Goal: Task Accomplishment & Management: Manage account settings

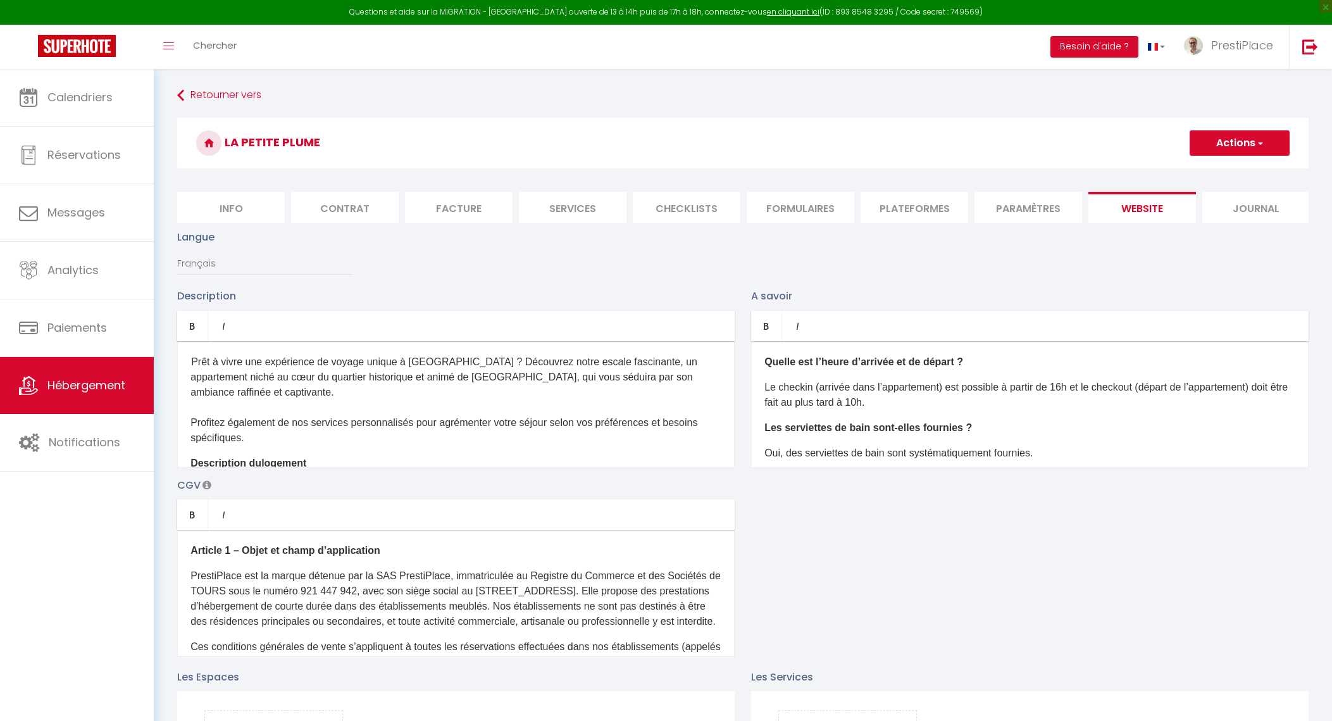
select select "4"
select select "2"
select select "1"
select select "16:00"
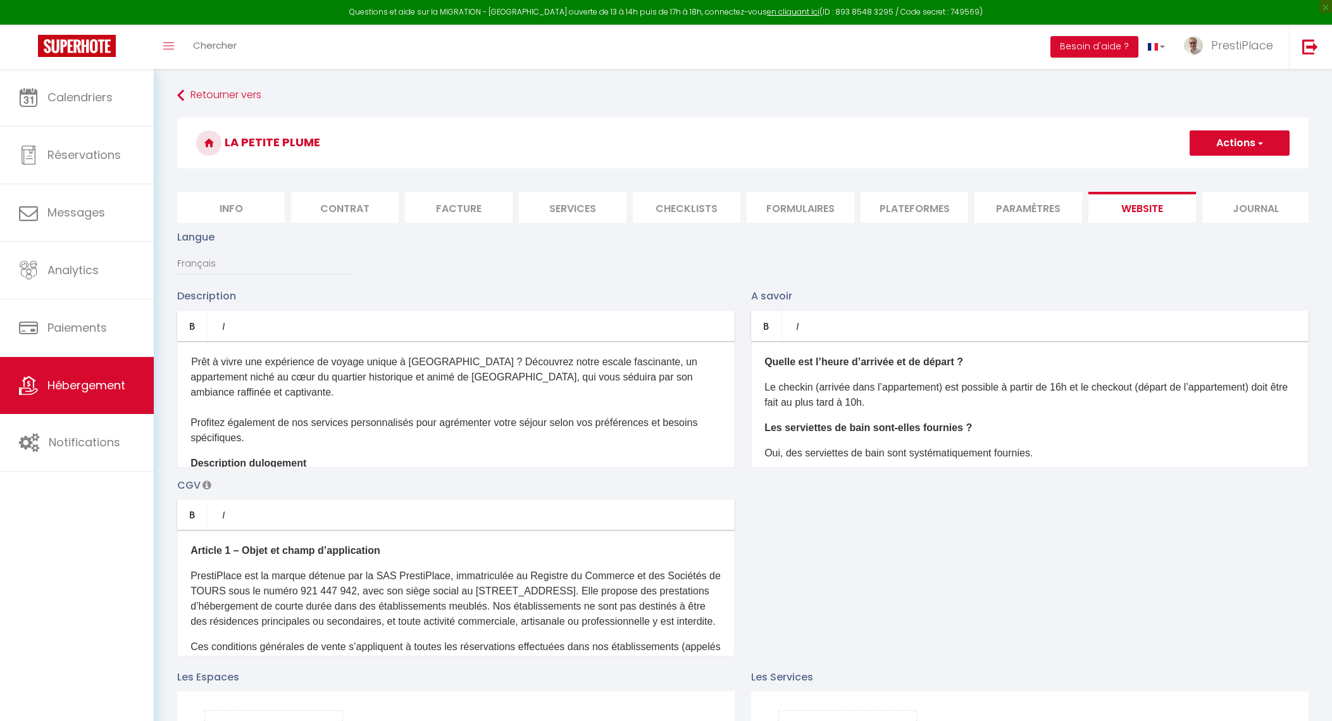
select select
select select "10:00"
select select "360"
select select "60"
select select "02:00"
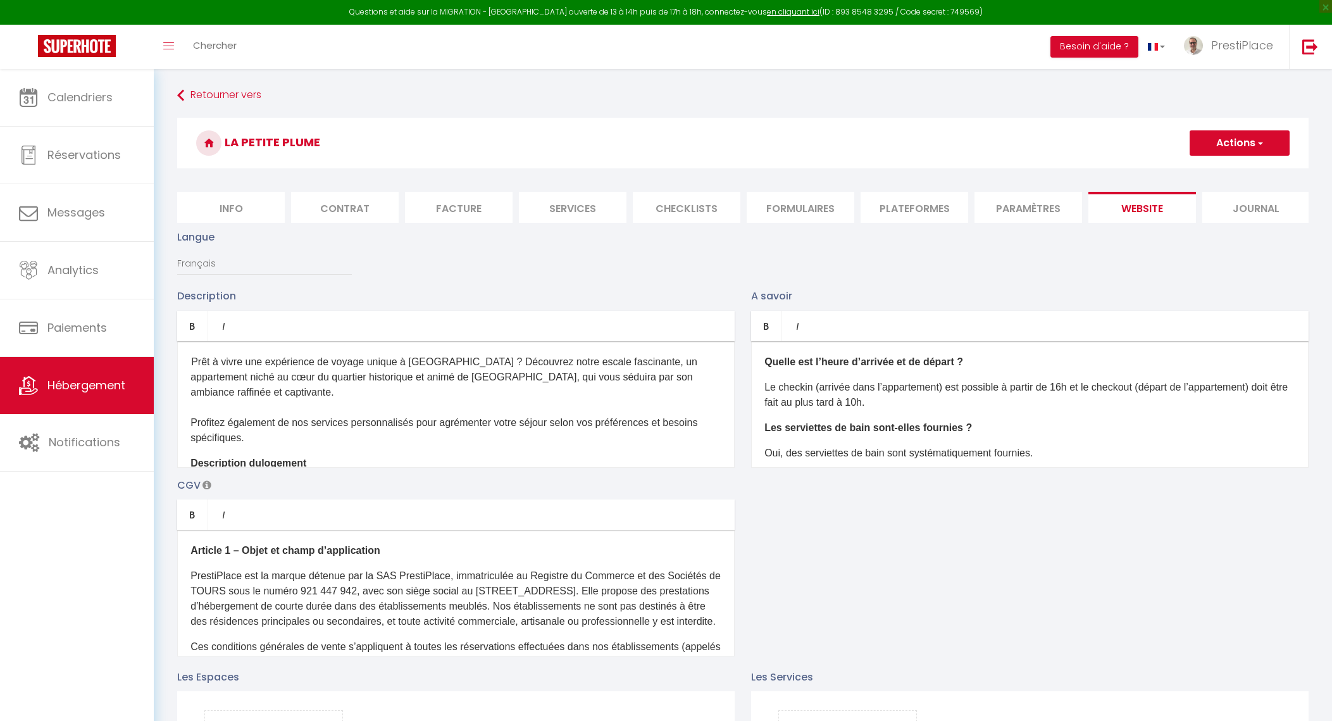
select select "28"
click at [238, 210] on li "Info" at bounding box center [231, 207] width 108 height 31
select select
checkbox input "true"
checkbox input "false"
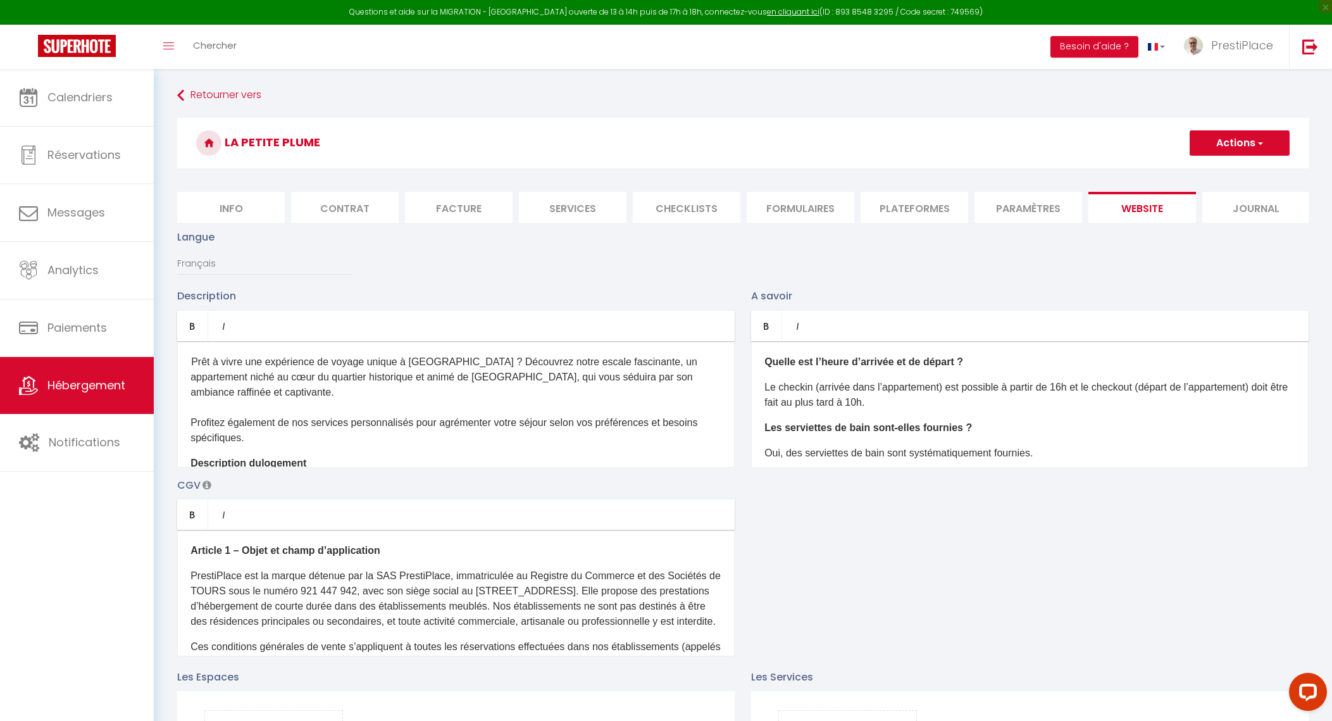
checkbox input "false"
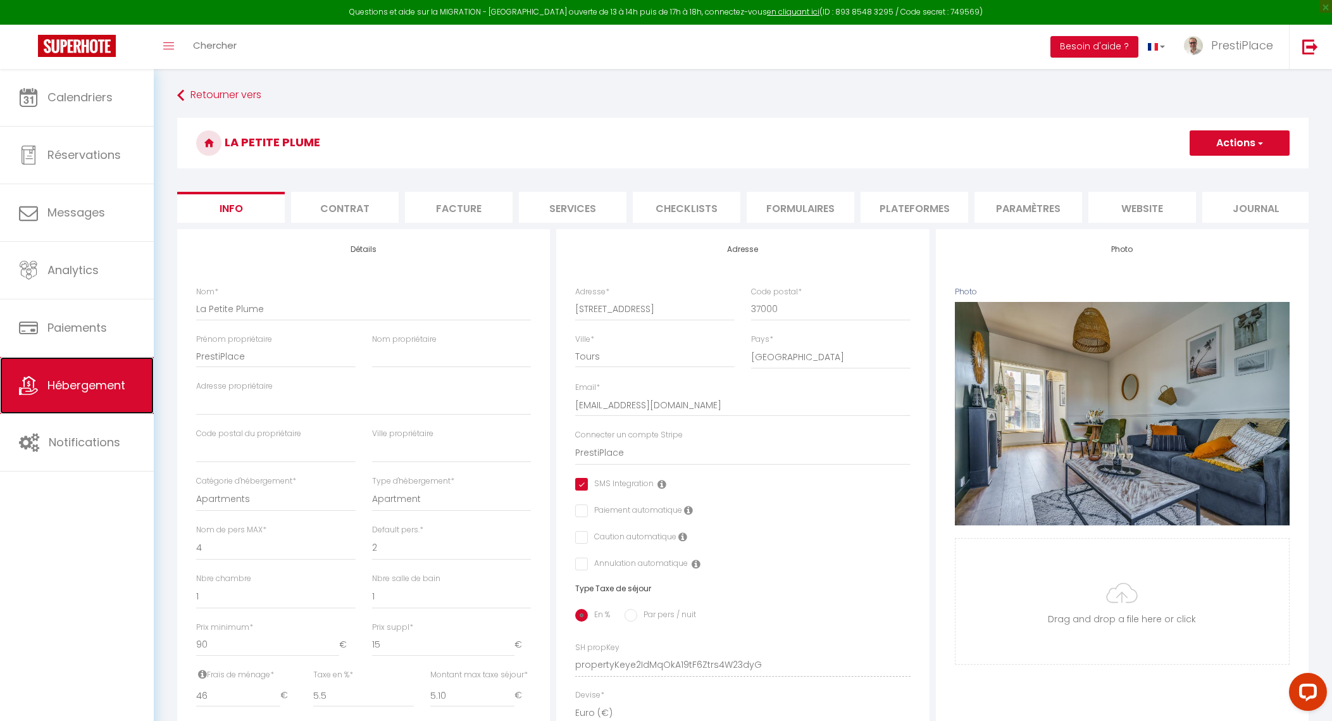
click at [98, 401] on link "Hébergement" at bounding box center [77, 385] width 154 height 57
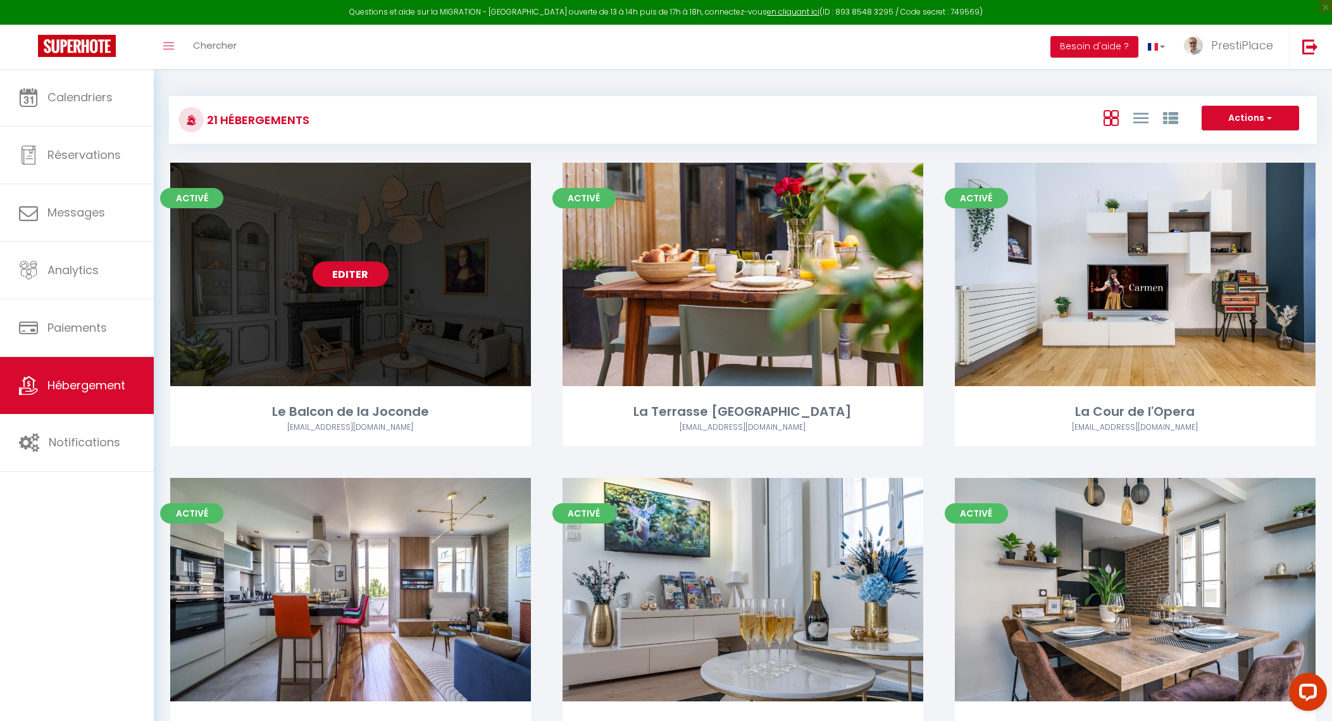
click at [347, 275] on link "Editer" at bounding box center [351, 273] width 76 height 25
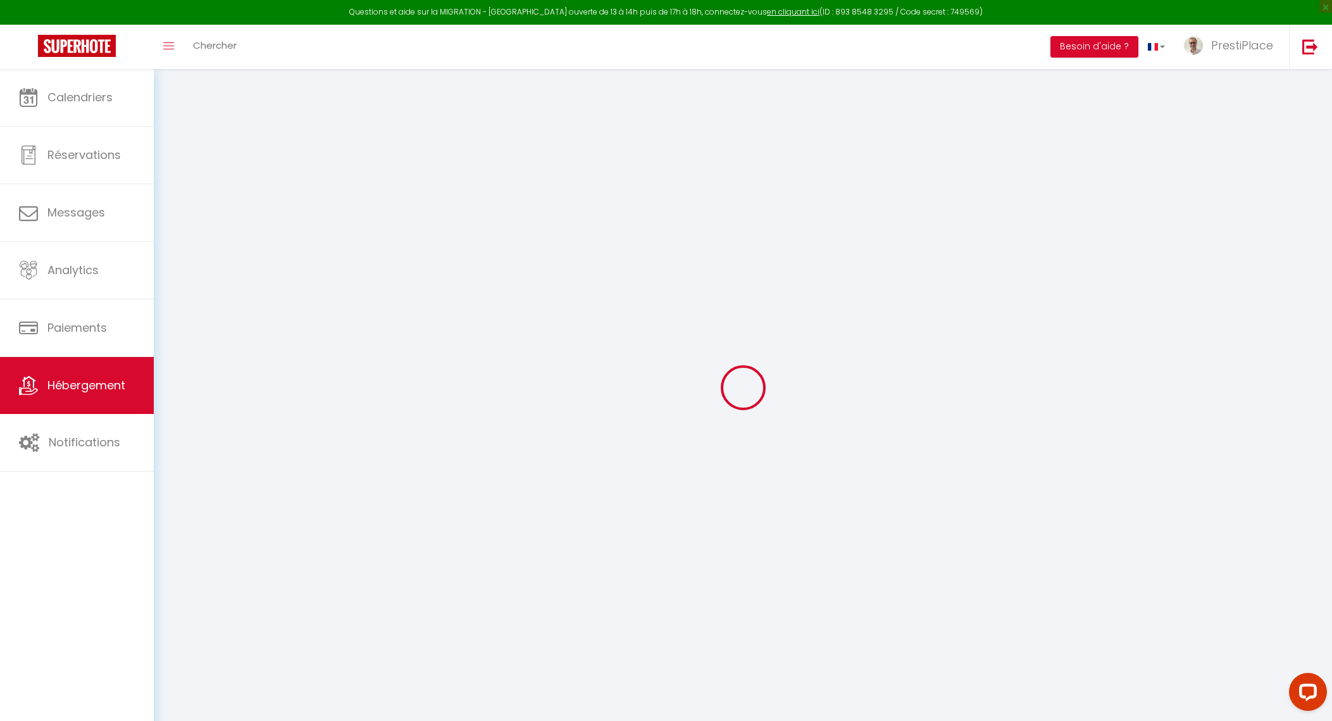
select select
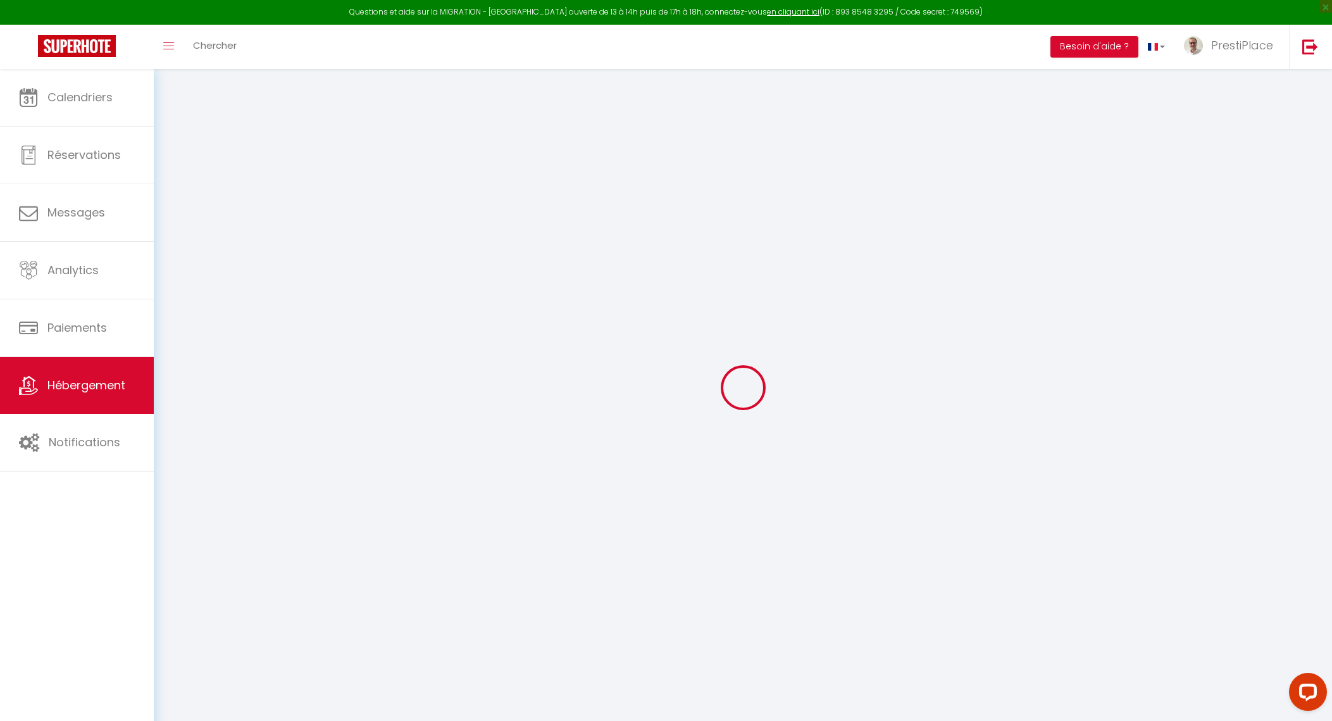
select select
checkbox input "false"
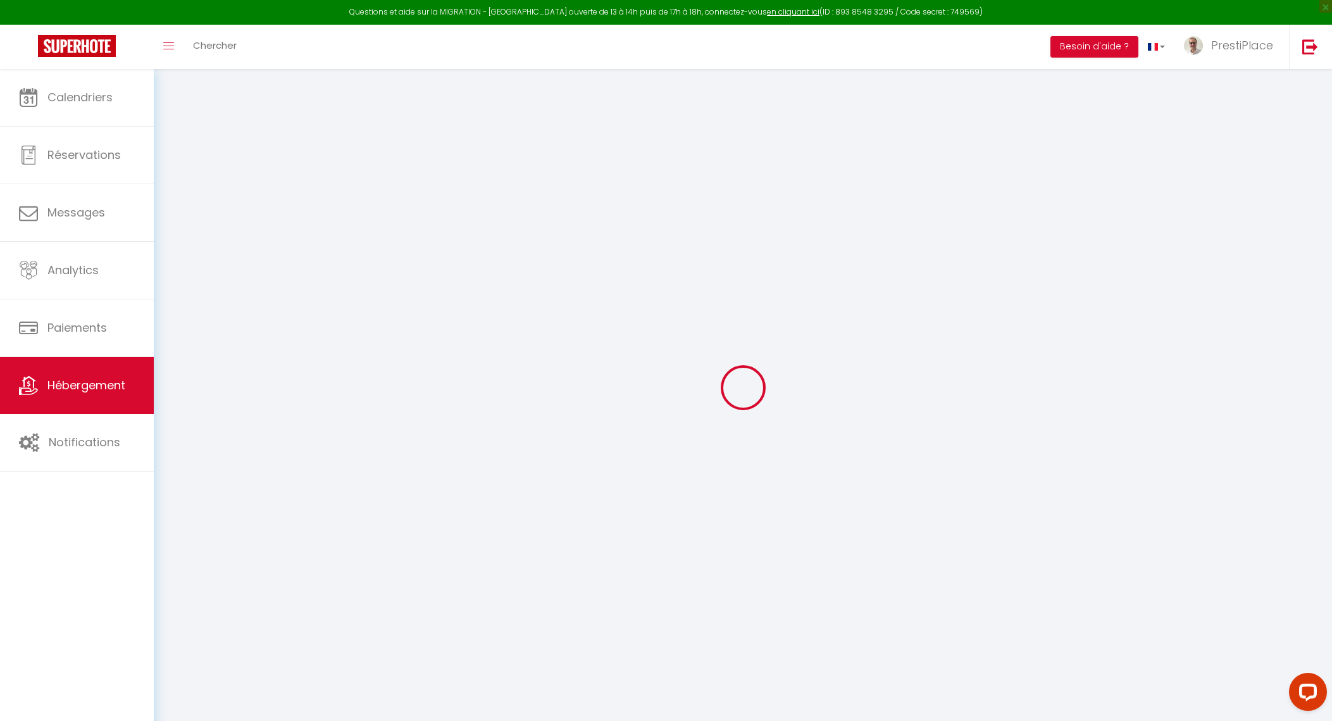
select select
type input "Le Balcon de la Joconde"
type input "SAS"
type input "PrestiPlace"
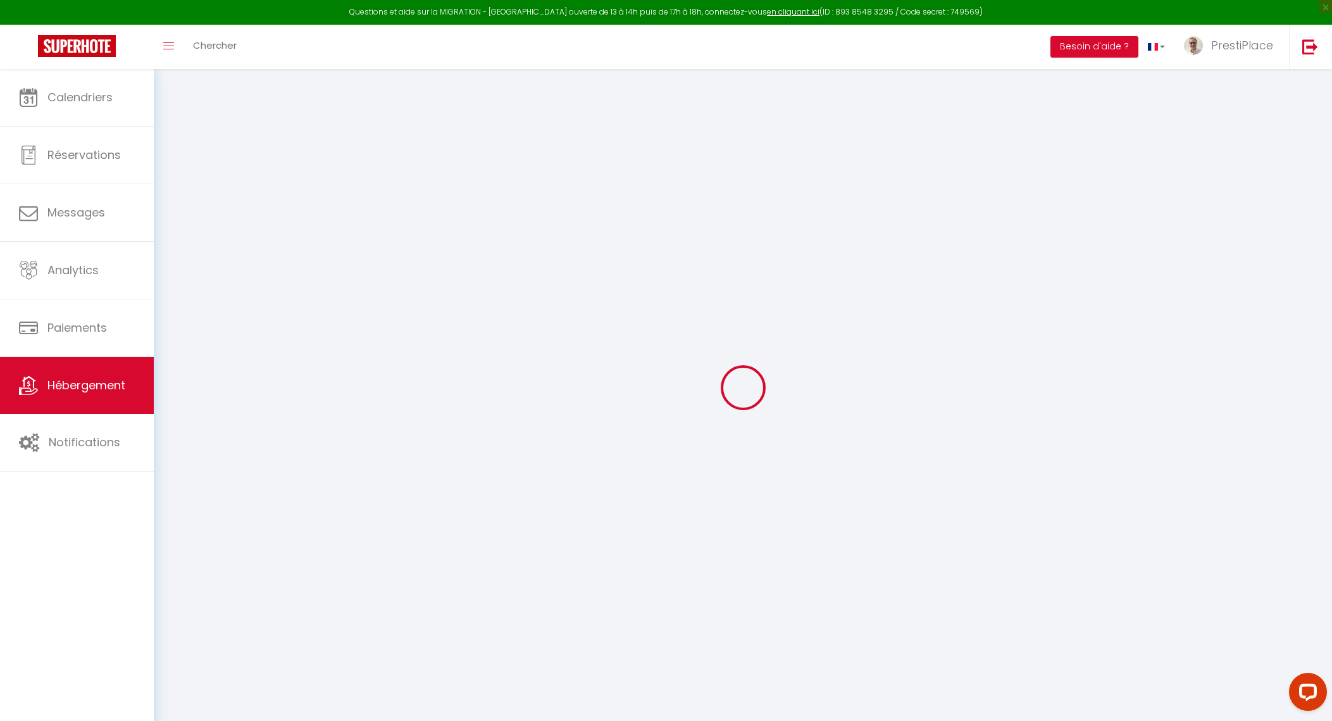
type input "[STREET_ADDRESS]"
type input "37000"
type input "Tours"
type input "120"
type input "15"
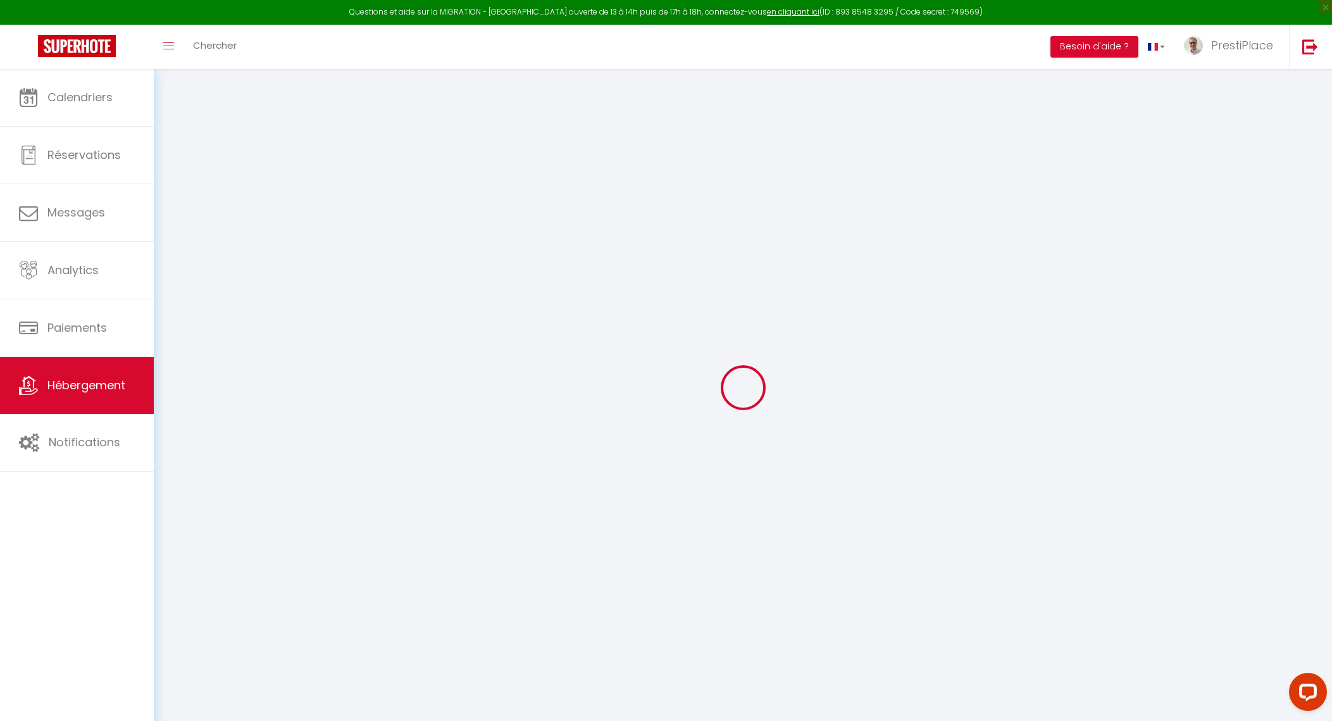
type input "50"
type input "5.5"
type input "5.10"
type input "600"
select select
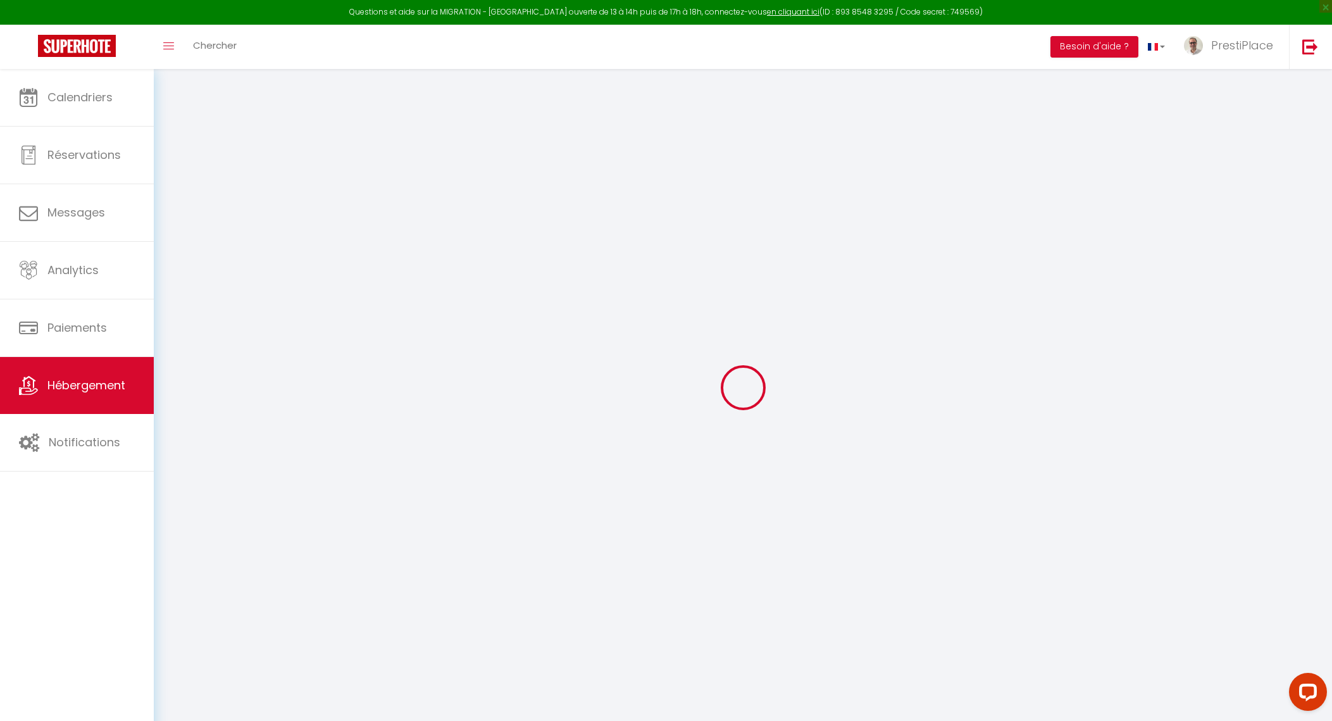
select select
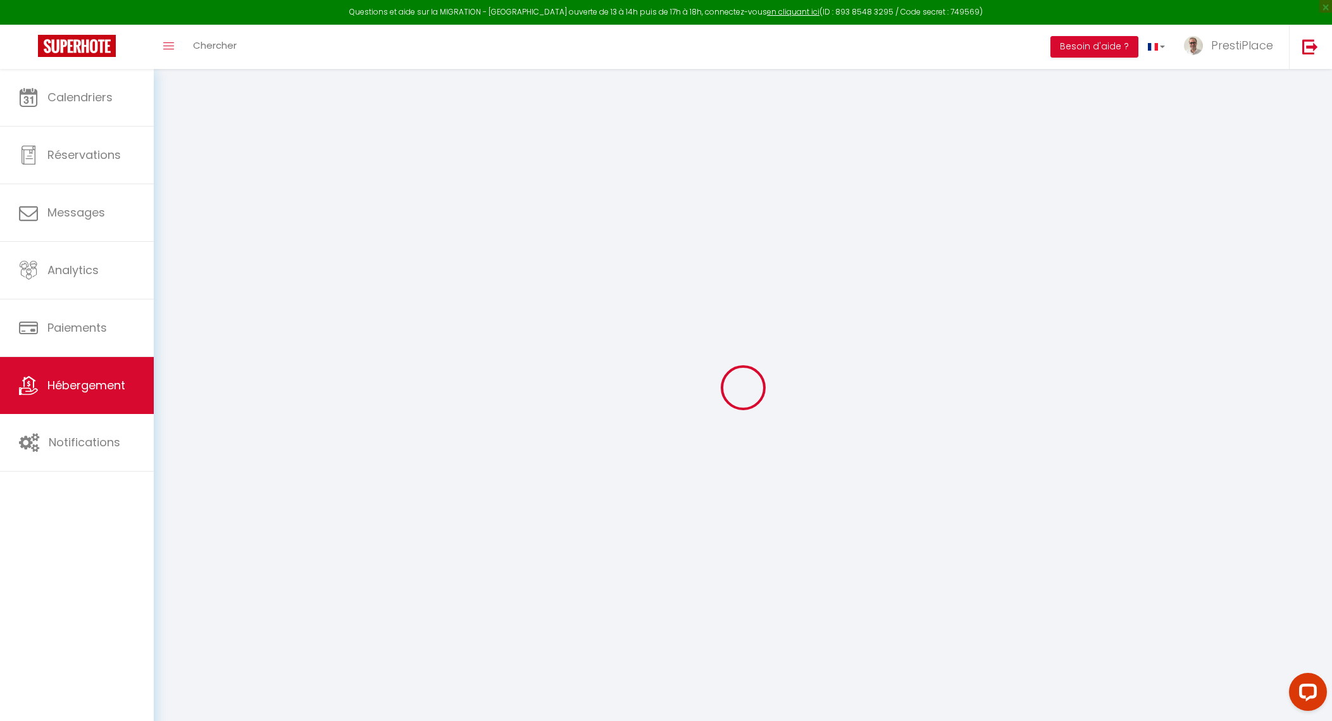
type input "9 rue Léonard de Vinci"
type input "37000"
type input "Tours"
type input "[EMAIL_ADDRESS][DOMAIN_NAME]"
select select "10903"
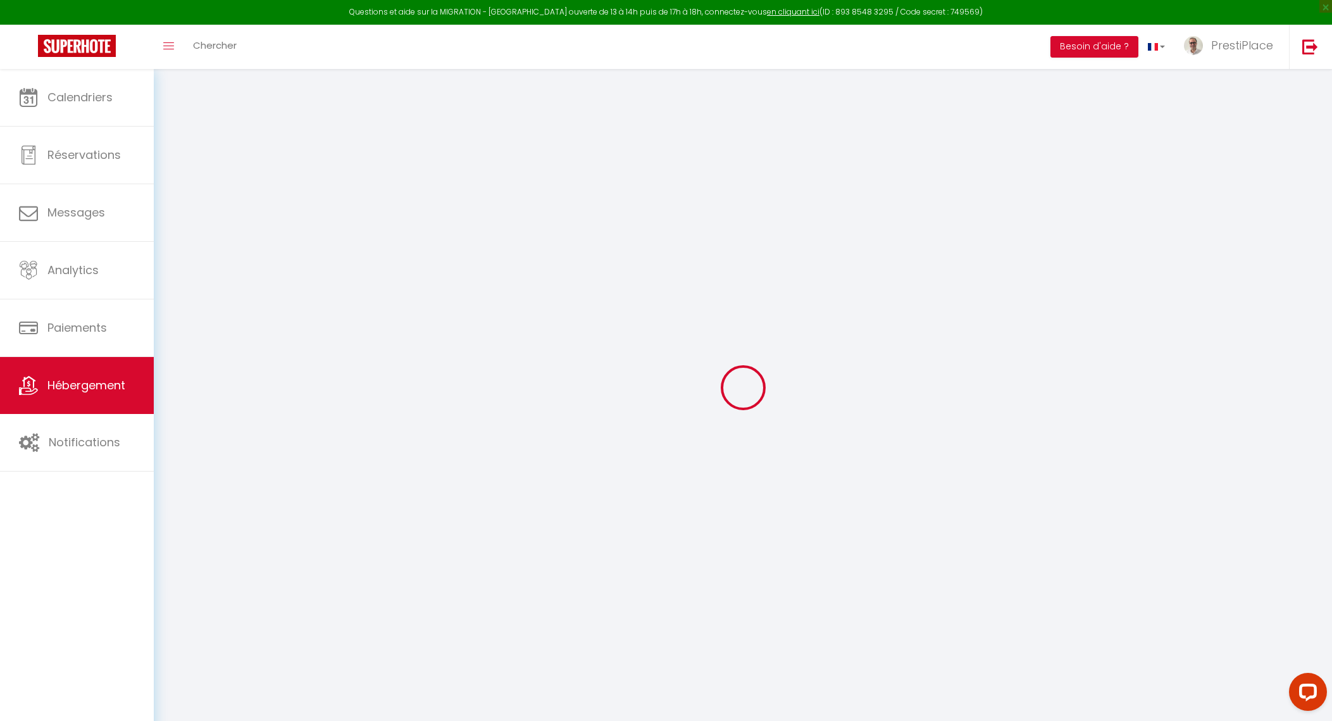
checkbox input "true"
checkbox input "false"
radio input "true"
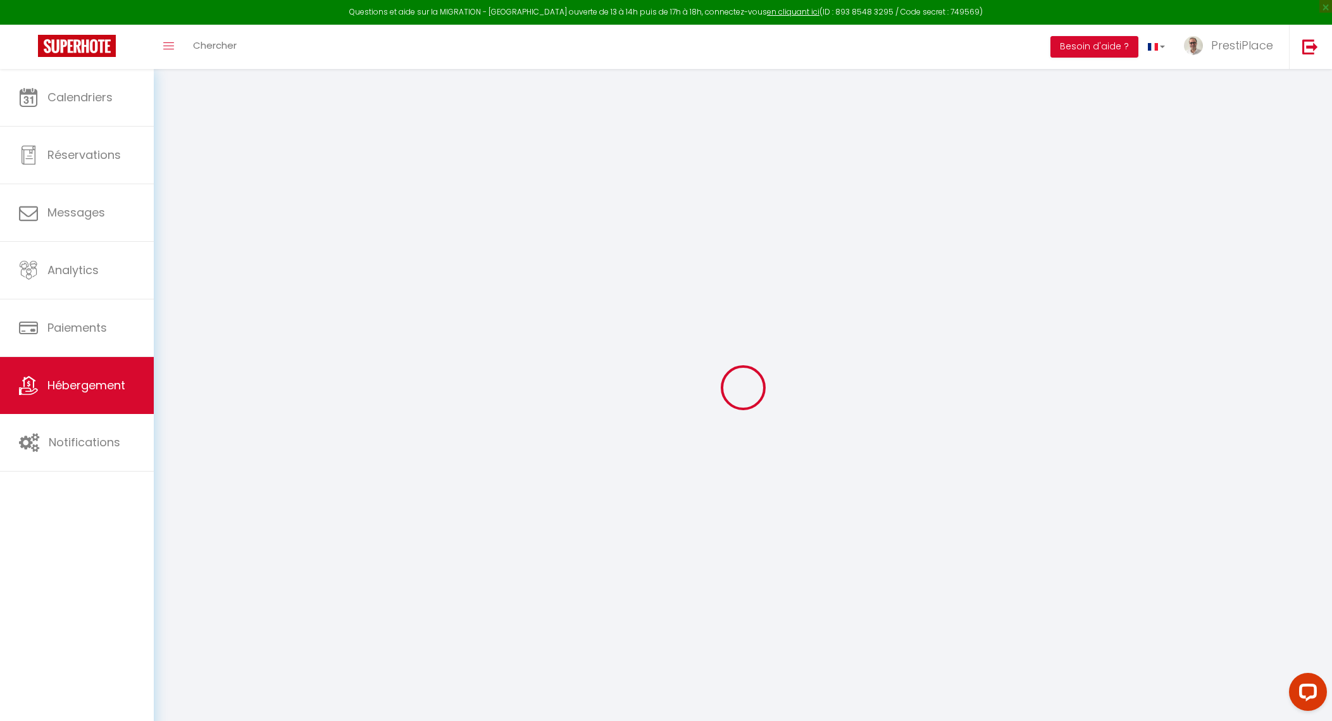
type input "0"
select select
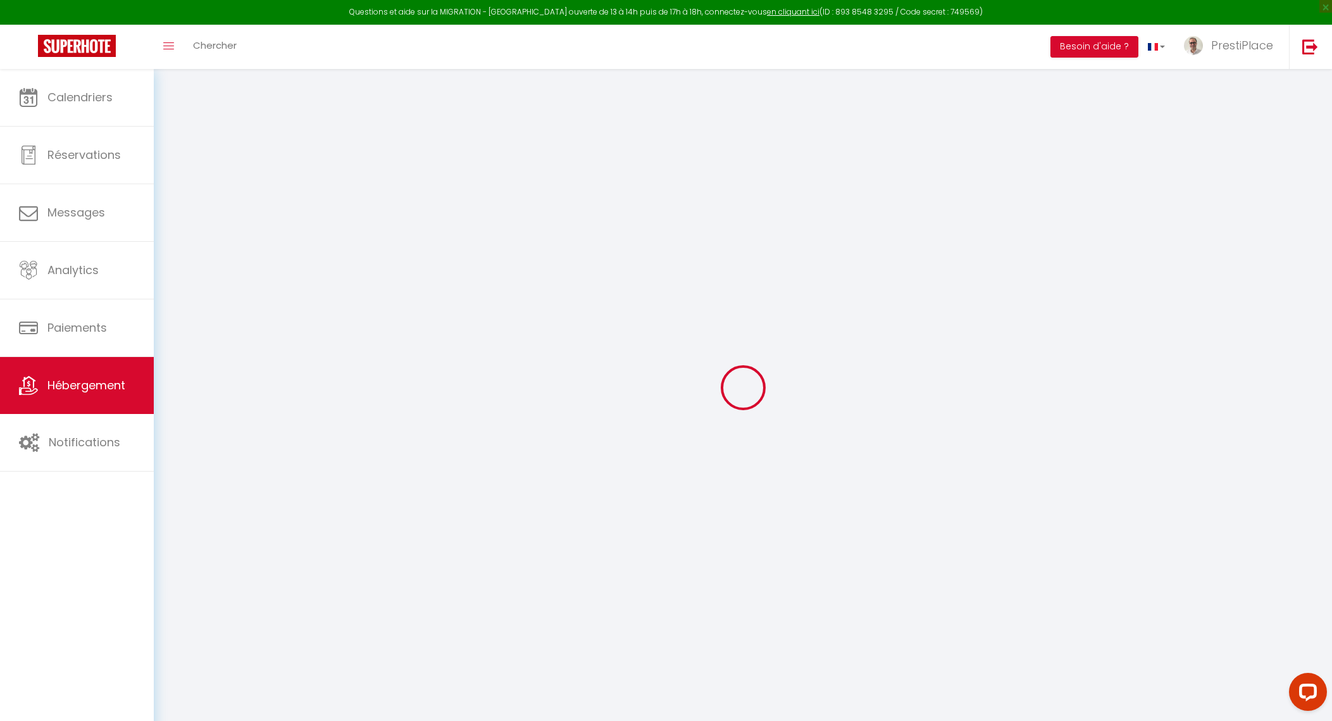
select select
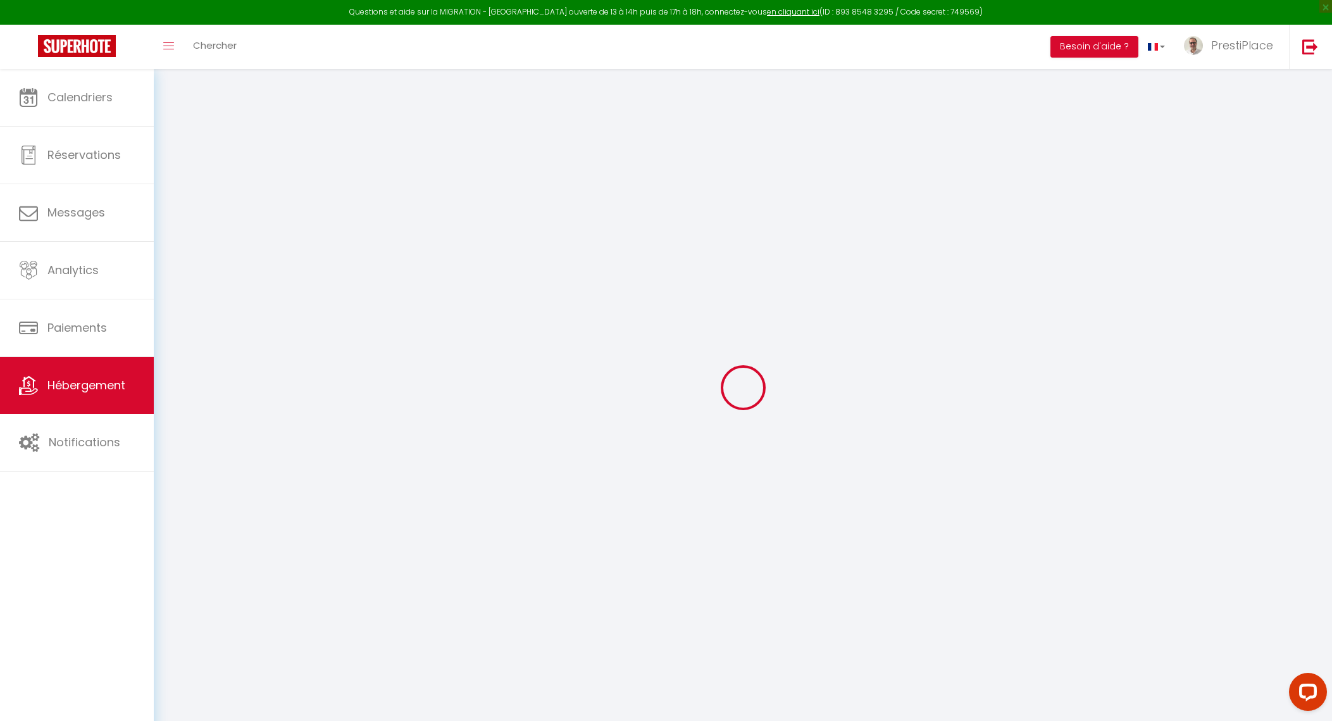
checkbox input "true"
checkbox input "false"
select select
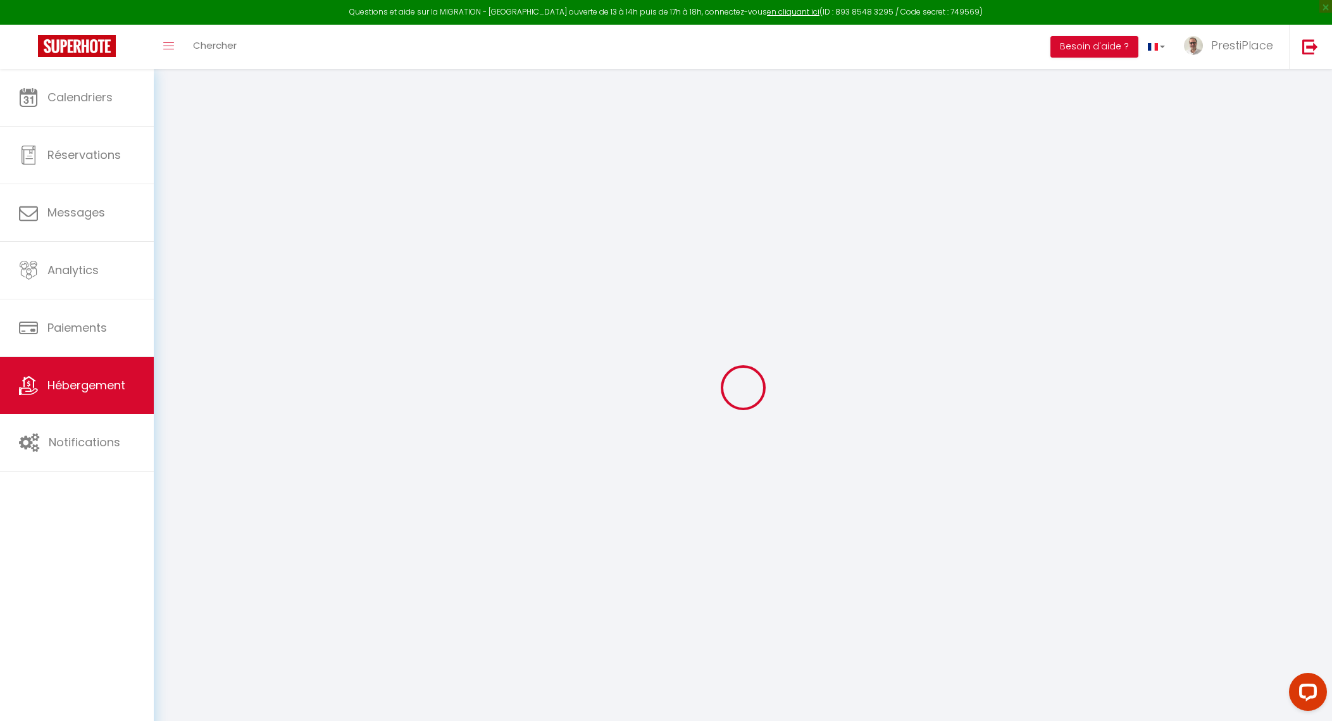
select select
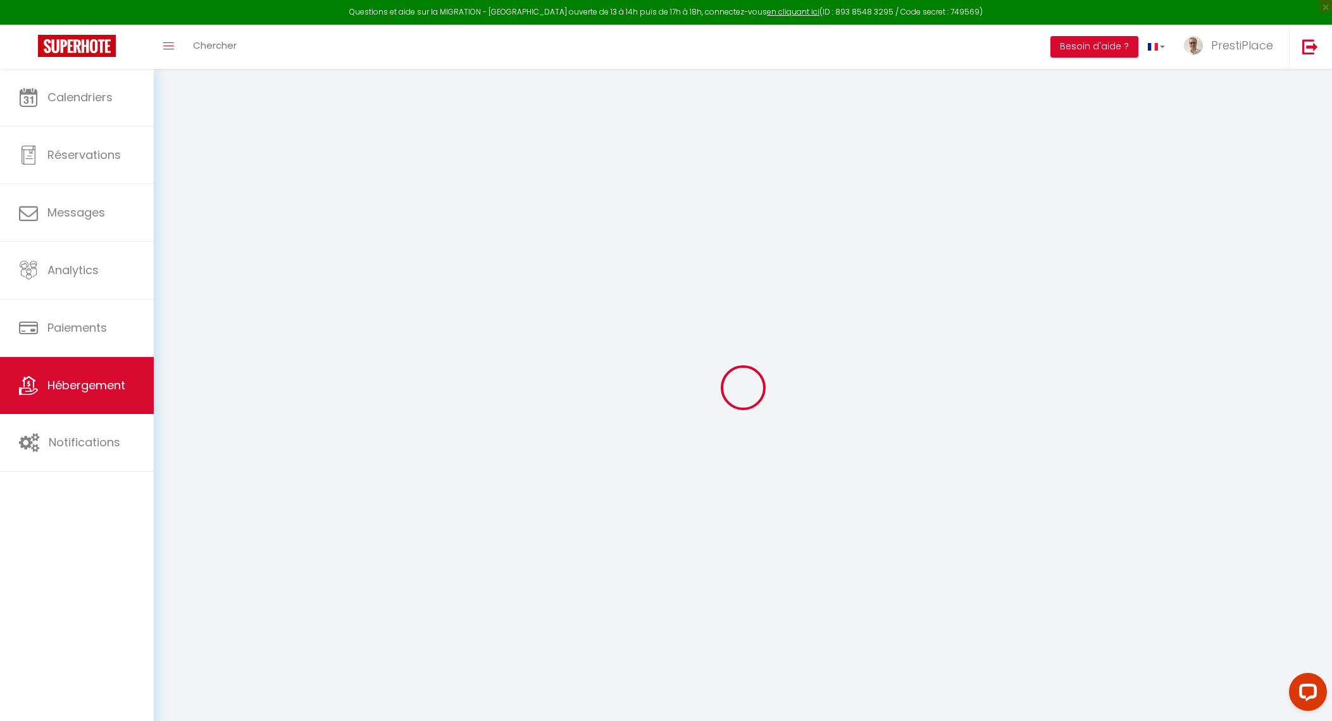
checkbox input "true"
checkbox input "false"
checkbox input "true"
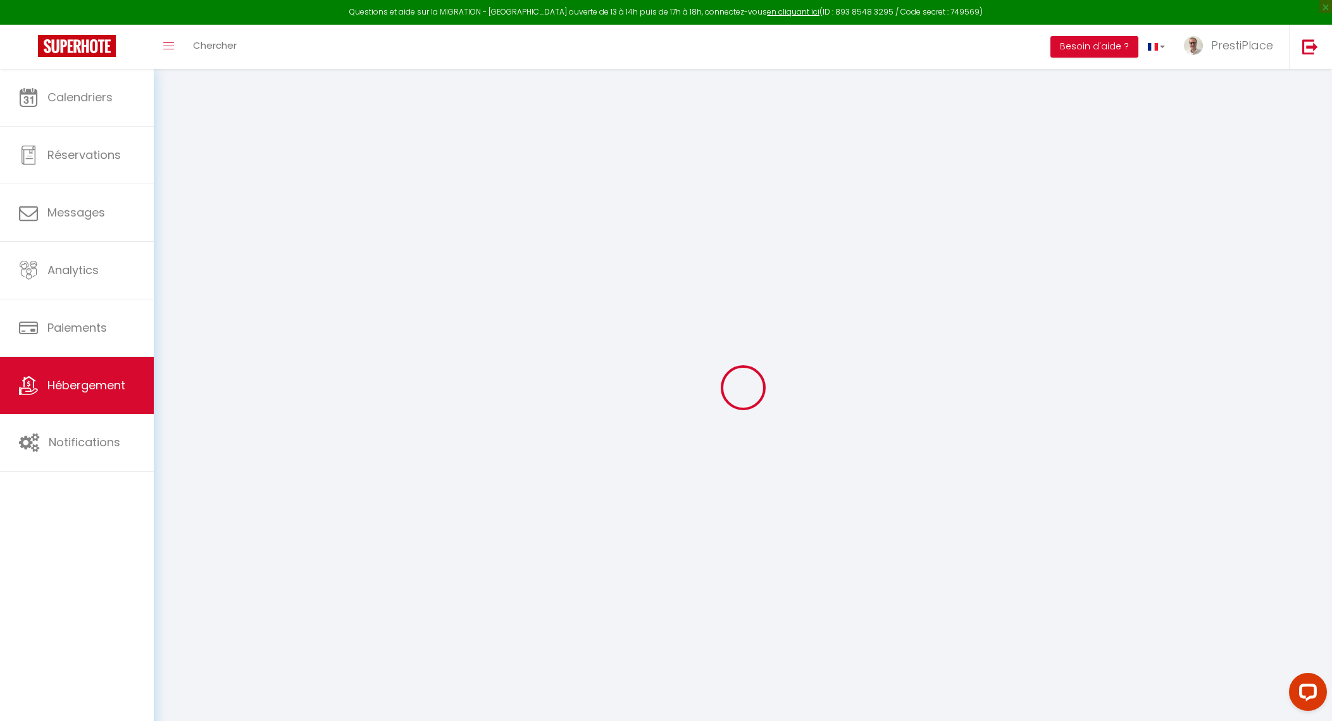
checkbox input "false"
select select "16:00"
select select "23:00"
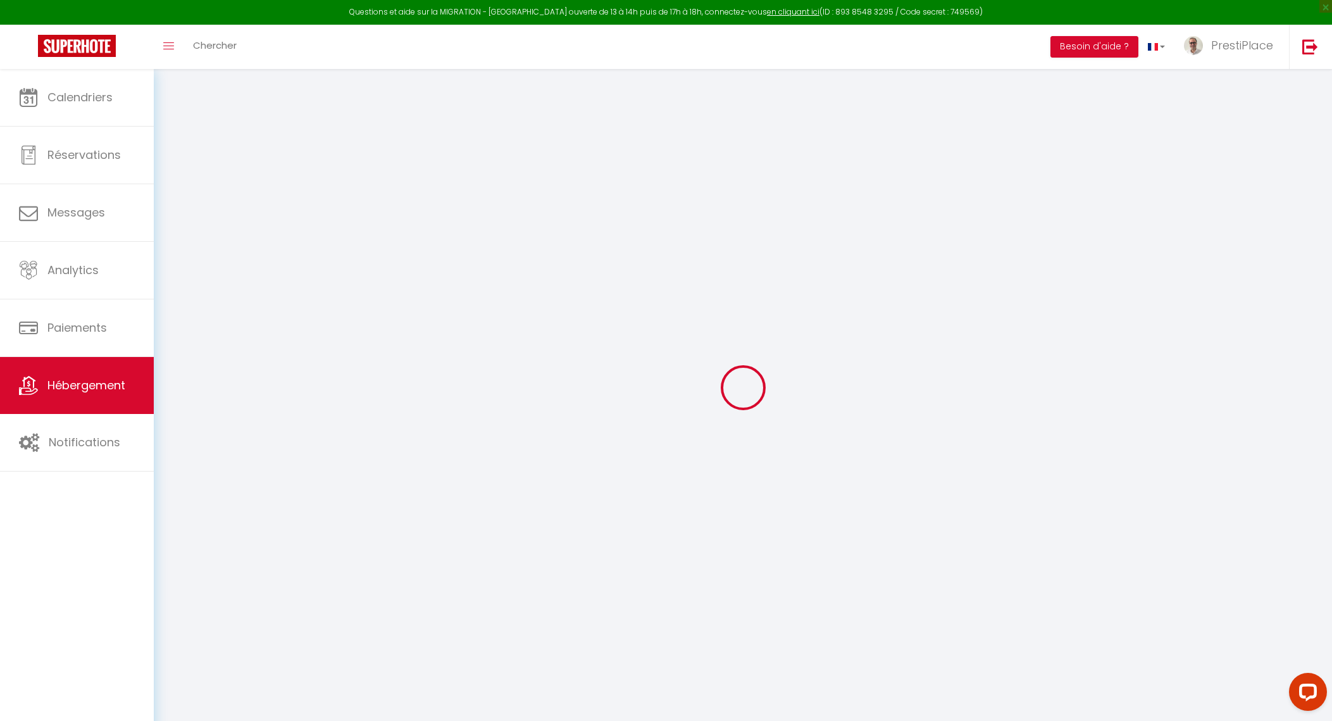
select select "10:00"
select select "360"
select select "60"
select select "01:00"
checkbox input "true"
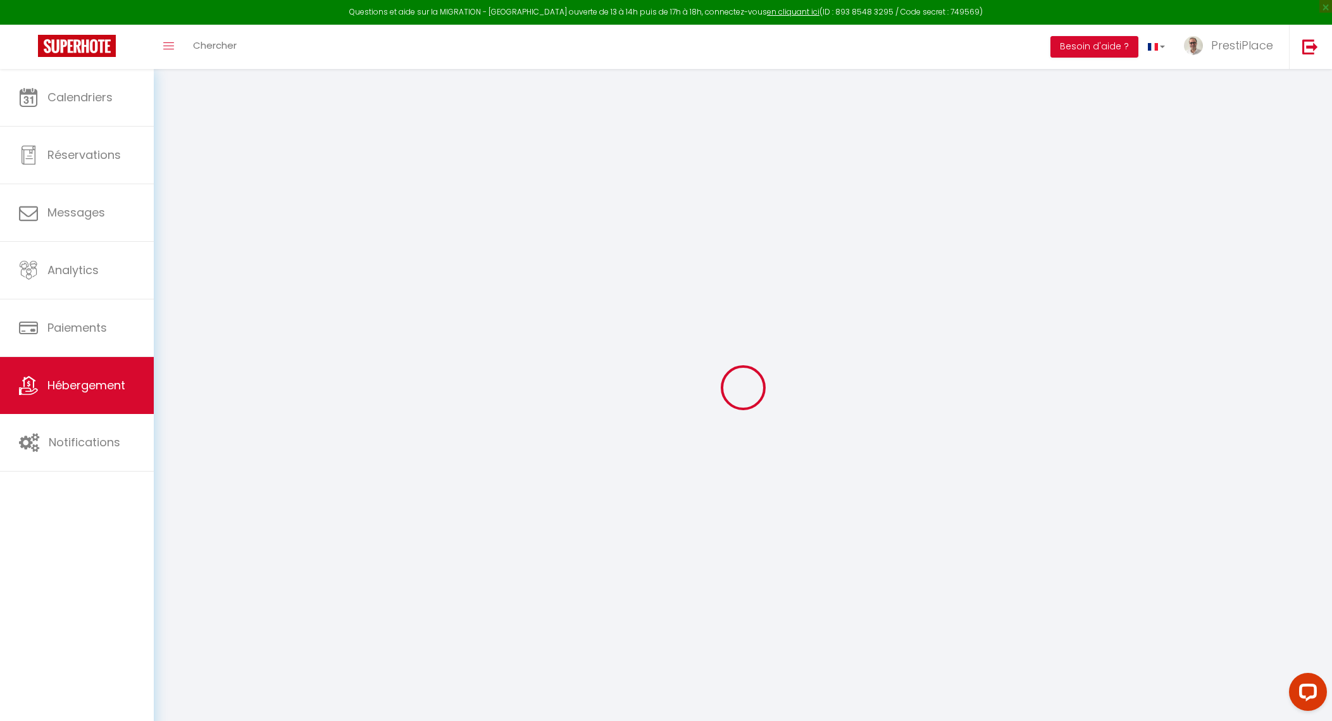
checkbox input "false"
checkbox input "true"
checkbox input "false"
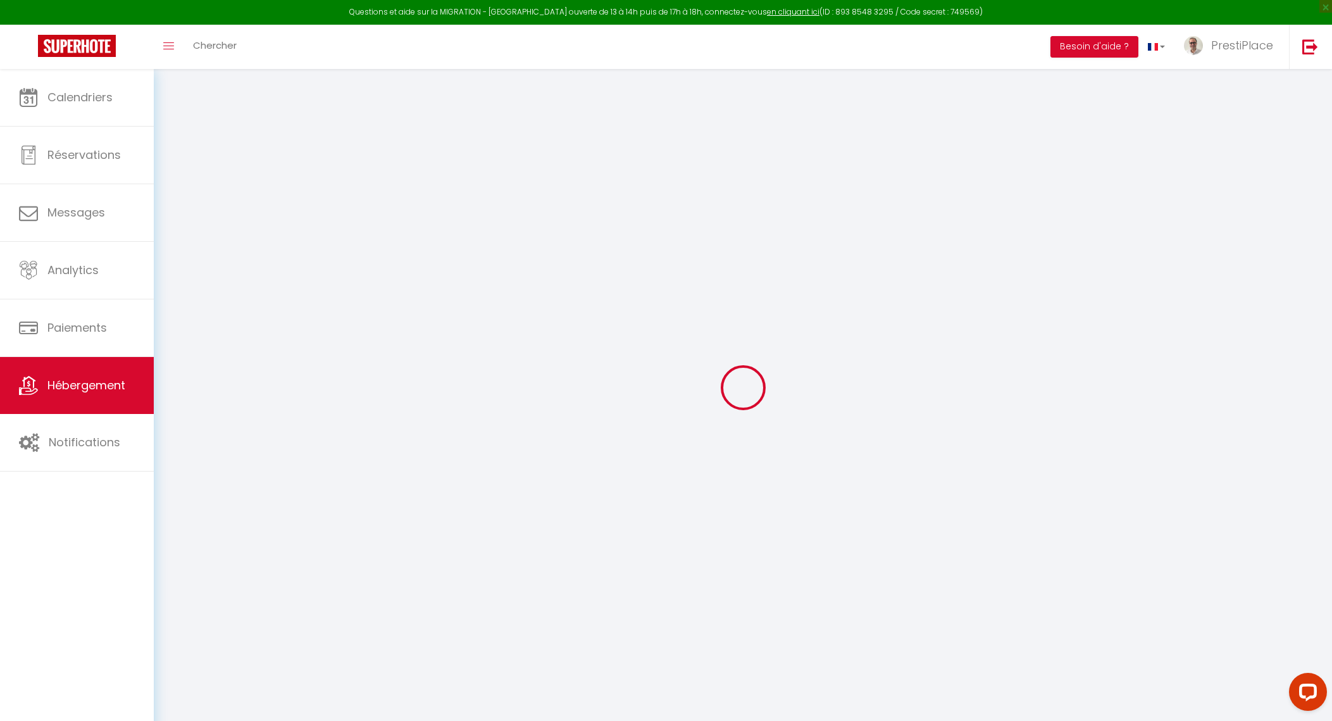
checkbox input "false"
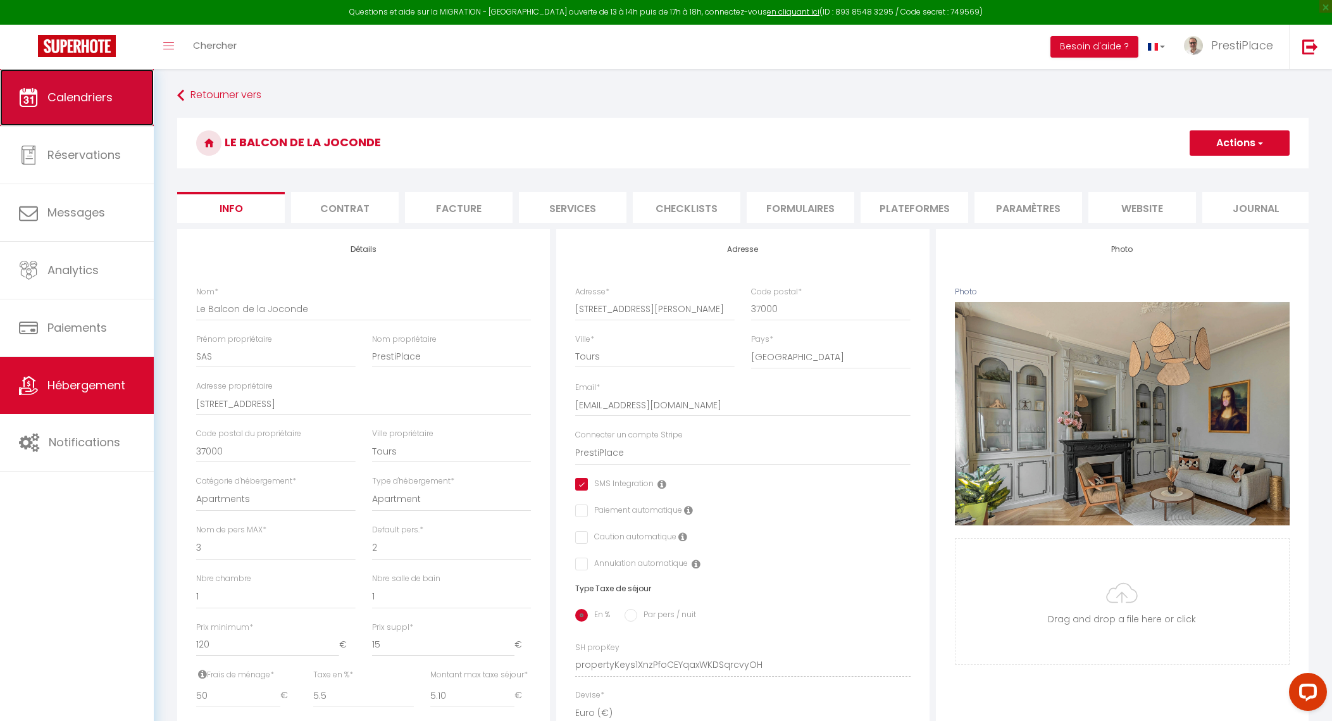
click at [76, 79] on link "Calendriers" at bounding box center [77, 97] width 154 height 57
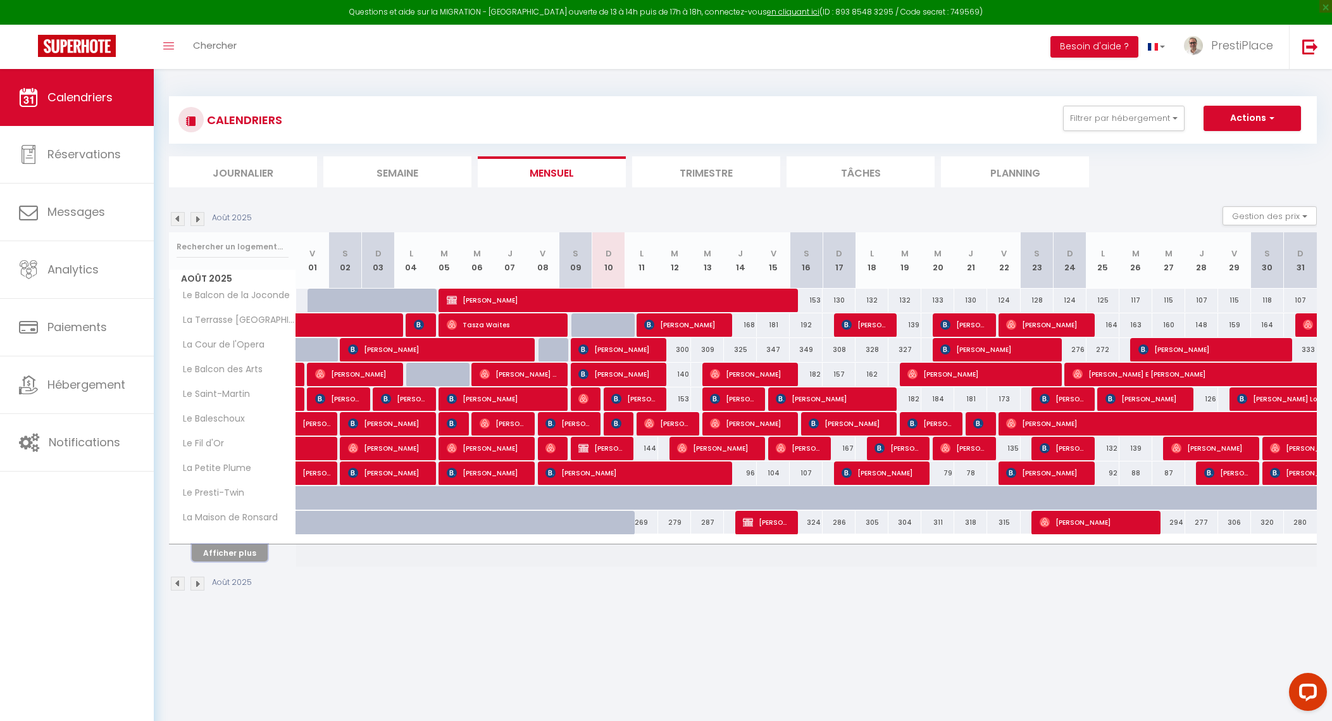
click at [218, 555] on button "Afficher plus" at bounding box center [230, 552] width 76 height 17
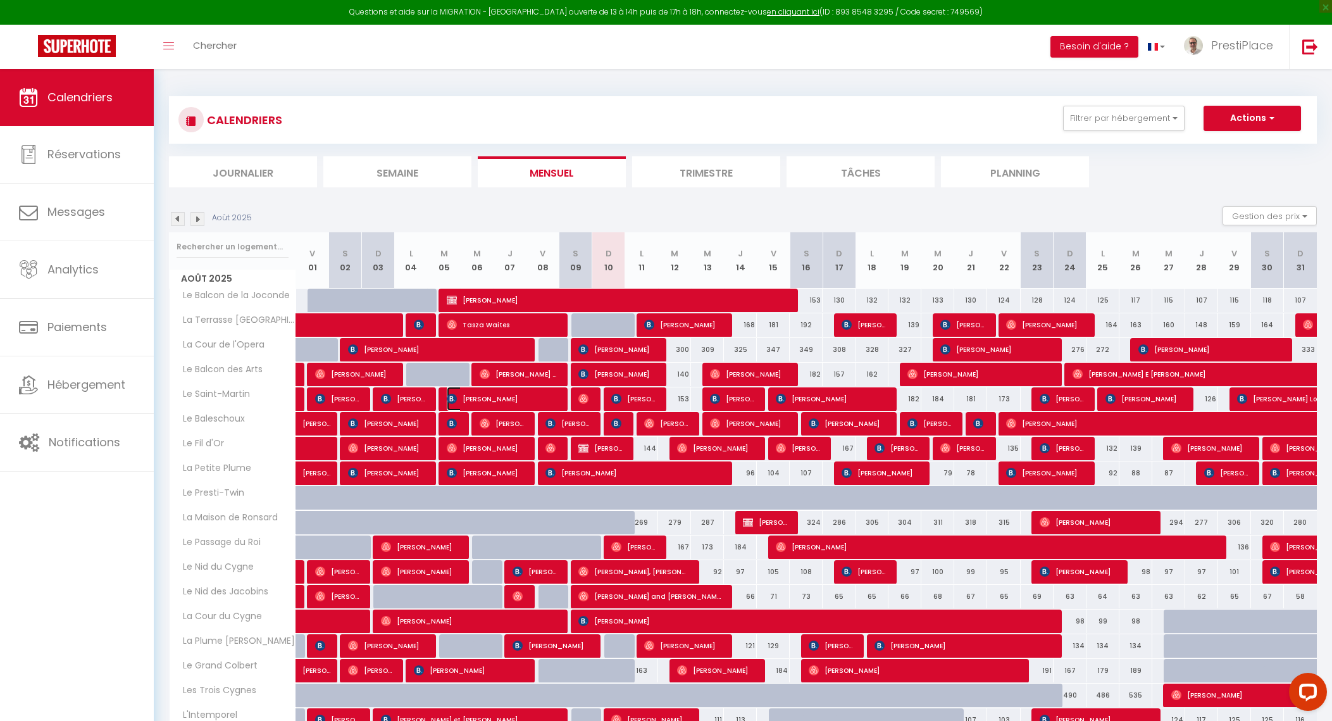
click at [455, 397] on img at bounding box center [452, 399] width 10 height 10
select select "OK"
select select "0"
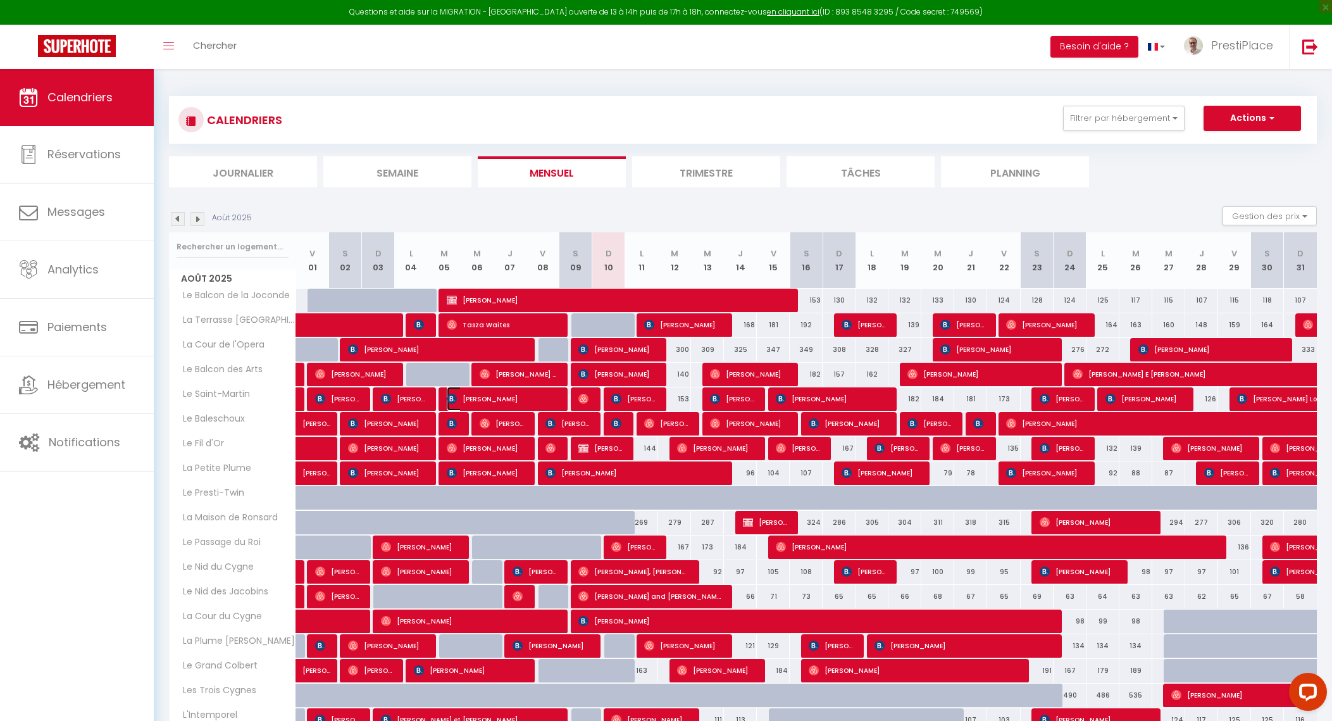
select select "1"
select select
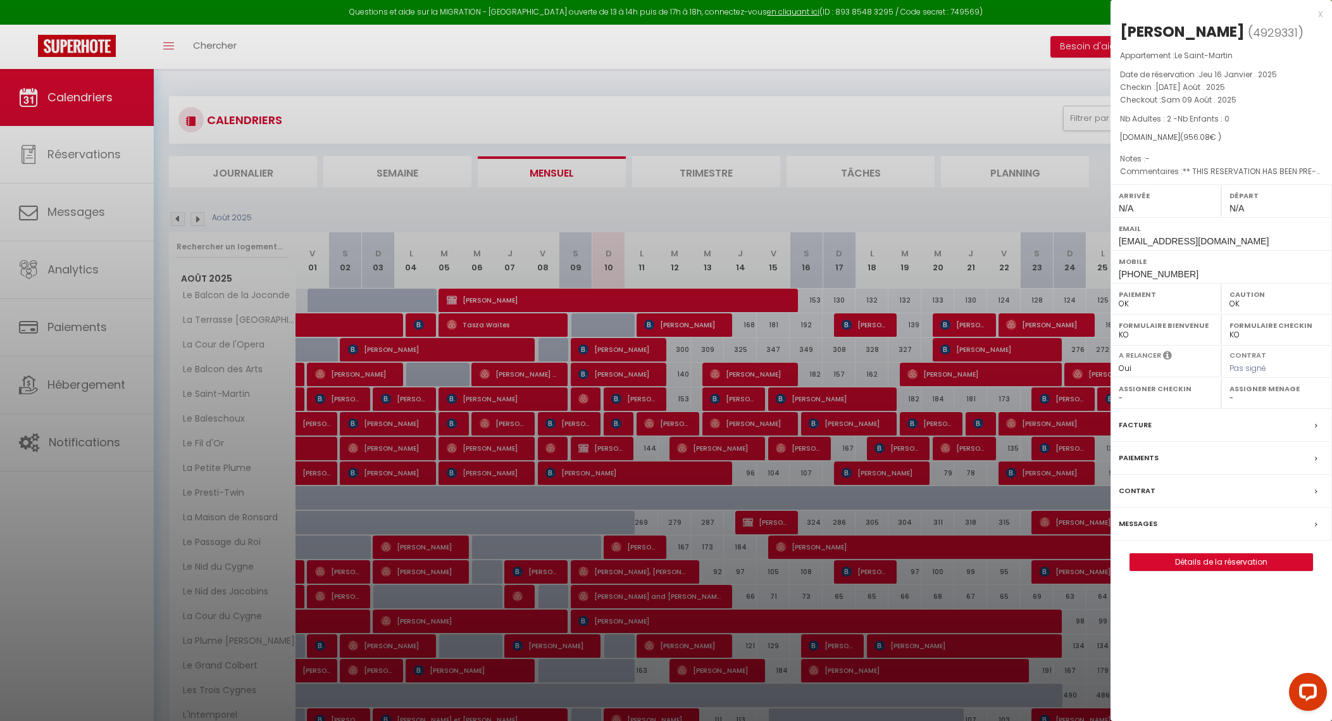
click at [1142, 525] on label "Messages" at bounding box center [1138, 523] width 39 height 13
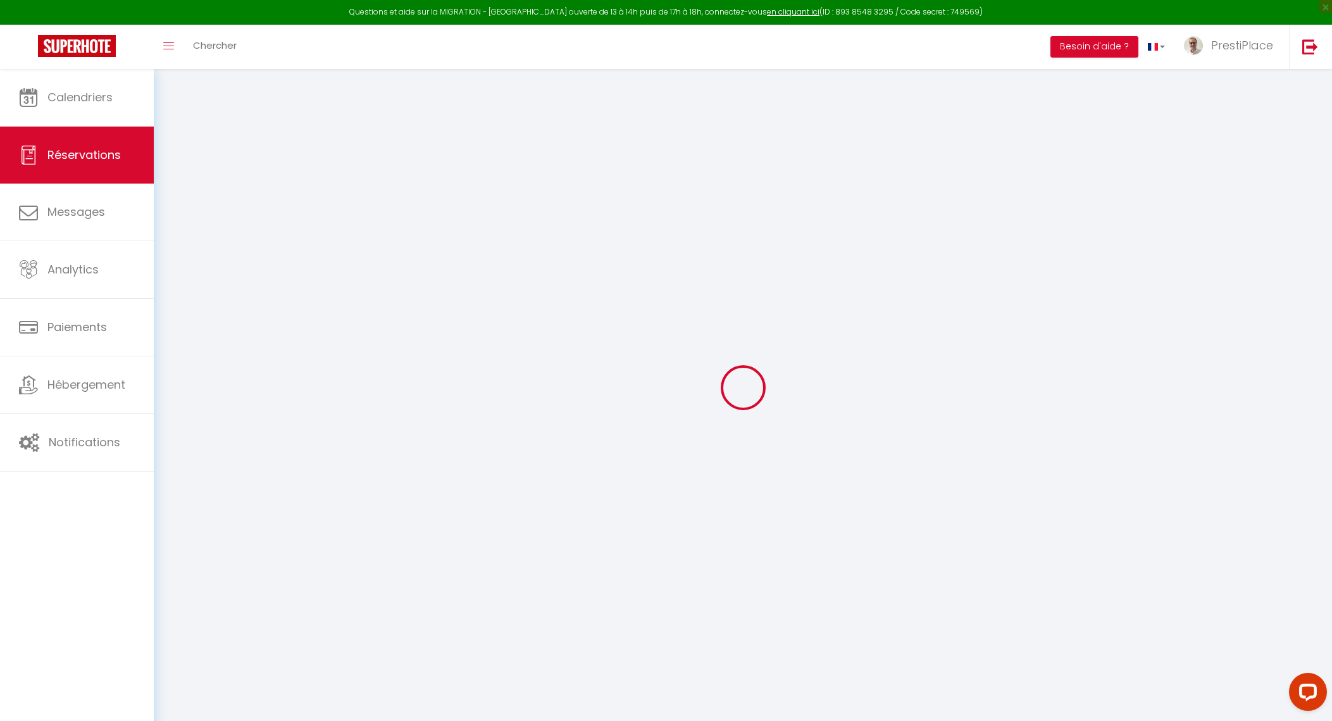
type input "Sue"
type input "Anderson"
type input "sander.873595@guest.booking.com"
type input "+61439900472"
type input "25 Mariposa Place"
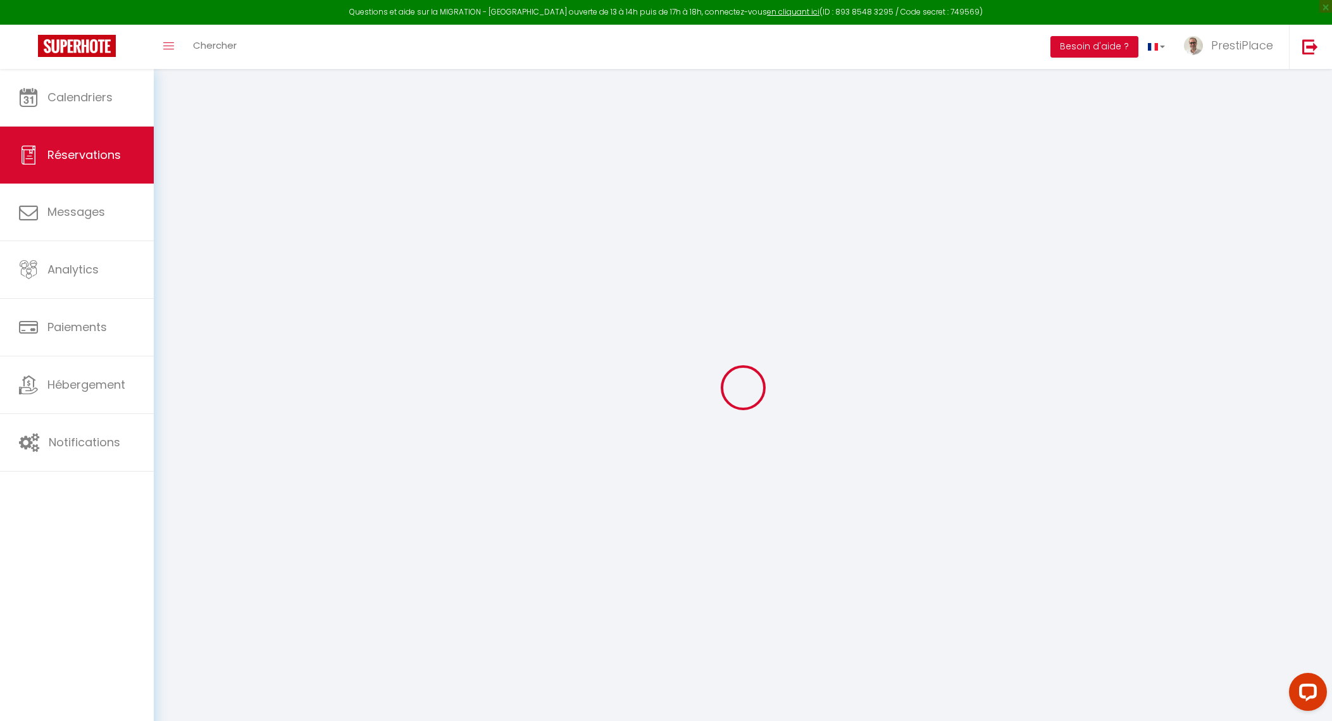
type input "Port Melbourne"
select select "AU"
type input "15"
type input "155.65"
type input "13.39"
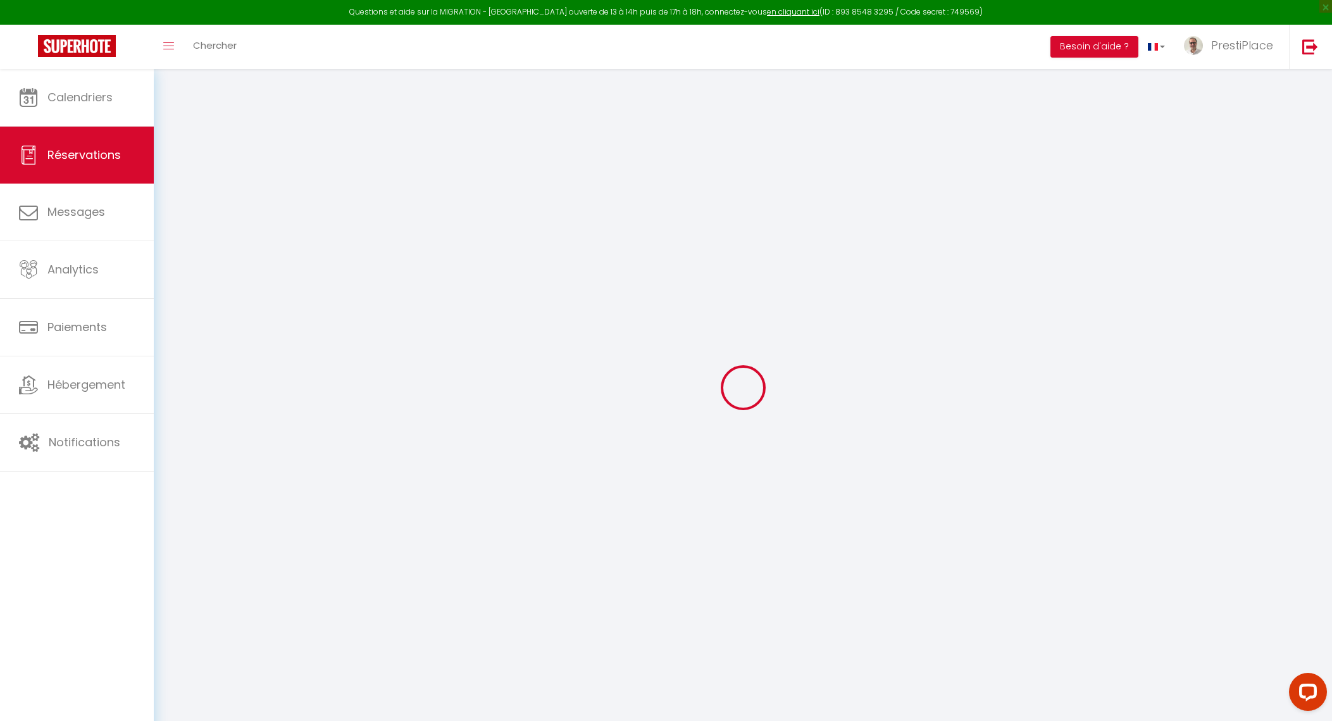
select select "26008"
select select "1"
select select
type input "2"
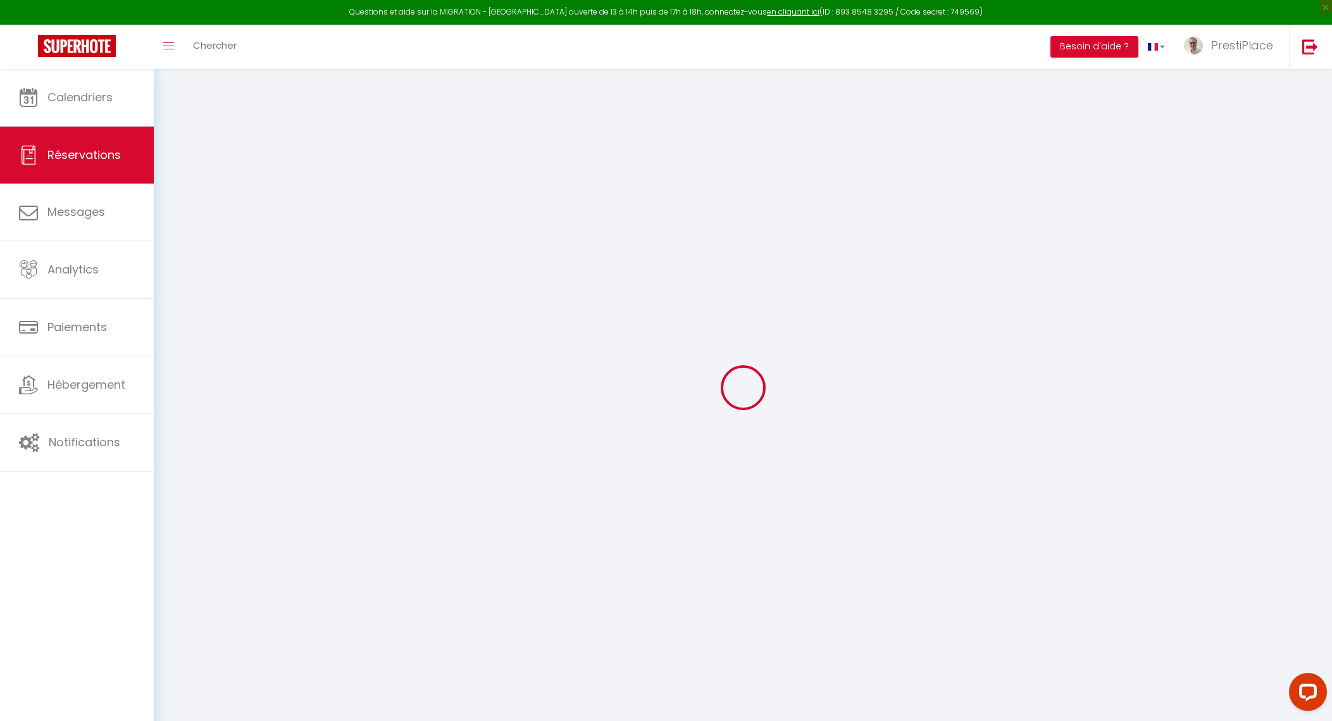
select select "12"
select select "15"
type input "822.6"
checkbox input "false"
type input "0"
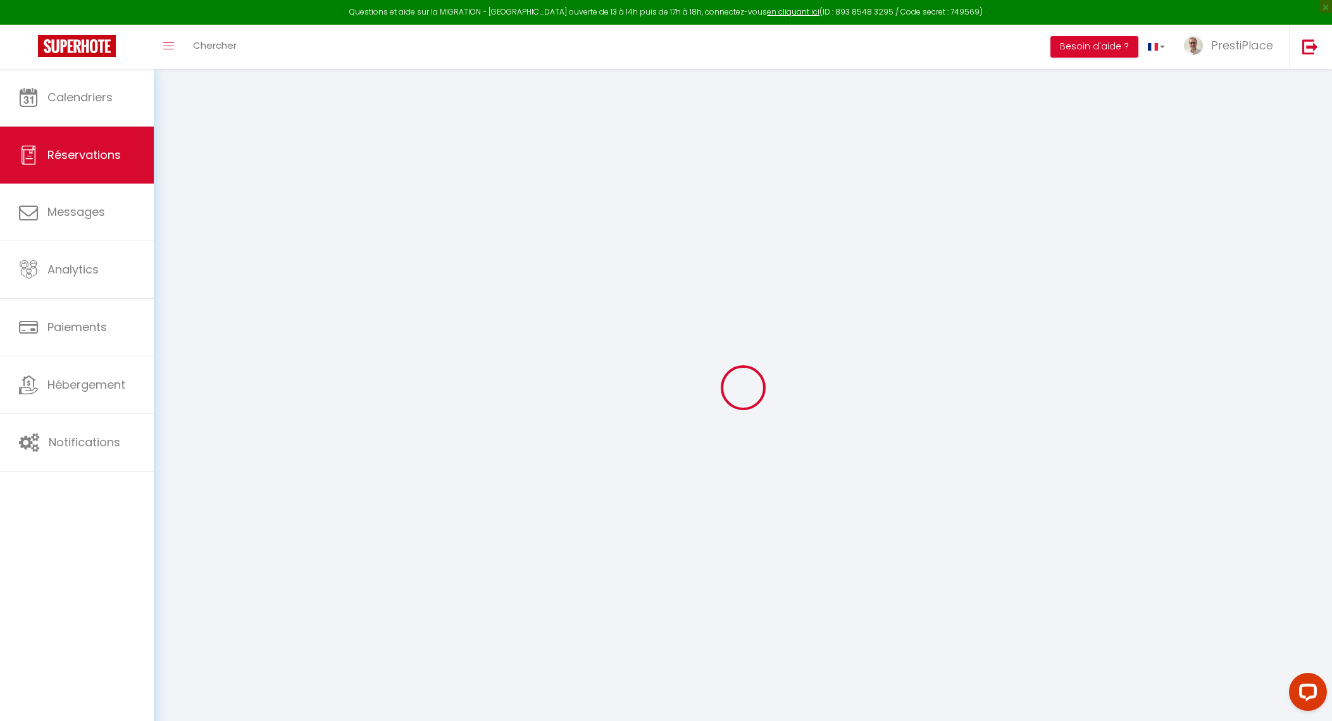
select select "2"
type input "0"
select select
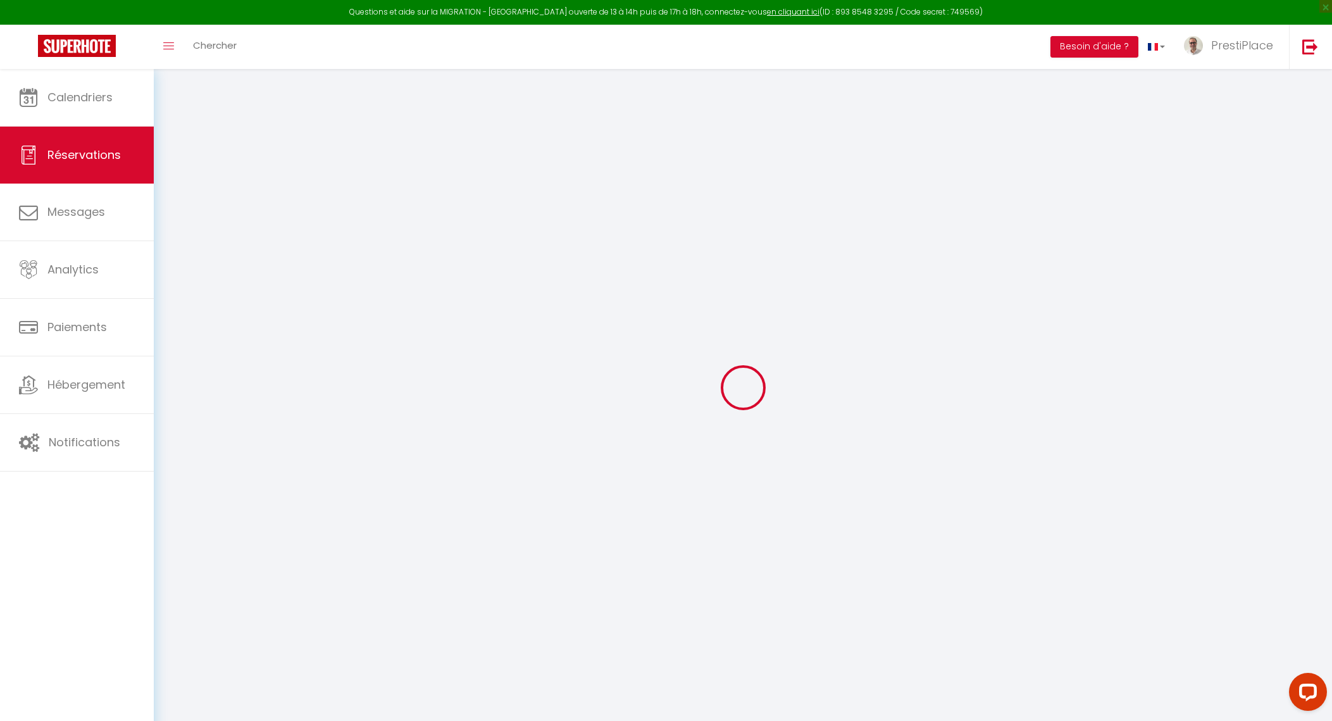
select select
checkbox input "false"
select select
checkbox input "false"
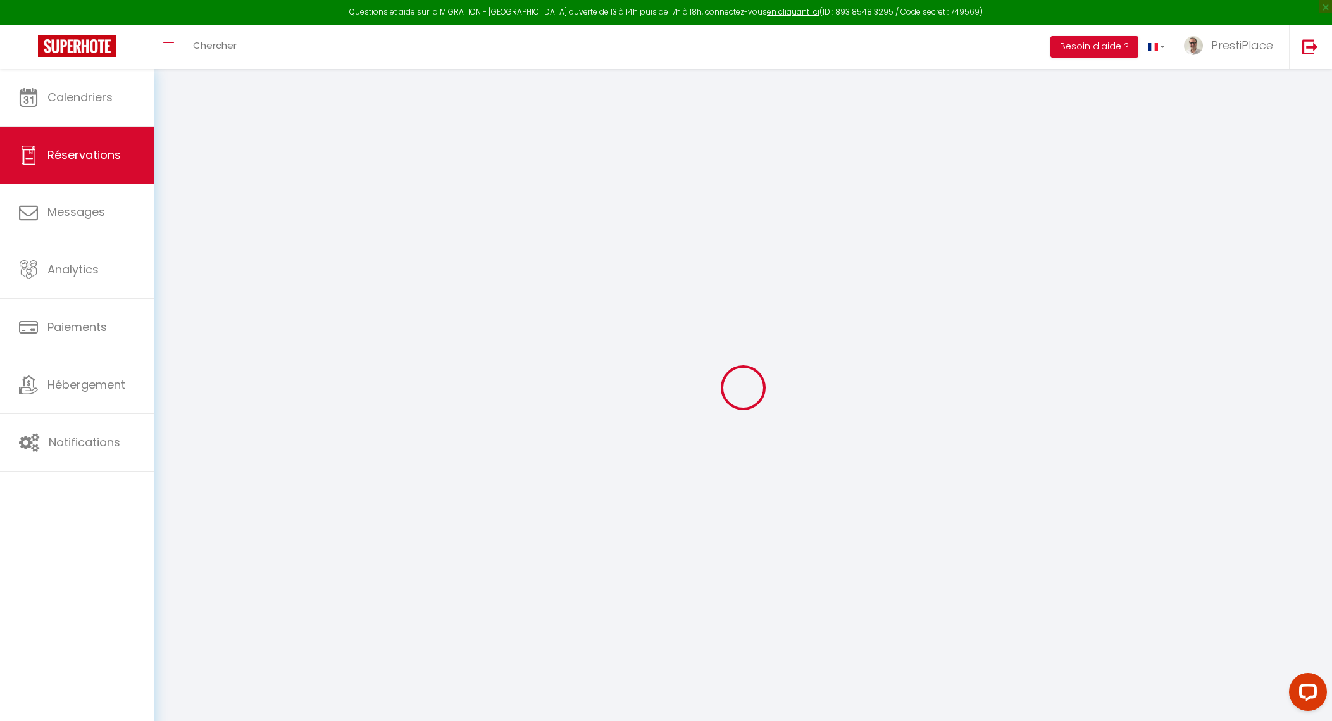
select select
checkbox input "false"
type textarea "** THIS RESERVATION HAS BEEN PRE-PAID ** BOOKING NOTE : Payment charge is EUR 1…"
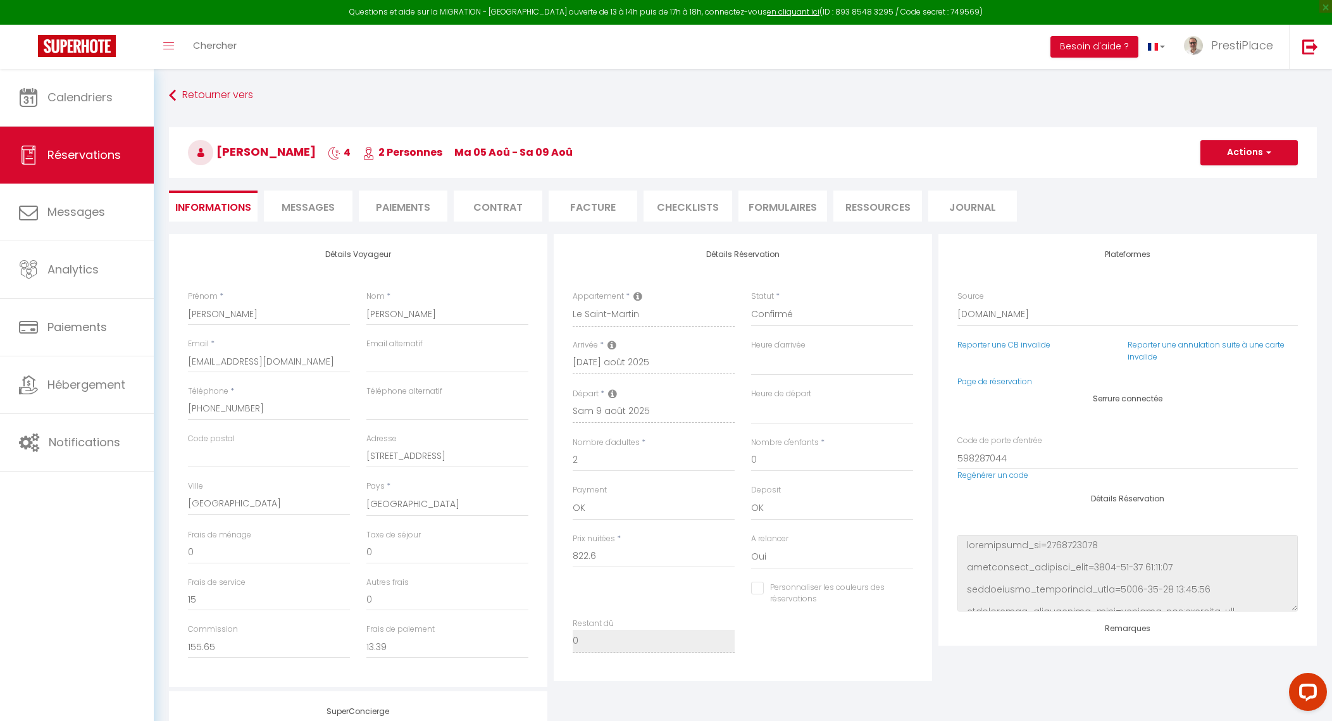
click at [321, 201] on span "Messages" at bounding box center [308, 207] width 53 height 15
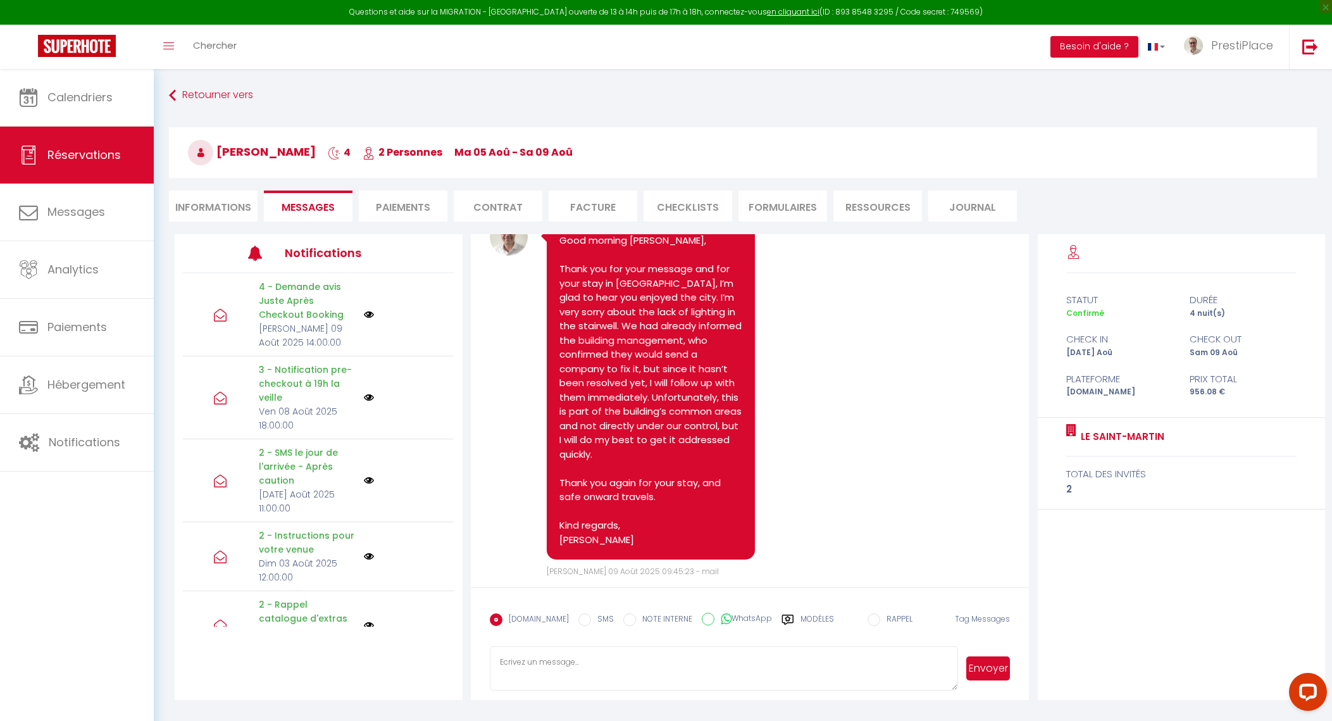
scroll to position [5372, 0]
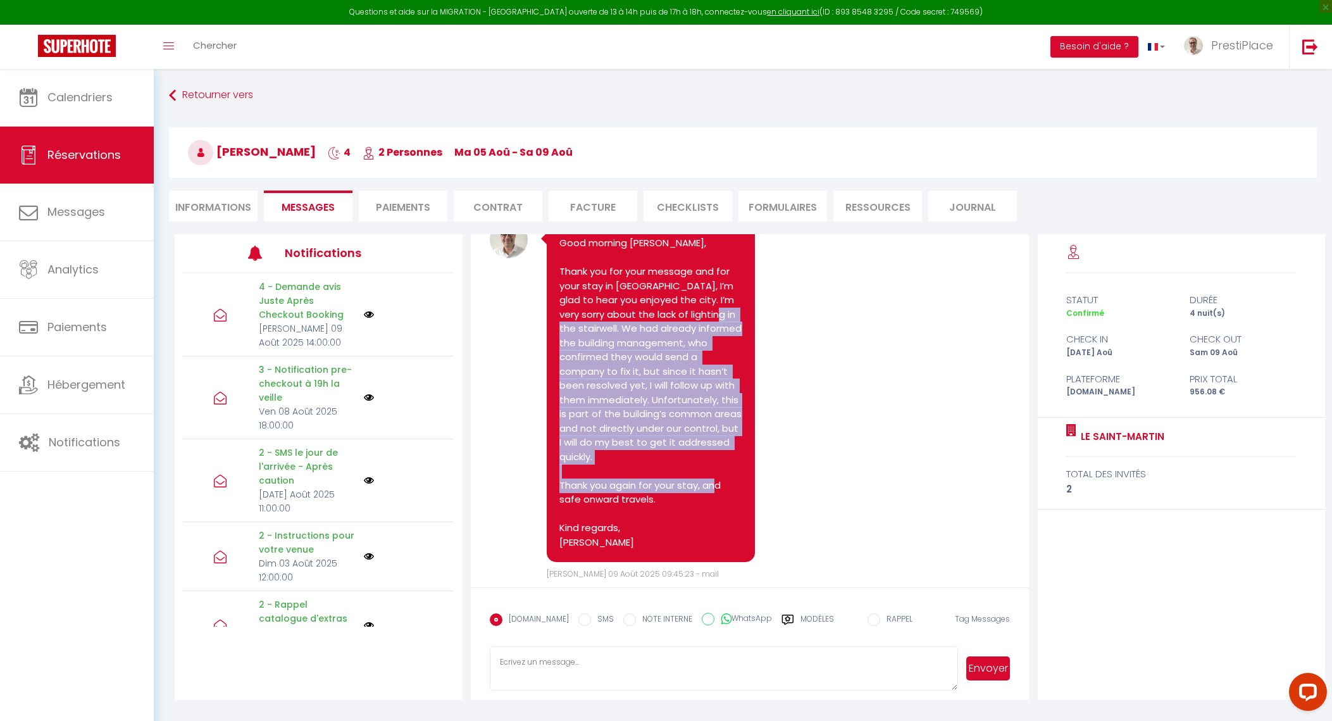
drag, startPoint x: 618, startPoint y: 330, endPoint x: 708, endPoint y: 499, distance: 191.1
click at [708, 499] on pre "Good morning Sue, Thank you for your message and for your stay in Tours, I’m gl…" at bounding box center [651, 392] width 183 height 313
click at [677, 410] on pre "Good morning Sue, Thank you for your message and for your stay in Tours, I’m gl…" at bounding box center [651, 392] width 183 height 313
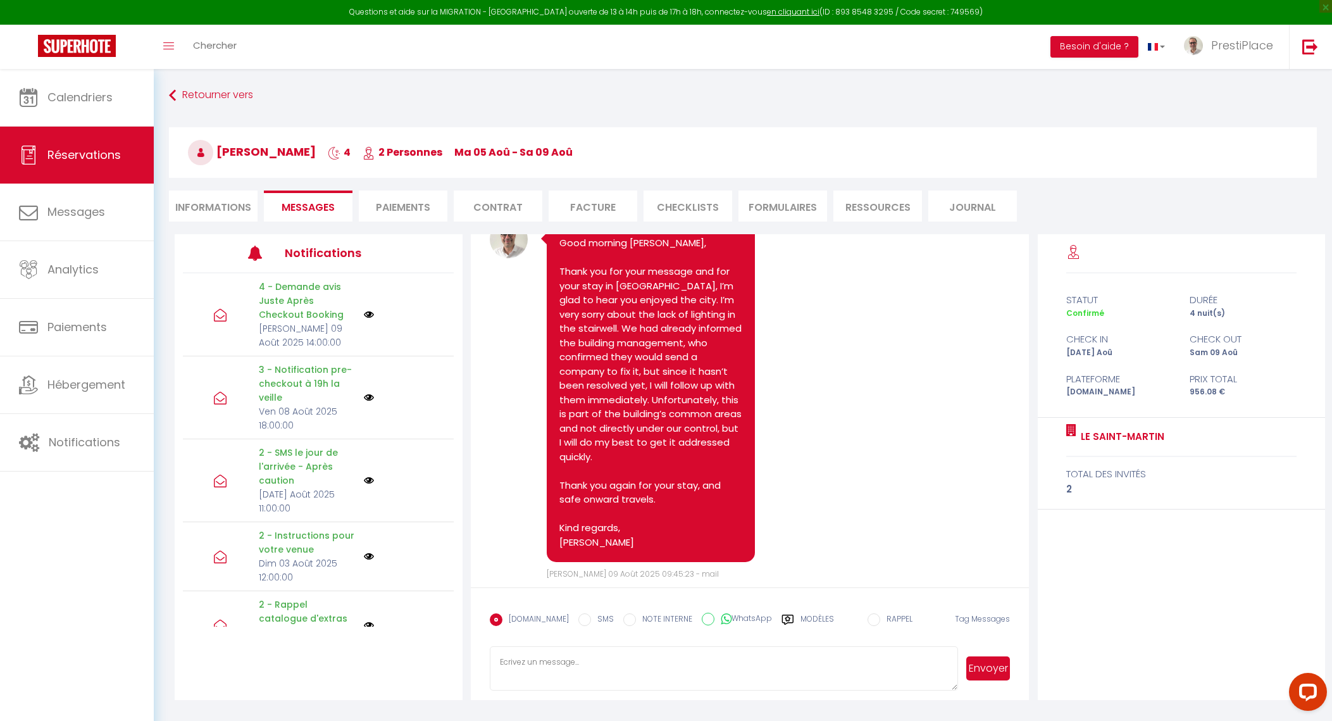
click at [623, 329] on pre "Good morning Sue, Thank you for your message and for your stay in Tours, I’m gl…" at bounding box center [651, 392] width 183 height 313
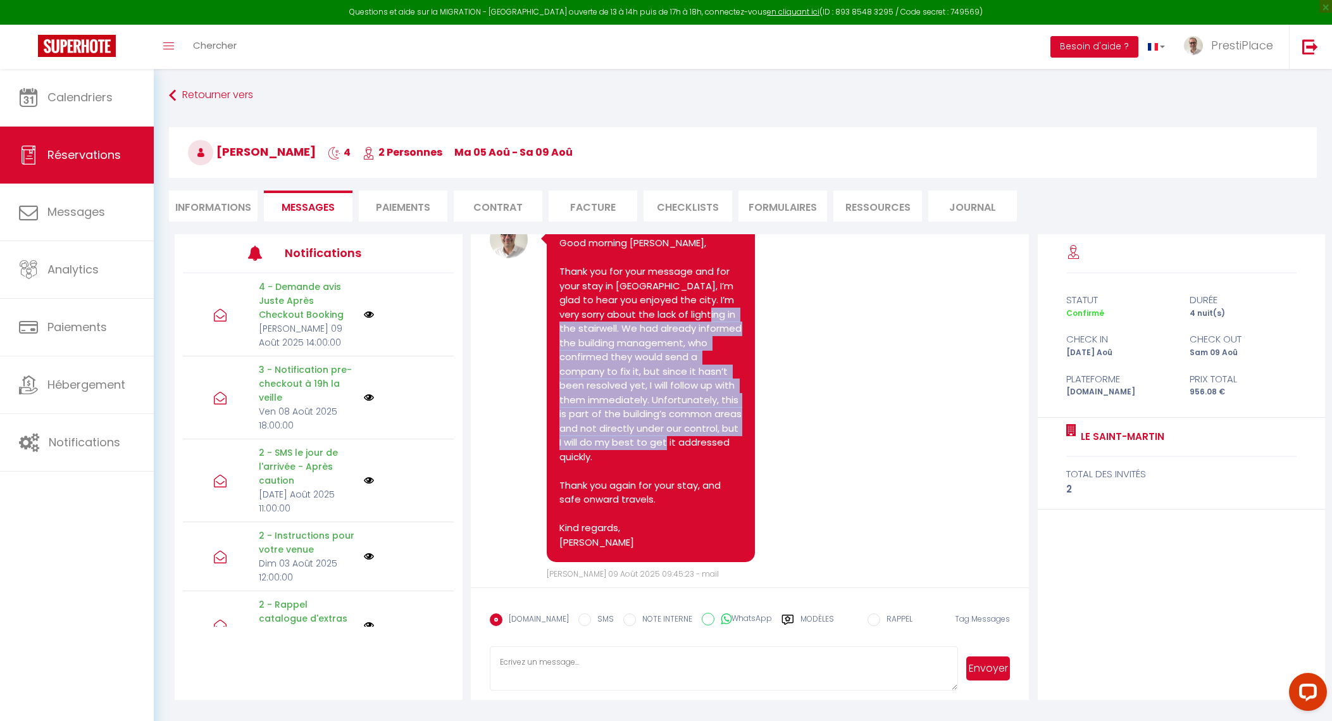
drag, startPoint x: 603, startPoint y: 328, endPoint x: 708, endPoint y: 459, distance: 167.9
click at [708, 459] on pre "Good morning Sue, Thank you for your message and for your stay in Tours, I’m gl…" at bounding box center [651, 392] width 183 height 313
copy pre "We had already informed the building management, who confirmed they would send …"
click at [50, 61] on link at bounding box center [77, 47] width 154 height 44
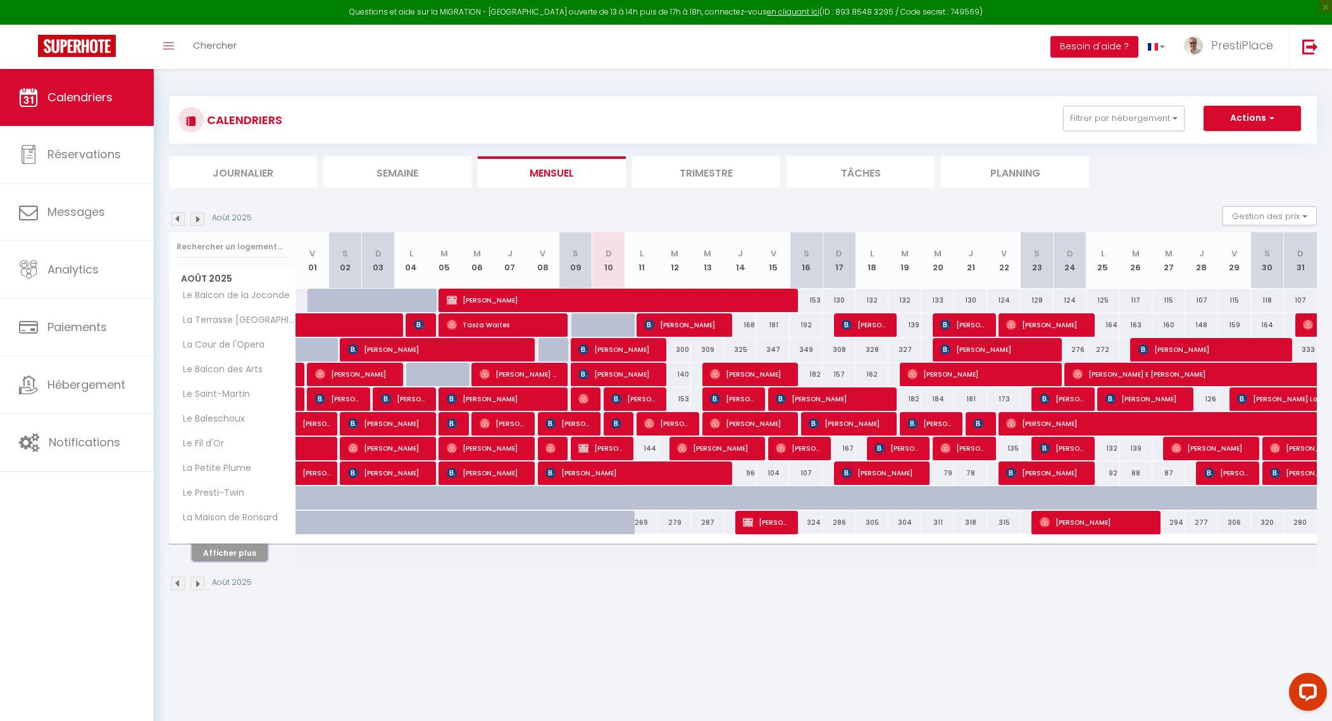
click at [216, 548] on button "Afficher plus" at bounding box center [230, 552] width 76 height 17
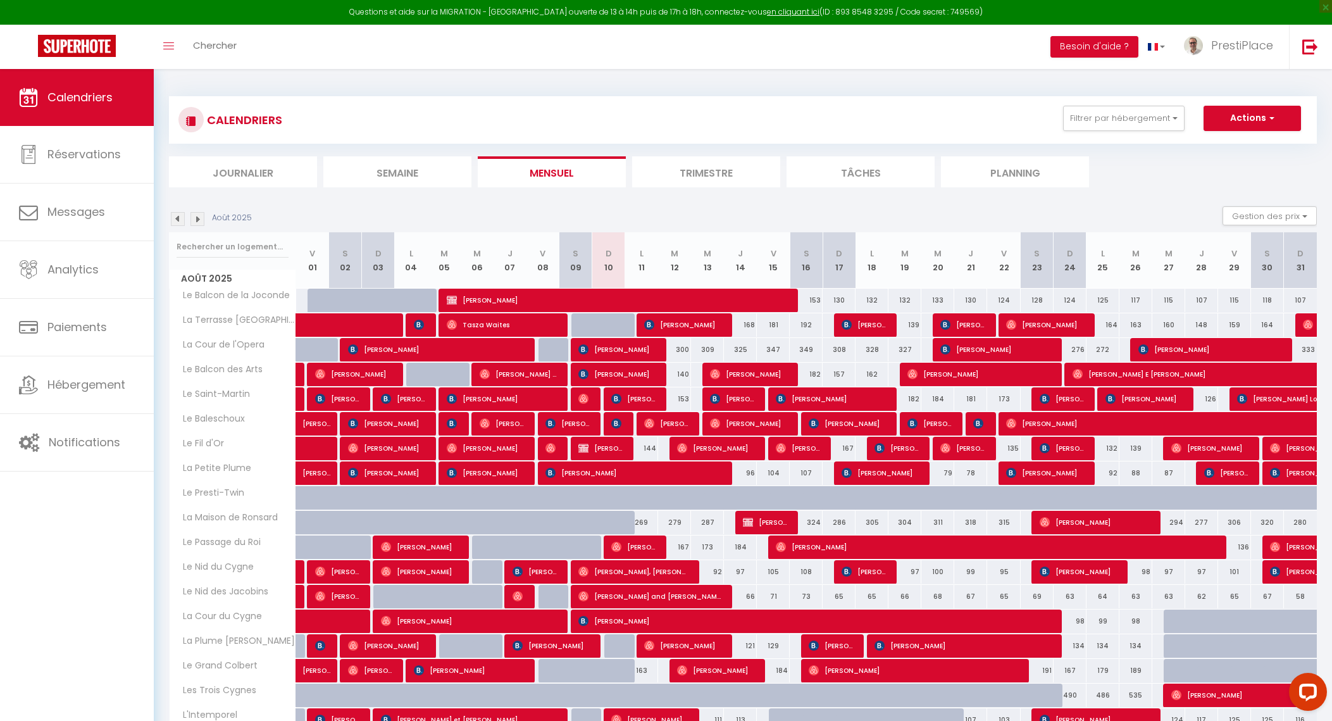
scroll to position [78, 0]
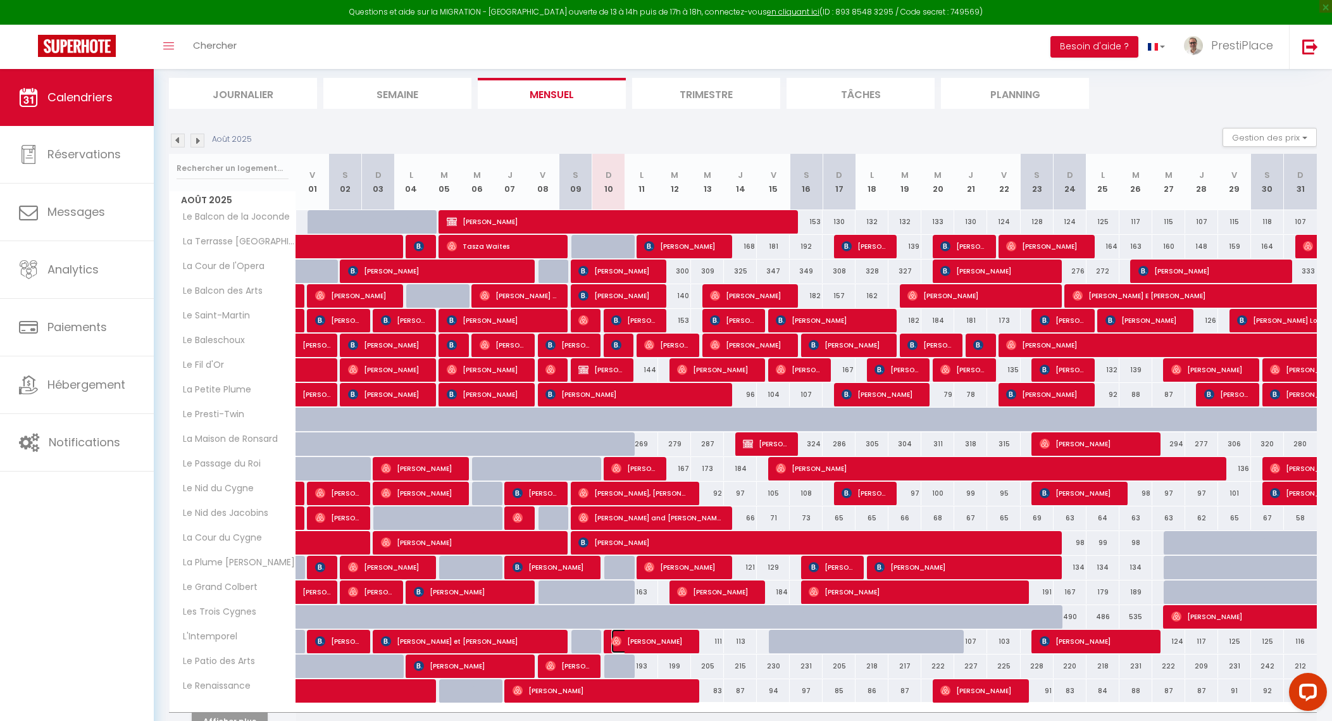
click at [642, 642] on span "[PERSON_NAME]" at bounding box center [649, 641] width 77 height 24
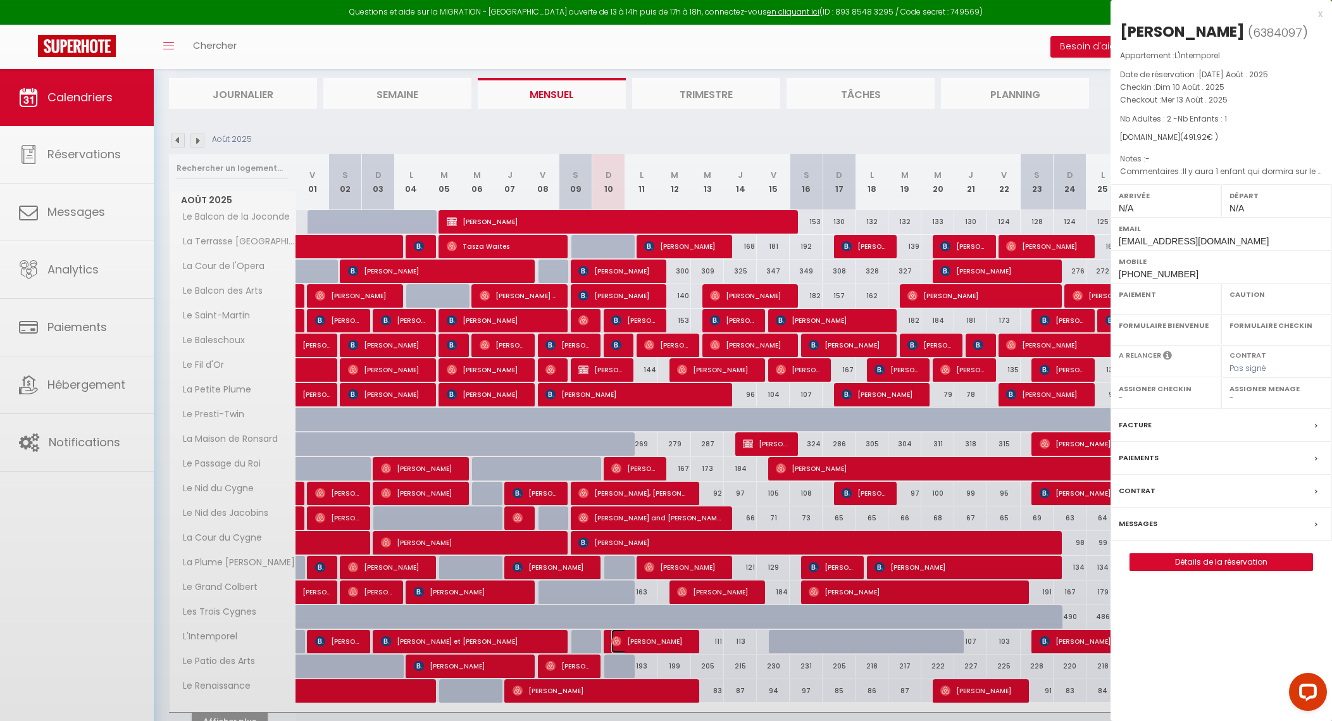
select select "OK"
select select "0"
select select "1"
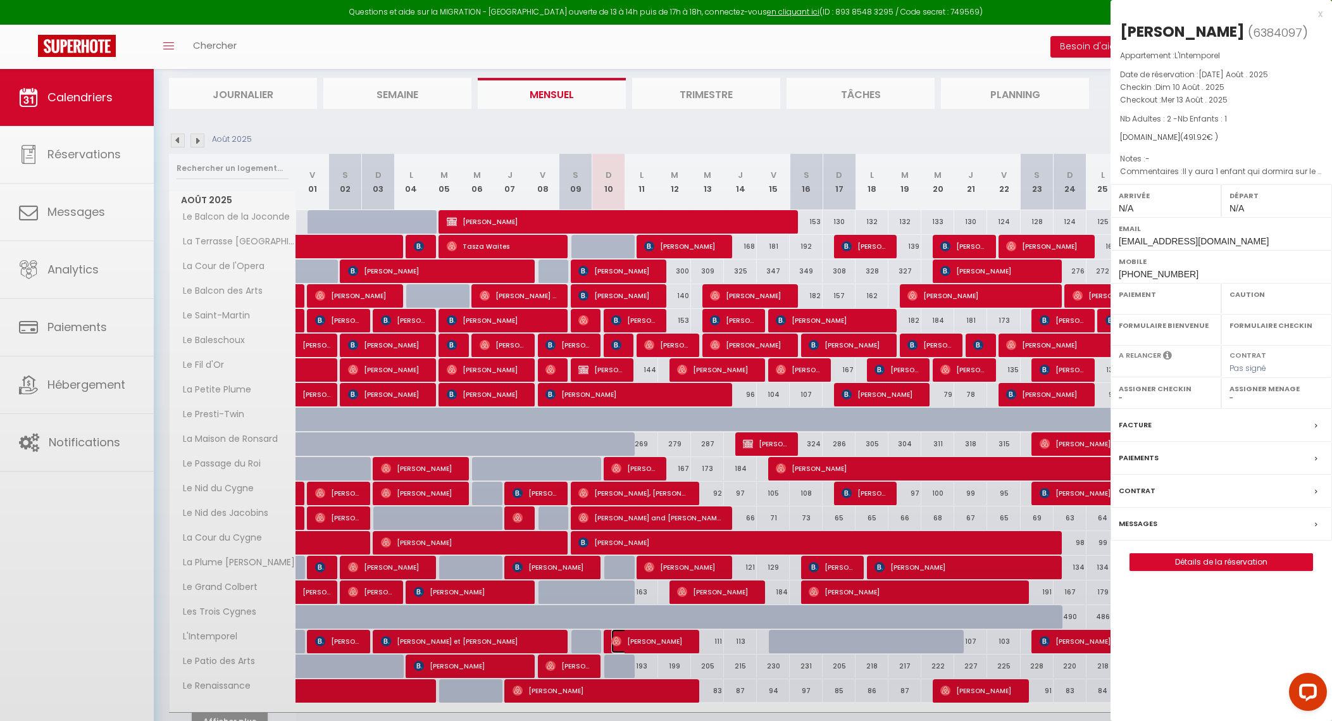
select select
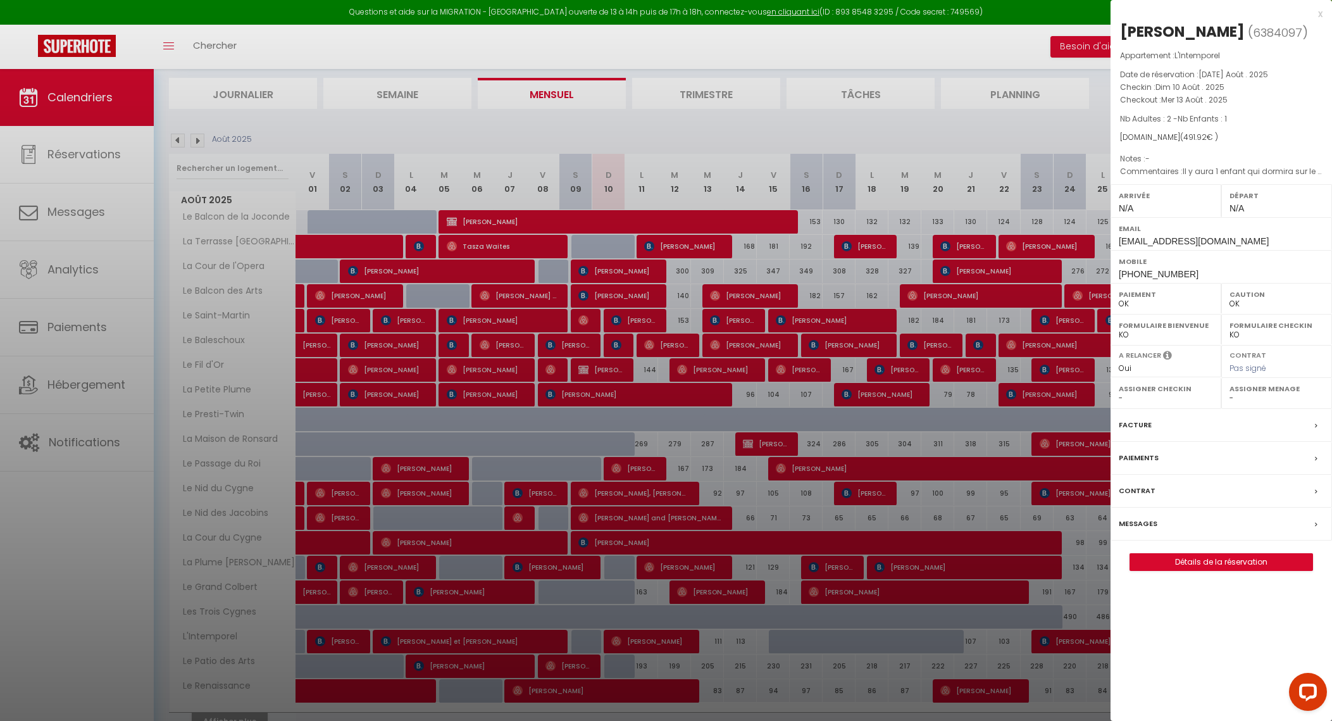
click at [1144, 520] on label "Messages" at bounding box center [1138, 523] width 39 height 13
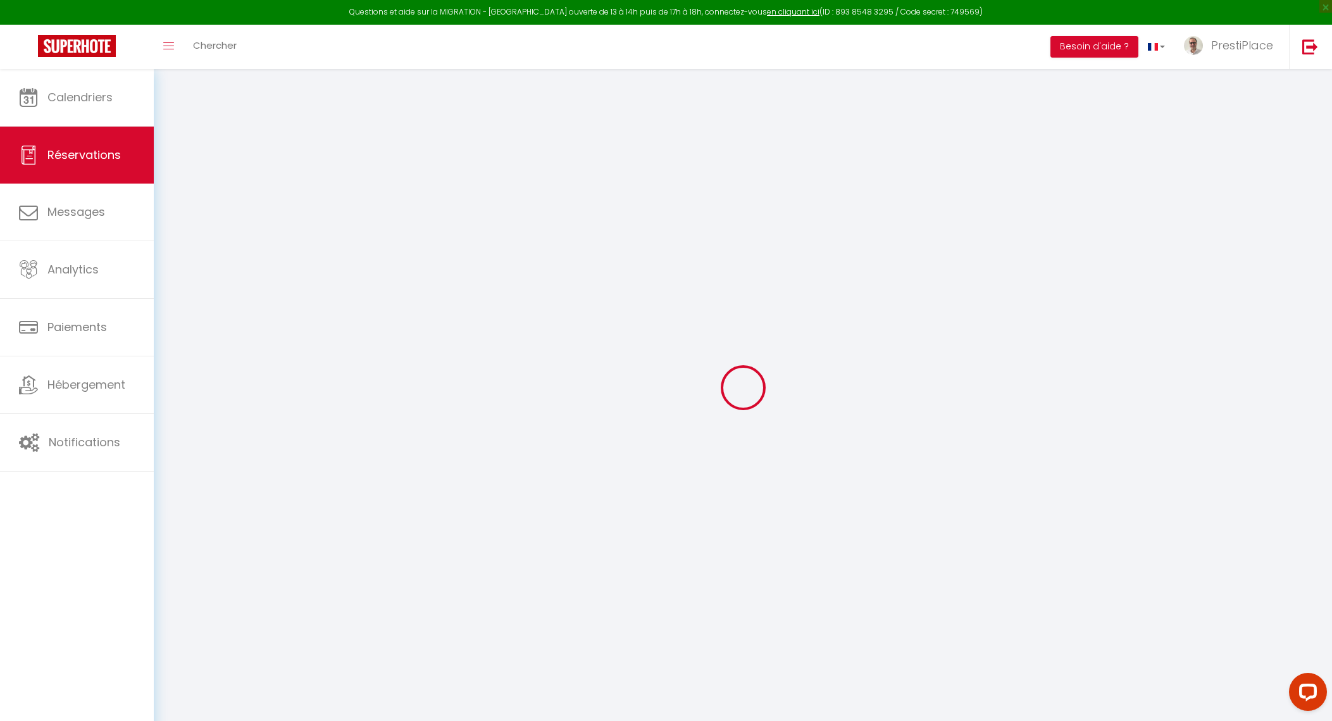
select select
checkbox input "false"
select select
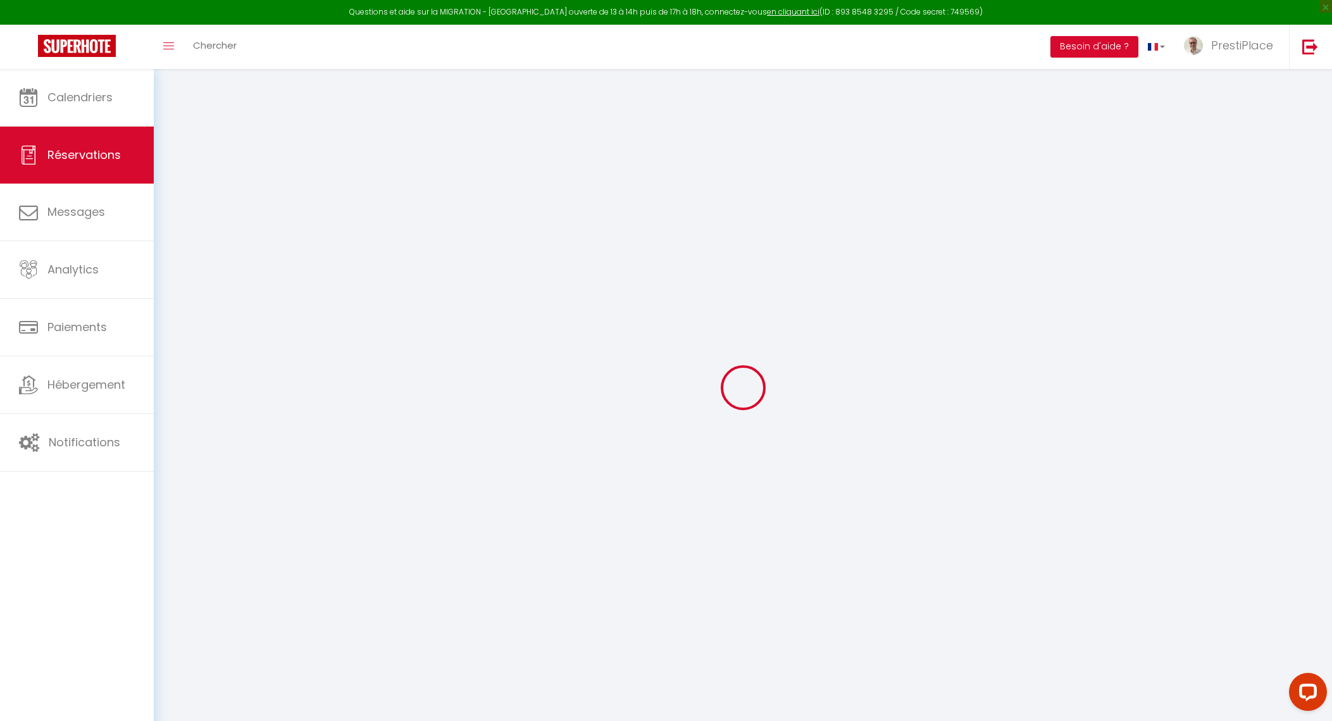
select select
checkbox input "false"
type textarea "Il y aura 1 enfant qui dormira sur le lit simple et 1 bébé qui dormira dans un …"
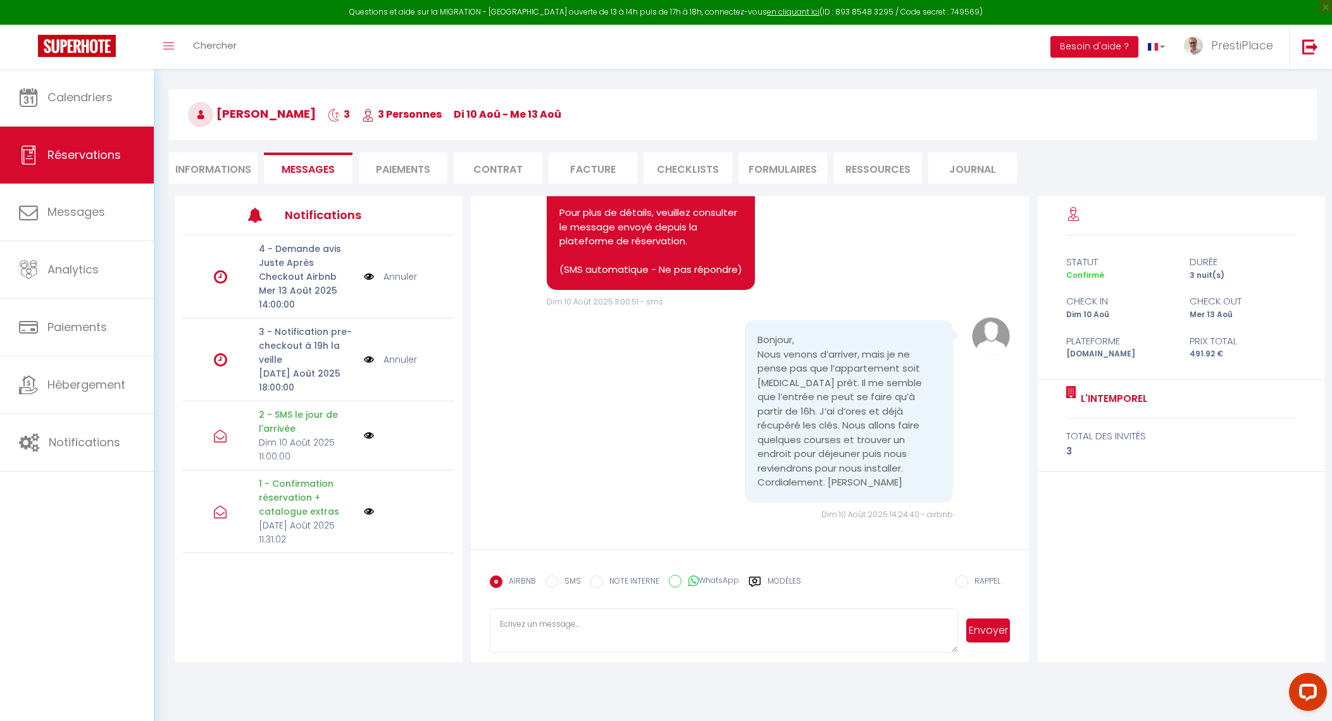
scroll to position [69, 0]
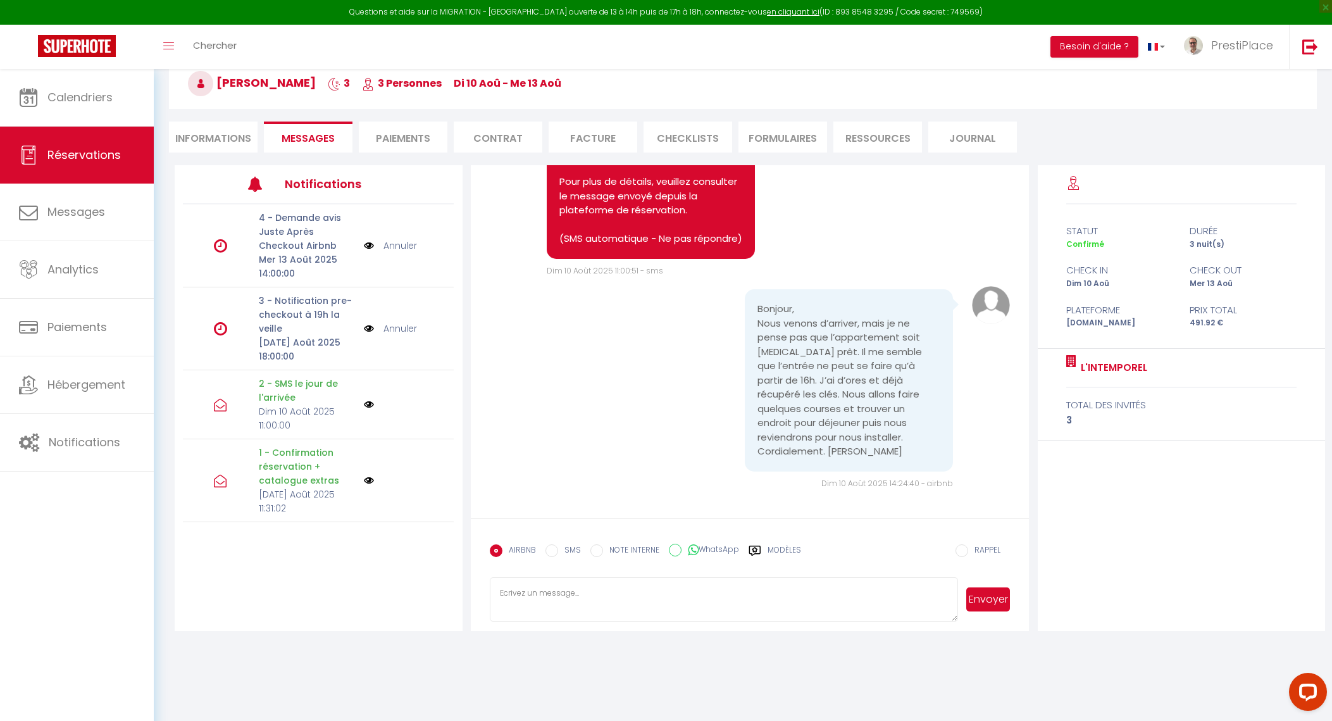
click at [208, 133] on li "Informations" at bounding box center [213, 137] width 89 height 31
select select
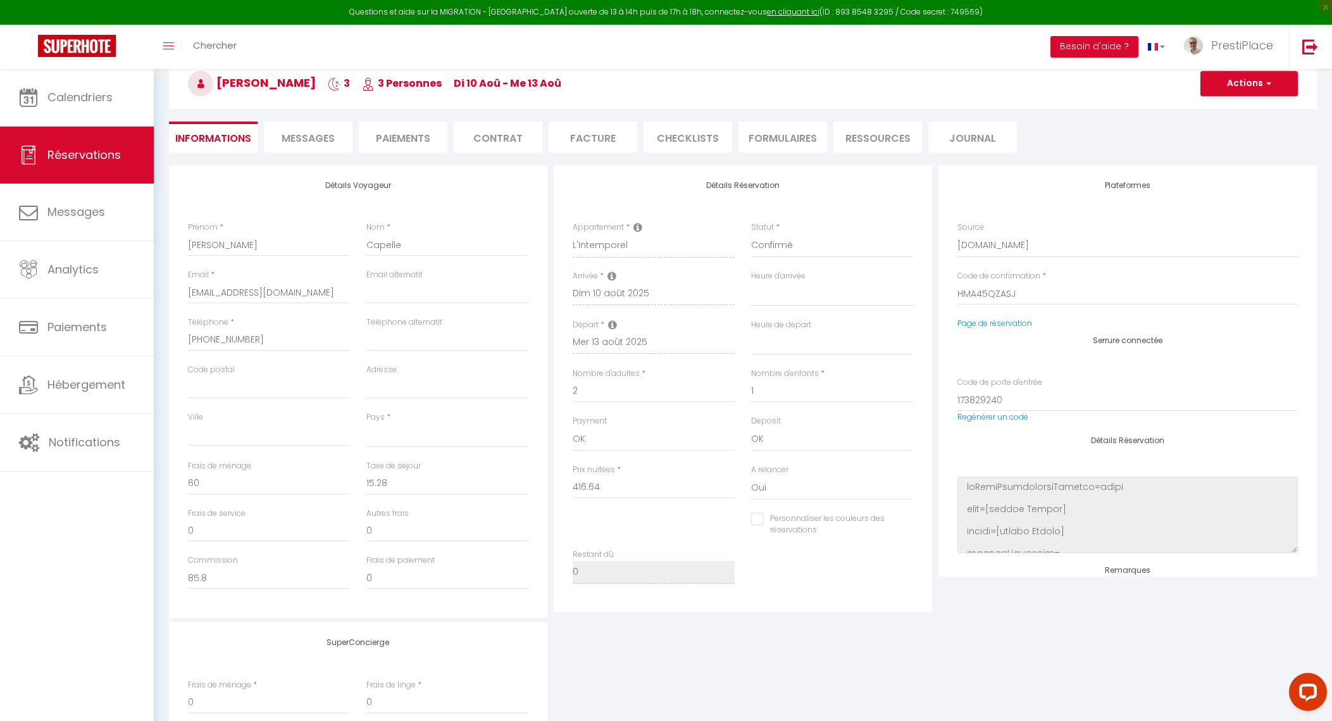
select select
checkbox input "false"
click at [318, 135] on span "Messages" at bounding box center [308, 138] width 53 height 15
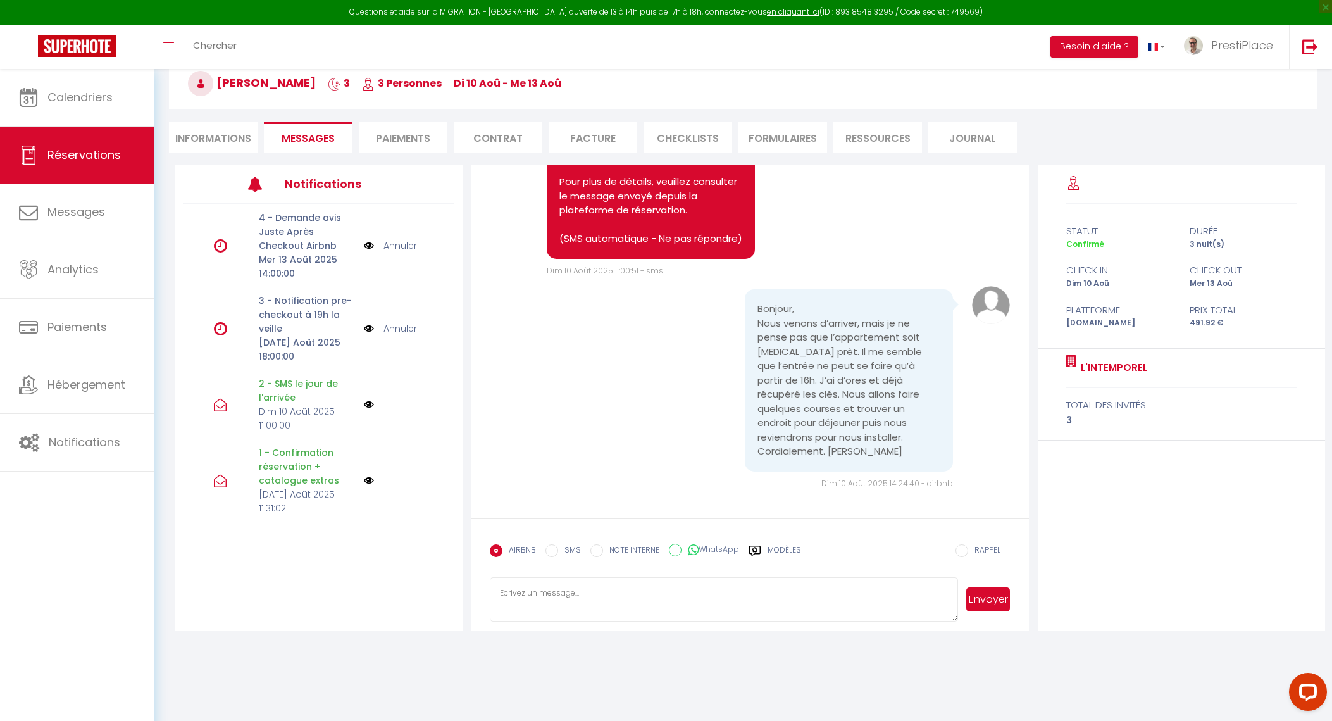
select select
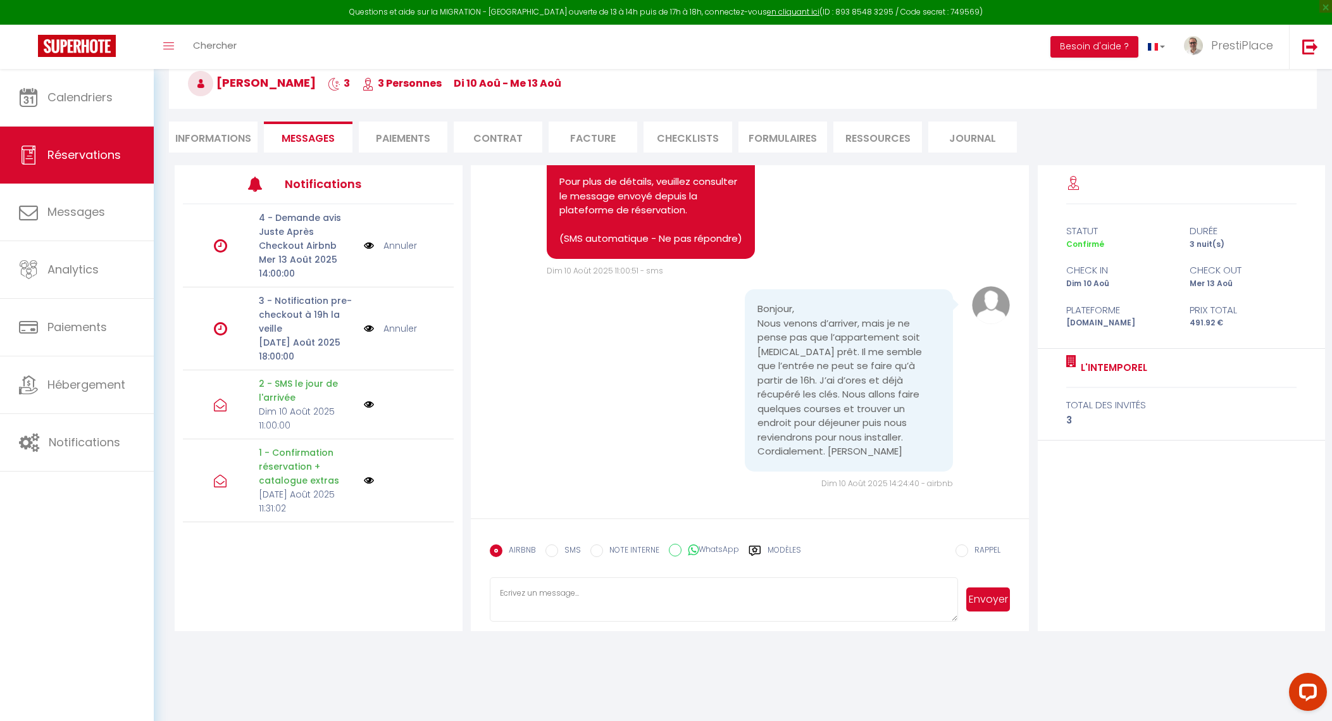
select select
click at [220, 136] on li "Informations" at bounding box center [213, 137] width 89 height 31
select select
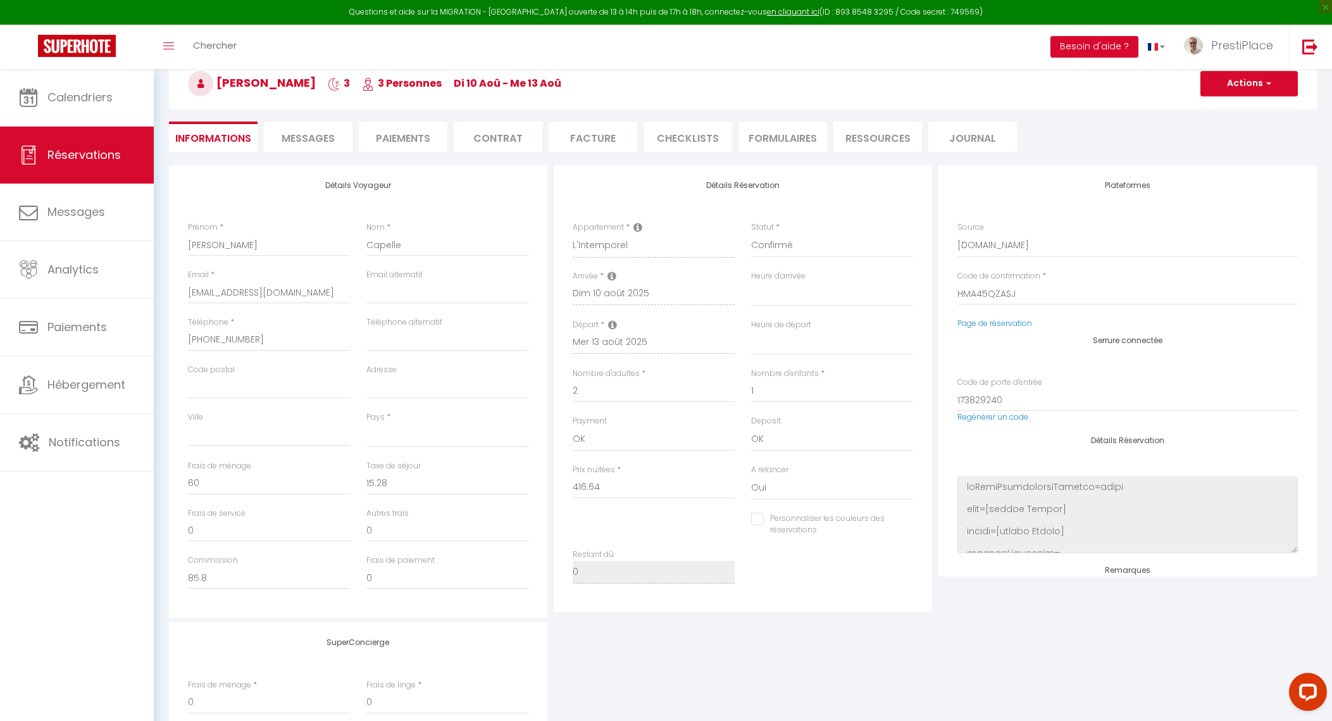
select select
checkbox input "false"
click at [326, 146] on li "Messages" at bounding box center [308, 137] width 89 height 31
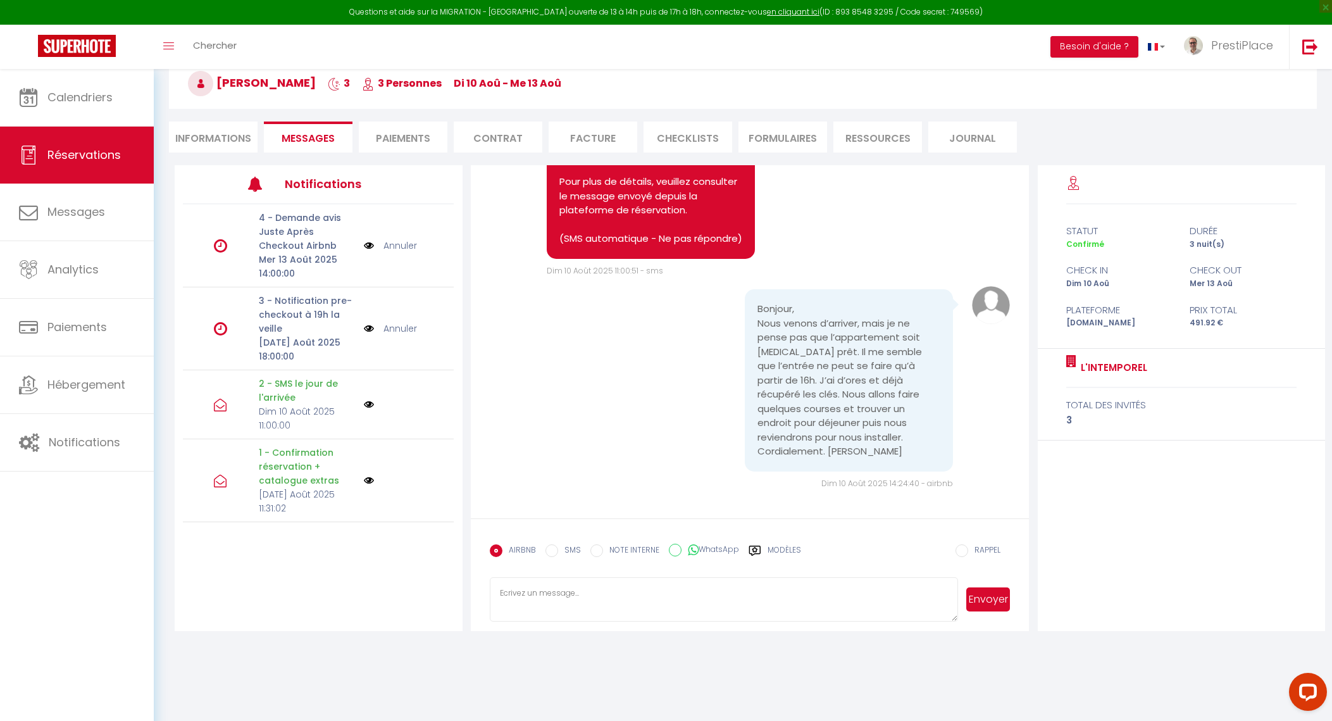
click at [893, 223] on div "Note Sms Bonjour et bienvenue dans notre appartement "L'Intemporel". Voici votr…" at bounding box center [750, 112] width 521 height 332
click at [623, 434] on div "Bonjour, Nous venons d’arriver, mais je ne pense pas que l’appartement soit enc…" at bounding box center [750, 387] width 521 height 203
select select
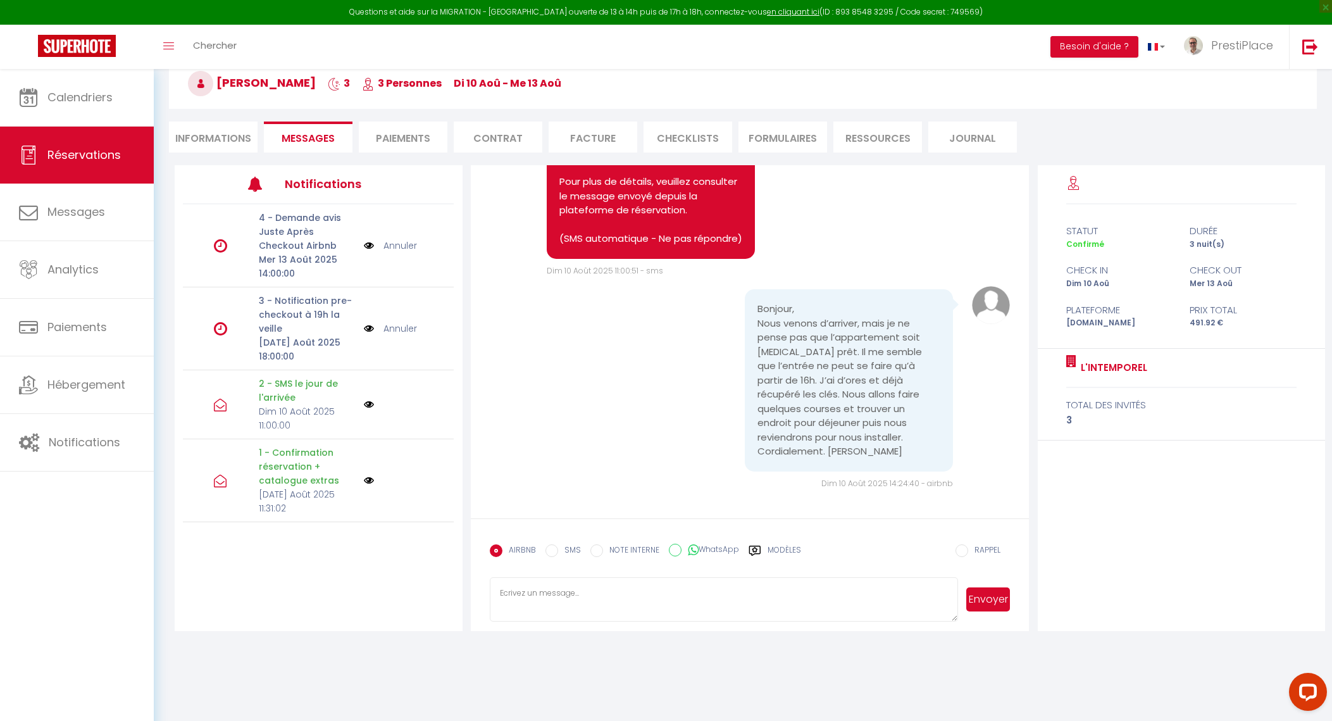
select select
click at [623, 434] on div "Bonjour, Nous venons d’arriver, mais je ne pense pas que l’appartement soit enc…" at bounding box center [750, 387] width 521 height 203
select select
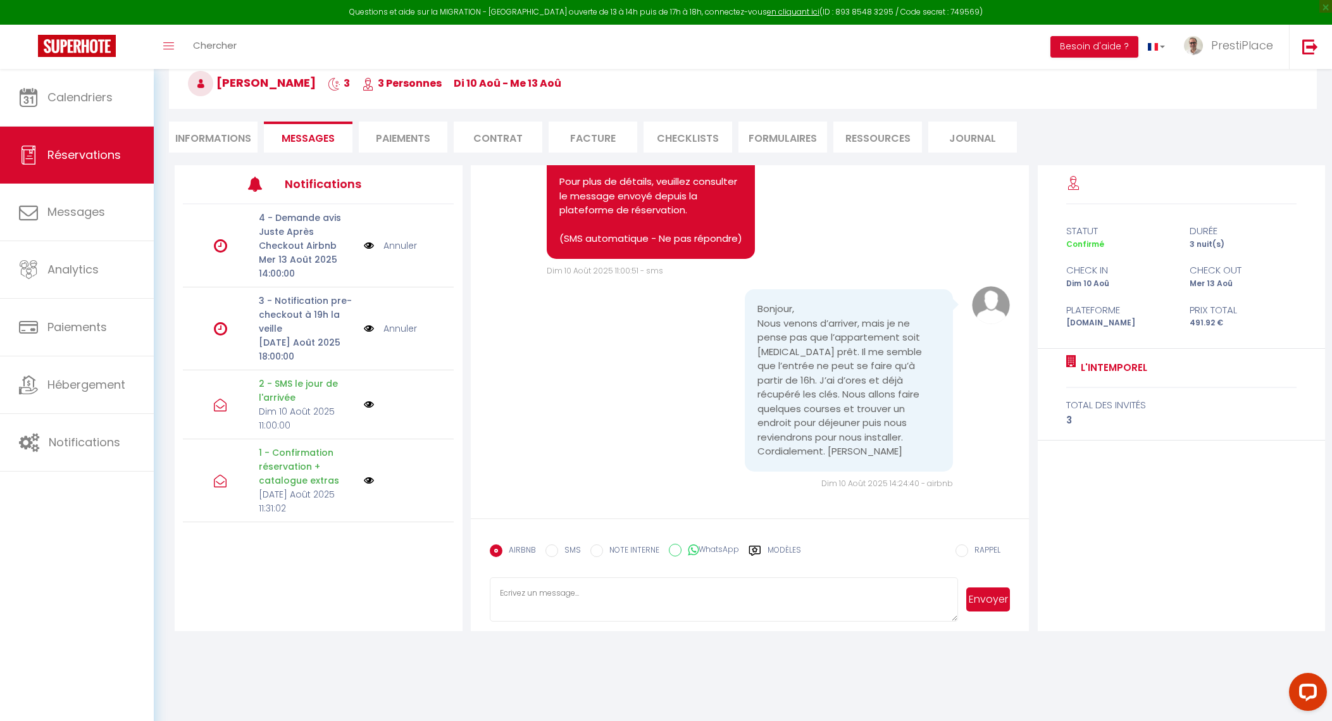
click at [204, 137] on li "Informations" at bounding box center [213, 137] width 89 height 31
select select
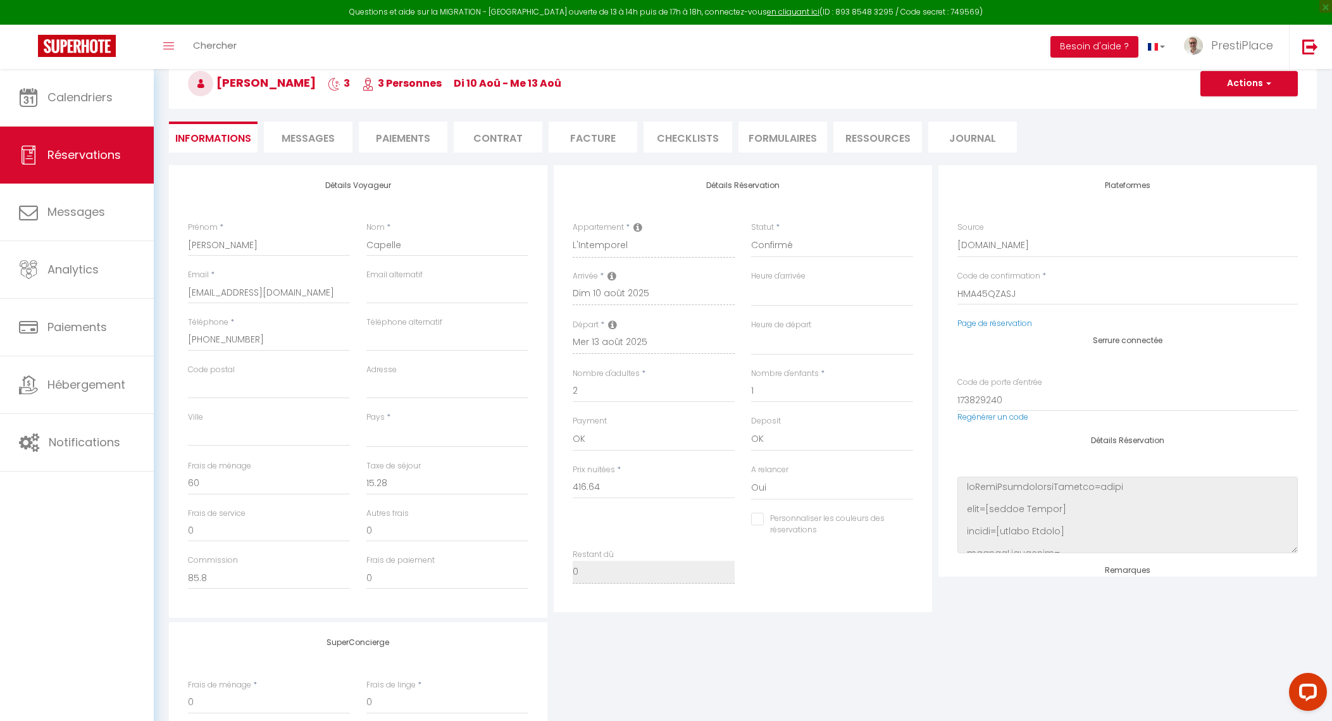
select select
checkbox input "false"
select select
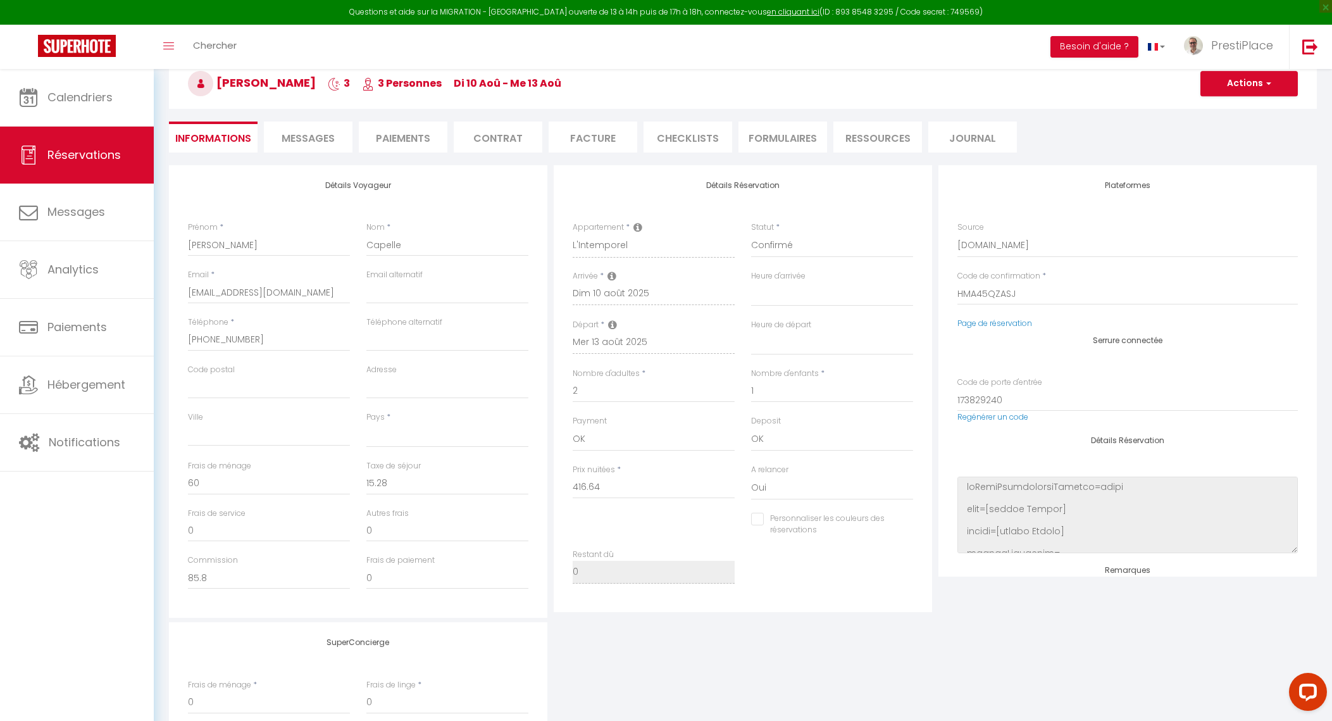
select select
checkbox input "false"
select select
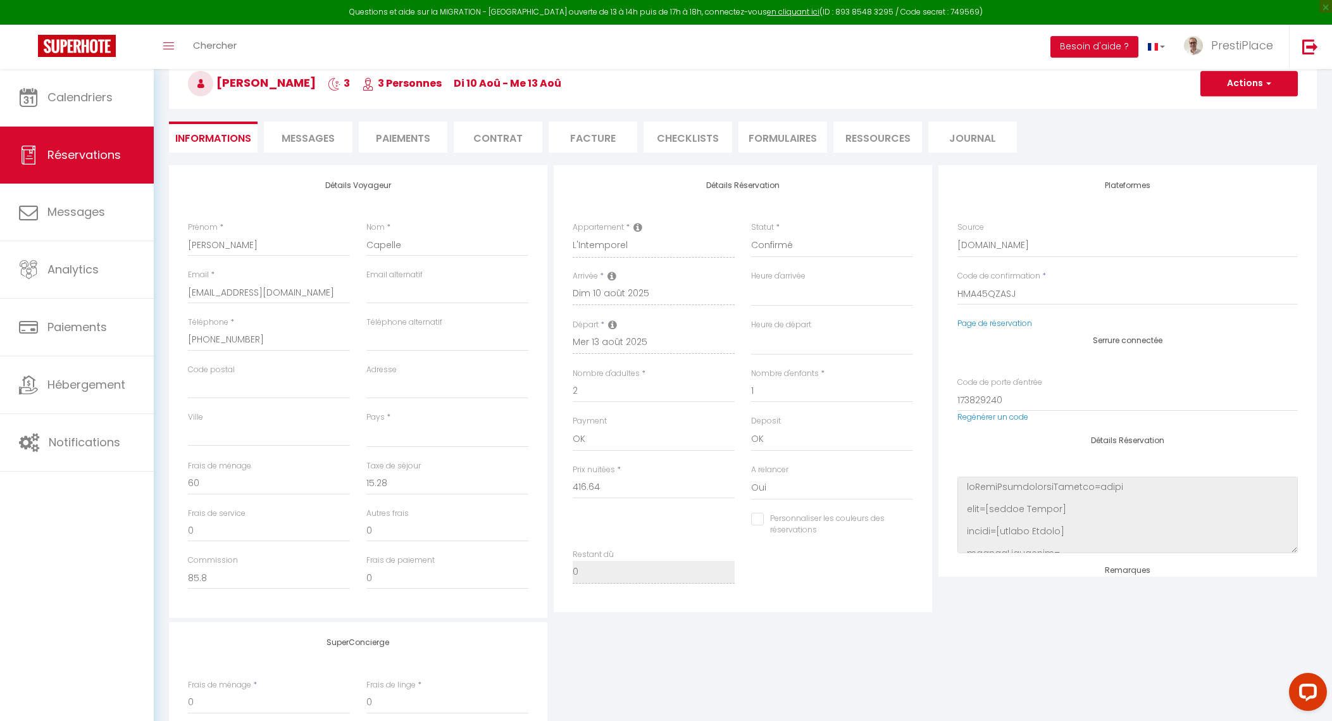
select select
checkbox input "false"
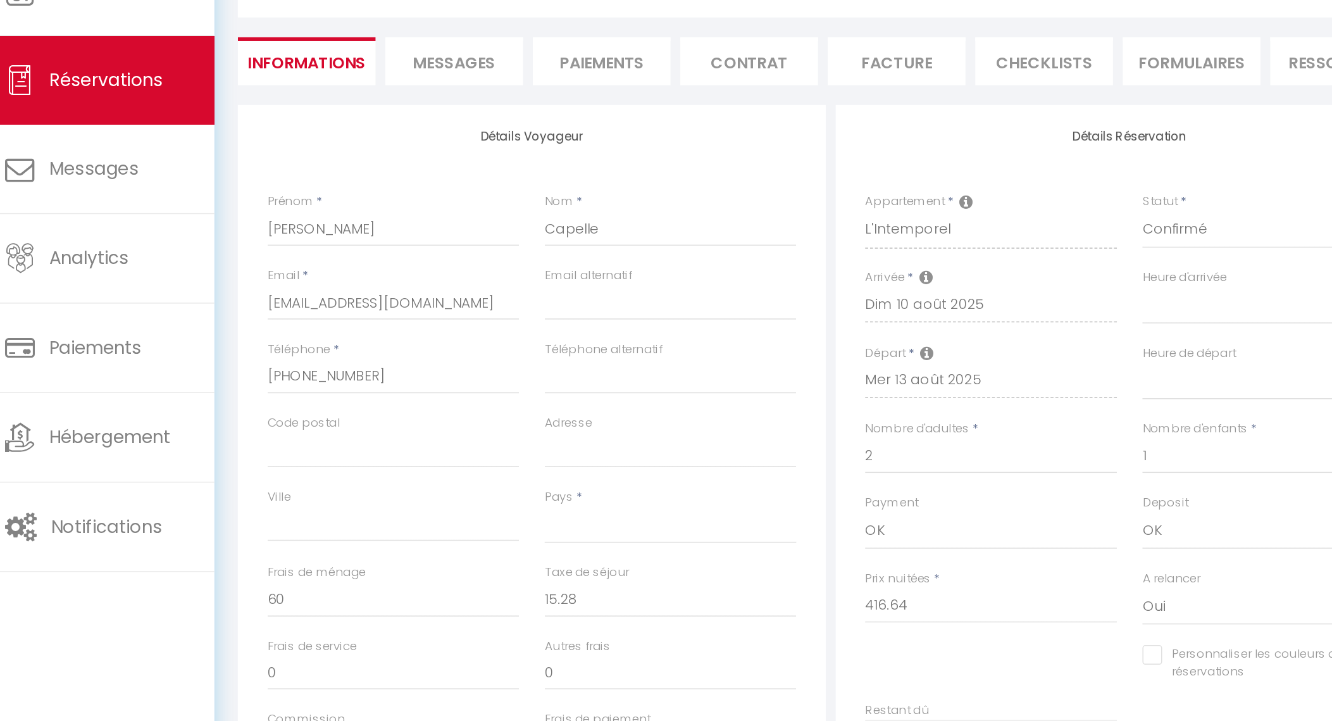
scroll to position [63, 0]
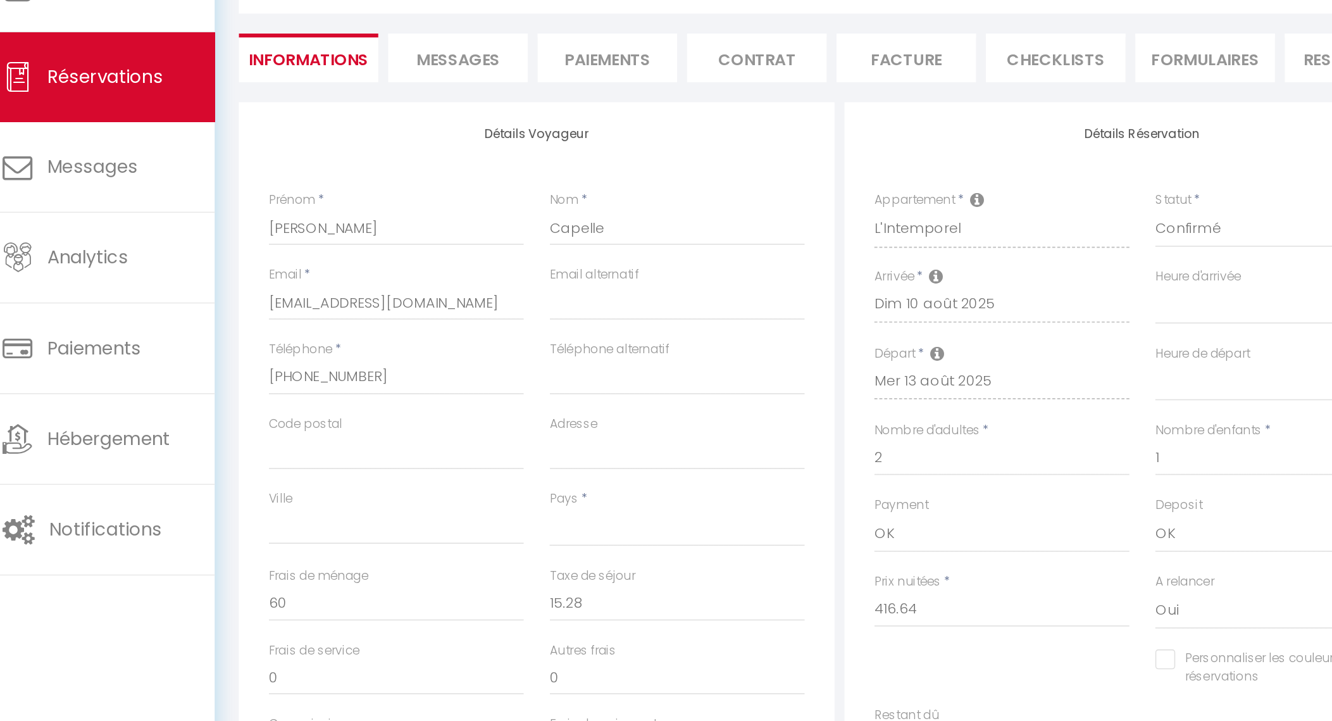
select select
checkbox input "false"
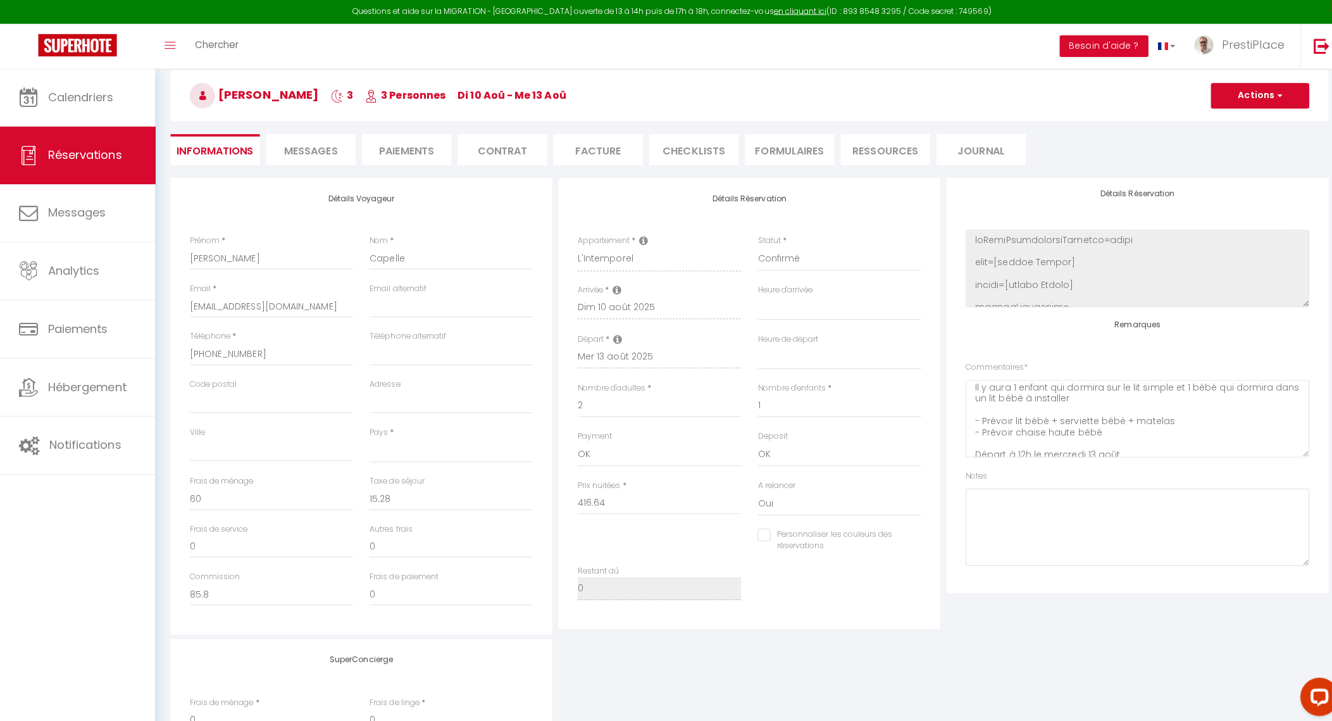
scroll to position [0, 0]
click at [330, 163] on div "Retourner vers Pierre Capelle 3 3 Personnes di 10 Aoû - me 13 Aoû Actions Enreg…" at bounding box center [743, 102] width 1165 height 150
click at [320, 153] on span "Messages" at bounding box center [308, 150] width 53 height 15
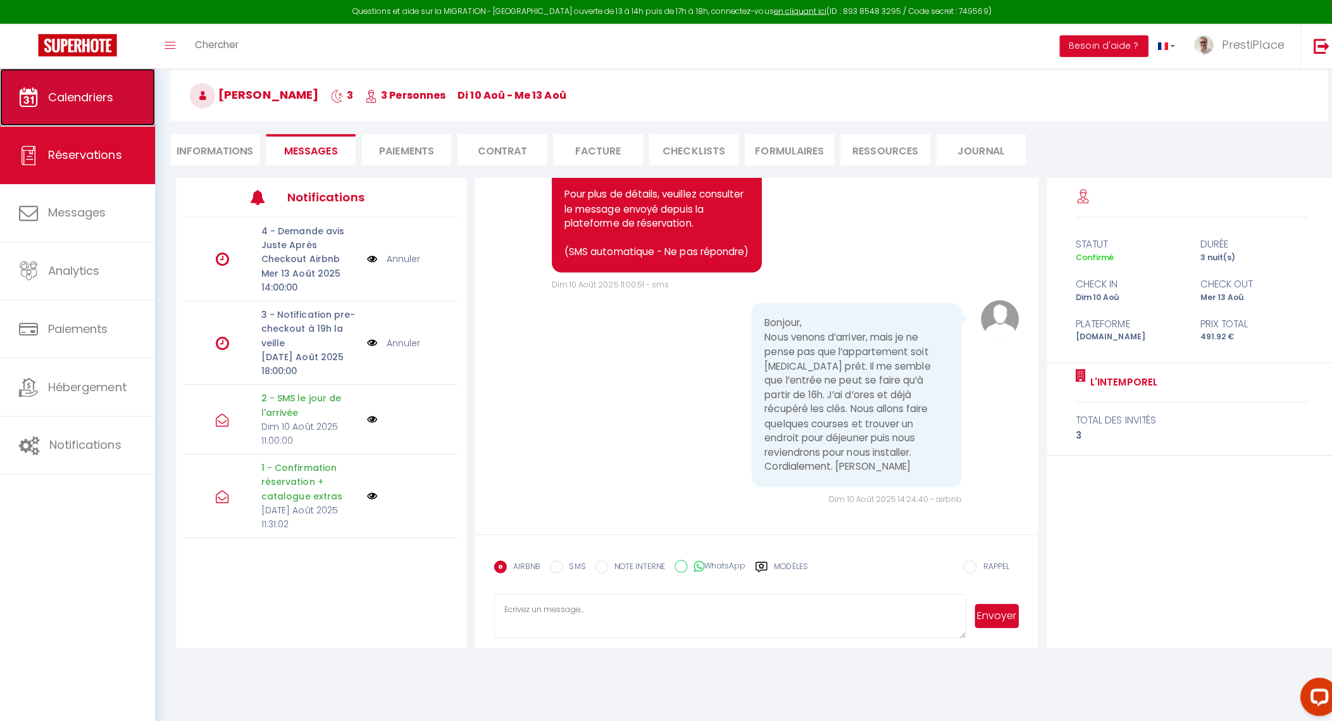
click at [75, 111] on link "Calendriers" at bounding box center [77, 97] width 154 height 57
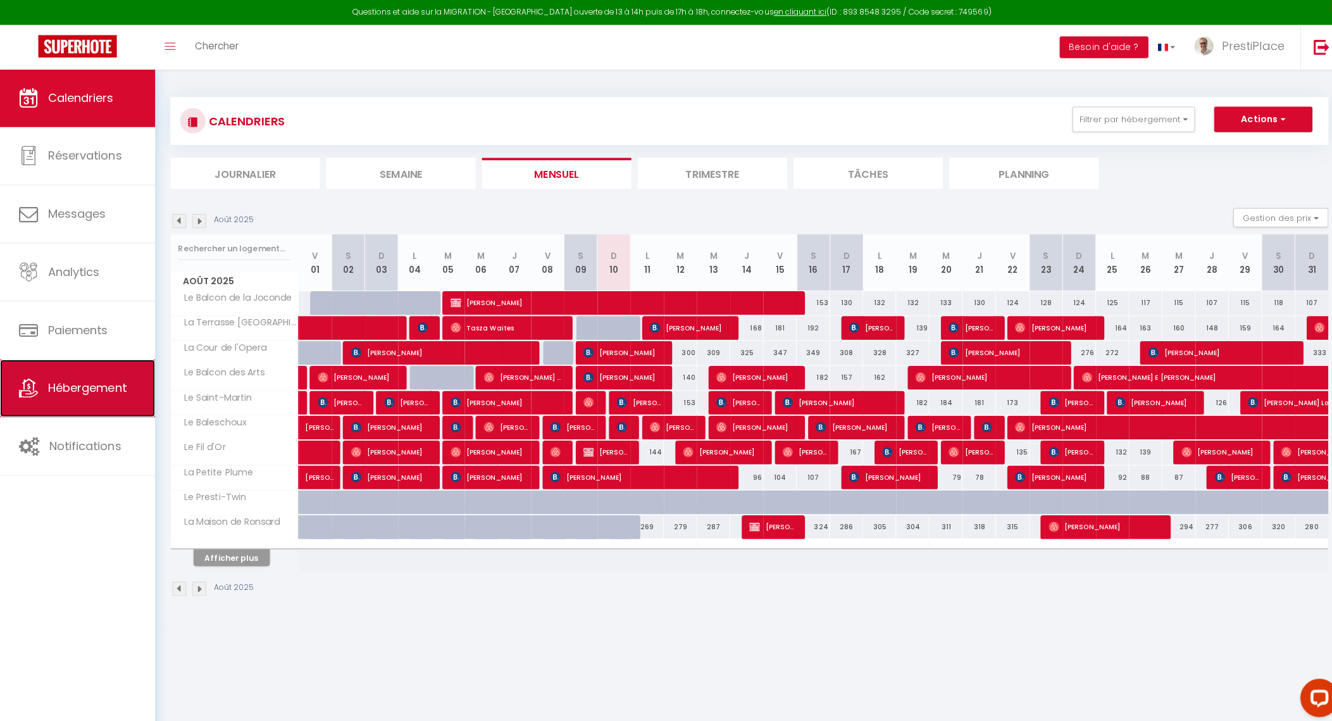
click at [49, 385] on span "Hébergement" at bounding box center [86, 385] width 78 height 16
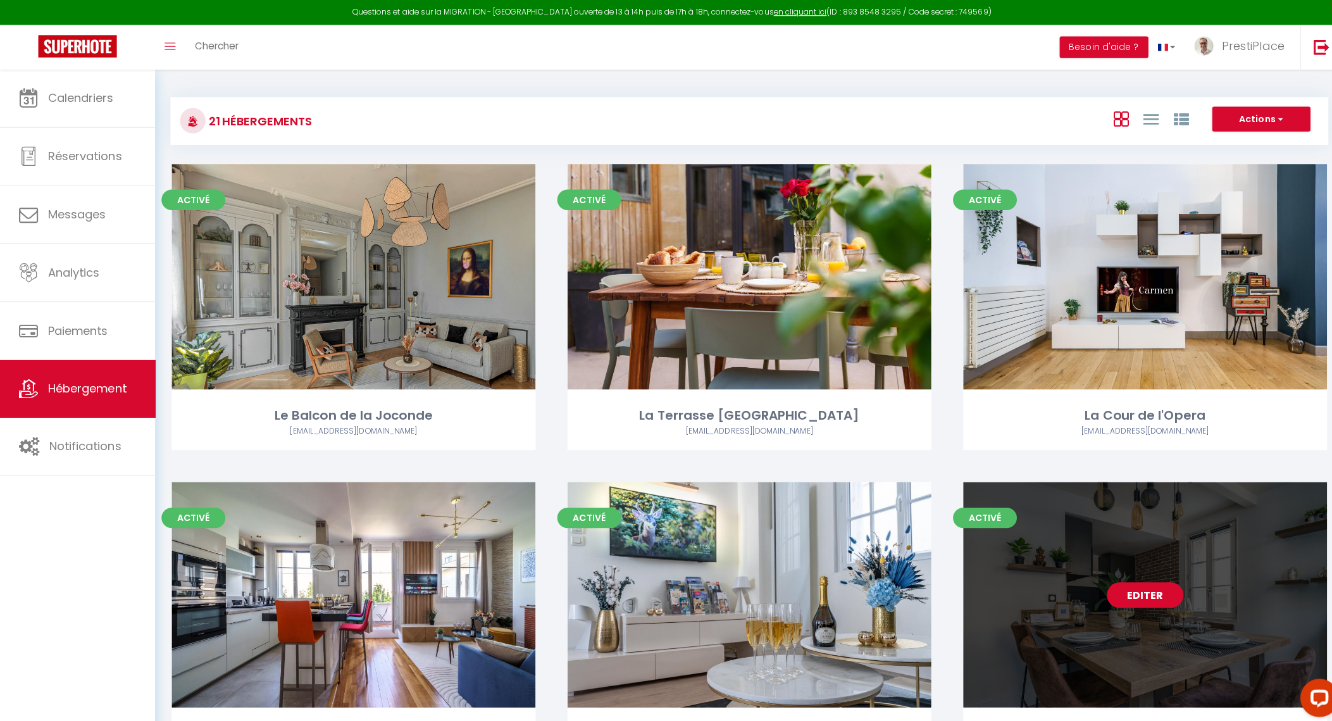
click at [1125, 582] on link "Editer" at bounding box center [1135, 589] width 76 height 25
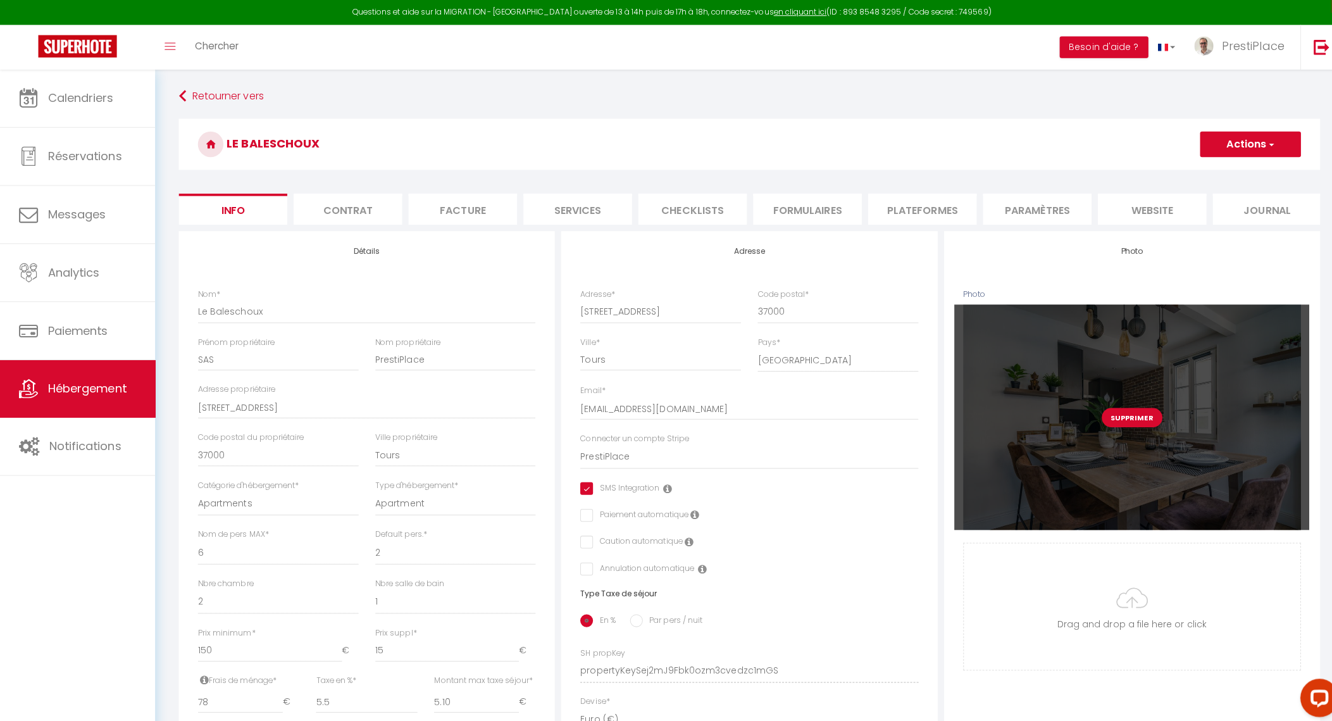
click at [1127, 423] on button "Supprimer" at bounding box center [1122, 413] width 60 height 19
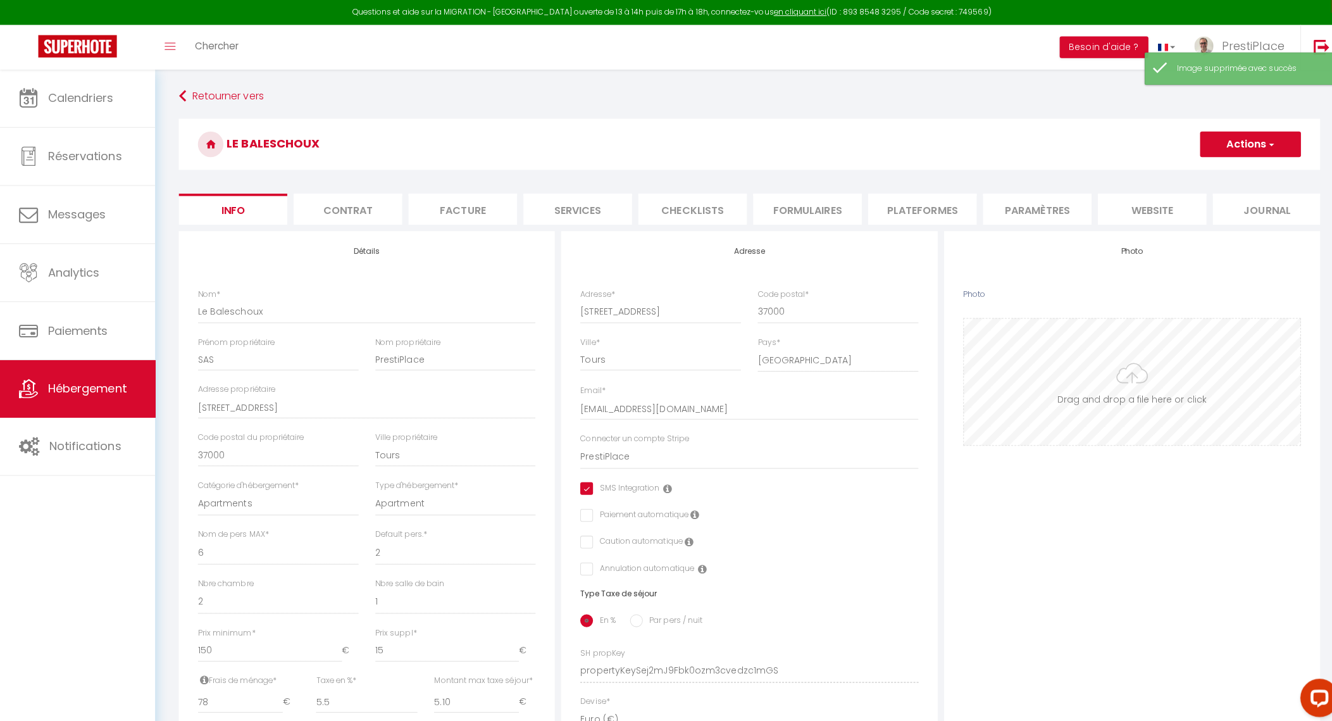
click at [1118, 397] on input "Photo" at bounding box center [1123, 378] width 334 height 125
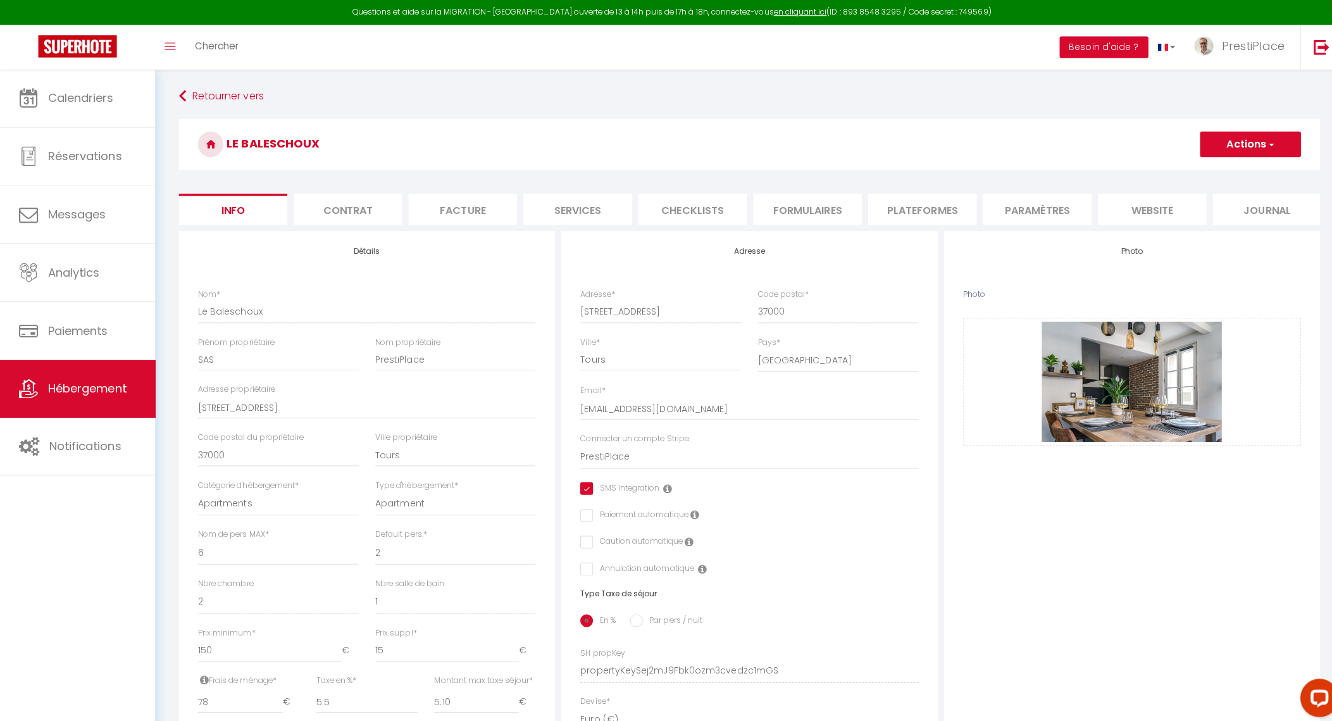
click at [1223, 141] on button "Actions" at bounding box center [1240, 142] width 100 height 25
click at [1196, 171] on input "Enregistrer" at bounding box center [1189, 171] width 47 height 13
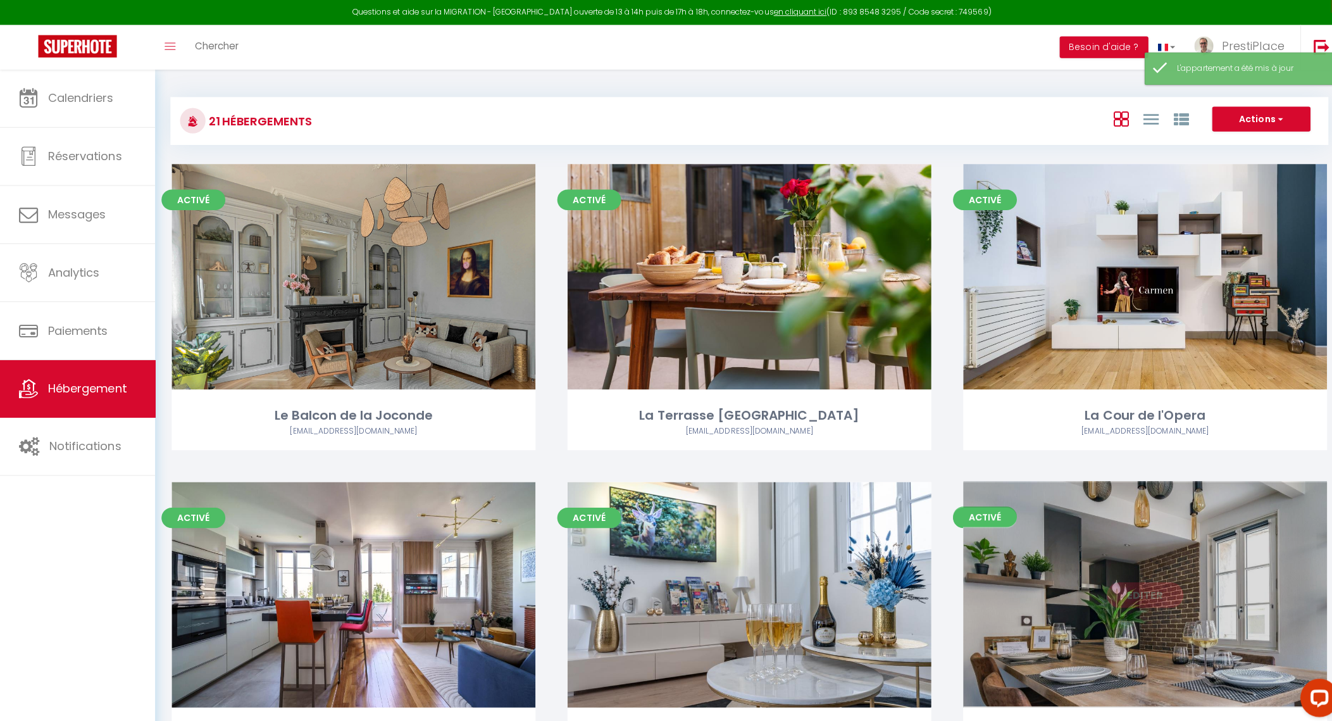
click at [1129, 592] on link "Editer" at bounding box center [1135, 589] width 76 height 25
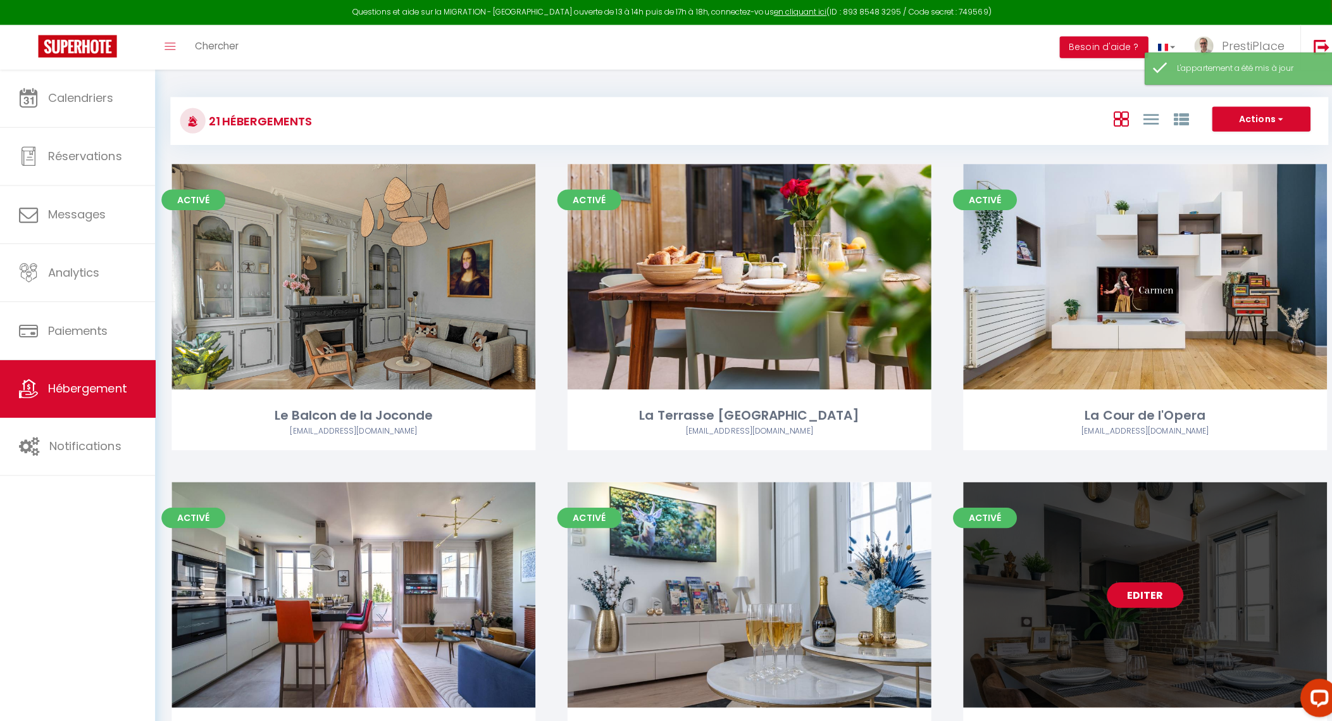
click at [1129, 592] on link "Editer" at bounding box center [1135, 589] width 76 height 25
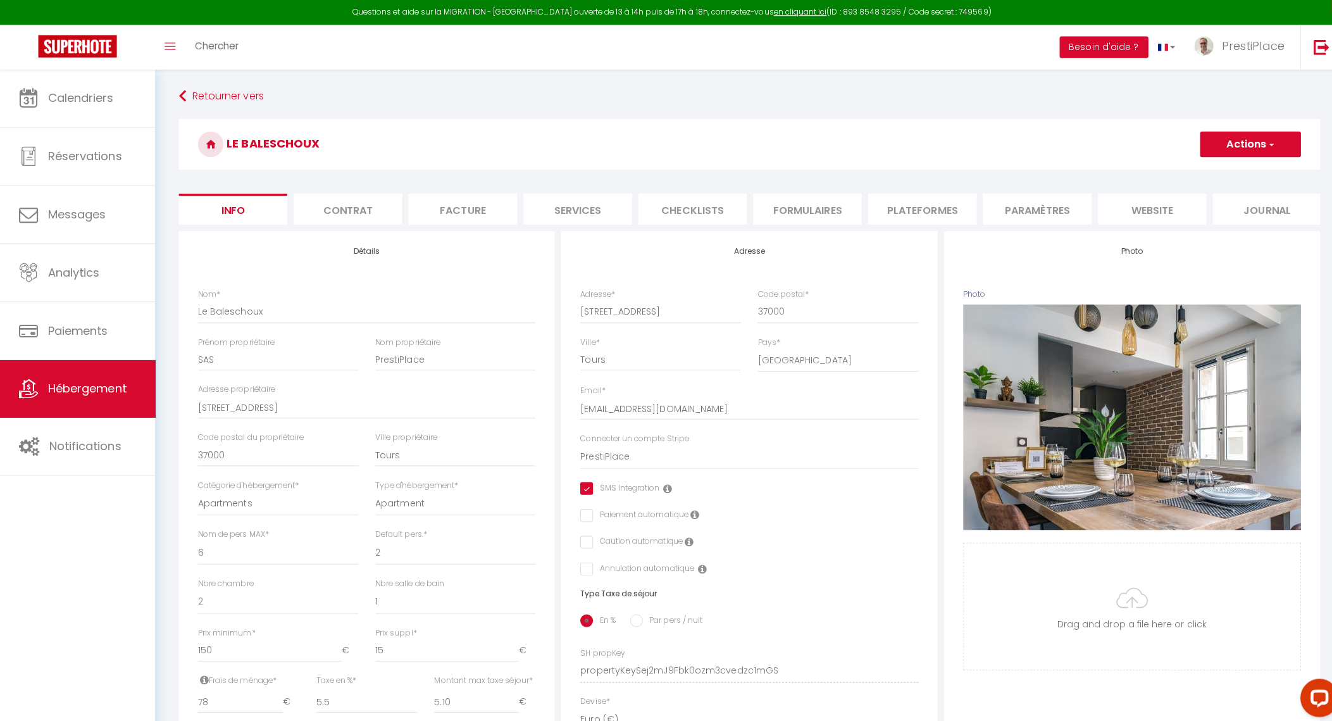
click at [1142, 208] on li "website" at bounding box center [1143, 207] width 108 height 31
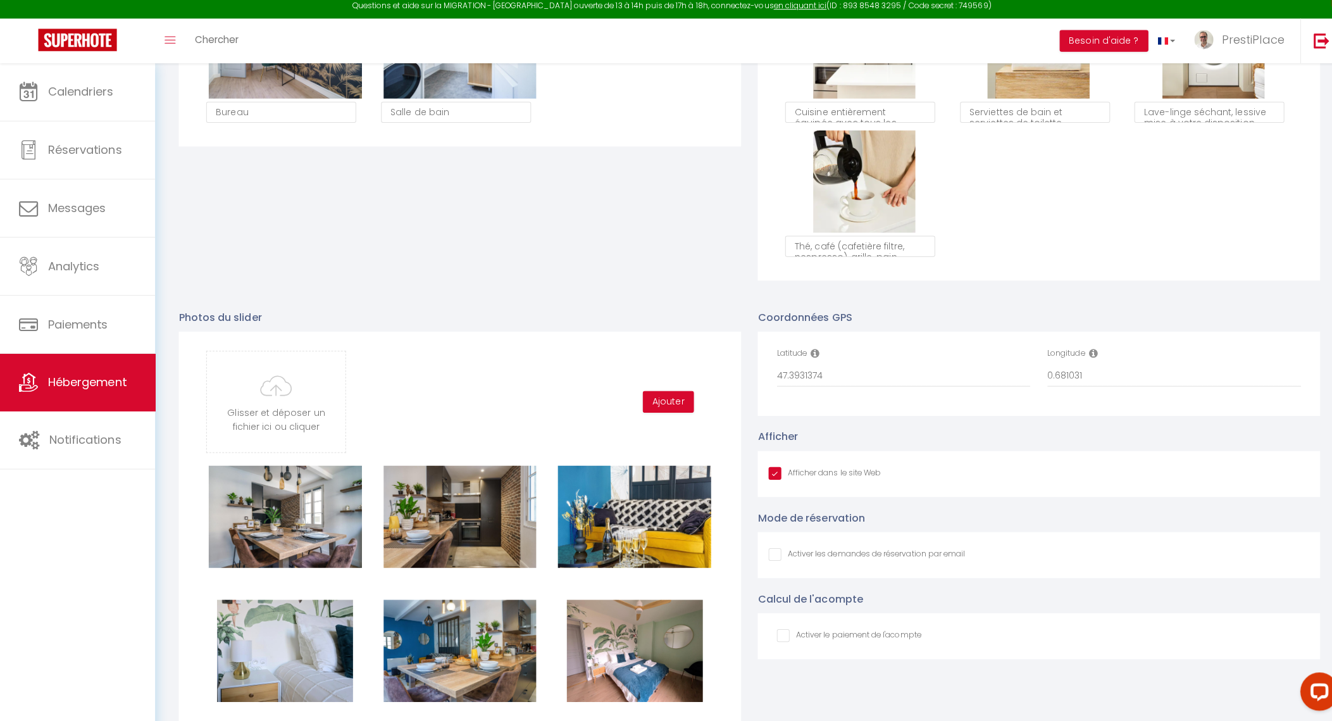
scroll to position [1327, 0]
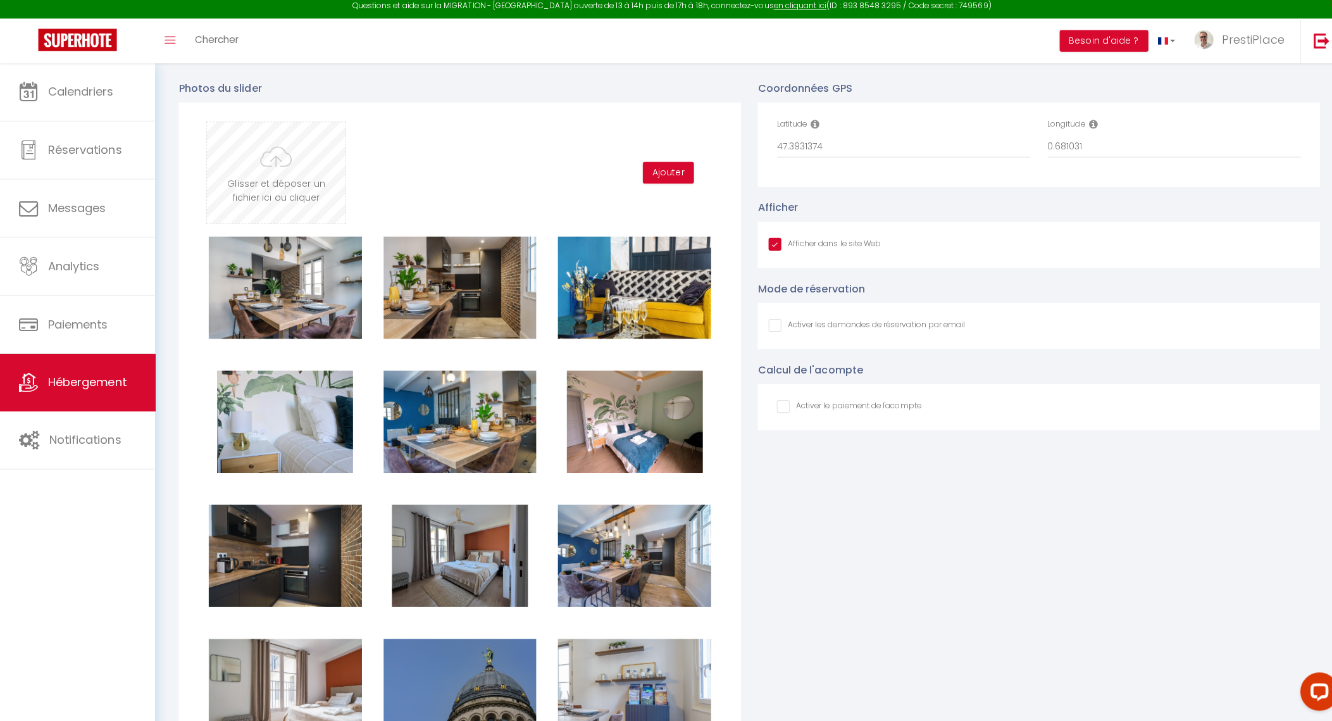
click at [240, 206] on input "file" at bounding box center [273, 177] width 137 height 100
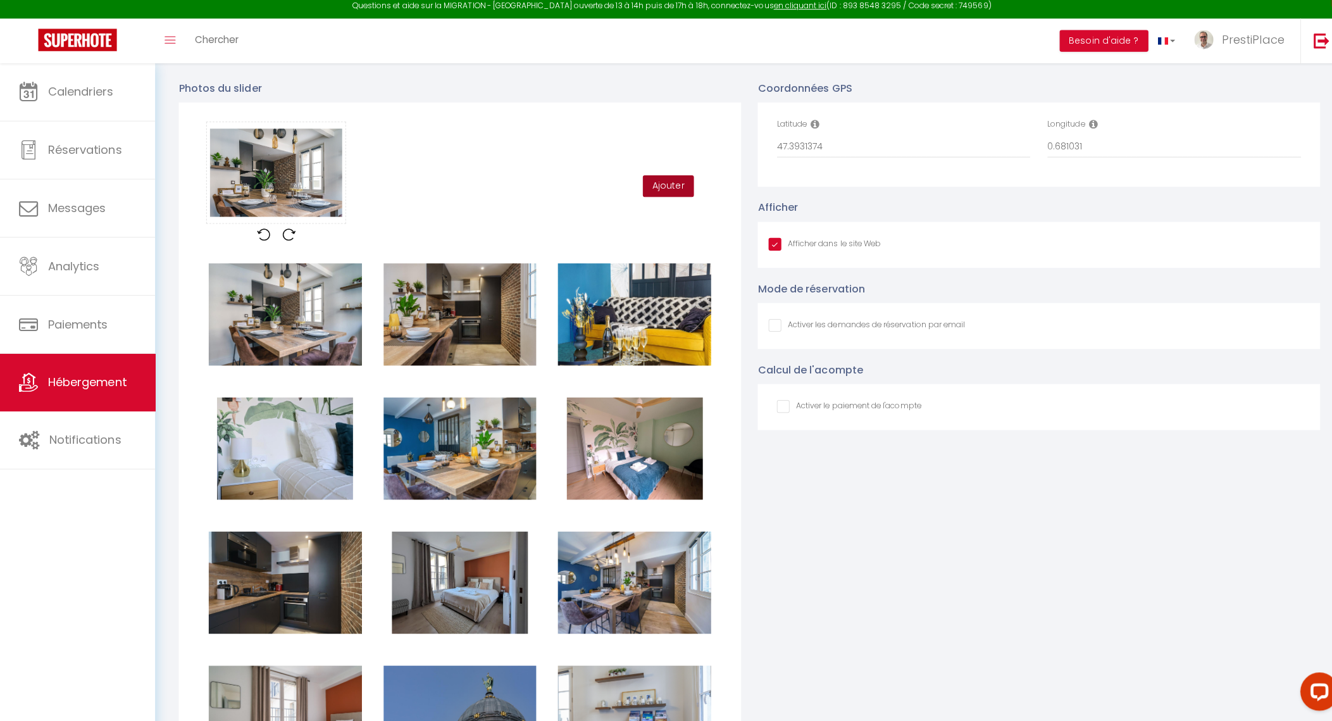
click at [658, 201] on button "Ajouter" at bounding box center [662, 191] width 51 height 22
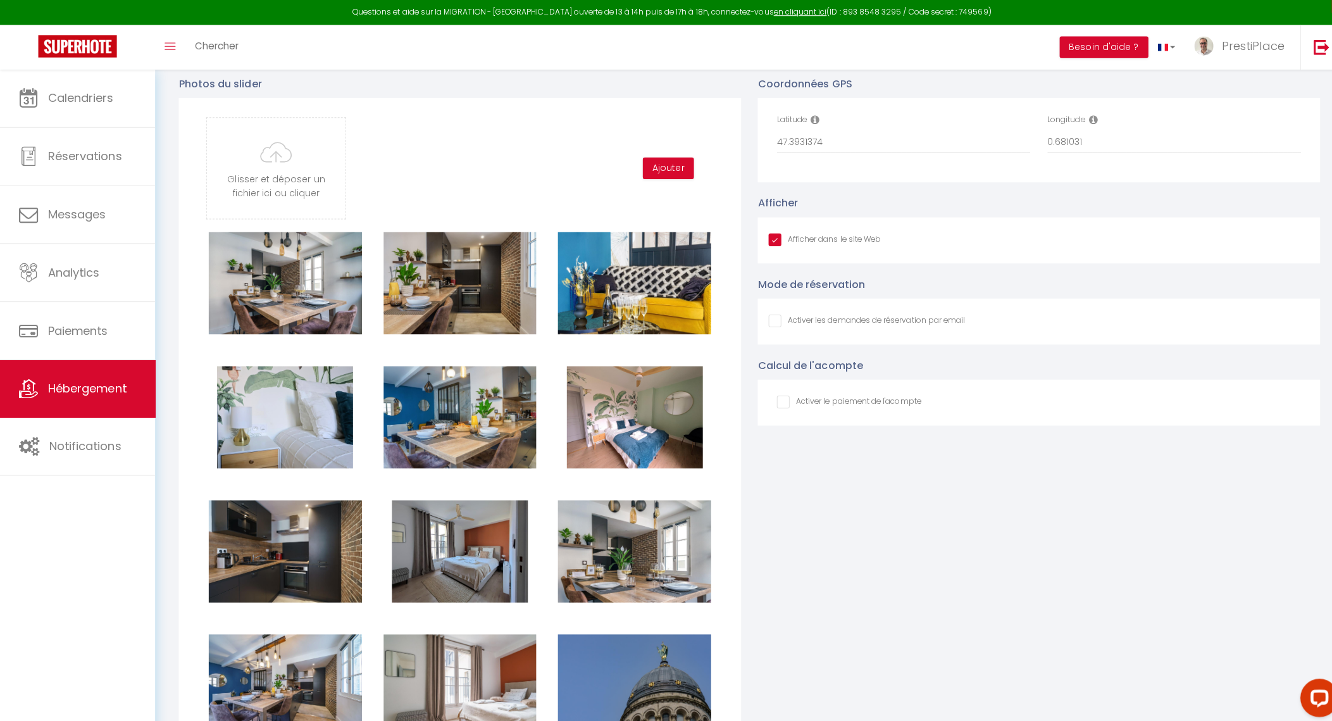
scroll to position [1333, 0]
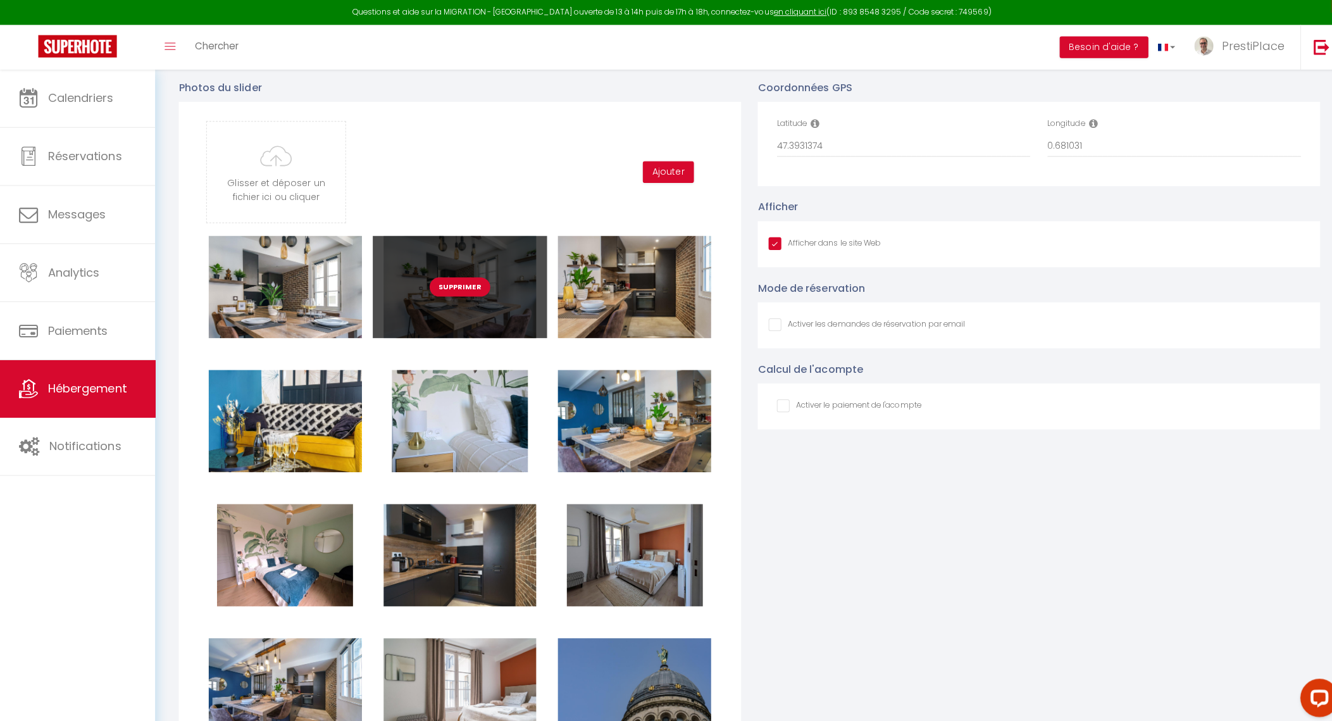
click at [463, 293] on button "Supprimer" at bounding box center [456, 284] width 60 height 19
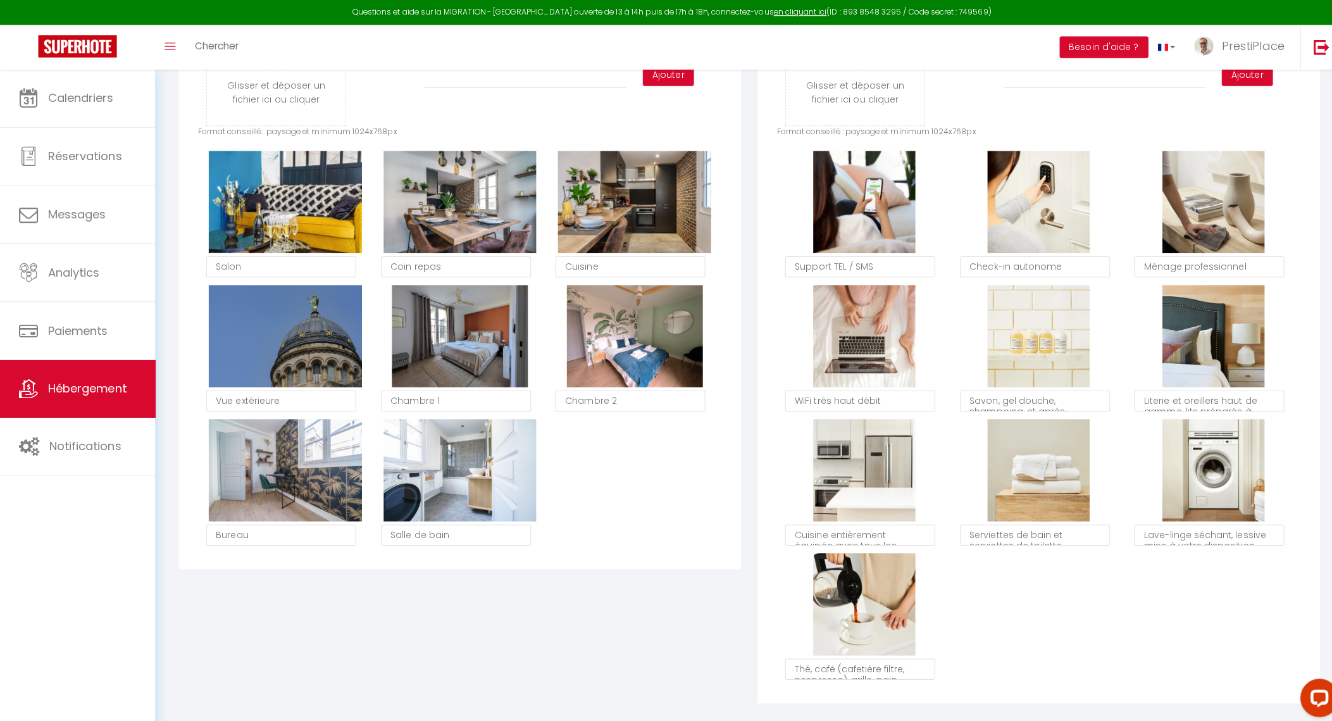
scroll to position [549, 0]
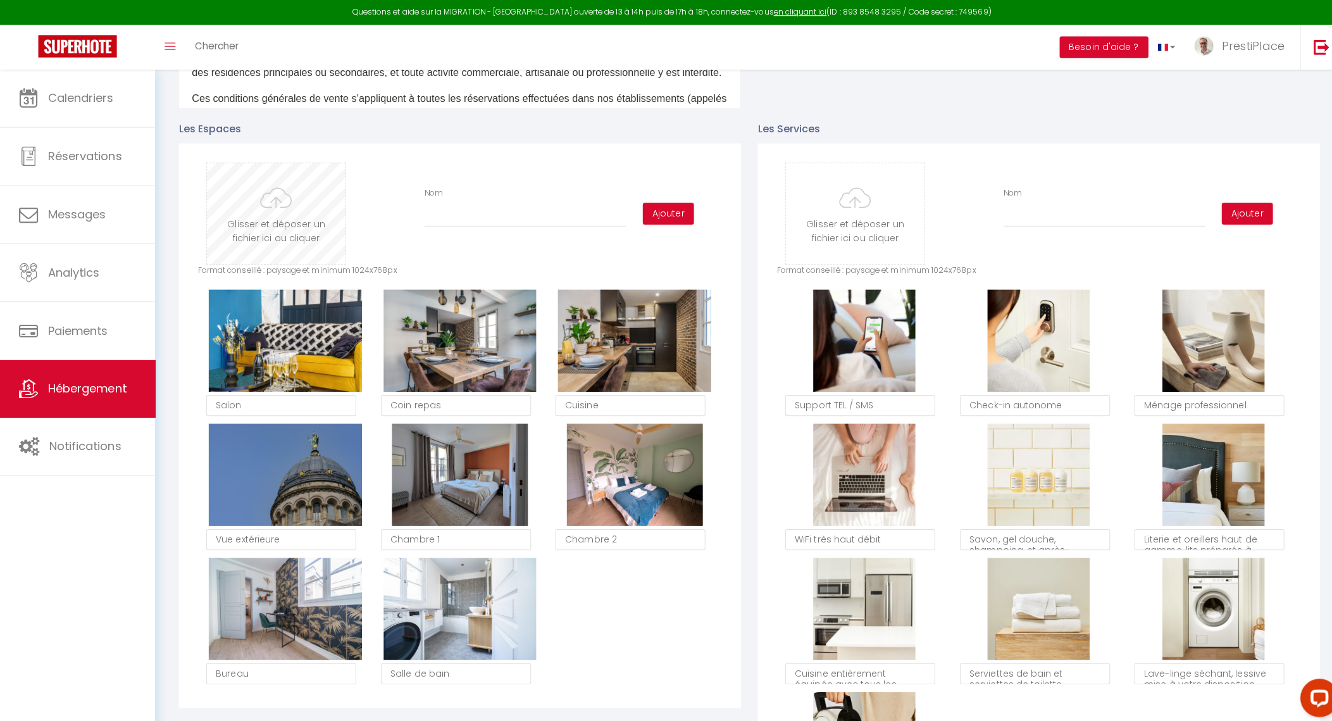
click at [285, 222] on input "file" at bounding box center [273, 212] width 137 height 100
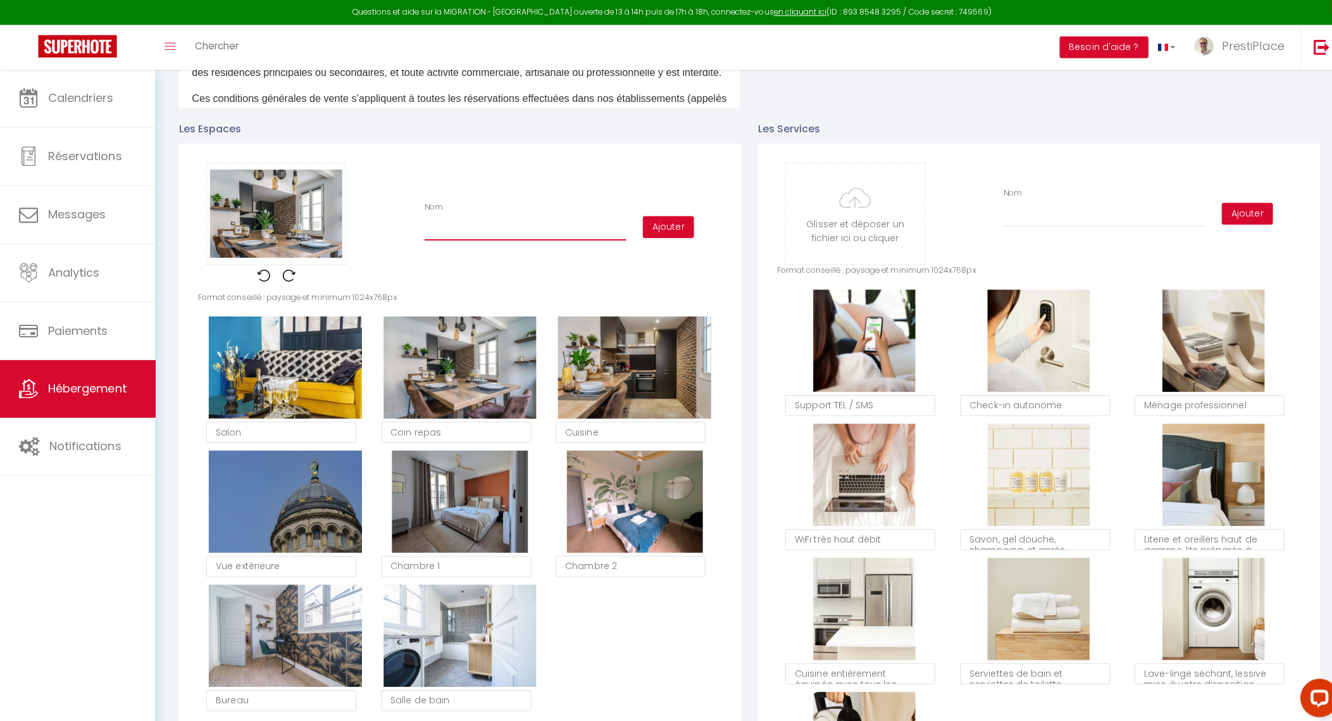
click at [523, 239] on input "Nom" at bounding box center [521, 227] width 200 height 23
click at [673, 236] on button "Ajouter" at bounding box center [662, 226] width 51 height 22
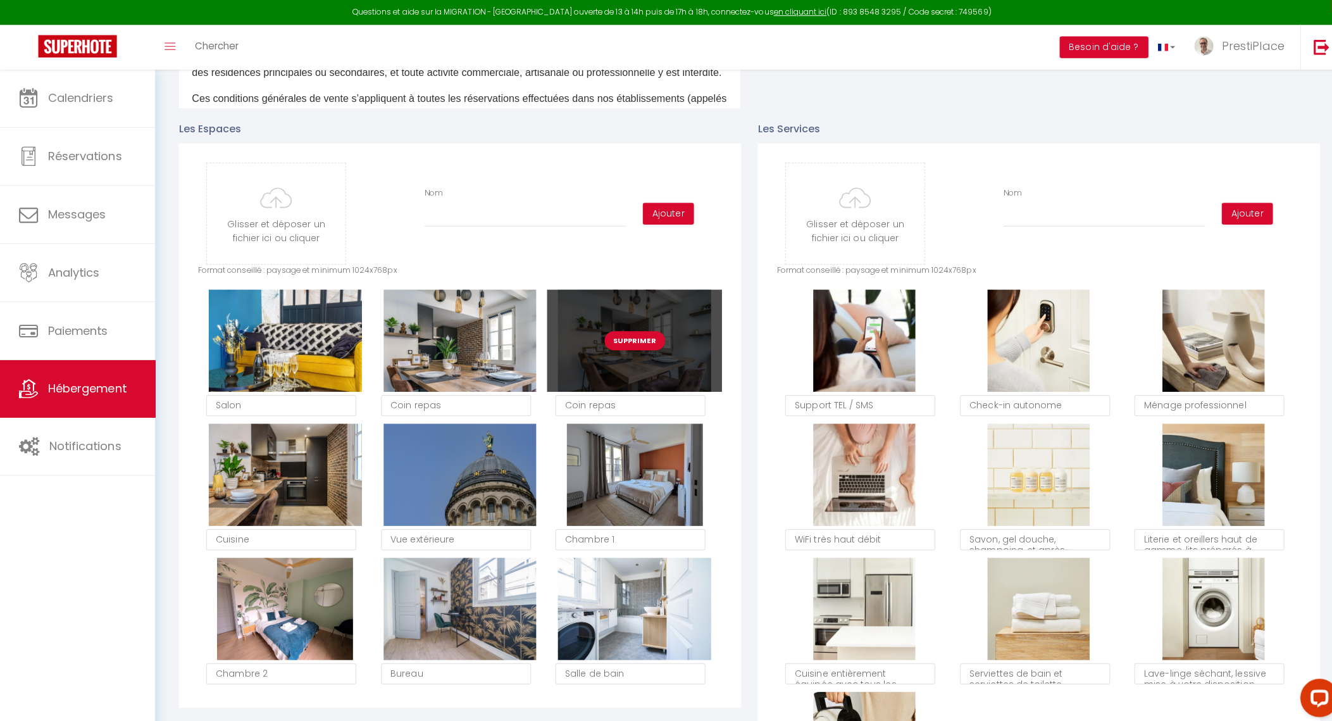
click at [628, 347] on button "Supprimer" at bounding box center [629, 337] width 60 height 19
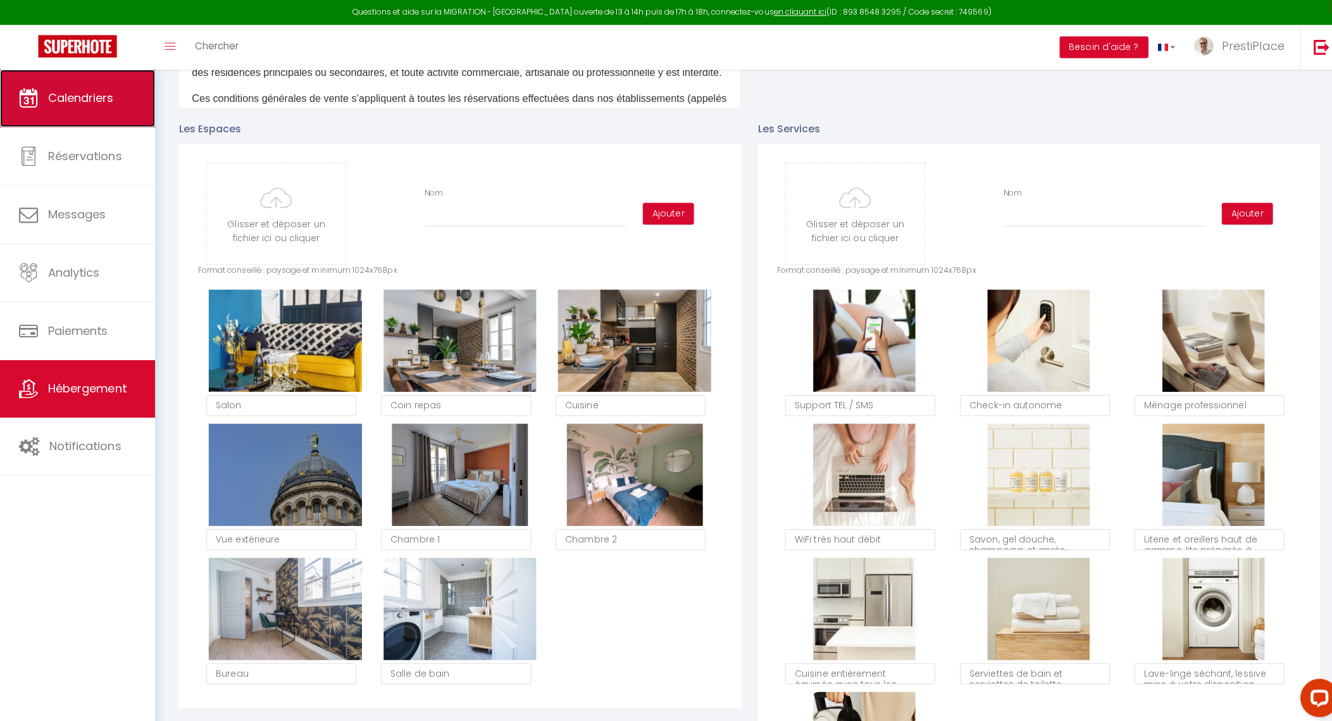
click at [54, 92] on span "Calendriers" at bounding box center [79, 97] width 65 height 16
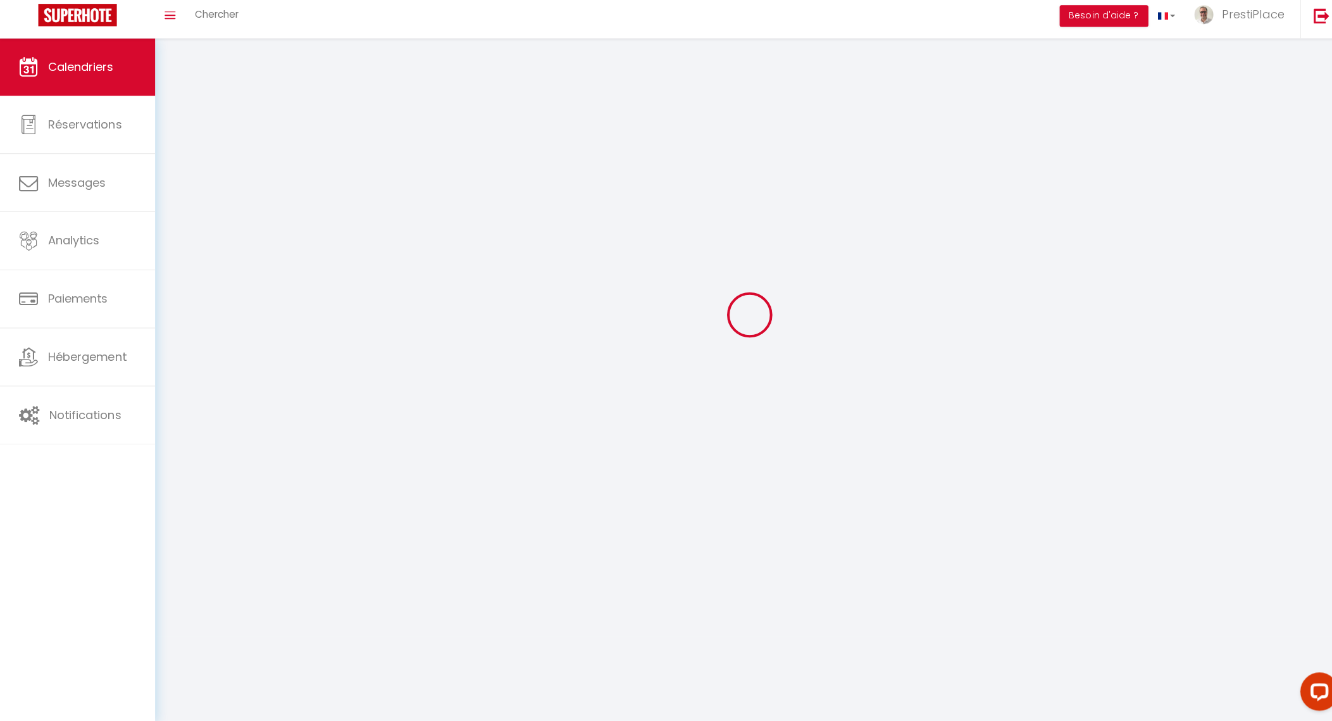
scroll to position [69, 0]
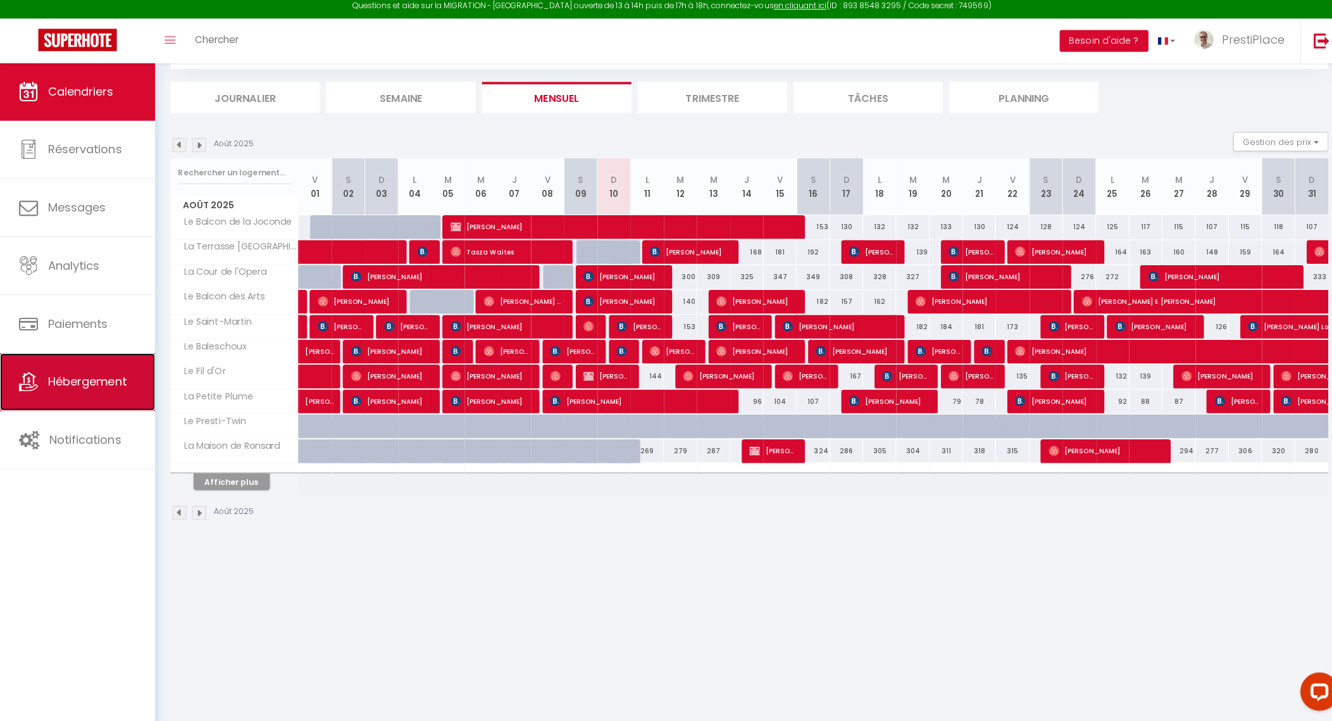
click at [43, 378] on link "Hébergement" at bounding box center [77, 384] width 154 height 57
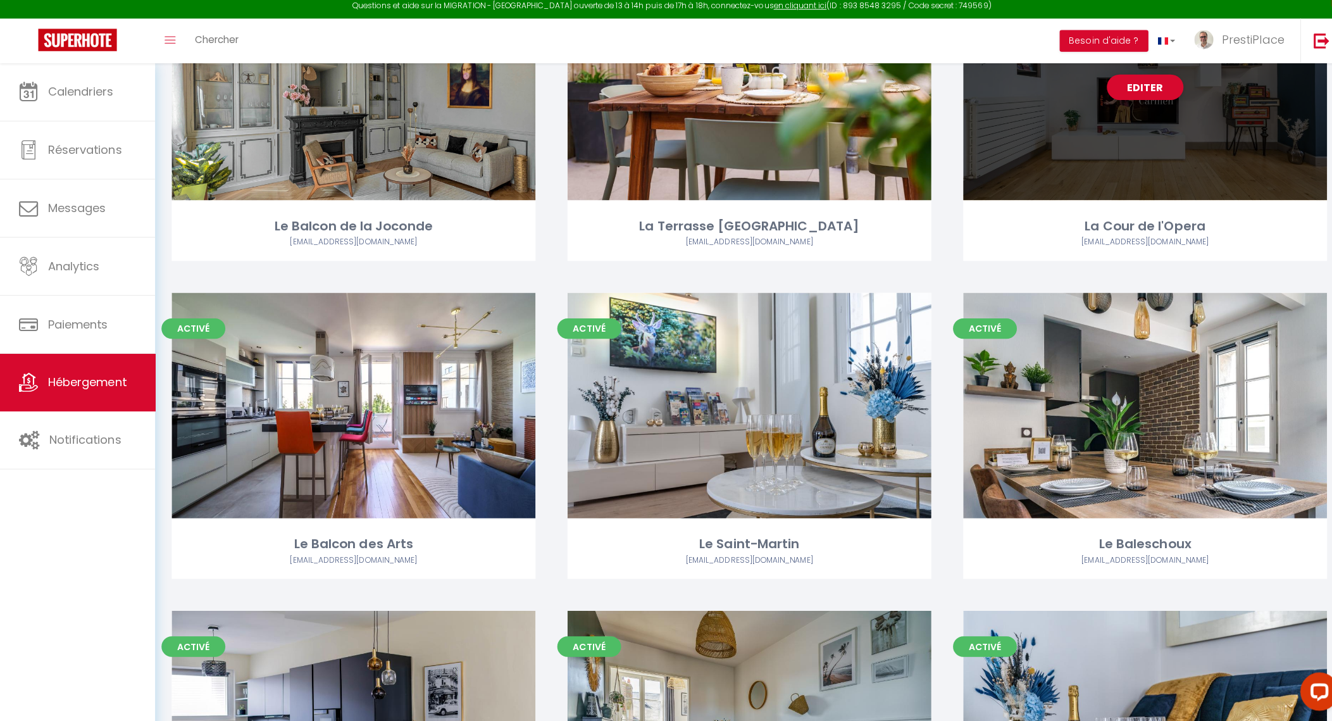
scroll to position [339, 0]
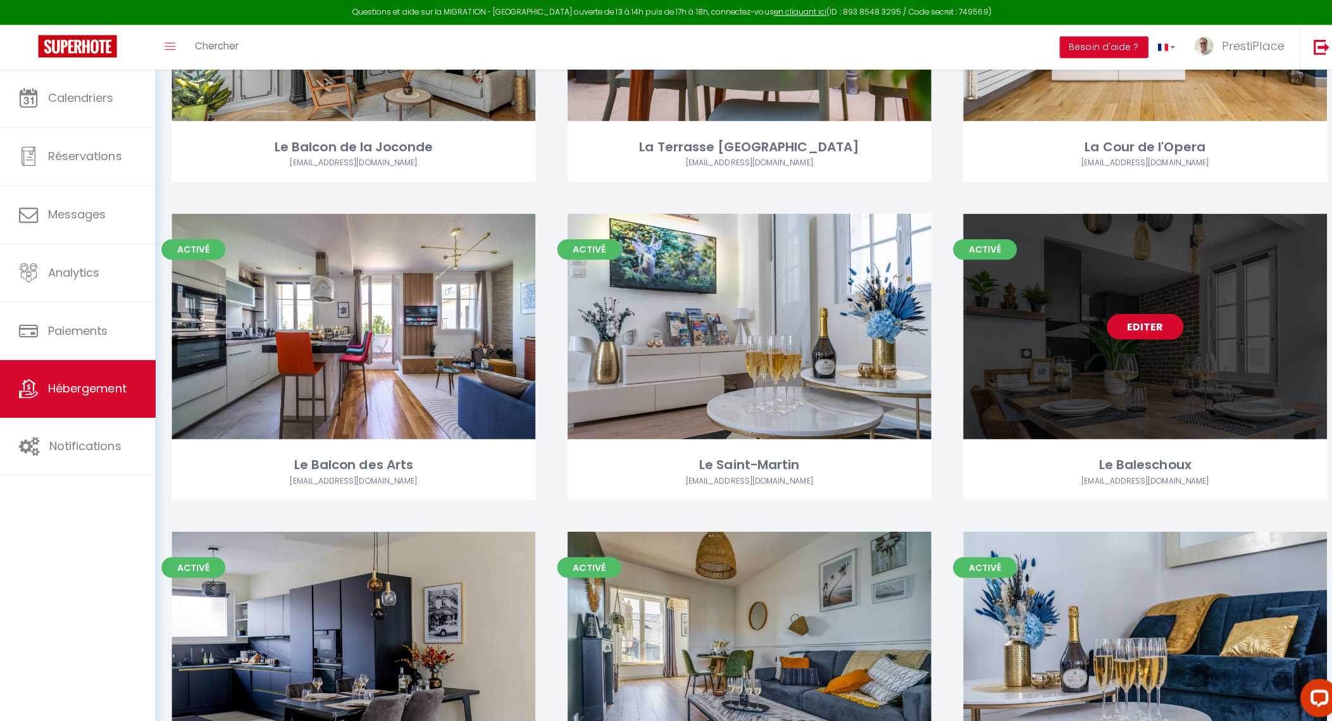
click at [1143, 320] on link "Editer" at bounding box center [1135, 323] width 76 height 25
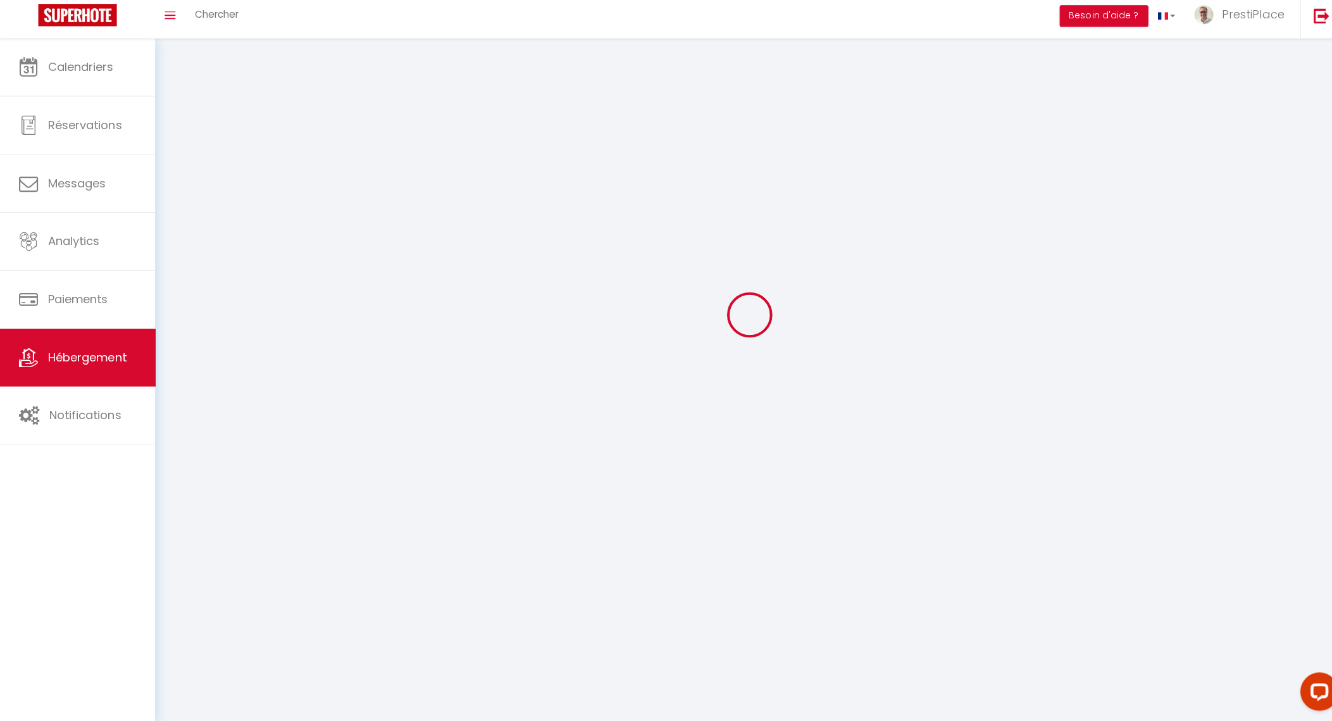
scroll to position [69, 0]
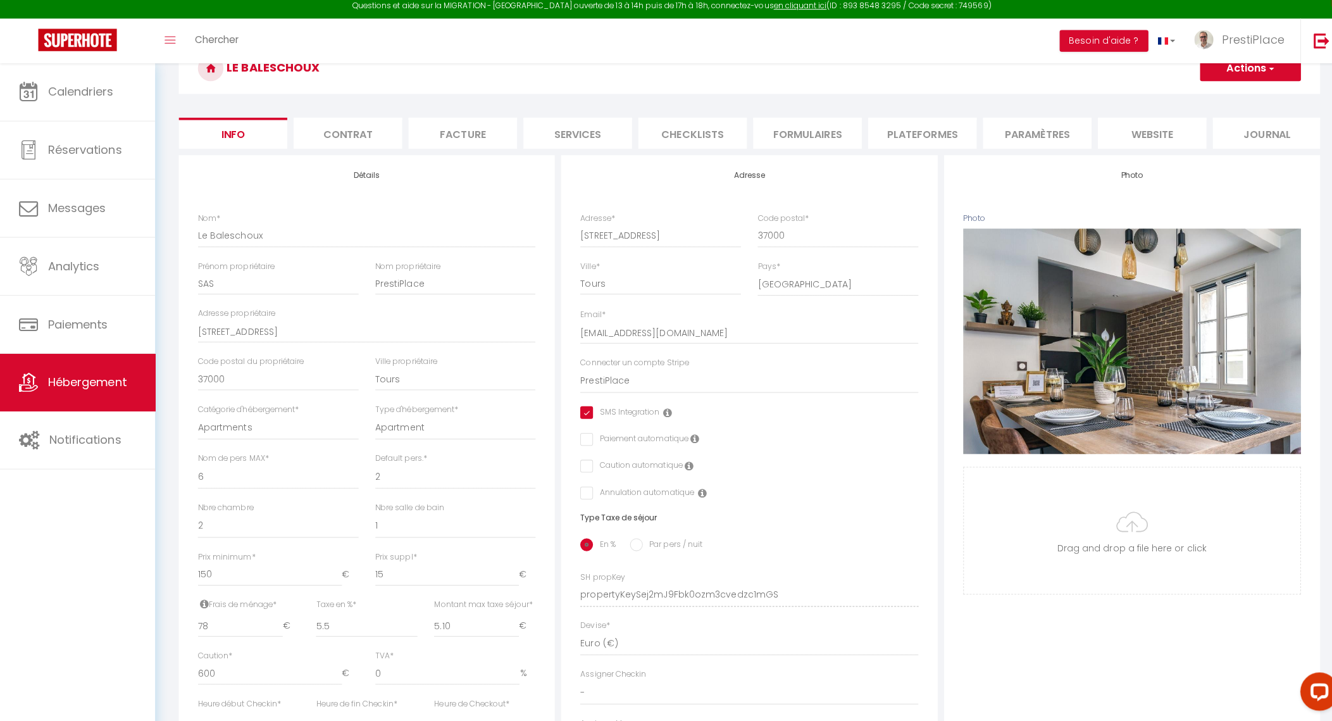
scroll to position [405, 0]
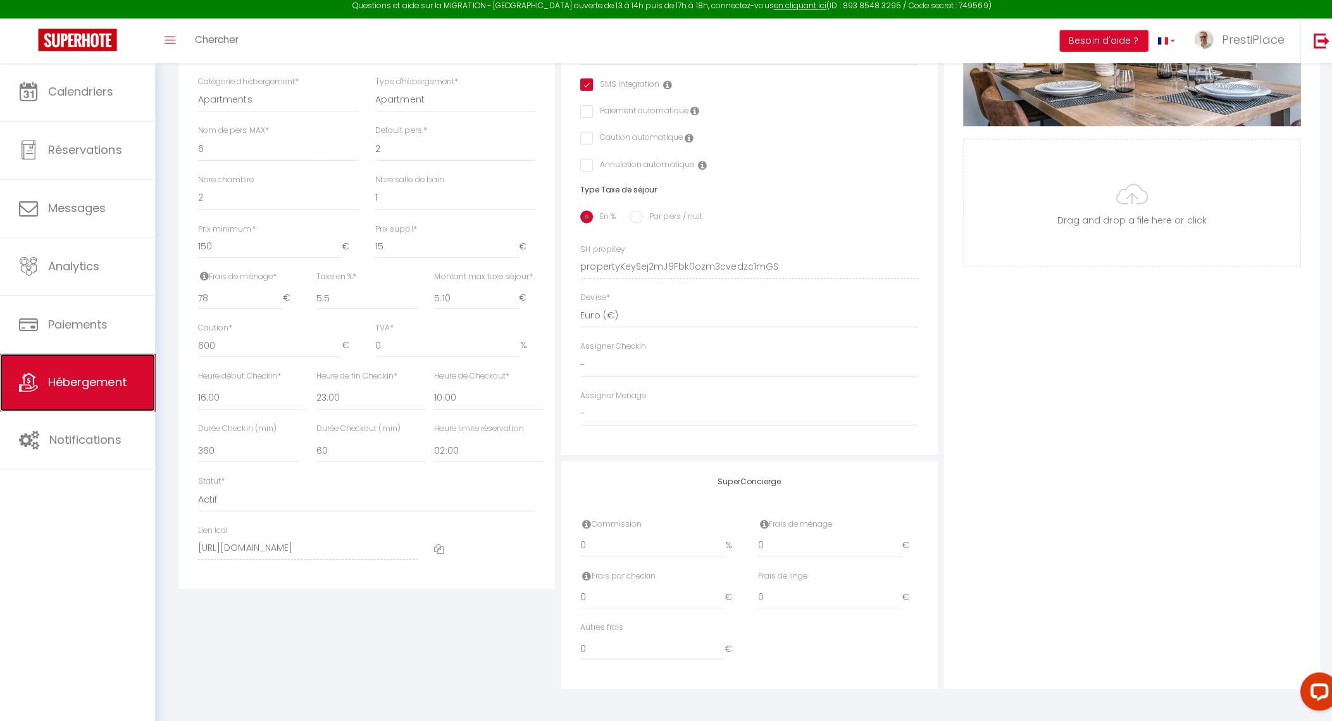
click at [54, 387] on span "Hébergement" at bounding box center [86, 385] width 78 height 16
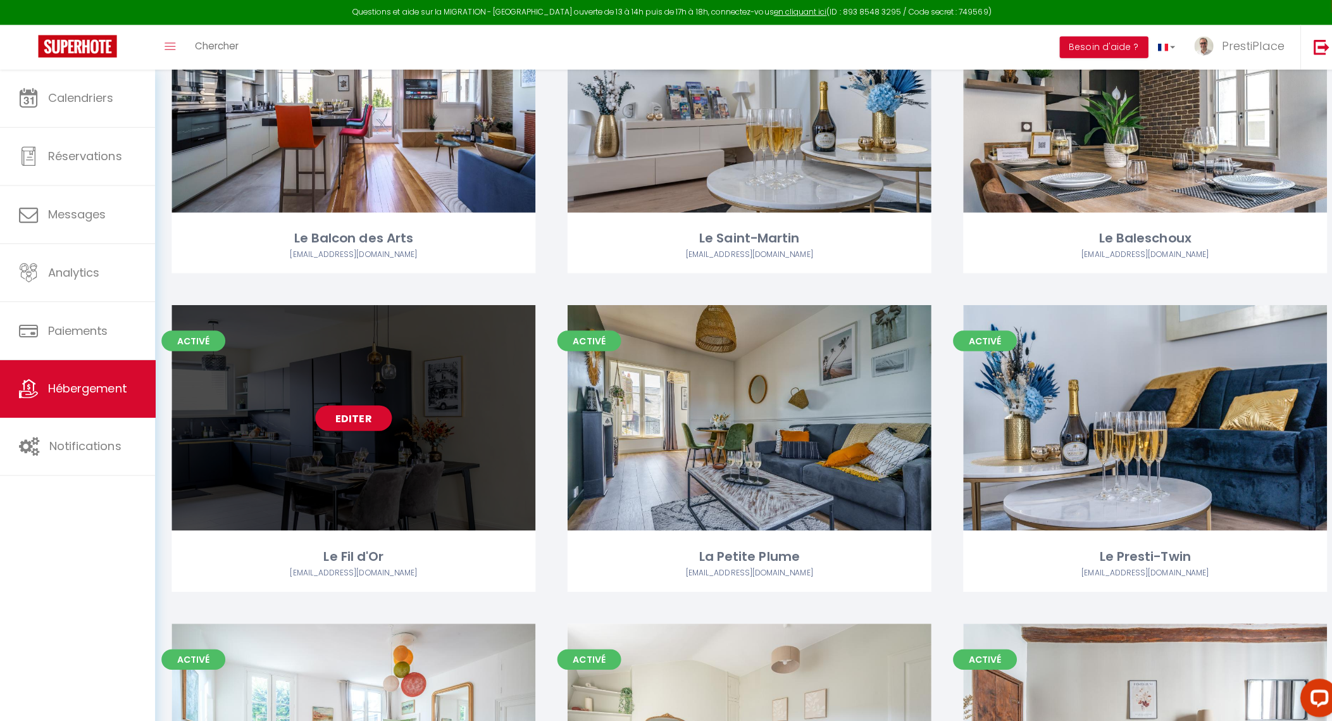
scroll to position [490, 0]
click at [362, 410] on link "Editer" at bounding box center [351, 415] width 76 height 25
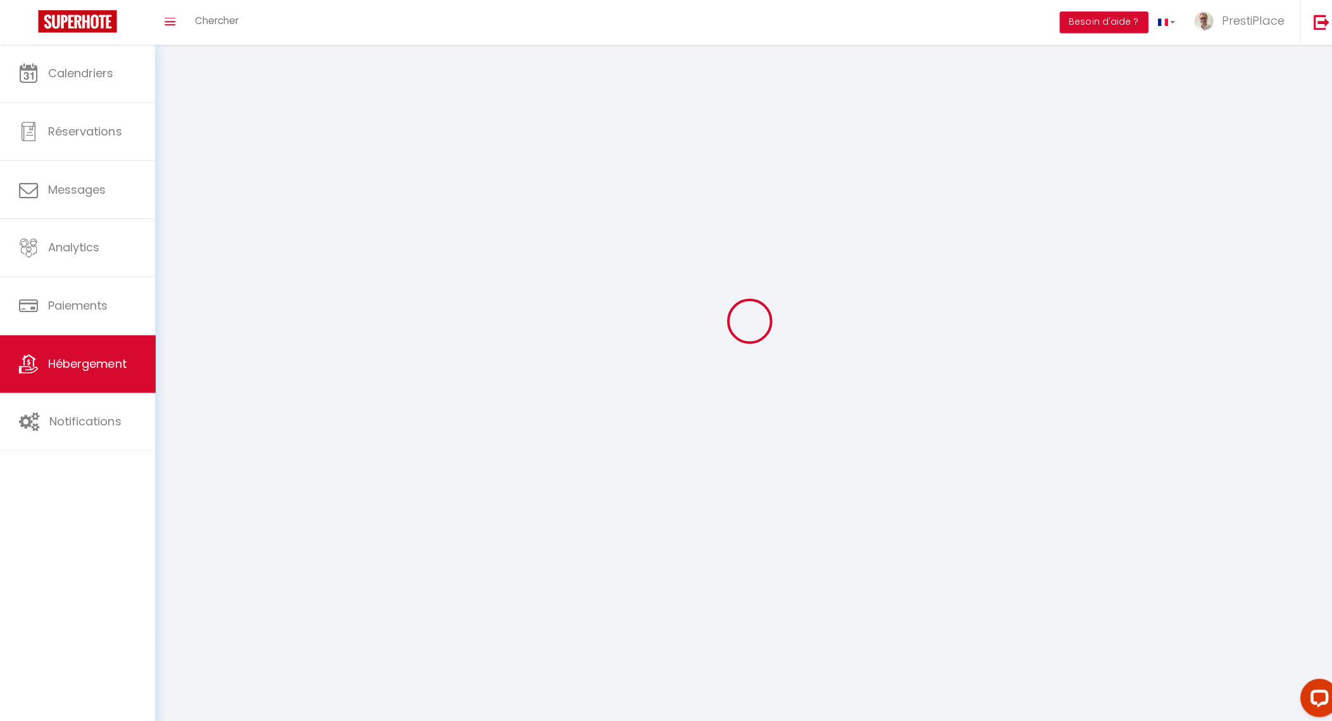
scroll to position [69, 0]
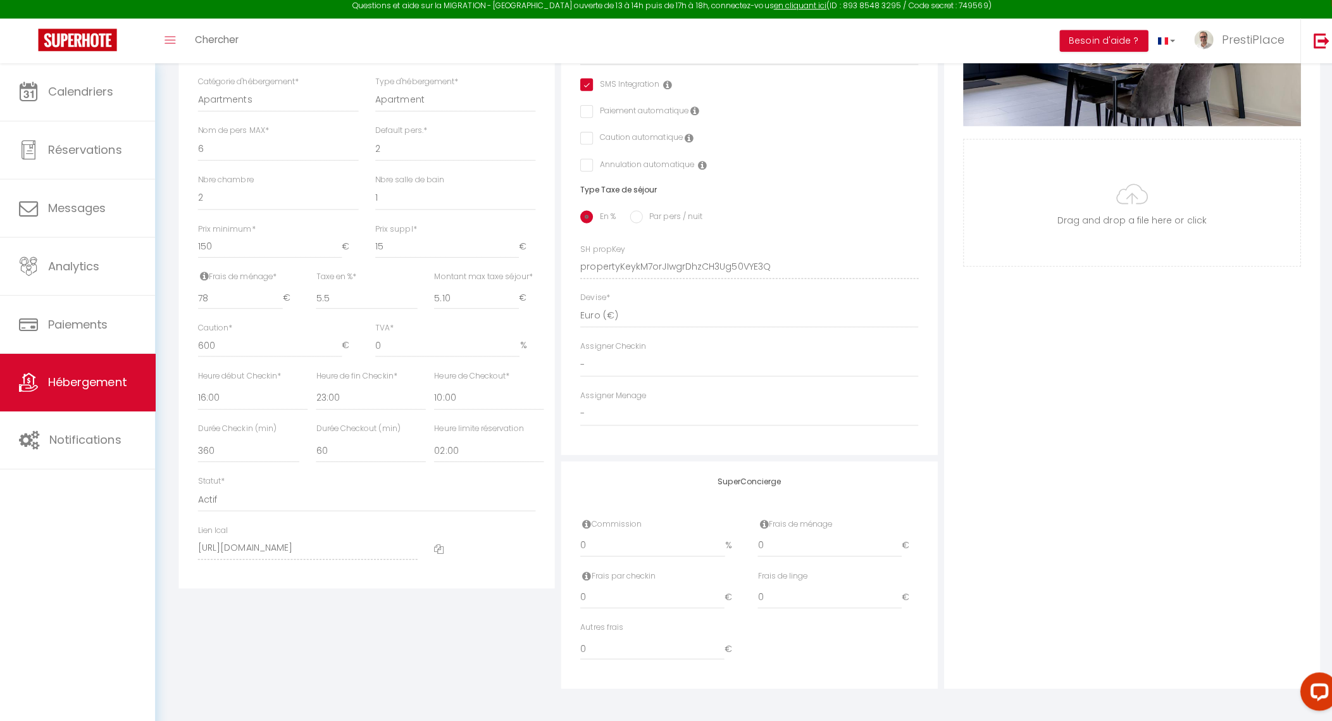
scroll to position [18, 0]
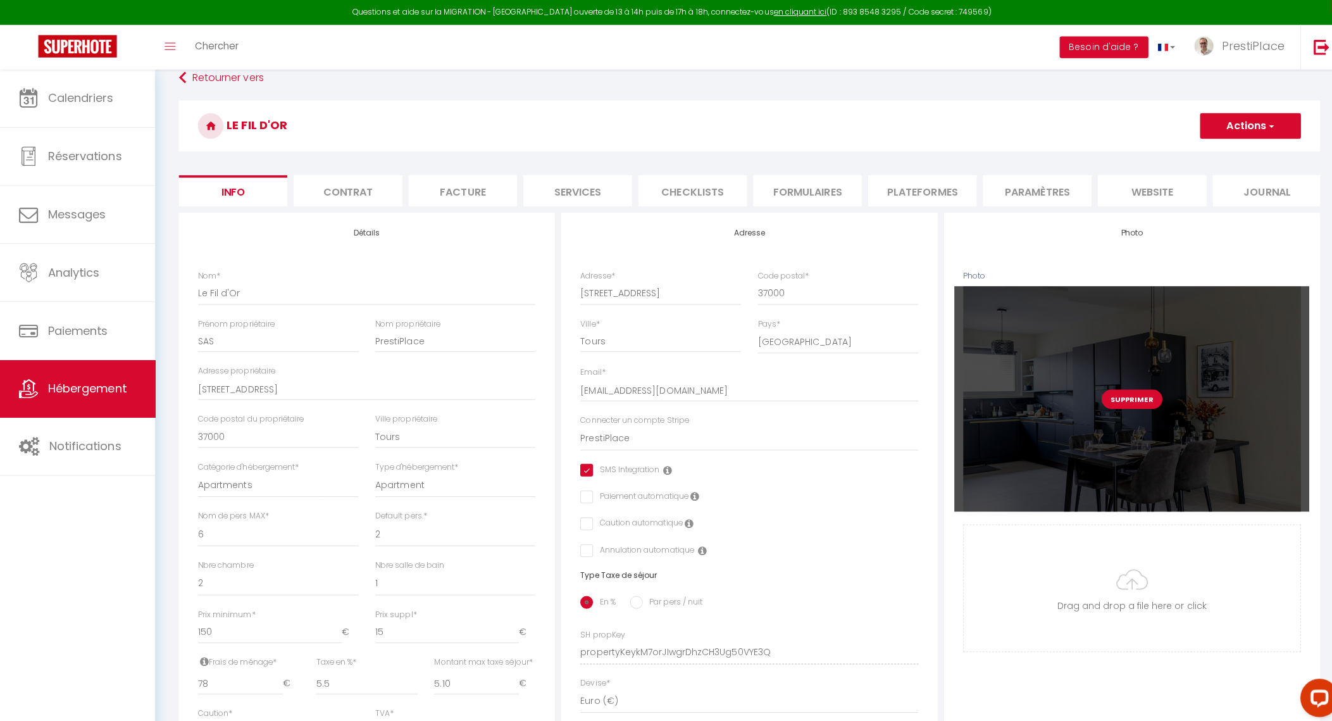
click at [1127, 403] on button "Supprimer" at bounding box center [1122, 395] width 60 height 19
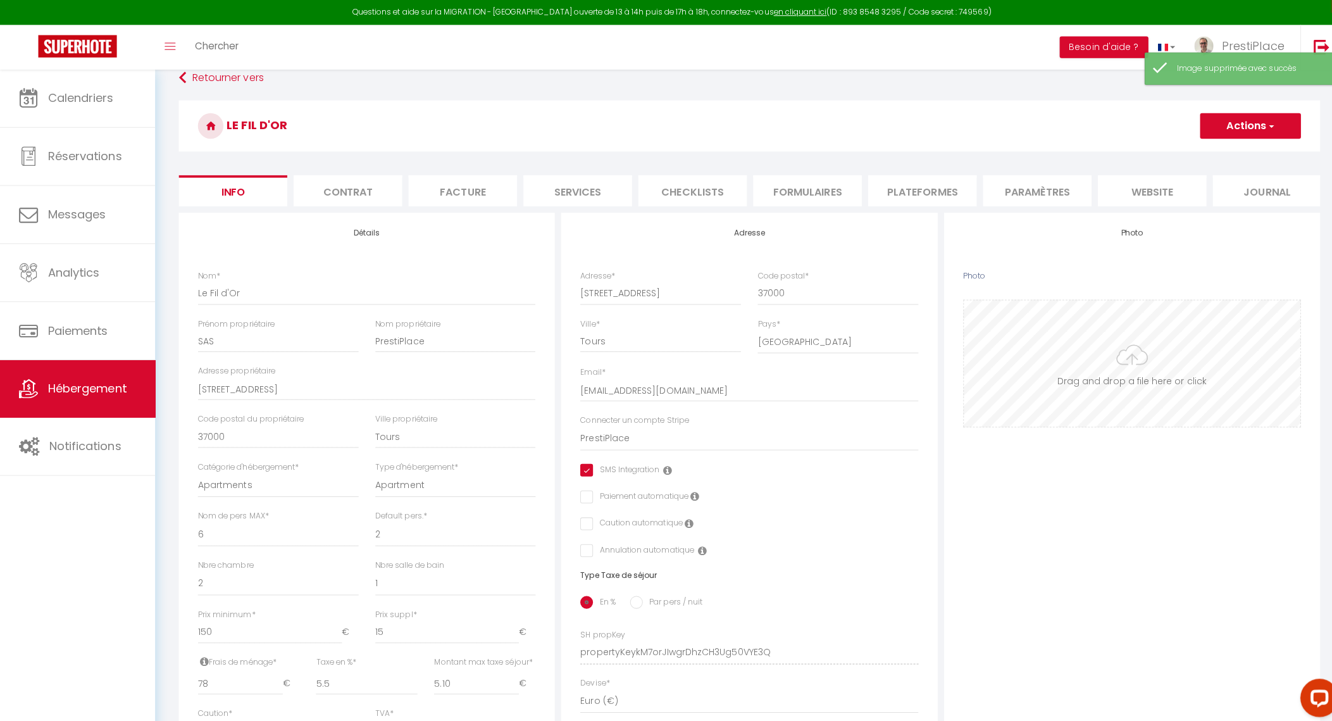
click at [1108, 370] on input "Photo" at bounding box center [1123, 359] width 334 height 125
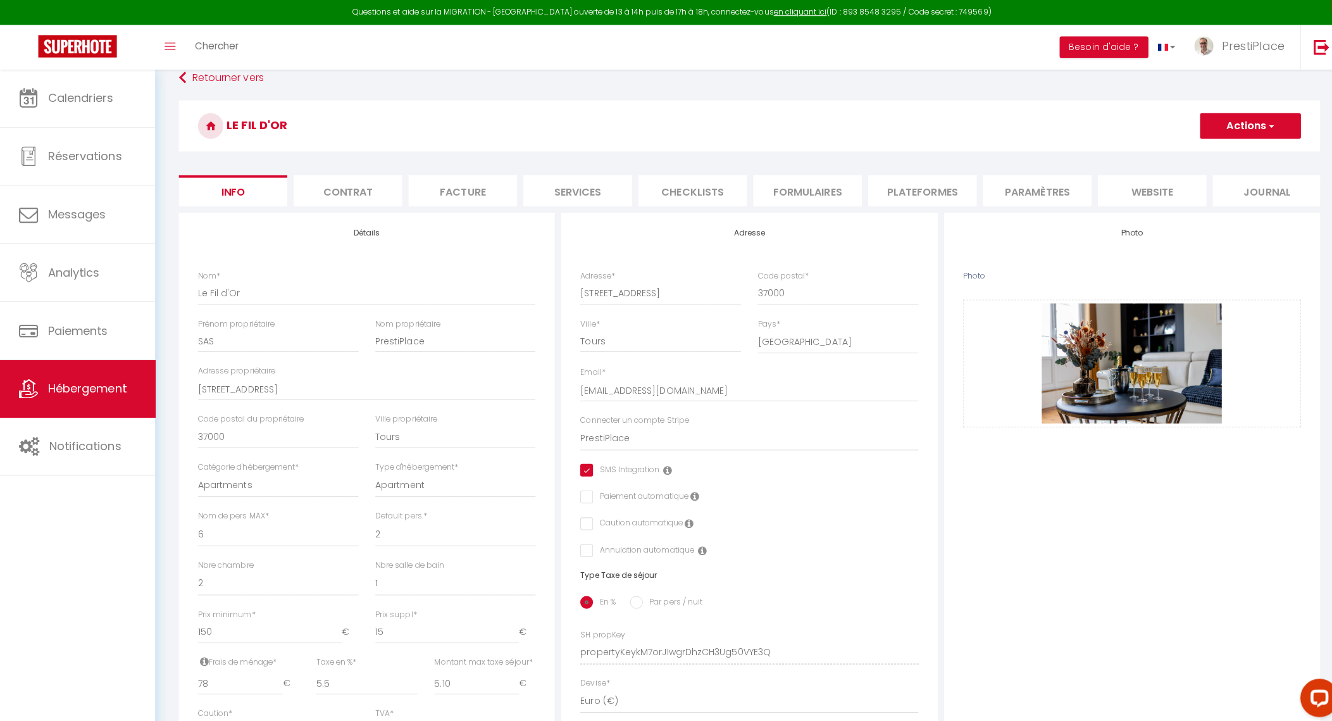
click at [1253, 122] on button "Actions" at bounding box center [1240, 124] width 100 height 25
click at [1203, 153] on input "Enregistrer" at bounding box center [1189, 152] width 47 height 13
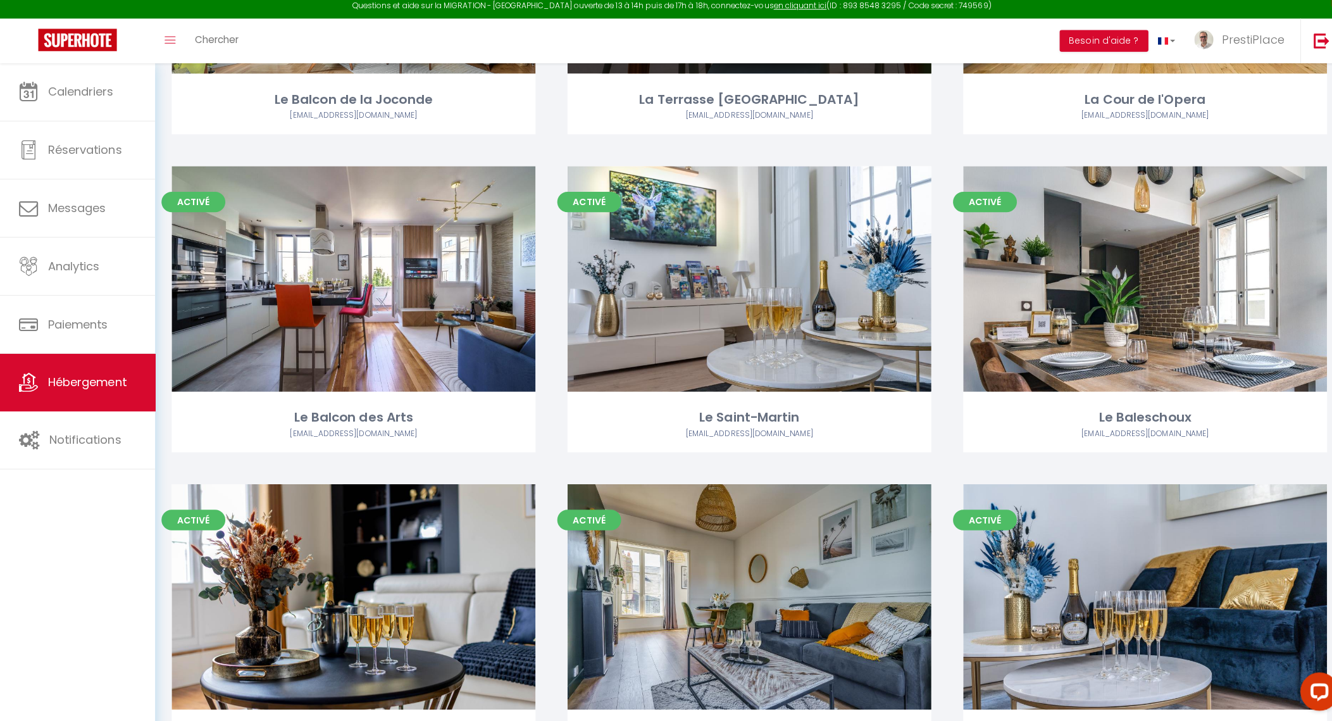
scroll to position [307, 0]
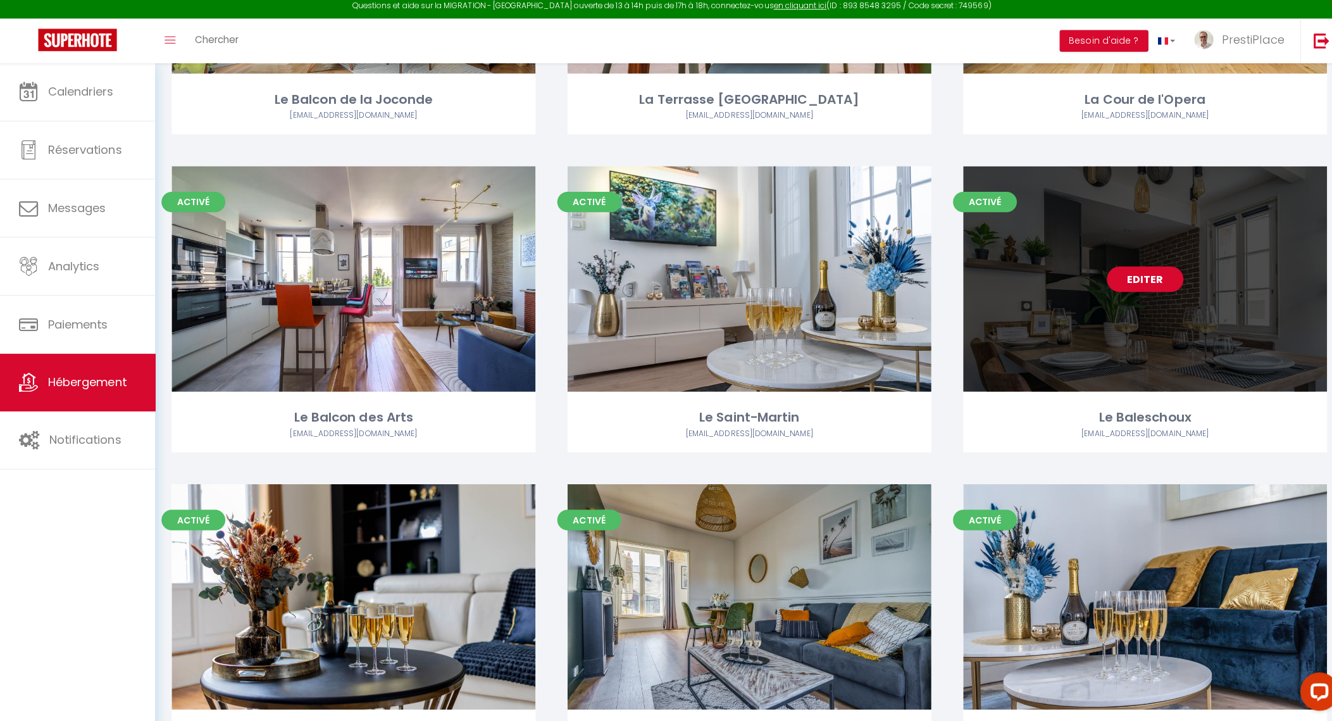
click at [1123, 283] on link "Editer" at bounding box center [1135, 282] width 76 height 25
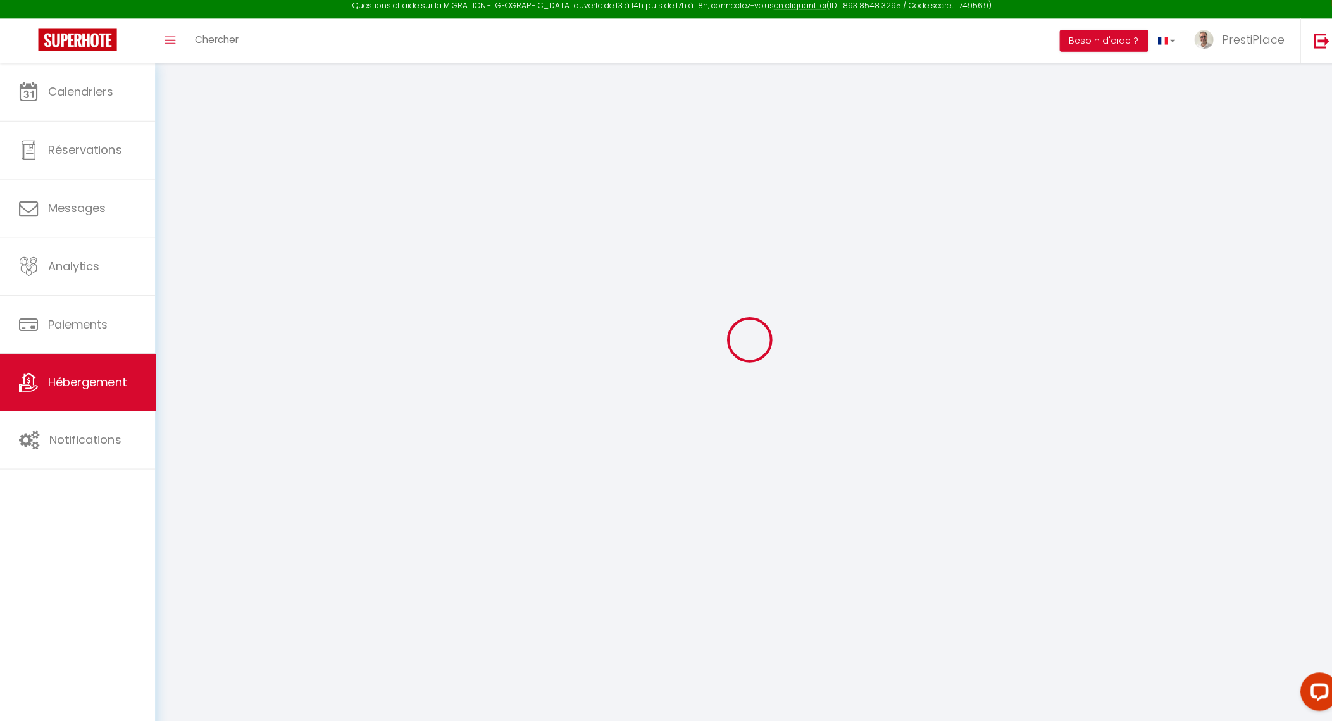
scroll to position [69, 0]
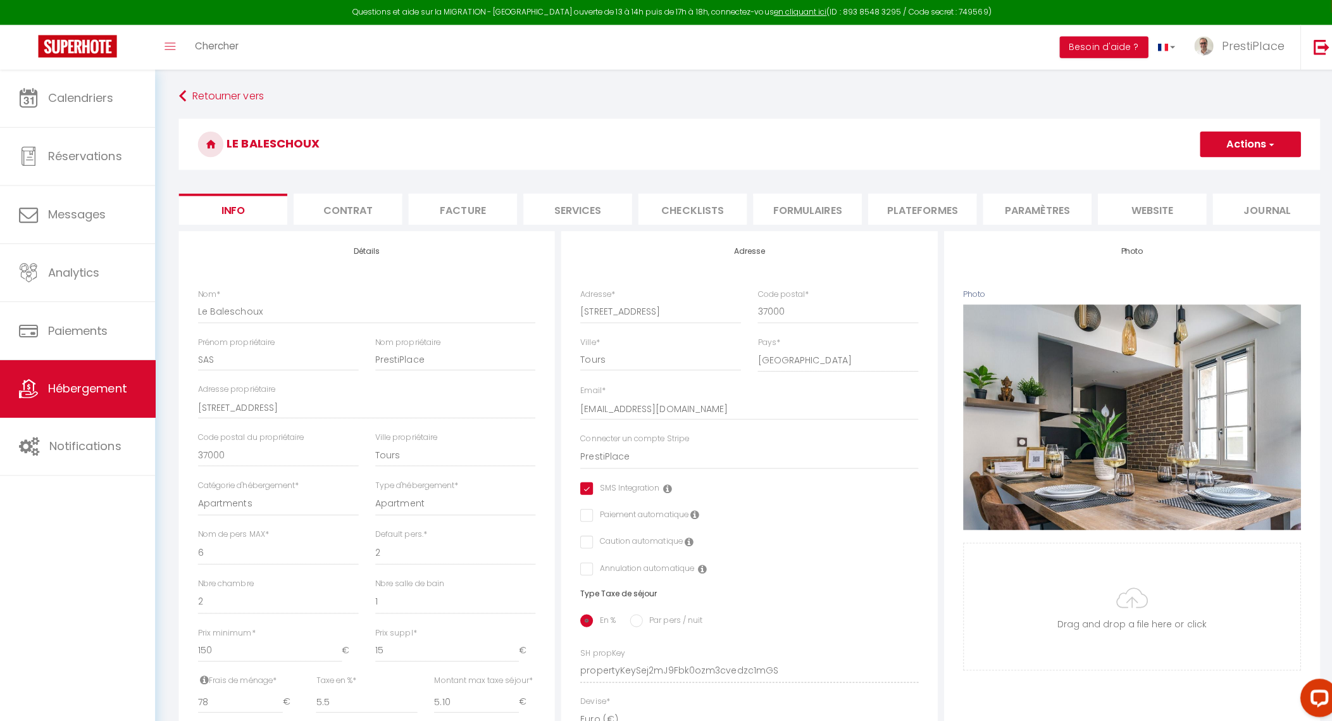
click at [1141, 209] on li "website" at bounding box center [1143, 207] width 108 height 31
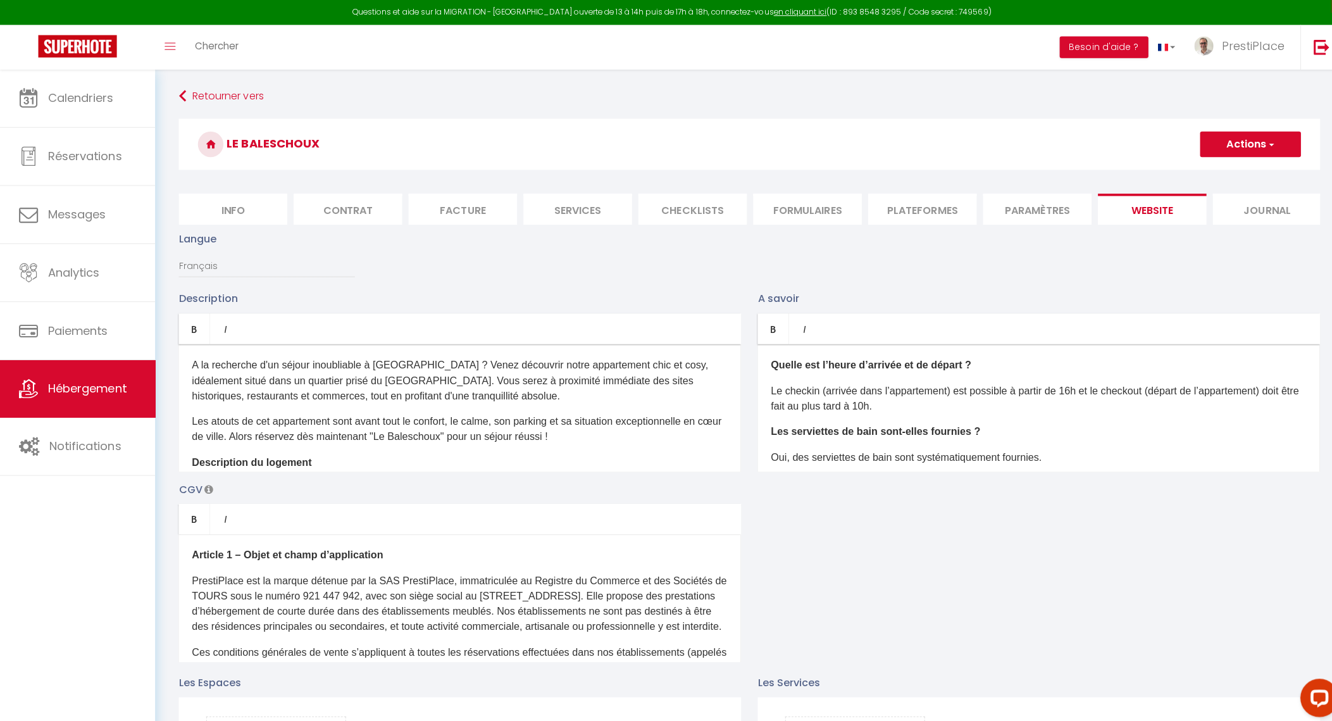
click at [1260, 146] on span "button" at bounding box center [1260, 143] width 8 height 13
click at [1216, 170] on input "Enregistrer" at bounding box center [1225, 171] width 47 height 13
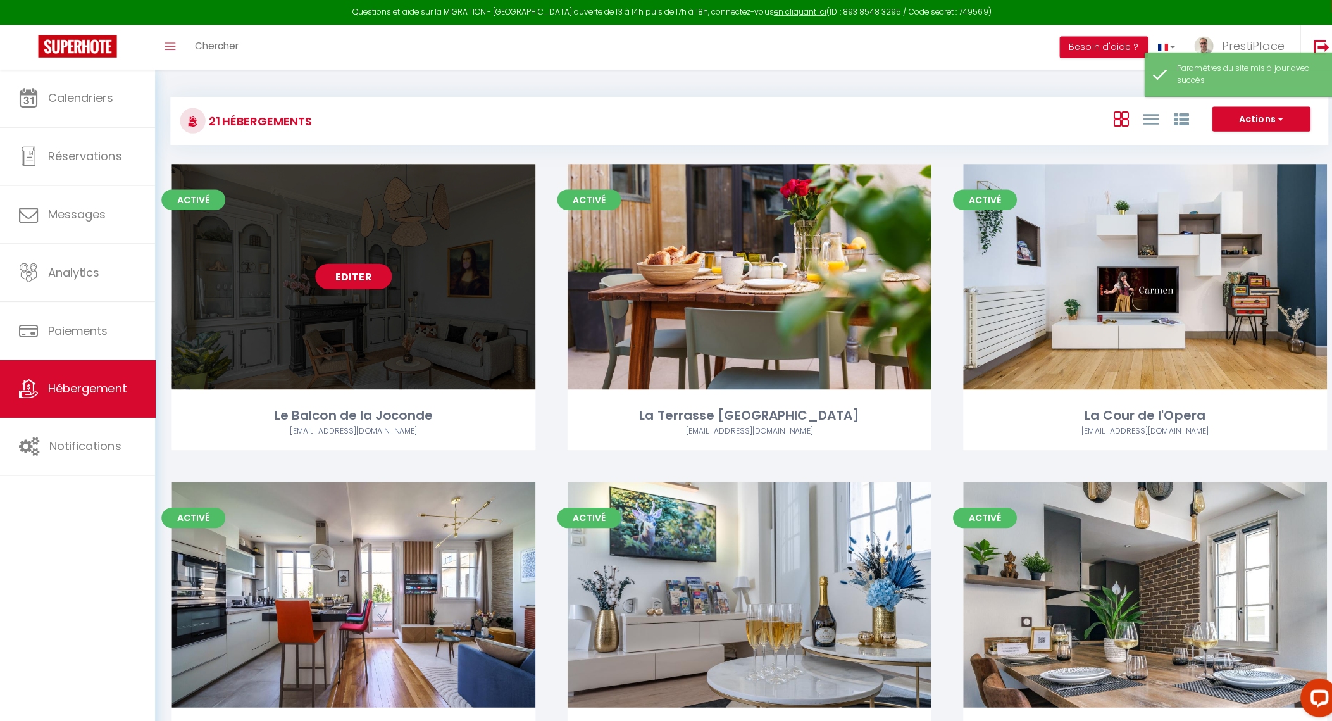
click at [354, 273] on link "Editer" at bounding box center [351, 273] width 76 height 25
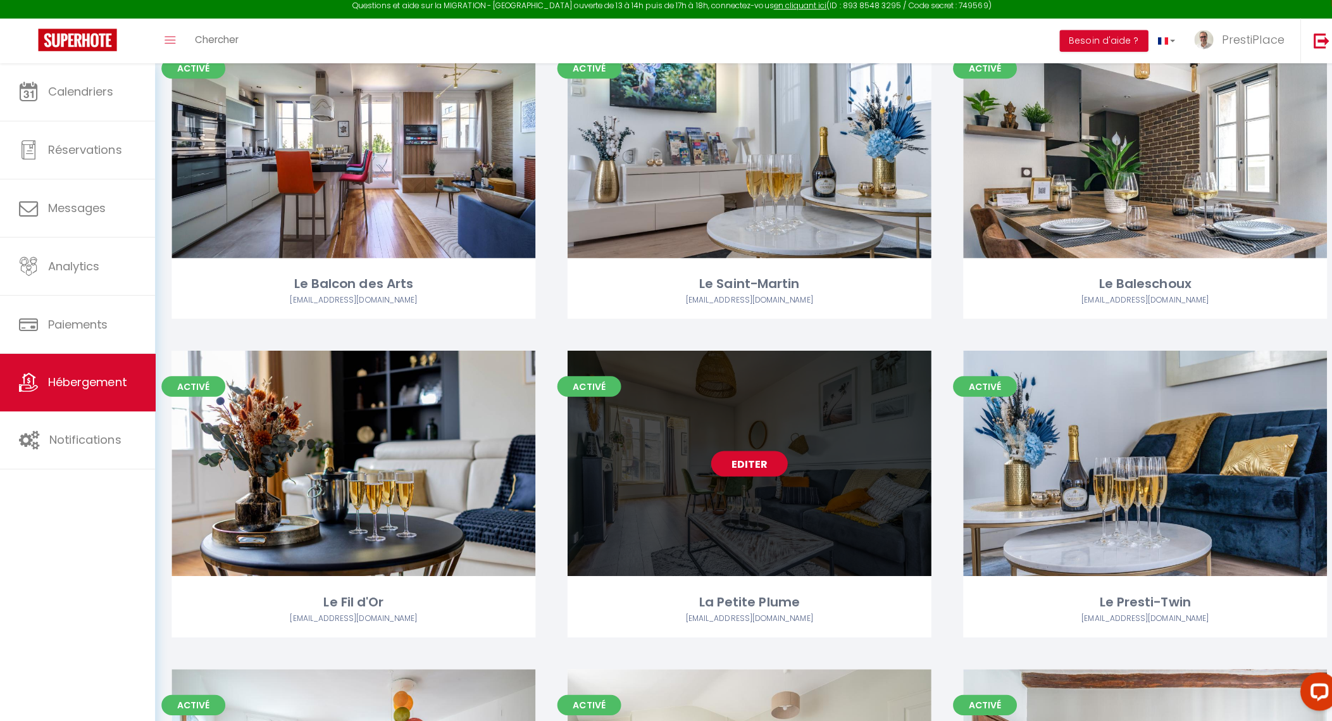
scroll to position [621, 0]
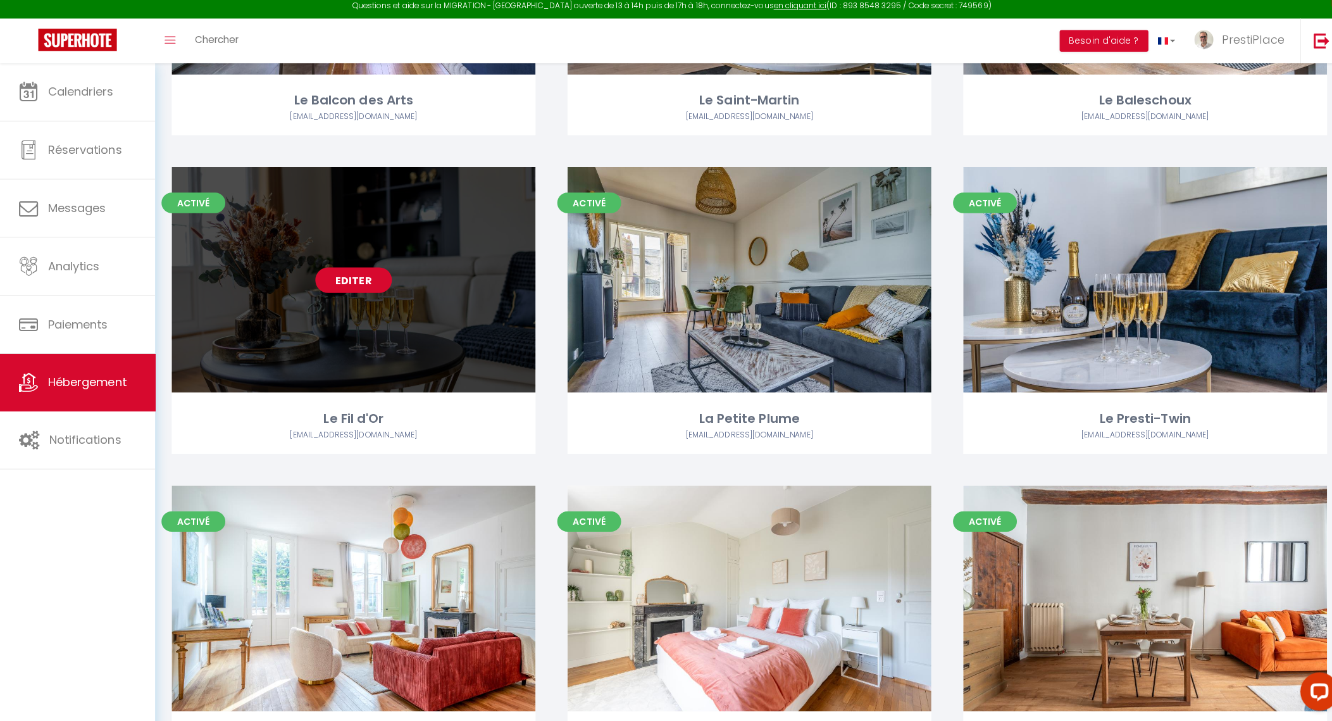
click at [358, 285] on link "Editer" at bounding box center [351, 284] width 76 height 25
click at [365, 282] on link "Editer" at bounding box center [351, 284] width 76 height 25
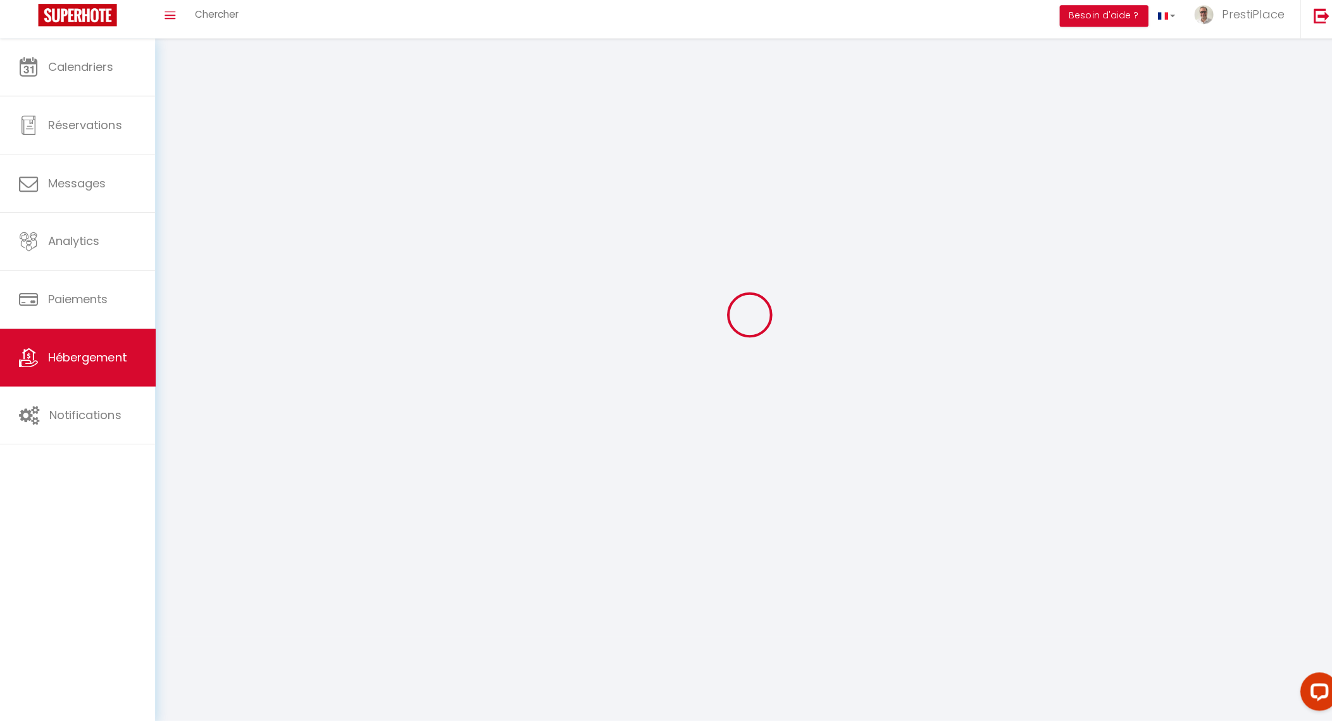
scroll to position [69, 0]
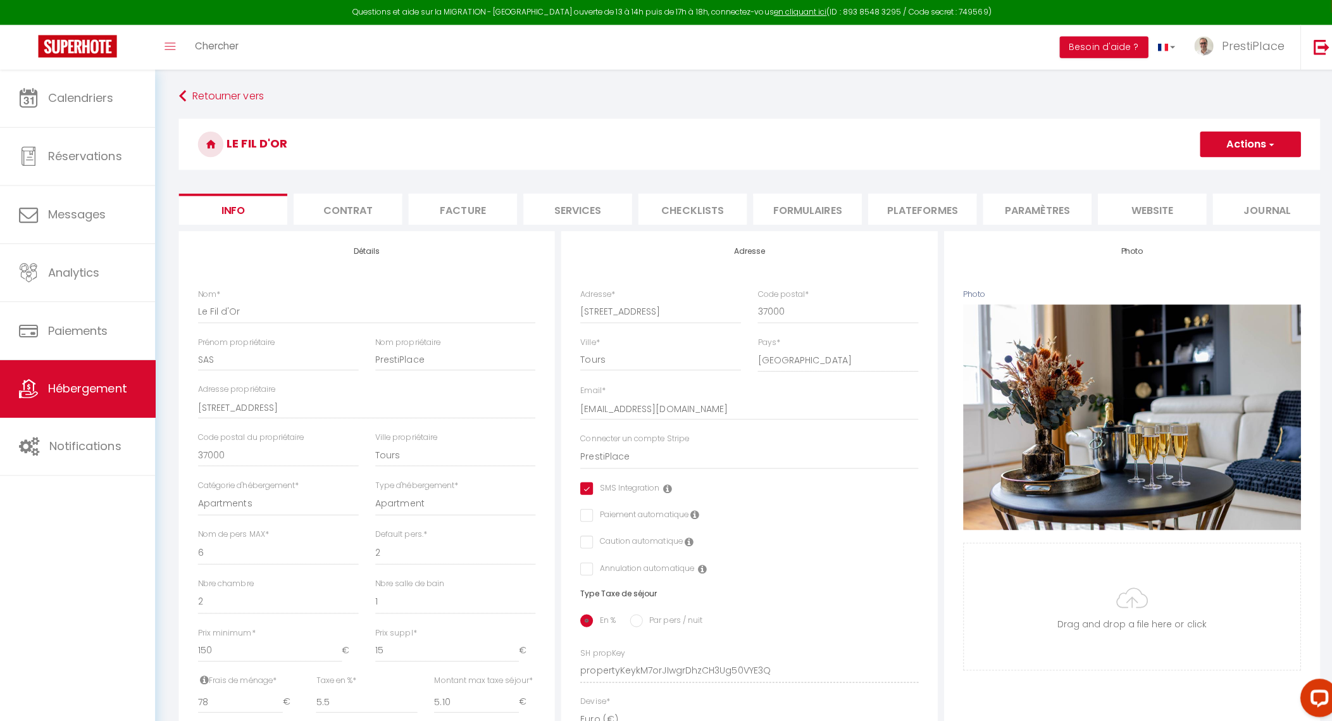
click at [1132, 210] on li "website" at bounding box center [1143, 207] width 108 height 31
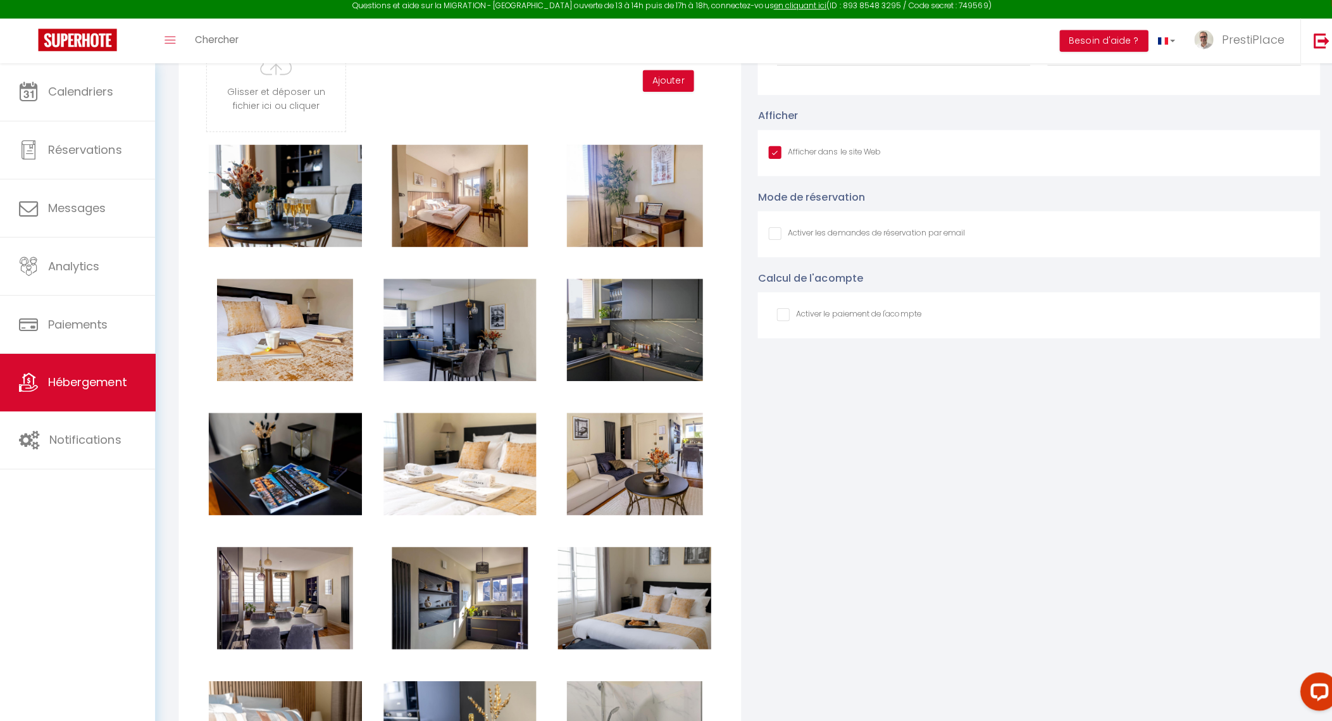
scroll to position [1562, 0]
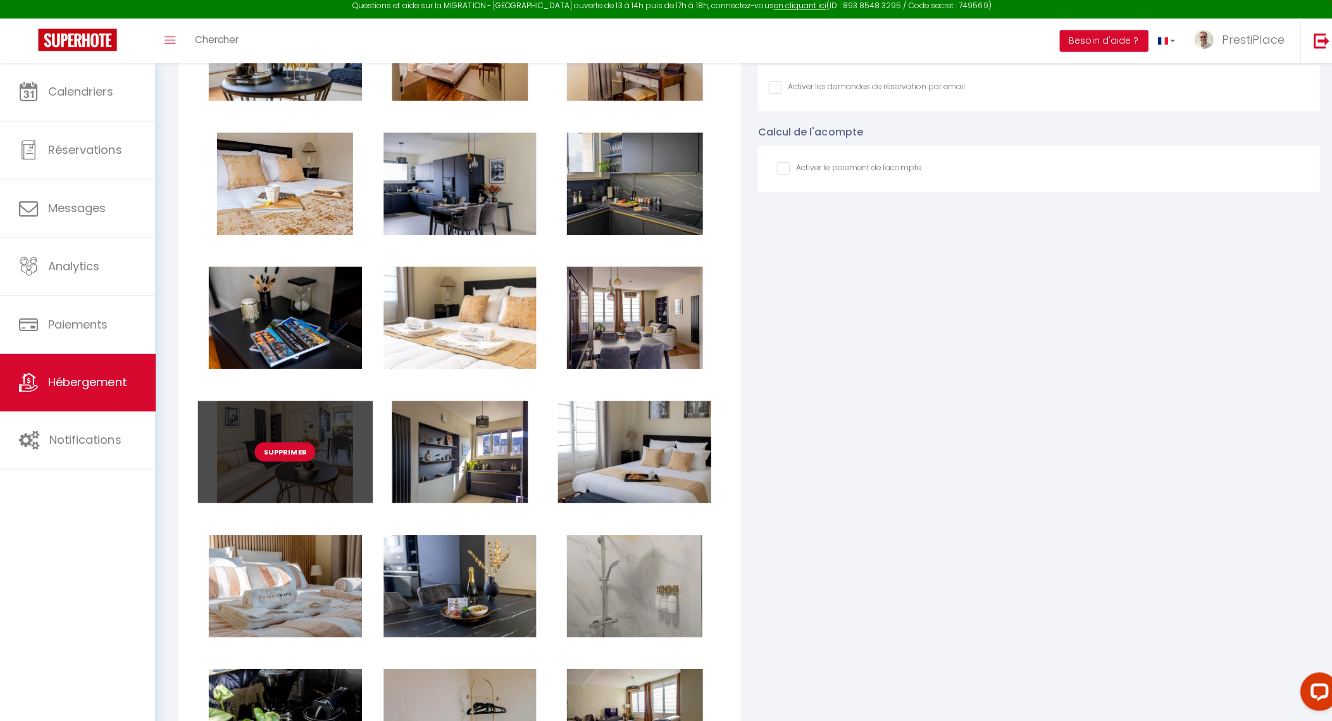
click at [276, 464] on button "Supprimer" at bounding box center [283, 454] width 60 height 19
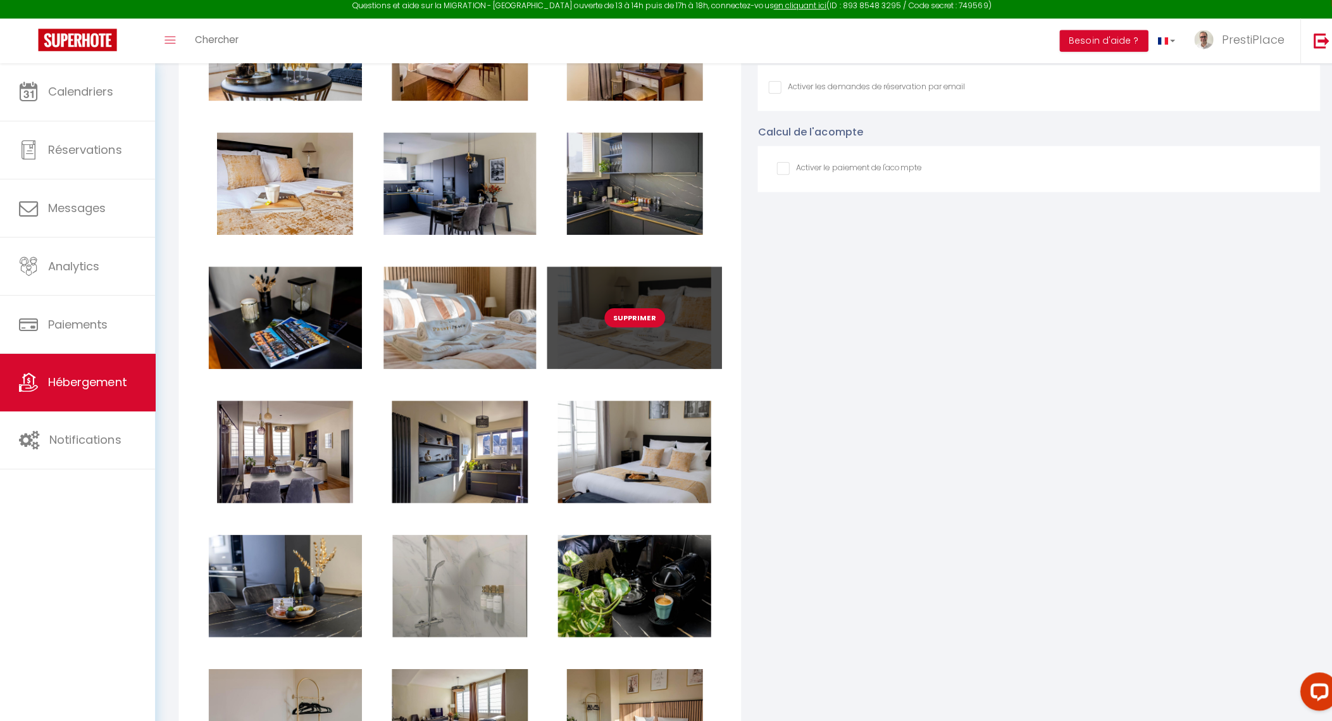
click at [616, 330] on button "Supprimer" at bounding box center [629, 321] width 60 height 19
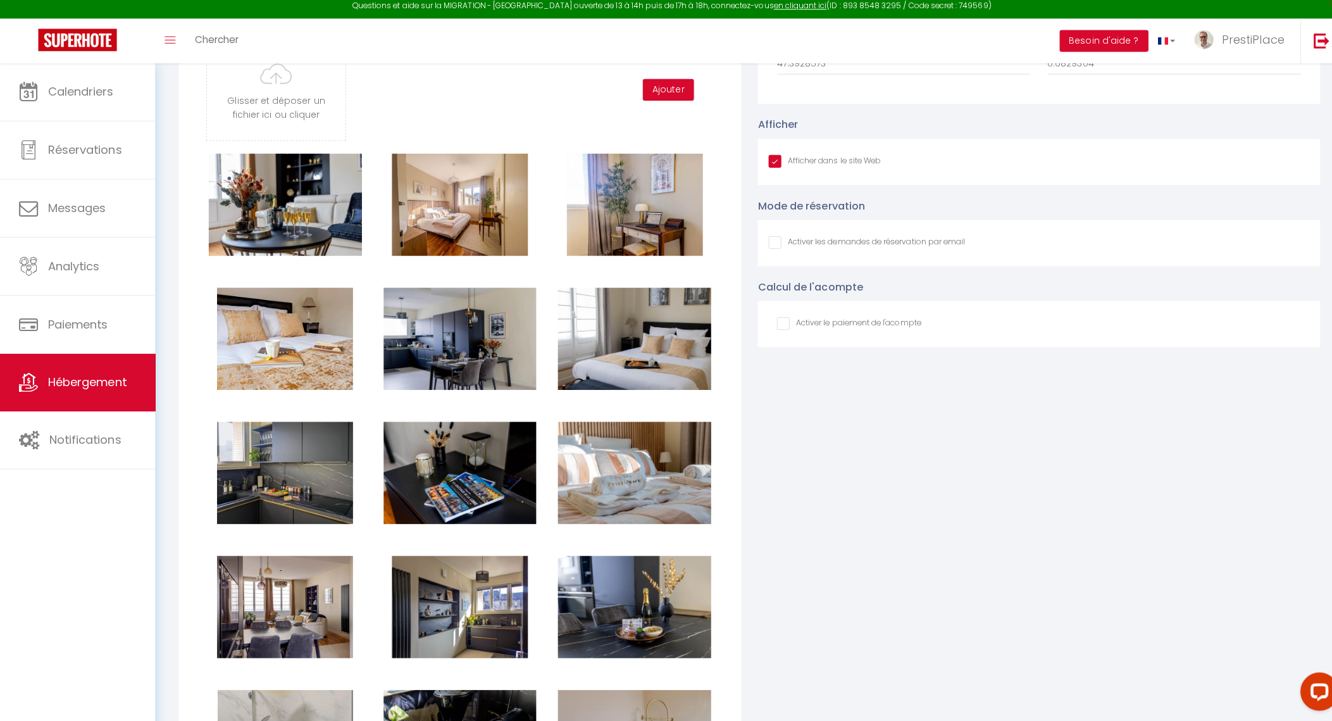
scroll to position [1484, 0]
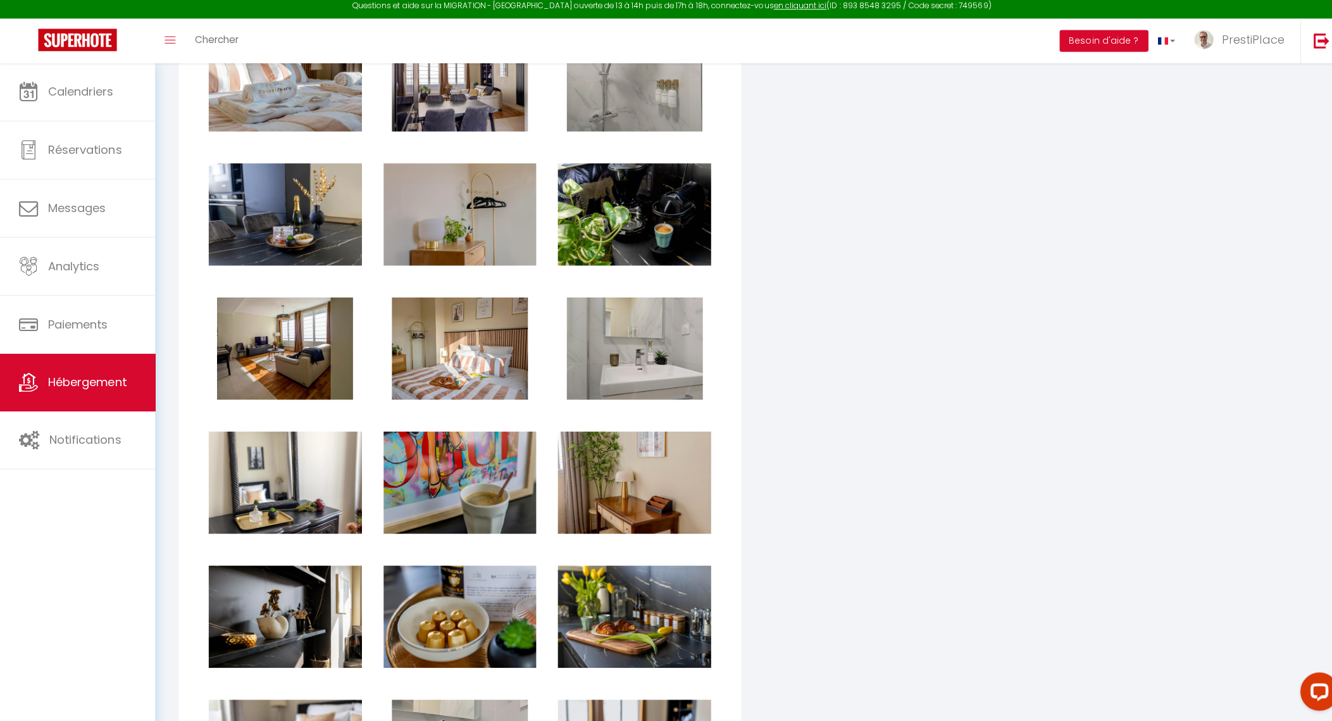
scroll to position [1954, 0]
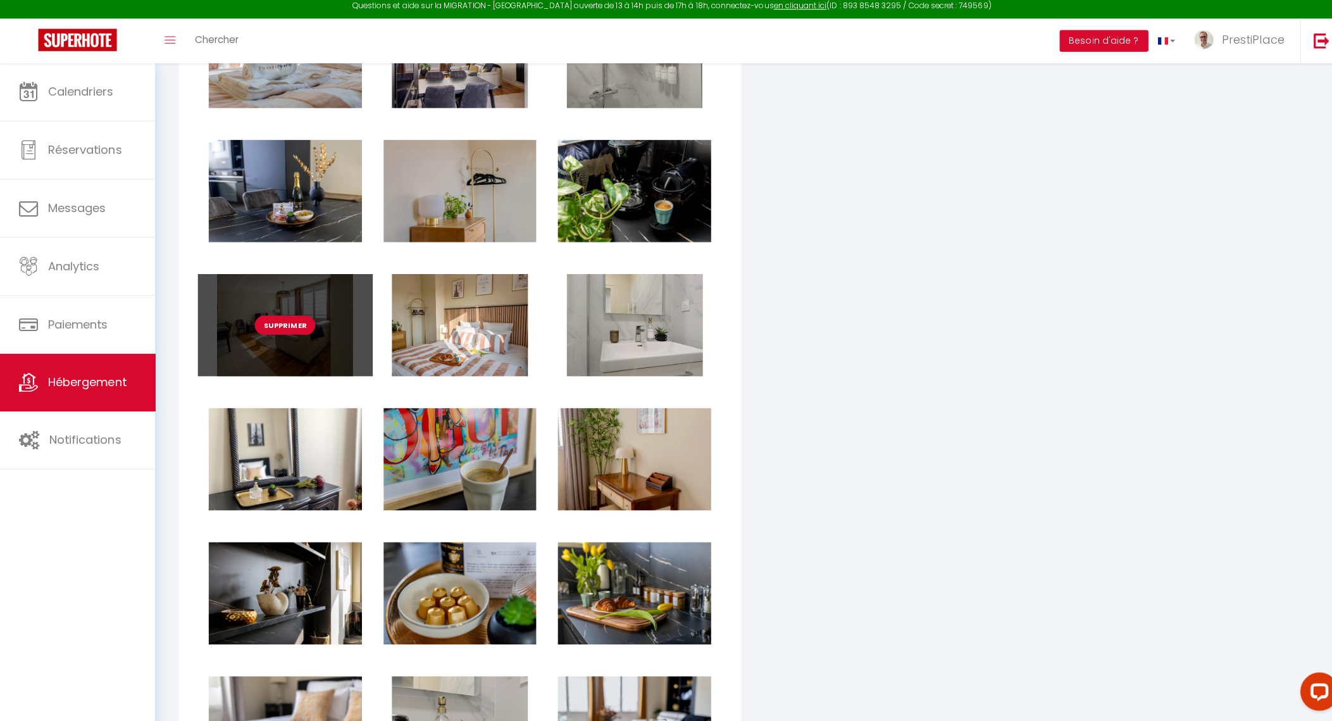
click at [273, 338] on button "Supprimer" at bounding box center [283, 328] width 60 height 19
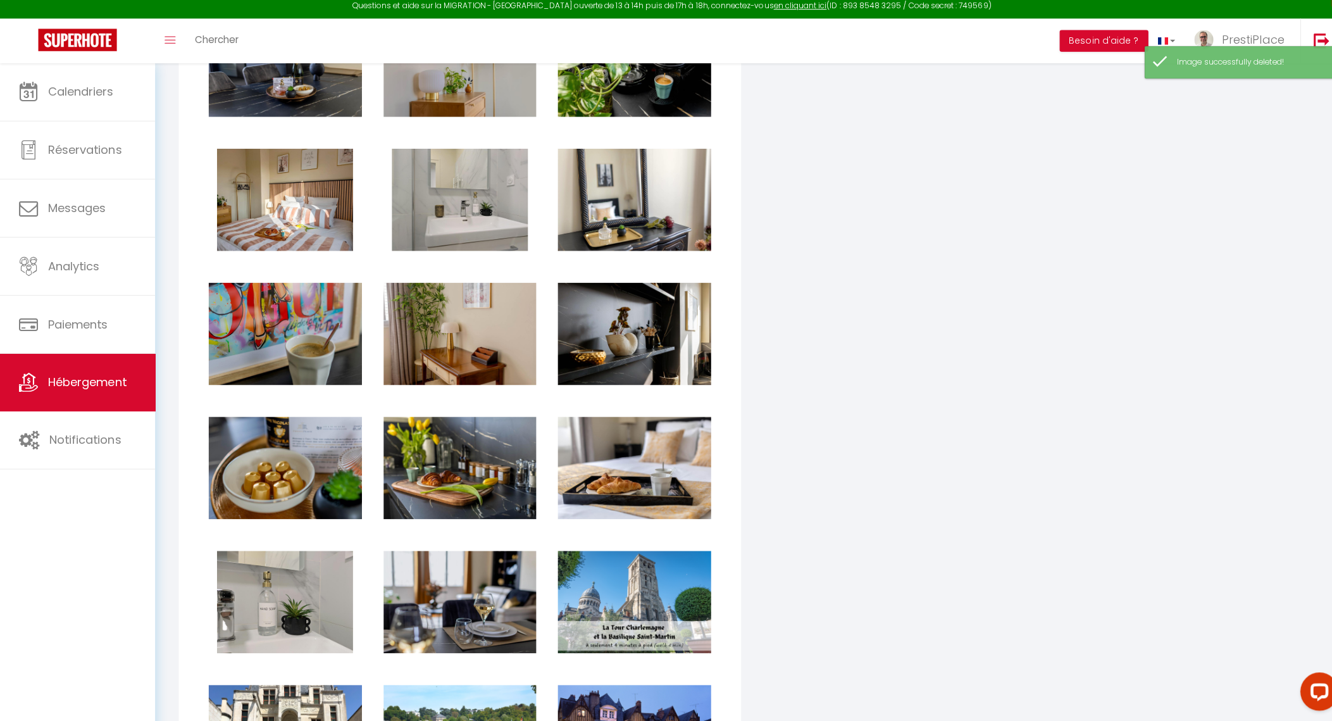
scroll to position [2111, 0]
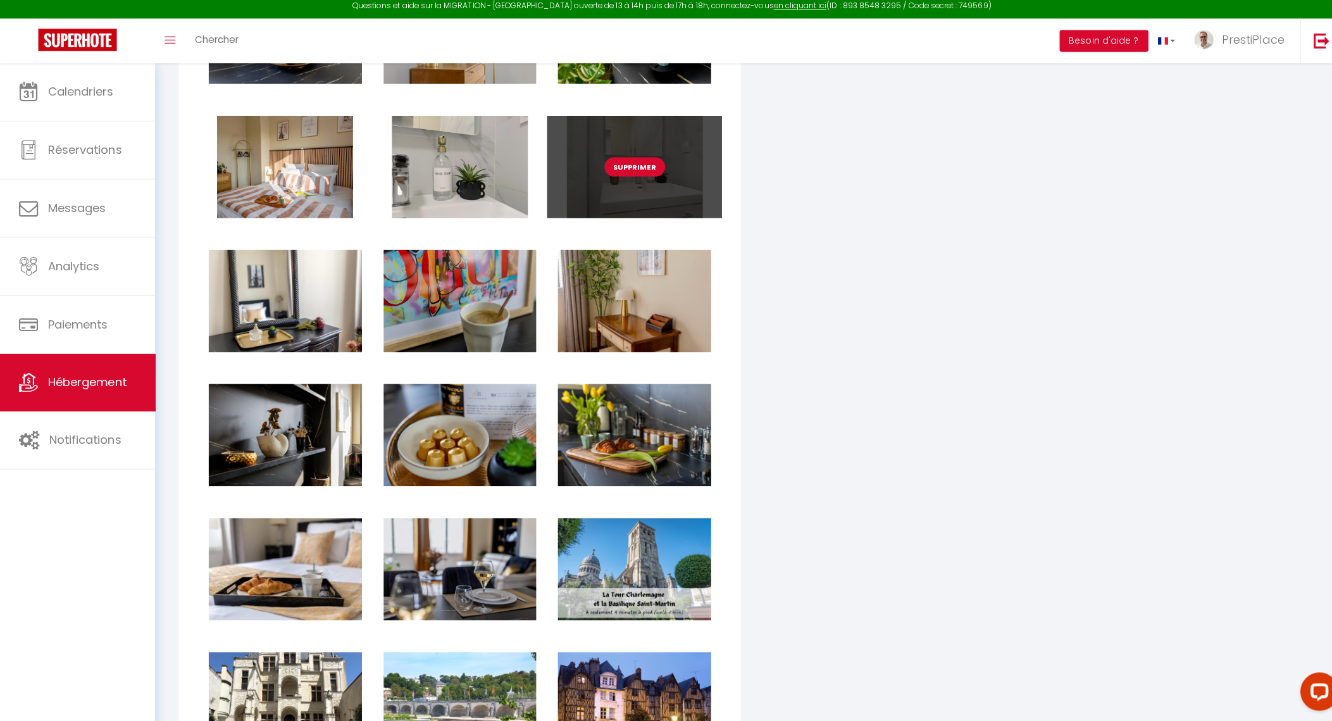
click at [634, 181] on button "Supprimer" at bounding box center [629, 171] width 60 height 19
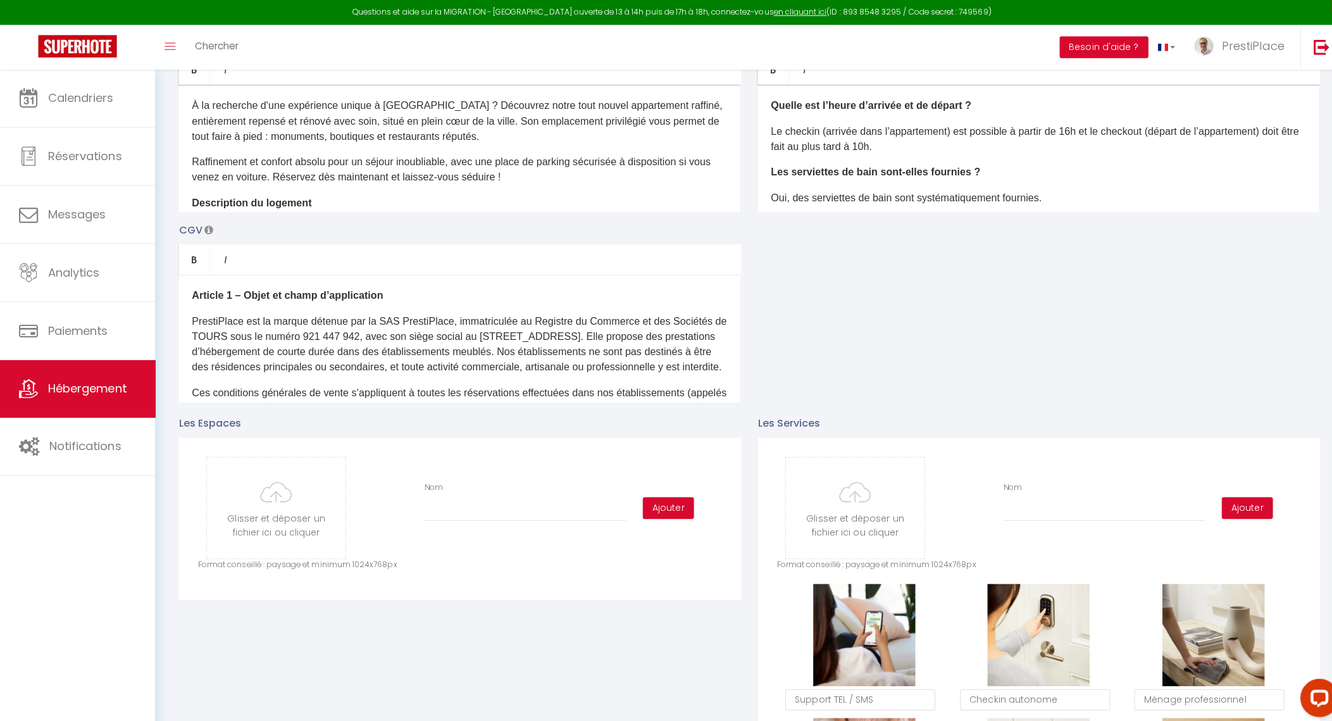
scroll to position [0, 0]
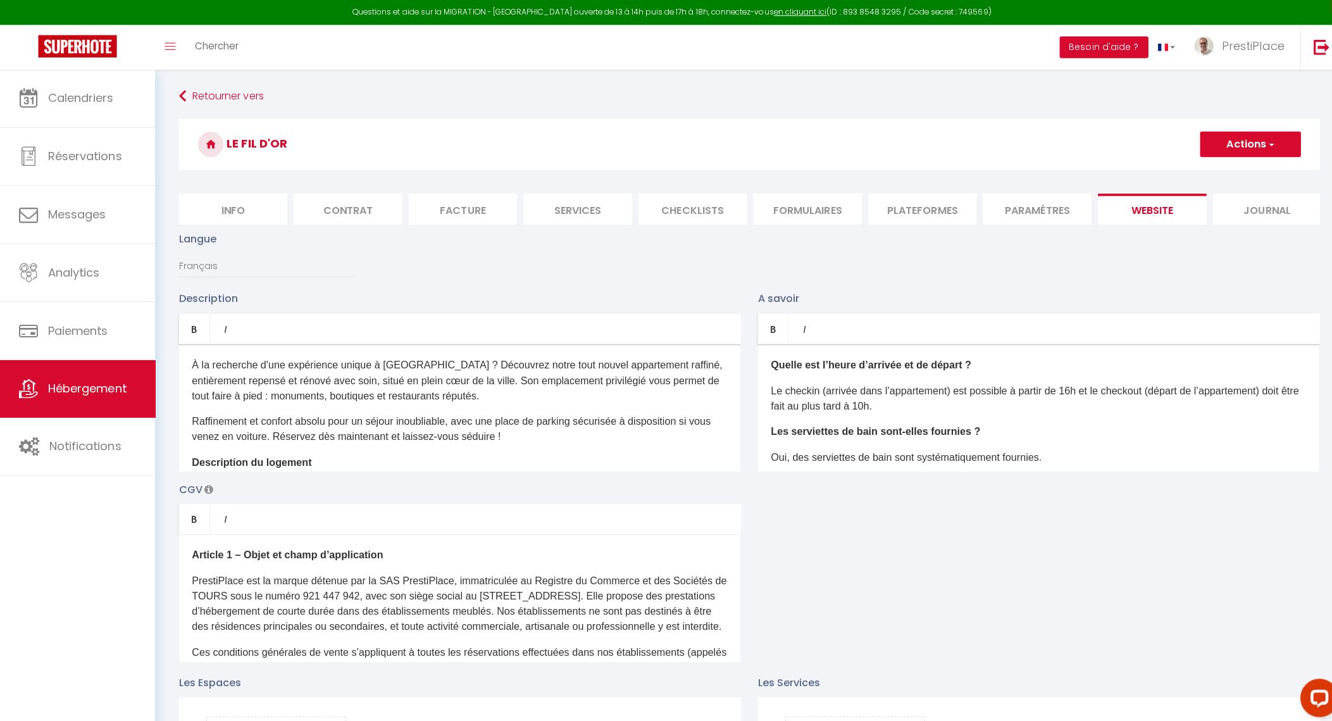
click at [1232, 149] on button "Actions" at bounding box center [1240, 142] width 100 height 25
click at [1216, 171] on input "Enregistrer" at bounding box center [1225, 171] width 47 height 13
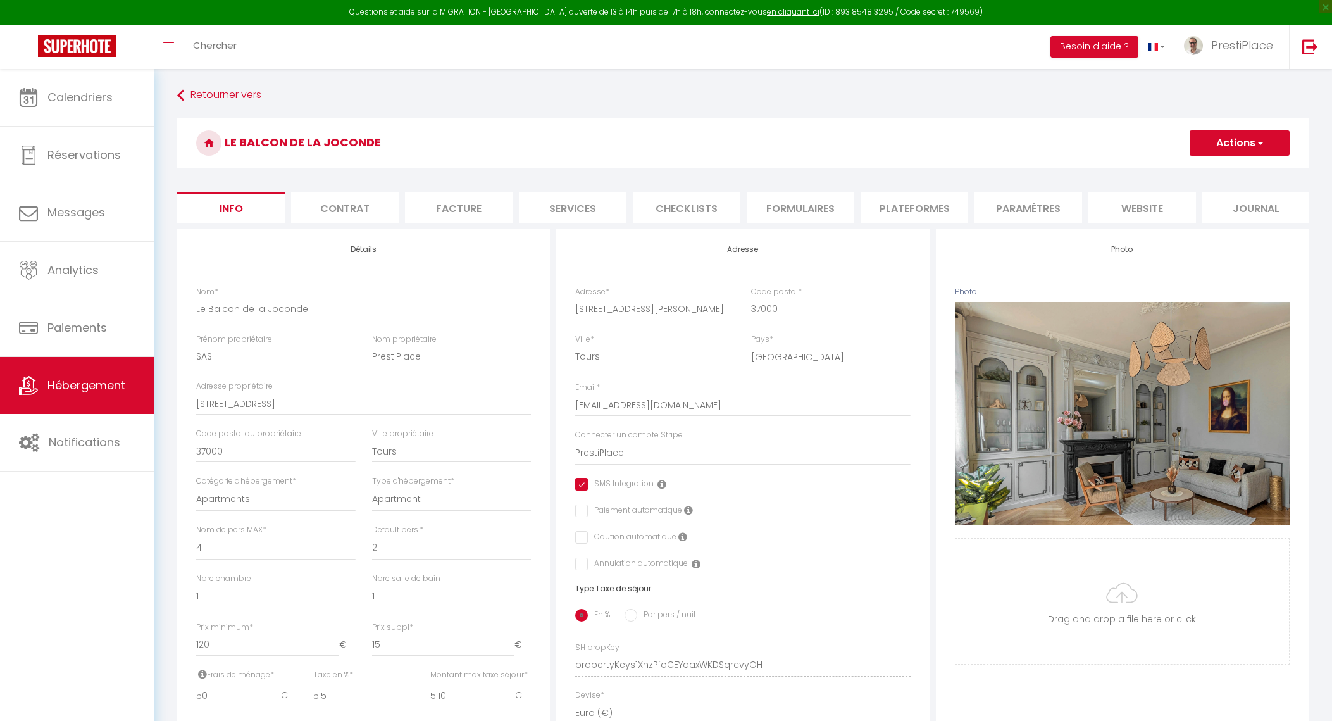
select select "4"
select select "2"
select select "1"
select select "16:00"
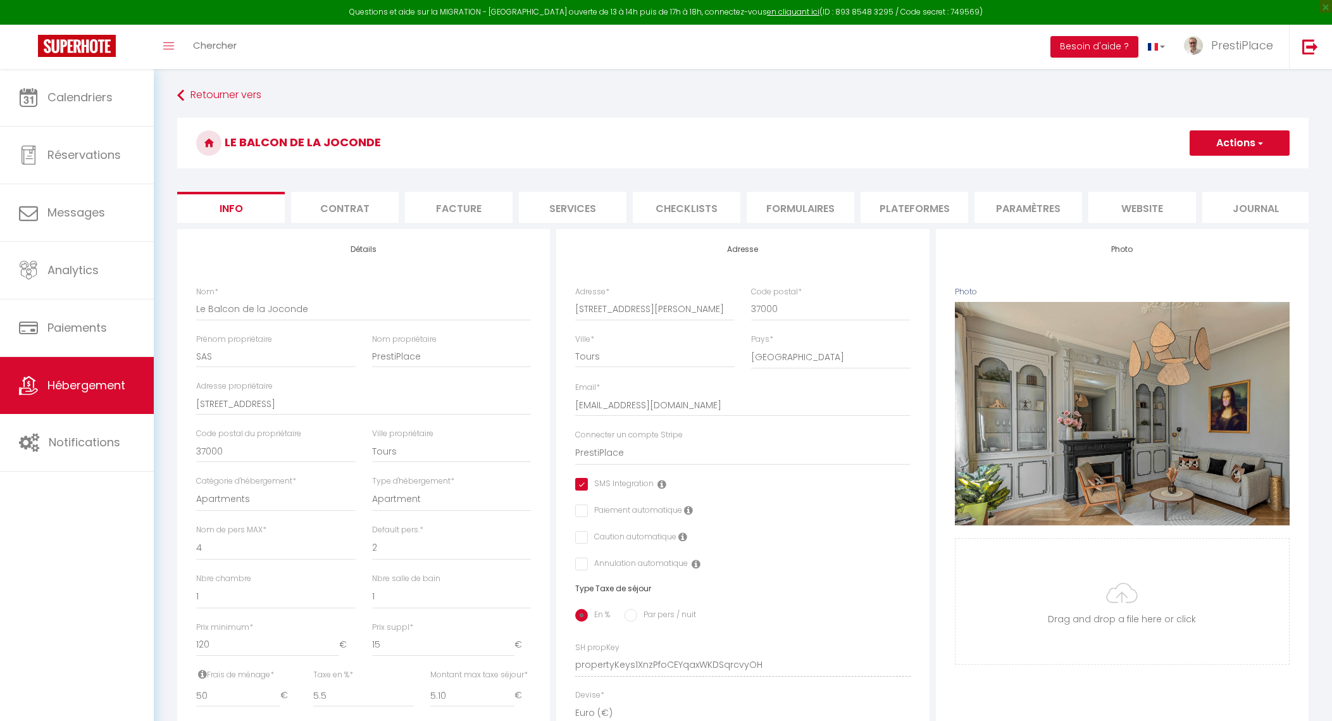
select select "23:00"
select select "10:00"
select select "360"
select select "60"
select select "01:00"
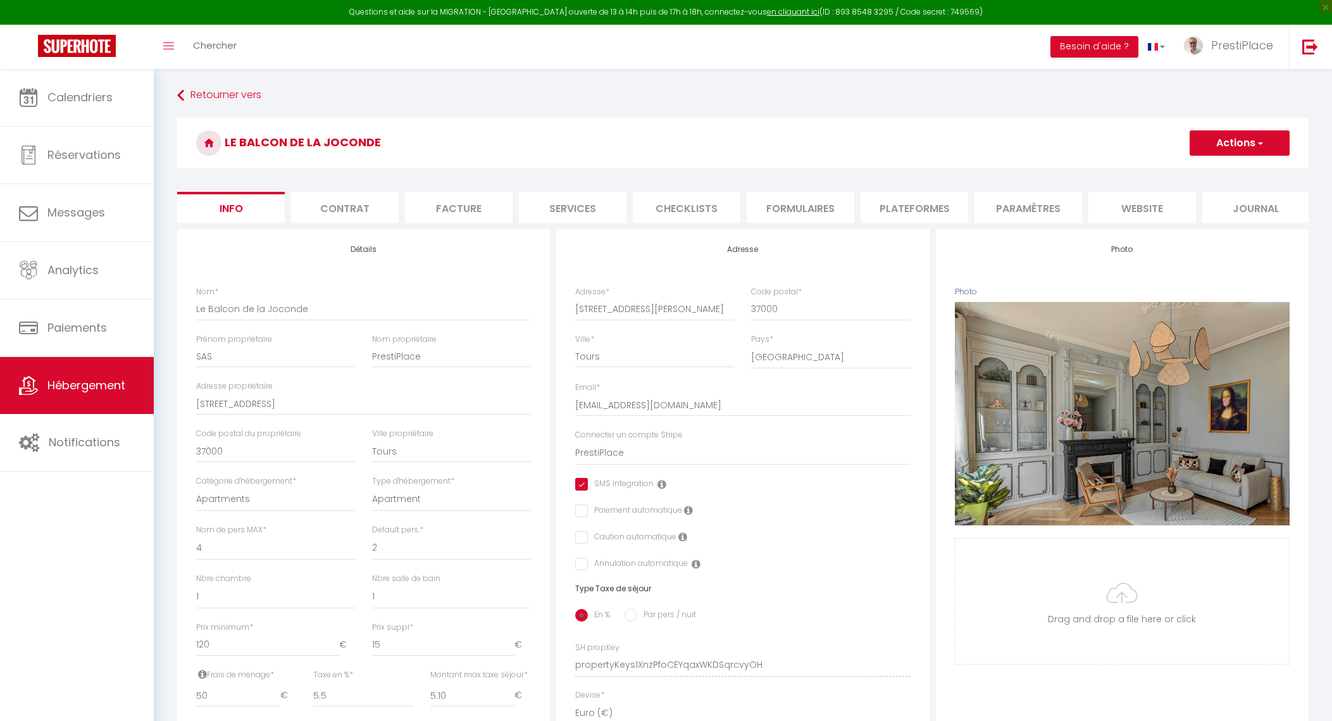
select select "28"
click at [1134, 209] on li "website" at bounding box center [1143, 207] width 108 height 31
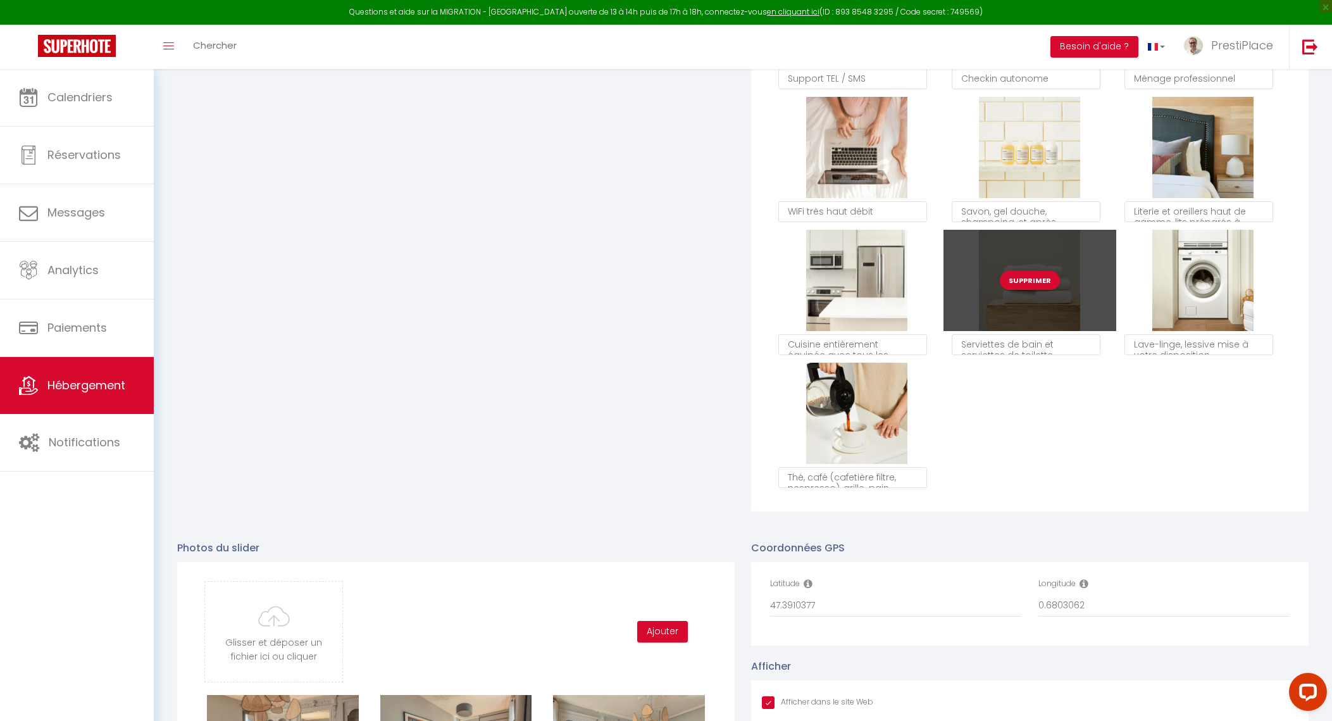
scroll to position [1265, 0]
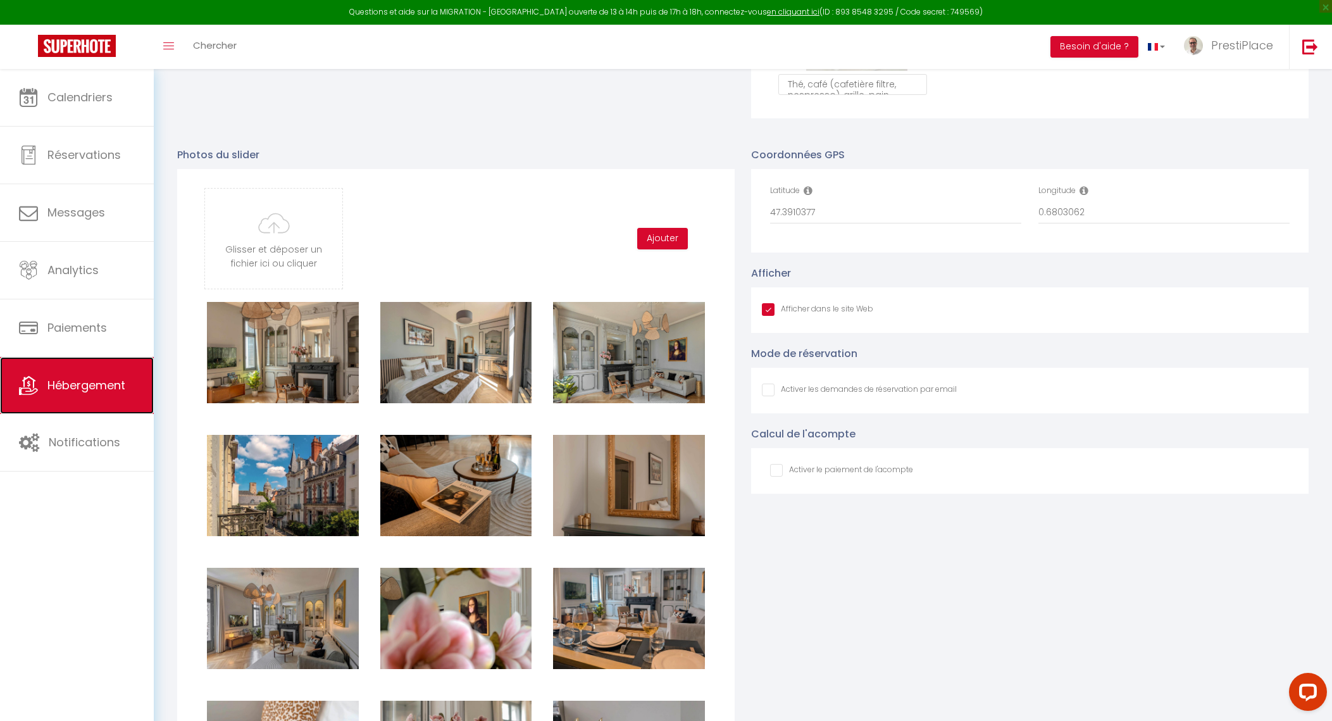
click at [98, 382] on span "Hébergement" at bounding box center [86, 385] width 78 height 16
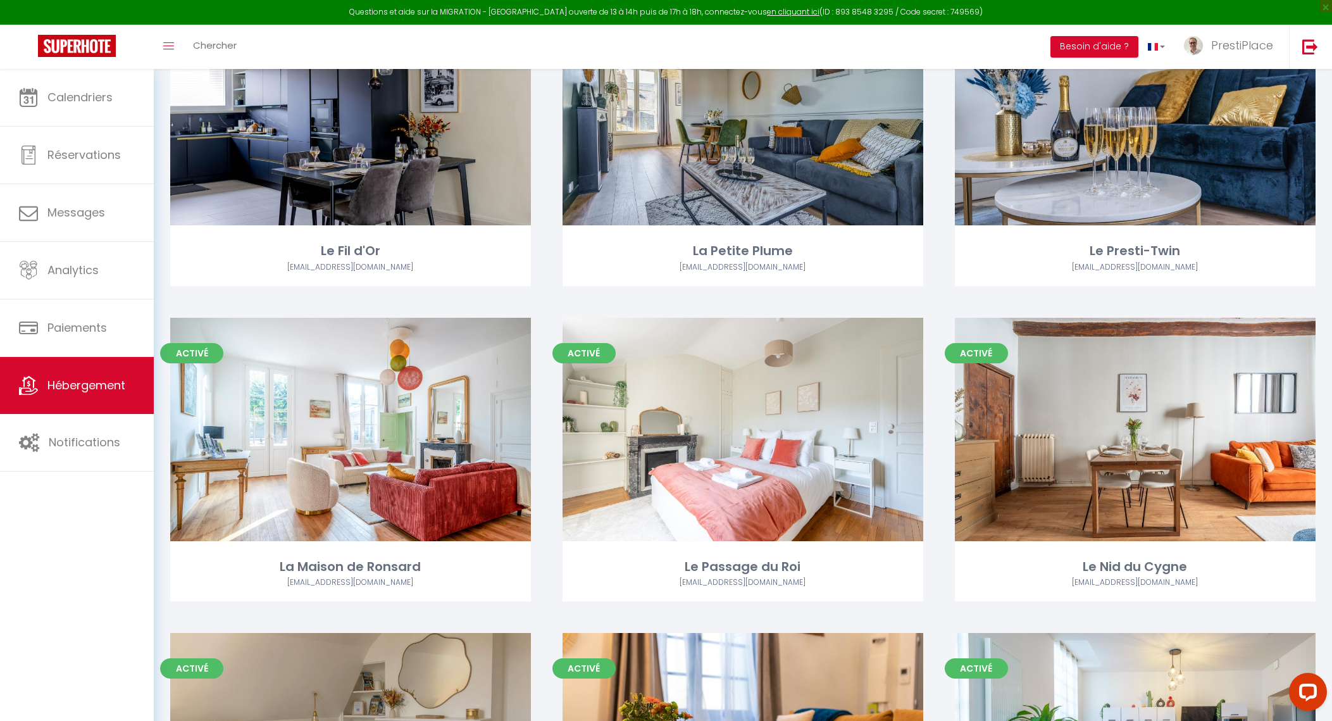
scroll to position [237, 0]
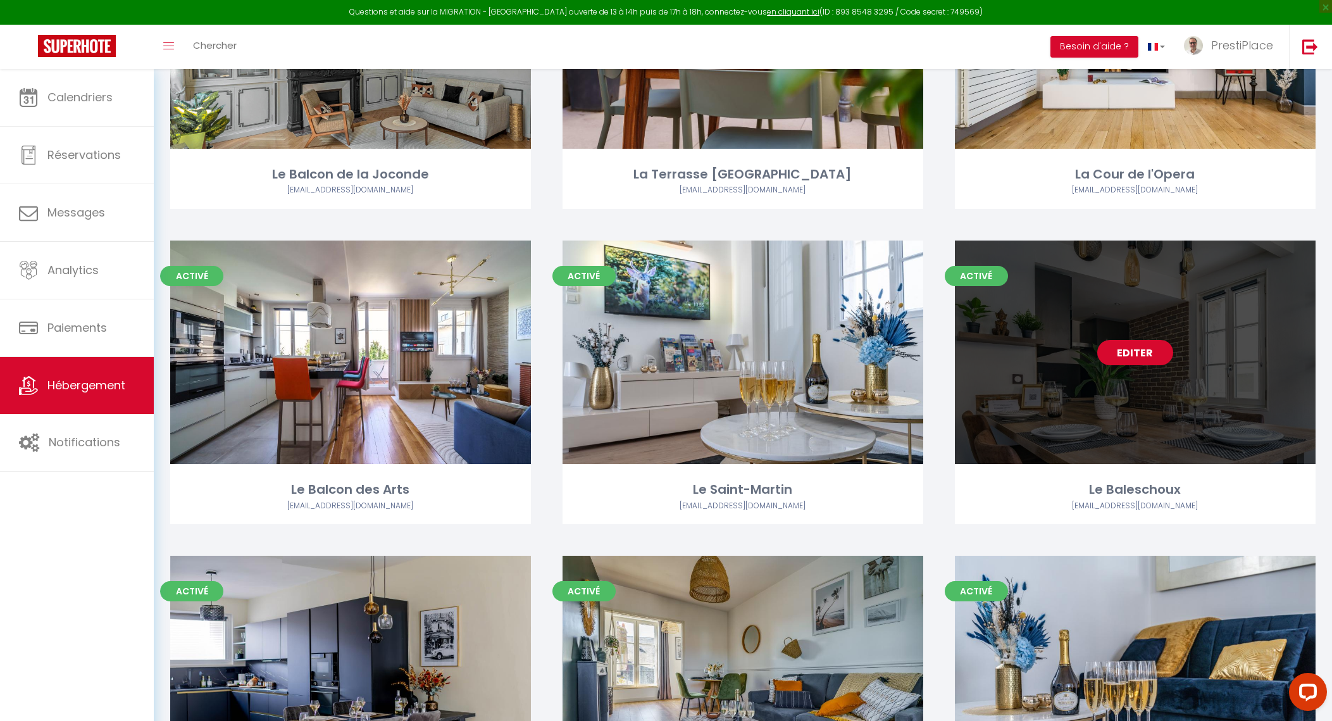
click at [1139, 361] on link "Editer" at bounding box center [1135, 352] width 76 height 25
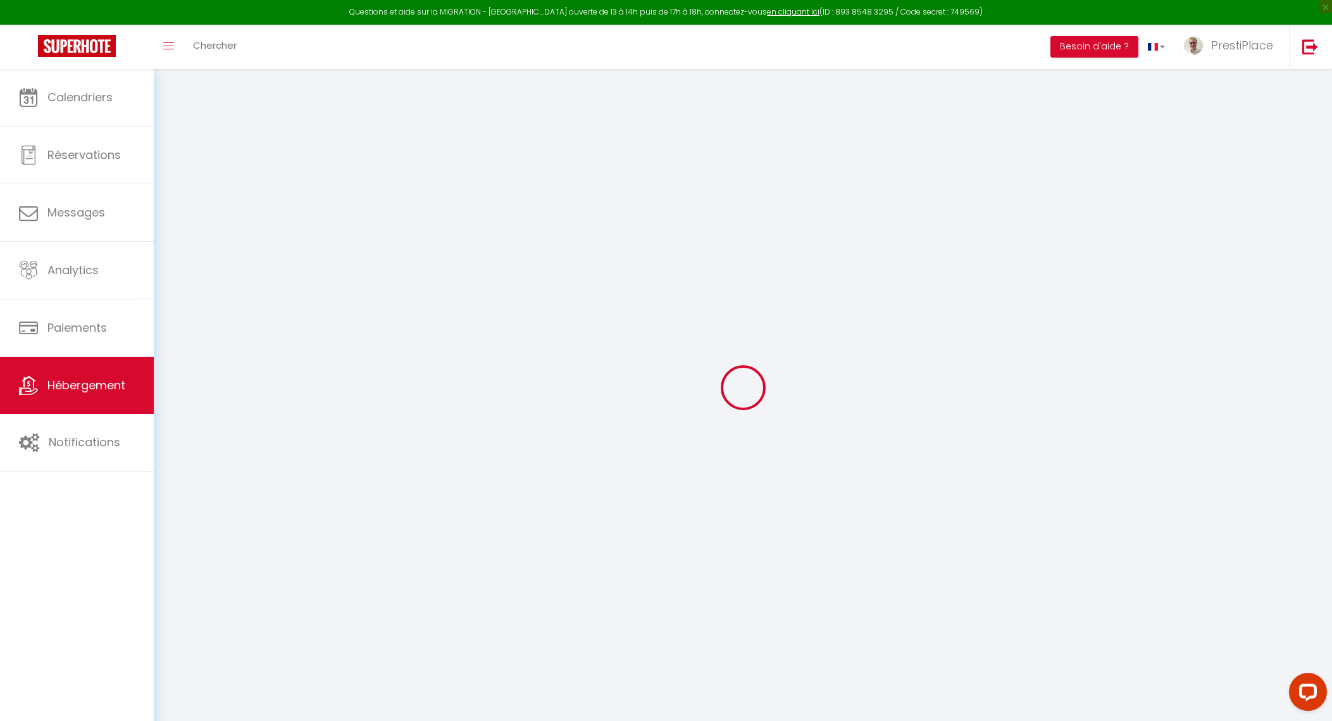
select select
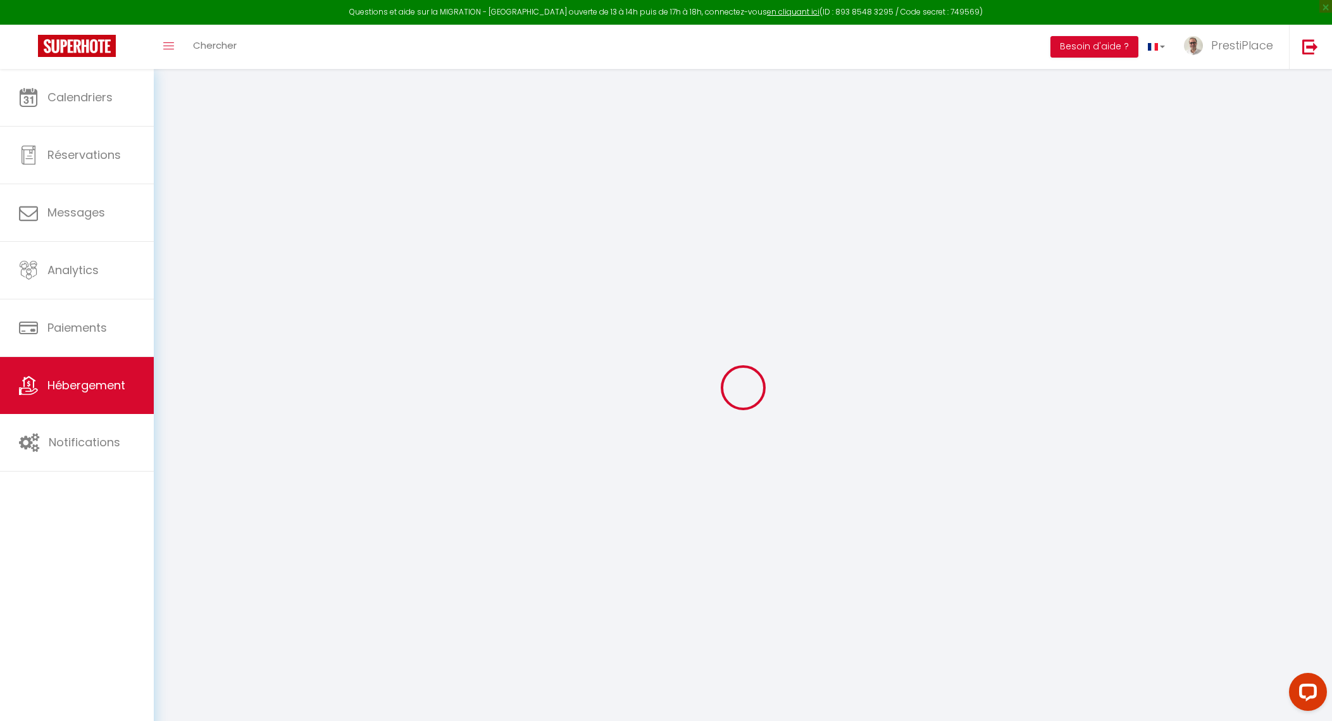
select select
checkbox input "false"
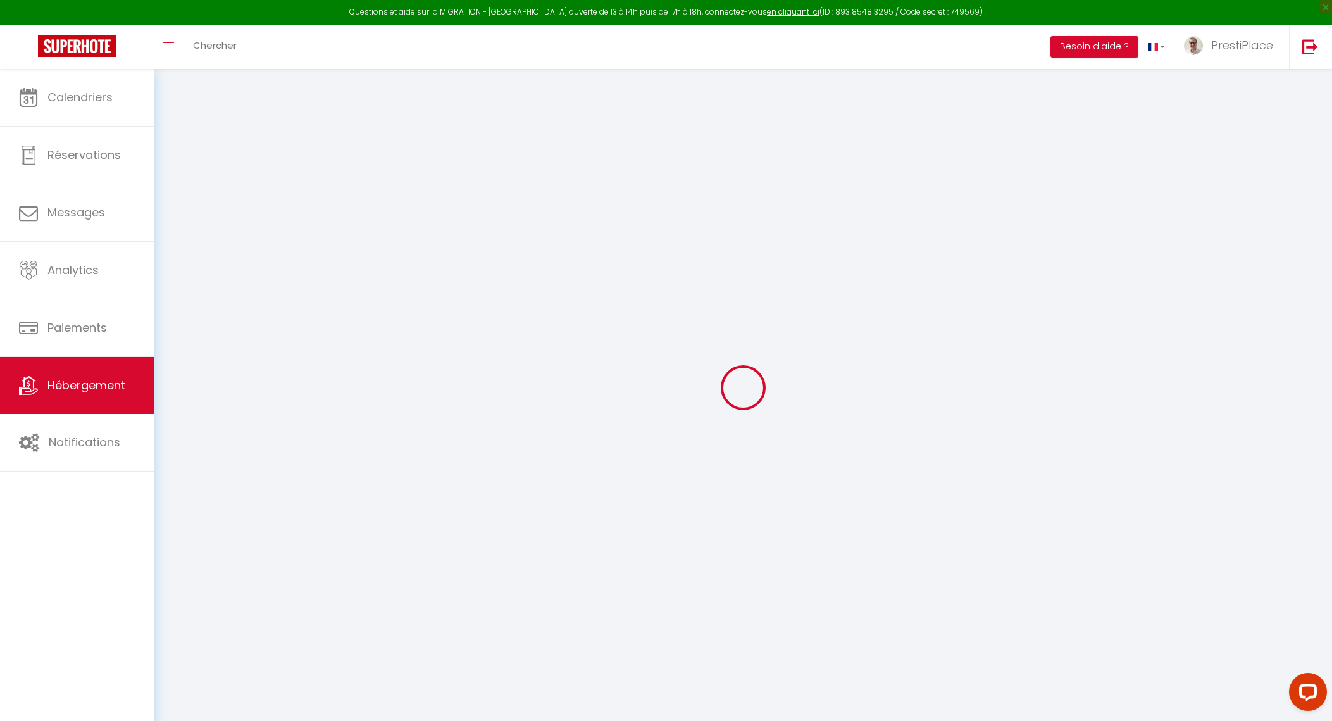
select select
type input "Le Baleschoux"
type input "SAS"
type input "PrestiPlace"
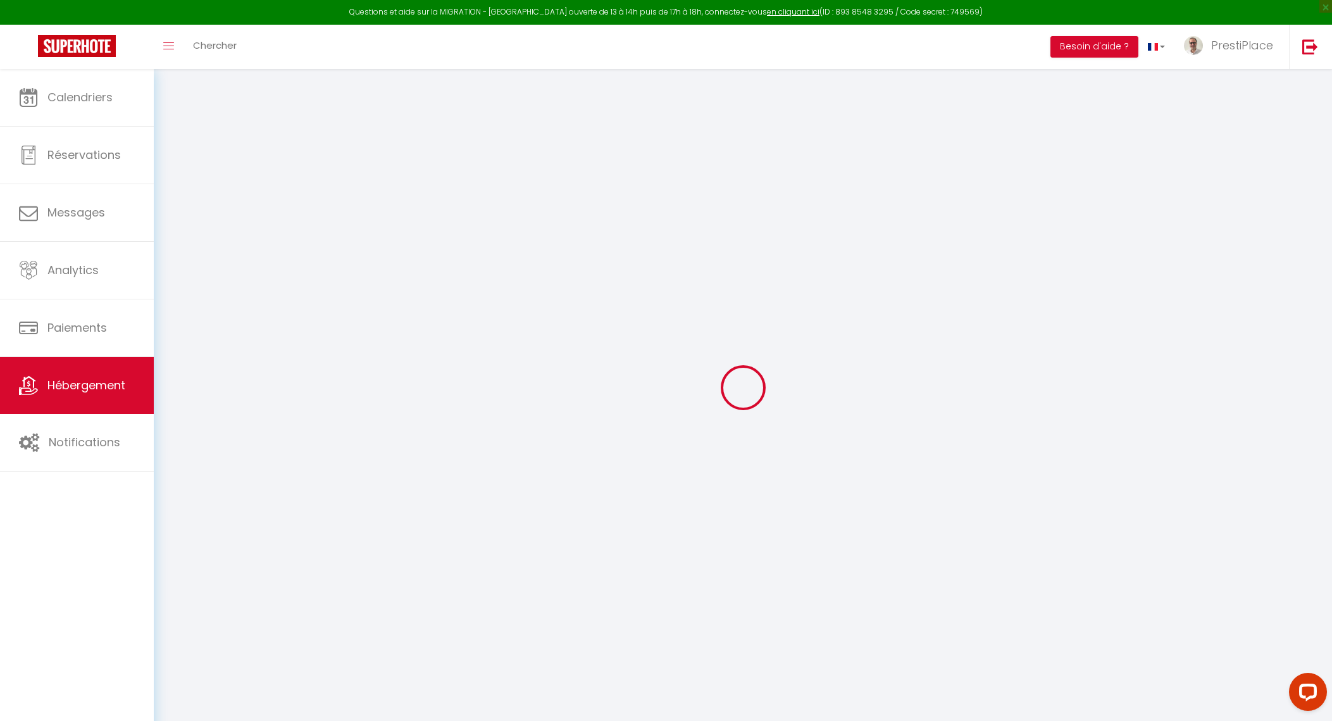
type input "[STREET_ADDRESS]"
type input "37000"
type input "Tours"
select select "6"
select select "2"
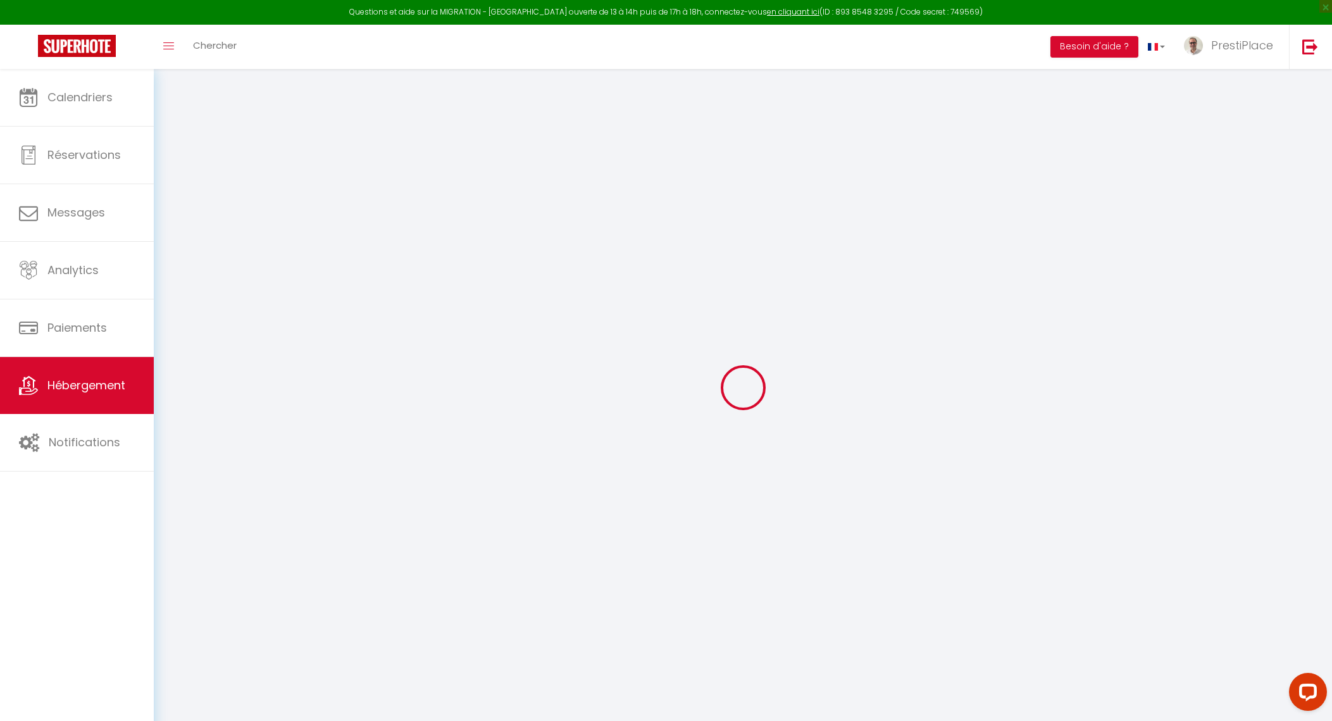
type input "150"
type input "15"
type input "78"
type input "5.5"
type input "5.10"
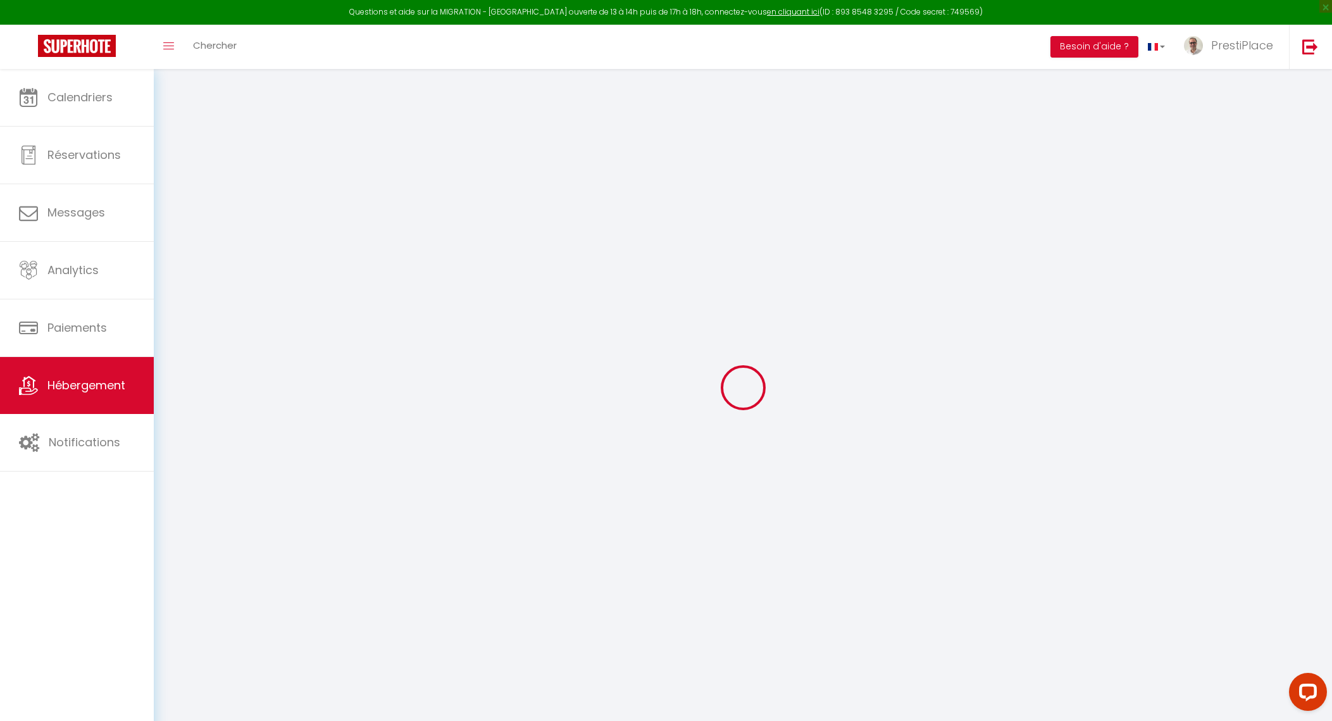
type input "600"
select select
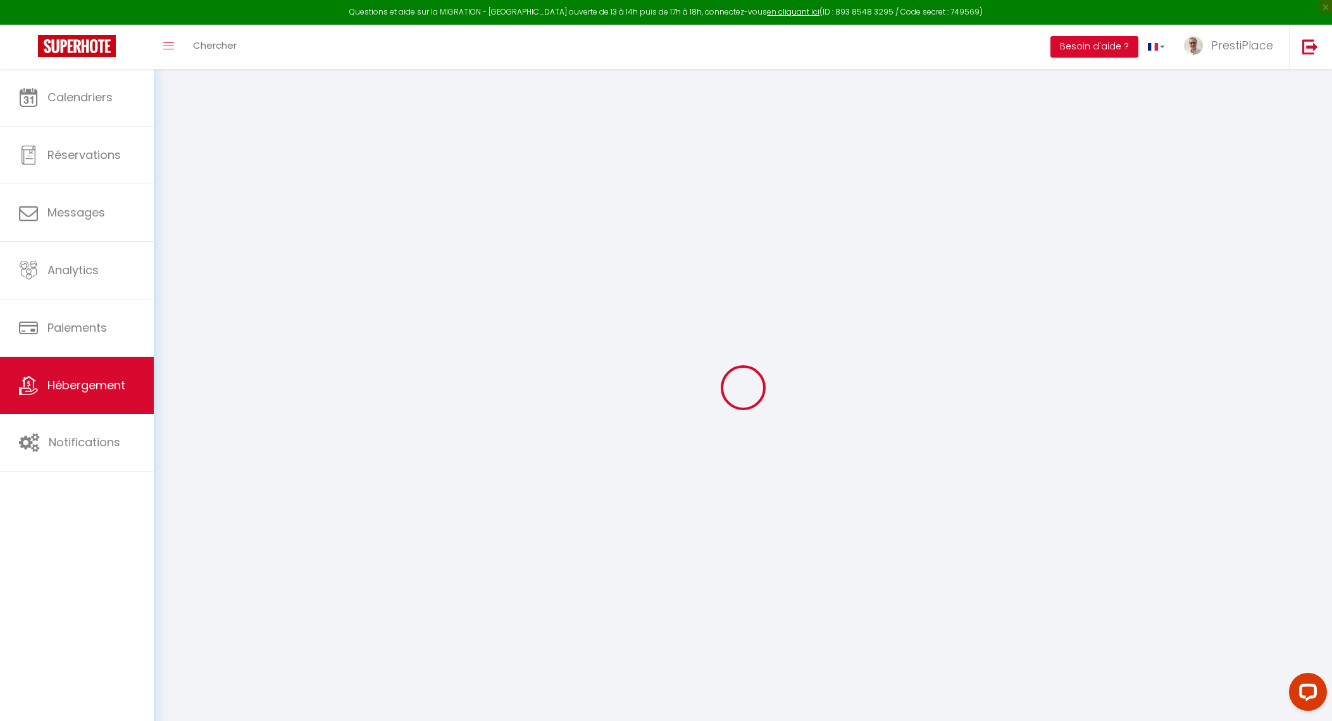
select select
type input "[STREET_ADDRESS]"
type input "37000"
type input "Tours"
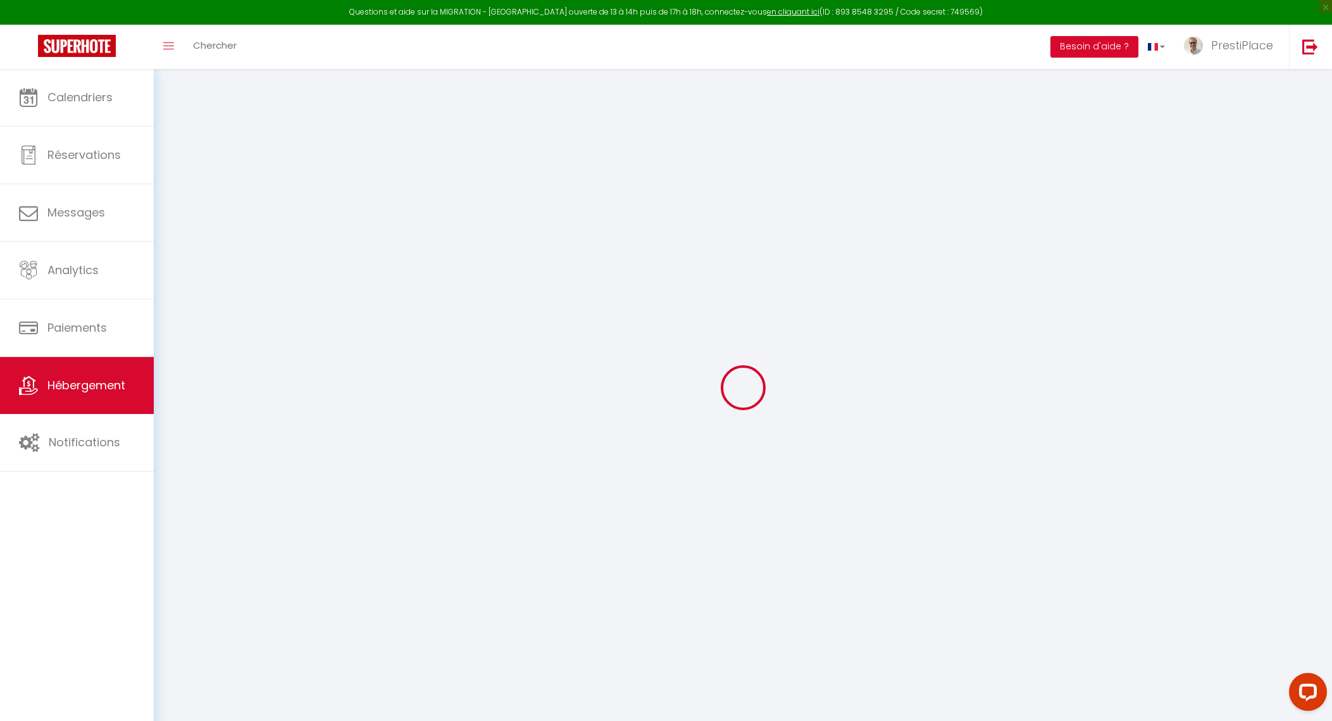
type input "[EMAIL_ADDRESS][DOMAIN_NAME]"
select select "10903"
checkbox input "true"
checkbox input "false"
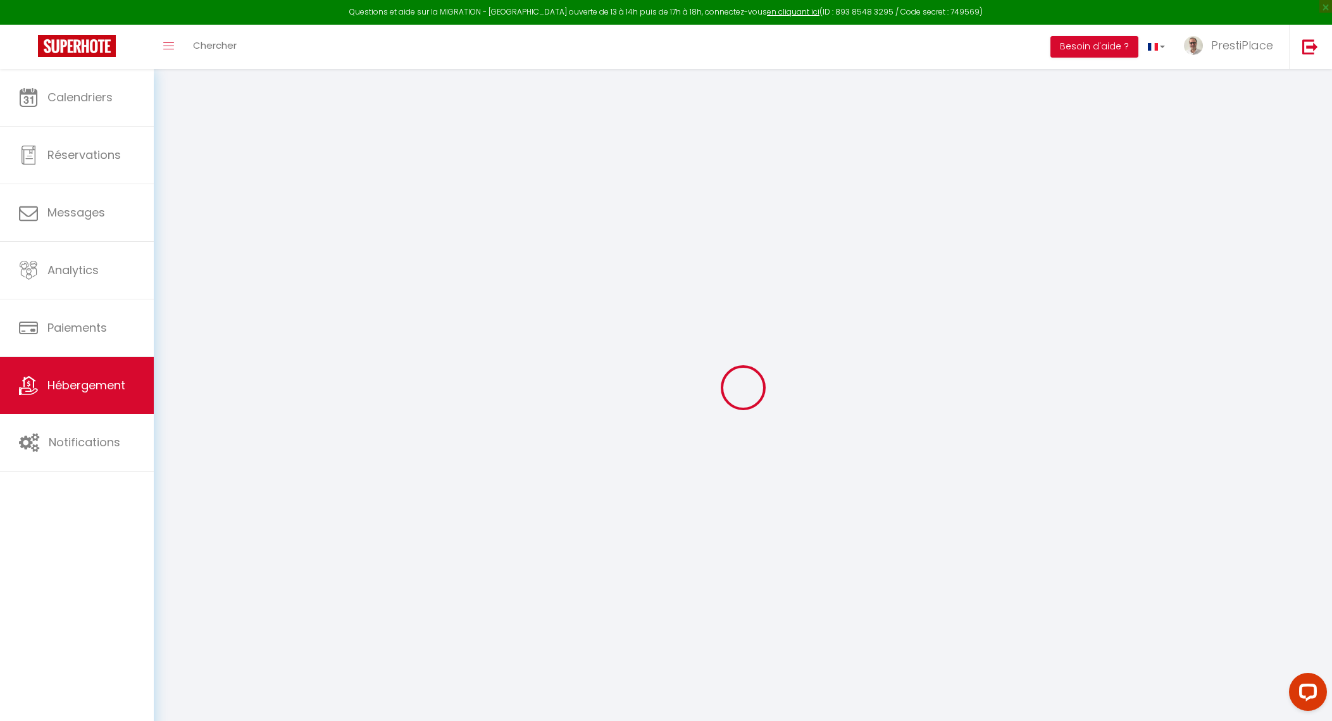
checkbox input "false"
radio input "true"
type input "0"
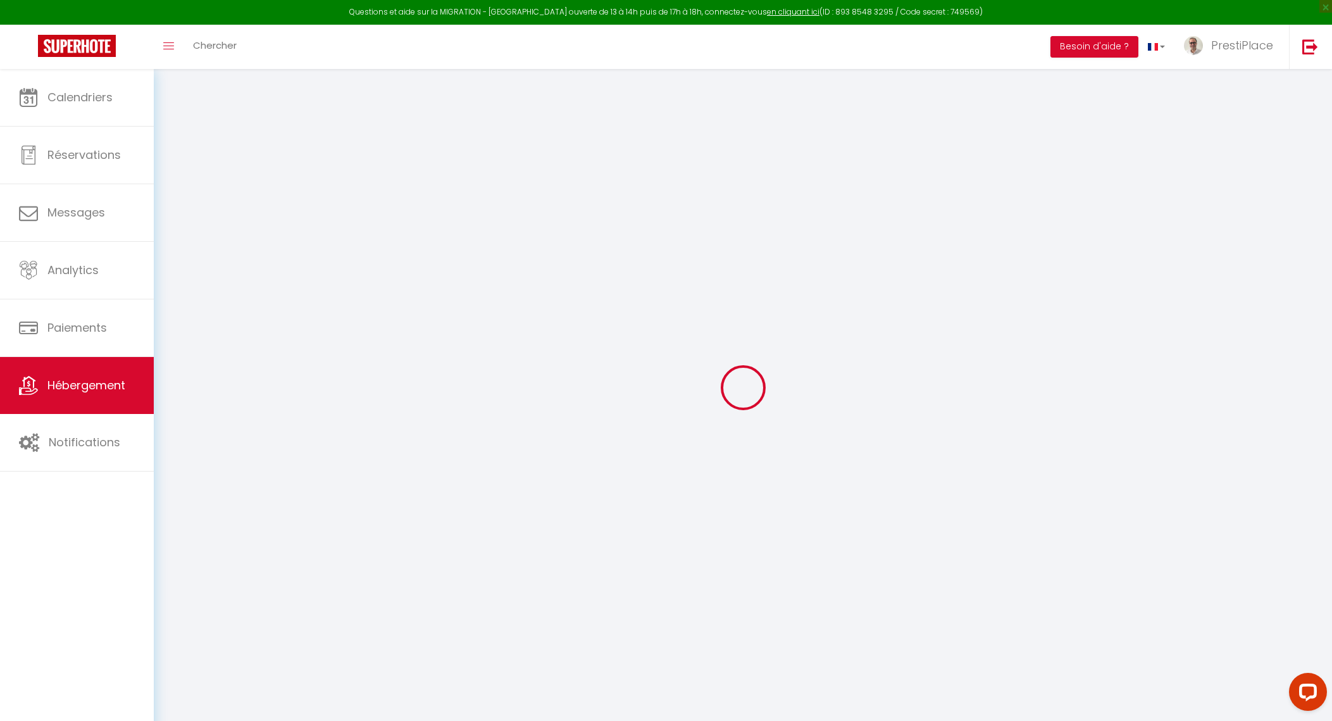
type input "0"
select select
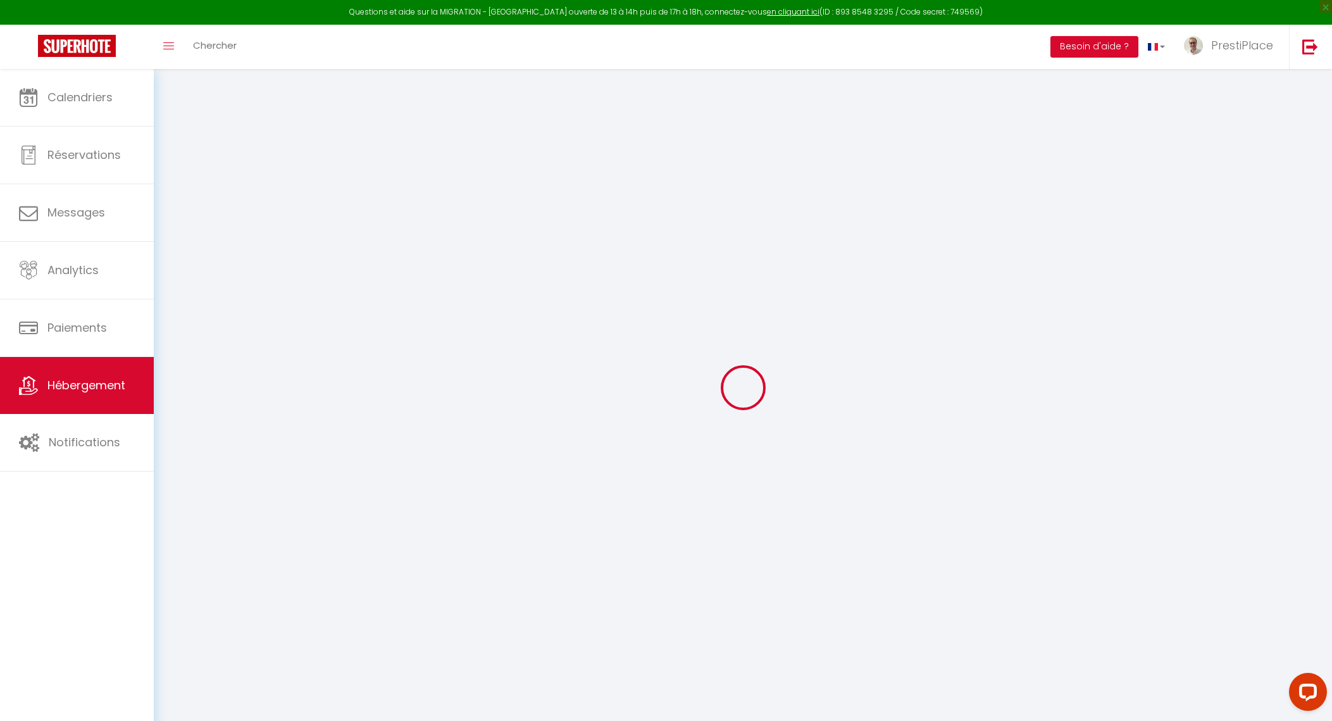
select select
checkbox input "true"
checkbox input "false"
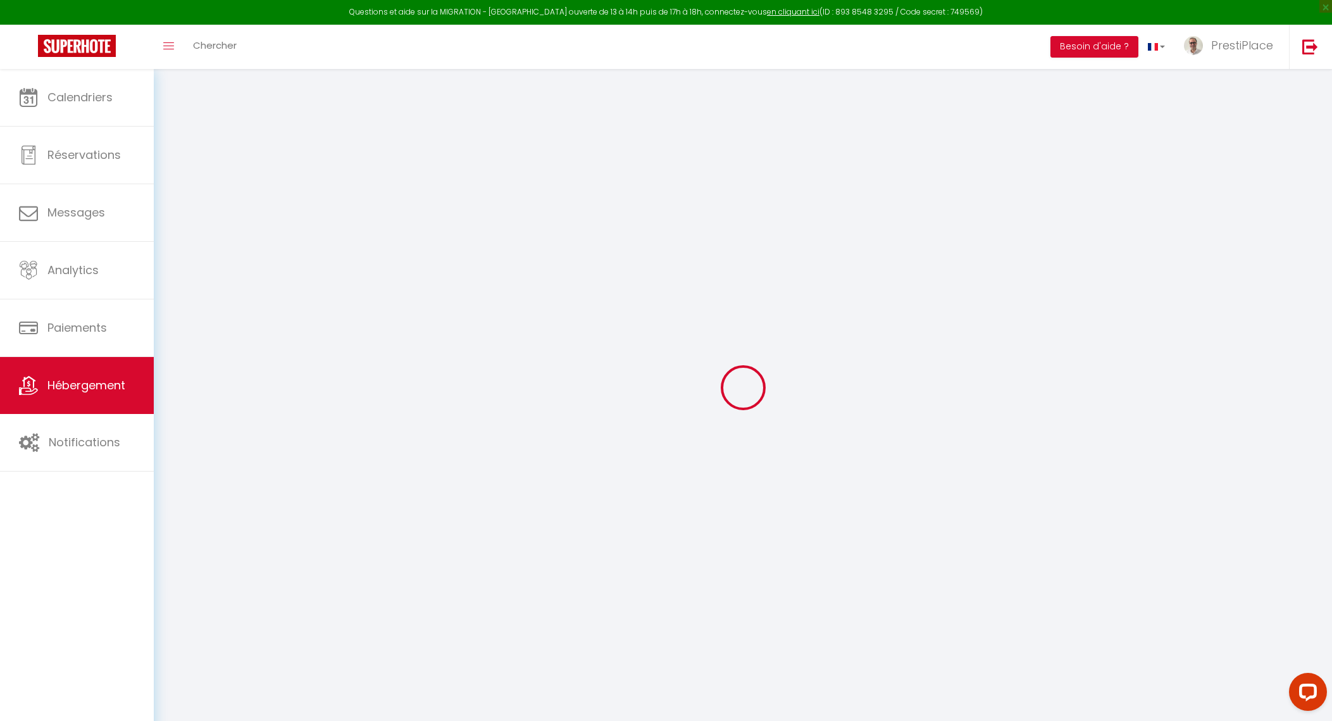
checkbox input "false"
select select
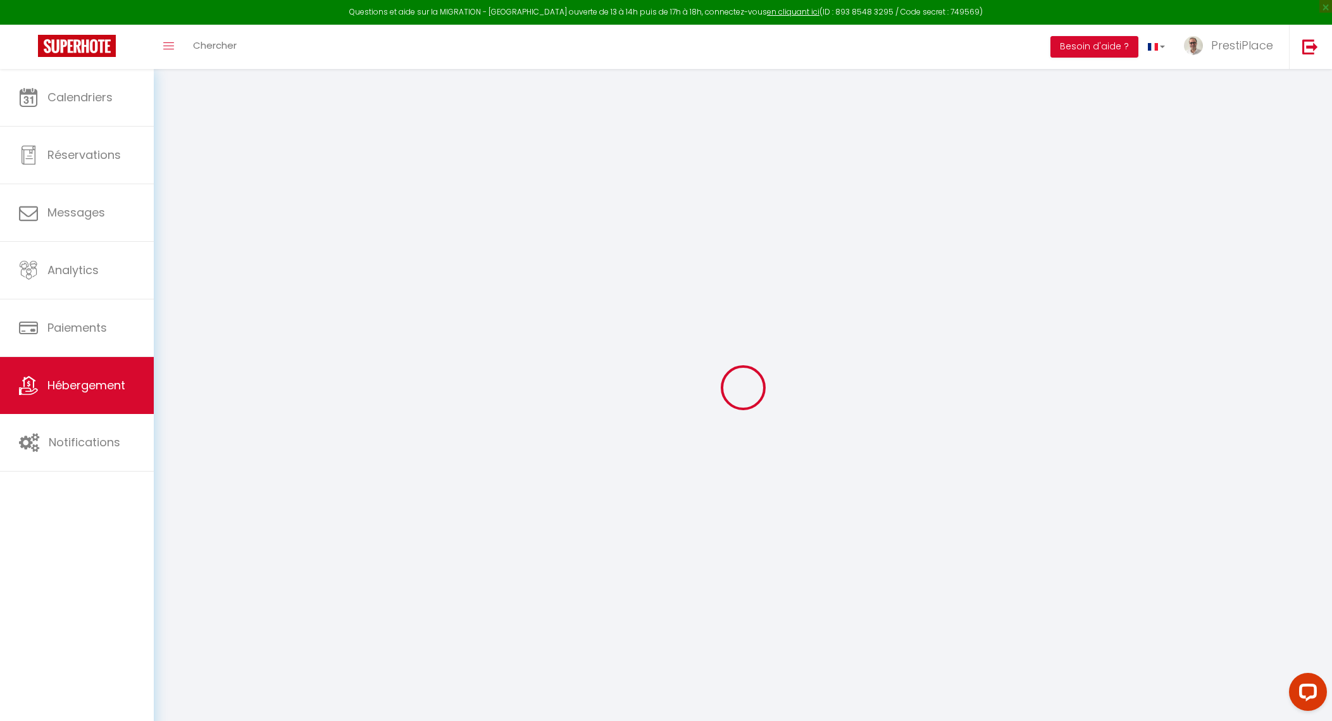
select select
checkbox input "true"
checkbox input "false"
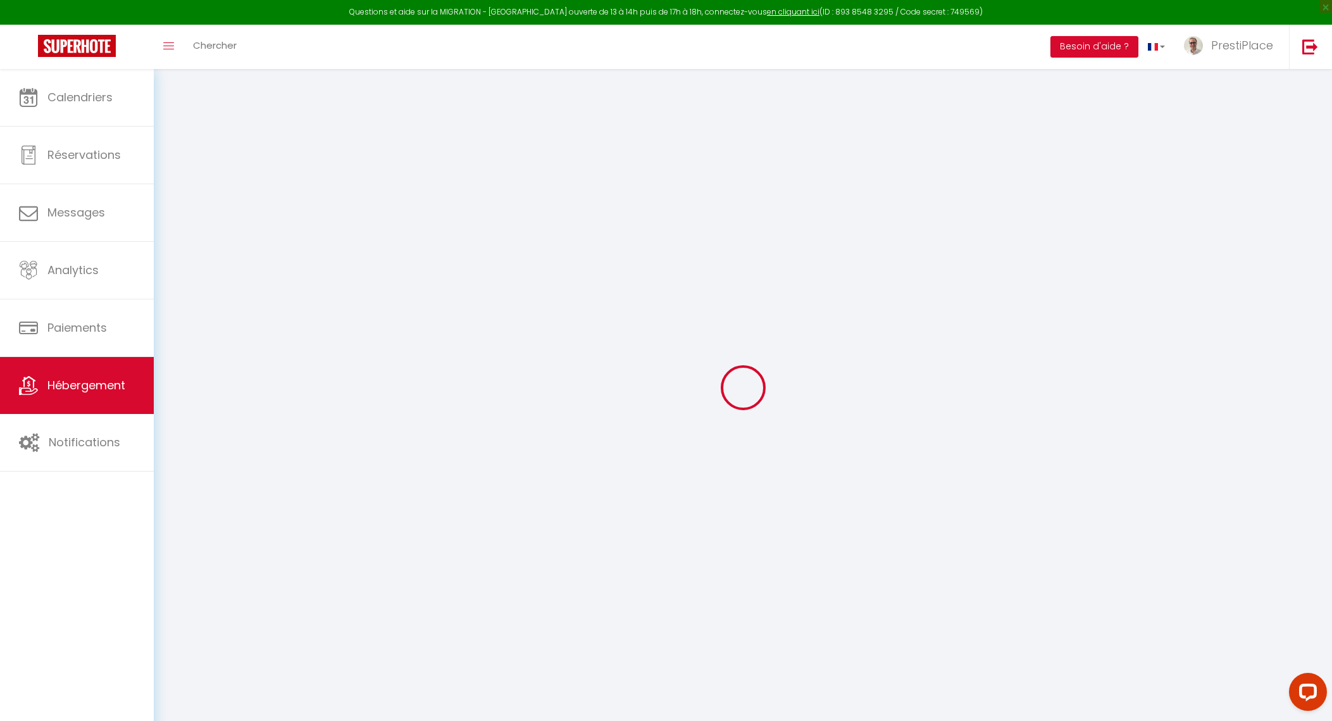
checkbox input "false"
checkbox input "true"
checkbox input "false"
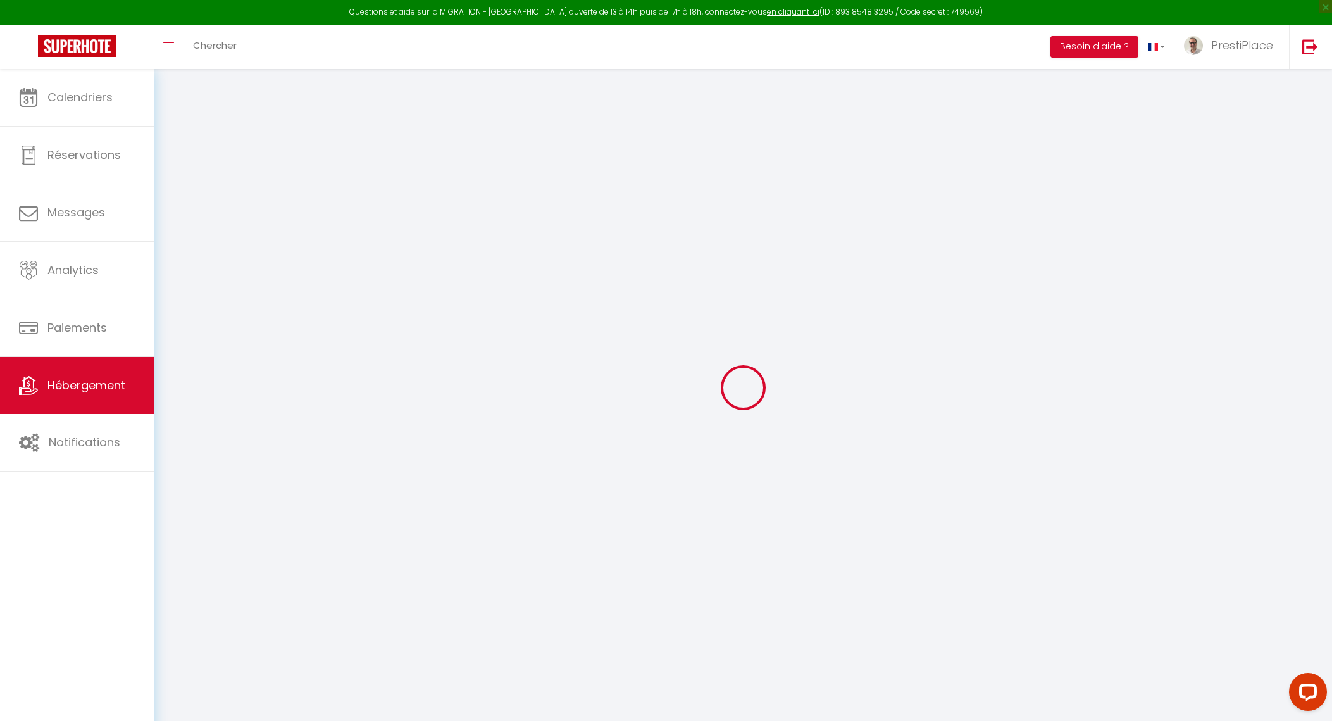
select select "16:00"
select select "23:00"
select select "10:00"
select select "360"
select select "60"
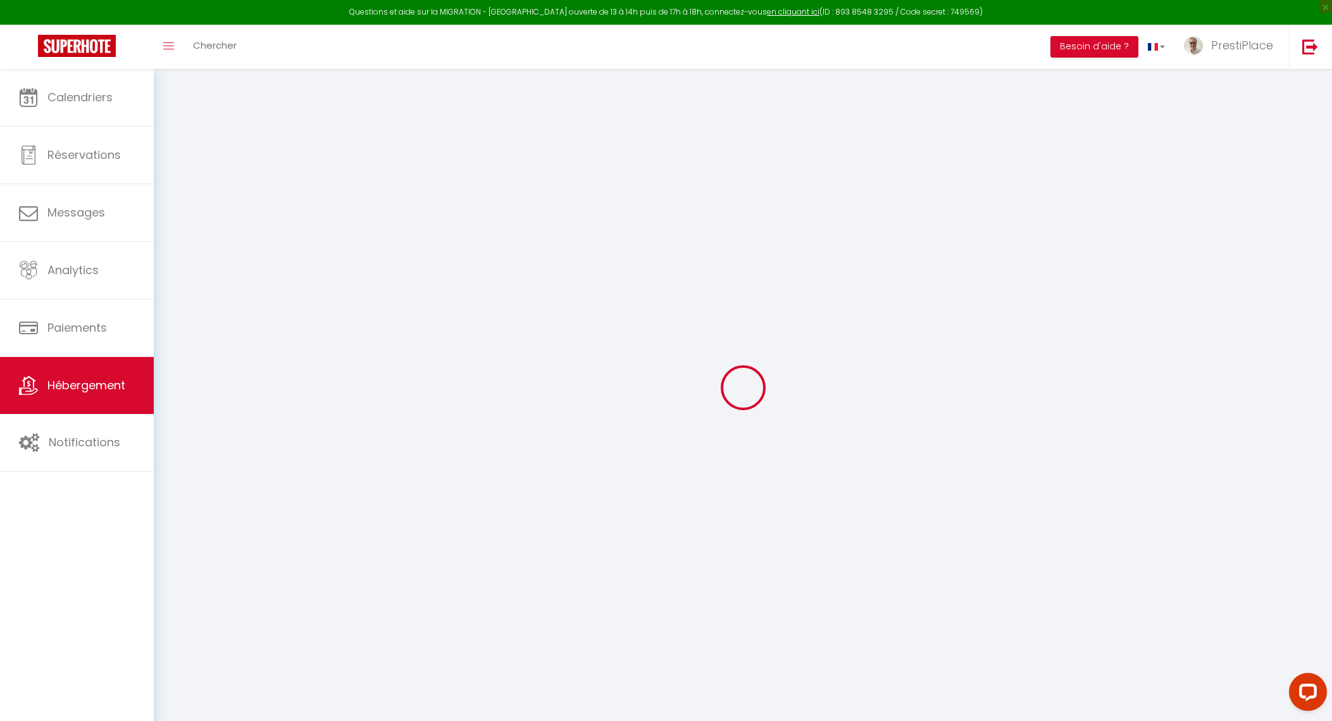
select select "02:00"
checkbox input "true"
checkbox input "false"
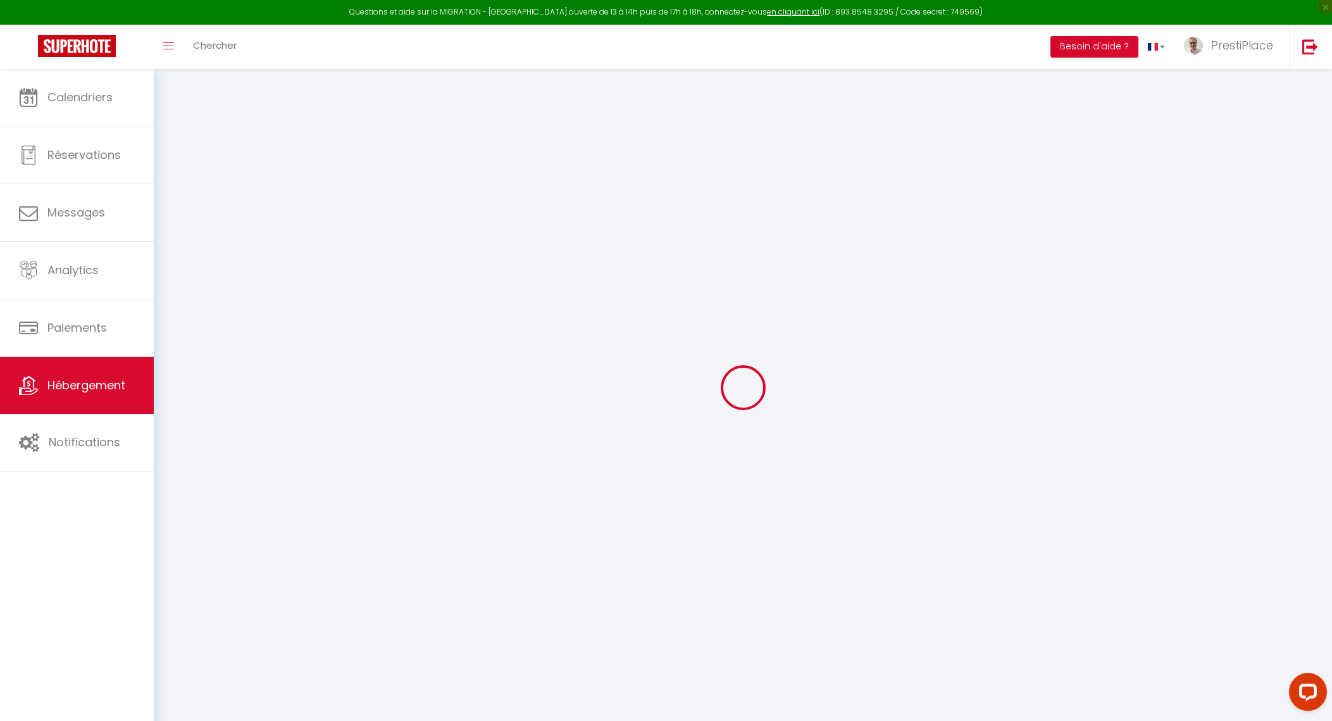
checkbox input "true"
checkbox input "false"
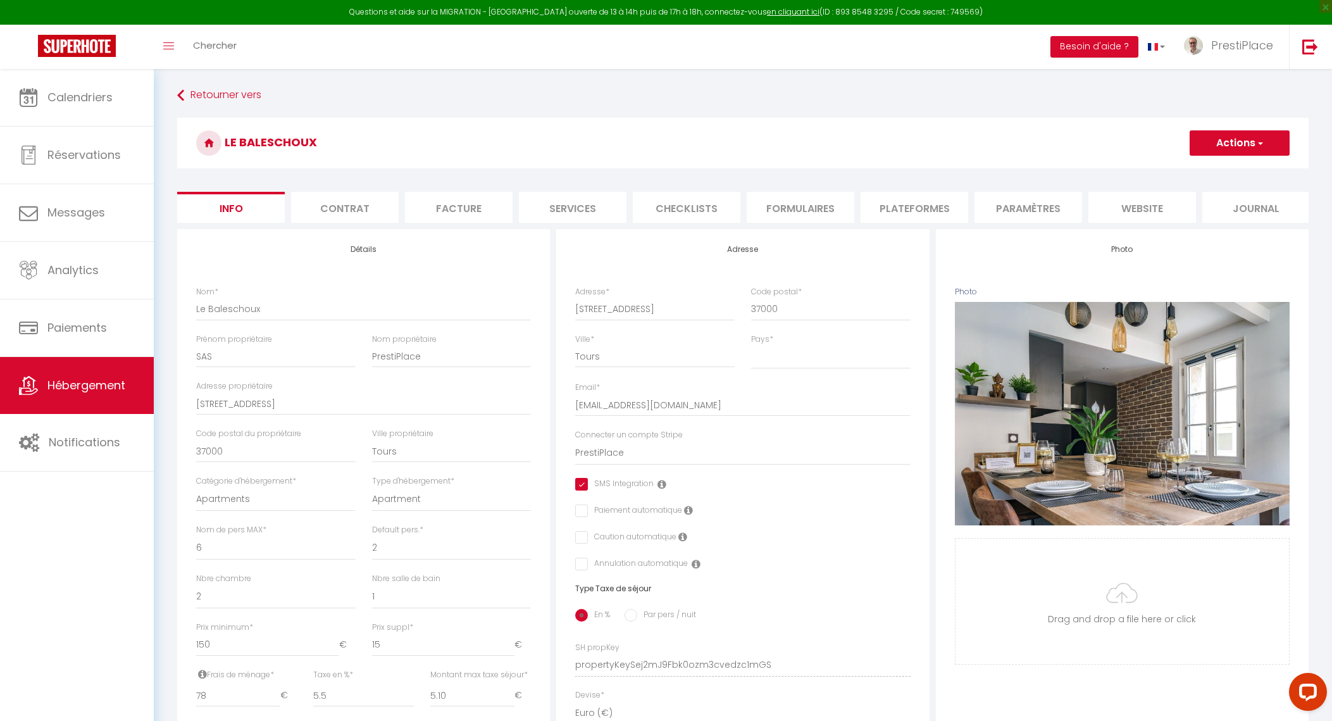
click at [598, 201] on li "Services" at bounding box center [573, 207] width 108 height 31
checkbox input "true"
checkbox input "false"
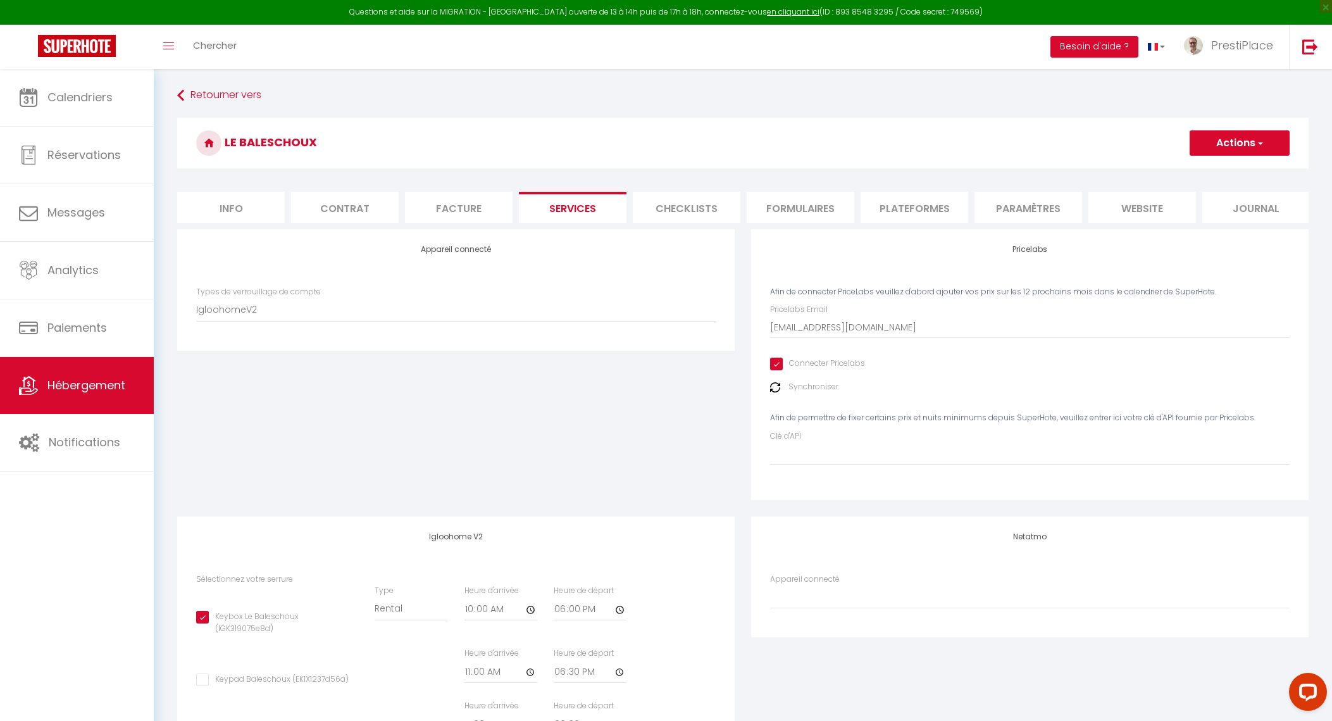
click at [353, 209] on li "Contrat" at bounding box center [345, 207] width 108 height 31
checkbox input "true"
checkbox input "false"
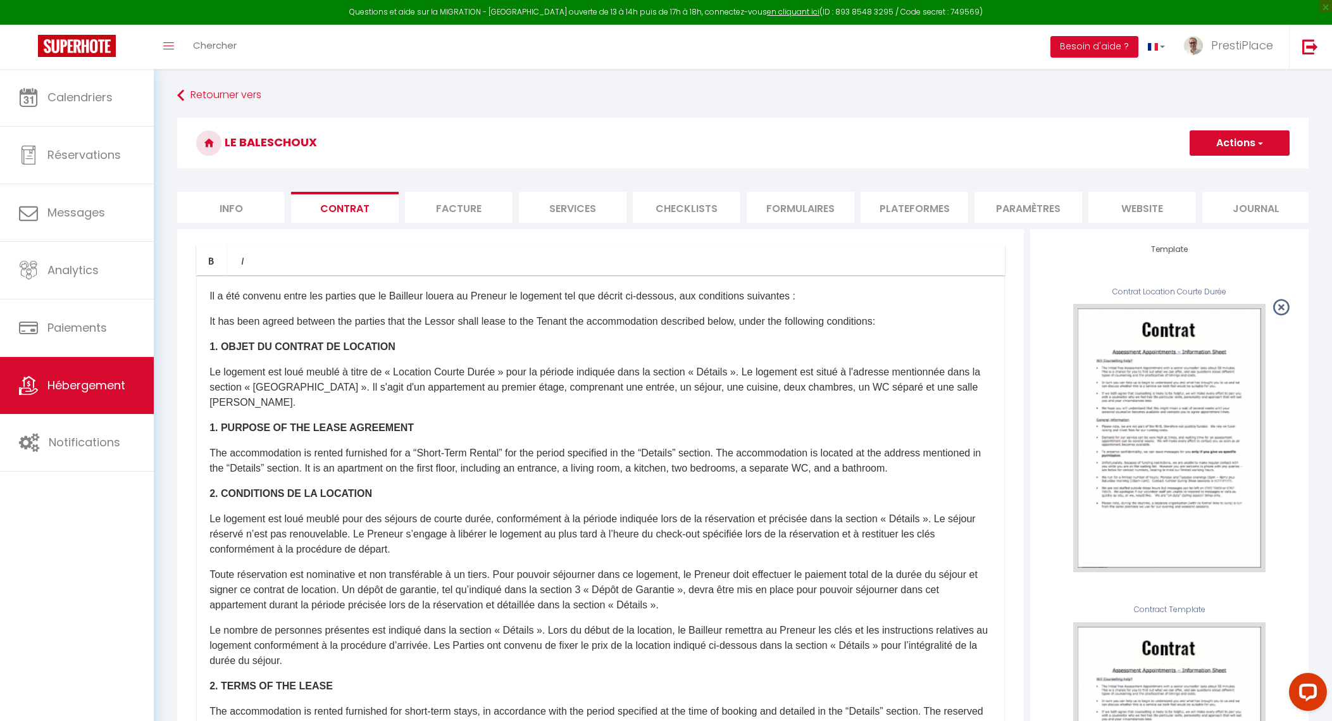
click at [259, 215] on li "Info" at bounding box center [231, 207] width 108 height 31
checkbox input "true"
checkbox input "false"
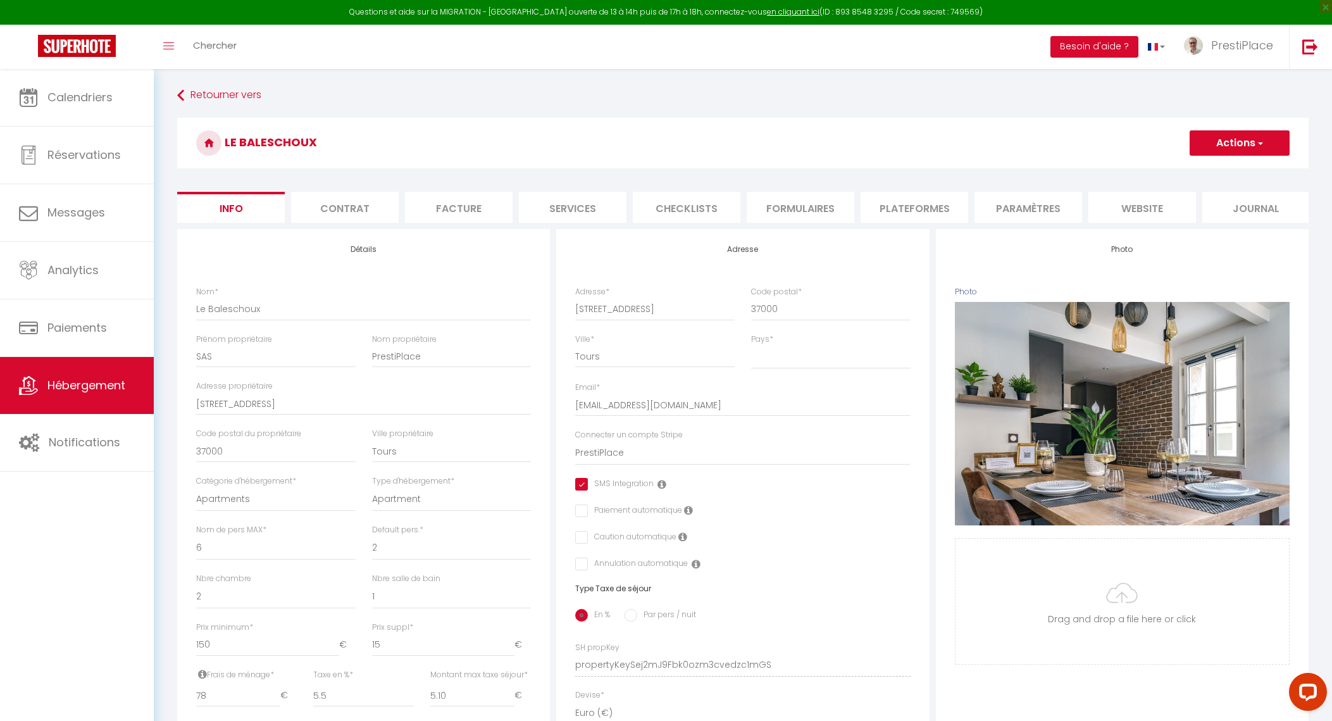
click at [1158, 197] on li "website" at bounding box center [1143, 207] width 108 height 31
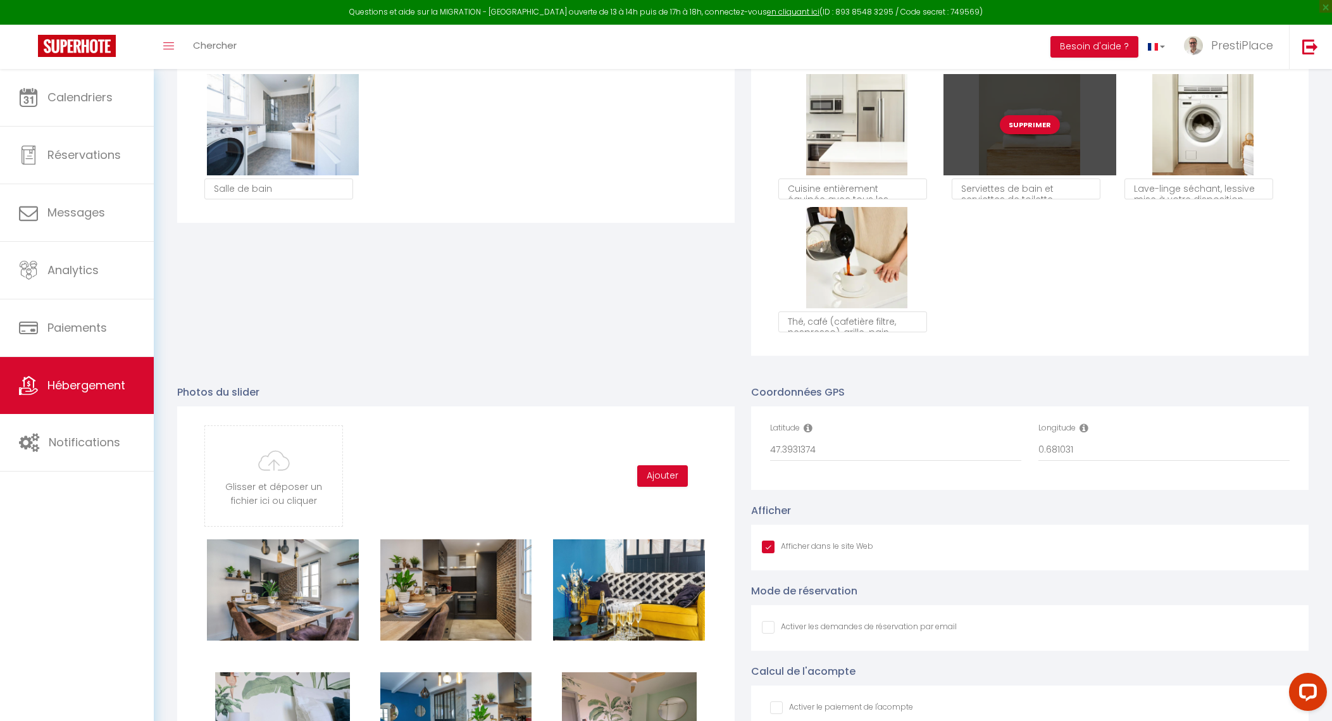
scroll to position [1345, 0]
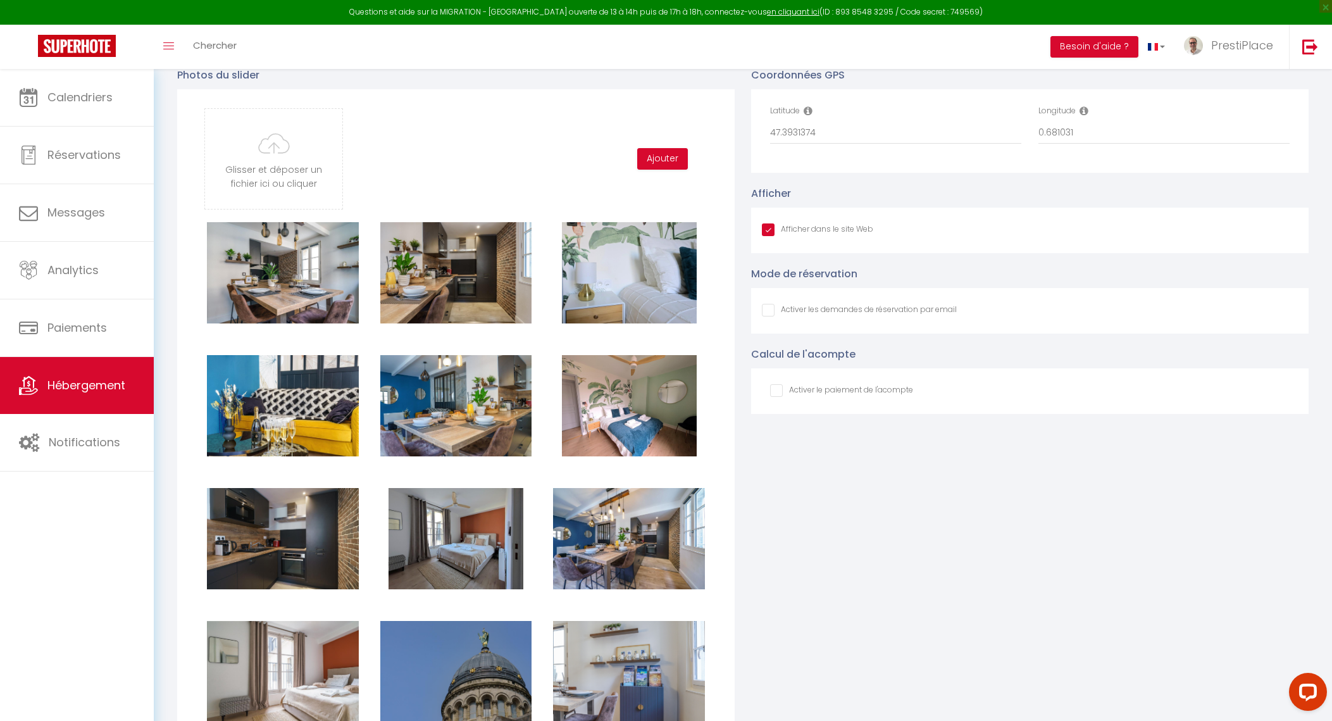
checkbox input "true"
checkbox input "false"
click at [272, 188] on input "file" at bounding box center [273, 159] width 137 height 100
type input "C:\fakepath\DSC09260bis.jpg"
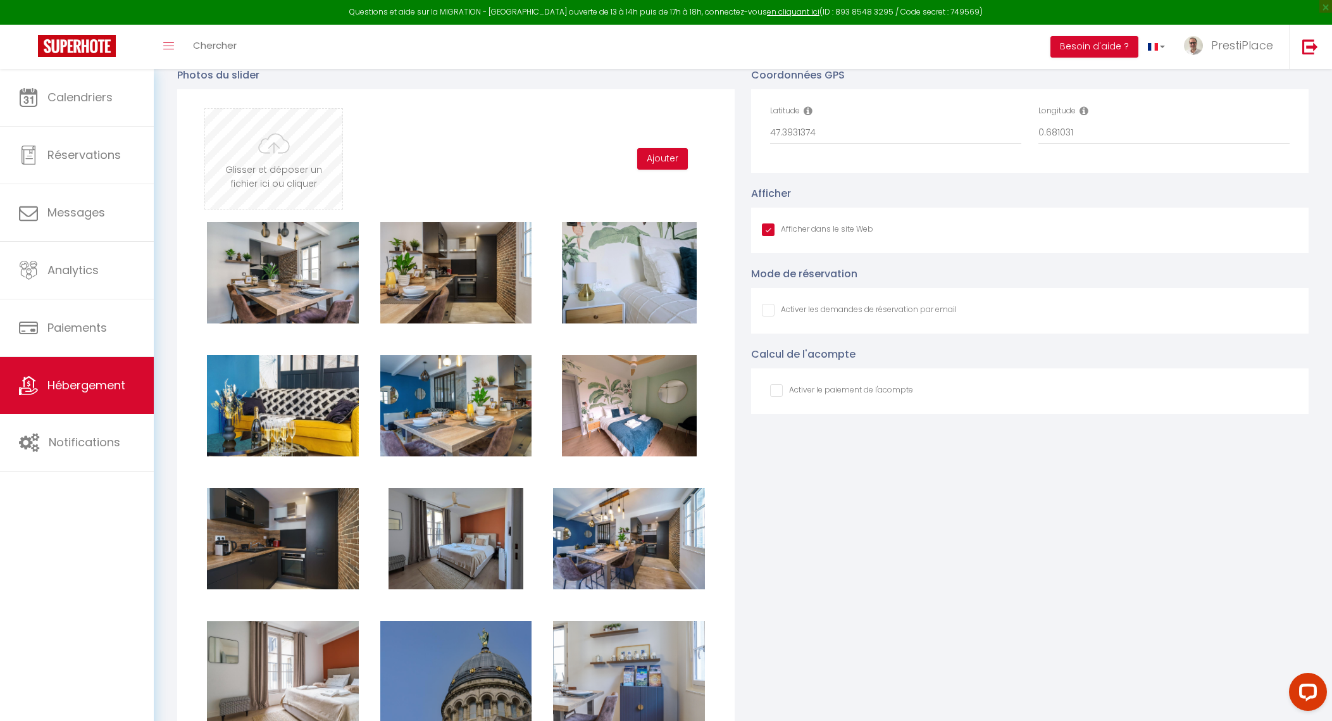
checkbox input "true"
checkbox input "false"
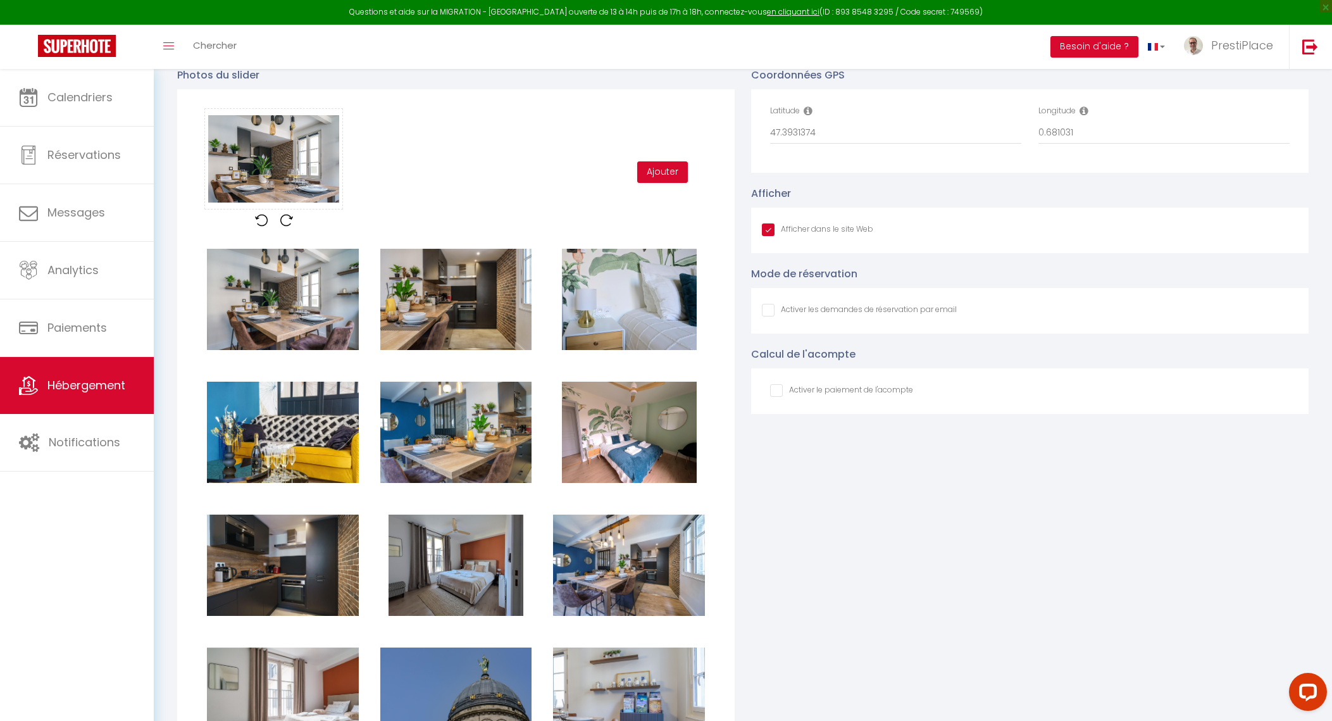
click at [641, 206] on div "Glisser et déposer un fichier ici ou cliquer Ooops, something wrong happened. R…" at bounding box center [456, 172] width 520 height 128
click at [655, 183] on button "Ajouter" at bounding box center [662, 172] width 51 height 22
checkbox input "true"
checkbox input "false"
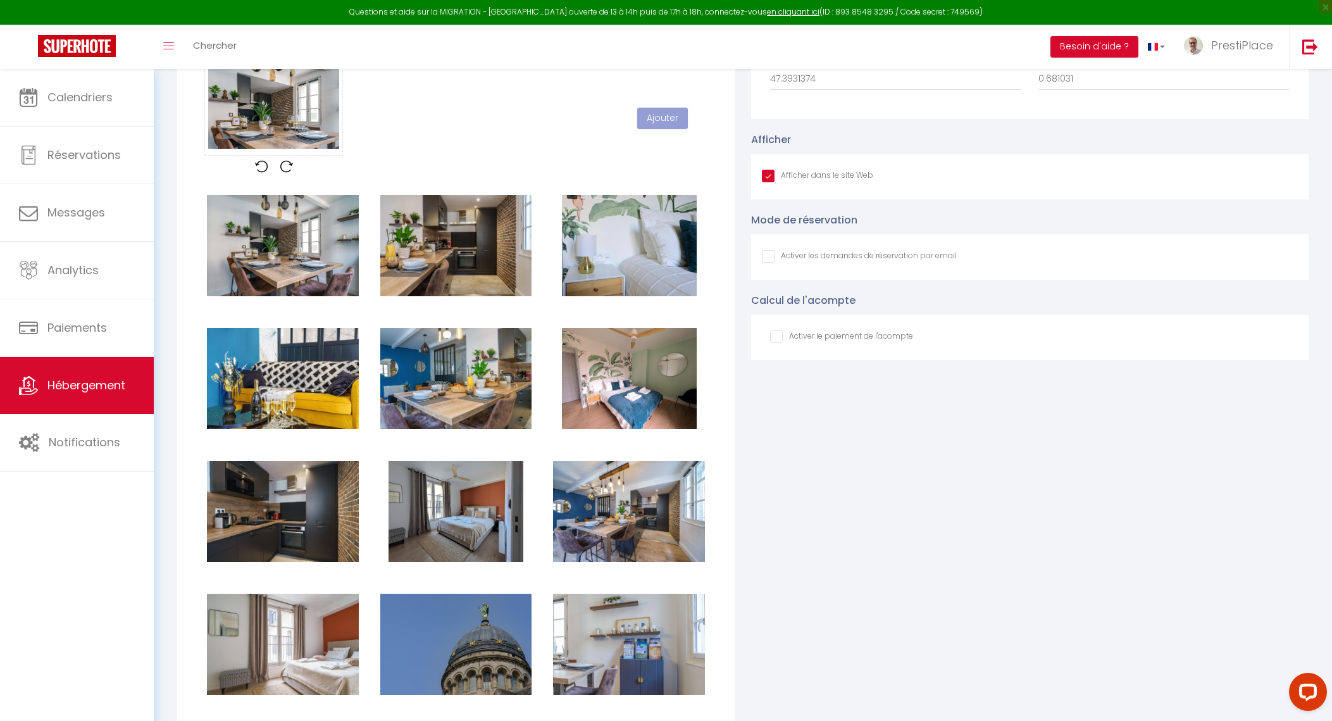
checkbox input "true"
checkbox input "false"
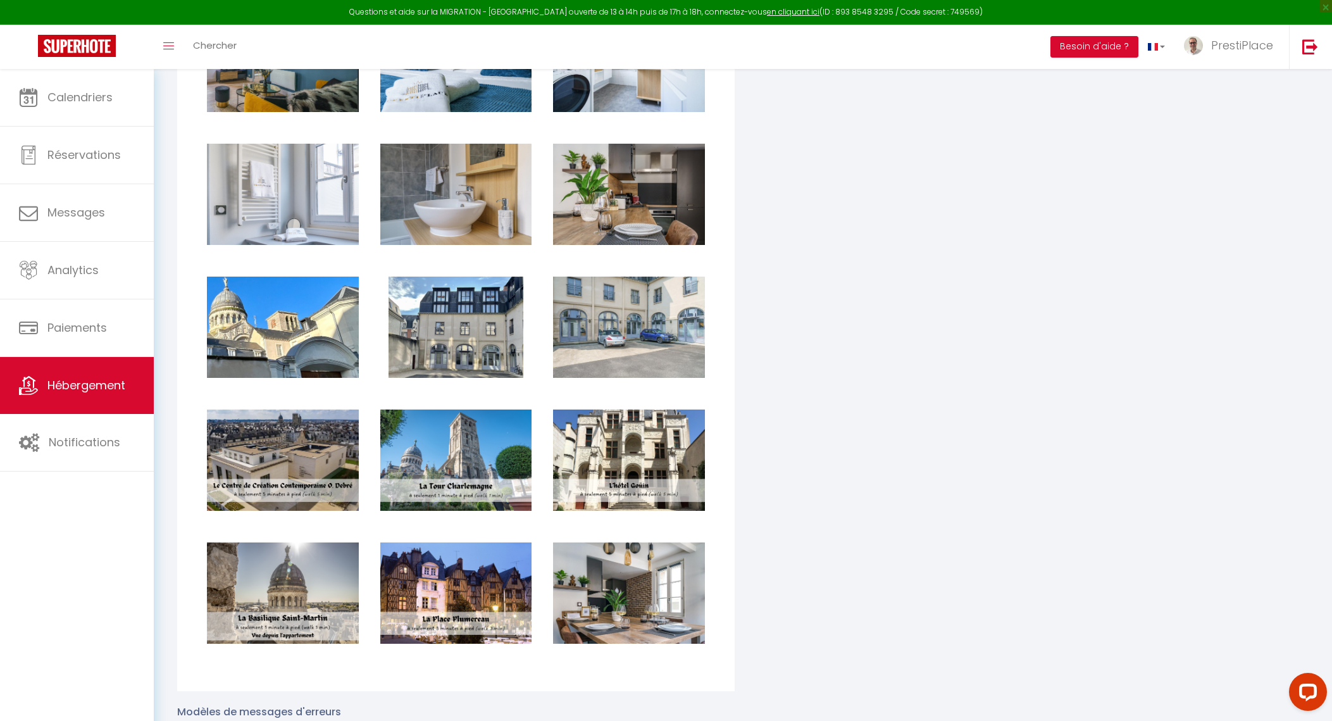
scroll to position [2215, 0]
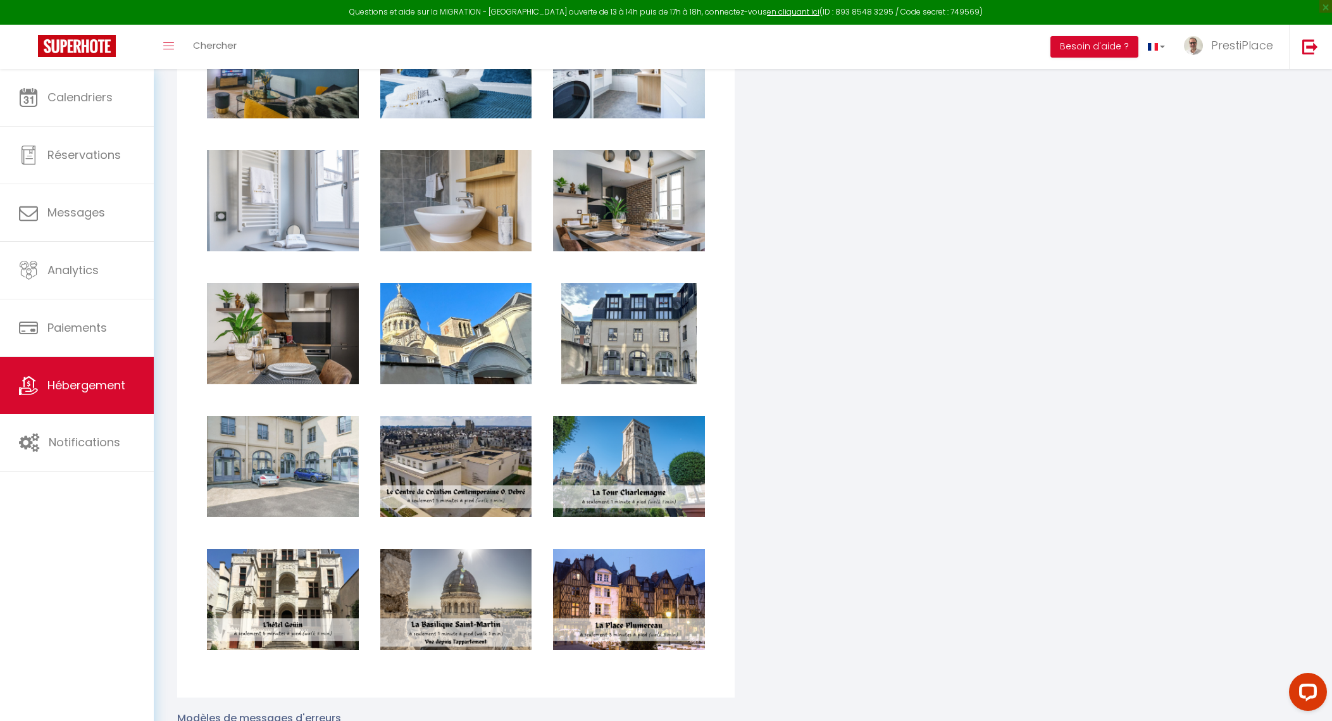
checkbox input "true"
checkbox input "false"
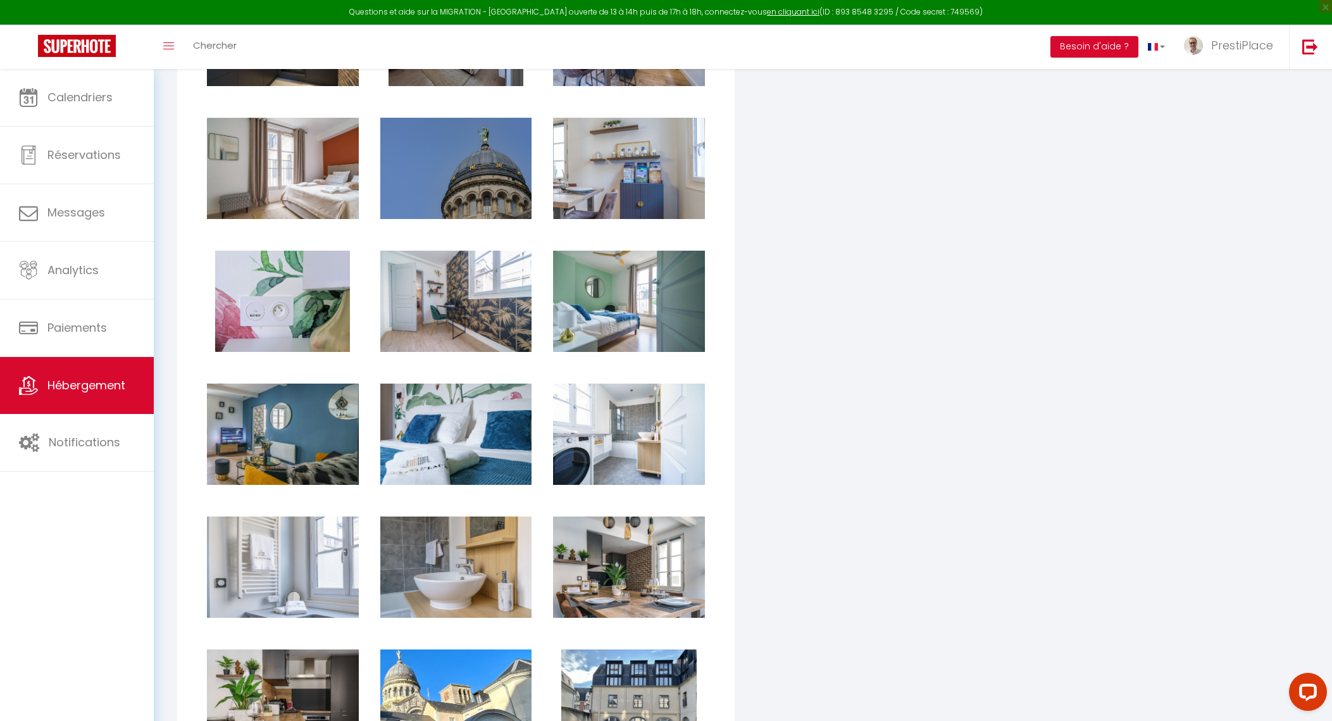
scroll to position [1820, 0]
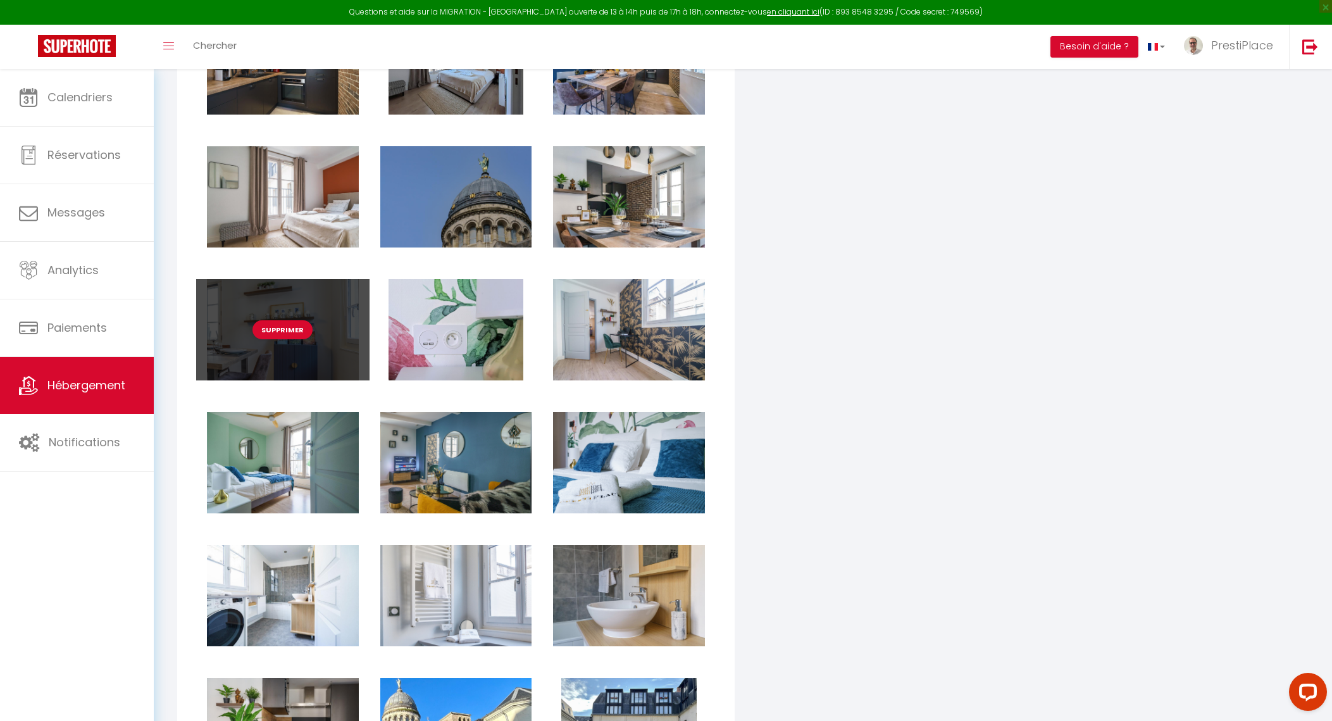
checkbox input "true"
checkbox input "false"
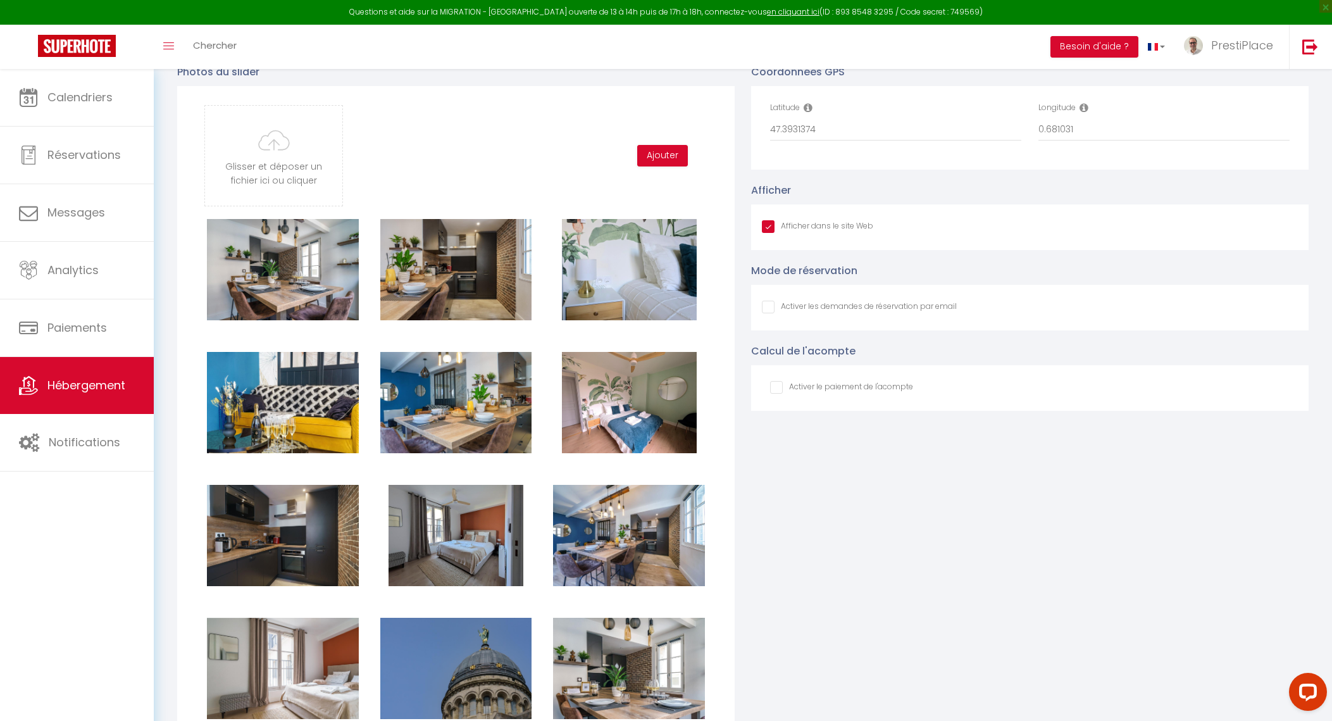
scroll to position [1345, 0]
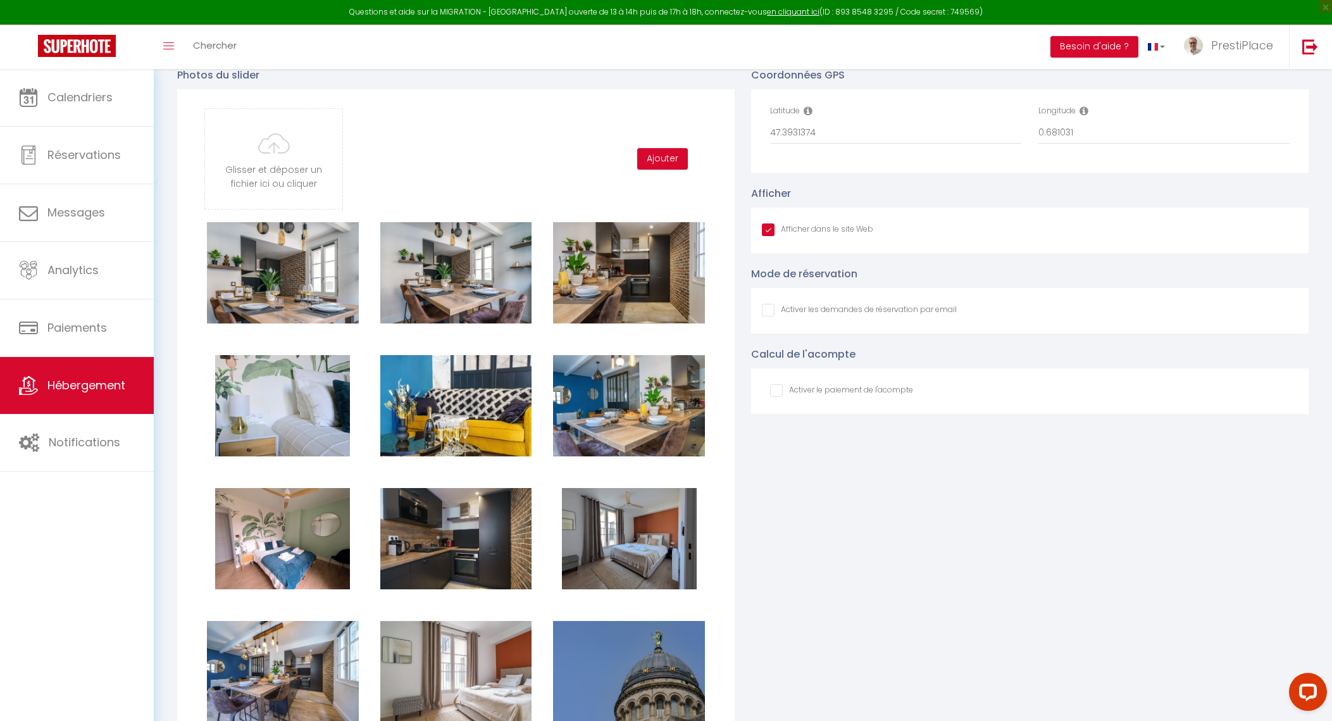
checkbox input "true"
checkbox input "false"
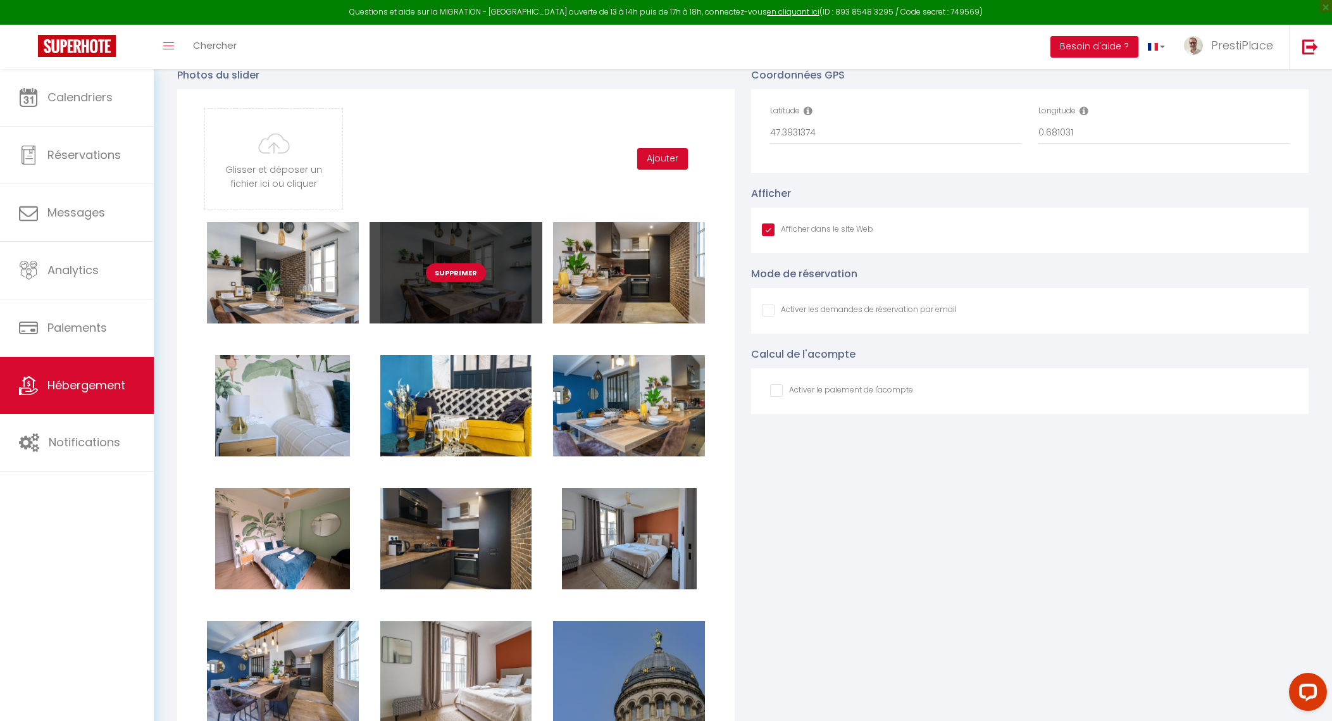
click at [462, 282] on button "Supprimer" at bounding box center [456, 272] width 60 height 19
checkbox input "true"
checkbox input "false"
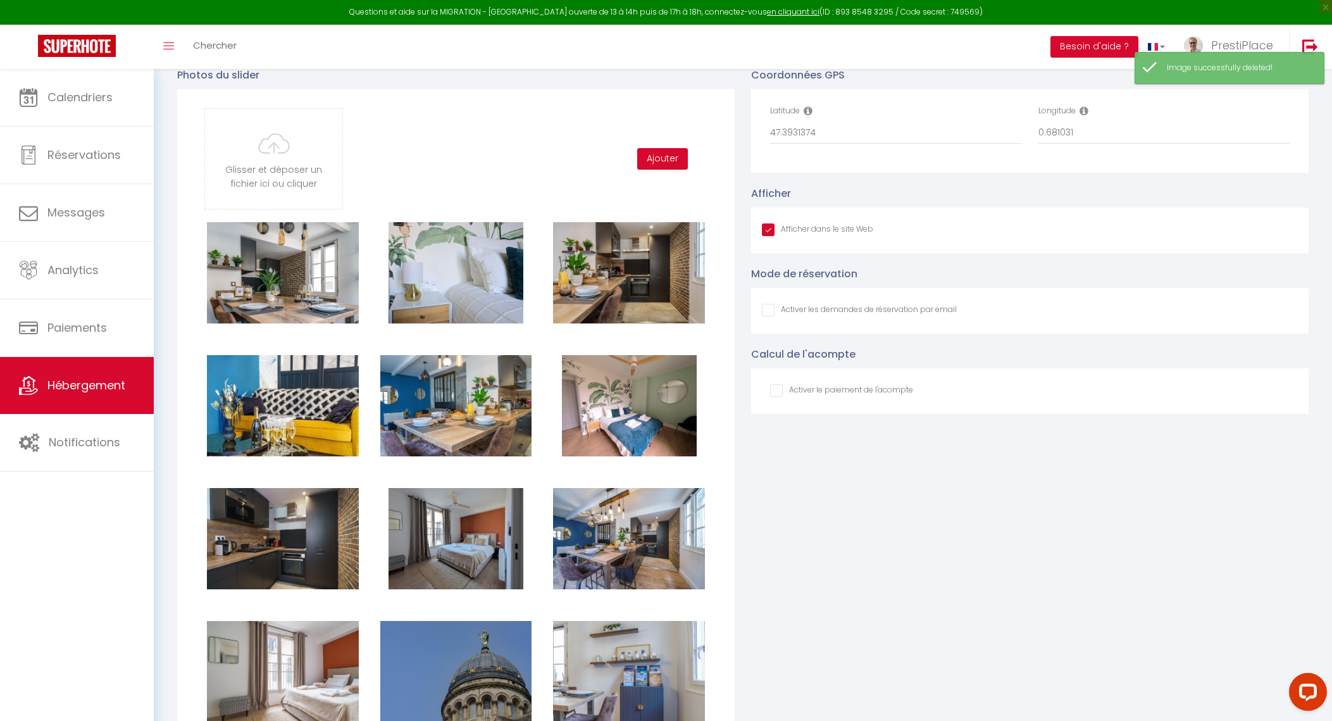
checkbox input "true"
checkbox input "false"
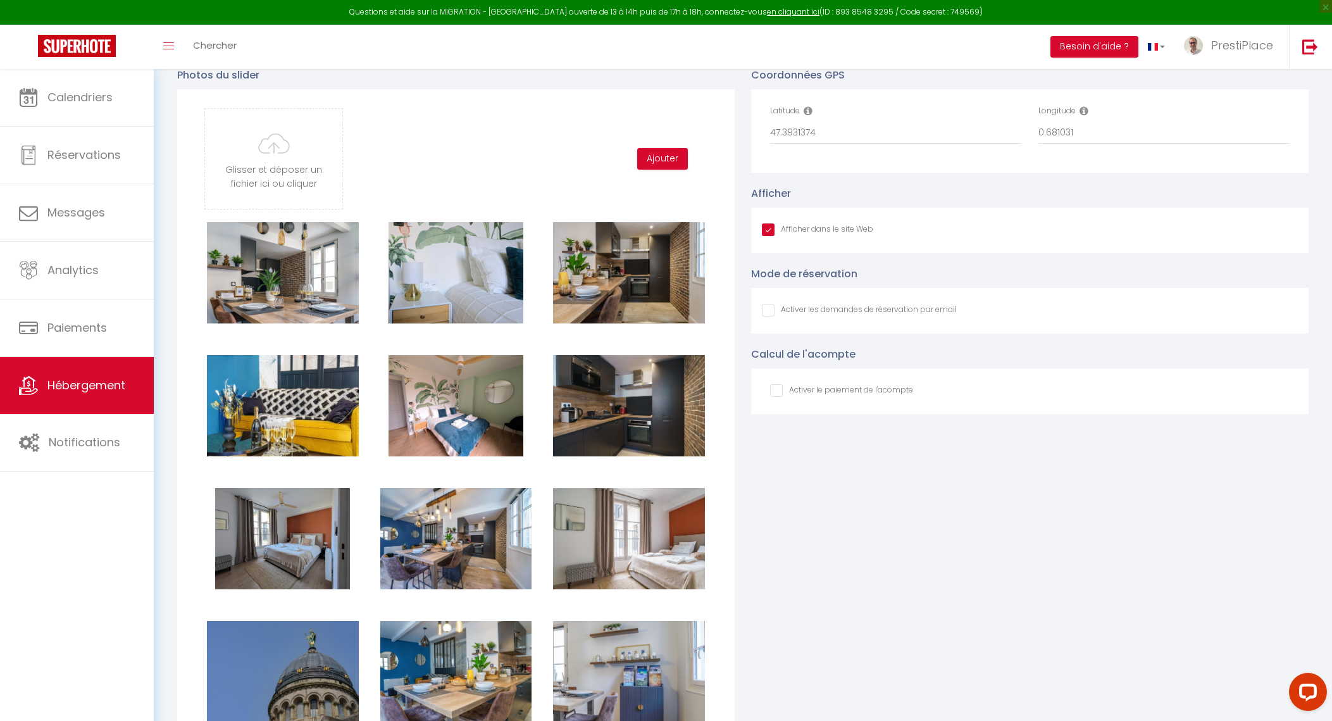
checkbox input "true"
checkbox input "false"
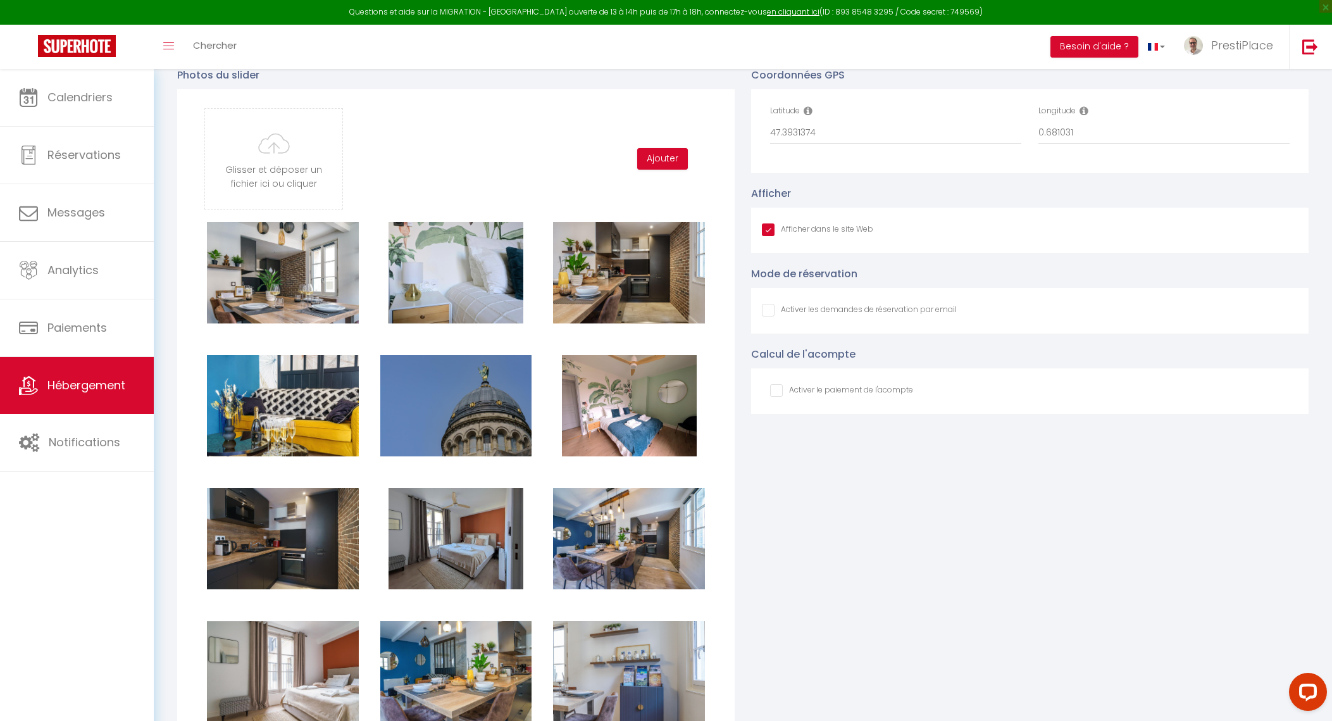
checkbox input "true"
checkbox input "false"
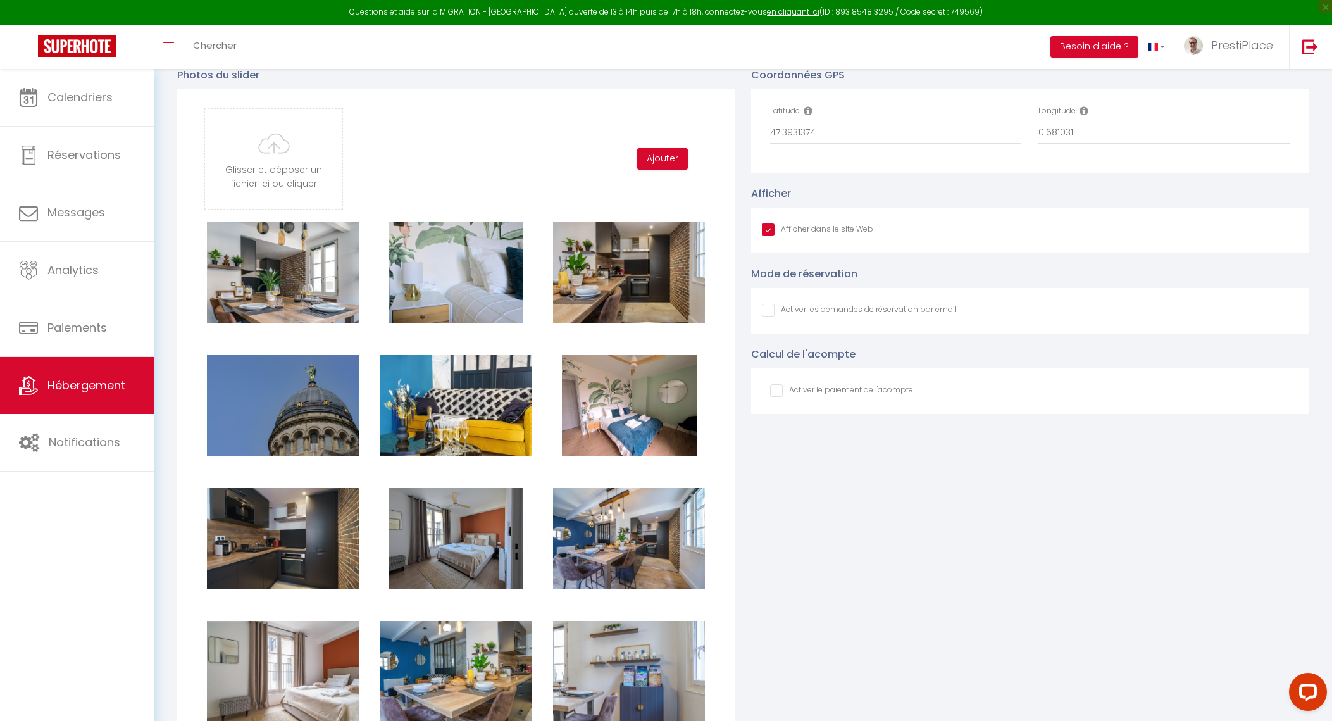
checkbox input "true"
checkbox input "false"
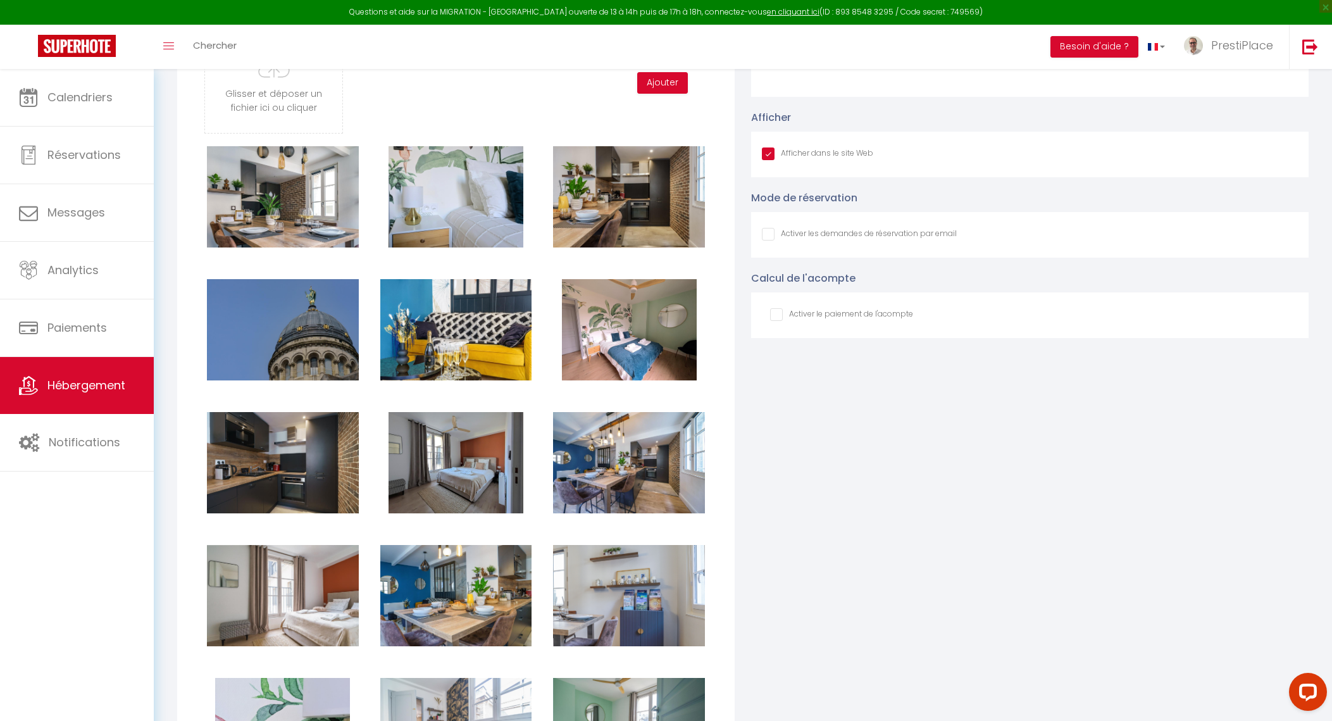
scroll to position [1503, 0]
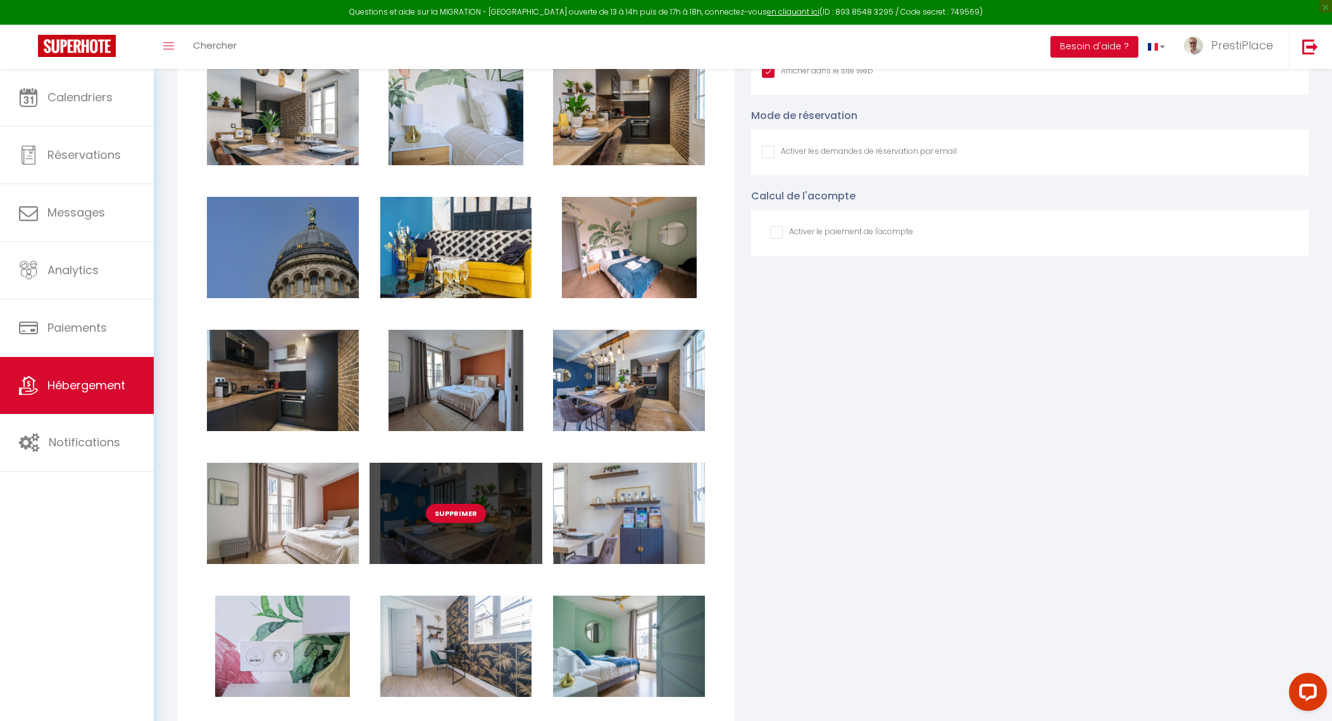
click at [453, 523] on button "Supprimer" at bounding box center [456, 513] width 60 height 19
checkbox input "true"
checkbox input "false"
checkbox input "true"
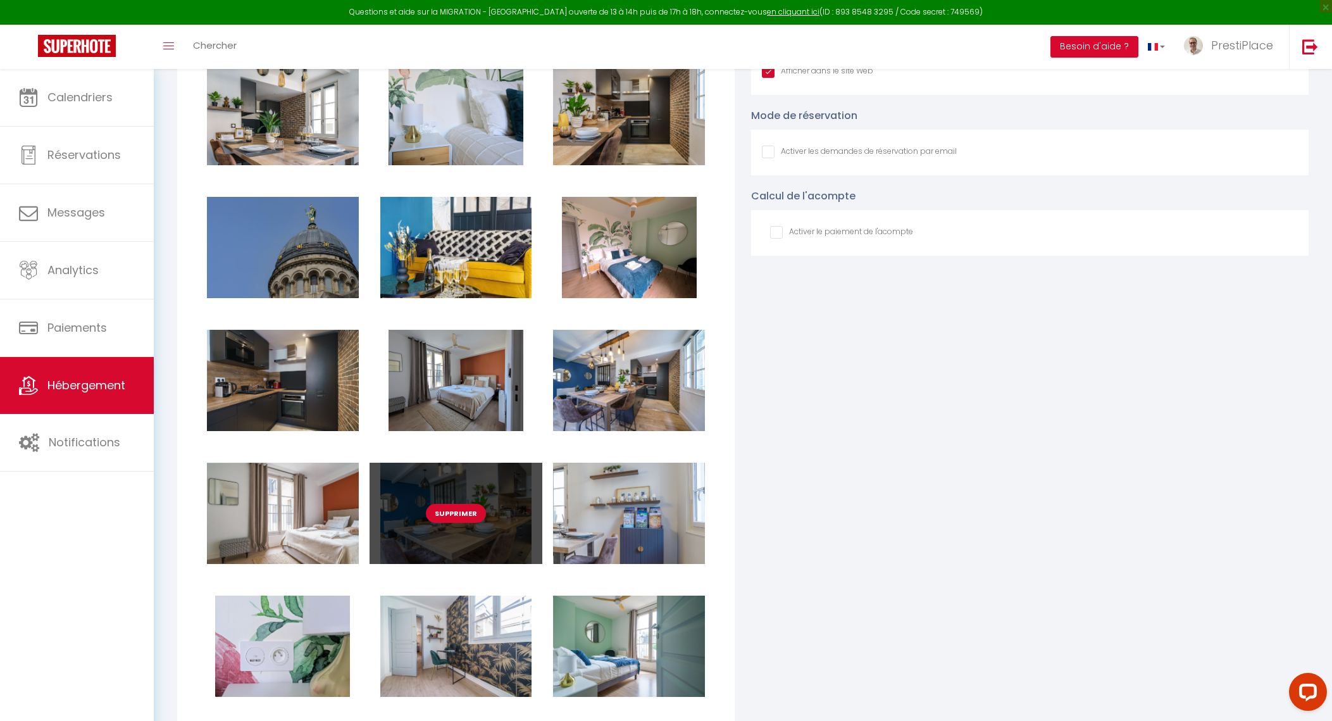
checkbox input "false"
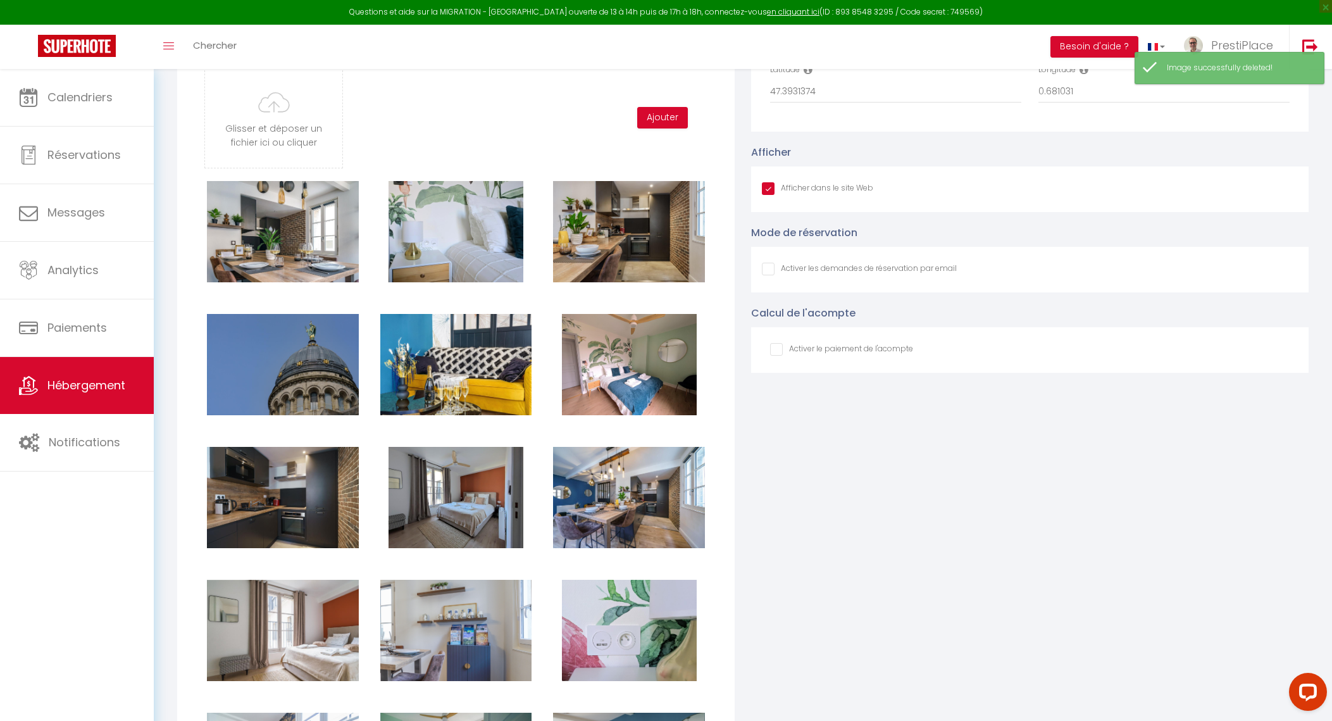
scroll to position [1345, 0]
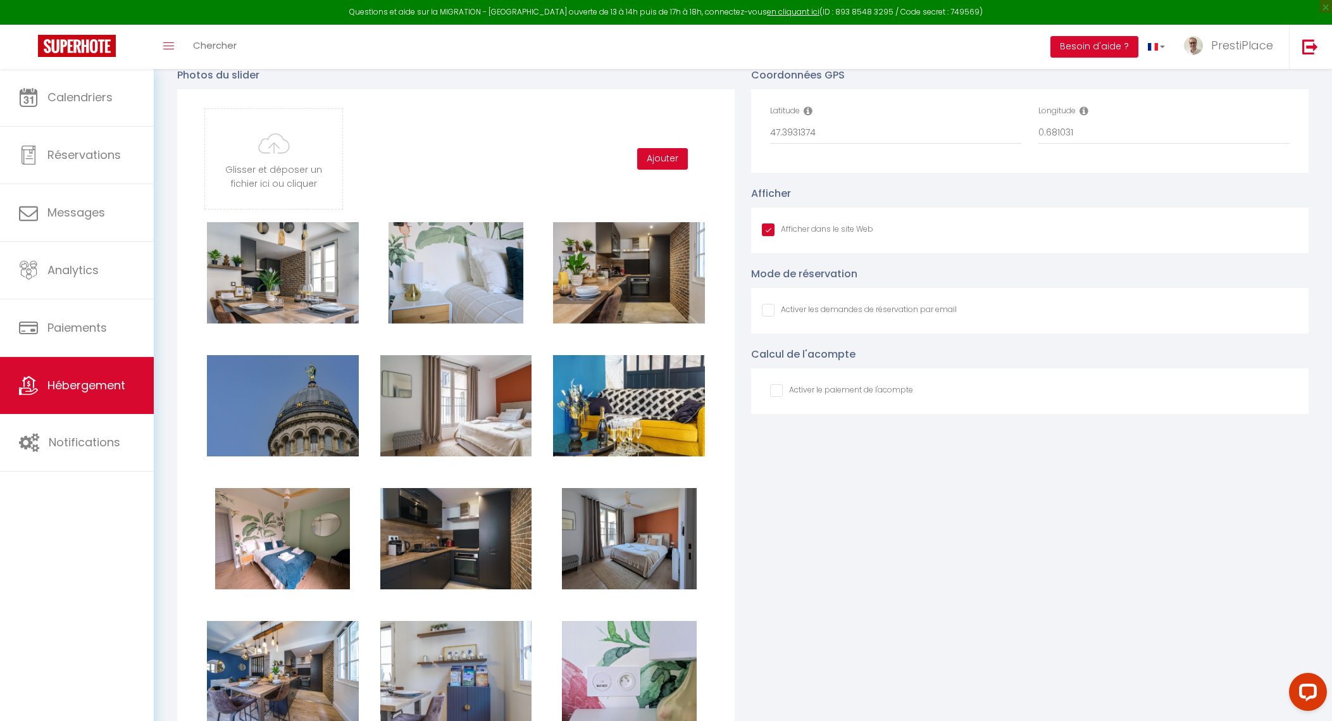
checkbox input "true"
checkbox input "false"
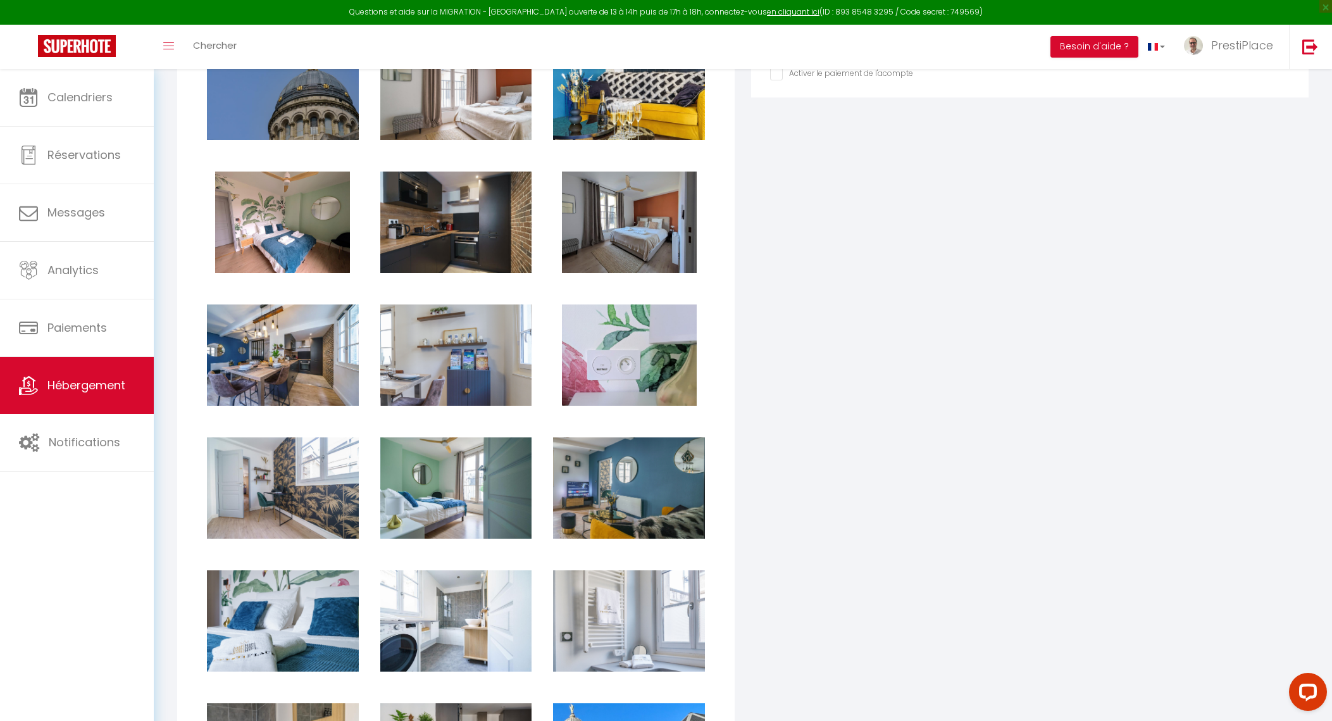
scroll to position [1424, 0]
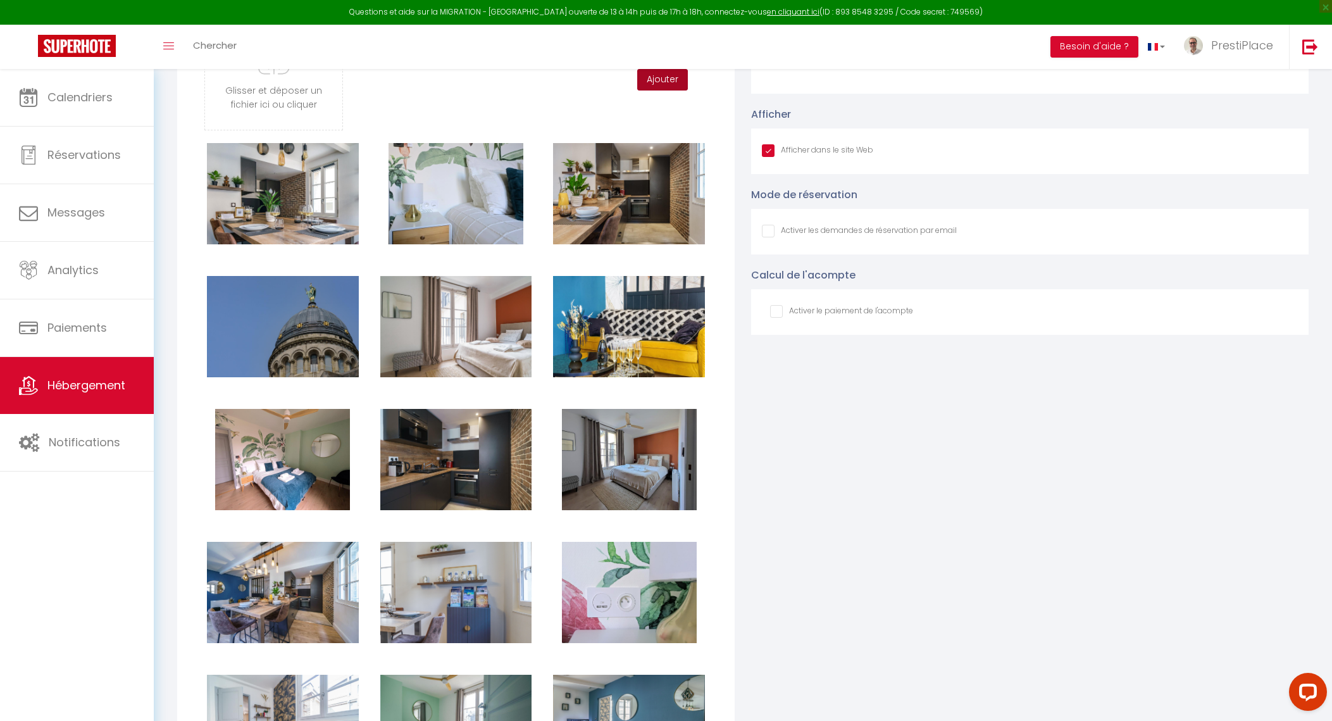
click at [665, 91] on button "Ajouter" at bounding box center [662, 80] width 51 height 22
click at [322, 98] on input "file" at bounding box center [273, 80] width 137 height 100
type input "C:\fakepath\CLEO5334 bis.jpg"
checkbox input "true"
checkbox input "false"
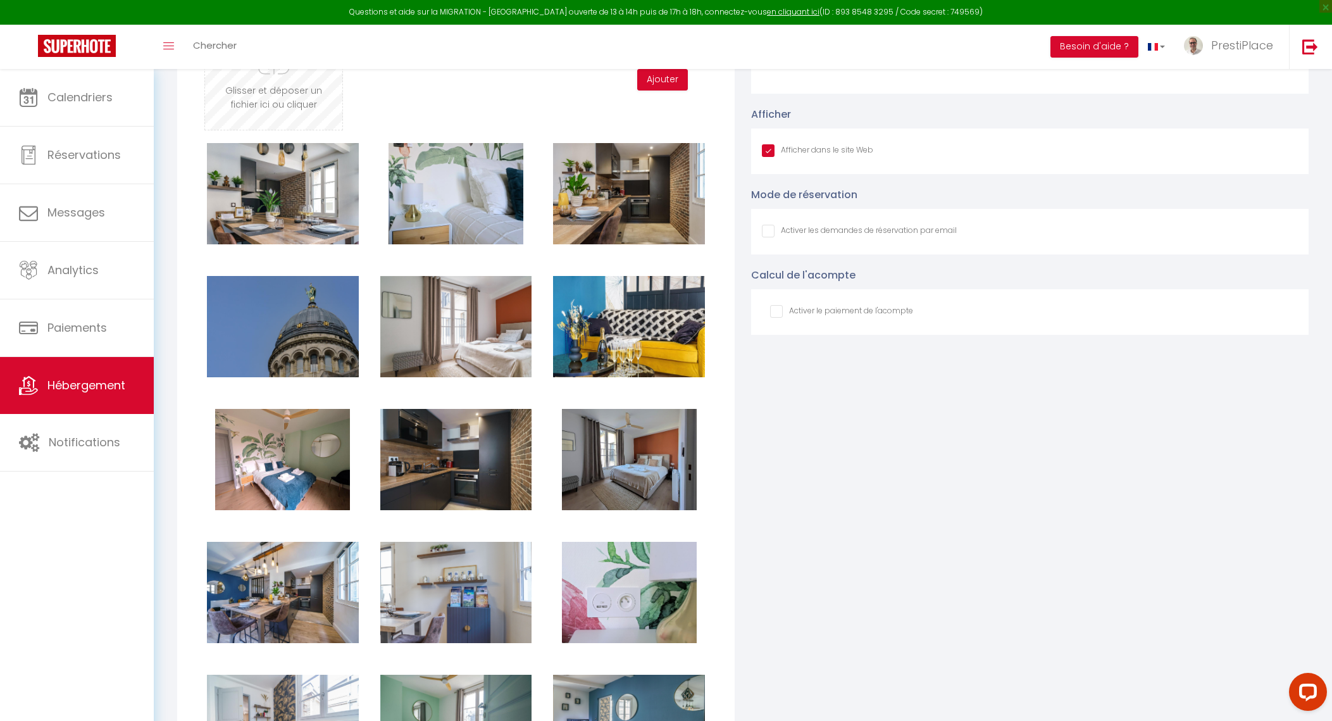
checkbox input "false"
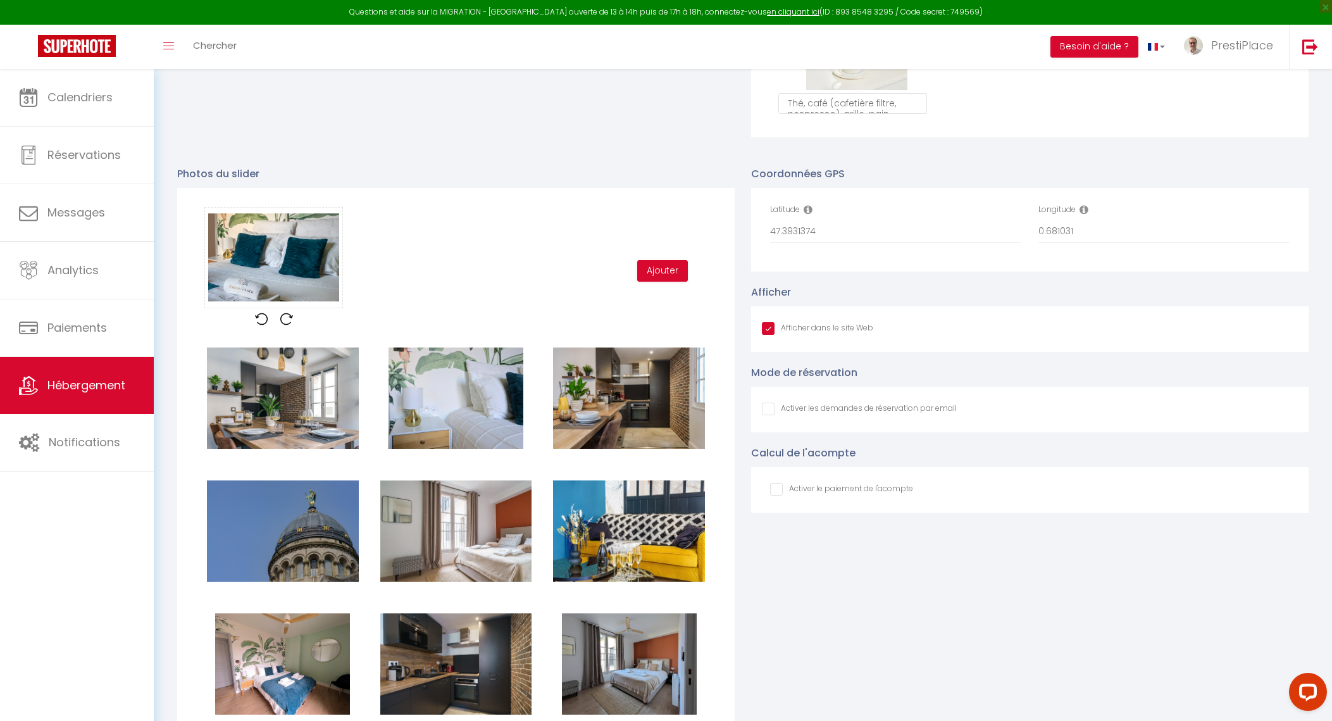
scroll to position [1186, 0]
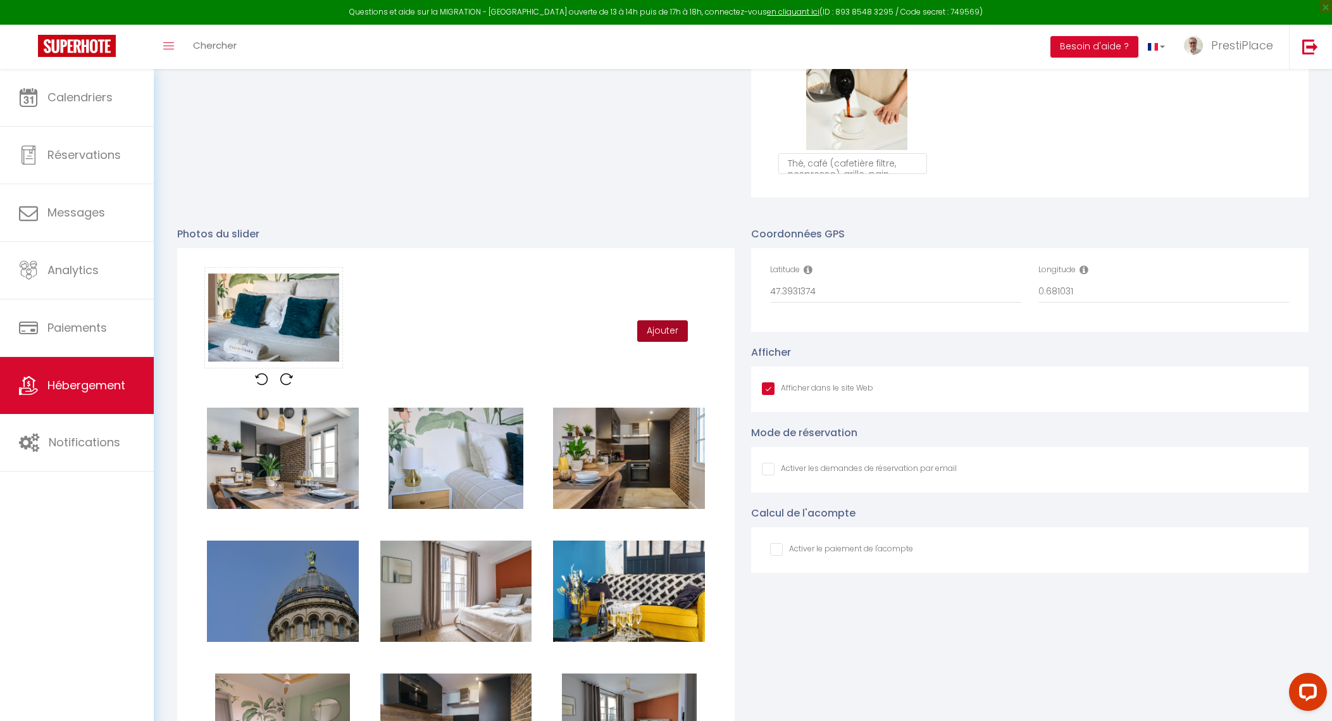
click at [658, 342] on button "Ajouter" at bounding box center [662, 331] width 51 height 22
checkbox input "true"
checkbox input "false"
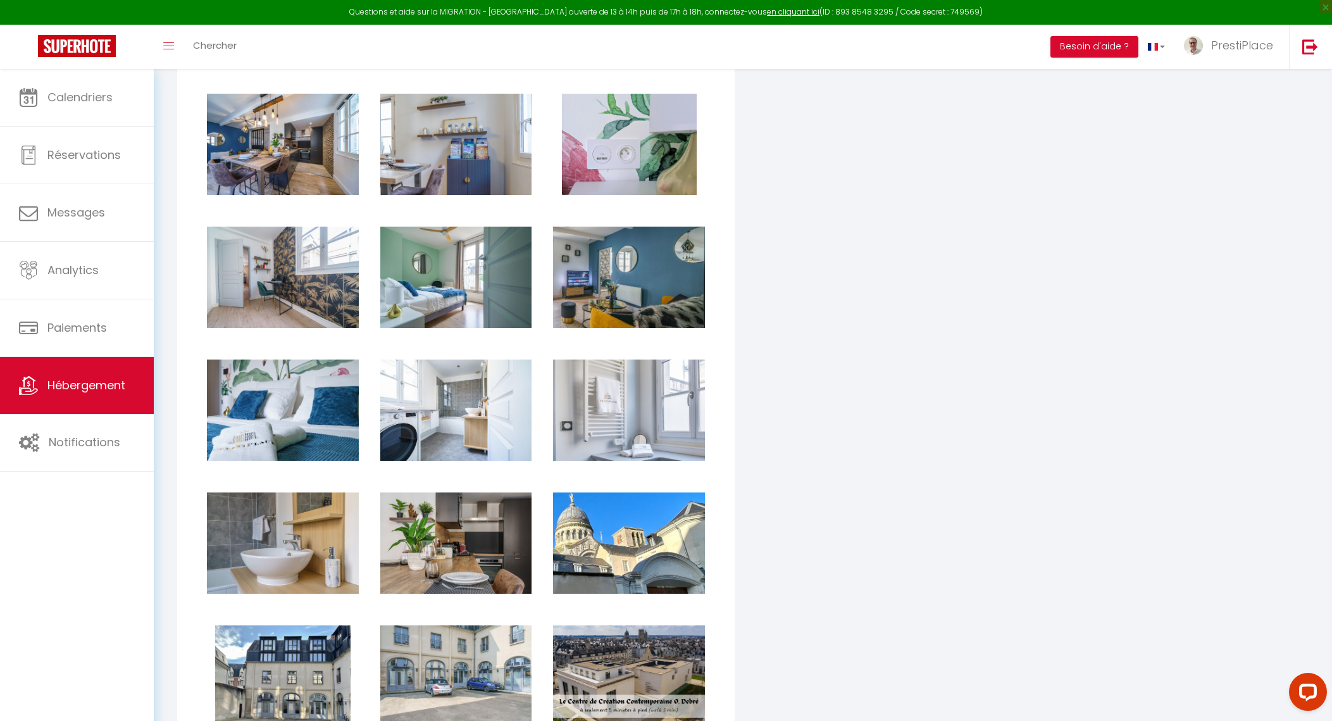
checkbox input "true"
checkbox input "false"
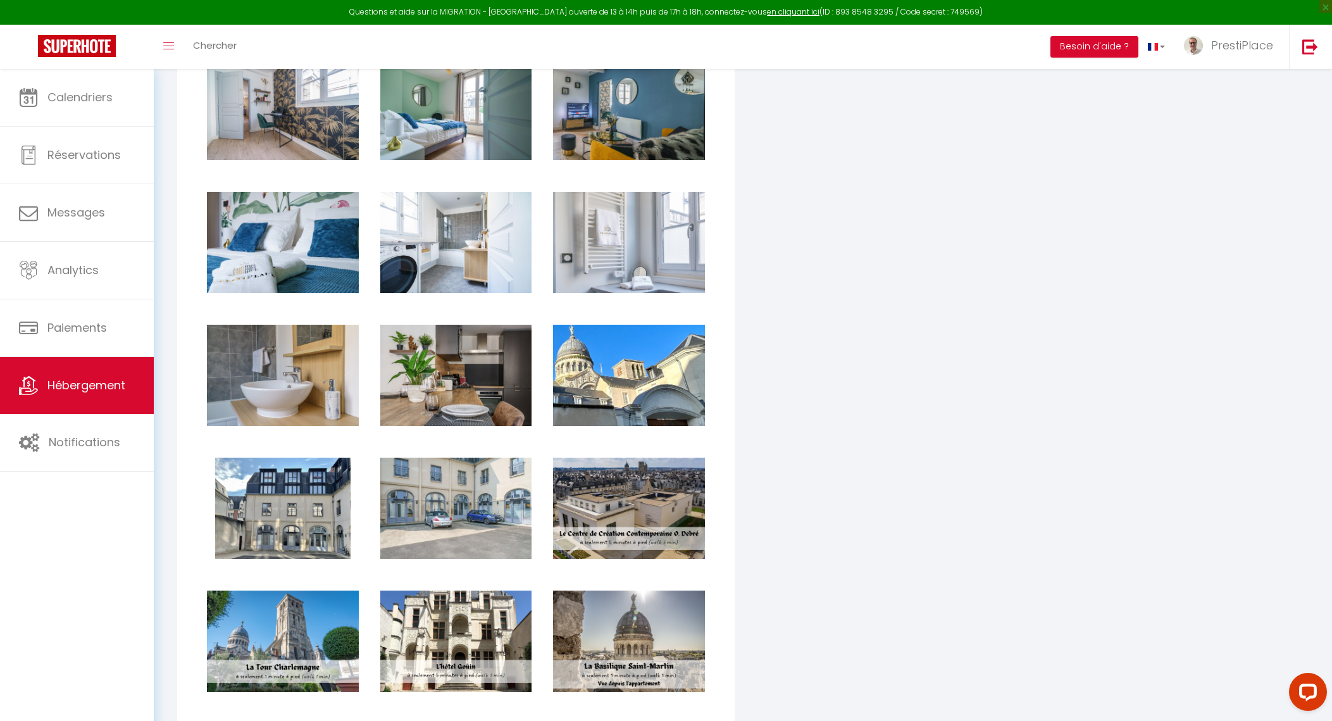
scroll to position [2110, 0]
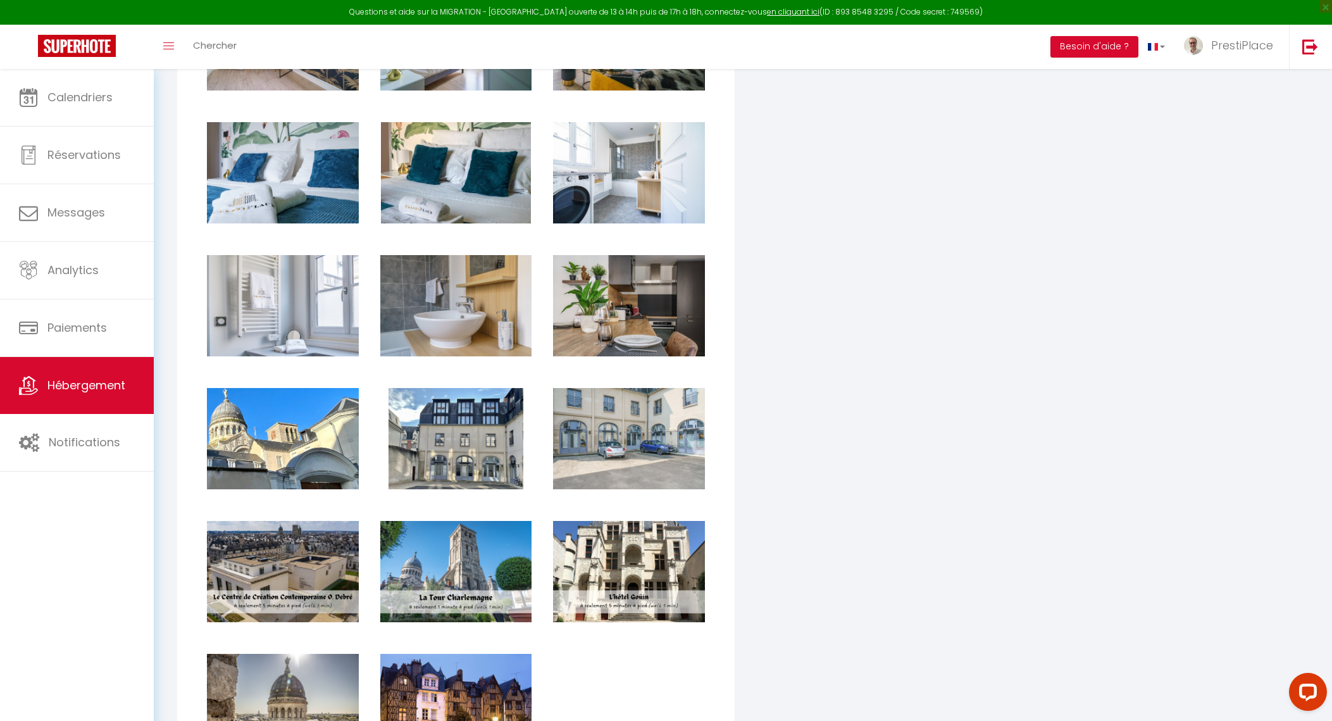
checkbox input "true"
checkbox input "false"
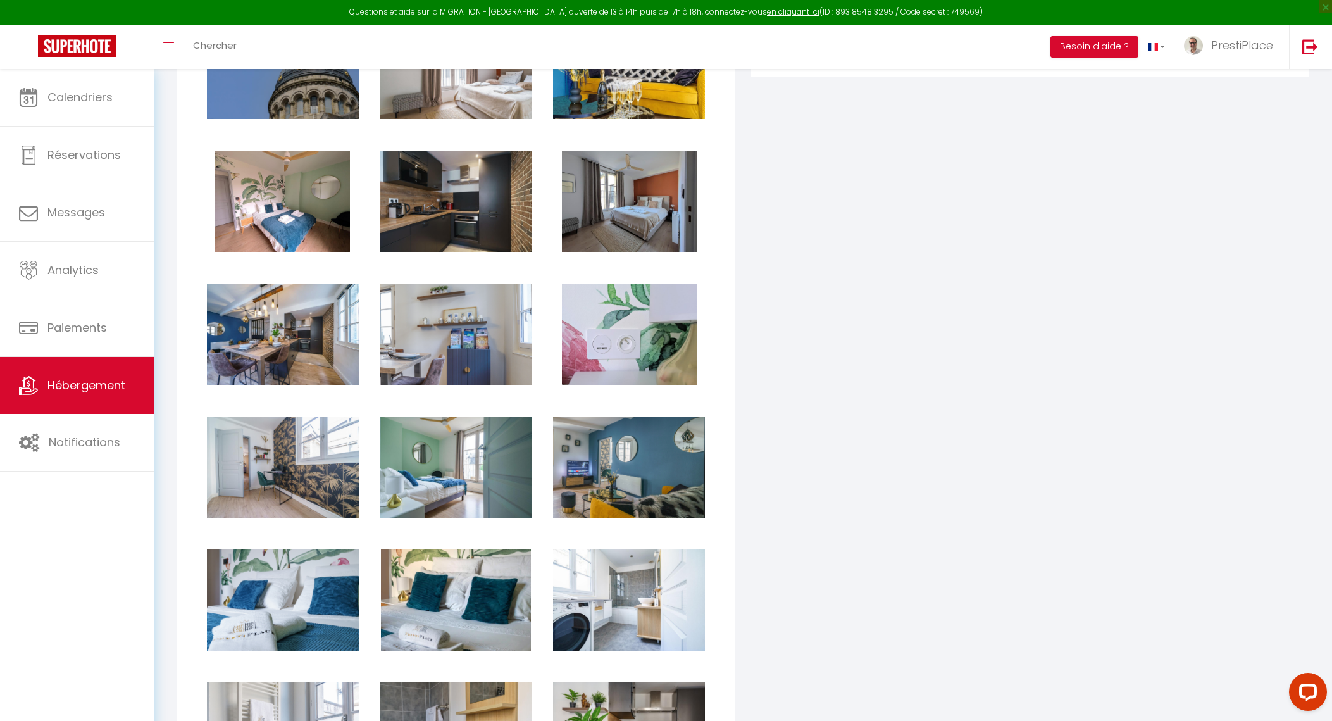
scroll to position [1635, 0]
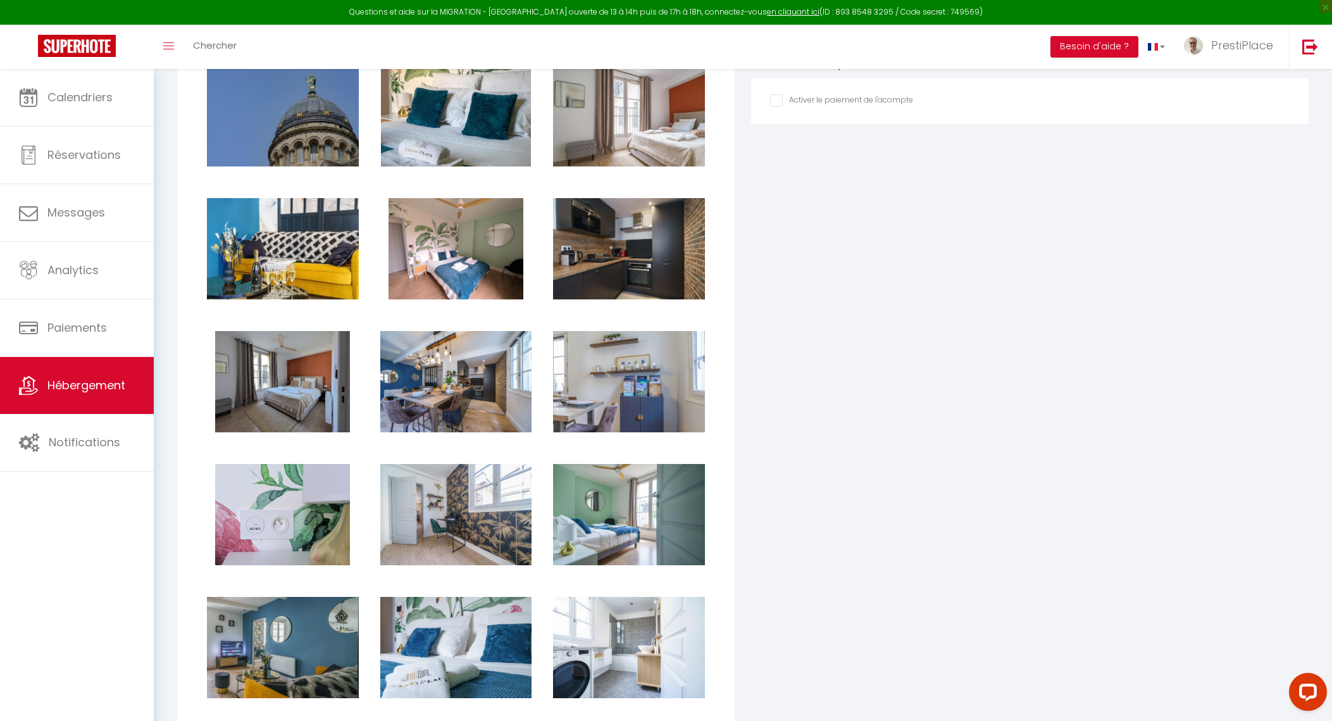
checkbox input "true"
checkbox input "false"
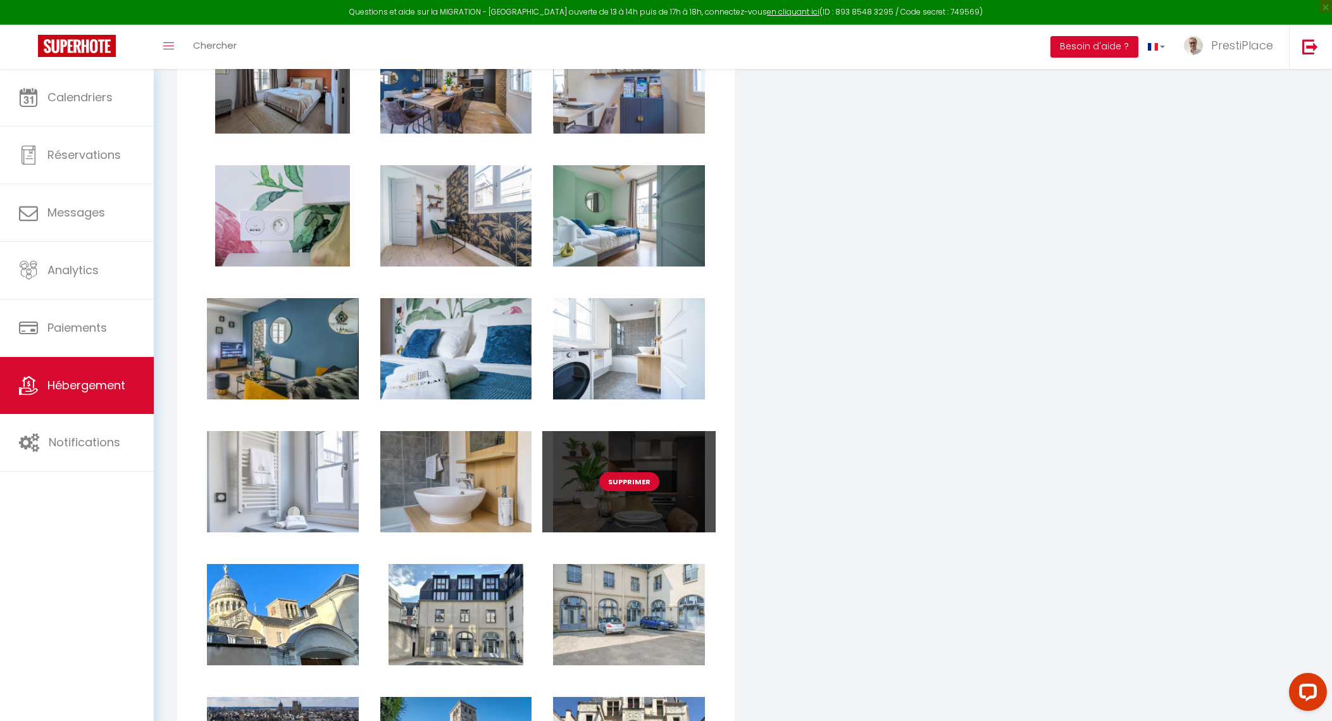
scroll to position [1951, 0]
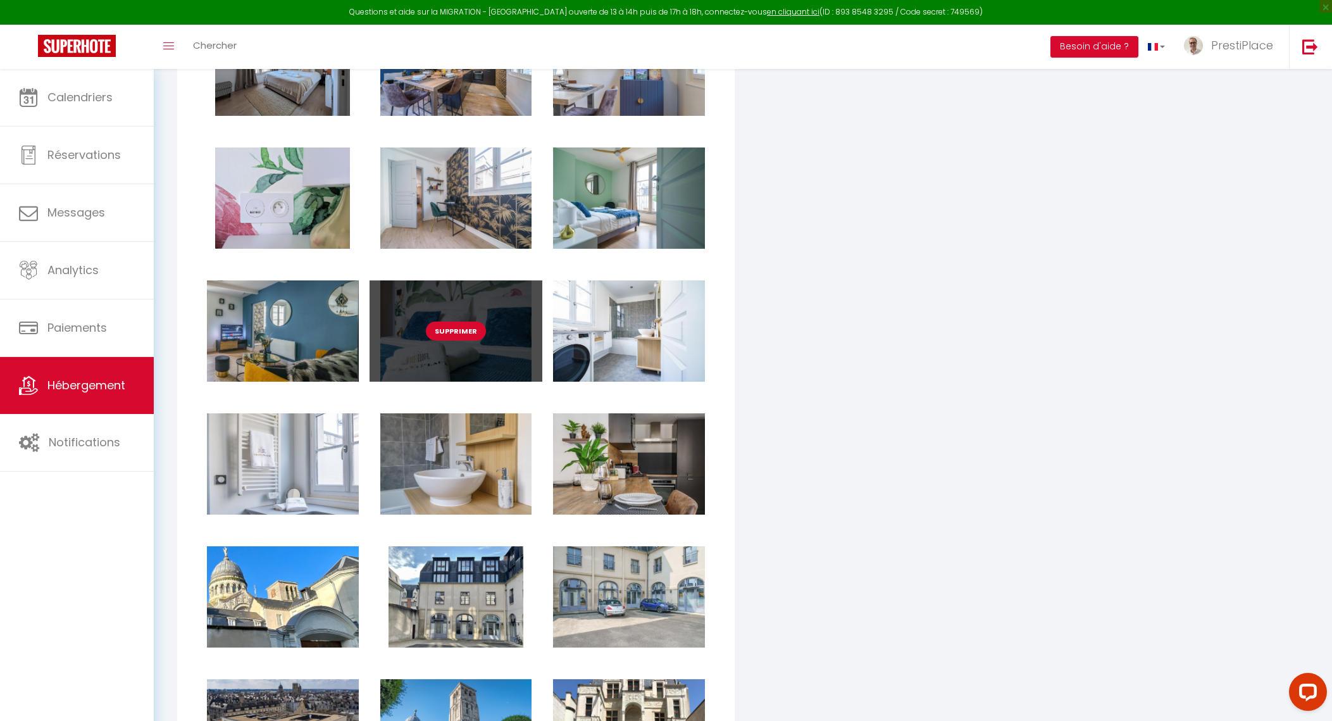
click at [451, 338] on button "Supprimer" at bounding box center [456, 331] width 60 height 19
checkbox input "true"
checkbox input "false"
checkbox input "true"
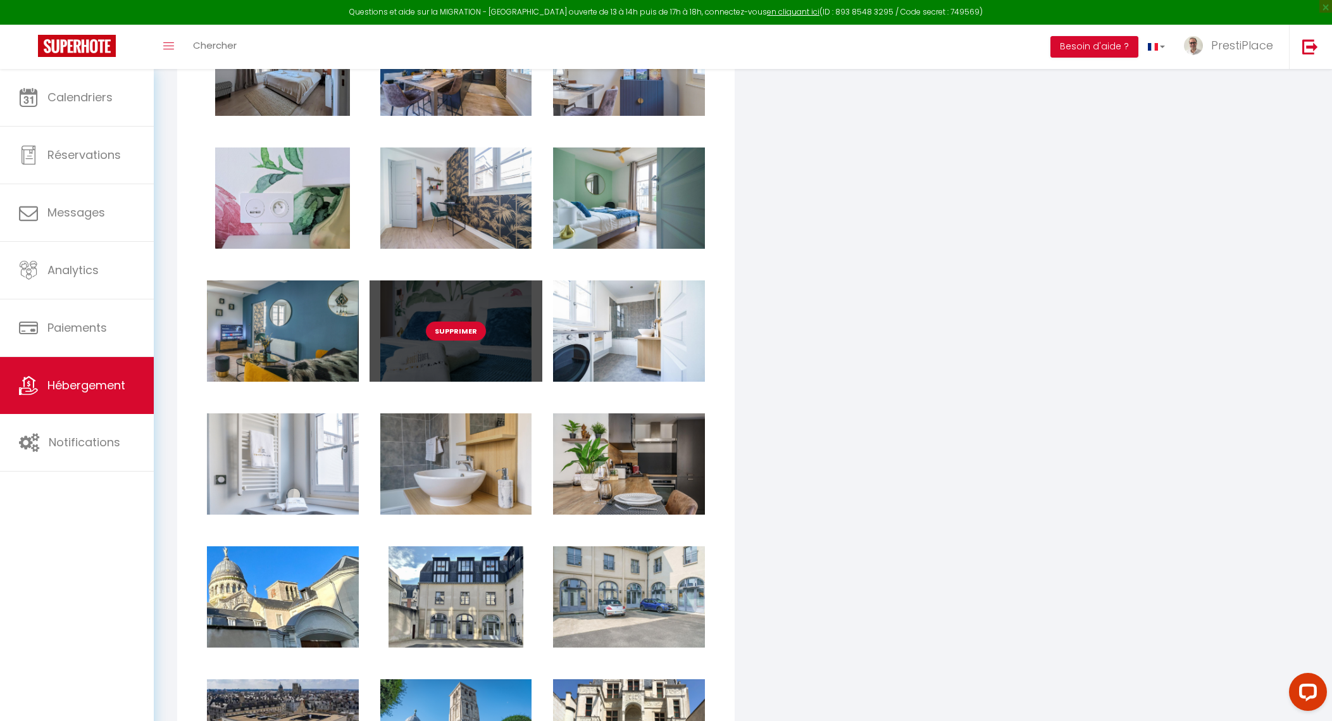
checkbox input "false"
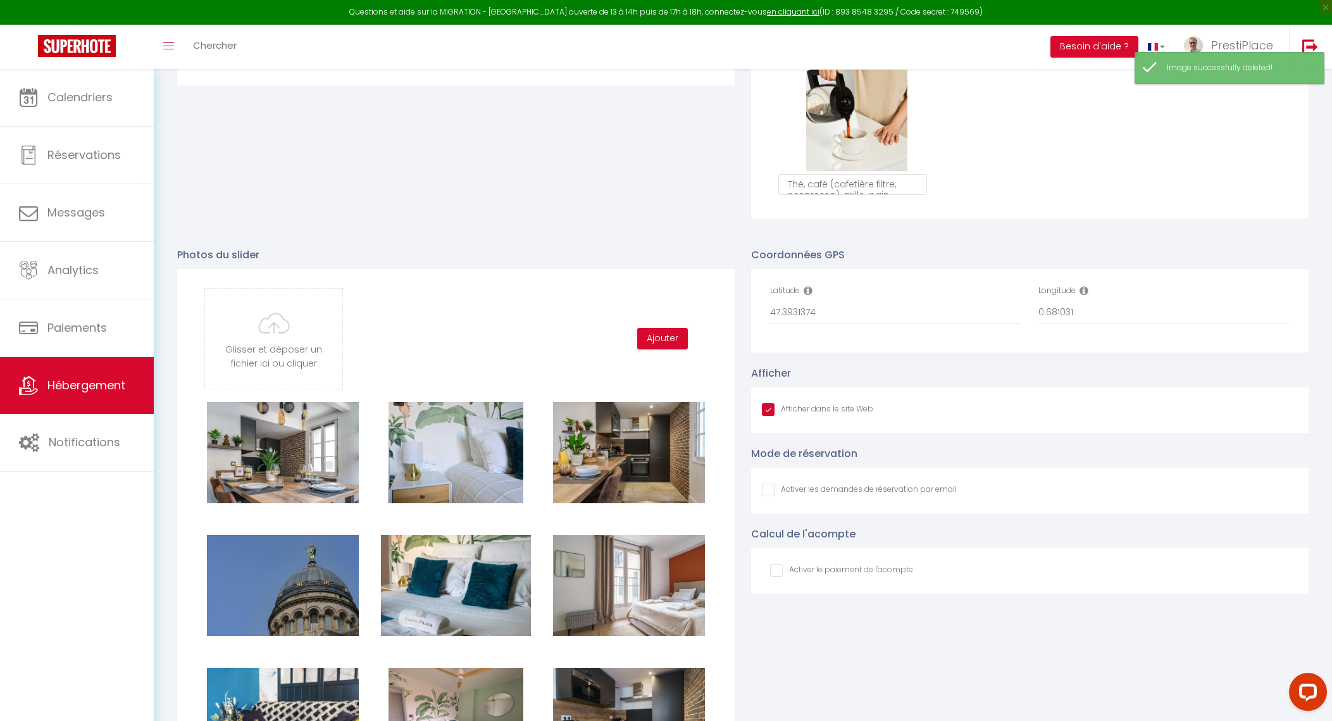
scroll to position [1318, 0]
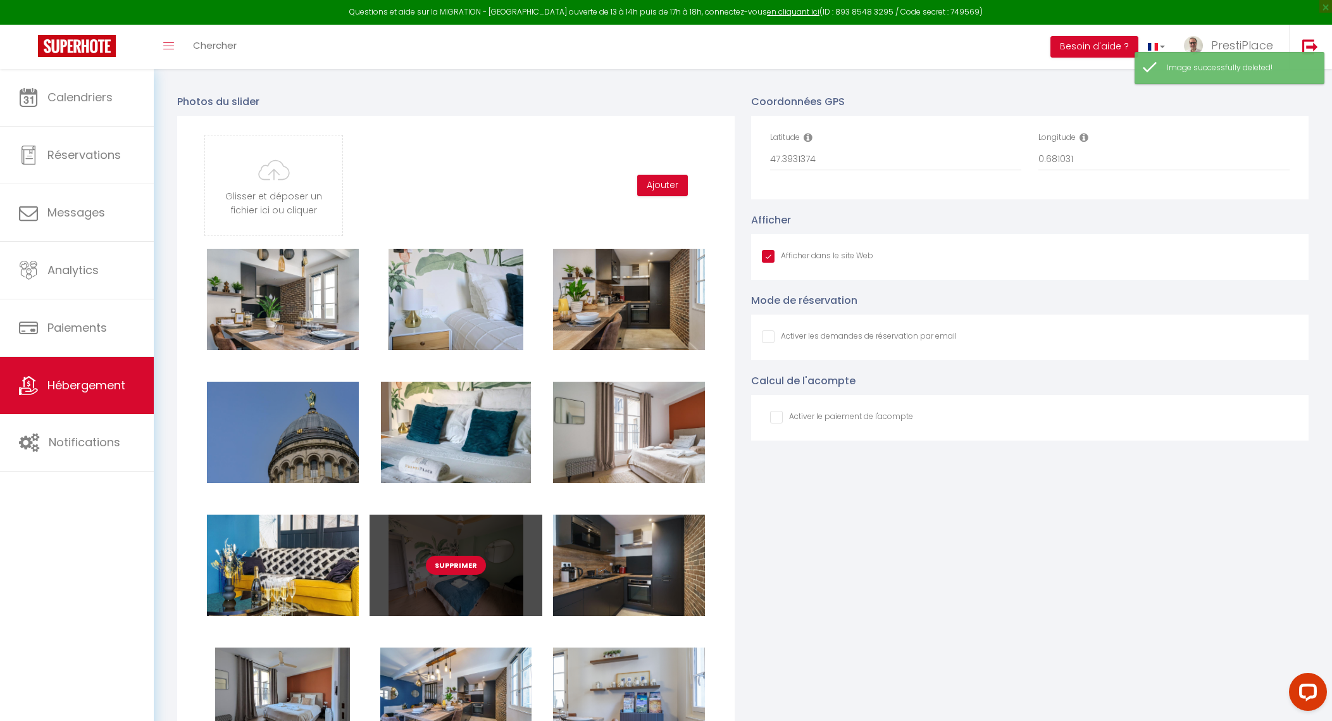
click at [463, 570] on button "Supprimer" at bounding box center [456, 565] width 60 height 19
checkbox input "true"
checkbox input "false"
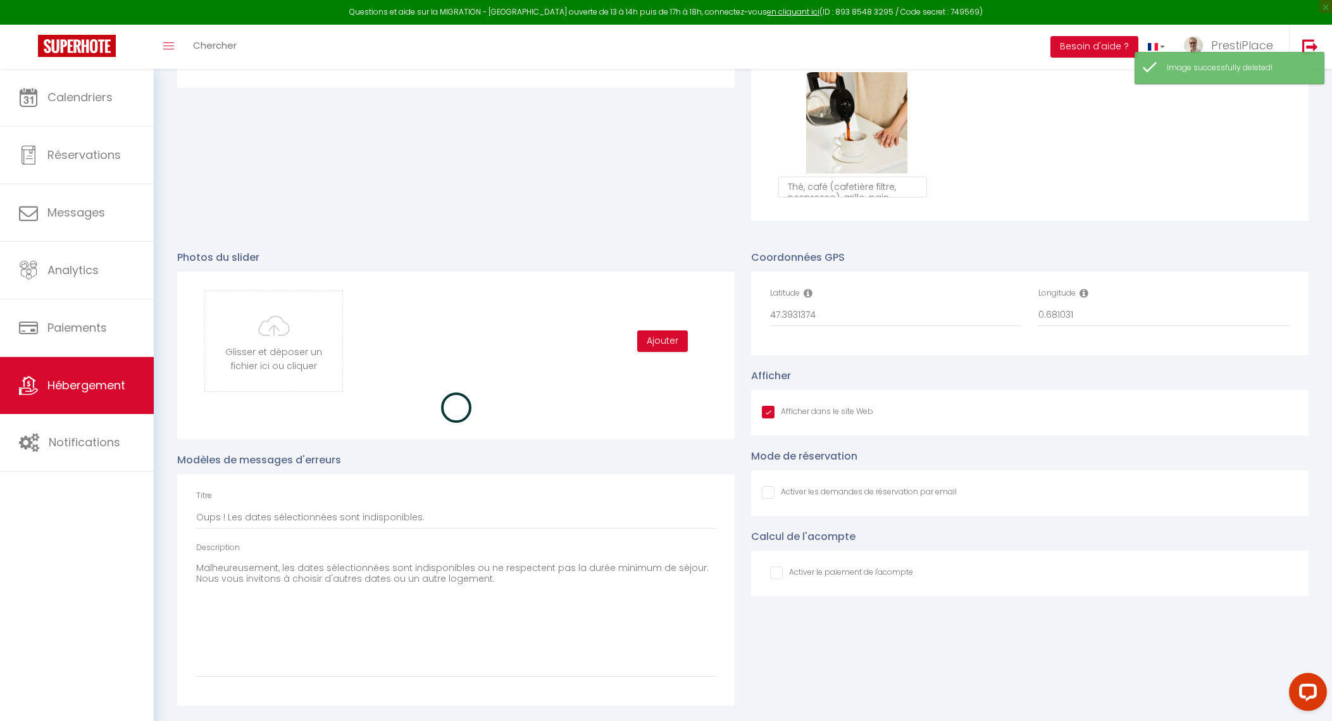
checkbox input "true"
checkbox input "false"
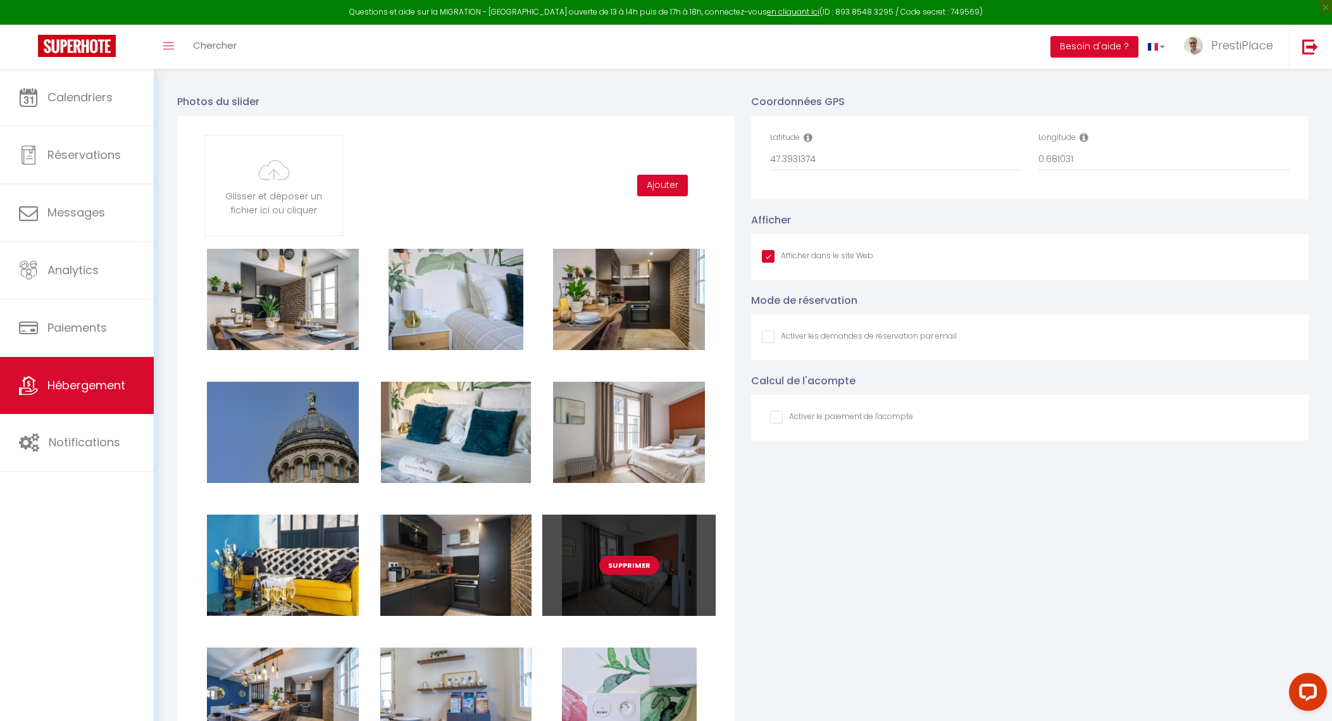
click at [658, 598] on div "Supprimer" at bounding box center [628, 565] width 173 height 101
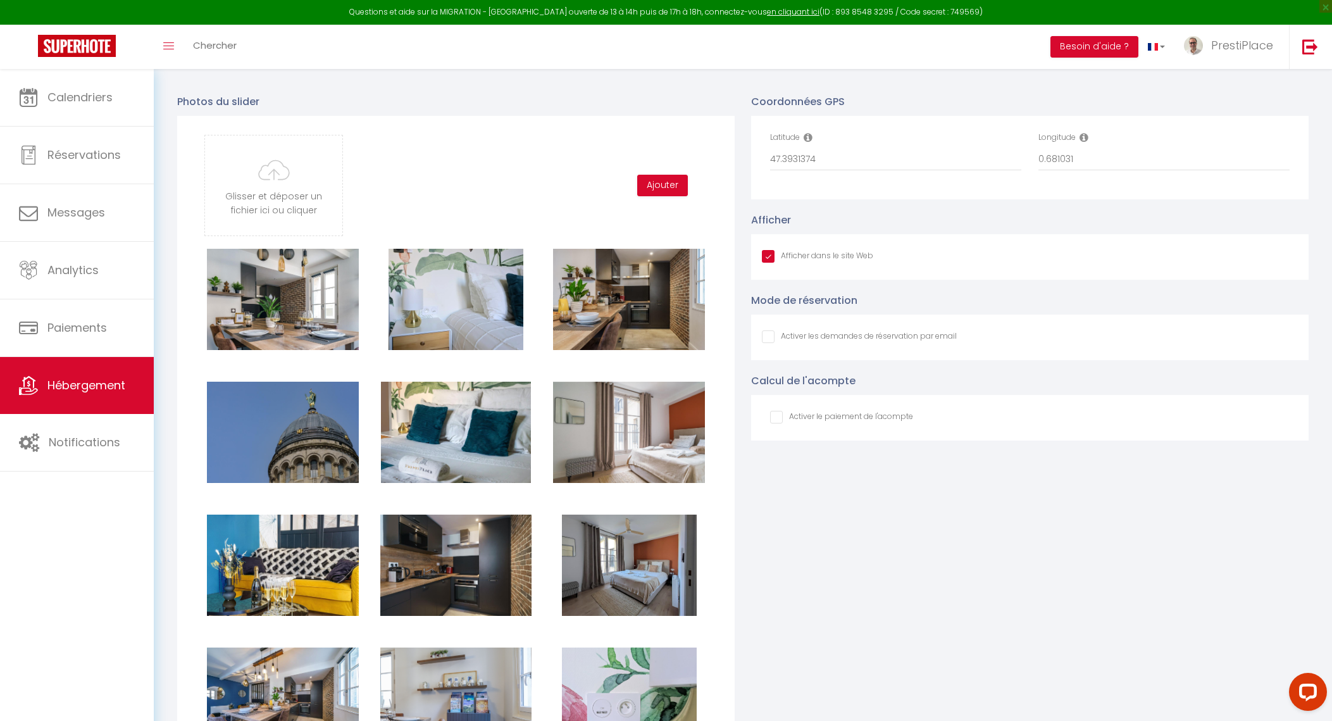
click at [254, 218] on input "file" at bounding box center [273, 185] width 137 height 100
type input "C:\fakepath\CLEO5339.jpg"
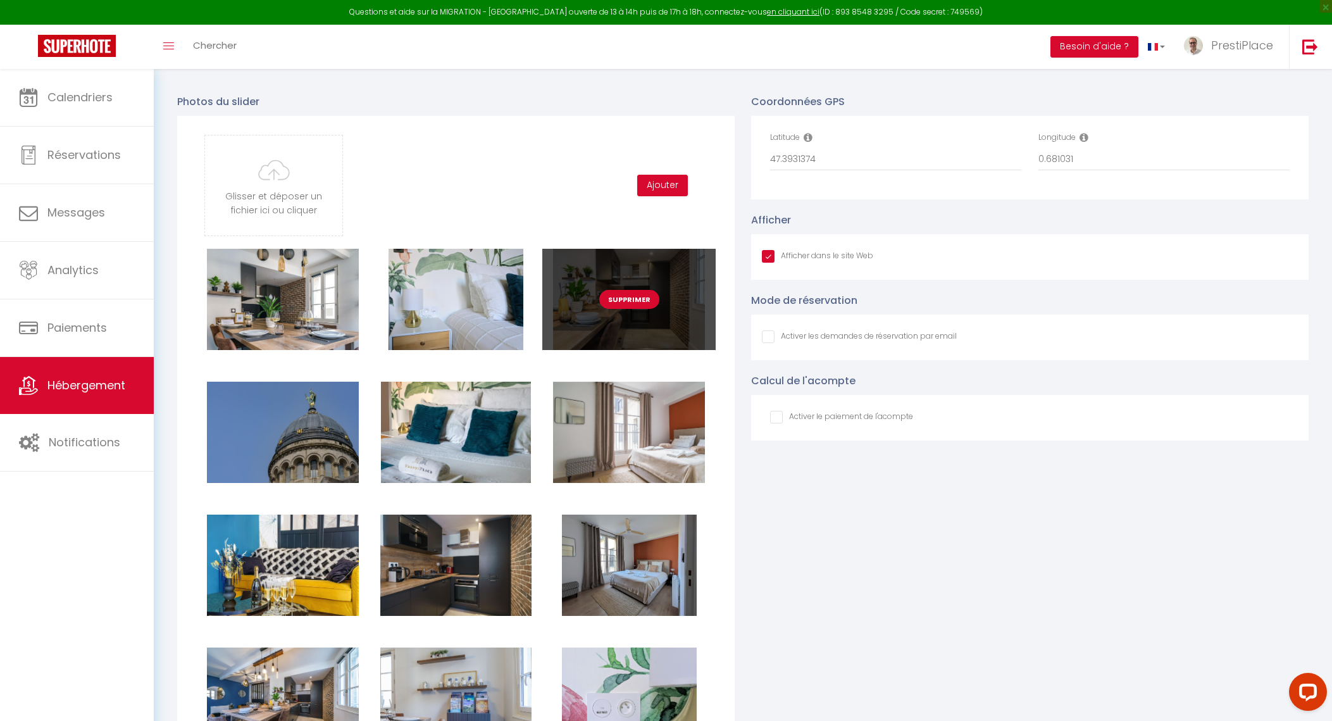
checkbox input "true"
checkbox input "false"
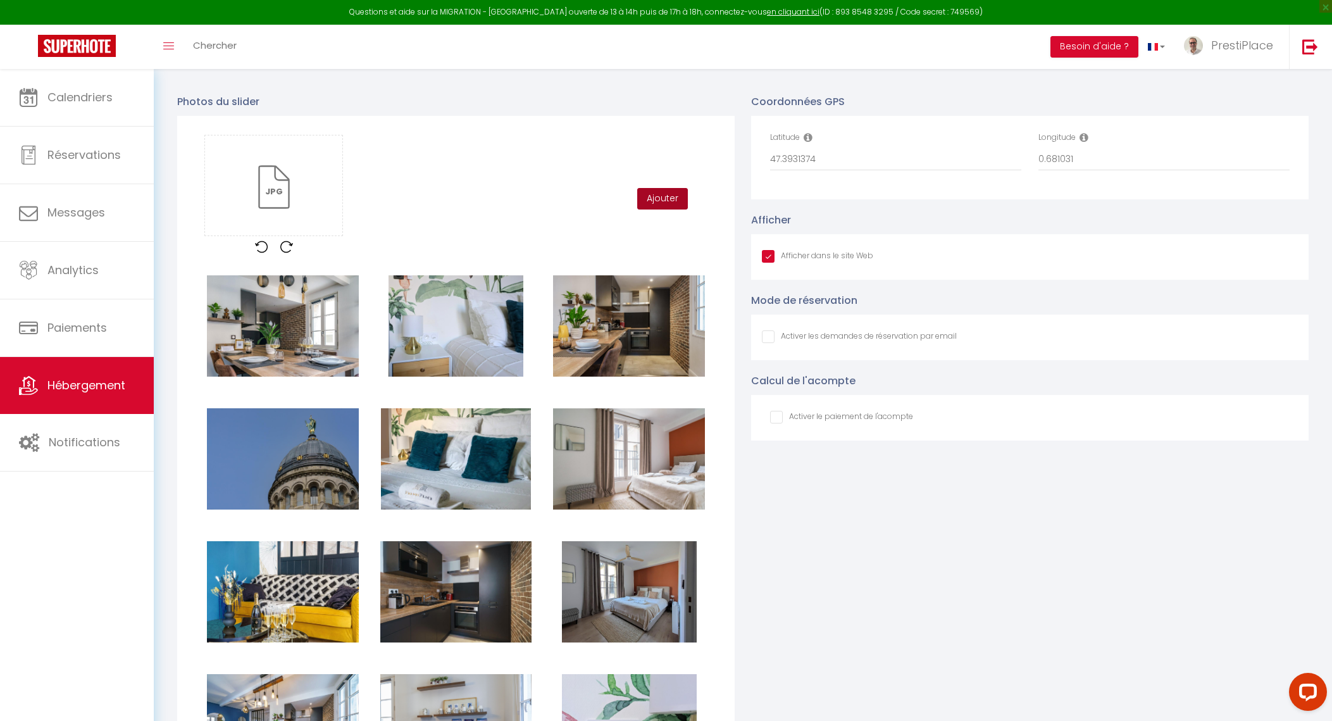
click at [680, 209] on button "Ajouter" at bounding box center [662, 199] width 51 height 22
checkbox input "true"
checkbox input "false"
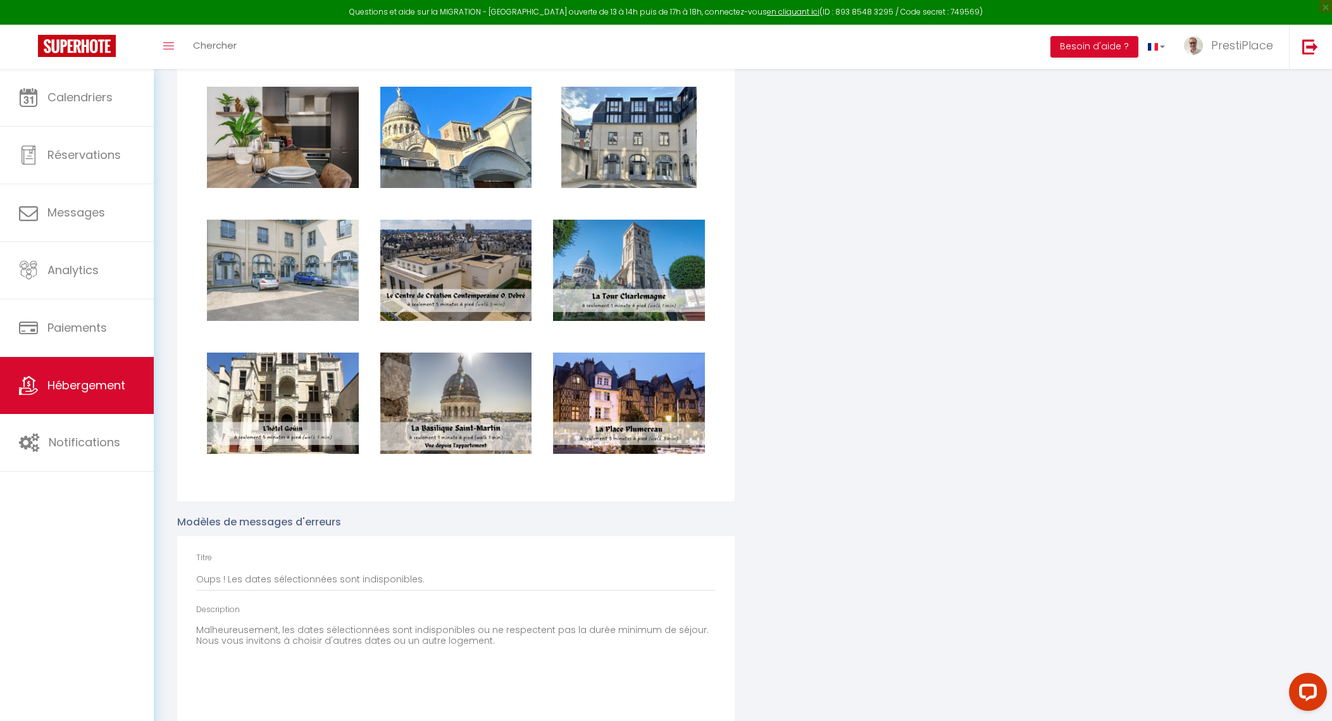
scroll to position [2219, 0]
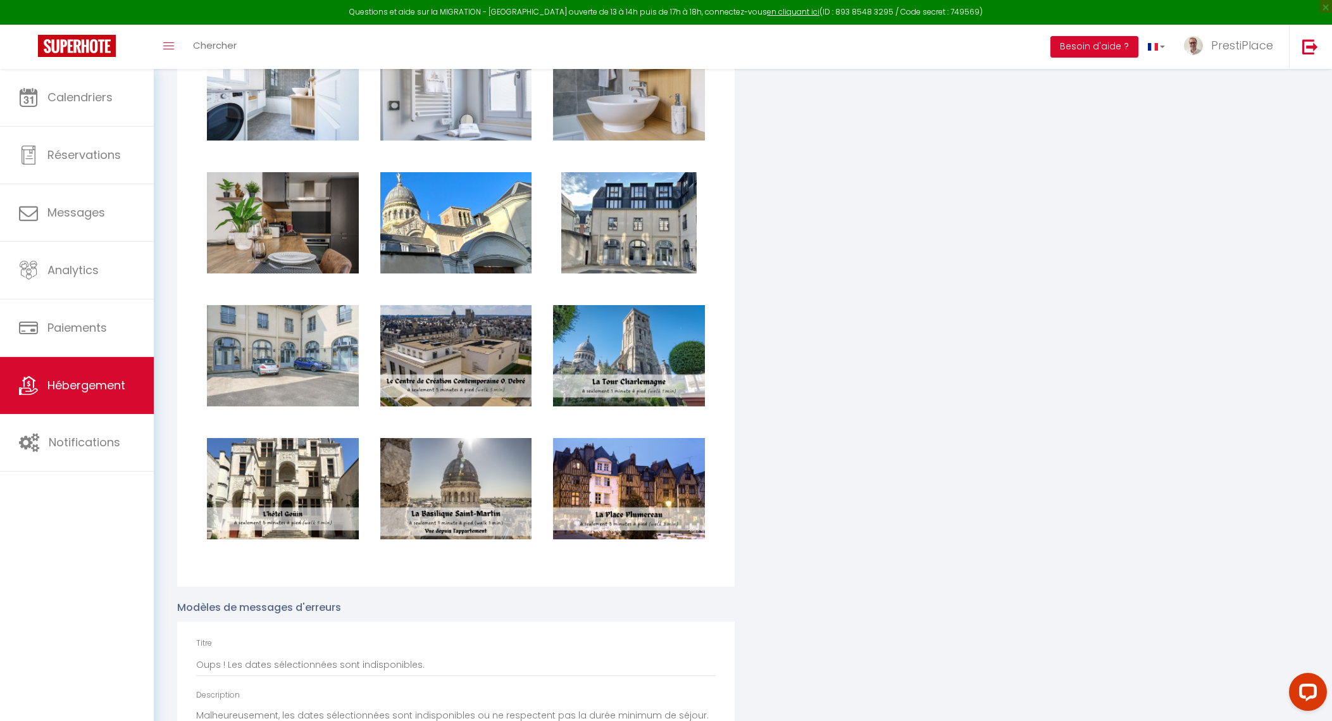
checkbox input "true"
checkbox input "false"
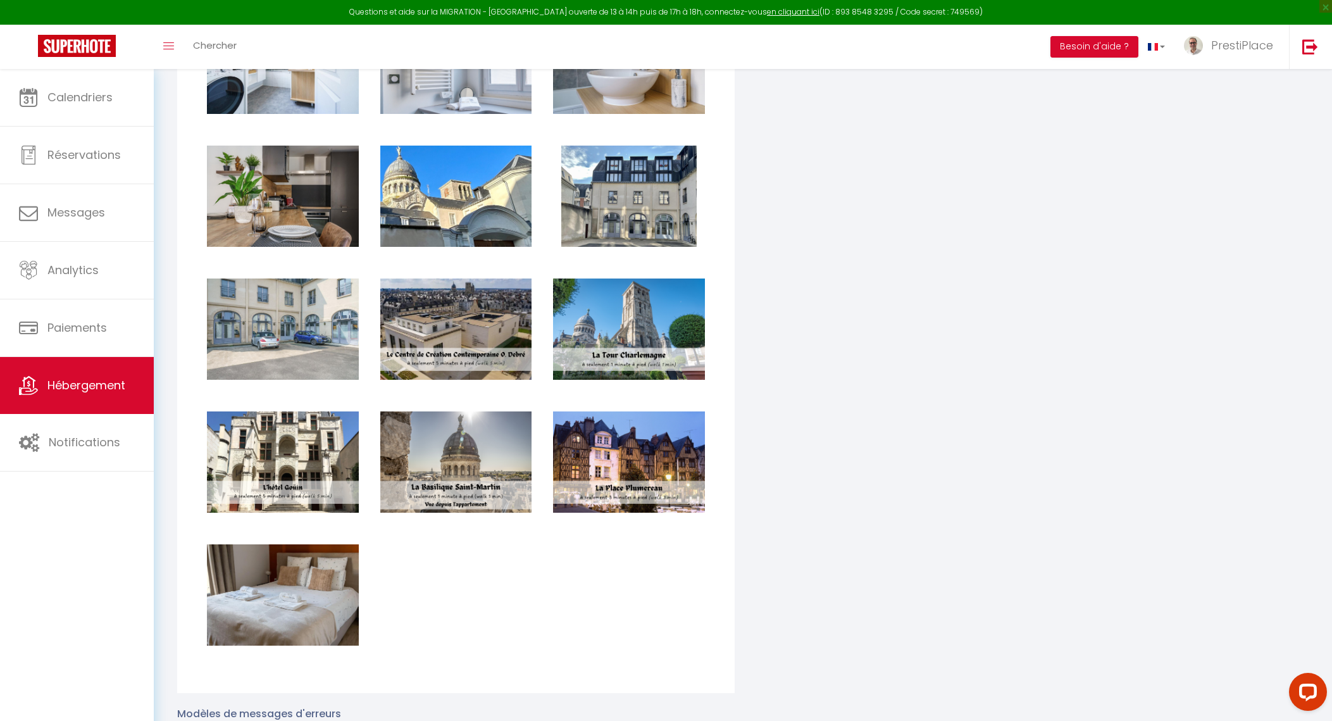
scroll to position [2192, 0]
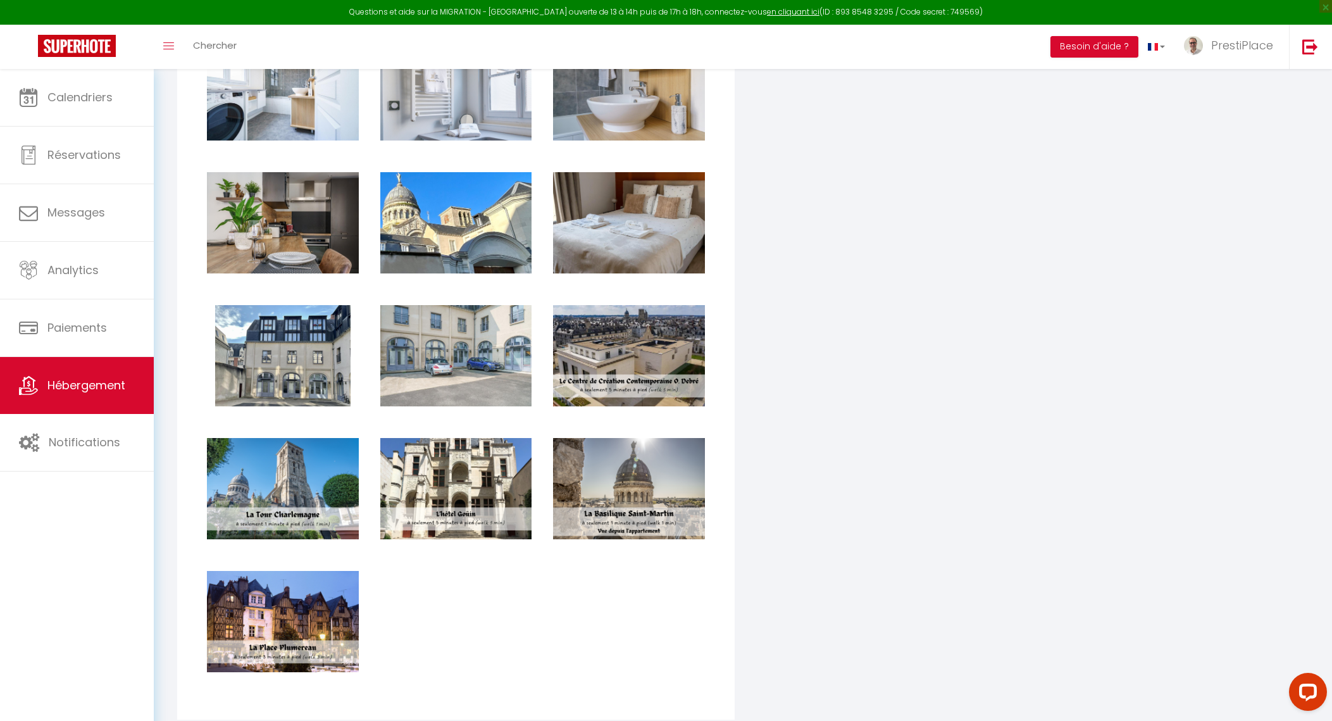
checkbox input "true"
checkbox input "false"
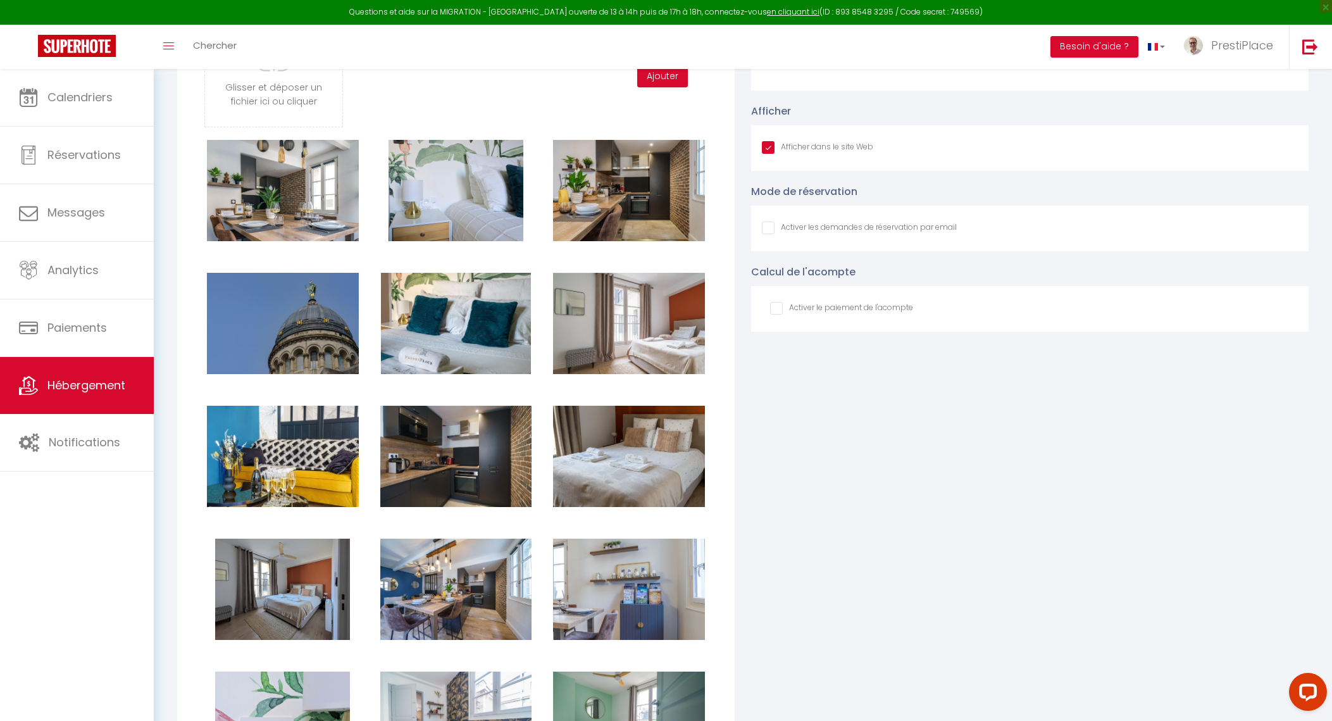
scroll to position [1402, 0]
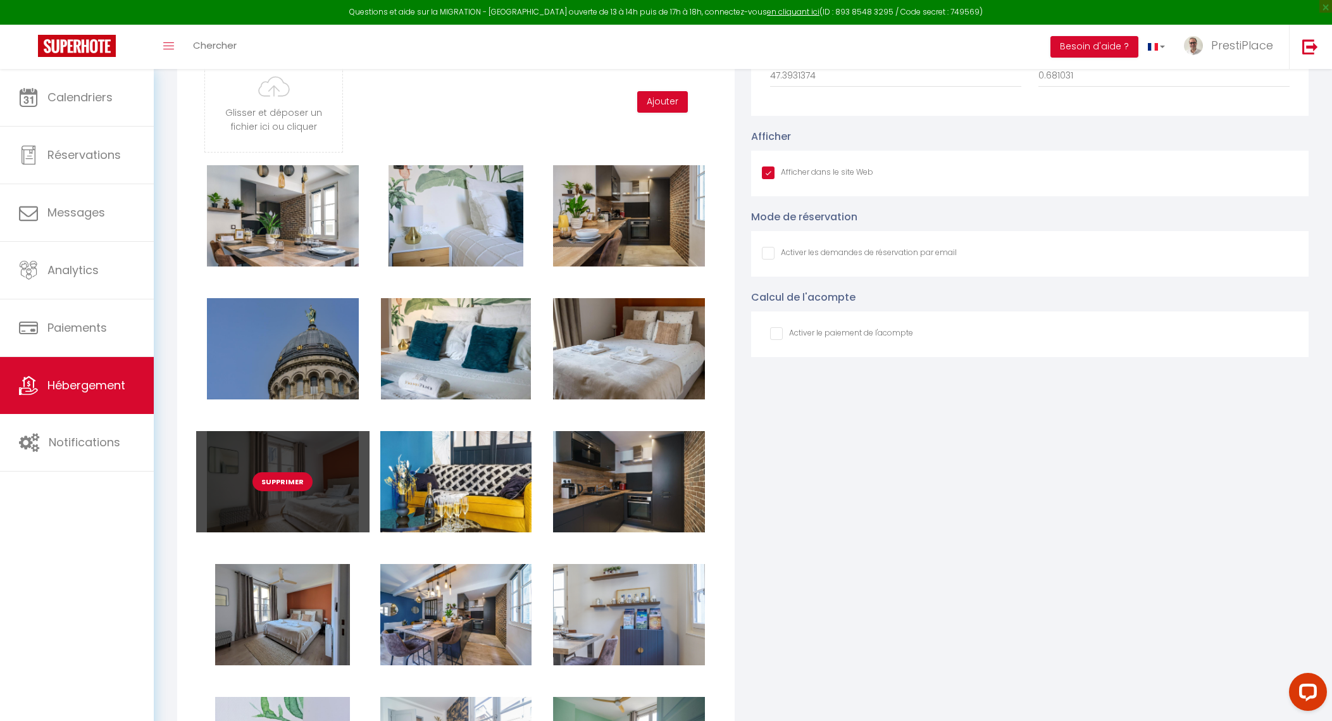
click at [276, 491] on button "Supprimer" at bounding box center [283, 481] width 60 height 19
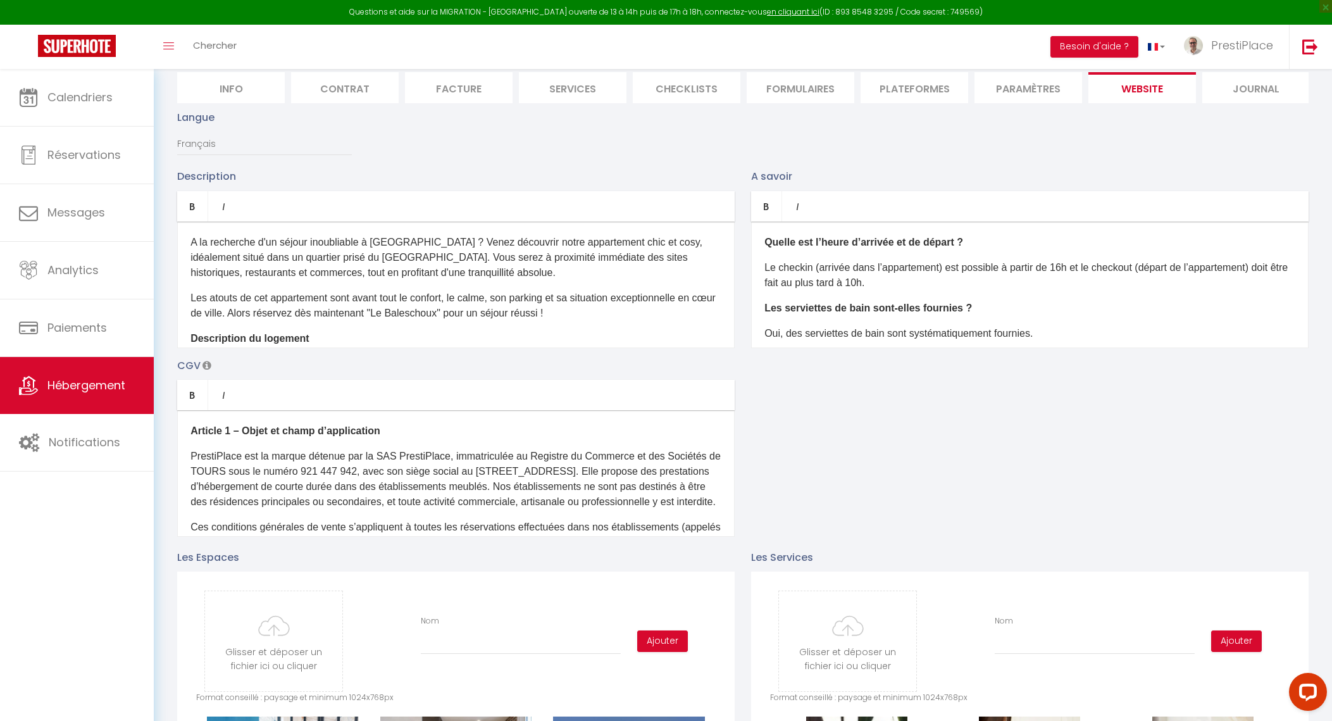
scroll to position [0, 0]
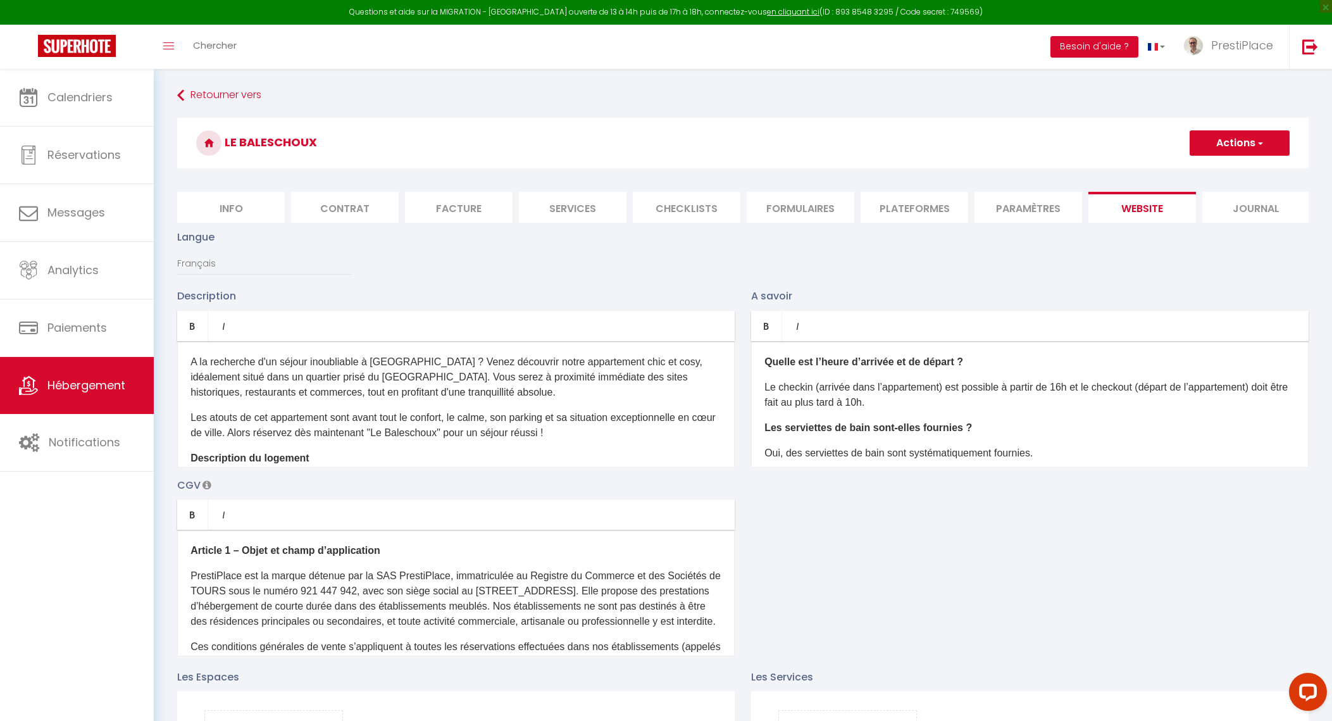
click at [1232, 137] on button "Actions" at bounding box center [1240, 142] width 100 height 25
click at [1211, 168] on input "Enregistrer" at bounding box center [1225, 171] width 47 height 13
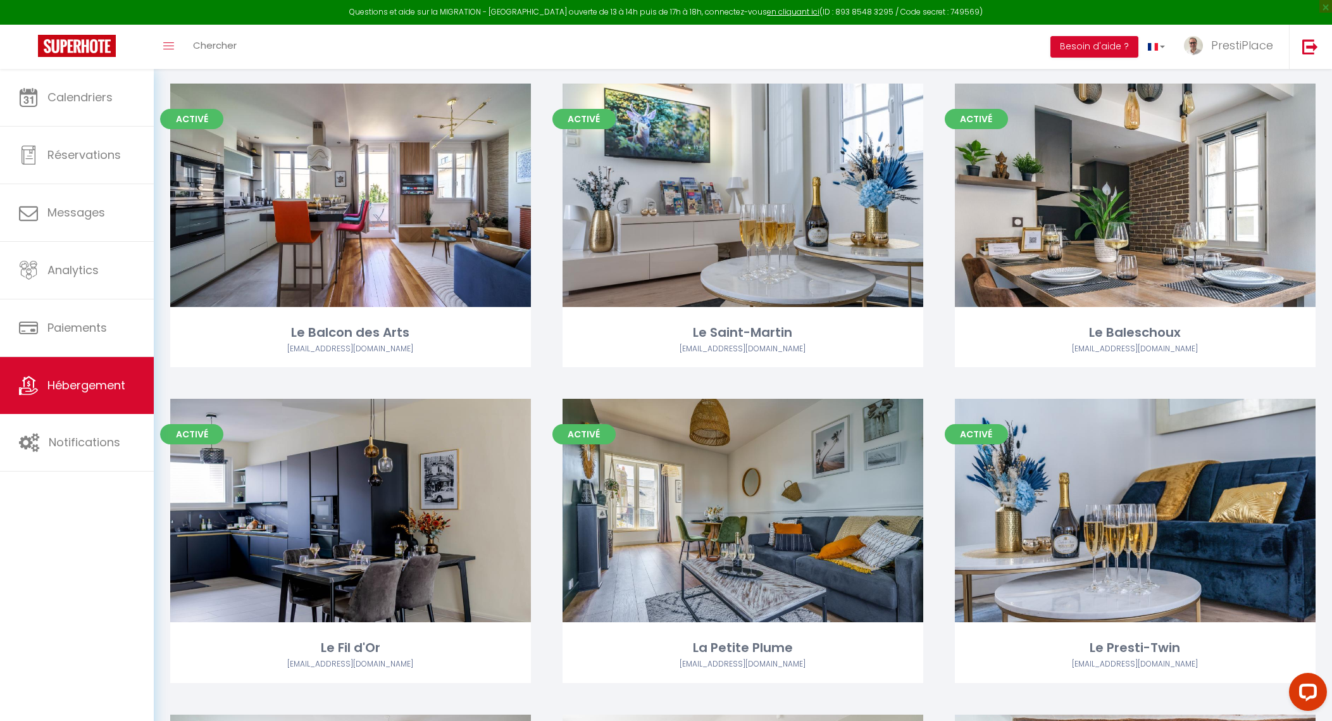
scroll to position [396, 0]
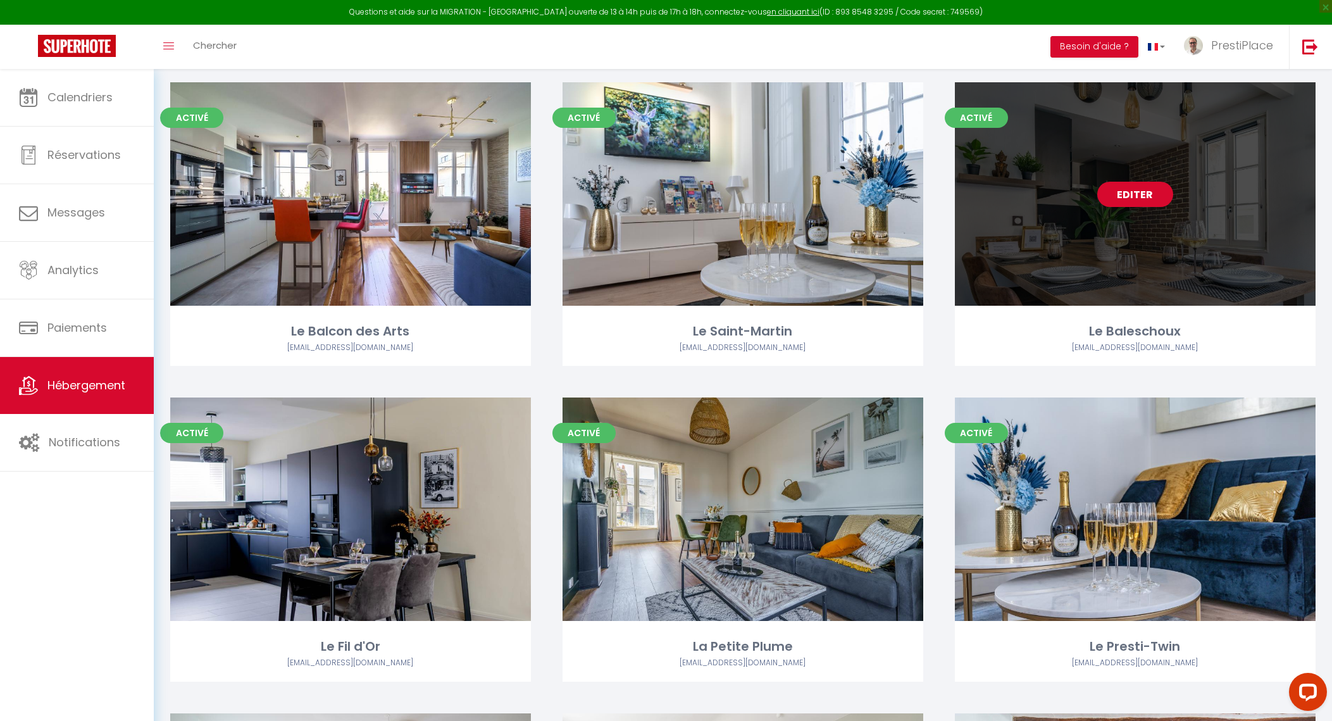
click at [1111, 189] on link "Editer" at bounding box center [1135, 194] width 76 height 25
click at [1144, 194] on link "Editer" at bounding box center [1135, 194] width 76 height 25
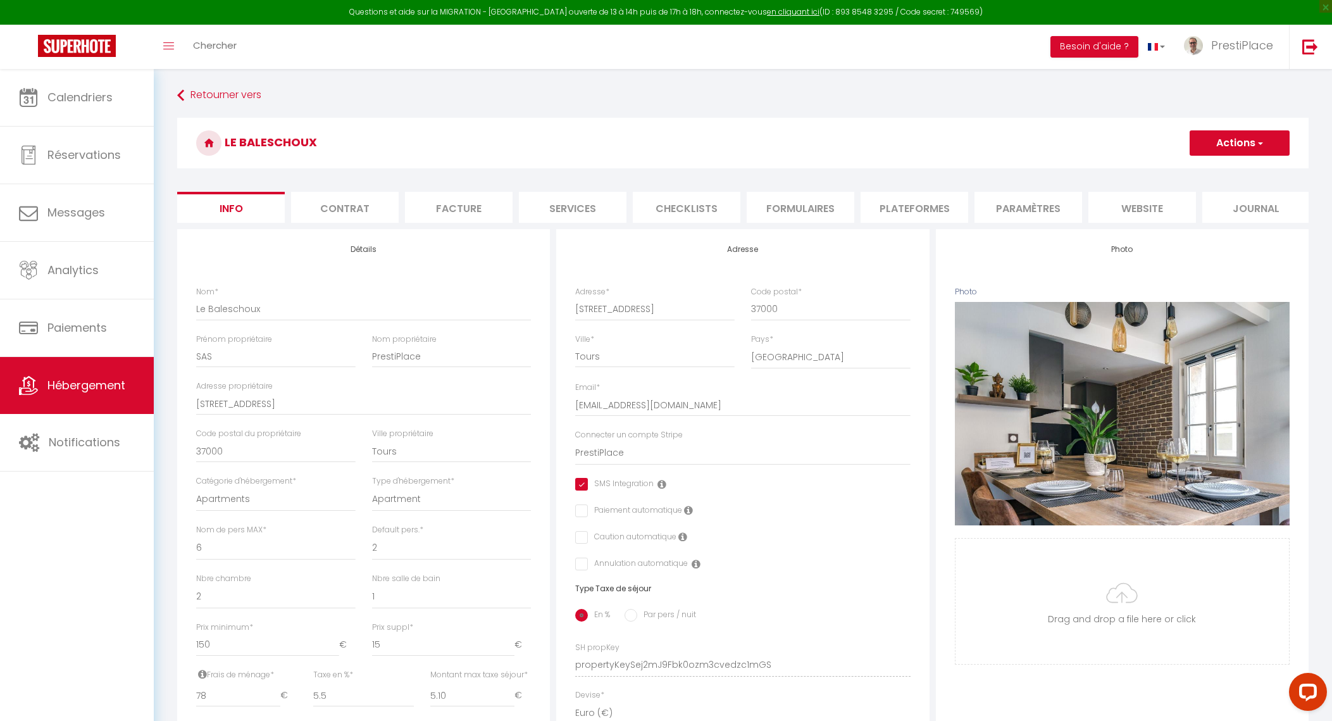
click at [1139, 206] on li "website" at bounding box center [1143, 207] width 108 height 31
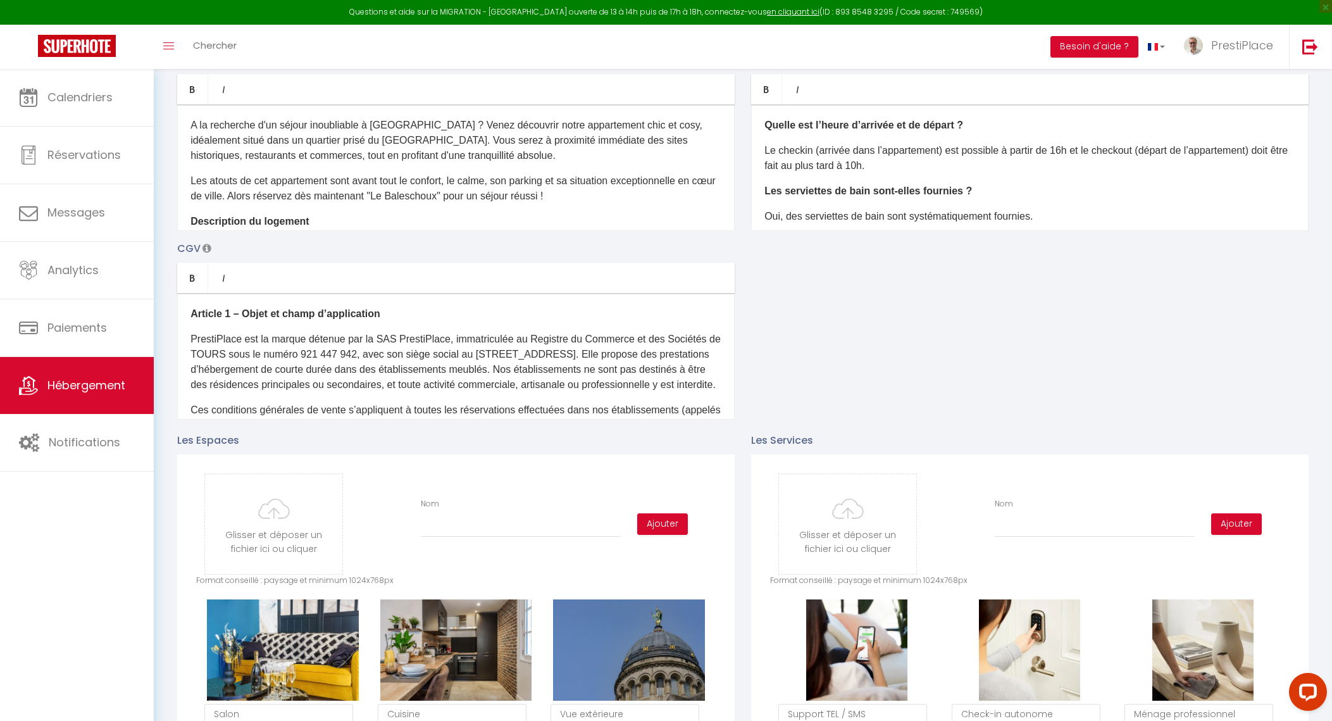
scroll to position [553, 0]
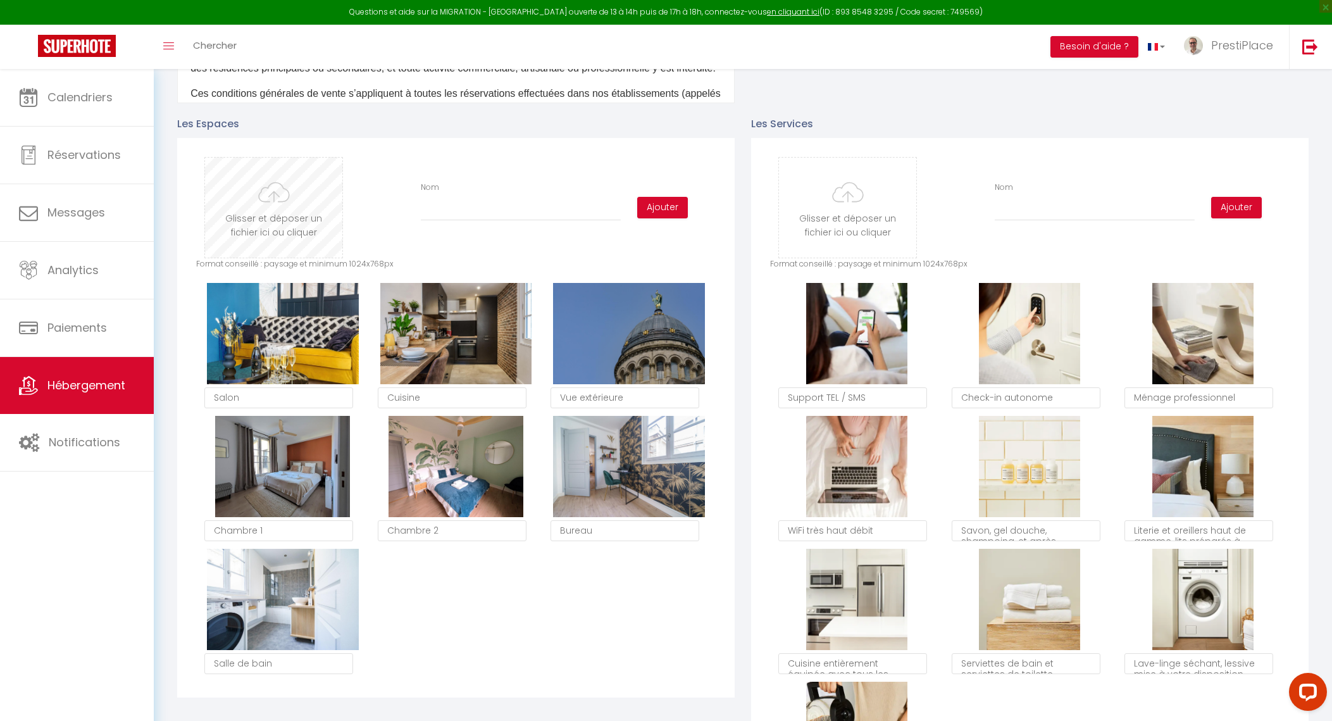
click at [251, 215] on input "file" at bounding box center [273, 208] width 137 height 100
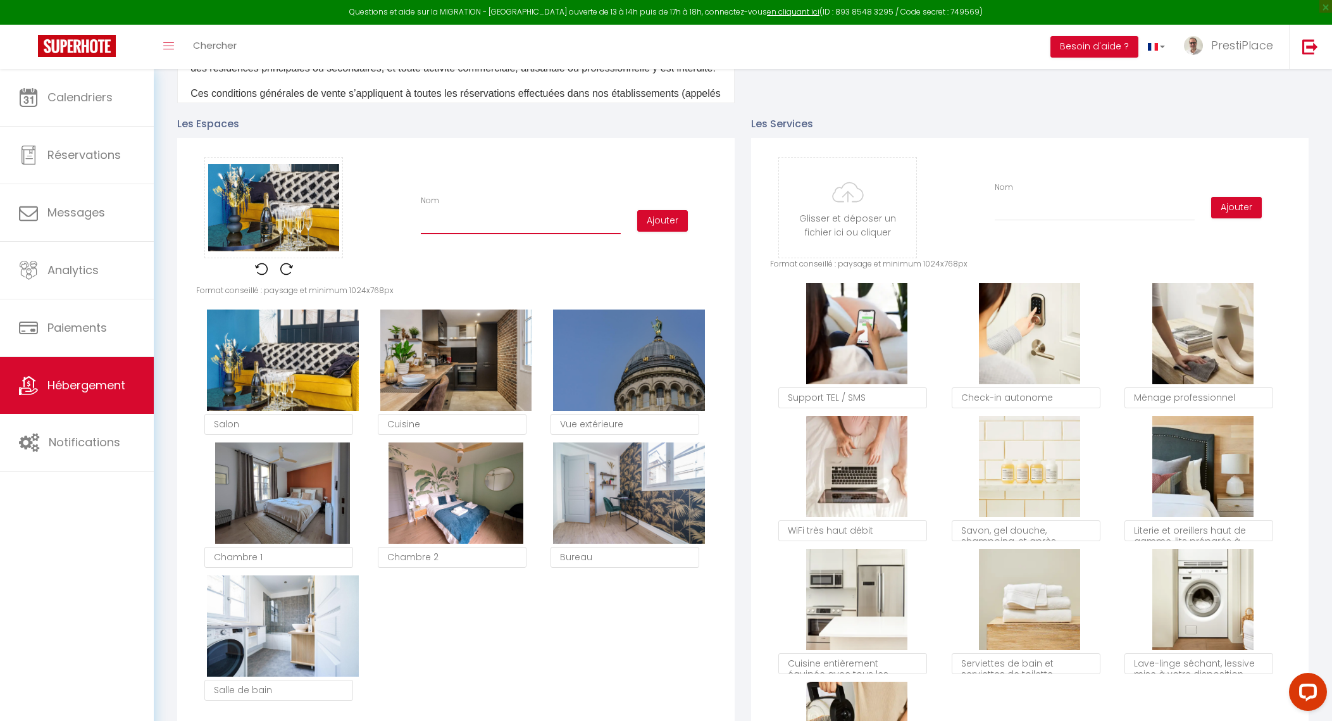
click at [461, 228] on input "Nom" at bounding box center [521, 222] width 200 height 23
click at [661, 232] on button "Ajouter" at bounding box center [662, 221] width 51 height 22
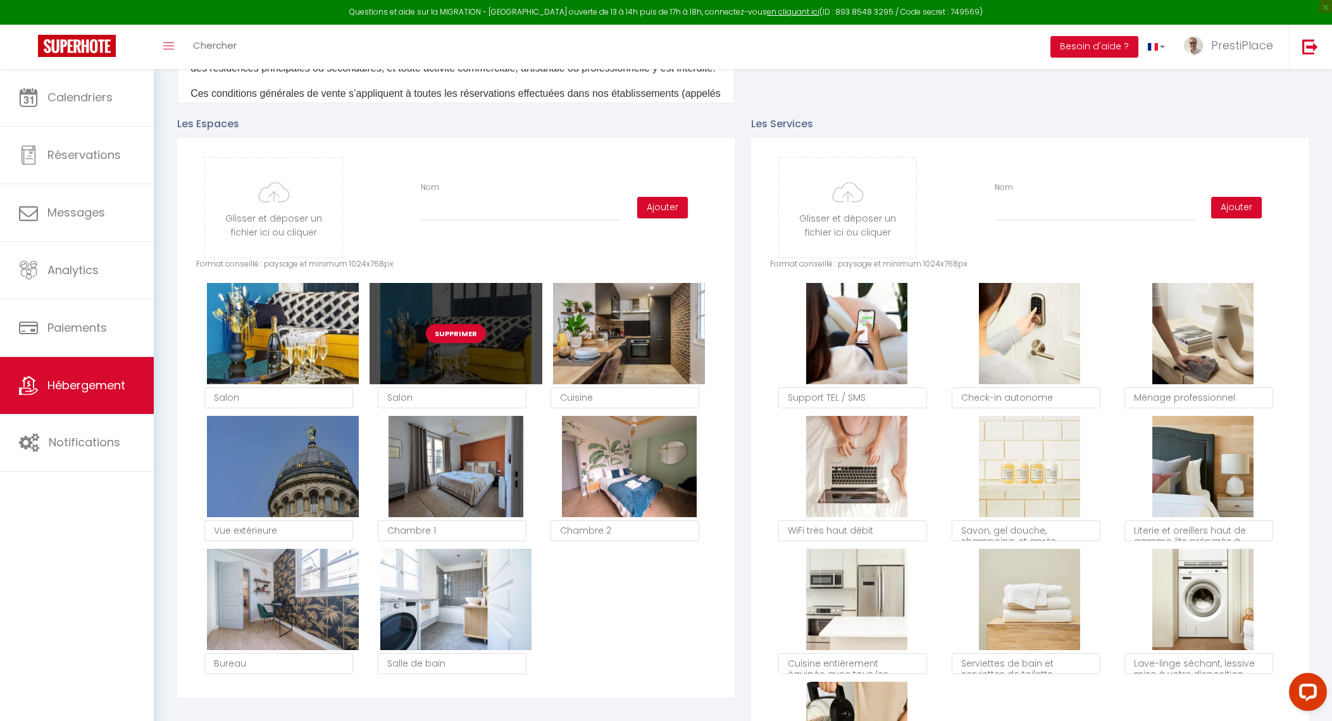
click at [457, 342] on button "Supprimer" at bounding box center [456, 333] width 60 height 19
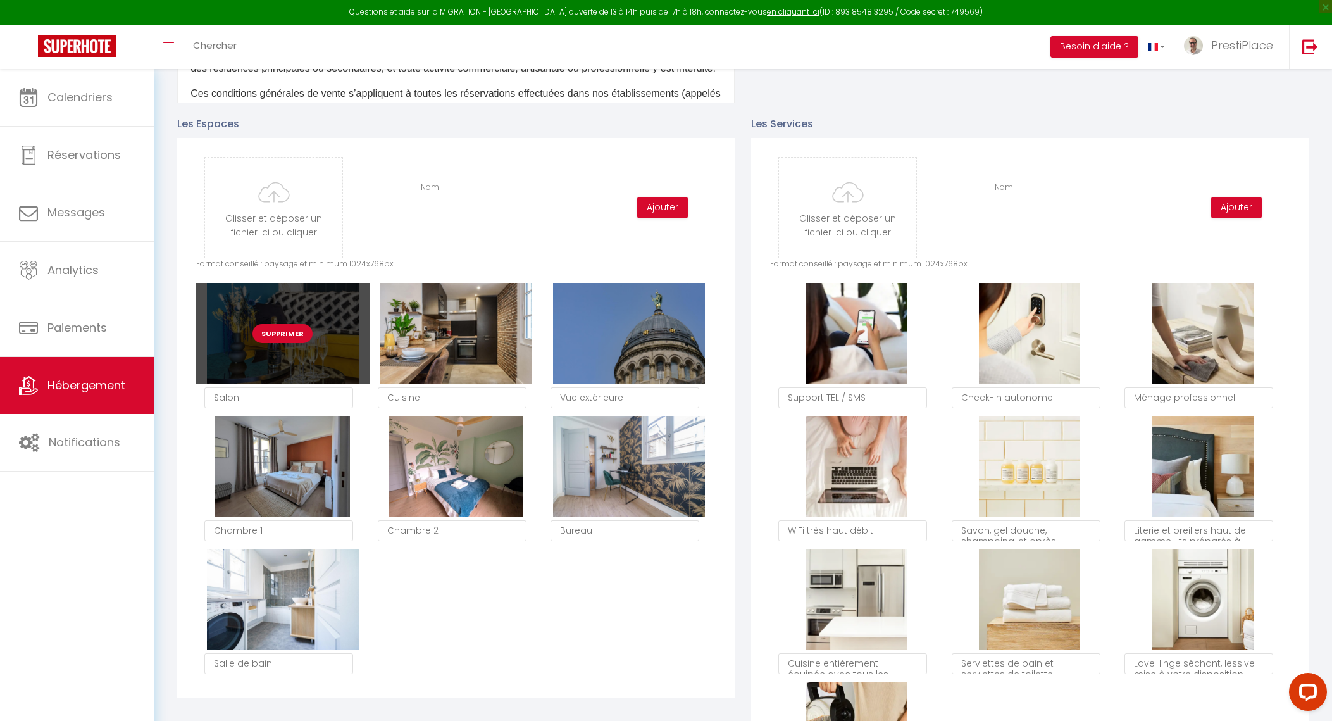
click at [288, 340] on button "Supprimer" at bounding box center [283, 333] width 60 height 19
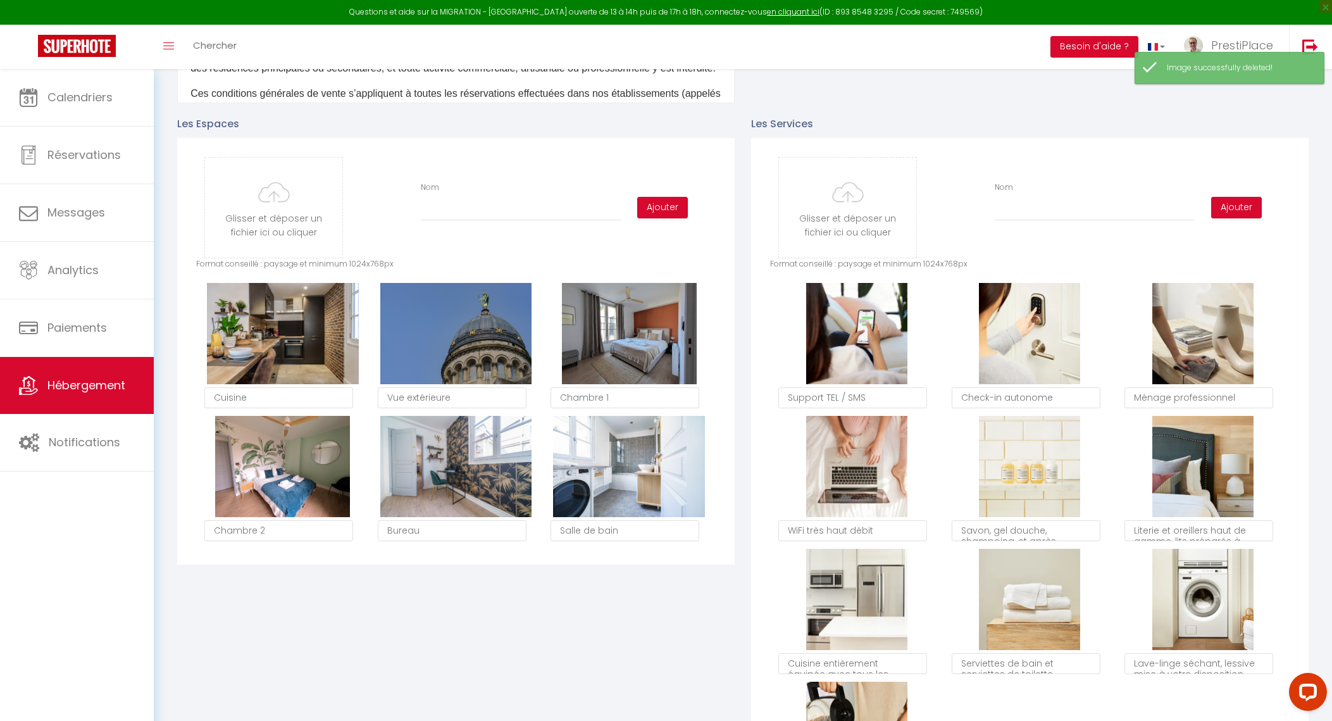
click at [288, 340] on button "Supprimer" at bounding box center [283, 333] width 60 height 19
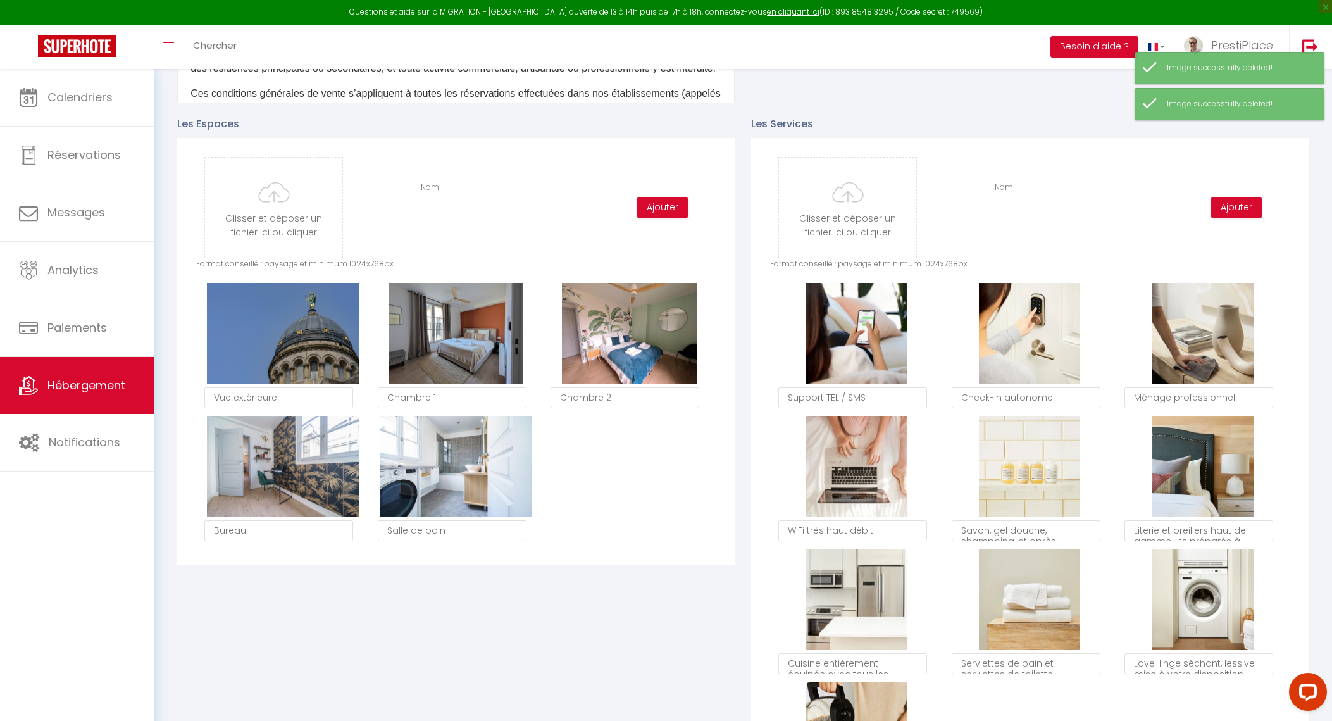
click at [288, 340] on button "Supprimer" at bounding box center [283, 333] width 60 height 19
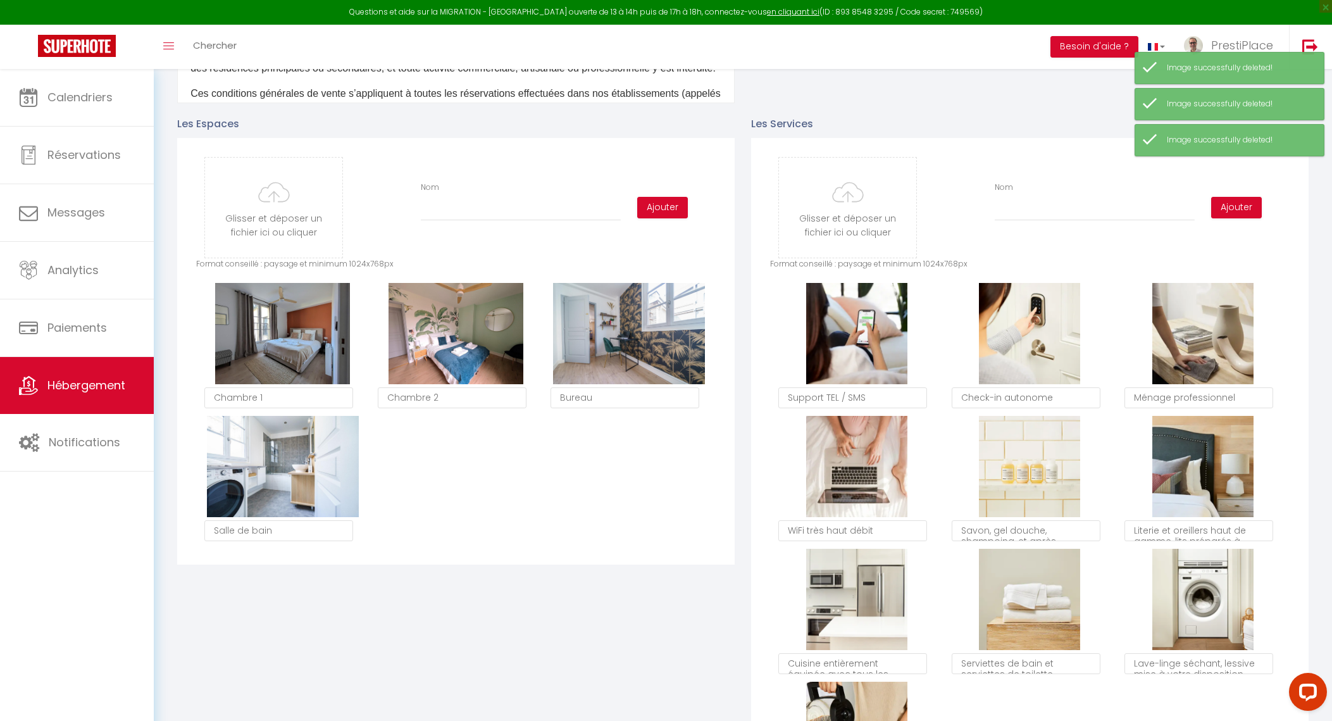
click at [288, 340] on button "Supprimer" at bounding box center [283, 333] width 60 height 19
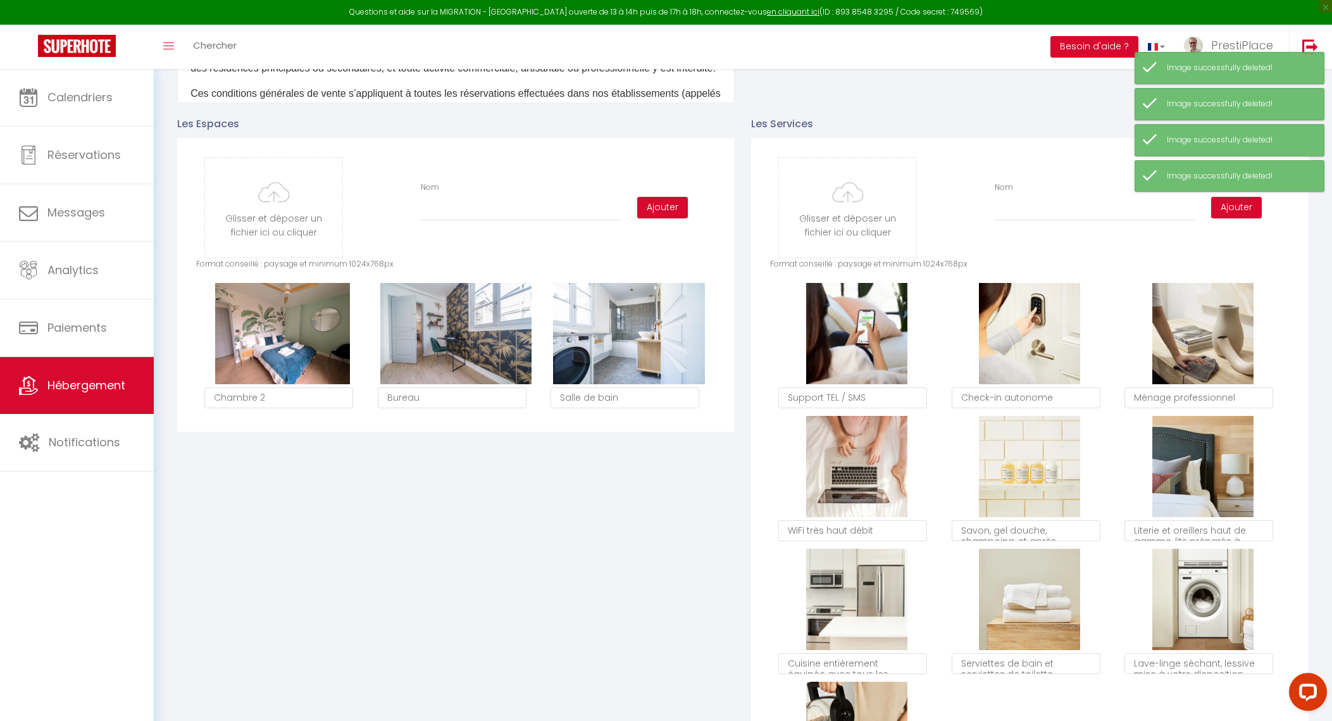
click at [288, 340] on button "Supprimer" at bounding box center [283, 333] width 60 height 19
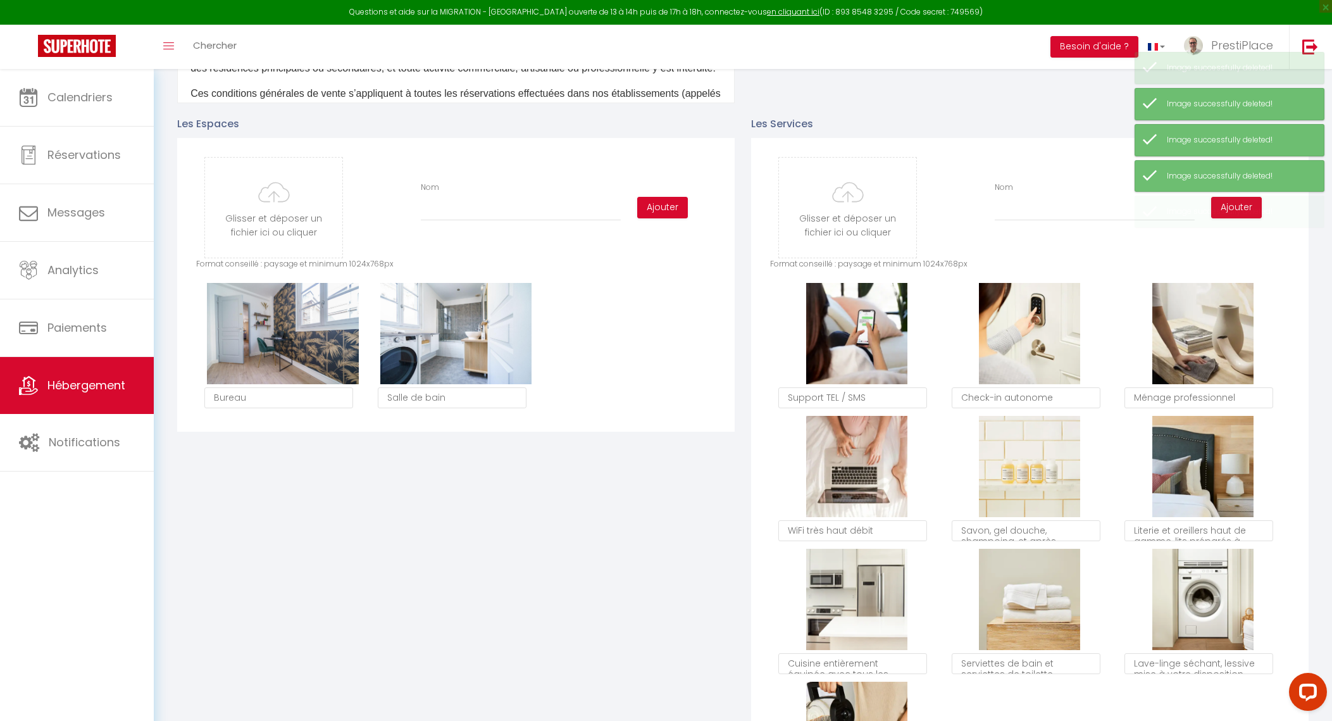
click at [288, 340] on div "Les Espaces Glisser et déposer un fichier ici ou cliquer Ooops, something wrong…" at bounding box center [456, 466] width 574 height 727
click at [288, 340] on button "Supprimer" at bounding box center [283, 333] width 60 height 19
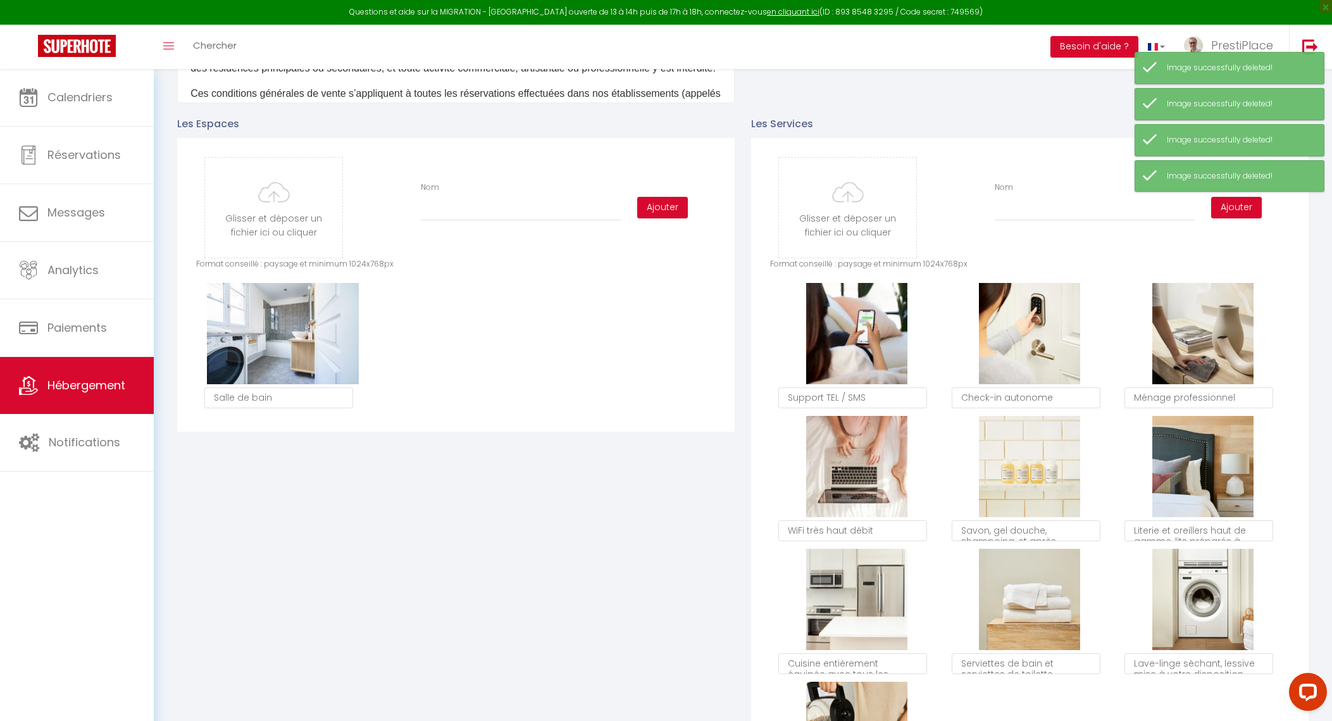
click at [288, 340] on button "Supprimer" at bounding box center [283, 333] width 60 height 19
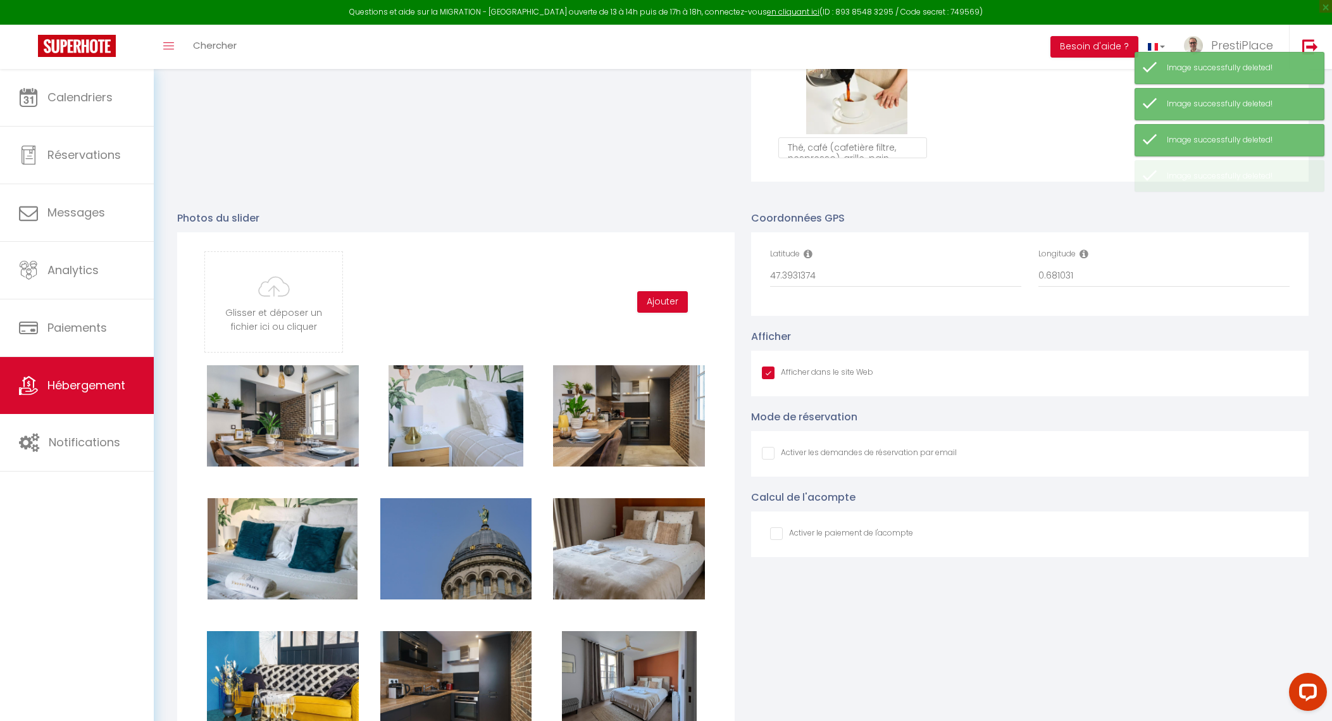
scroll to position [1265, 0]
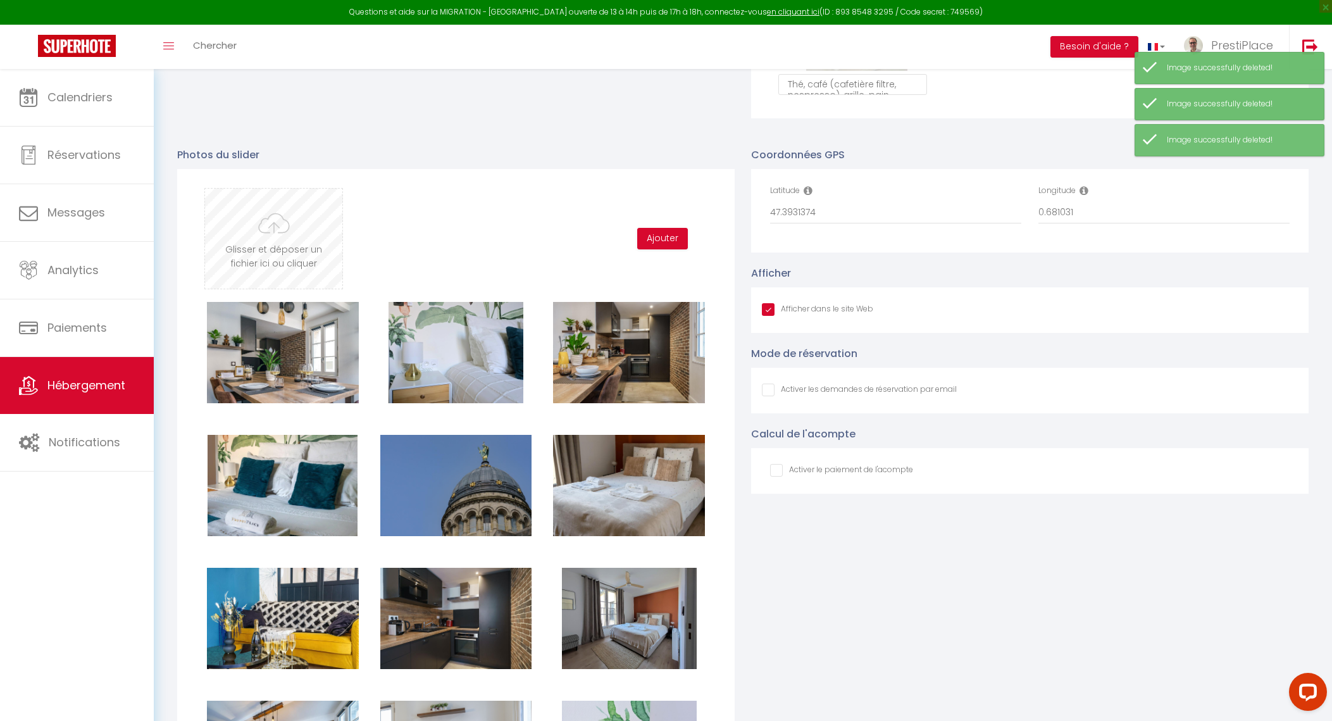
click at [251, 251] on input "file" at bounding box center [273, 239] width 137 height 100
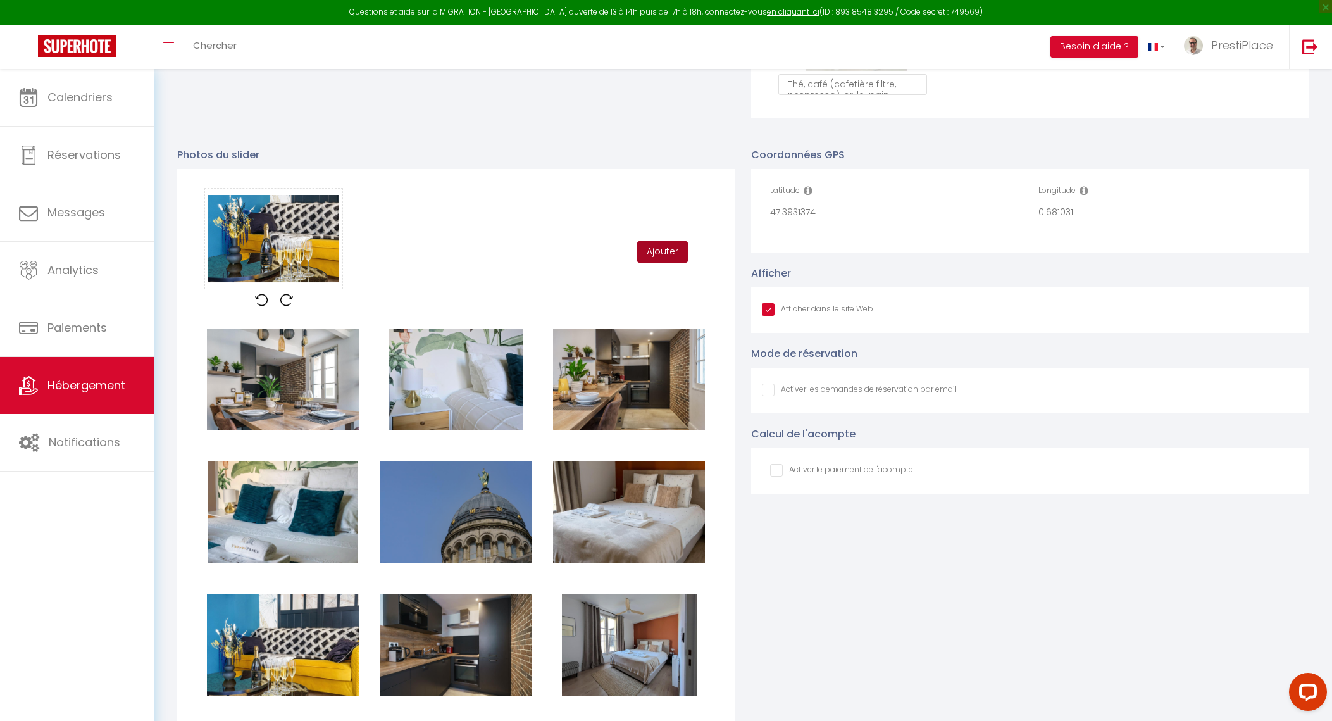
click at [658, 263] on button "Ajouter" at bounding box center [662, 252] width 51 height 22
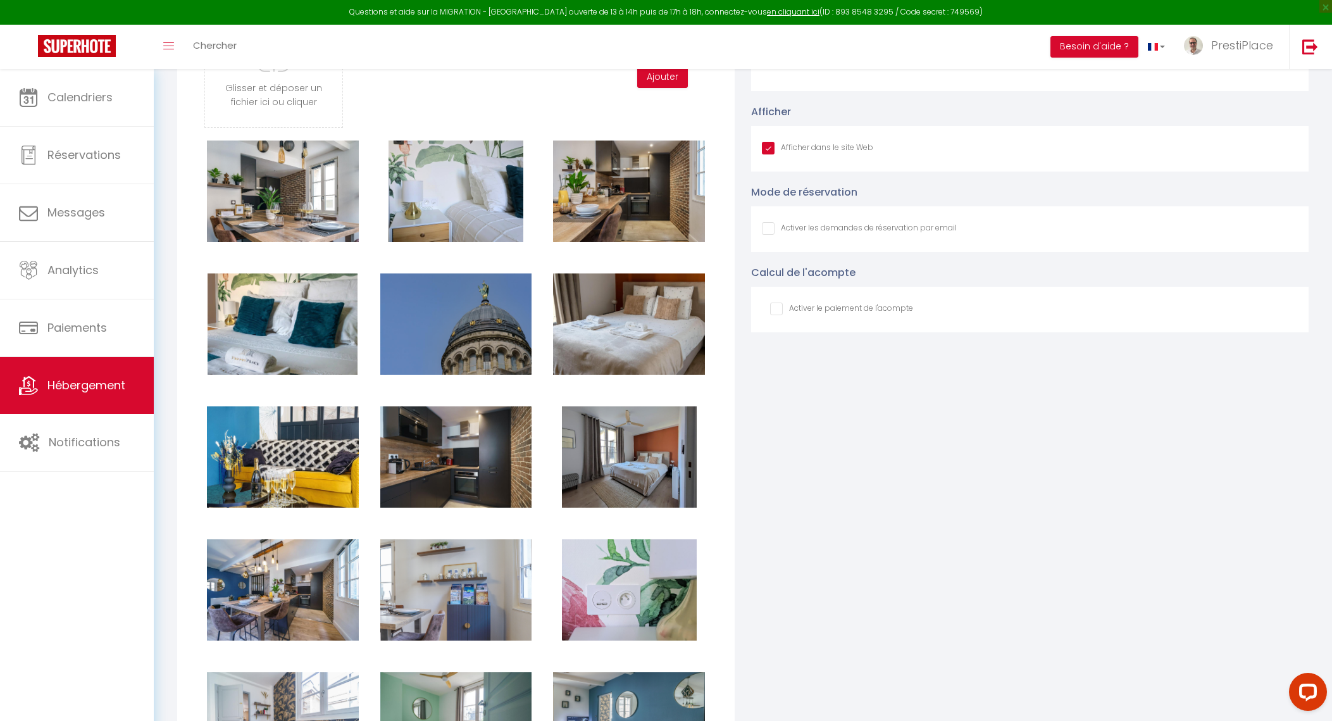
scroll to position [1503, 0]
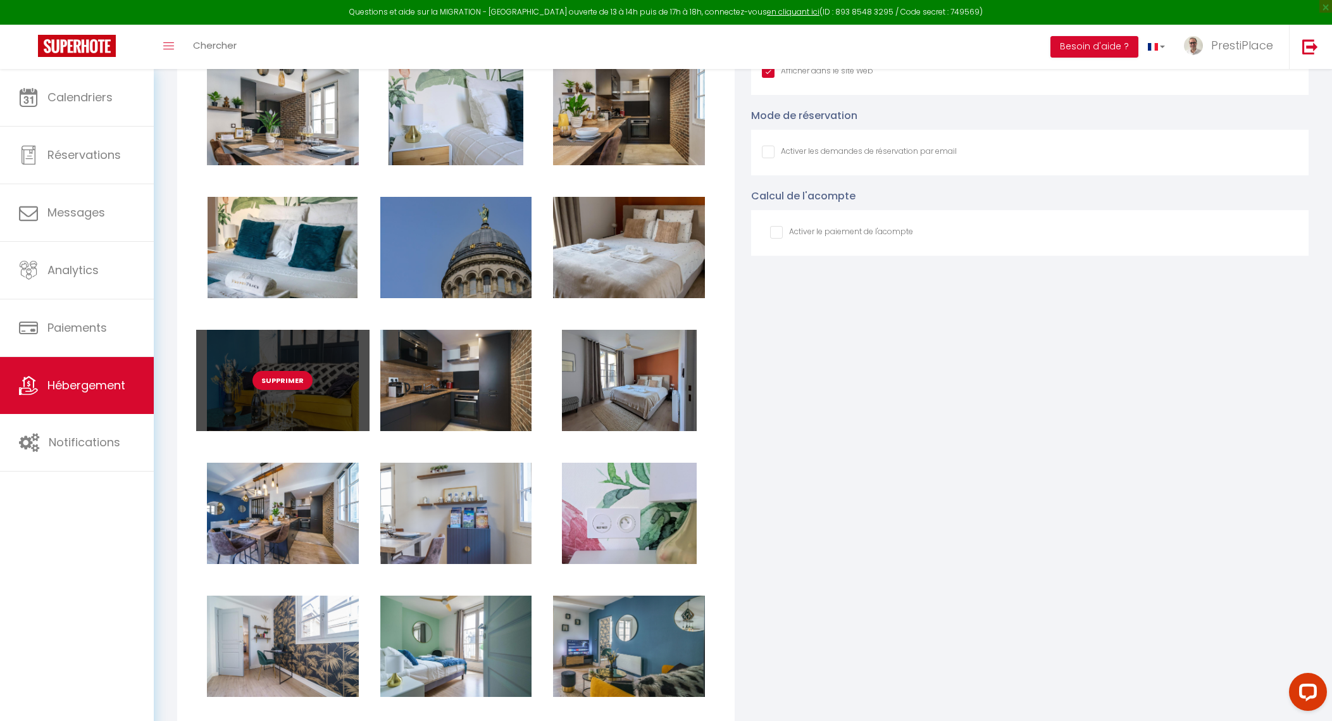
click at [281, 389] on button "Supprimer" at bounding box center [283, 380] width 60 height 19
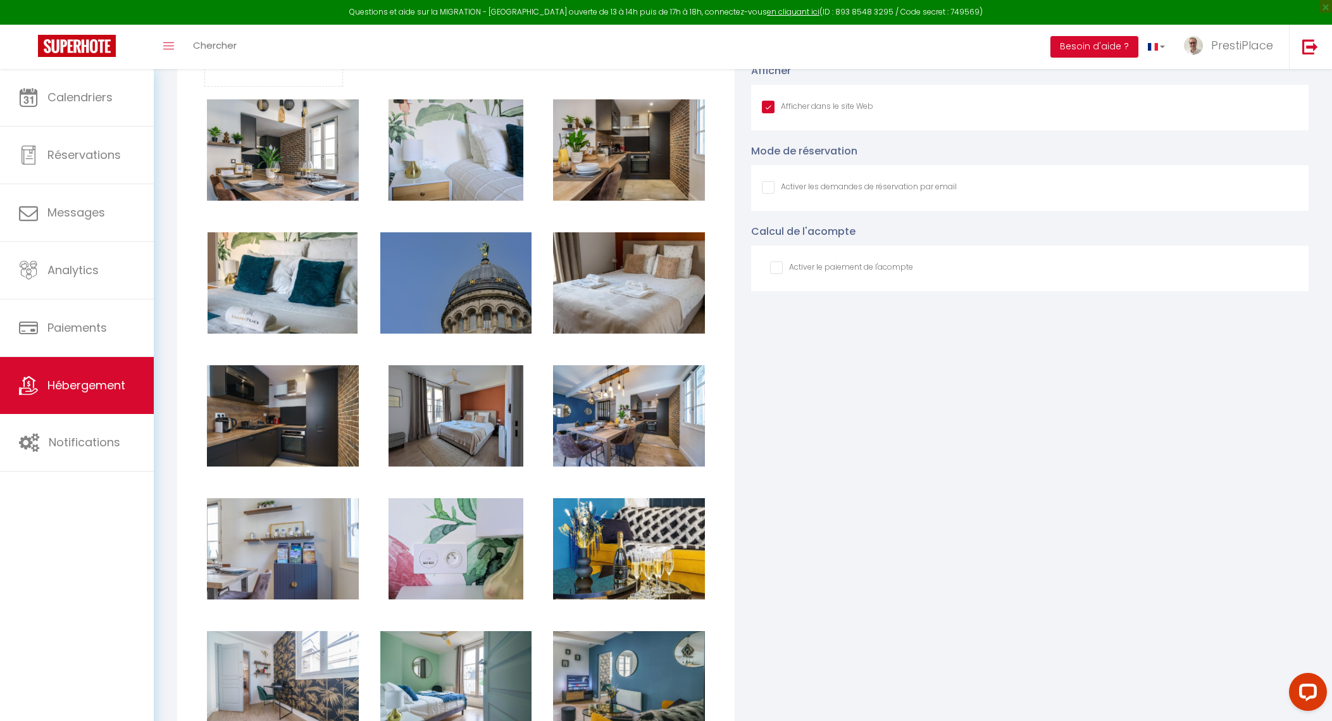
scroll to position [1345, 0]
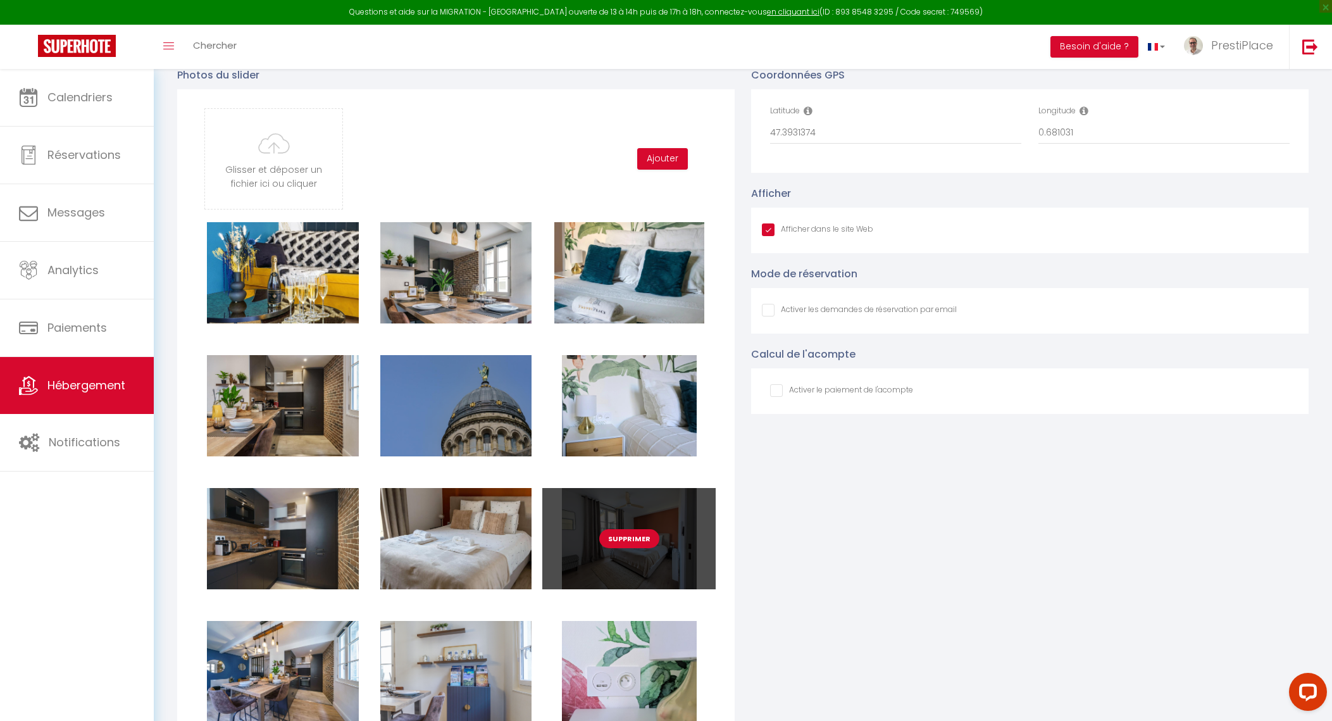
click at [639, 548] on button "Supprimer" at bounding box center [629, 538] width 60 height 19
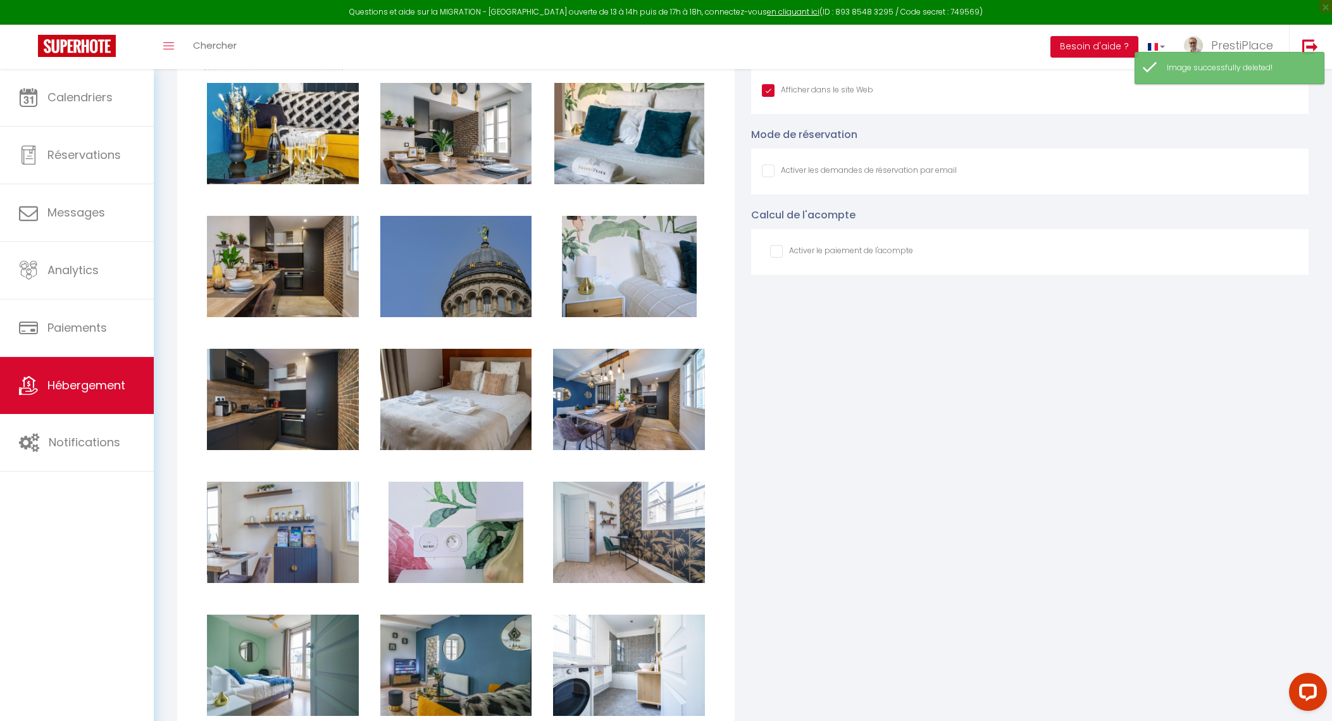
scroll to position [1503, 0]
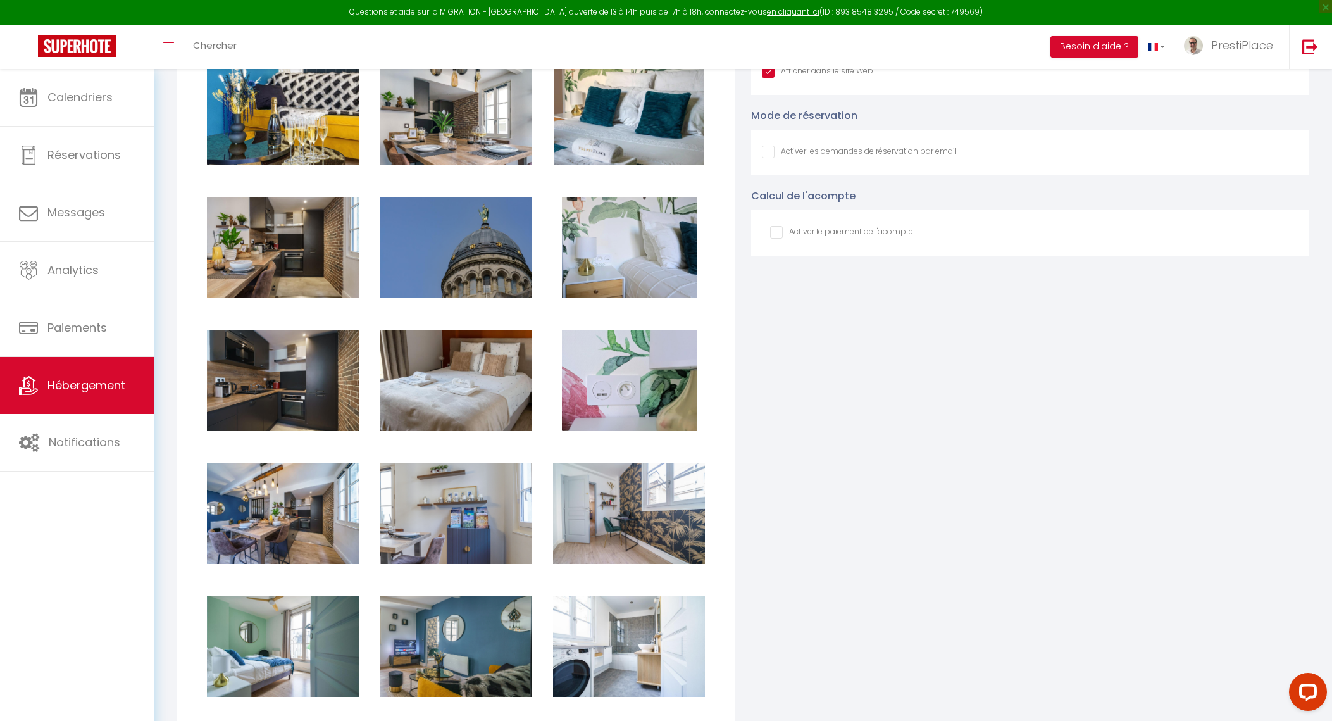
drag, startPoint x: 682, startPoint y: 576, endPoint x: 741, endPoint y: 532, distance: 74.2
click at [741, 532] on div "Photos du slider Glisser et déposer un fichier ici ou cliquer Ooops, something …" at bounding box center [456, 719] width 574 height 1646
drag, startPoint x: 741, startPoint y: 532, endPoint x: 972, endPoint y: 542, distance: 230.6
click at [972, 542] on div "Coordonnées GPS Latitude 47.3931374 Longitude 0.681031 Afficher Afficher dans l…" at bounding box center [1030, 719] width 574 height 1646
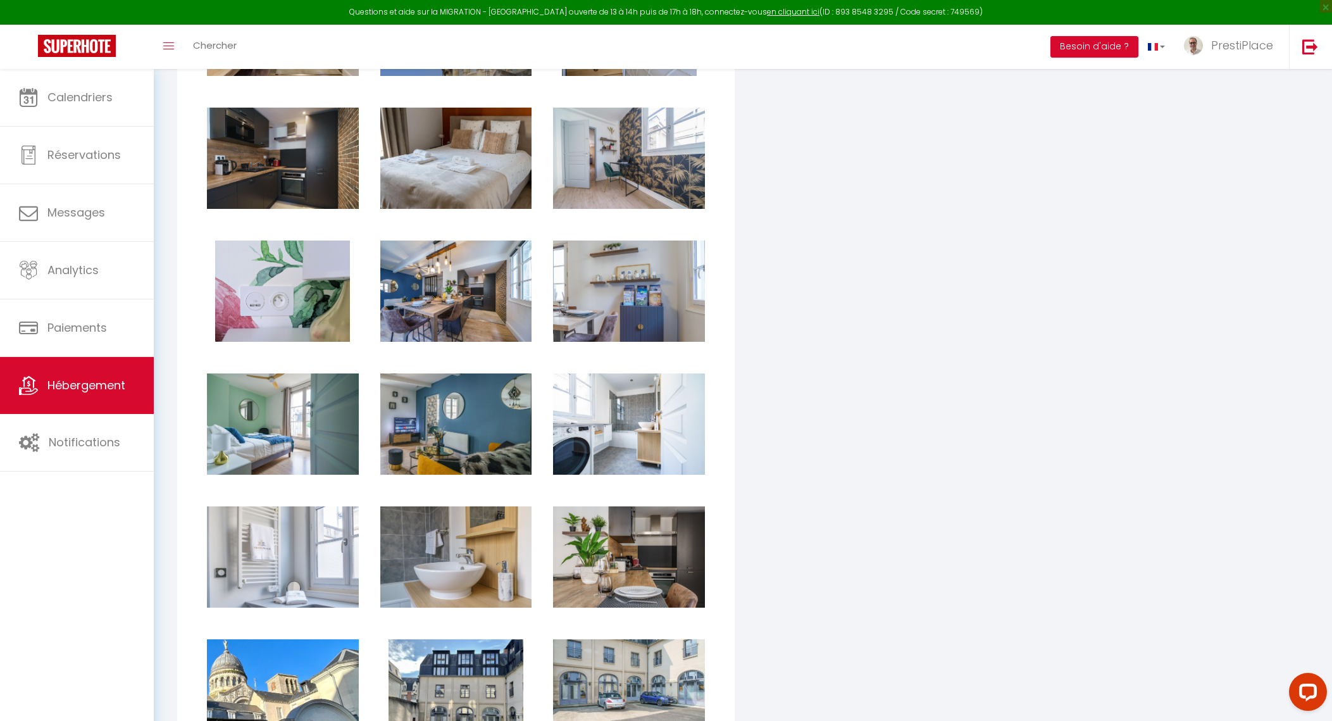
scroll to position [1741, 0]
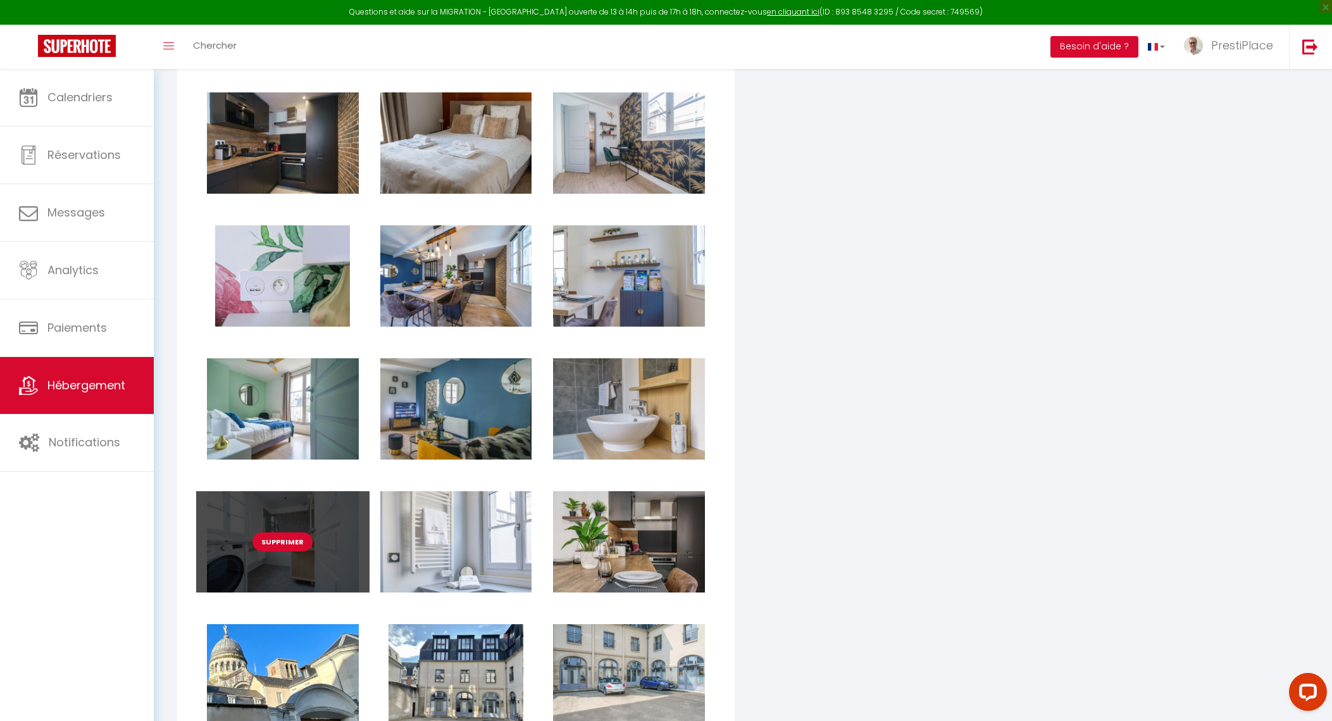
click at [289, 551] on button "Supprimer" at bounding box center [283, 541] width 60 height 19
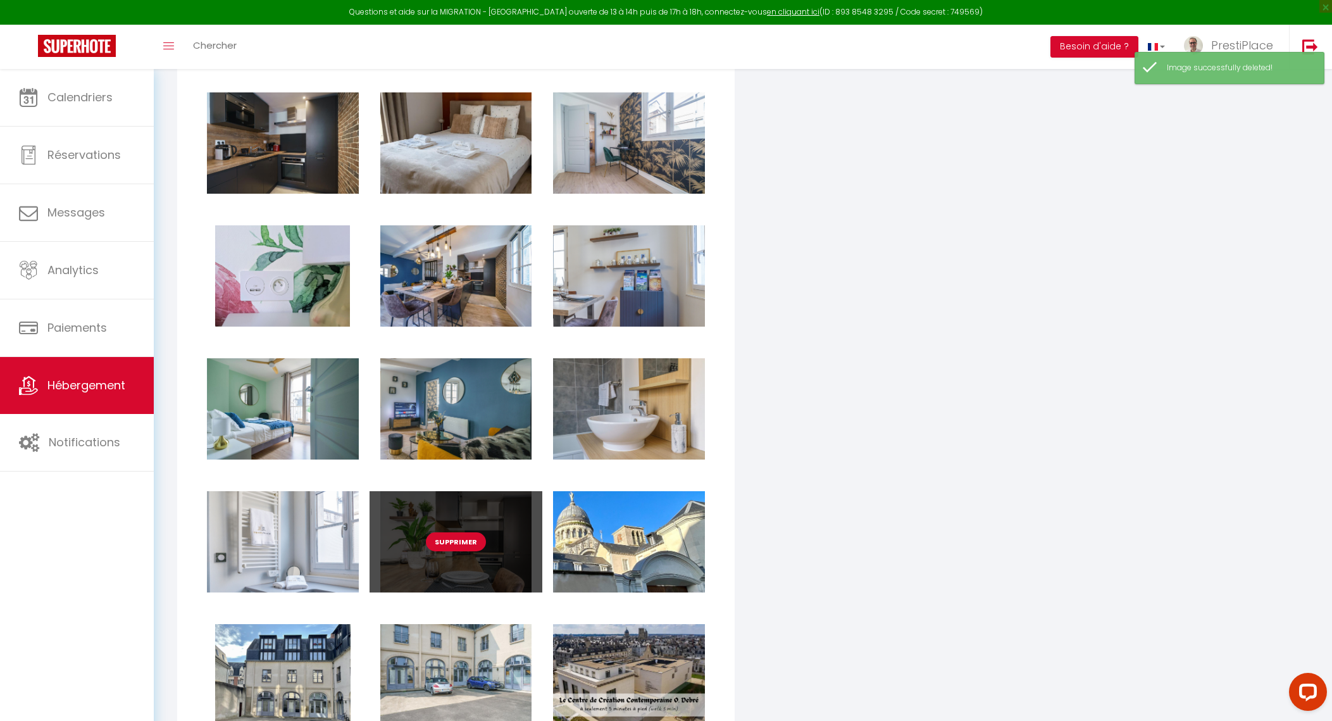
click at [468, 551] on button "Supprimer" at bounding box center [456, 541] width 60 height 19
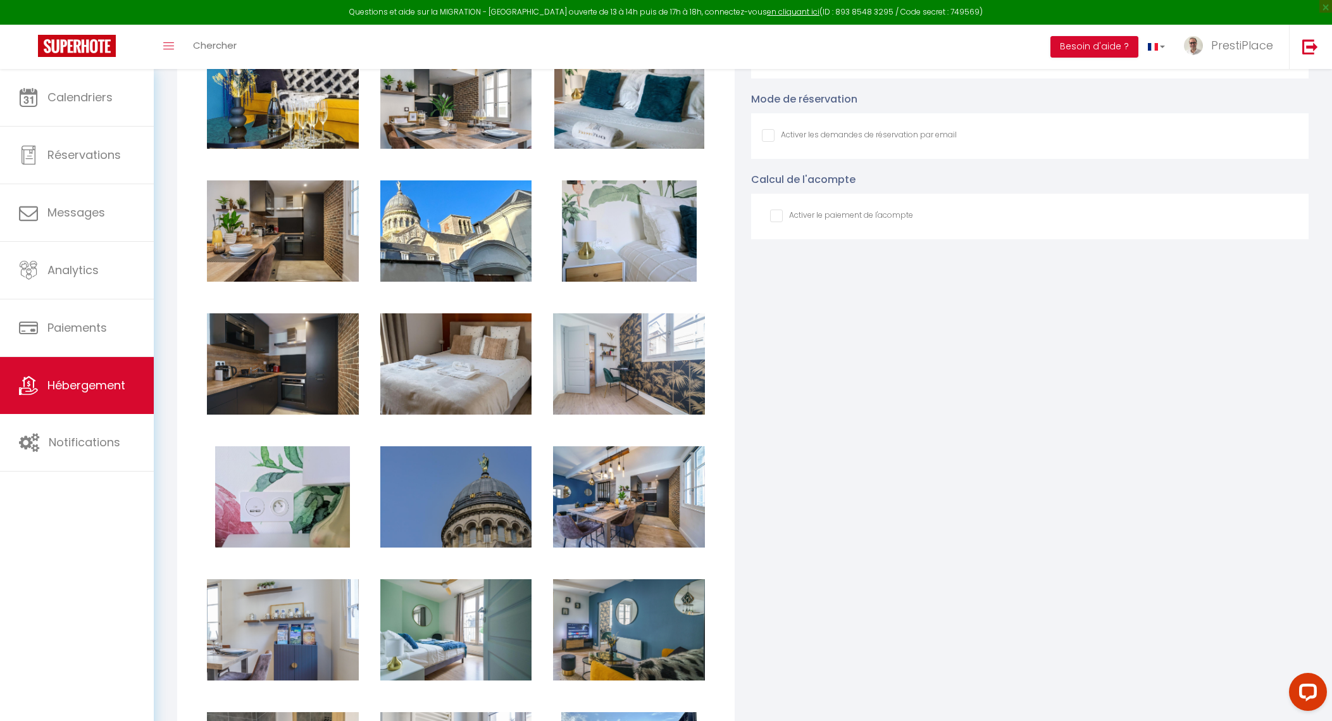
scroll to position [1661, 0]
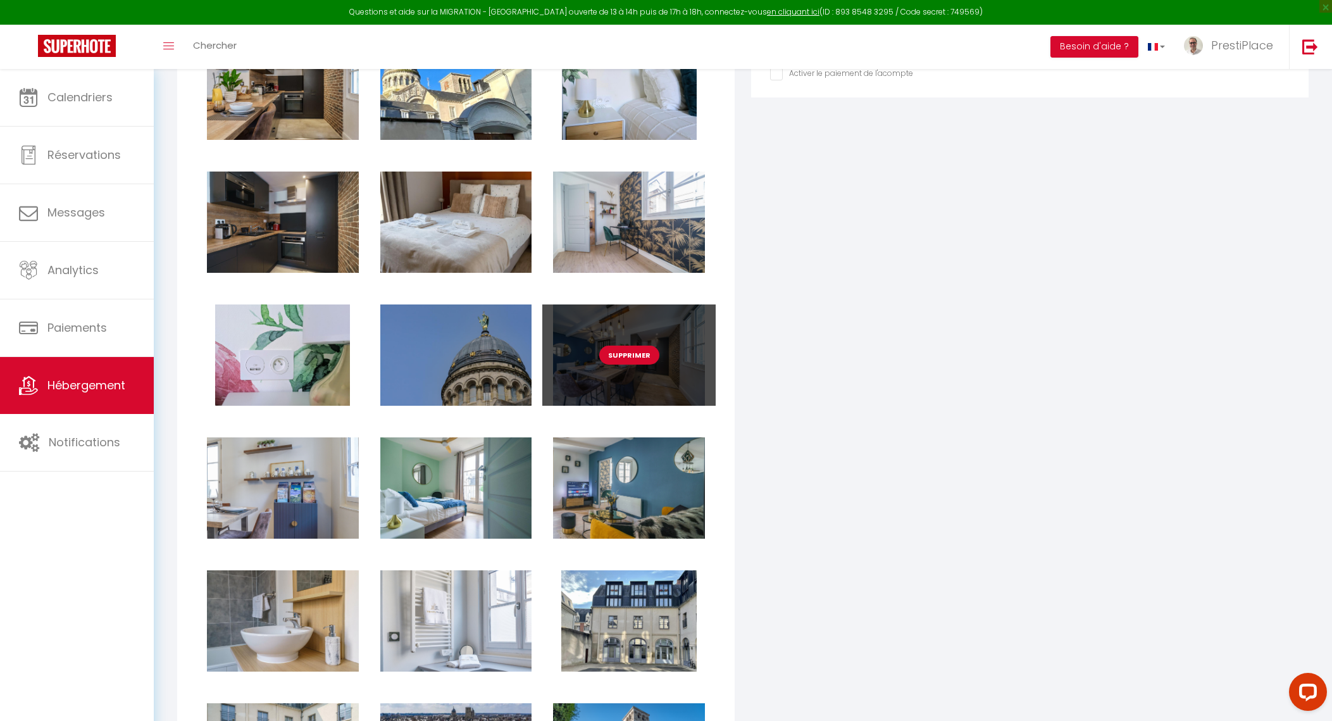
click at [649, 365] on button "Supprimer" at bounding box center [629, 355] width 60 height 19
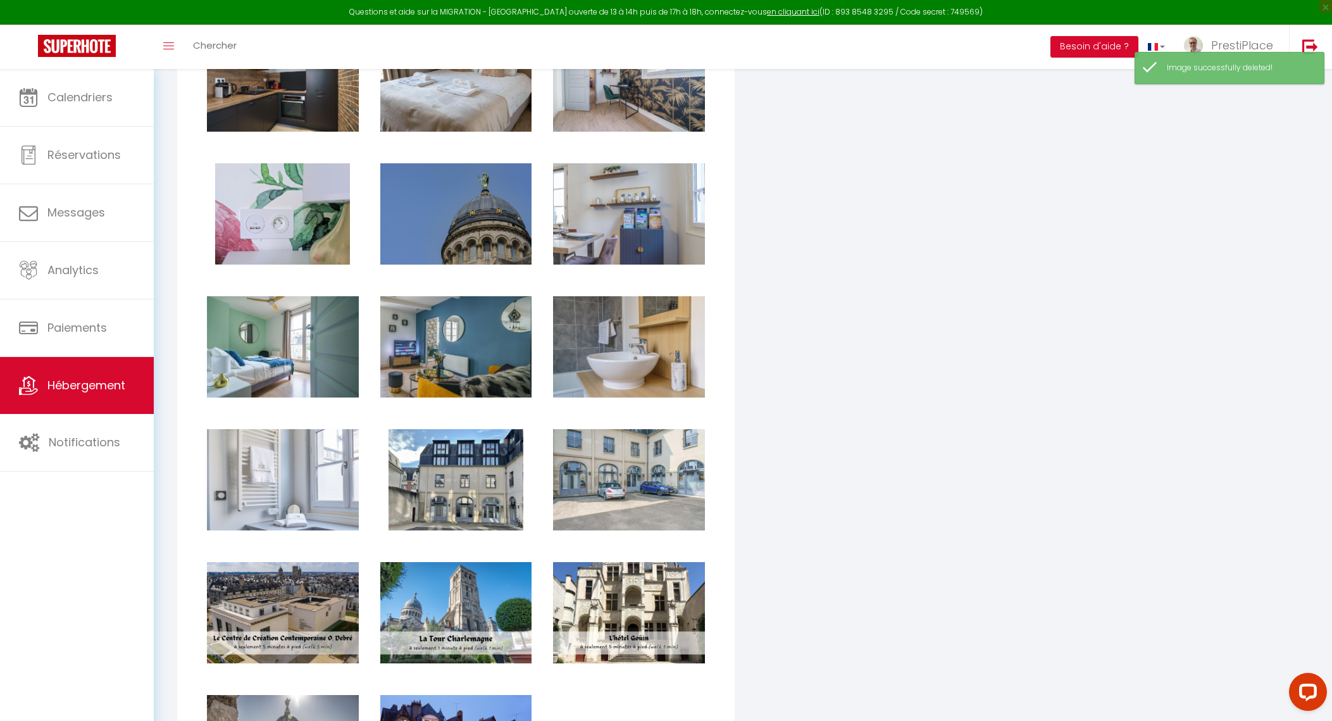
scroll to position [1899, 0]
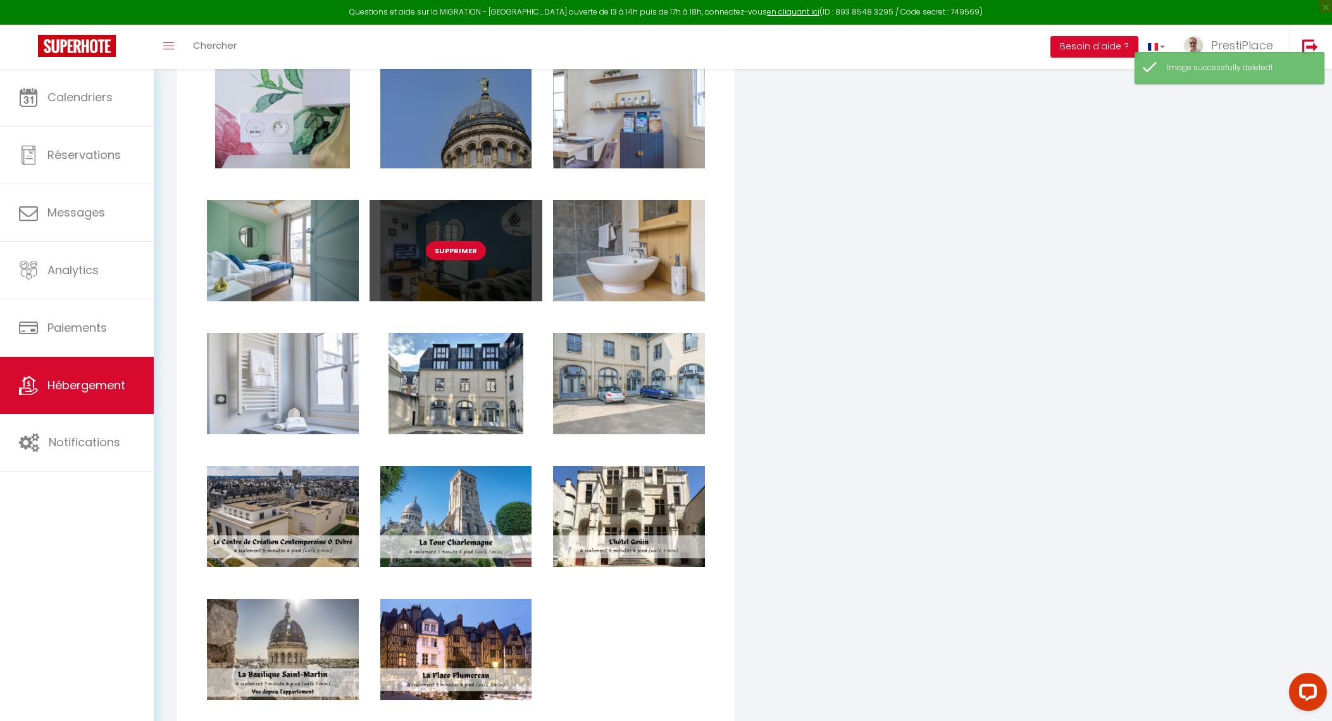
click at [453, 258] on button "Supprimer" at bounding box center [456, 250] width 60 height 19
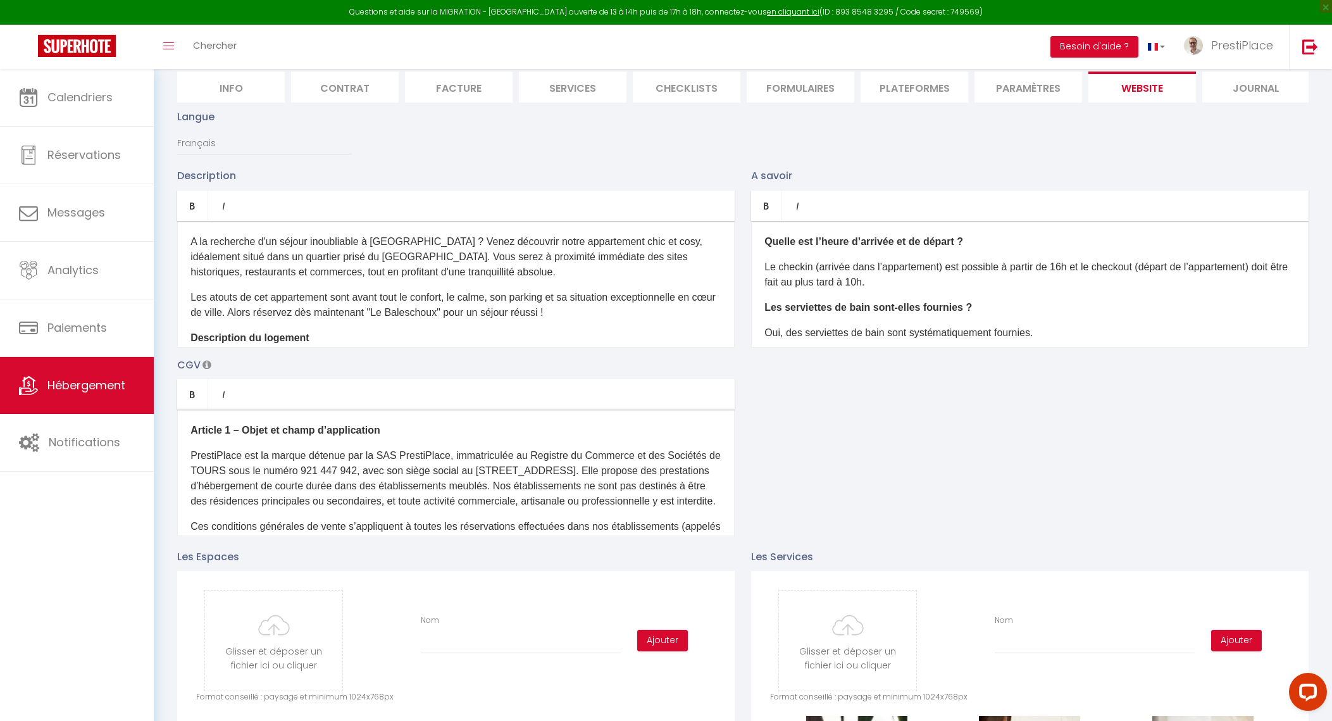
scroll to position [0, 0]
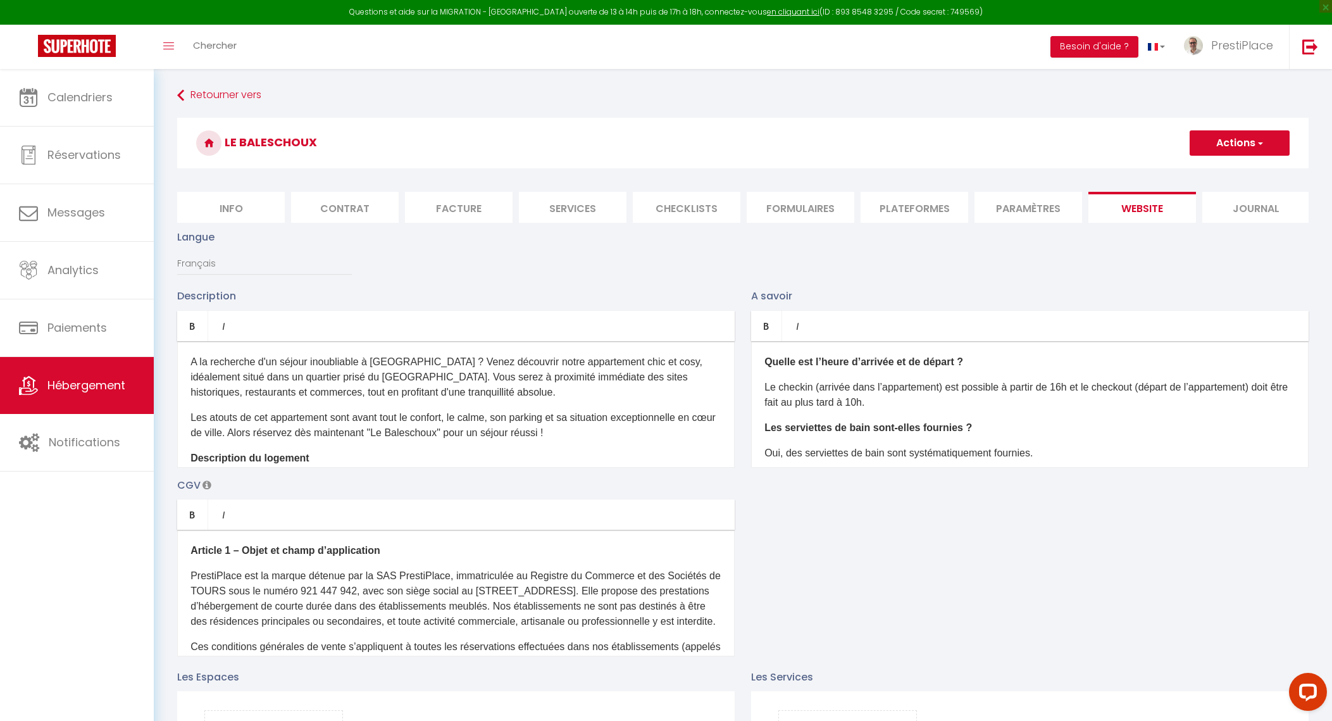
click at [1237, 130] on div "Le Baleschoux Actions Enregistrer" at bounding box center [743, 147] width 1132 height 58
click at [1227, 151] on button "Actions" at bounding box center [1240, 142] width 100 height 25
click at [1223, 166] on input "Enregistrer" at bounding box center [1225, 171] width 47 height 13
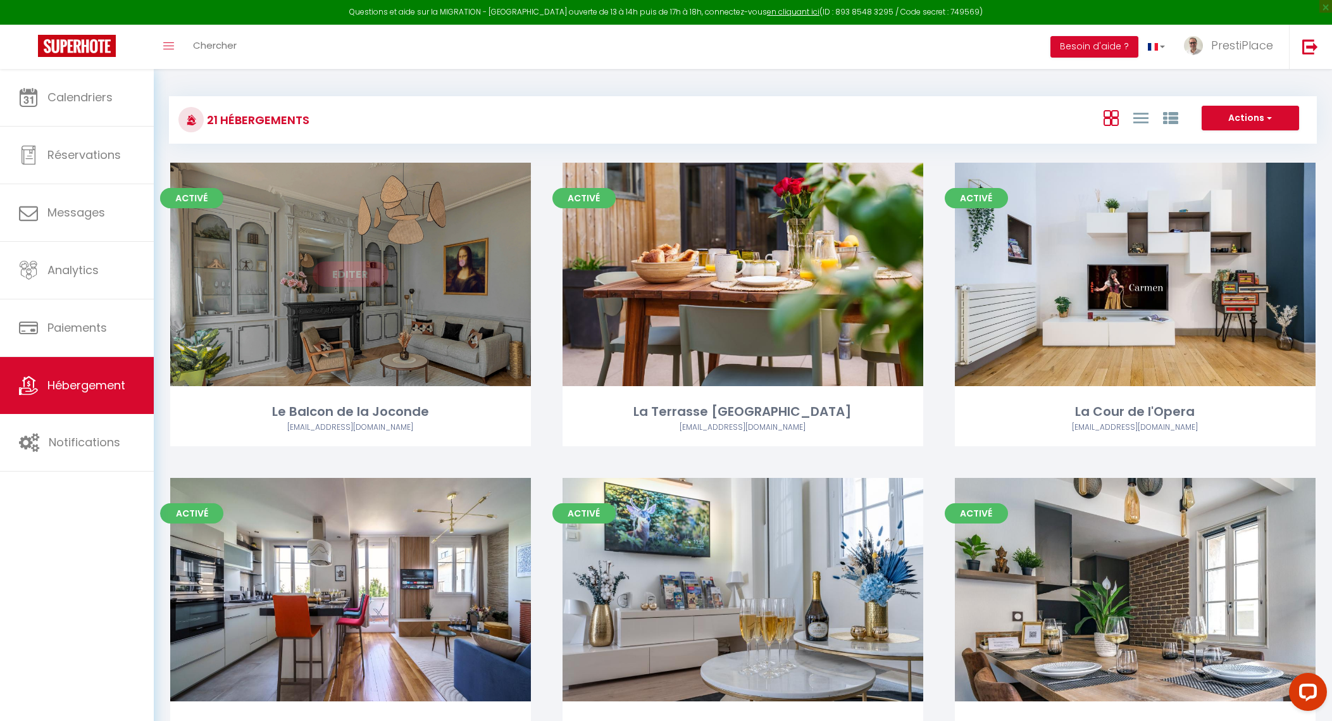
click at [359, 282] on link "Editer" at bounding box center [351, 273] width 76 height 25
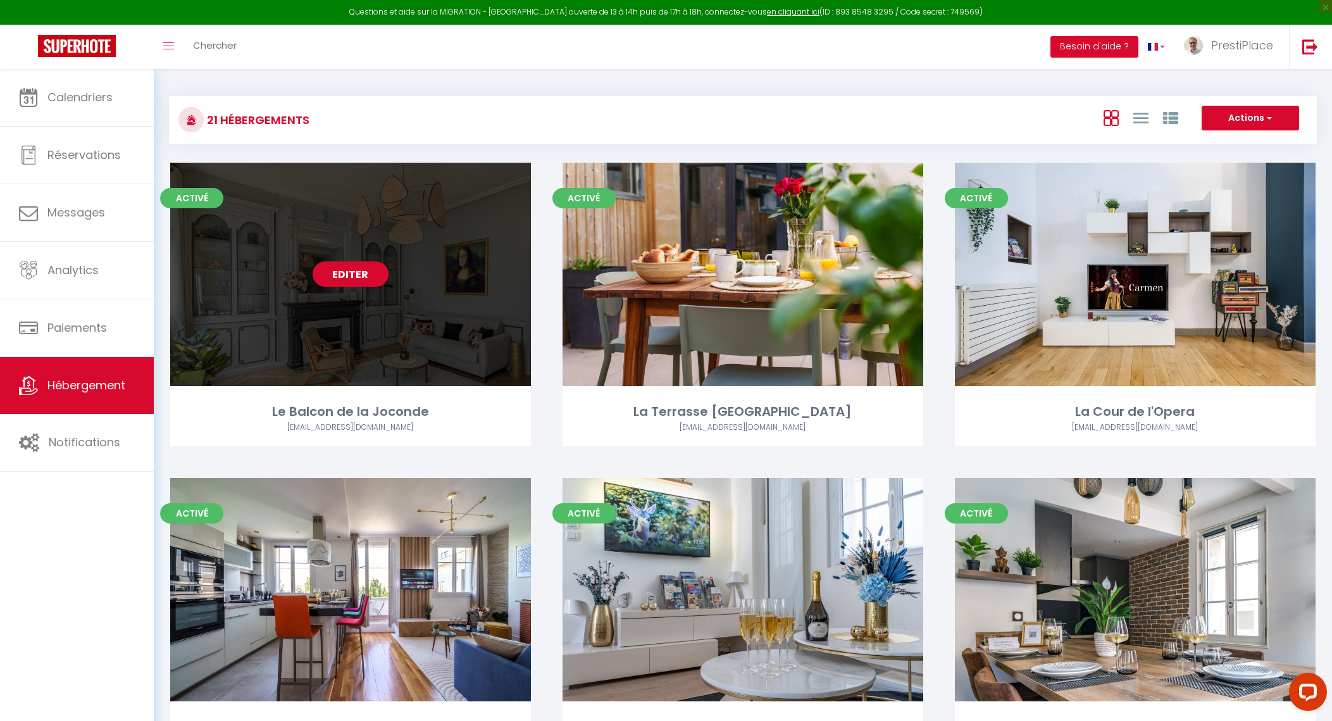
click at [359, 282] on link "Editer" at bounding box center [351, 273] width 76 height 25
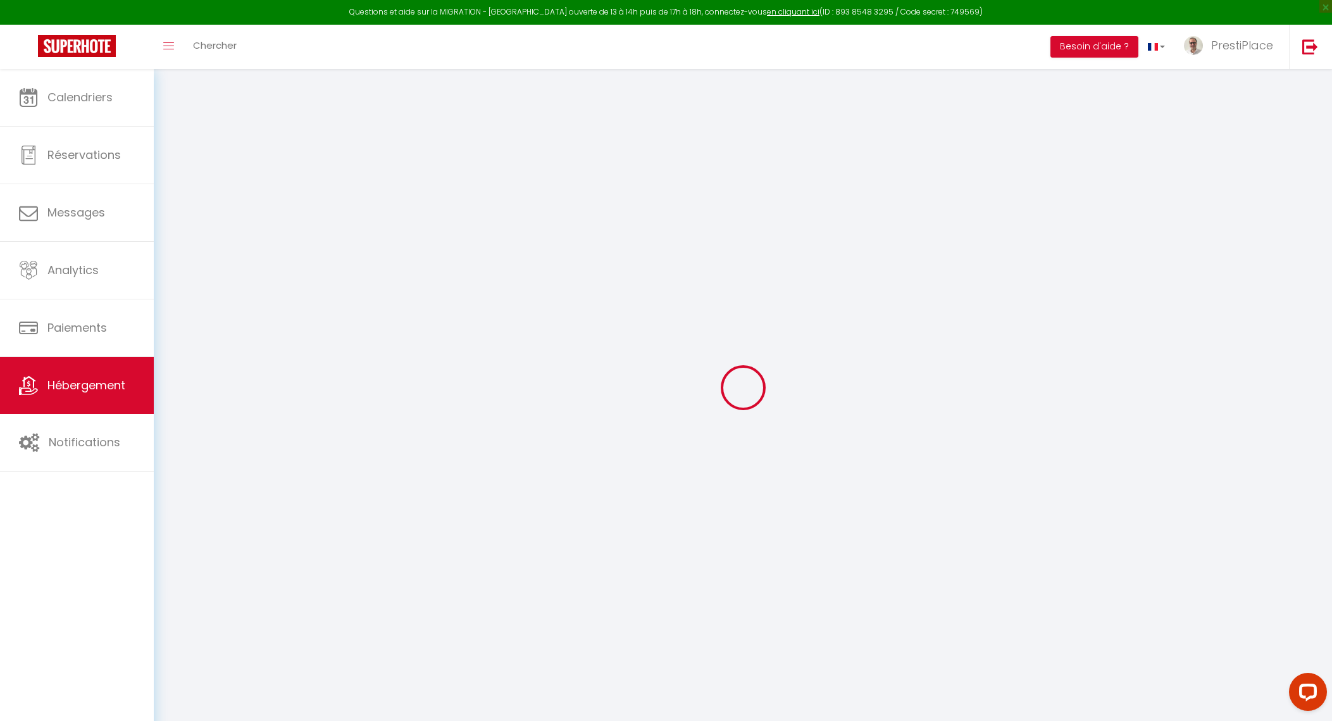
type input "Oups ! Les dates sélectionnées sont indisponibles."
type textarea "Malheureusement, les dates sélectionnées sont indisponibles ou ne respectent pa…"
type input "47.3910377"
type input "0.6803062"
checkbox input "true"
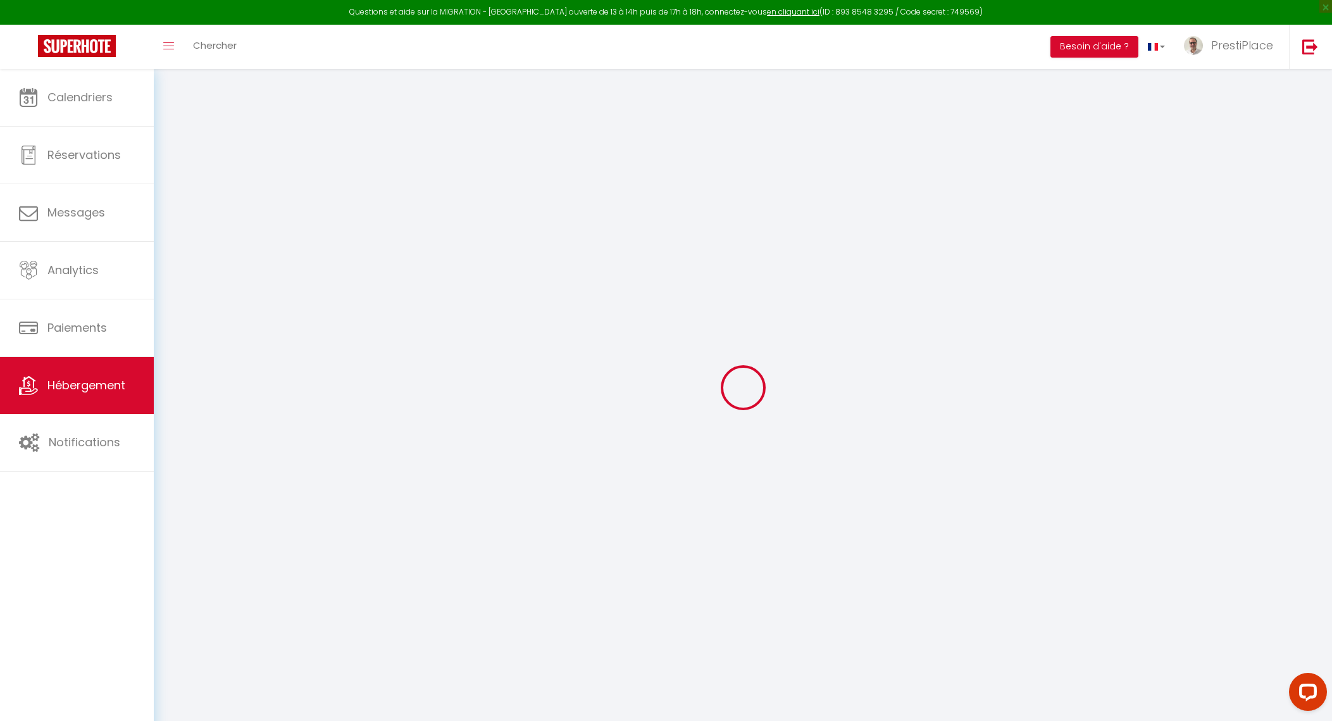
checkbox input "false"
checkbox input "true"
checkbox input "false"
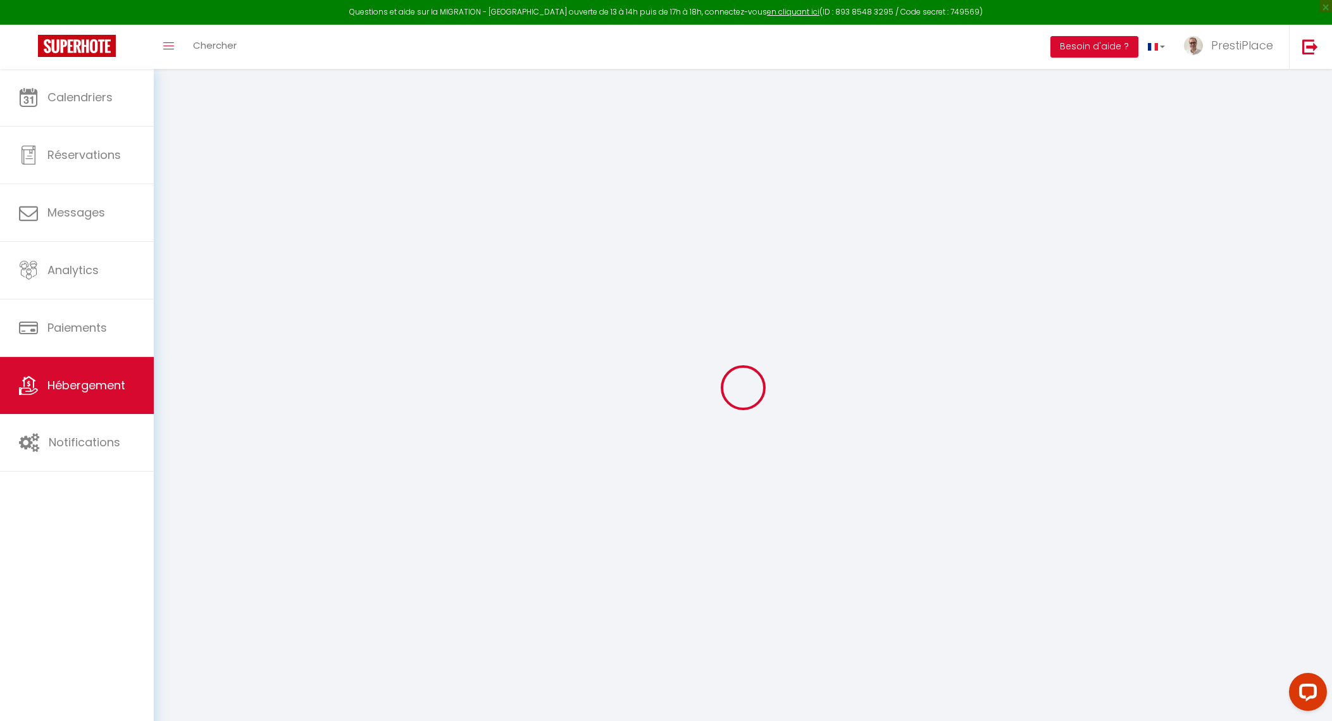
checkbox input "false"
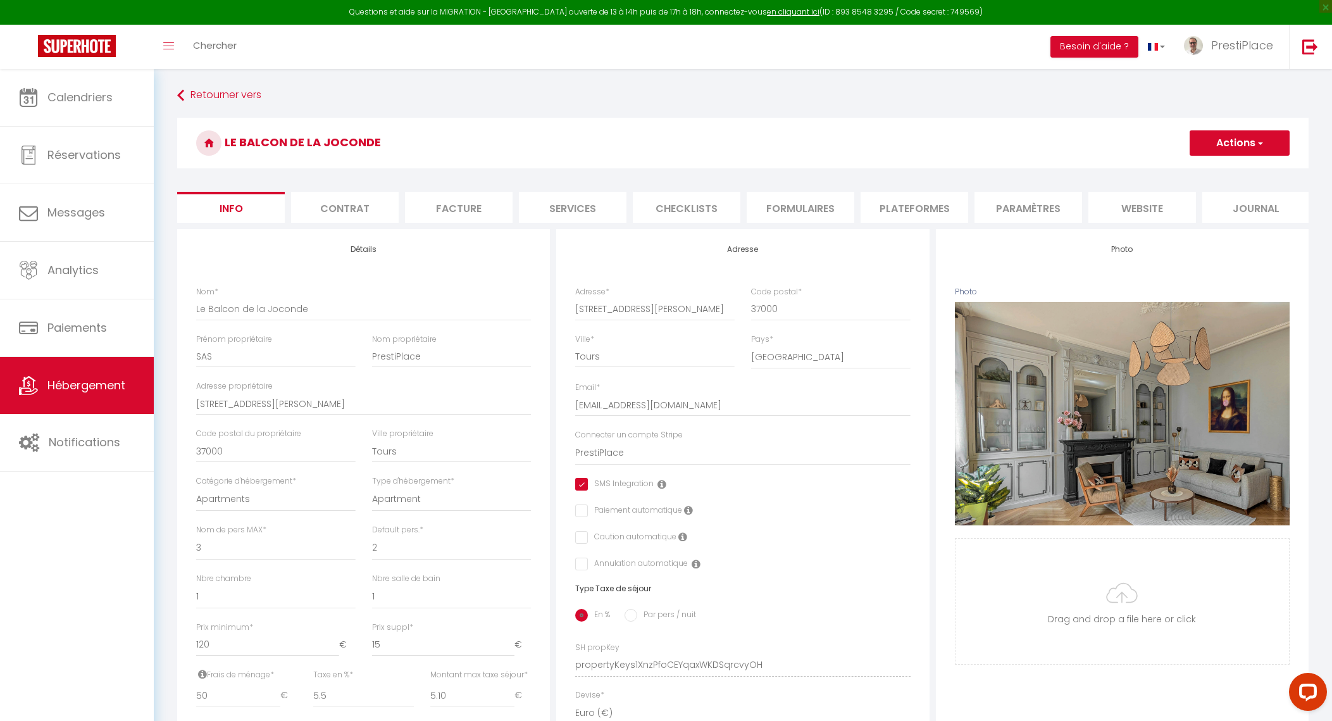
checkbox input "true"
checkbox input "false"
click at [1130, 206] on li "website" at bounding box center [1143, 207] width 108 height 31
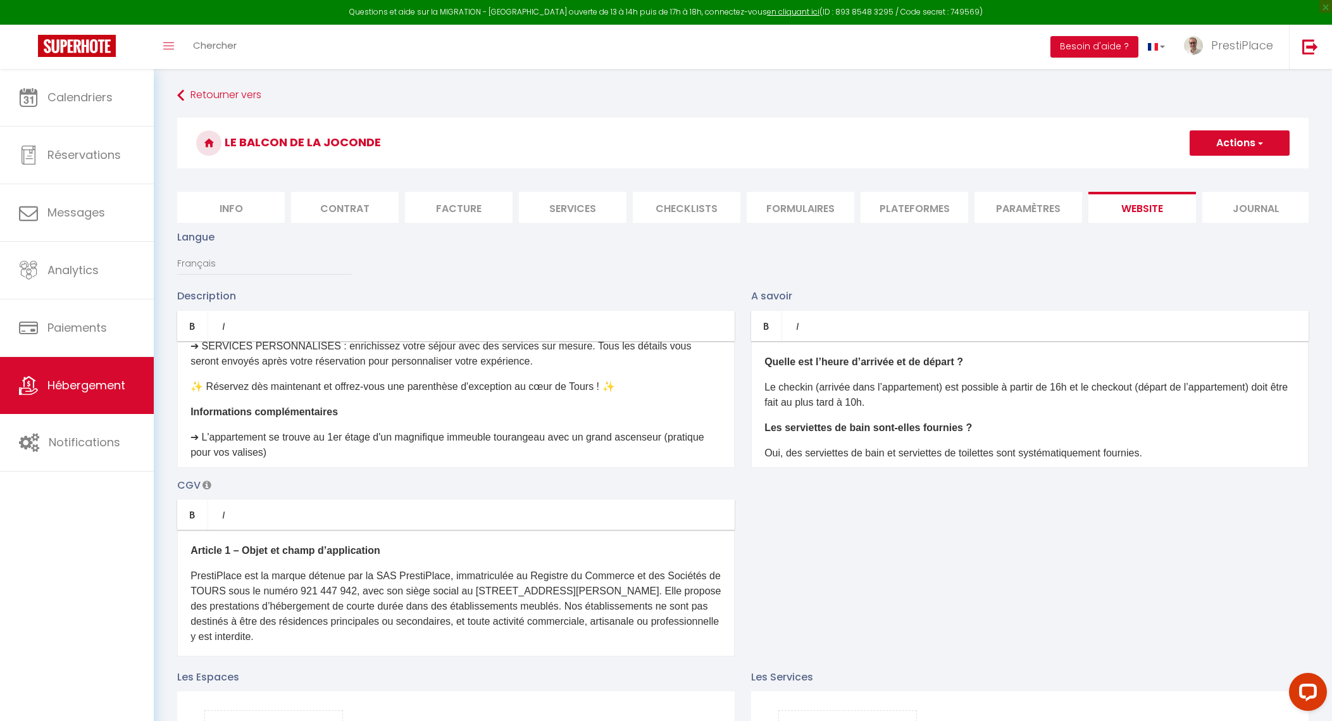
scroll to position [1000, 0]
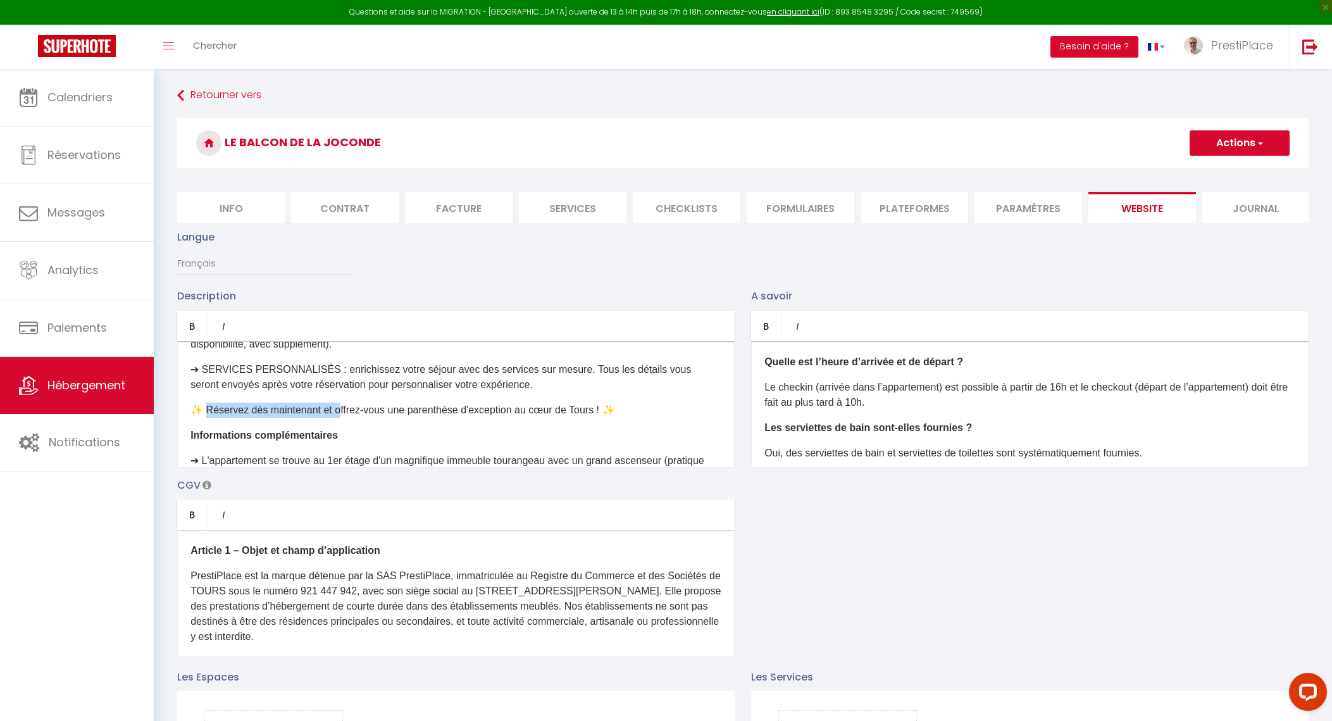
drag, startPoint x: 339, startPoint y: 435, endPoint x: 209, endPoint y: 429, distance: 129.9
click at [209, 418] on p "✨ Réservez dès maintenant et offrez-vous une parenthèse d'exception au cœur de …" at bounding box center [456, 410] width 531 height 15
click at [1223, 151] on button "Actions" at bounding box center [1240, 142] width 100 height 25
click at [1220, 170] on input "Enregistrer" at bounding box center [1225, 171] width 47 height 13
checkbox input "true"
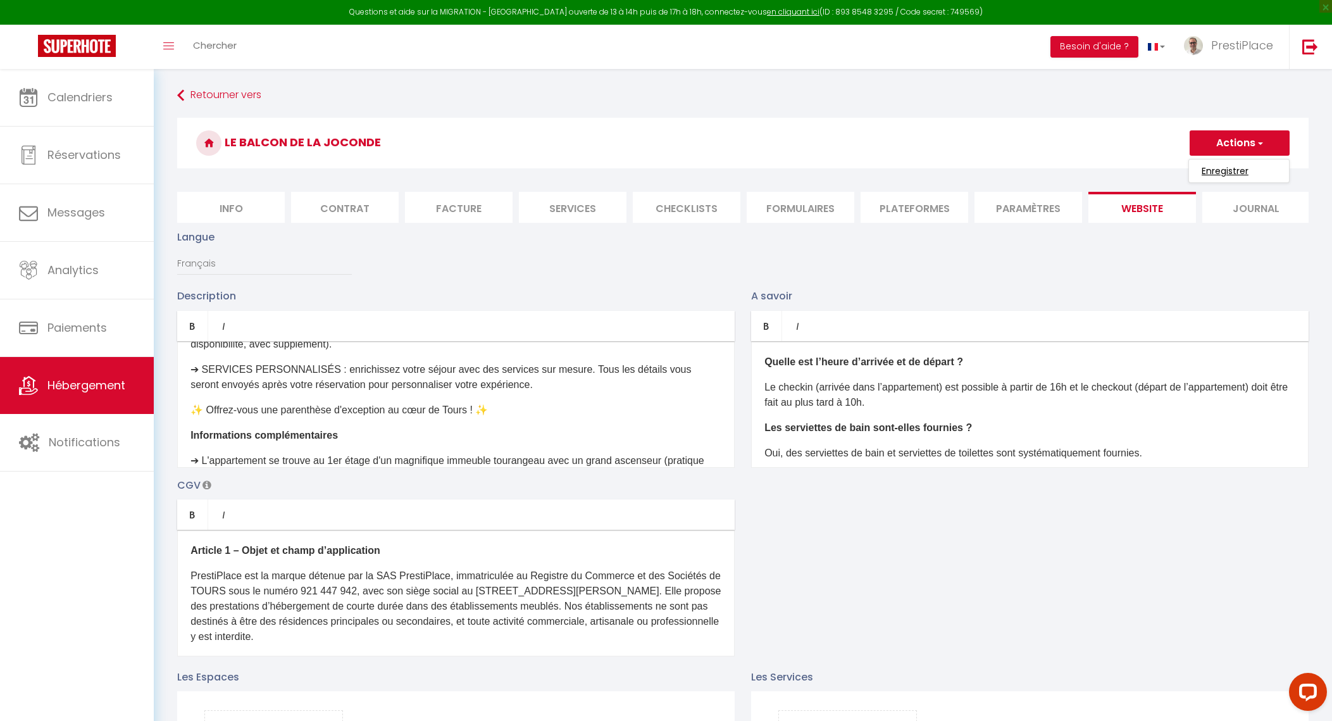
checkbox input "false"
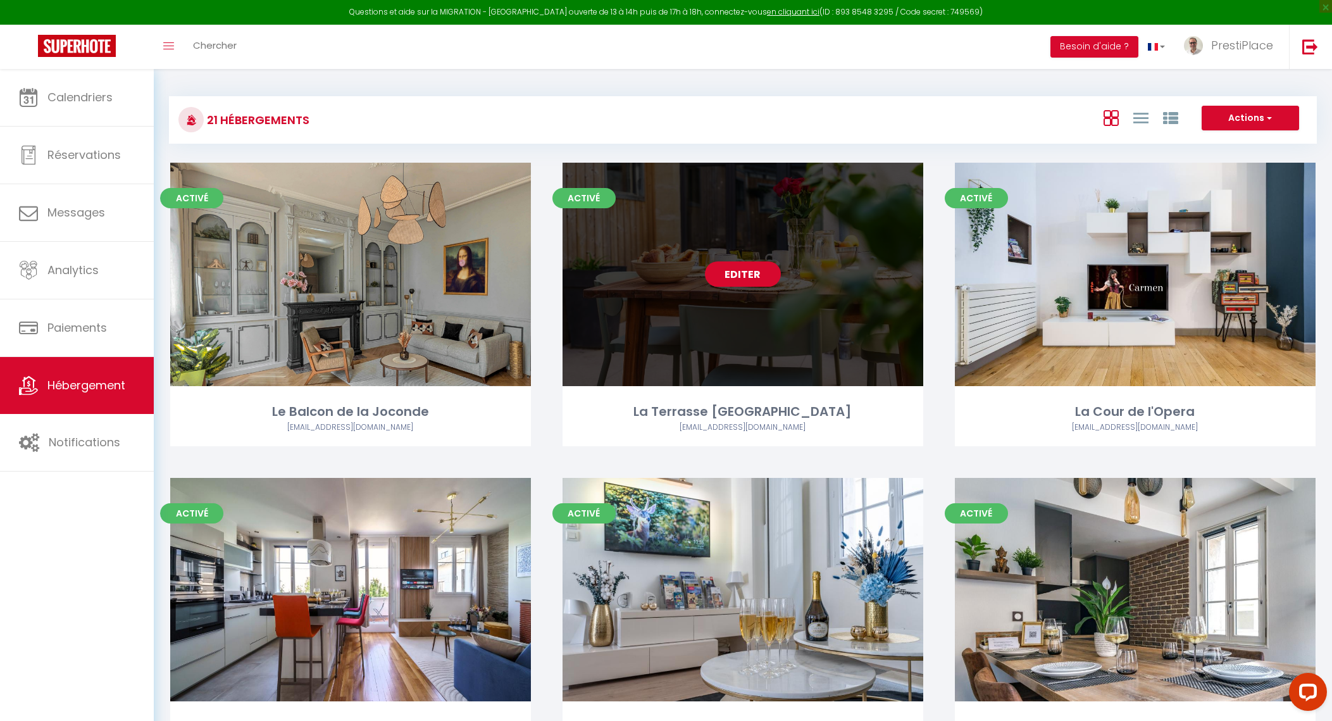
click at [742, 277] on link "Editer" at bounding box center [743, 273] width 76 height 25
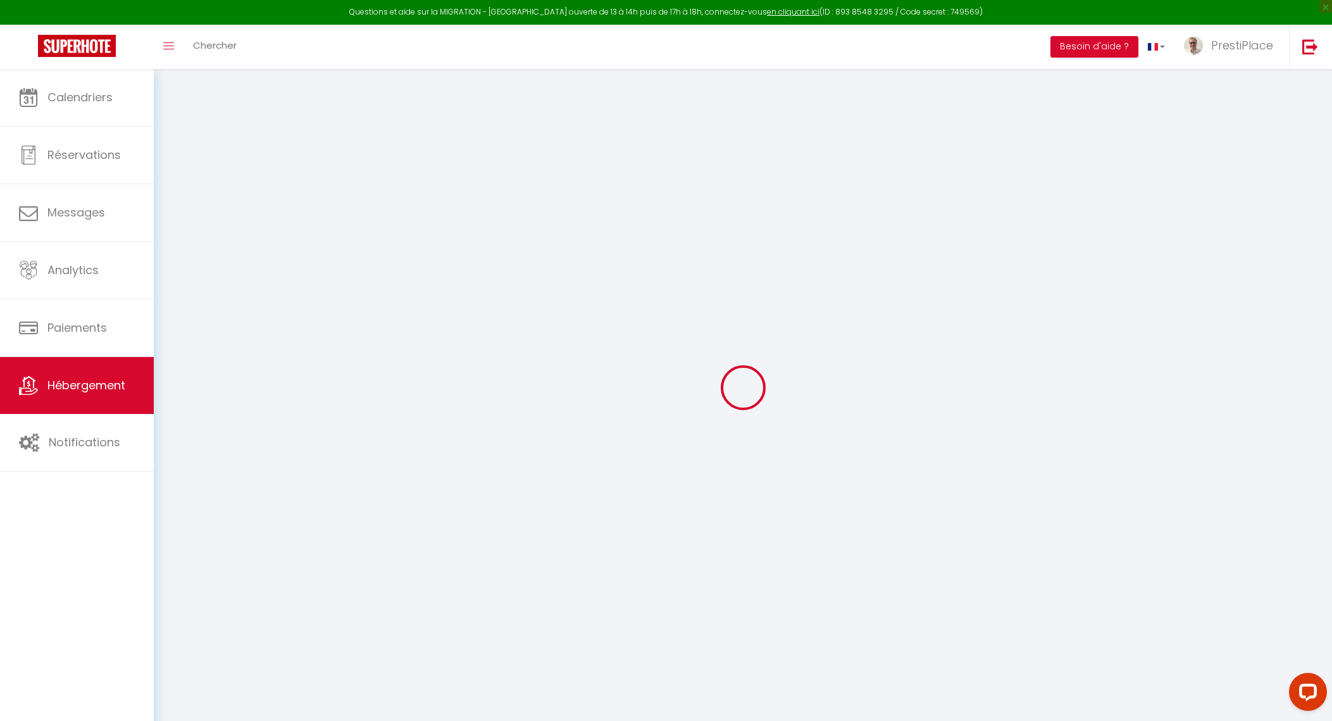
type input "Oups ! Les dates sélectionnées sont indisponibles."
type textarea "Malheureusement, les dates sélectionnées sont indisponibles ou ne respectent pa…"
type input "47.3939774"
type input "0.6904688"
checkbox input "true"
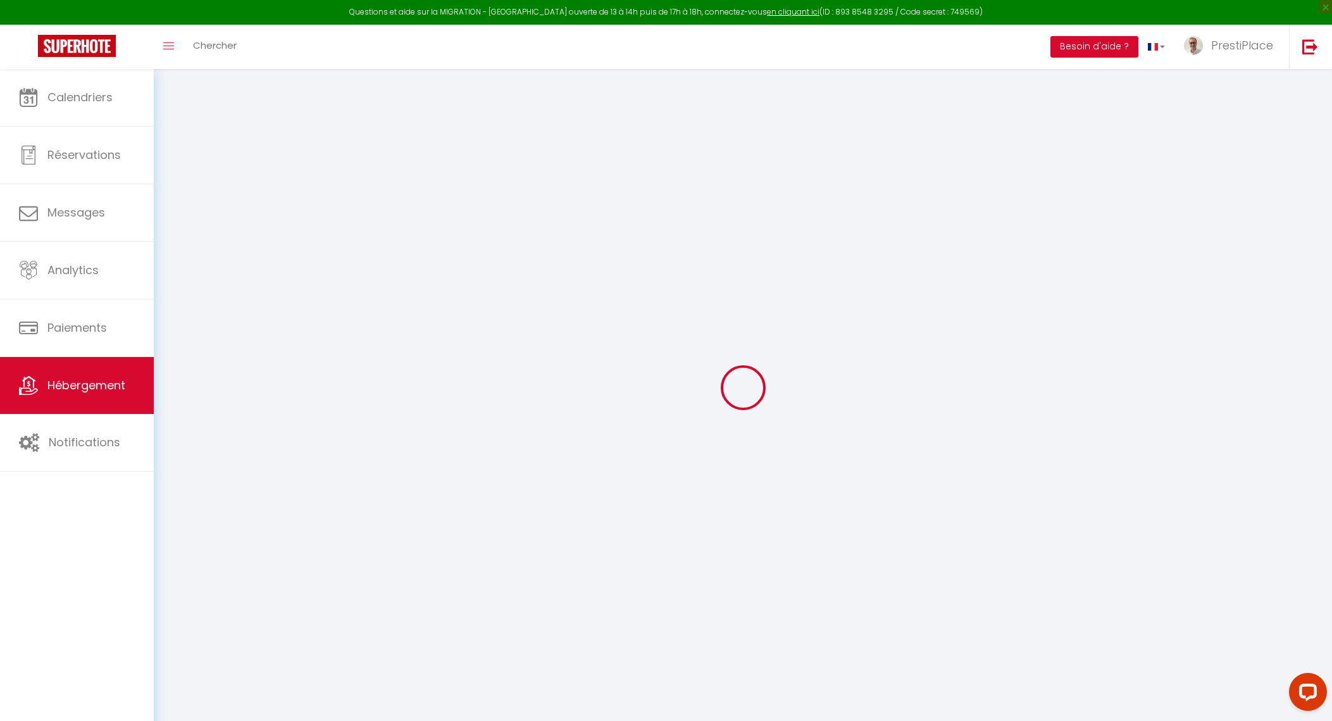
checkbox input "false"
checkbox input "true"
checkbox input "false"
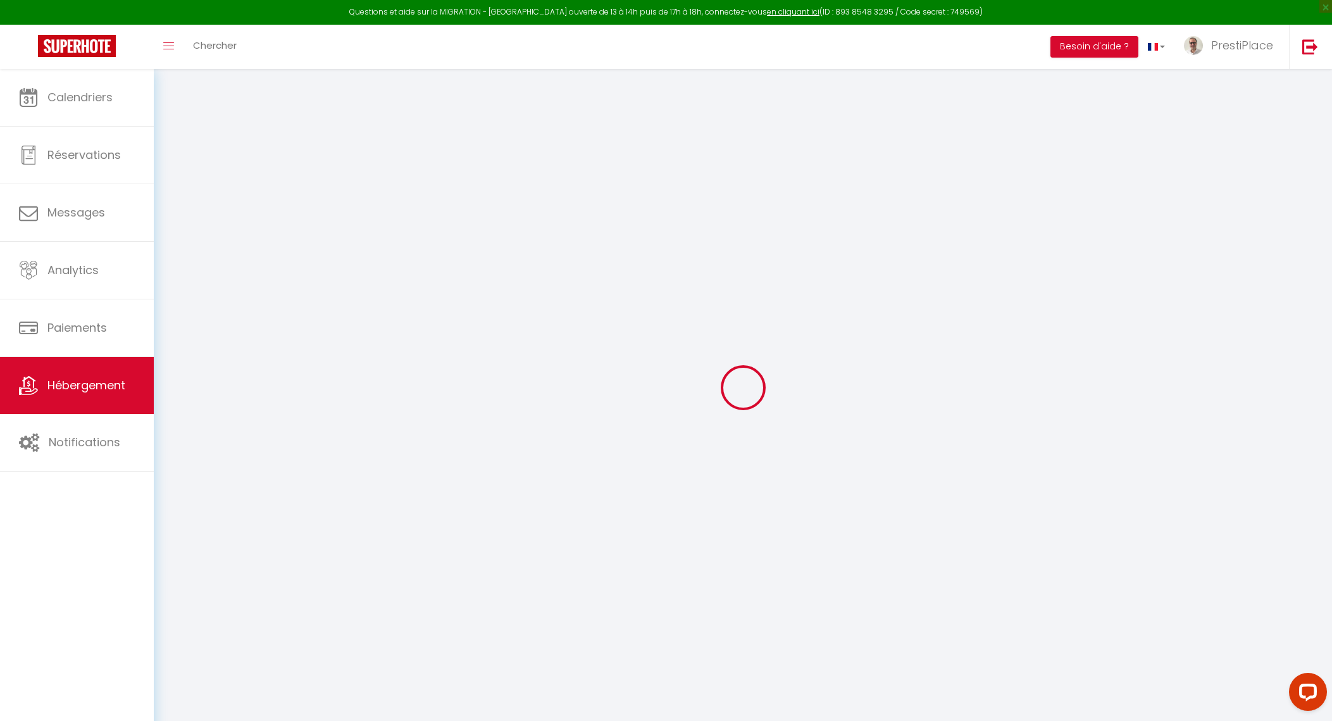
checkbox input "false"
checkbox input "true"
checkbox input "false"
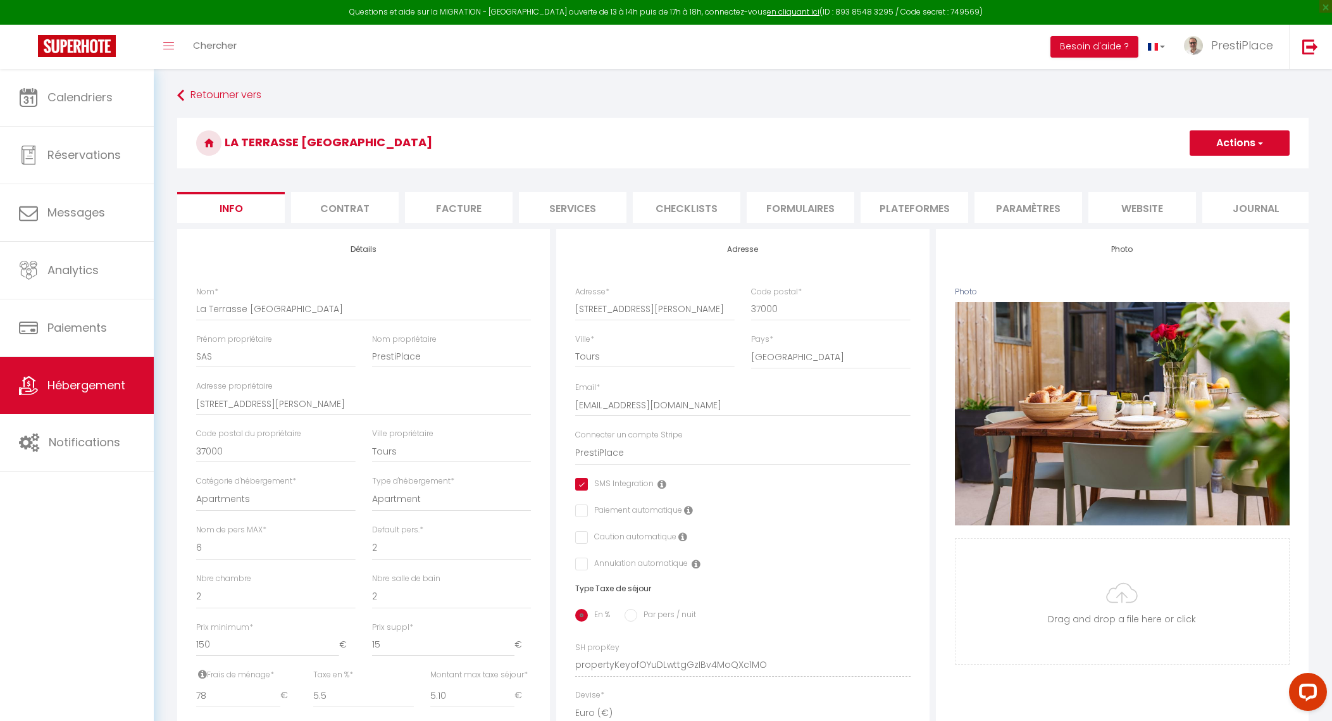
click at [1150, 203] on li "website" at bounding box center [1143, 207] width 108 height 31
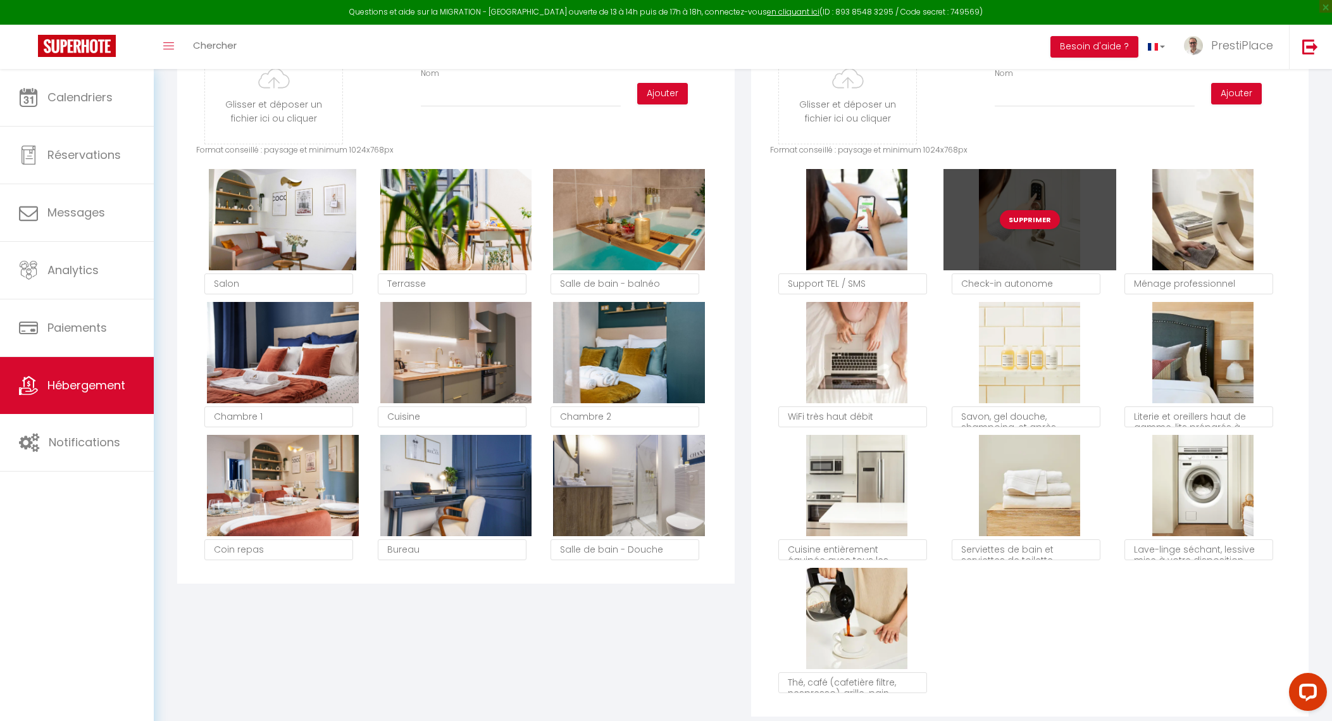
scroll to position [632, 0]
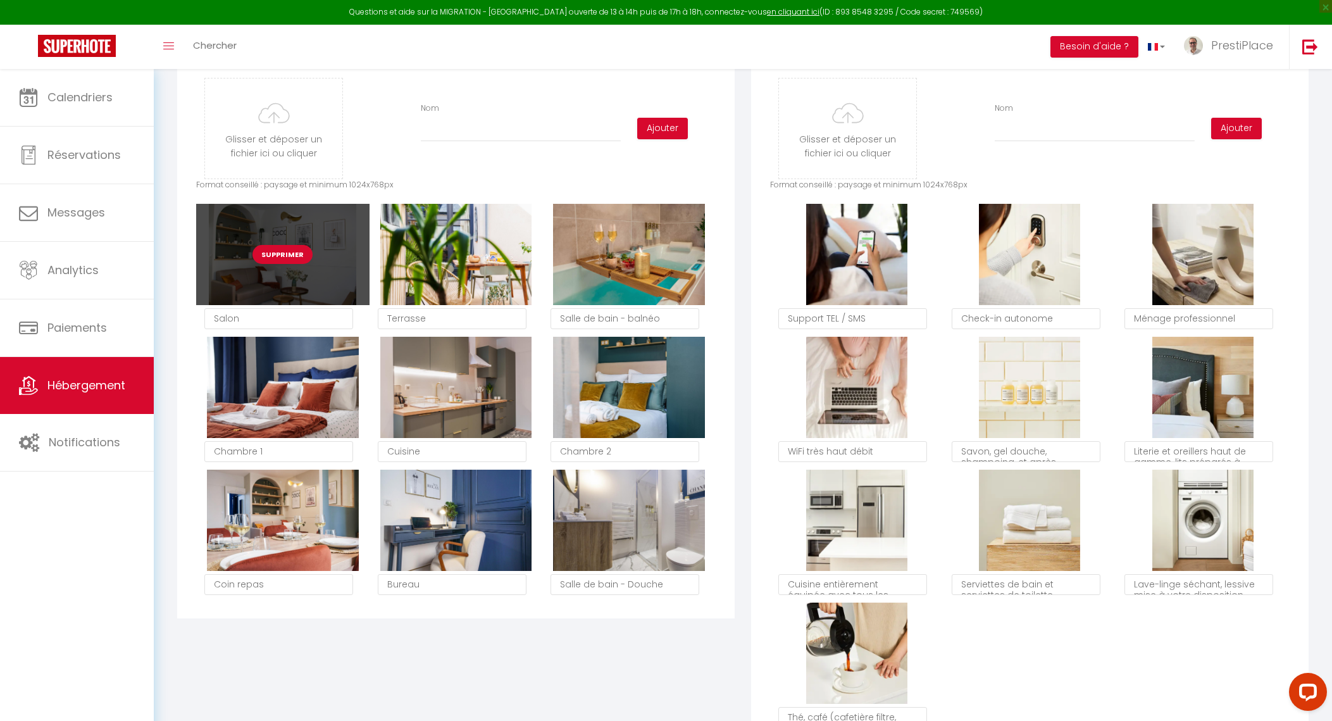
click at [265, 264] on button "Supprimer" at bounding box center [283, 254] width 60 height 19
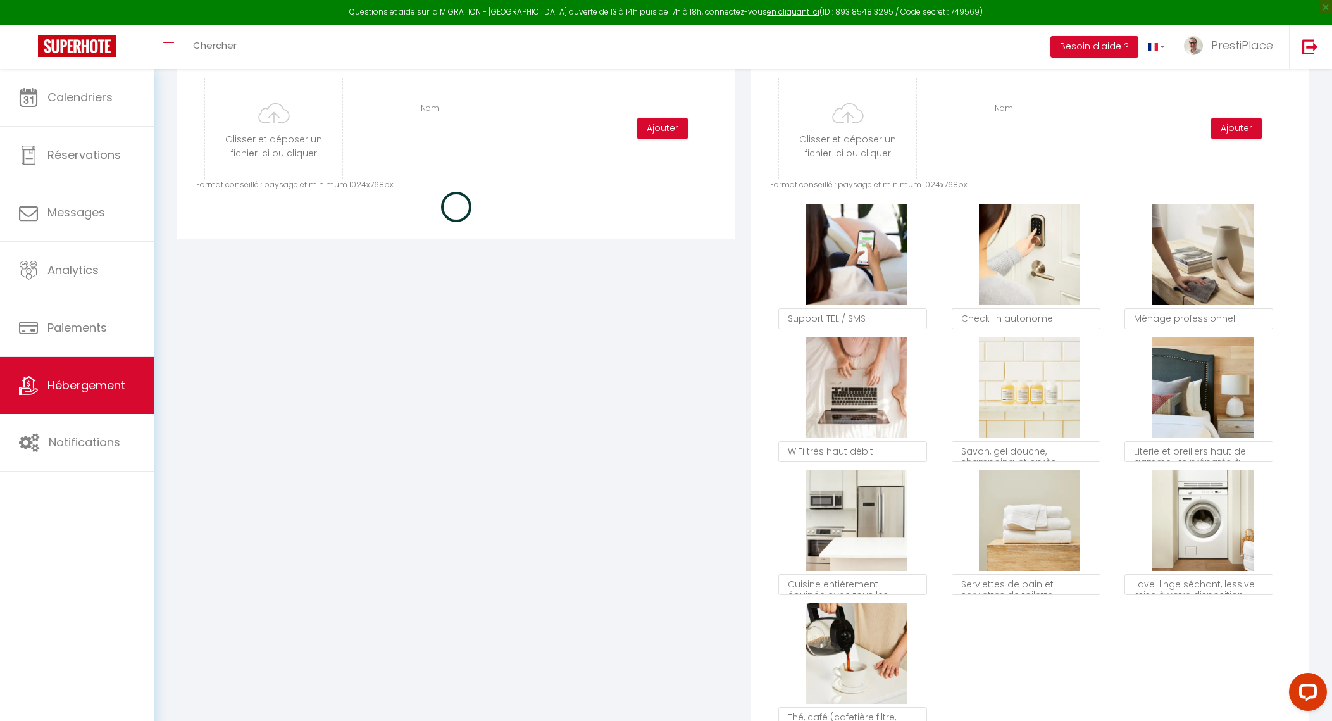
checkbox input "true"
checkbox input "false"
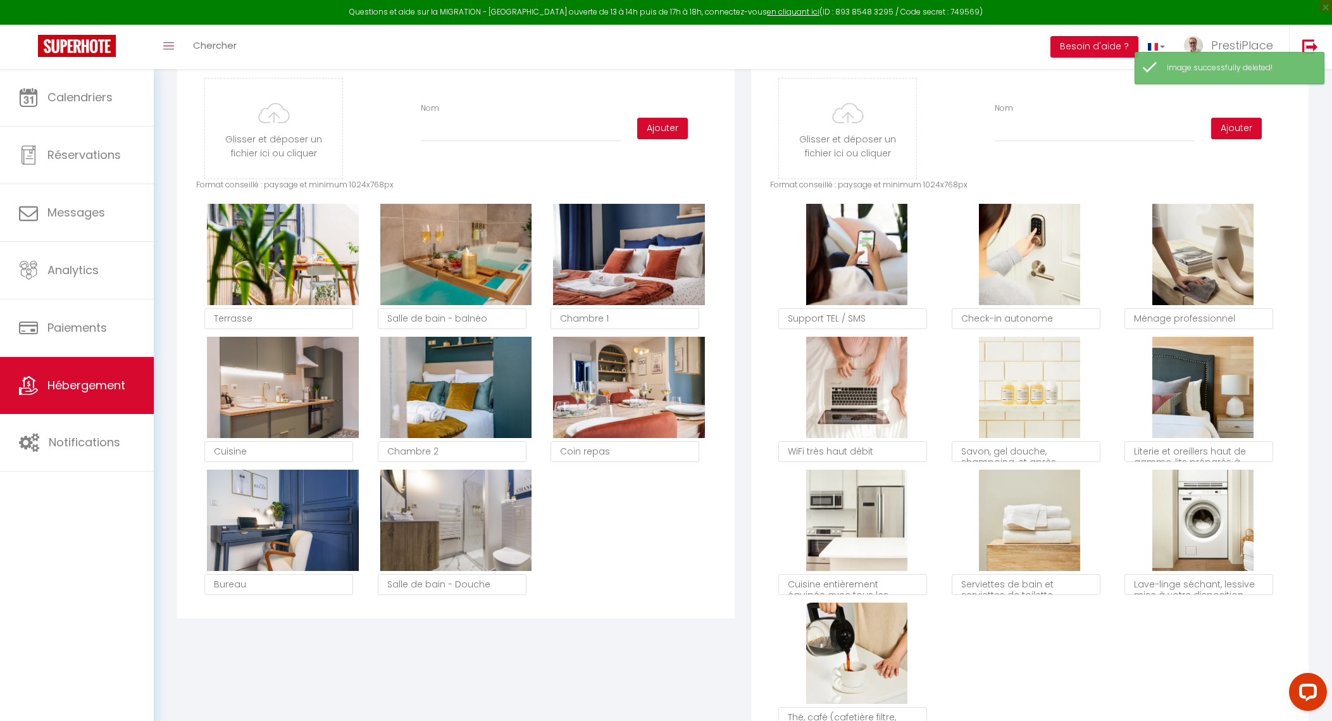
click at [285, 264] on button "Supprimer" at bounding box center [283, 254] width 60 height 19
checkbox input "true"
checkbox input "false"
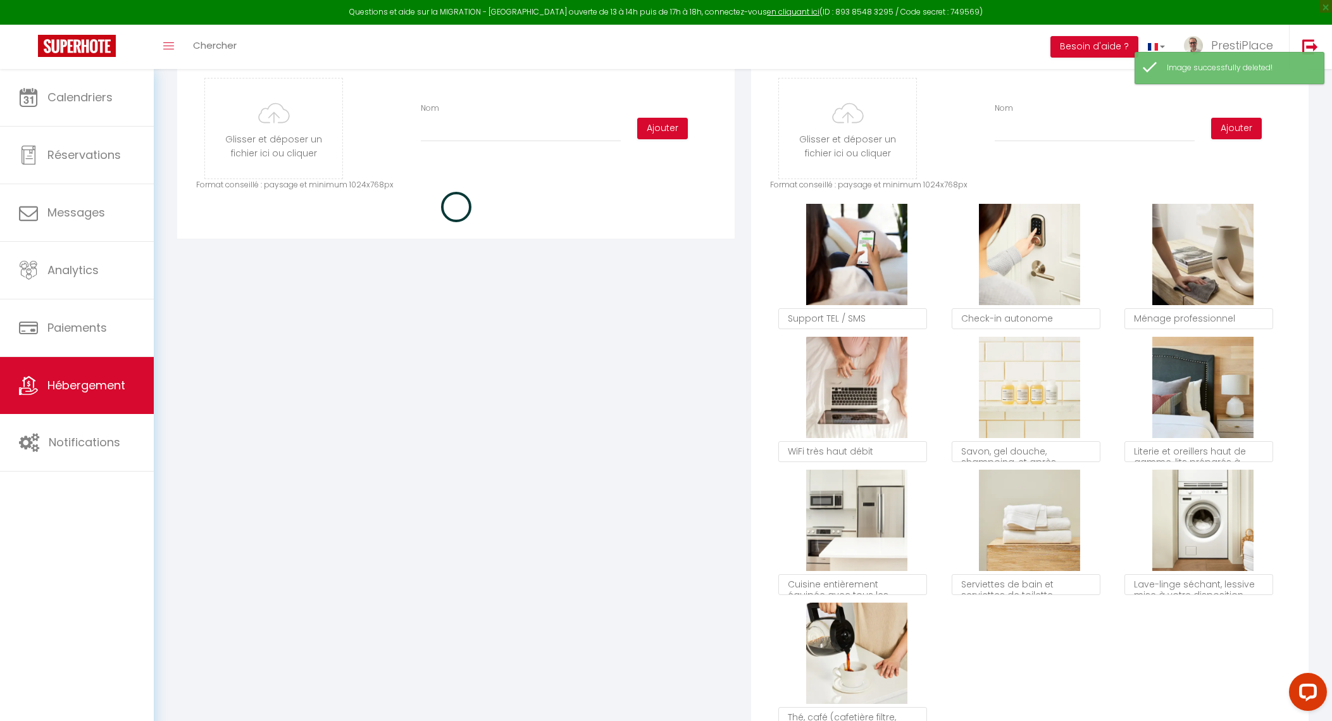
checkbox input "true"
checkbox input "false"
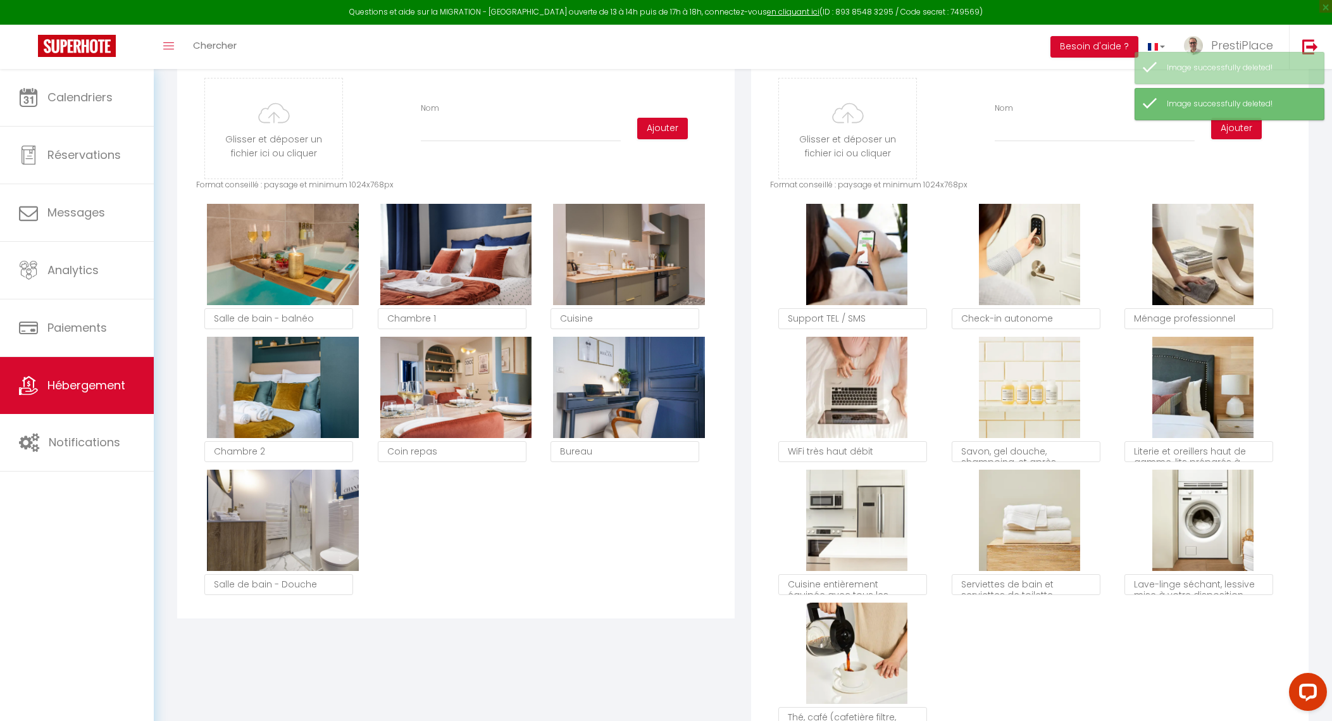
click at [285, 264] on button "Supprimer" at bounding box center [283, 254] width 60 height 19
checkbox input "true"
checkbox input "false"
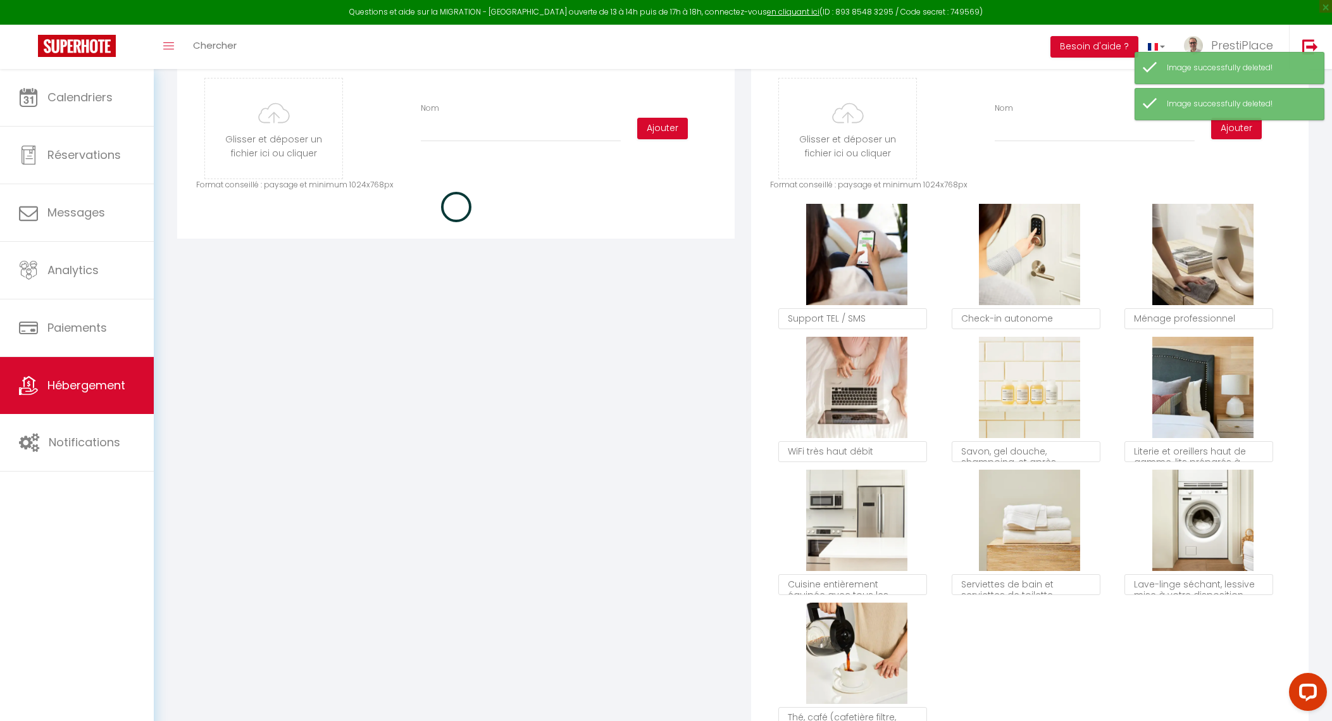
checkbox input "true"
checkbox input "false"
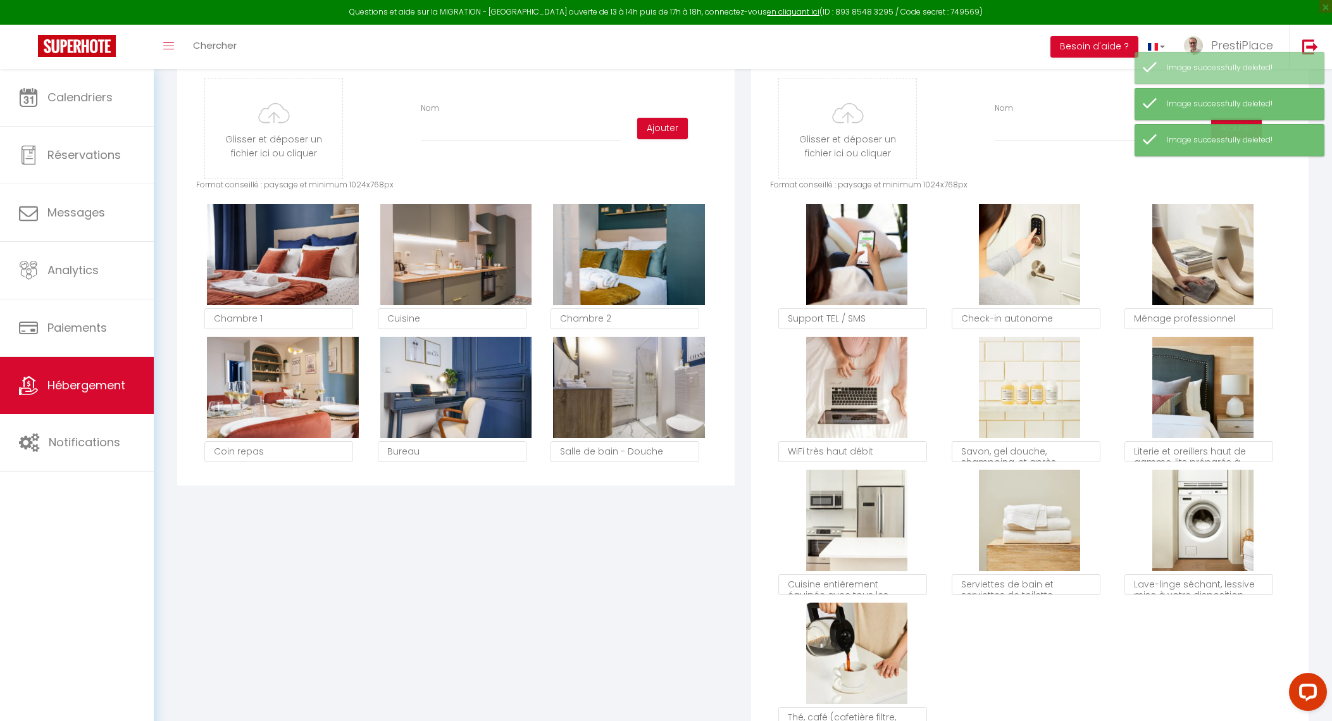
click at [285, 264] on button "Supprimer" at bounding box center [283, 254] width 60 height 19
checkbox input "true"
checkbox input "false"
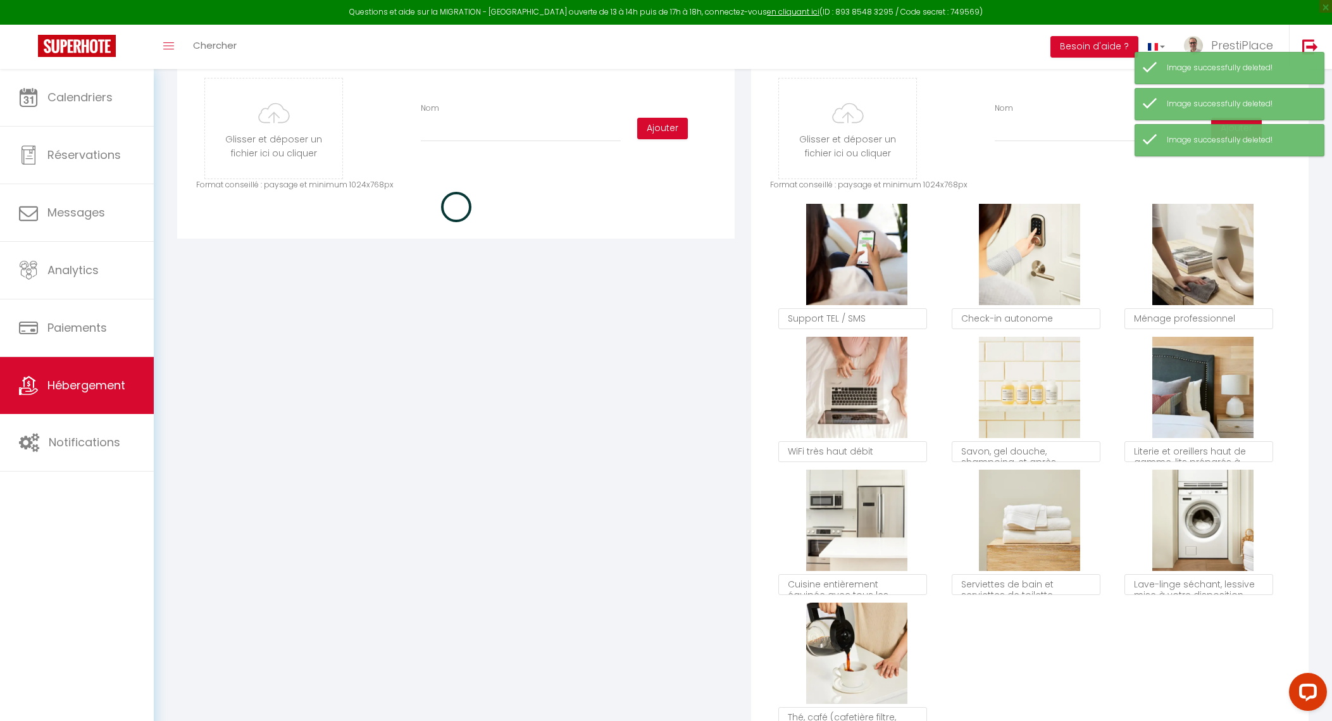
checkbox input "true"
checkbox input "false"
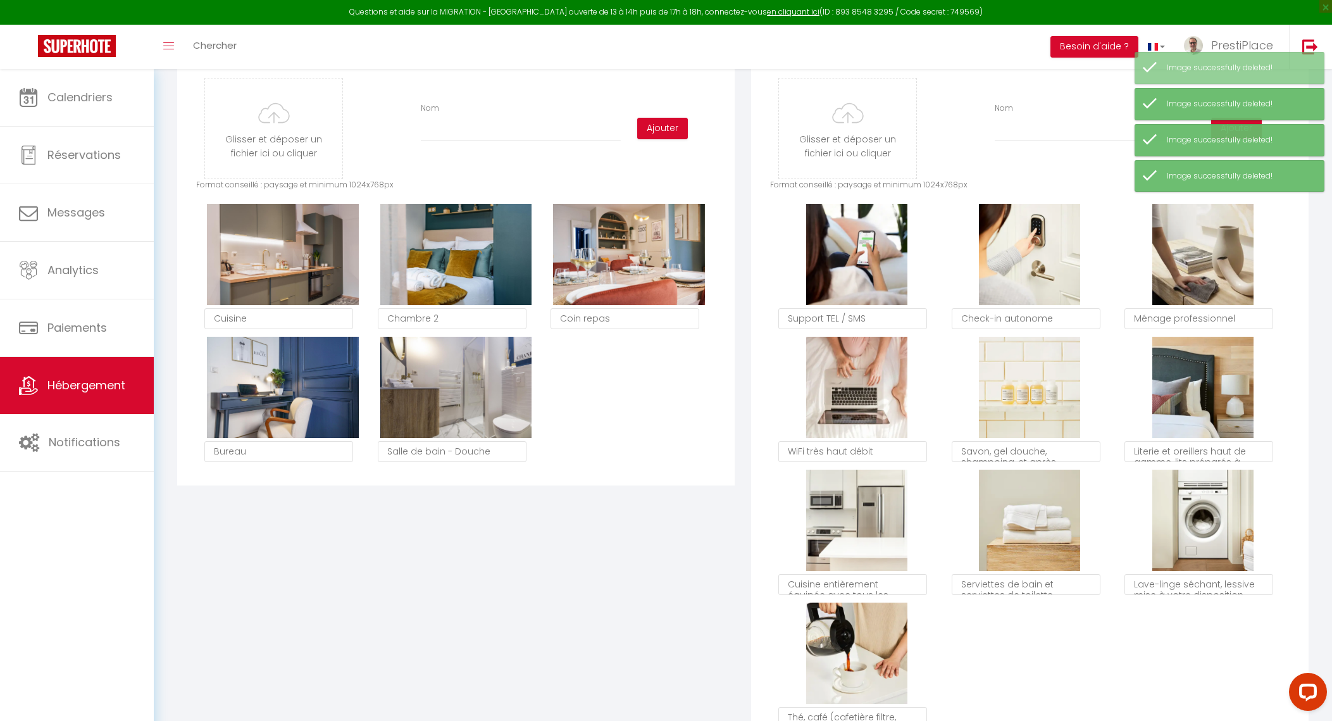
click at [285, 264] on button "Supprimer" at bounding box center [283, 254] width 60 height 19
checkbox input "true"
checkbox input "false"
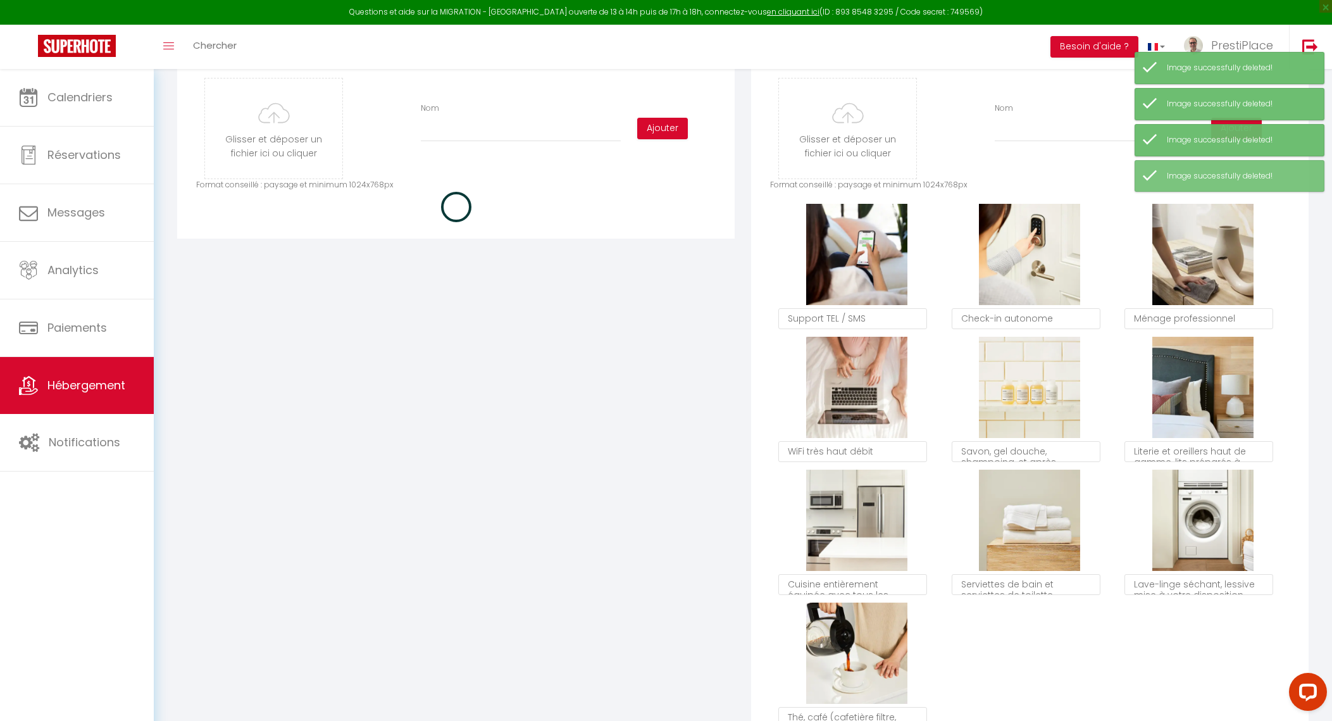
checkbox input "true"
checkbox input "false"
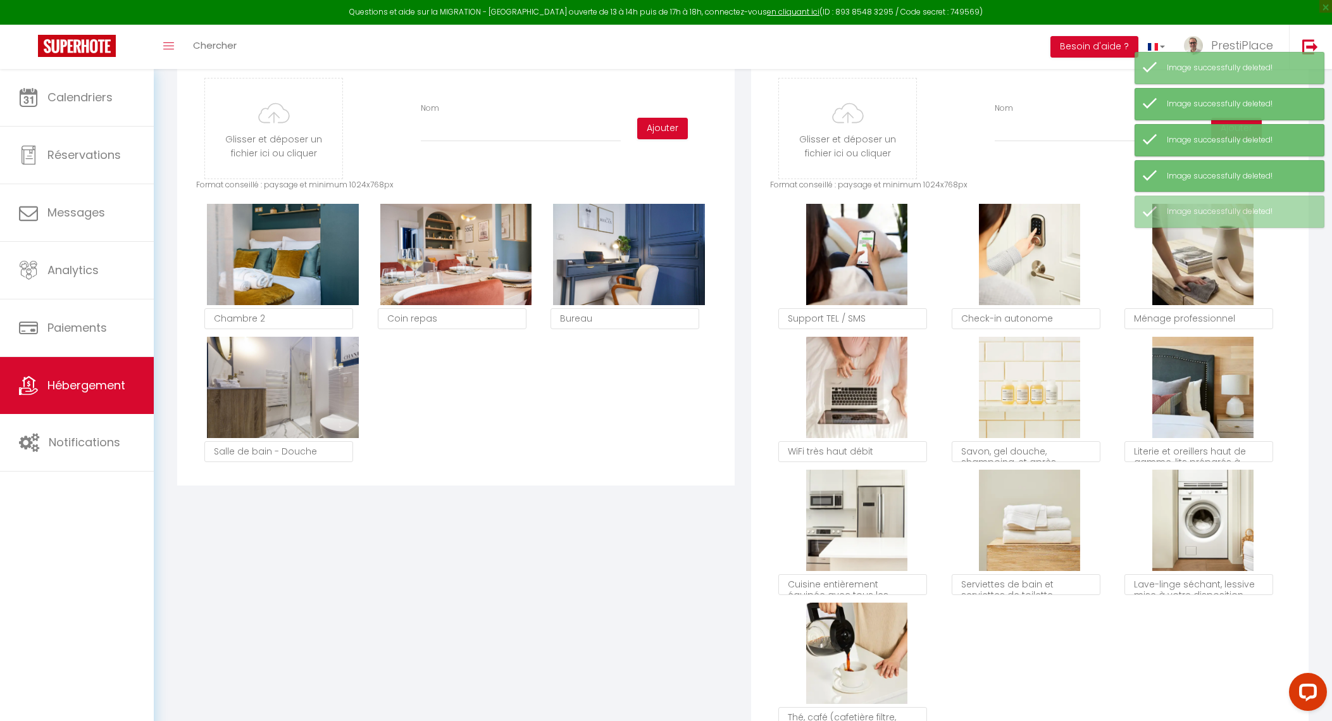
click at [285, 264] on button "Supprimer" at bounding box center [283, 254] width 60 height 19
checkbox input "true"
checkbox input "false"
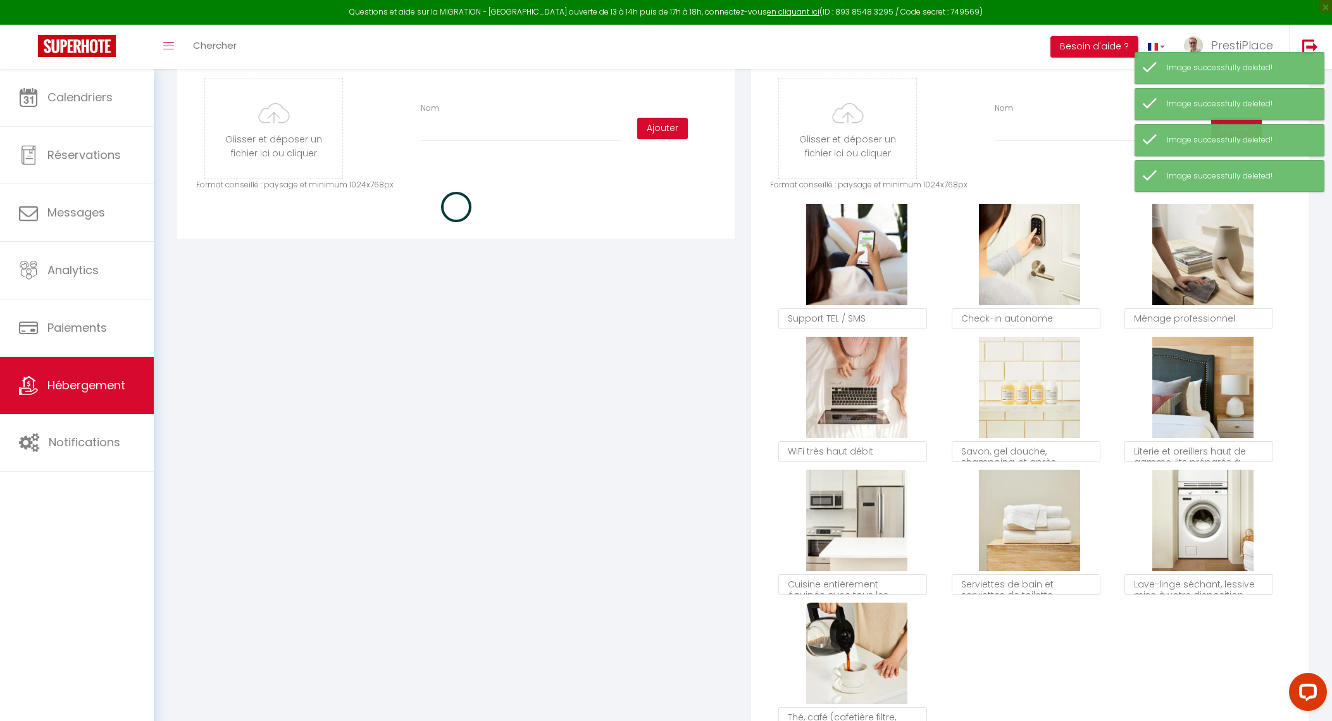
checkbox input "true"
checkbox input "false"
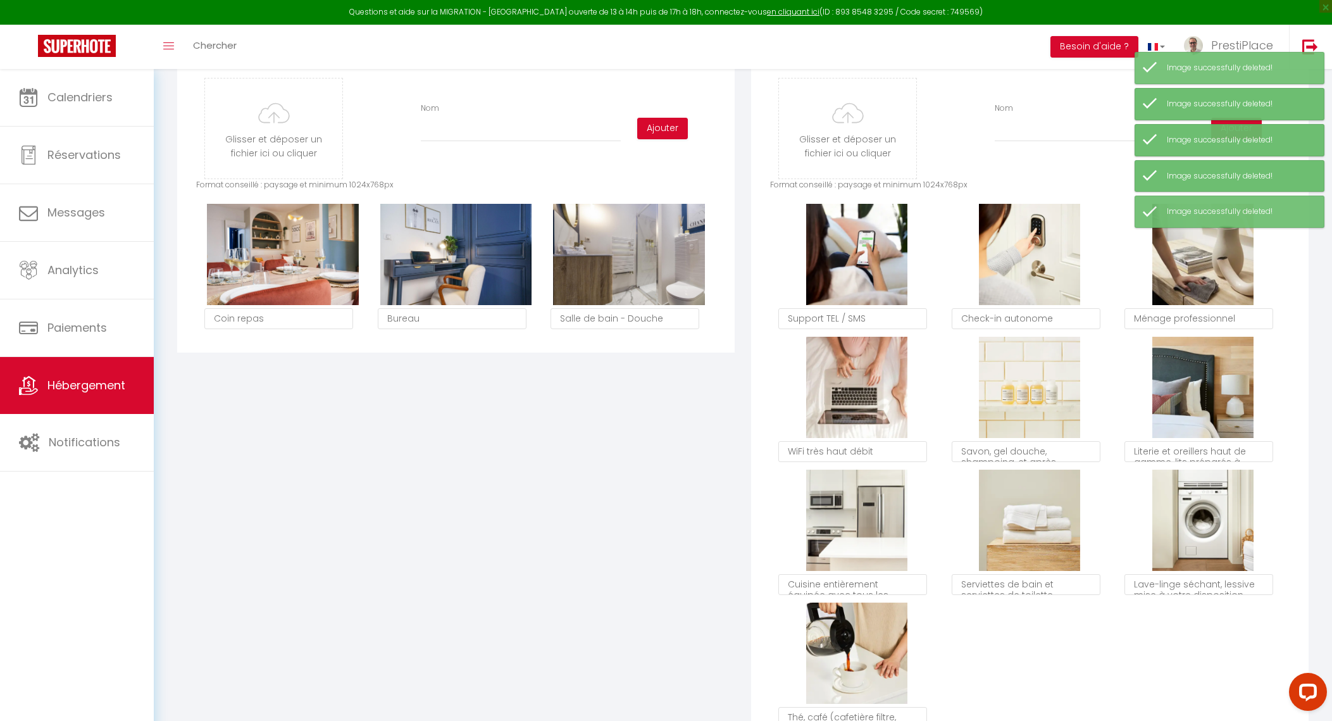
click at [285, 264] on button "Supprimer" at bounding box center [283, 254] width 60 height 19
checkbox input "true"
checkbox input "false"
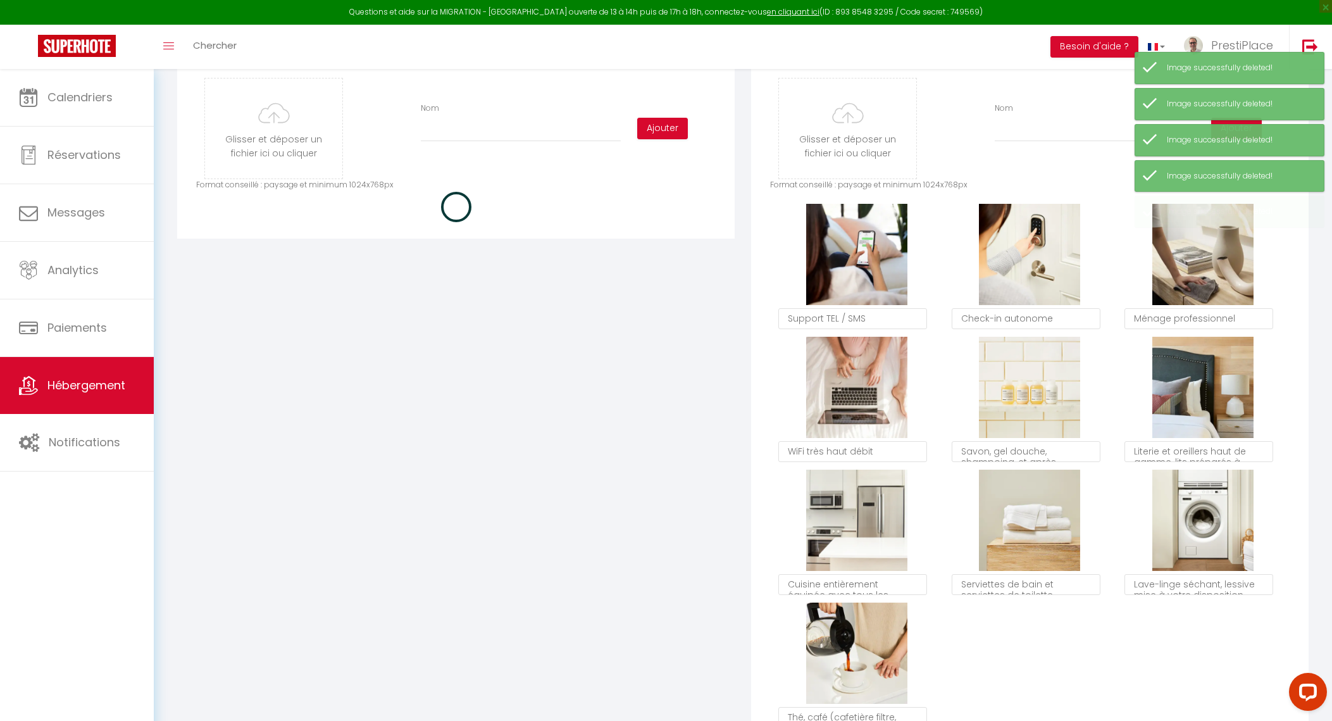
checkbox input "true"
checkbox input "false"
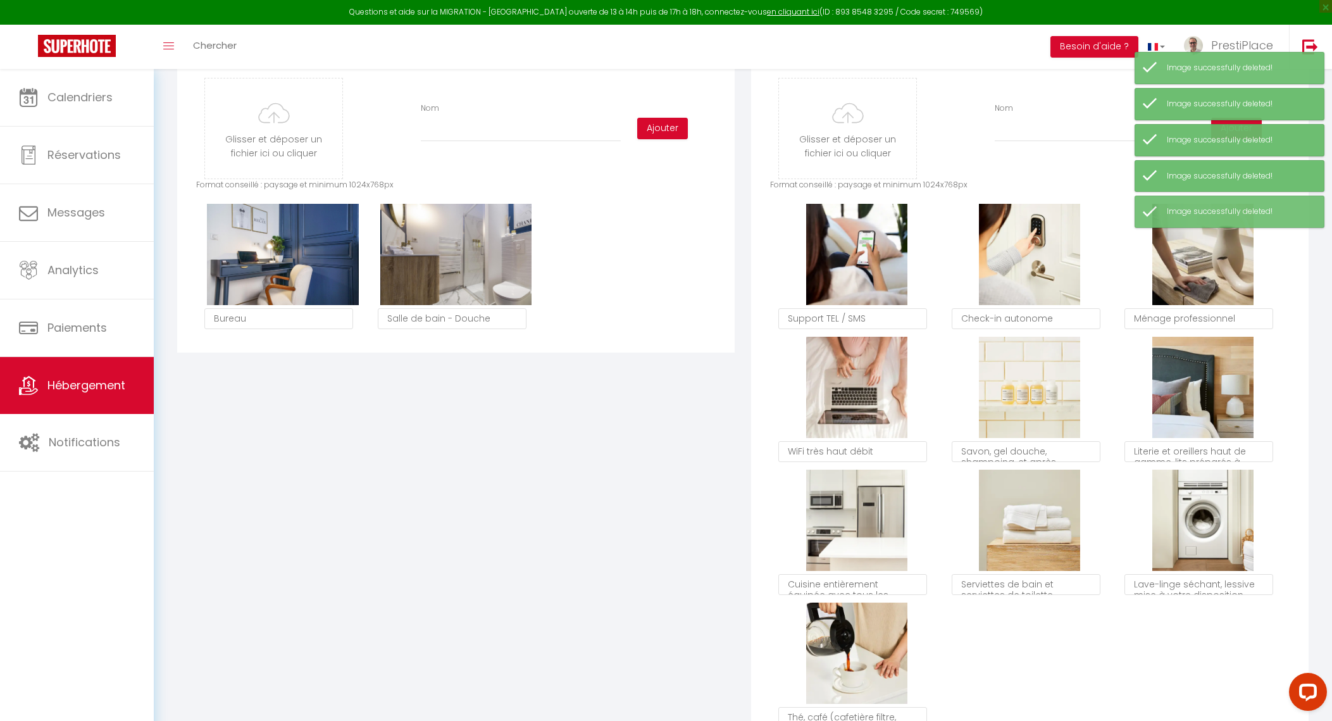
click at [285, 264] on button "Supprimer" at bounding box center [283, 254] width 60 height 19
checkbox input "true"
checkbox input "false"
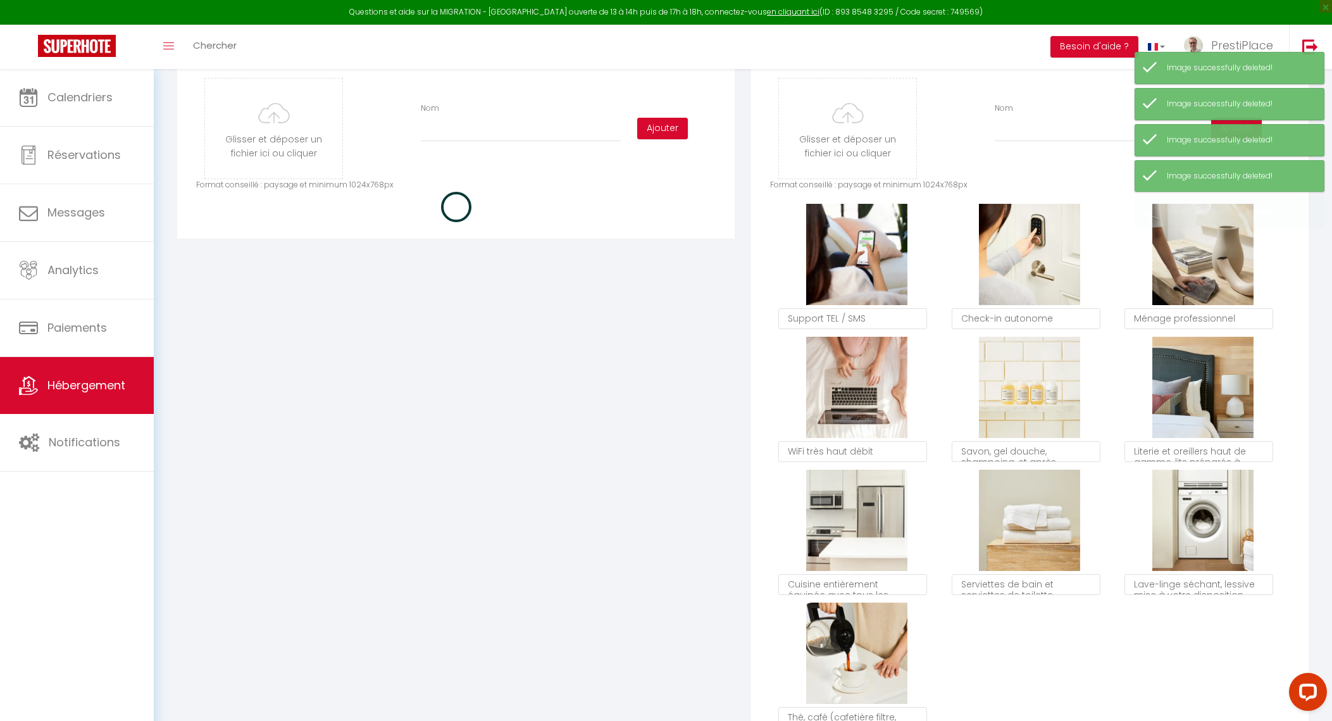
checkbox input "true"
checkbox input "false"
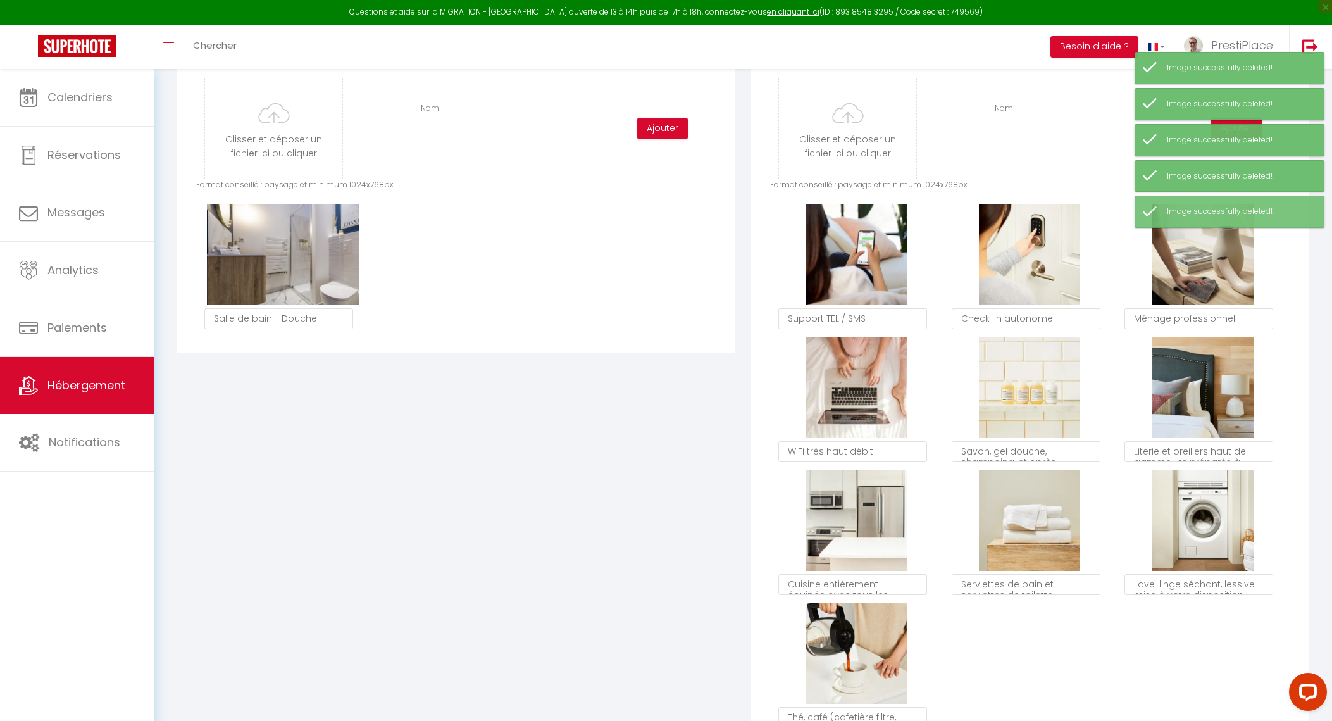
click at [286, 264] on button "Supprimer" at bounding box center [283, 254] width 60 height 19
checkbox input "true"
checkbox input "false"
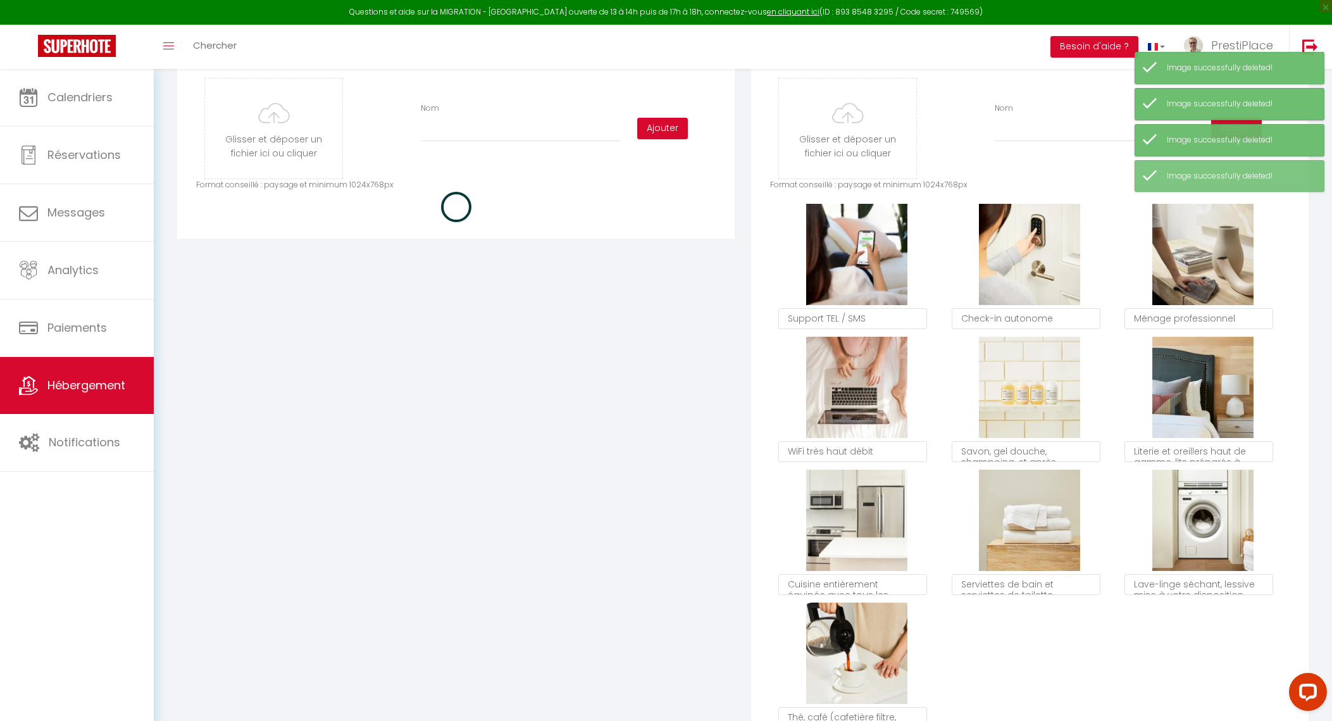
checkbox input "true"
checkbox input "false"
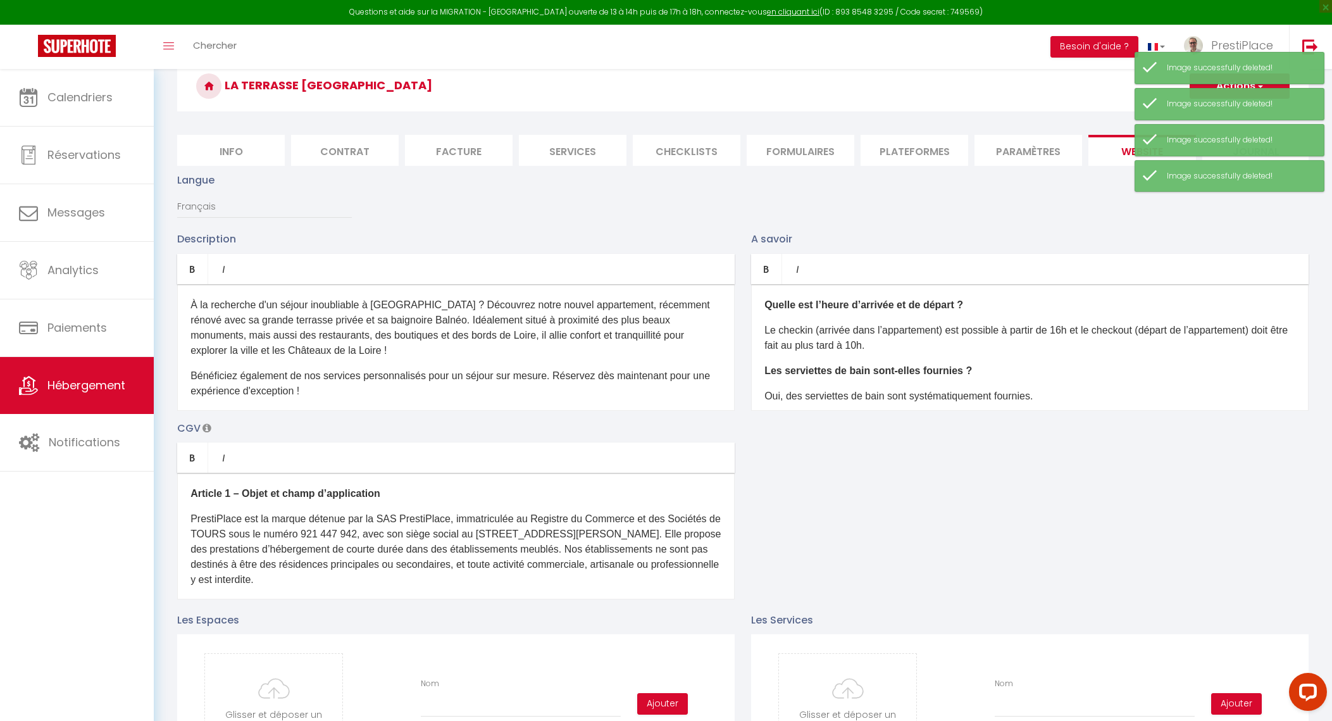
scroll to position [0, 0]
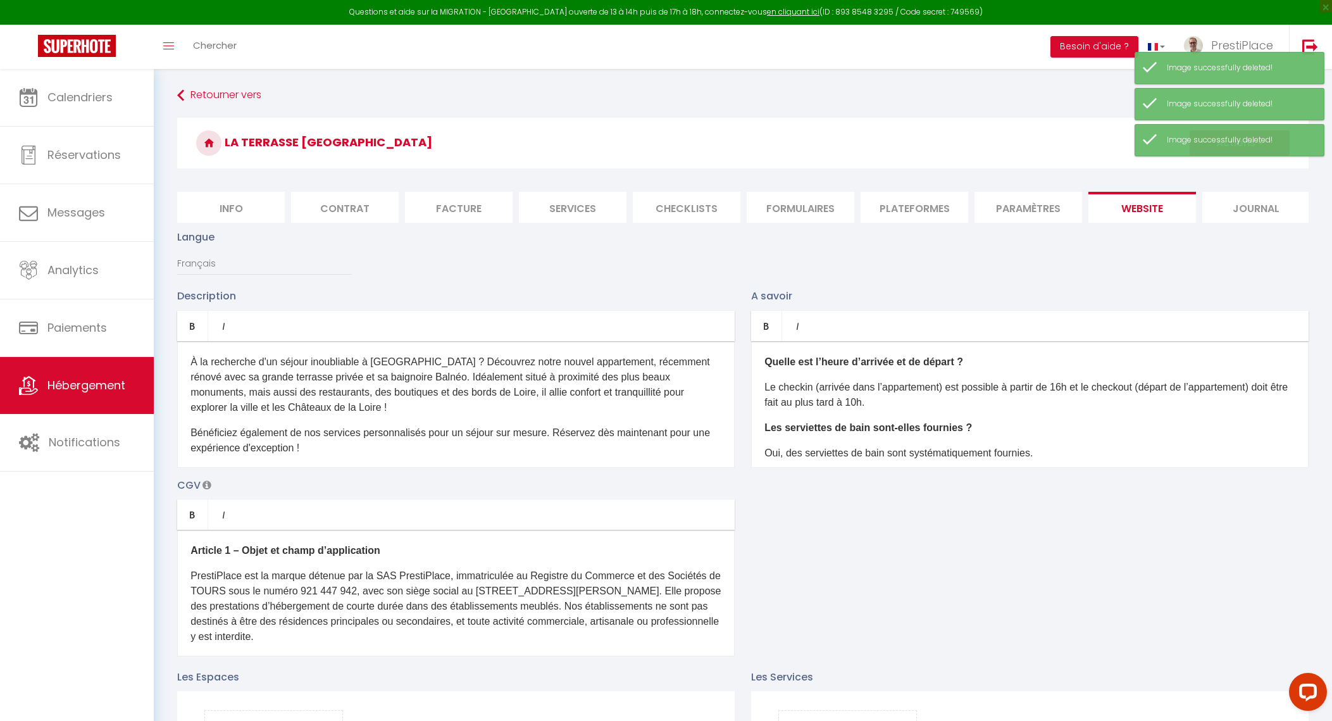
click at [1214, 285] on div "Langue Français Anglais Portugais Espagnol Italien" at bounding box center [743, 258] width 1148 height 59
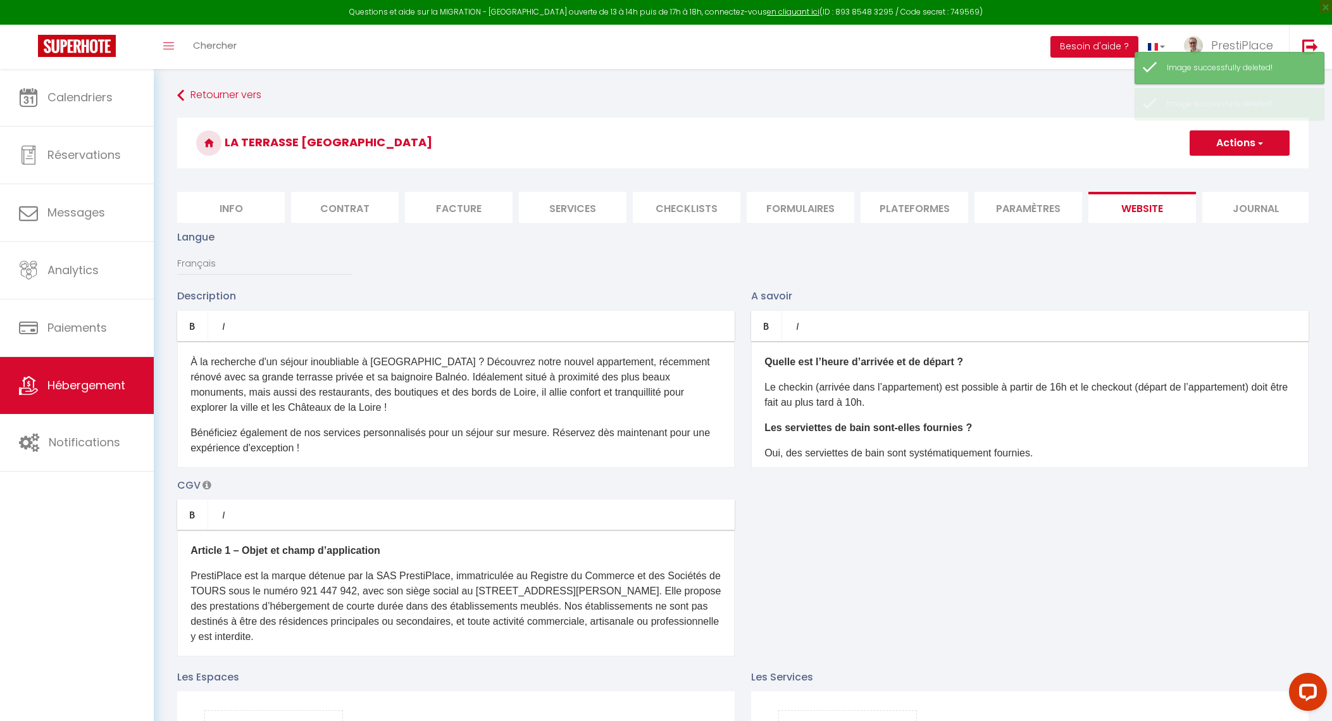
click at [1239, 141] on button "Actions" at bounding box center [1240, 142] width 100 height 25
click at [1225, 168] on input "Enregistrer" at bounding box center [1225, 171] width 47 height 13
checkbox input "true"
checkbox input "false"
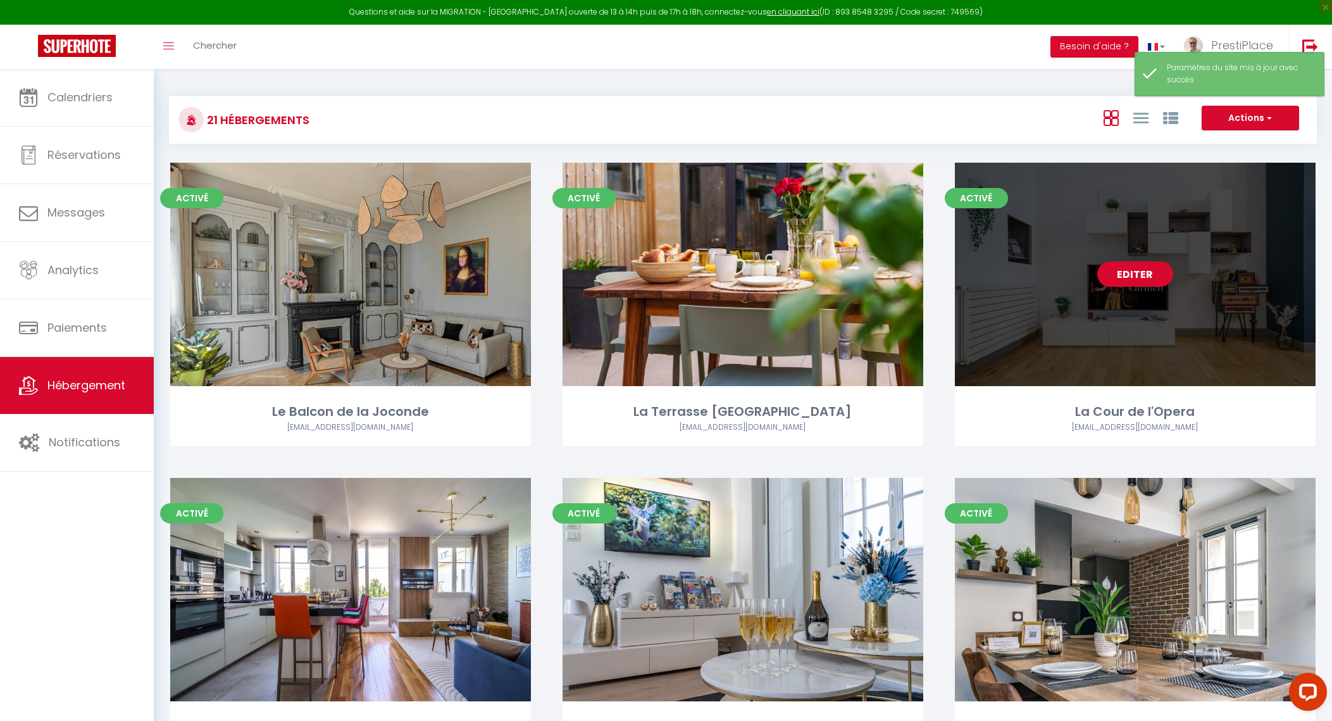
click at [1136, 275] on link "Editer" at bounding box center [1135, 273] width 76 height 25
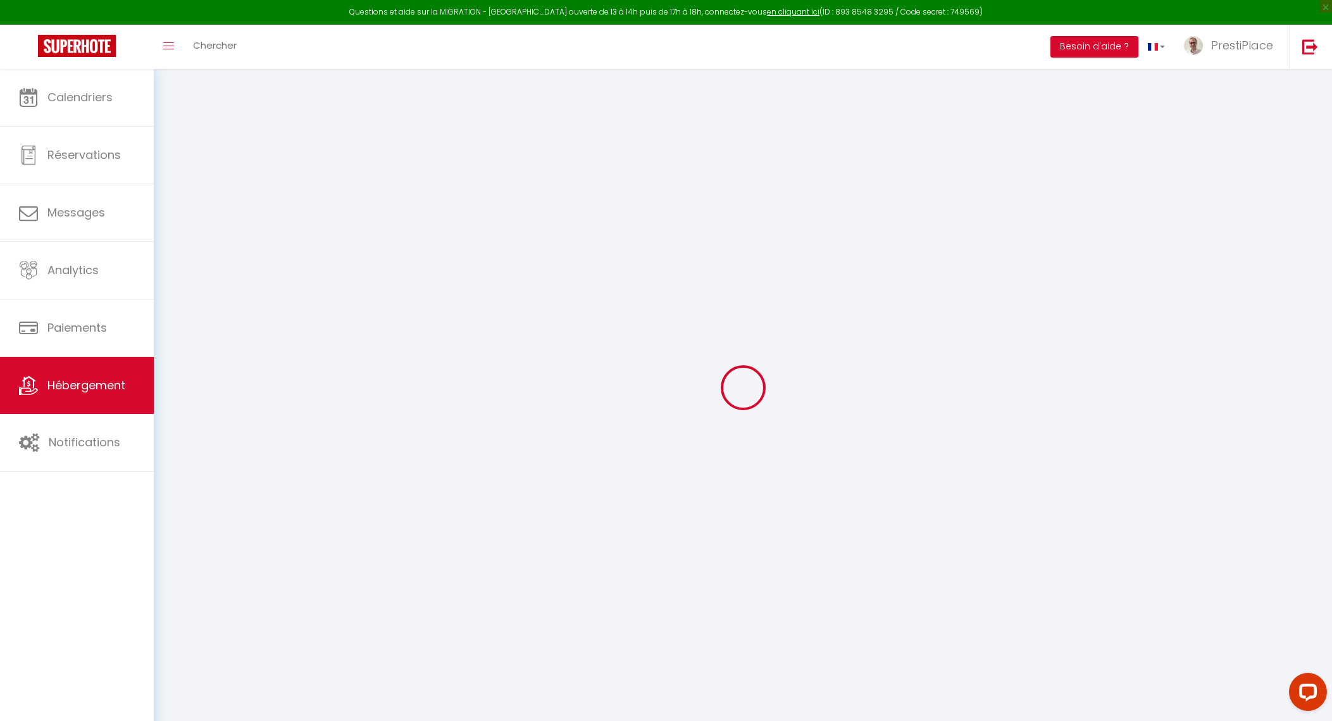
type input "Oups ! Les dates sélectionnées sont indisponibles."
type textarea "Malheureusement, les dates sélectionnées sont indisponibles ou ne respectent pa…"
type input "47.3941646"
type input "0.6869549"
checkbox input "true"
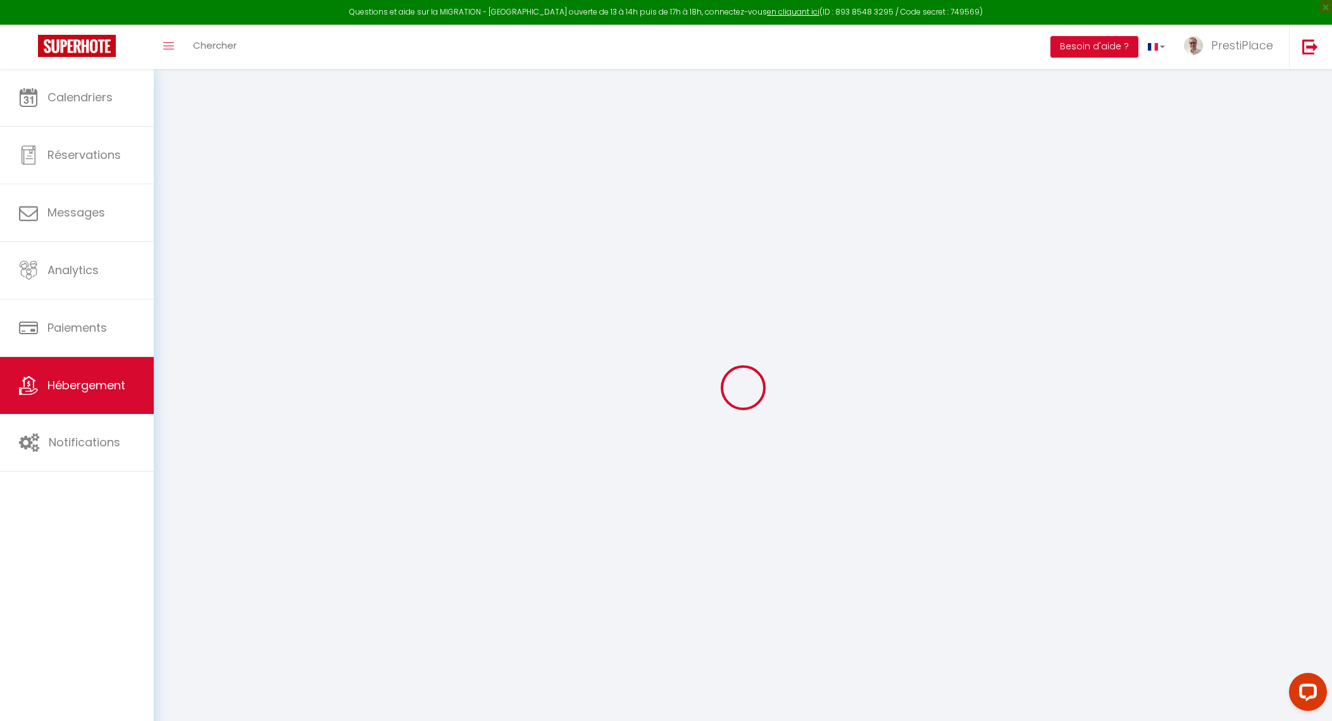
checkbox input "false"
checkbox input "true"
checkbox input "false"
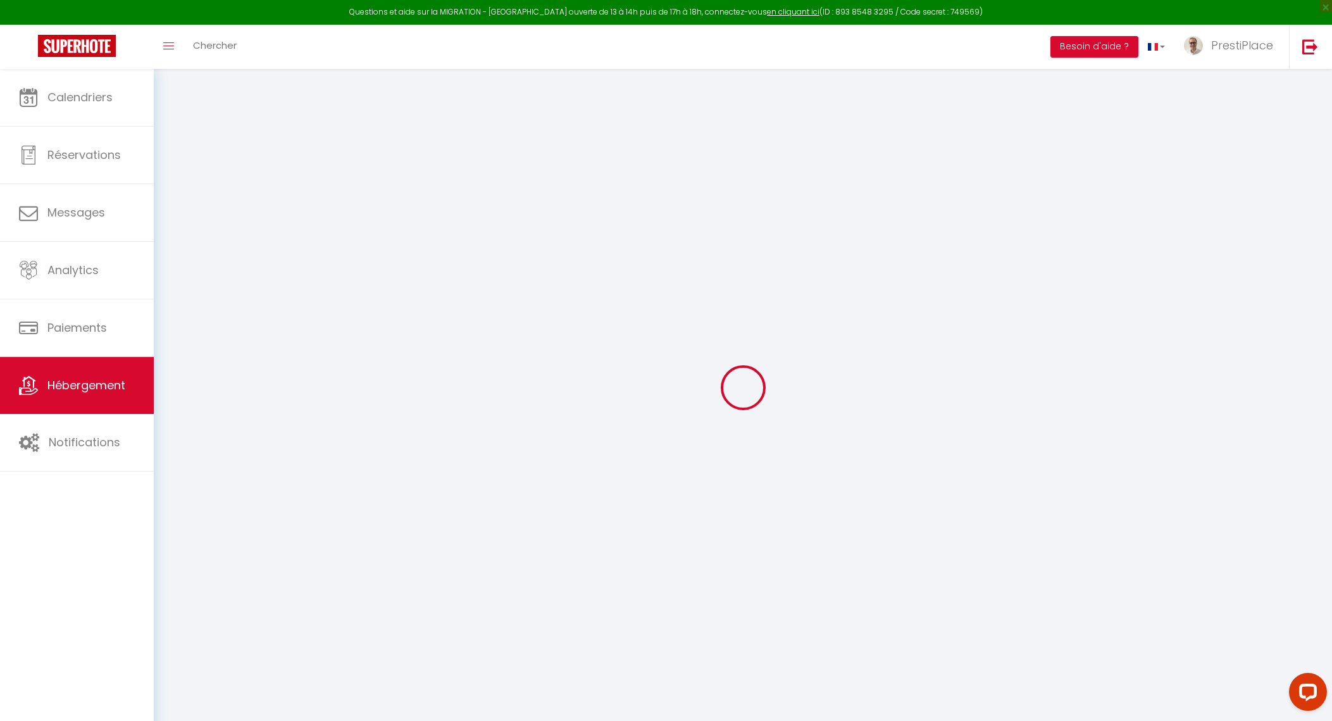
checkbox input "false"
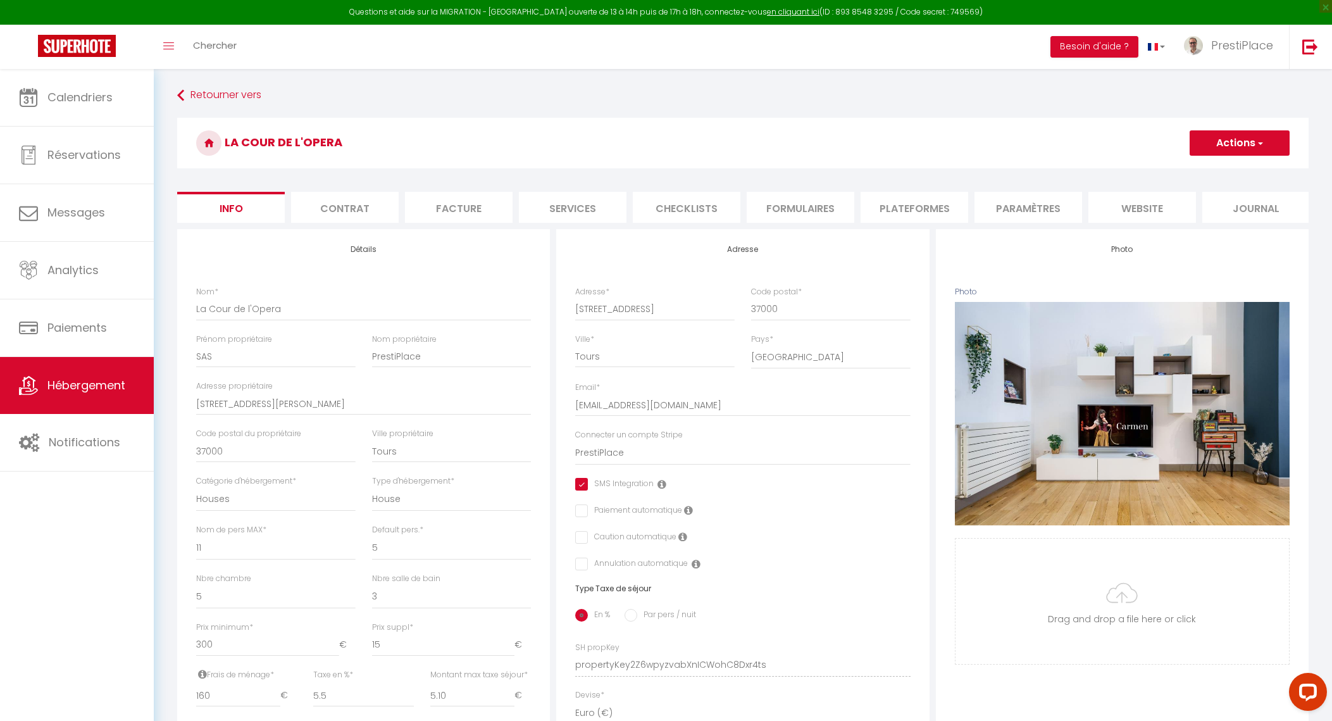
click at [1134, 209] on li "website" at bounding box center [1143, 207] width 108 height 31
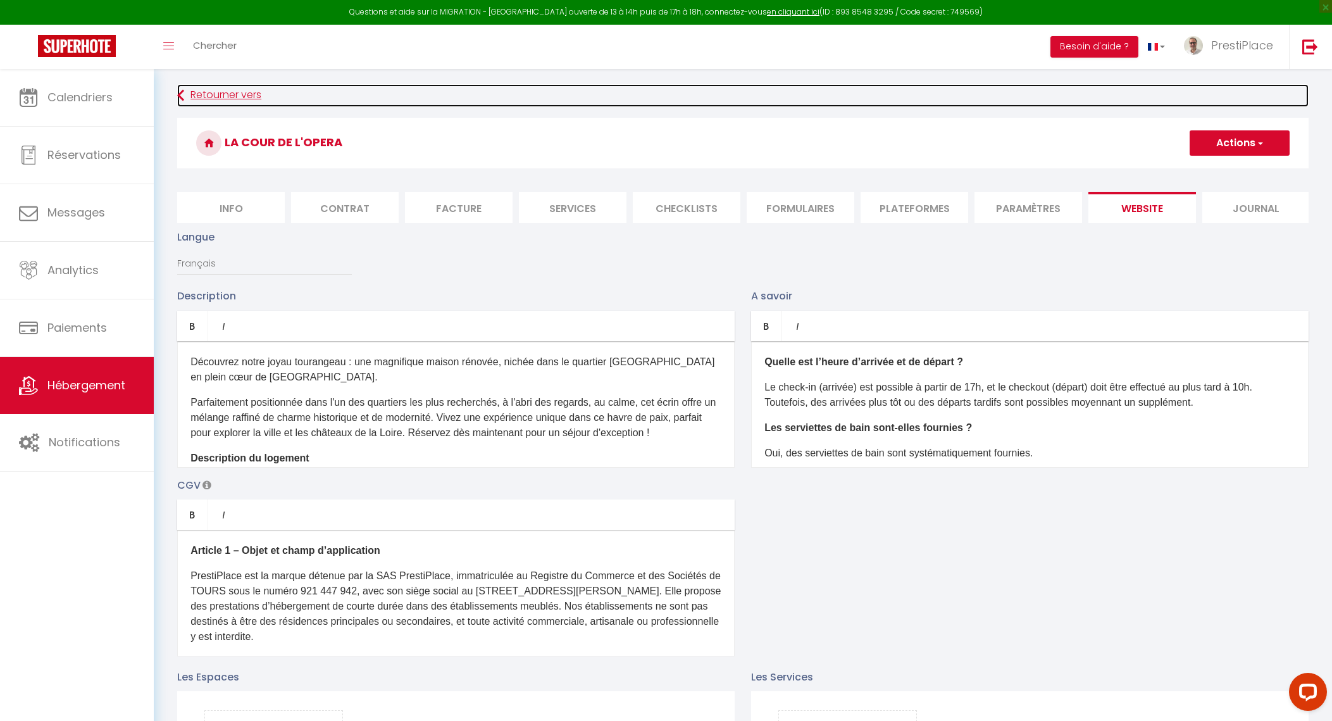
click at [196, 101] on link "Retourner vers" at bounding box center [743, 95] width 1132 height 23
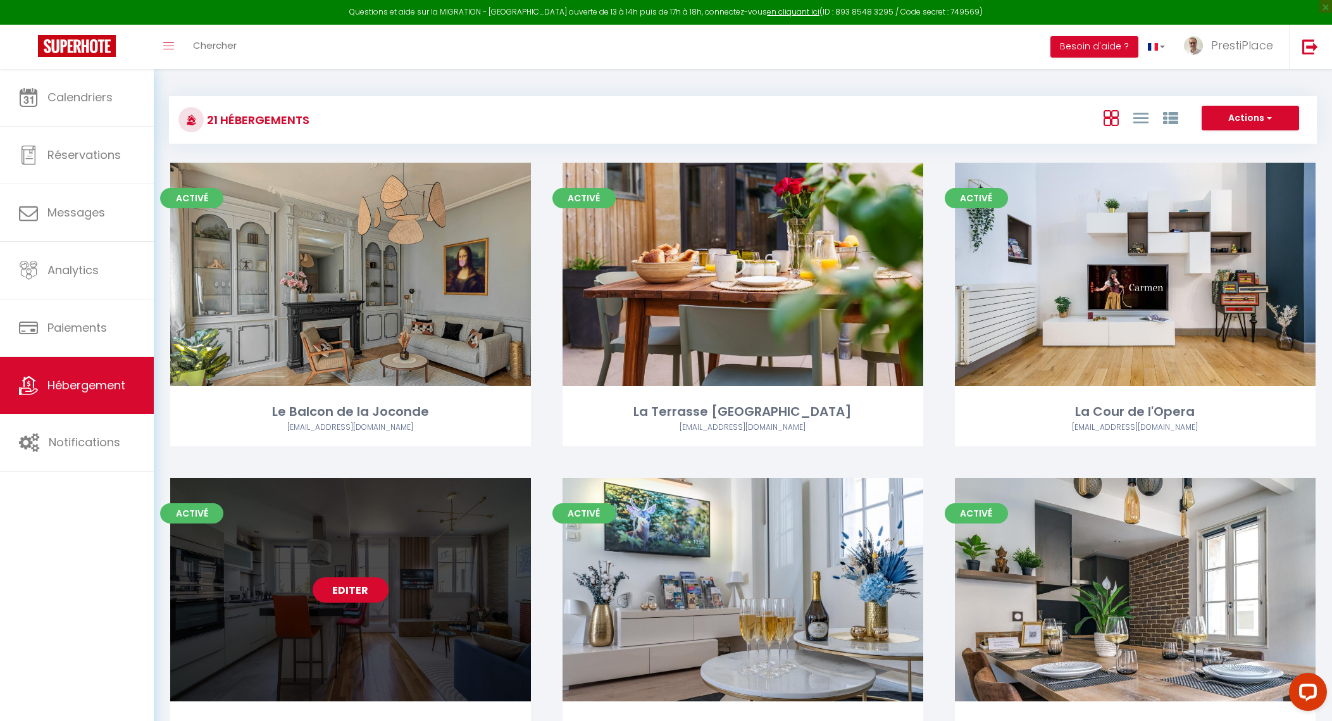
click at [335, 595] on link "Editer" at bounding box center [351, 589] width 76 height 25
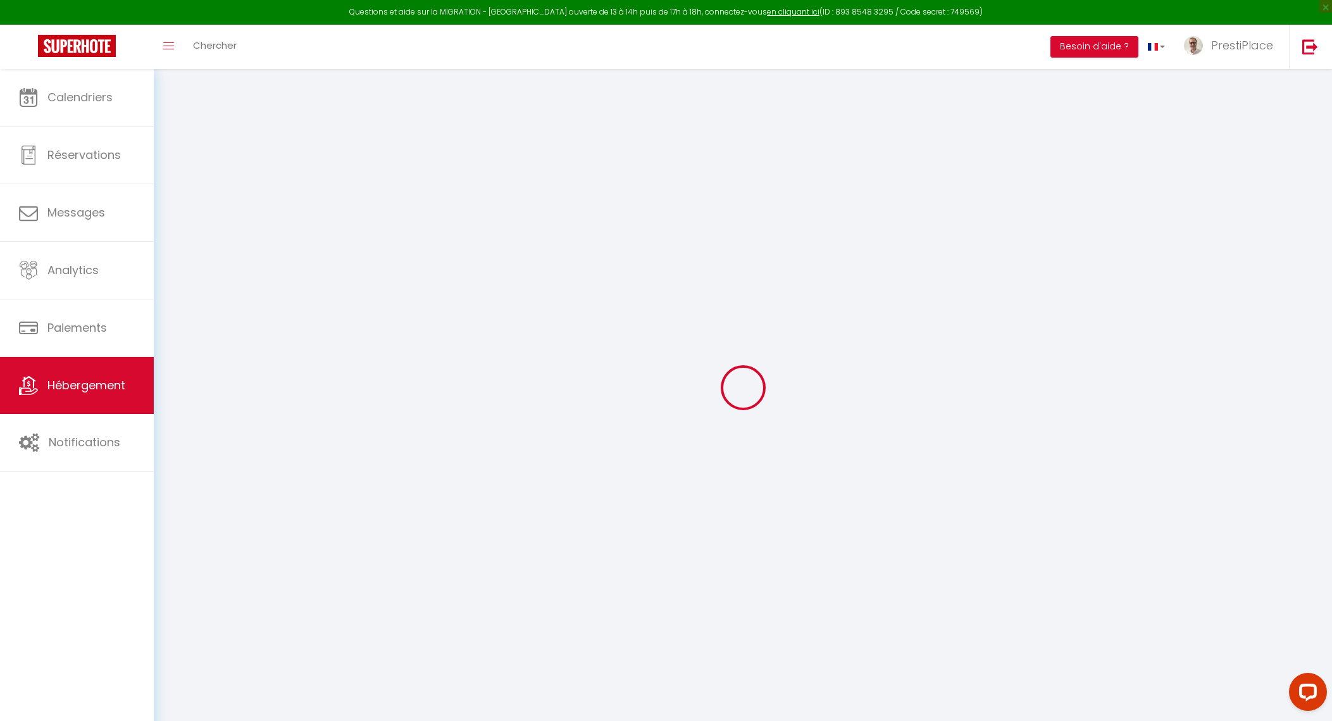
select select
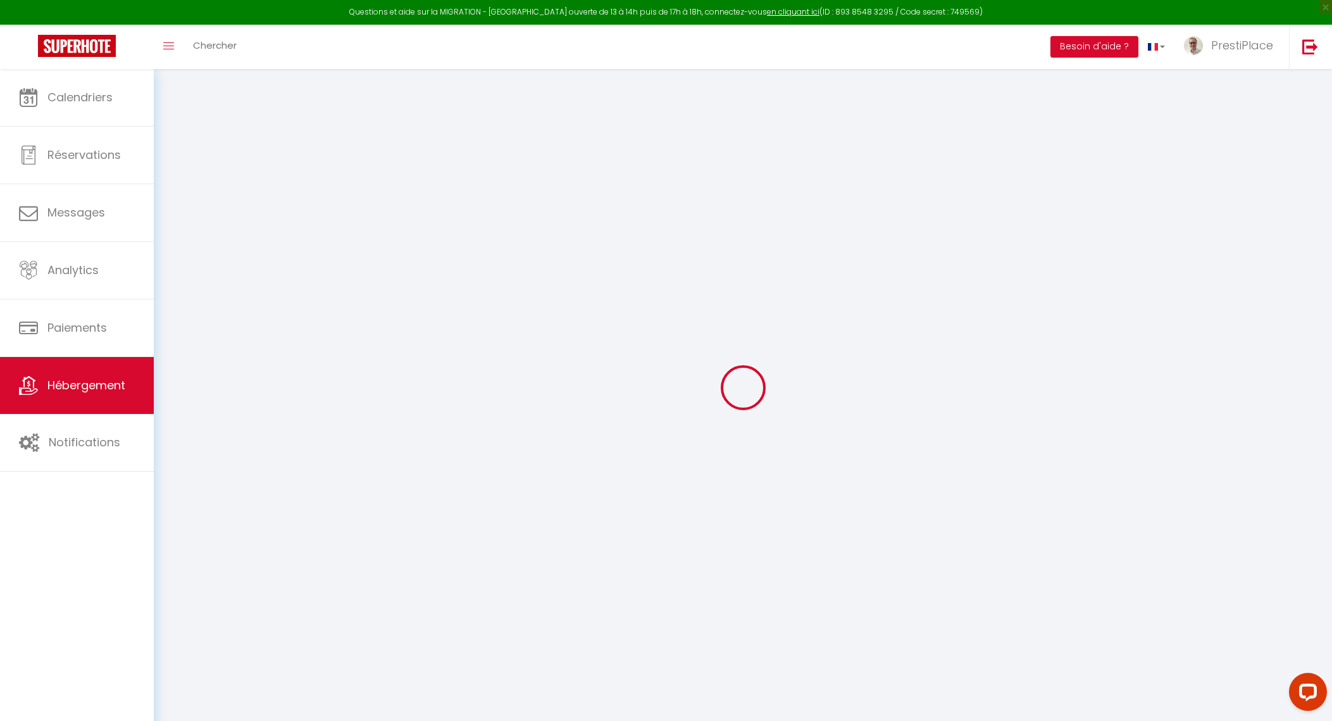
select select
checkbox input "false"
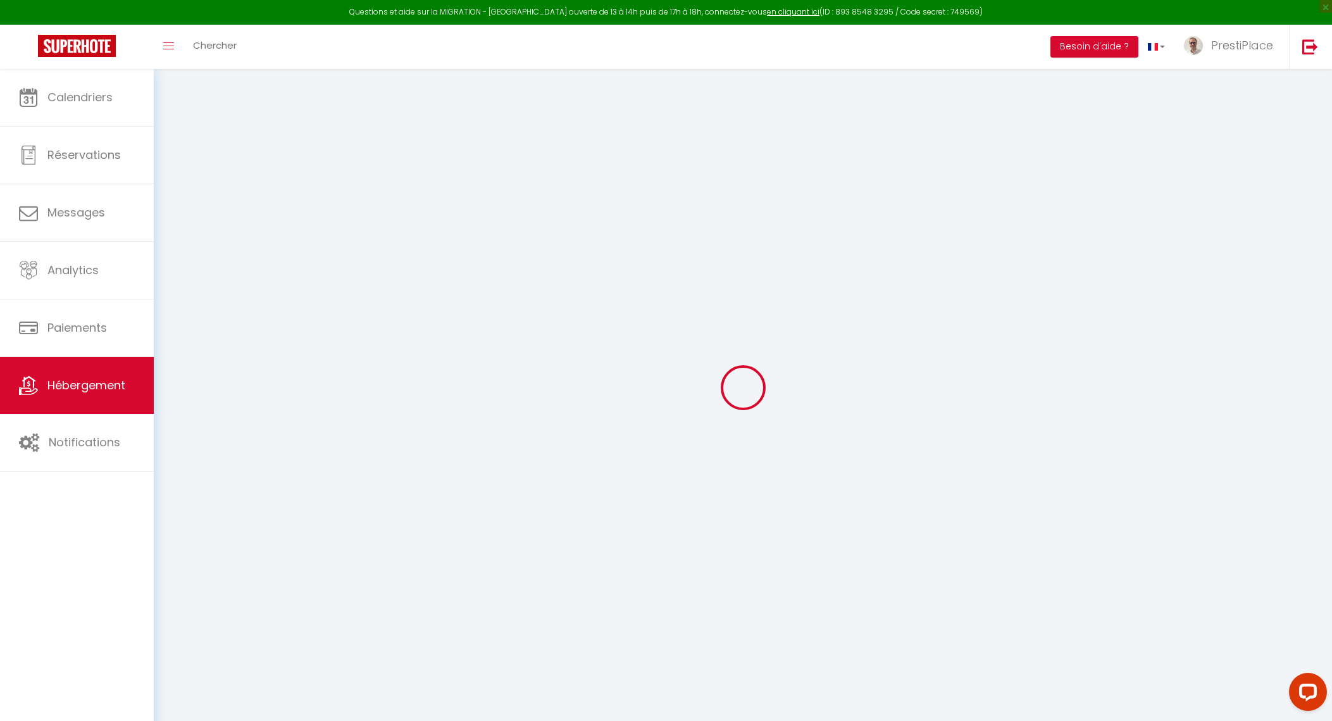
select select
type input "Le Balcon des Arts"
type input "SAS"
type input "PrestiPlace"
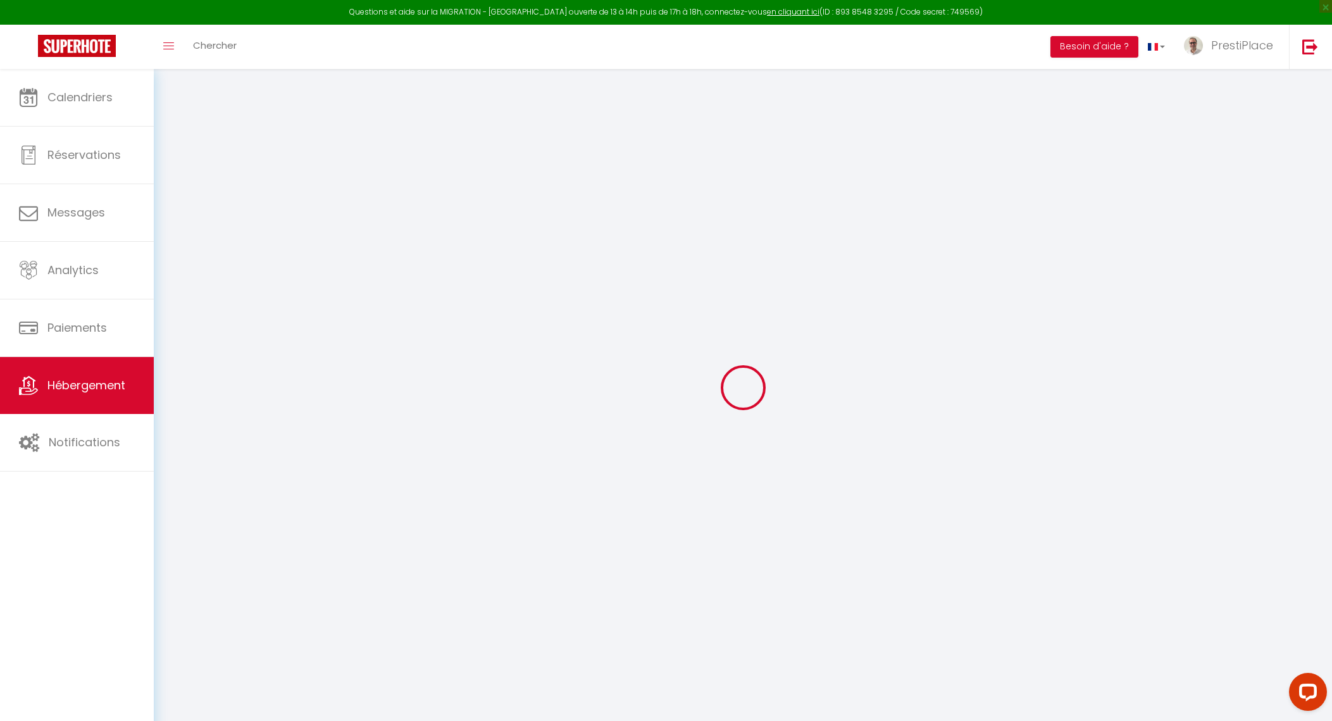
type input "[STREET_ADDRESS][PERSON_NAME]"
type input "37000"
type input "Tours"
select select "6"
select select "2"
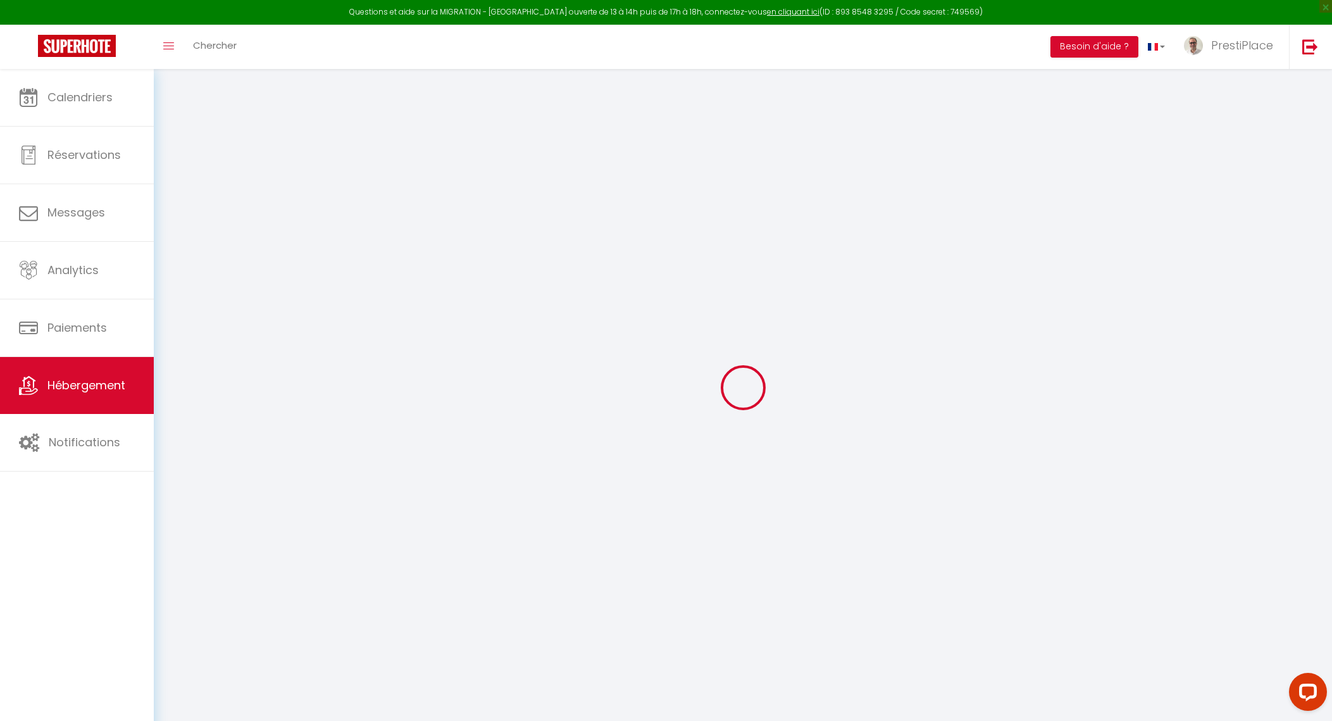
type input "150"
type input "15"
type input "78"
type input "5.5"
type input "5.10"
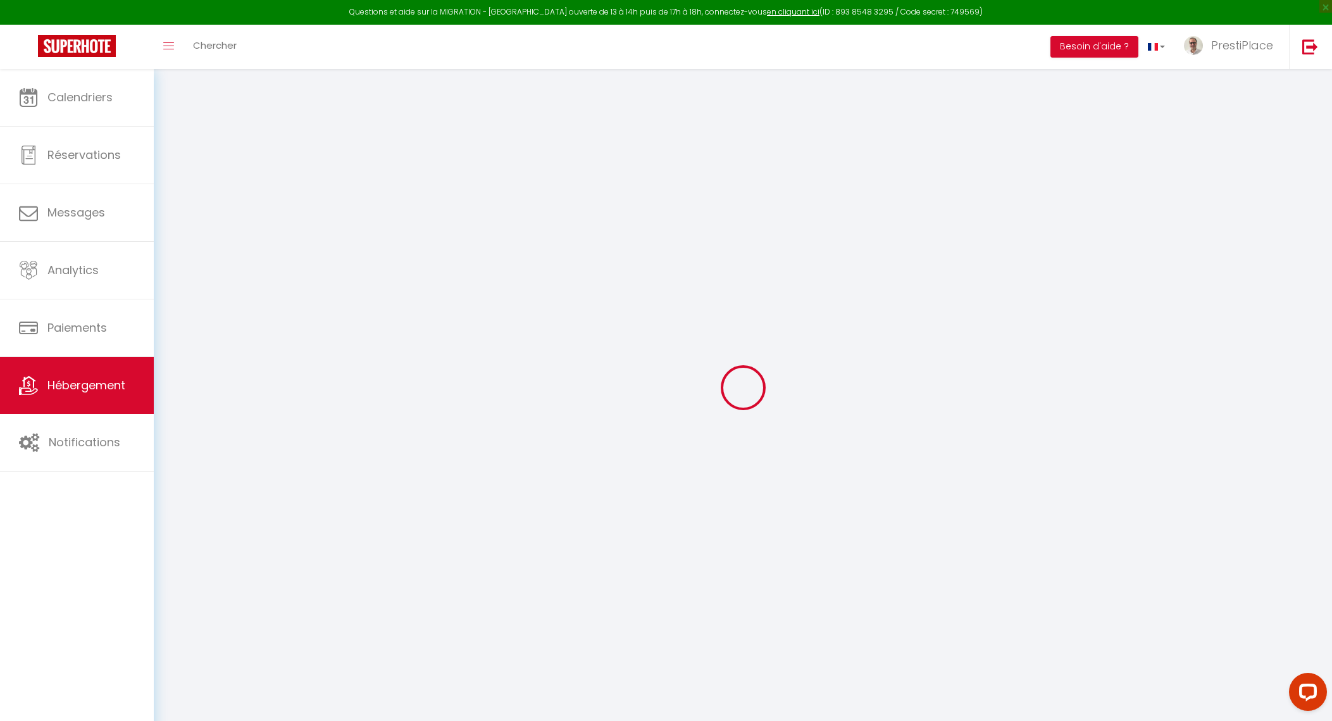
type input "600"
select select
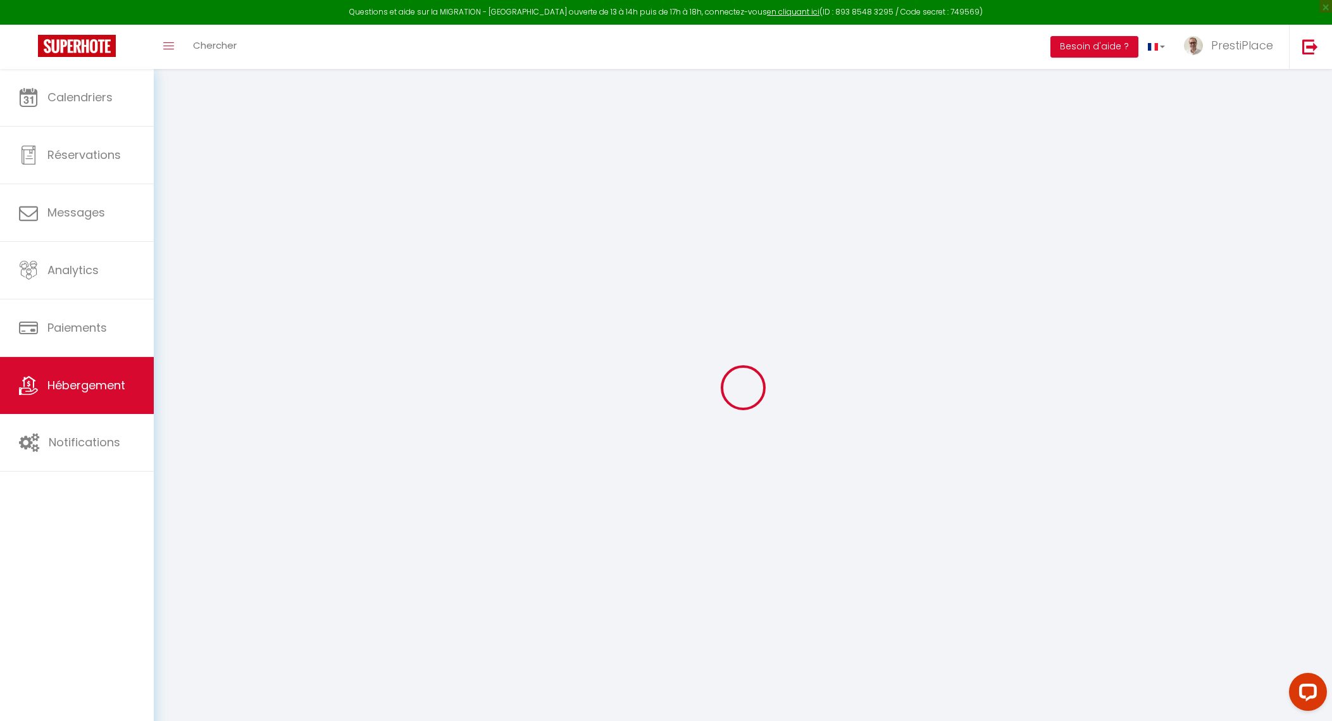
select select
type input "[STREET_ADDRESS]"
type input "37000"
type input "Tours"
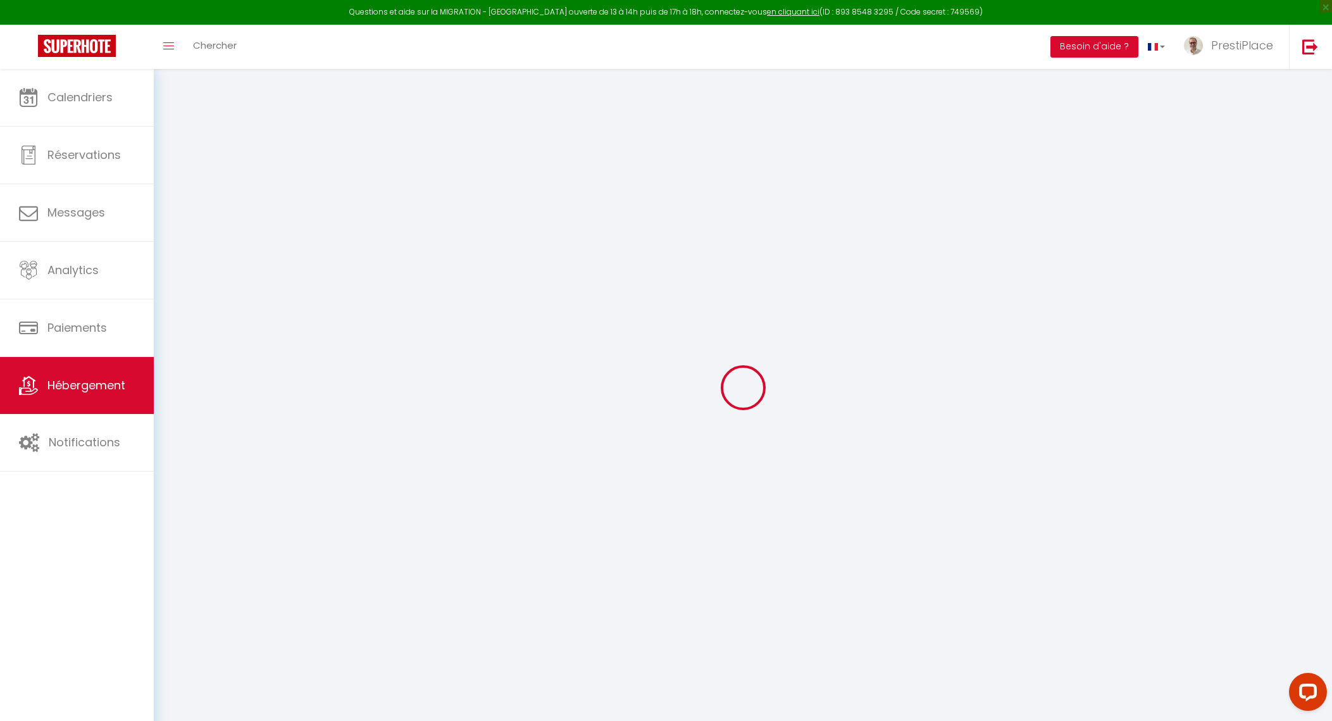
type input "[EMAIL_ADDRESS][DOMAIN_NAME]"
select select "10903"
checkbox input "true"
checkbox input "false"
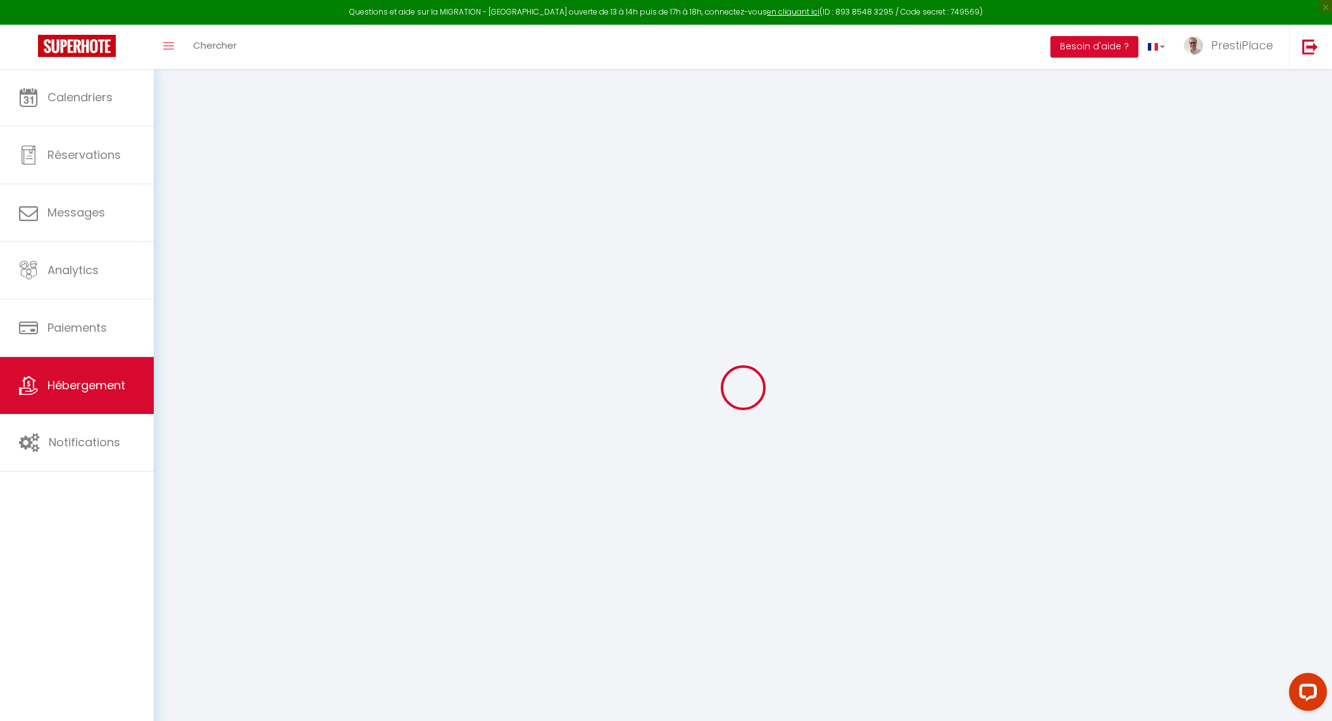
checkbox input "false"
radio input "true"
type input "0"
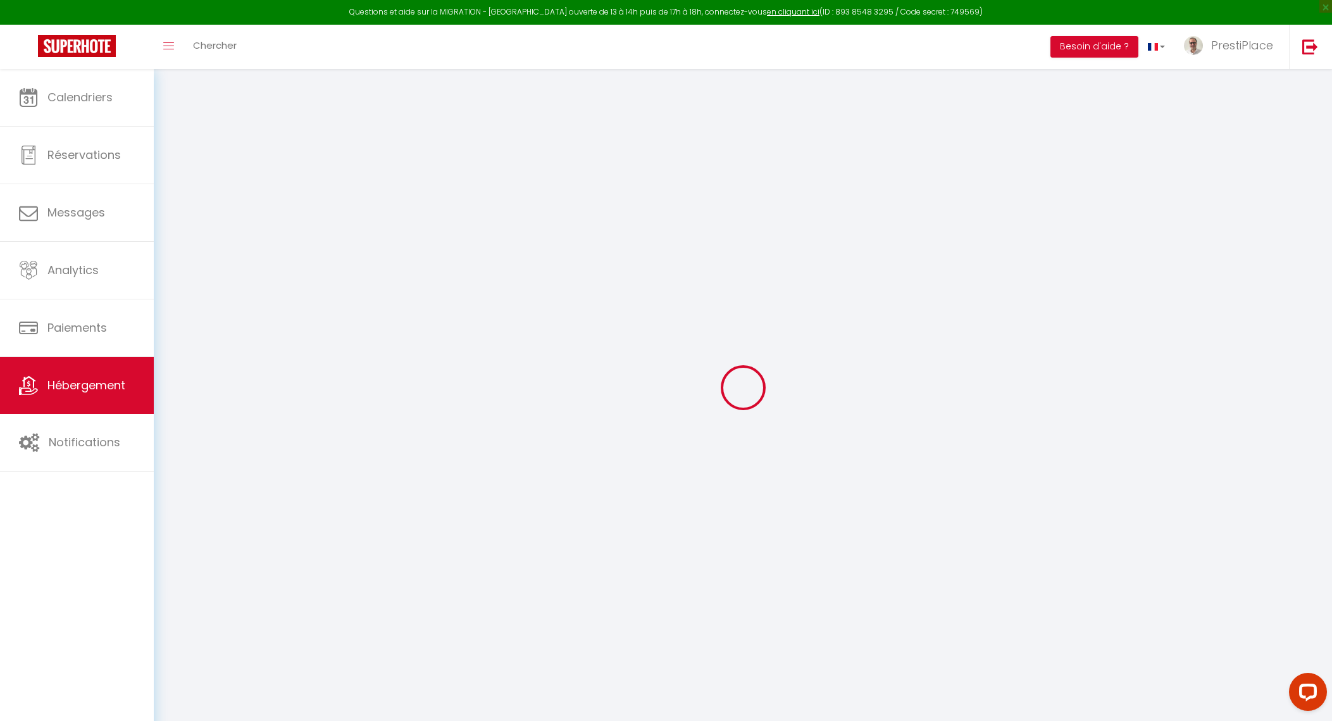
type input "0"
checkbox input "true"
checkbox input "false"
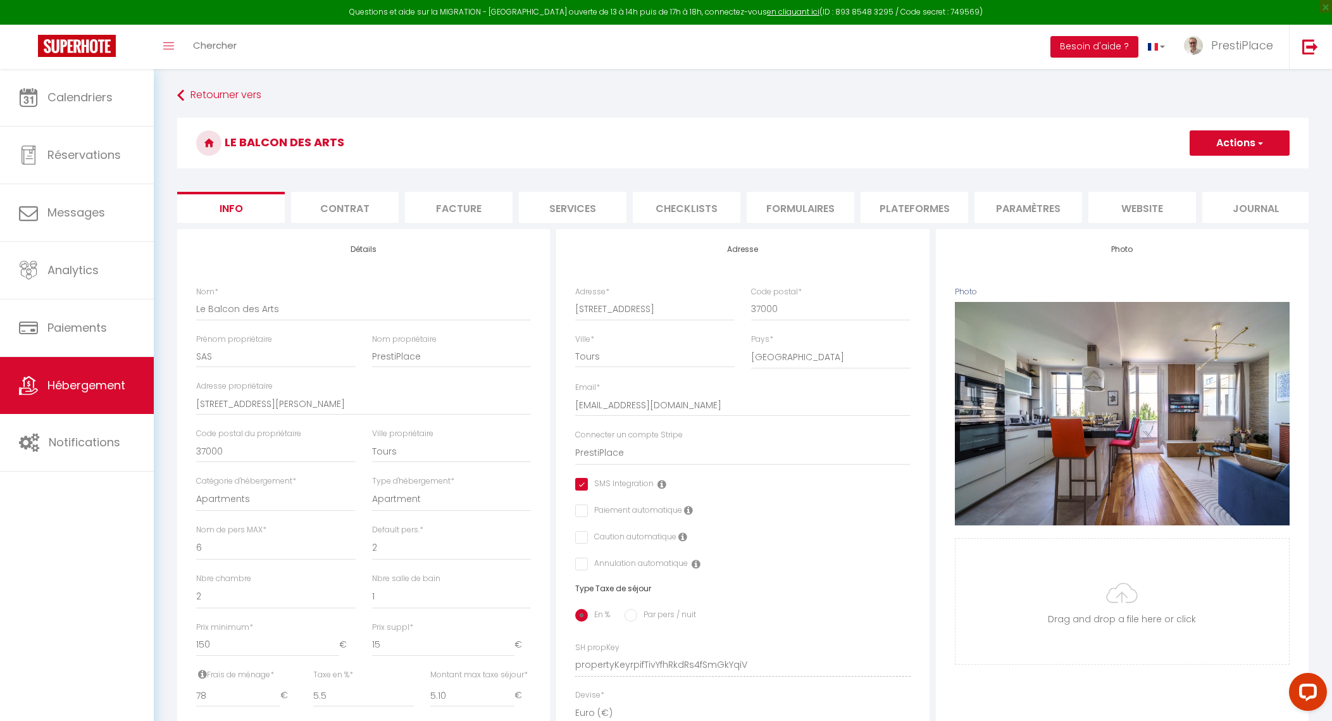
click at [1142, 204] on li "website" at bounding box center [1143, 207] width 108 height 31
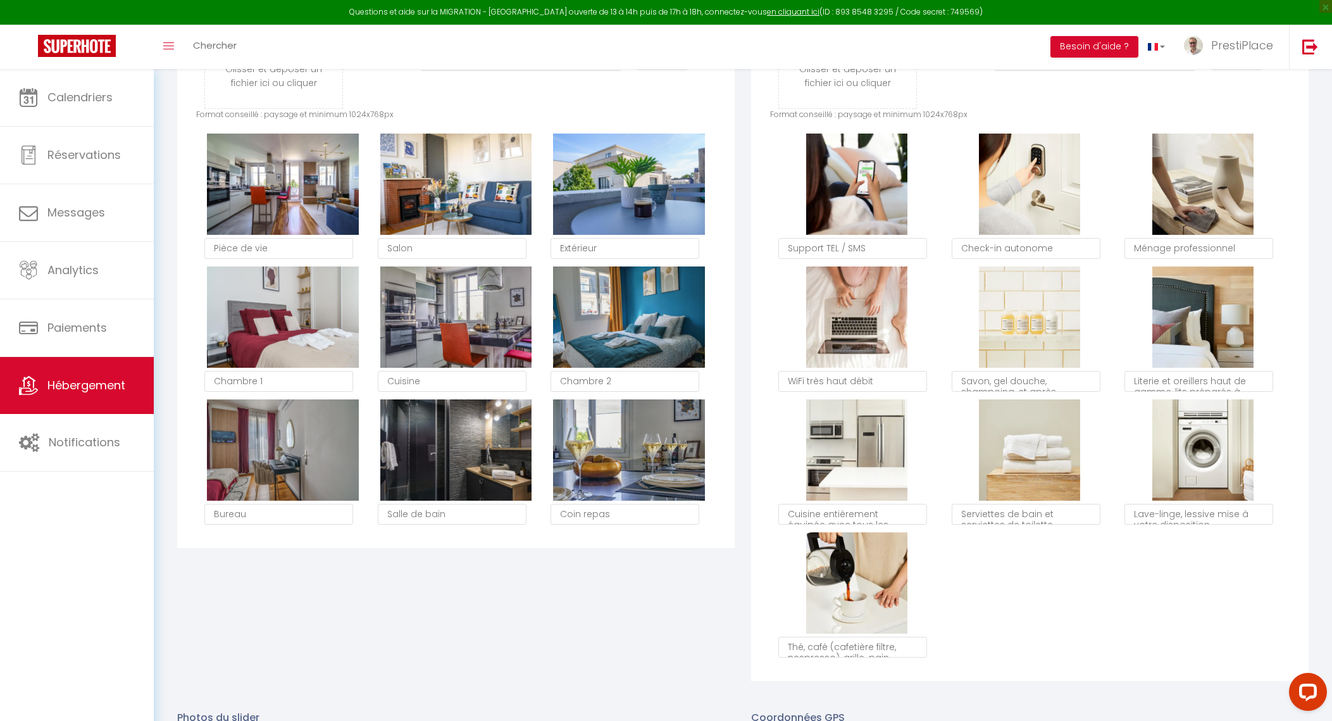
scroll to position [632, 0]
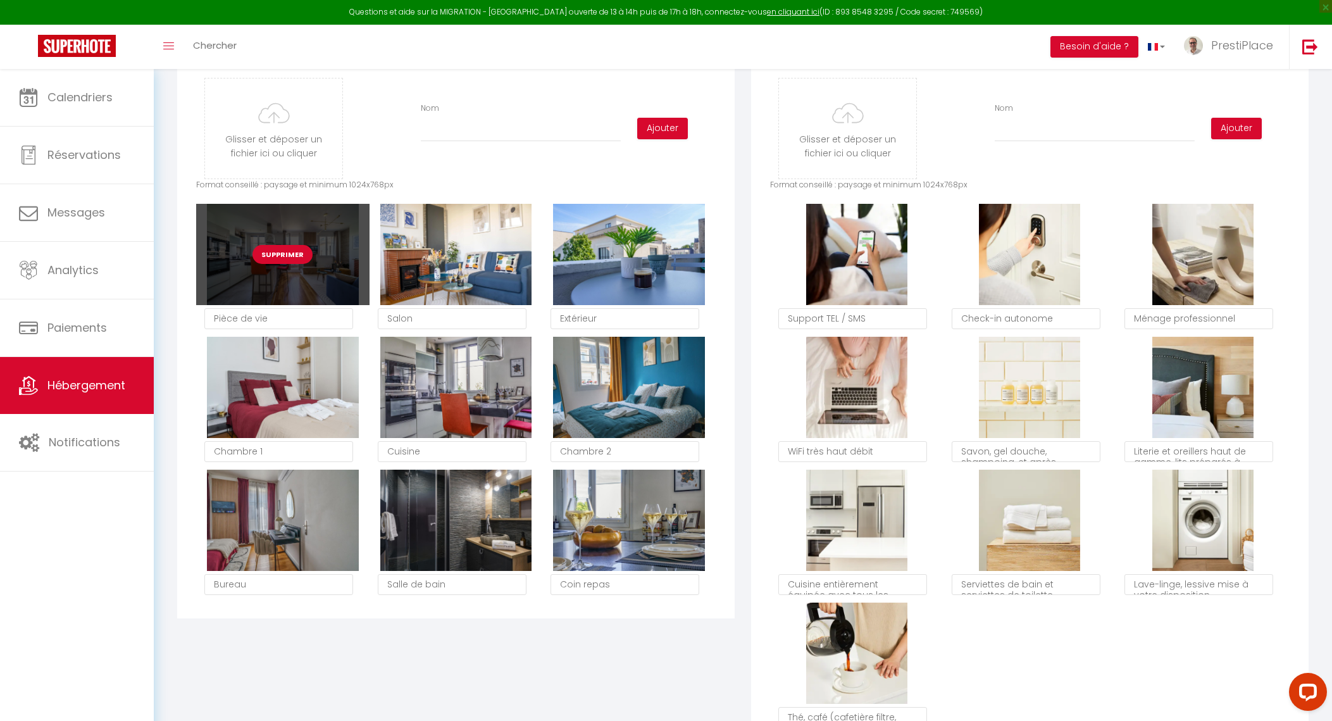
click at [291, 264] on button "Supprimer" at bounding box center [283, 254] width 60 height 19
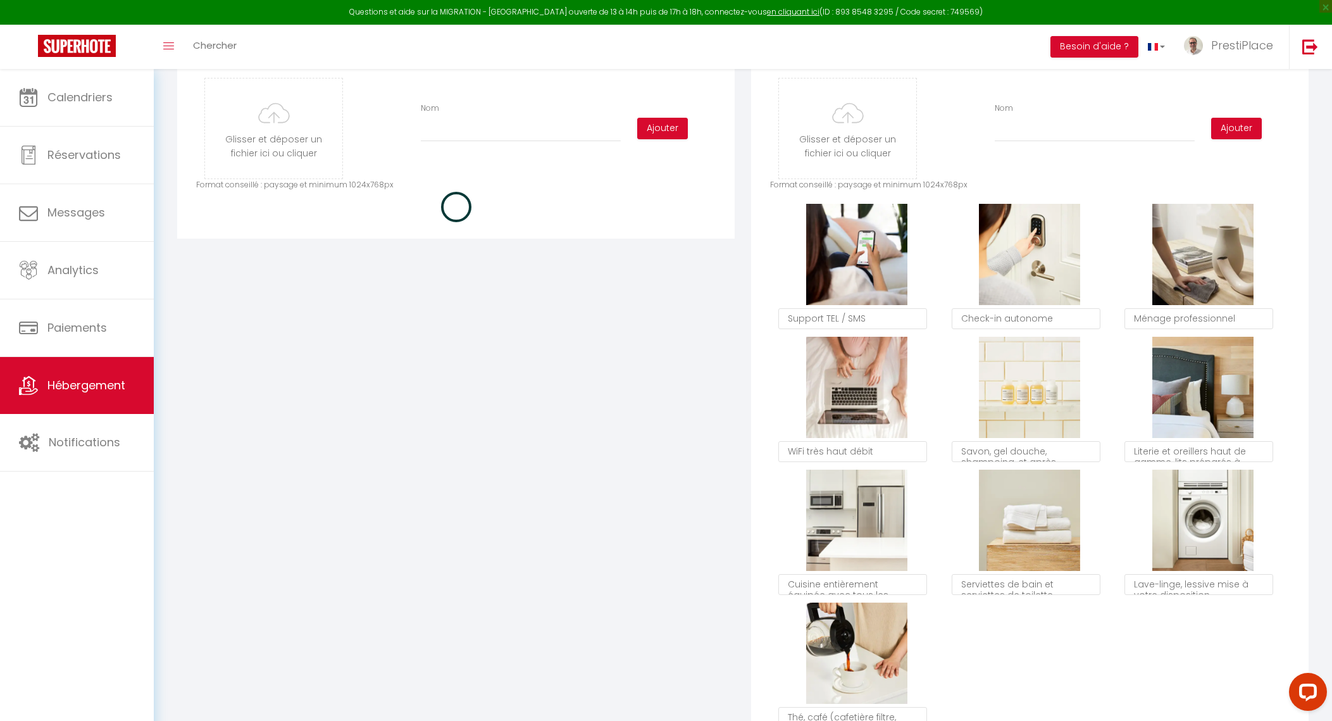
checkbox input "true"
checkbox input "false"
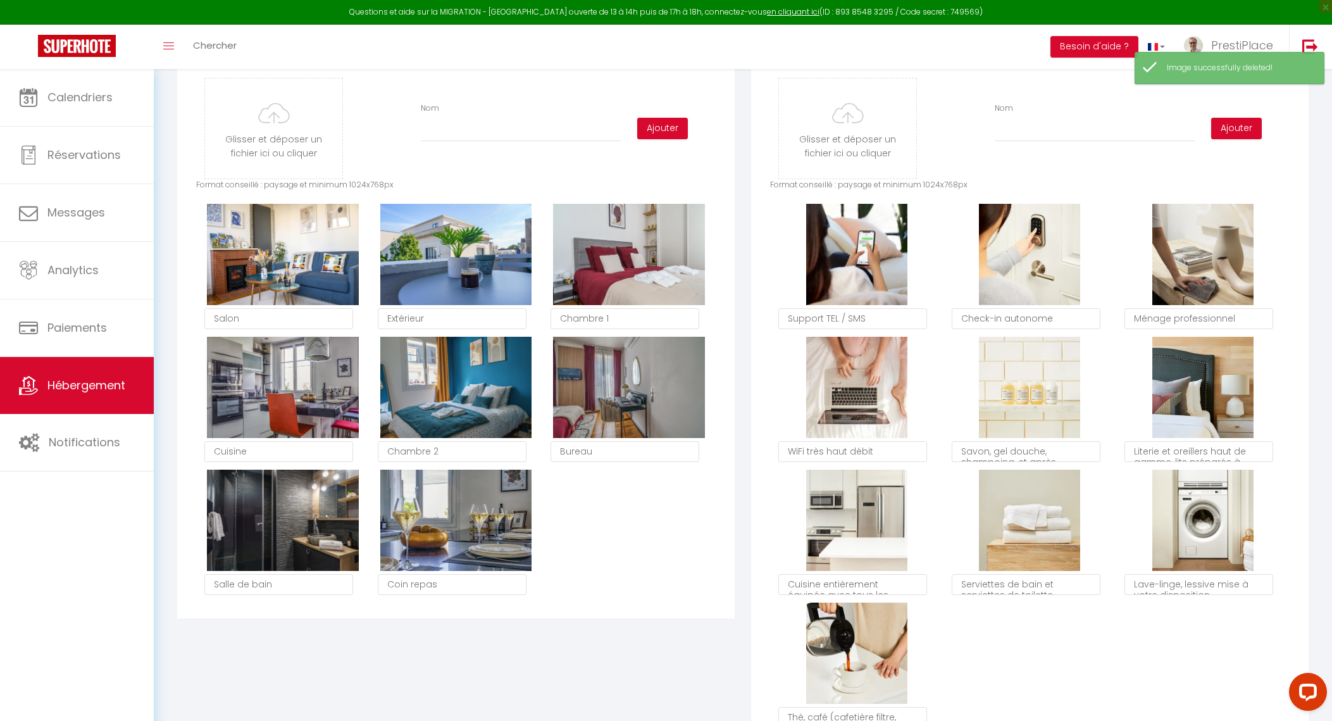
click at [291, 264] on button "Supprimer" at bounding box center [283, 254] width 60 height 19
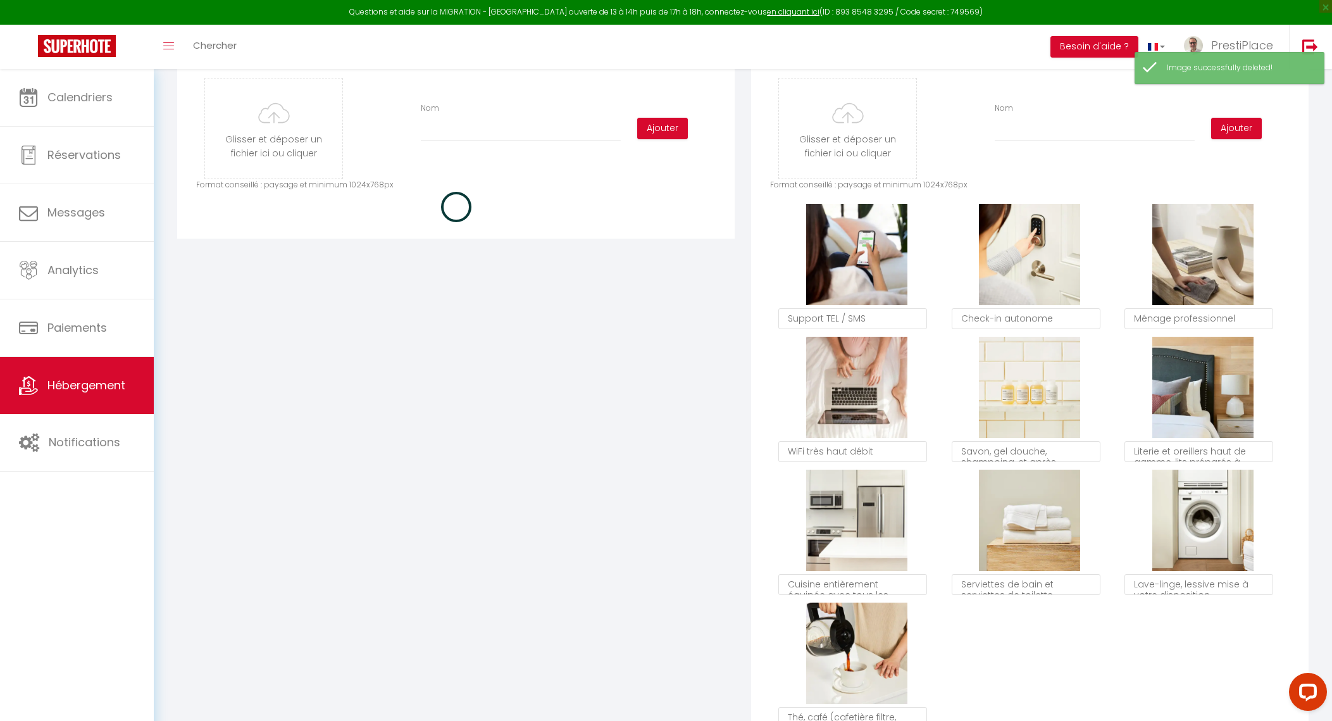
checkbox input "true"
checkbox input "false"
checkbox input "true"
checkbox input "false"
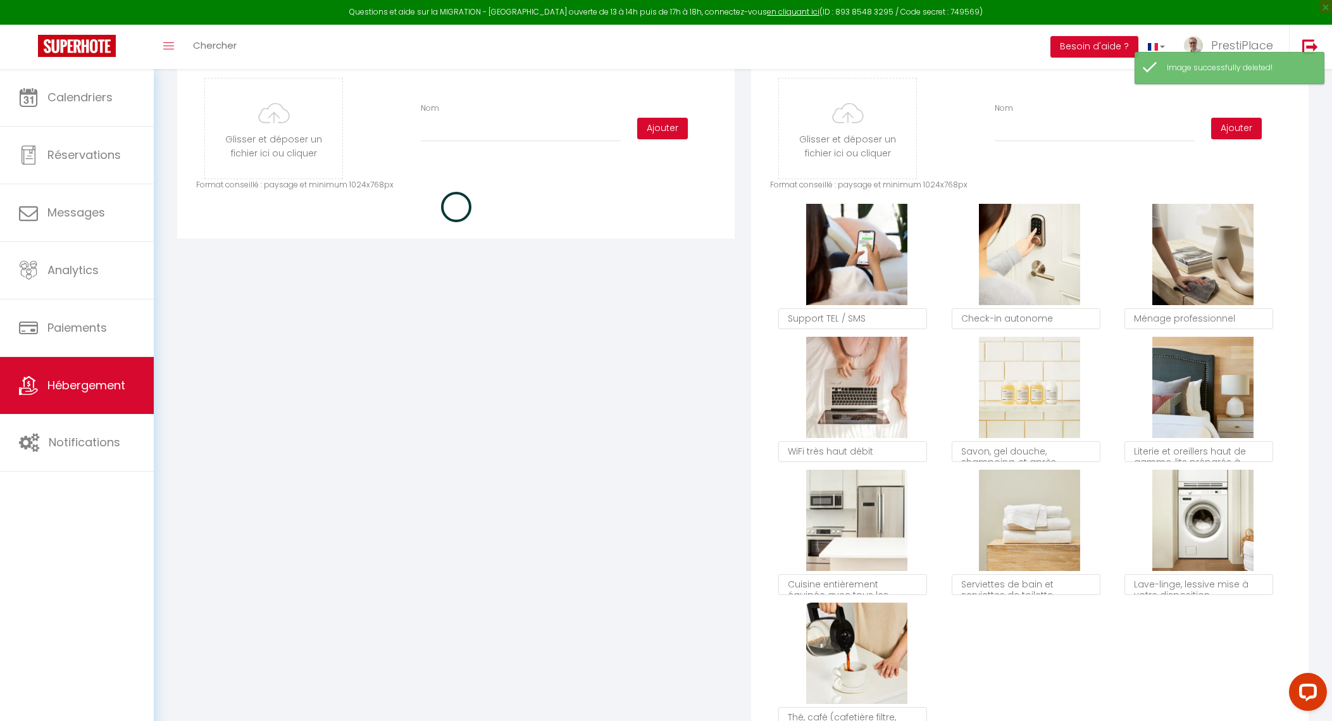
checkbox input "false"
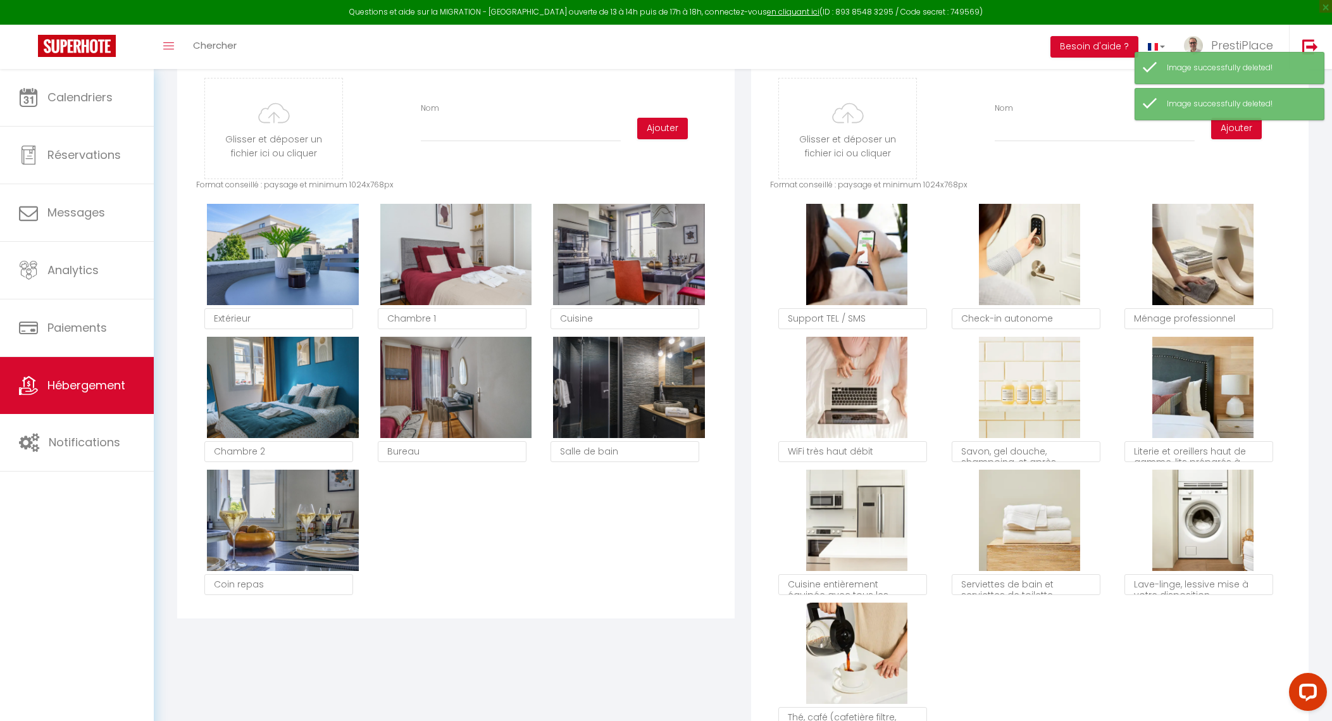
click at [291, 264] on button "Supprimer" at bounding box center [283, 254] width 60 height 19
checkbox input "true"
checkbox input "false"
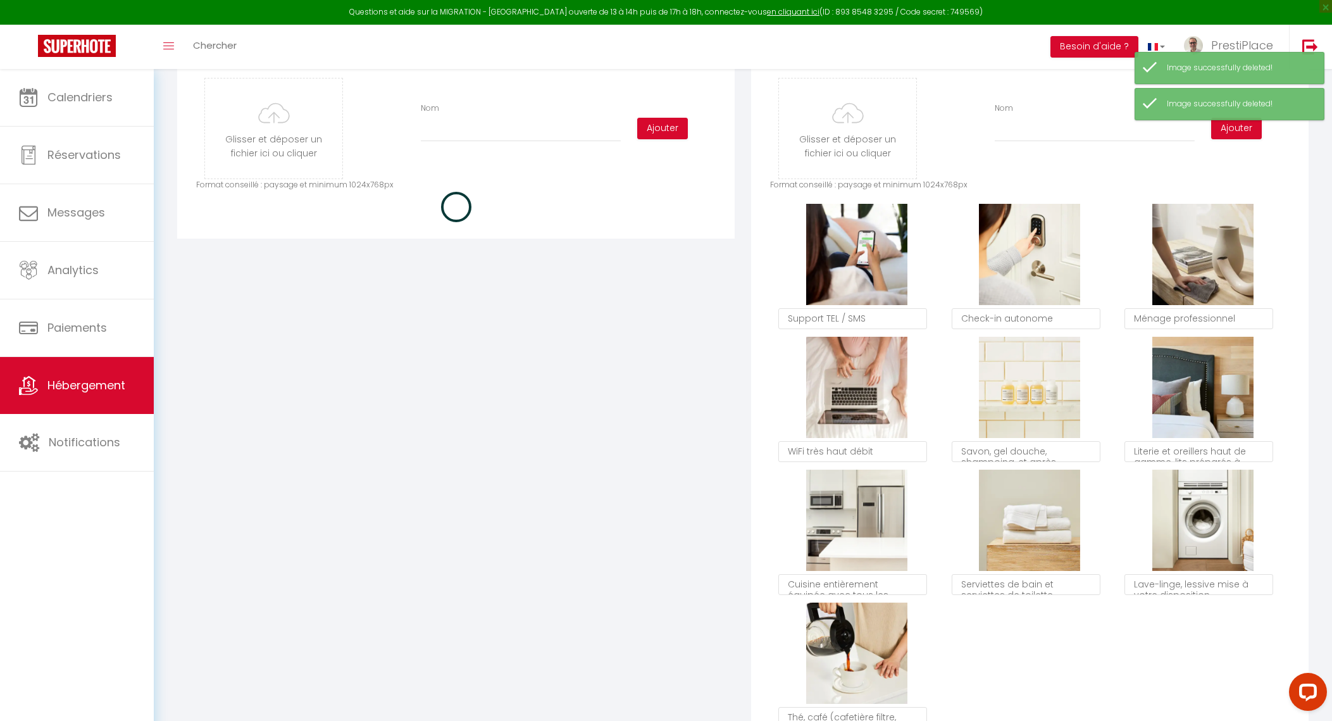
checkbox input "true"
checkbox input "false"
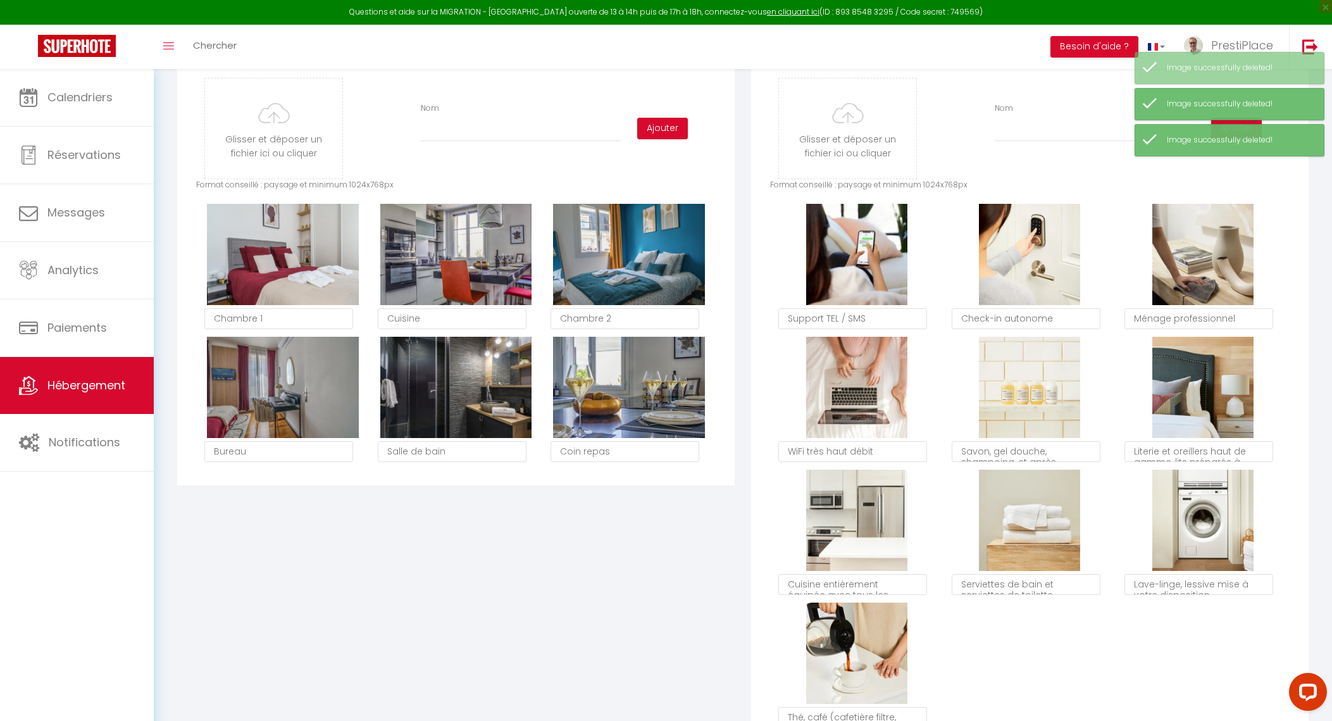
click at [291, 264] on button "Supprimer" at bounding box center [283, 254] width 60 height 19
checkbox input "true"
checkbox input "false"
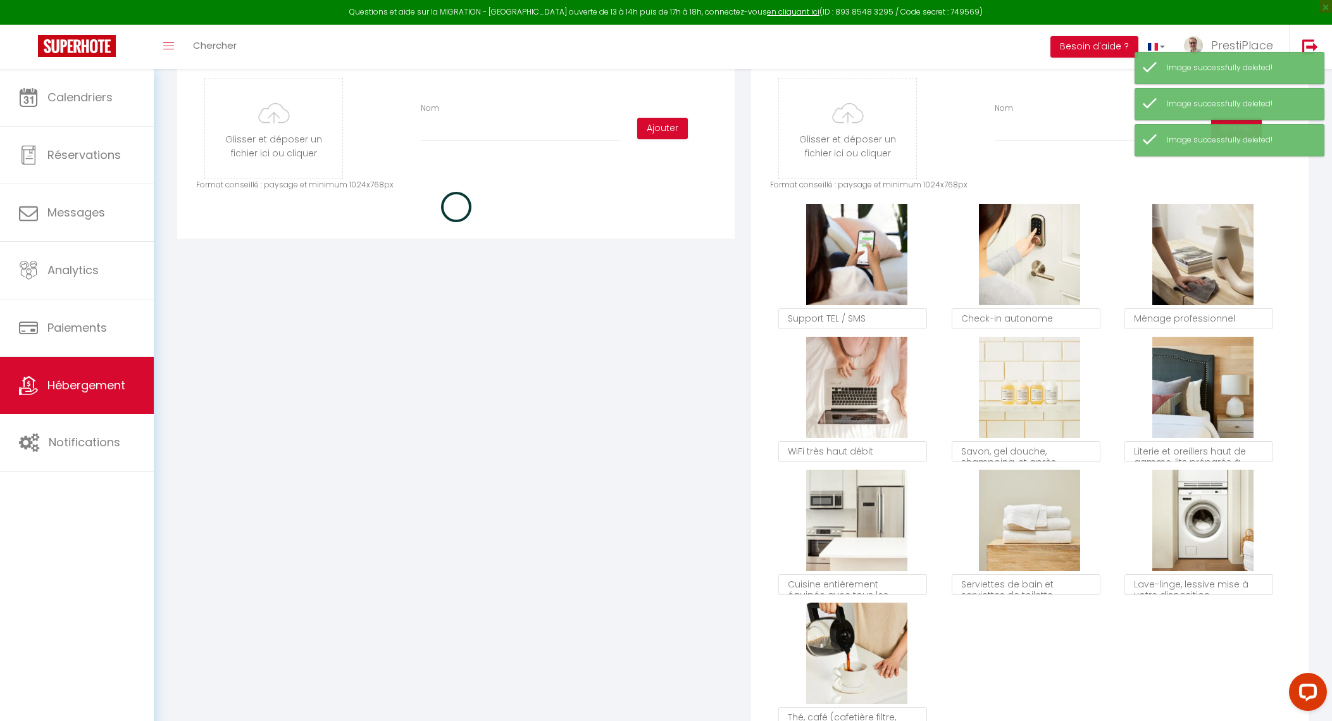
checkbox input "true"
checkbox input "false"
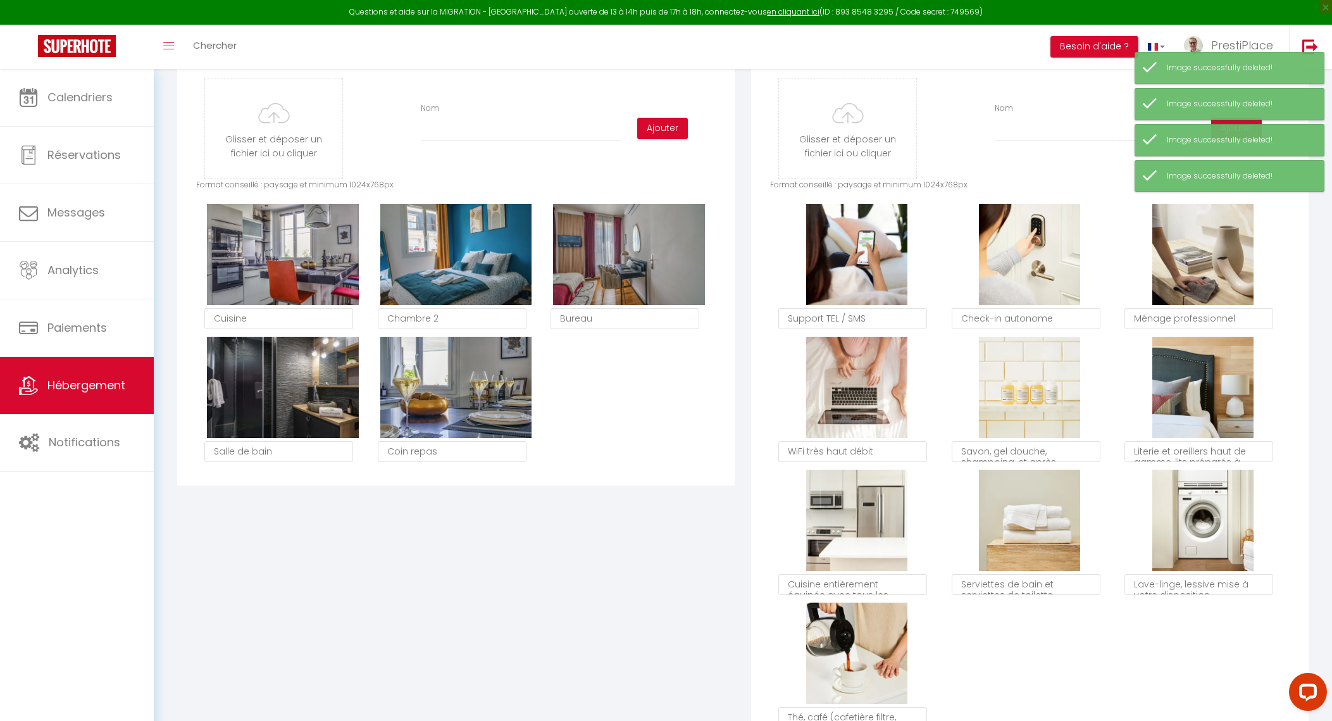
click at [291, 264] on button "Supprimer" at bounding box center [283, 254] width 60 height 19
checkbox input "true"
checkbox input "false"
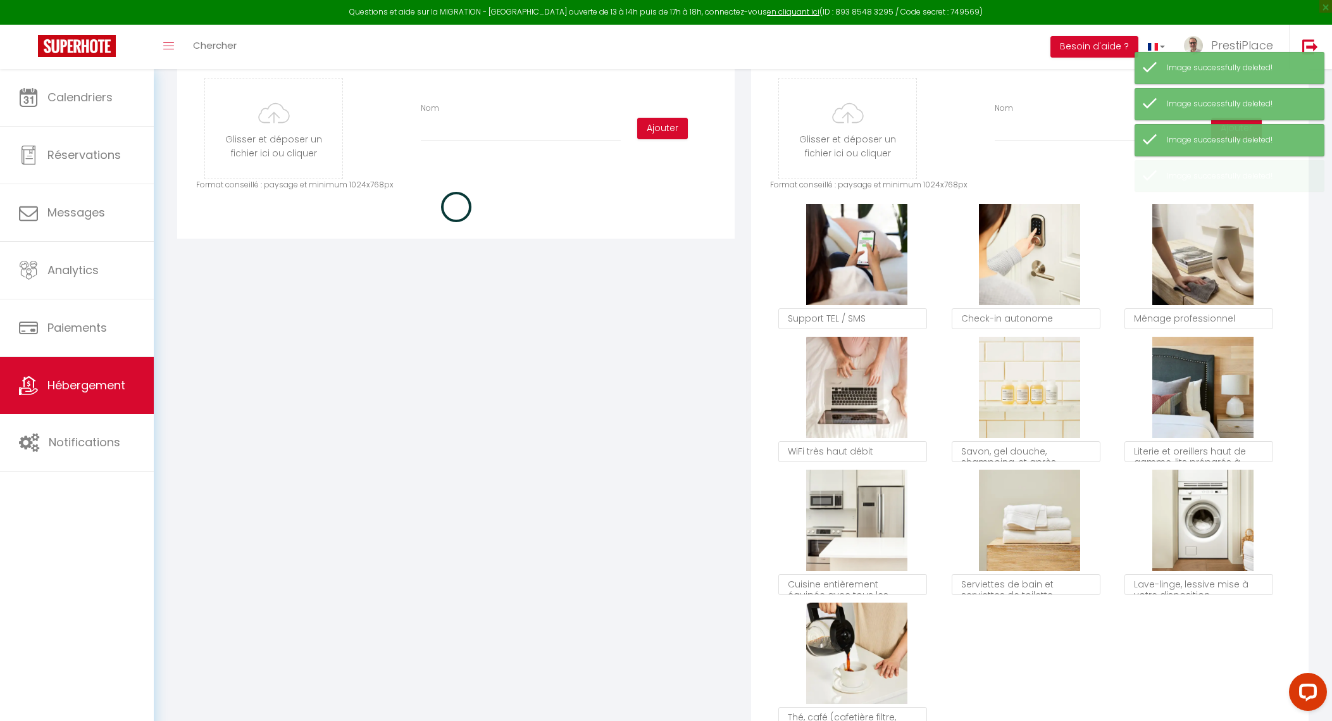
checkbox input "true"
checkbox input "false"
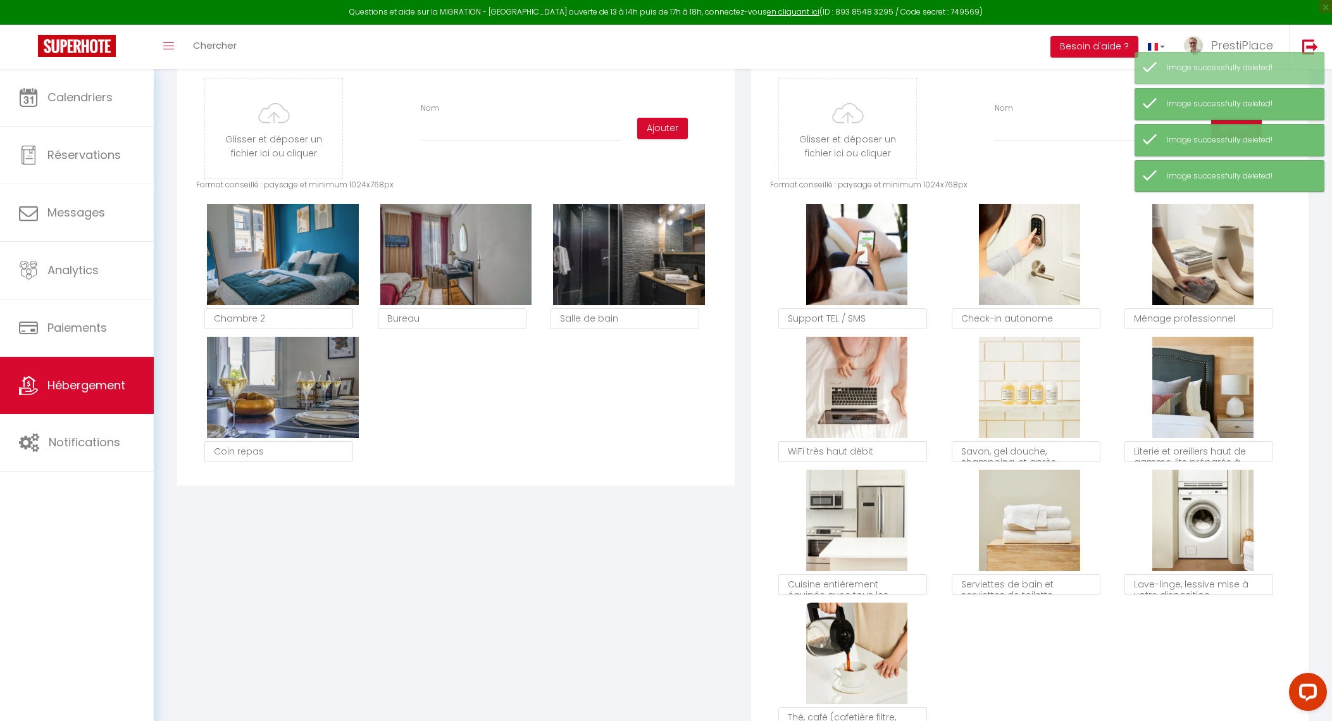
click at [291, 264] on button "Supprimer" at bounding box center [283, 254] width 60 height 19
checkbox input "true"
checkbox input "false"
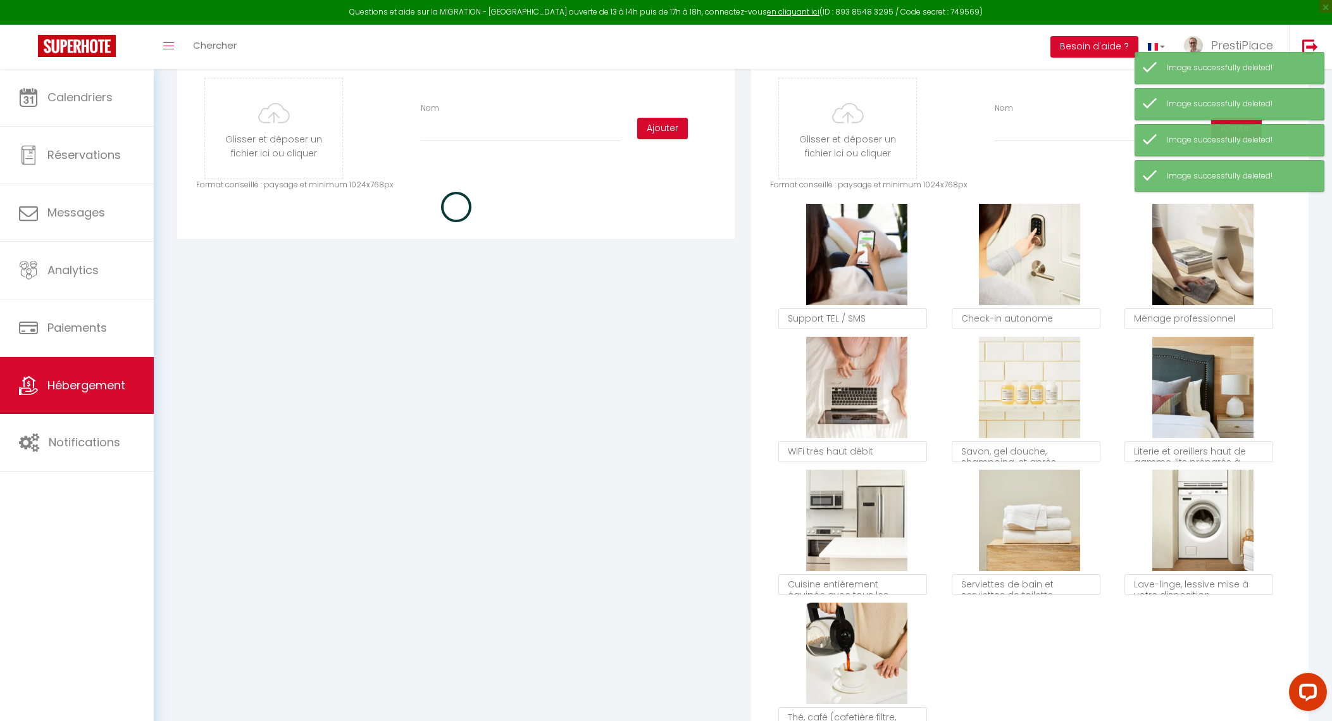
checkbox input "true"
checkbox input "false"
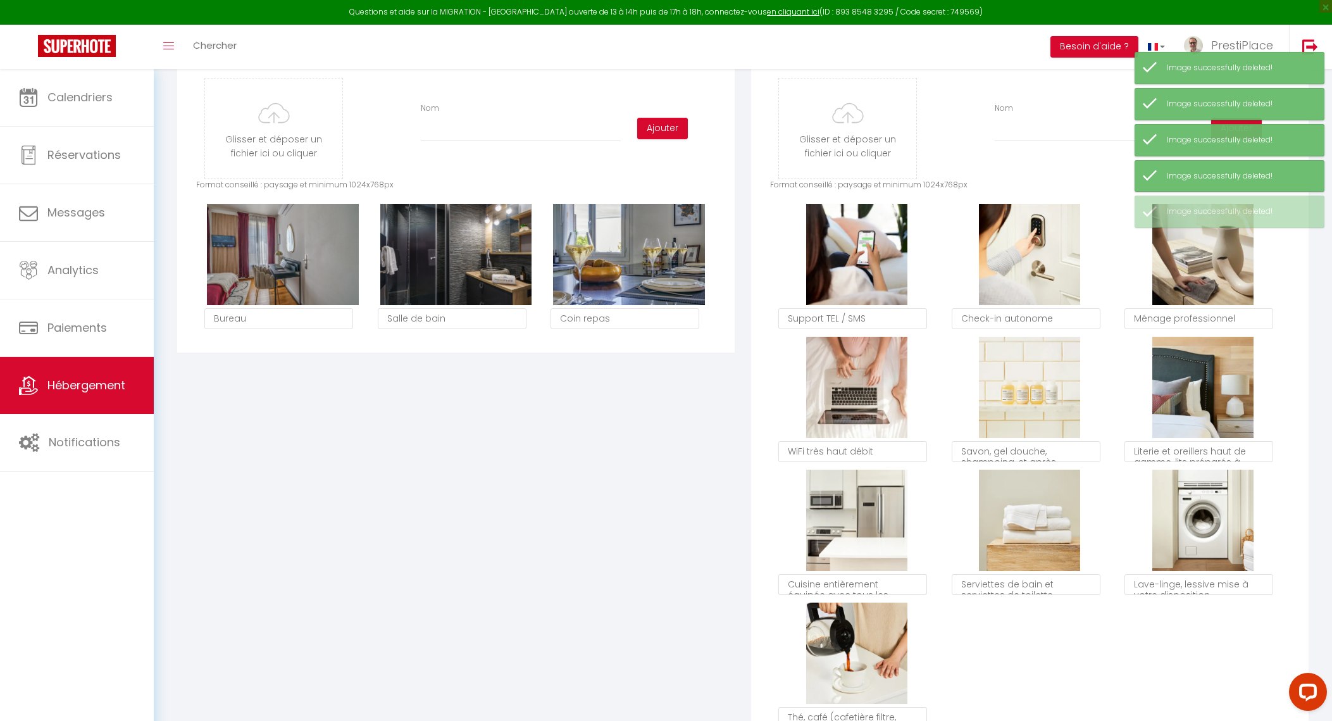
click at [291, 264] on button "Supprimer" at bounding box center [283, 254] width 60 height 19
checkbox input "true"
checkbox input "false"
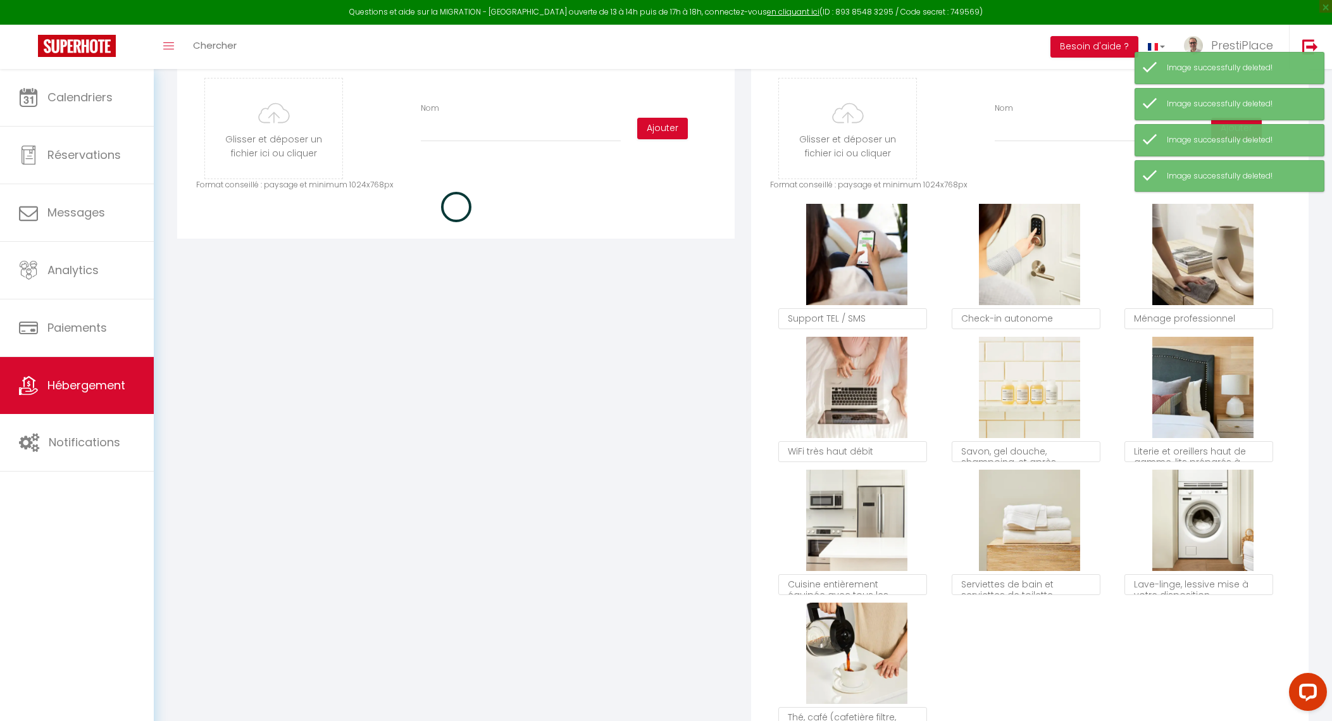
checkbox input "true"
checkbox input "false"
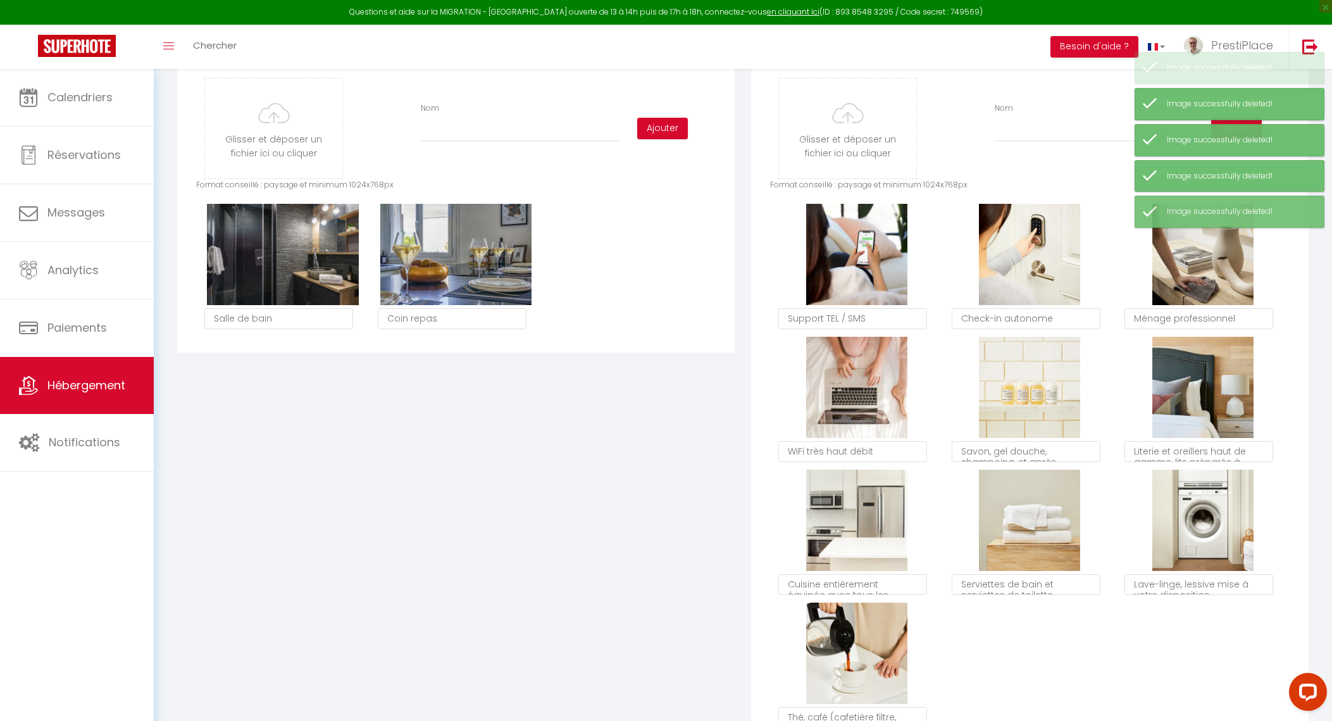
click at [291, 264] on button "Supprimer" at bounding box center [283, 254] width 60 height 19
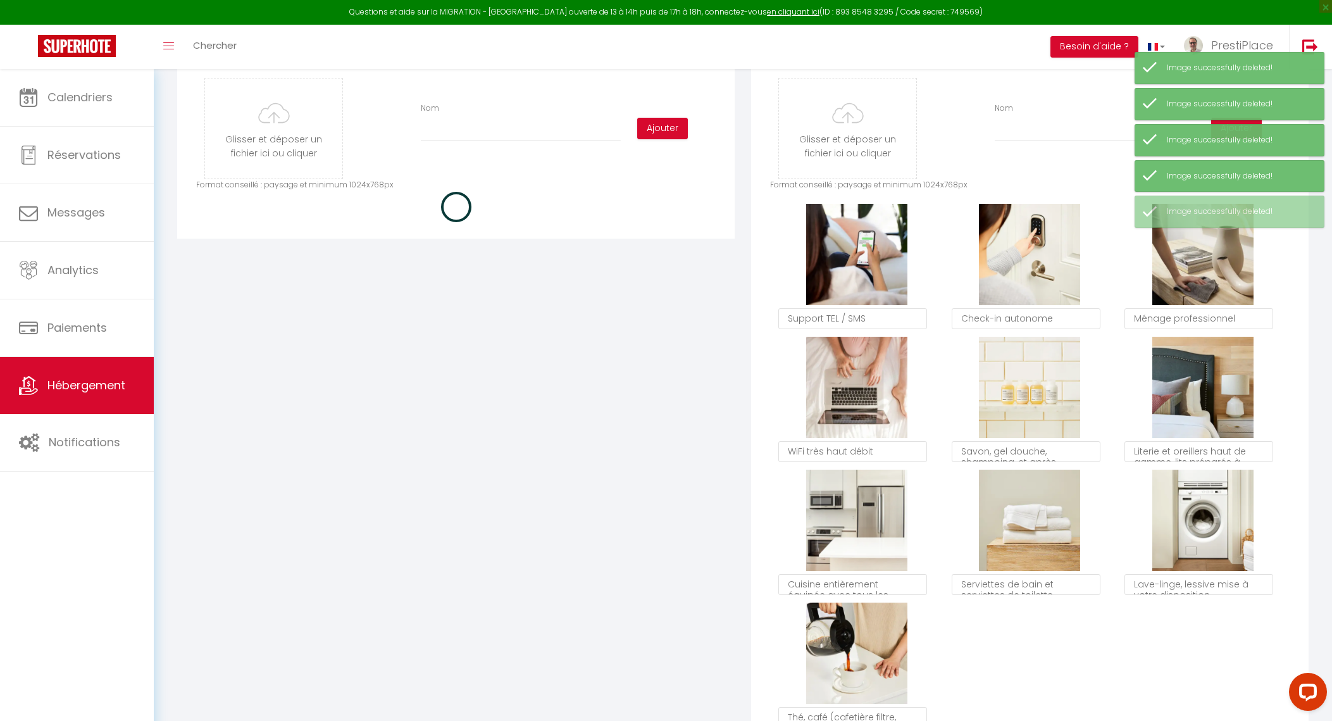
checkbox input "true"
checkbox input "false"
checkbox input "true"
checkbox input "false"
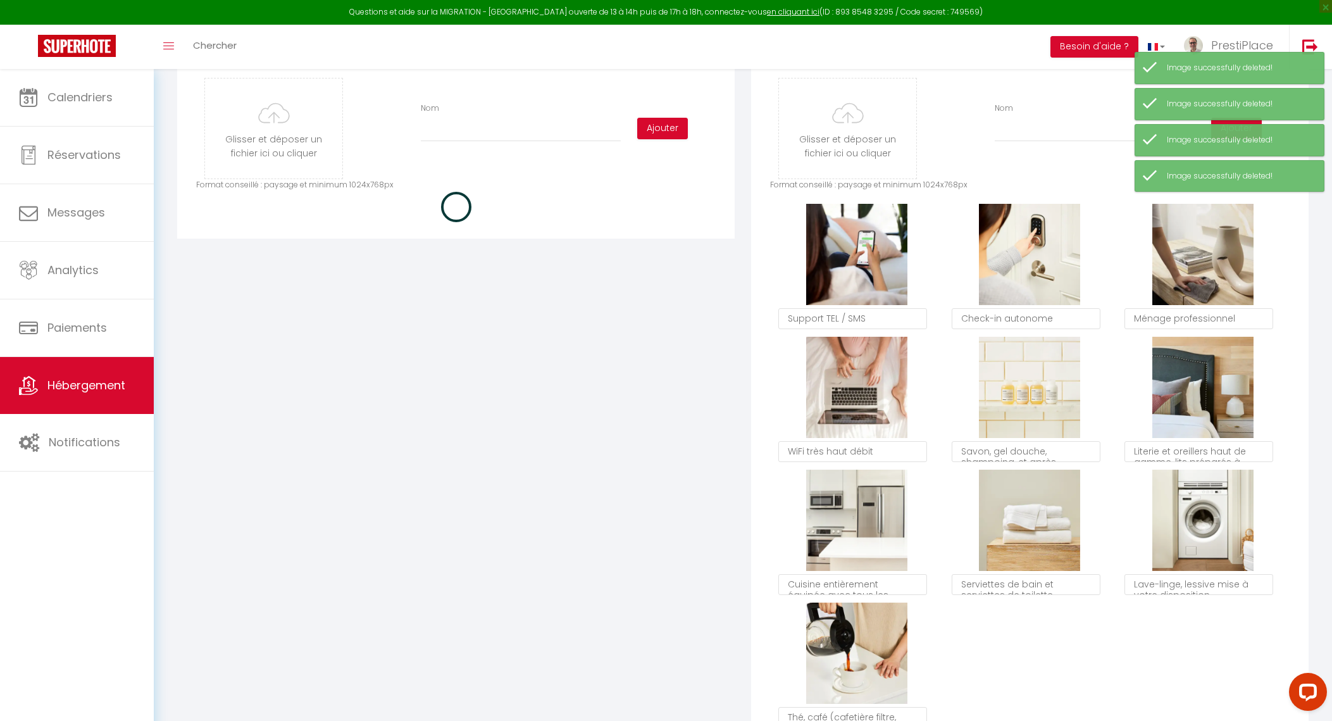
checkbox input "false"
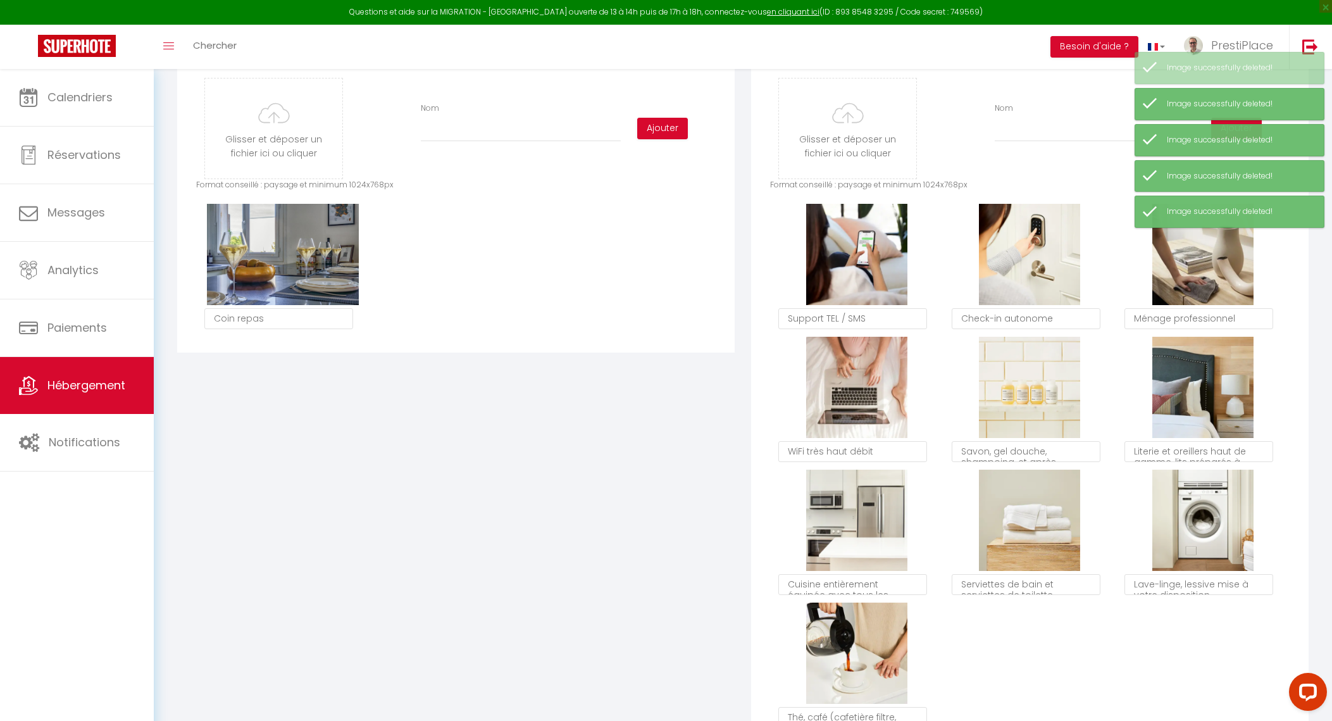
click at [291, 264] on button "Supprimer" at bounding box center [283, 254] width 60 height 19
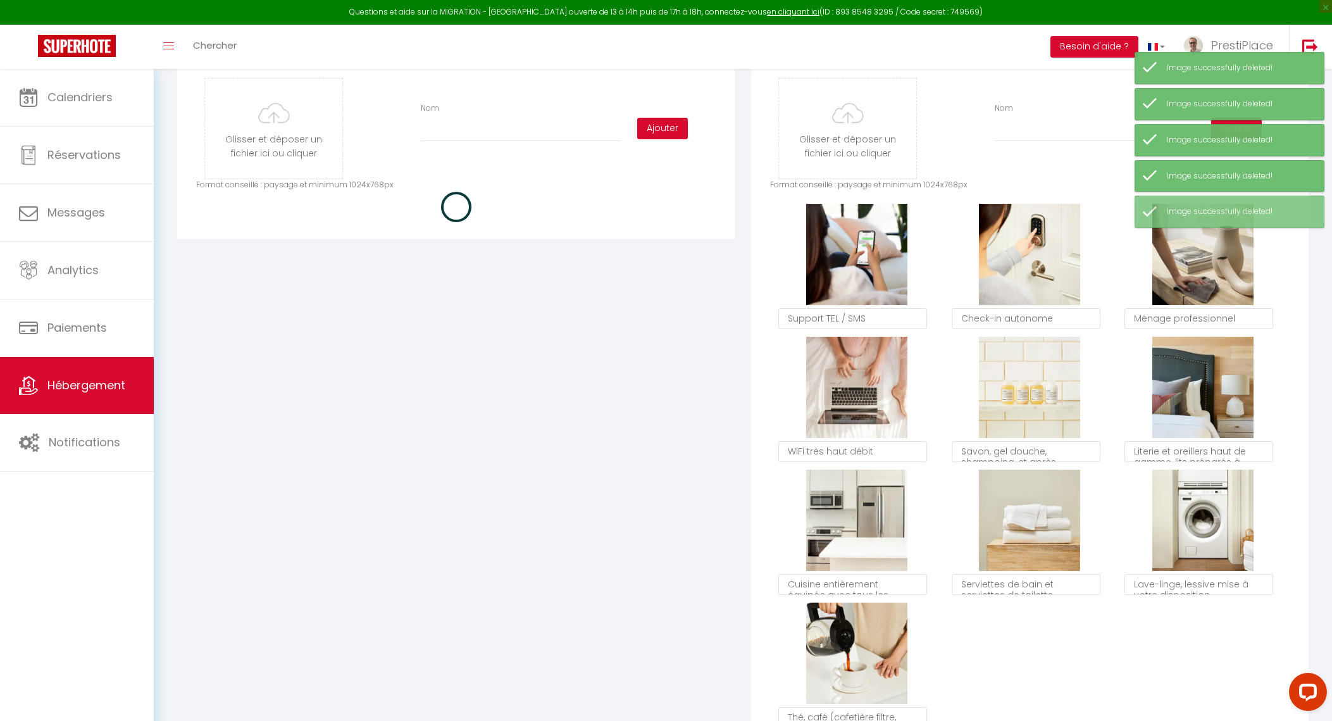
checkbox input "true"
checkbox input "false"
checkbox input "true"
checkbox input "false"
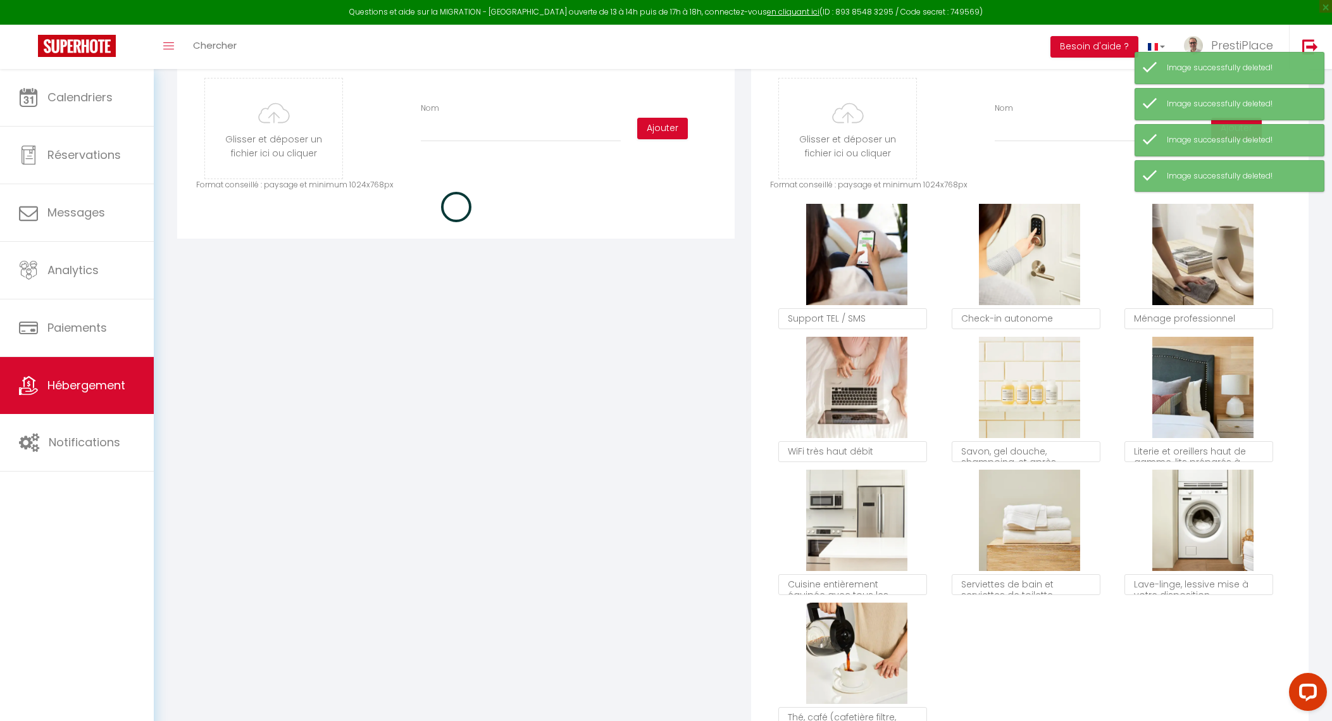
checkbox input "false"
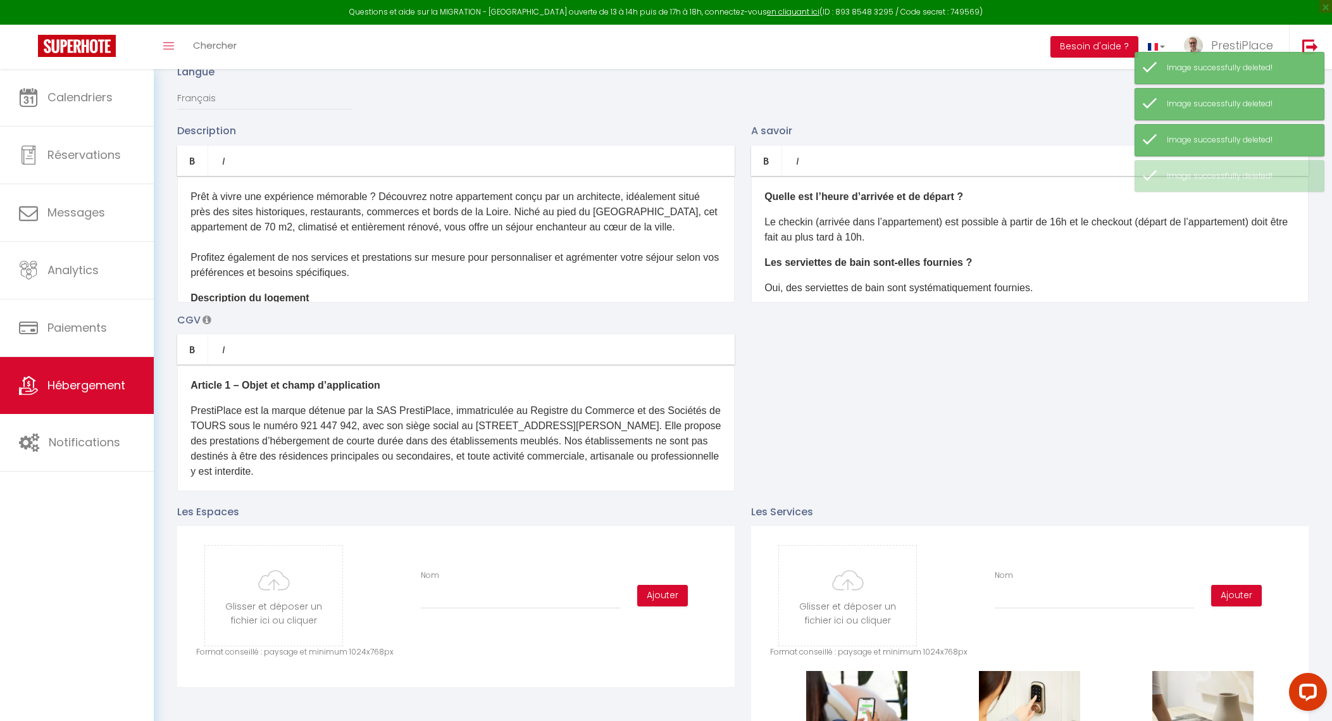
scroll to position [0, 0]
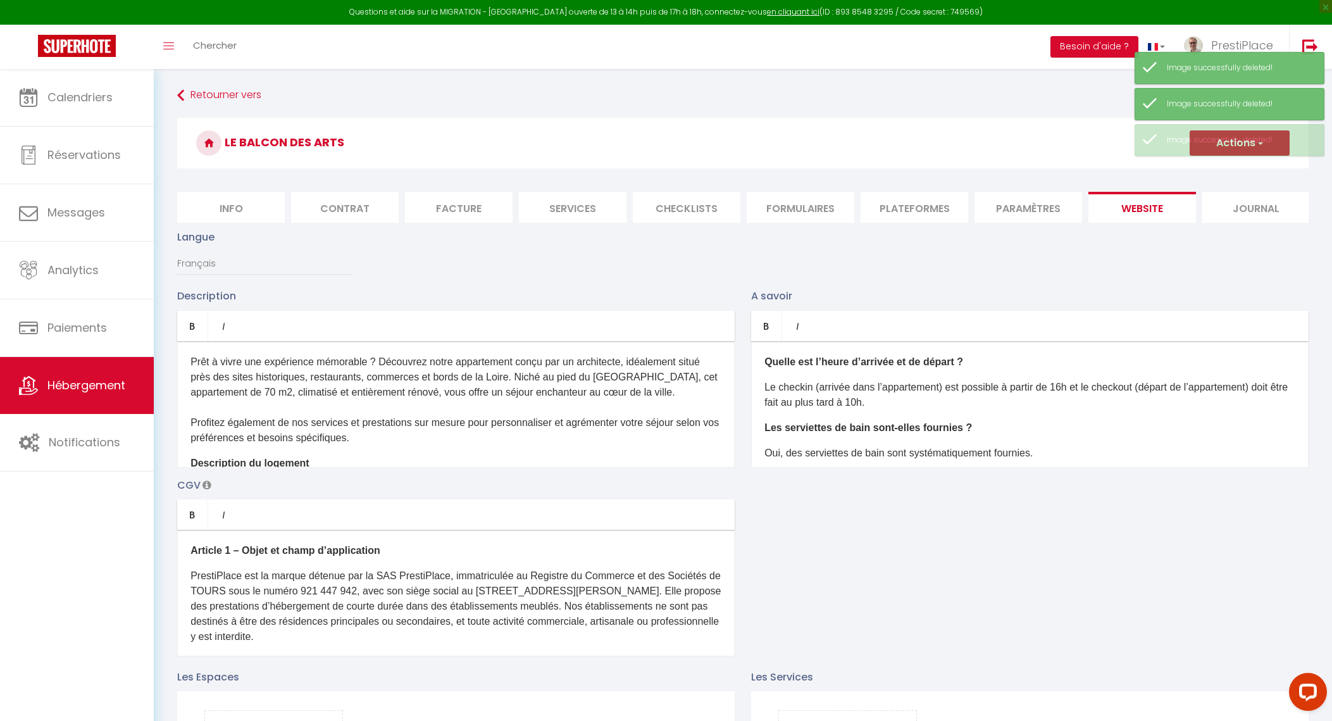
click at [1126, 302] on p "A savoir" at bounding box center [1030, 296] width 558 height 16
click at [1220, 142] on button "Actions" at bounding box center [1240, 142] width 100 height 25
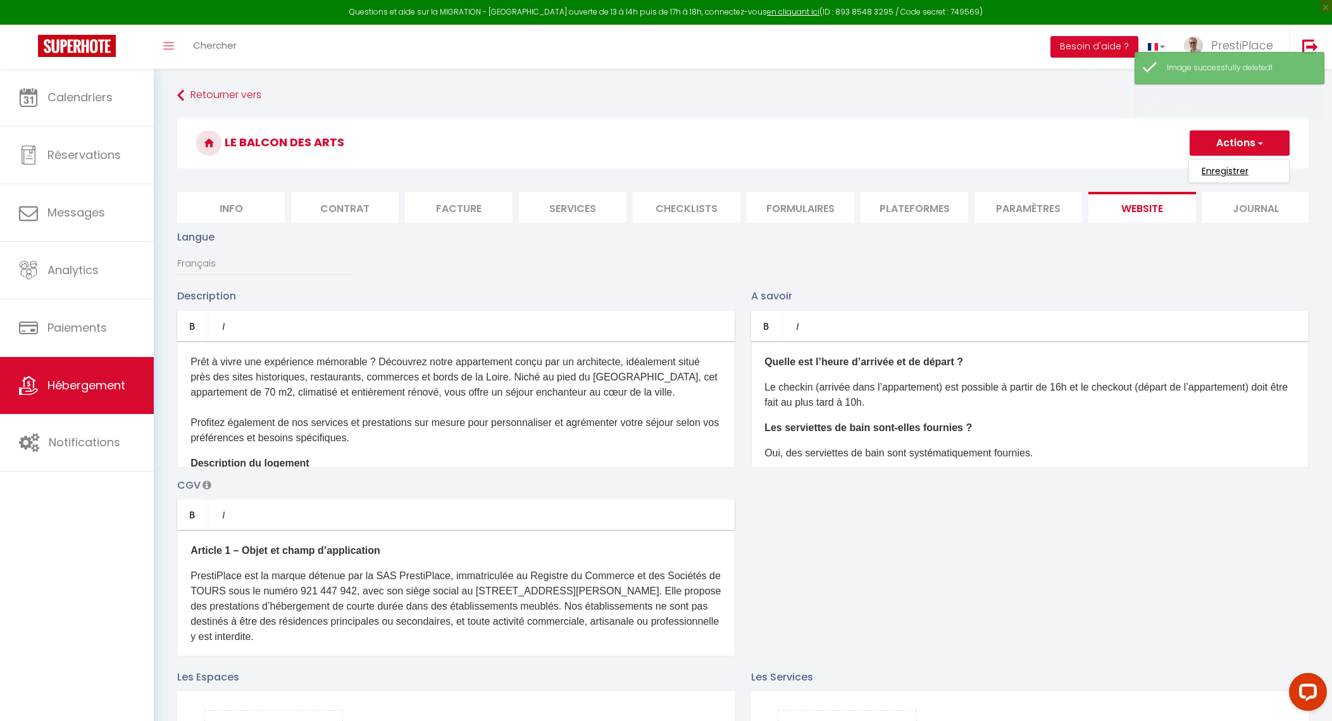
click at [1221, 166] on input "Enregistrer" at bounding box center [1225, 171] width 47 height 13
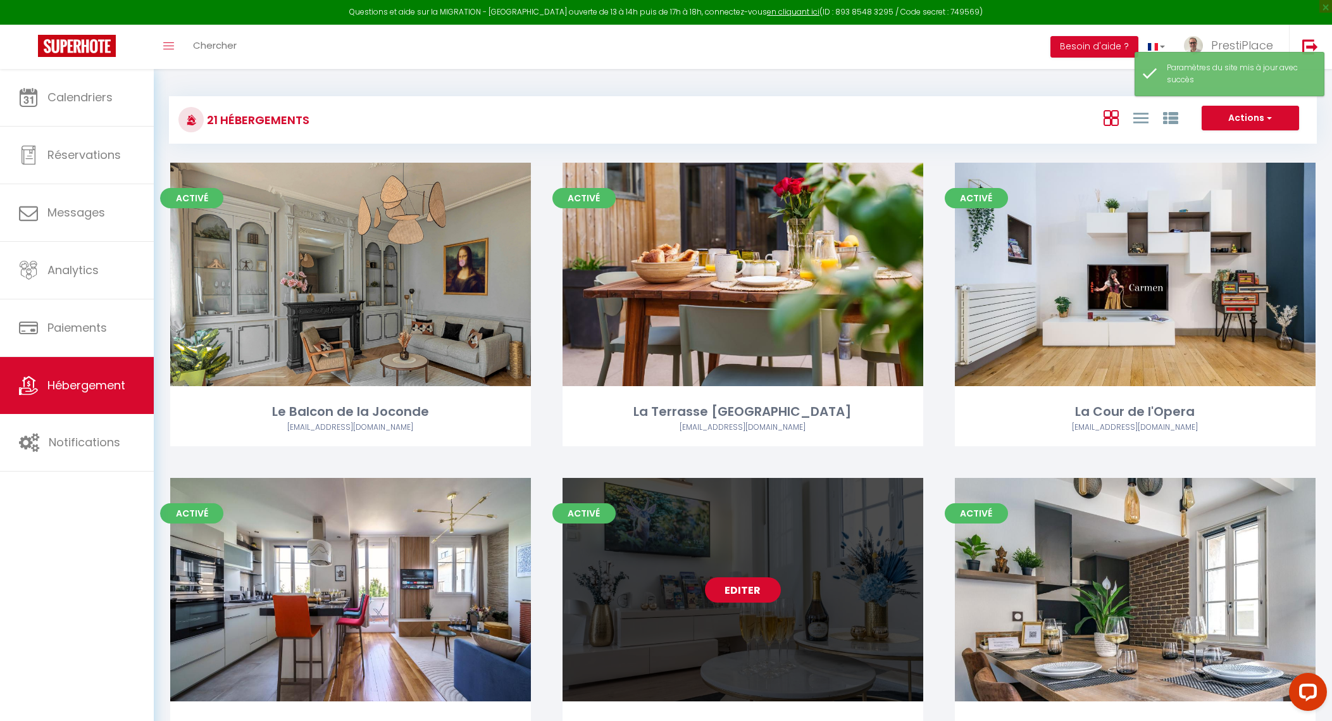
click at [741, 584] on link "Editer" at bounding box center [743, 589] width 76 height 25
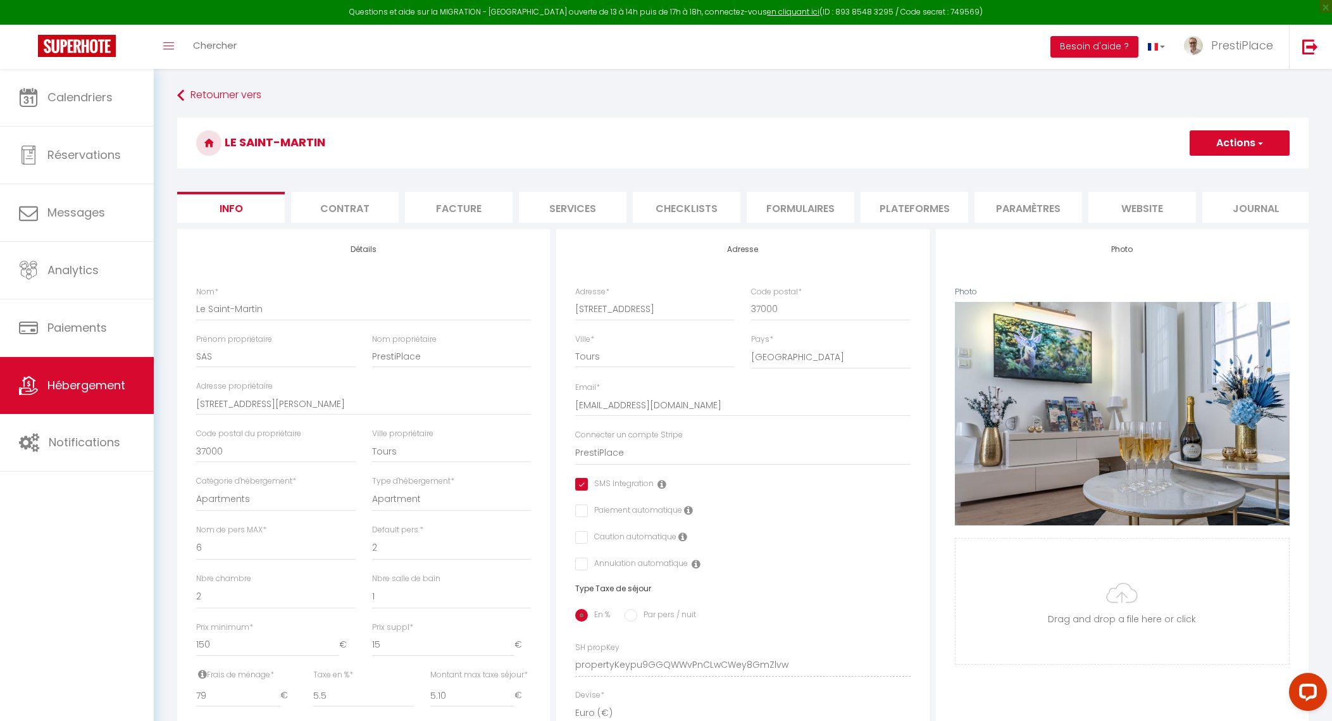
click at [1125, 206] on li "website" at bounding box center [1143, 207] width 108 height 31
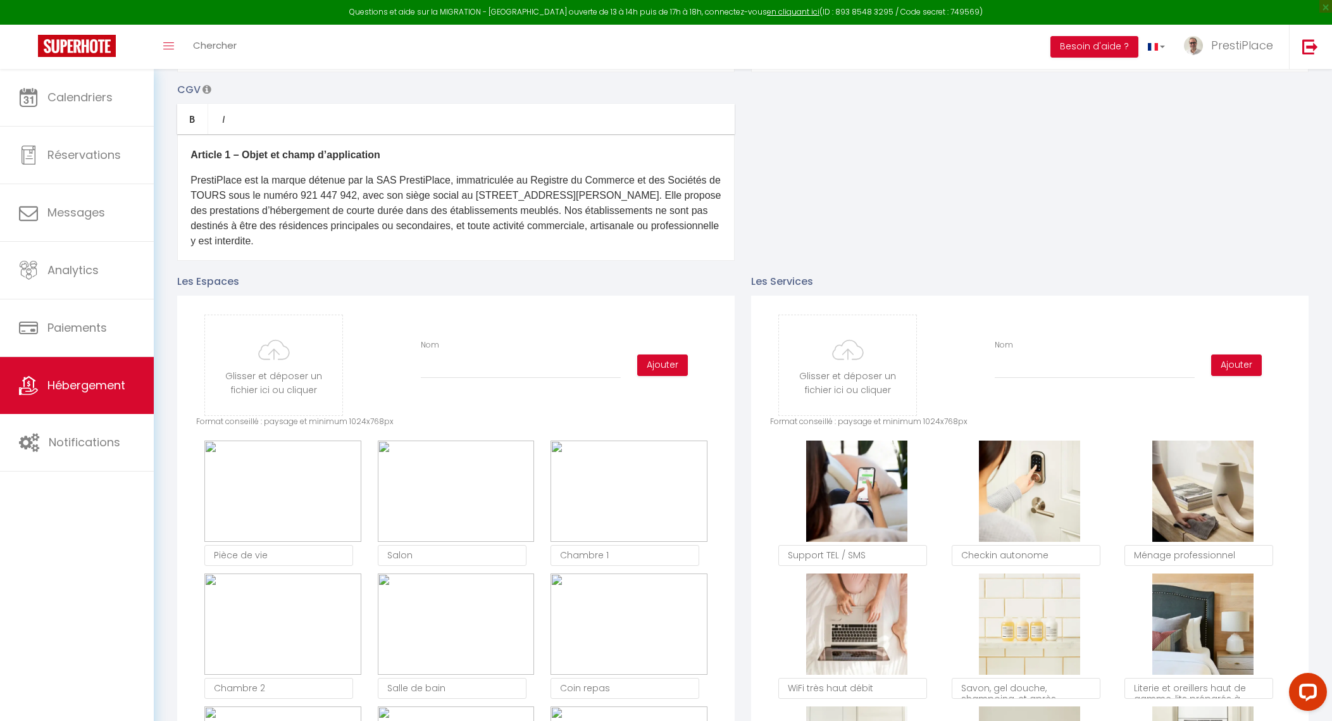
scroll to position [553, 0]
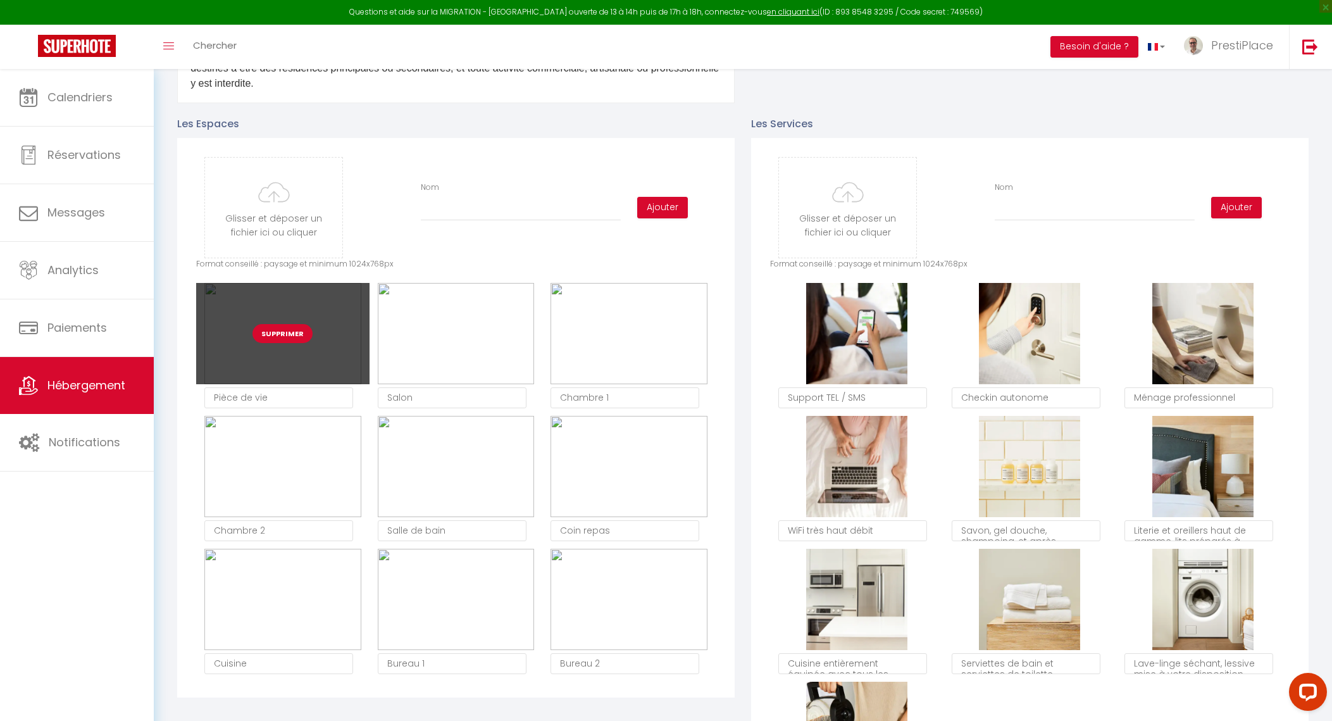
click at [292, 343] on button "Supprimer" at bounding box center [283, 333] width 60 height 19
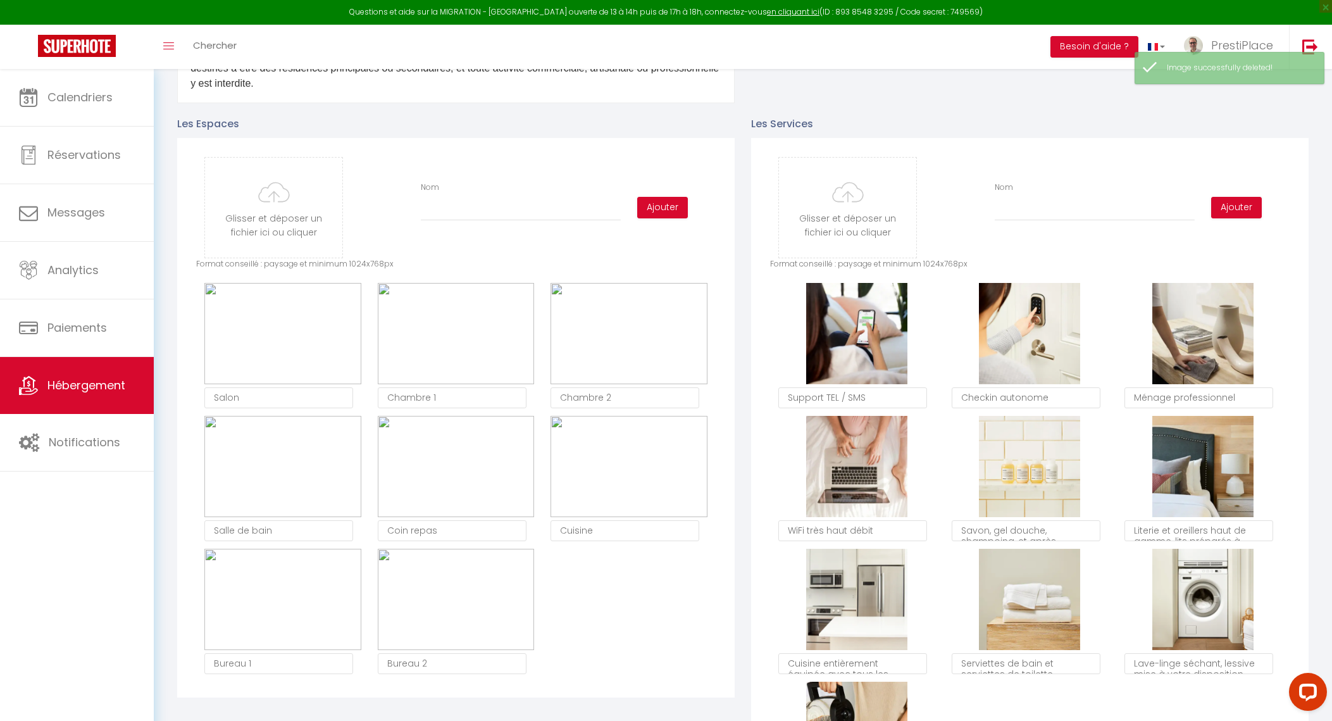
click at [292, 343] on button "Supprimer" at bounding box center [283, 333] width 60 height 19
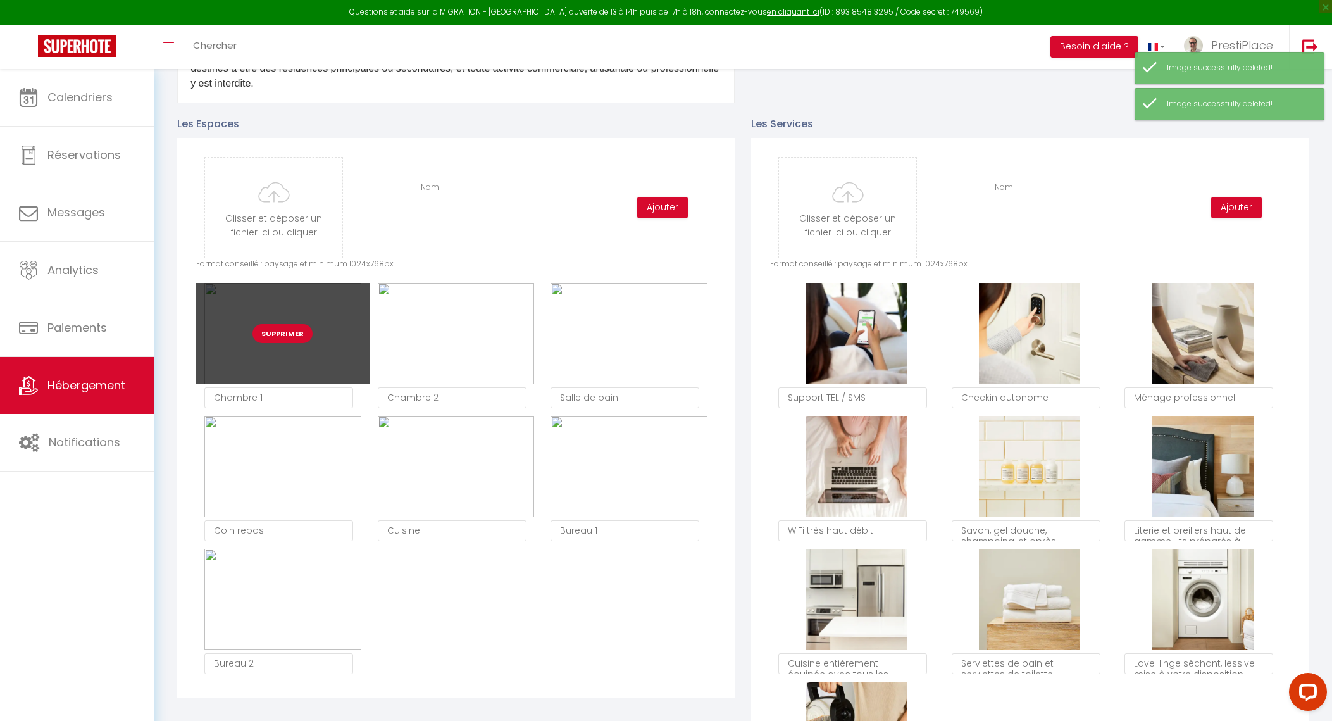
click at [292, 343] on button "Supprimer" at bounding box center [283, 333] width 60 height 19
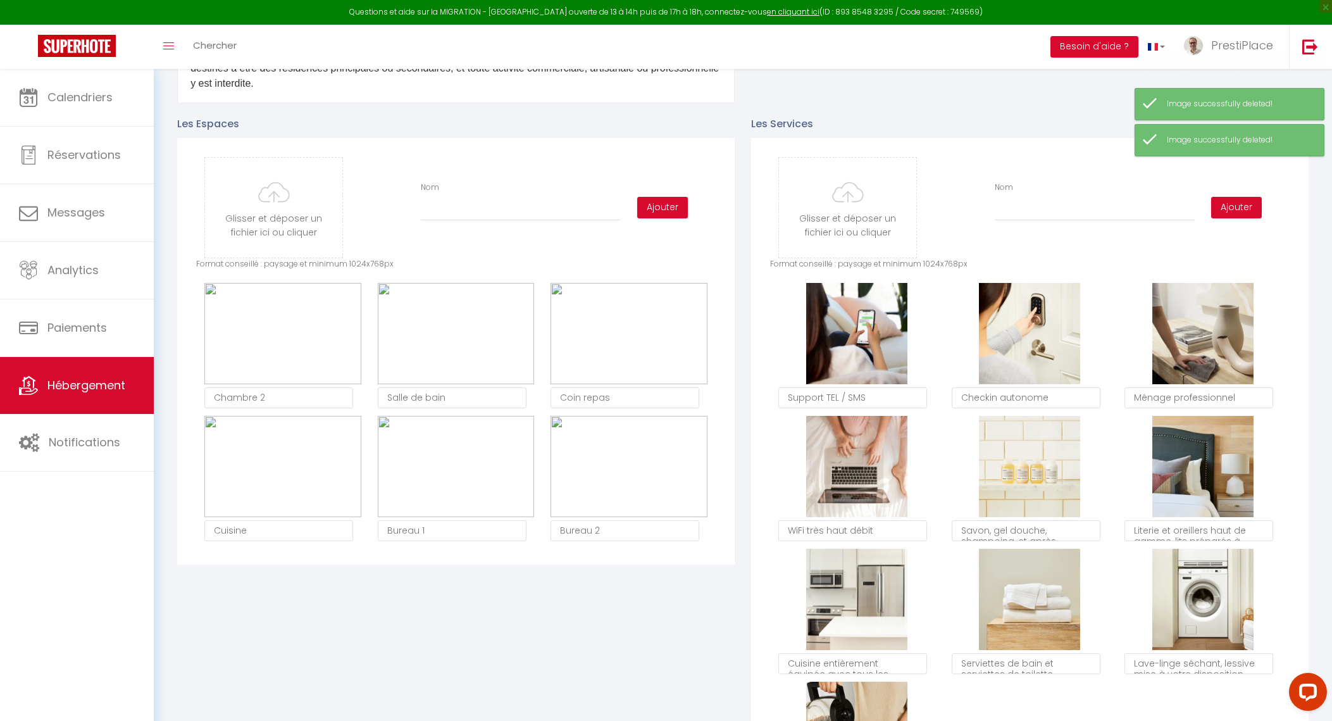
click at [292, 343] on button "Supprimer" at bounding box center [283, 333] width 60 height 19
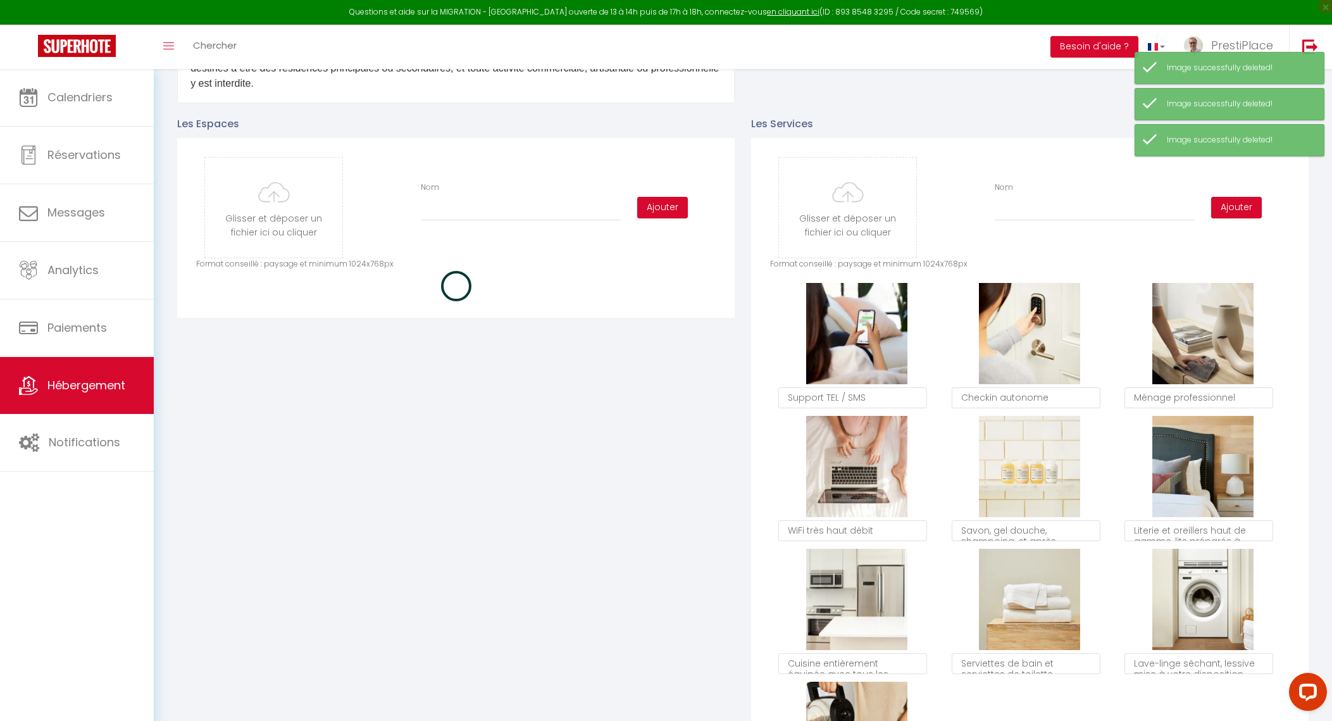
click at [292, 346] on div "Les Espaces Glisser et déposer un fichier ici ou cliquer Ooops, something wrong…" at bounding box center [456, 466] width 574 height 727
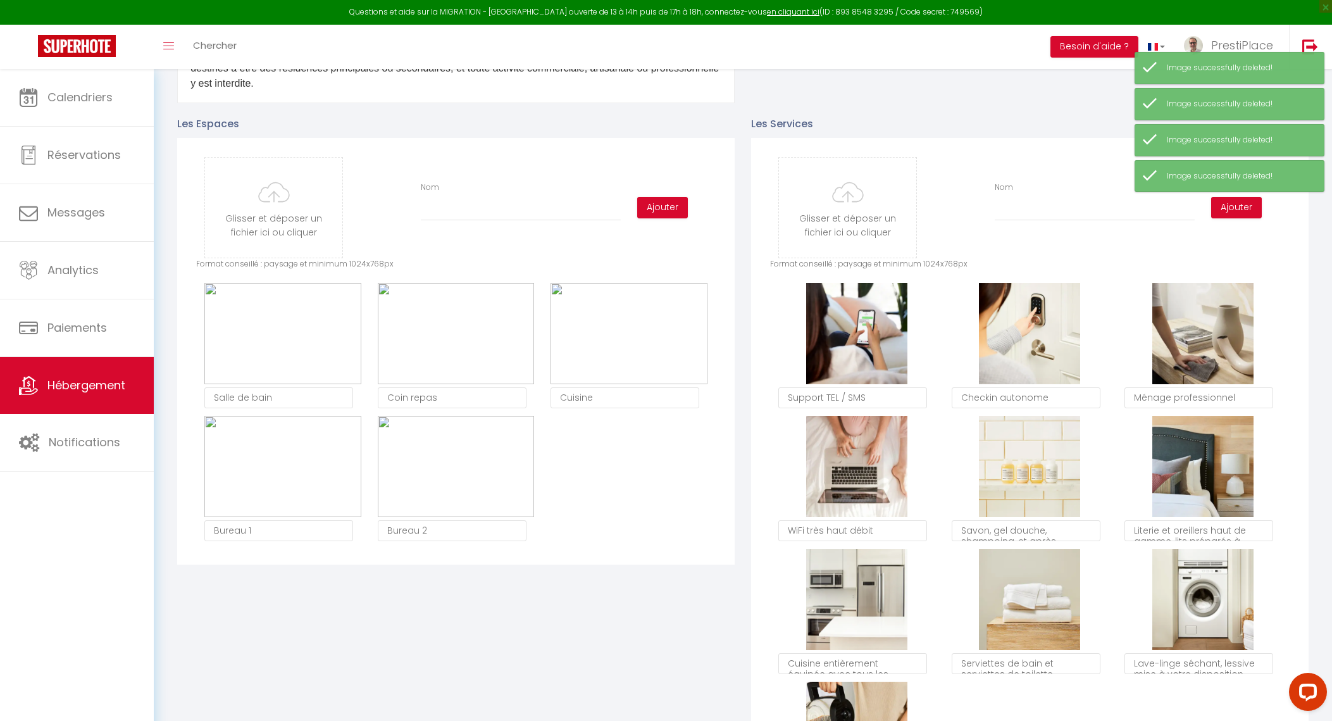
click at [292, 343] on button "Supprimer" at bounding box center [283, 333] width 60 height 19
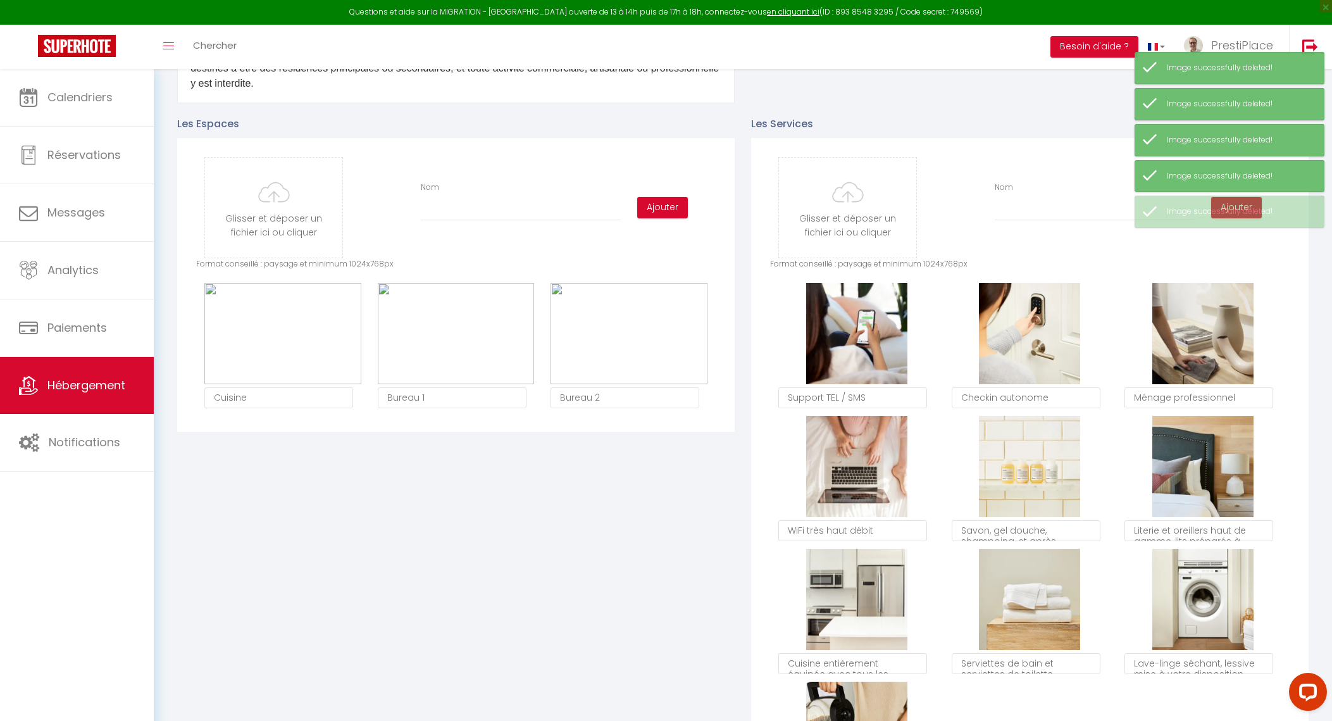
click at [292, 343] on button "Supprimer" at bounding box center [283, 333] width 60 height 19
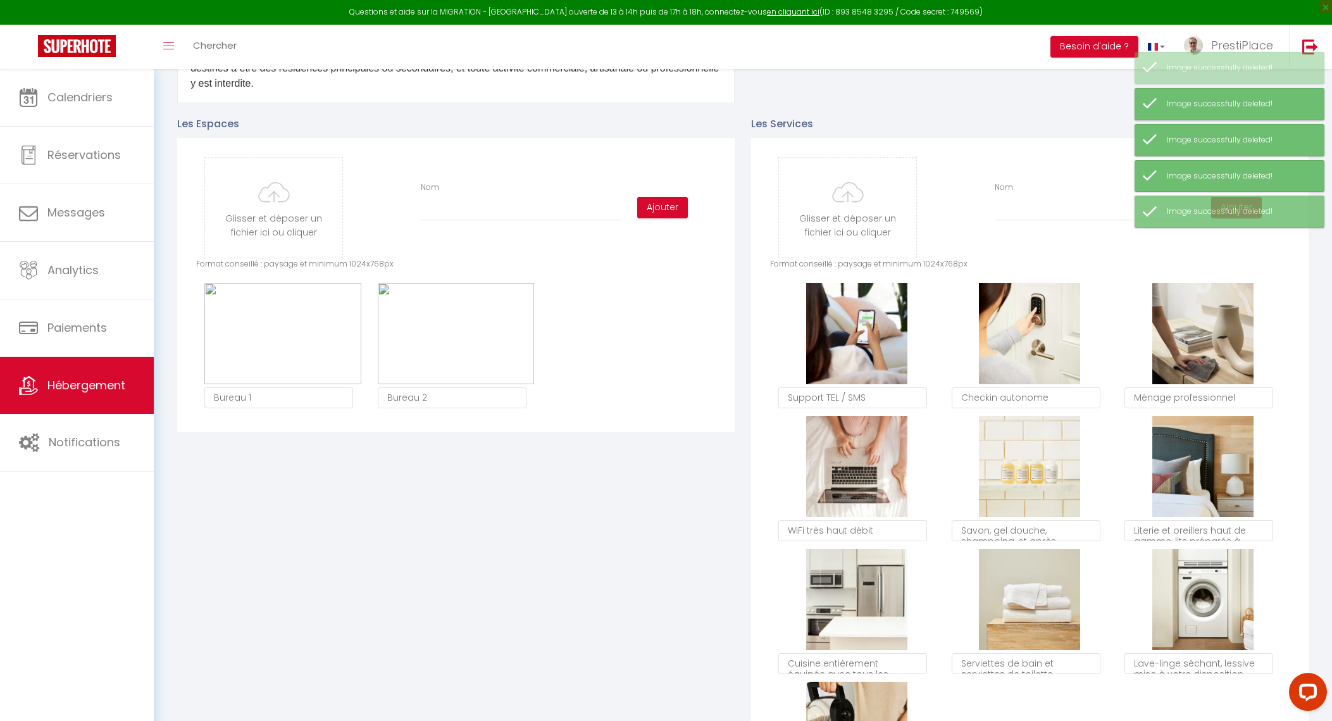
click at [292, 343] on button "Supprimer" at bounding box center [283, 333] width 60 height 19
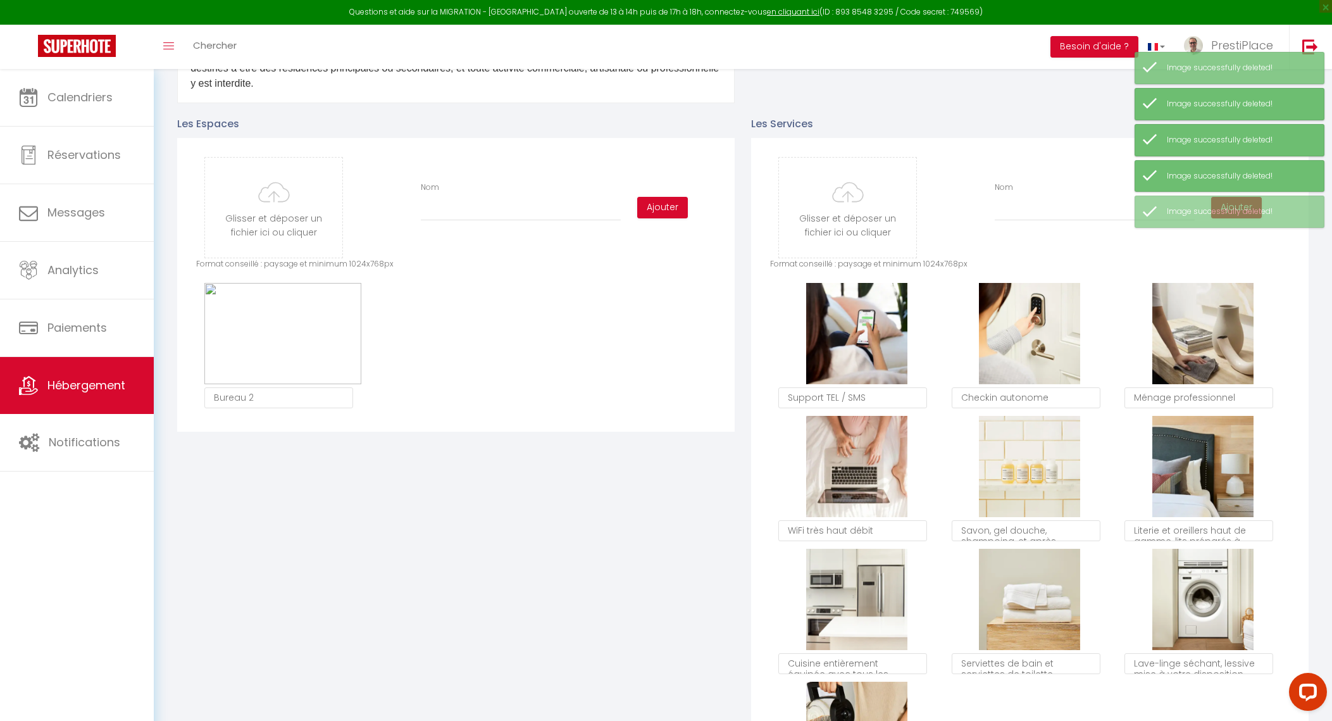
click at [292, 343] on button "Supprimer" at bounding box center [283, 333] width 60 height 19
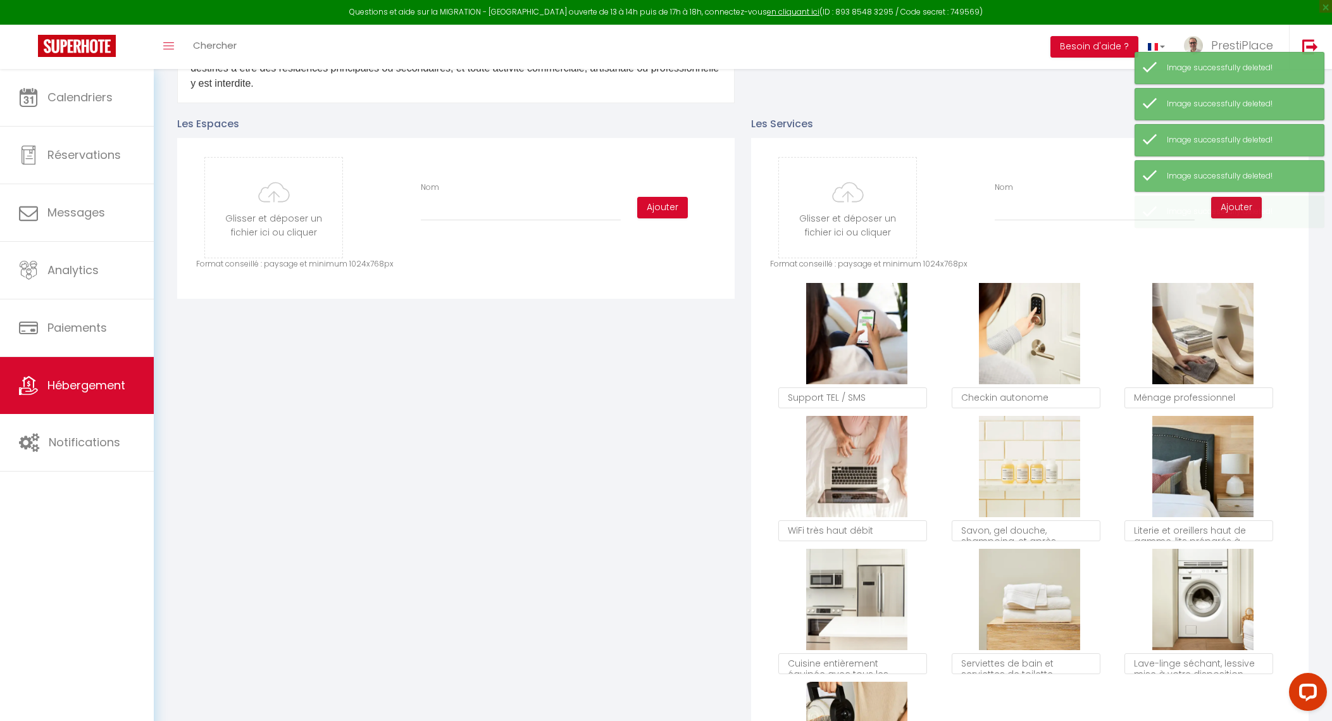
click at [1304, 303] on div "Glisser et déposer un fichier ici ou cliquer Ooops, something wrong happened. R…" at bounding box center [1030, 484] width 558 height 692
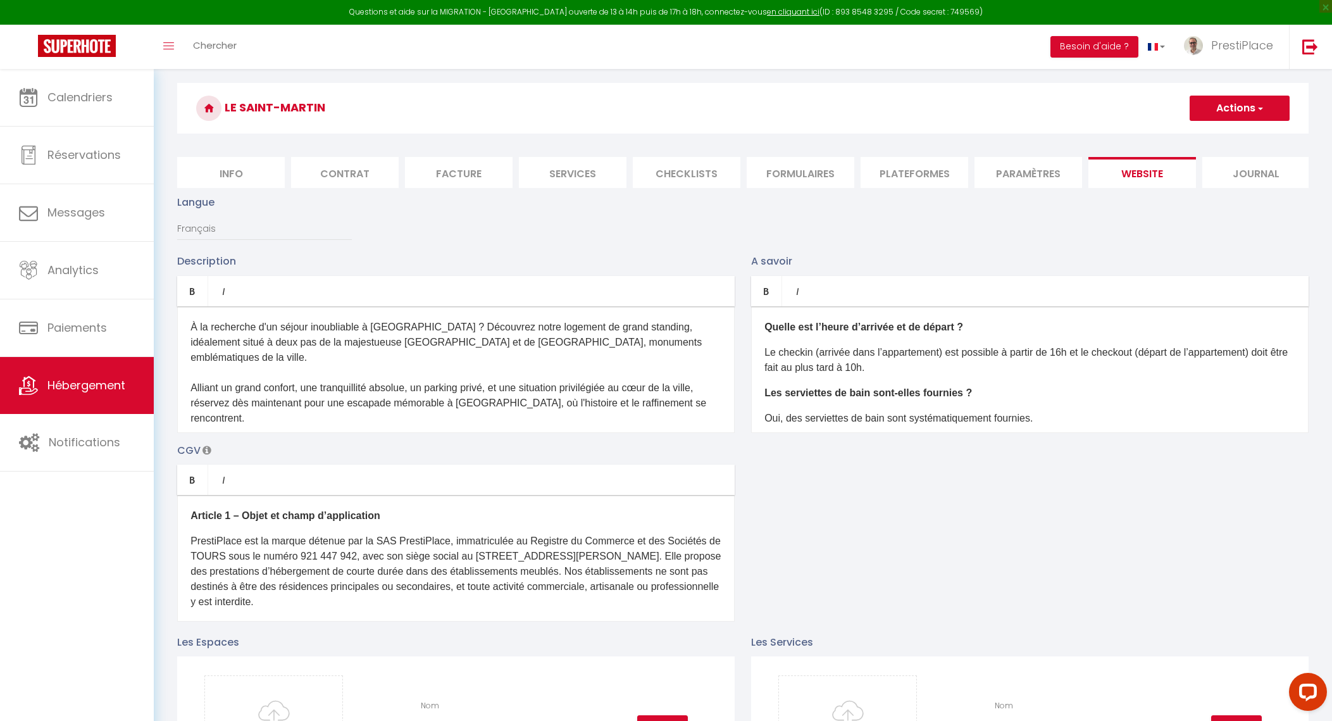
scroll to position [0, 0]
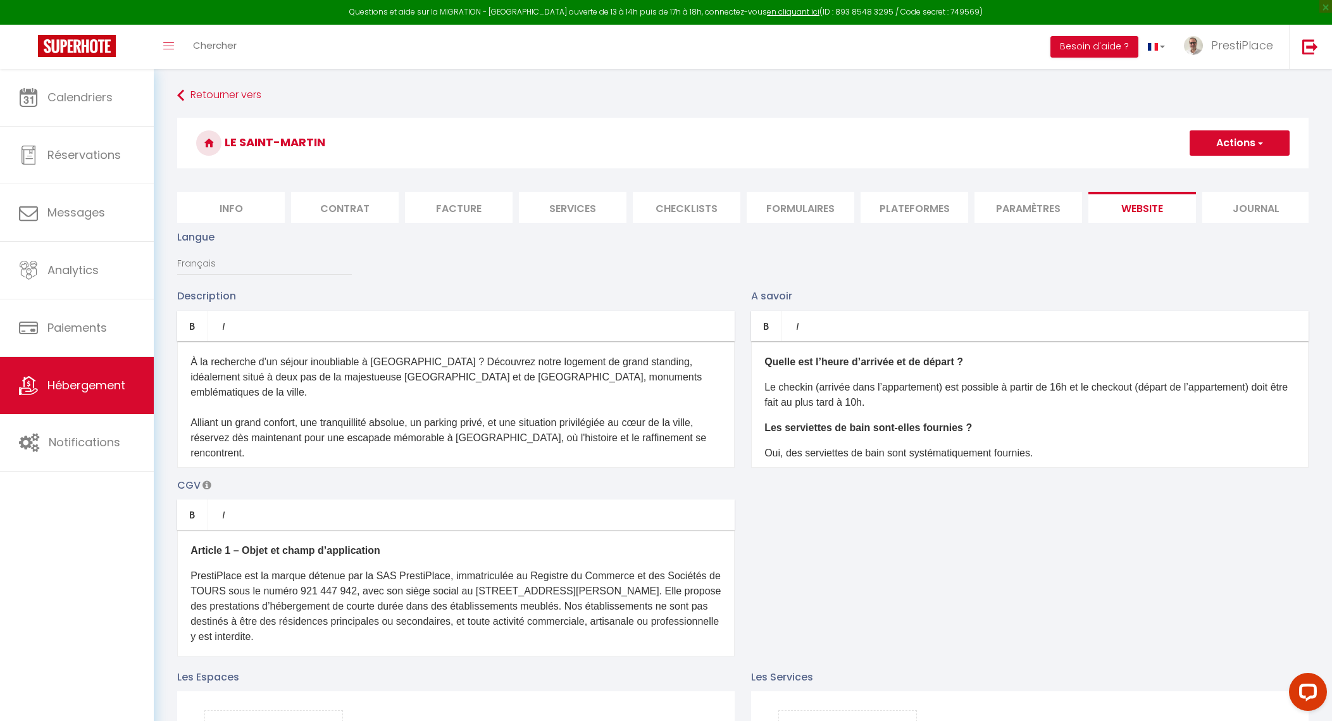
click at [1243, 137] on button "Actions" at bounding box center [1240, 142] width 100 height 25
click at [1224, 171] on input "Enregistrer" at bounding box center [1225, 171] width 47 height 13
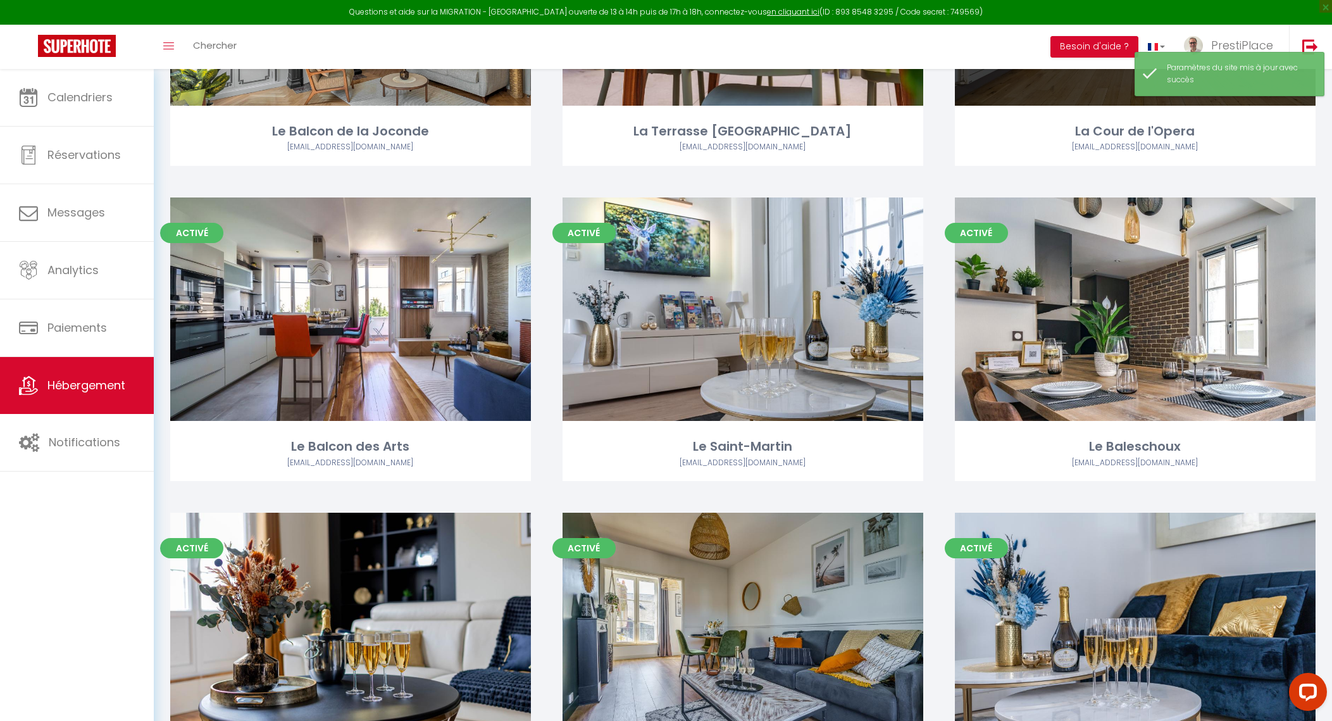
scroll to position [316, 0]
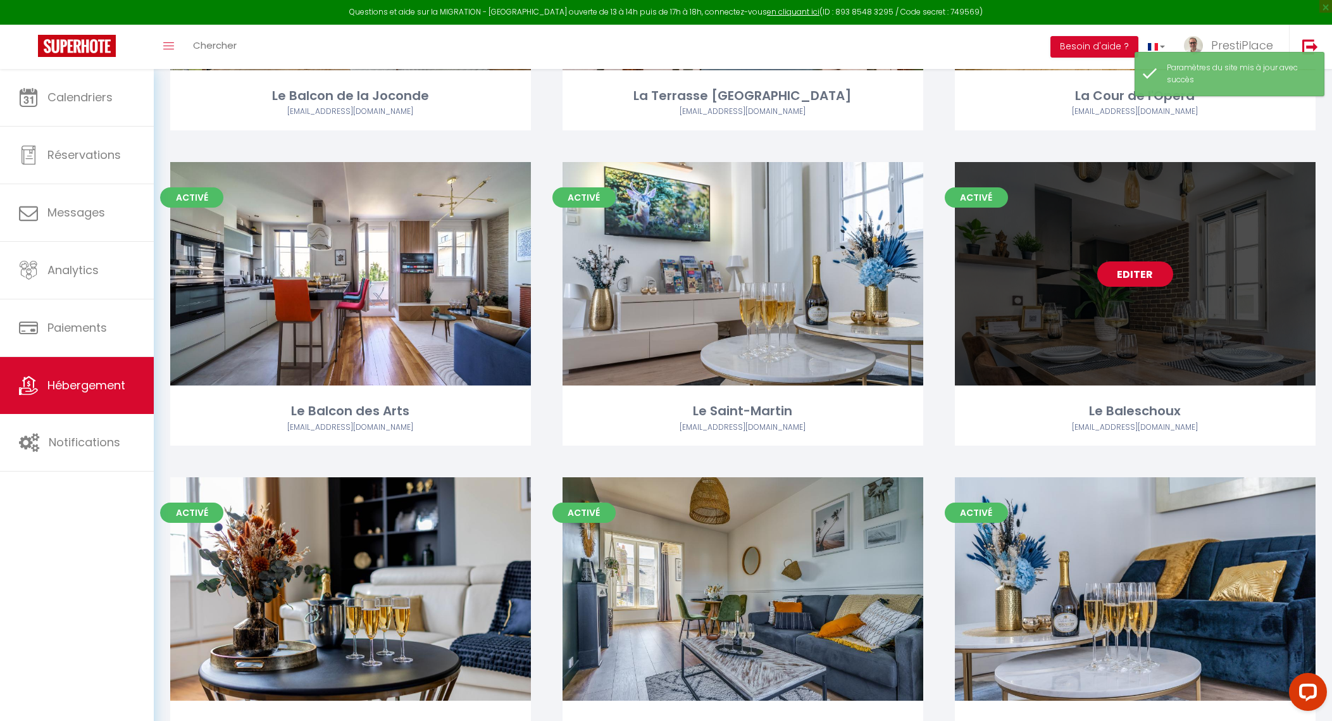
click at [1137, 281] on link "Editer" at bounding box center [1135, 273] width 76 height 25
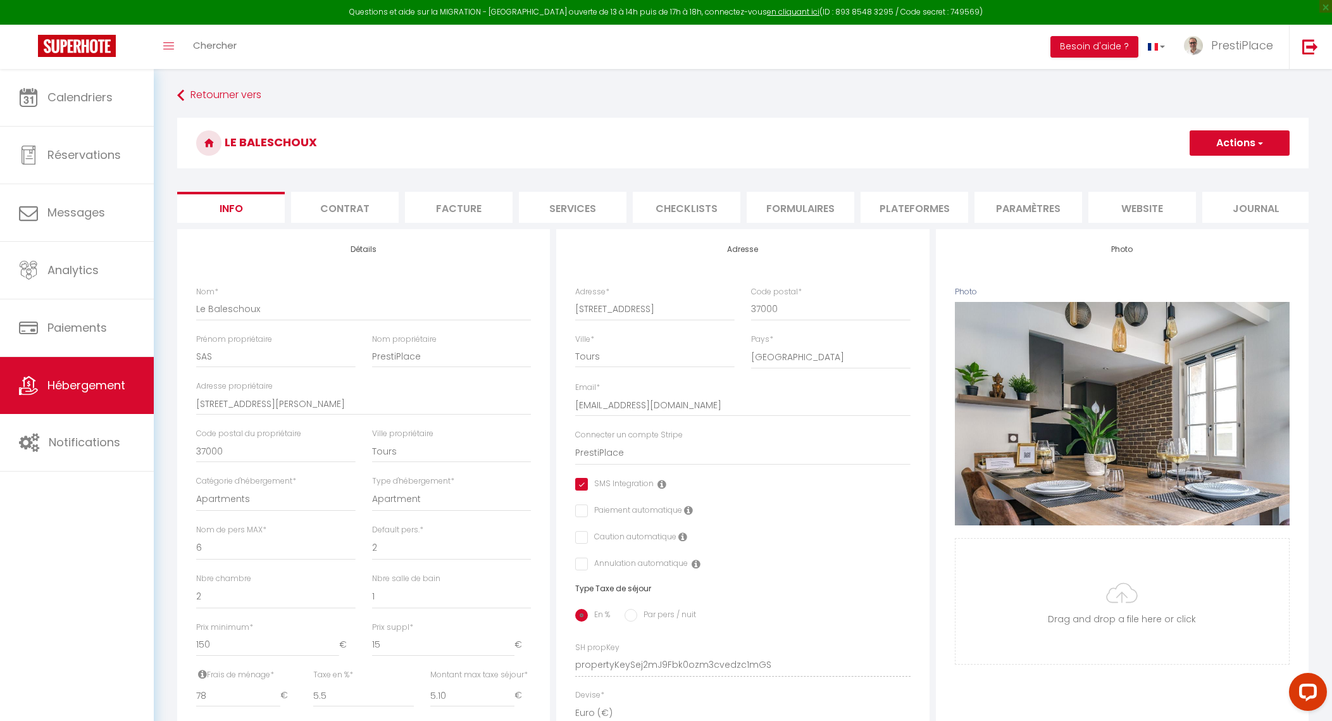
click at [1142, 204] on li "website" at bounding box center [1143, 207] width 108 height 31
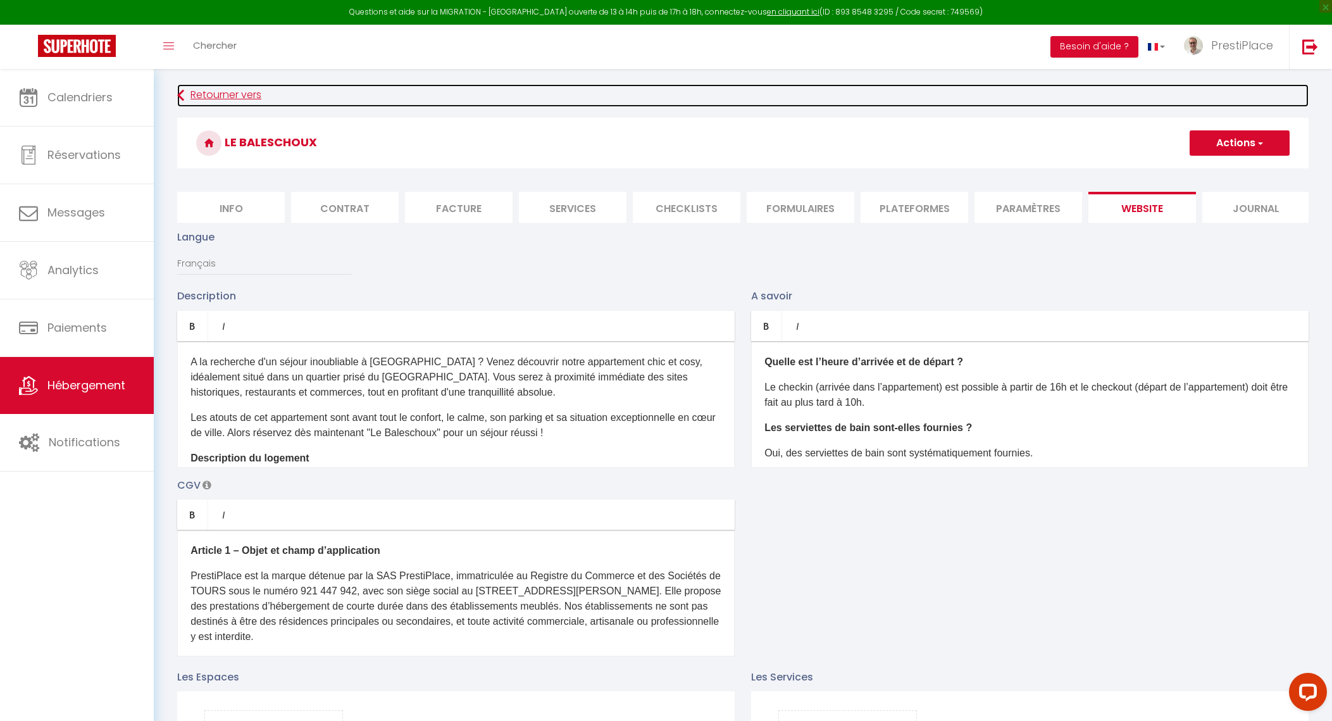
click at [237, 89] on link "Retourner vers" at bounding box center [743, 95] width 1132 height 23
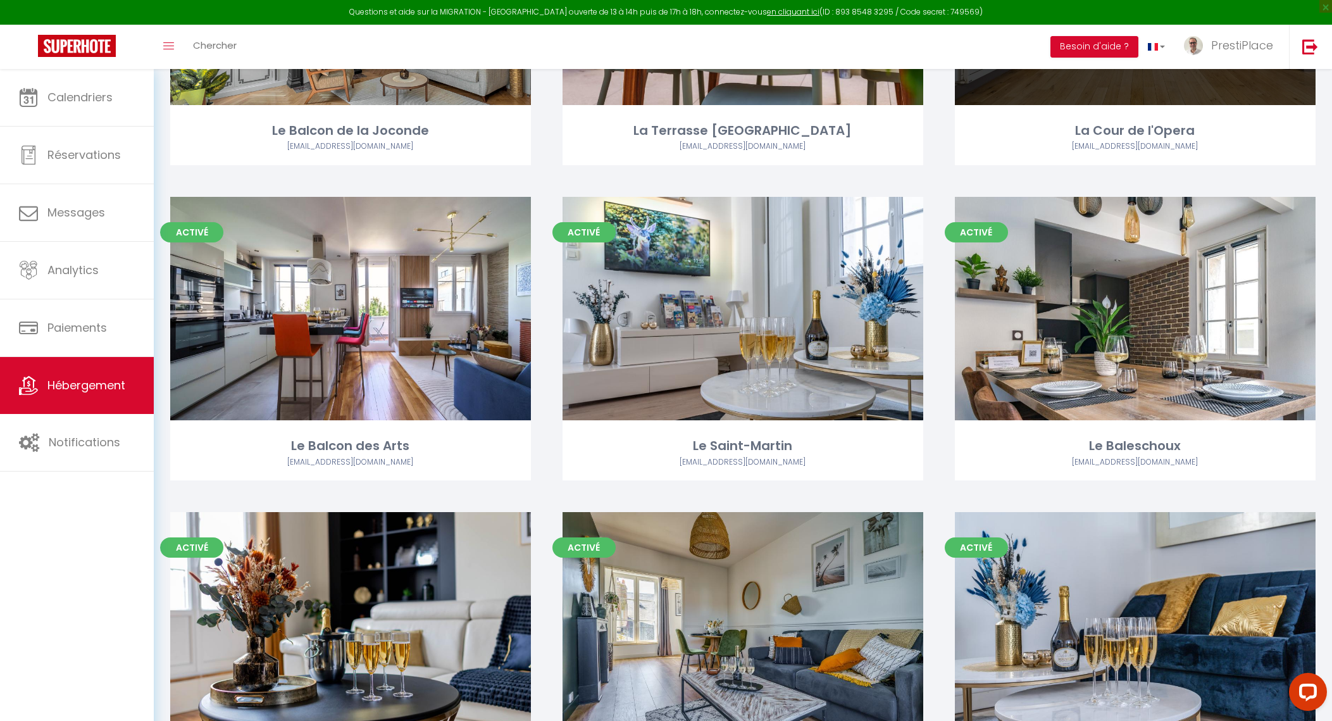
scroll to position [475, 0]
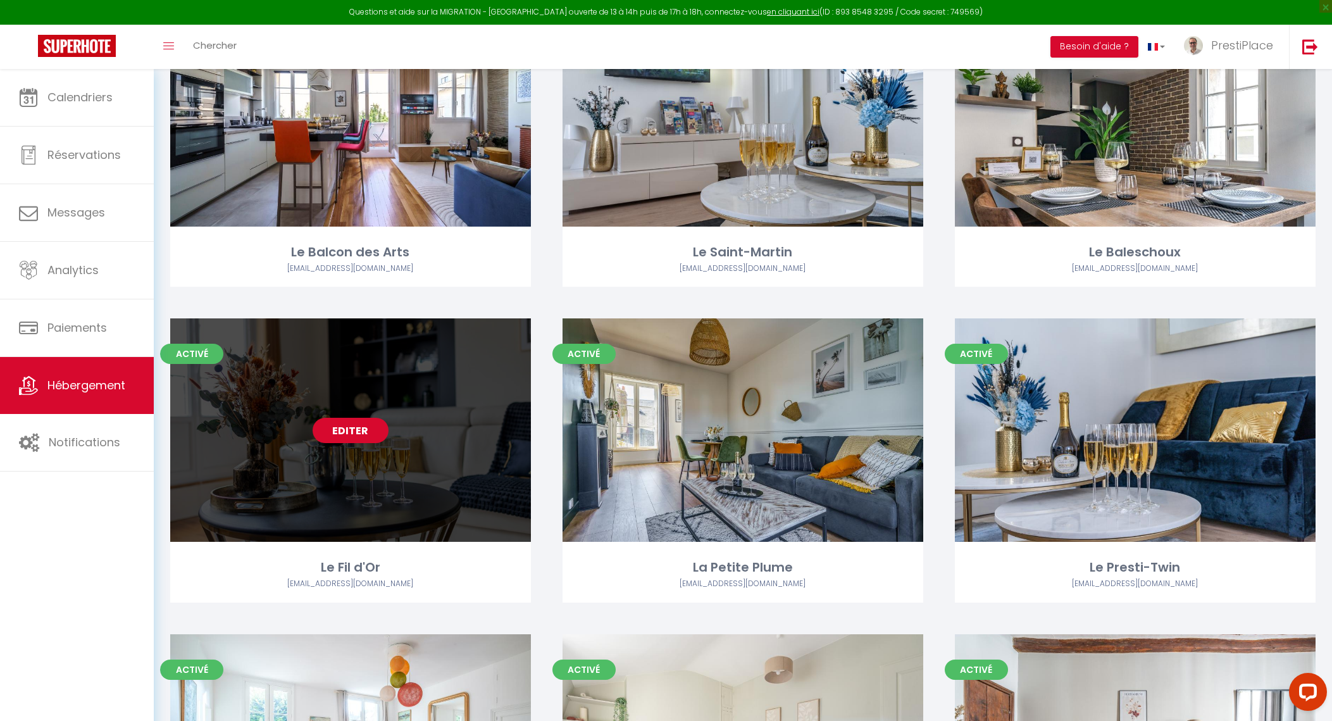
click at [350, 435] on link "Editer" at bounding box center [351, 430] width 76 height 25
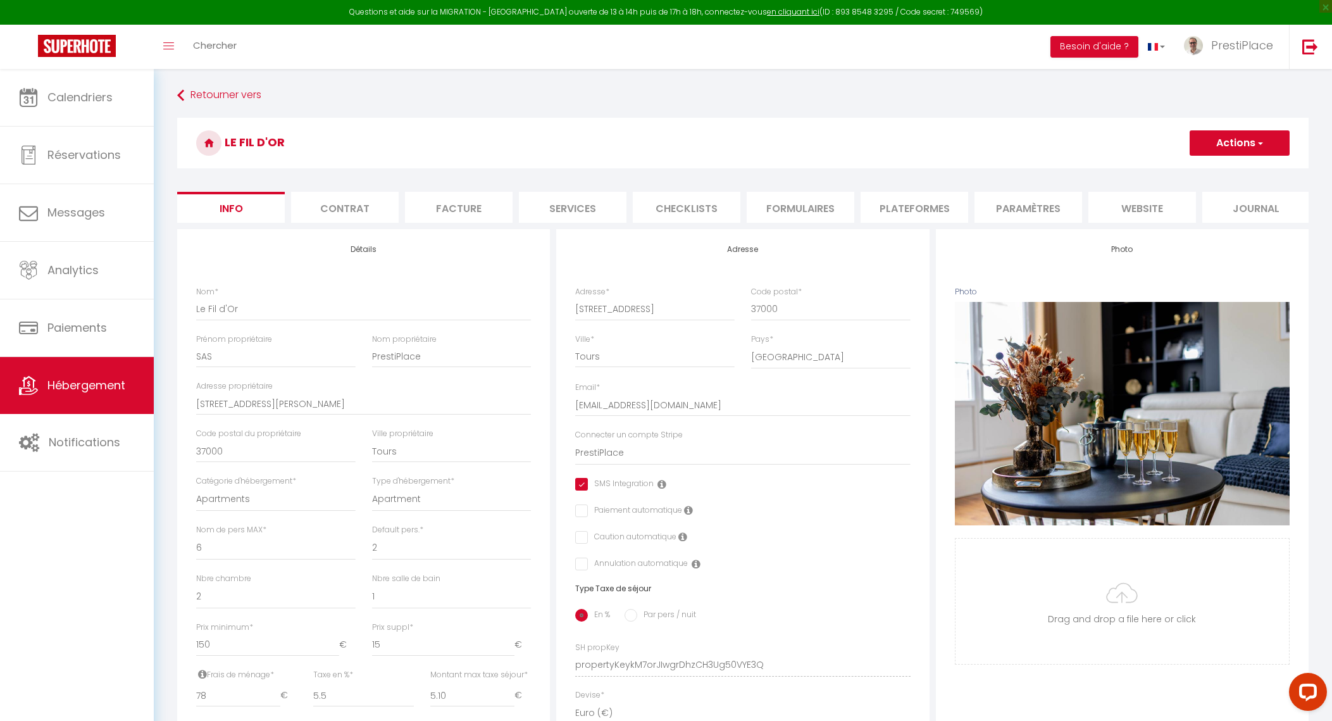
click at [1142, 202] on li "website" at bounding box center [1143, 207] width 108 height 31
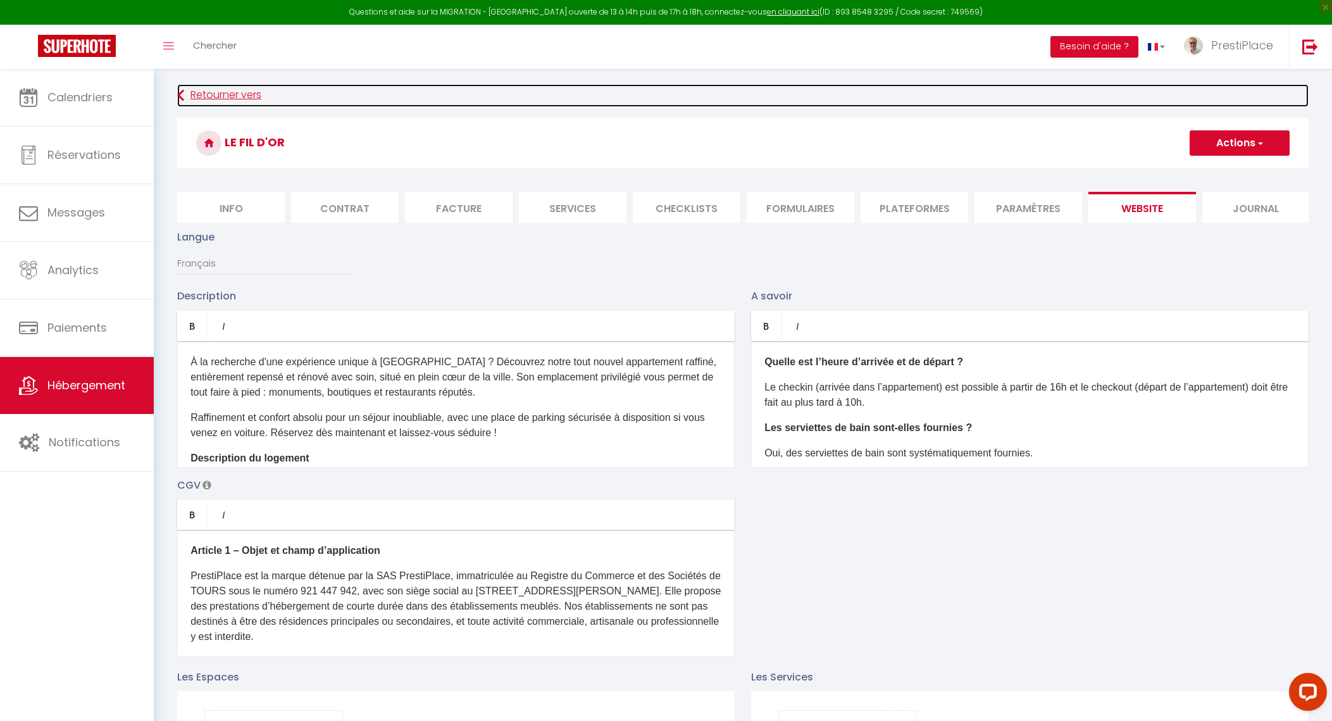
click at [242, 92] on link "Retourner vers" at bounding box center [743, 95] width 1132 height 23
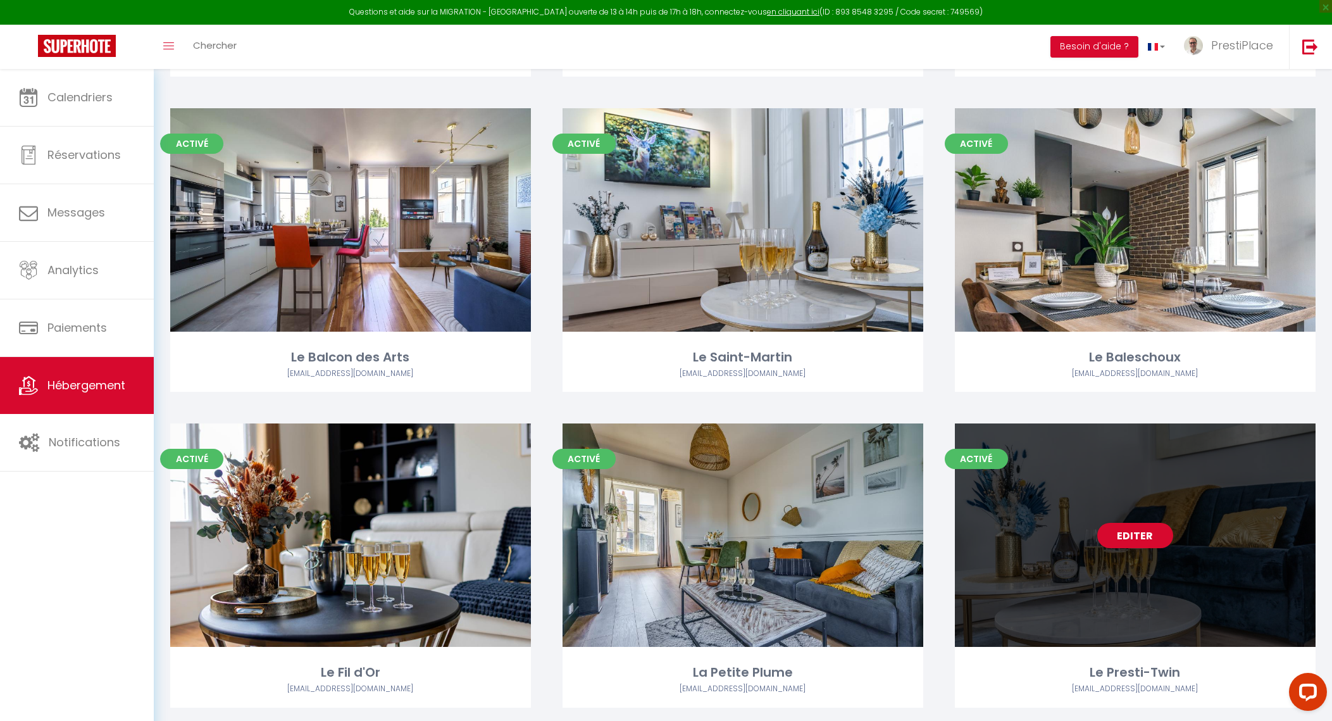
scroll to position [475, 0]
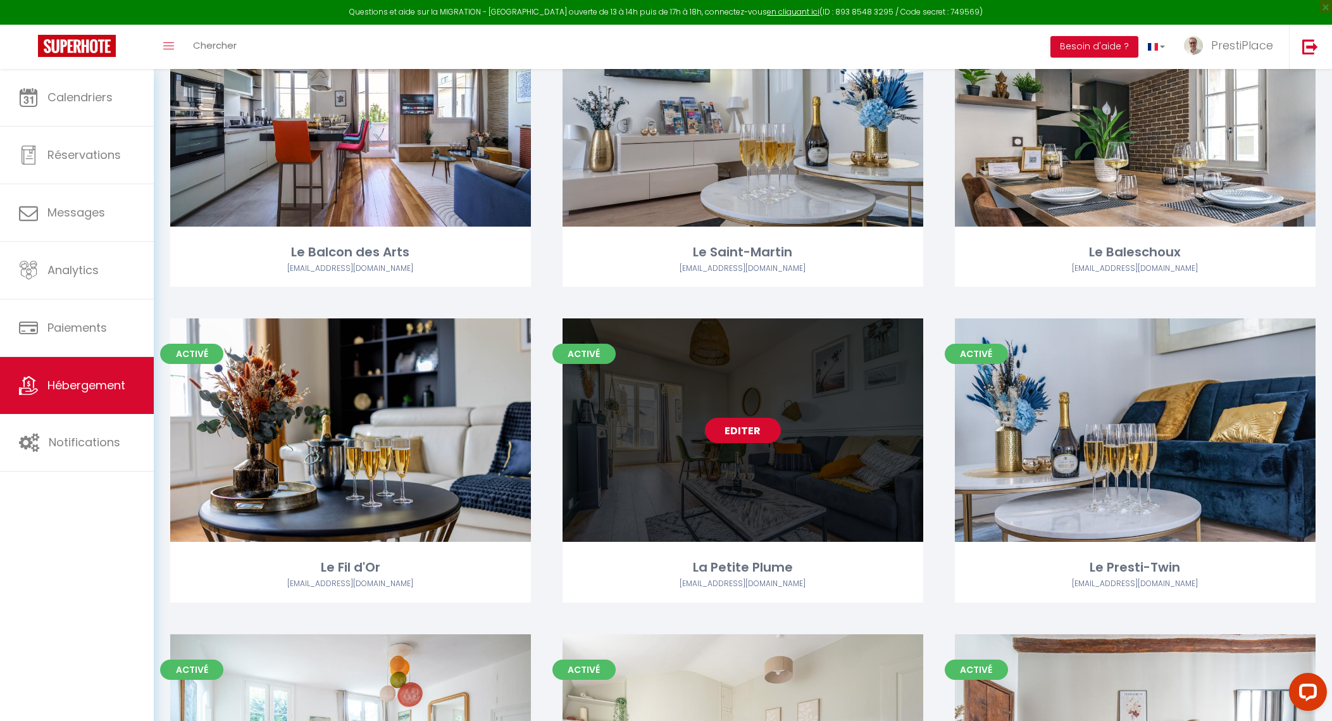
click at [739, 434] on link "Editer" at bounding box center [743, 430] width 76 height 25
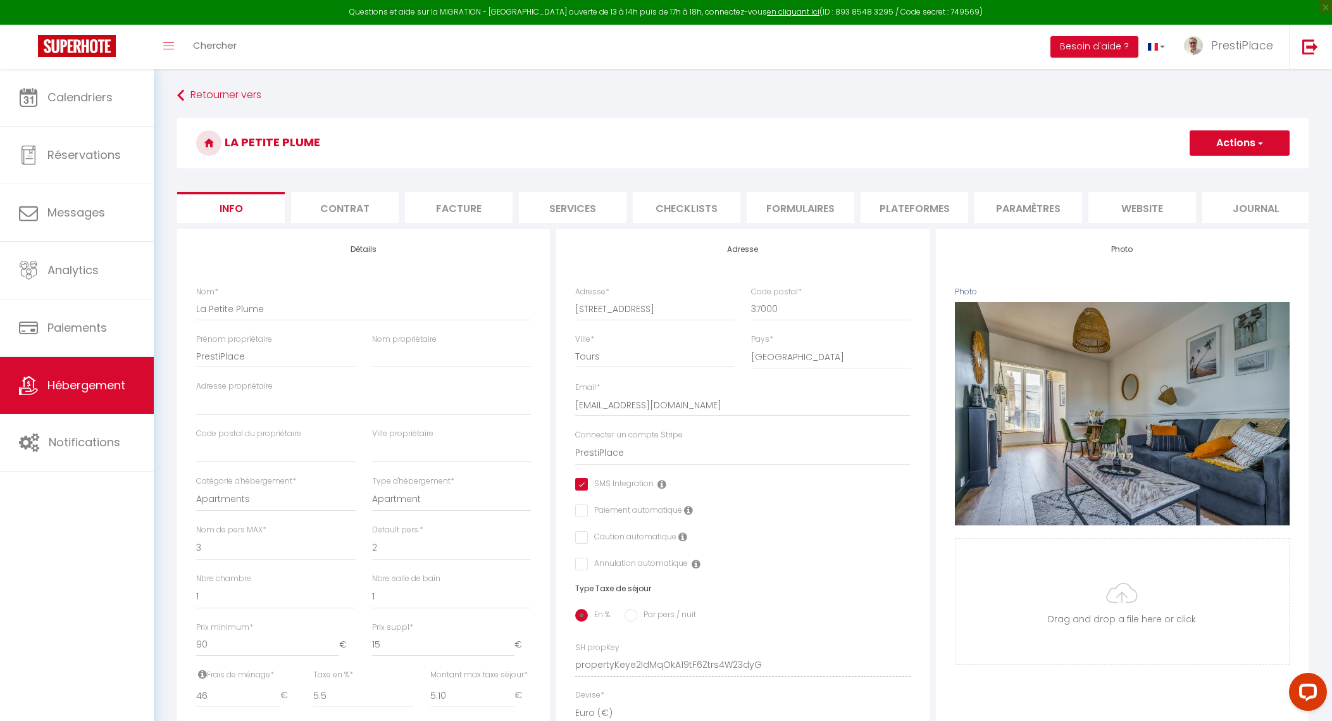
click at [1145, 216] on li "website" at bounding box center [1143, 207] width 108 height 31
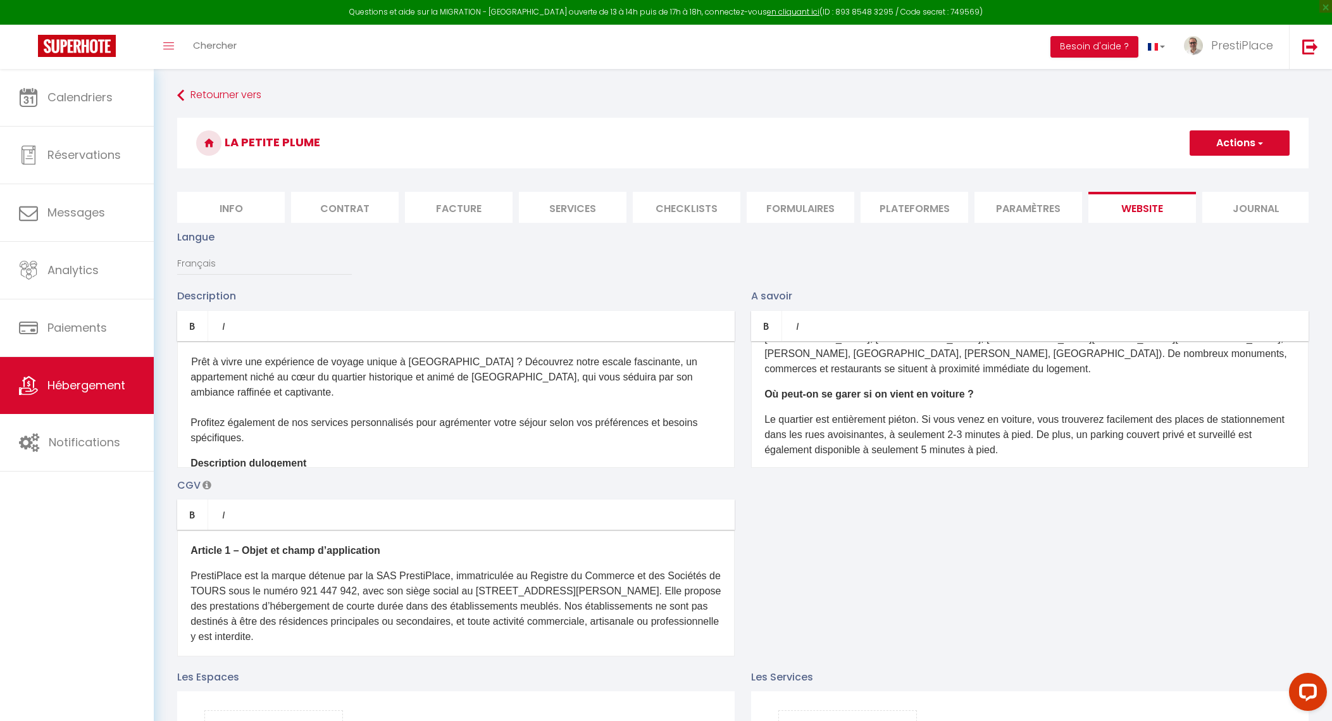
scroll to position [553, 0]
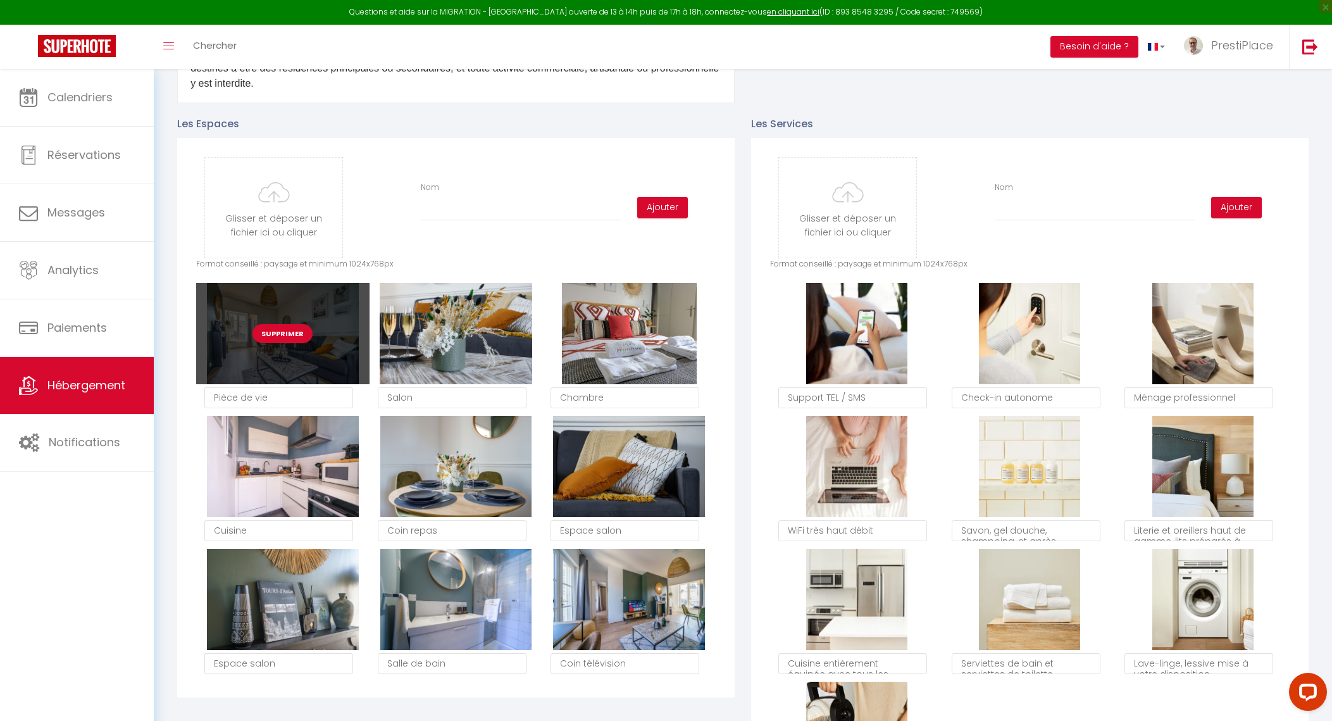
click at [278, 342] on button "Supprimer" at bounding box center [283, 333] width 60 height 19
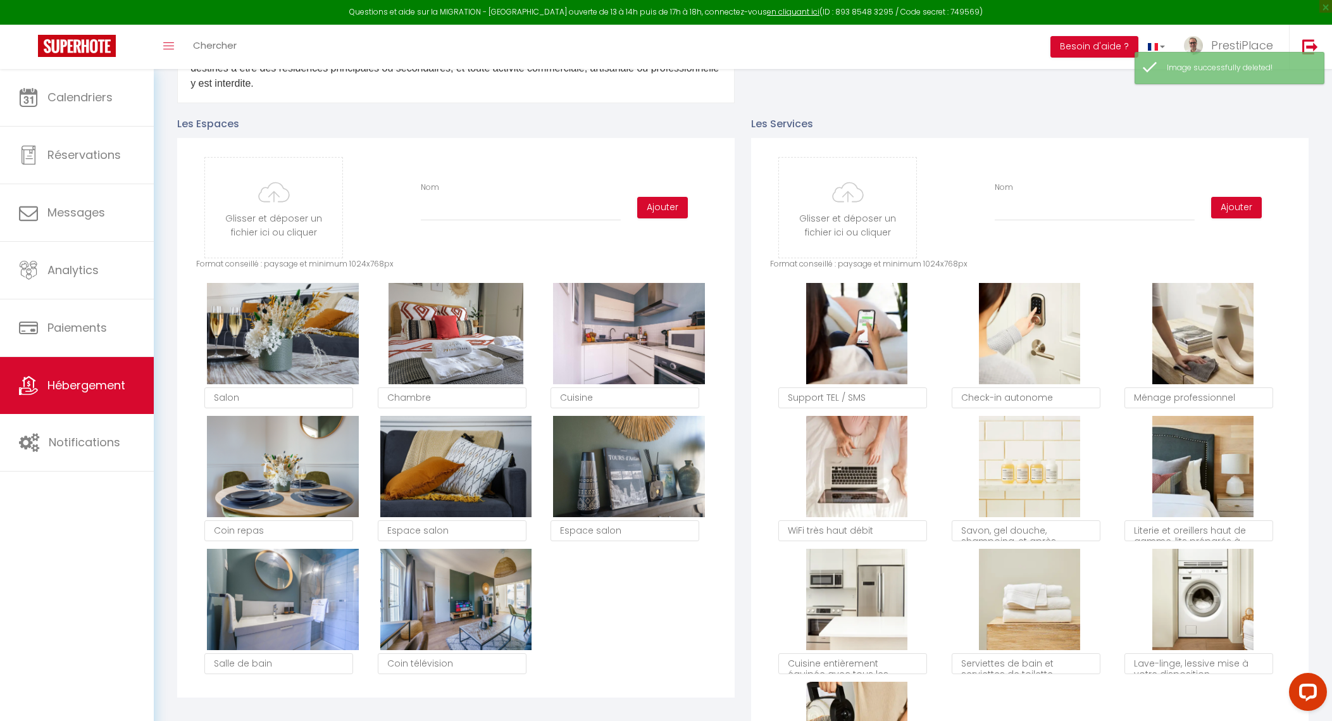
click at [278, 342] on button "Supprimer" at bounding box center [283, 333] width 60 height 19
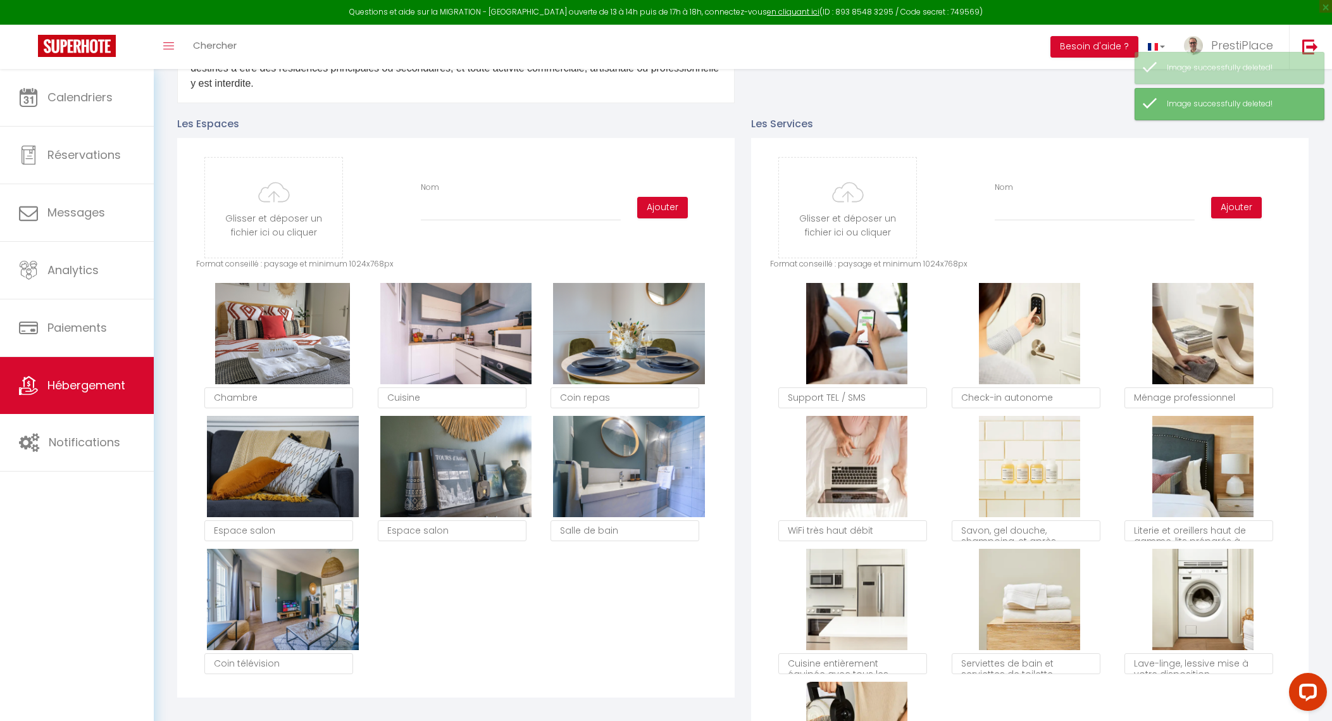
click at [278, 342] on button "Supprimer" at bounding box center [283, 333] width 60 height 19
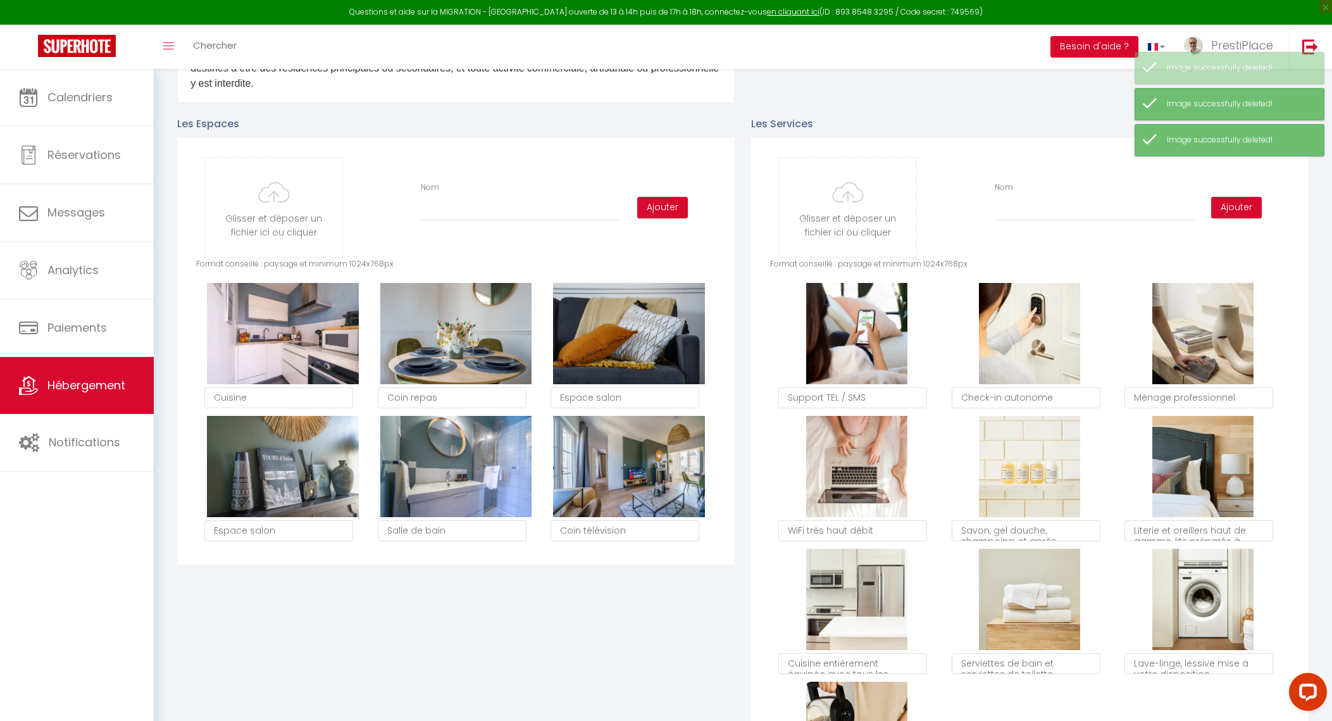
click at [278, 342] on button "Supprimer" at bounding box center [283, 333] width 60 height 19
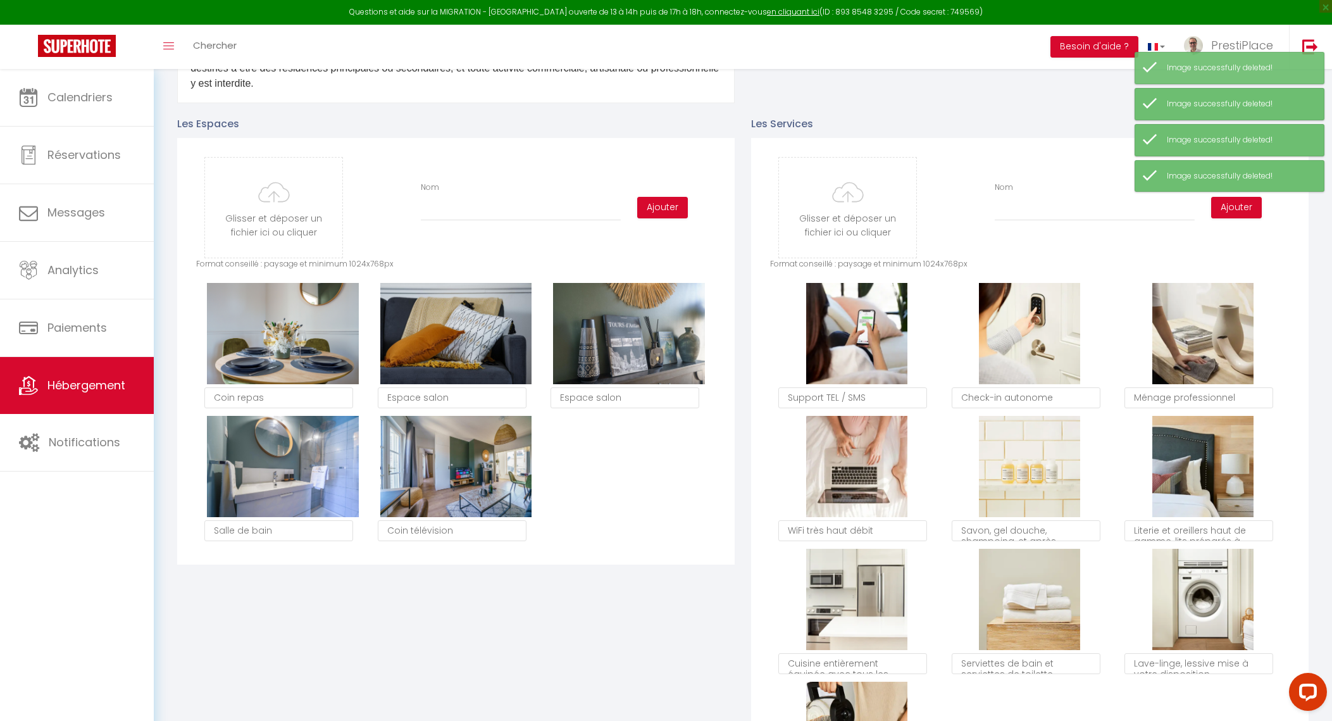
click at [278, 342] on button "Supprimer" at bounding box center [283, 333] width 60 height 19
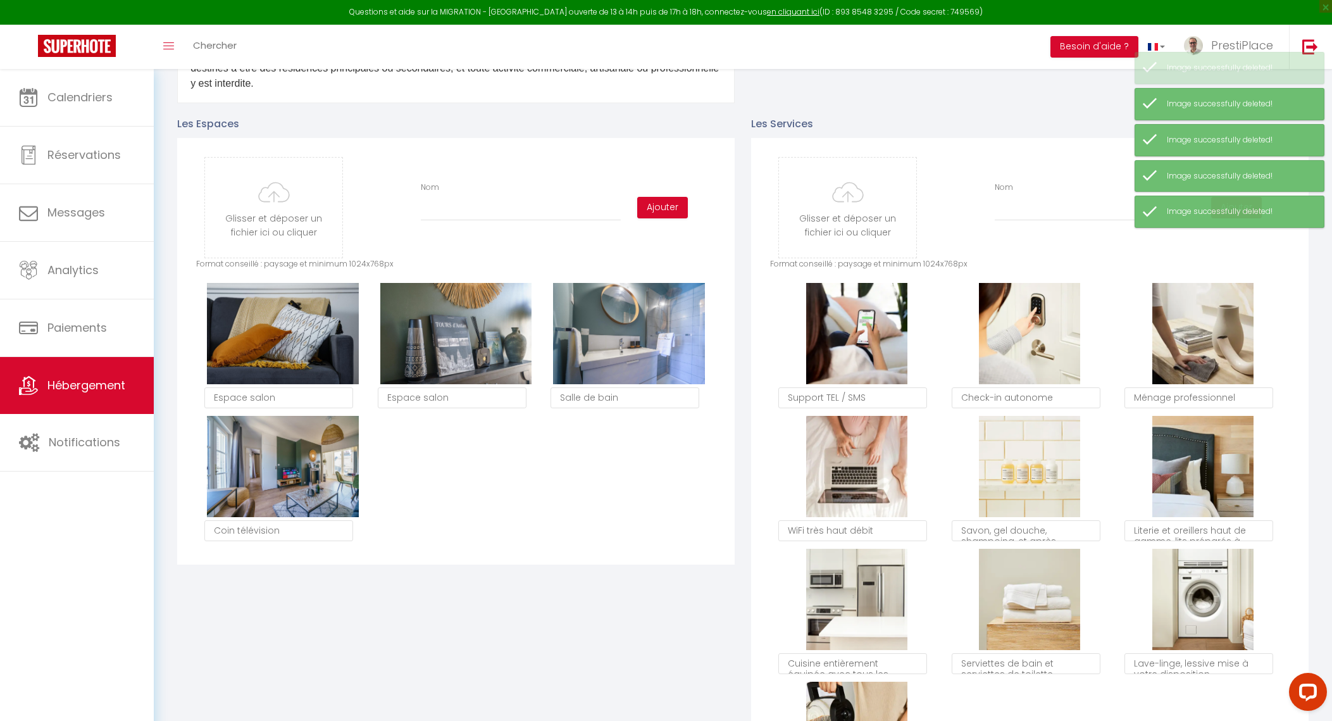
click at [278, 342] on button "Supprimer" at bounding box center [283, 333] width 60 height 19
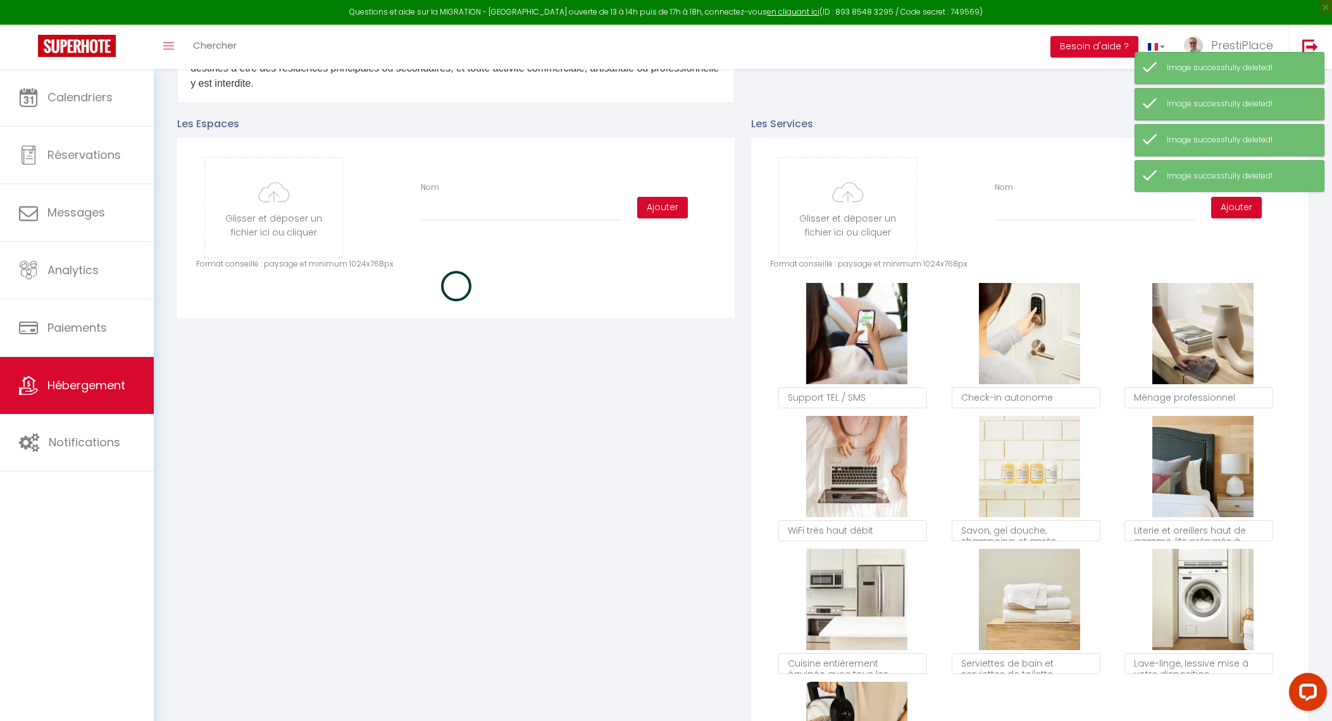
click at [278, 342] on div "Les Espaces Glisser et déposer un fichier ici ou cliquer Ooops, something wrong…" at bounding box center [456, 466] width 574 height 727
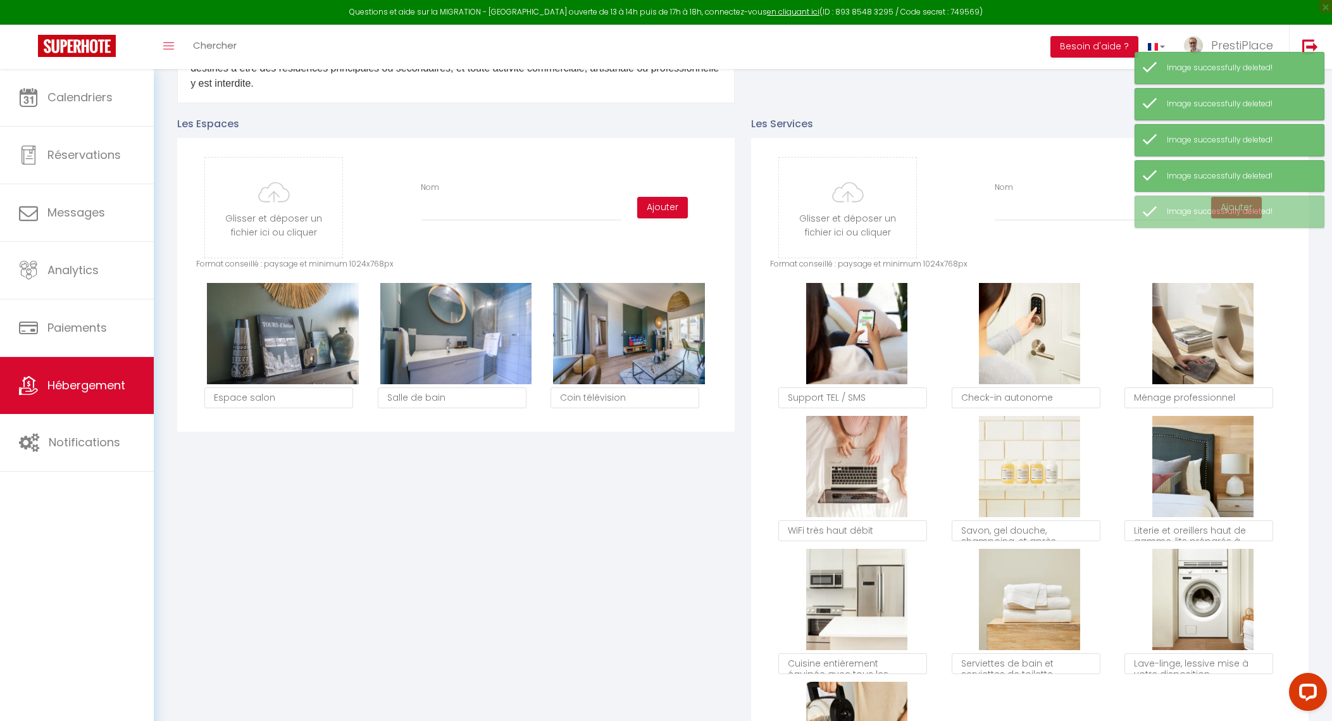
click at [278, 342] on button "Supprimer" at bounding box center [283, 333] width 60 height 19
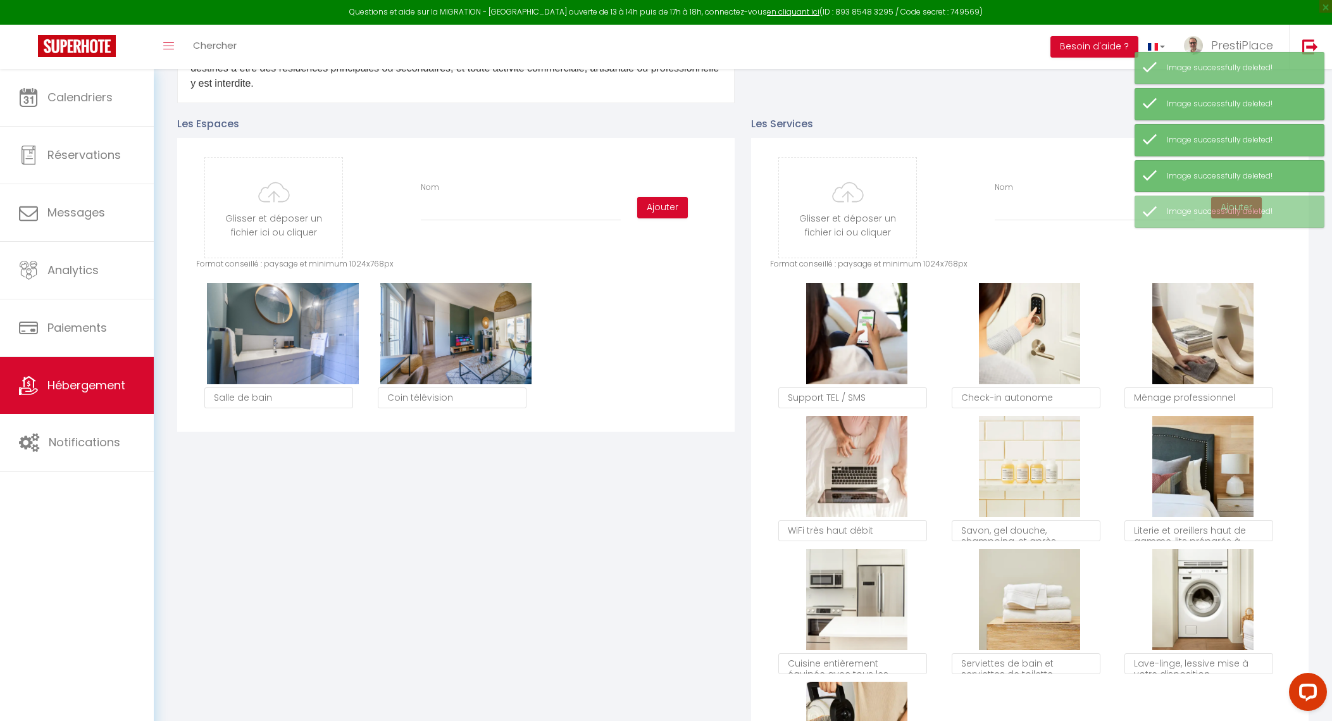
click at [278, 342] on button "Supprimer" at bounding box center [283, 333] width 60 height 19
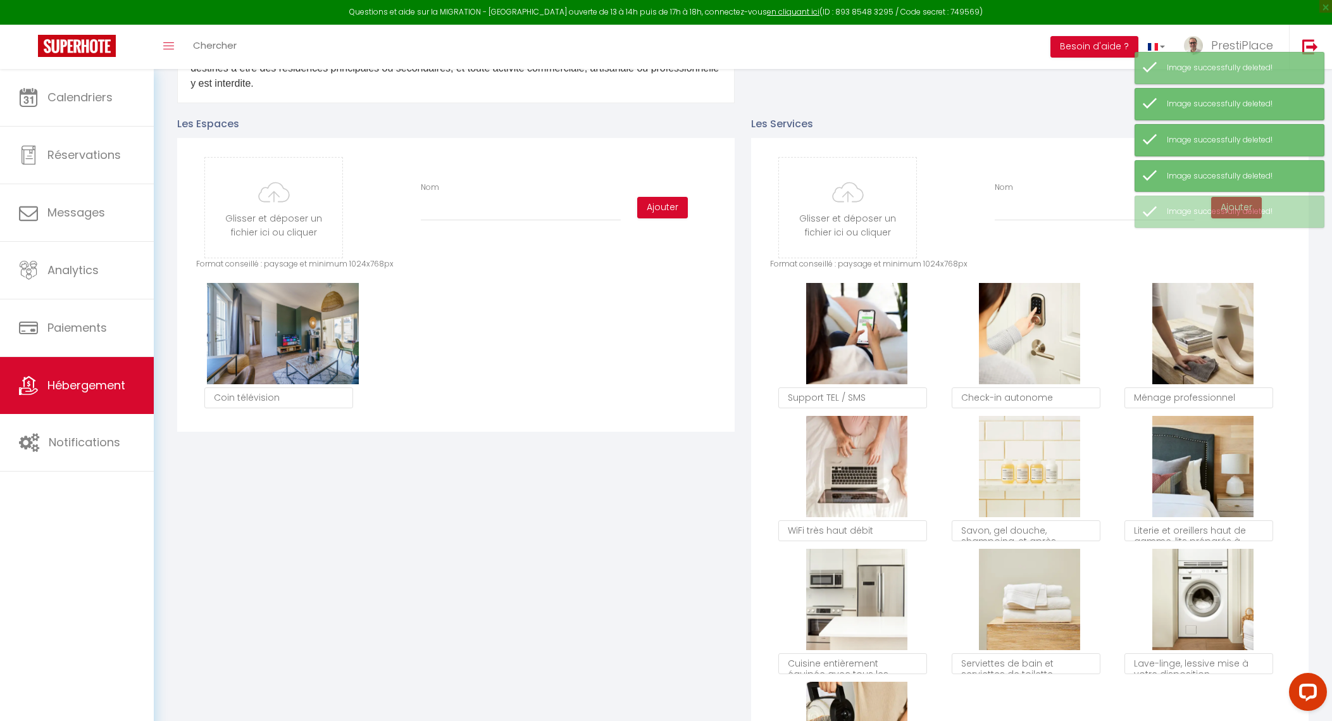
click at [278, 342] on button "Supprimer" at bounding box center [283, 333] width 60 height 19
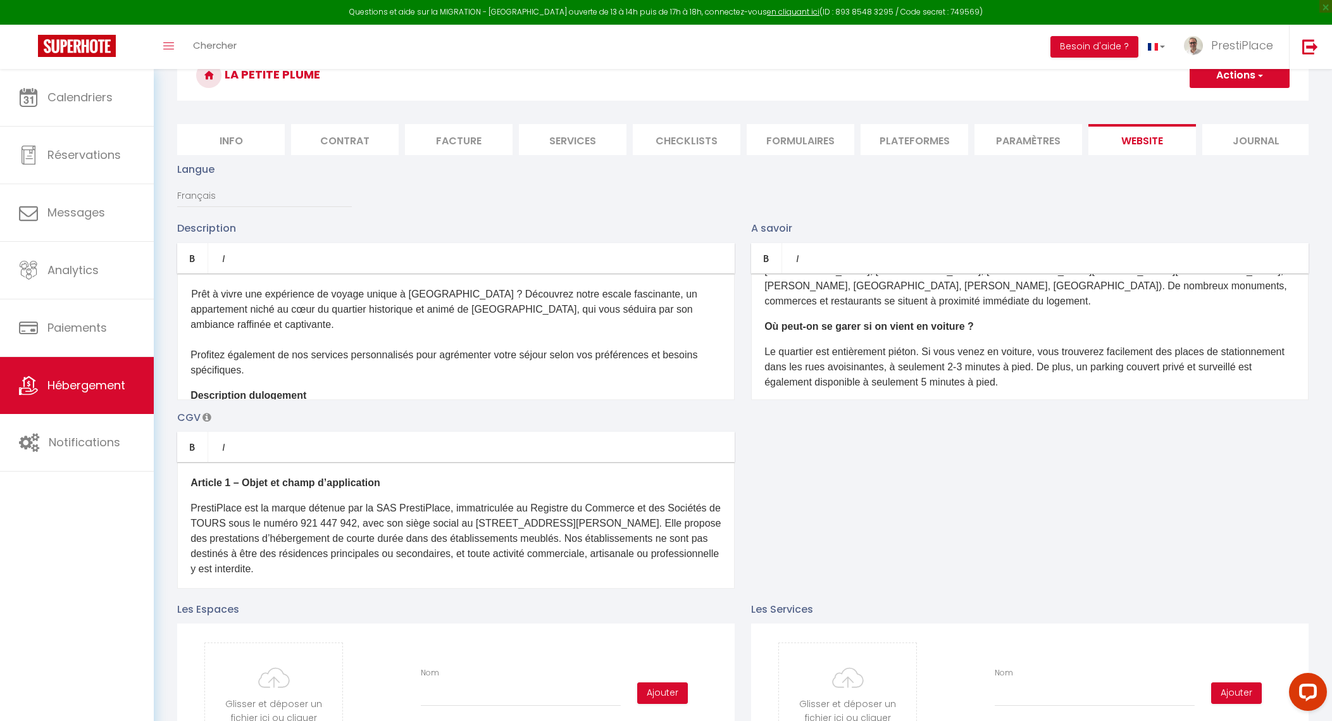
scroll to position [0, 0]
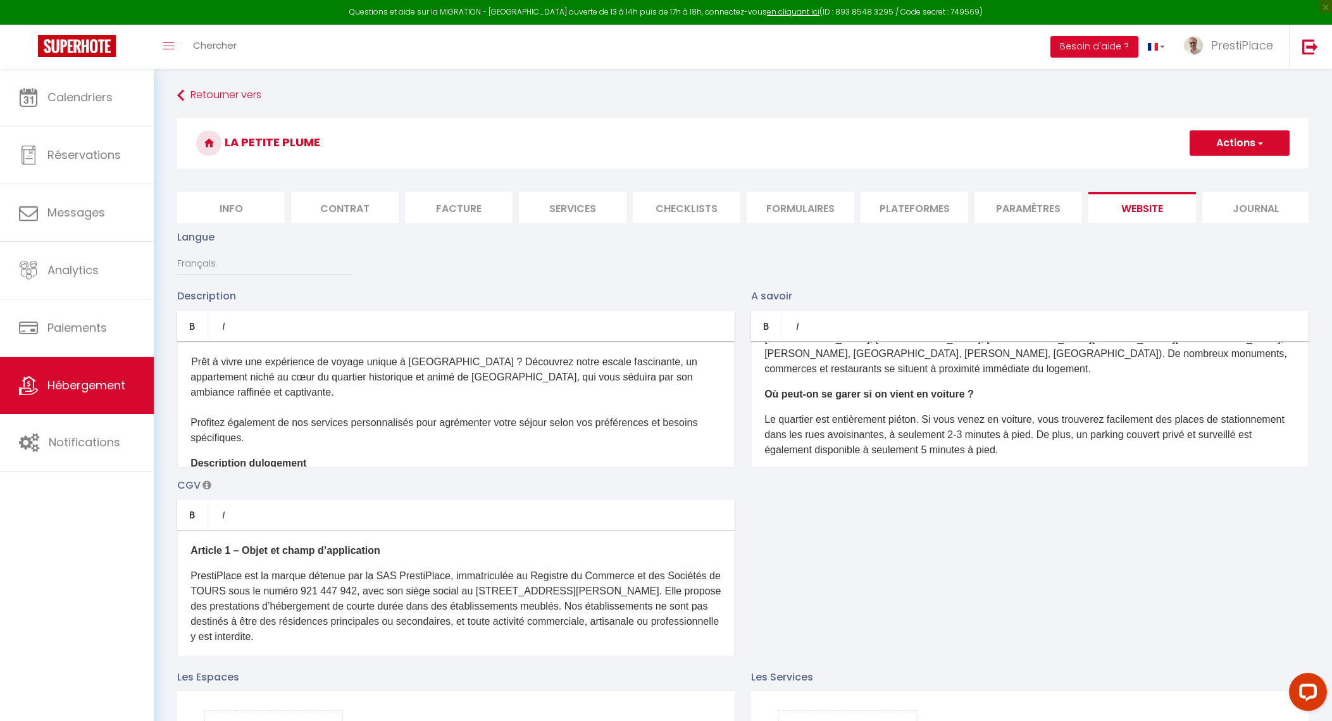
click at [1240, 146] on button "Actions" at bounding box center [1240, 142] width 100 height 25
click at [1231, 169] on input "Enregistrer" at bounding box center [1225, 171] width 47 height 13
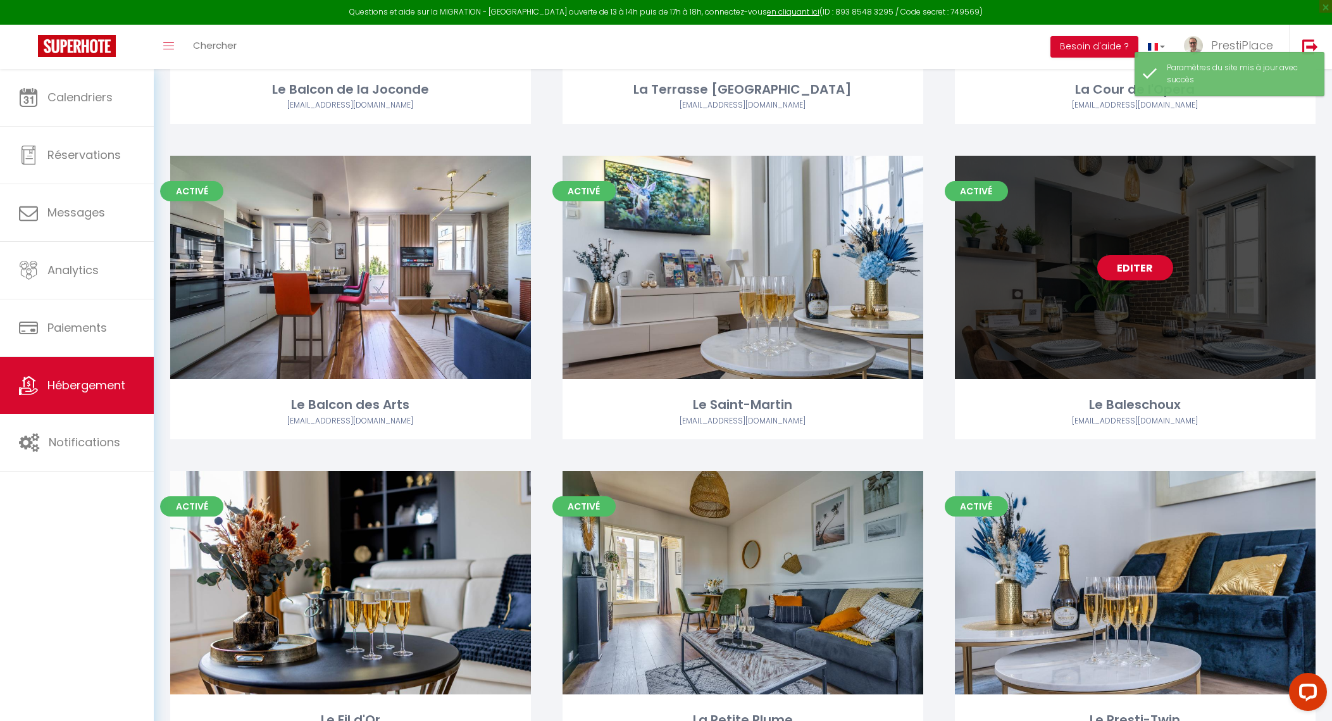
scroll to position [396, 0]
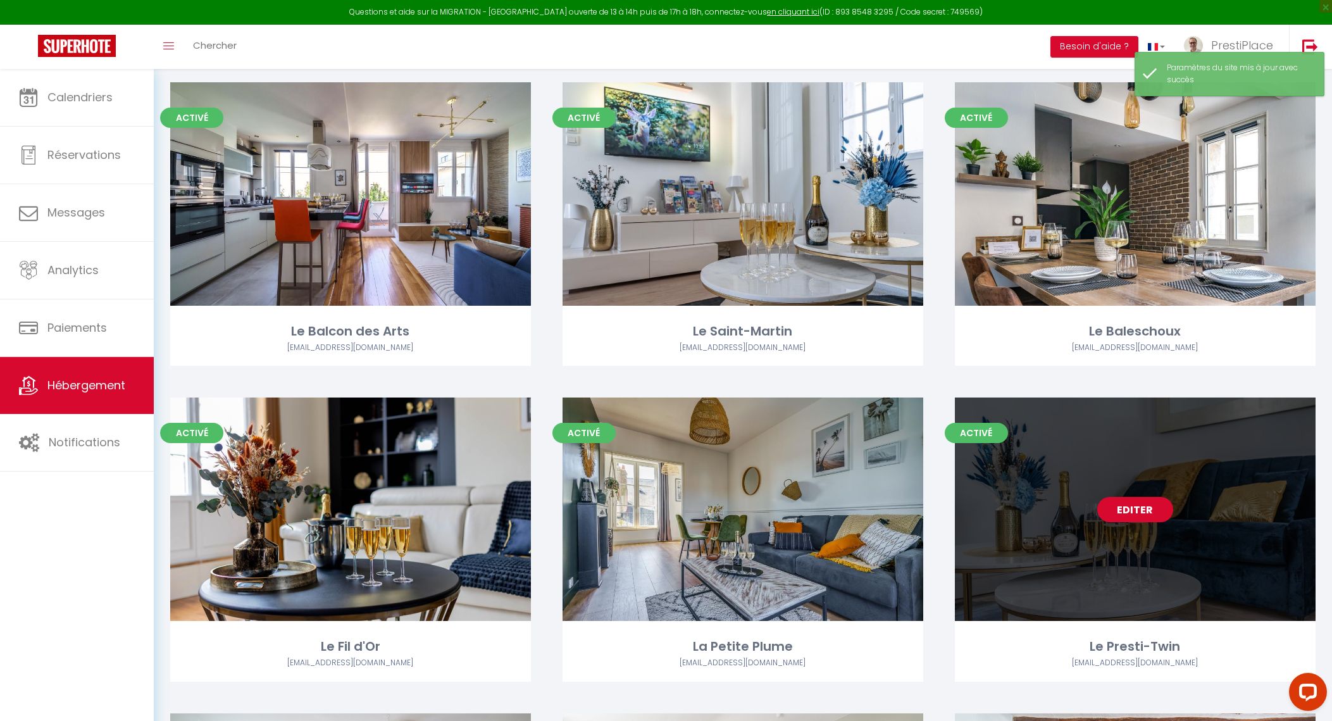
click at [1130, 516] on link "Editer" at bounding box center [1135, 509] width 76 height 25
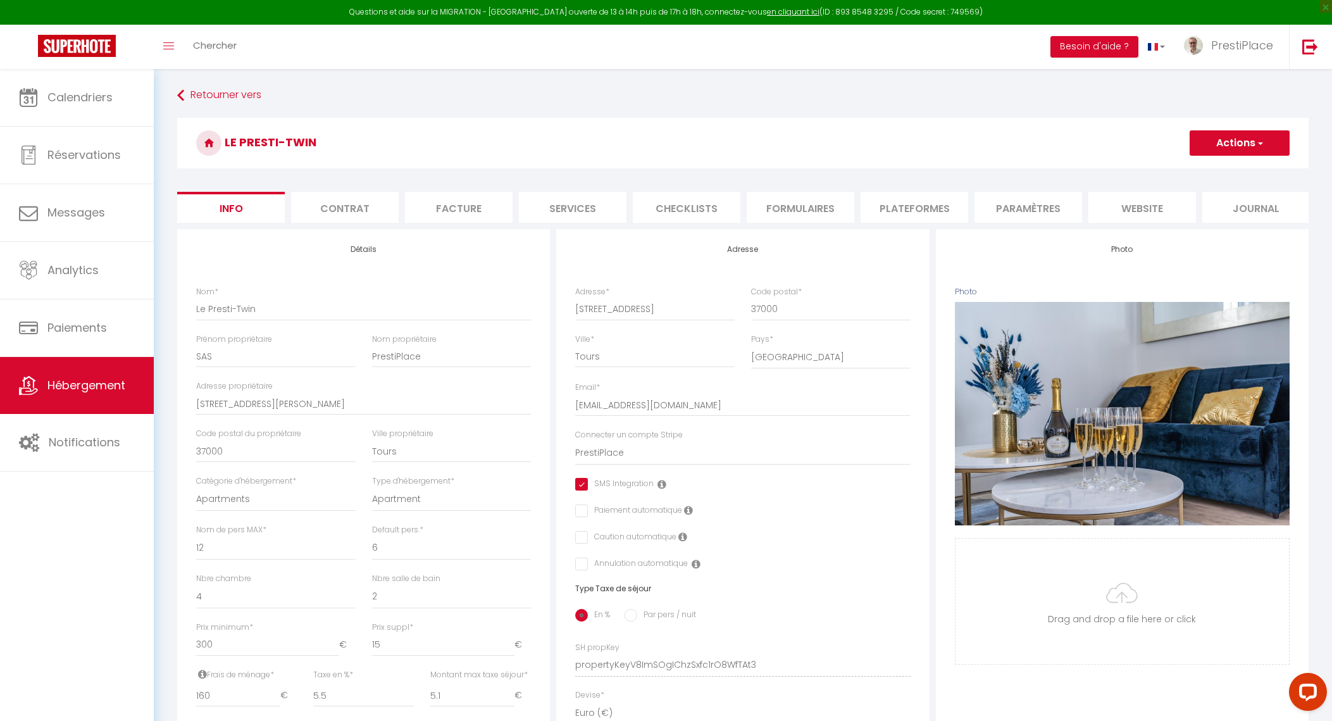
click at [1161, 213] on li "website" at bounding box center [1143, 207] width 108 height 31
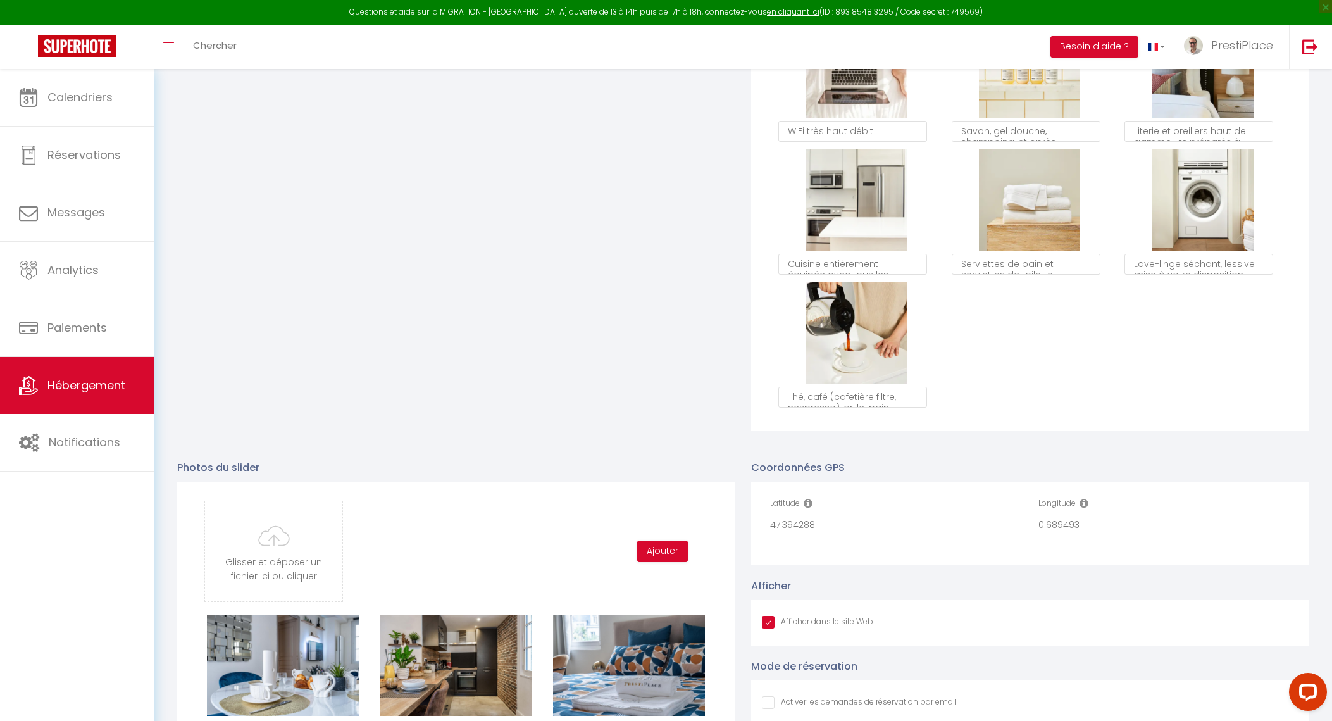
scroll to position [949, 0]
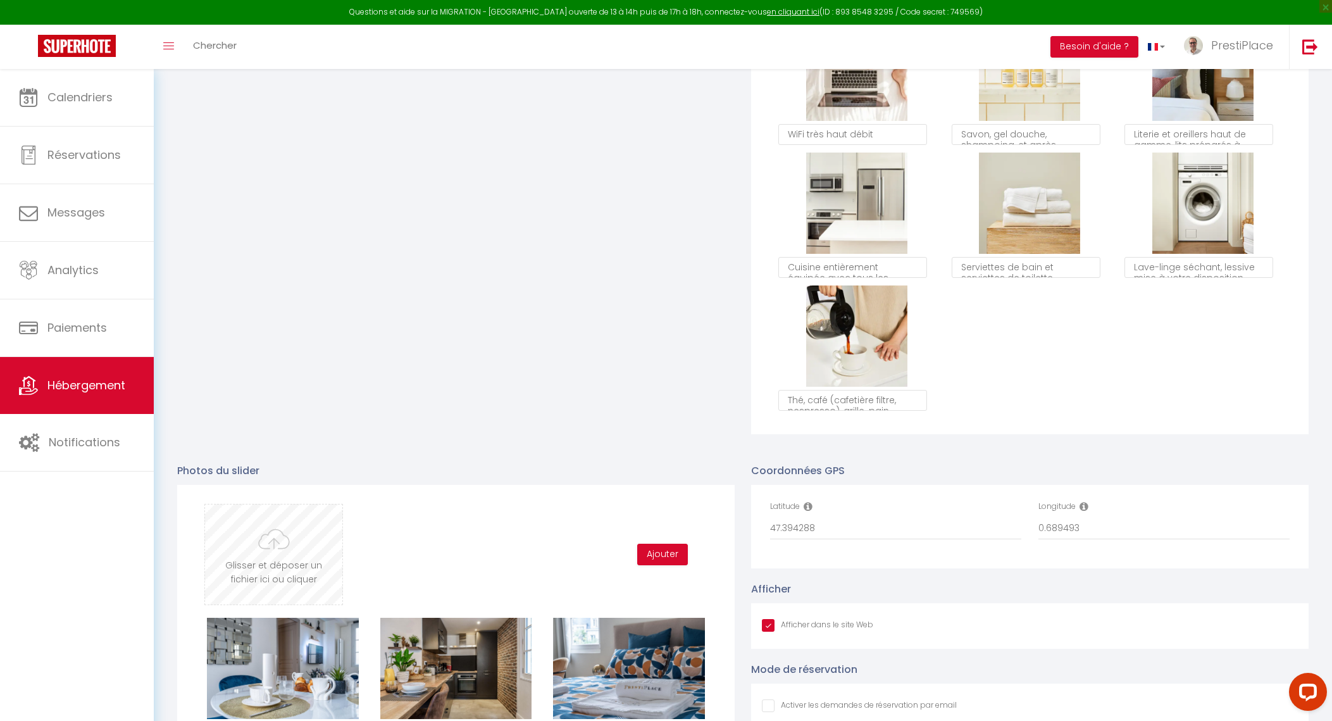
click at [244, 571] on input "file" at bounding box center [273, 554] width 137 height 100
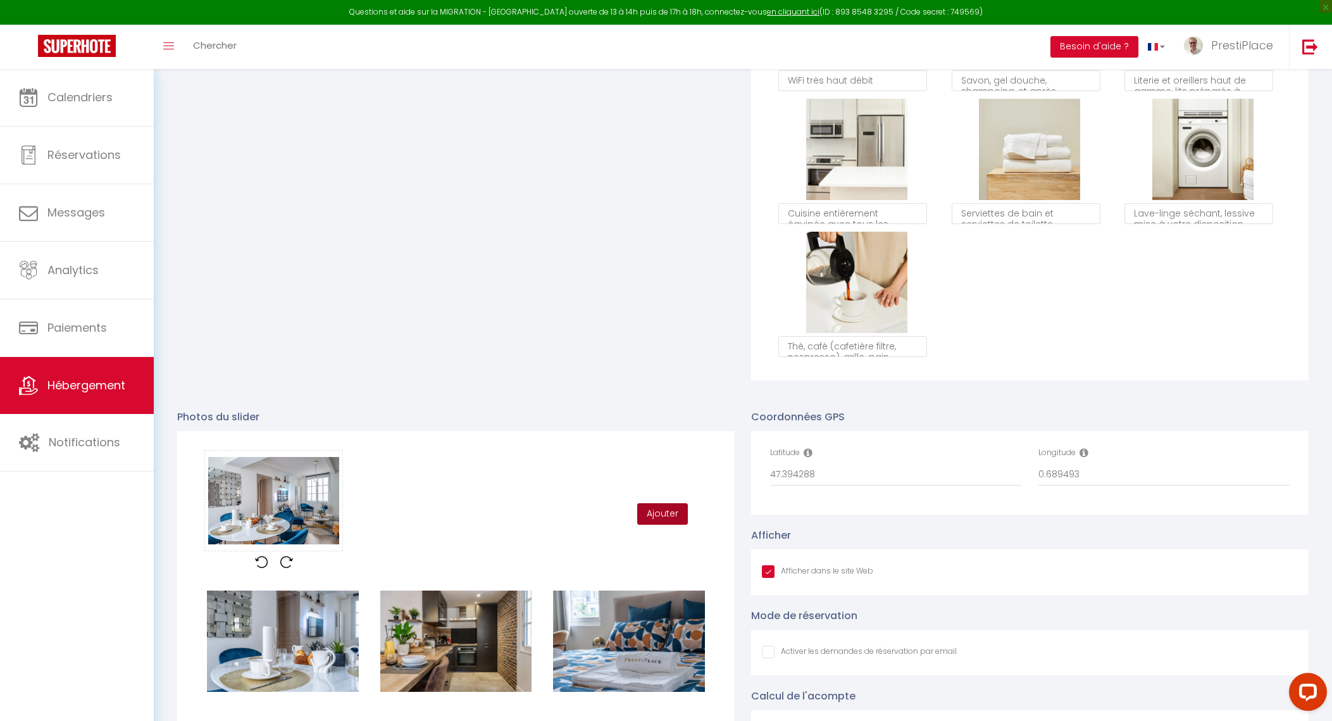
scroll to position [1028, 0]
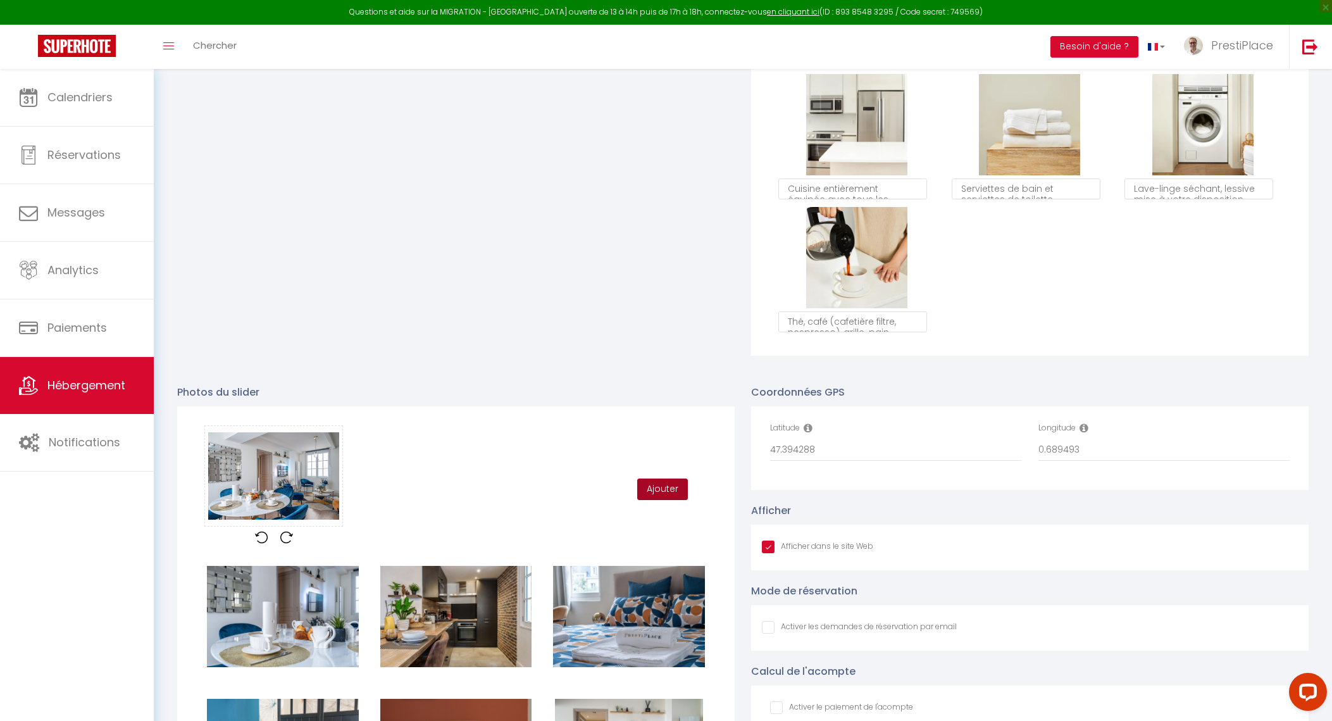
click at [656, 500] on button "Ajouter" at bounding box center [662, 489] width 51 height 22
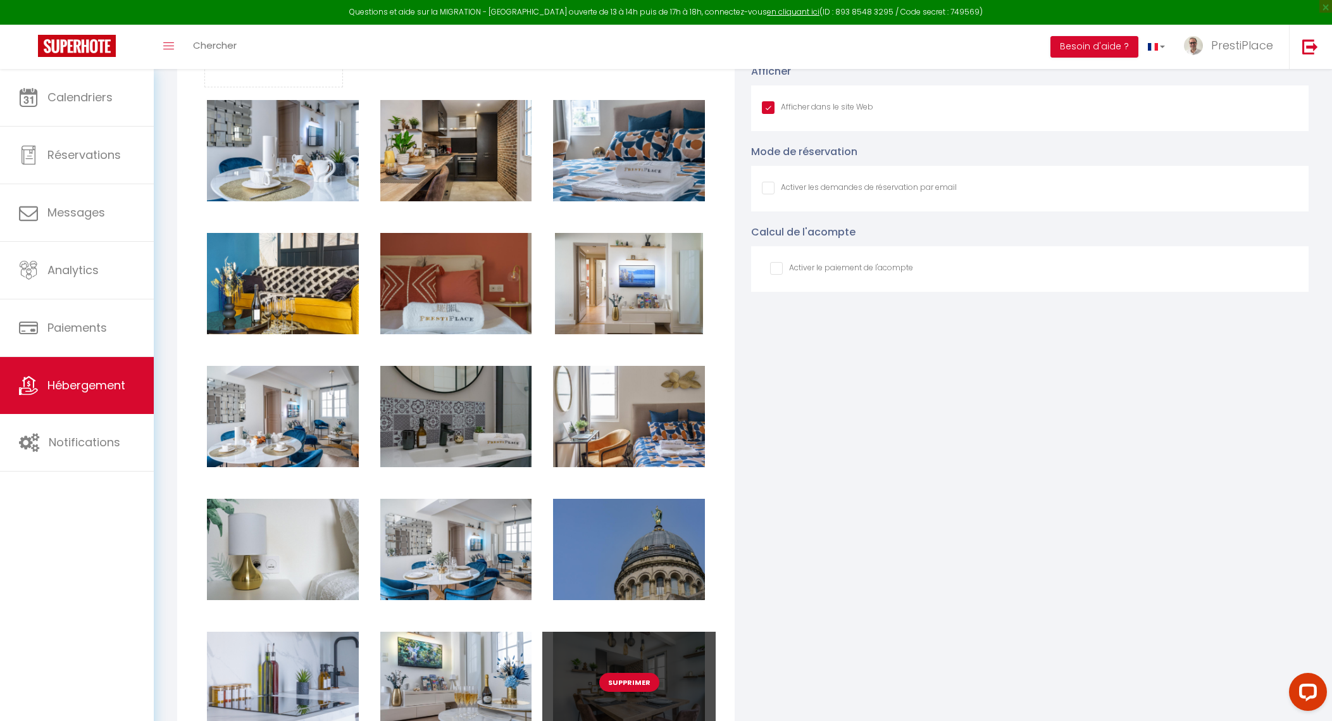
scroll to position [1424, 0]
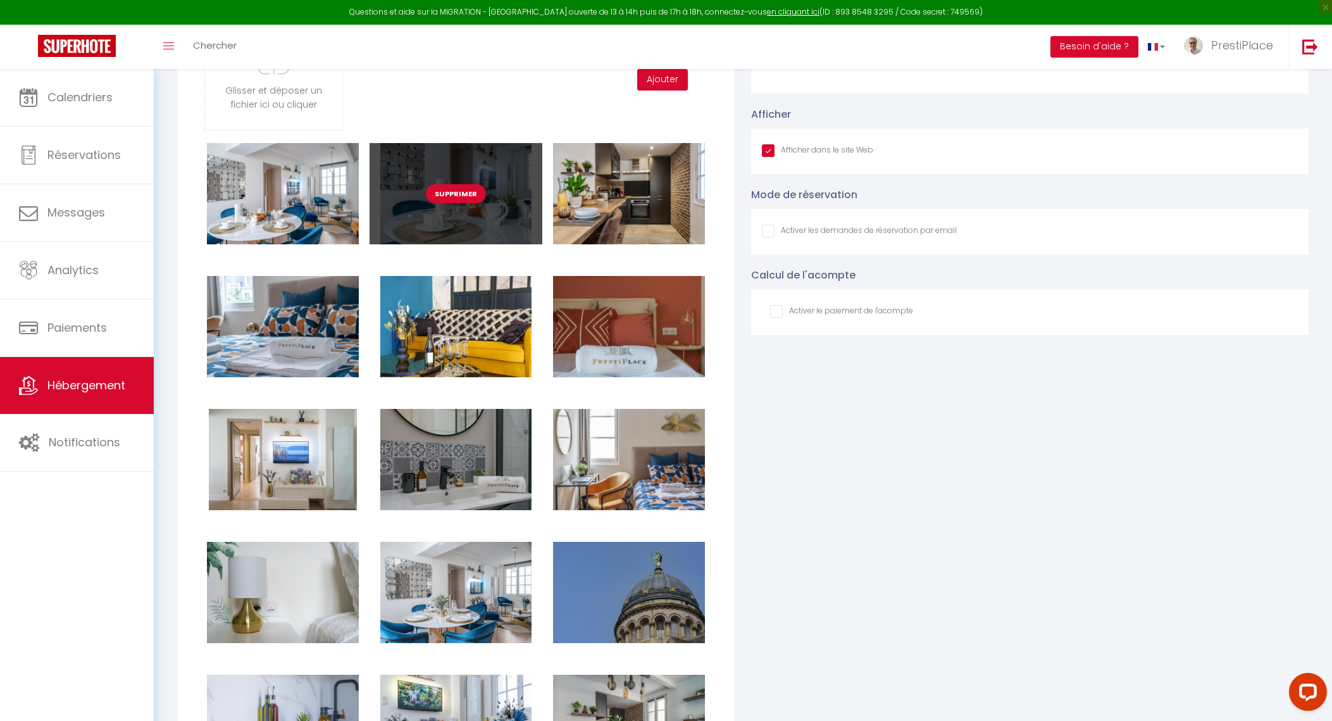
click at [460, 203] on button "Supprimer" at bounding box center [456, 193] width 60 height 19
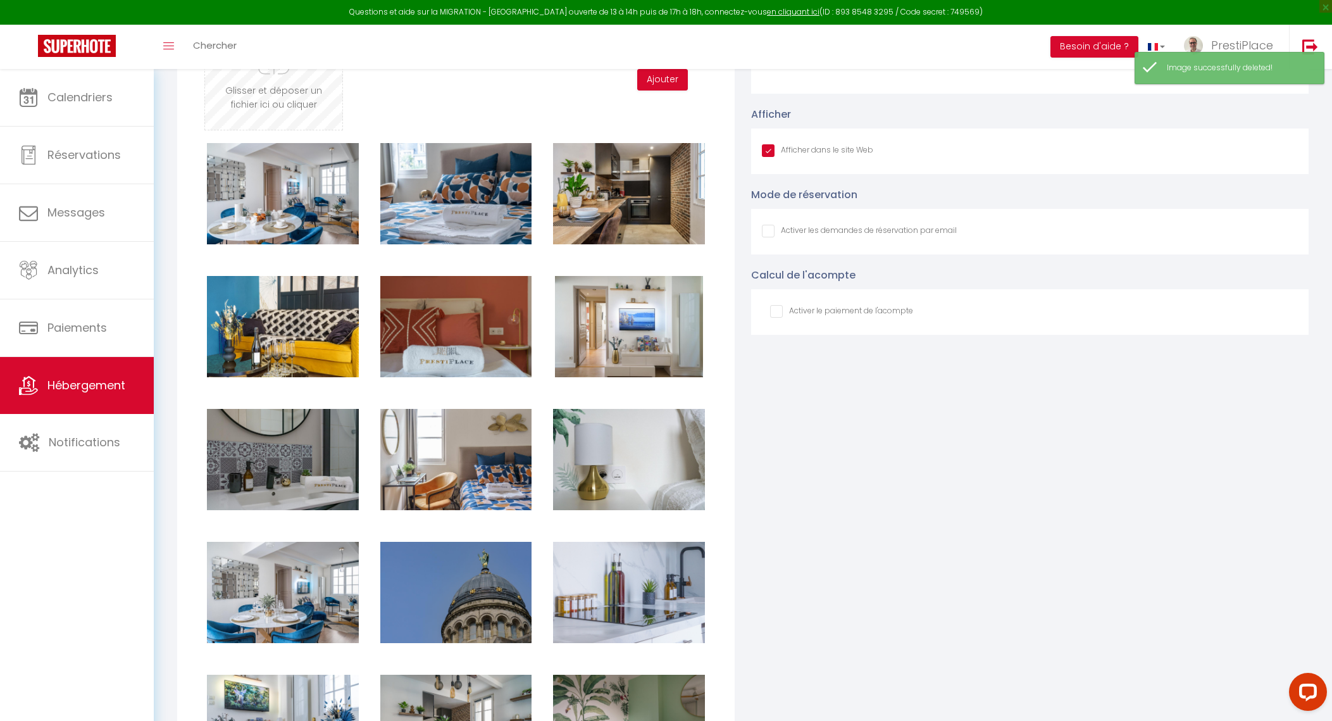
click at [271, 335] on button "Supprimer" at bounding box center [283, 326] width 60 height 19
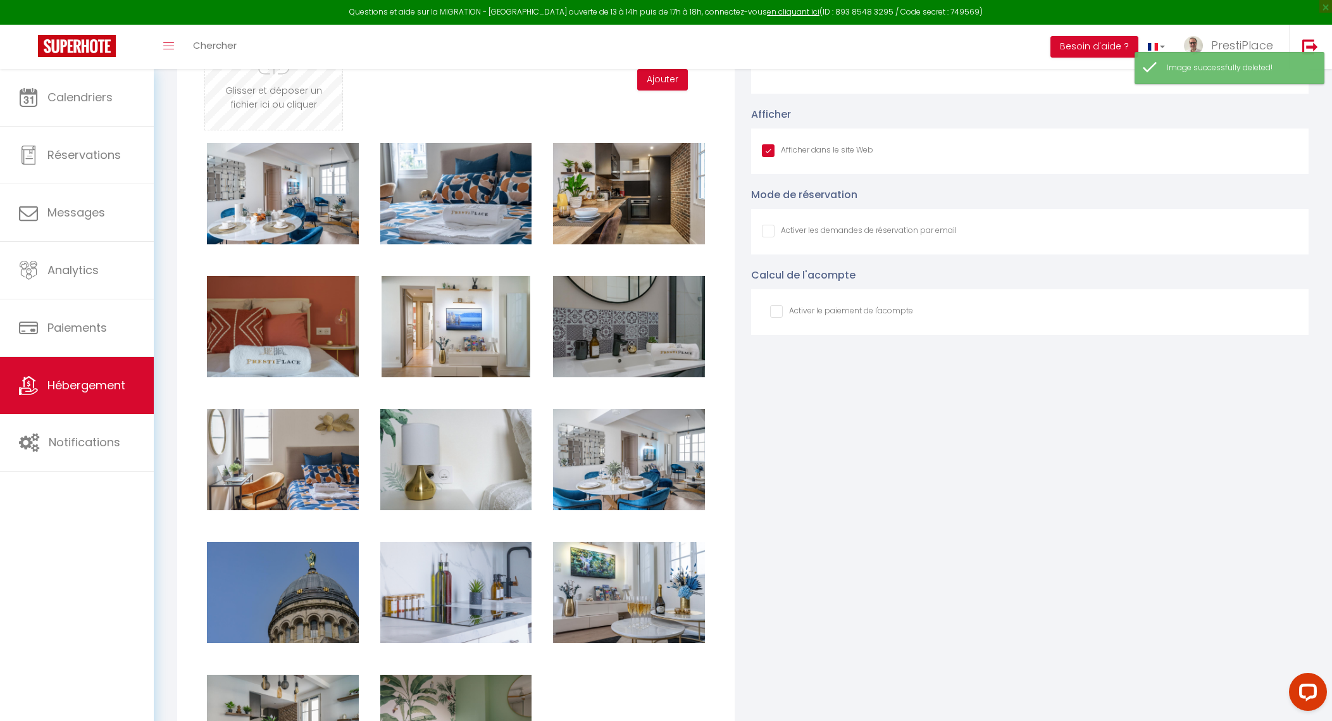
click at [269, 105] on input "file" at bounding box center [273, 80] width 137 height 100
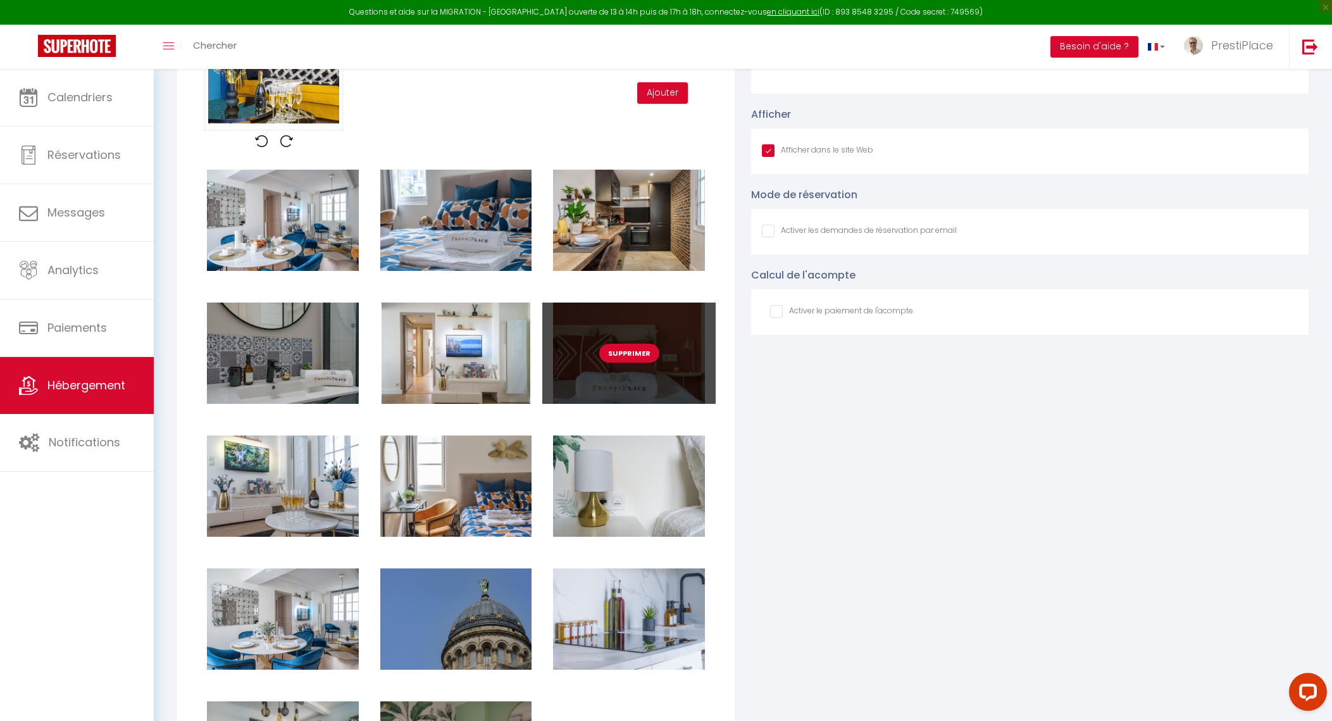
click at [623, 361] on button "Supprimer" at bounding box center [629, 353] width 60 height 19
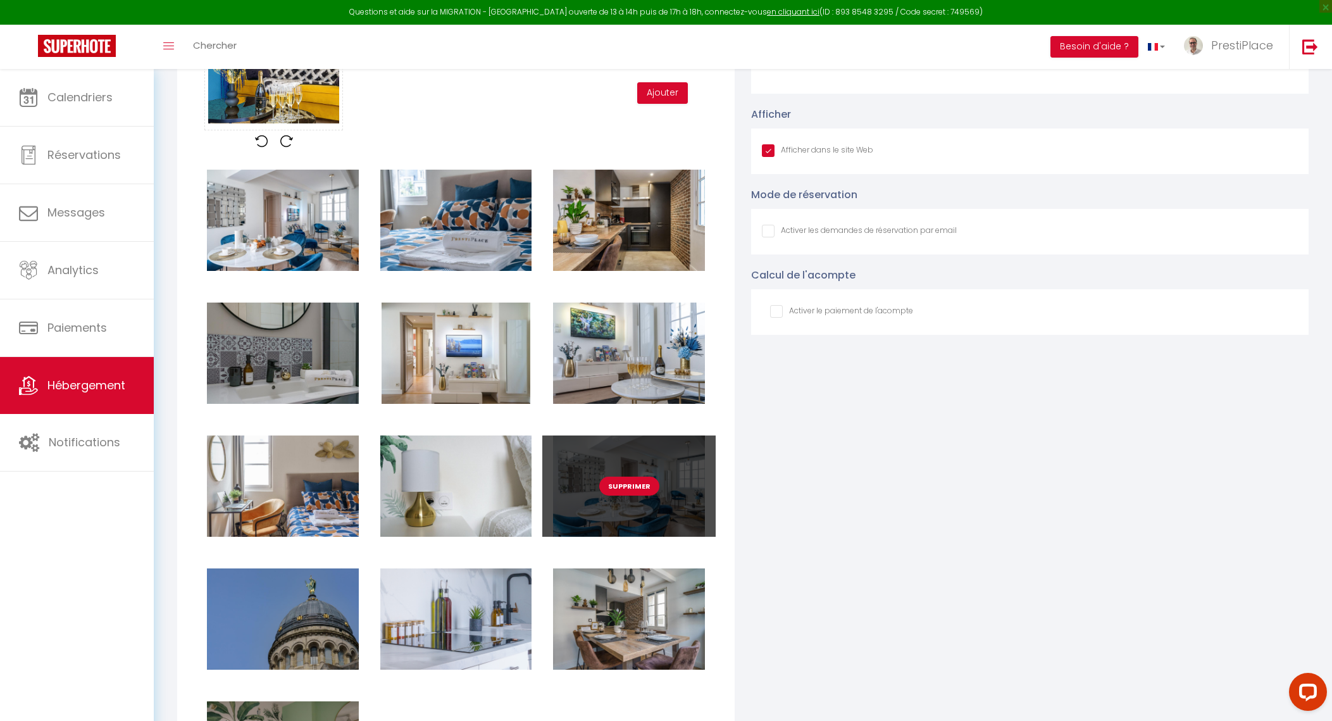
click at [634, 491] on button "Supprimer" at bounding box center [629, 486] width 60 height 19
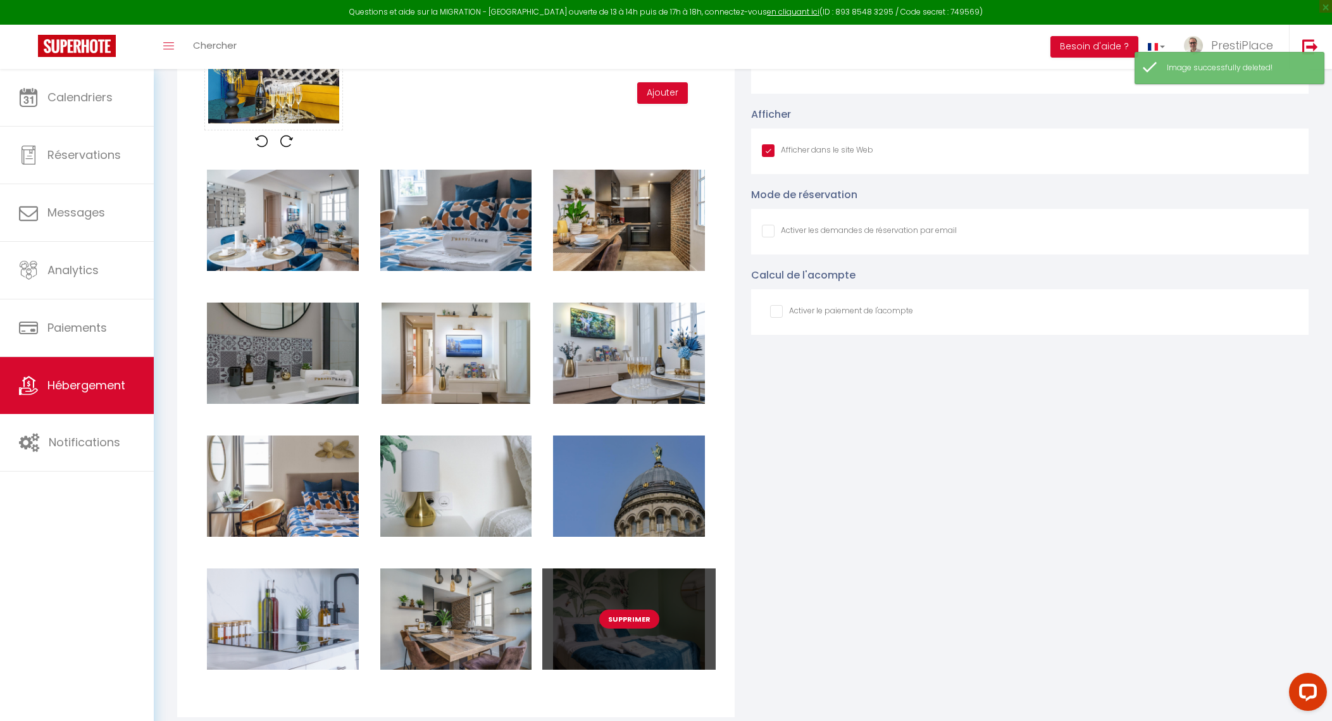
click at [637, 628] on button "Supprimer" at bounding box center [629, 619] width 60 height 19
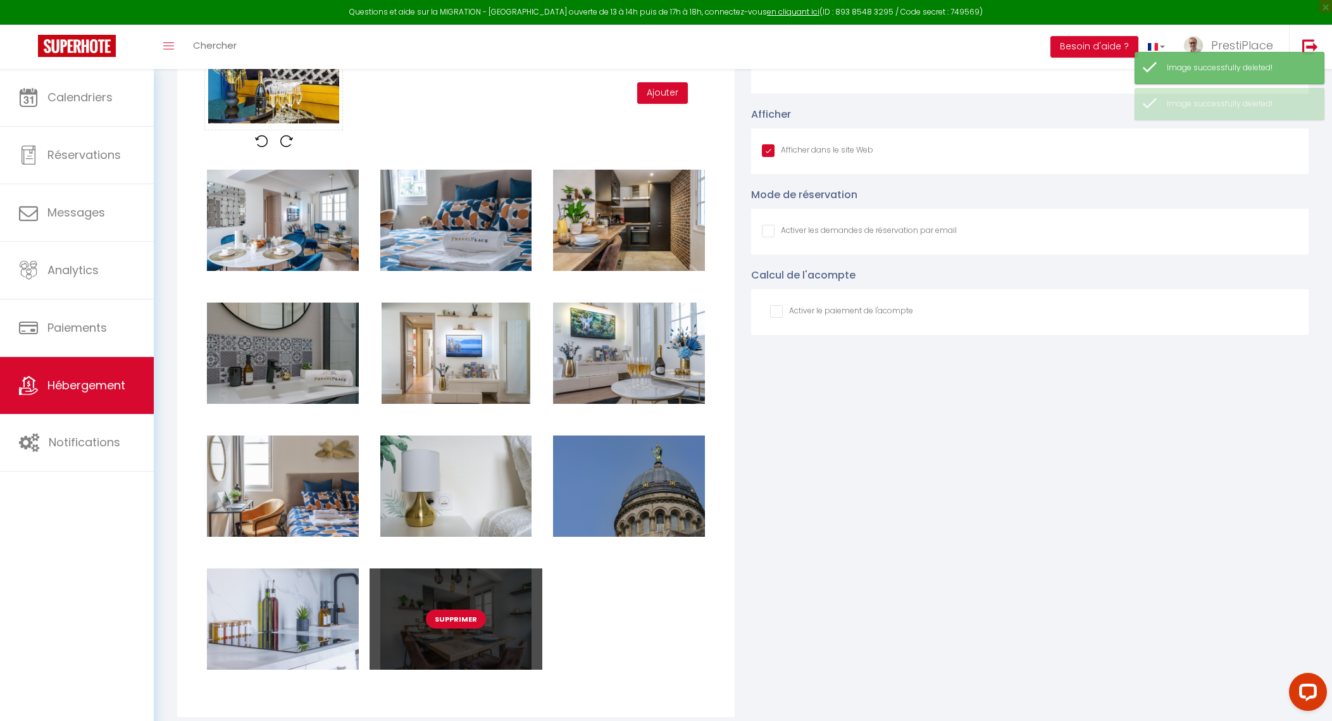
click at [455, 628] on button "Supprimer" at bounding box center [456, 619] width 60 height 19
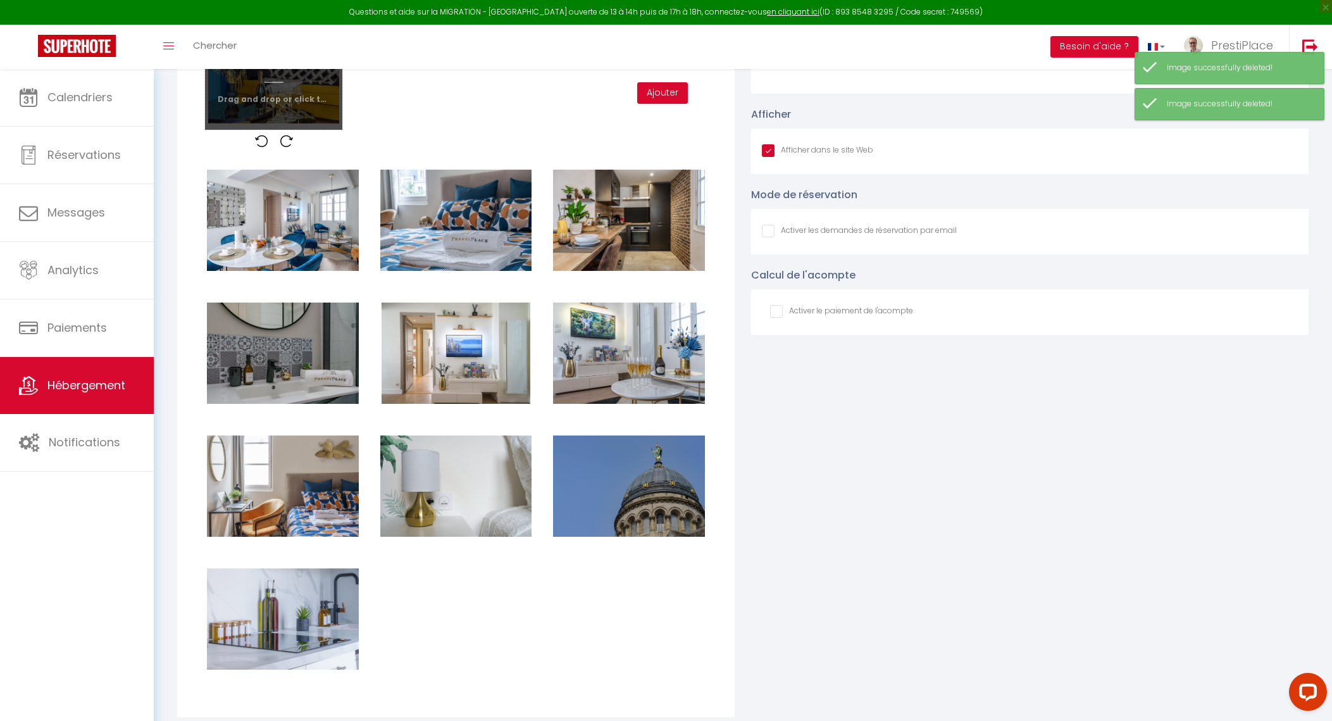
click at [285, 111] on input "file" at bounding box center [273, 80] width 137 height 100
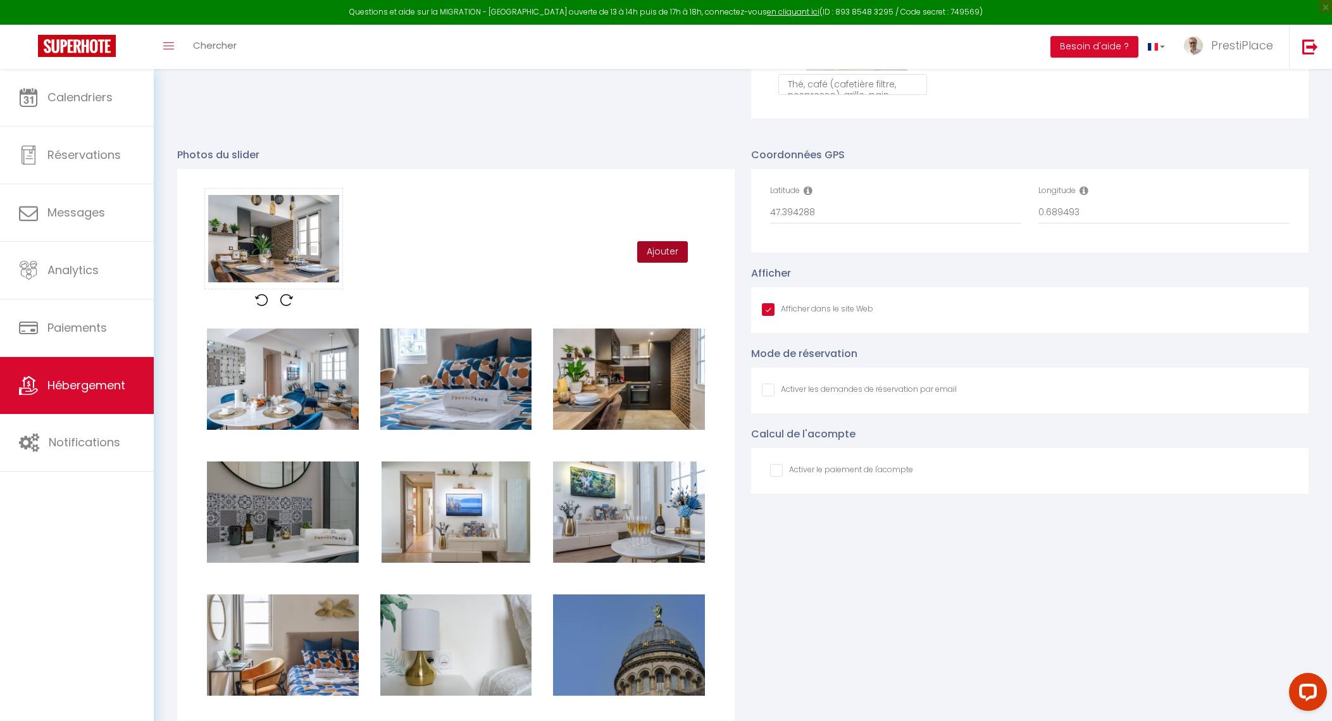
click at [664, 253] on button "Ajouter" at bounding box center [662, 252] width 51 height 22
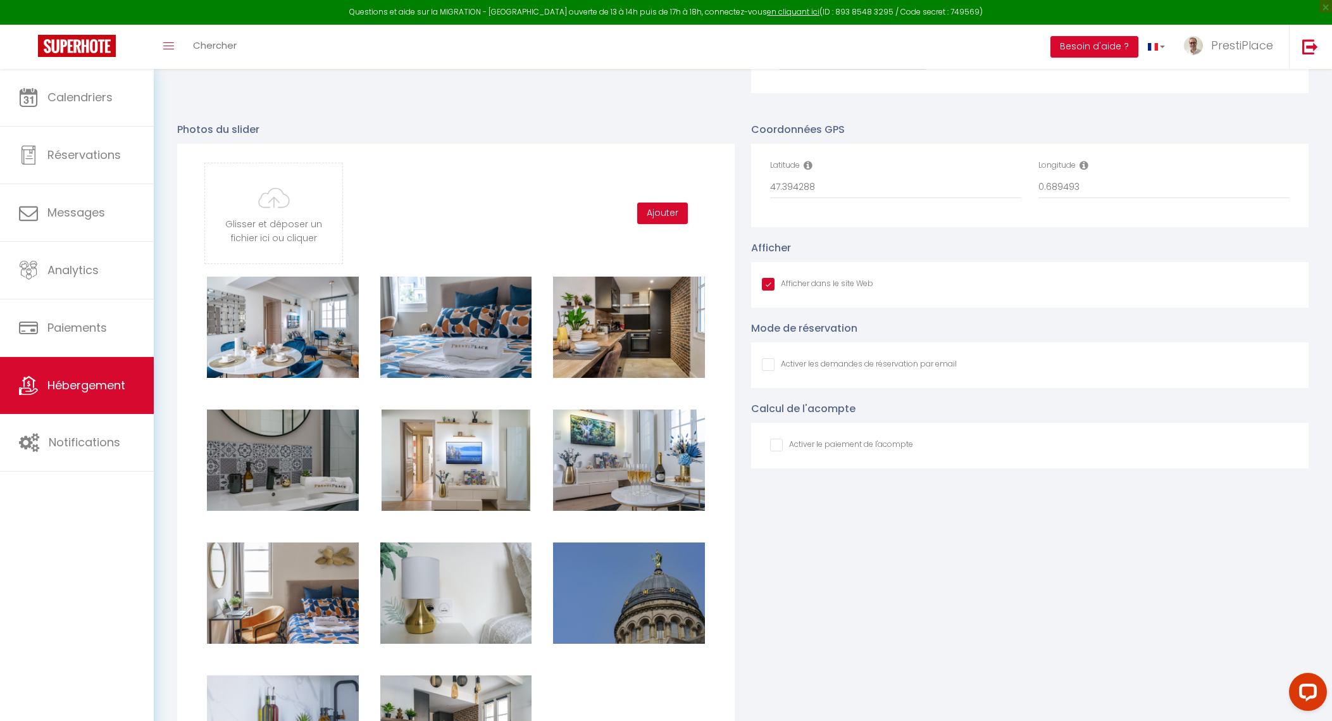
scroll to position [1107, 0]
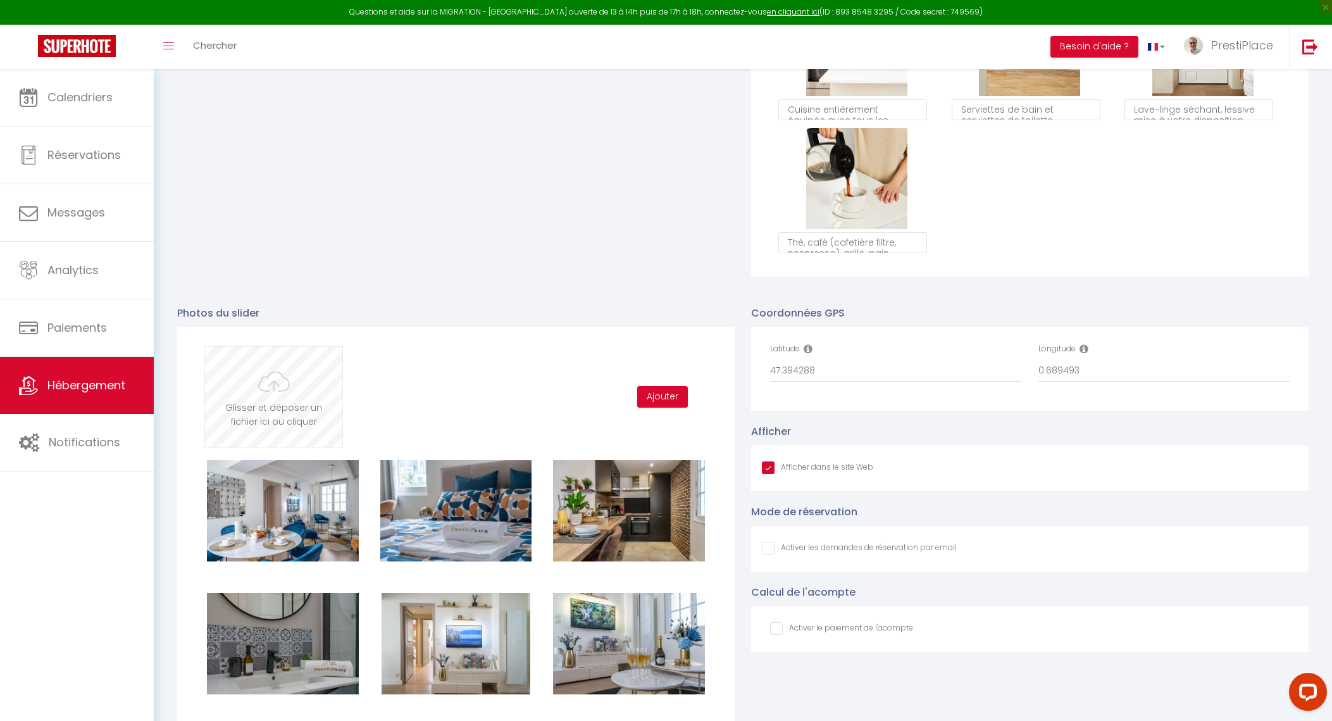
click at [283, 399] on input "file" at bounding box center [273, 397] width 137 height 100
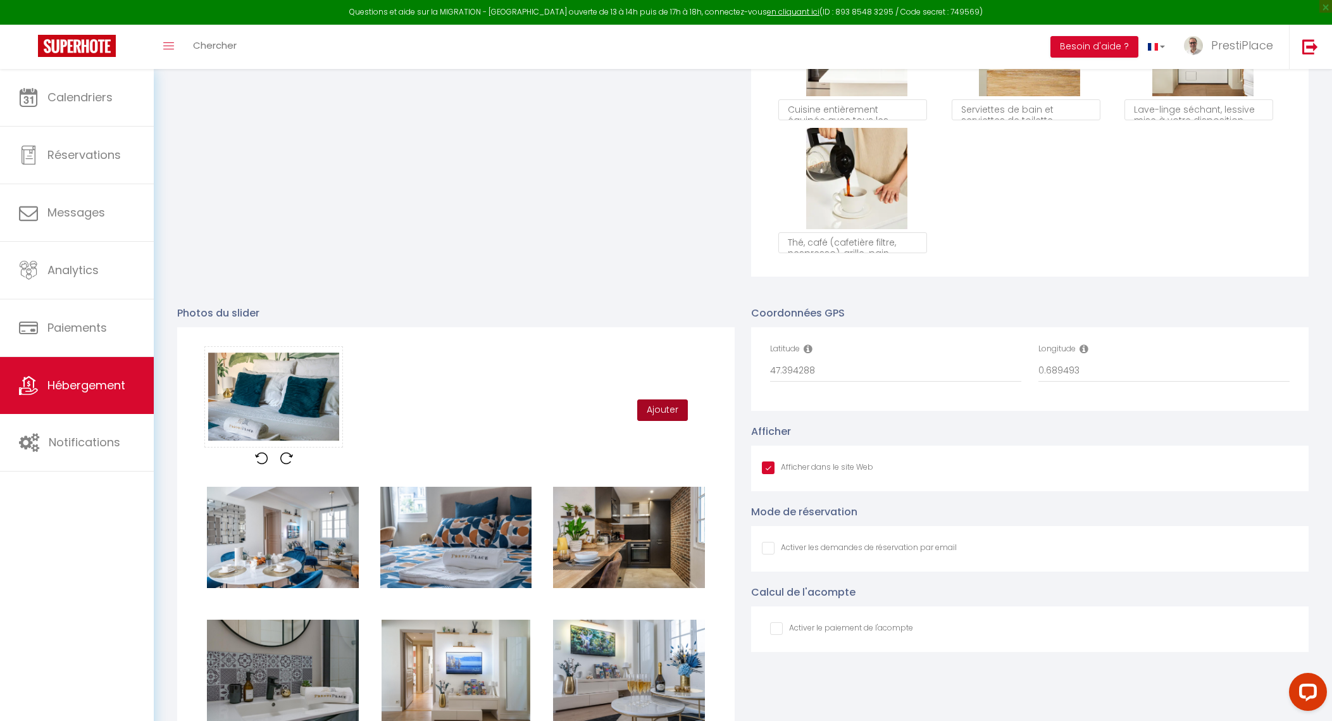
click at [673, 415] on button "Ajouter" at bounding box center [662, 410] width 51 height 22
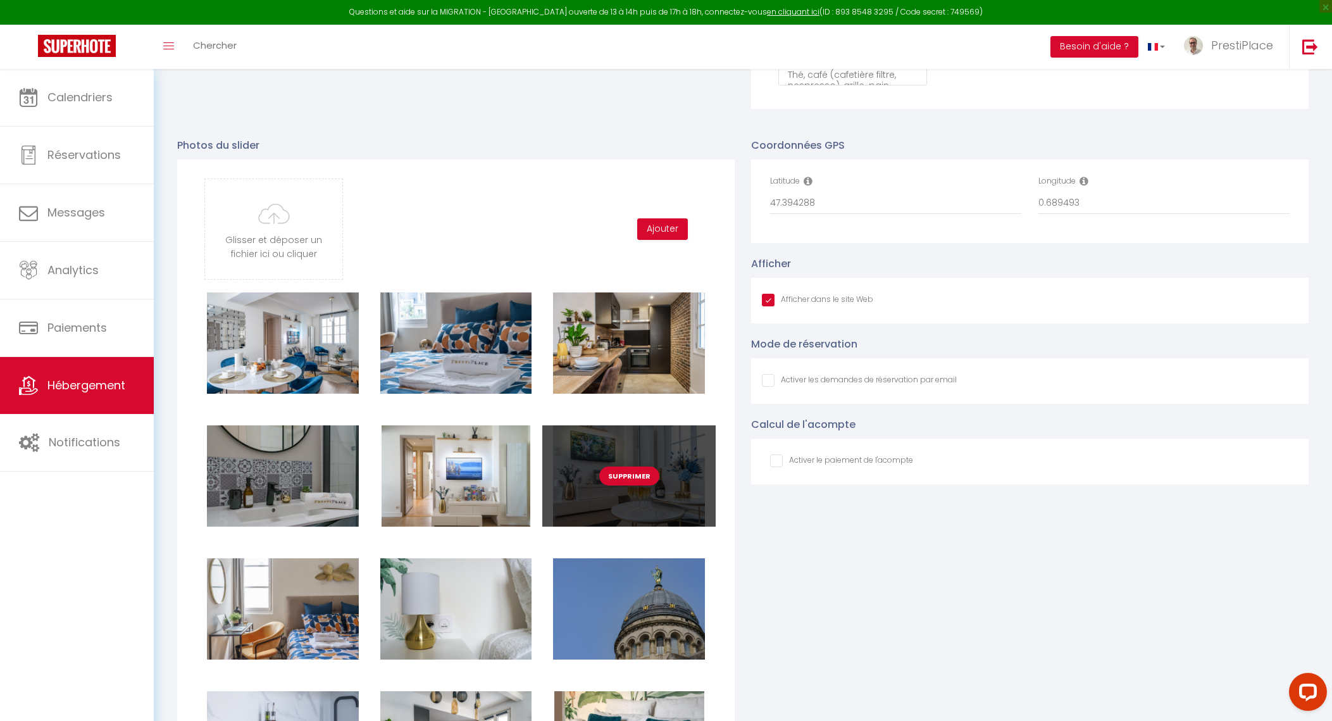
scroll to position [1424, 0]
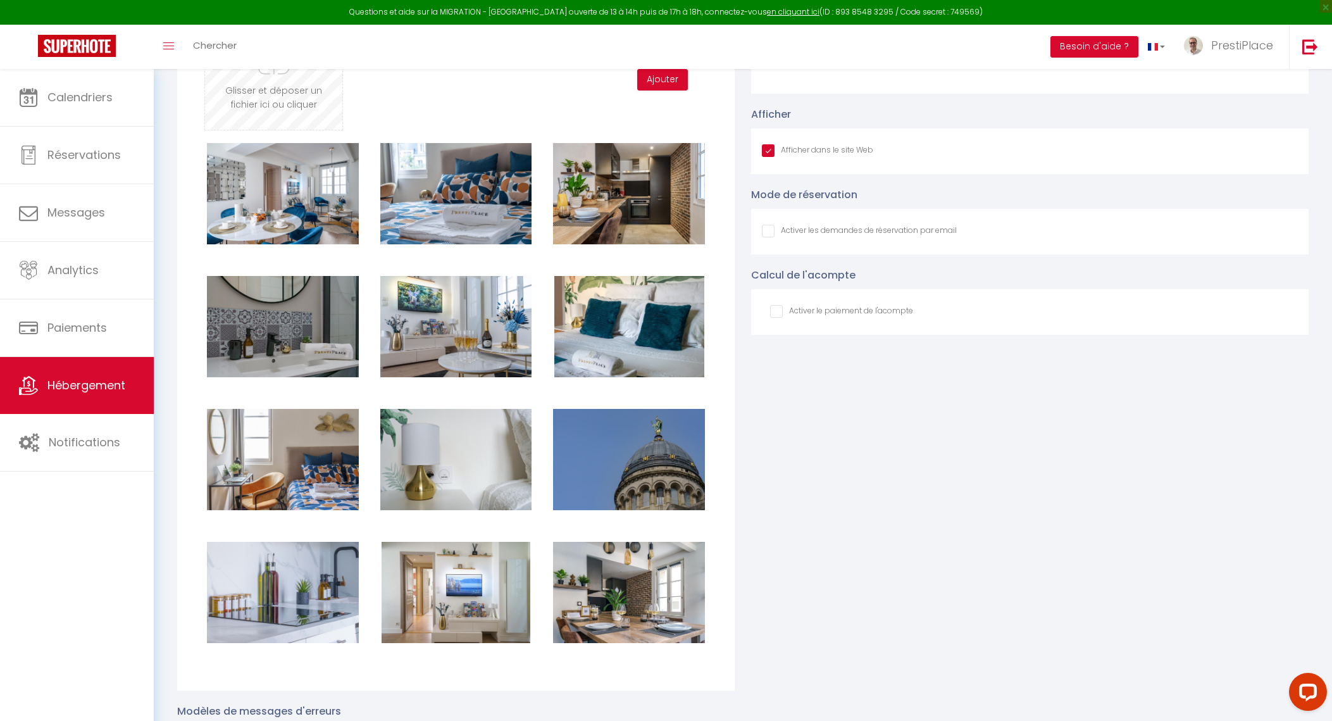
click at [277, 103] on input "file" at bounding box center [273, 80] width 137 height 100
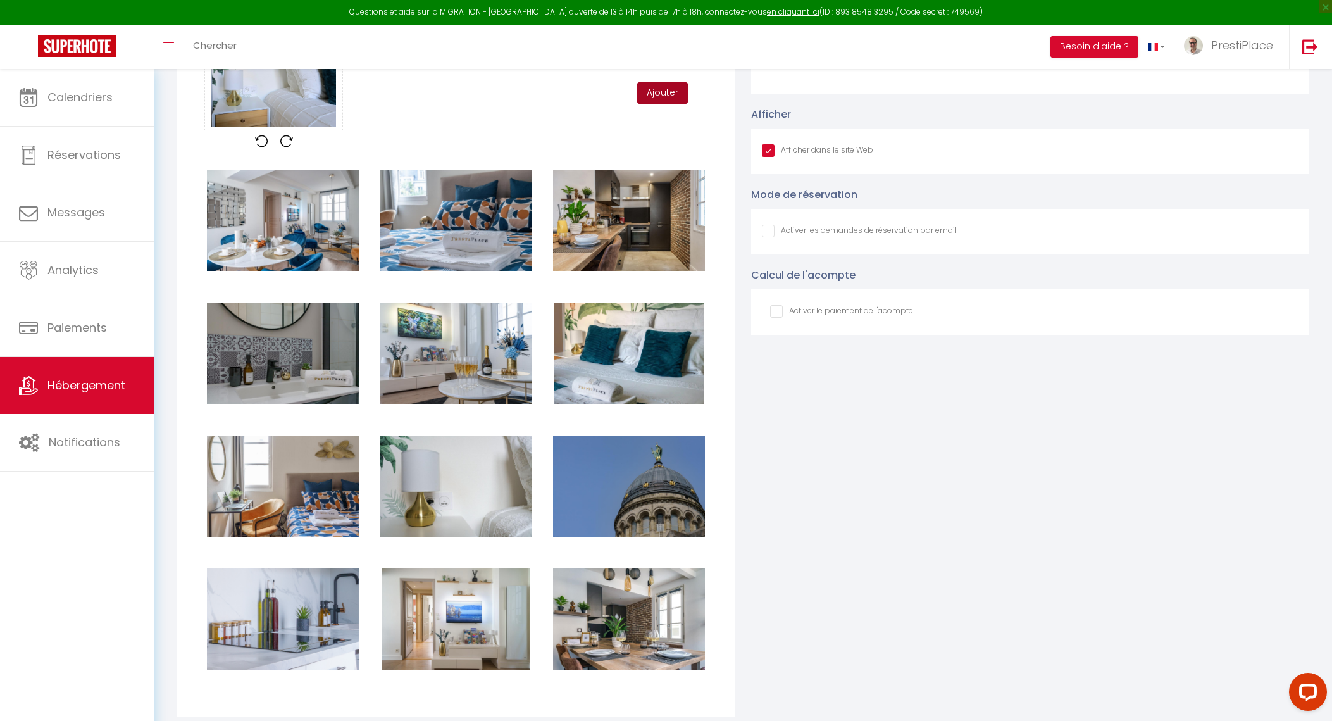
click at [643, 104] on button "Ajouter" at bounding box center [662, 93] width 51 height 22
checkbox input "true"
checkbox input "false"
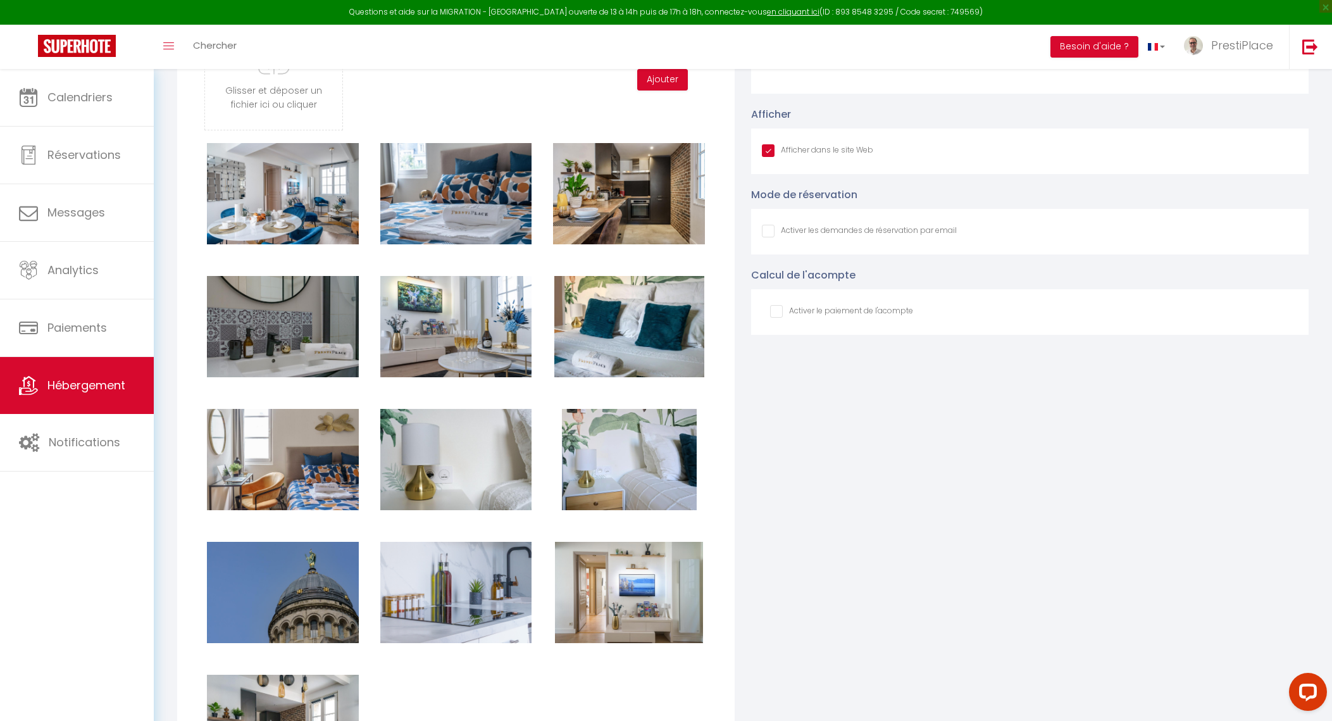
checkbox input "true"
checkbox input "false"
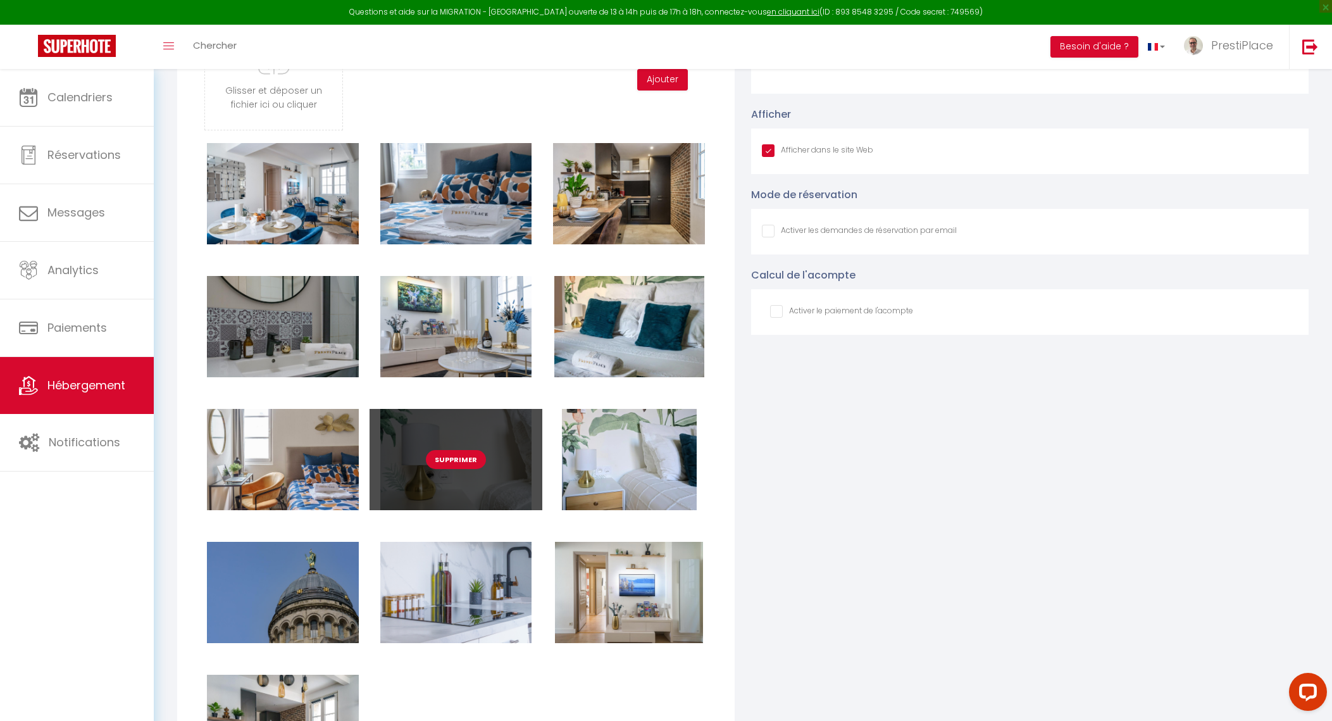
click at [460, 467] on button "Supprimer" at bounding box center [456, 459] width 60 height 19
checkbox input "true"
checkbox input "false"
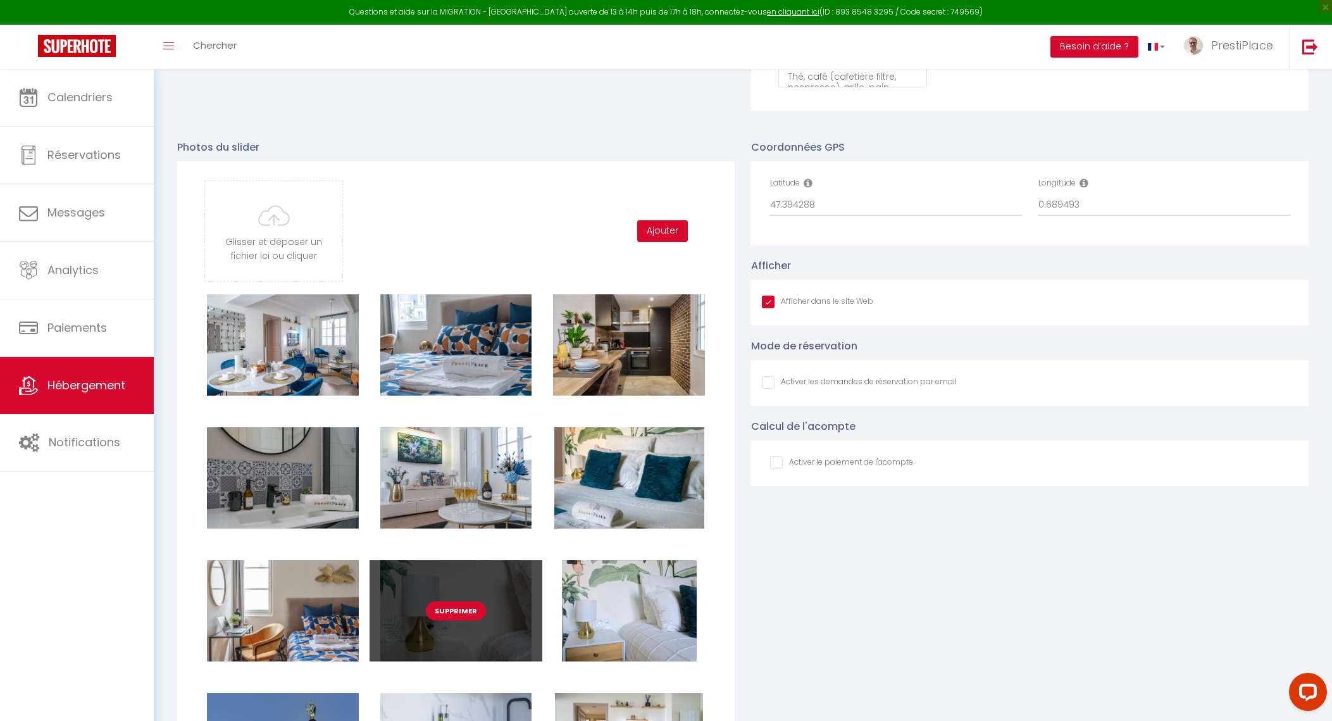
checkbox input "true"
checkbox input "false"
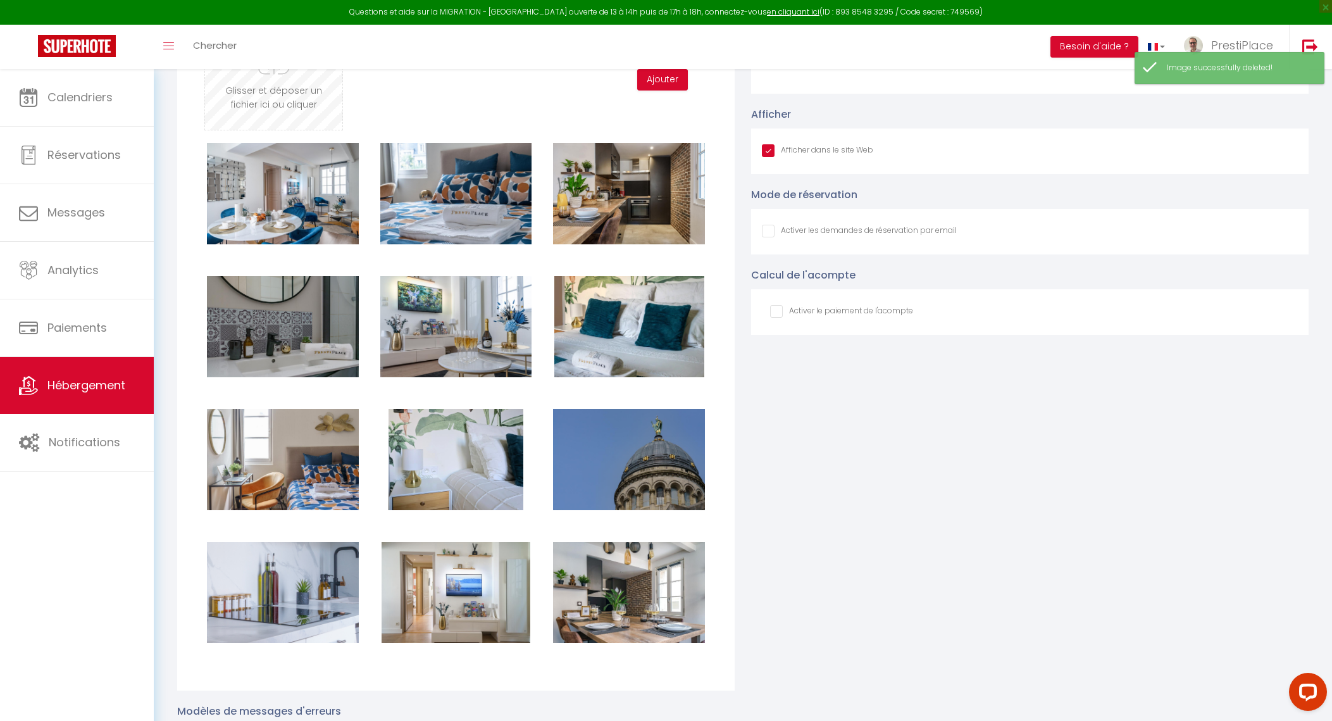
click at [292, 115] on input "file" at bounding box center [273, 80] width 137 height 100
type input "C:\fakepath\CLEO5339.jpg"
checkbox input "true"
checkbox input "false"
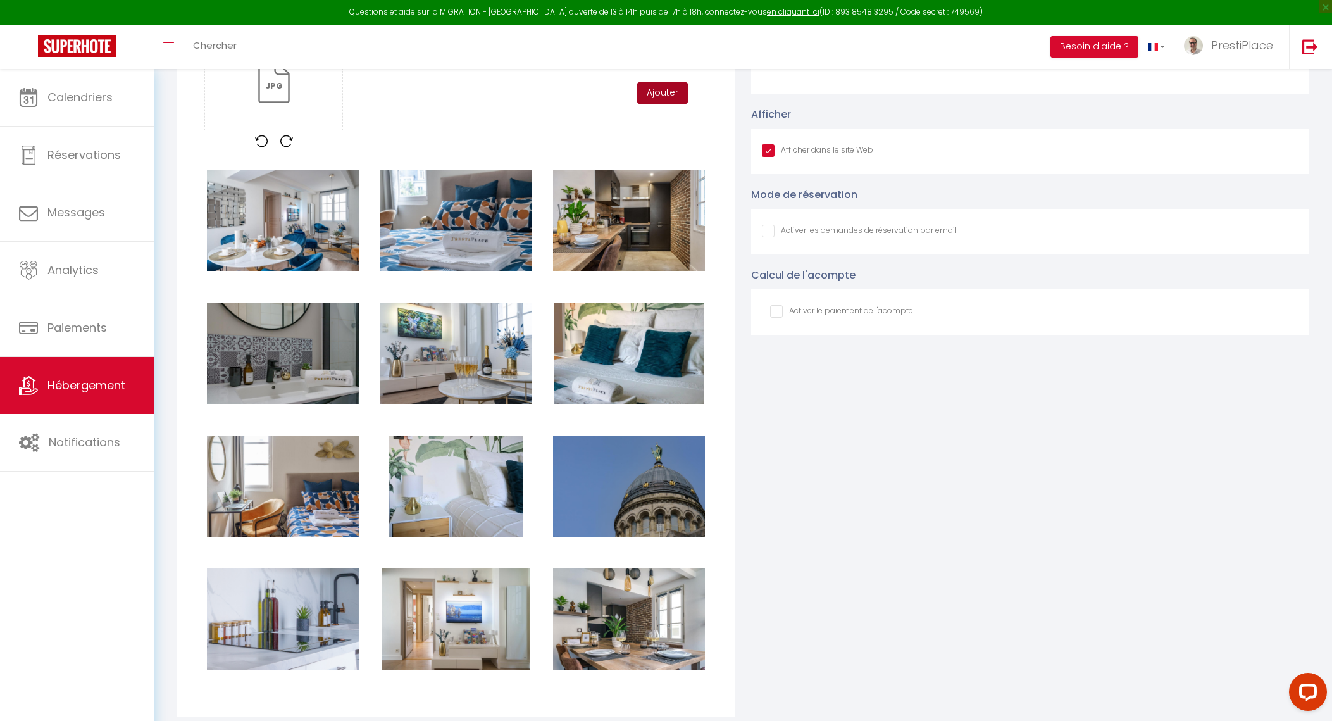
click at [668, 104] on button "Ajouter" at bounding box center [662, 93] width 51 height 22
checkbox input "true"
checkbox input "false"
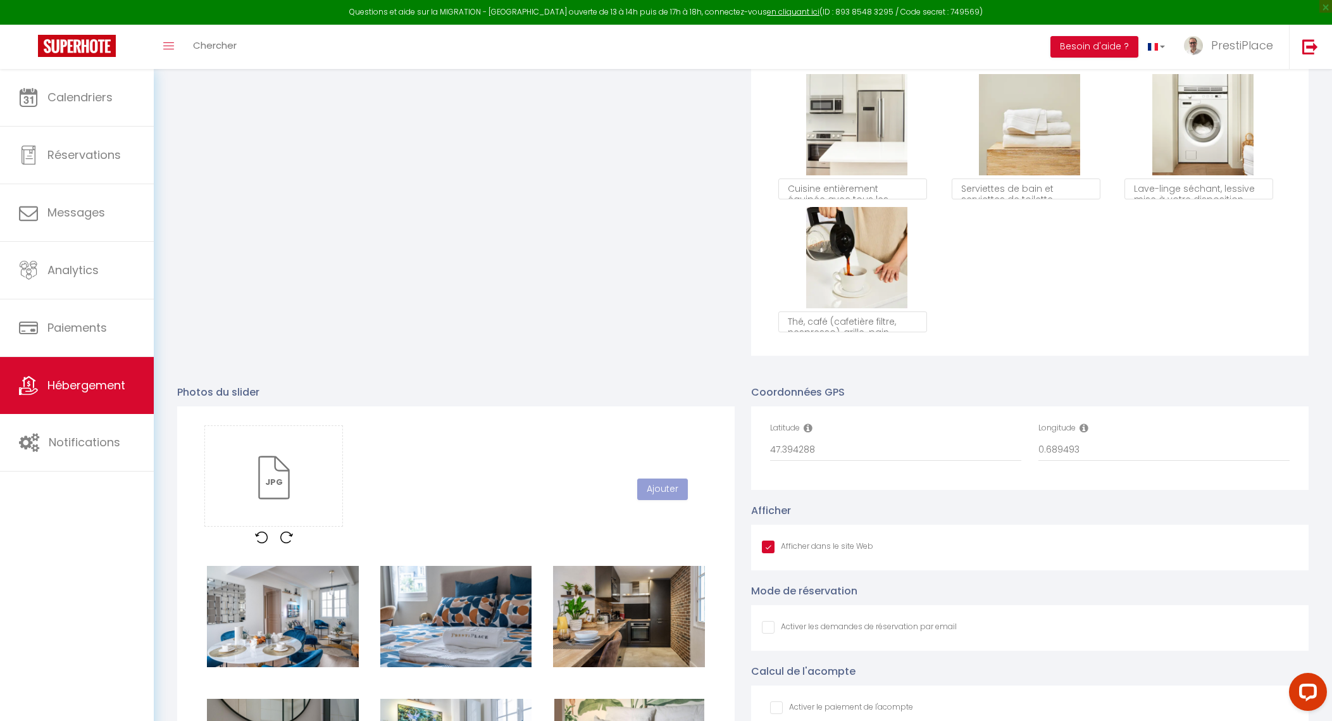
scroll to position [1503, 0]
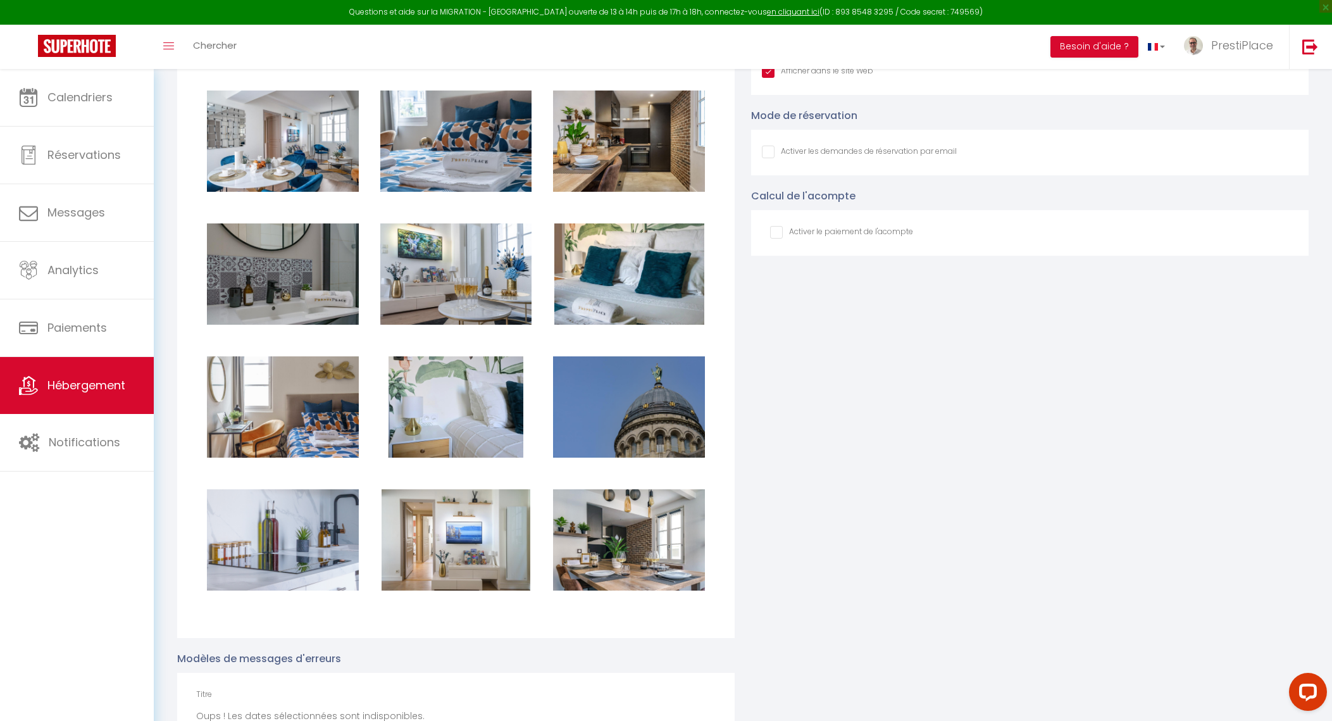
checkbox input "true"
checkbox input "false"
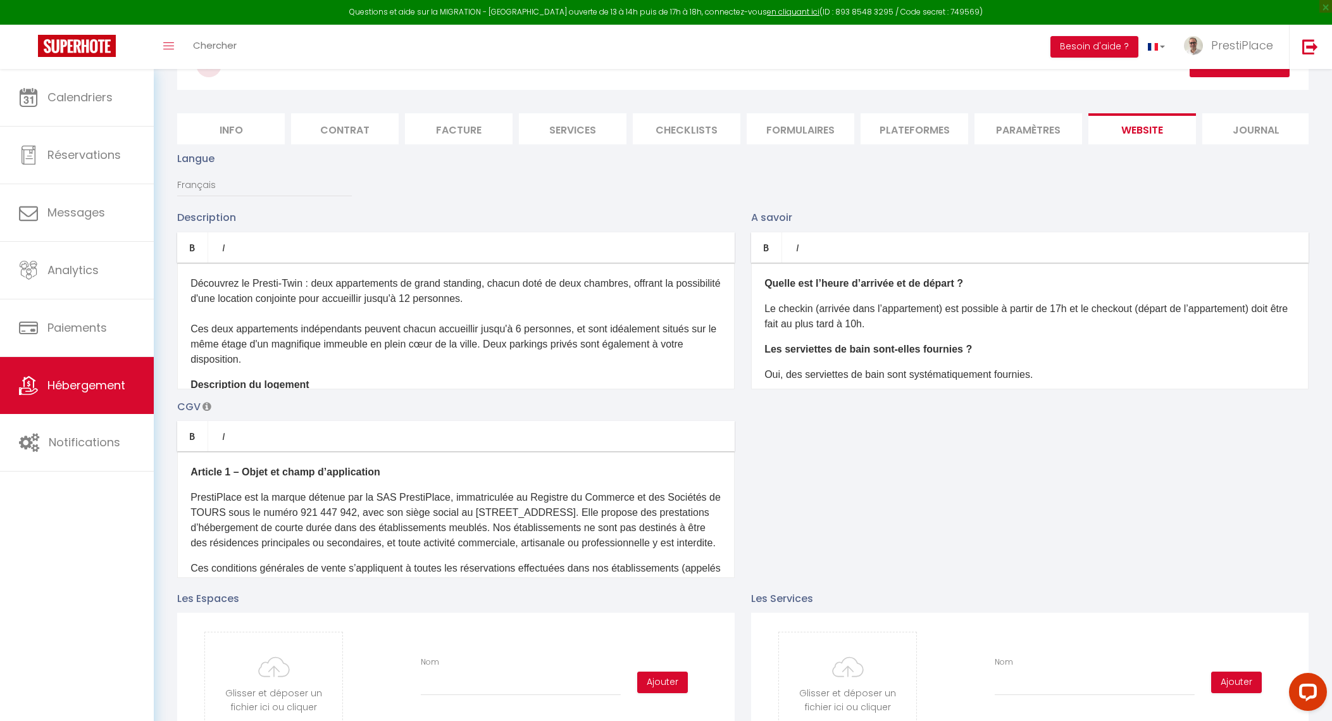
scroll to position [0, 0]
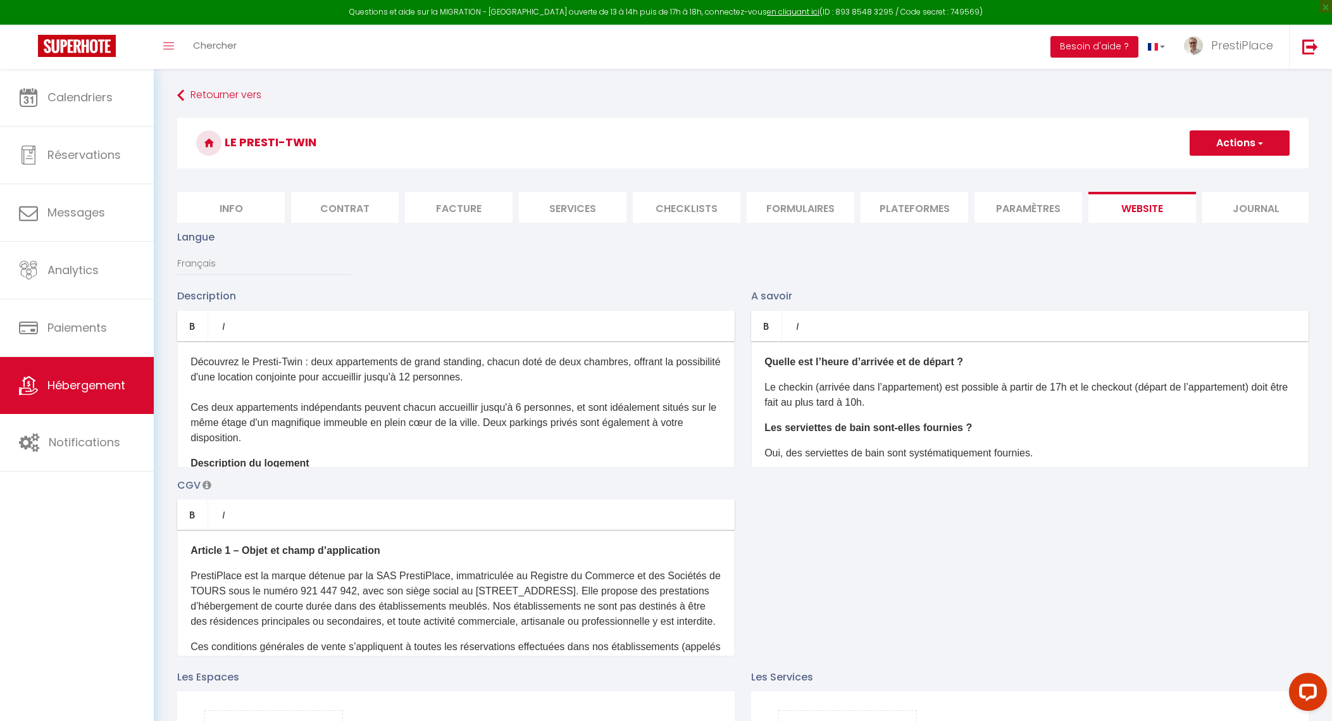
click at [1260, 142] on span "button" at bounding box center [1260, 143] width 8 height 13
click at [1211, 172] on input "Enregistrer" at bounding box center [1225, 171] width 47 height 13
checkbox input "true"
checkbox input "false"
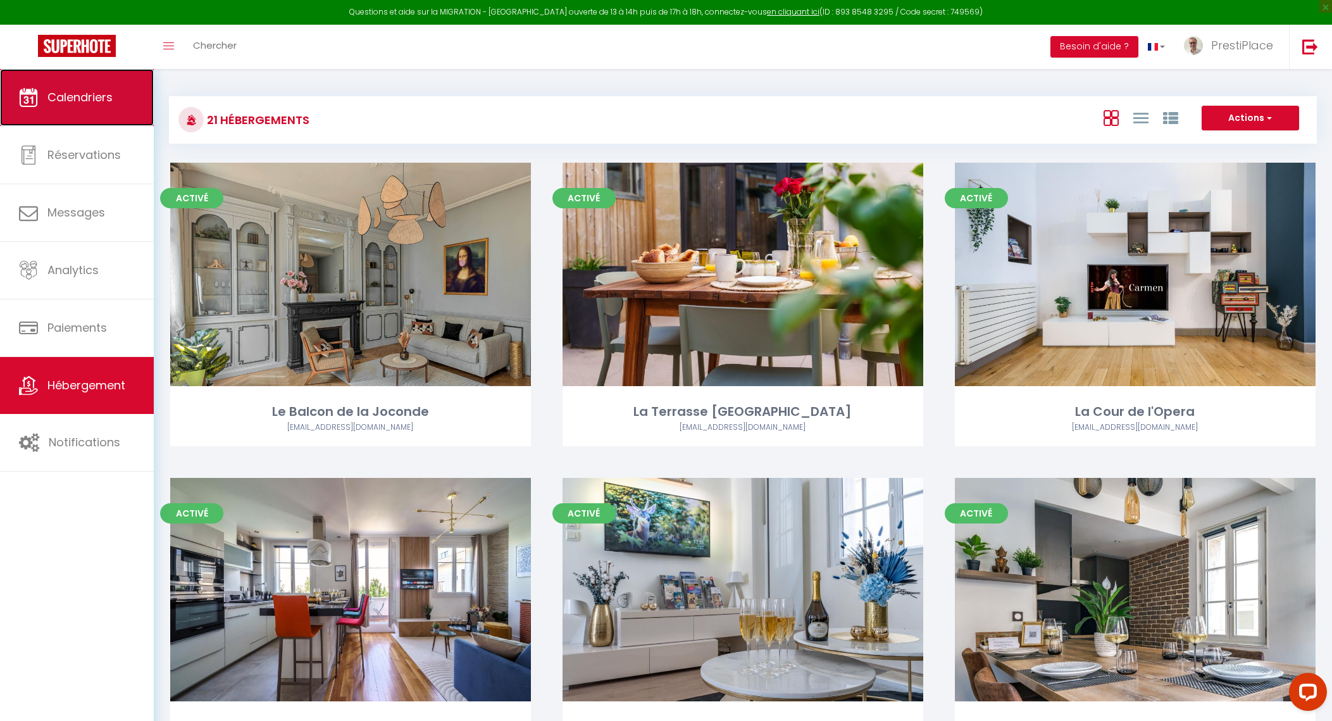
click at [72, 109] on link "Calendriers" at bounding box center [77, 97] width 154 height 57
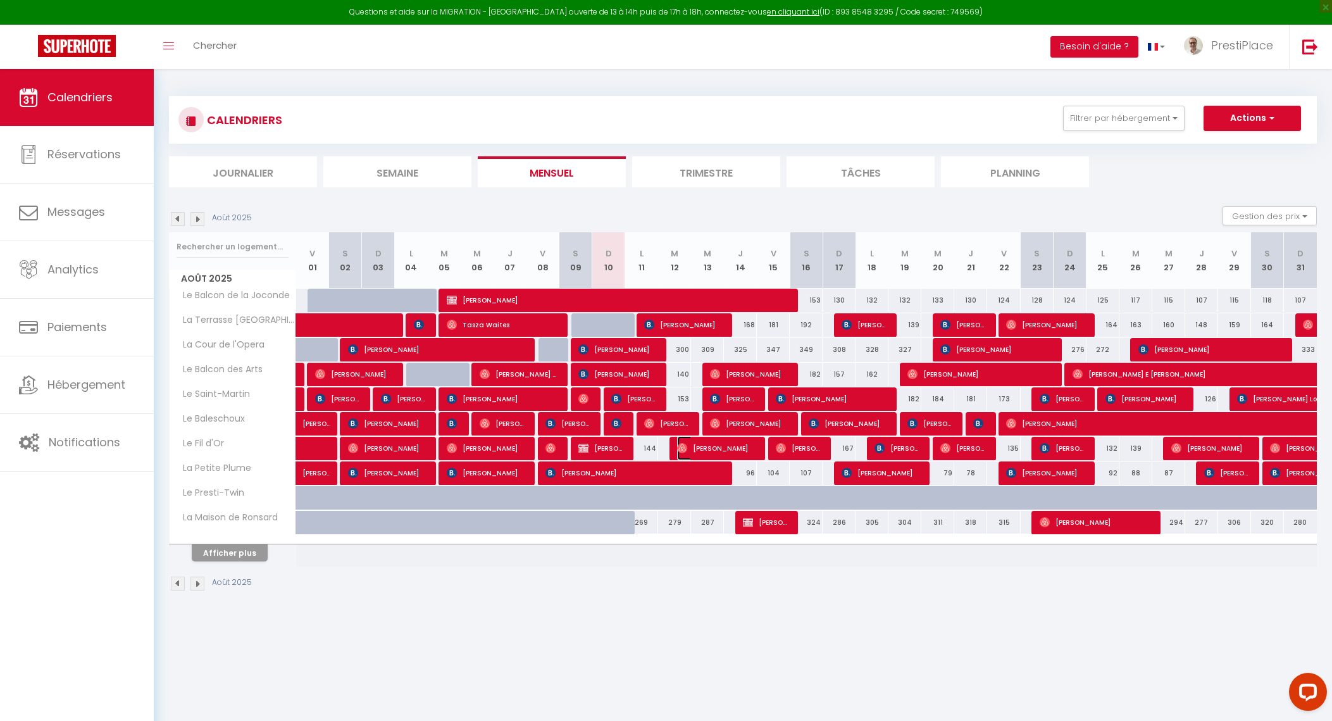
click at [722, 448] on span "[PERSON_NAME]" at bounding box center [715, 448] width 77 height 24
select select "OK"
select select "0"
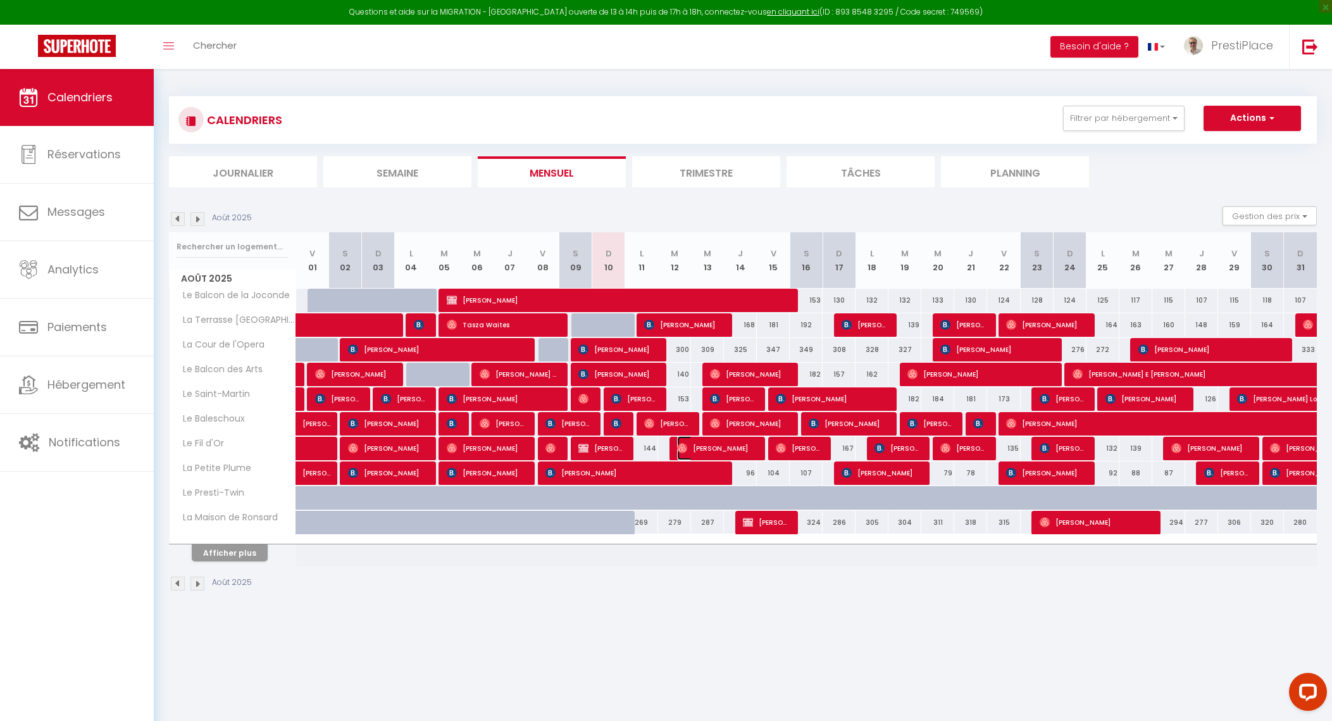
select select "1"
select select
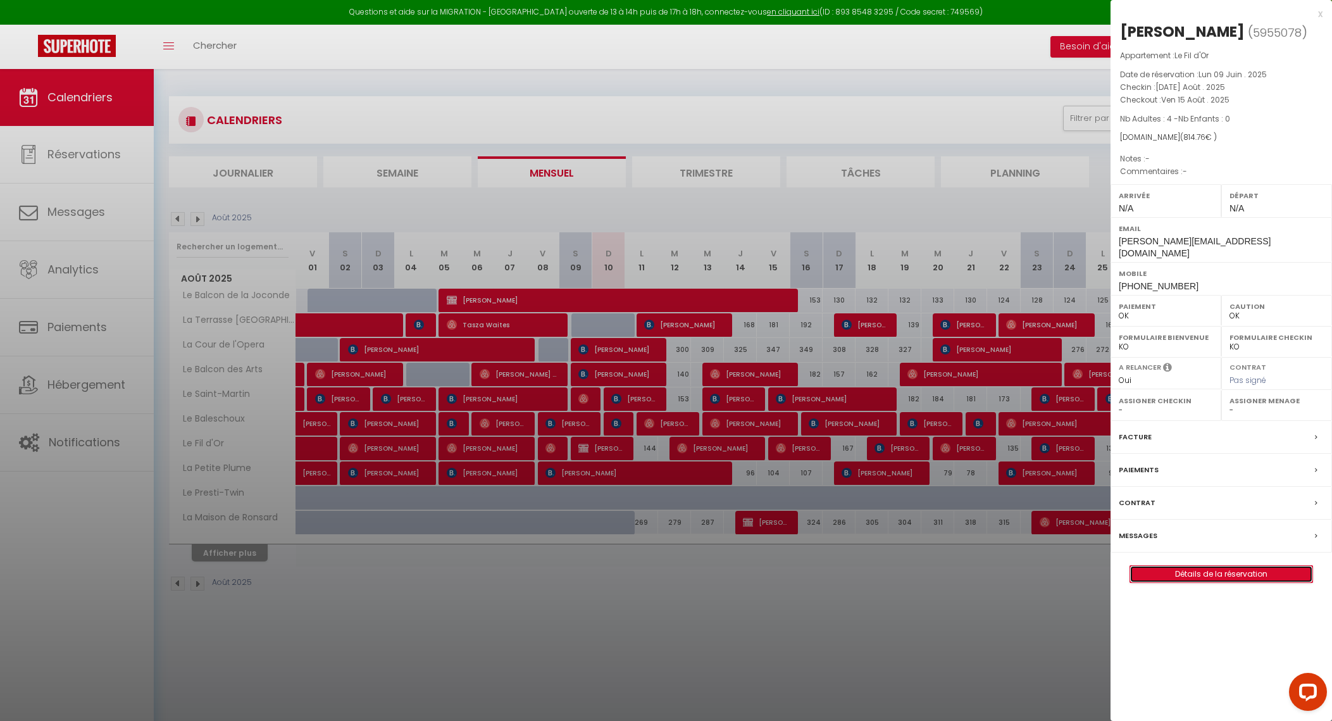
click at [1201, 566] on link "Détails de la réservation" at bounding box center [1221, 574] width 182 height 16
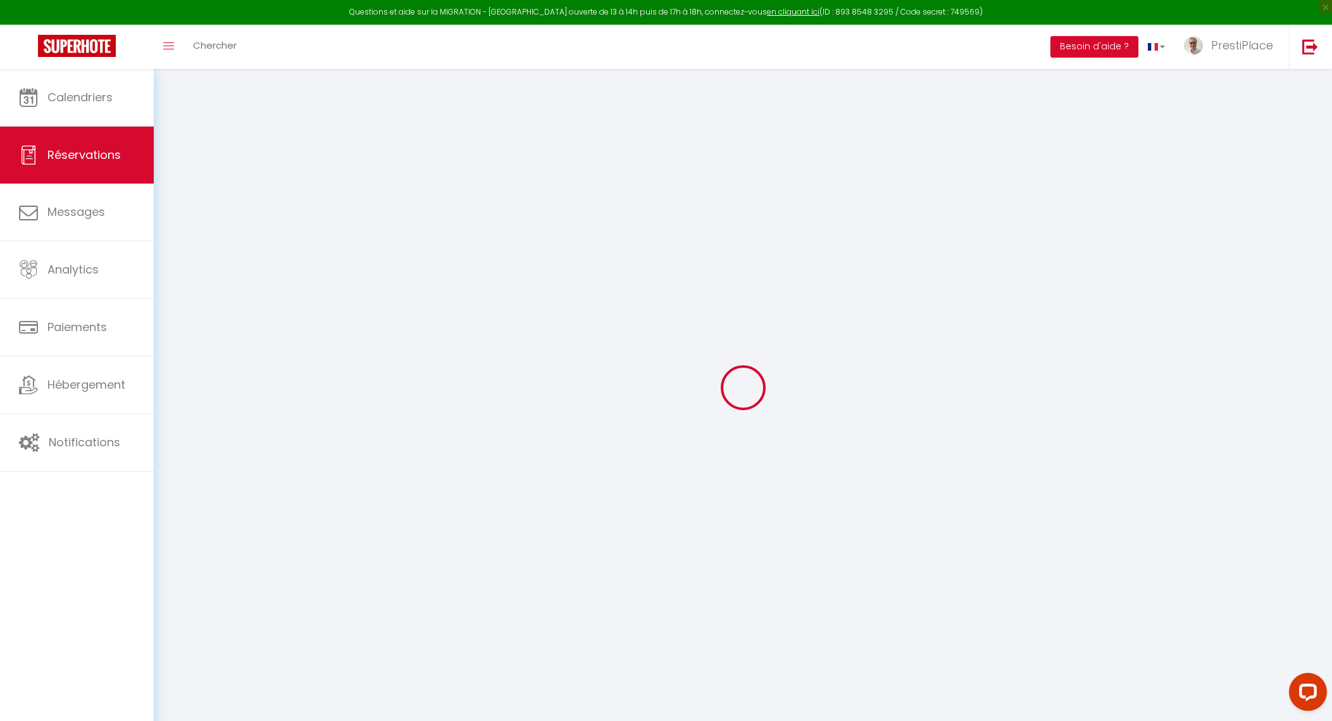
type input "[PERSON_NAME]"
type input "Brechner"
type input "[PERSON_NAME][EMAIL_ADDRESS][DOMAIN_NAME]"
type input "[PHONE_NUMBER]"
select select
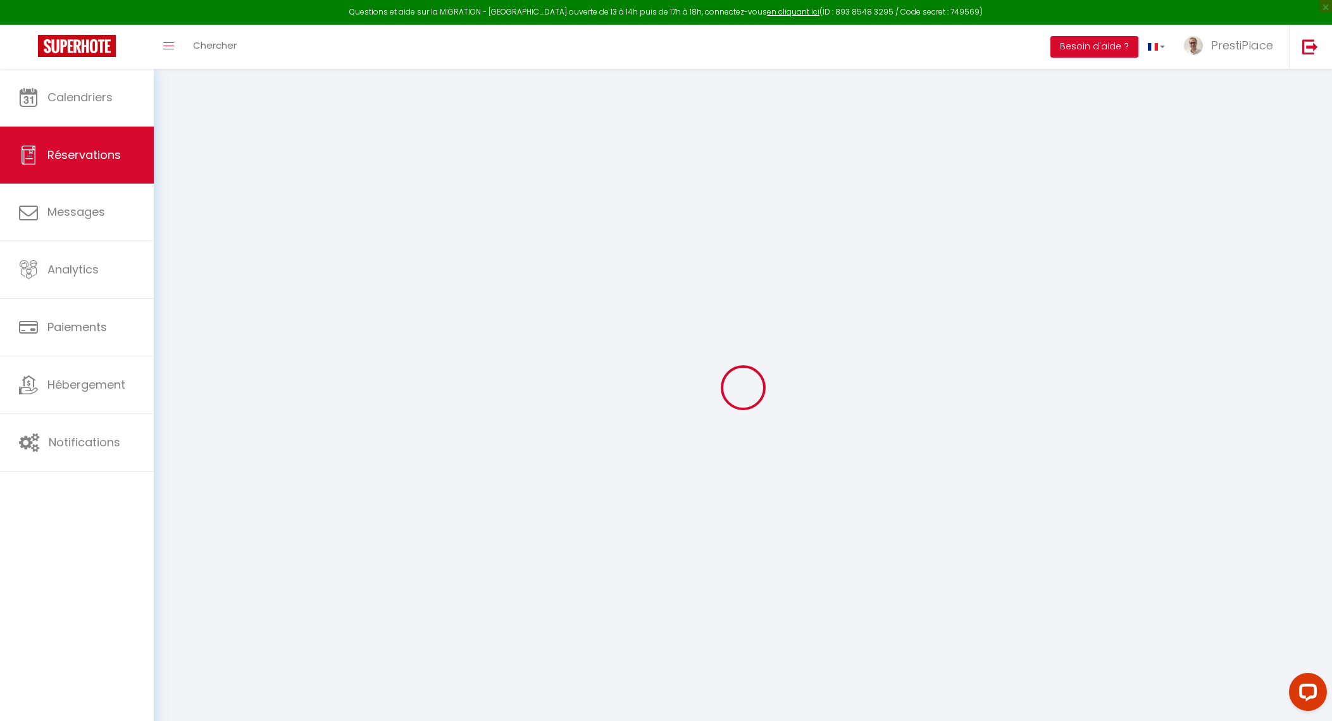
type input "139.74"
select select "63983"
select select "1"
select select
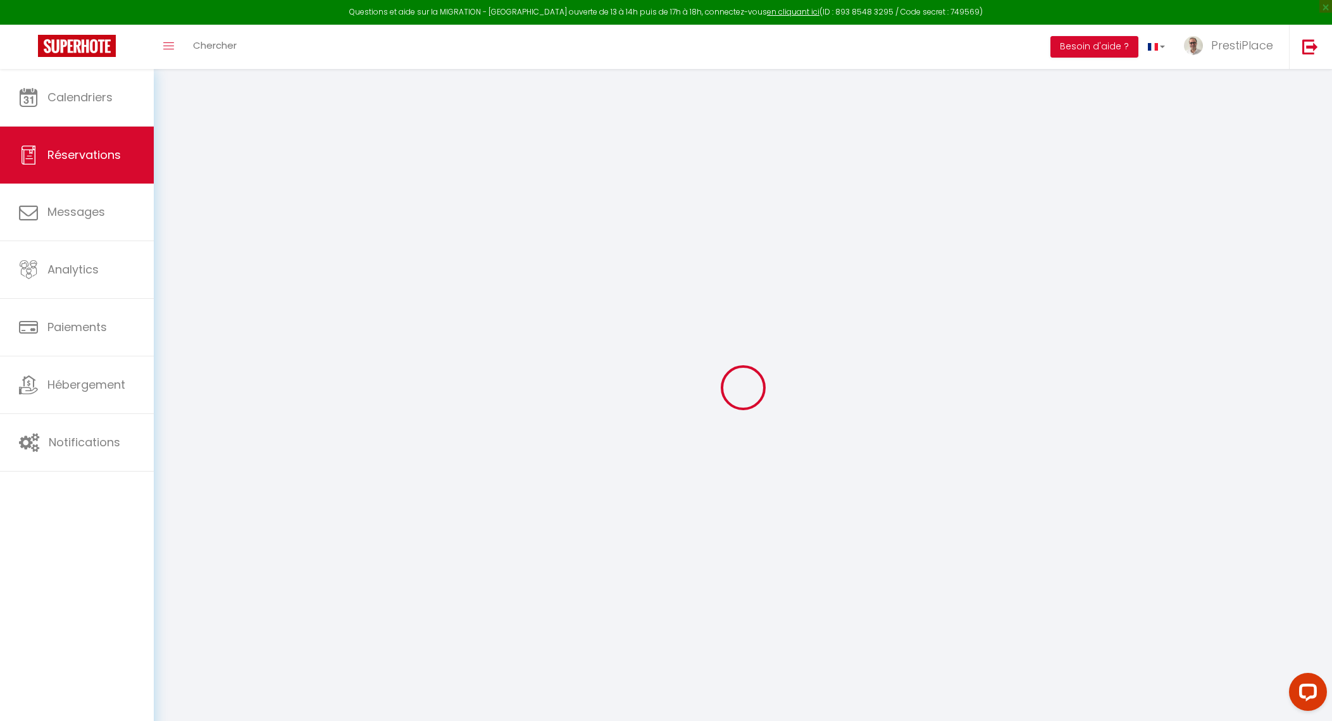
type input "4"
select select "12"
select select
type input "698.35"
checkbox input "false"
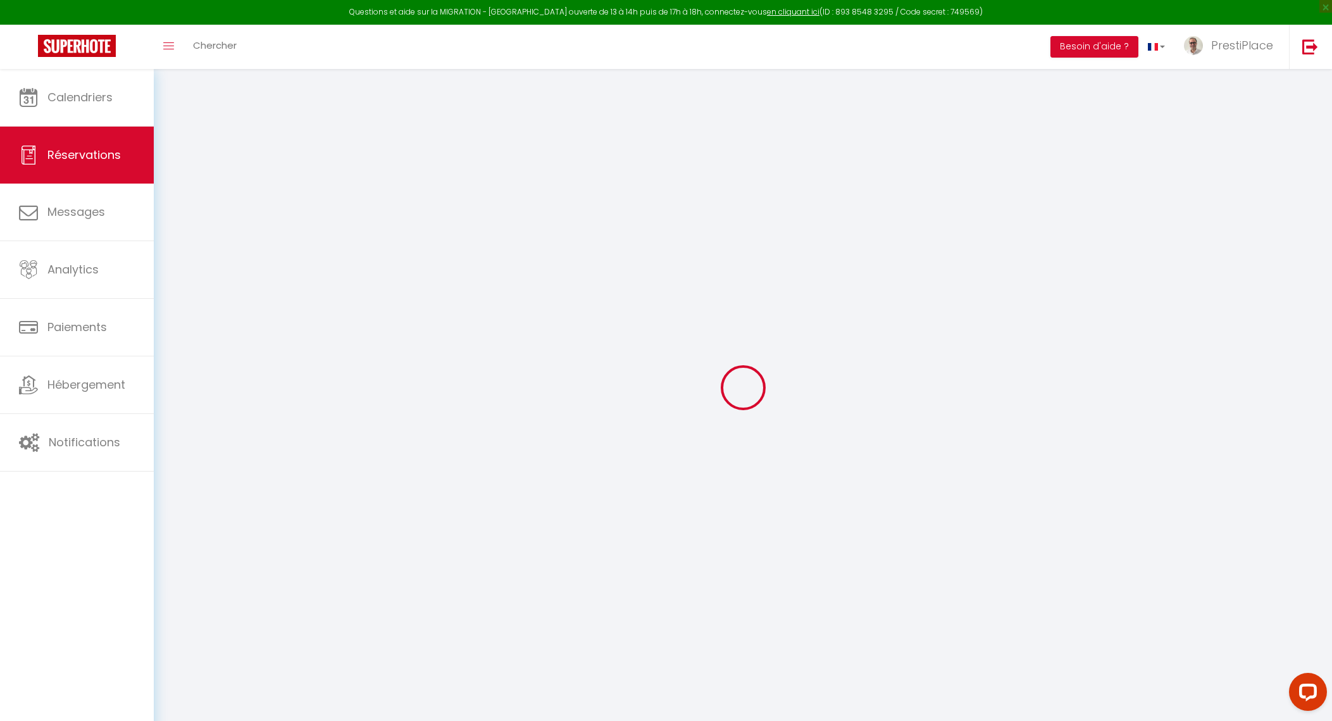
type input "0"
select select "1"
type input "0"
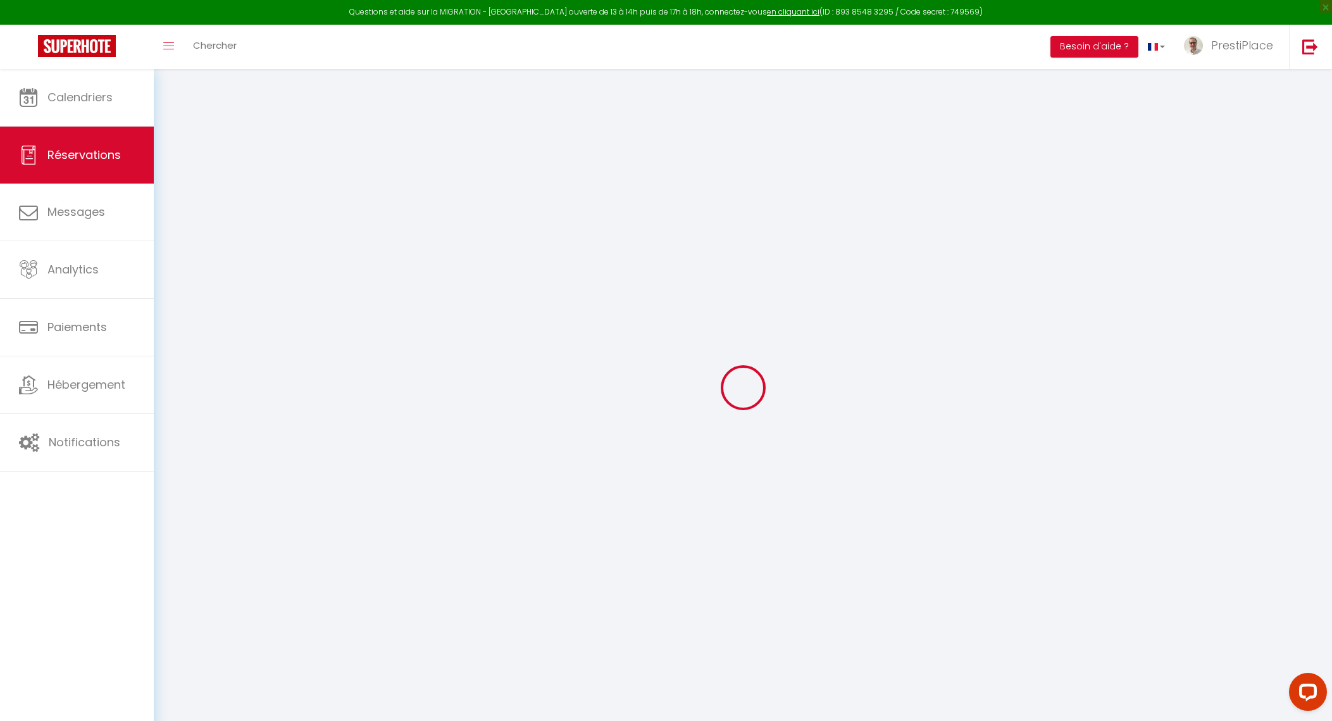
select select
select select "15"
checkbox input "false"
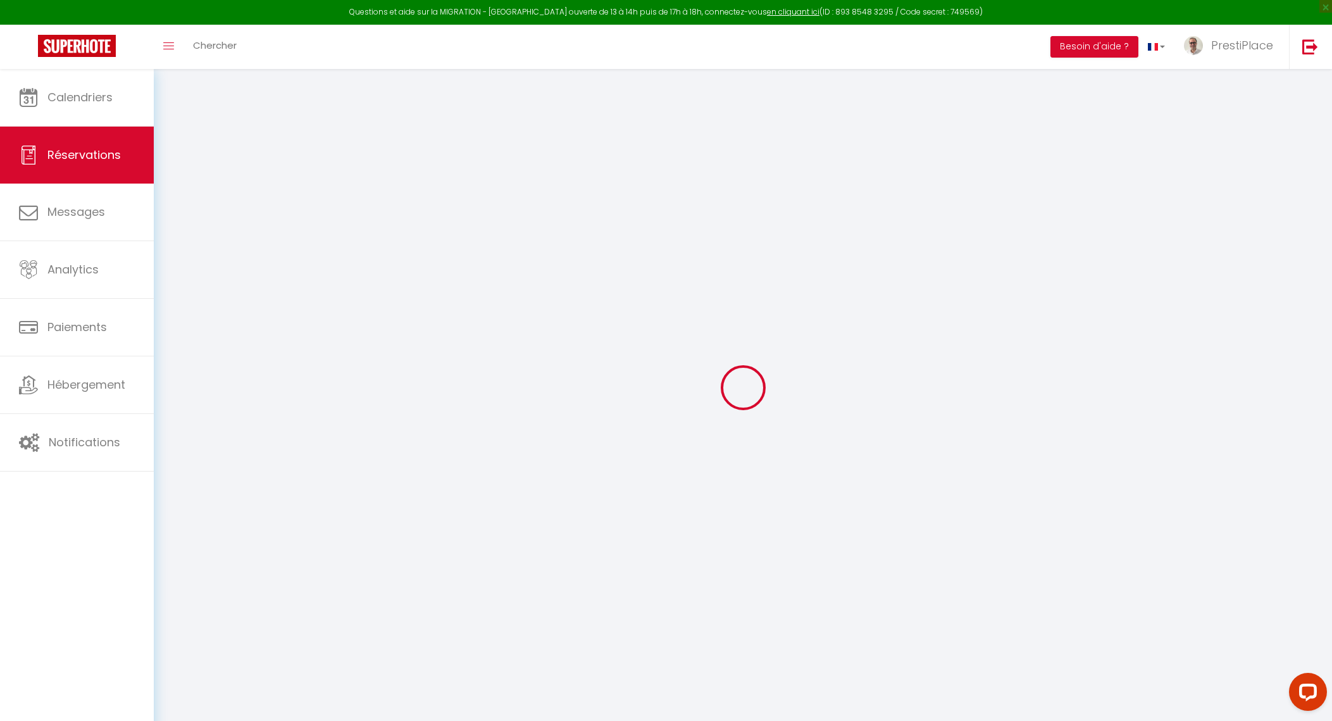
select select
checkbox input "false"
select select
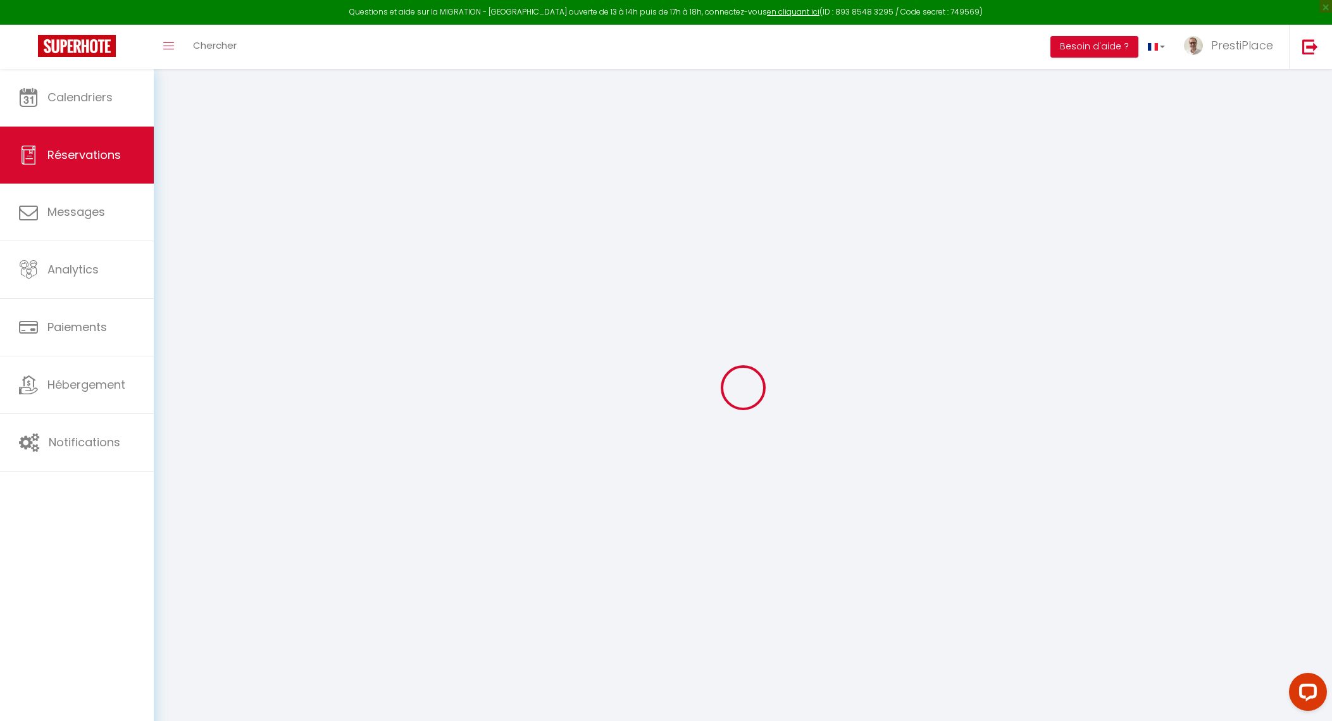
select select
checkbox input "false"
select select
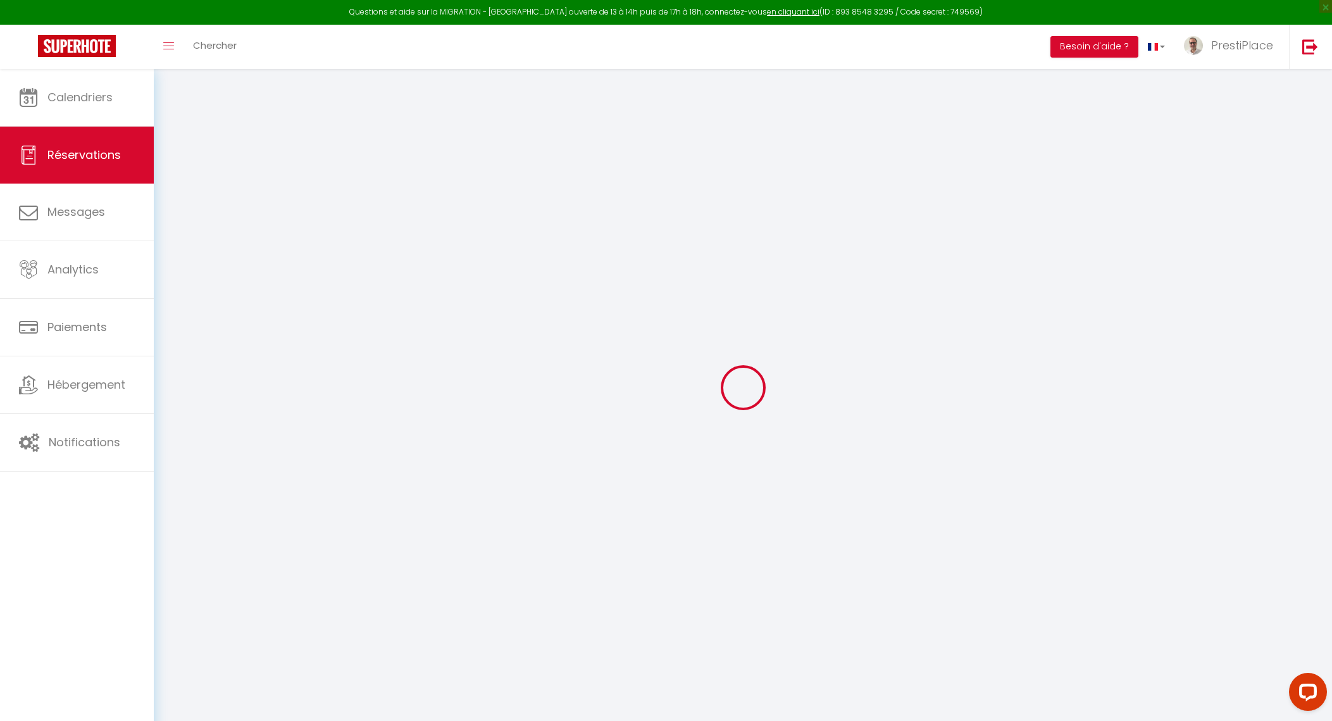
select select
checkbox input "false"
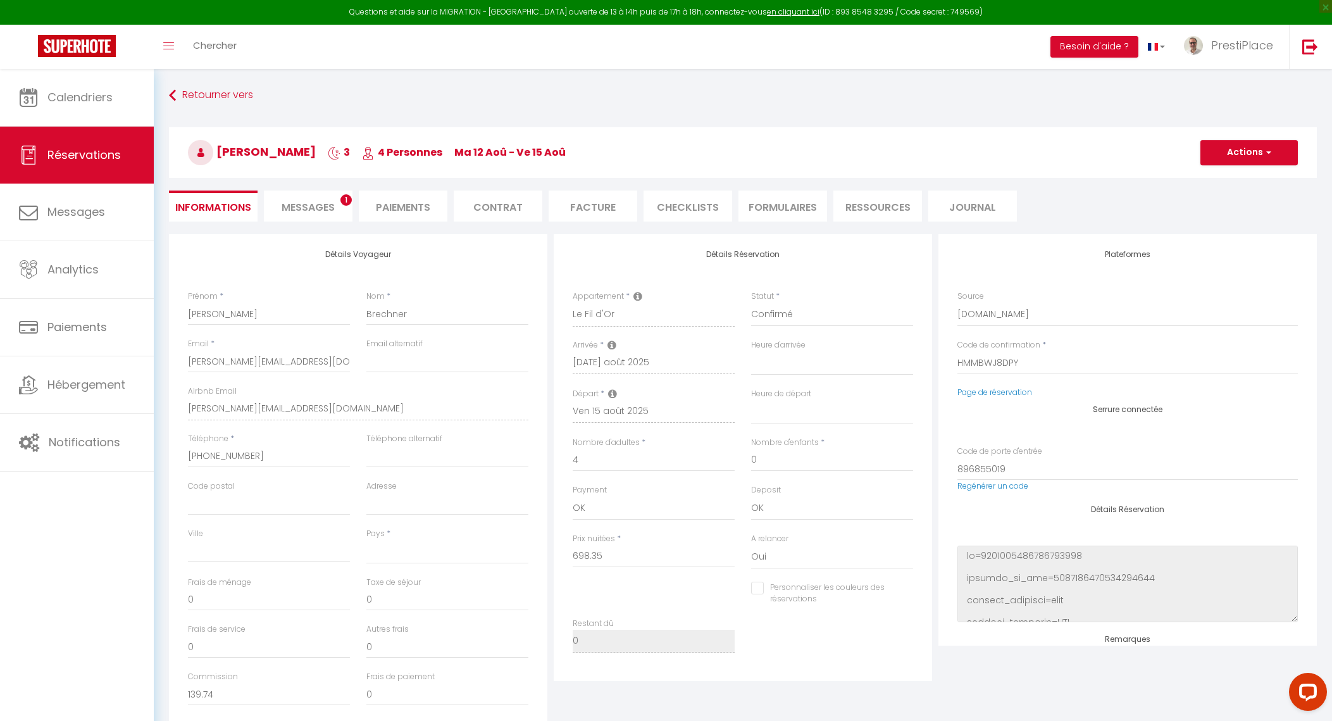
select select
type input "78"
type input "38.41"
select select
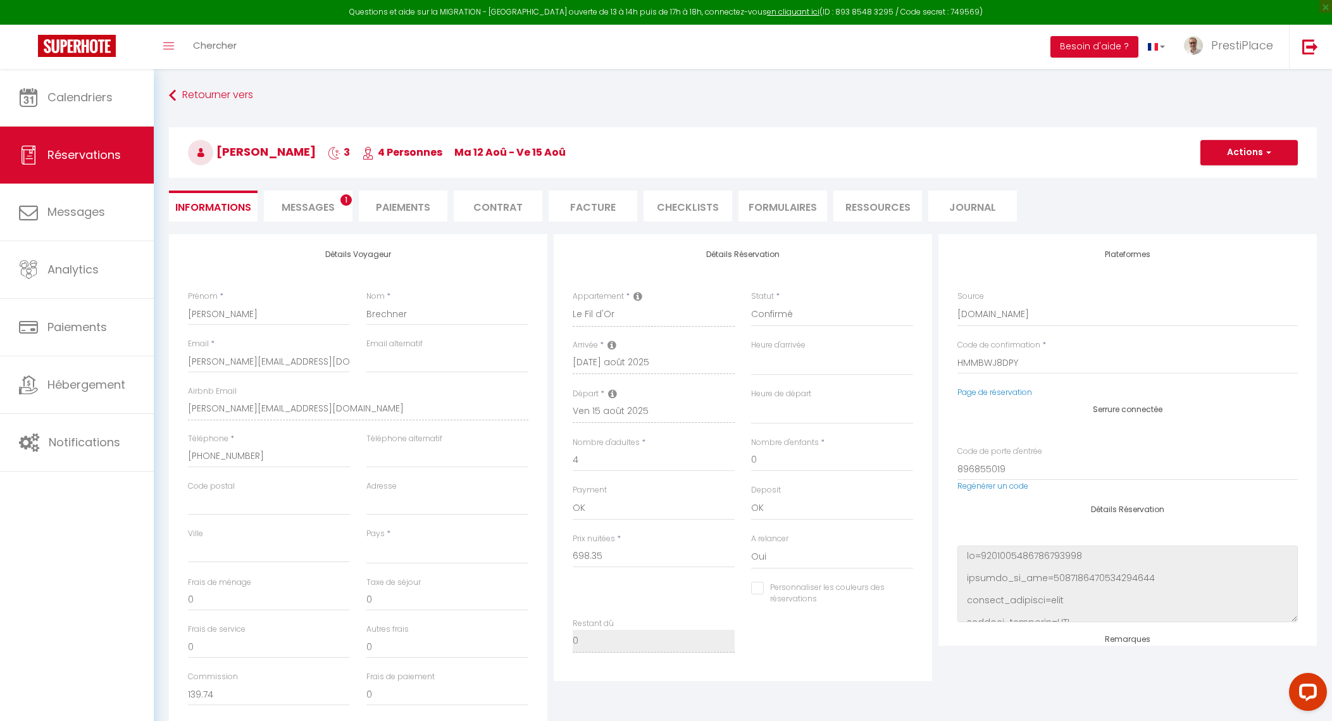
checkbox input "false"
select select
checkbox input "false"
select select
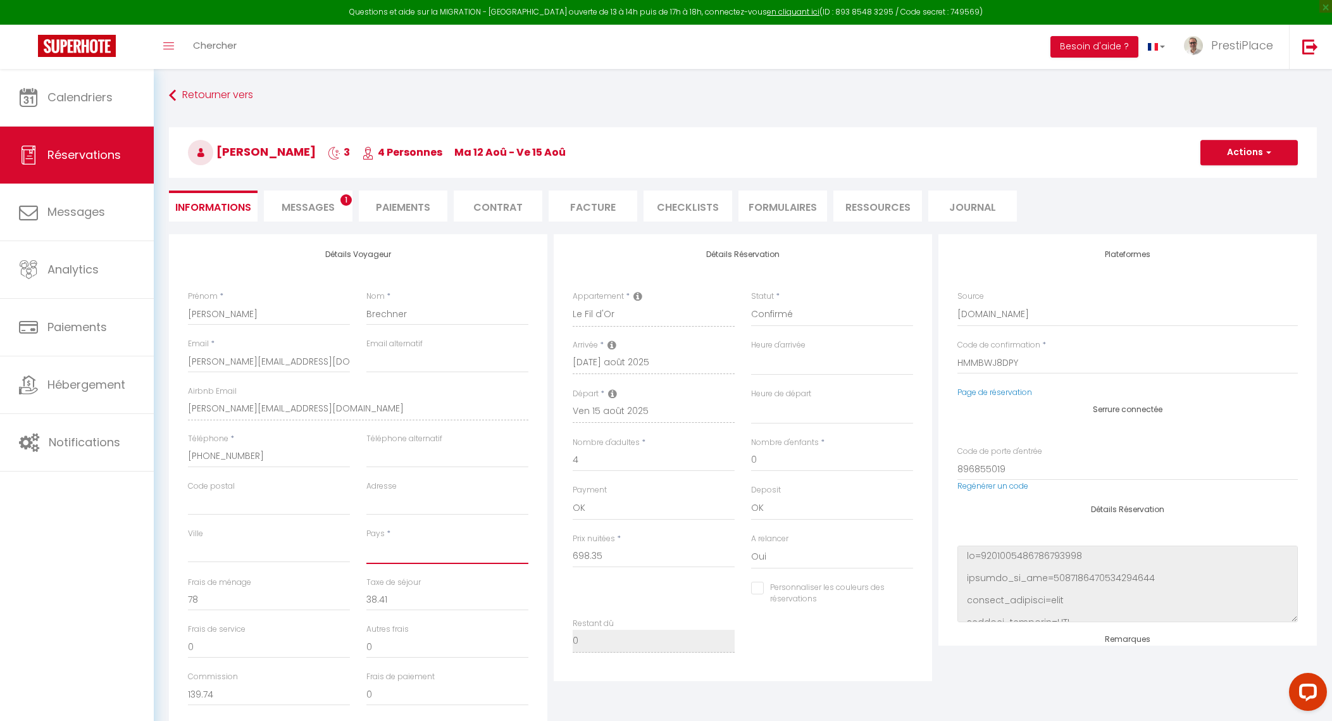
click at [418, 560] on select "[GEOGRAPHIC_DATA] [GEOGRAPHIC_DATA] [GEOGRAPHIC_DATA] [GEOGRAPHIC_DATA] [GEOGRA…" at bounding box center [447, 552] width 162 height 24
select select "US"
click at [366, 540] on select "[GEOGRAPHIC_DATA] [GEOGRAPHIC_DATA] [GEOGRAPHIC_DATA] [GEOGRAPHIC_DATA] [GEOGRA…" at bounding box center [447, 552] width 162 height 24
select select
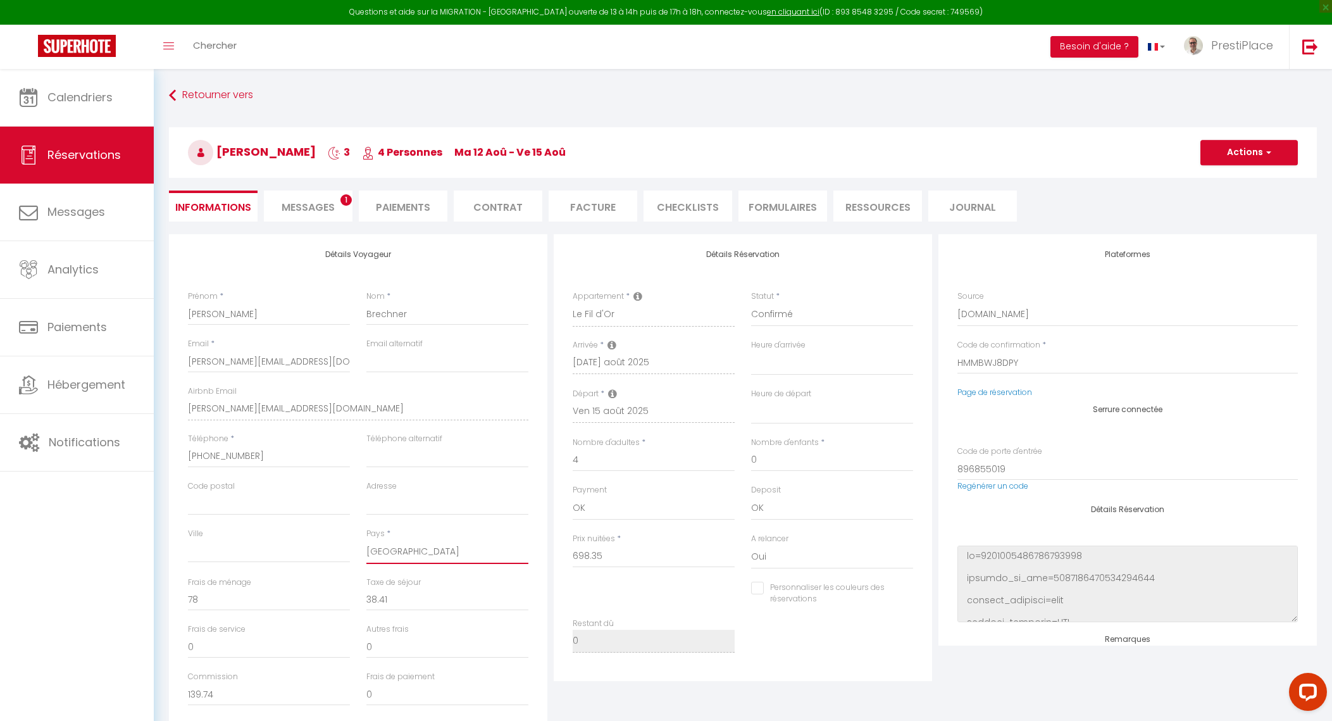
checkbox input "false"
click at [1253, 153] on button "Actions" at bounding box center [1249, 152] width 97 height 25
click at [1232, 180] on link "Enregistrer" at bounding box center [1237, 180] width 100 height 16
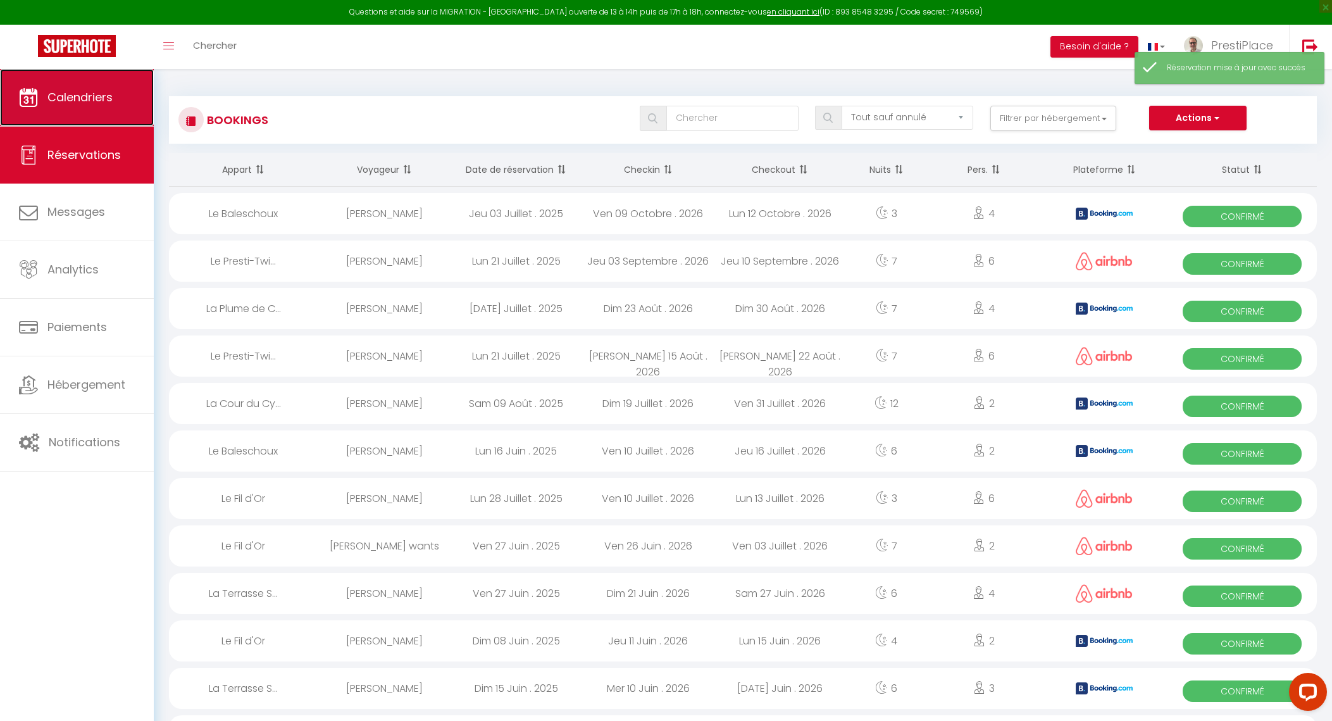
click at [98, 104] on span "Calendriers" at bounding box center [79, 97] width 65 height 16
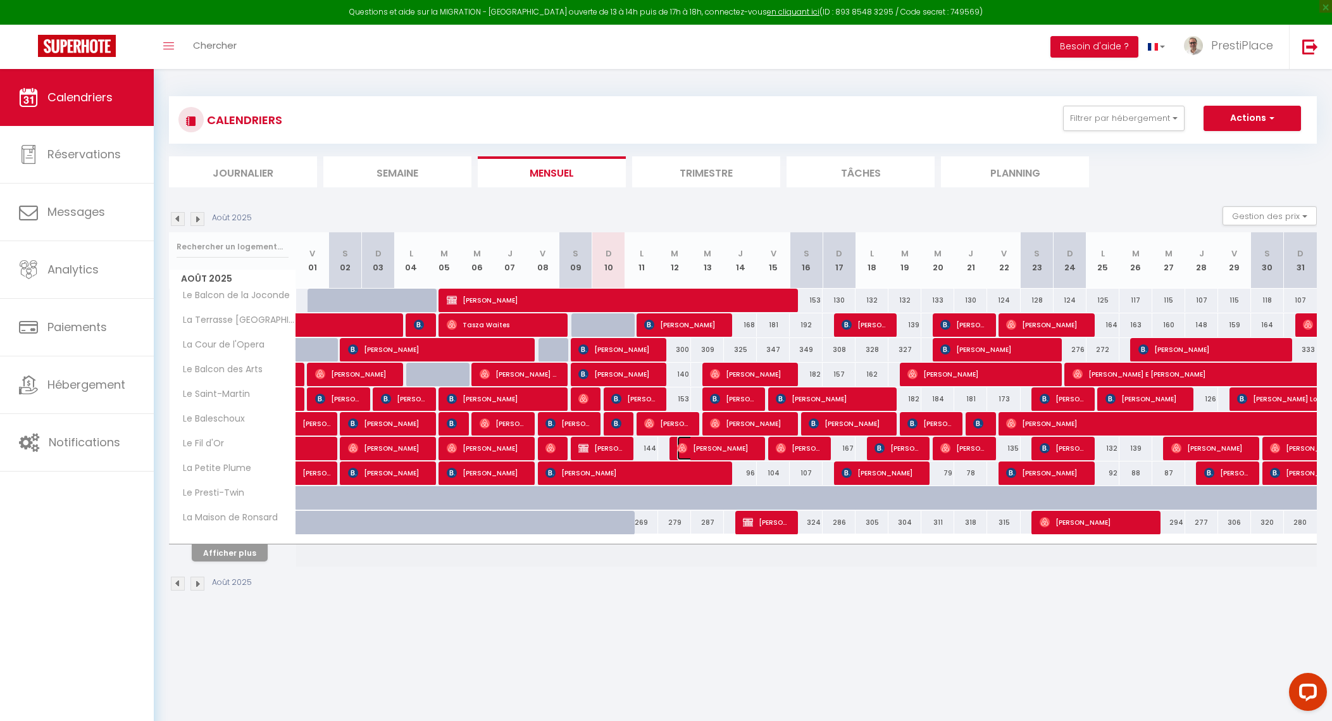
click at [709, 447] on span "[PERSON_NAME]" at bounding box center [715, 448] width 77 height 24
select select "OK"
select select "0"
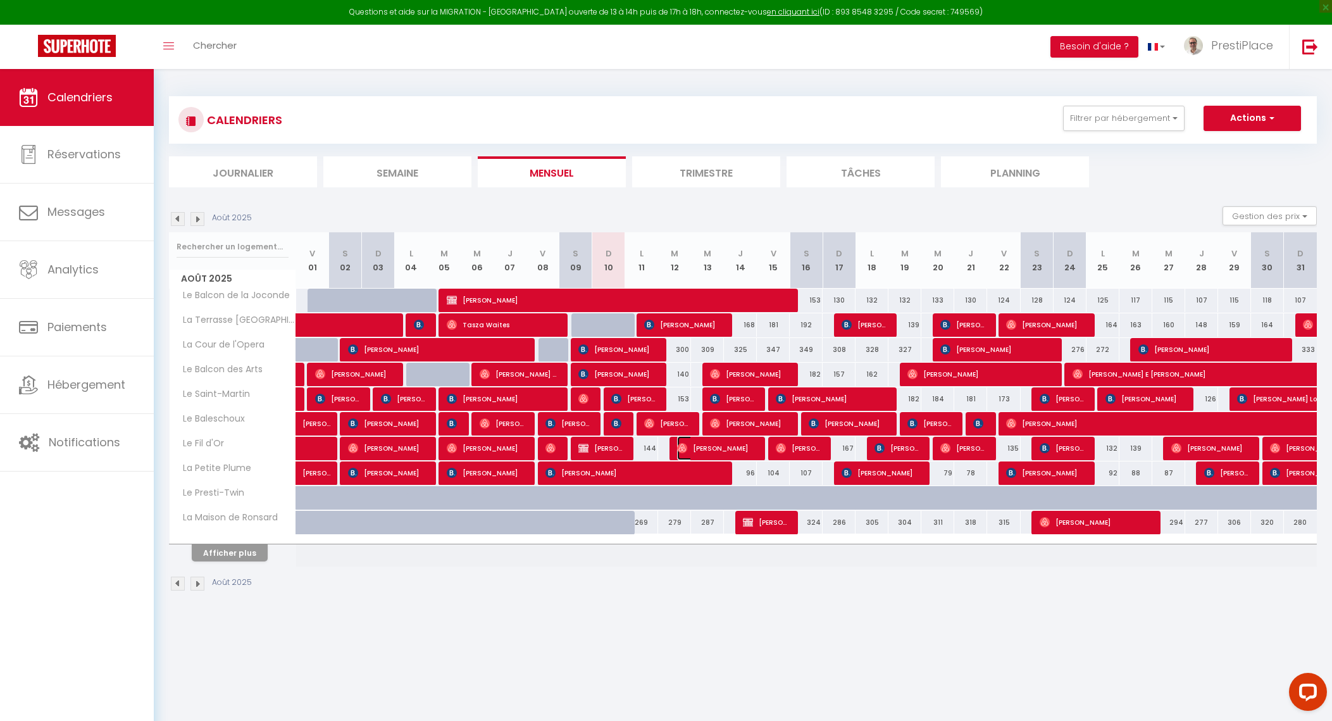
select select "1"
select select
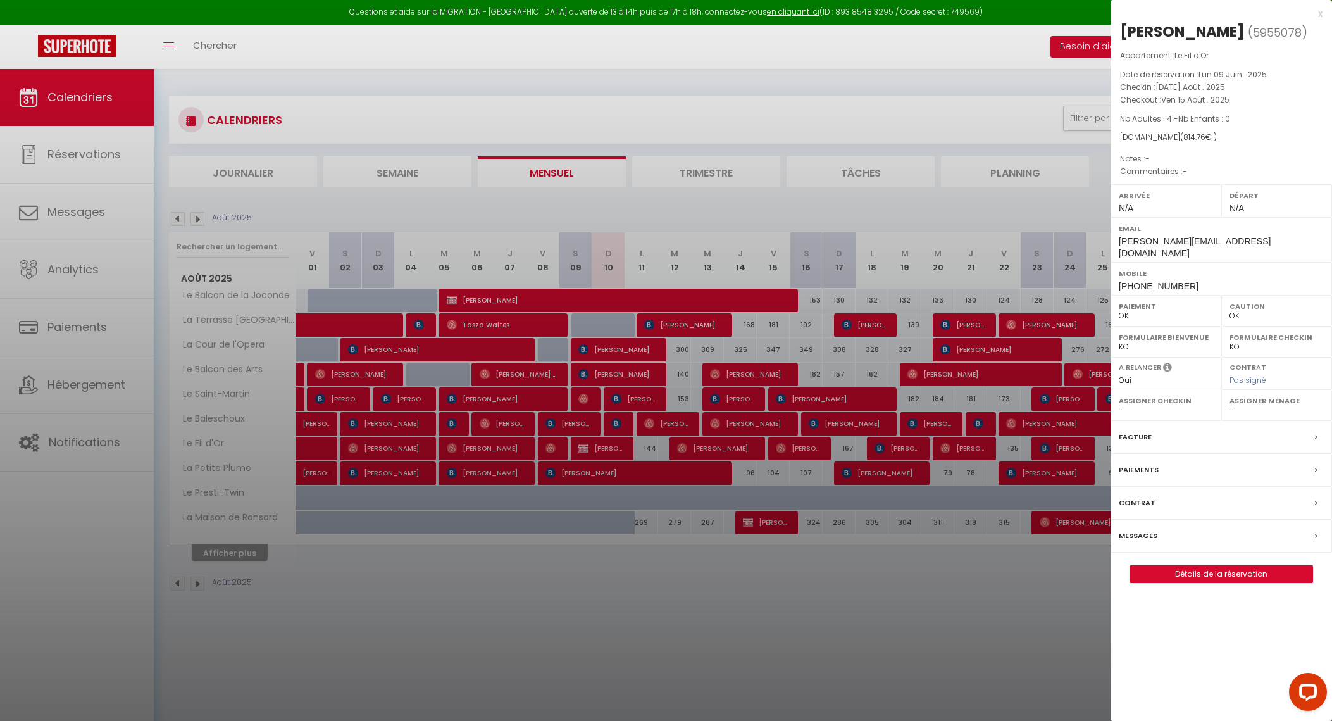
click at [1126, 529] on label "Messages" at bounding box center [1138, 535] width 39 height 13
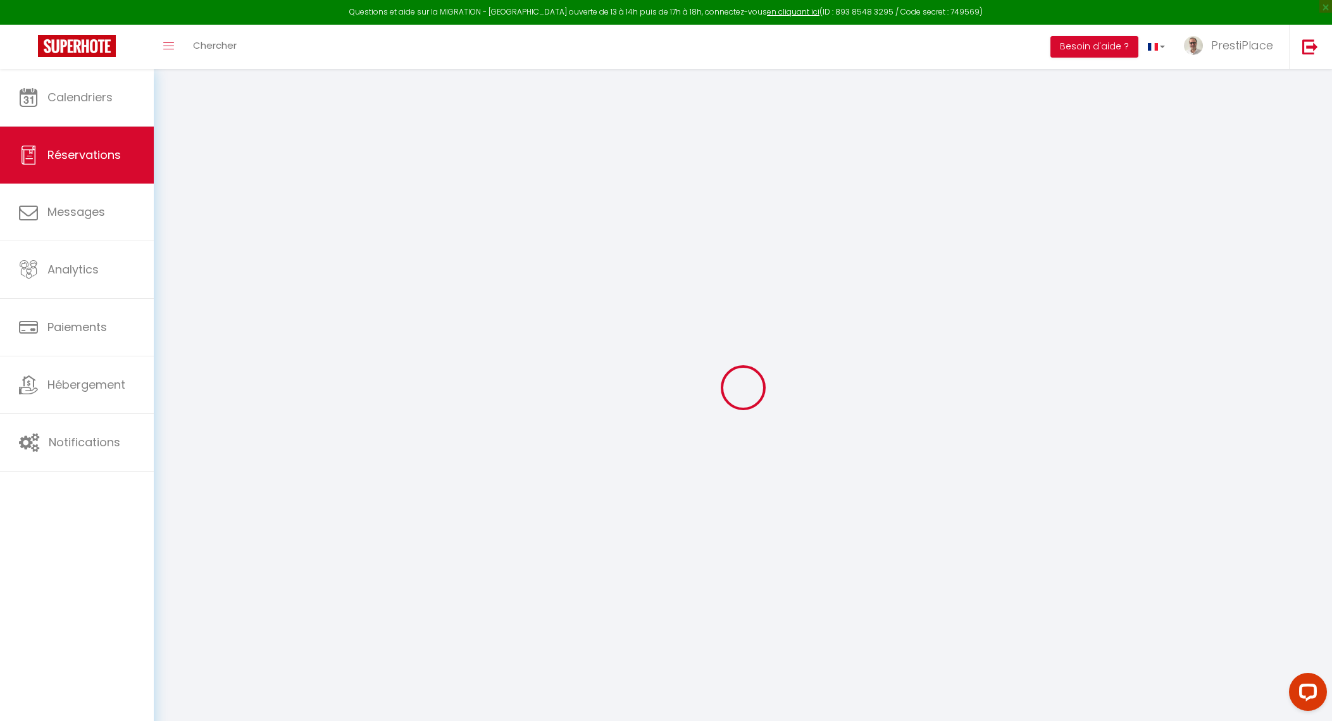
select select
checkbox input "false"
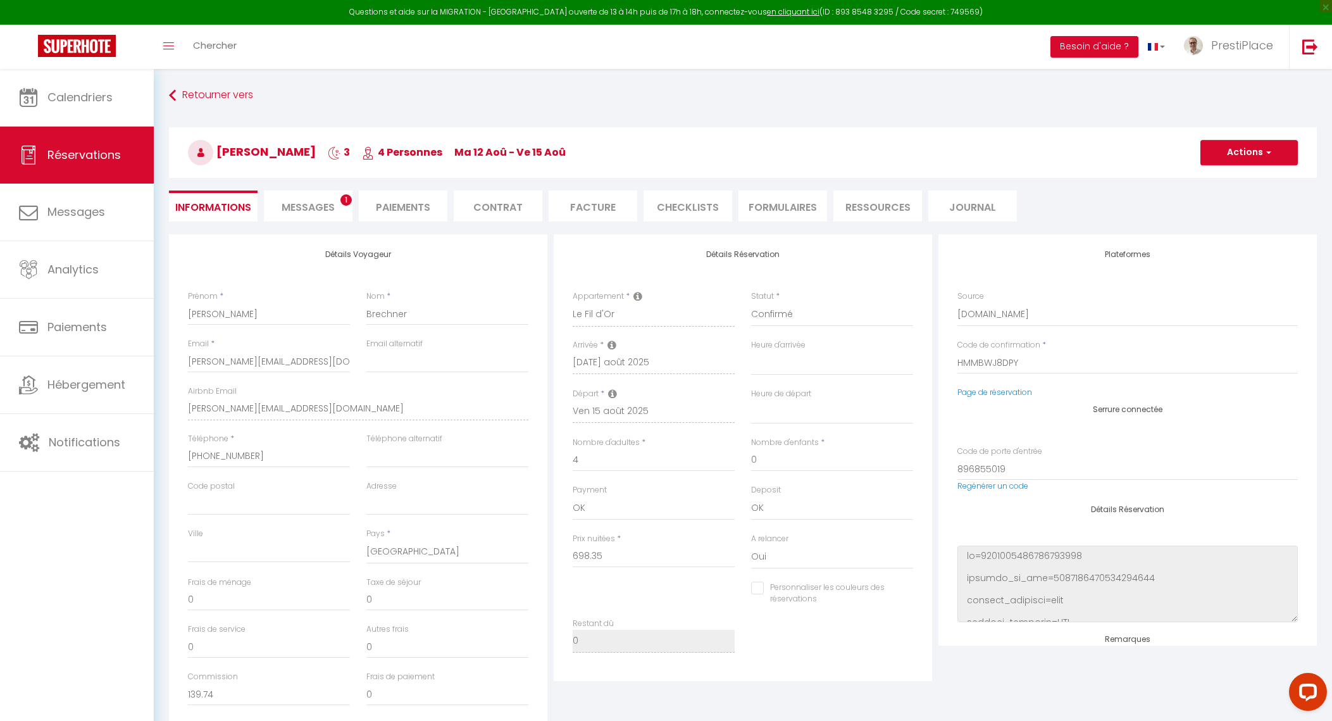
click at [310, 210] on span "Messages" at bounding box center [308, 207] width 53 height 15
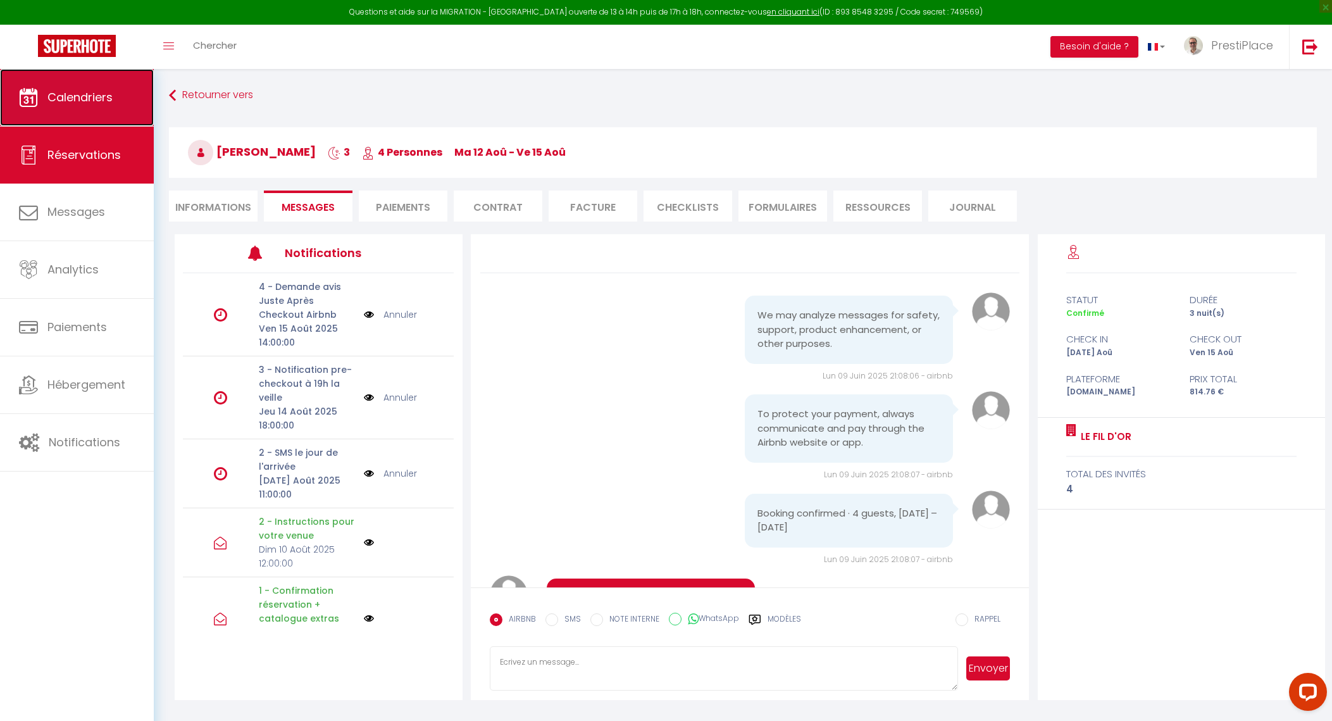
click at [79, 107] on link "Calendriers" at bounding box center [77, 97] width 154 height 57
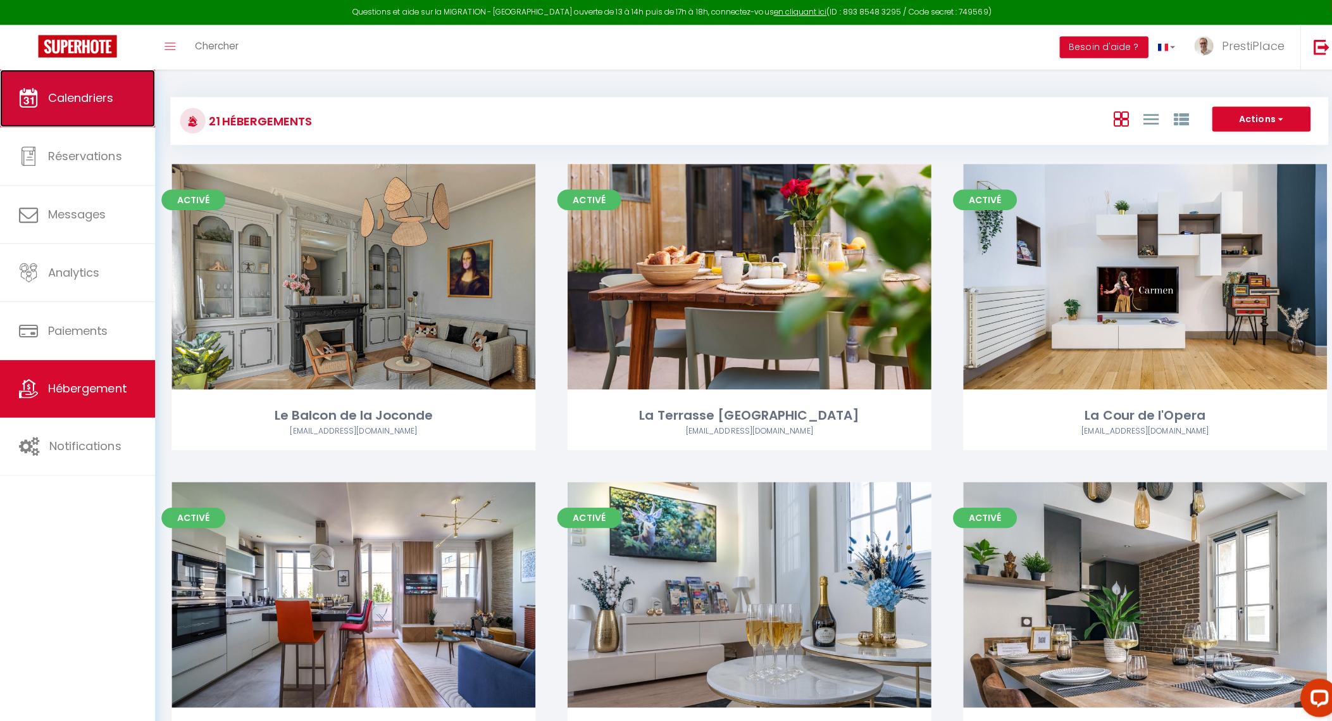
click at [82, 87] on link "Calendriers" at bounding box center [77, 97] width 154 height 57
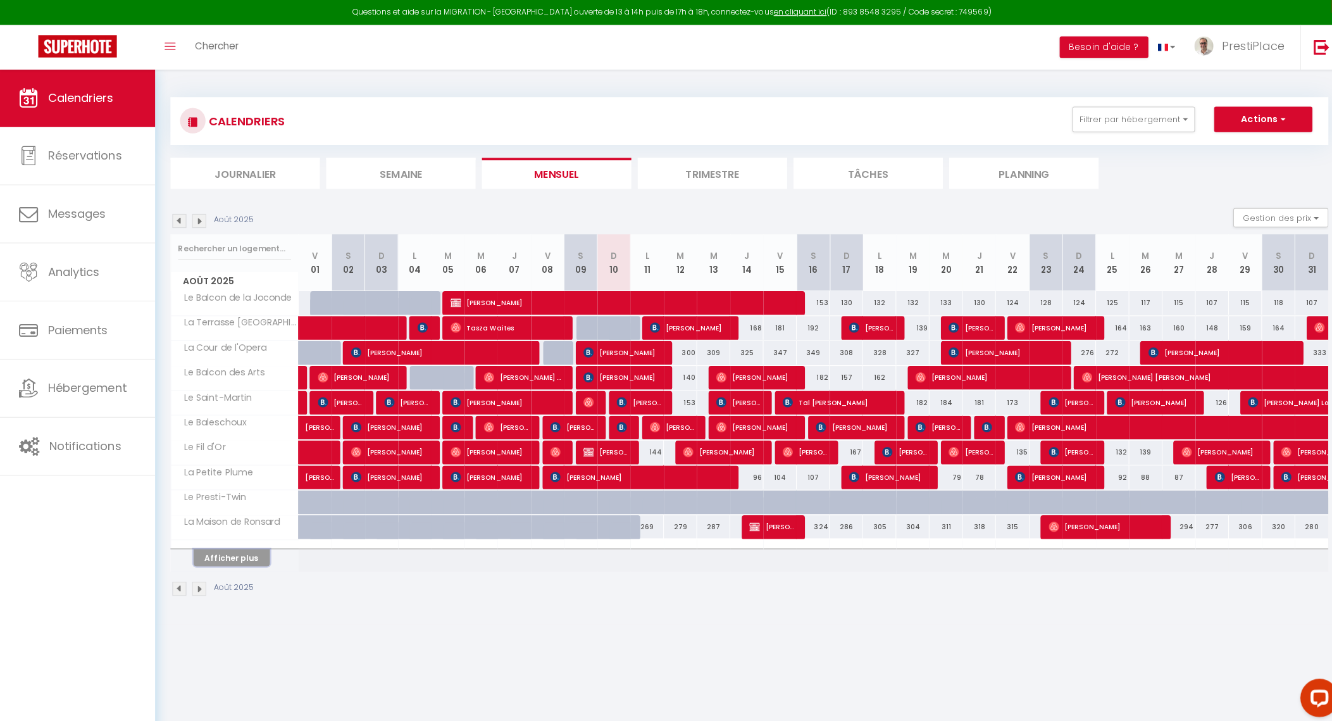
click at [214, 554] on button "Afficher plus" at bounding box center [230, 552] width 76 height 17
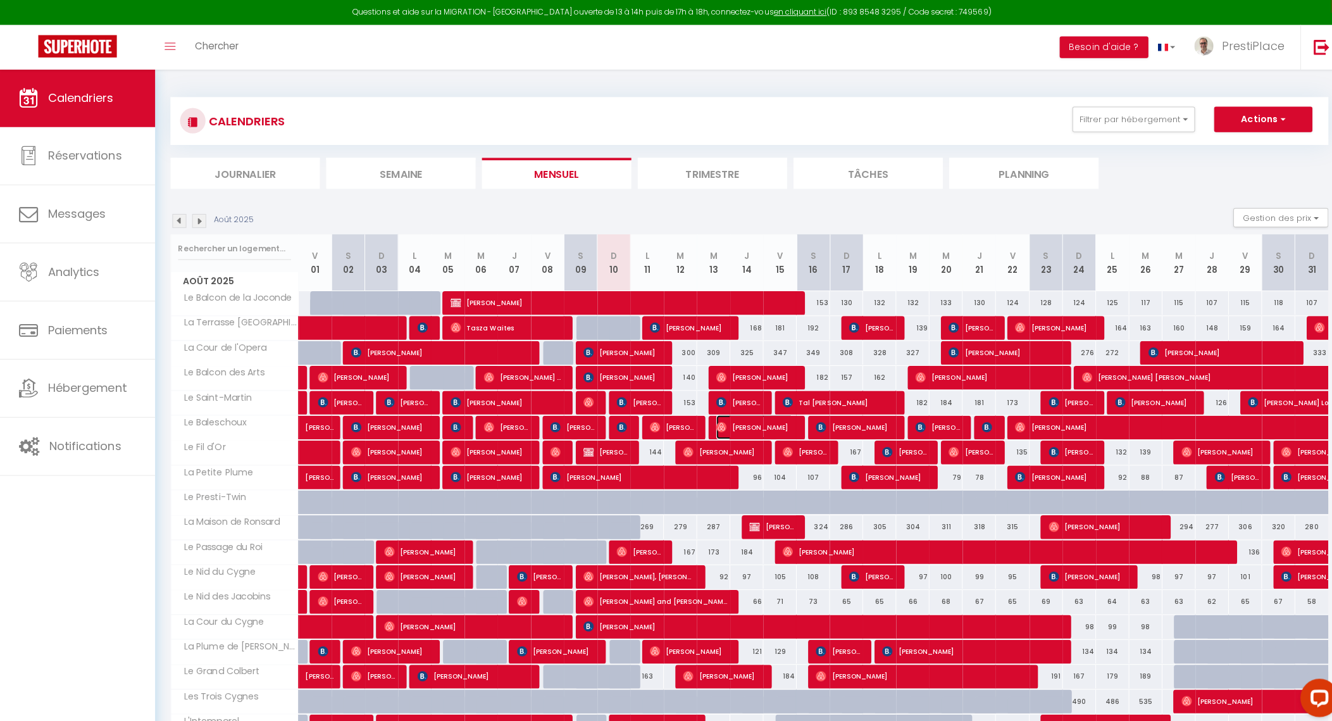
click at [746, 422] on span "[PERSON_NAME]" at bounding box center [748, 423] width 77 height 24
select select "OK"
select select "0"
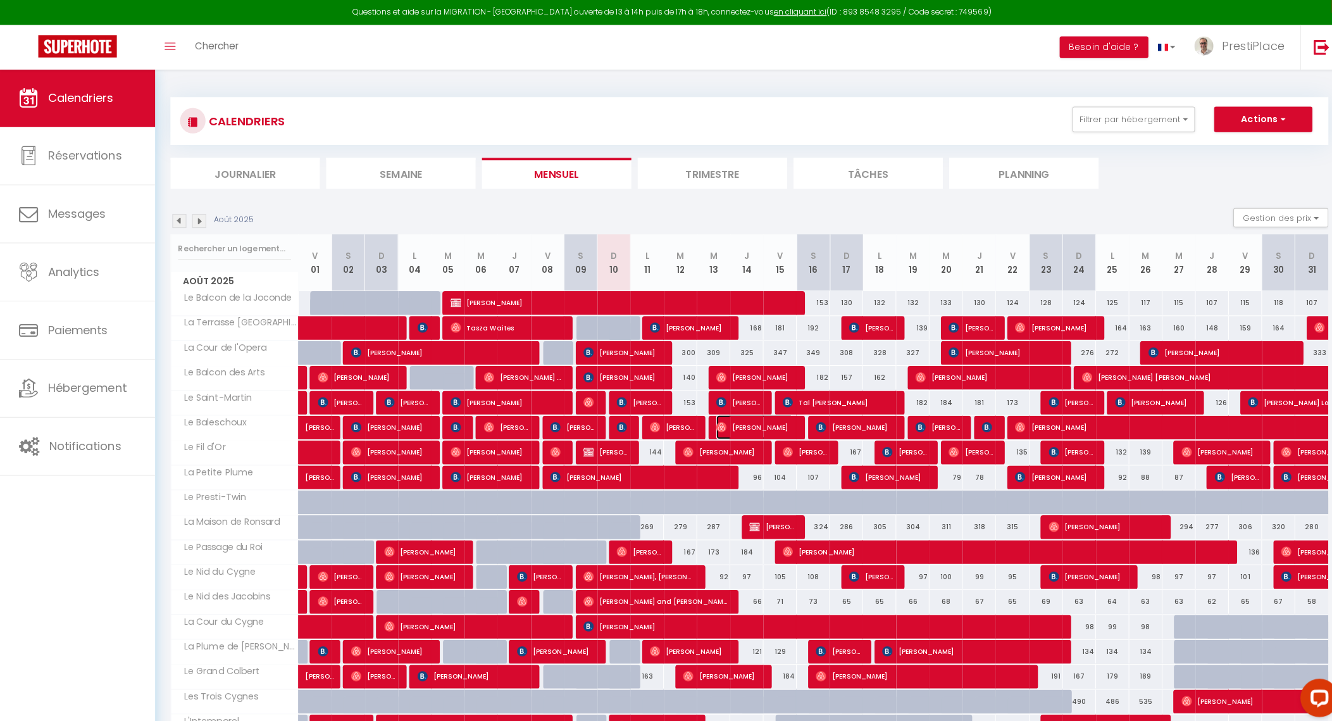
select select "1"
select select
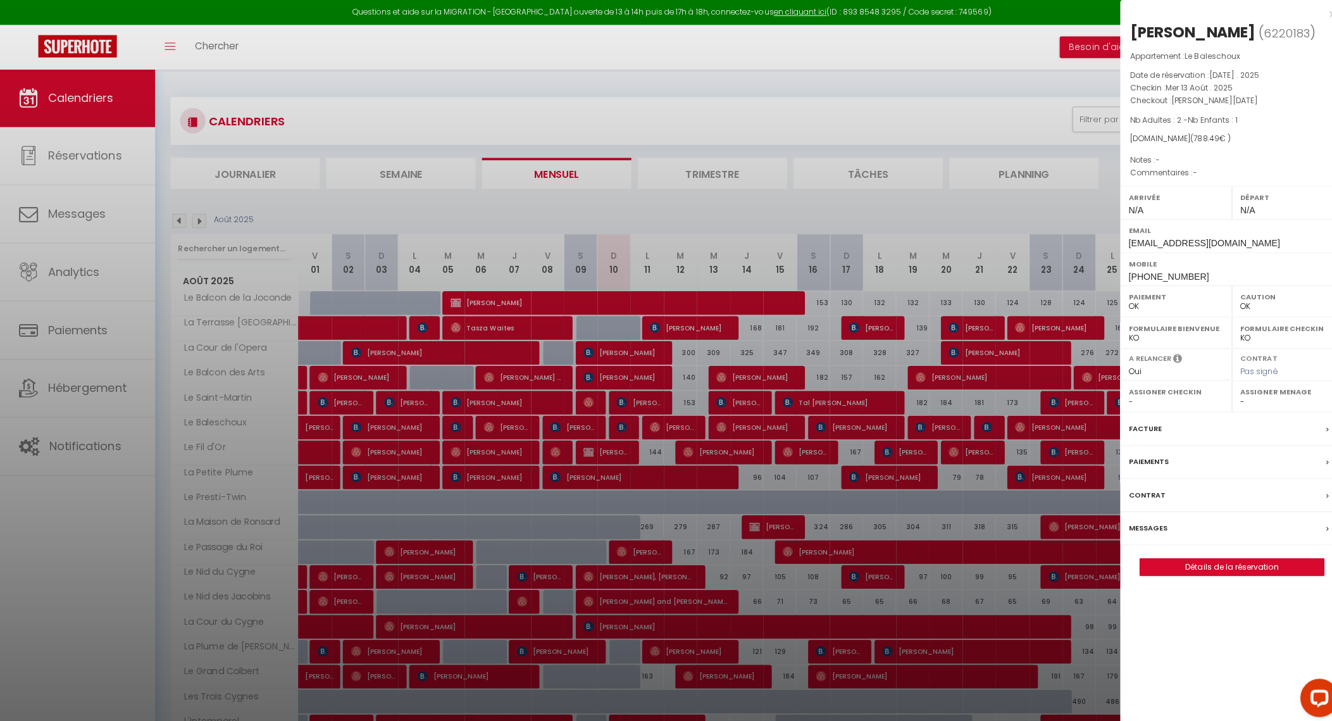
click at [746, 422] on div at bounding box center [666, 360] width 1332 height 721
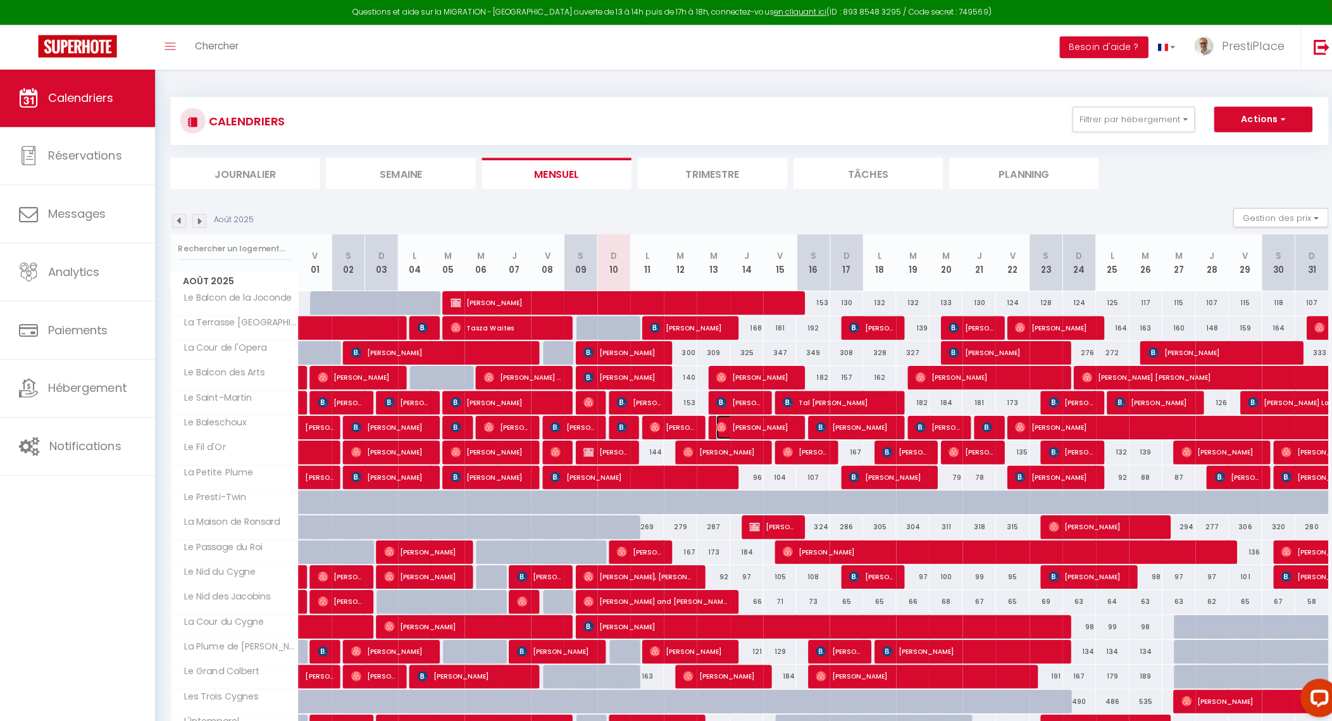
click at [746, 422] on span "[PERSON_NAME]" at bounding box center [748, 423] width 77 height 24
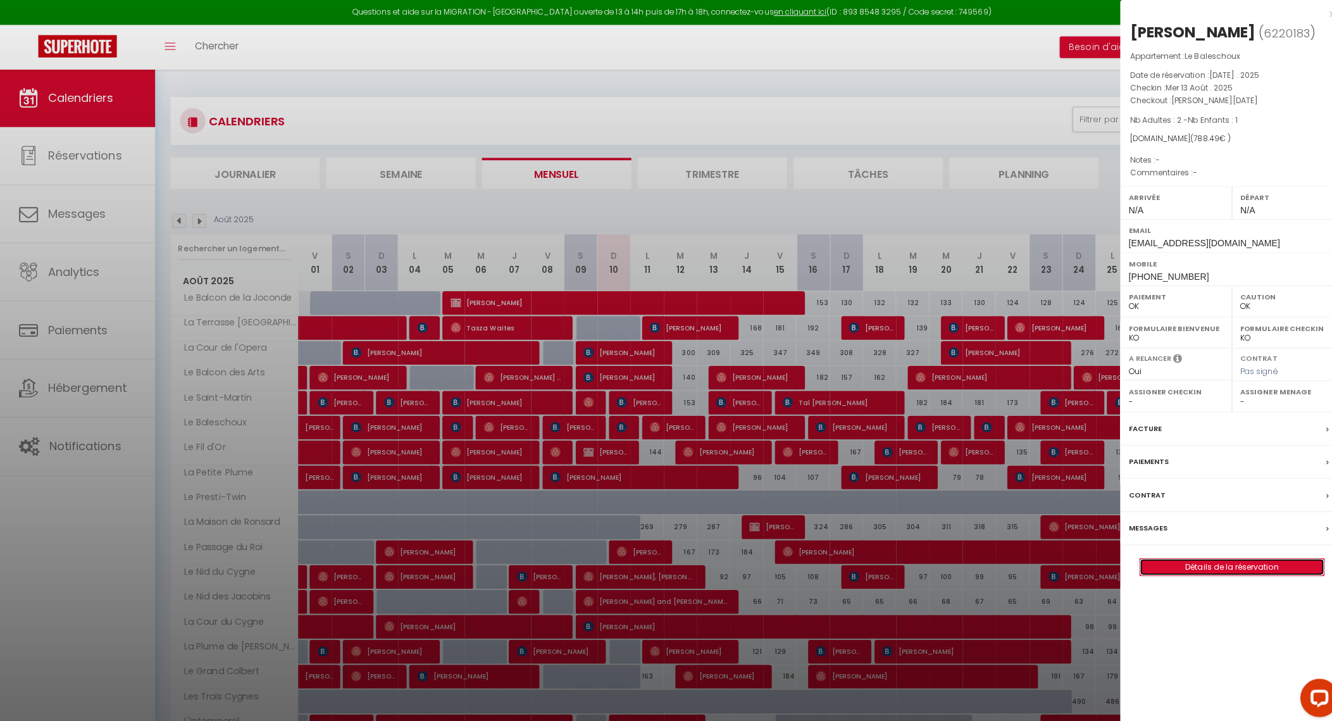
click at [1196, 557] on link "Détails de la réservation" at bounding box center [1221, 562] width 182 height 16
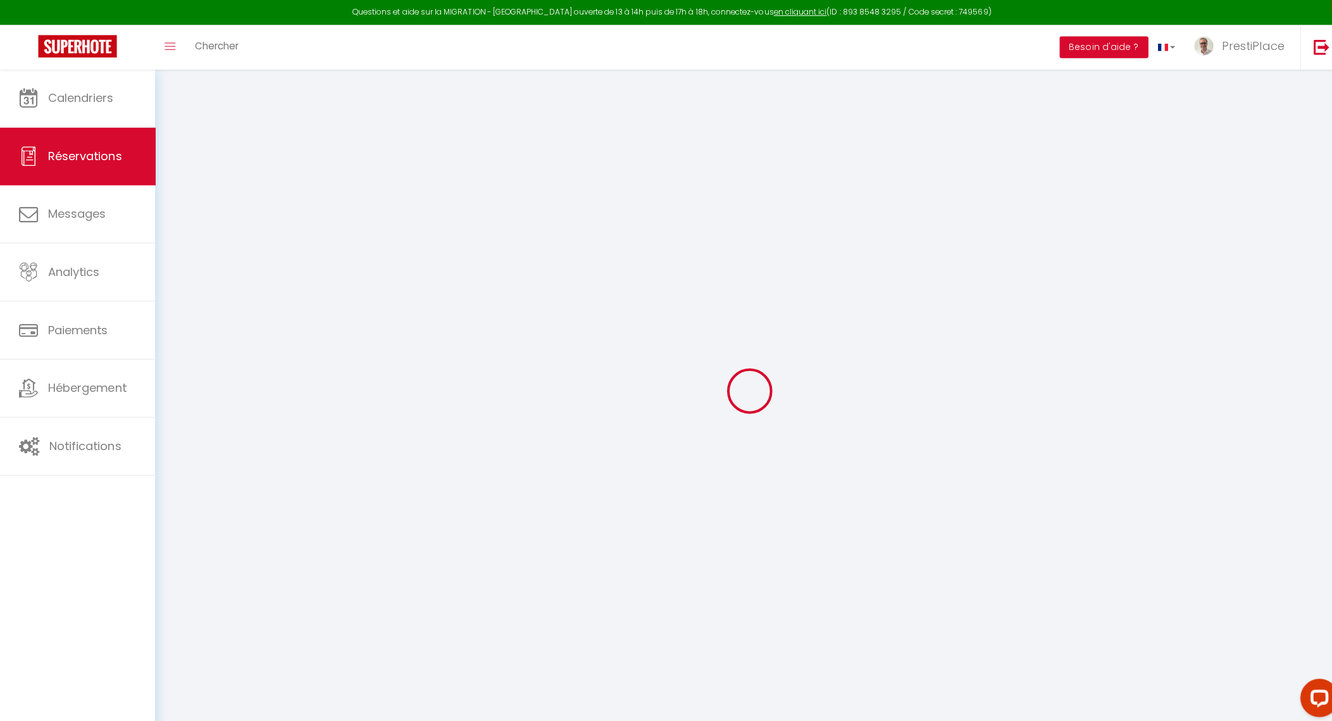
type input "[PERSON_NAME]"
type input "Najda"
type input "[EMAIL_ADDRESS][DOMAIN_NAME]"
type input "[PHONE_NUMBER]"
select select
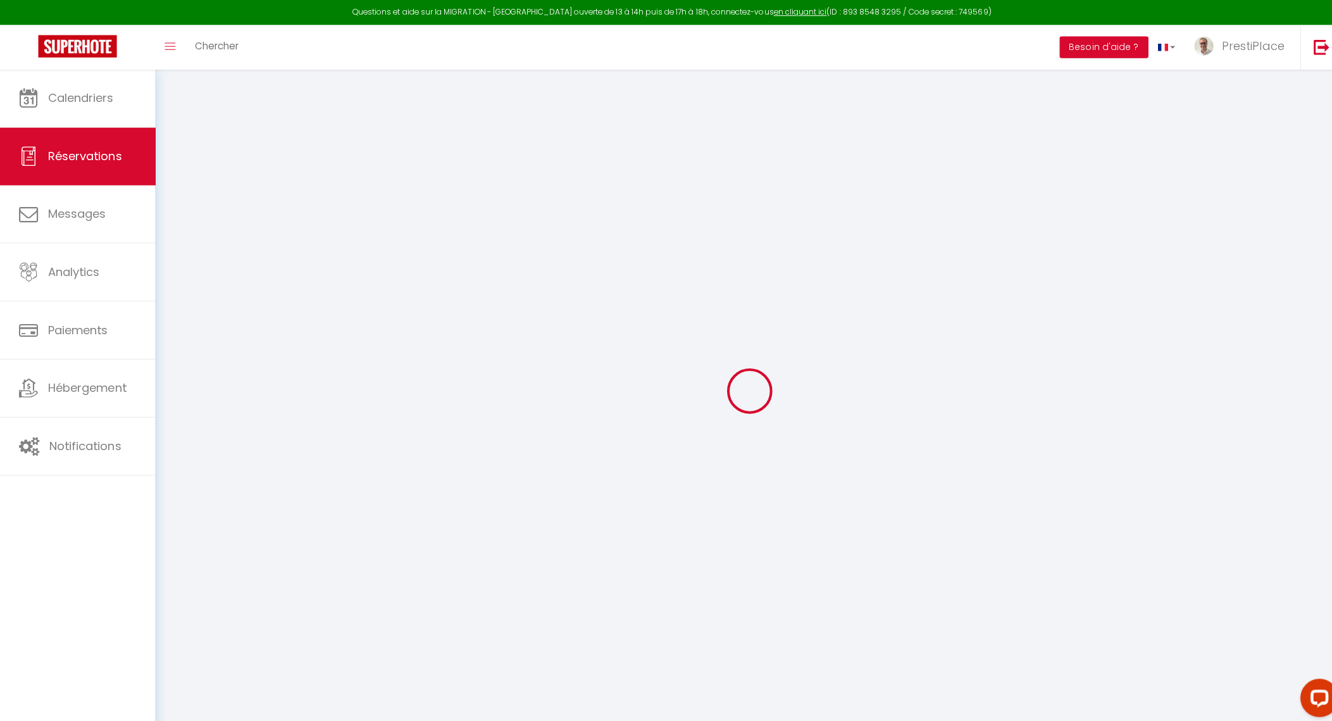
type input "137.4"
select select "13550"
select select "1"
select select
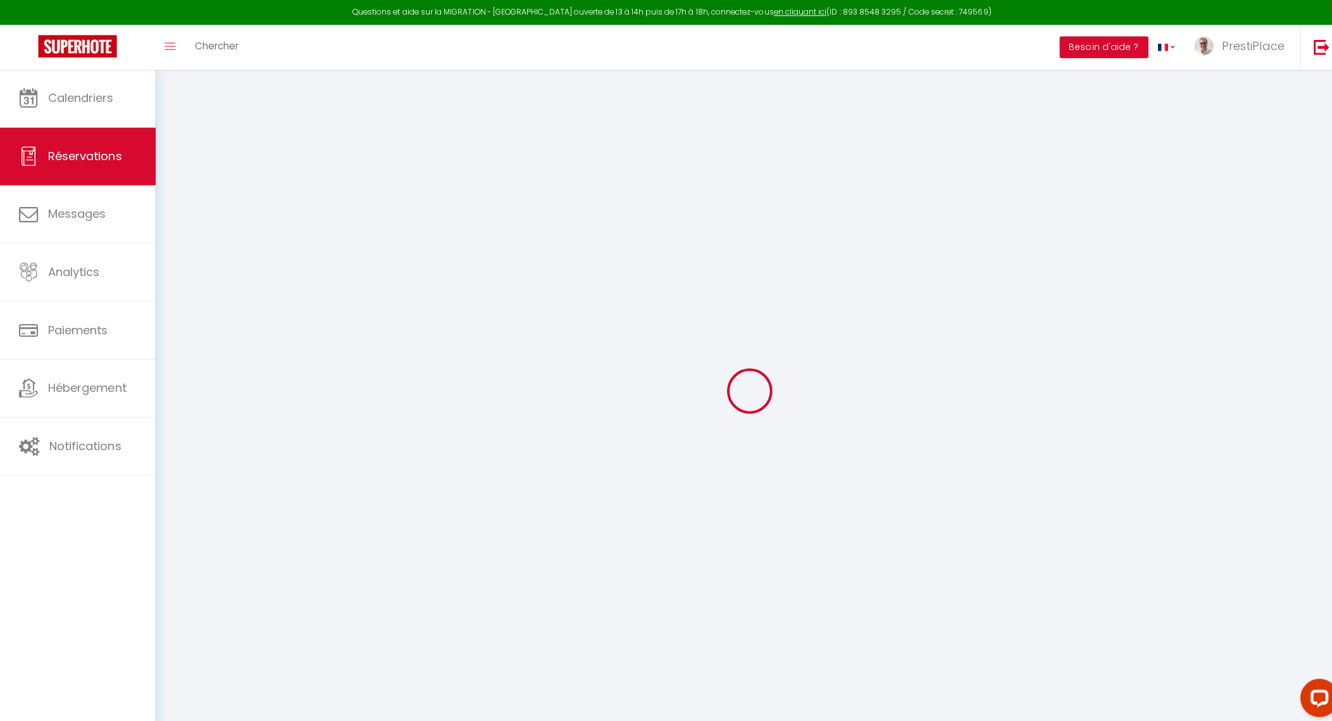
type input "2"
type input "1"
select select "12"
select select
type input "685.36"
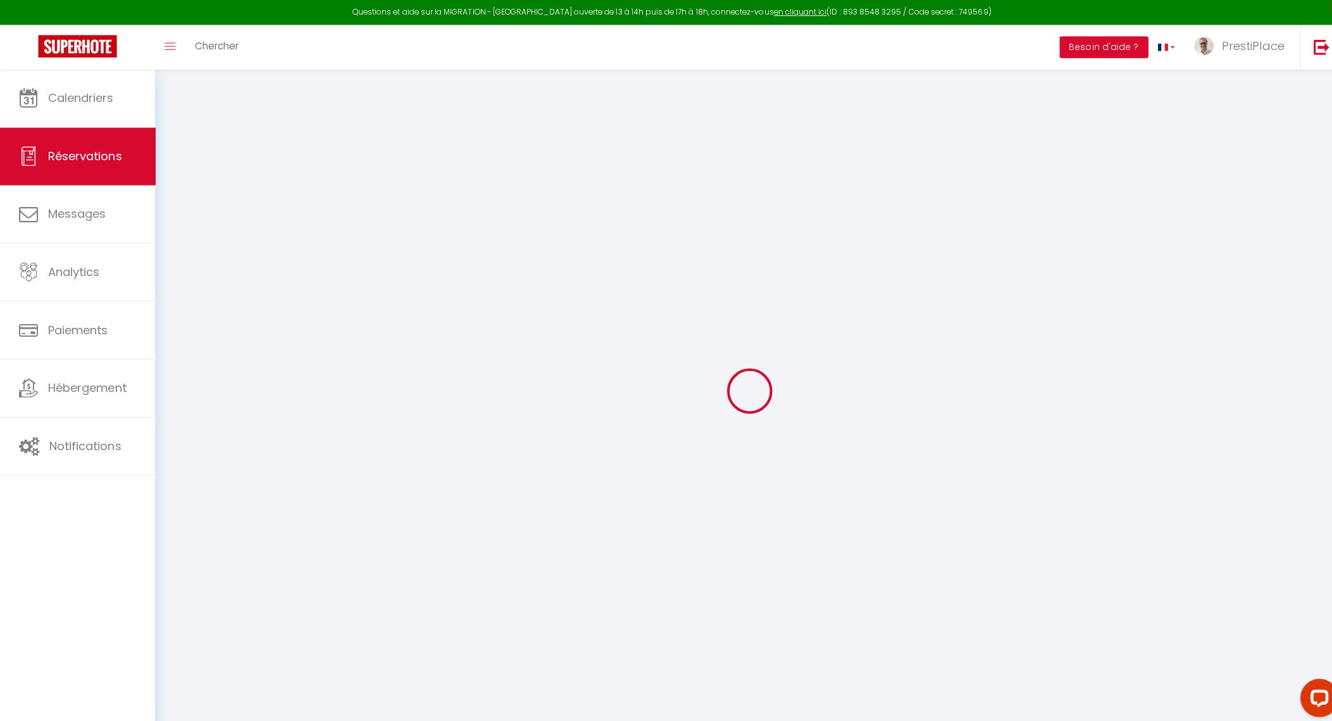
checkbox input "false"
type input "0"
select select "1"
type input "0"
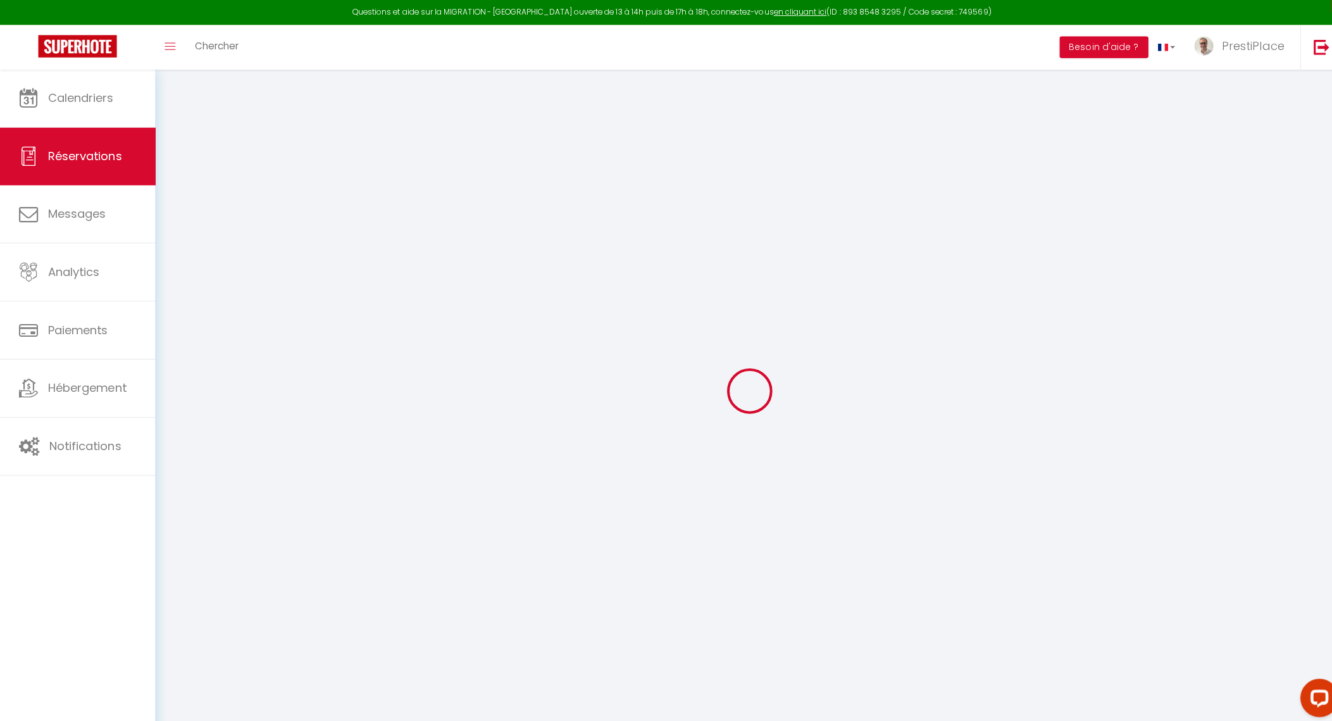
type input "0"
select select
select select "15"
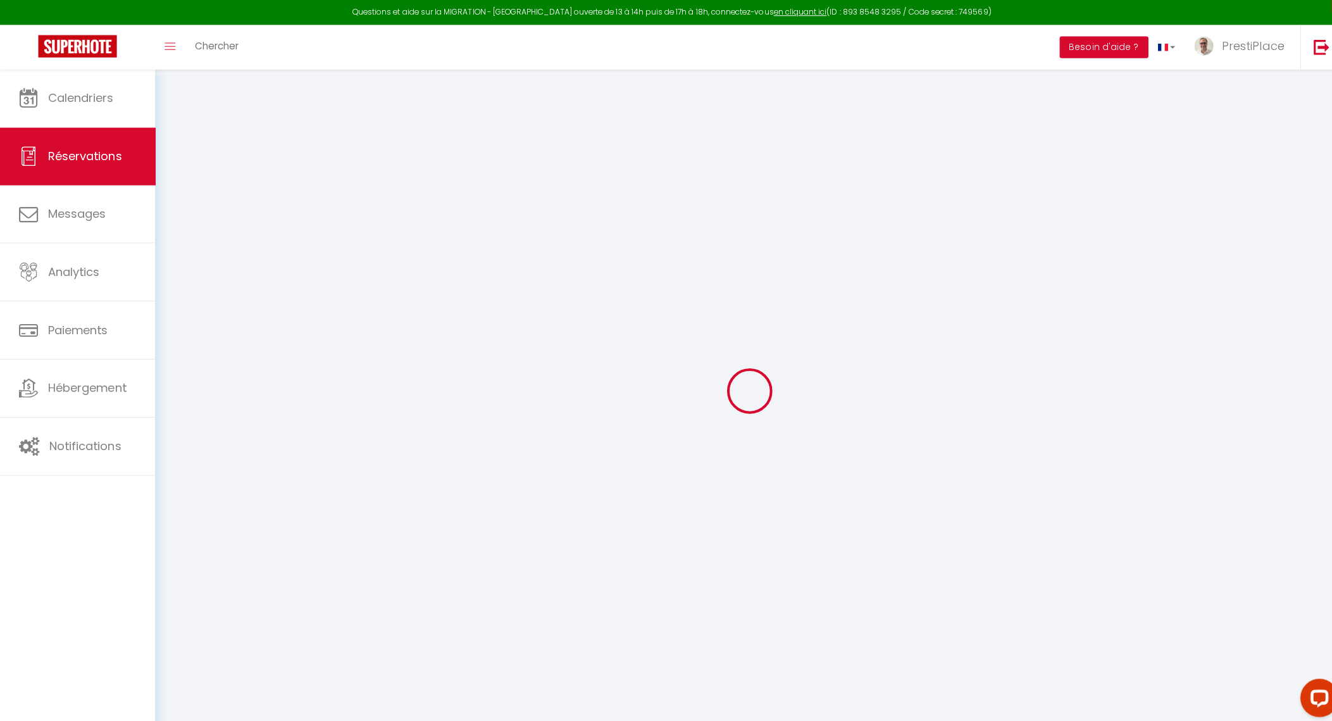
checkbox input "false"
select select
checkbox input "false"
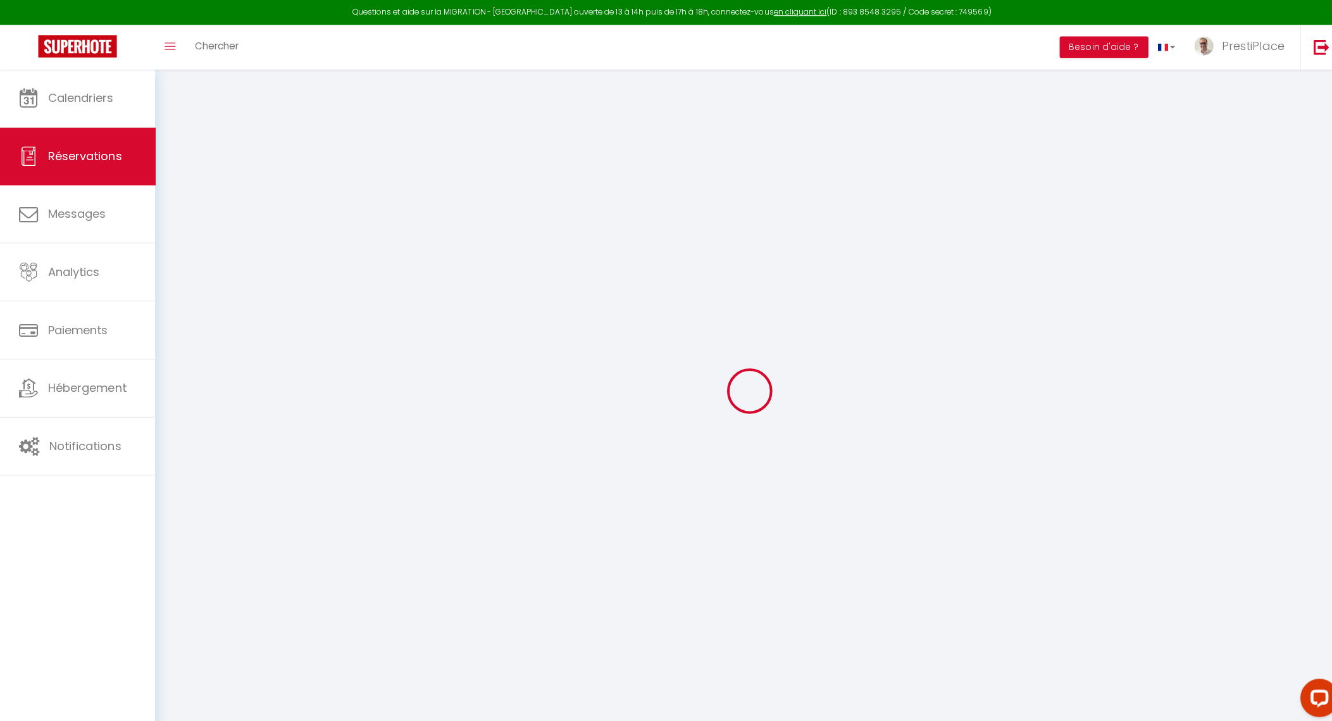
select select
checkbox input "false"
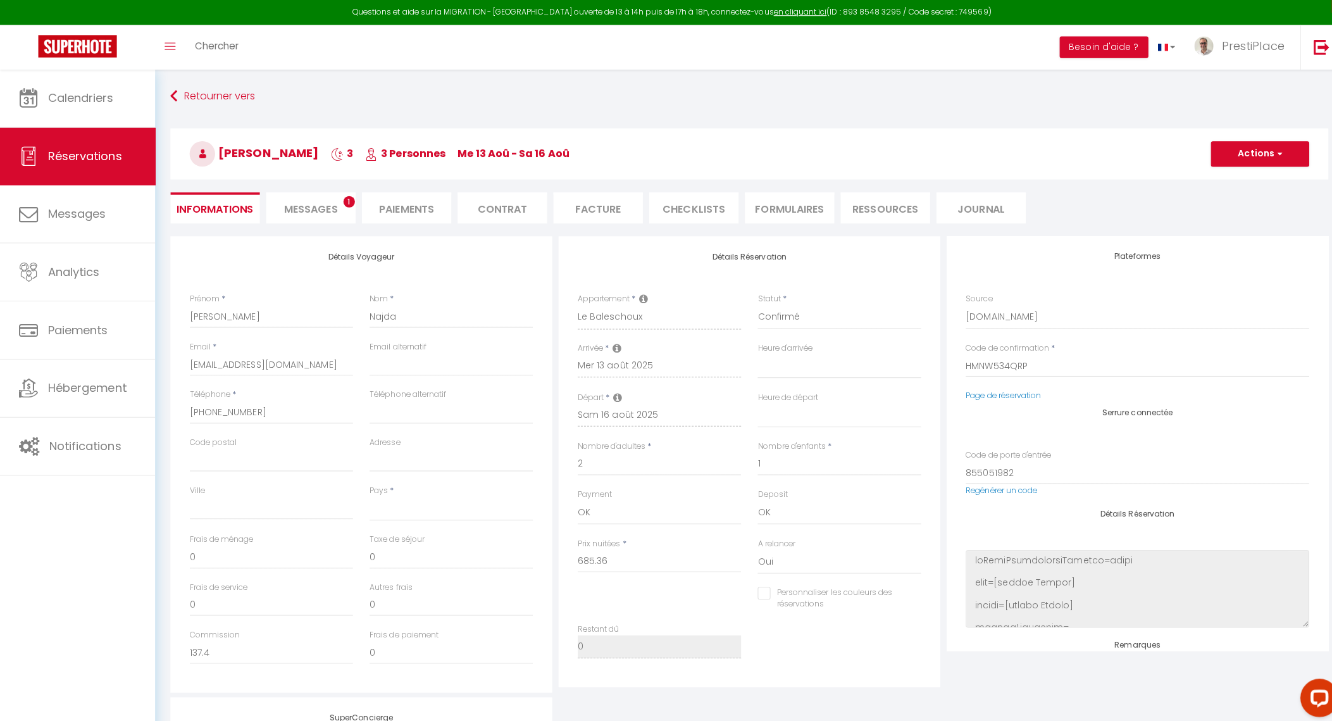
select select
type input "78"
type input "25.13"
select select
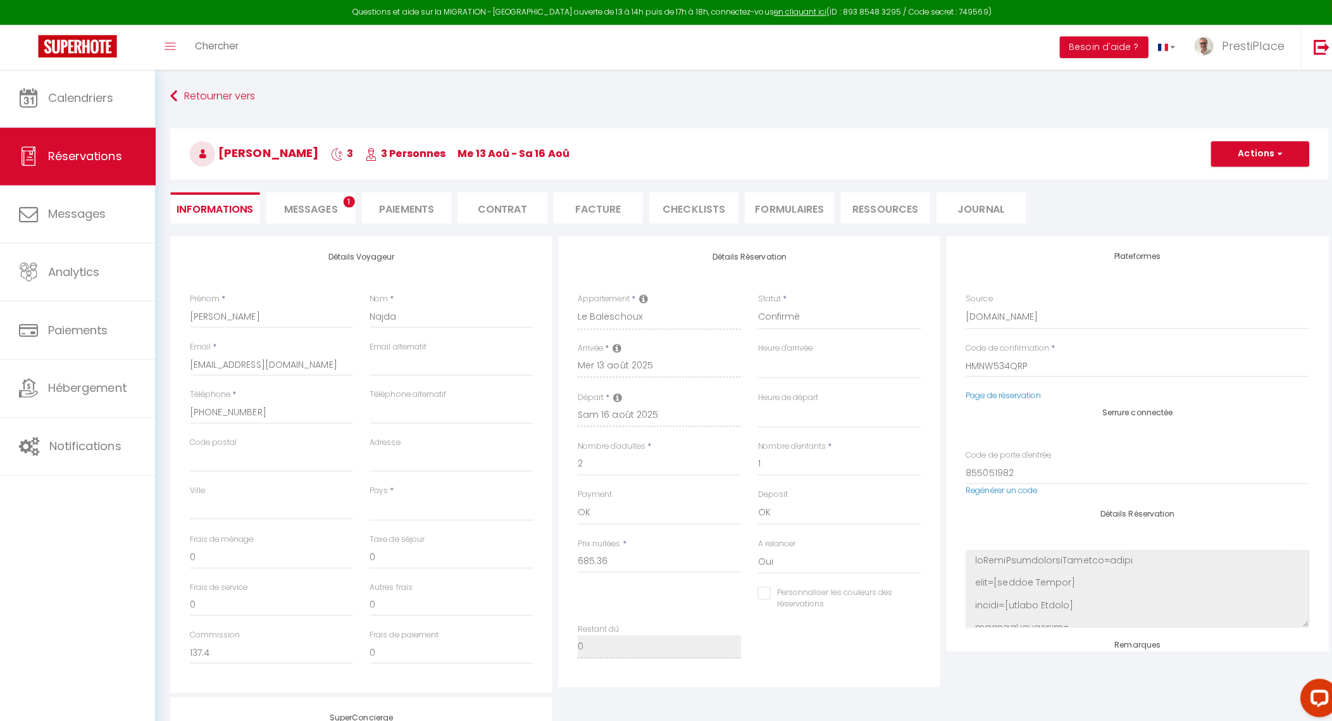
checkbox input "false"
select select
checkbox input "false"
select select
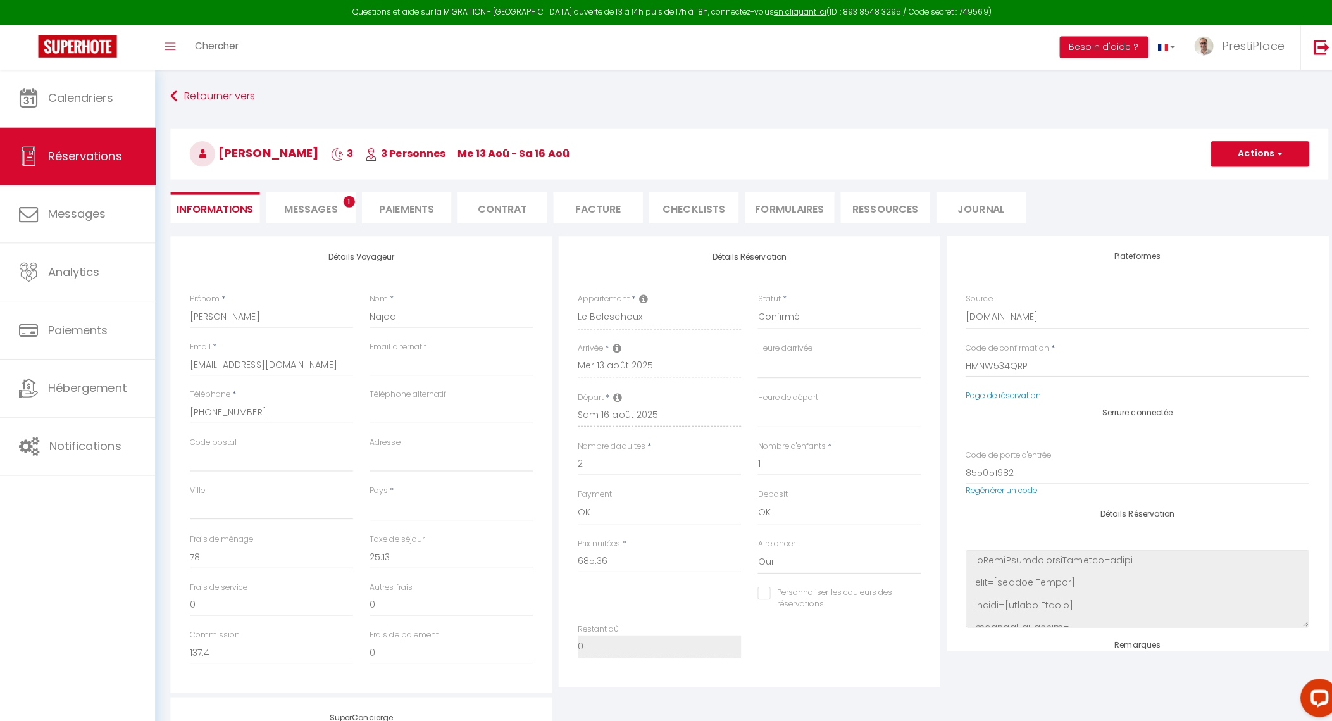
click at [315, 200] on span "Messages" at bounding box center [308, 207] width 53 height 15
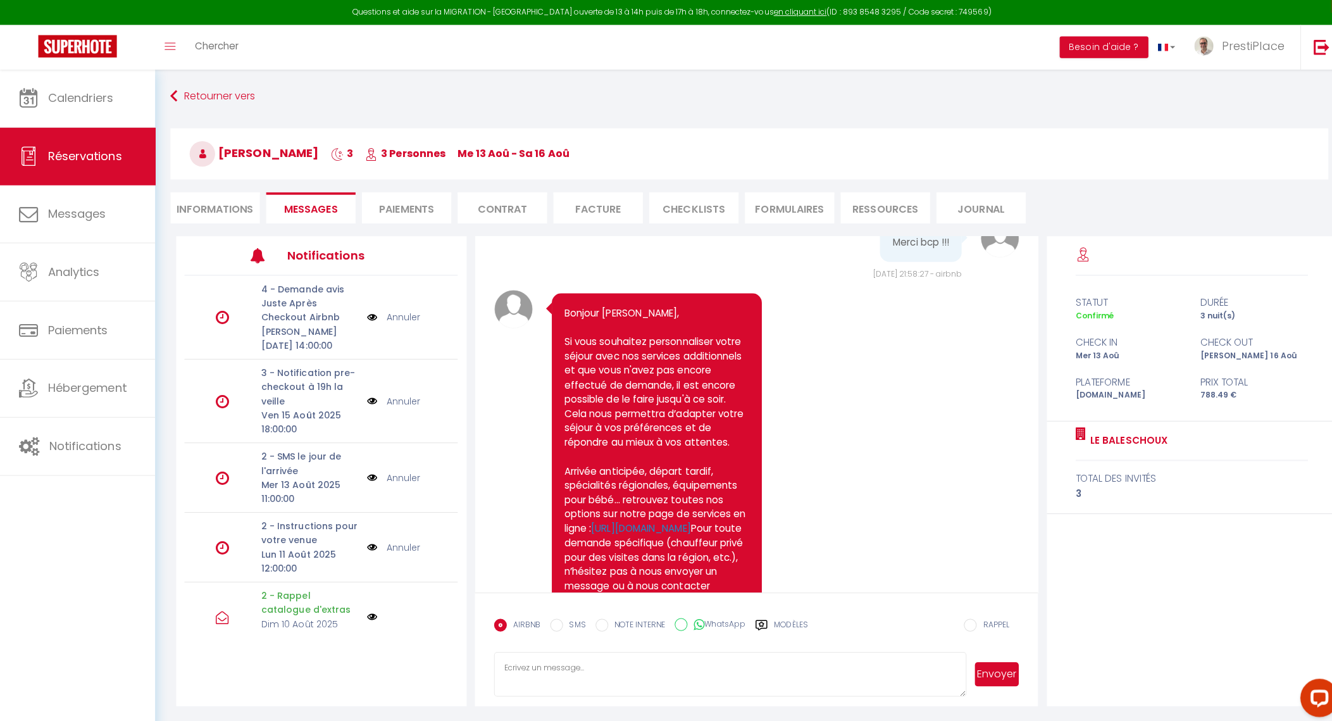
scroll to position [1613, 0]
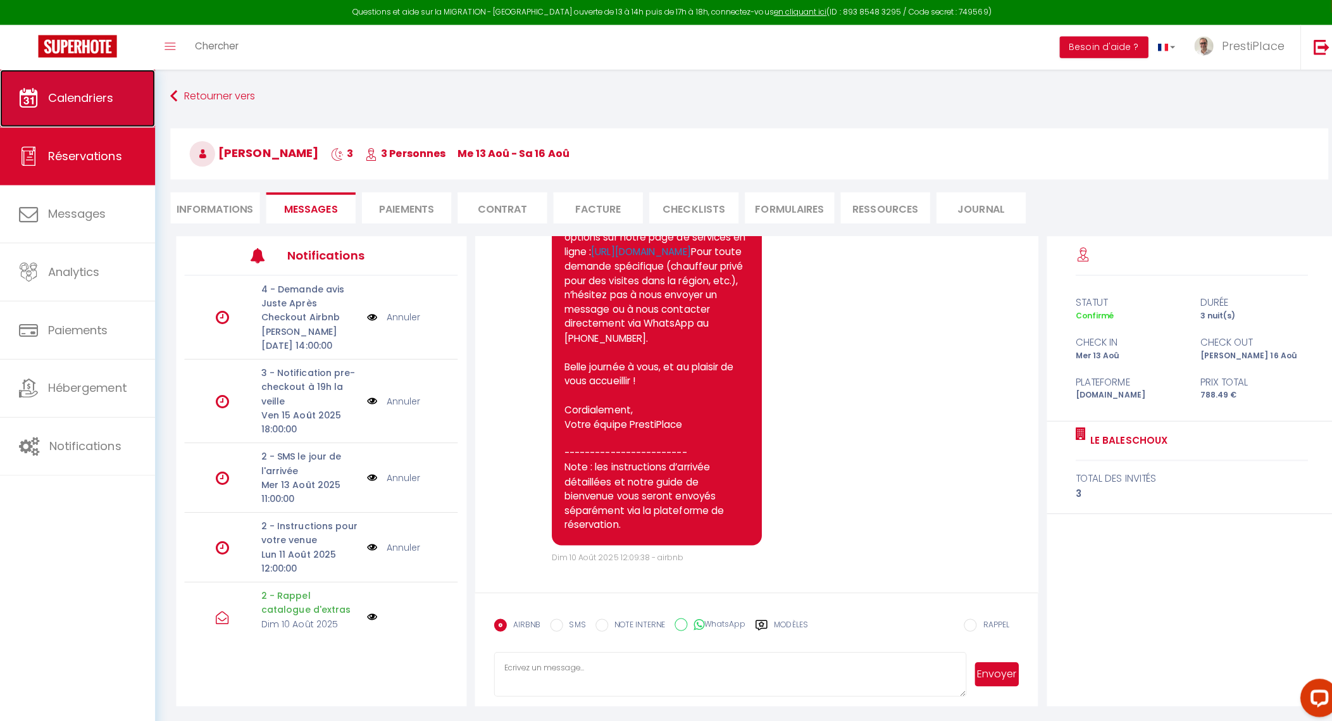
click at [83, 89] on span "Calendriers" at bounding box center [79, 97] width 65 height 16
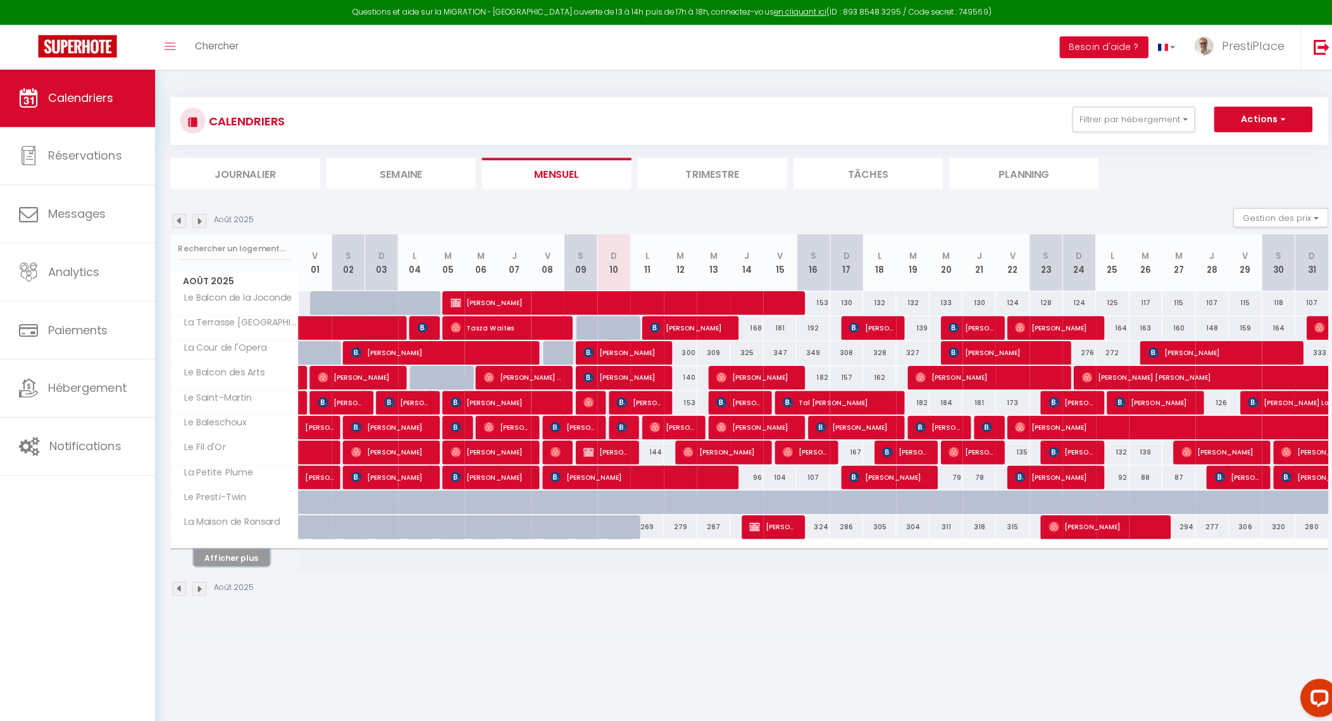
click at [238, 544] on button "Afficher plus" at bounding box center [230, 552] width 76 height 17
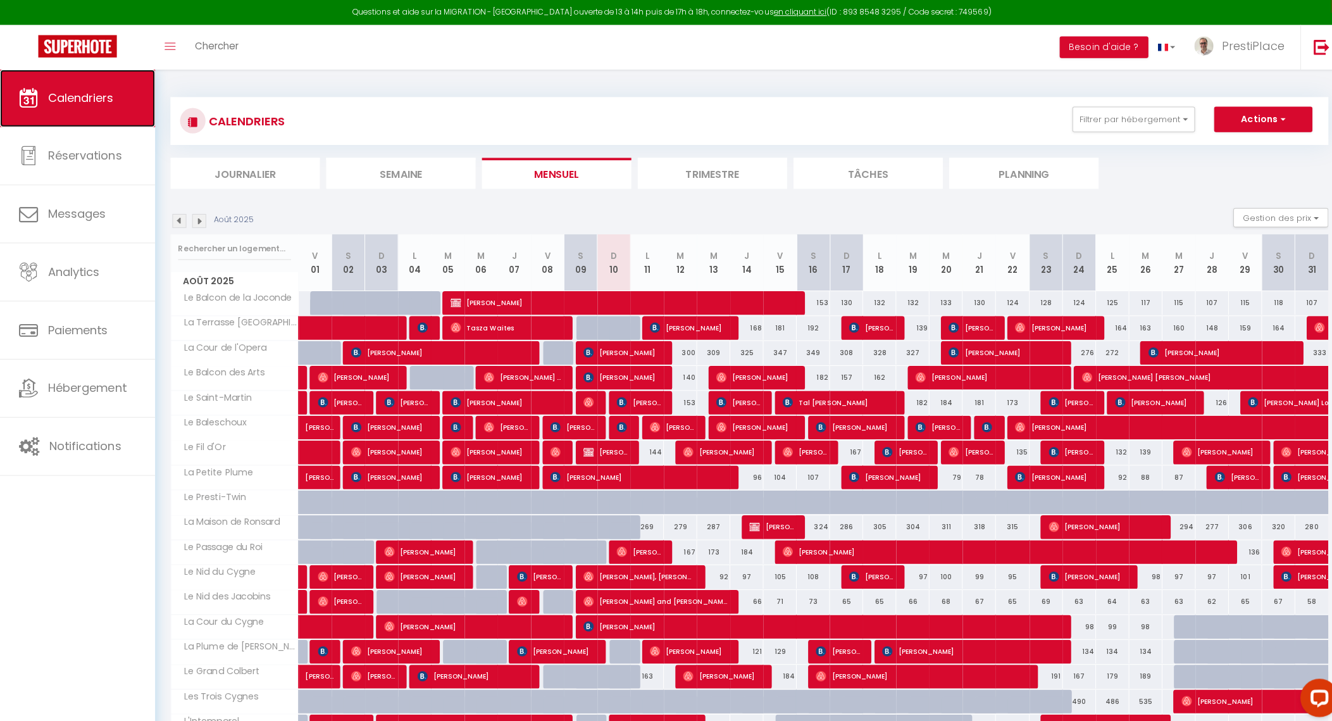
click at [75, 99] on span "Calendriers" at bounding box center [79, 97] width 65 height 16
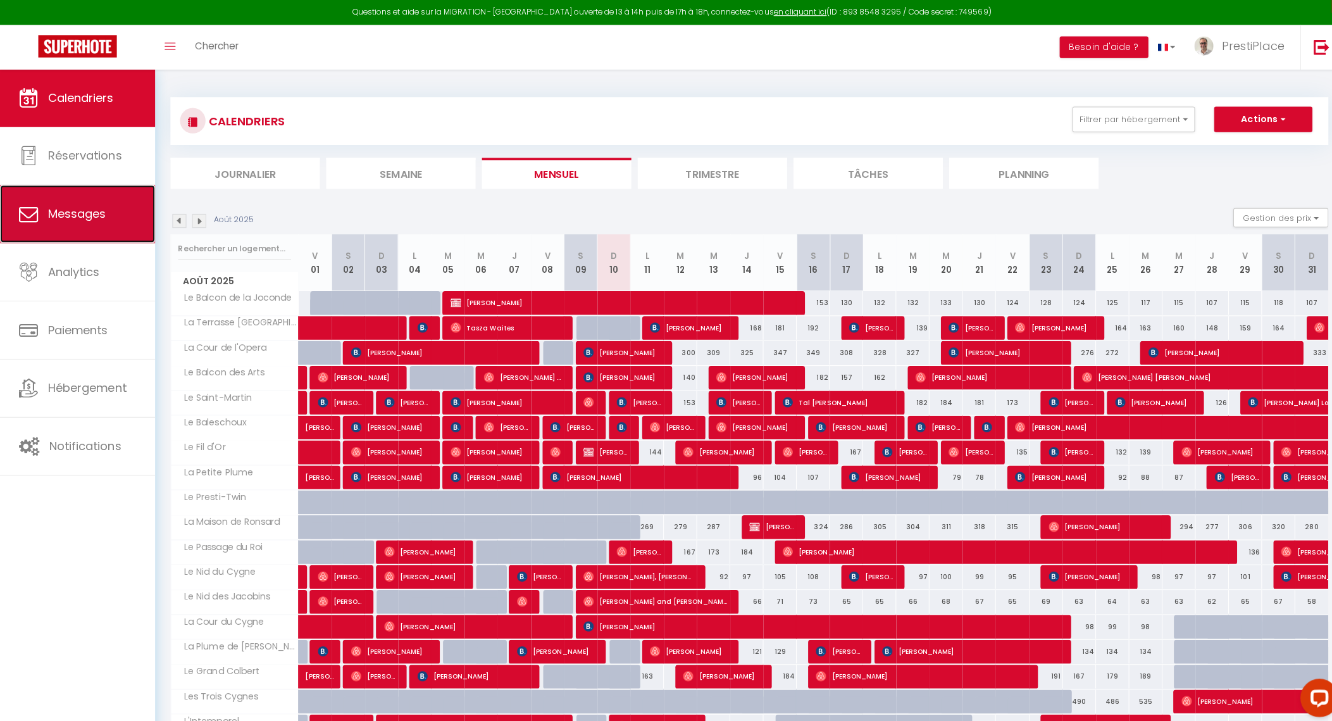
click at [59, 215] on span "Messages" at bounding box center [76, 212] width 58 height 16
select select "message"
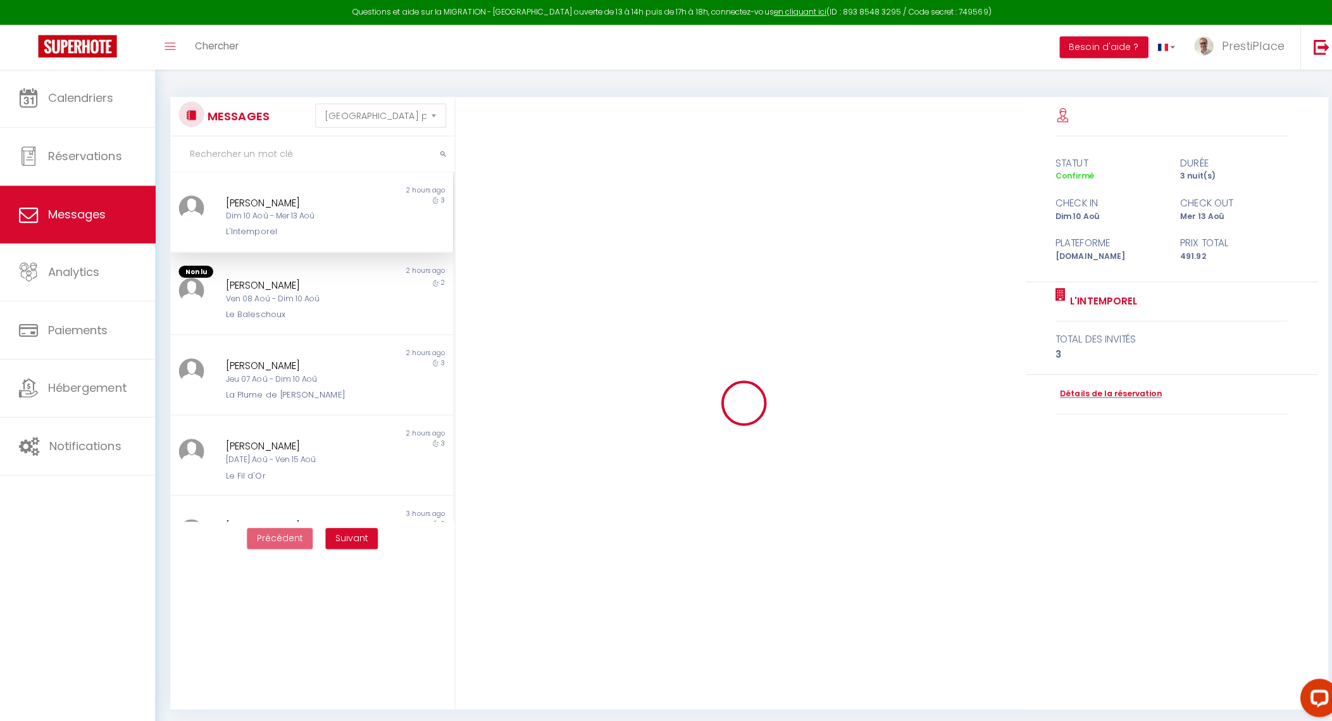
click at [257, 215] on div "Dim 10 Aoû - Mer 13 Aoû" at bounding box center [297, 214] width 147 height 12
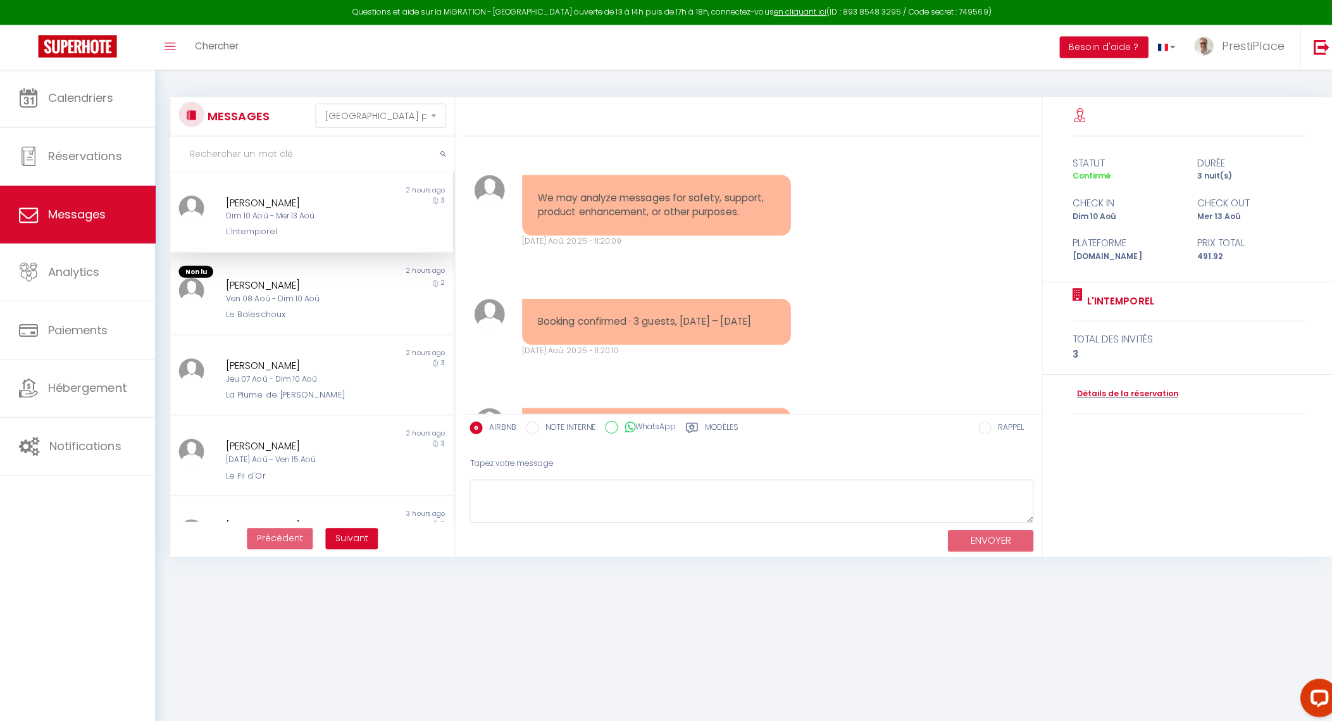
scroll to position [4170, 0]
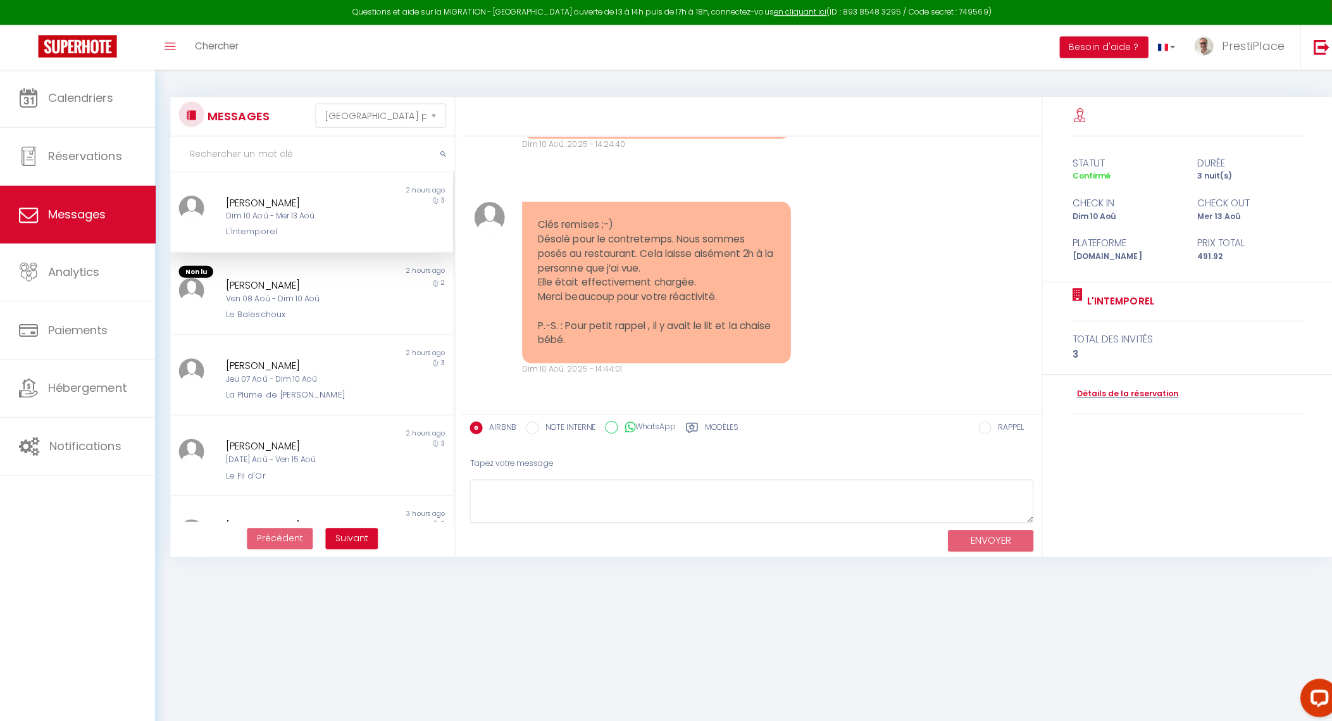
click at [315, 224] on div "L'Intemporel" at bounding box center [297, 229] width 147 height 13
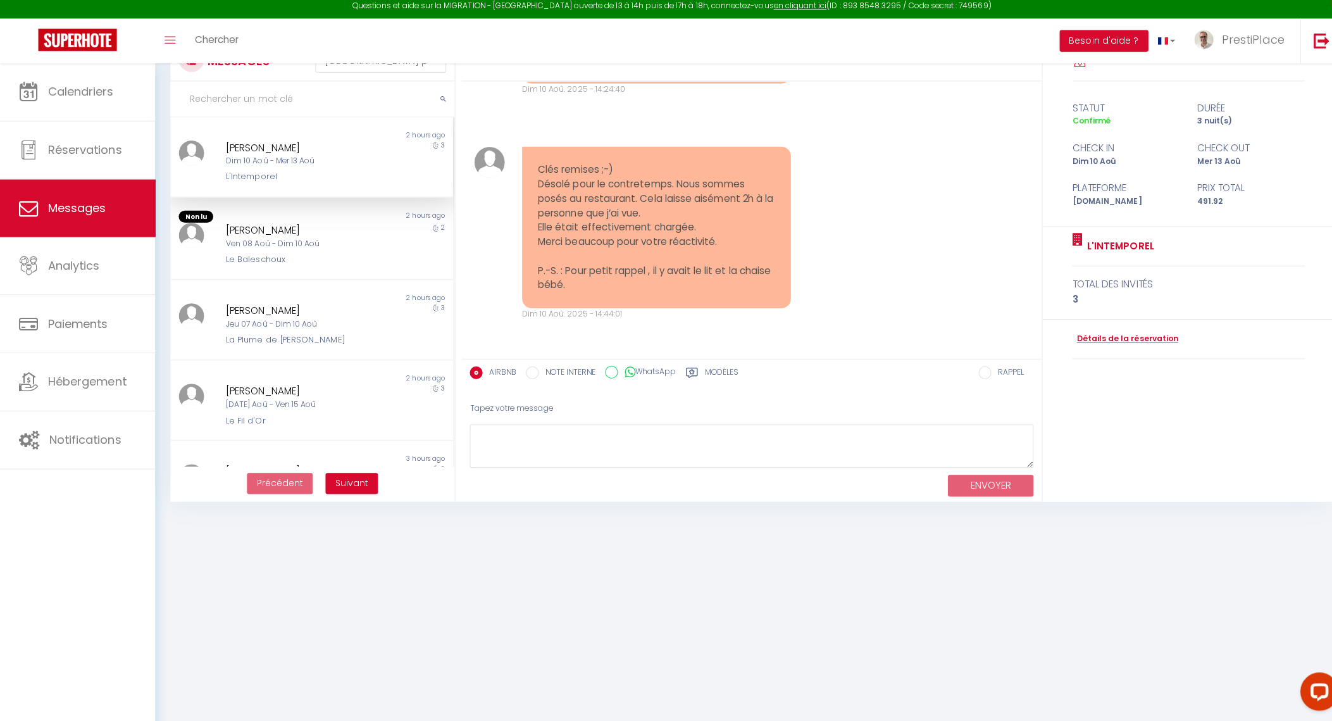
scroll to position [69, 0]
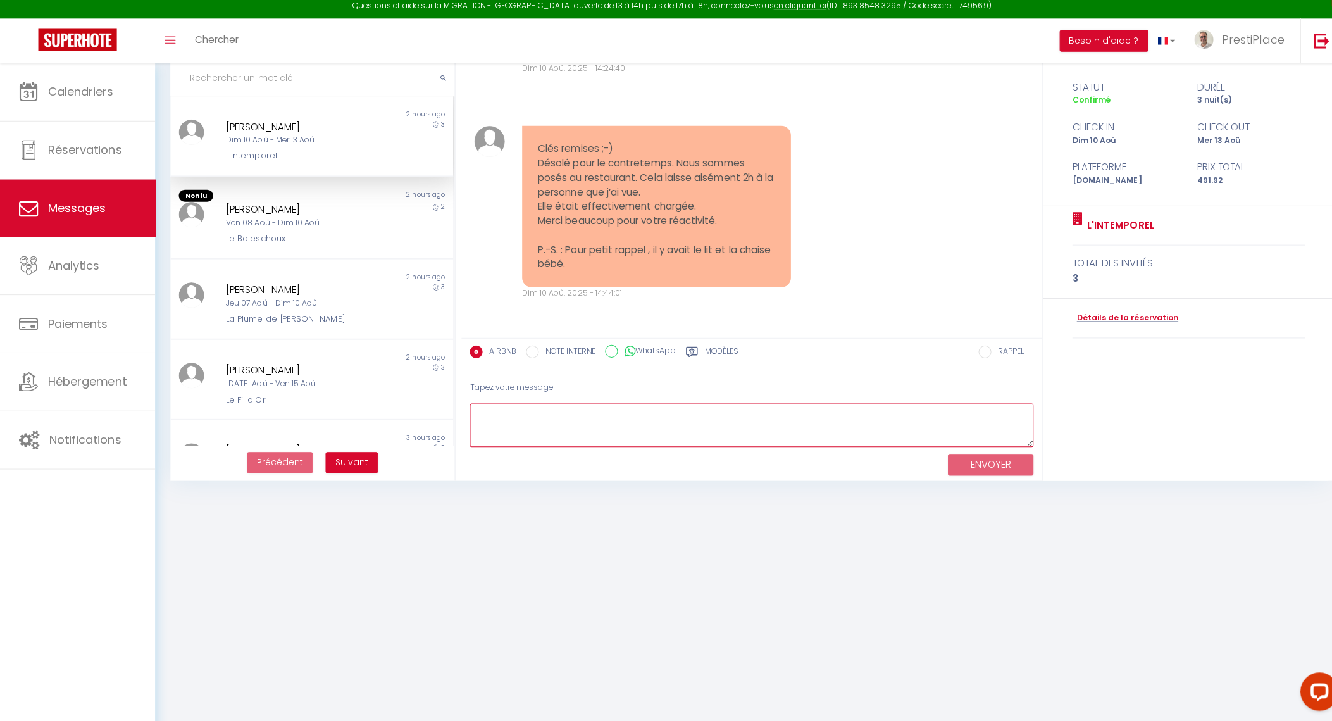
click at [592, 428] on textarea at bounding box center [745, 428] width 559 height 44
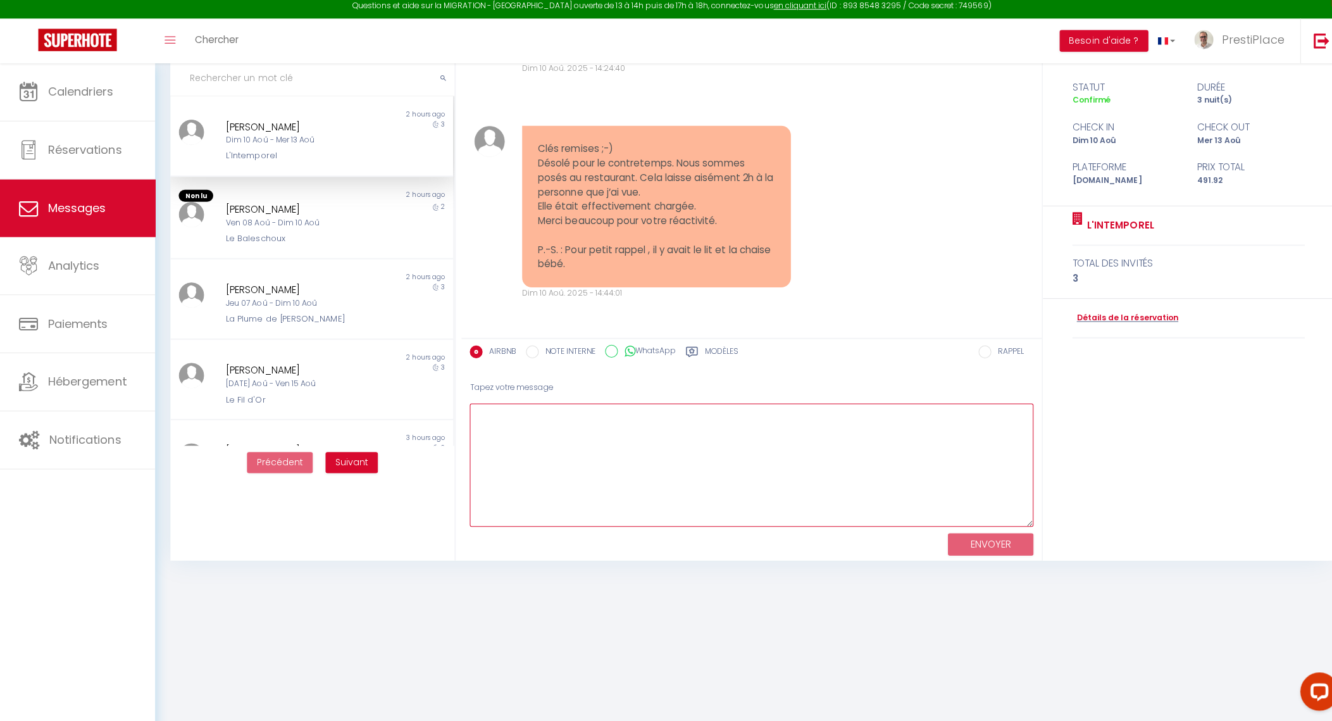
drag, startPoint x: 1019, startPoint y: 443, endPoint x: 1043, endPoint y: 523, distance: 83.3
click at [1043, 523] on div "We may analyze messages for safety, support, product enhancement, or other purp…" at bounding box center [894, 294] width 873 height 535
click at [766, 415] on textarea "Avec plaisir ! Je sais que les clés vous ont été remises à nouveau. En effet, l" at bounding box center [745, 467] width 559 height 122
drag, startPoint x: 763, startPoint y: 412, endPoint x: 858, endPoint y: 417, distance: 94.4
click at [858, 417] on textarea "Avec plaisir ! Je sais que les clés vous ont été remises à nouveau. En effet, l" at bounding box center [745, 467] width 559 height 122
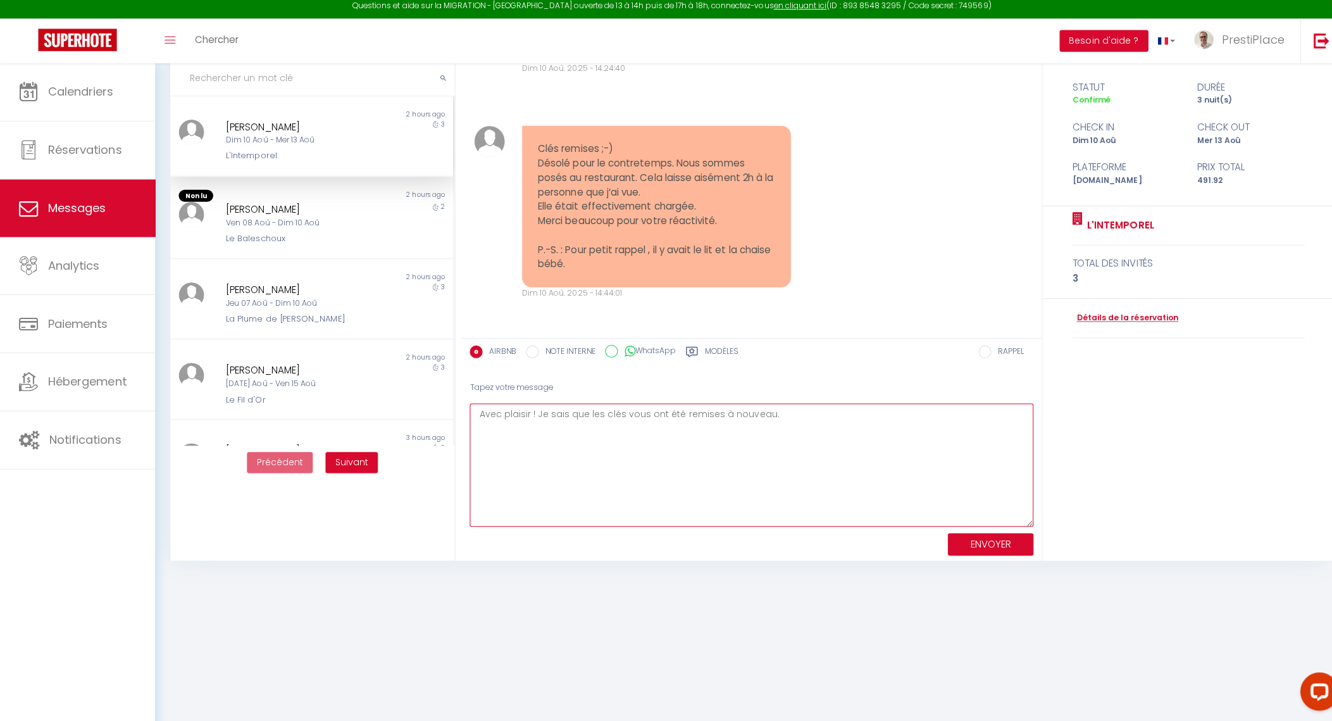
click at [535, 411] on textarea "Avec plaisir ! Je sais que les clés vous ont été remises à nouveau." at bounding box center [745, 467] width 559 height 122
paste textarea "En effet, l"
click at [589, 438] on textarea "Avec plaisir ! En effet, tout a bien été installé et préparé pour votre famille…" at bounding box center [745, 467] width 559 height 122
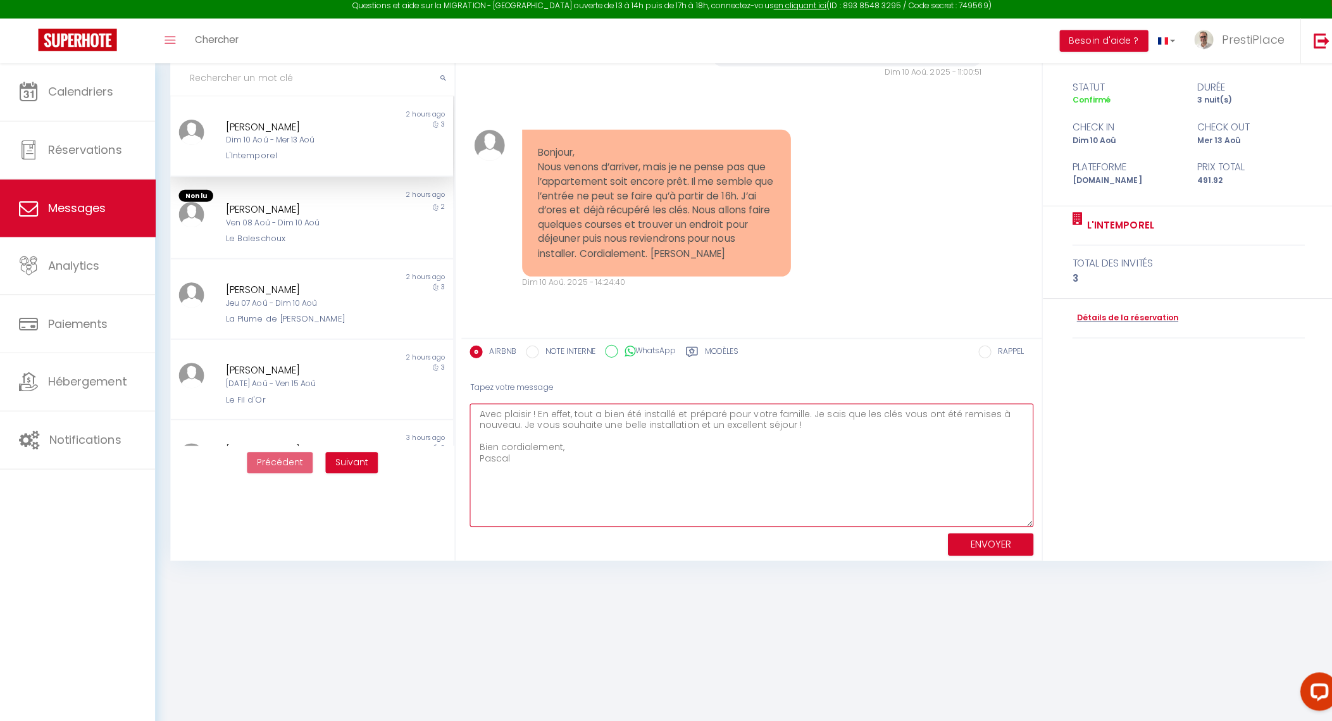
scroll to position [3936, 0]
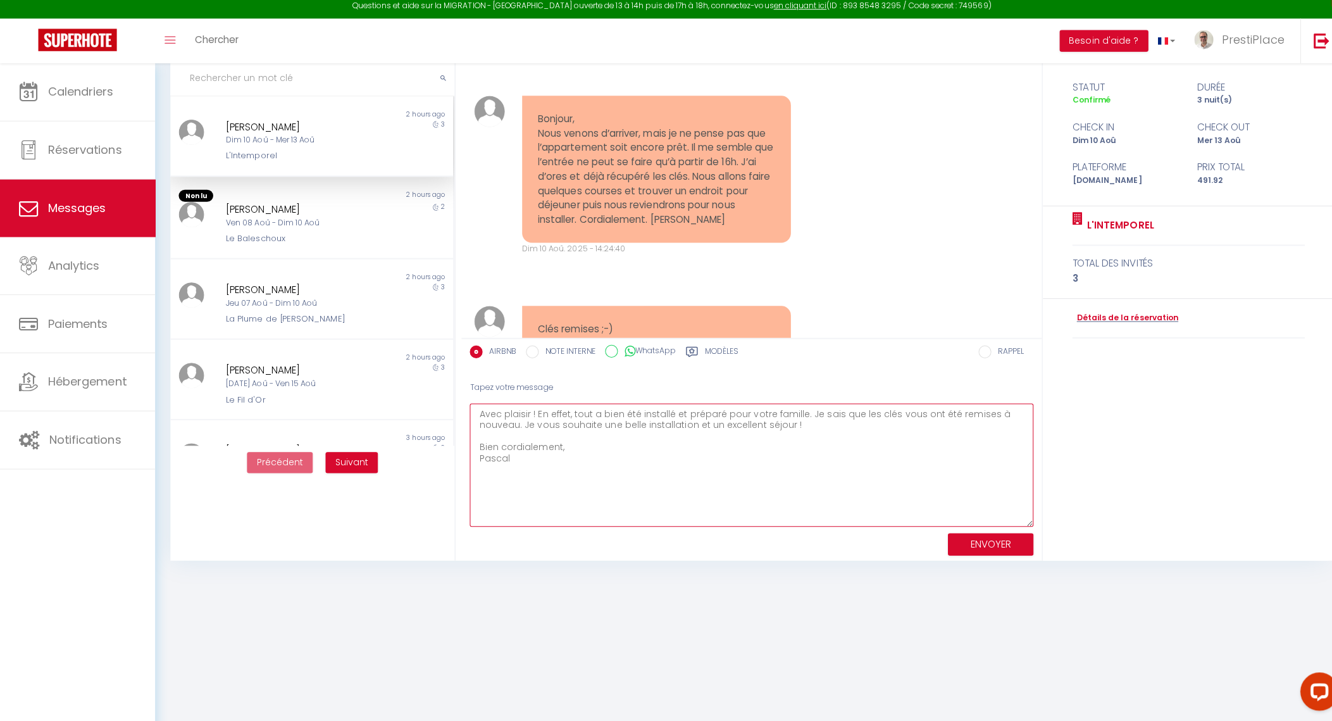
click at [522, 412] on textarea "Avec plaisir ! En effet, tout a bien été installé et préparé pour votre famille…" at bounding box center [745, 467] width 559 height 122
click at [700, 472] on textarea "Avec plaisir, [PERSON_NAME] ! En effet, tout a bien été installé et préparé pou…" at bounding box center [745, 467] width 559 height 122
click at [499, 418] on textarea "Avec plaisir, [PERSON_NAME] ! En effet, tout a bien été installé et préparé pou…" at bounding box center [745, 467] width 559 height 122
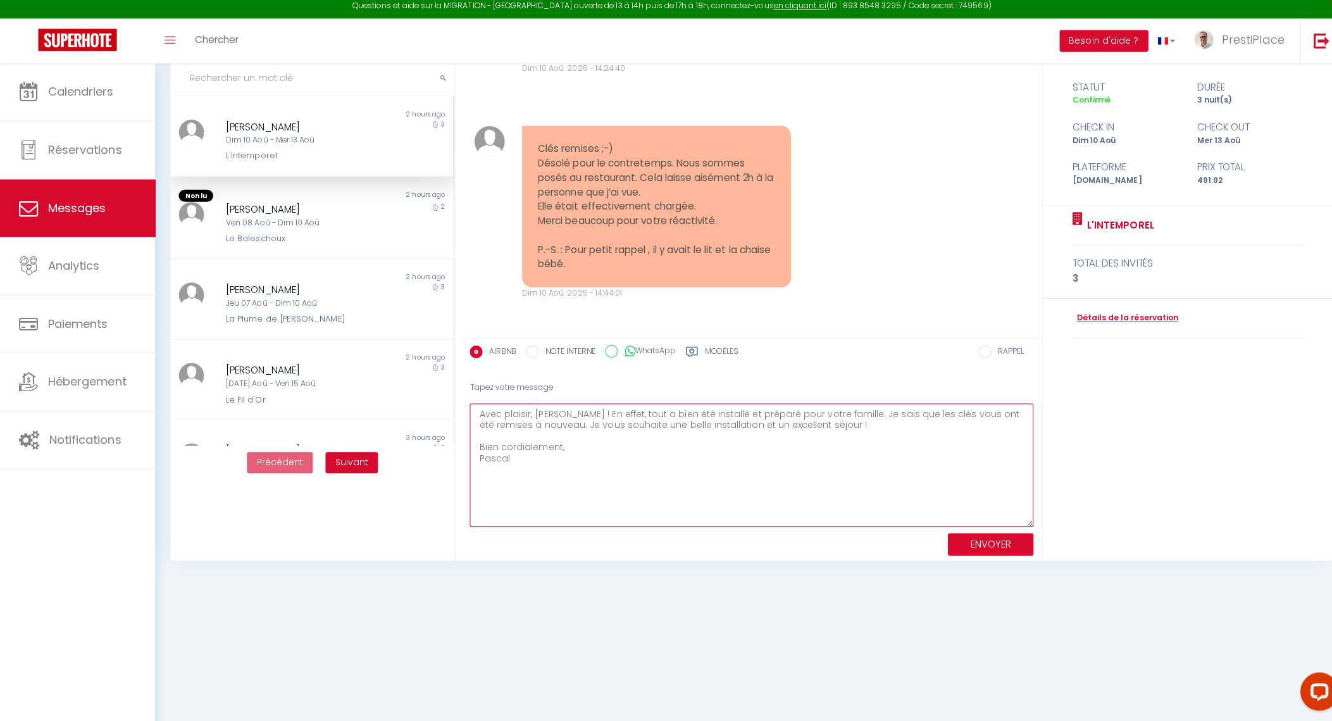
scroll to position [4170, 0]
click at [603, 472] on textarea "Avec plaisir, [PERSON_NAME] ! En effet, tout a bien été installé et préparé pou…" at bounding box center [745, 467] width 559 height 122
click at [745, 460] on textarea "Avec plaisir, [PERSON_NAME] ! En effet, tout a bien été installé et préparé pou…" at bounding box center [745, 467] width 559 height 122
click at [825, 463] on textarea "Avec plaisir, [PERSON_NAME] ! En effet, tout a bien été installé et préparé pou…" at bounding box center [745, 467] width 559 height 122
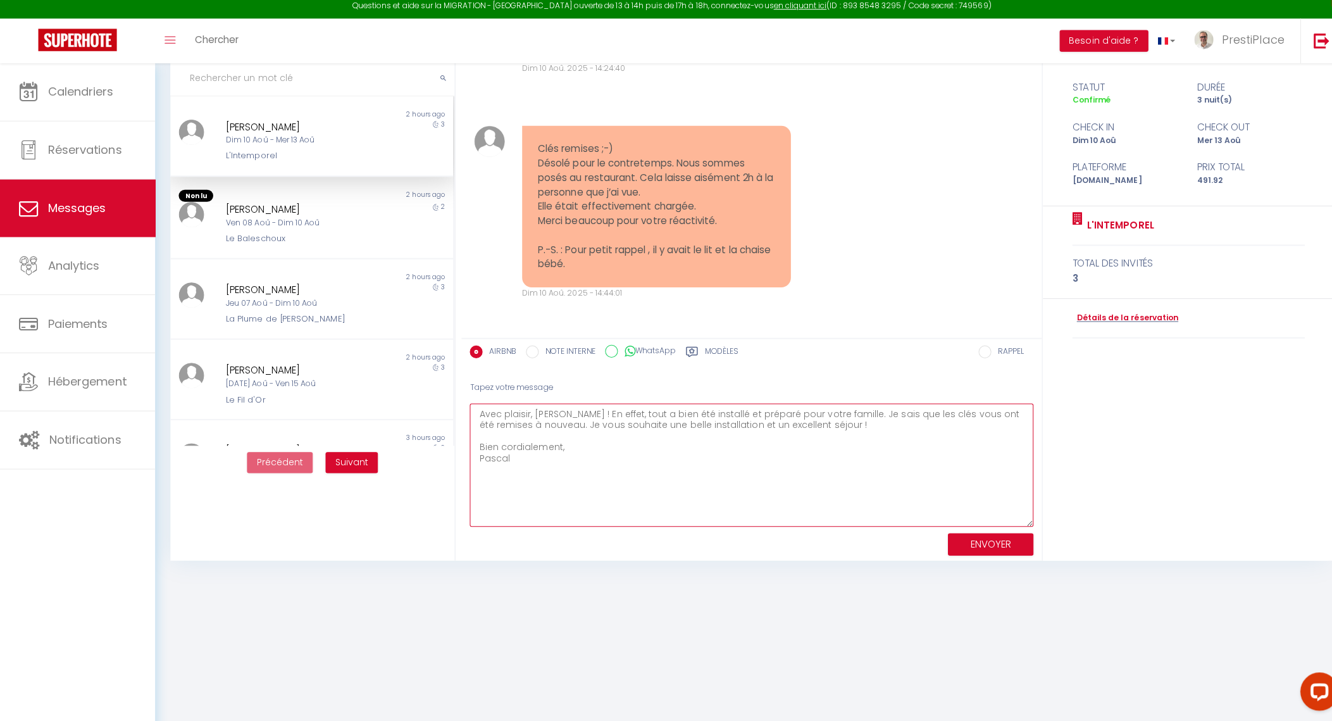
drag, startPoint x: 608, startPoint y: 463, endPoint x: 476, endPoint y: 412, distance: 141.6
click at [476, 412] on textarea "Avec plaisir, [PERSON_NAME] ! En effet, tout a bien été installé et préparé pou…" at bounding box center [745, 467] width 559 height 122
type textarea "Avec plaisir, [PERSON_NAME] ! En effet, tout a bien été installé et préparé pou…"
click at [295, 225] on div "Ven 08 Aoû - Dim 10 Aoû" at bounding box center [297, 228] width 147 height 12
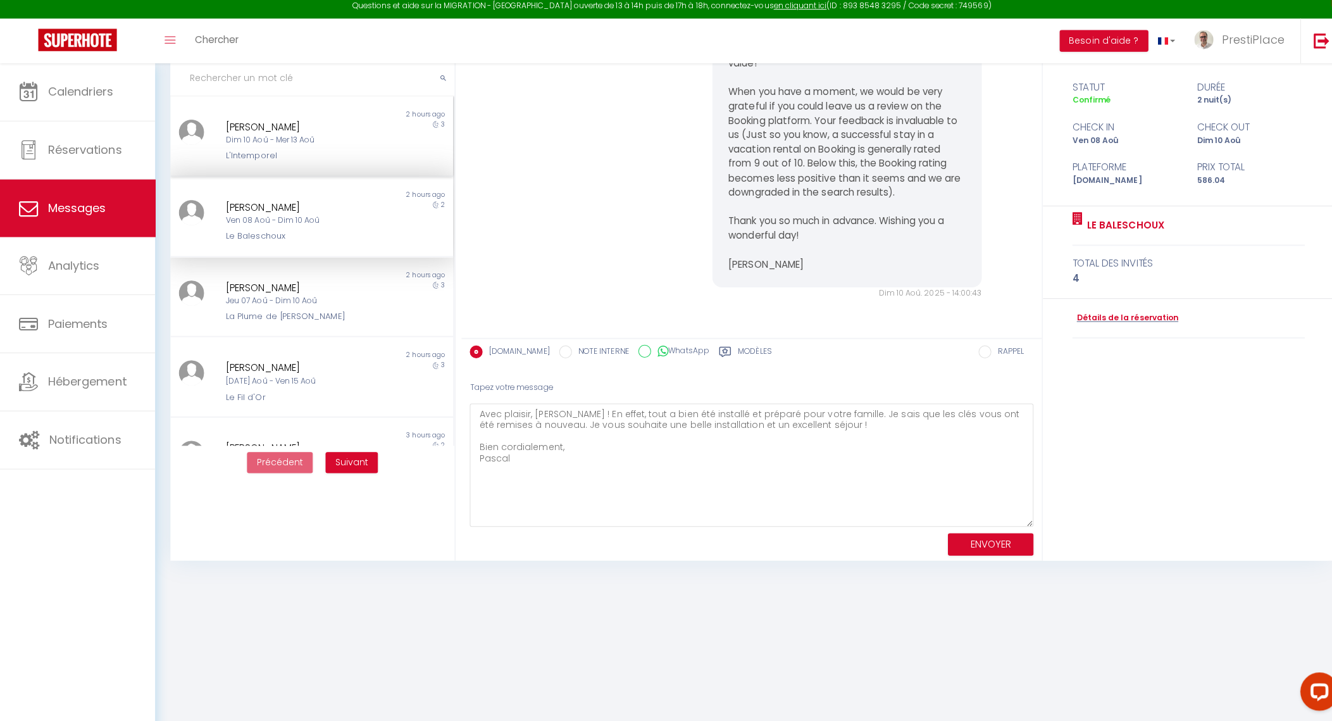
click at [296, 151] on div "[PERSON_NAME] Dim 10 Aoû - Mer 13 Aoû L'Intemporel" at bounding box center [297, 146] width 163 height 43
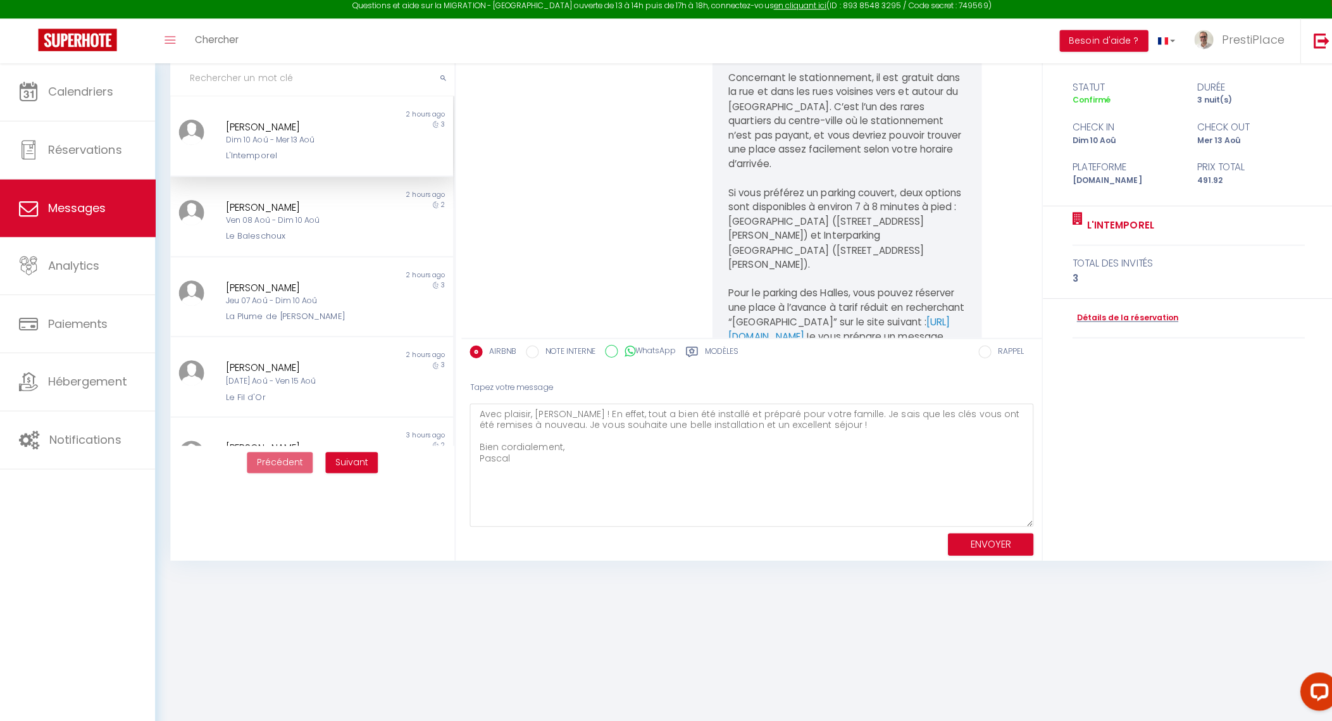
scroll to position [4170, 0]
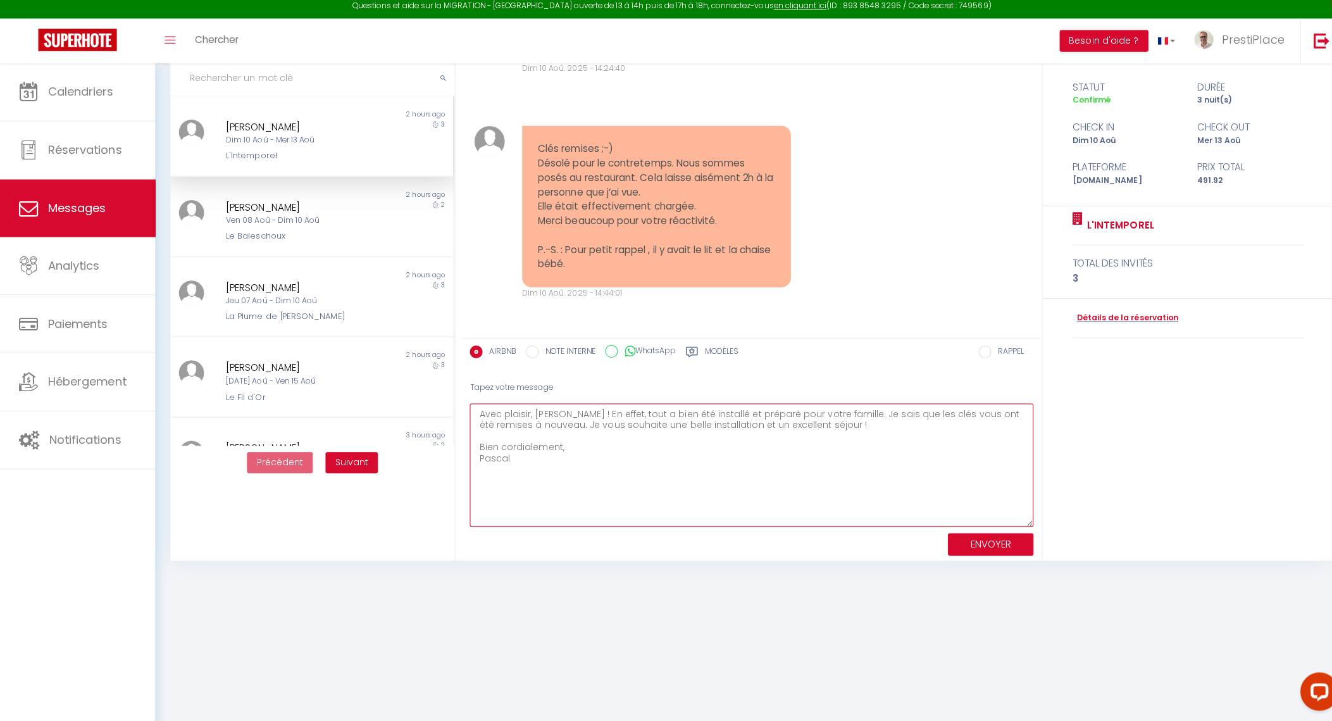
click at [572, 457] on textarea "Avec plaisir, [PERSON_NAME] ! En effet, tout a bien été installé et préparé pou…" at bounding box center [745, 467] width 559 height 122
drag, startPoint x: 632, startPoint y: 473, endPoint x: 465, endPoint y: 400, distance: 181.9
click at [465, 400] on div "Tapez votre message Avec plaisir, [PERSON_NAME] ! En effet, tout a bien été ins…" at bounding box center [745, 468] width 575 height 187
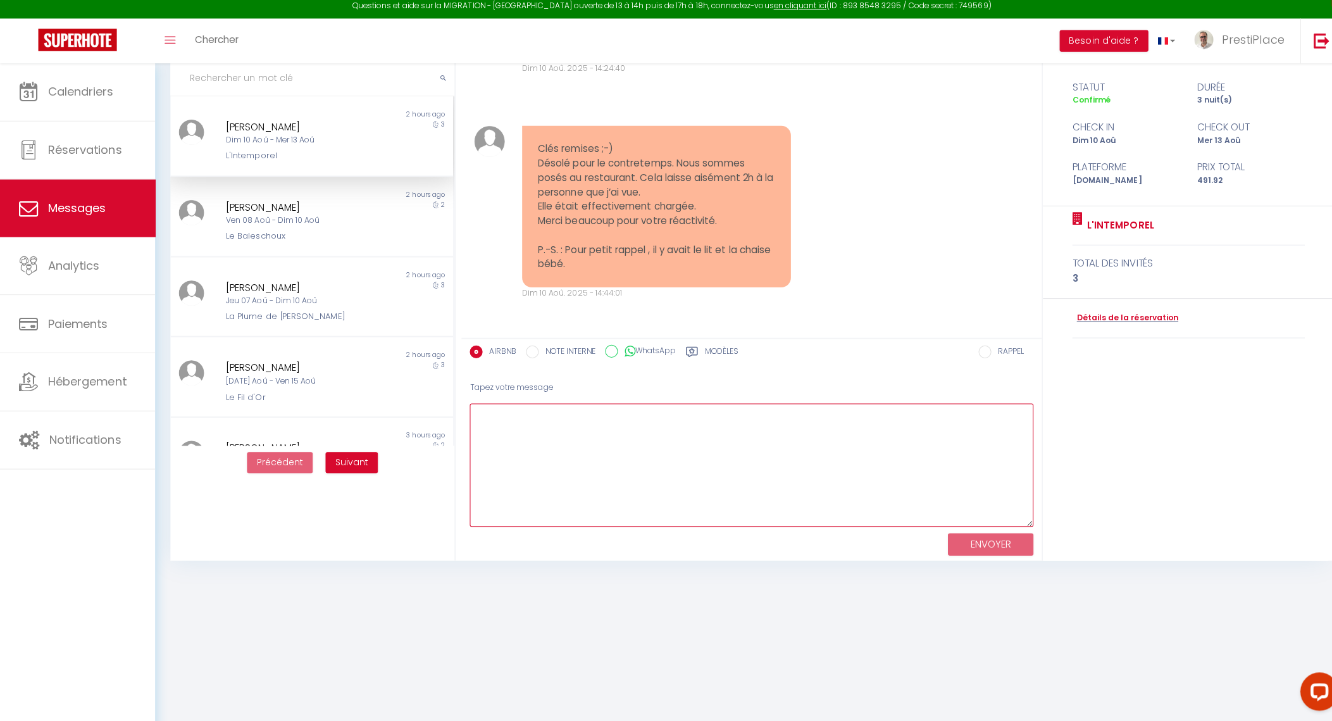
paste textarea "Avec plaisir, [PERSON_NAME] ! En effet, tout a bien été installé et préparé pou…"
type textarea "Avec plaisir, [PERSON_NAME] ! En effet, tout a bien été installé et préparé pou…"
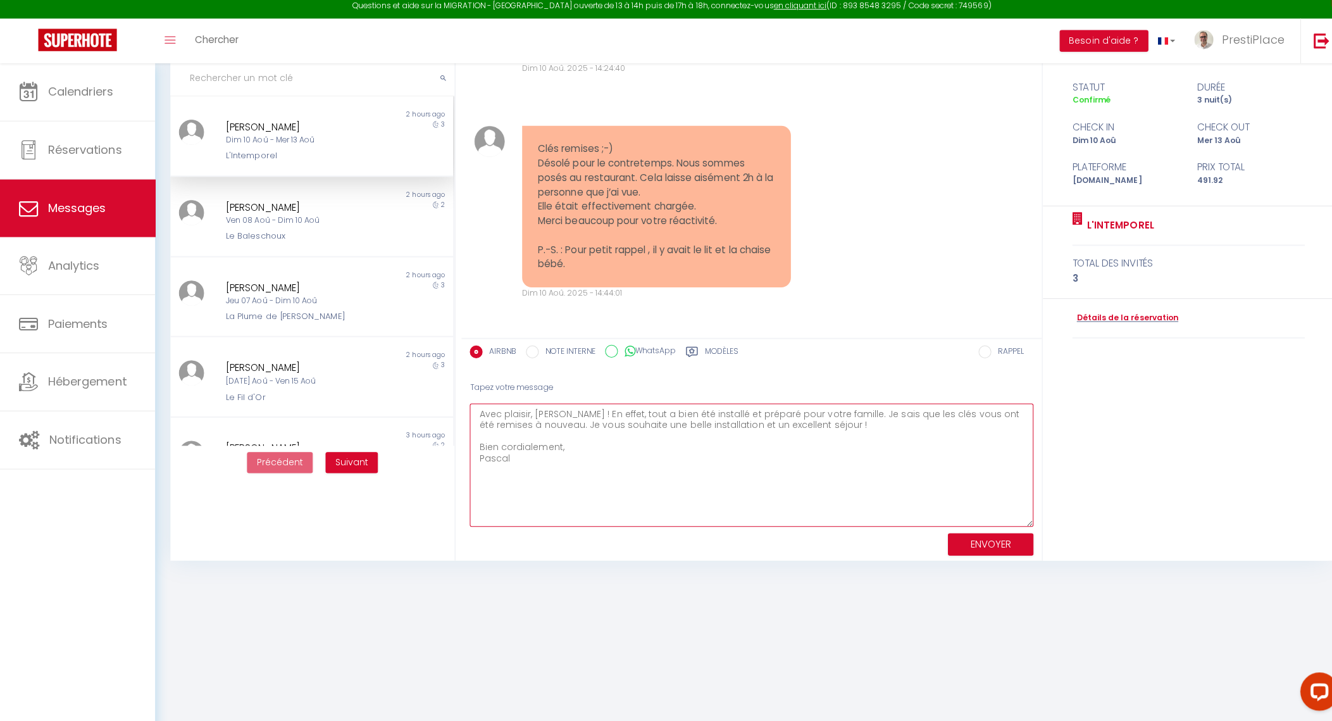
click at [692, 496] on textarea "Avec plaisir, [PERSON_NAME] ! En effet, tout a bien été installé et préparé pou…" at bounding box center [745, 467] width 559 height 122
click at [676, 472] on textarea "Avec plaisir, [PERSON_NAME] ! En effet, tout a bien été installé et préparé pou…" at bounding box center [745, 467] width 559 height 122
click at [713, 463] on textarea "Avec plaisir, [PERSON_NAME] ! En effet, tout a bien été installé et préparé pou…" at bounding box center [745, 467] width 559 height 122
click at [989, 542] on button "ENVOYER" at bounding box center [982, 546] width 85 height 22
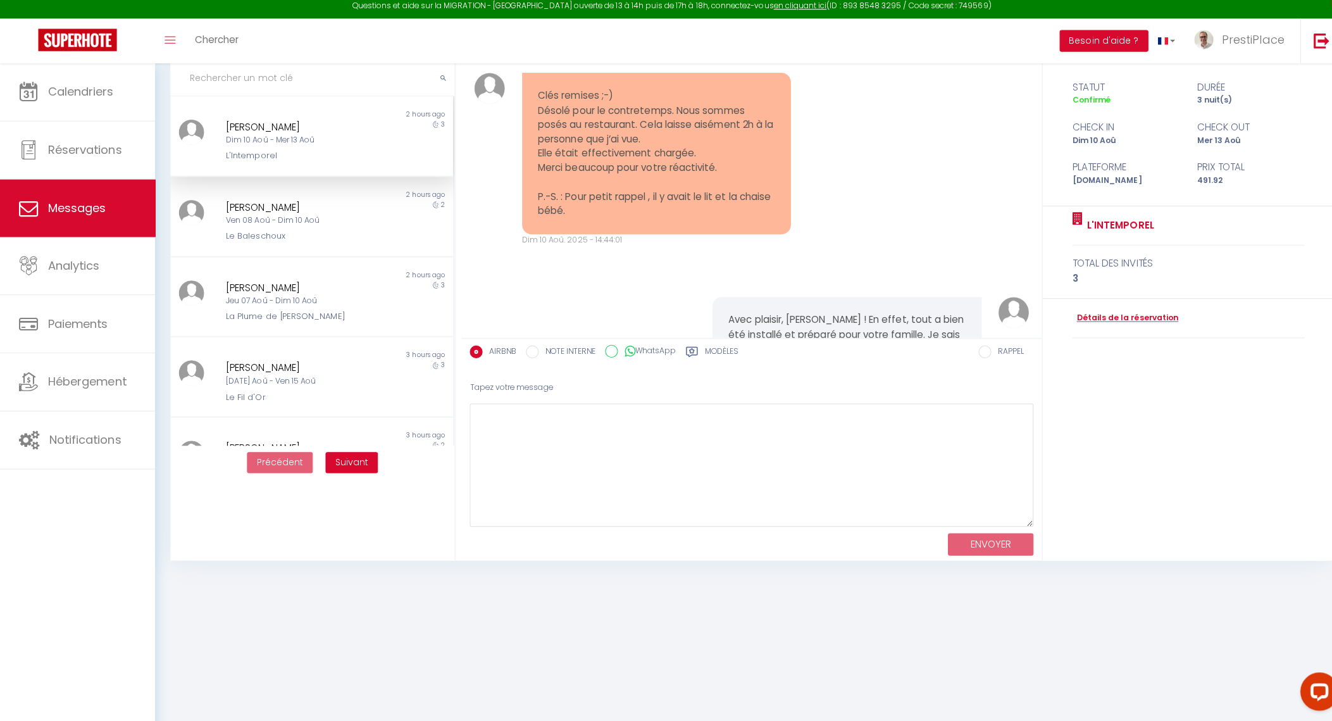
scroll to position [4143, 0]
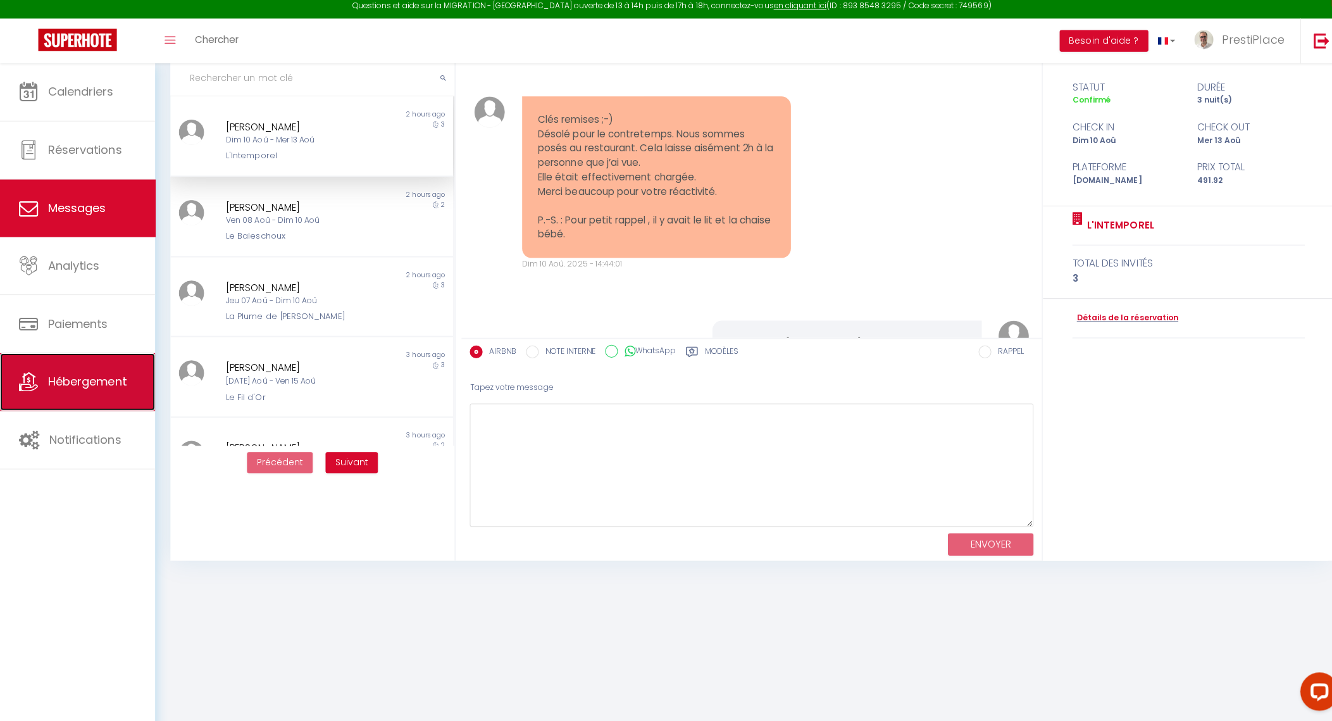
click at [62, 397] on link "Hébergement" at bounding box center [77, 384] width 154 height 57
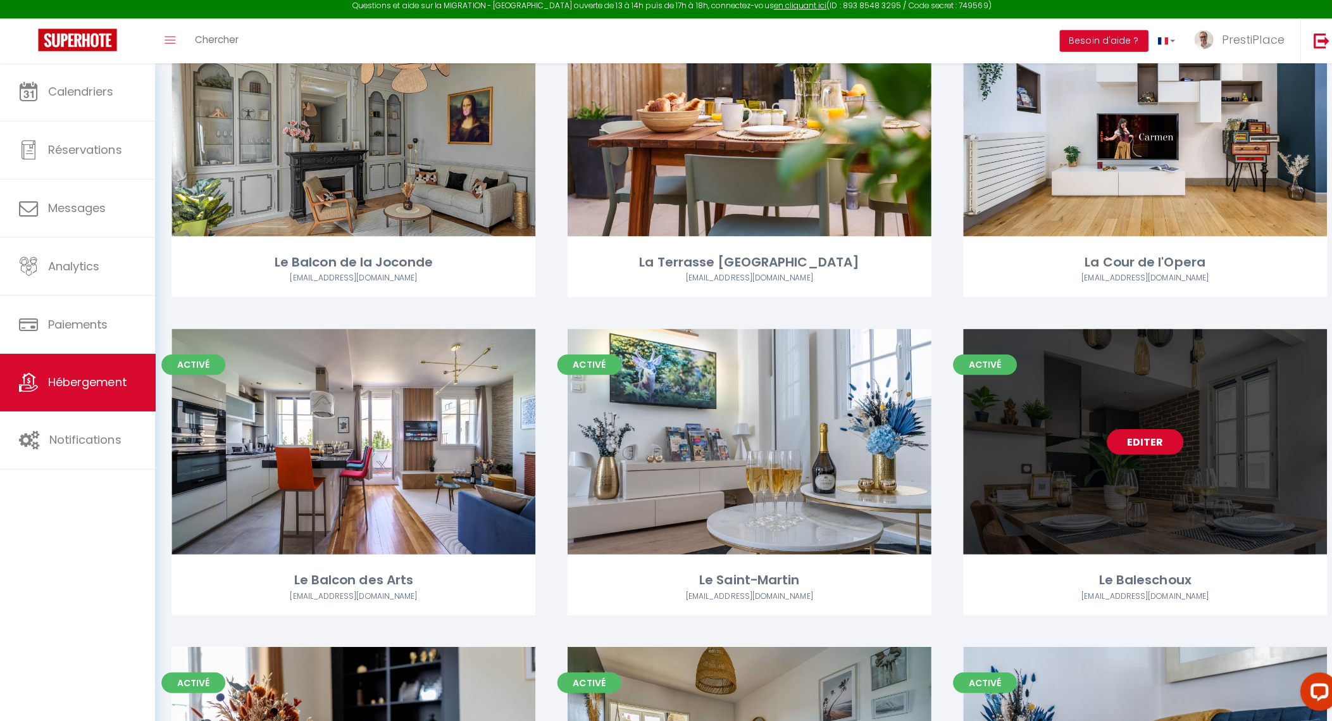
scroll to position [181, 0]
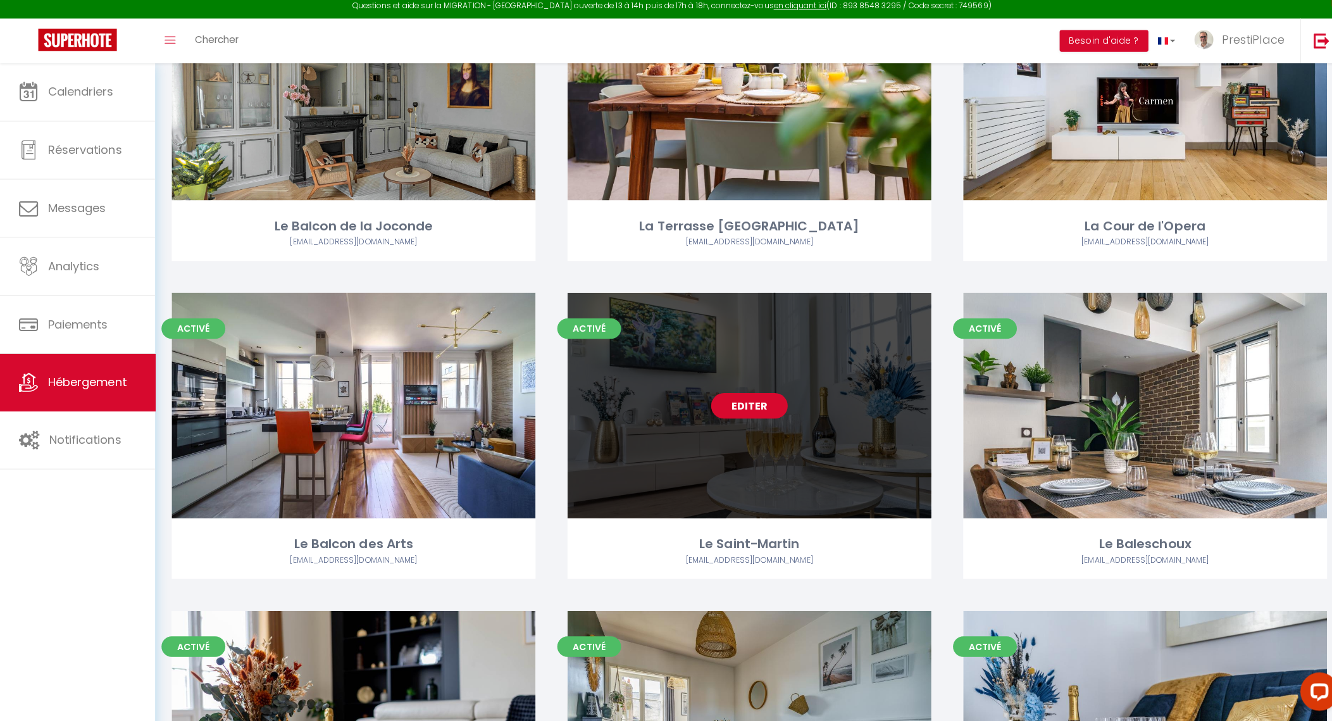
click at [722, 409] on link "Editer" at bounding box center [743, 408] width 76 height 25
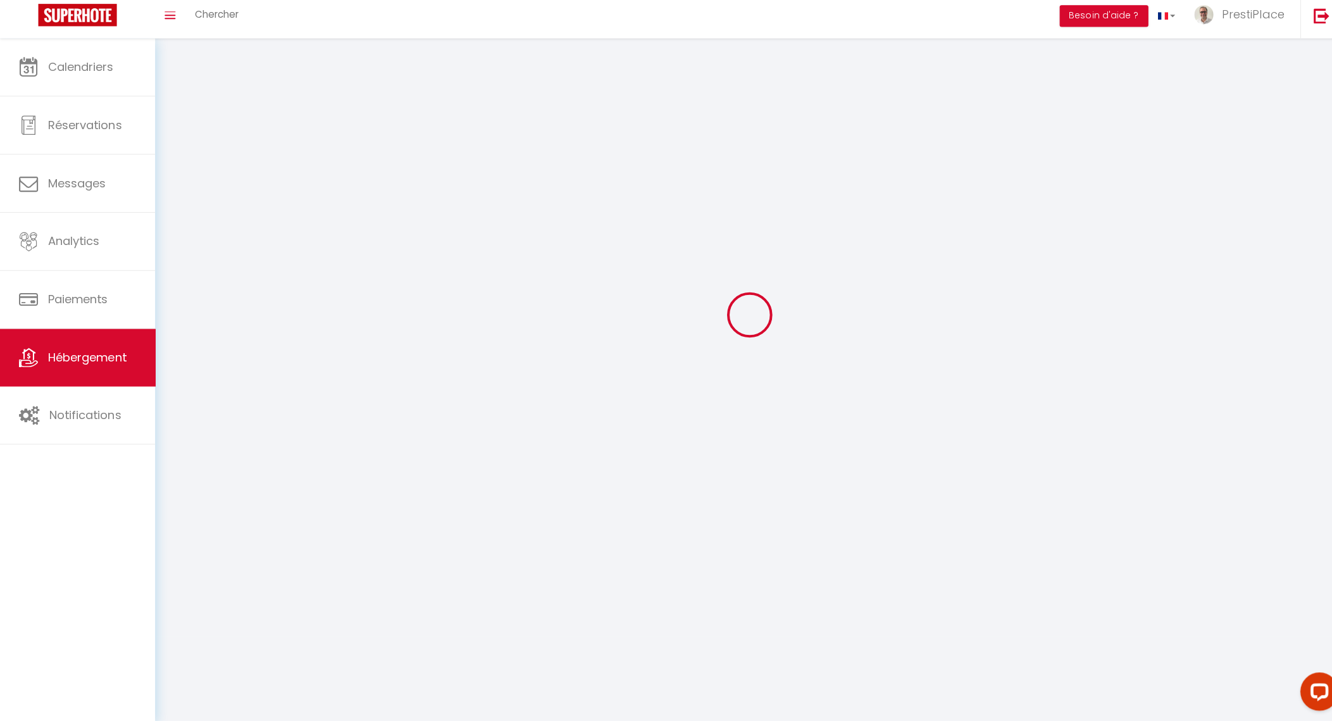
click at [722, 409] on div at bounding box center [743, 318] width 1148 height 607
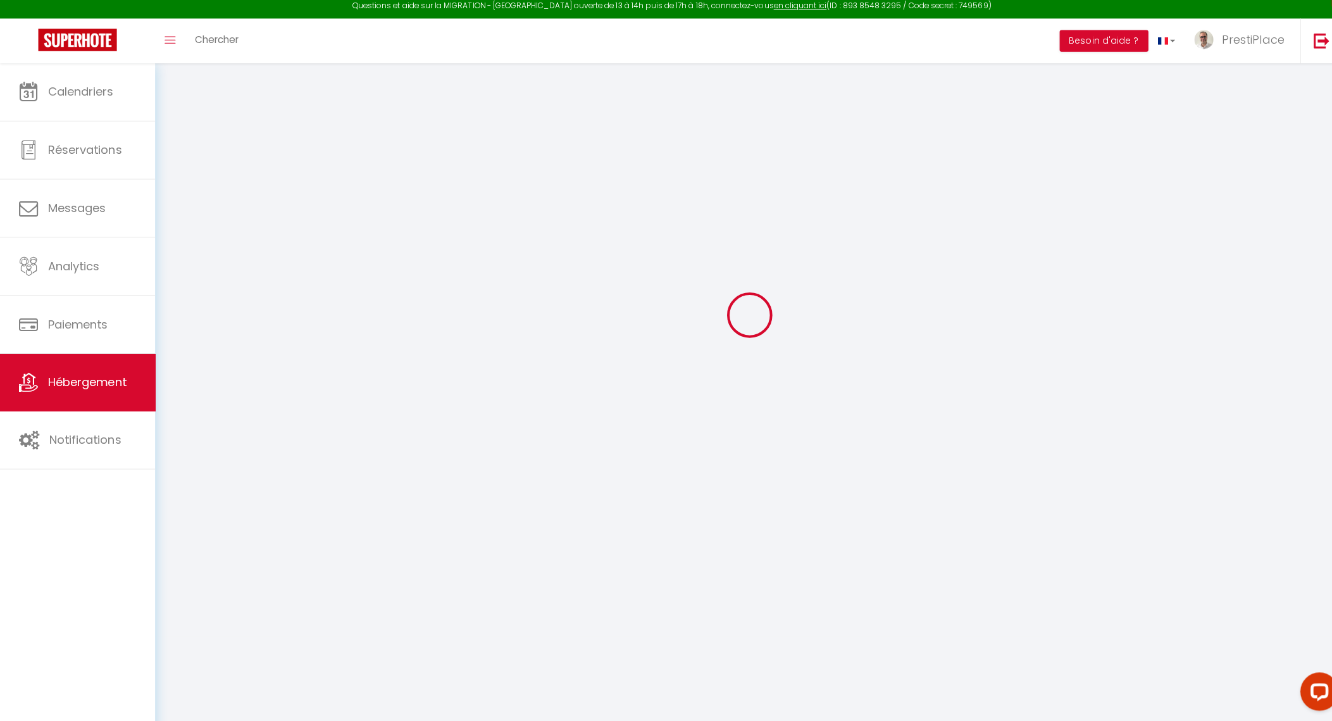
type input "Le Saint-Martin"
type input "SAS"
type input "PrestiPlace"
type input "[STREET_ADDRESS][PERSON_NAME]"
type input "37000"
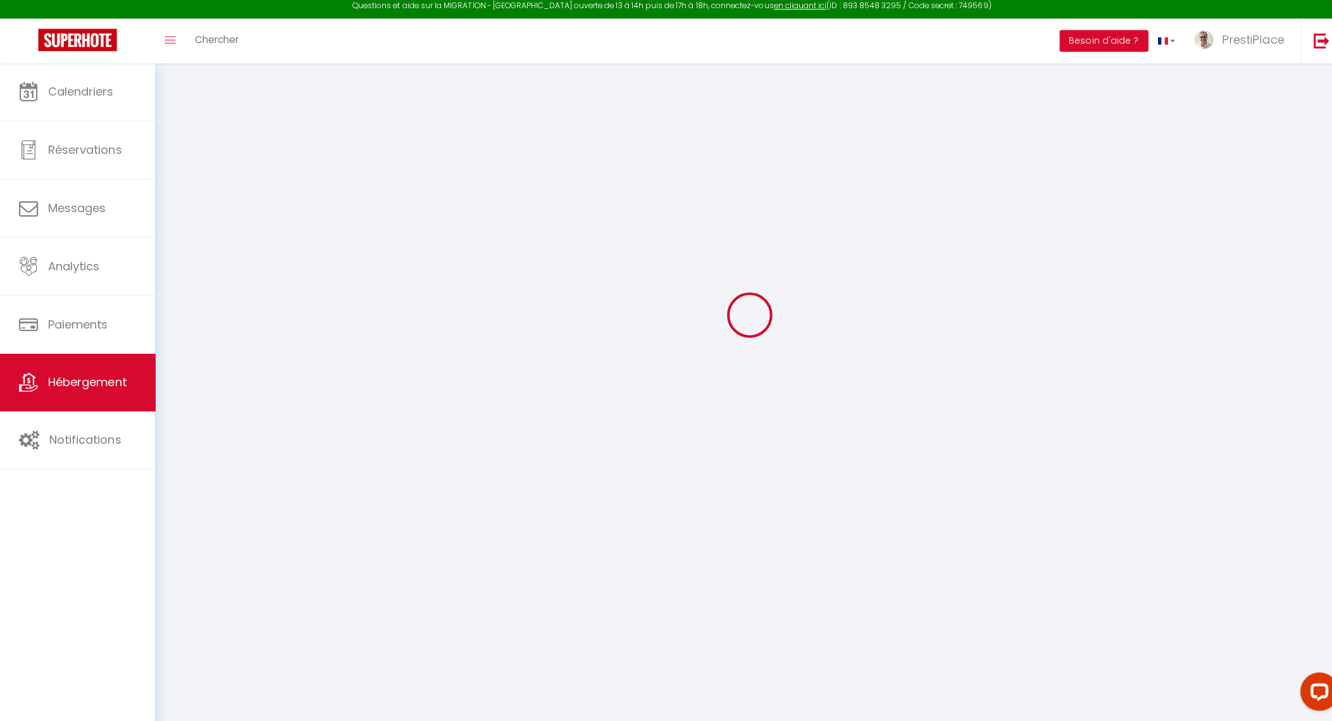
type input "Tours"
select select "6"
select select "2"
type input "150"
type input "15"
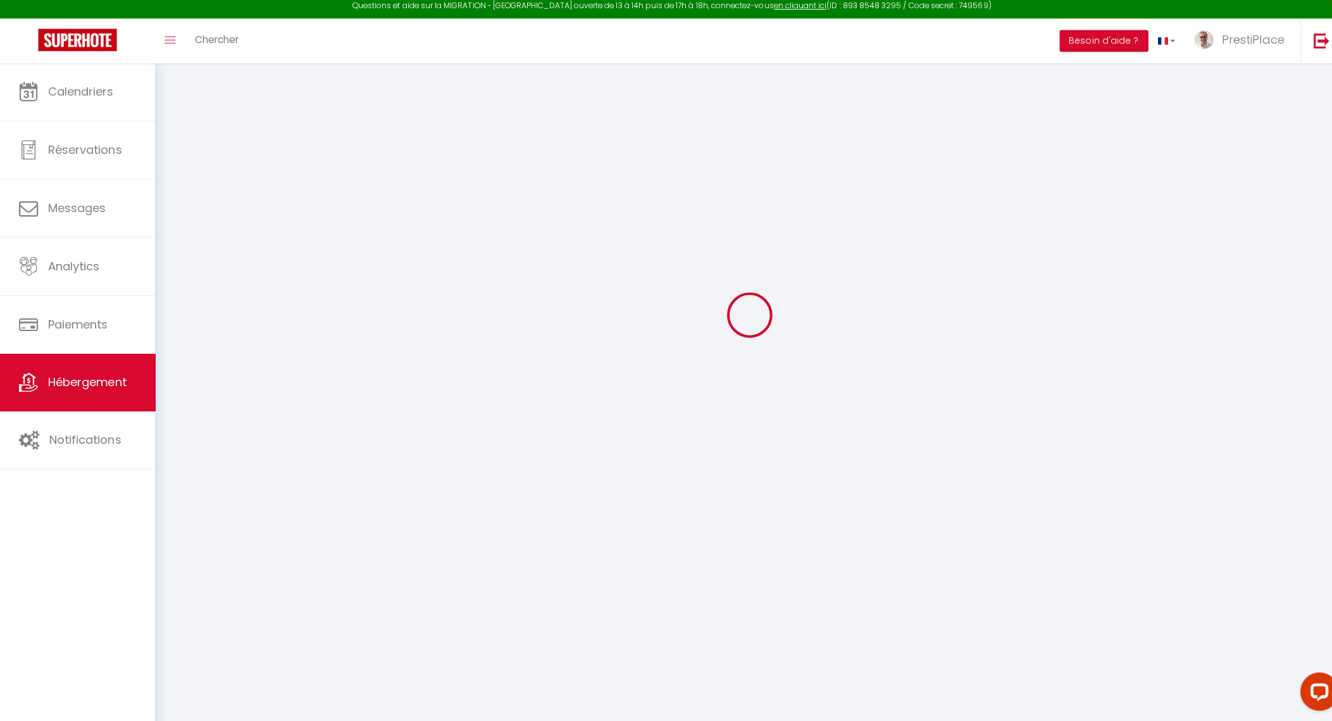
type input "79"
type input "5.5"
type input "5.10"
type input "600"
select select
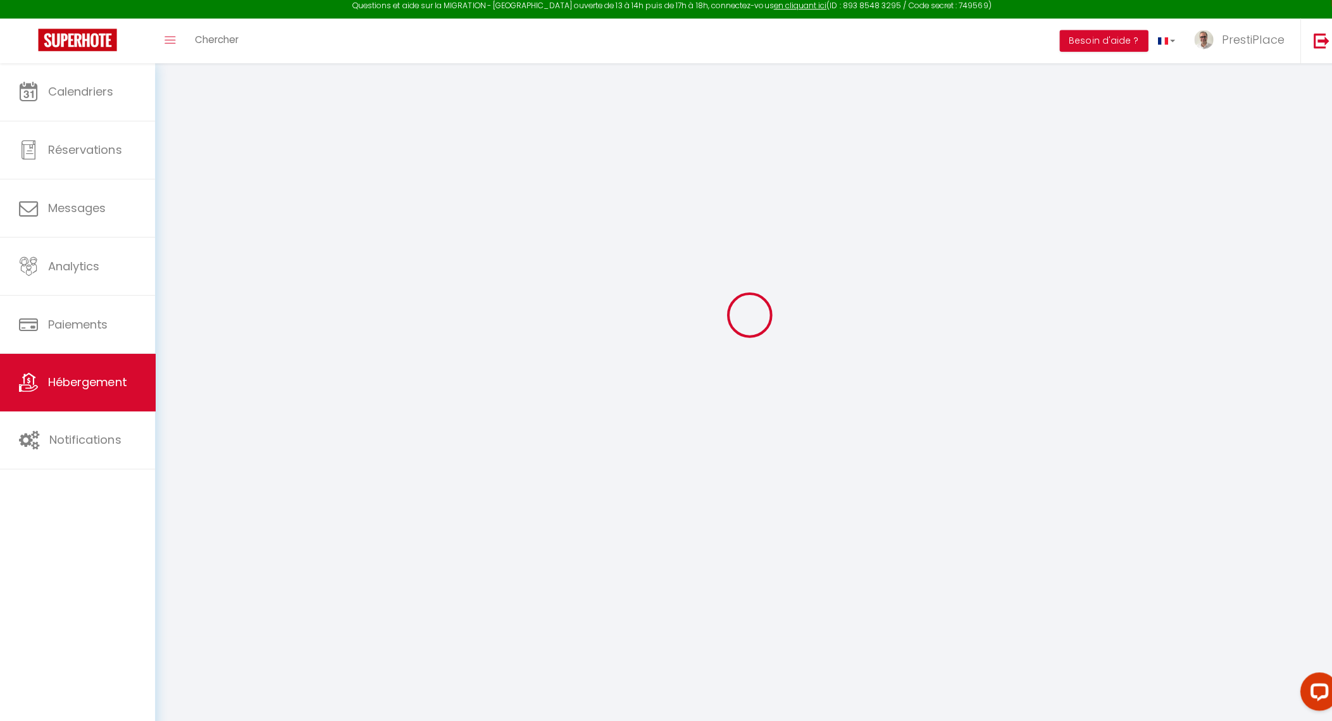
select select
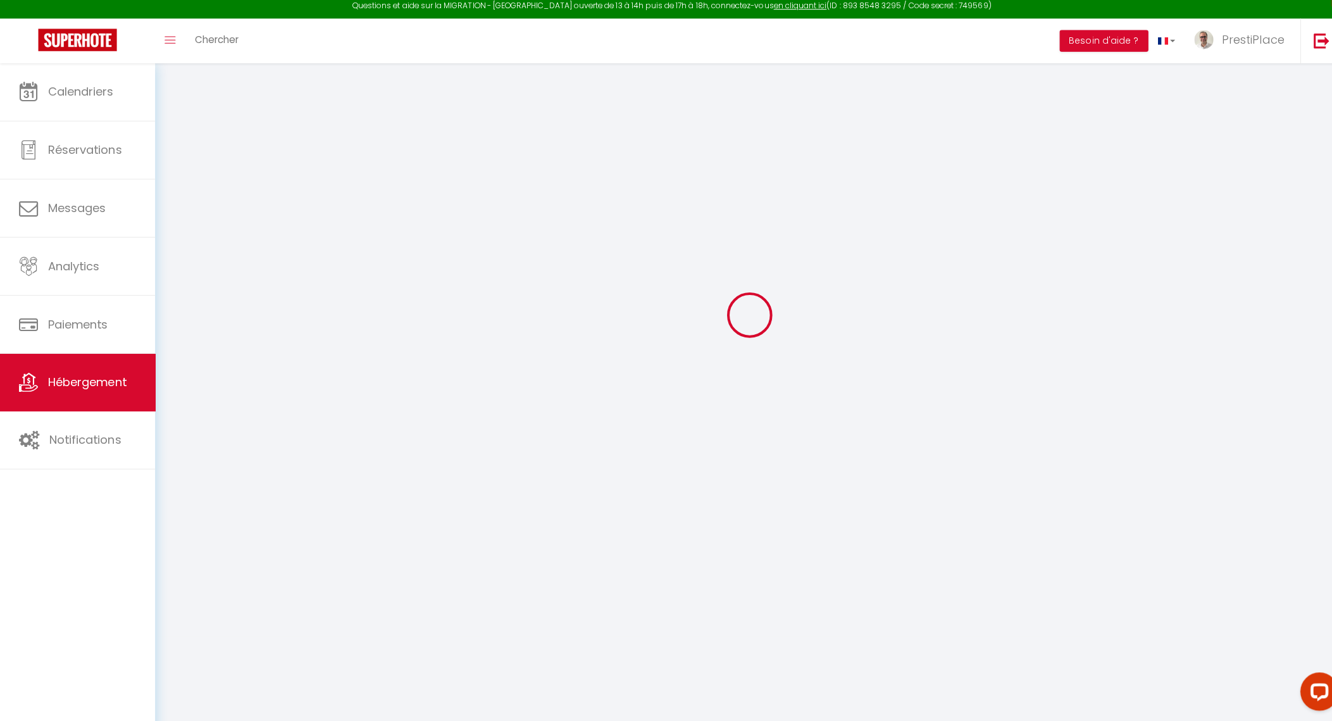
type input "[STREET_ADDRESS]"
type input "37000"
type input "Tours"
type input "[EMAIL_ADDRESS][DOMAIN_NAME]"
select select "10903"
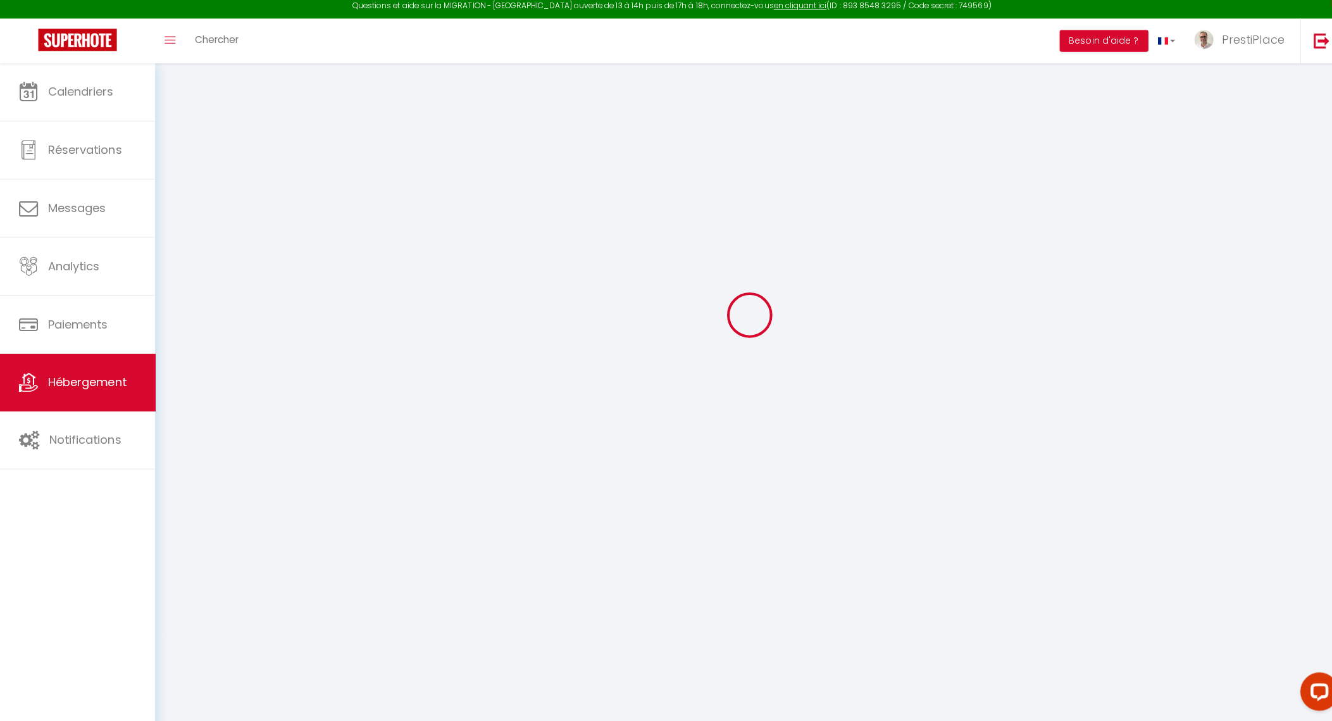
checkbox input "true"
checkbox input "false"
radio input "true"
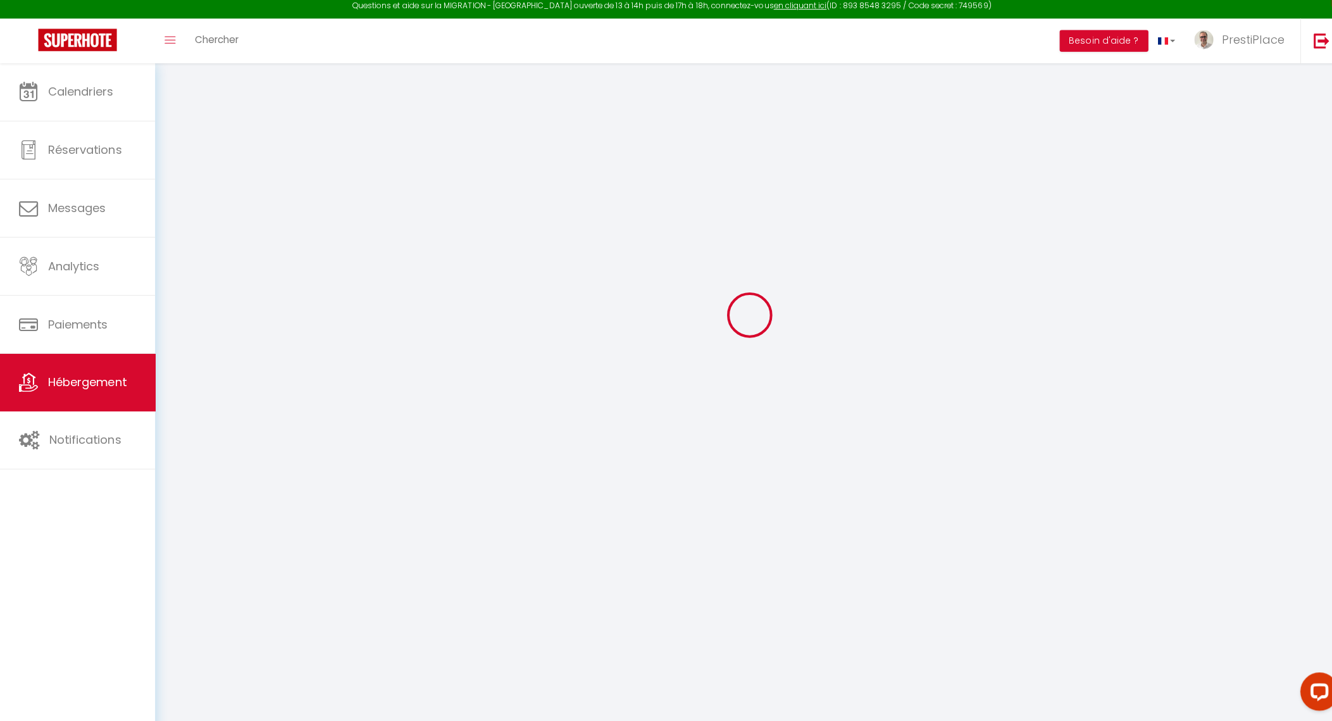
type input "0"
select select
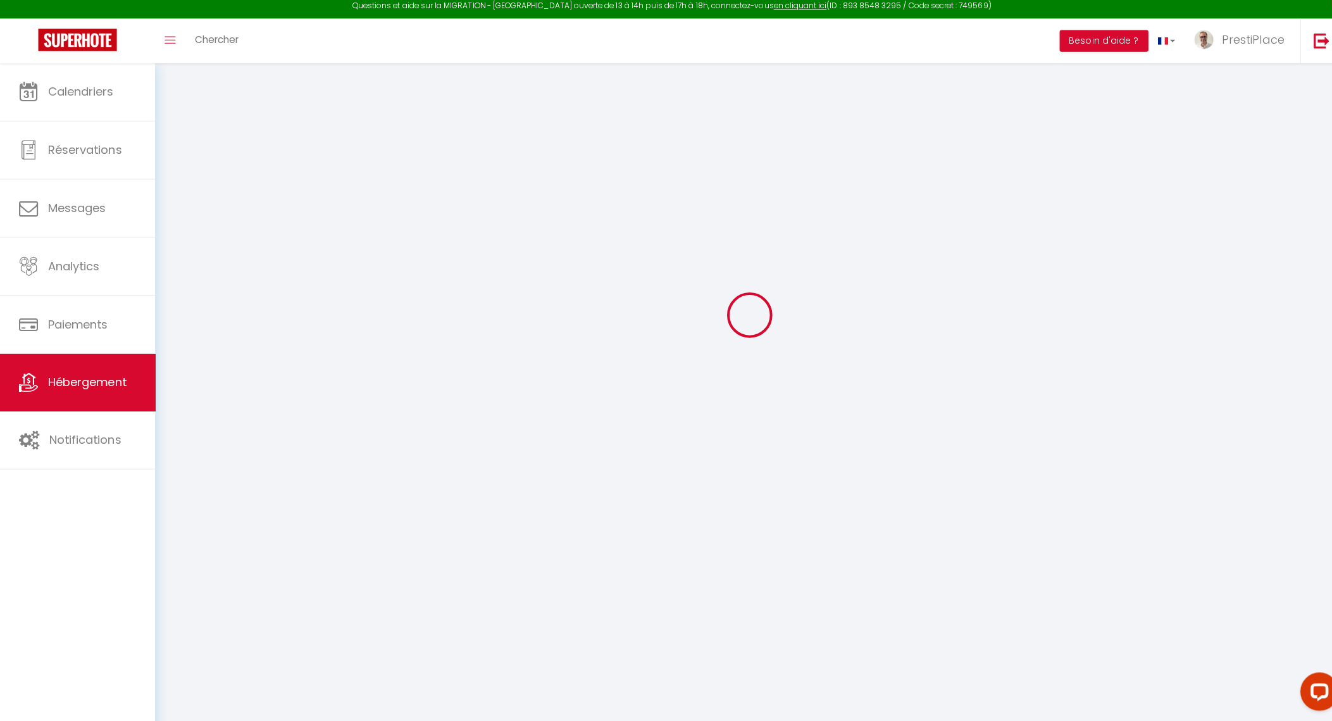
select select
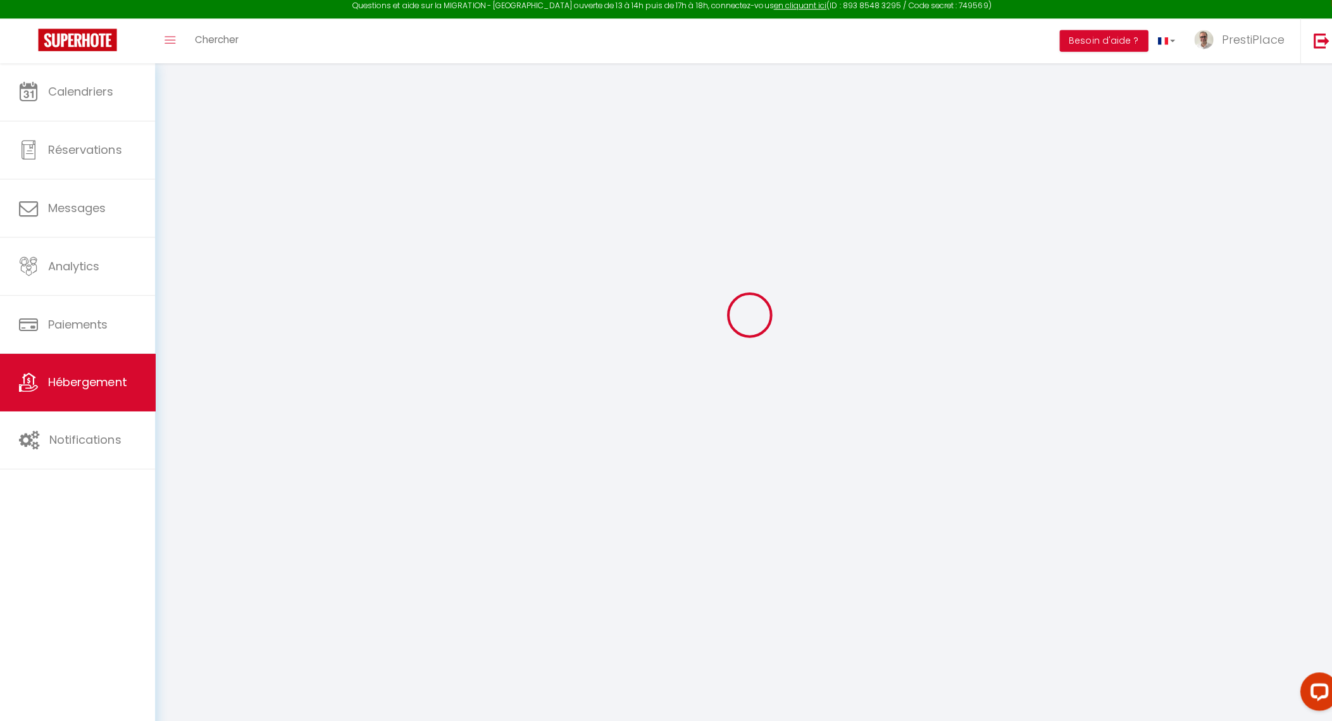
checkbox input "true"
checkbox input "false"
select select
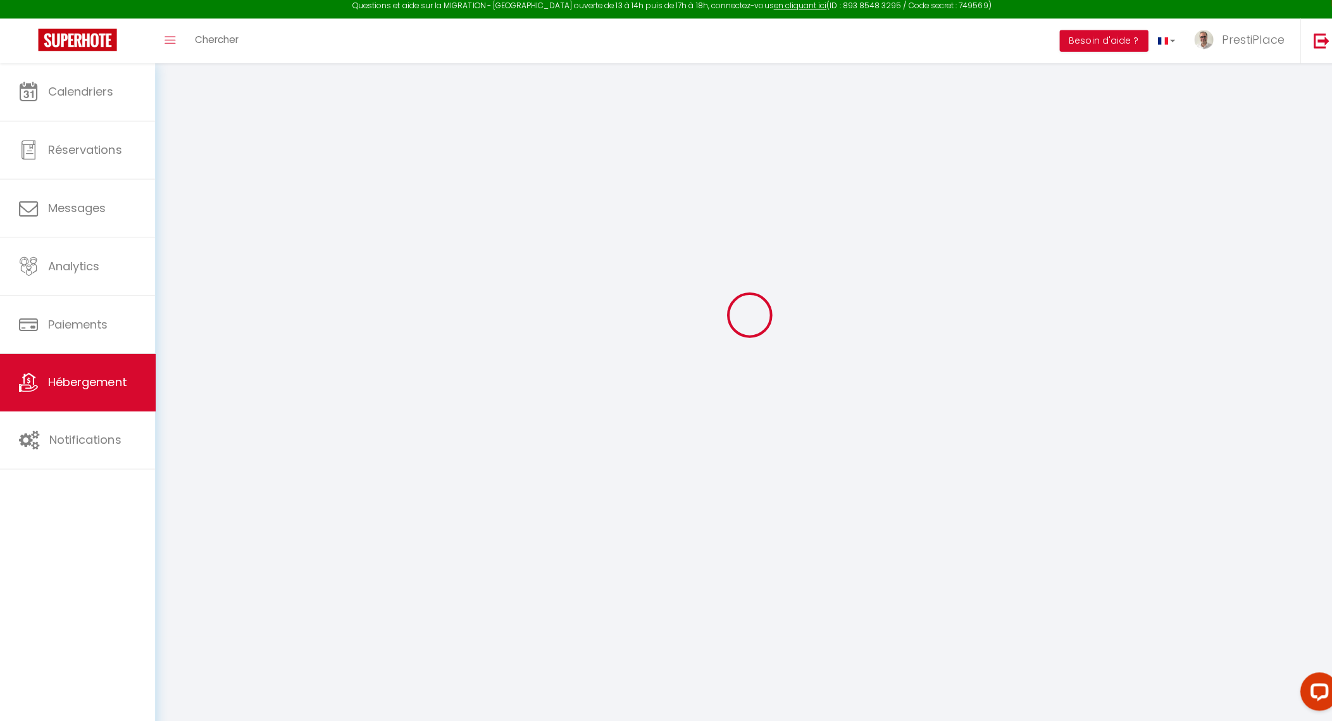
select select
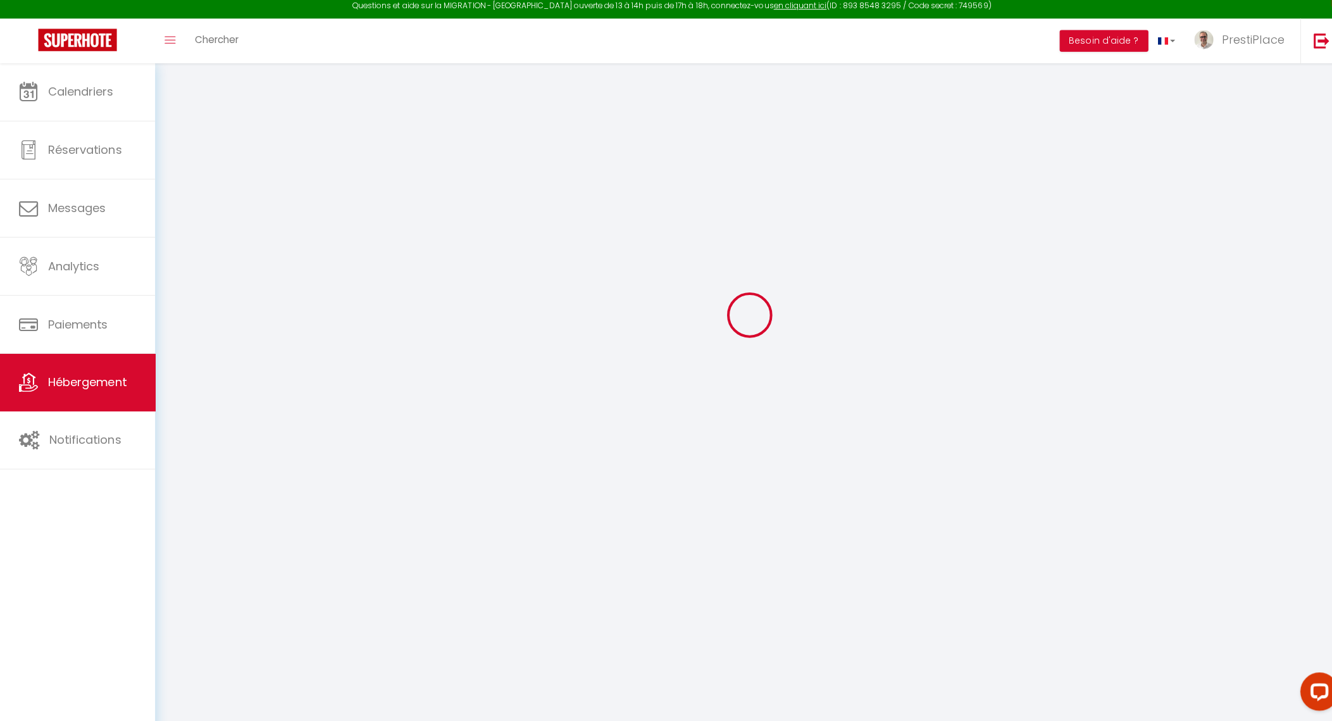
checkbox input "true"
checkbox input "false"
checkbox input "true"
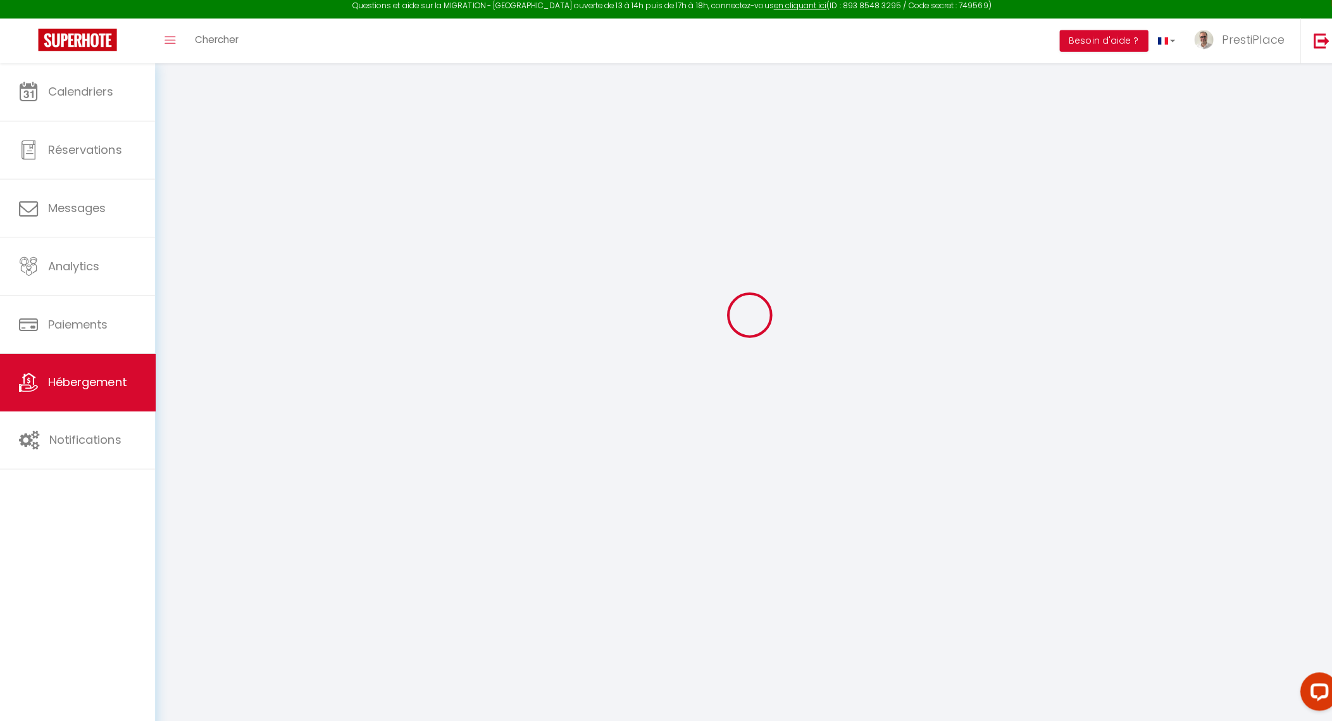
checkbox input "false"
checkbox input "true"
checkbox input "false"
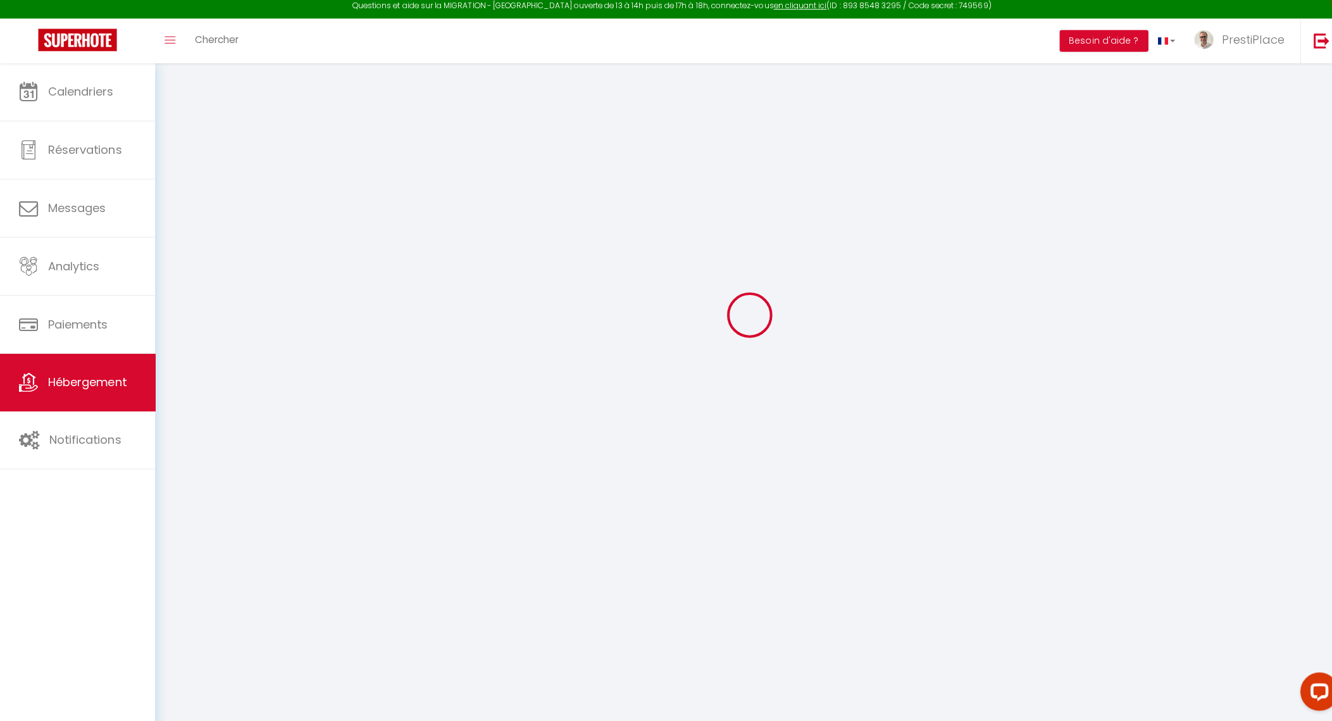
checkbox input "false"
select select "16:00"
select select "23:00"
select select "10:00"
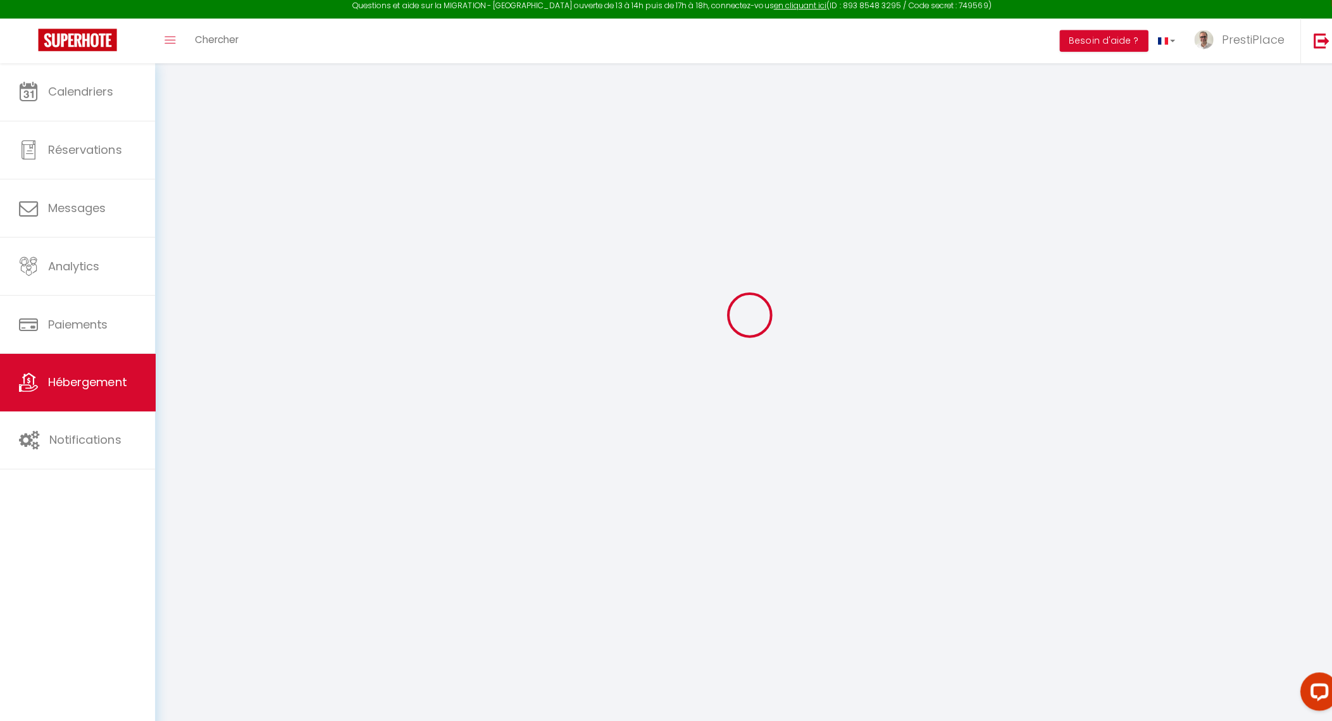
select select "360"
select select "60"
select select "02:00"
checkbox input "true"
checkbox input "false"
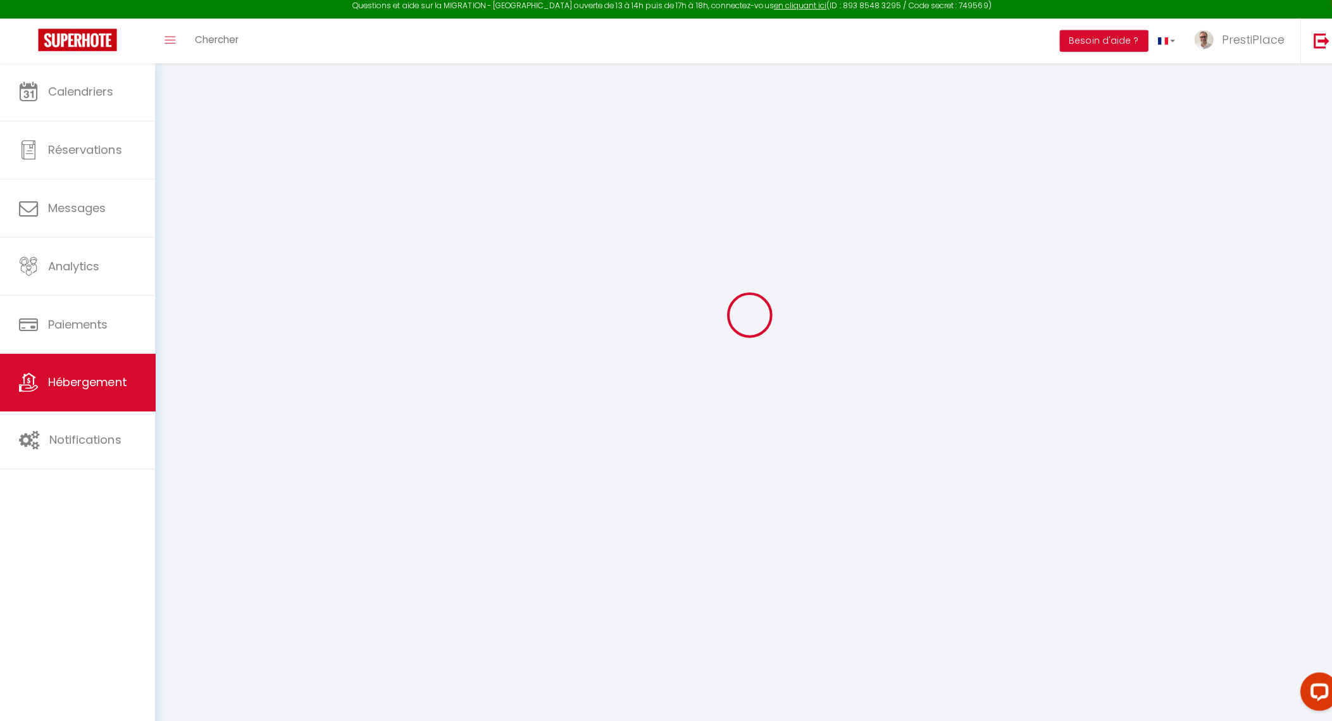
checkbox input "false"
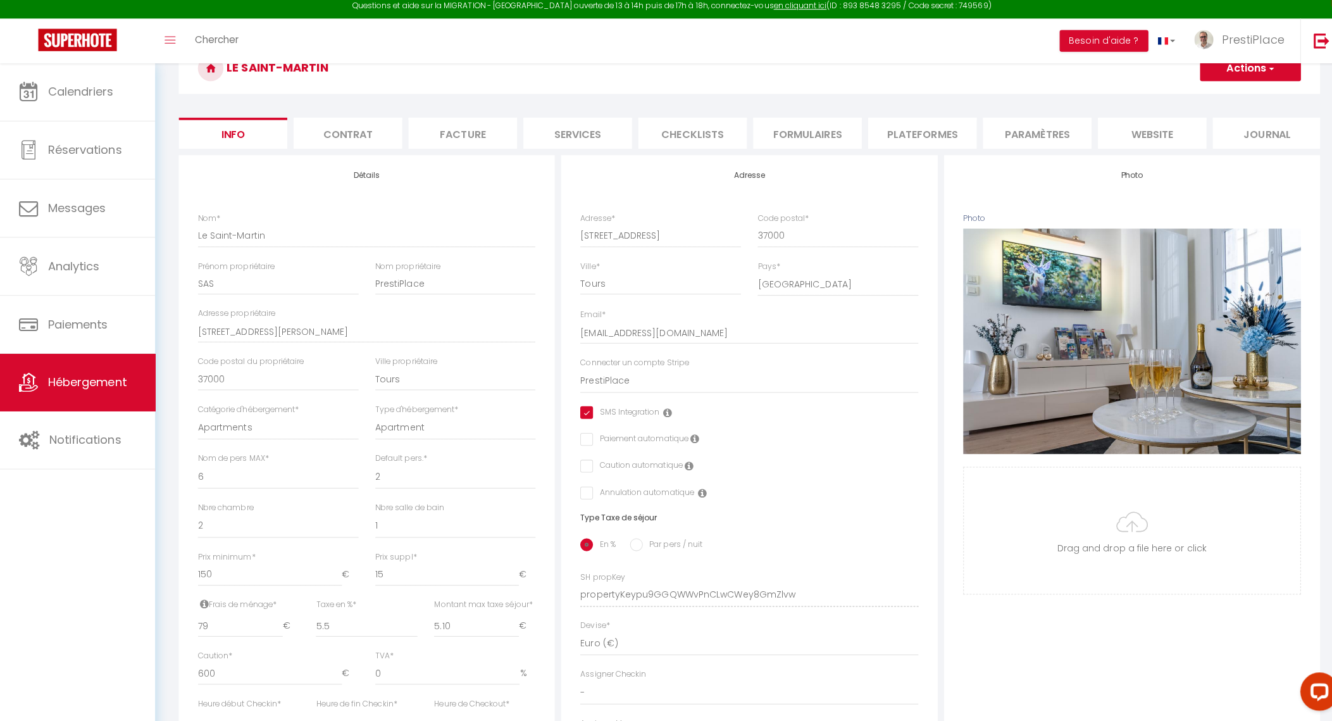
scroll to position [405, 0]
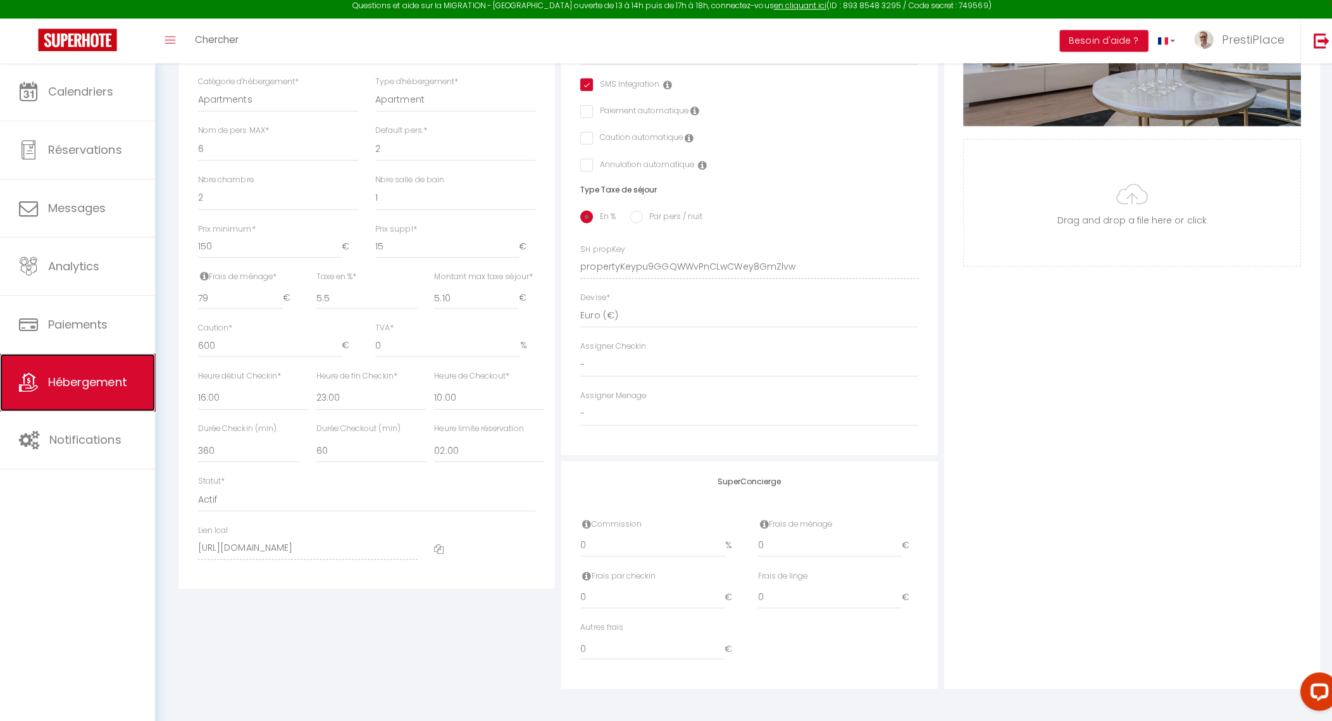
click at [65, 402] on link "Hébergement" at bounding box center [77, 385] width 154 height 57
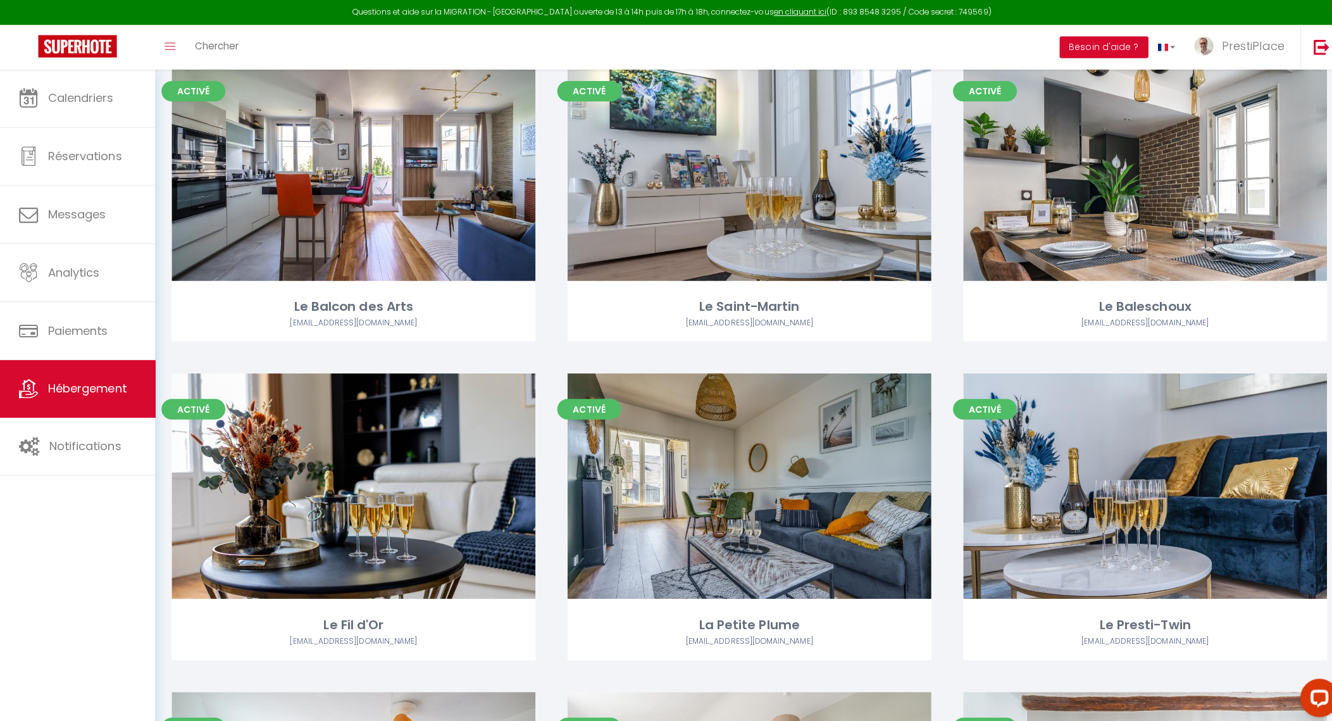
scroll to position [412, 0]
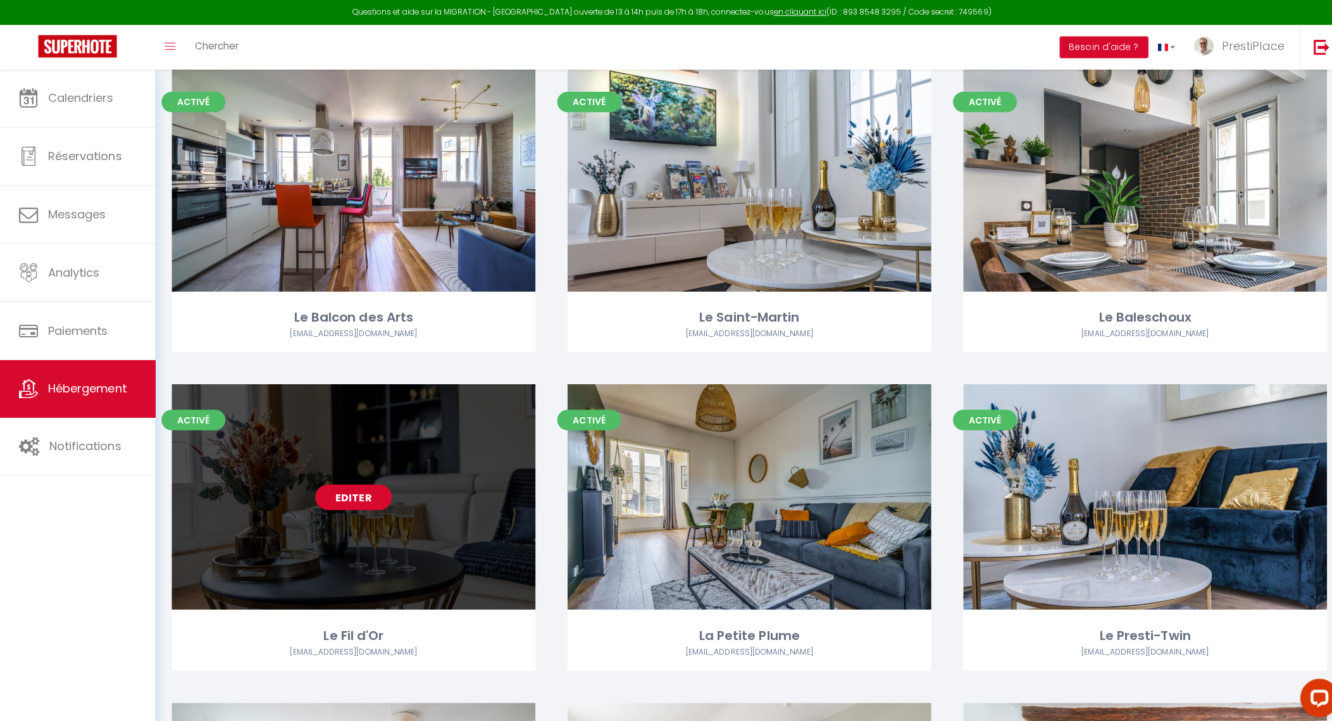
click at [359, 499] on link "Editer" at bounding box center [351, 492] width 76 height 25
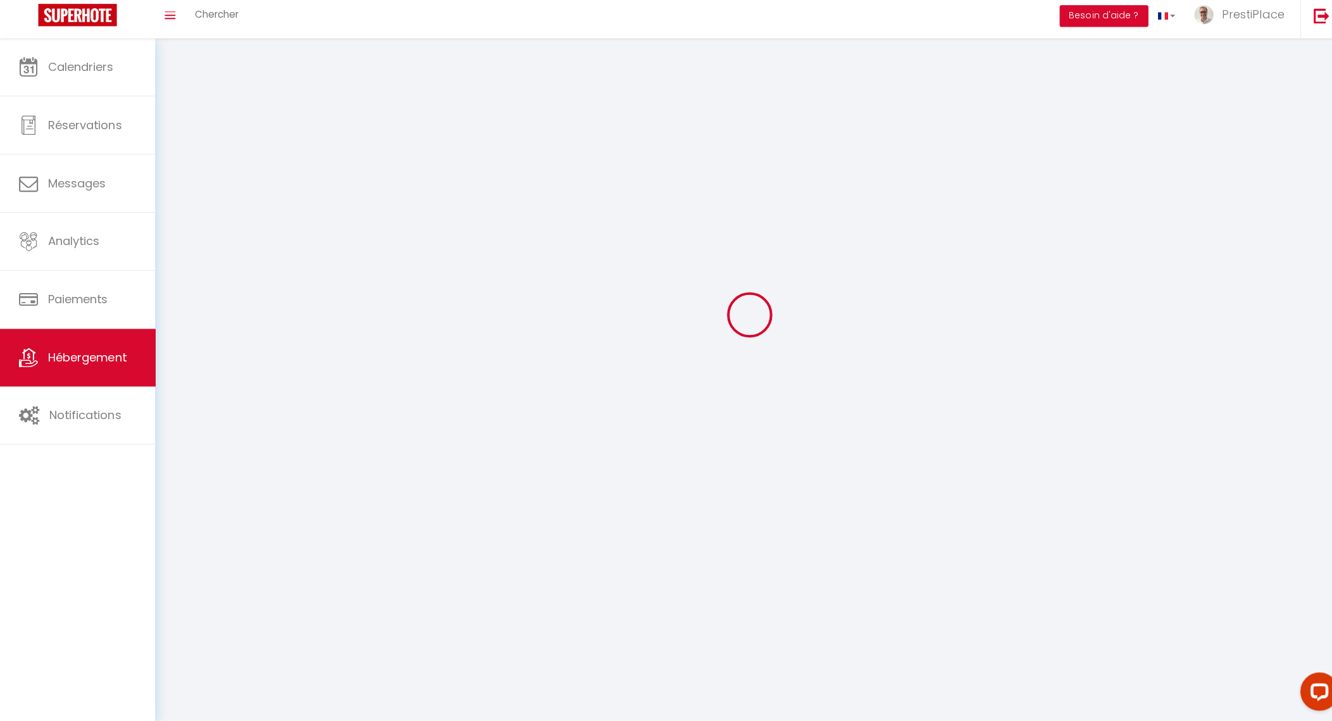
select select "1"
select select
select select "28"
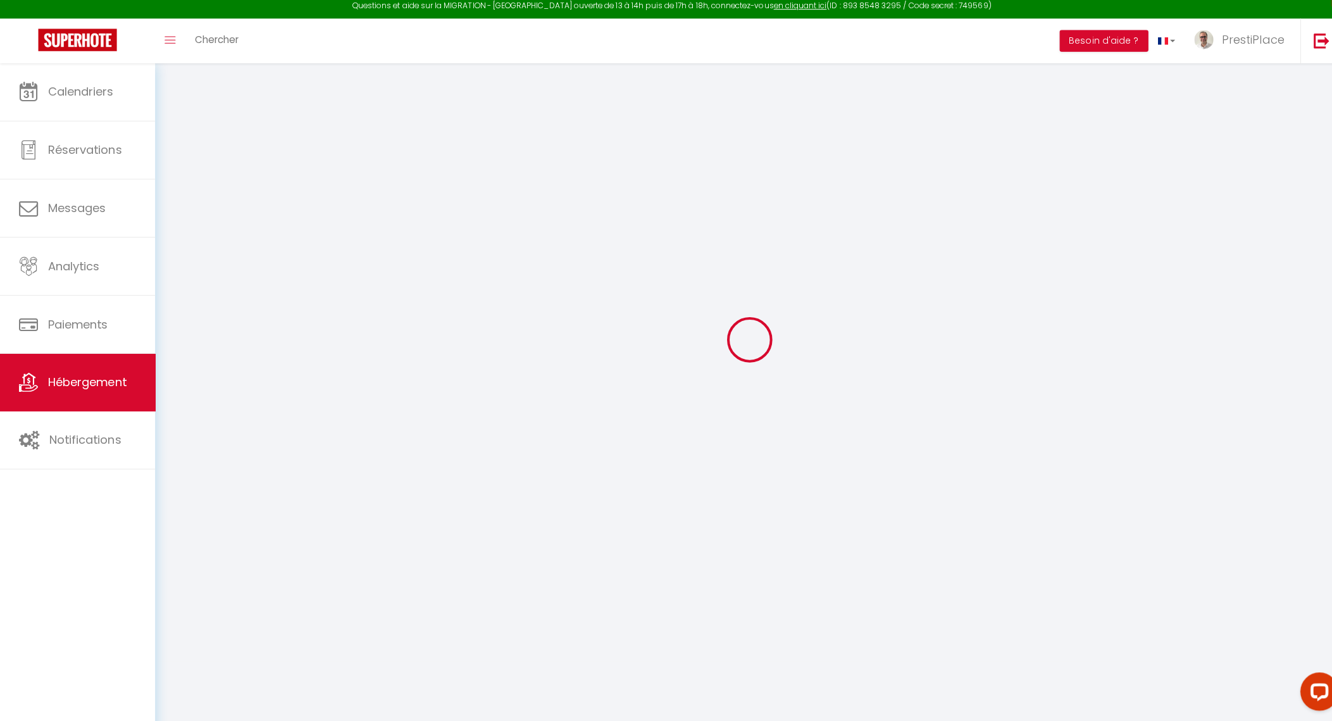
scroll to position [69, 0]
select select
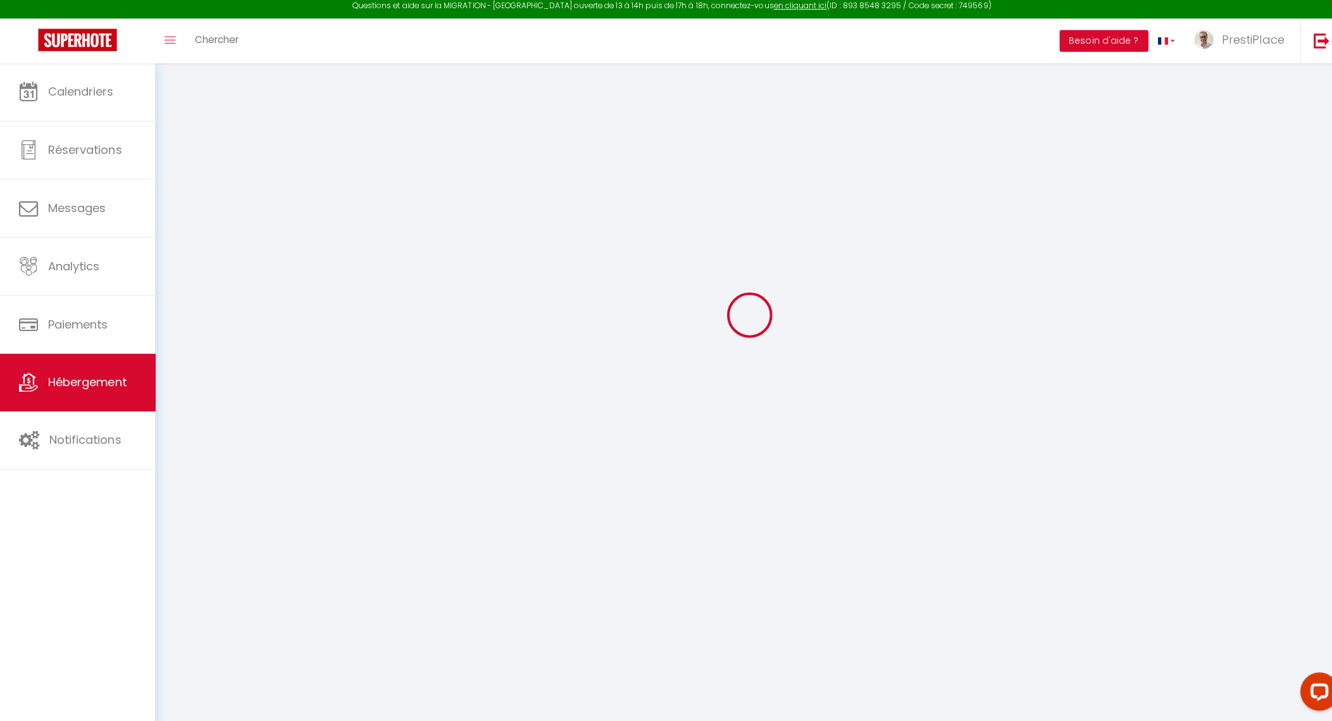
select select
checkbox input "false"
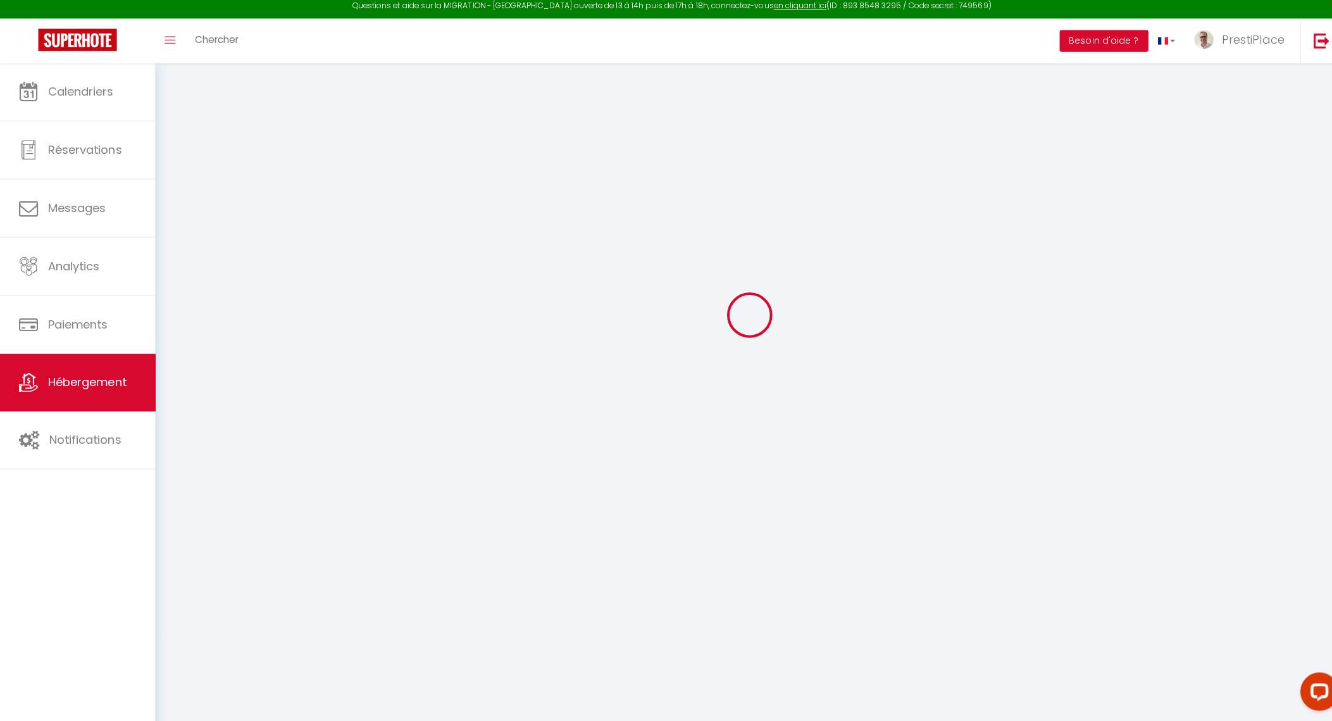
checkbox input "false"
select select
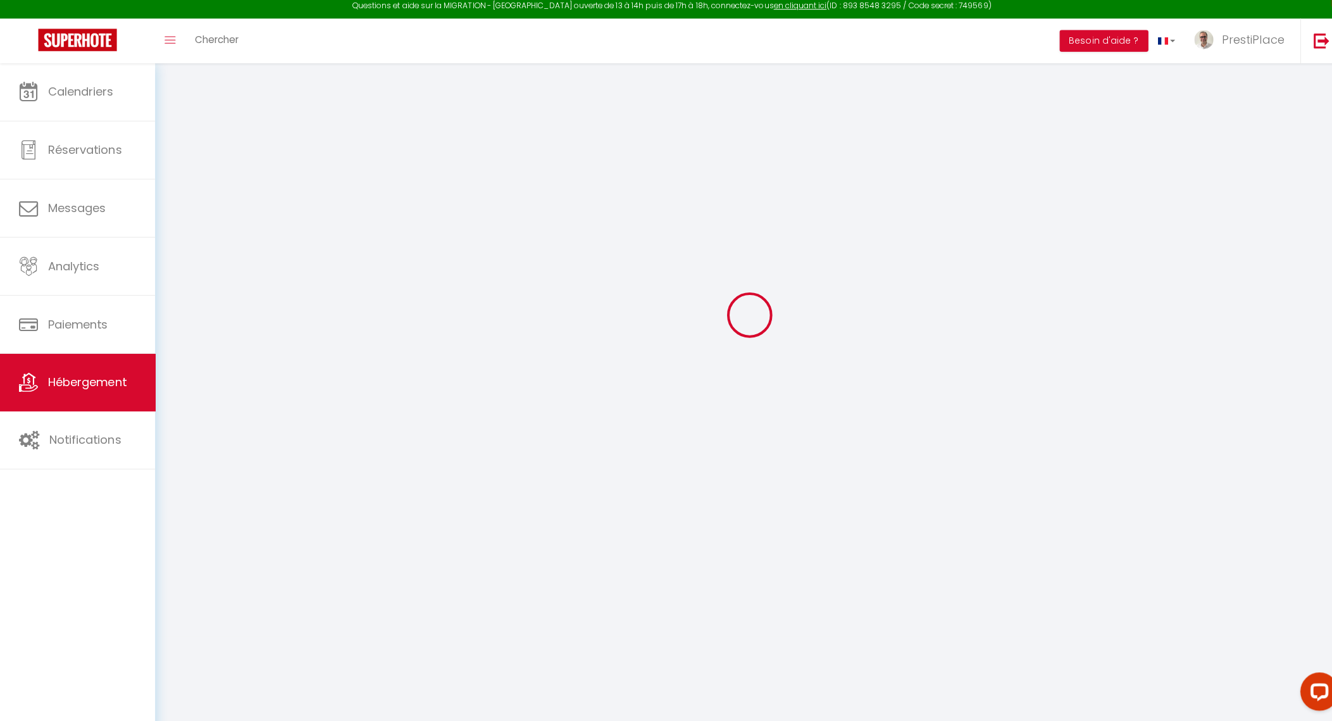
select select
checkbox input "false"
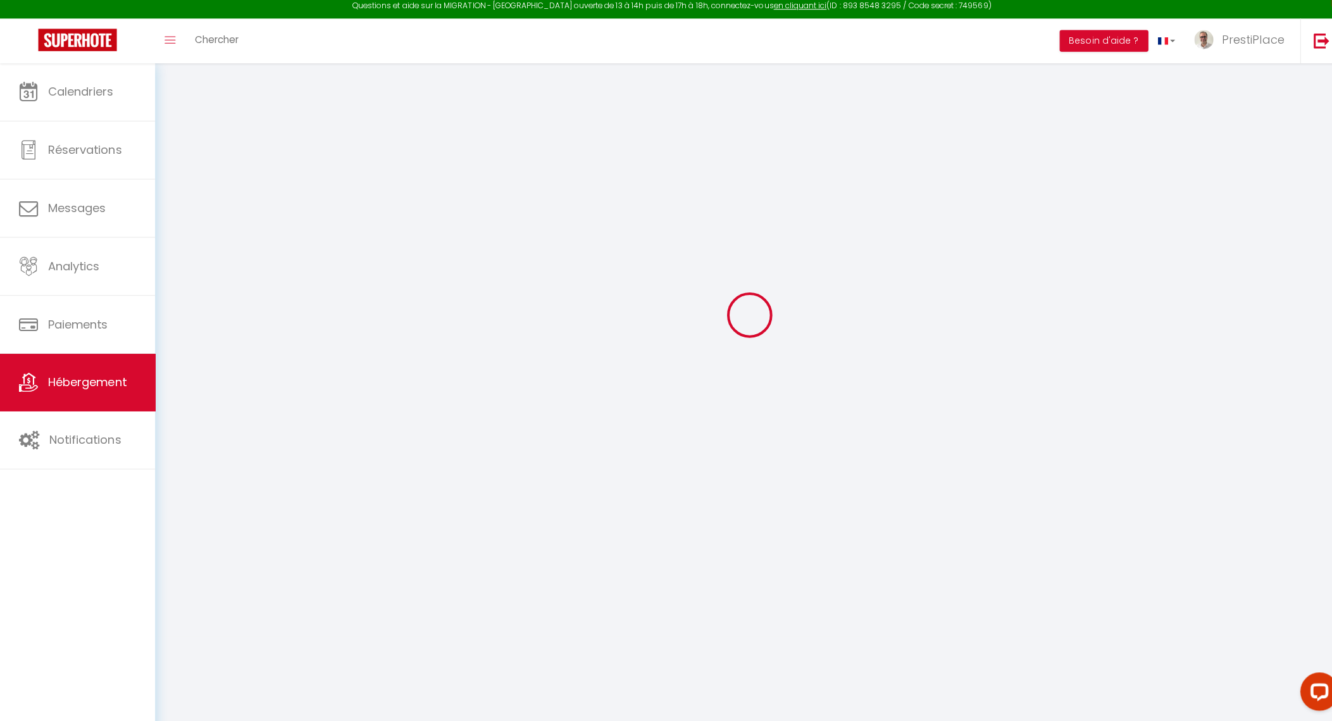
checkbox input "false"
select select
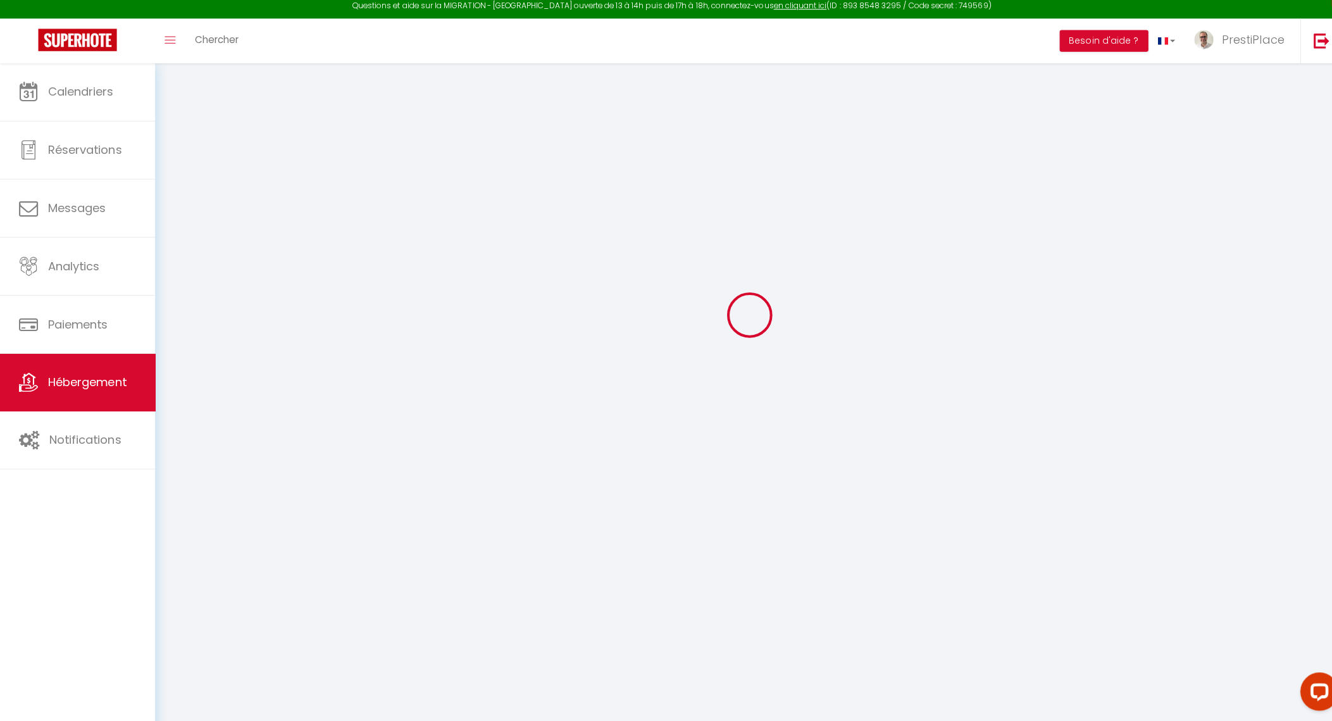
select select
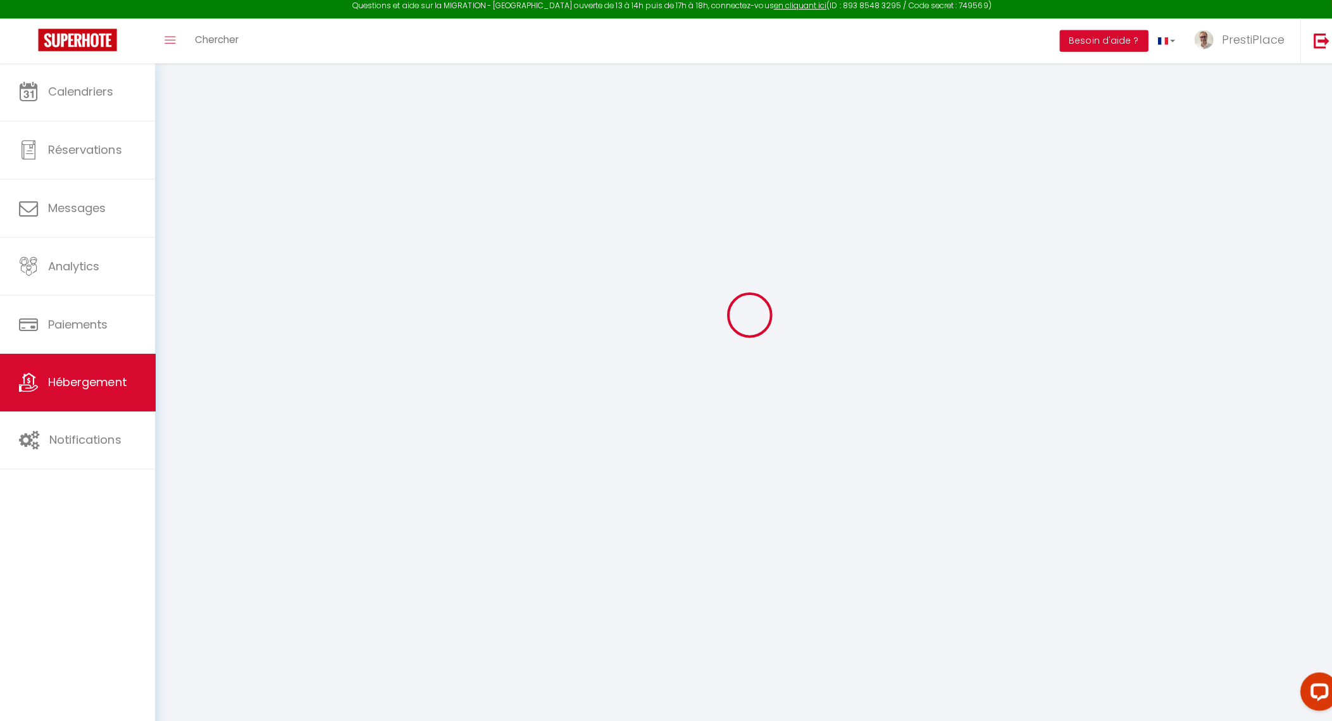
select select
checkbox input "false"
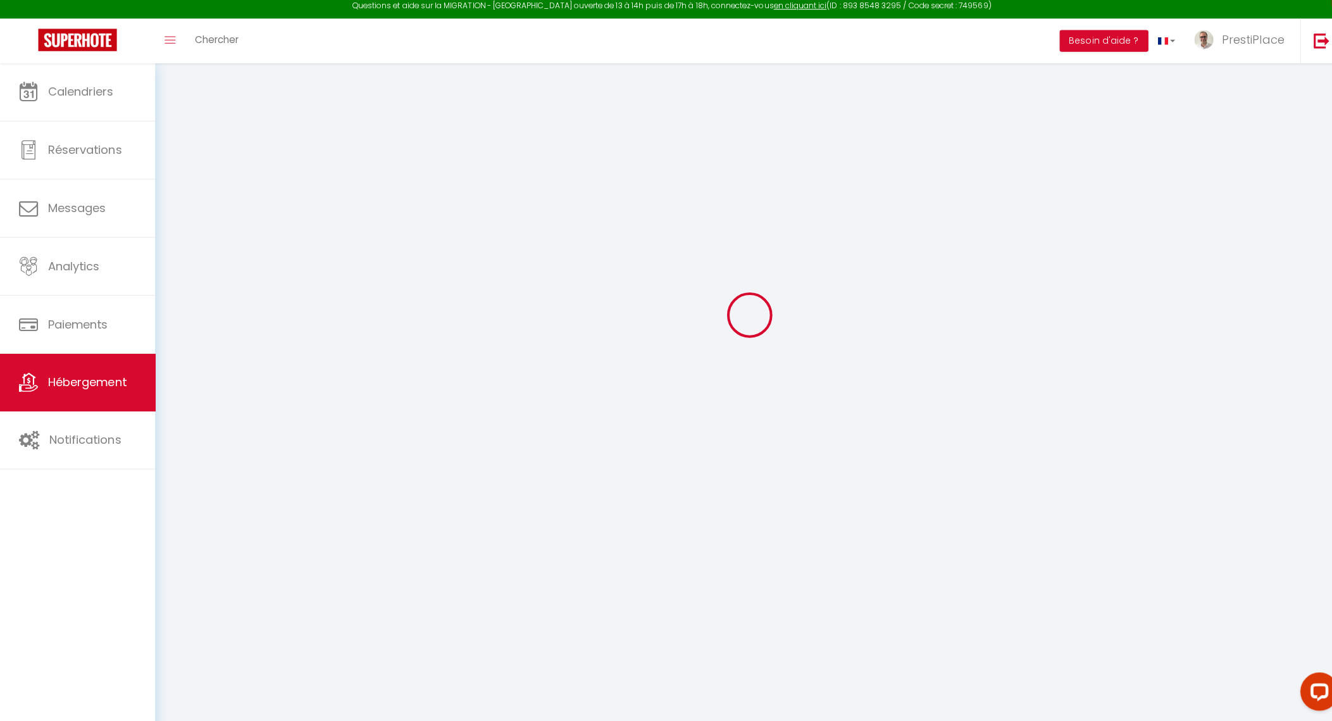
select select
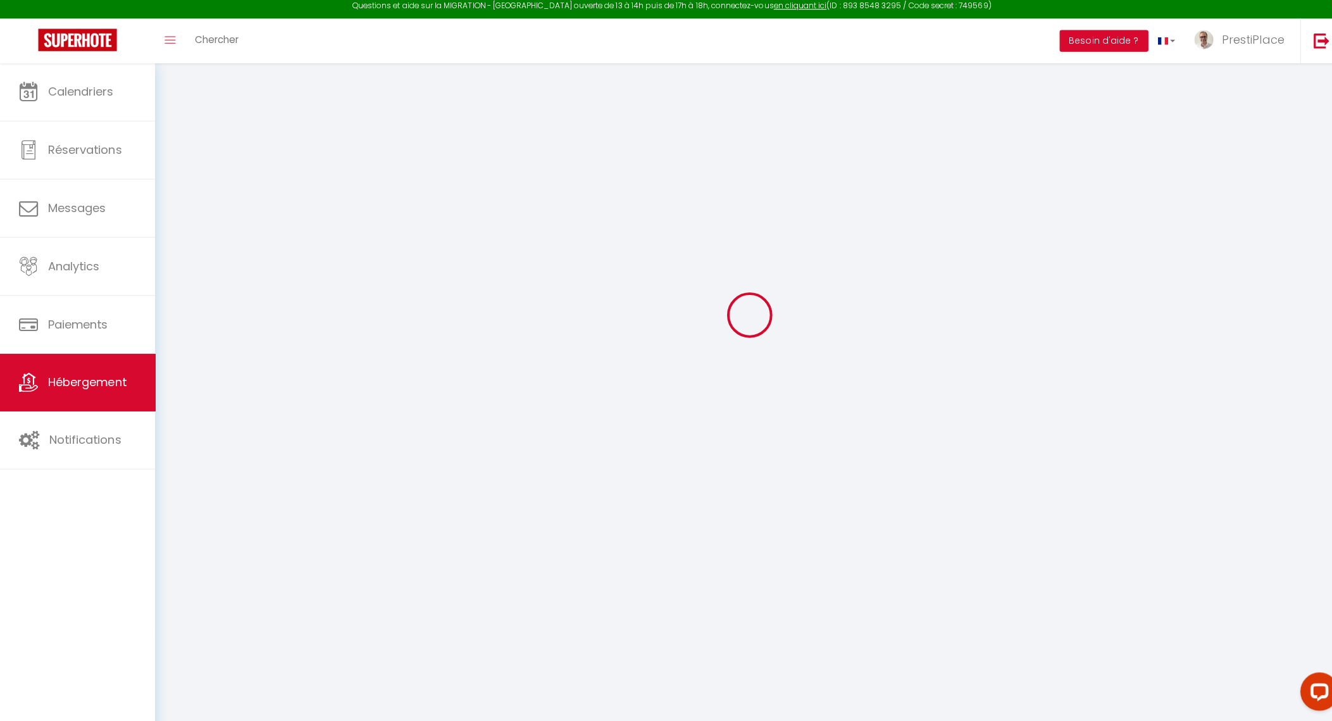
select select
checkbox input "false"
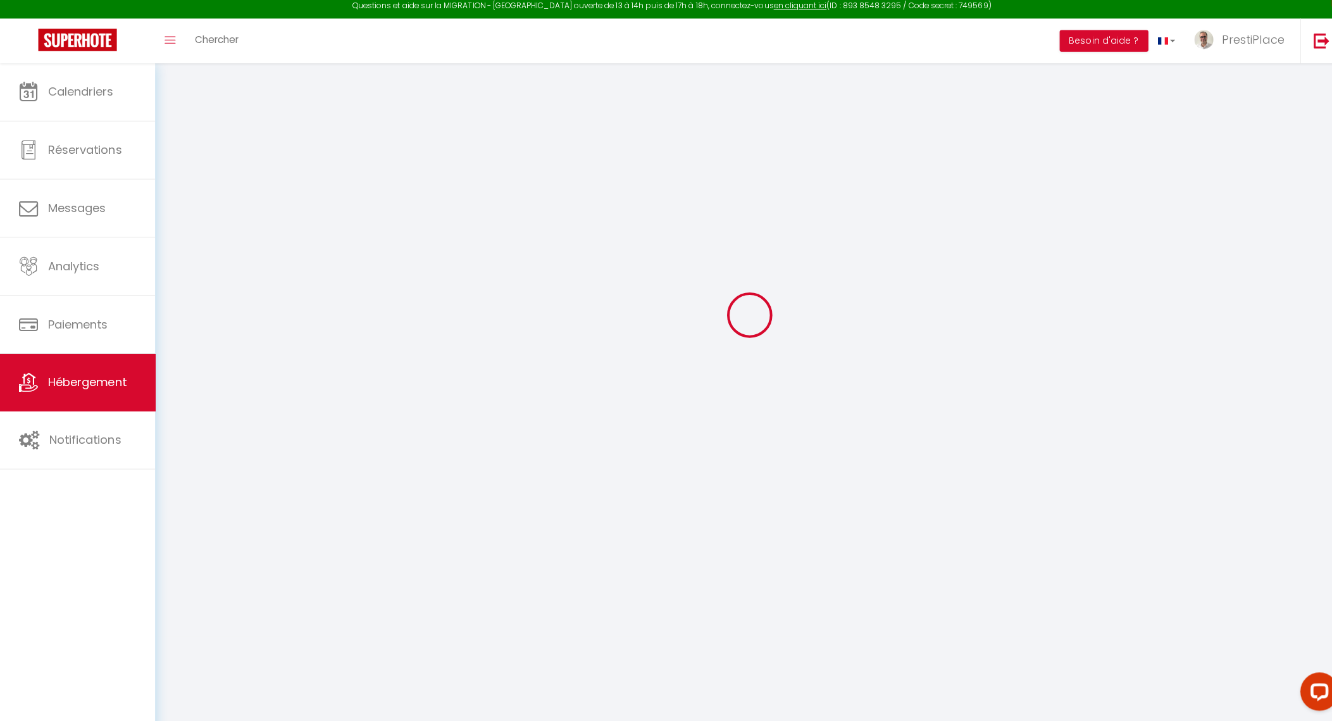
checkbox input "false"
select select
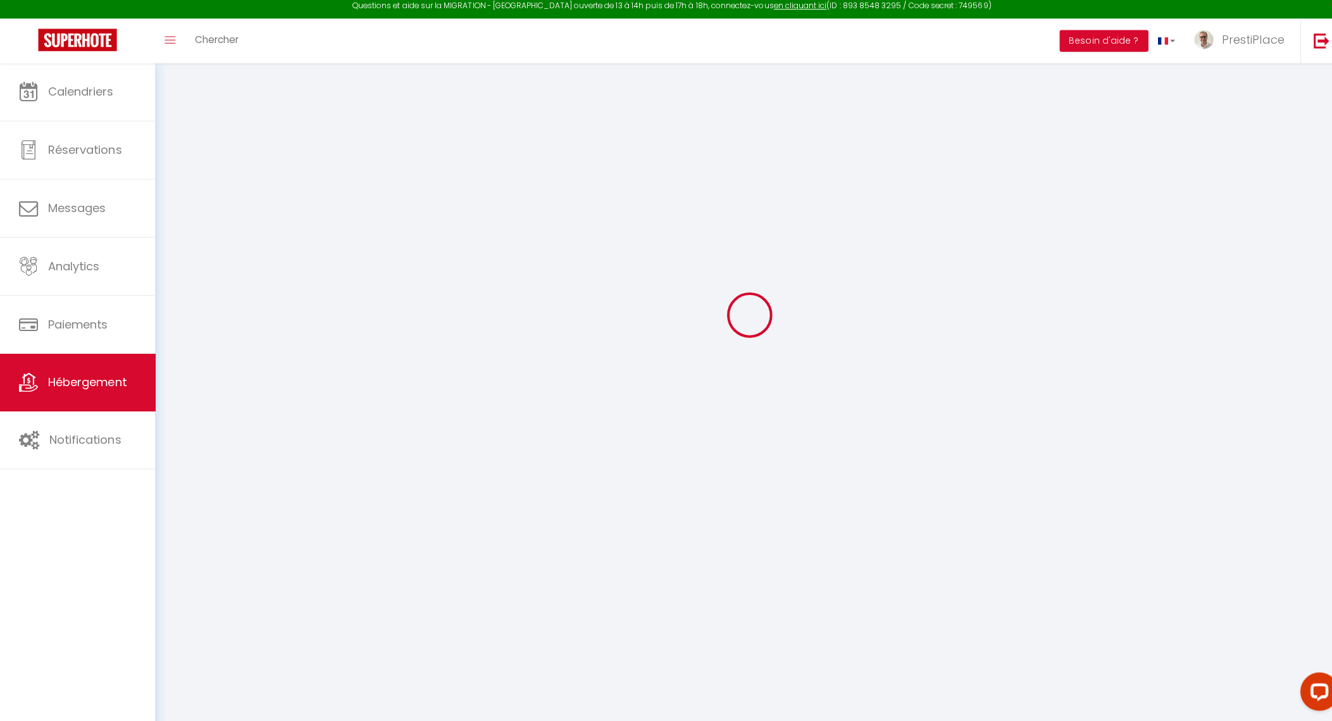
select select
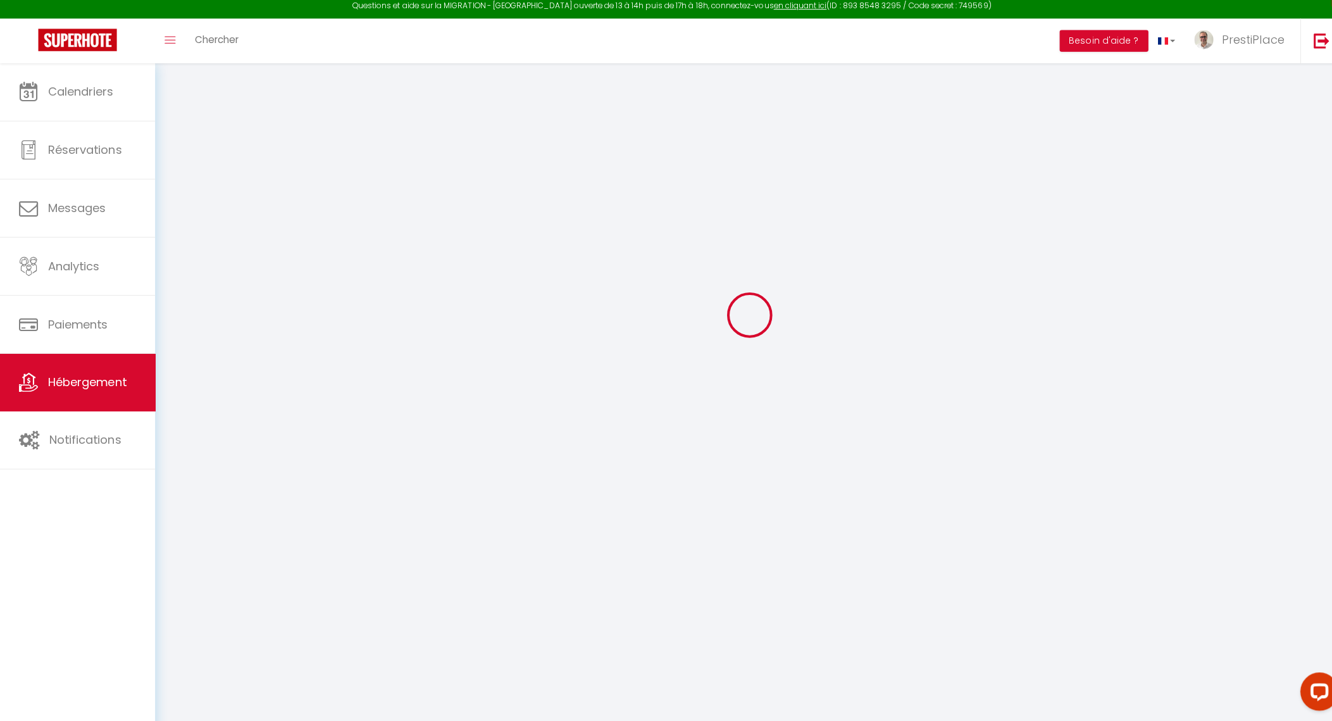
checkbox input "false"
select select
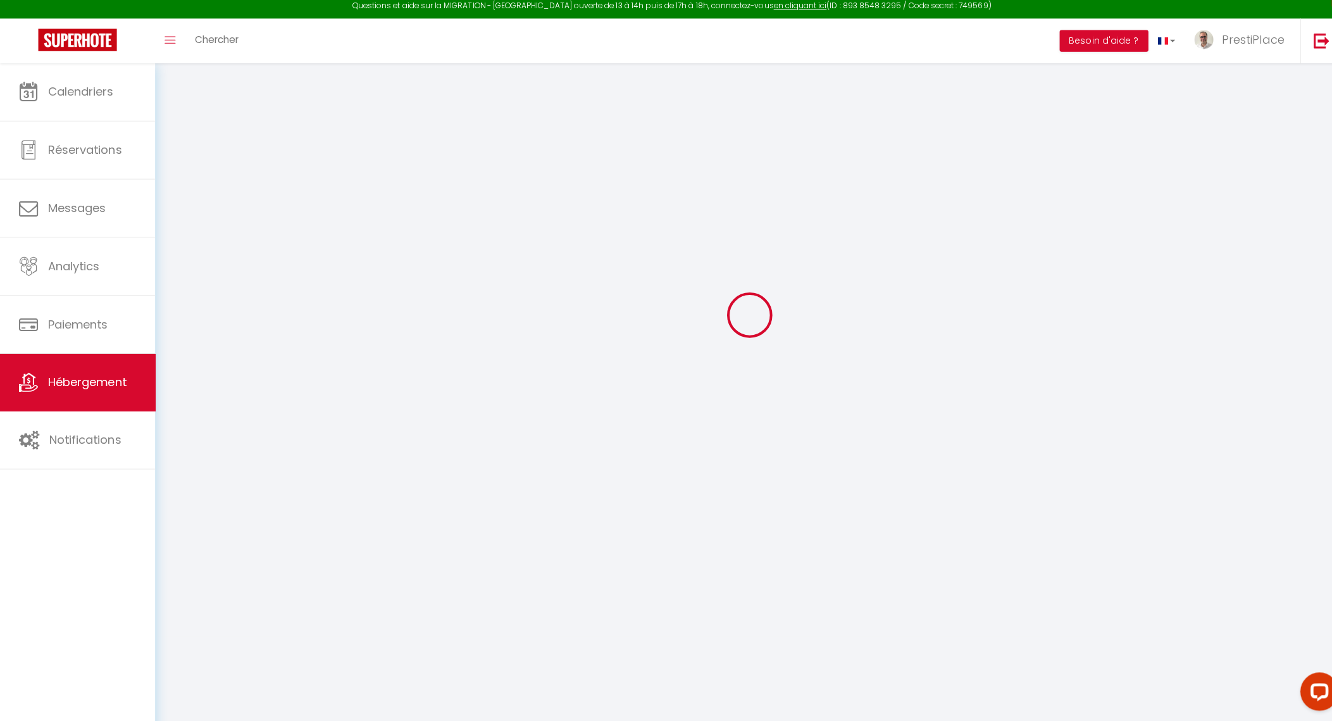
select select
type input "Le Fil d'Or"
type input "SAS"
type input "PrestiPlace"
type input "[STREET_ADDRESS][PERSON_NAME]"
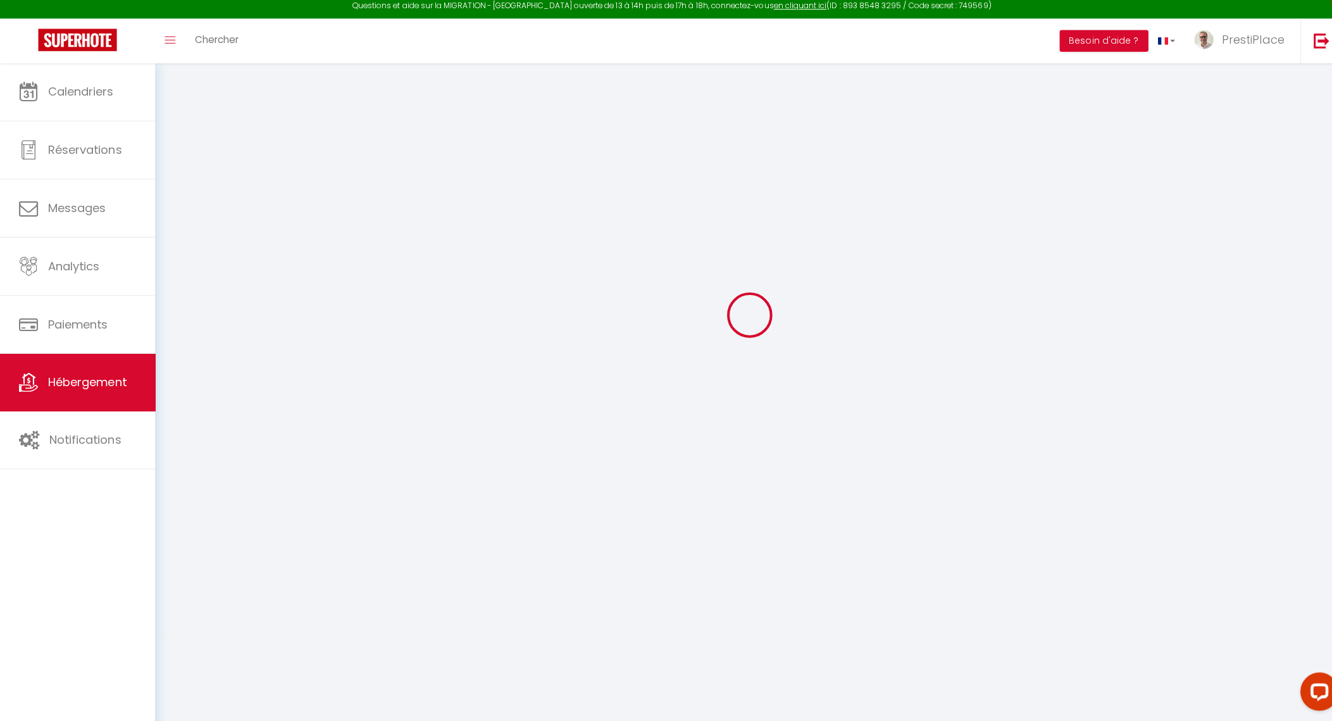
type input "37000"
type input "Tours"
select select "6"
select select "2"
type input "150"
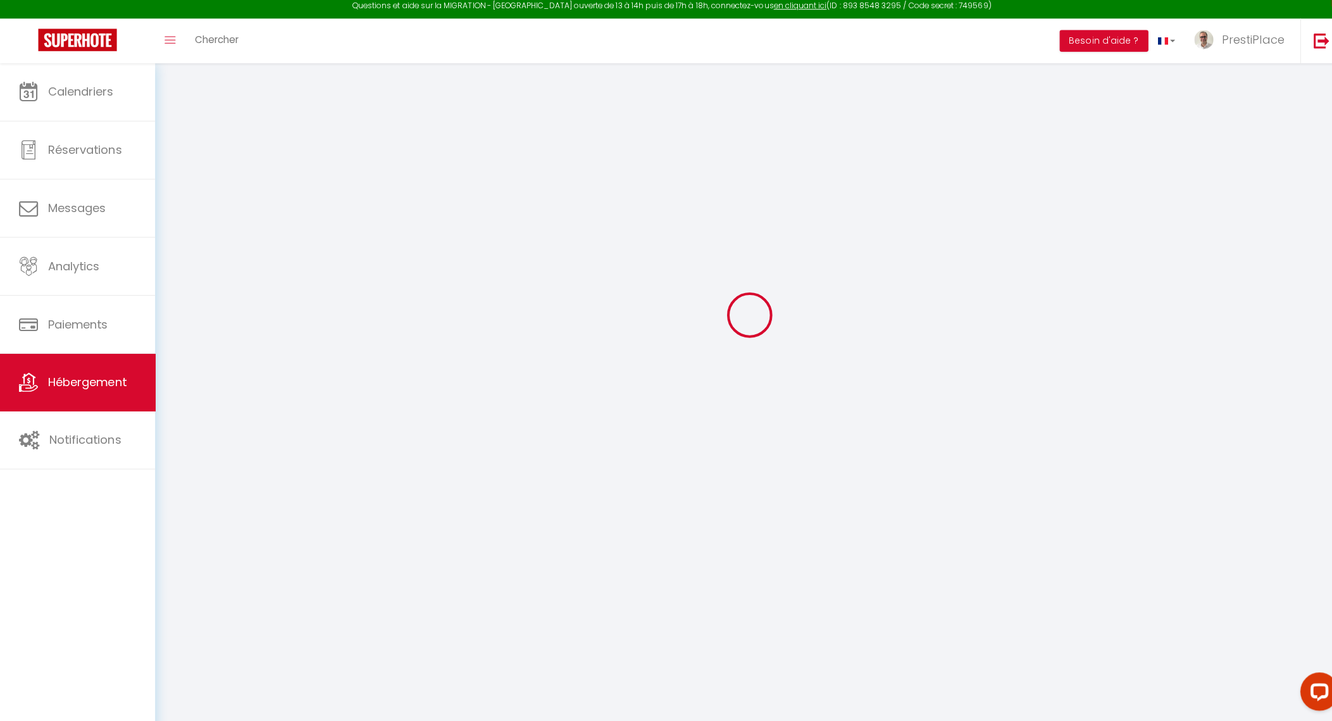
type input "15"
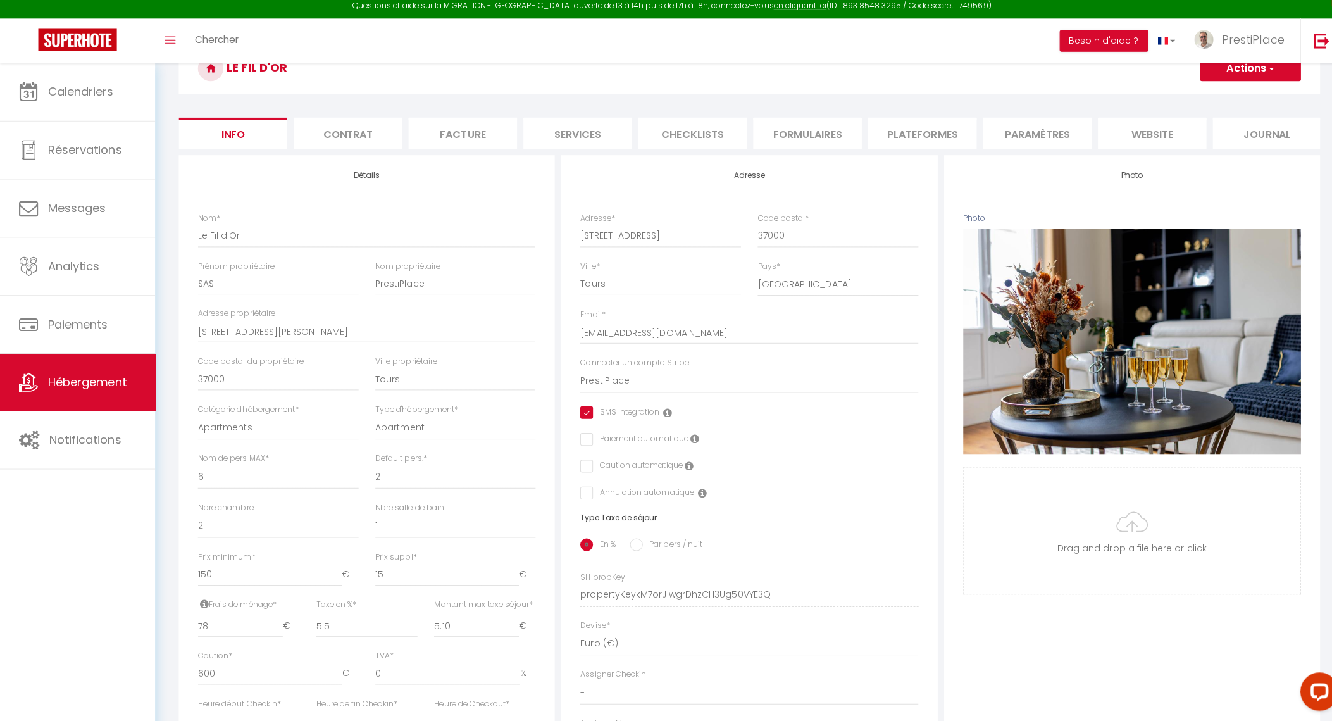
scroll to position [405, 0]
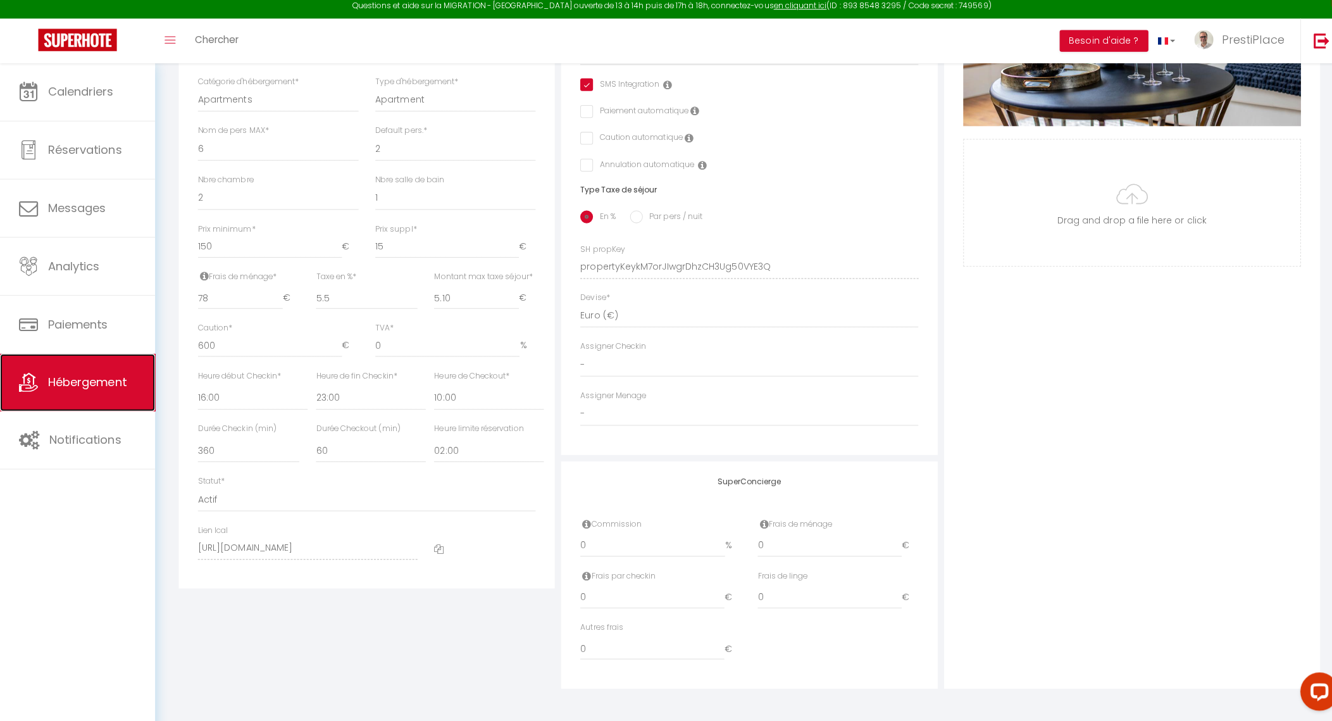
click at [61, 387] on span "Hébergement" at bounding box center [86, 385] width 78 height 16
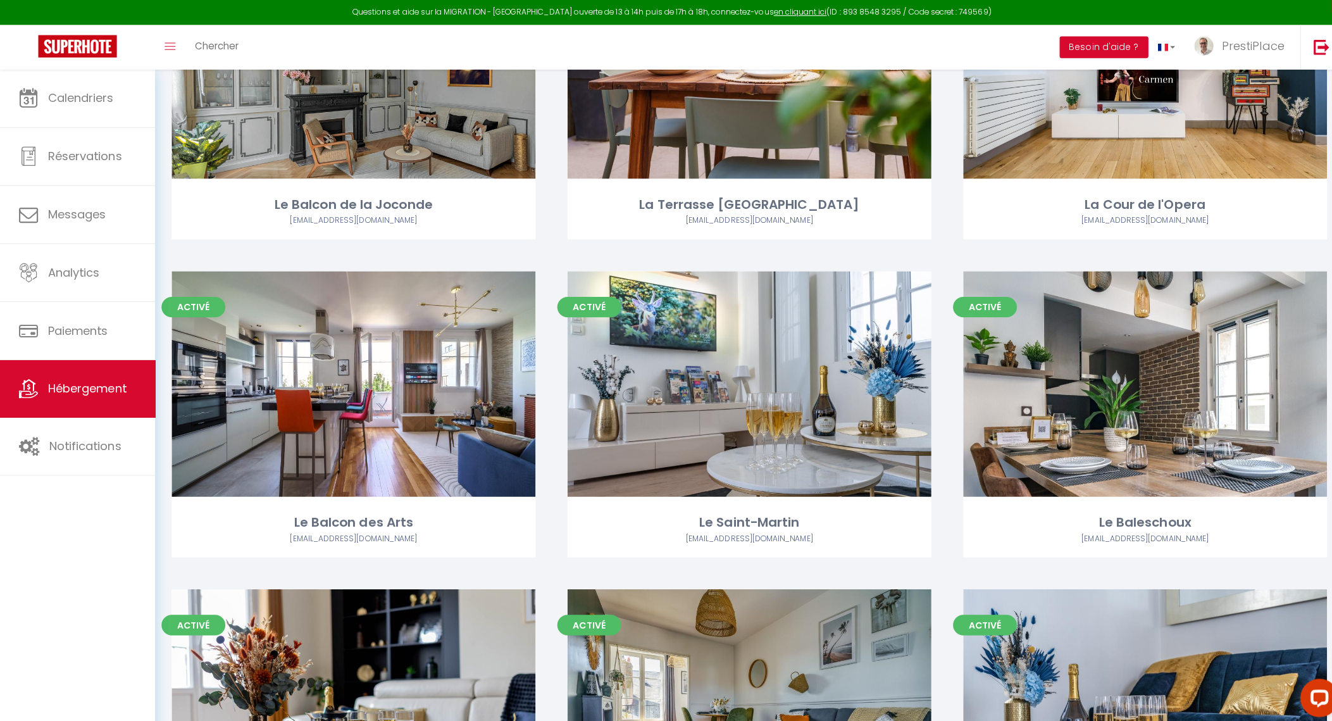
scroll to position [177, 0]
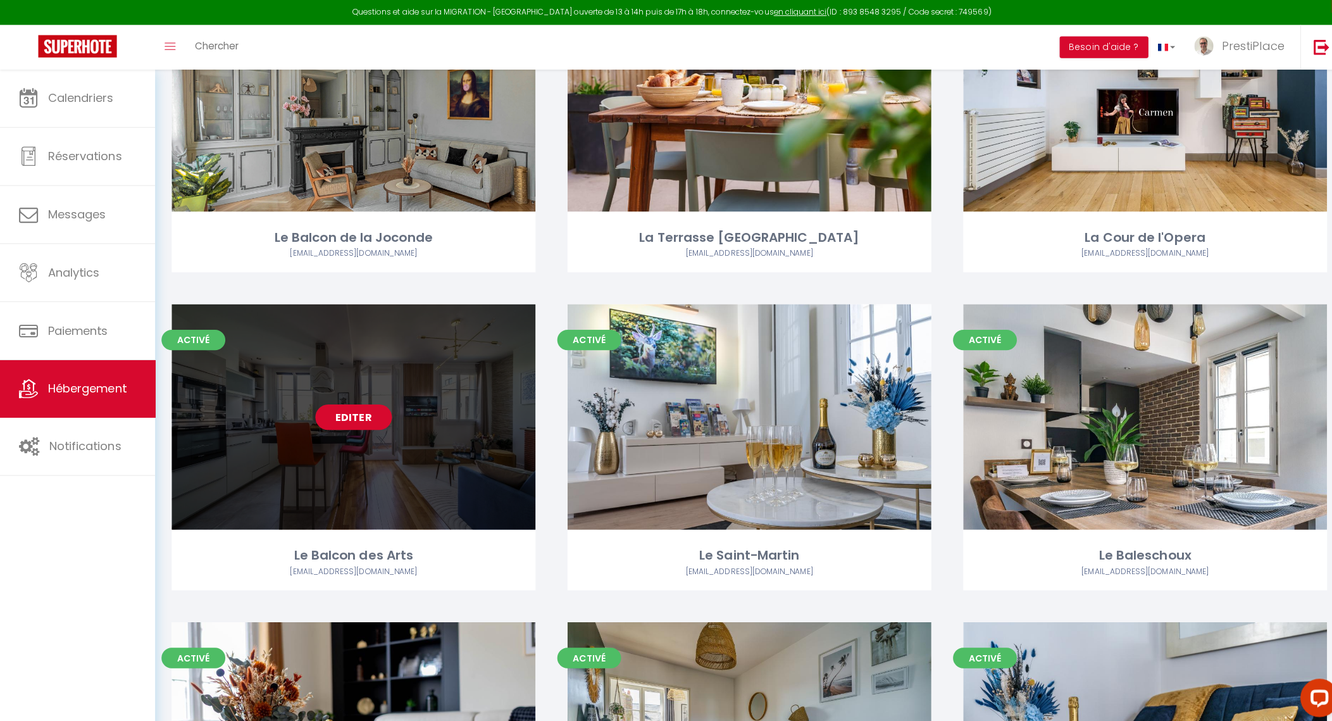
click at [346, 422] on link "Editer" at bounding box center [351, 413] width 76 height 25
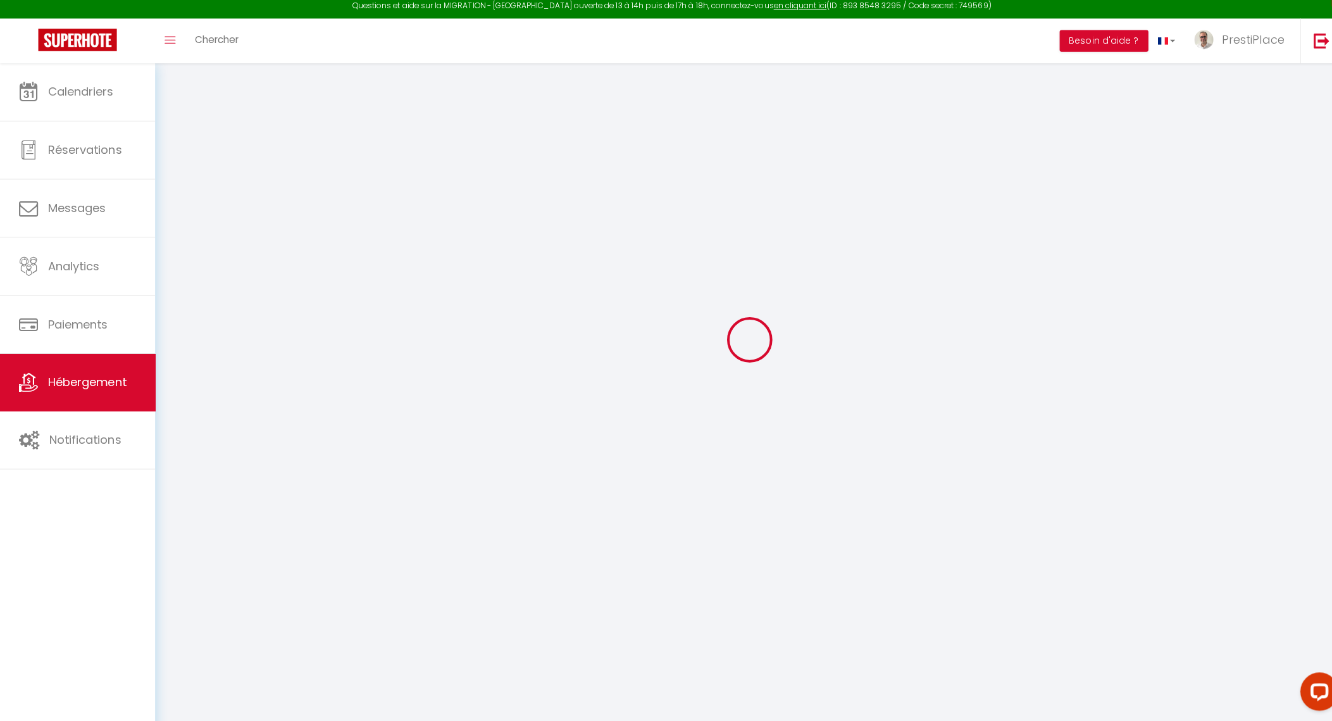
scroll to position [69, 0]
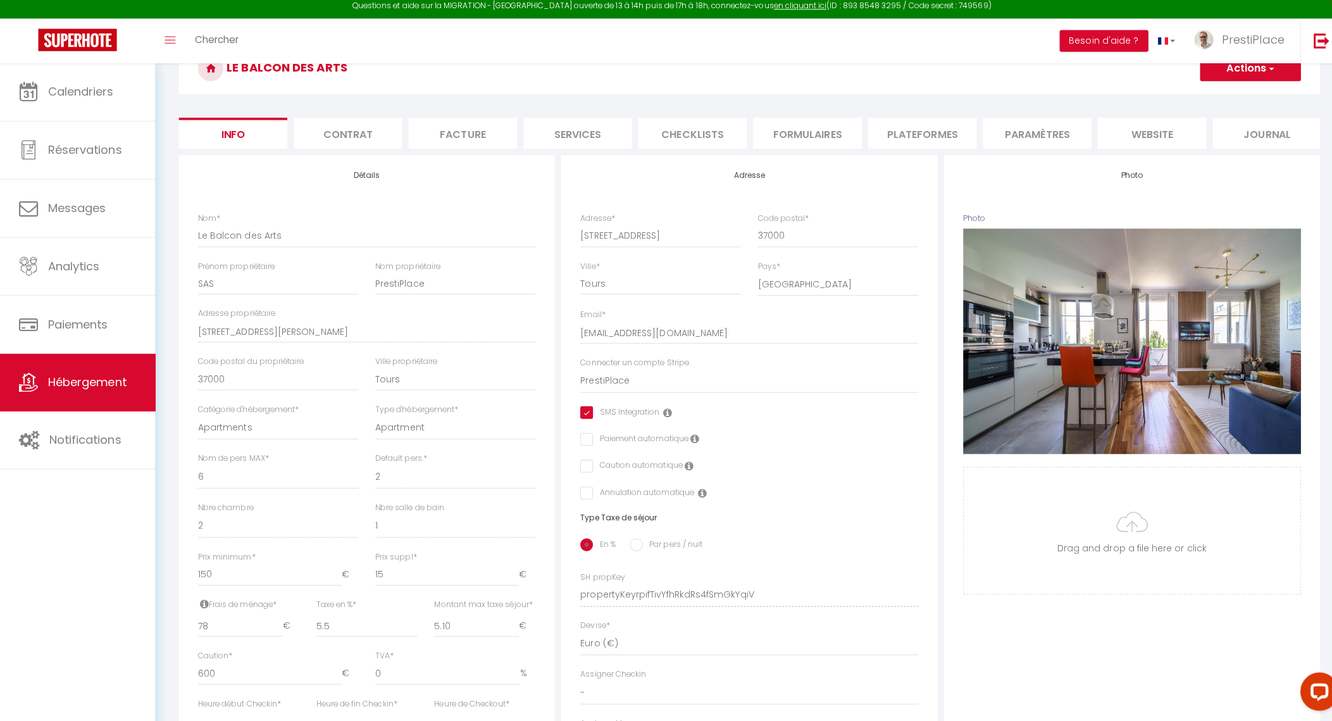
scroll to position [405, 0]
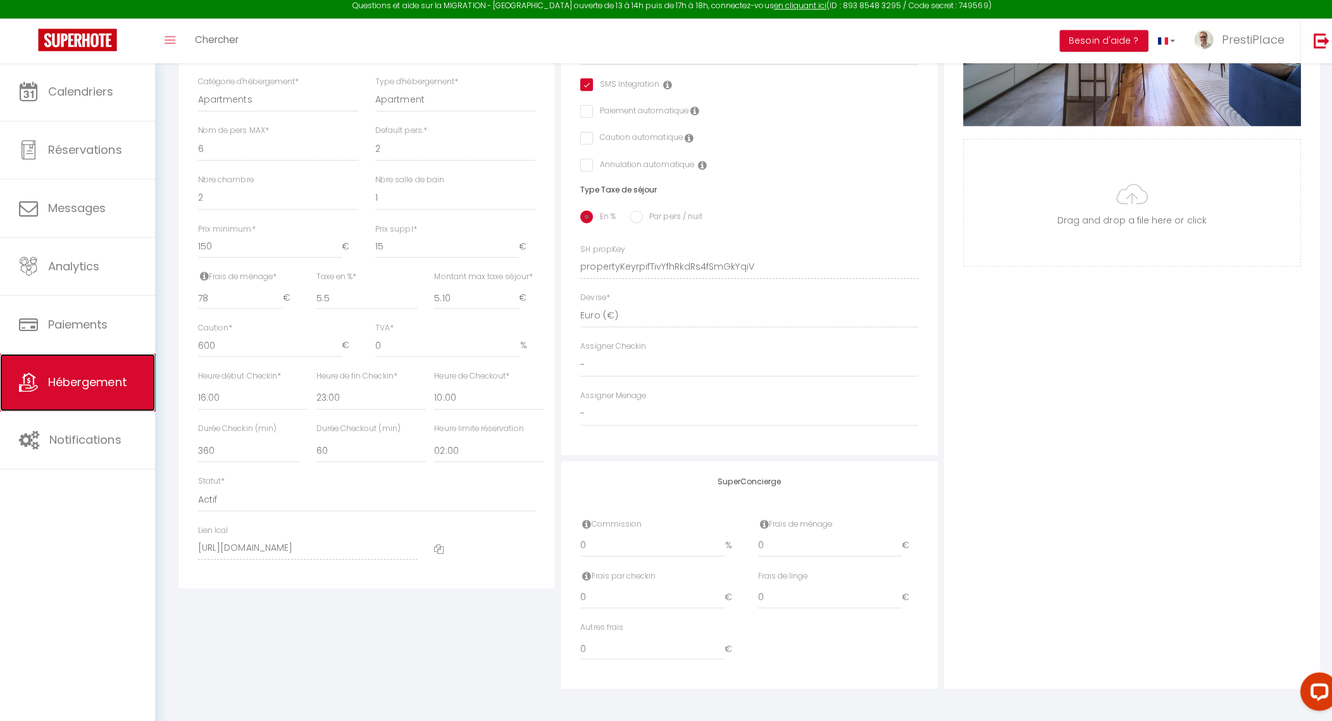
click at [68, 361] on link "Hébergement" at bounding box center [77, 385] width 154 height 57
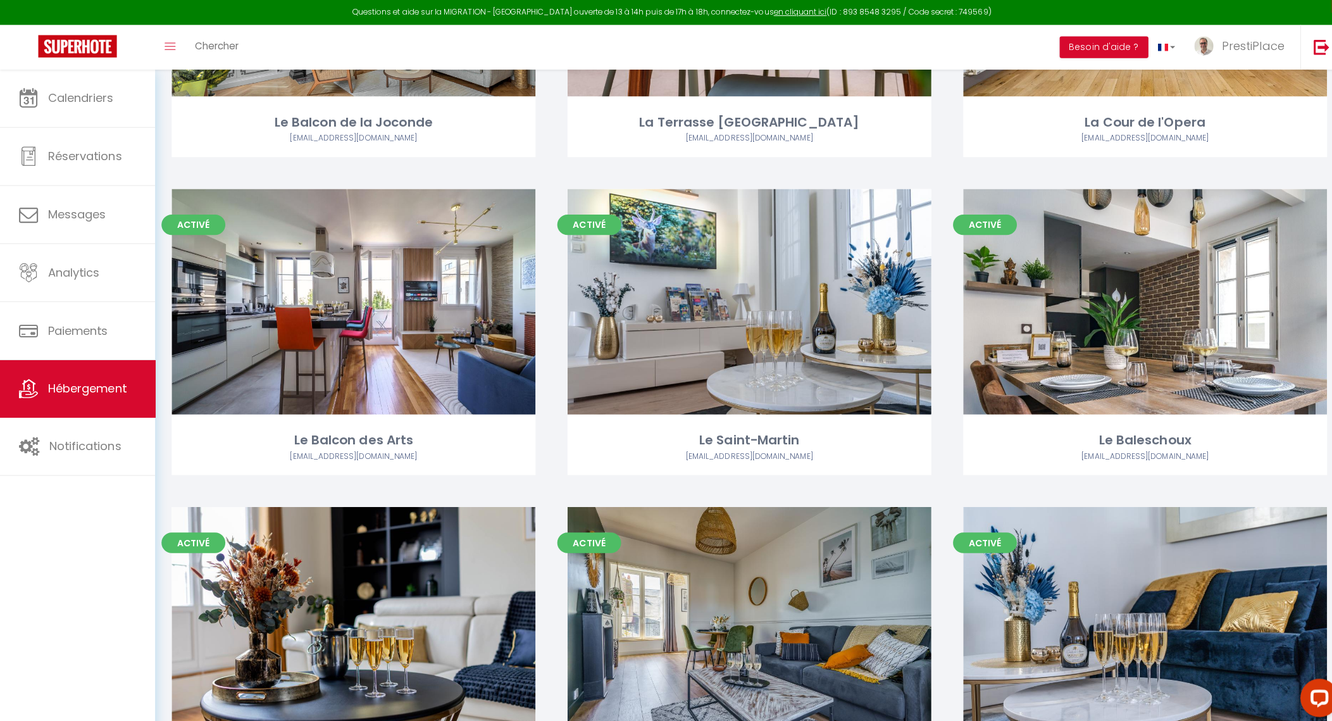
scroll to position [177, 0]
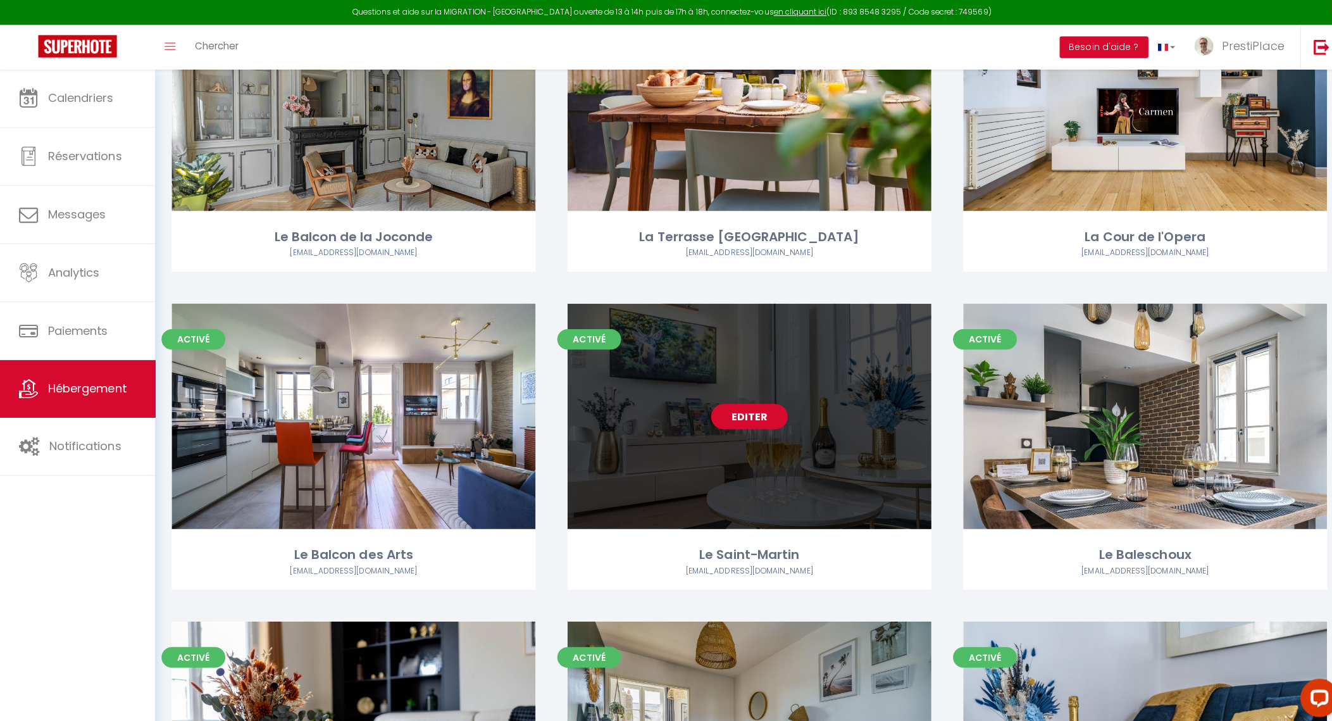
click at [750, 406] on link "Editer" at bounding box center [743, 412] width 76 height 25
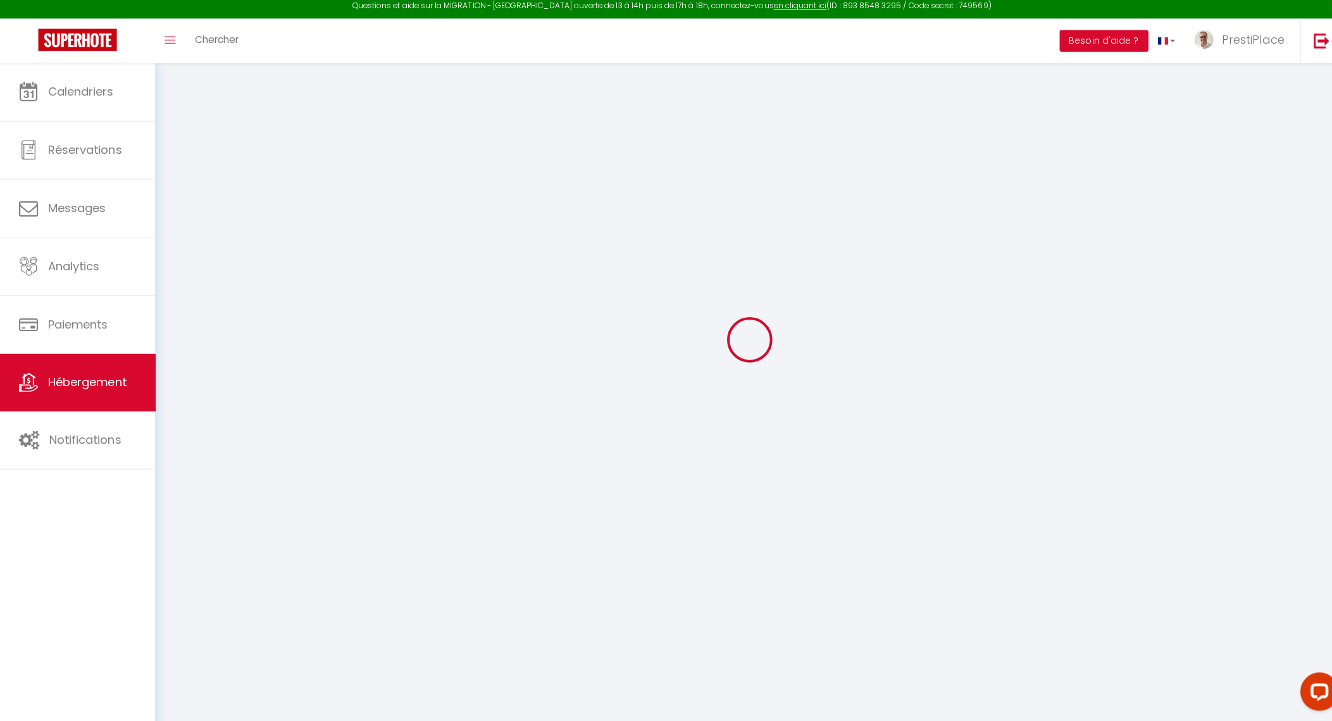
scroll to position [69, 0]
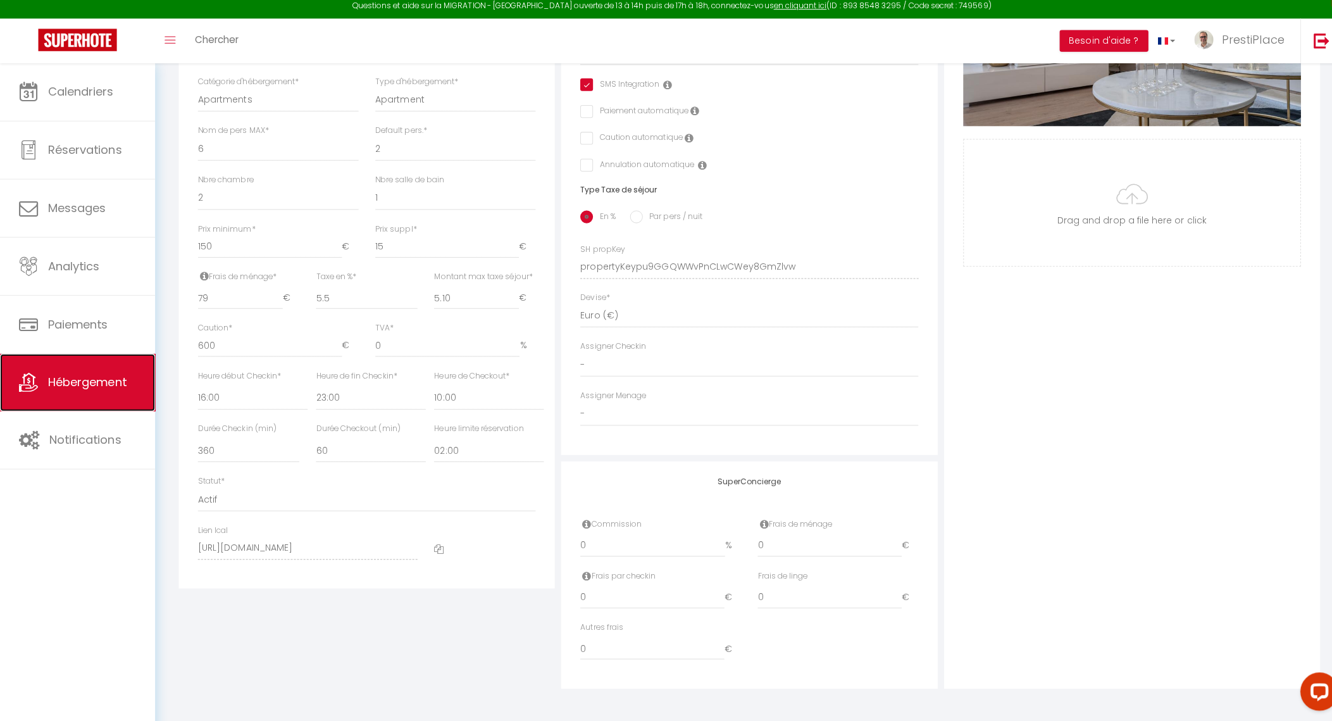
click at [48, 385] on span "Hébergement" at bounding box center [86, 385] width 78 height 16
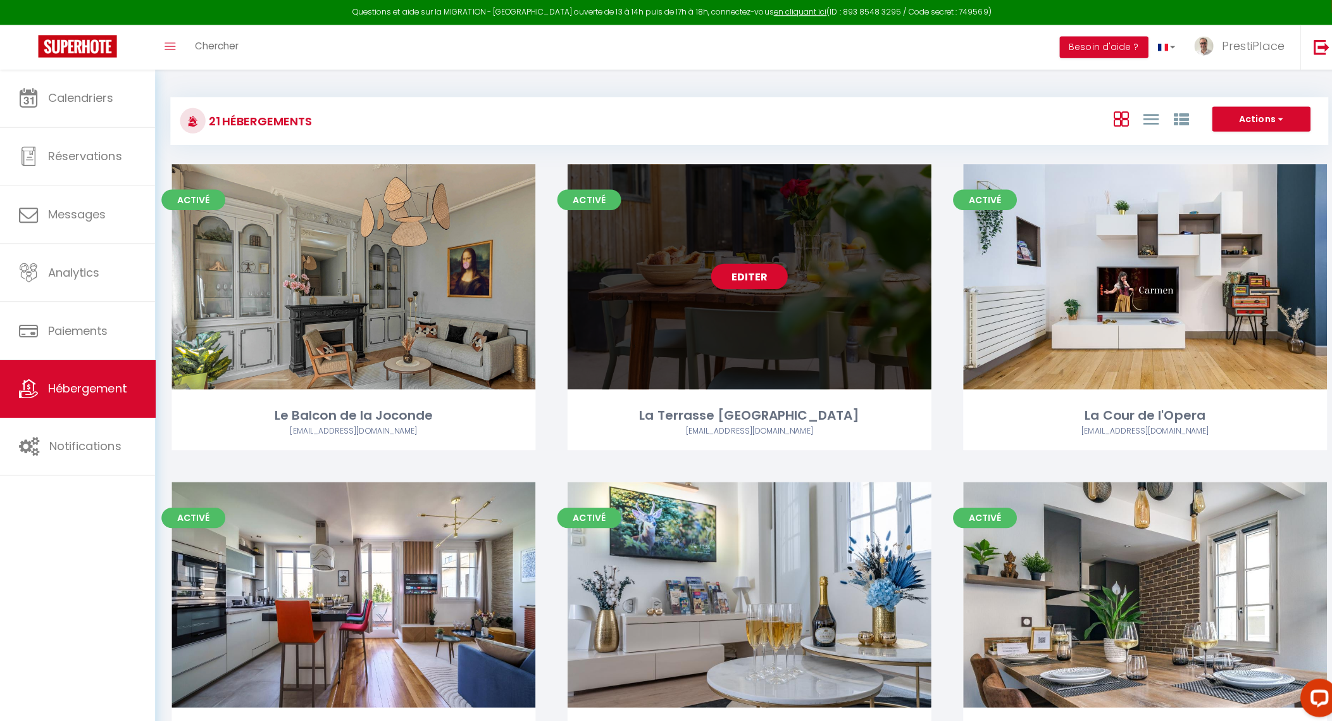
click at [742, 277] on link "Editer" at bounding box center [743, 273] width 76 height 25
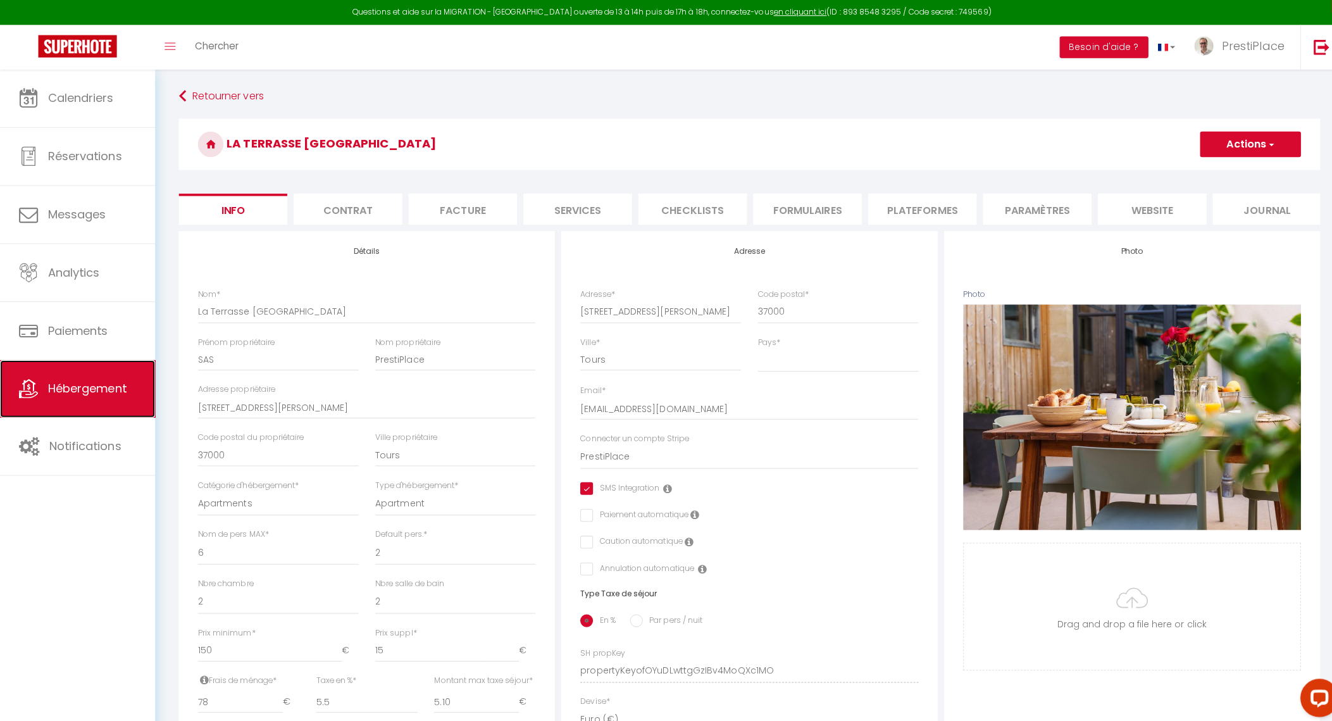
click at [61, 384] on span "Hébergement" at bounding box center [86, 385] width 78 height 16
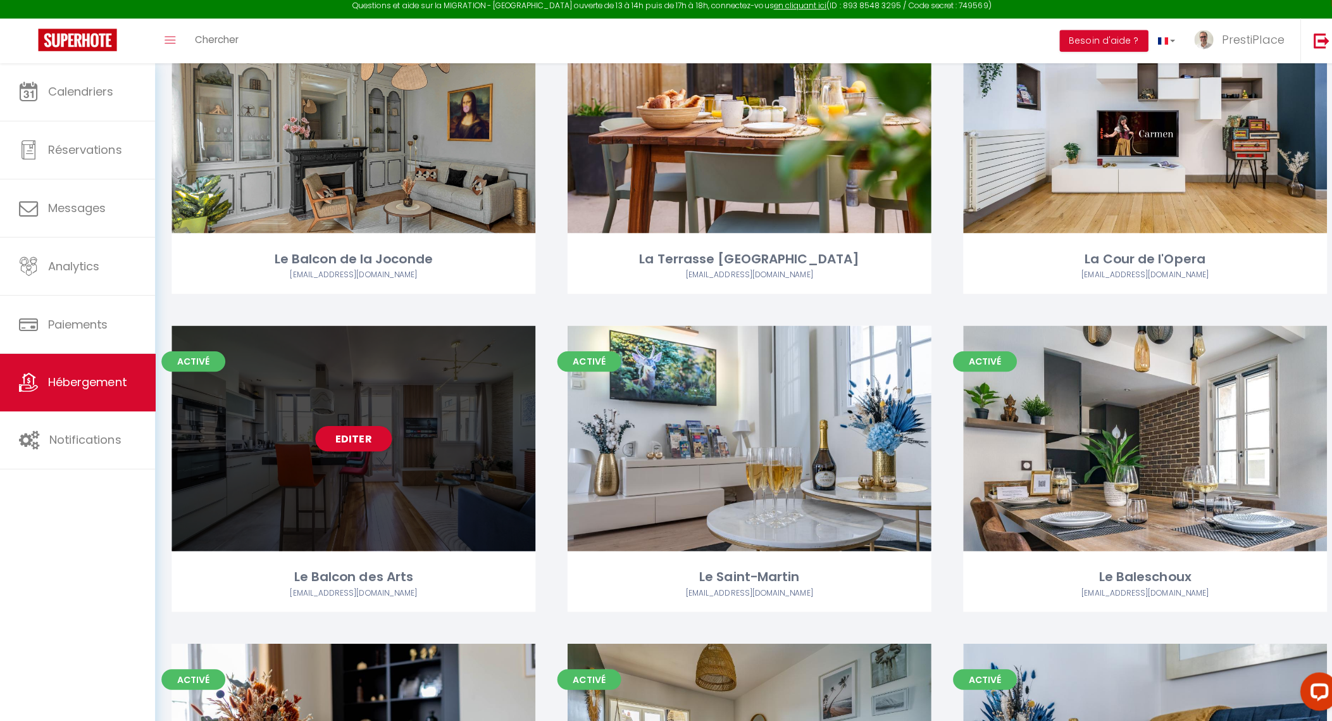
scroll to position [150, 0]
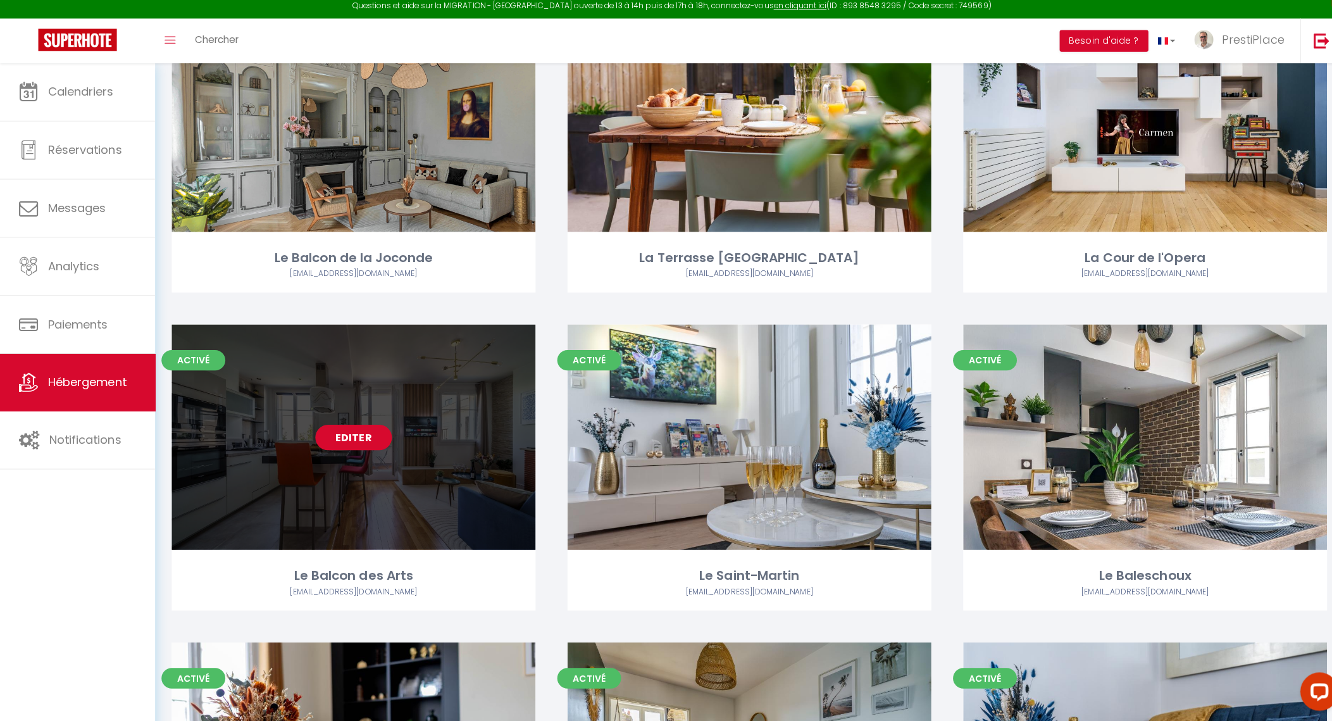
click at [330, 439] on link "Editer" at bounding box center [351, 439] width 76 height 25
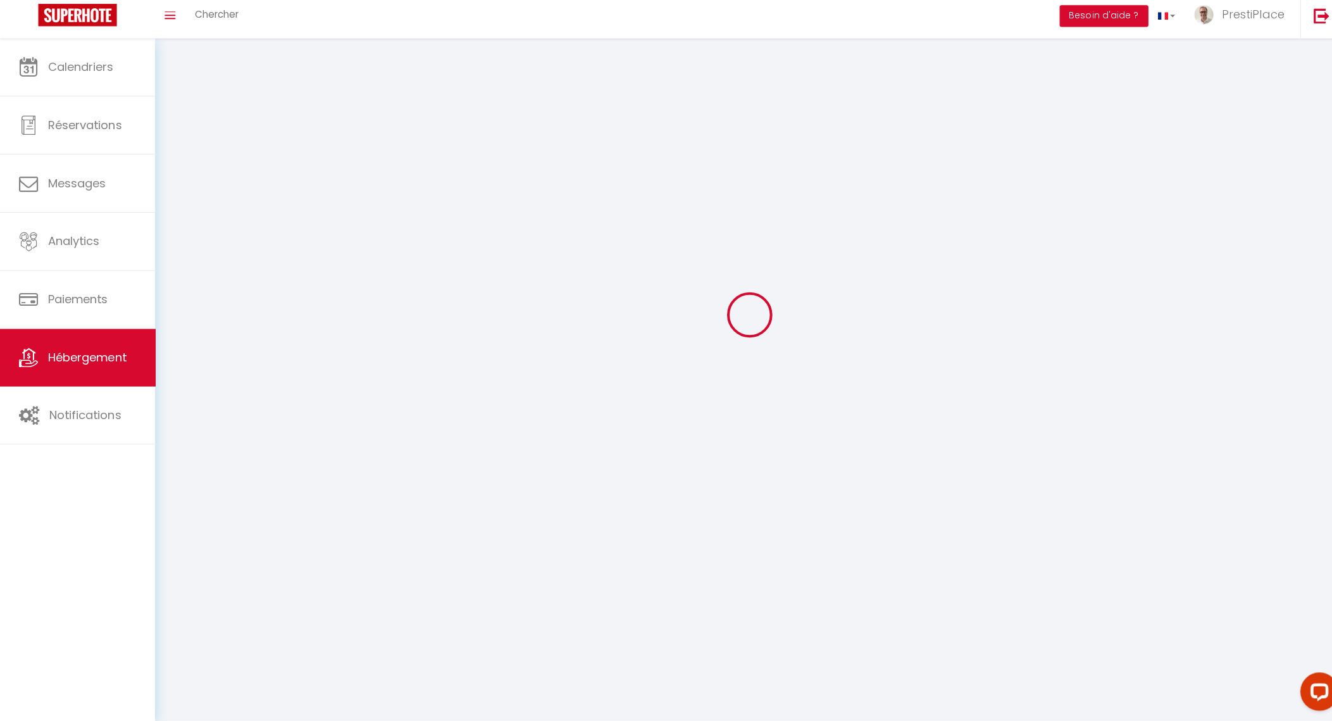
scroll to position [69, 0]
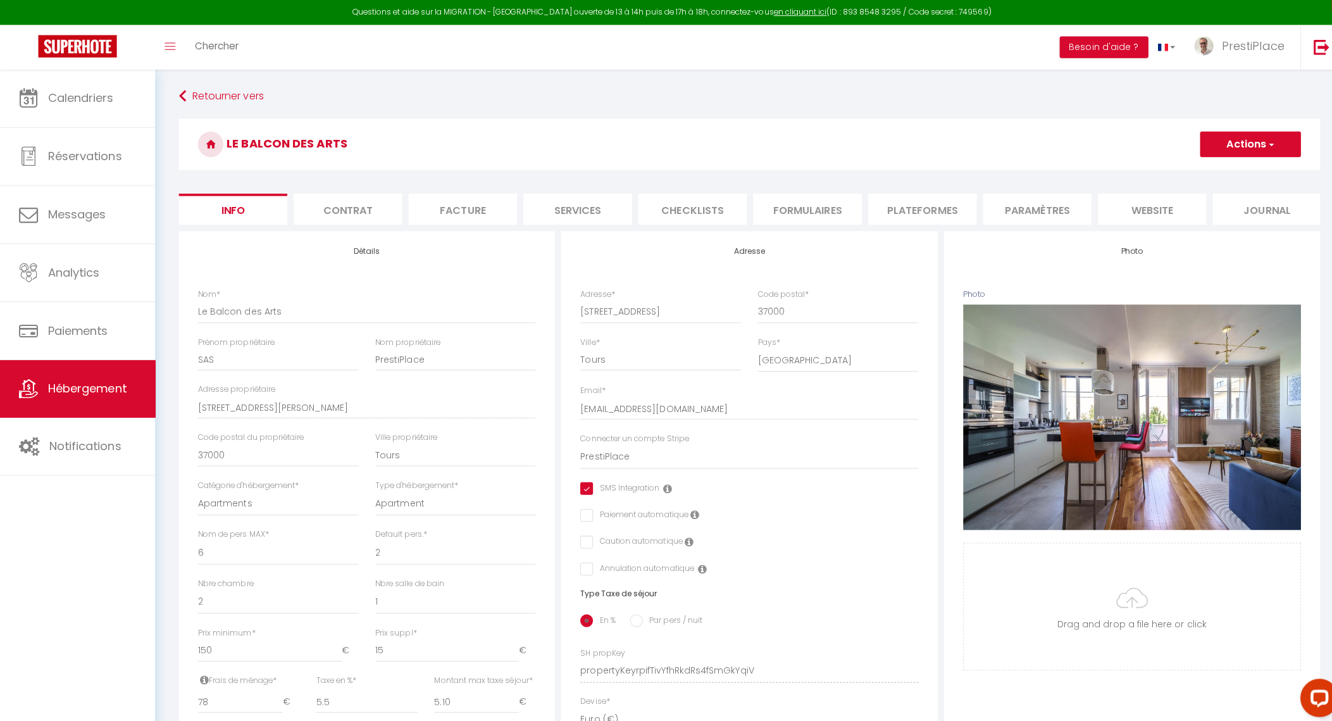
click at [1140, 188] on form "Le Balcon des Arts Actions Enregistrer Dupliquer Supprimer Importer les réserva…" at bounding box center [743, 600] width 1132 height 965
click at [1140, 201] on li "website" at bounding box center [1143, 207] width 108 height 31
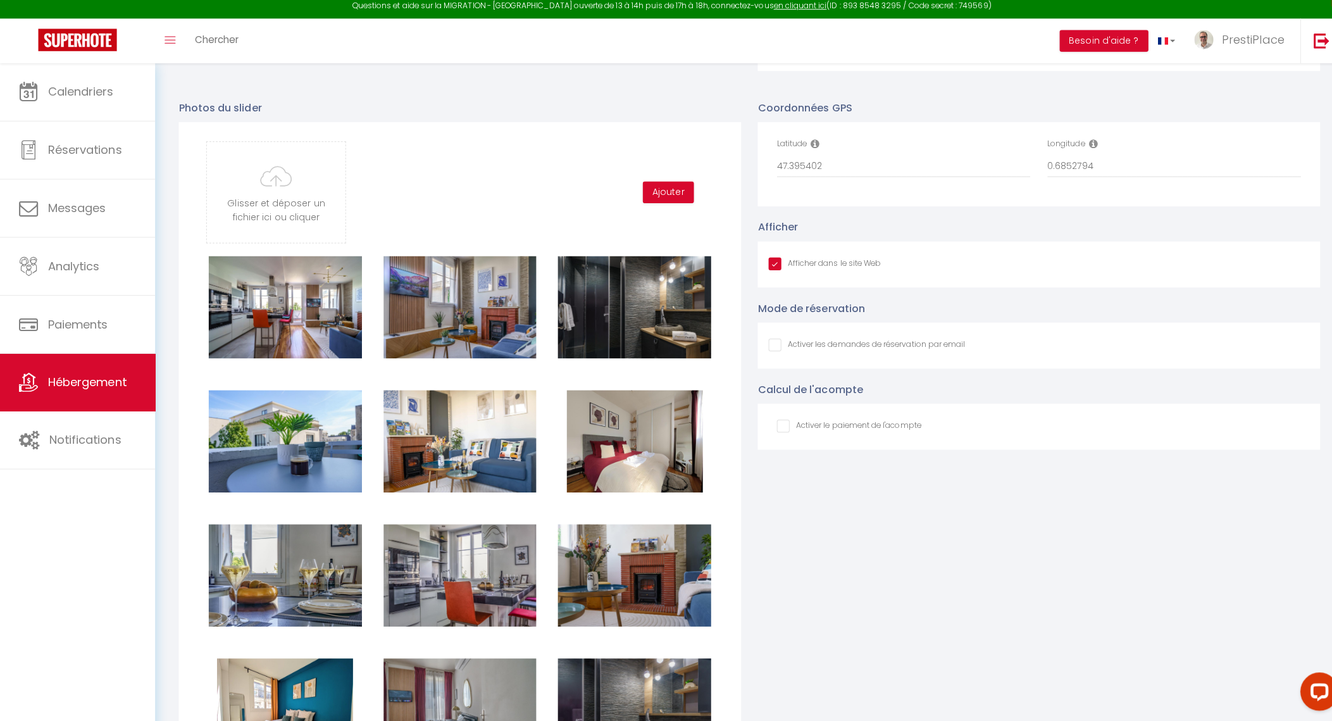
scroll to position [1484, 0]
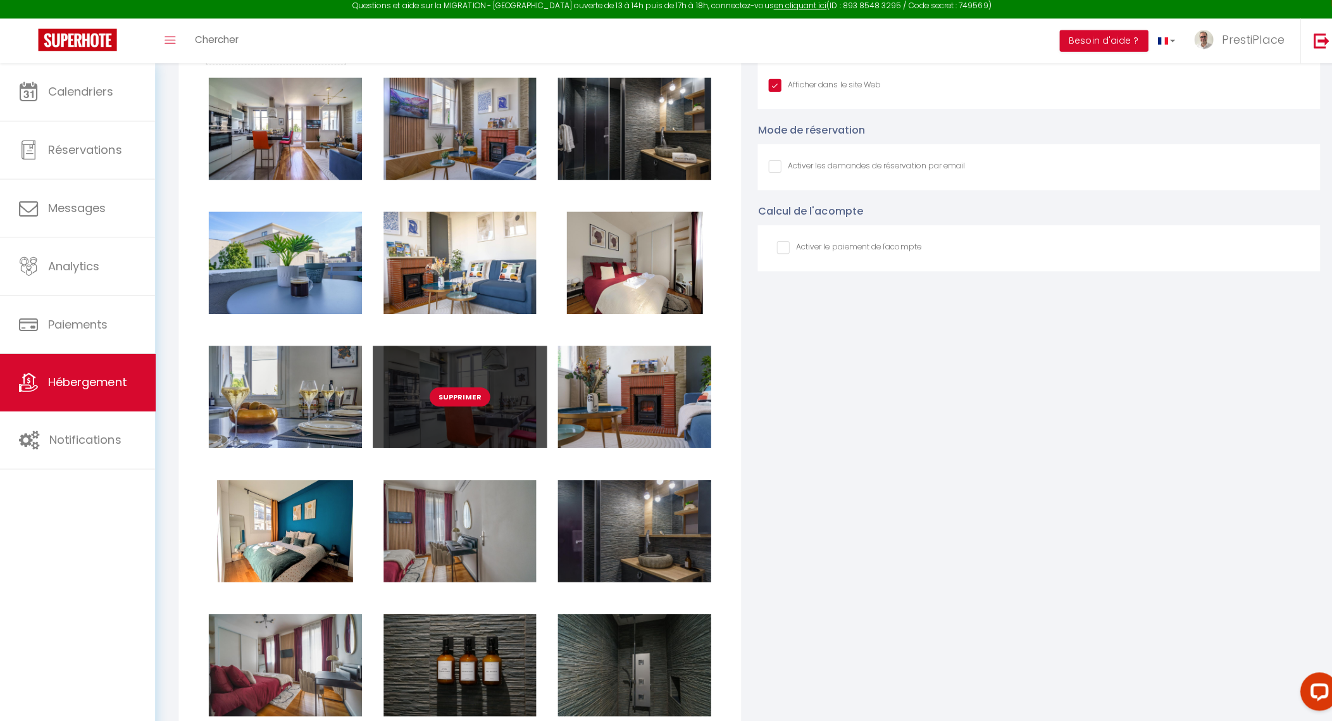
click at [456, 408] on button "Supprimer" at bounding box center [456, 400] width 60 height 19
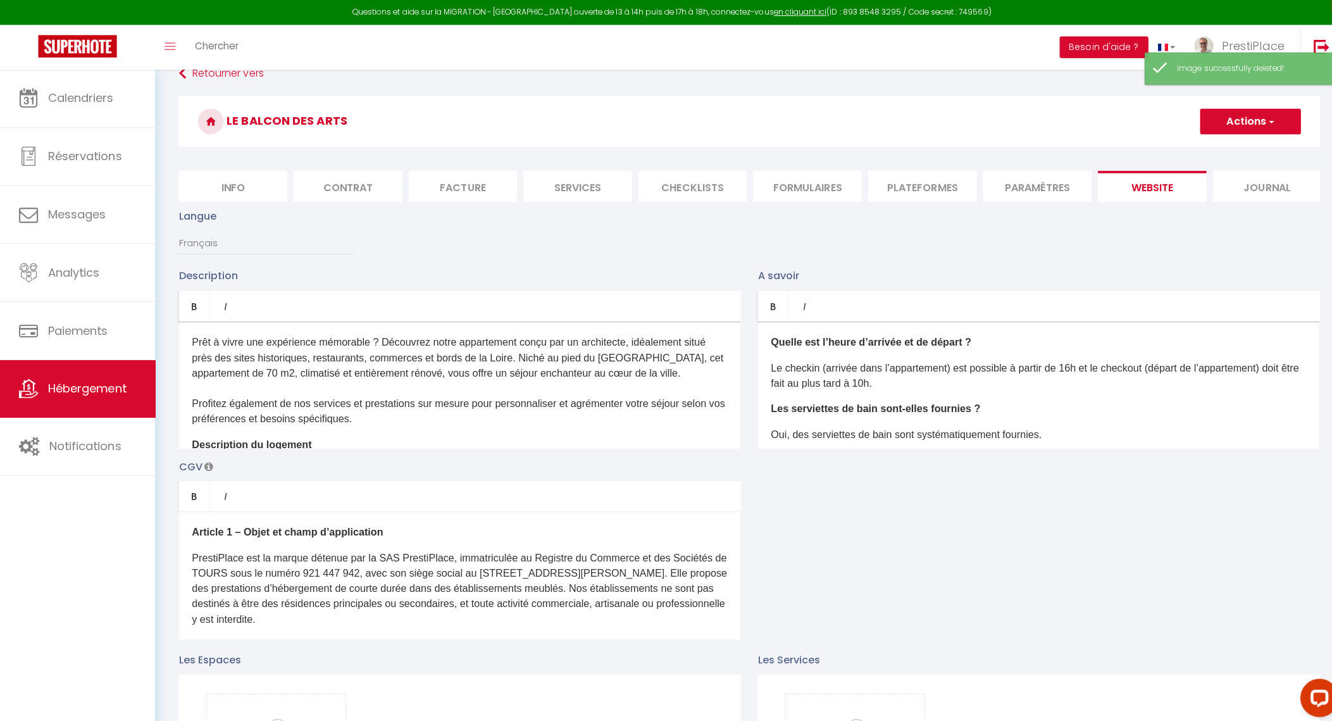
scroll to position [0, 0]
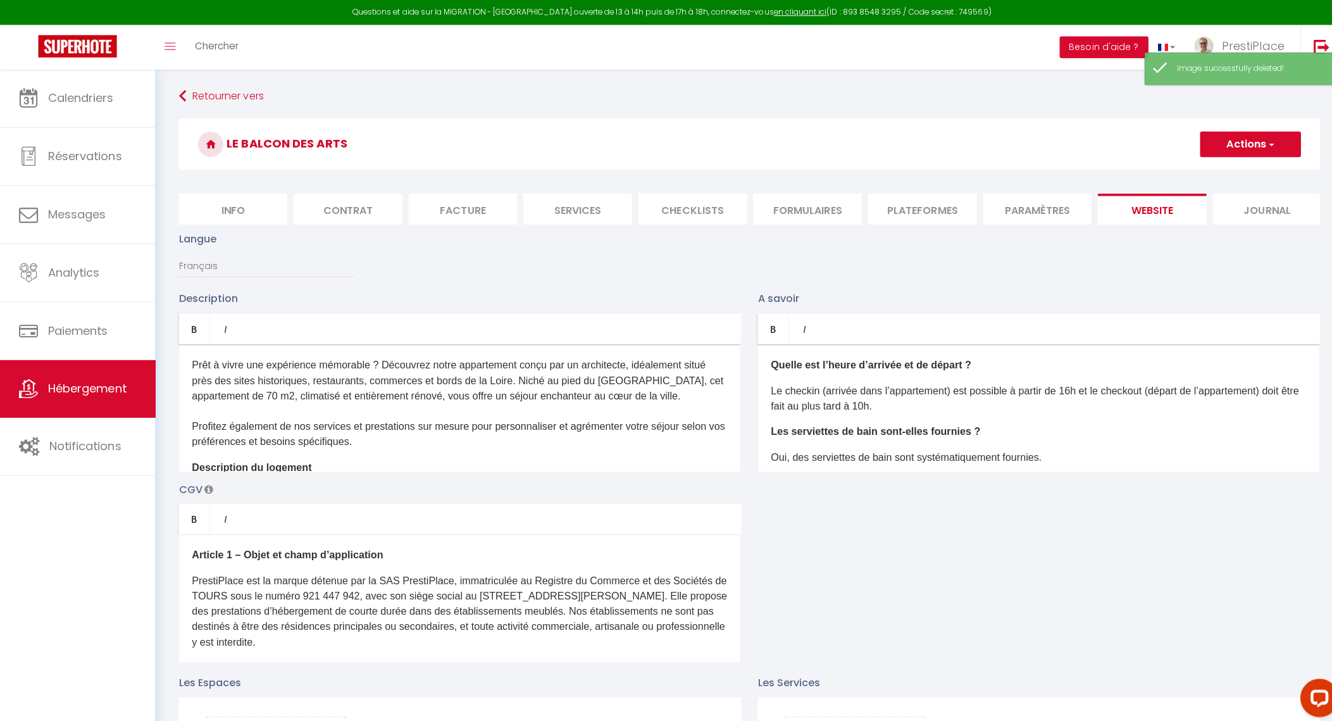
click at [1232, 141] on button "Actions" at bounding box center [1240, 142] width 100 height 25
click at [1217, 171] on input "Enregistrer" at bounding box center [1225, 171] width 47 height 13
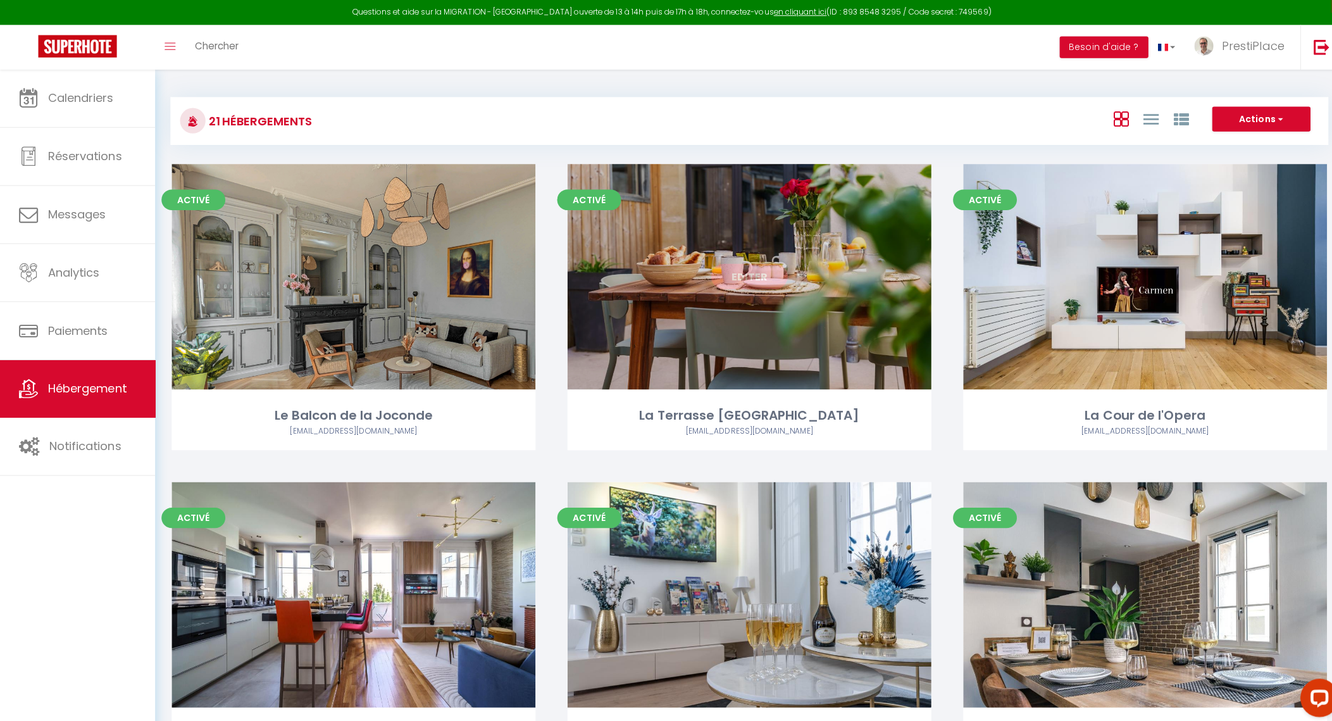
click at [756, 272] on link "Editer" at bounding box center [743, 273] width 76 height 25
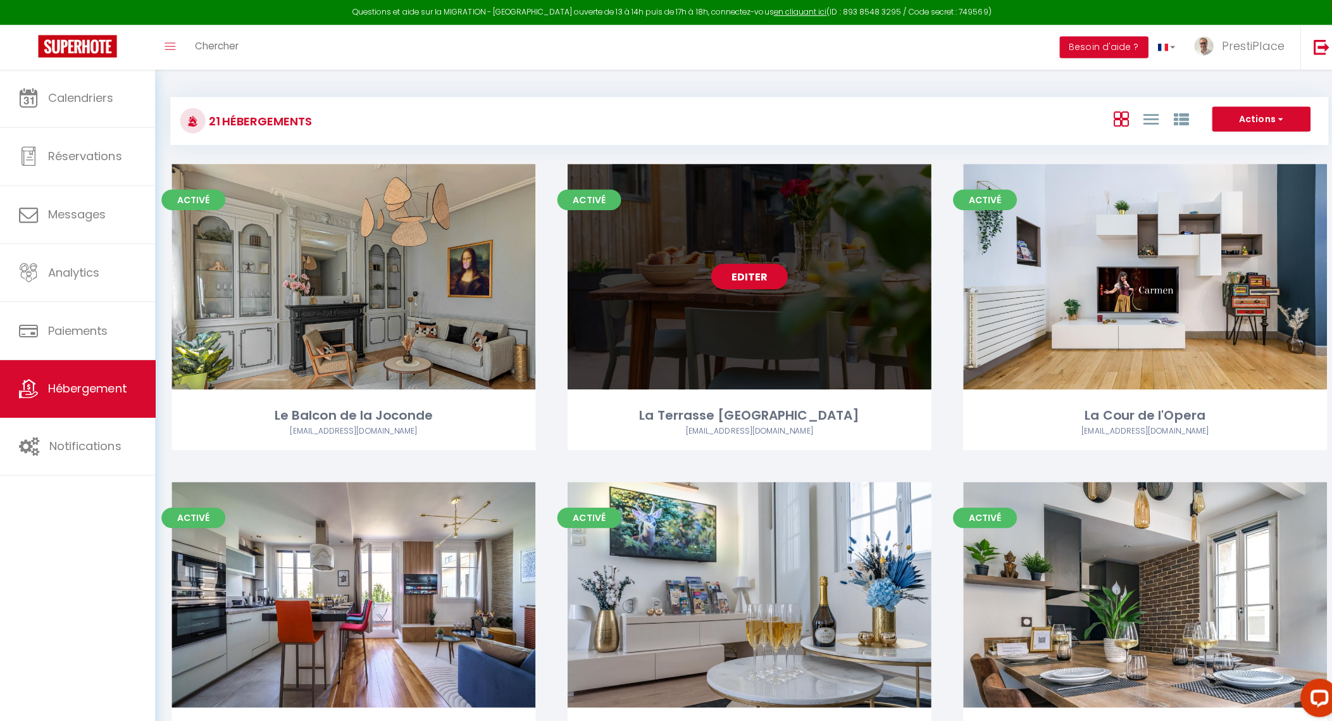
click at [756, 272] on link "Editer" at bounding box center [743, 273] width 76 height 25
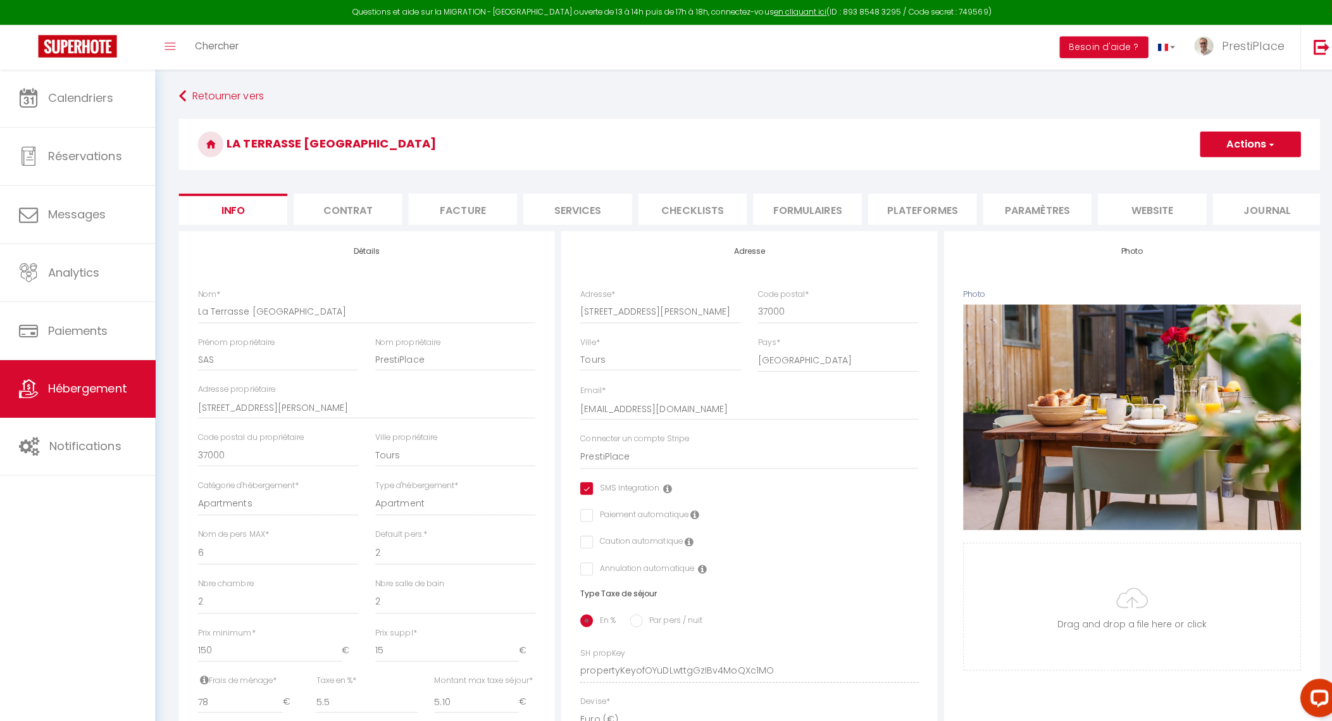
click at [1150, 204] on li "website" at bounding box center [1143, 207] width 108 height 31
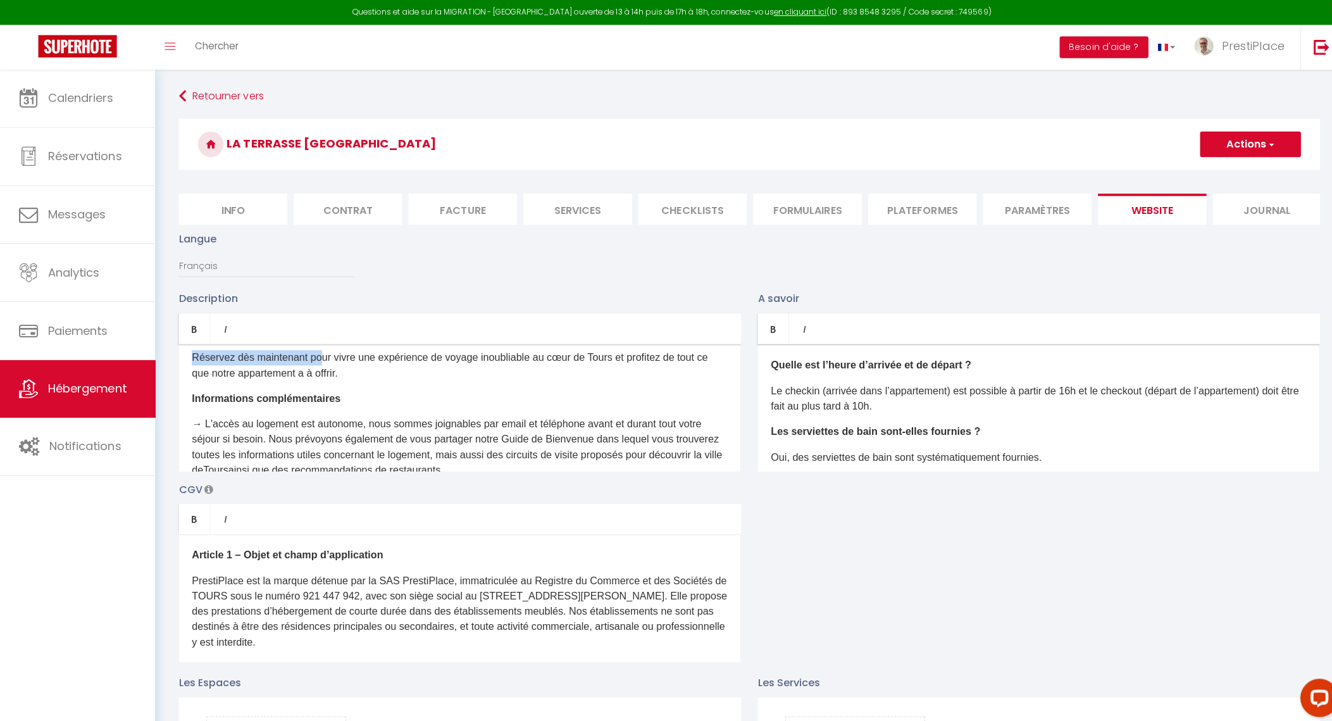
scroll to position [931, 0]
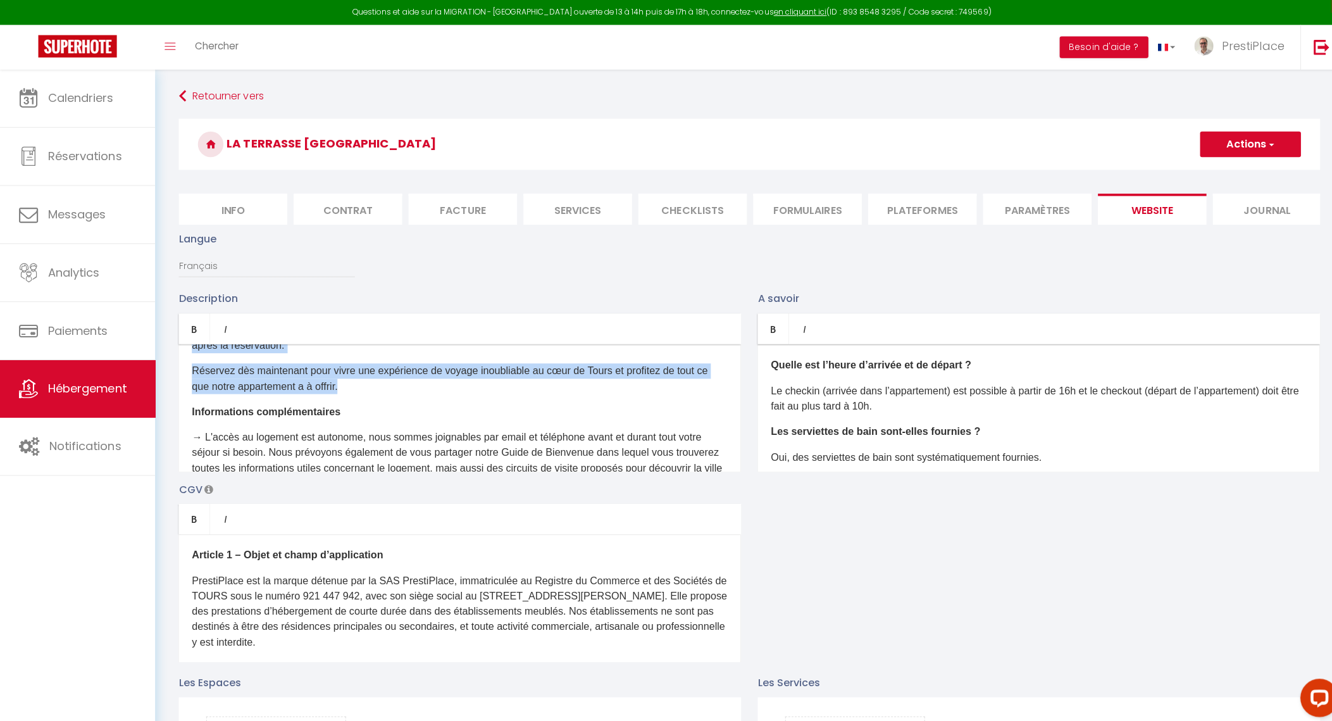
drag, startPoint x: 194, startPoint y: 434, endPoint x: 369, endPoint y: 391, distance: 180.7
click at [369, 391] on div "À la recherche d'un séjour inoubliable à Tours ? Découvrez notre nouvel apparte…" at bounding box center [456, 404] width 558 height 127
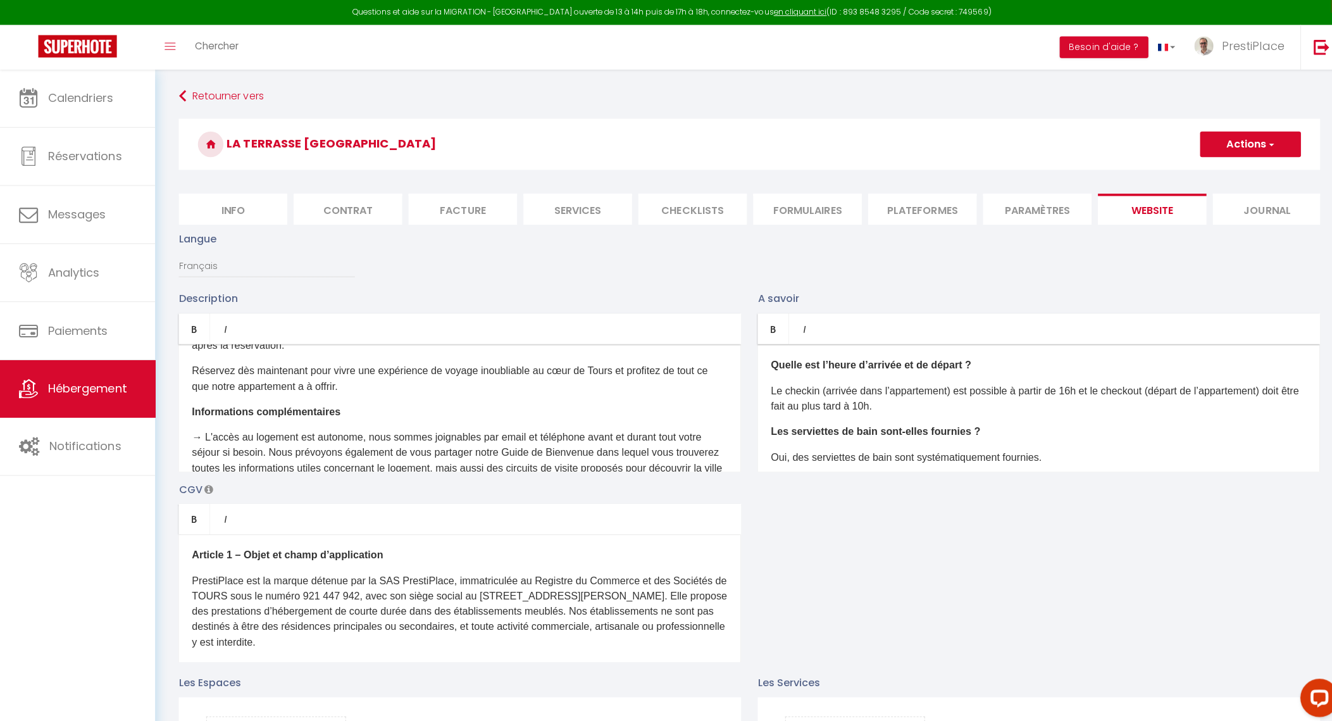
scroll to position [941, 0]
click at [379, 378] on p "Réservez dès maintenant pour vivre une expérience de voyage inoubliable au cœur…" at bounding box center [456, 375] width 531 height 30
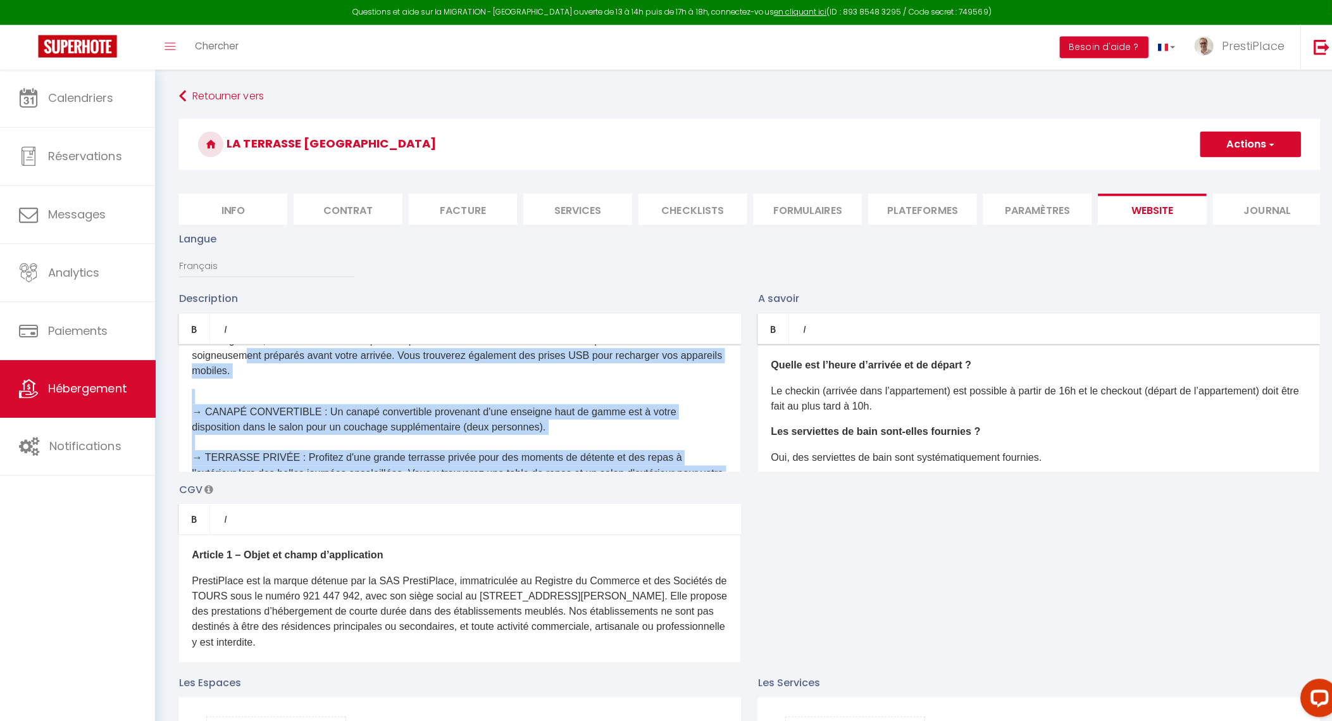
scroll to position [332, 0]
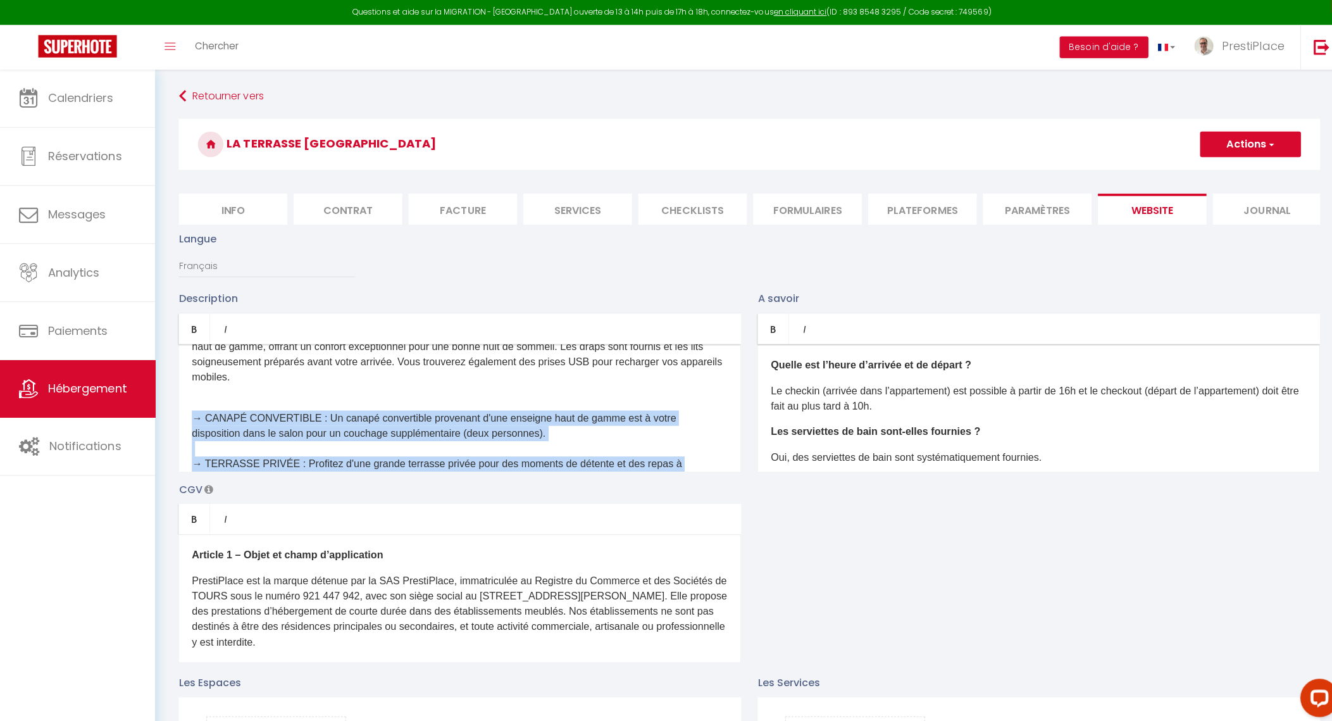
drag, startPoint x: 396, startPoint y: 391, endPoint x: 191, endPoint y: 423, distance: 207.7
click at [191, 423] on div "À la recherche d'un séjour inoubliable à Tours ? Découvrez notre nouvel apparte…" at bounding box center [456, 404] width 558 height 127
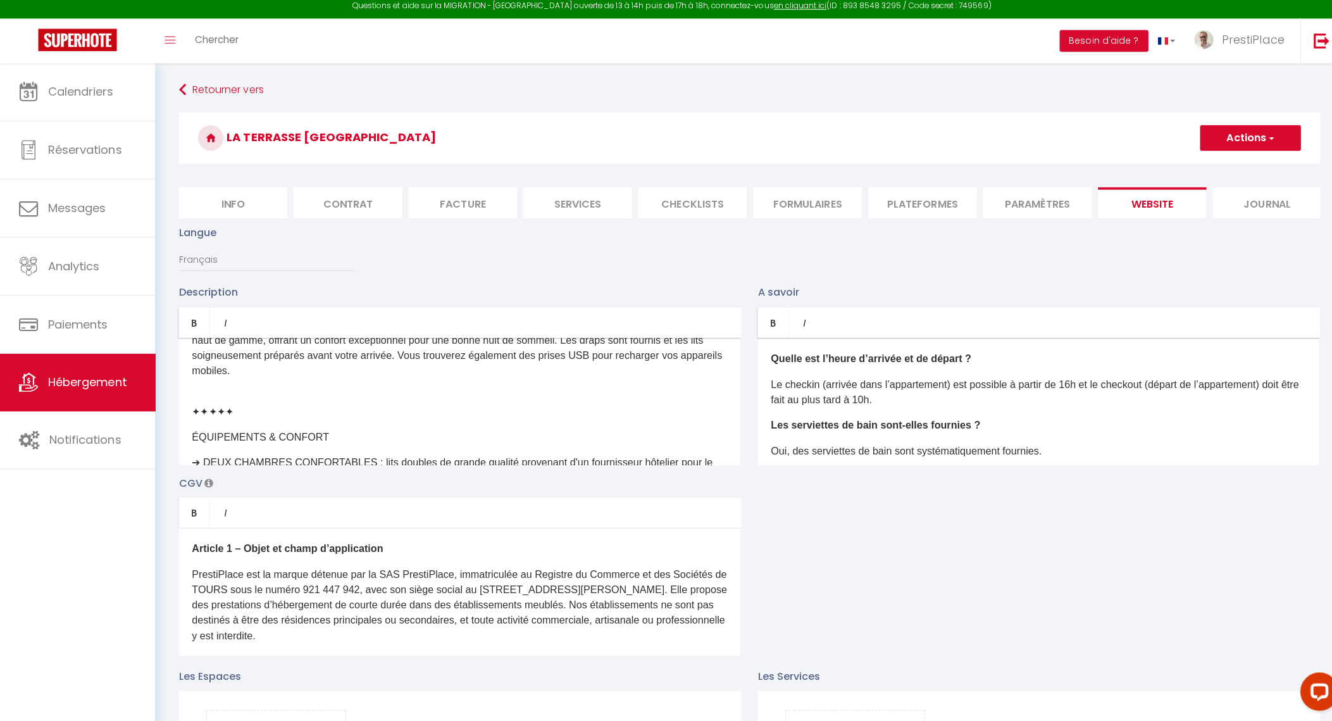
click at [246, 397] on div "À la recherche d'un séjour inoubliable à Tours ? Découvrez notre nouvel apparte…" at bounding box center [456, 404] width 558 height 127
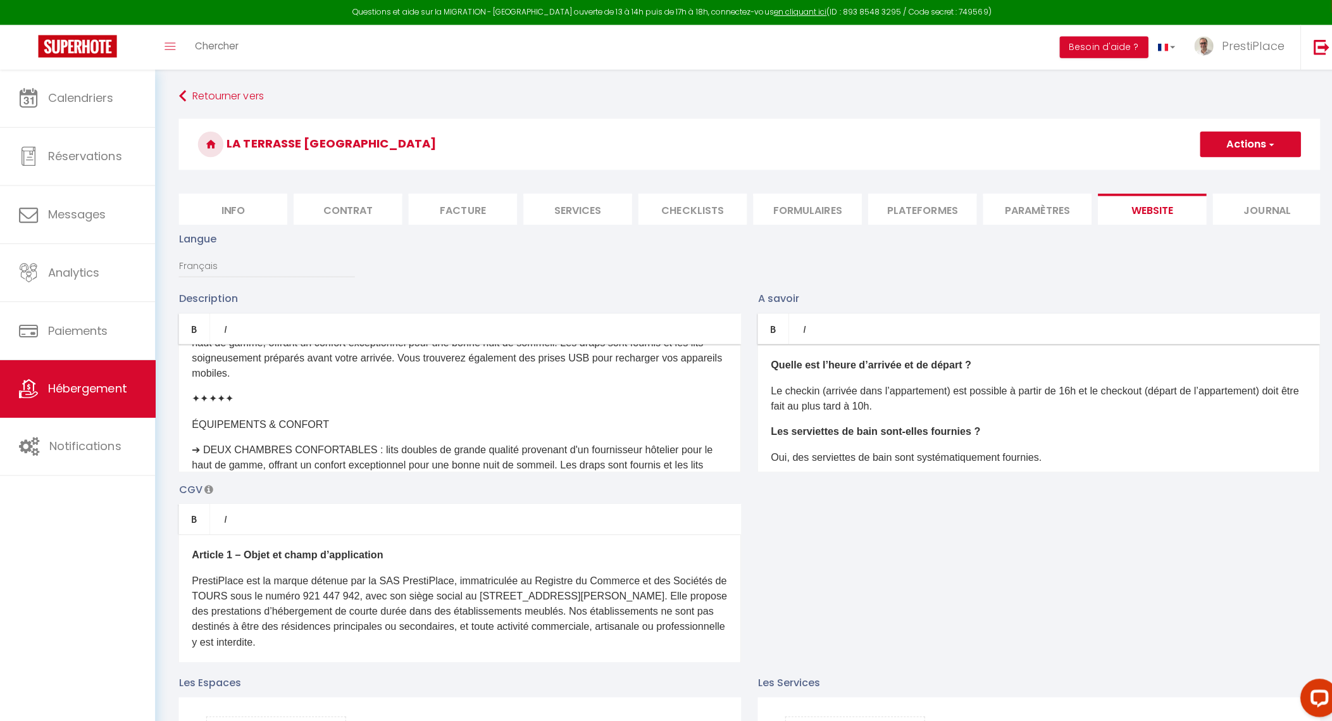
scroll to position [268, 0]
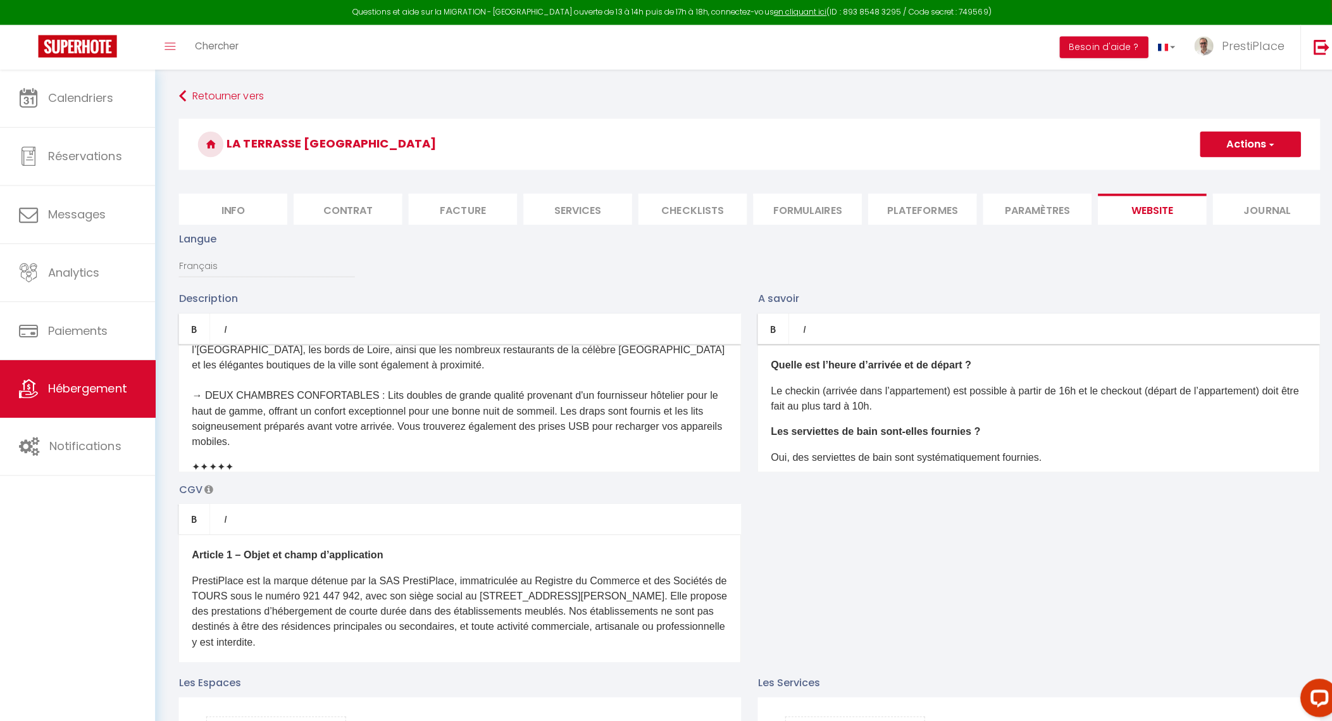
click at [389, 365] on div "À la recherche d'un séjour inoubliable à Tours ? Découvrez notre nouvel apparte…" at bounding box center [456, 404] width 558 height 127
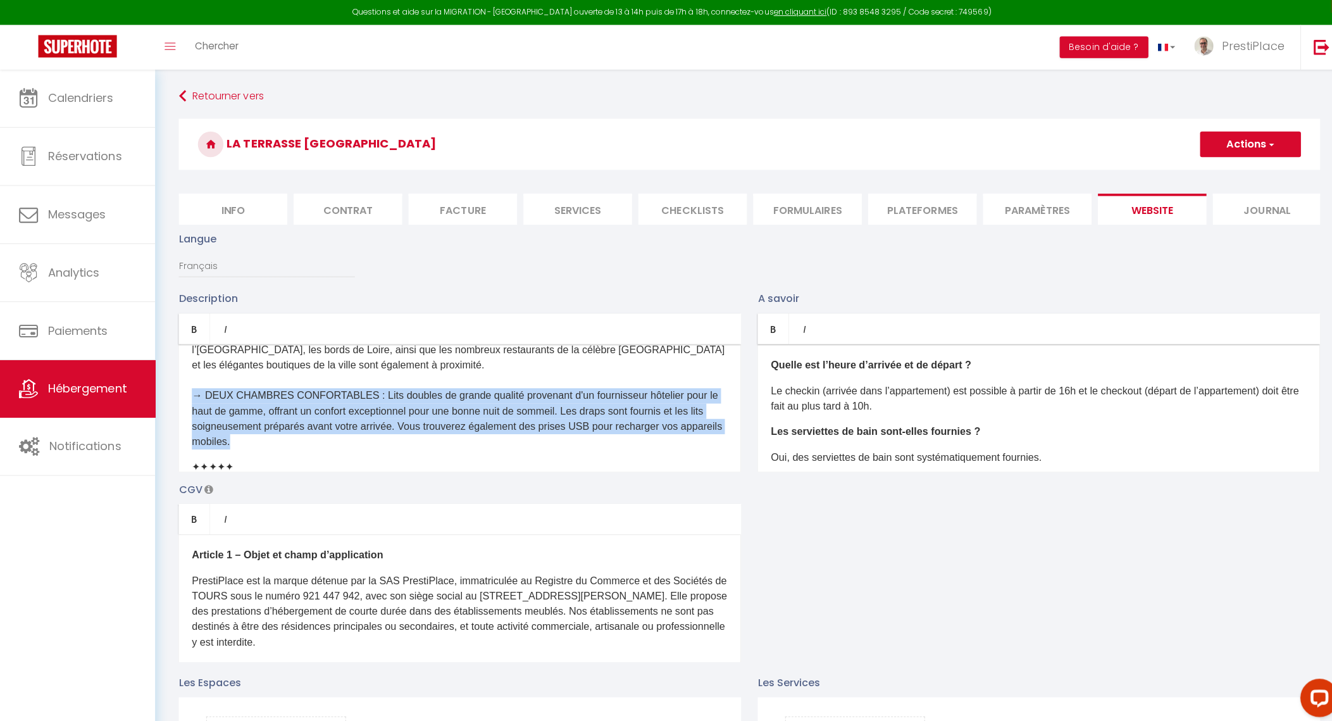
drag, startPoint x: 328, startPoint y: 454, endPoint x: 191, endPoint y: 403, distance: 146.6
click at [191, 403] on p "→ DEUX CHAMBRES CONFORTABLES : Lits doubles de grande qualité provenant d'un fo…" at bounding box center [456, 415] width 531 height 61
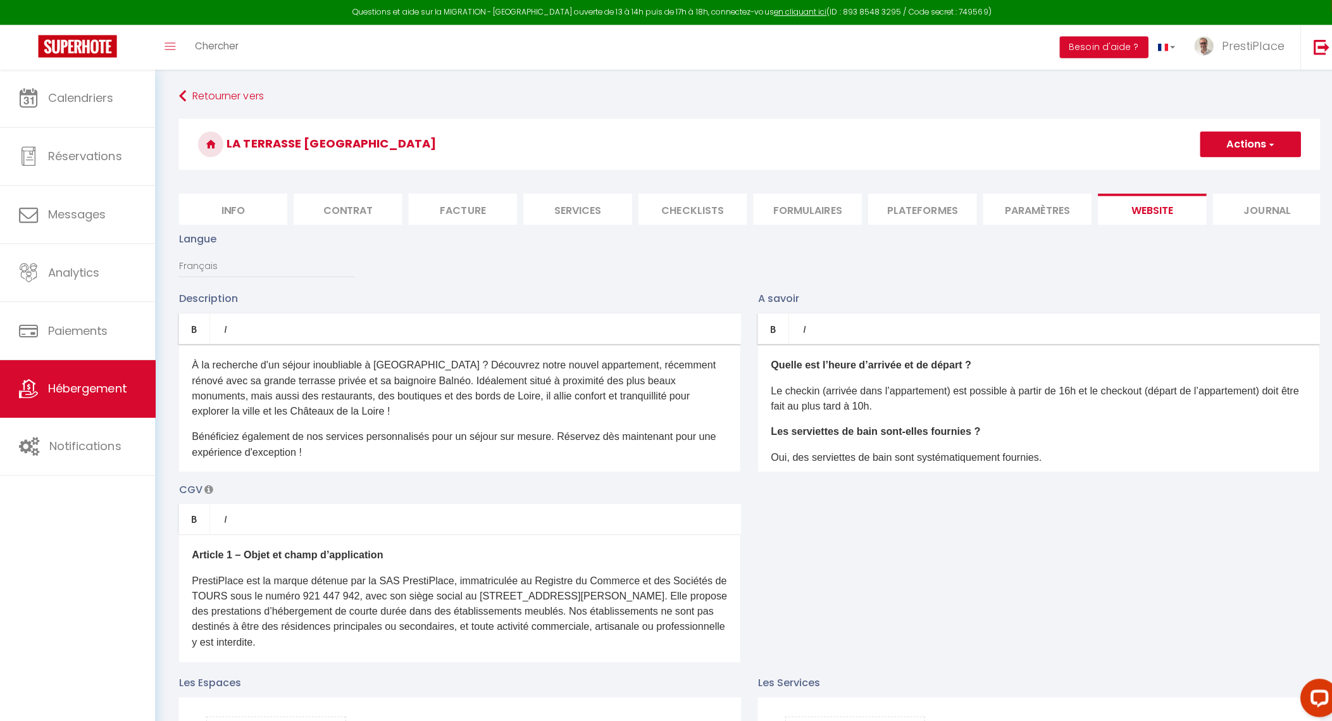
scroll to position [235, 0]
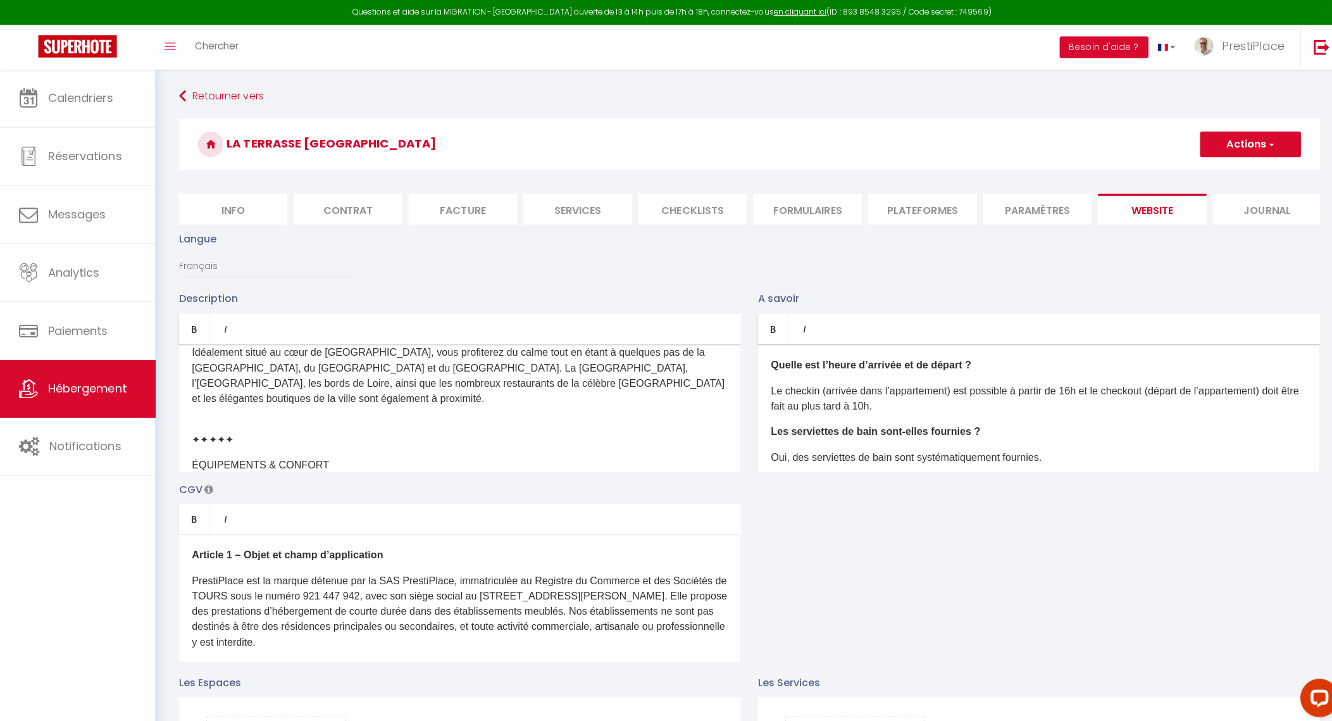
click at [264, 418] on p at bounding box center [456, 410] width 531 height 15
click at [239, 431] on div "À la recherche d'un séjour inoubliable à Tours ? Découvrez notre nouvel apparte…" at bounding box center [456, 404] width 558 height 127
click at [200, 418] on p at bounding box center [456, 410] width 531 height 15
click at [202, 437] on div "À la recherche d'un séjour inoubliable à Tours ? Découvrez notre nouvel apparte…" at bounding box center [456, 404] width 558 height 127
click at [308, 418] on p at bounding box center [456, 410] width 531 height 15
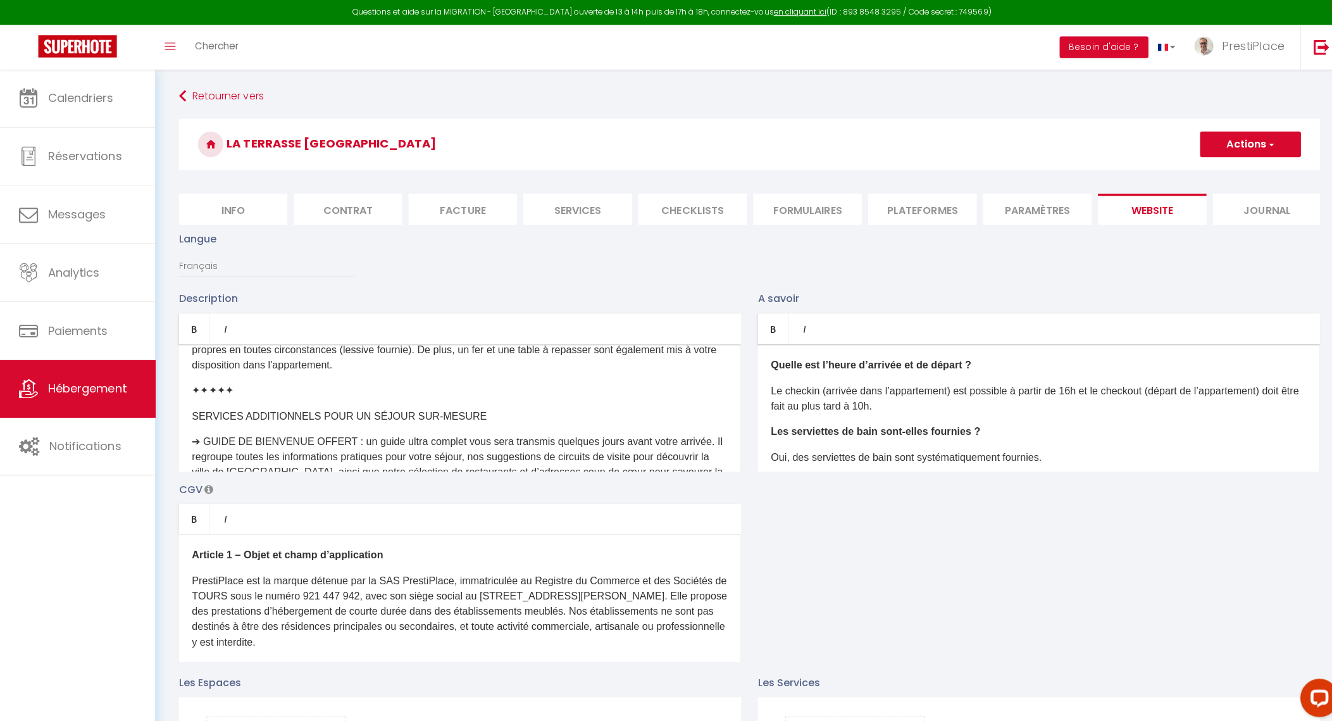
scroll to position [784, 0]
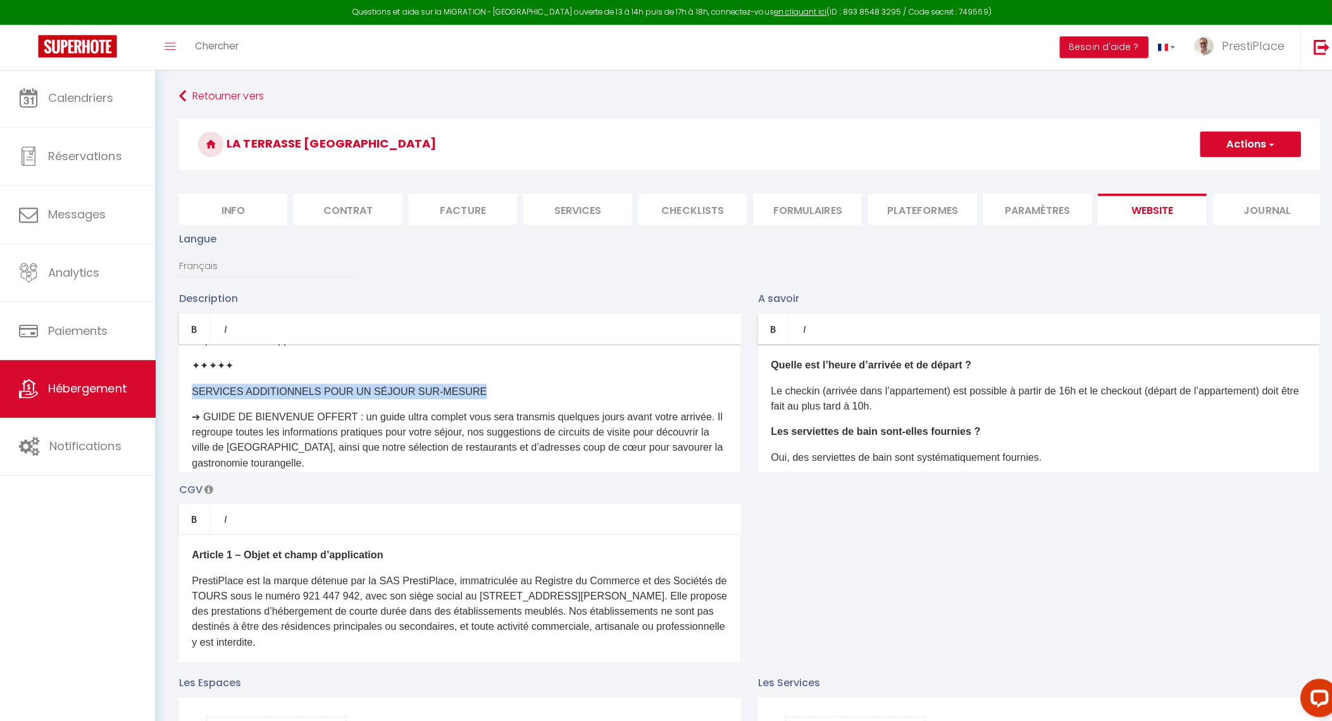
drag, startPoint x: 188, startPoint y: 411, endPoint x: 480, endPoint y: 413, distance: 291.8
click at [480, 413] on div "À la recherche d'un séjour inoubliable à Tours ? Découvrez notre nouvel apparte…" at bounding box center [456, 404] width 558 height 127
click at [192, 331] on icon "Bold" at bounding box center [192, 326] width 10 height 10
click at [565, 477] on p "➔ GUIDE DE BIENVENUE OFFERT : un guide ultra complet vous sera transmis quelque…" at bounding box center [456, 492] width 531 height 30
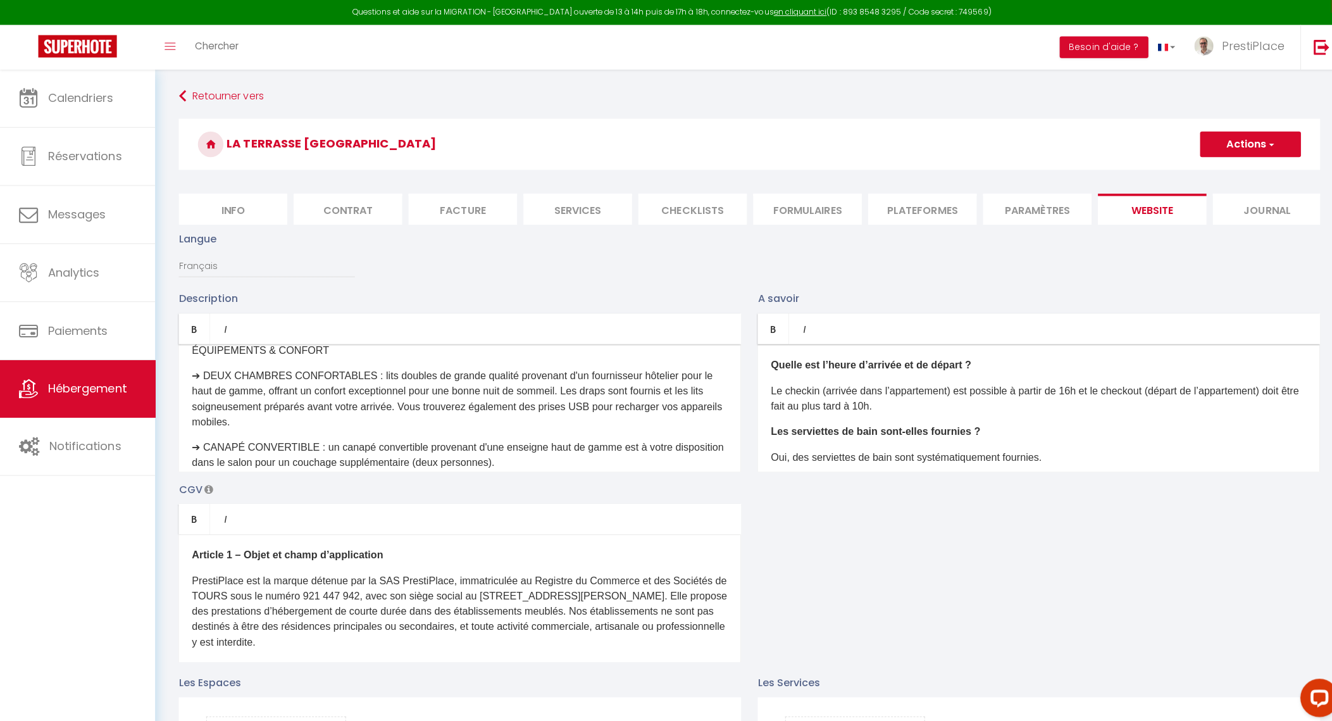
scroll to position [313, 0]
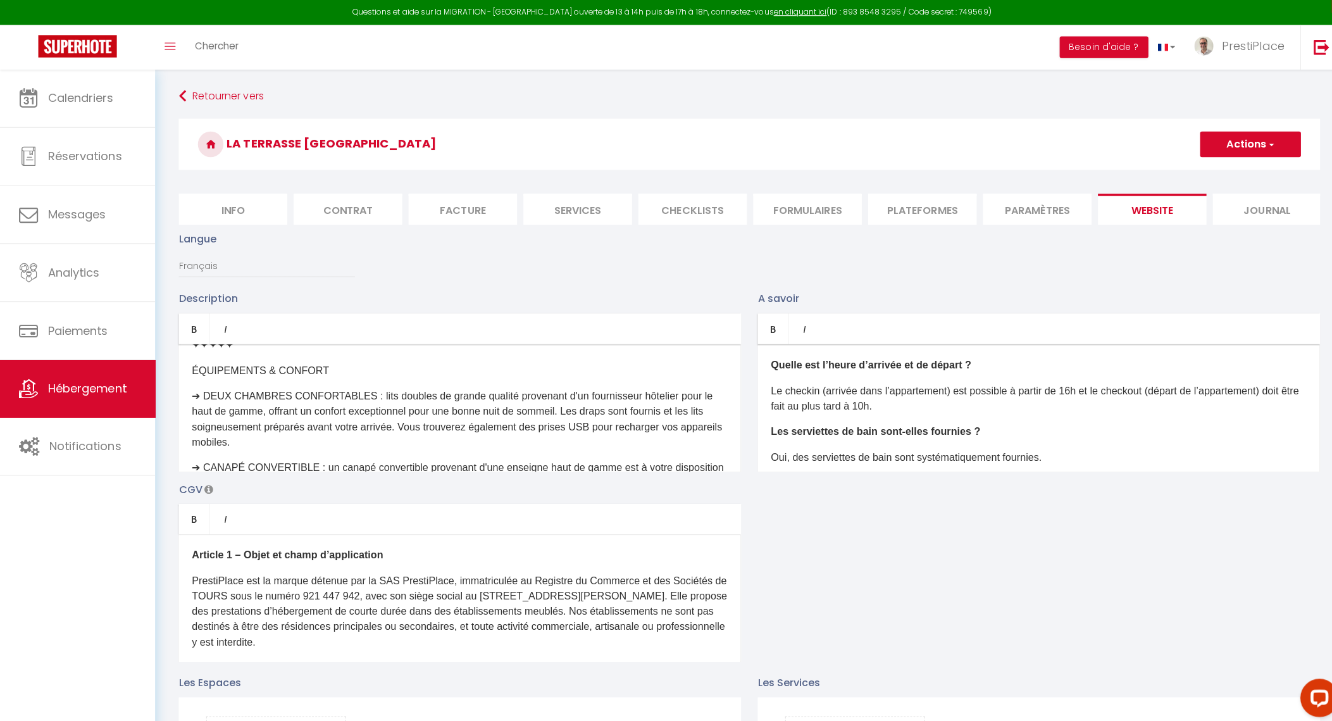
drag, startPoint x: 192, startPoint y: 377, endPoint x: 315, endPoint y: 380, distance: 123.5
click at [315, 385] on p "ÉQUIPEMENTS & CONFORT" at bounding box center [456, 415] width 531 height 61
click at [196, 331] on icon "Bold" at bounding box center [192, 326] width 10 height 10
click at [208, 389] on div "À la recherche d'un séjour inoubliable à Tours ? Découvrez notre nouvel apparte…" at bounding box center [456, 404] width 558 height 127
click at [195, 373] on strong "ÉQUIPEMENTS & CONFORT" at bounding box center [259, 367] width 137 height 11
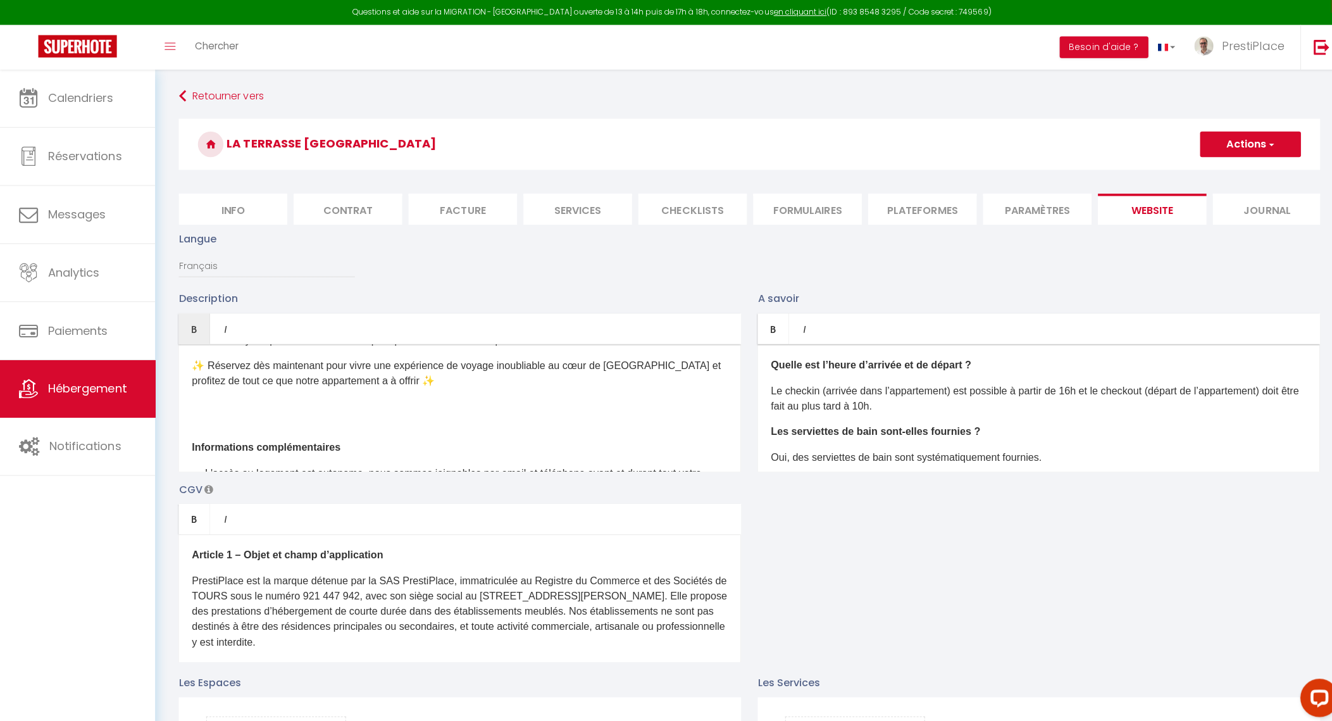
scroll to position [1019, 0]
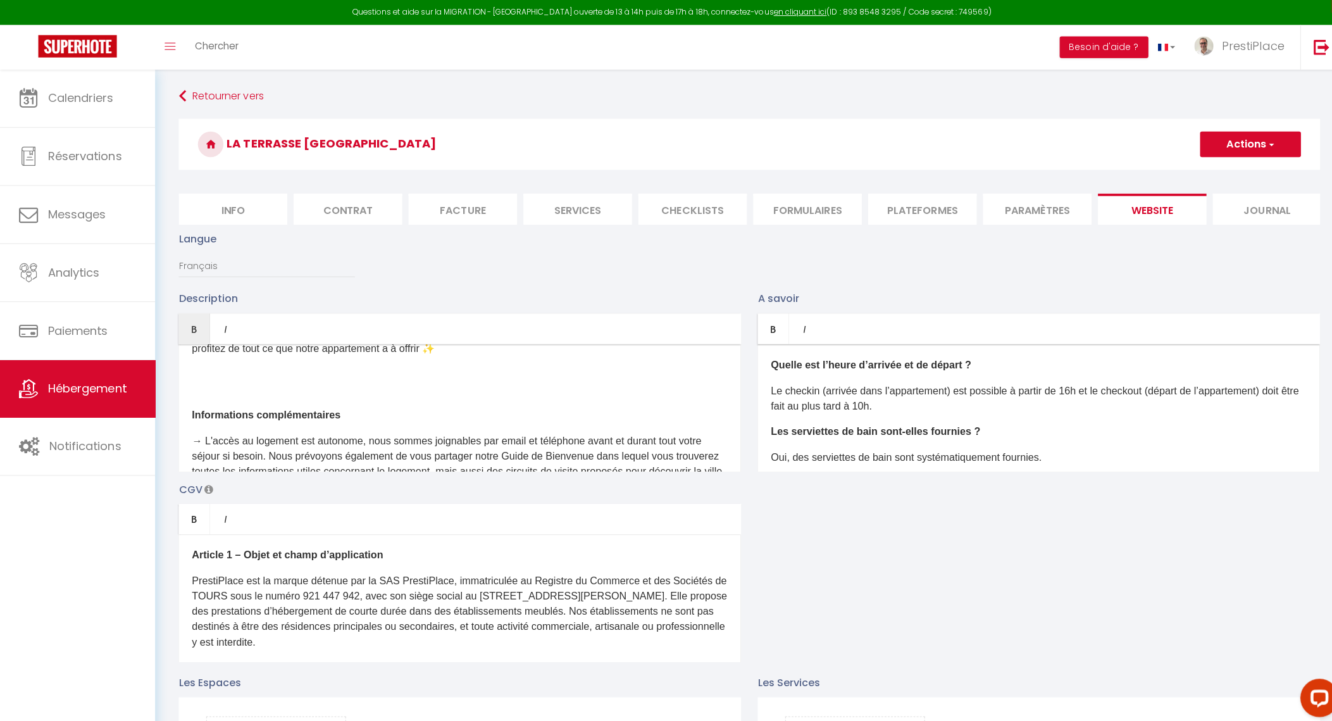
click at [387, 390] on div "À la recherche d'un séjour inoubliable à Tours ? Découvrez notre nouvel apparte…" at bounding box center [456, 404] width 558 height 127
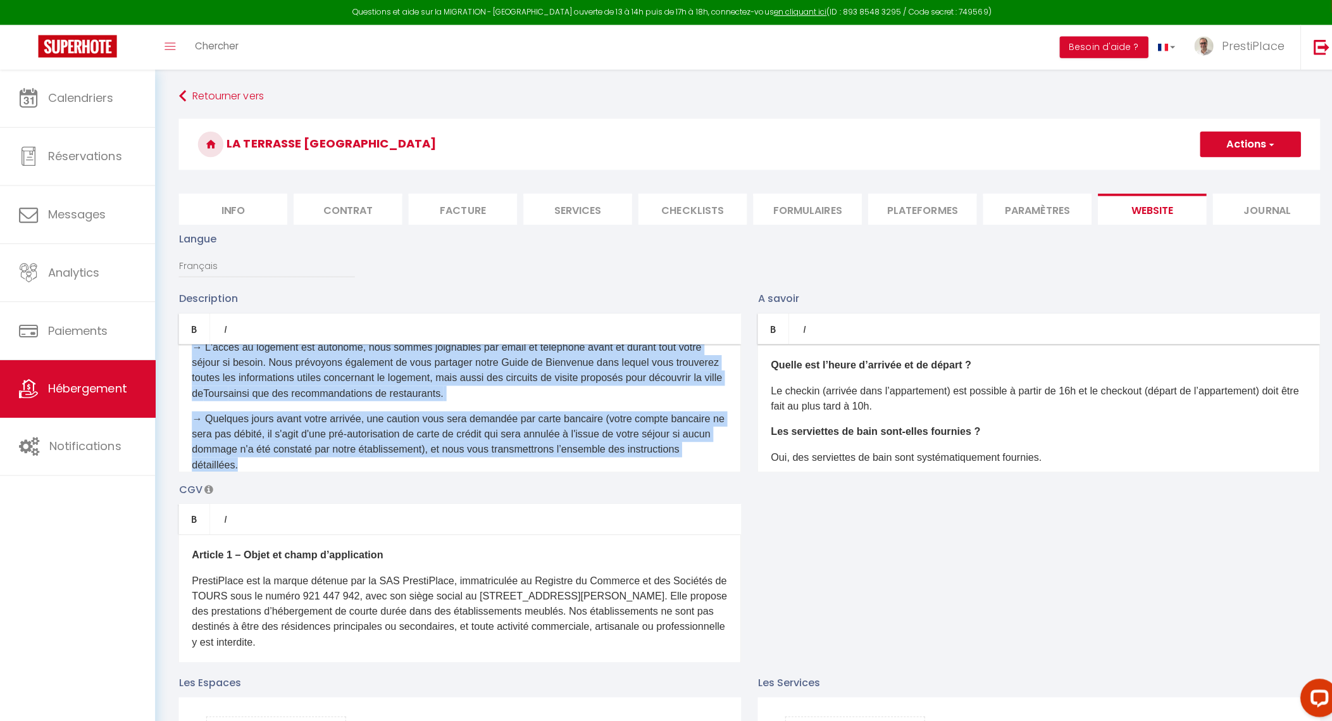
scroll to position [1112, 0]
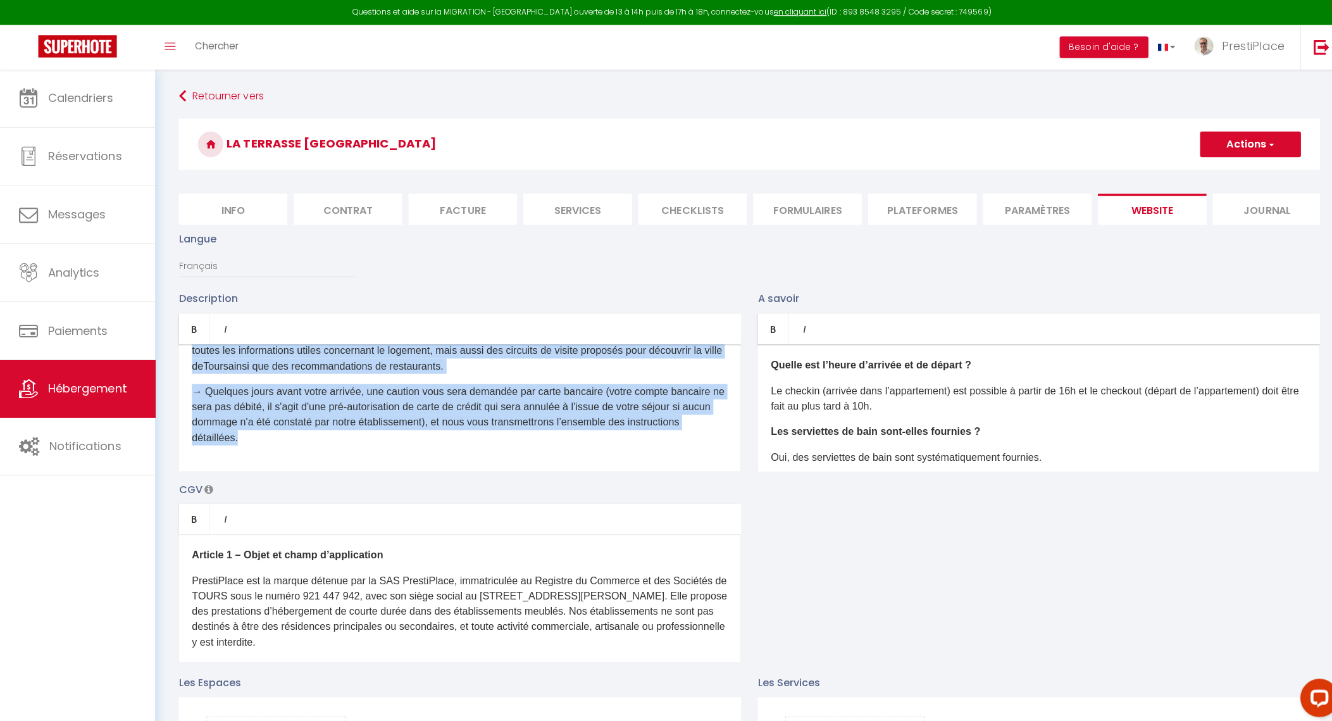
drag, startPoint x: 192, startPoint y: 408, endPoint x: 448, endPoint y: 478, distance: 265.2
click at [448, 468] on div "À la recherche d'un séjour inoubliable à Tours ? Découvrez notre nouvel apparte…" at bounding box center [456, 404] width 558 height 127
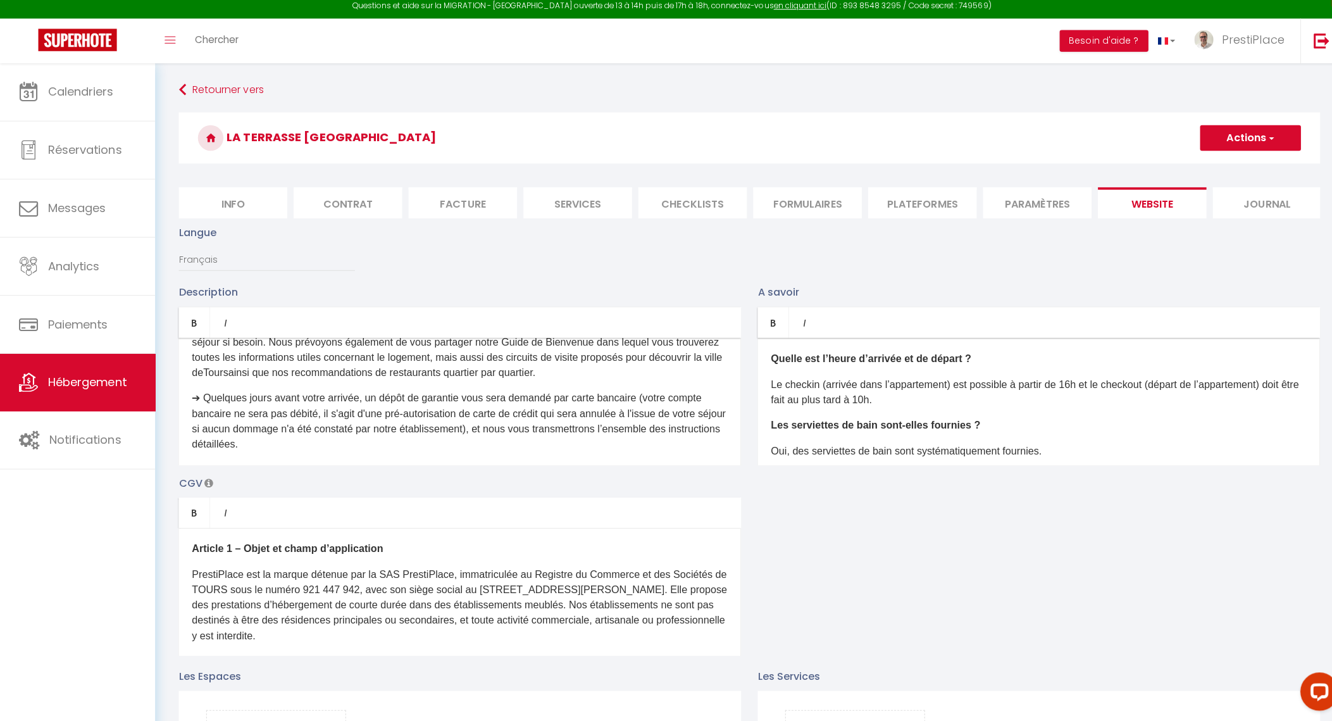
scroll to position [1032, 0]
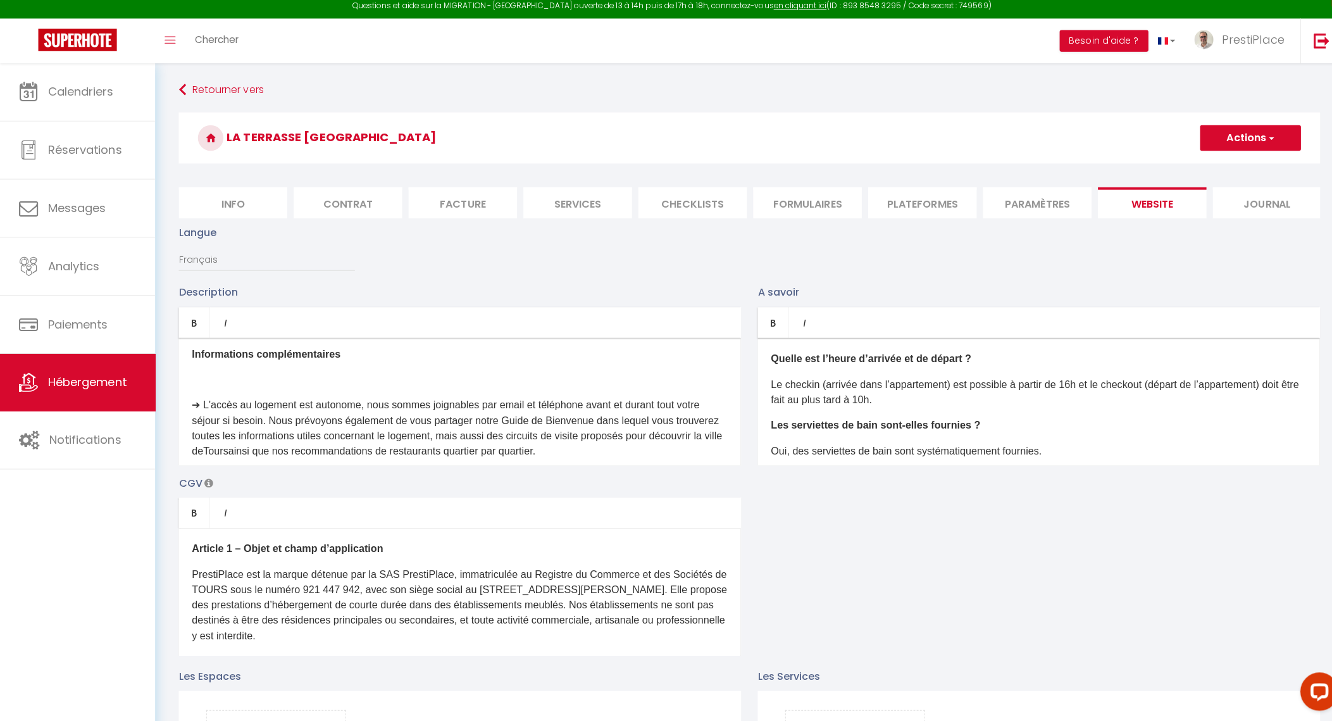
click at [371, 404] on p "​" at bounding box center [456, 431] width 531 height 61
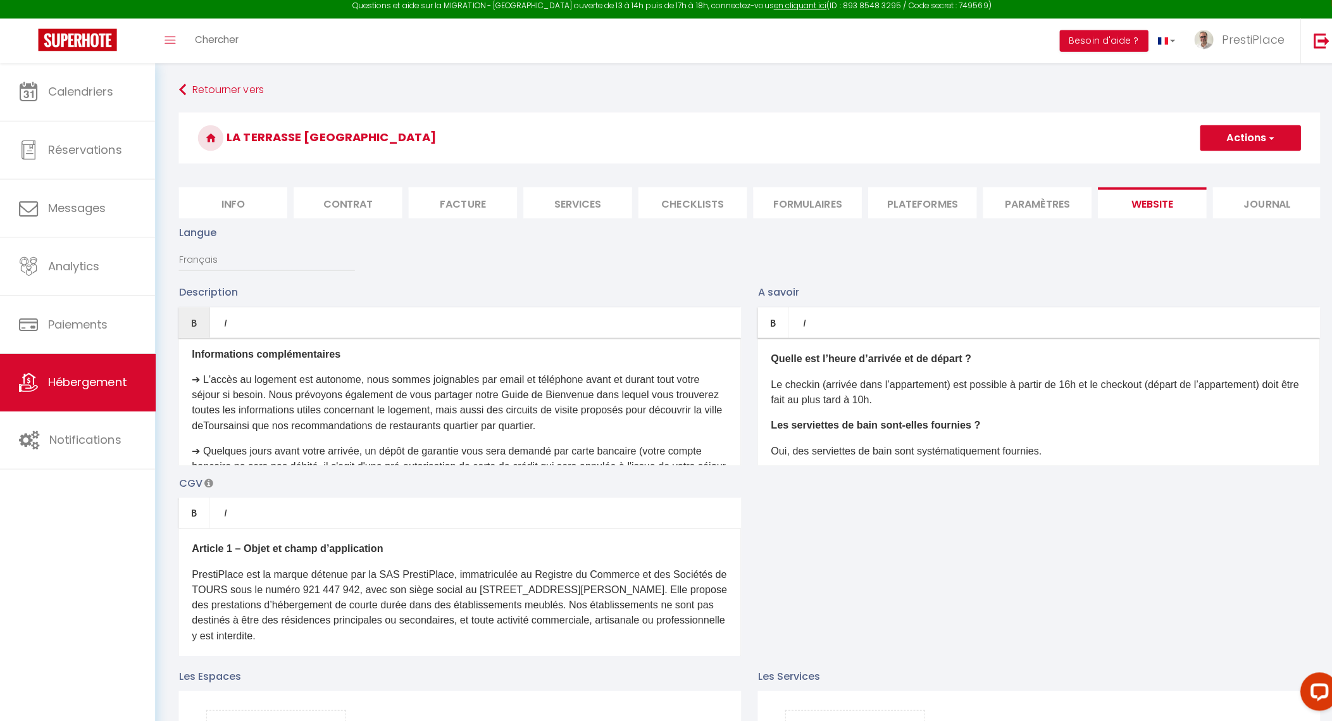
scroll to position [1152, 0]
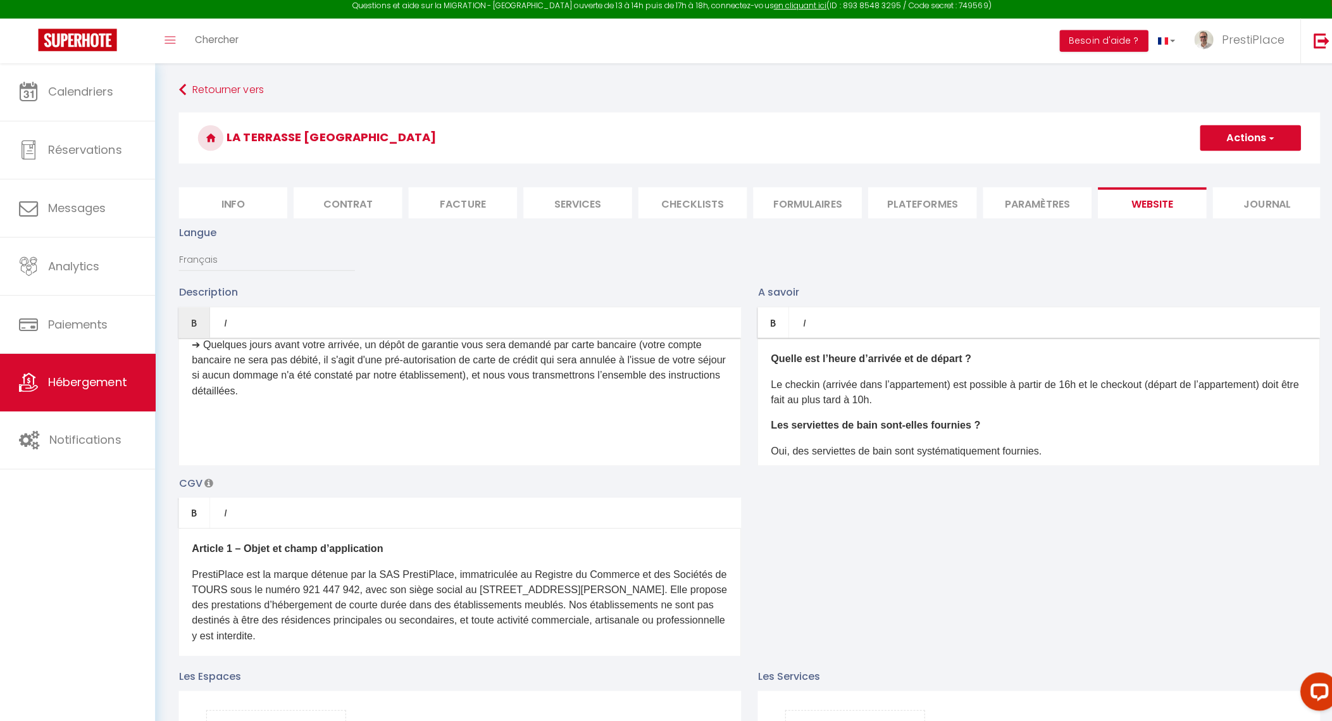
click at [358, 460] on div "À la recherche d'un séjour inoubliable à Tours ? Découvrez notre nouvel apparte…" at bounding box center [456, 404] width 558 height 127
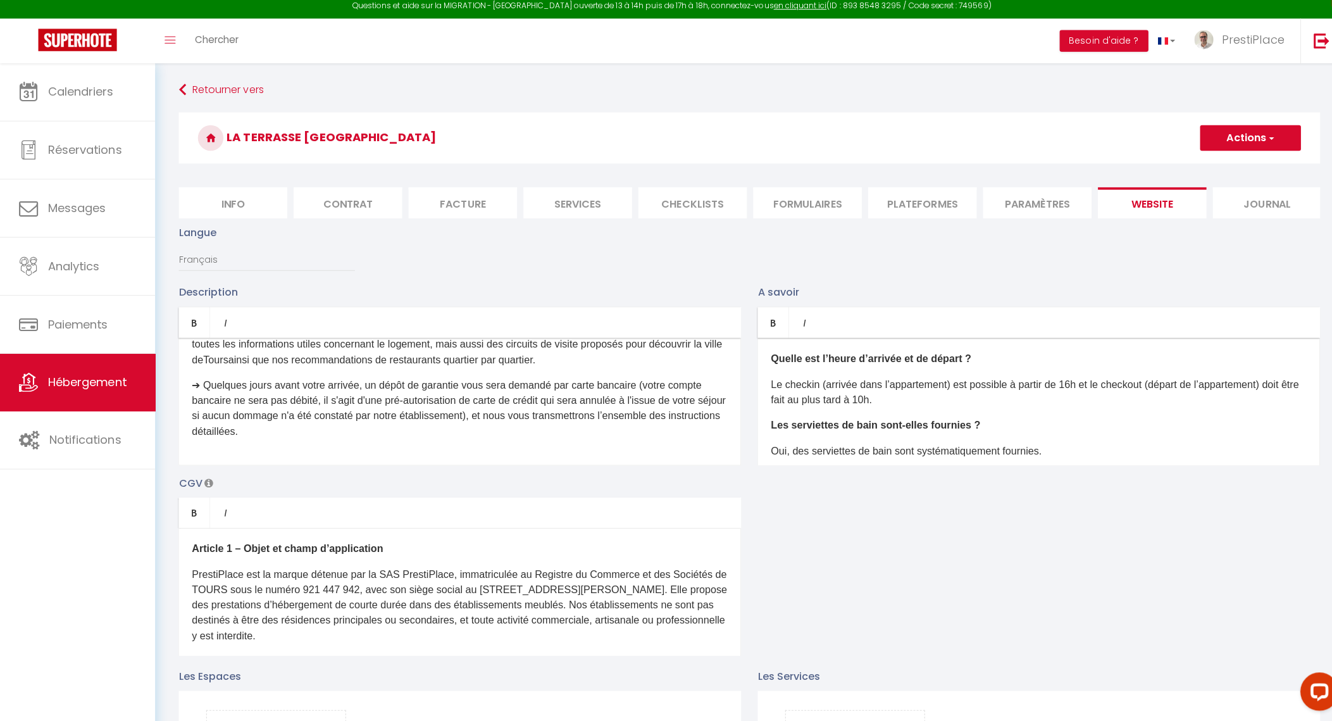
scroll to position [1112, 0]
click at [357, 468] on div "À la recherche d'un séjour inoubliable à Tours ? Découvrez notre nouvel apparte…" at bounding box center [456, 404] width 558 height 127
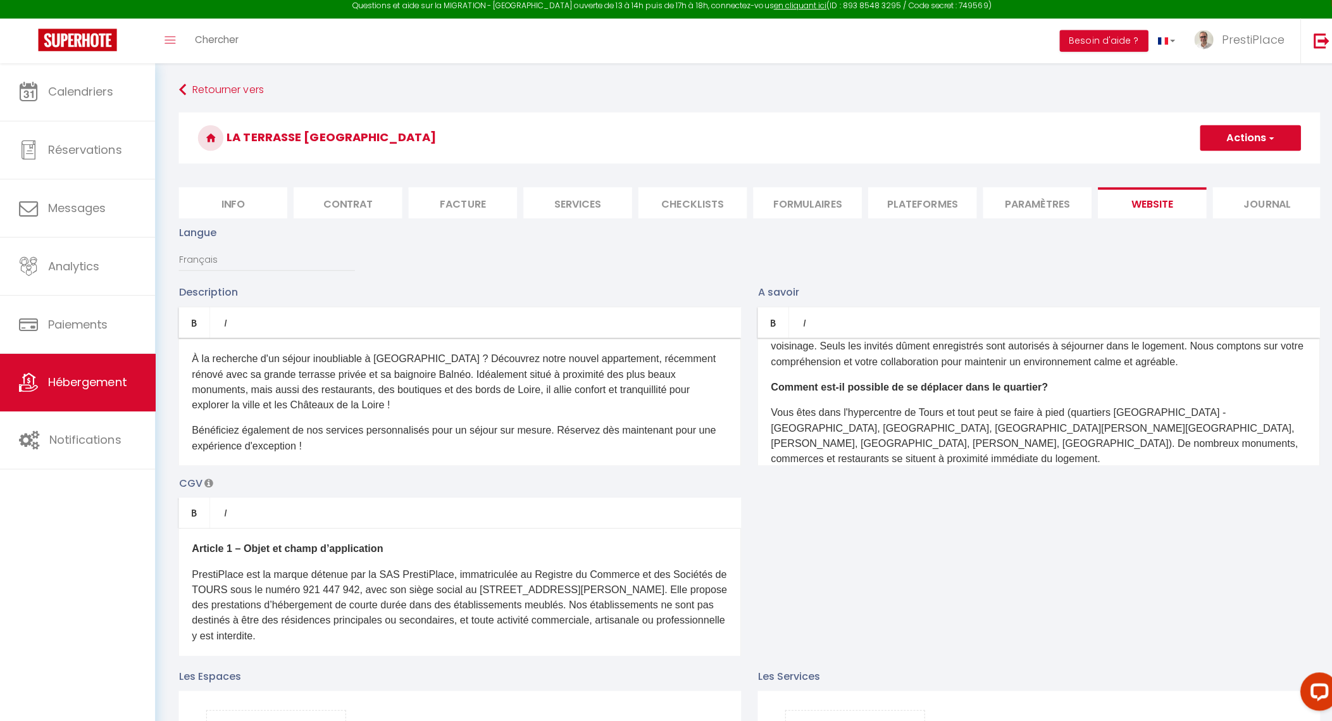
scroll to position [246, 0]
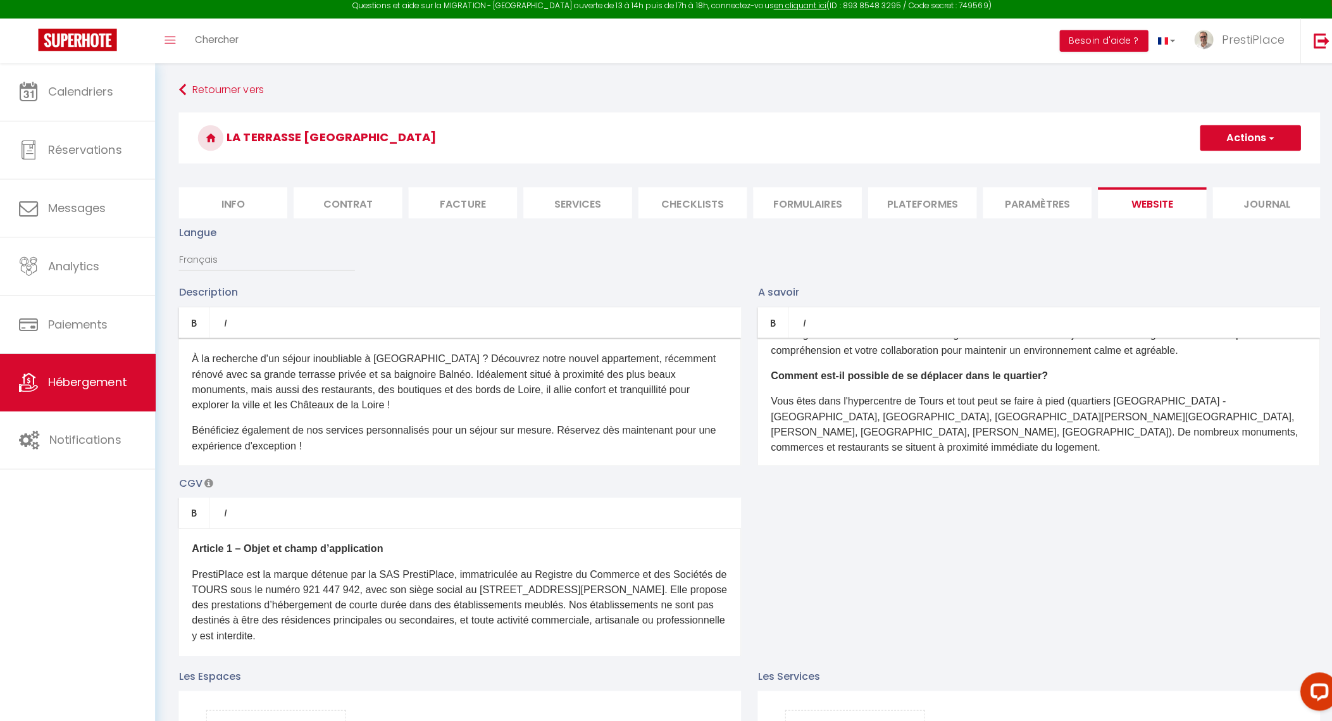
click at [1133, 468] on div "Quelle est l’heure d’arrivée et de départ ? Le checkin (arrivée dans l’appartem…" at bounding box center [1030, 404] width 558 height 127
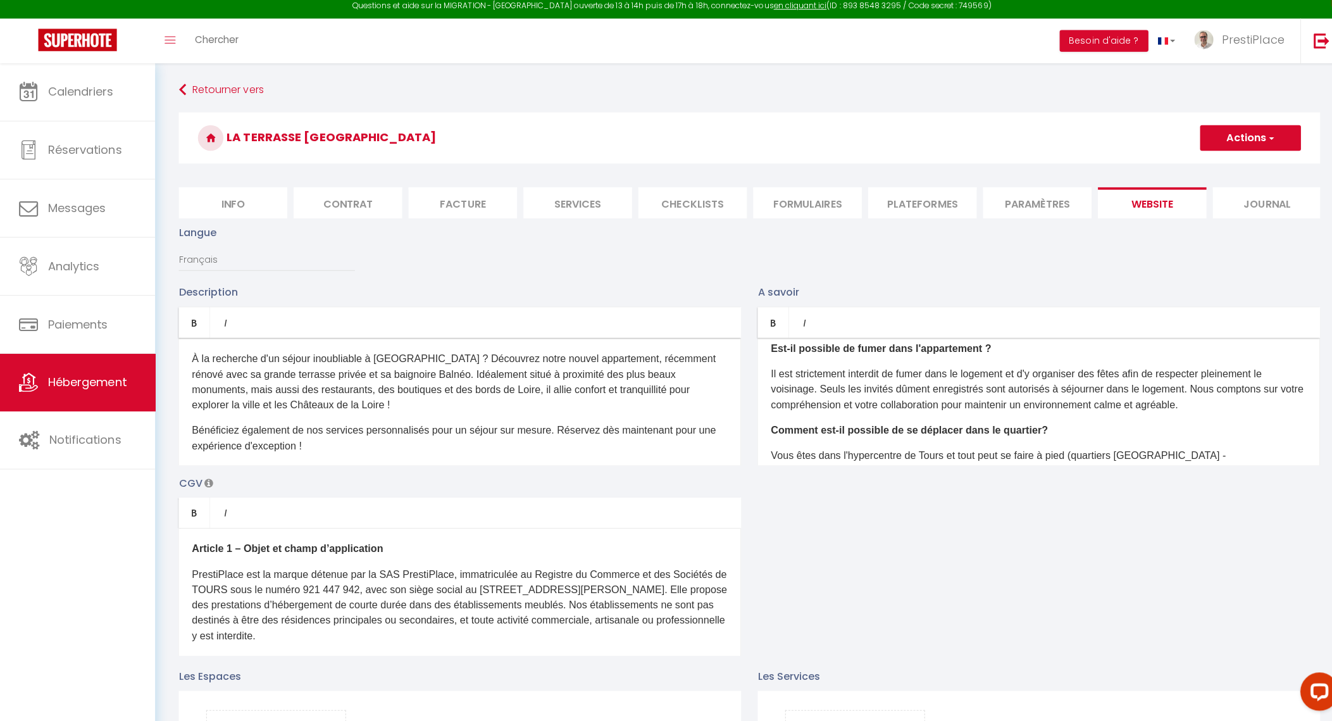
scroll to position [168, 0]
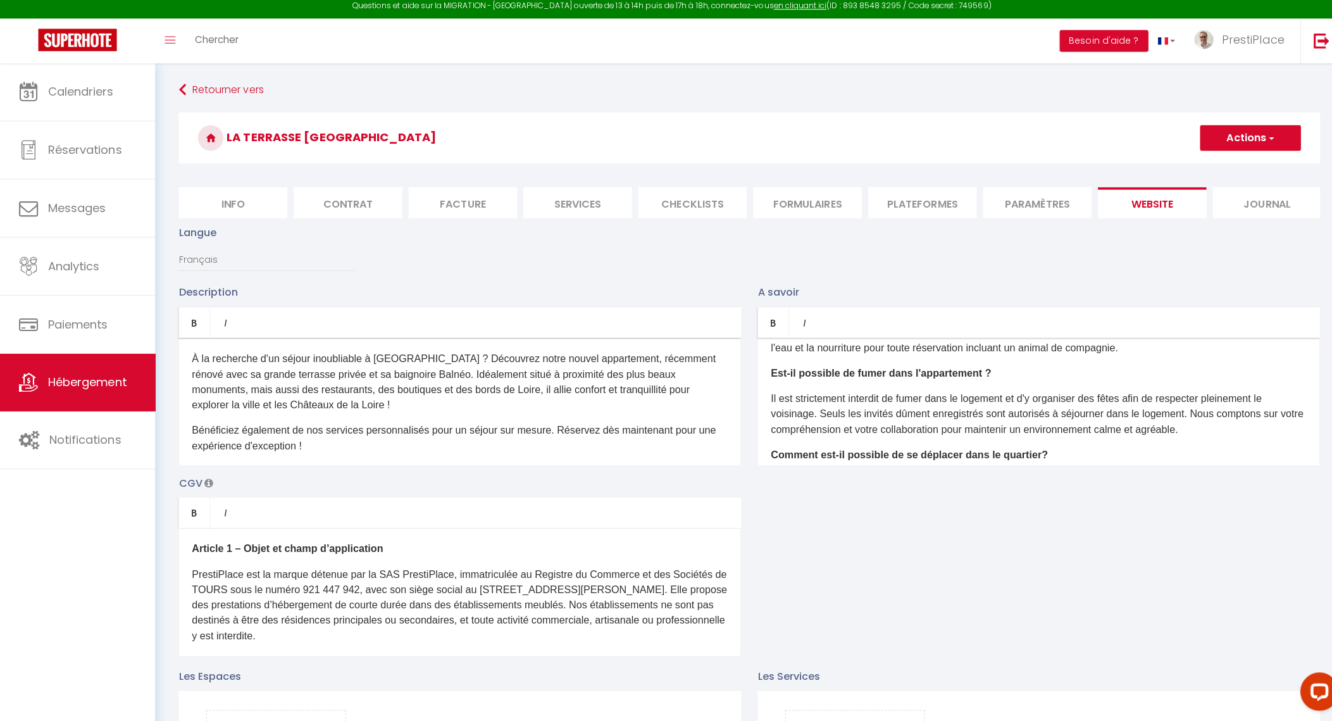
click at [1234, 139] on button "Actions" at bounding box center [1240, 142] width 100 height 25
click at [1223, 168] on input "Enregistrer" at bounding box center [1225, 171] width 47 height 13
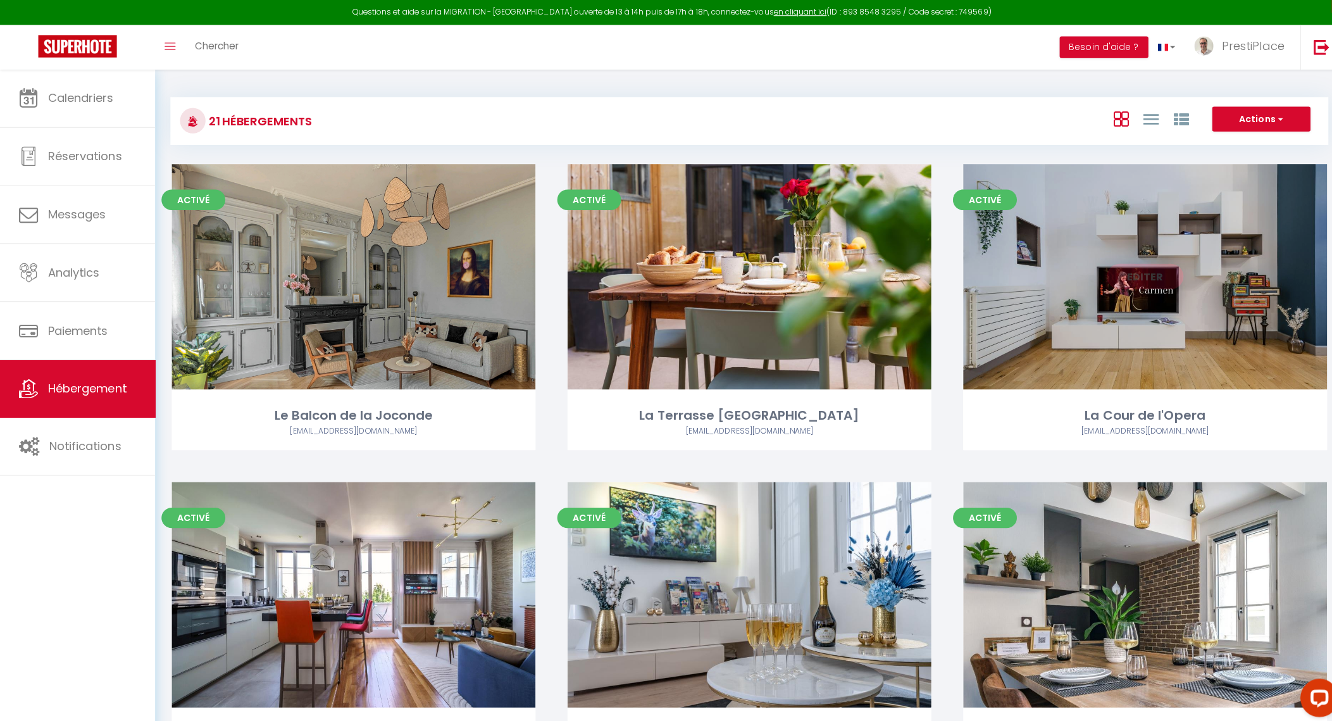
click at [1139, 279] on link "Editer" at bounding box center [1135, 273] width 76 height 25
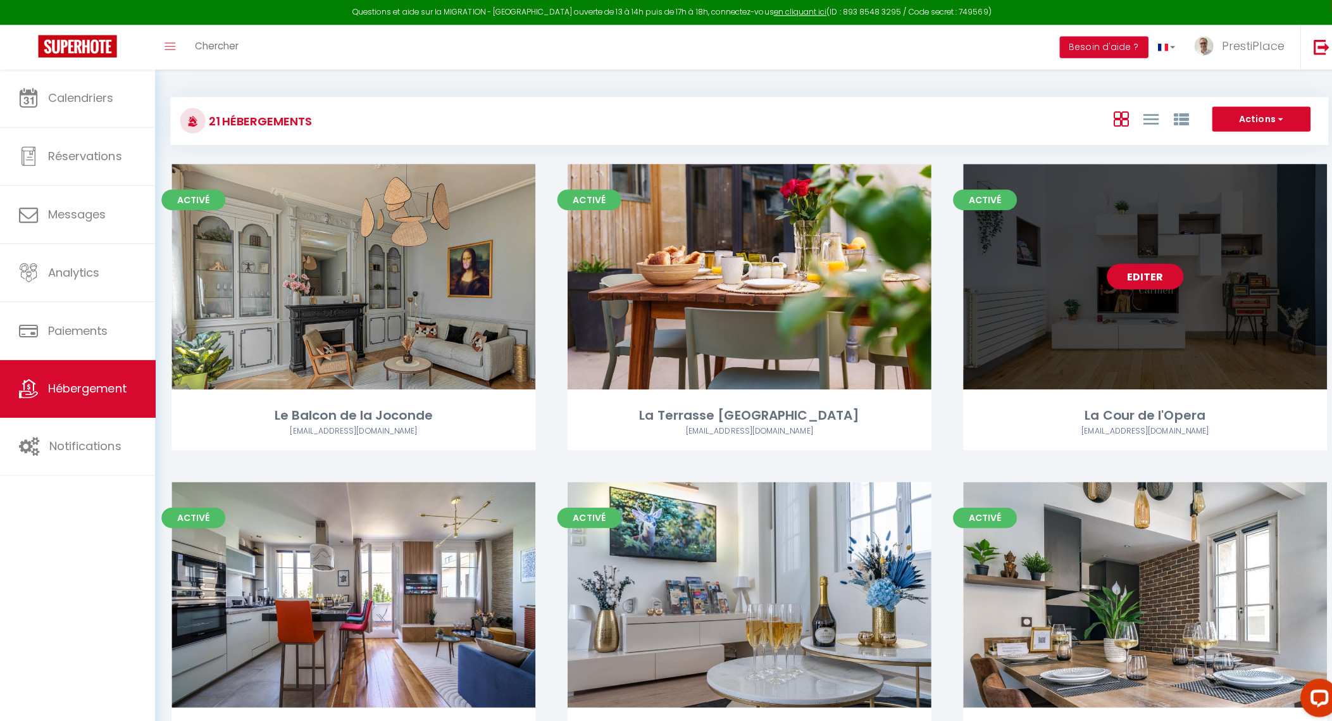
click at [1139, 279] on link "Editer" at bounding box center [1135, 273] width 76 height 25
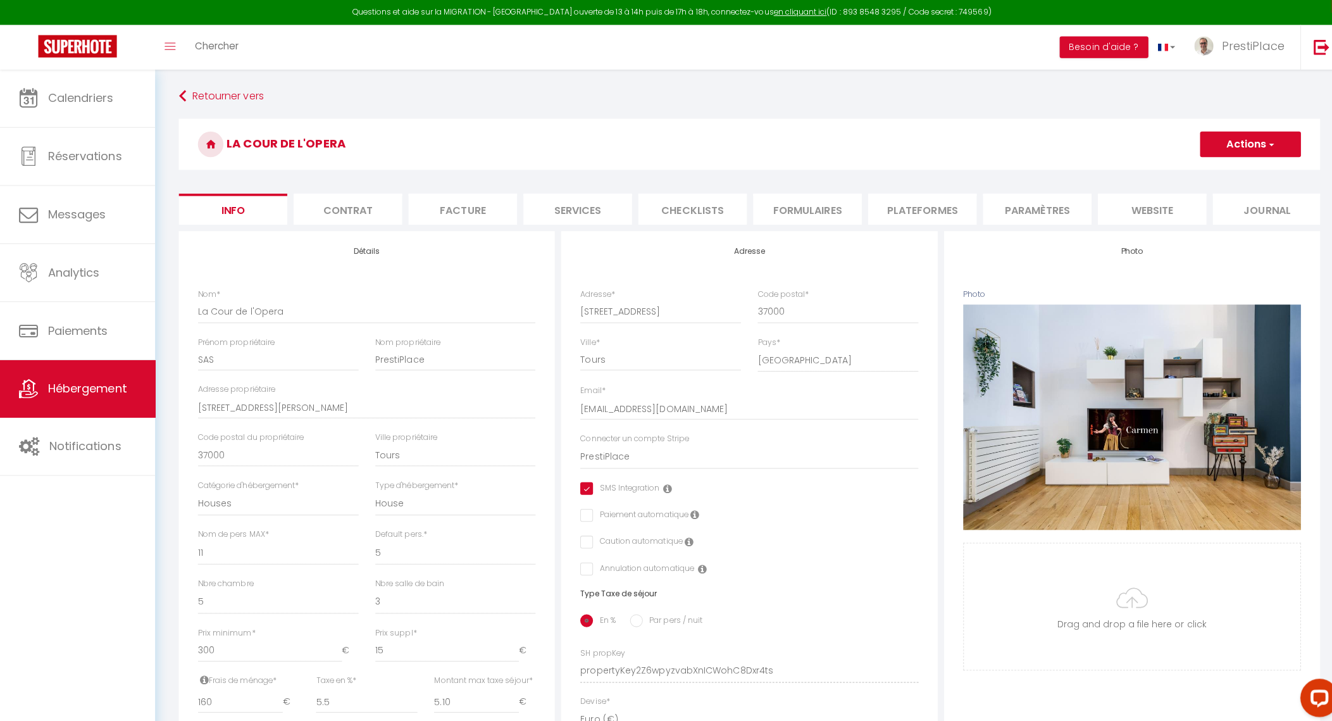
click at [934, 206] on li "Plateformes" at bounding box center [915, 207] width 108 height 31
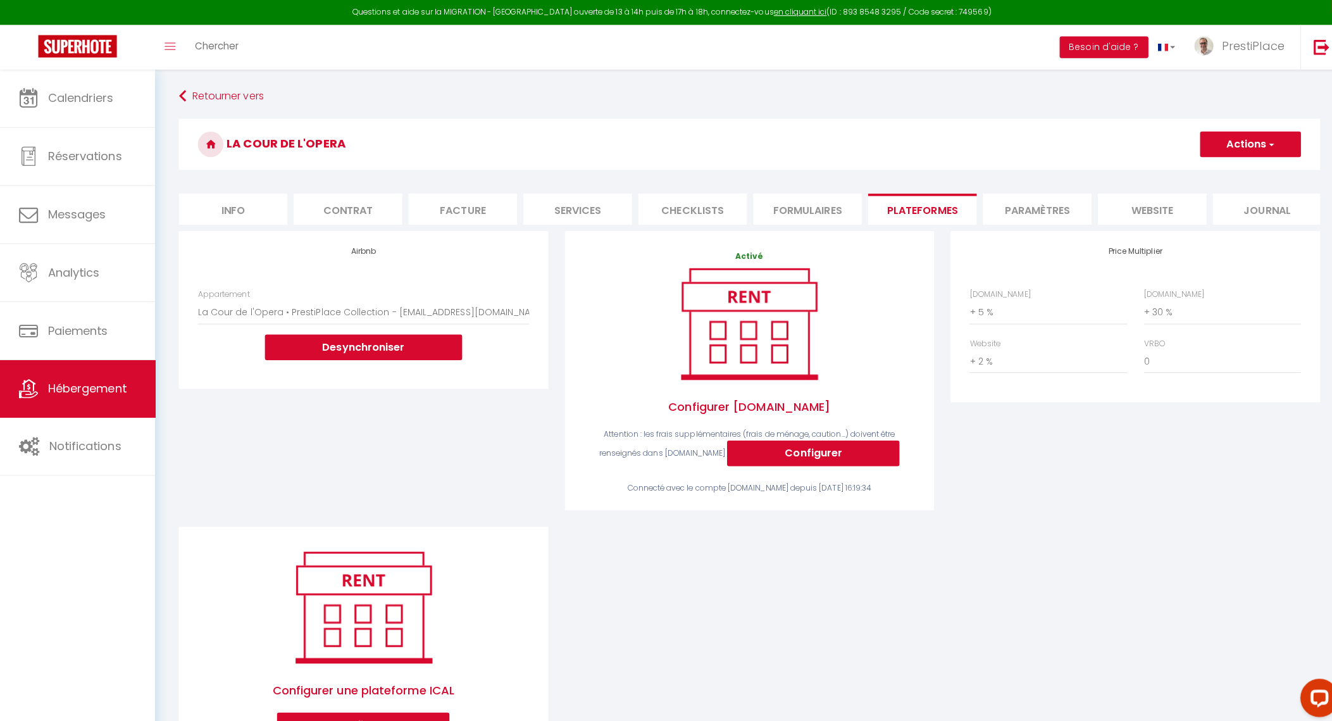
click at [1043, 204] on li "Paramètres" at bounding box center [1029, 207] width 108 height 31
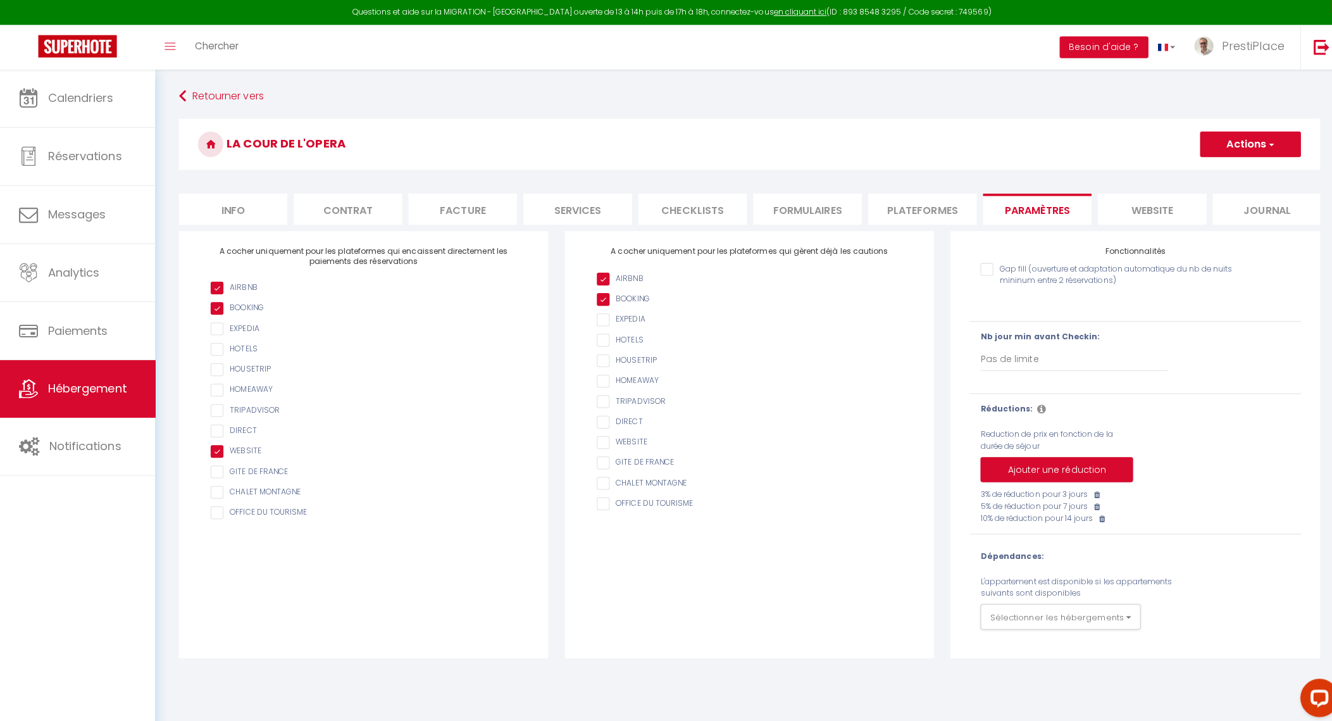
click at [1142, 208] on li "website" at bounding box center [1143, 207] width 108 height 31
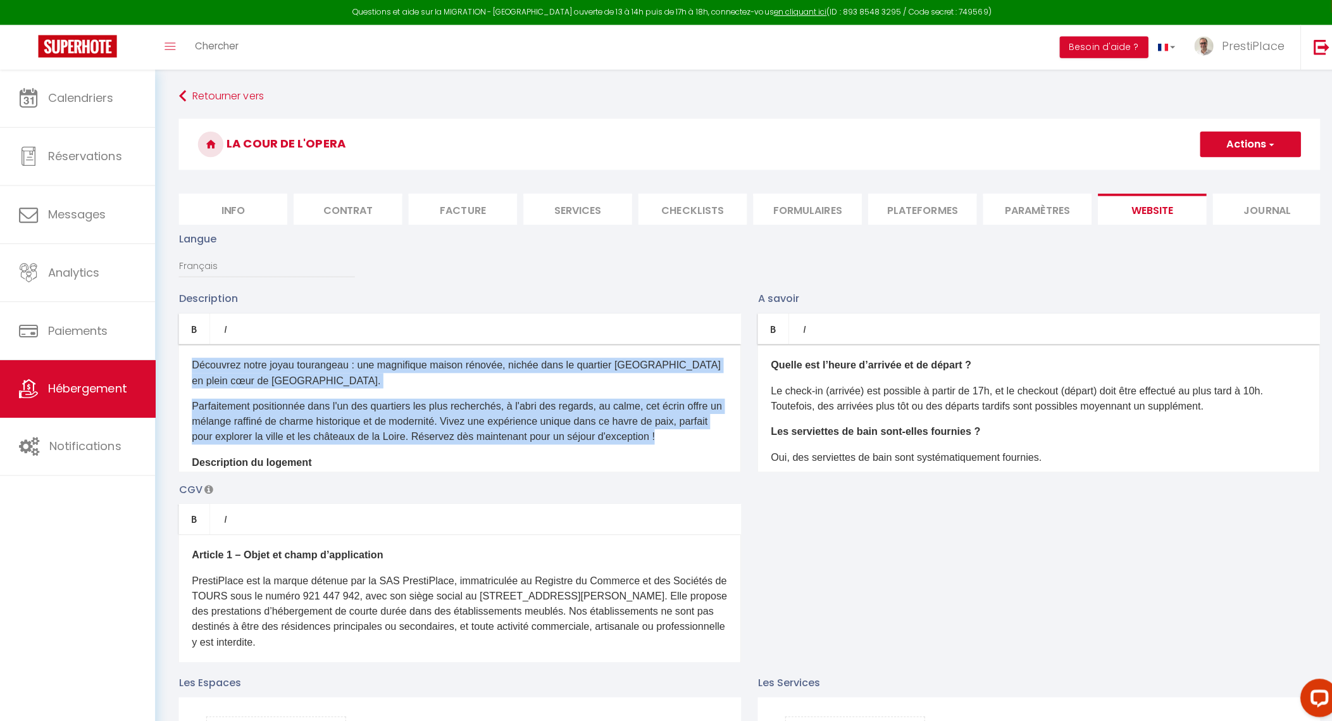
drag, startPoint x: 192, startPoint y: 372, endPoint x: 451, endPoint y: 422, distance: 263.0
click at [343, 460] on div "Découvrez notre joyau tourangeau : une magnifique maison rénovée, nichée dans l…" at bounding box center [456, 404] width 558 height 127
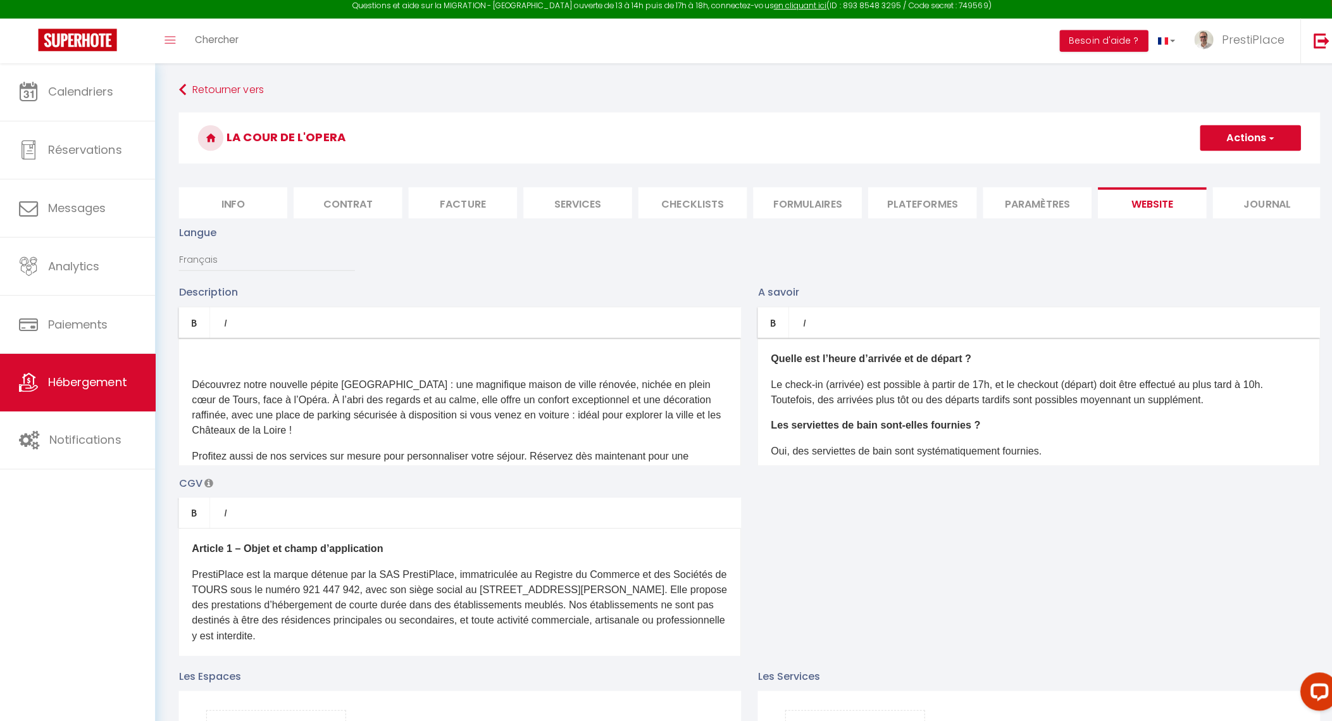
drag, startPoint x: 266, startPoint y: 397, endPoint x: 308, endPoint y: 400, distance: 41.3
click at [308, 400] on p "Découvrez notre nouvelle pépite tourangelle : une magnifique maison de ville ré…" at bounding box center [456, 410] width 531 height 61
click at [309, 397] on p "Découvrez notre nouvelle pépite tourangelle : une magnifique maison de ville ré…" at bounding box center [456, 410] width 531 height 61
click at [370, 368] on p at bounding box center [456, 361] width 531 height 15
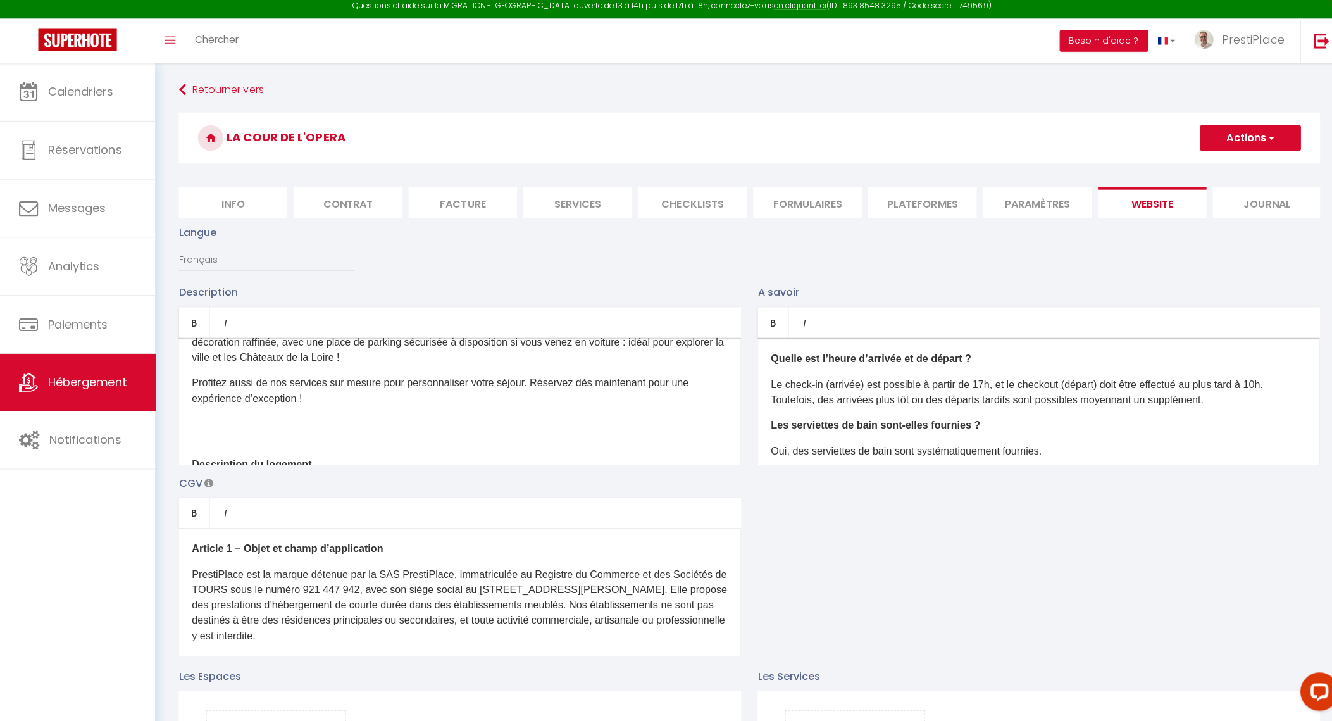
scroll to position [78, 0]
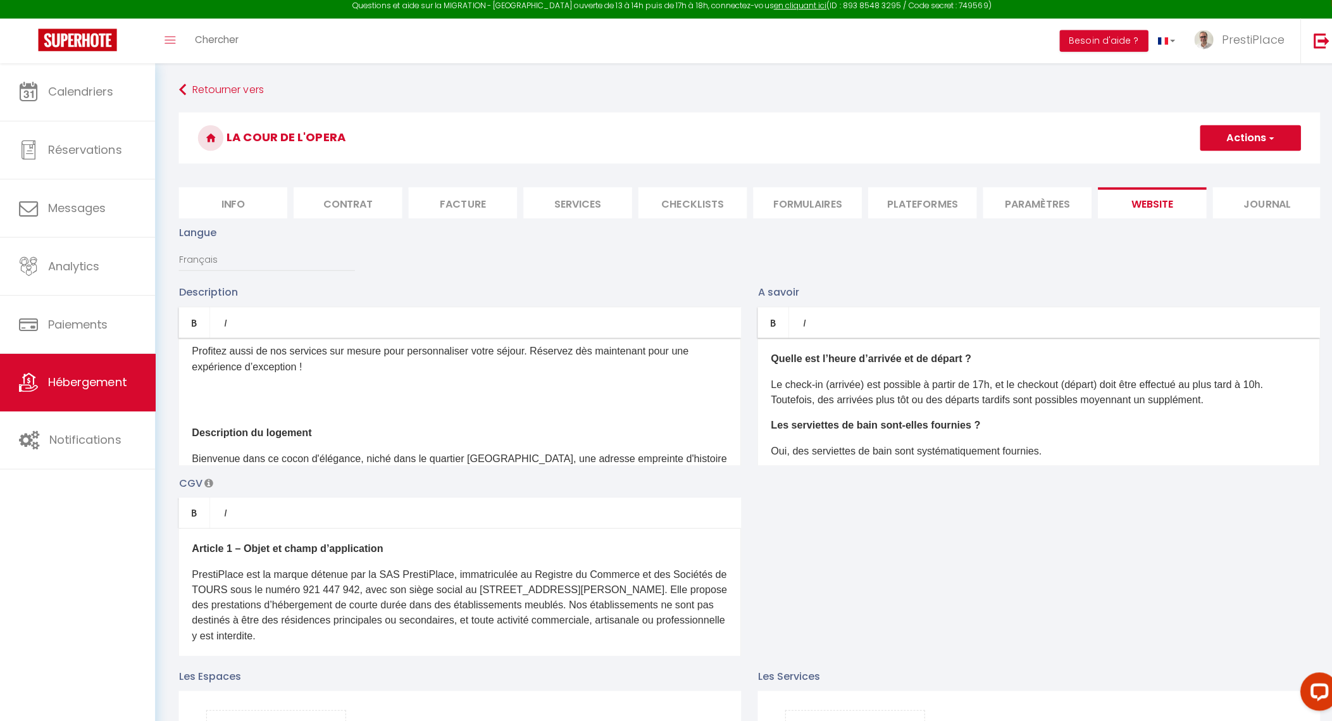
click at [320, 418] on p at bounding box center [456, 410] width 531 height 15
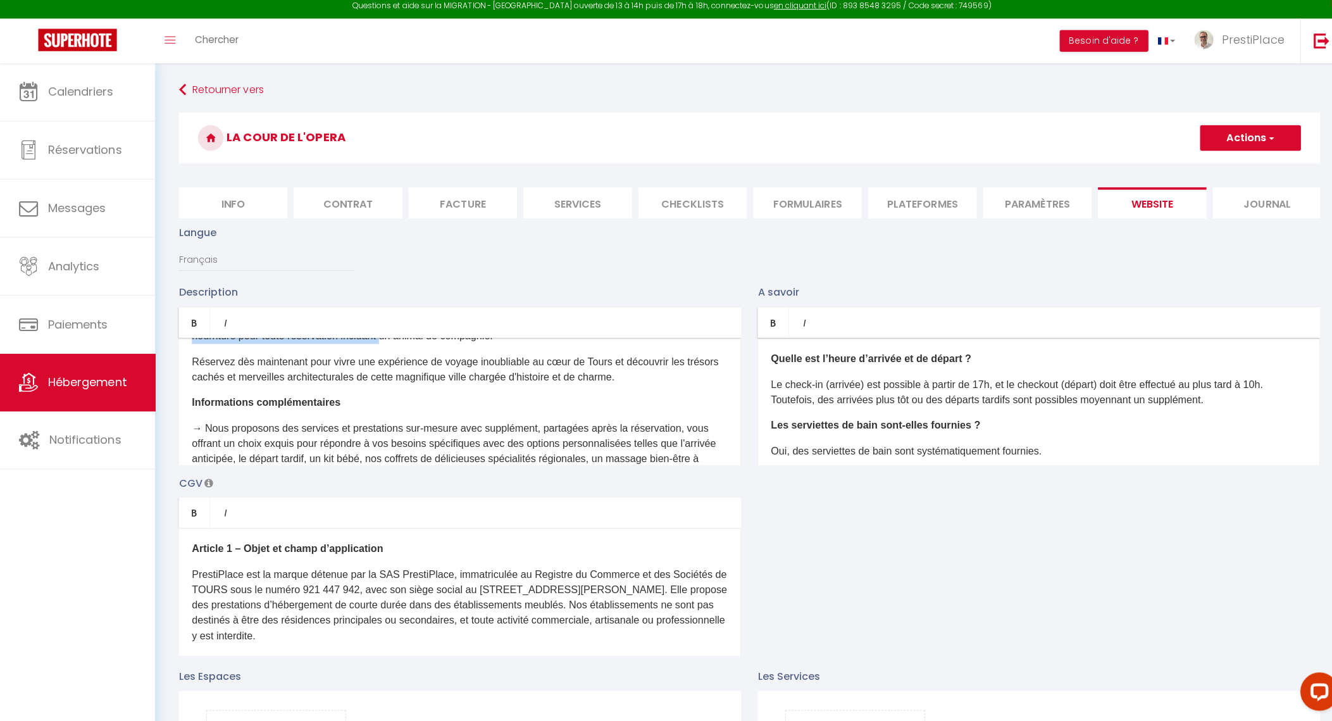
scroll to position [886, 0]
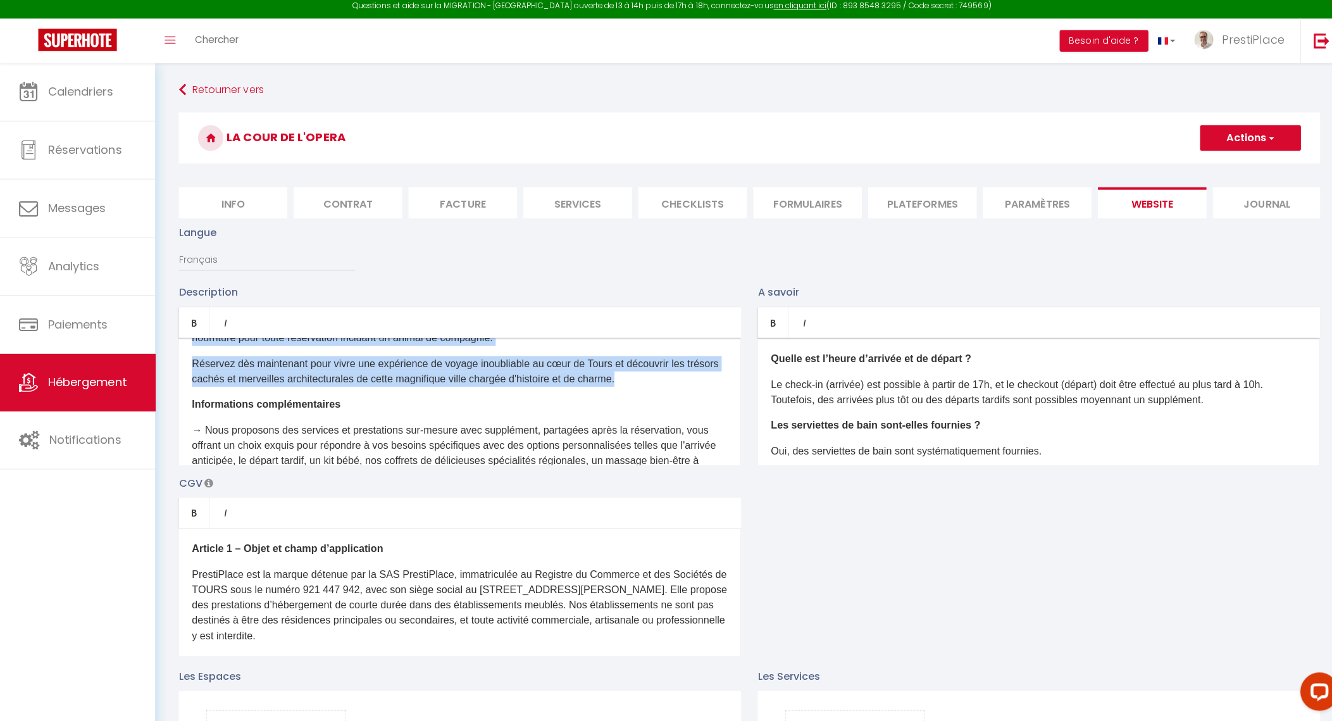
drag, startPoint x: 189, startPoint y: 429, endPoint x: 661, endPoint y: 412, distance: 472.5
click at [661, 412] on div "Découvrez notre pépite tourangelle : une magnifique maison de ville rénovée, ni…" at bounding box center [456, 404] width 558 height 127
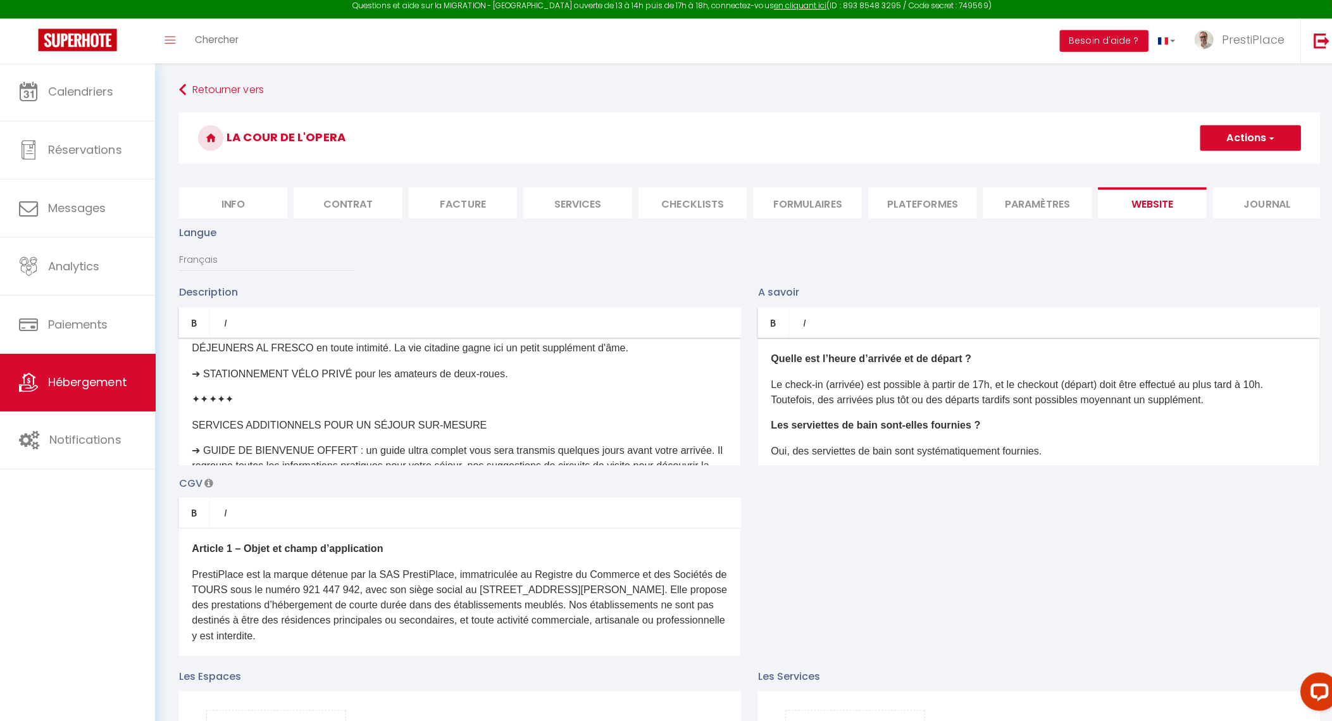
scroll to position [1149, 0]
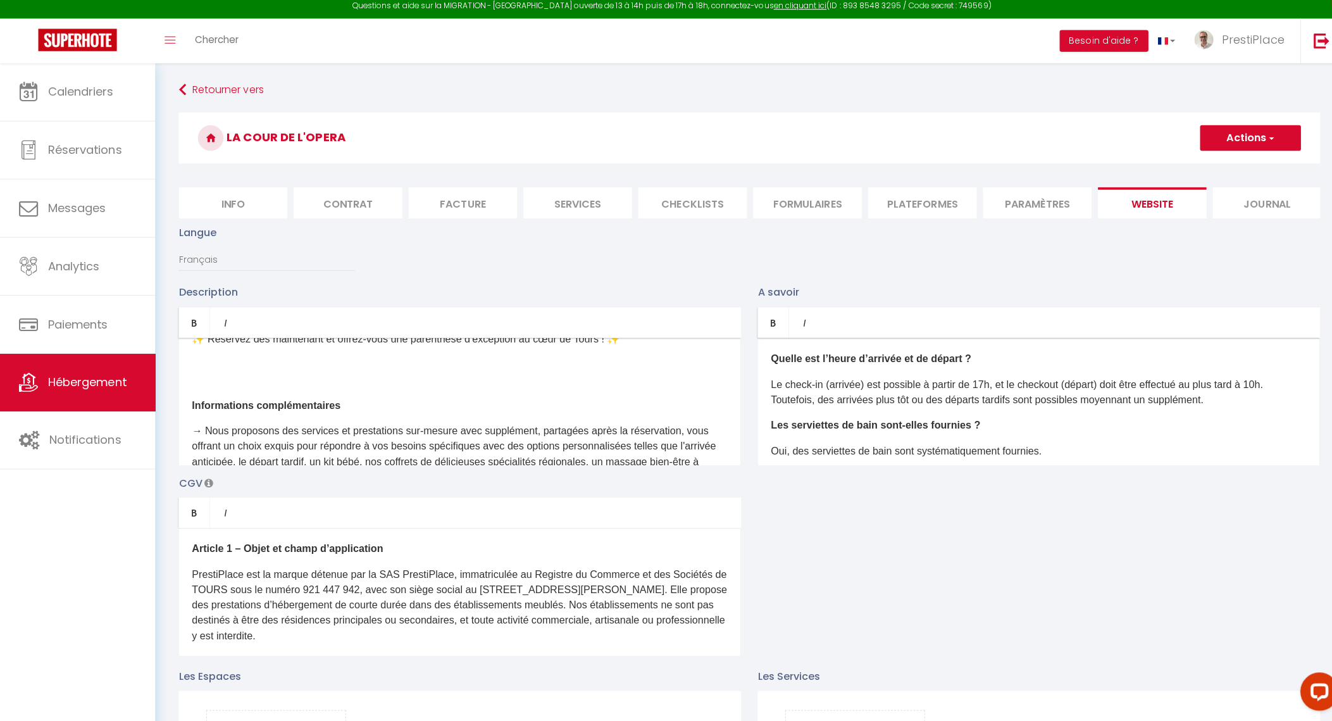
click at [360, 382] on div "Découvrez notre pépite tourangelle : une magnifique maison de ville rénovée, ni…" at bounding box center [456, 404] width 558 height 127
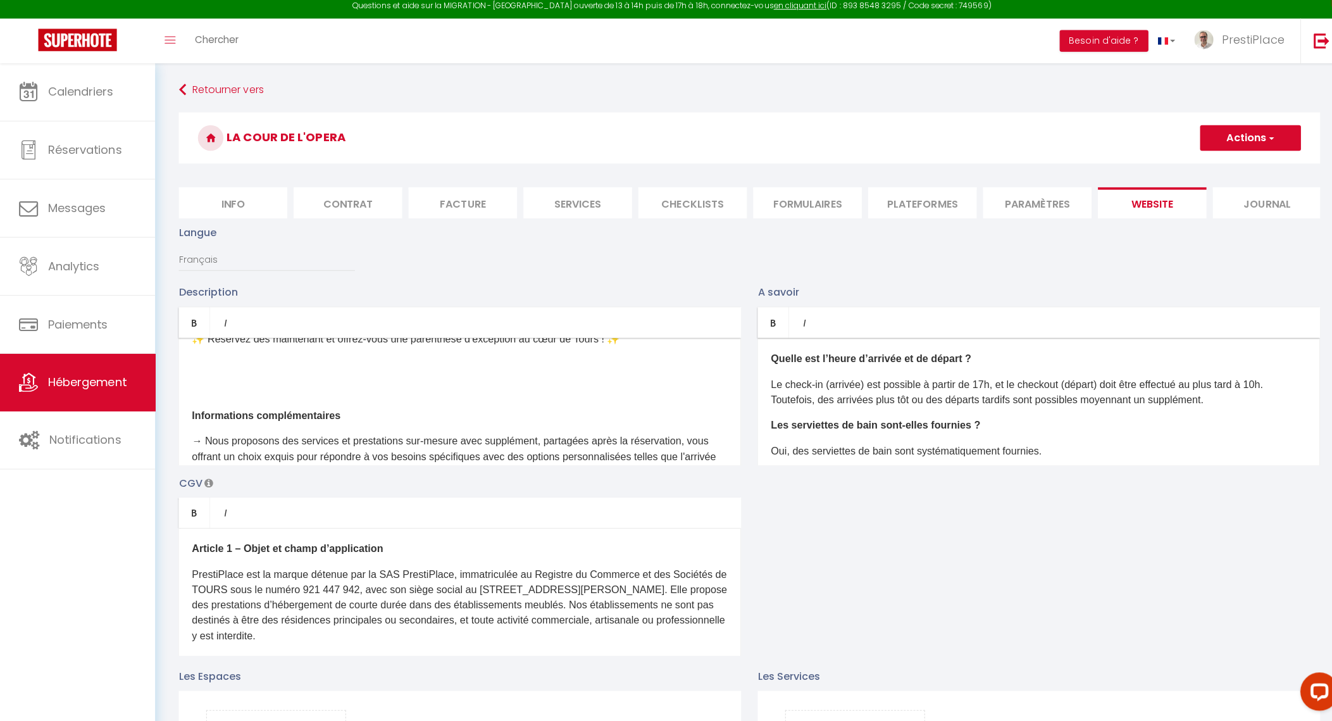
scroll to position [1159, 0]
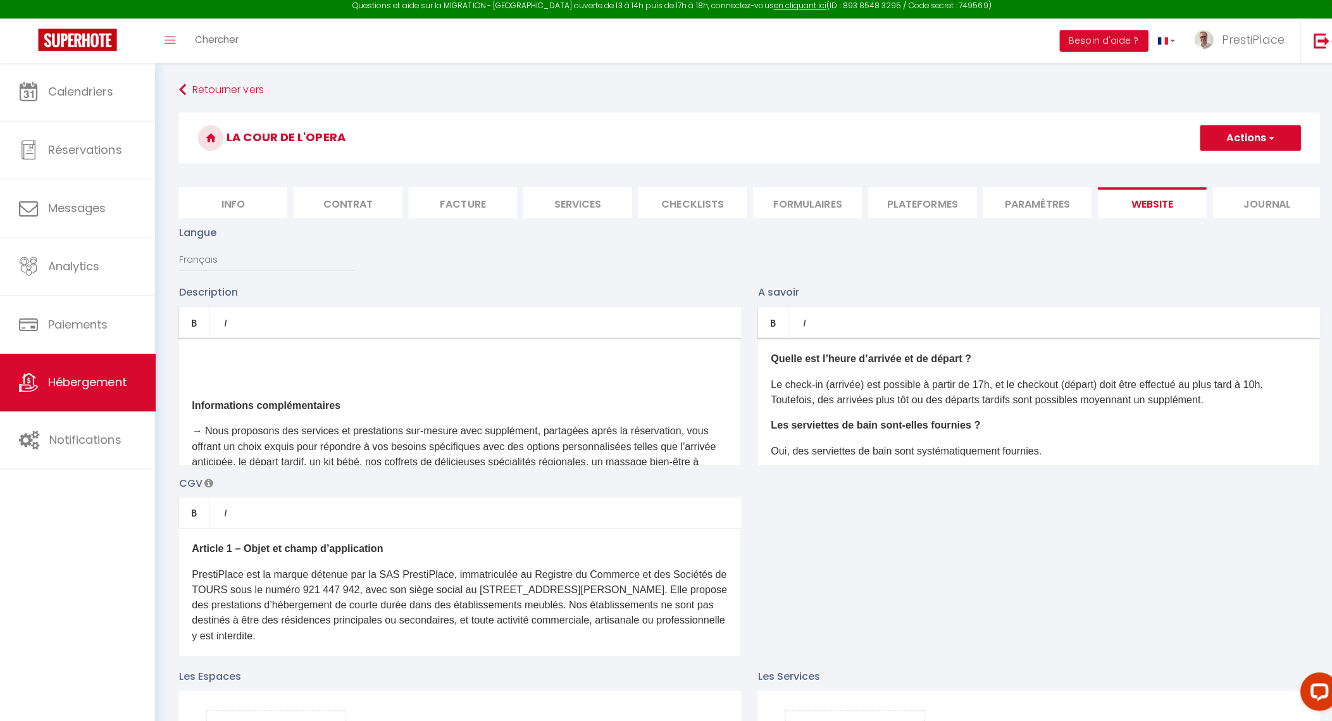
click at [306, 391] on p at bounding box center [456, 382] width 531 height 15
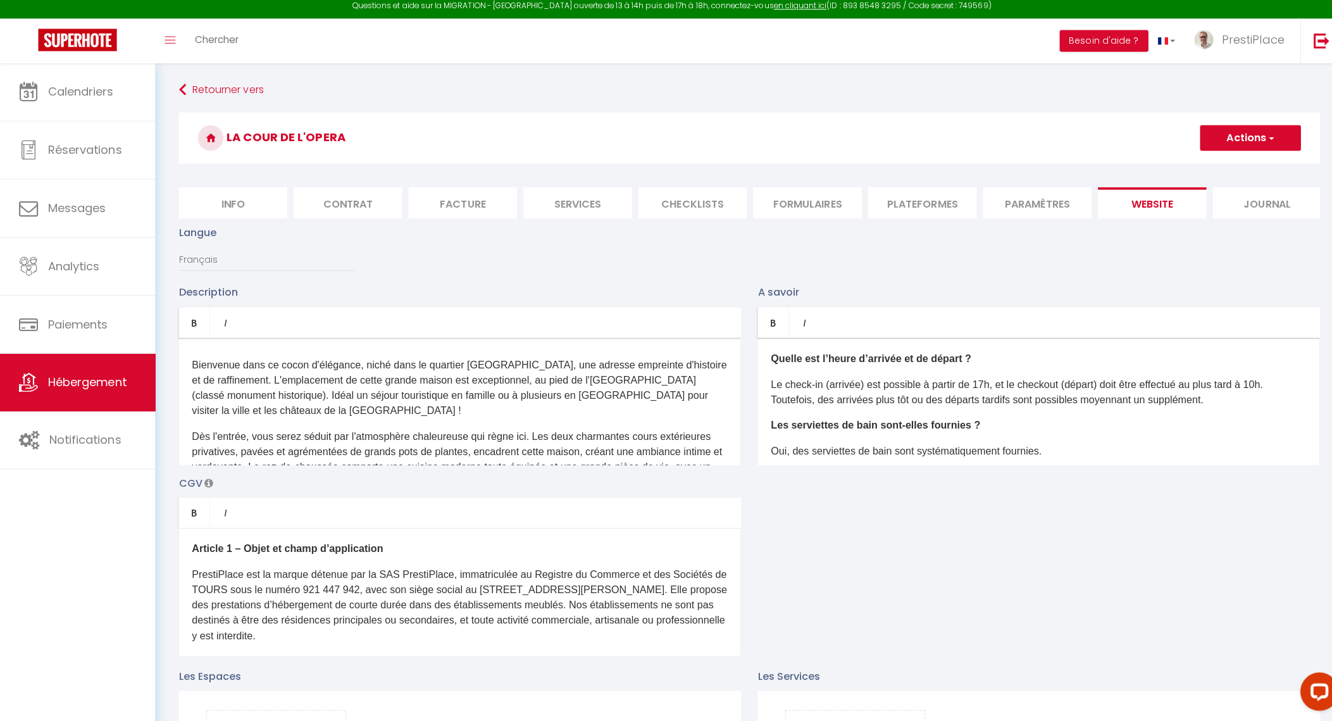
scroll to position [78, 0]
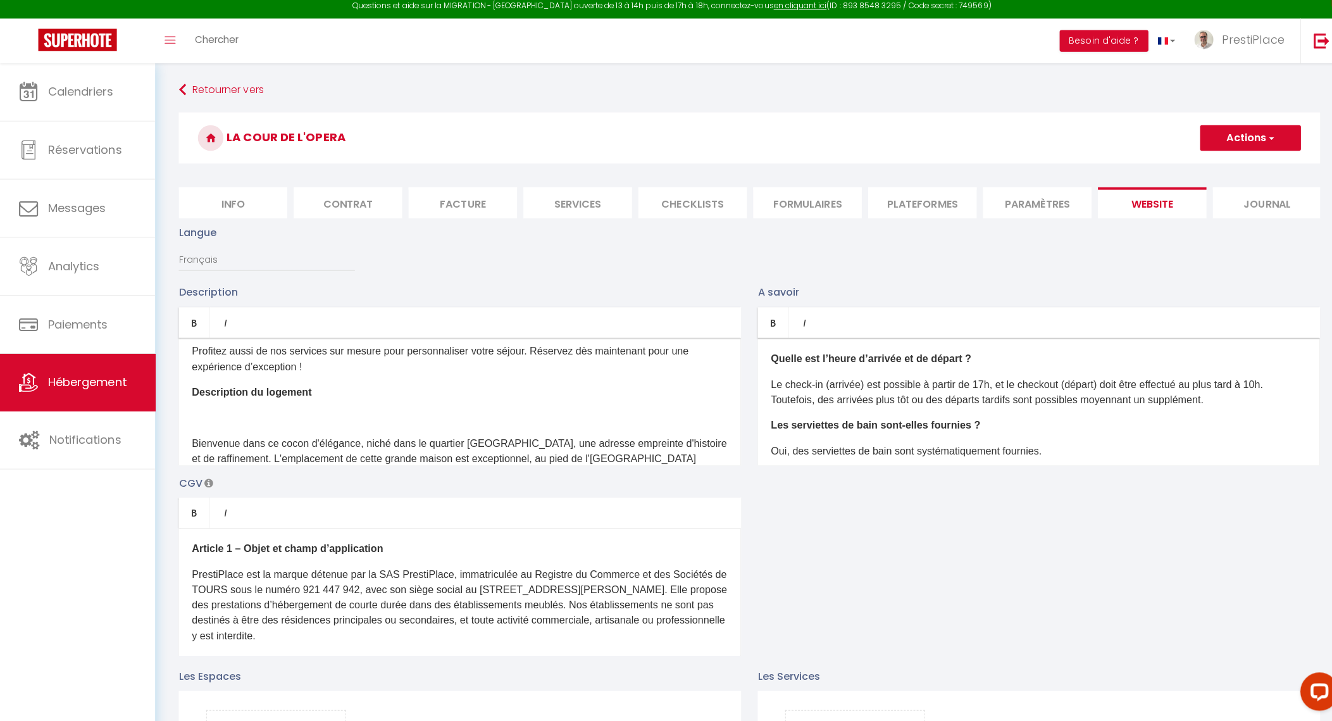
click at [344, 428] on p at bounding box center [456, 420] width 531 height 15
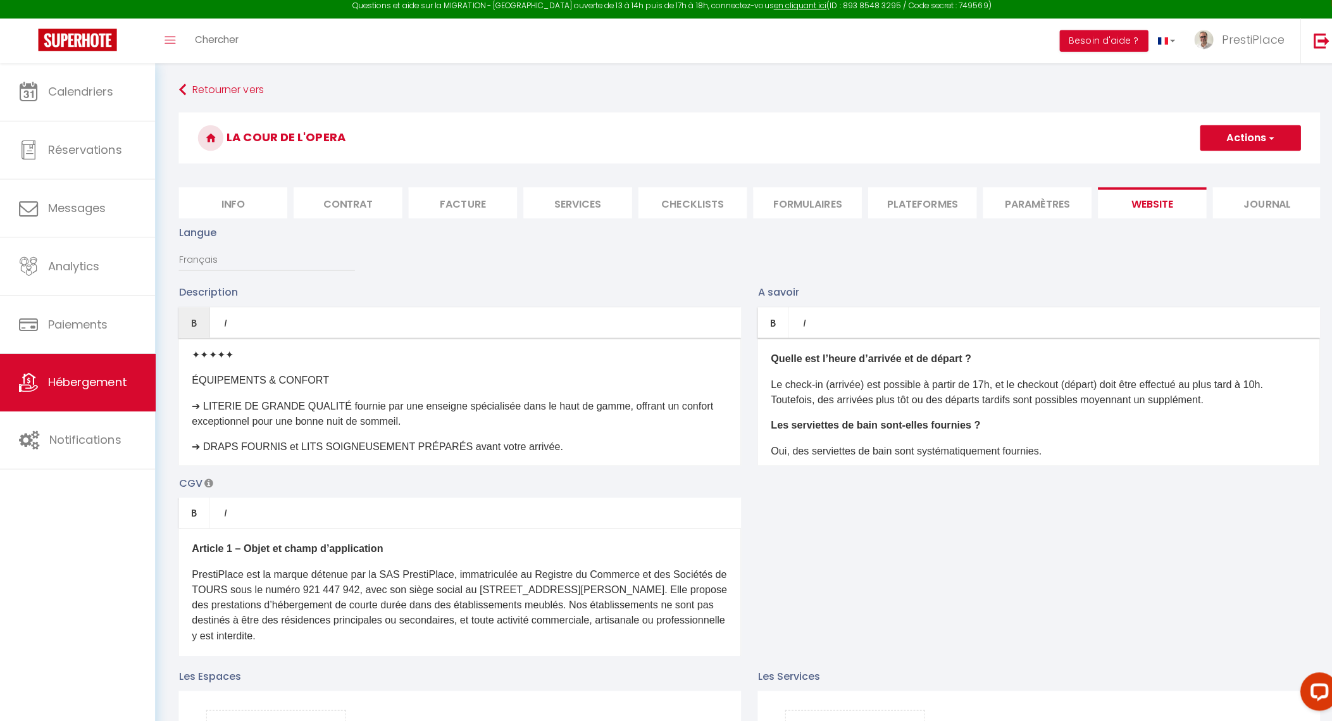
scroll to position [313, 0]
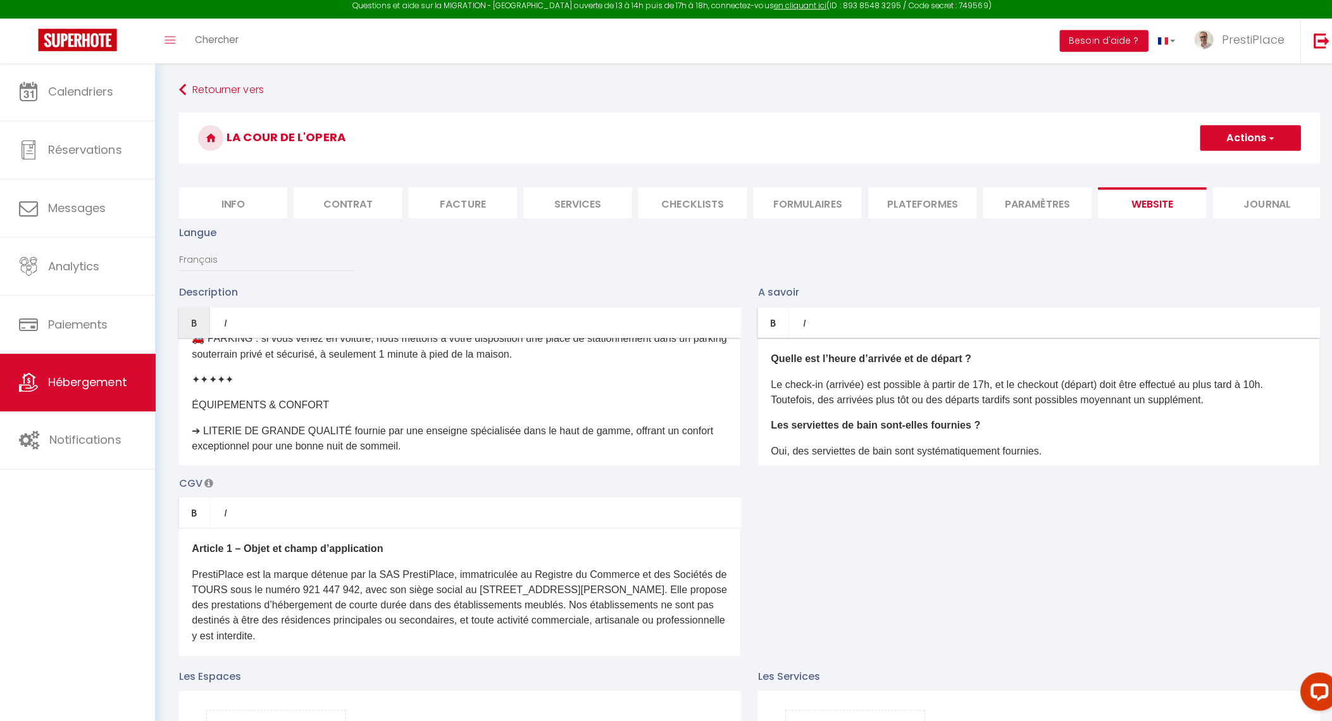
click at [187, 414] on div "Découvrez notre pépite tourangelle : une magnifique maison de ville rénovée, ni…" at bounding box center [456, 404] width 558 height 127
drag, startPoint x: 322, startPoint y: 411, endPoint x: 188, endPoint y: 415, distance: 133.6
click at [188, 415] on div "Découvrez notre pépite tourangelle : une magnifique maison de ville rénovée, ni…" at bounding box center [456, 404] width 558 height 127
click at [189, 331] on icon "Bold" at bounding box center [192, 326] width 10 height 10
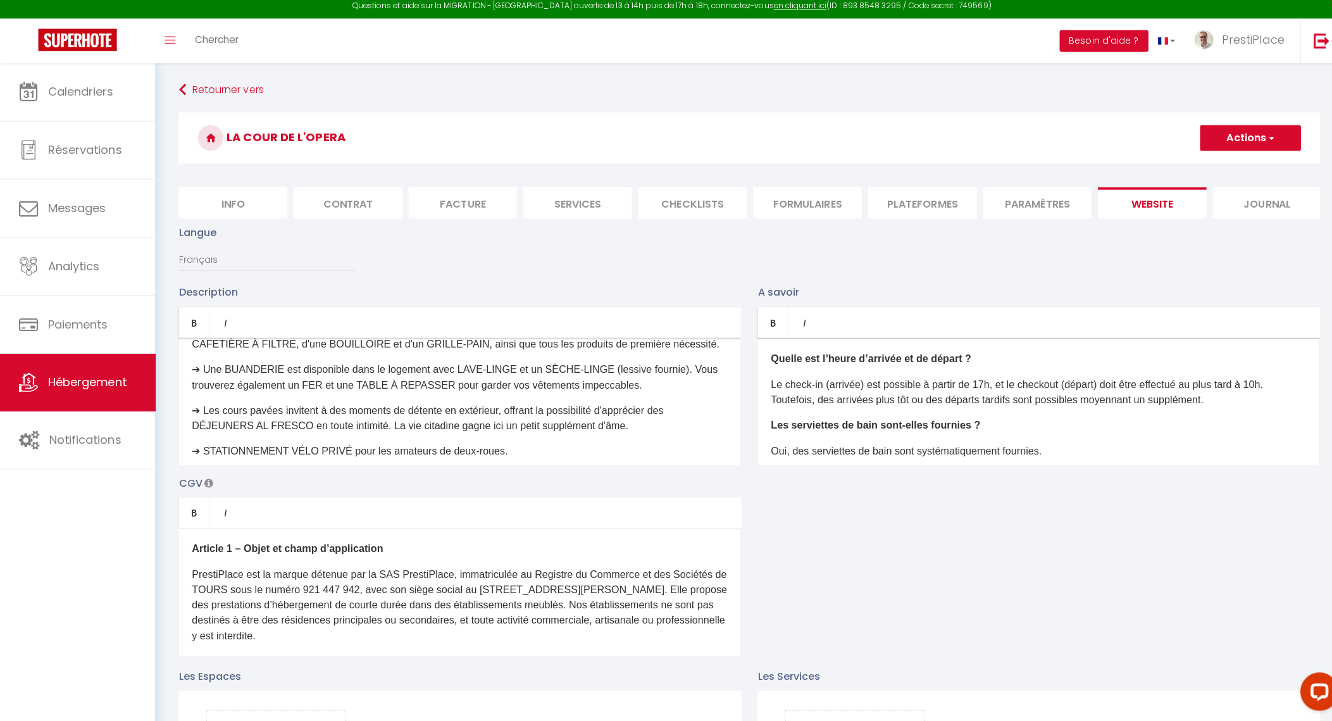
scroll to position [863, 0]
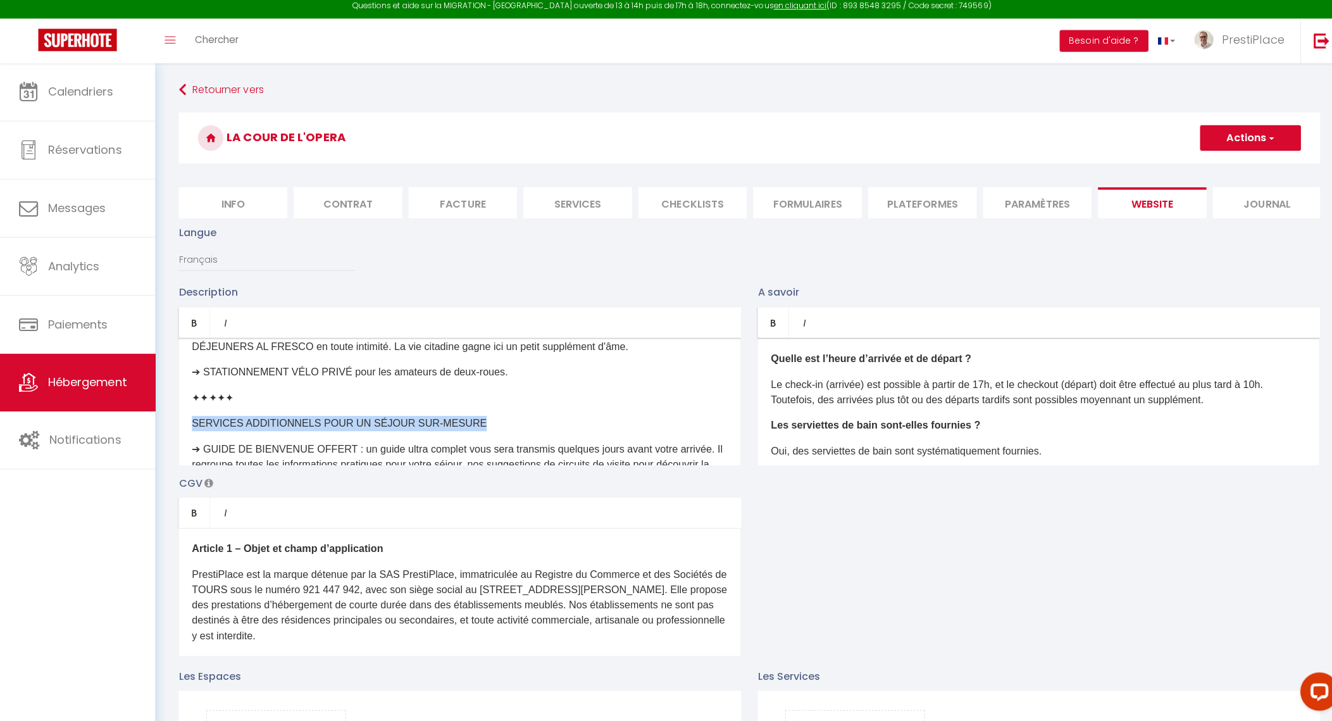
drag, startPoint x: 191, startPoint y: 434, endPoint x: 474, endPoint y: 433, distance: 283.6
click at [474, 433] on p "SERVICES ADDITIONNELS POUR UN SÉJOUR SUR-MESURE" at bounding box center [456, 425] width 531 height 15
click at [188, 341] on link "Bold" at bounding box center [192, 326] width 31 height 30
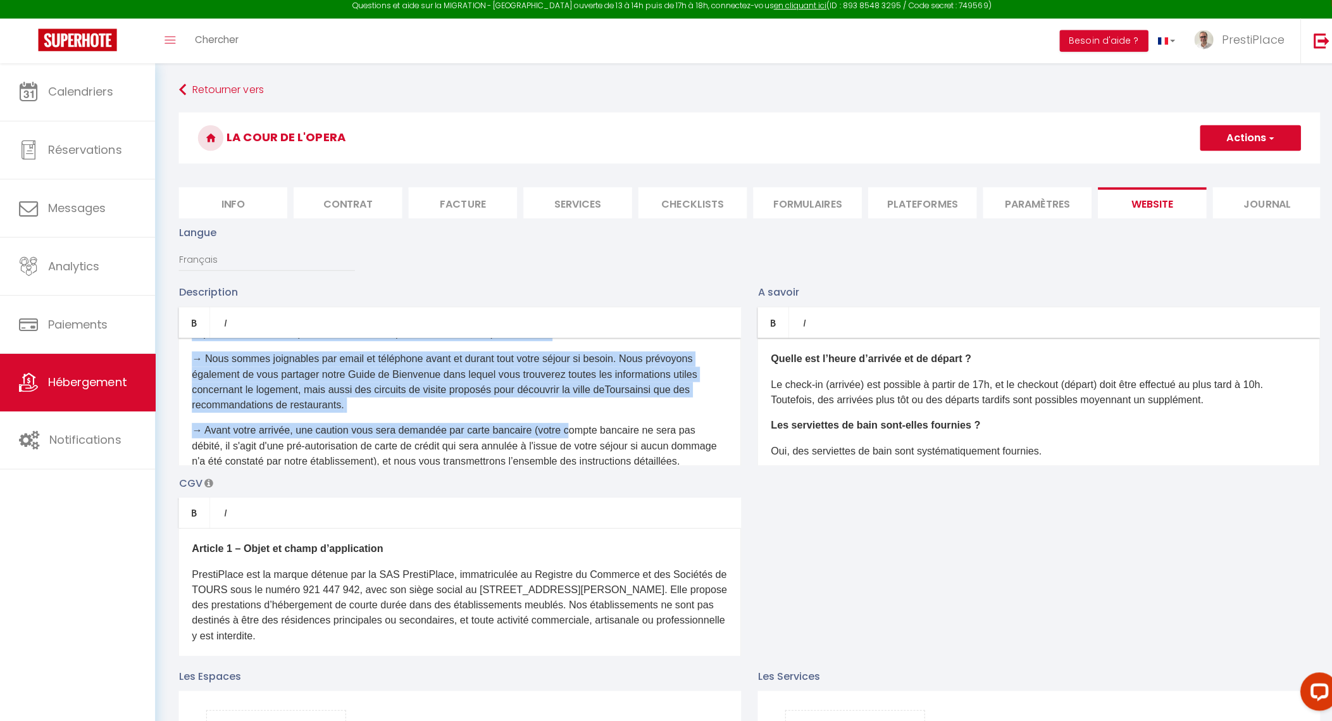
scroll to position [1301, 0]
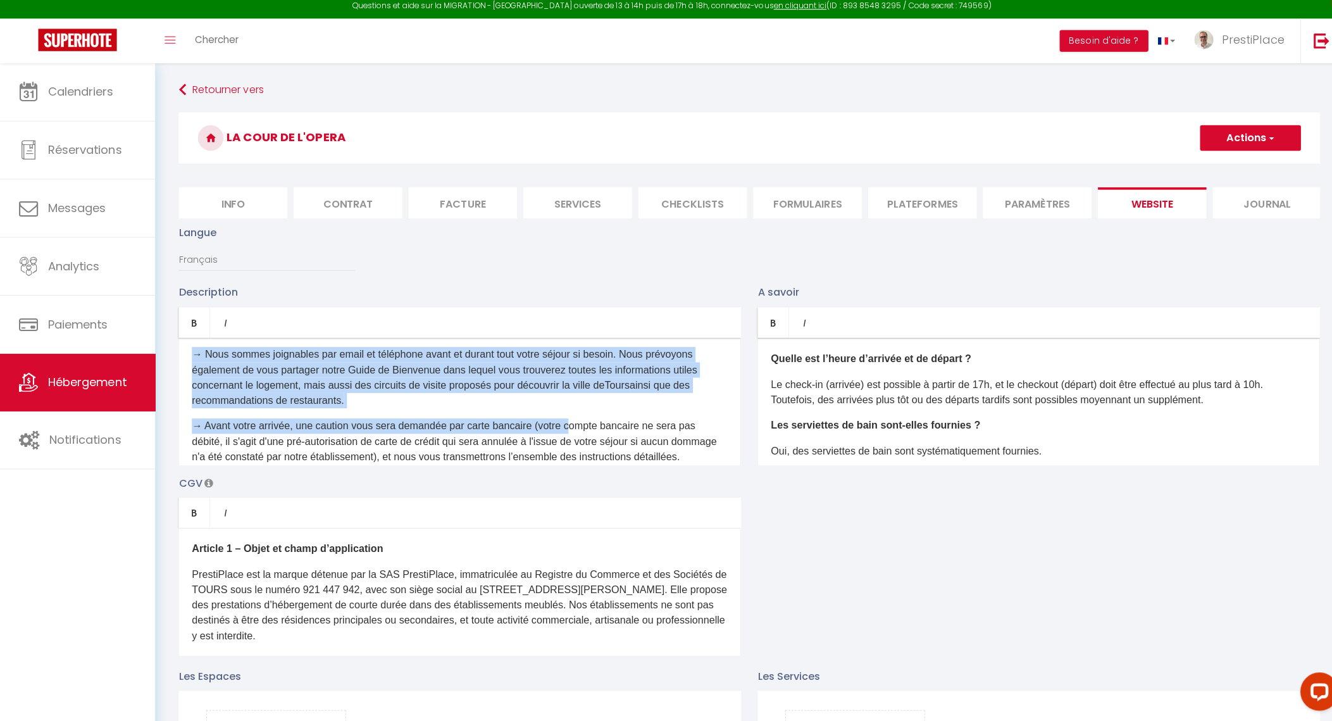
drag, startPoint x: 194, startPoint y: 381, endPoint x: 565, endPoint y: 415, distance: 372.4
click at [565, 415] on div "Découvrez notre pépite tourangelle : une magnifique maison de ville rénovée, ni…" at bounding box center [456, 404] width 558 height 127
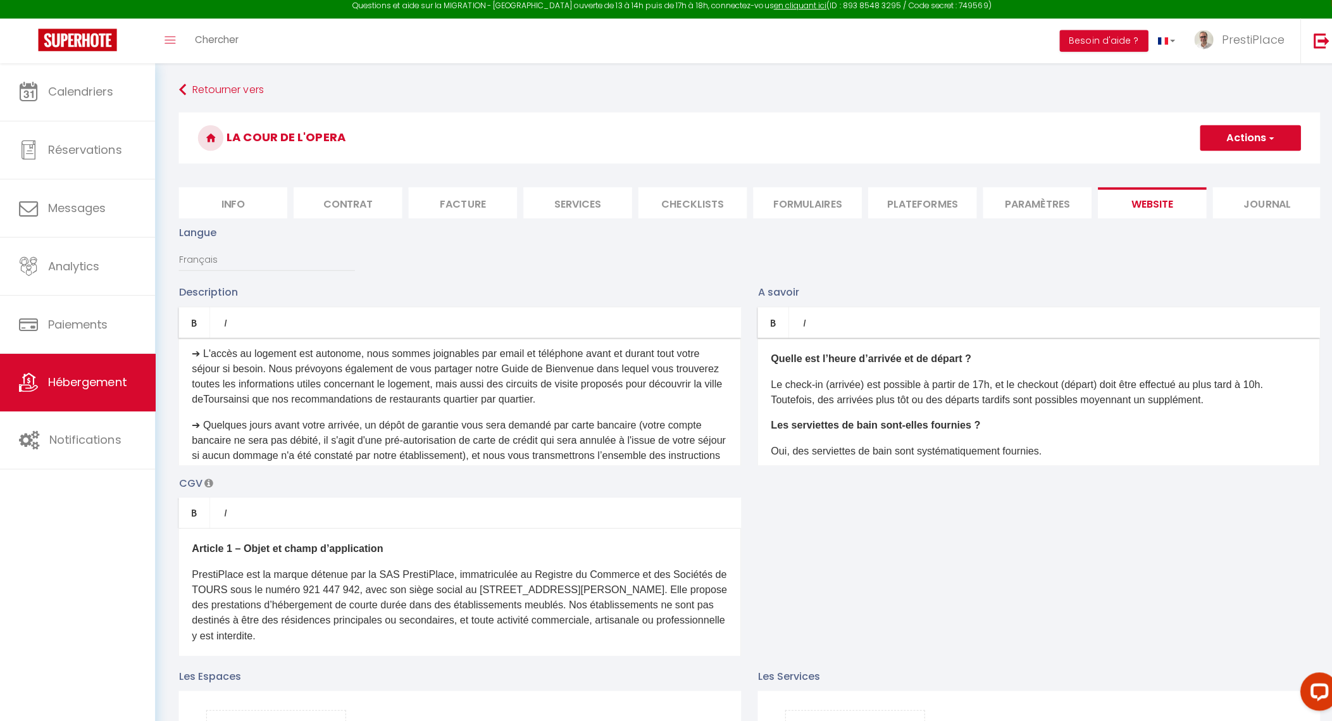
scroll to position [1106, 0]
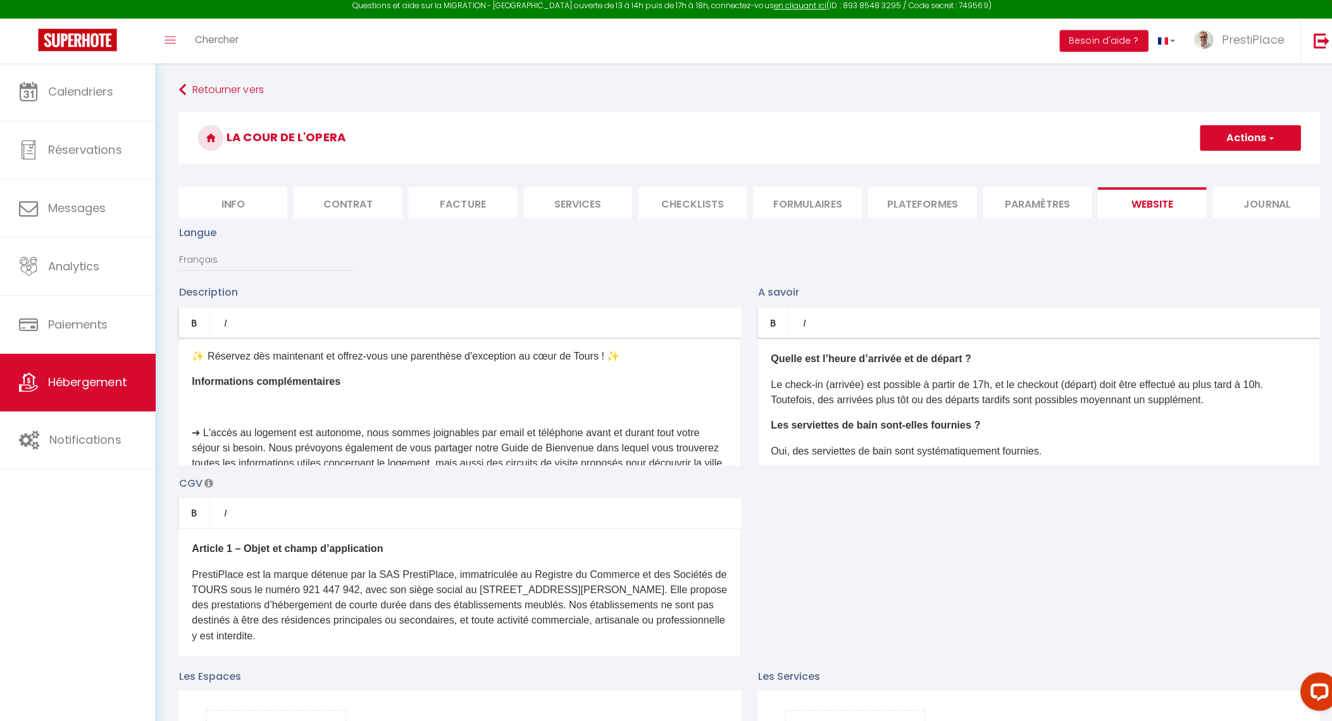
click at [318, 418] on p "​" at bounding box center [456, 410] width 531 height 15
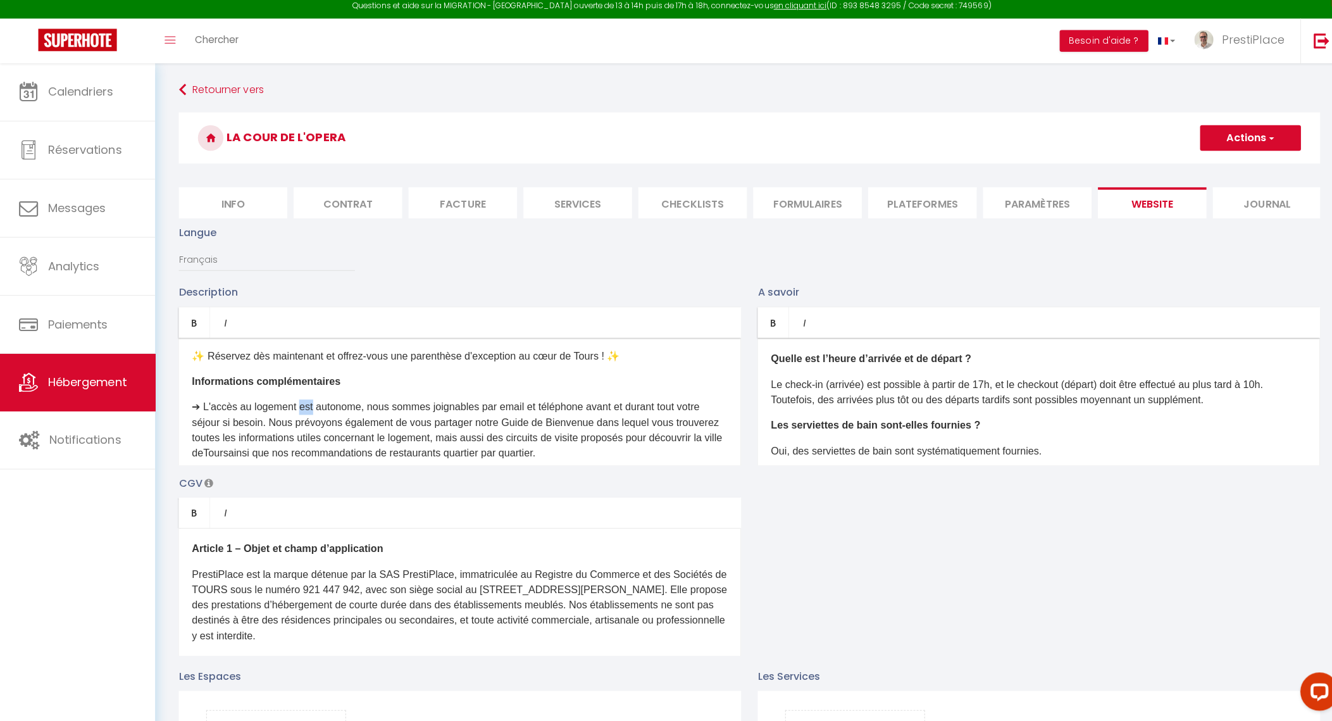
drag, startPoint x: 297, startPoint y: 419, endPoint x: 310, endPoint y: 419, distance: 12.7
click at [310, 419] on p "​➔​ ​L'accès au logement est autonome, nous sommes joignables par email et télé…" at bounding box center [456, 433] width 531 height 61
click at [389, 420] on p "​➔​ ​L'accès au logement peut être autonome, nous sommes joignables par email e…" at bounding box center [456, 433] width 531 height 61
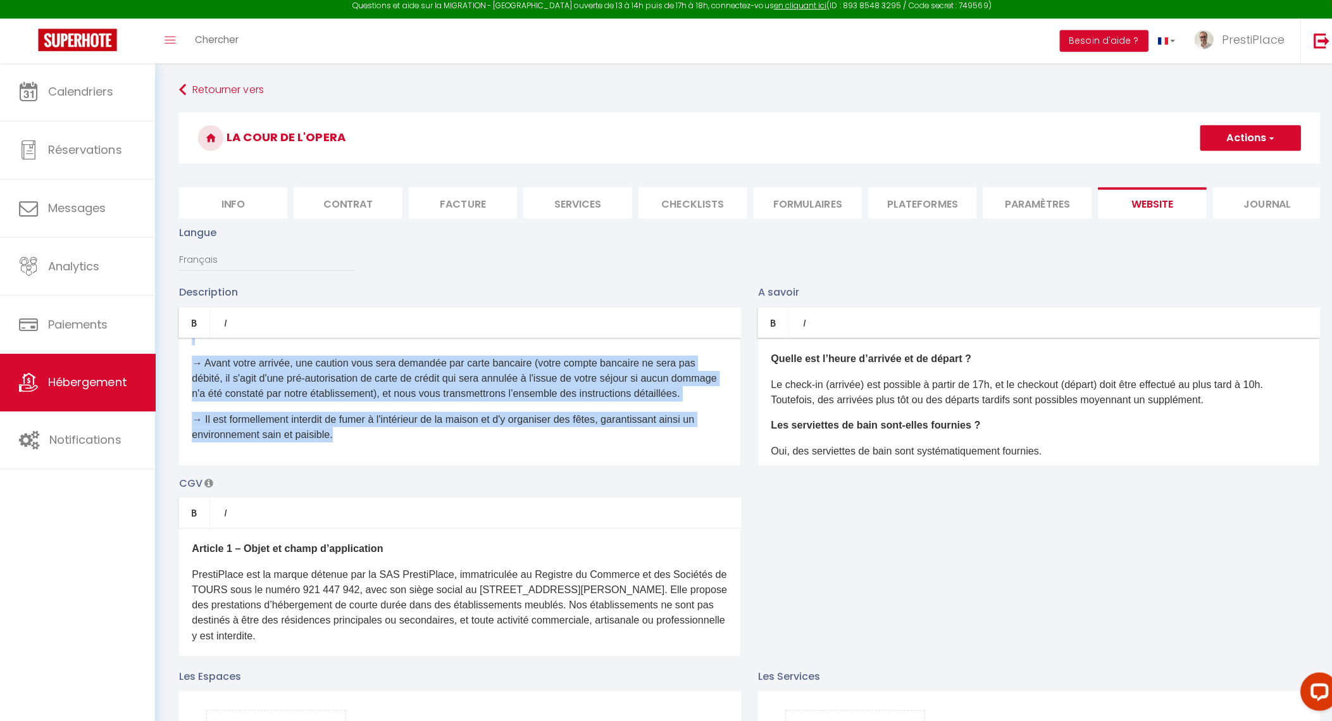
scroll to position [1350, 0]
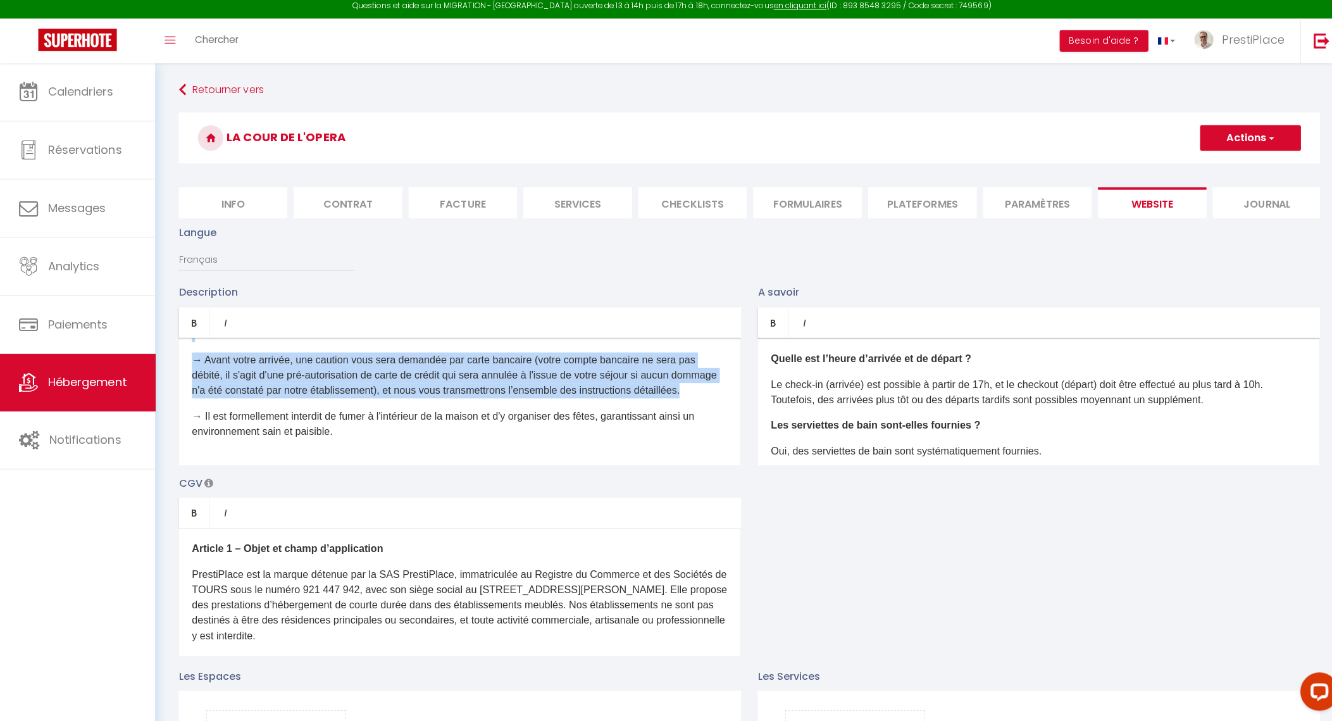
drag, startPoint x: 257, startPoint y: 403, endPoint x: 387, endPoint y: 406, distance: 130.4
click at [387, 406] on div "Découvrez notre pépite tourangelle : une magnifique maison de ville rénovée, ni…" at bounding box center [456, 404] width 558 height 127
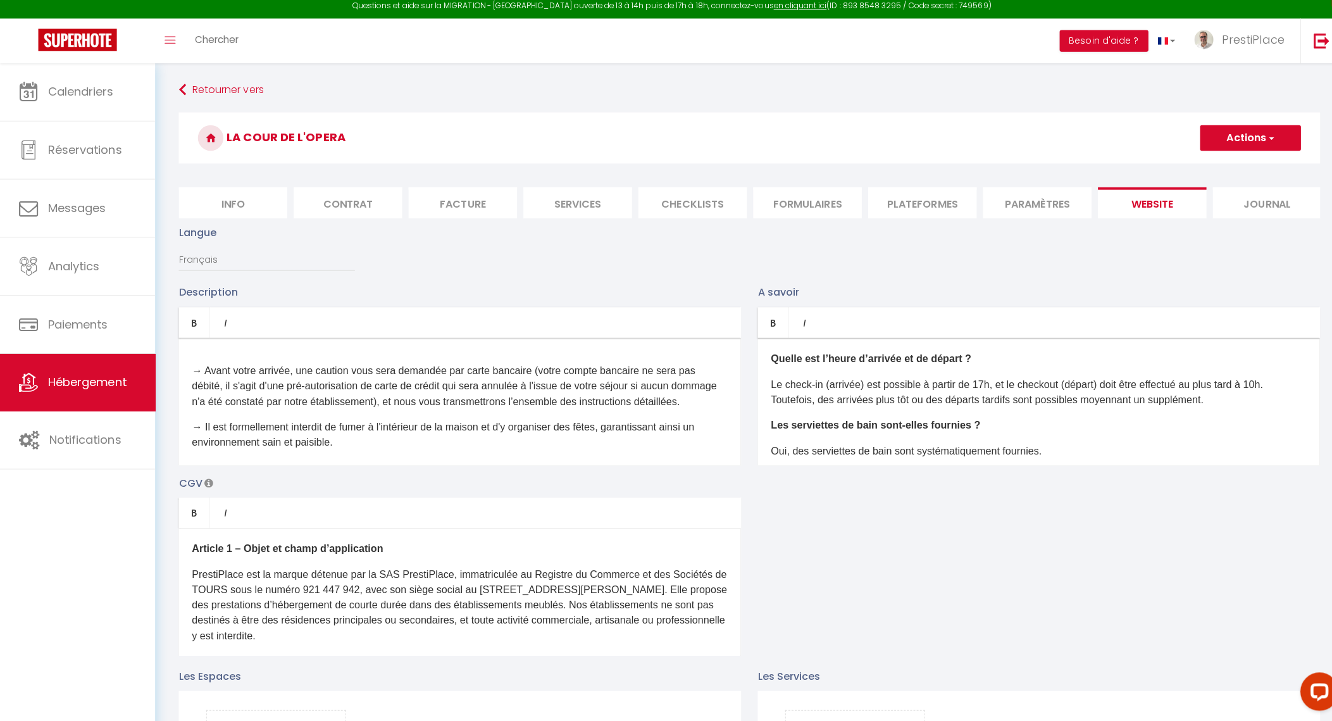
scroll to position [1436, 0]
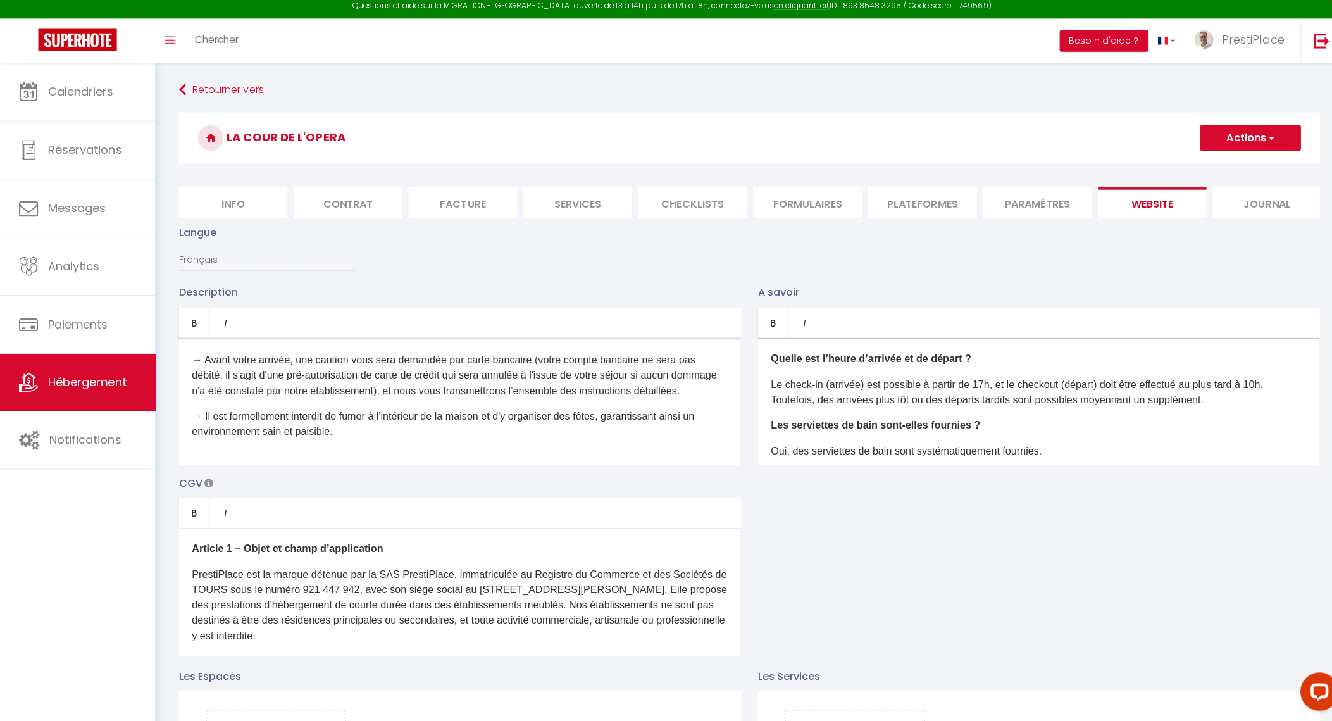
click at [406, 461] on div "Découvrez notre pépite tourangelle : une magnifique maison de ville rénovée, ni…" at bounding box center [456, 404] width 558 height 127
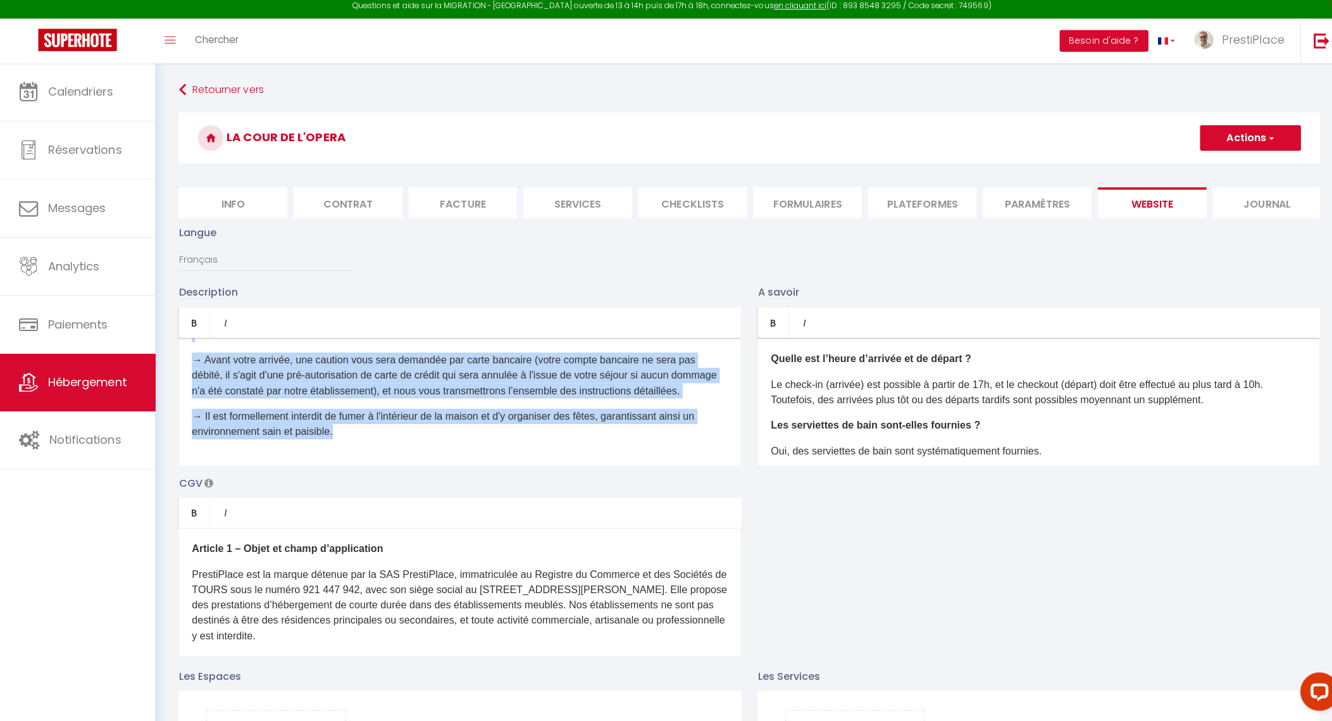
drag, startPoint x: 678, startPoint y: 378, endPoint x: 703, endPoint y: 537, distance: 160.7
click at [703, 537] on div "Description Bold Italic Rich text editor Découvrez notre pépite tourangelle : u…" at bounding box center [743, 472] width 1148 height 368
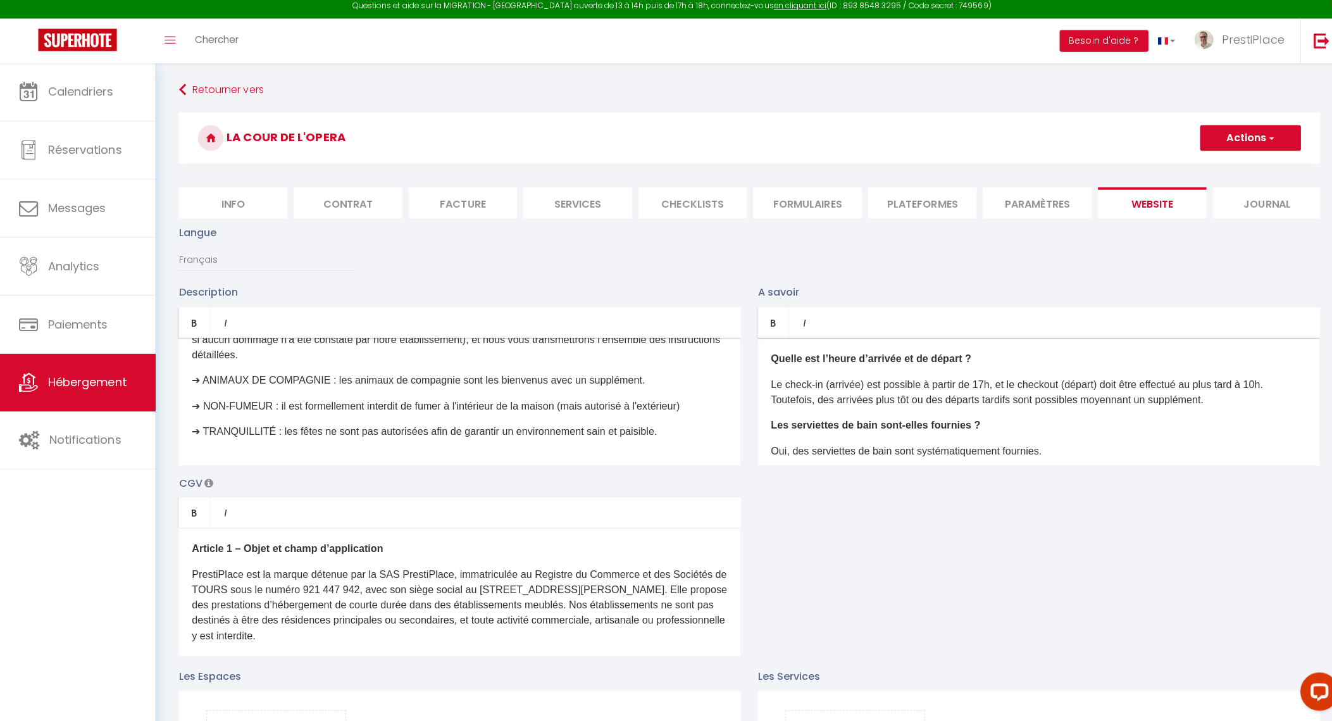
scroll to position [1274, 0]
click at [589, 442] on p "➔ TRANQUILLITÉ : les fêtes ne sont pas autorisées afin de garantir un environne…" at bounding box center [456, 434] width 531 height 15
click at [615, 461] on div "Découvrez notre pépite tourangelle : une magnifique maison de ville rénovée, ni…" at bounding box center [456, 404] width 558 height 127
click at [710, 446] on div "Découvrez notre pépite tourangelle : une magnifique maison de ville rénovée, ni…" at bounding box center [456, 404] width 558 height 127
drag, startPoint x: 327, startPoint y: 470, endPoint x: 204, endPoint y: 391, distance: 146.1
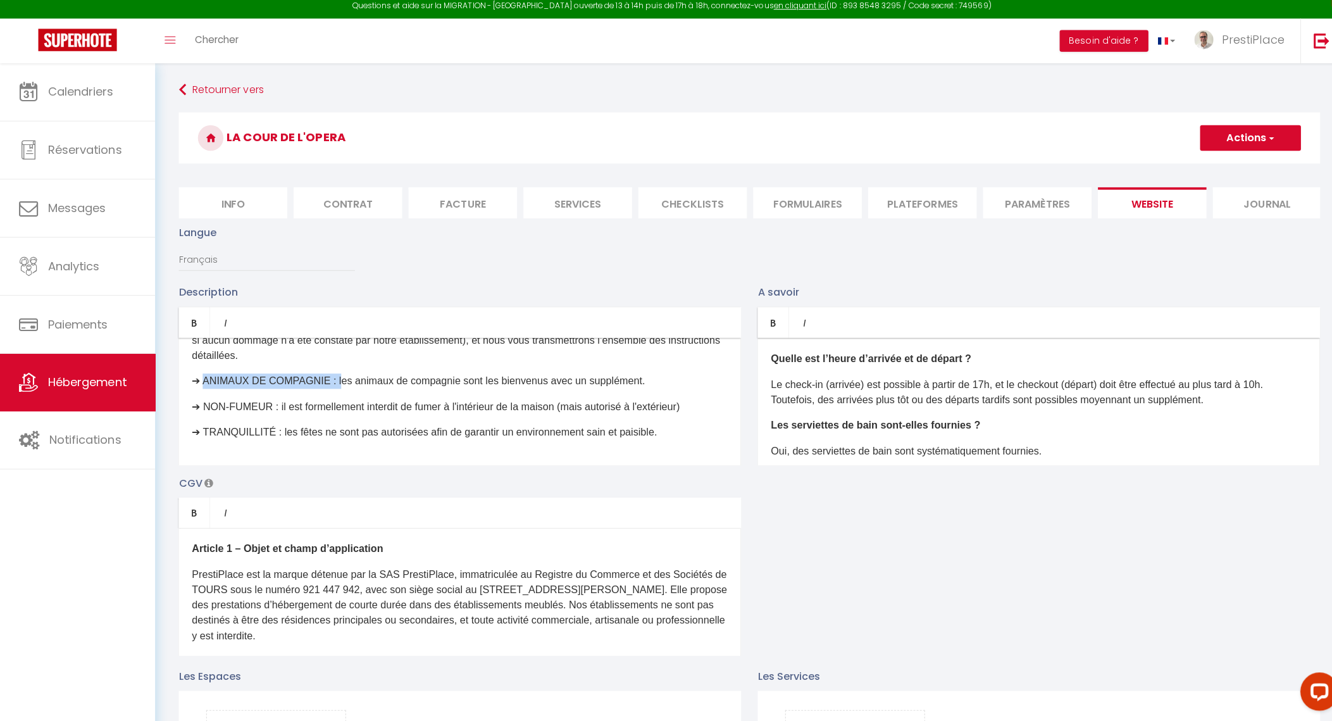
click at [204, 391] on p "➔ ANIMAUX DE COMPAGNIE : les animaux de compagnie sont les bienvenus avec un su…" at bounding box center [456, 384] width 531 height 15
drag, startPoint x: 277, startPoint y: 417, endPoint x: 204, endPoint y: 411, distance: 72.4
click at [204, 411] on div "Découvrez notre pépite tourangelle : une magnifique maison de ville rénovée, ni…" at bounding box center [456, 404] width 558 height 127
click at [279, 442] on p "➔ TRANQUILLITÉ : les fêtes ne sont pas autorisées afin de garantir un environne…" at bounding box center [456, 434] width 531 height 15
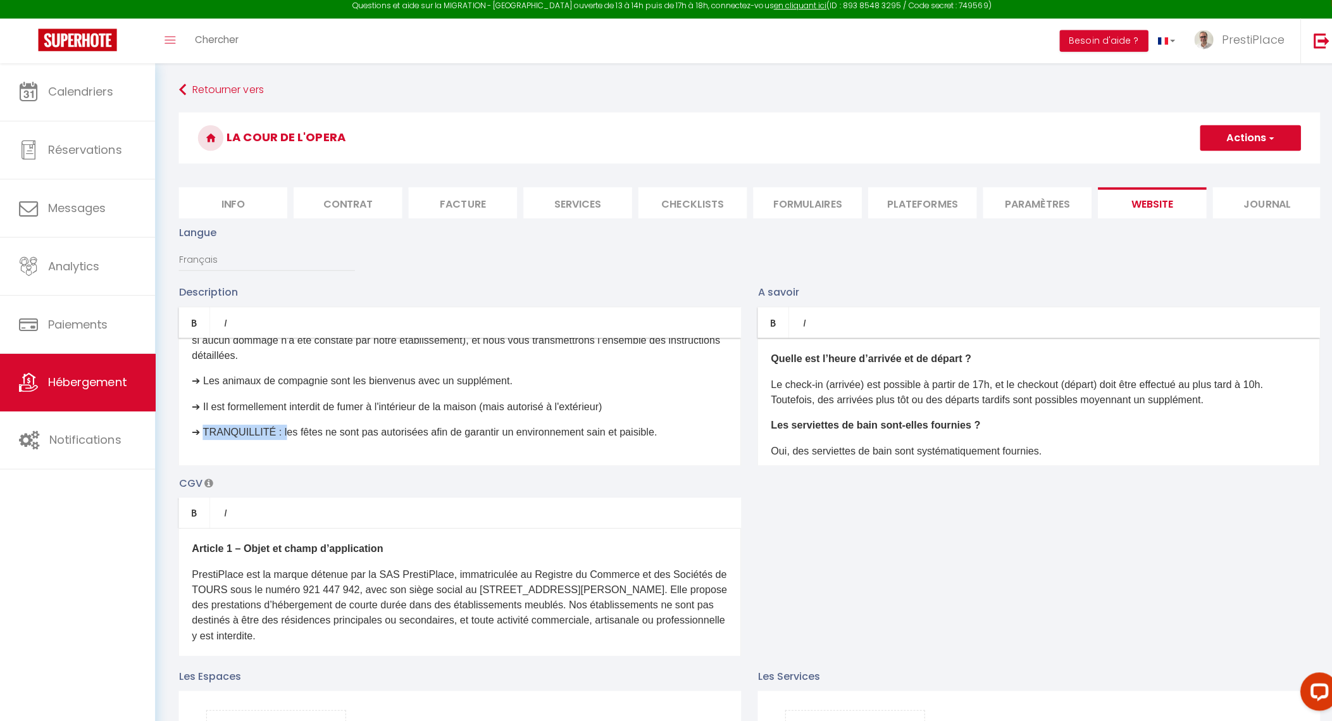
drag, startPoint x: 281, startPoint y: 444, endPoint x: 266, endPoint y: 467, distance: 27.6
click at [204, 439] on p "➔ TRANQUILLITÉ : les fêtes ne sont pas autorisées afin de garantir un environne…" at bounding box center [456, 434] width 531 height 15
click at [604, 461] on div "Découvrez notre pépite tourangelle : une magnifique maison de ville rénovée, ni…" at bounding box center [456, 404] width 558 height 127
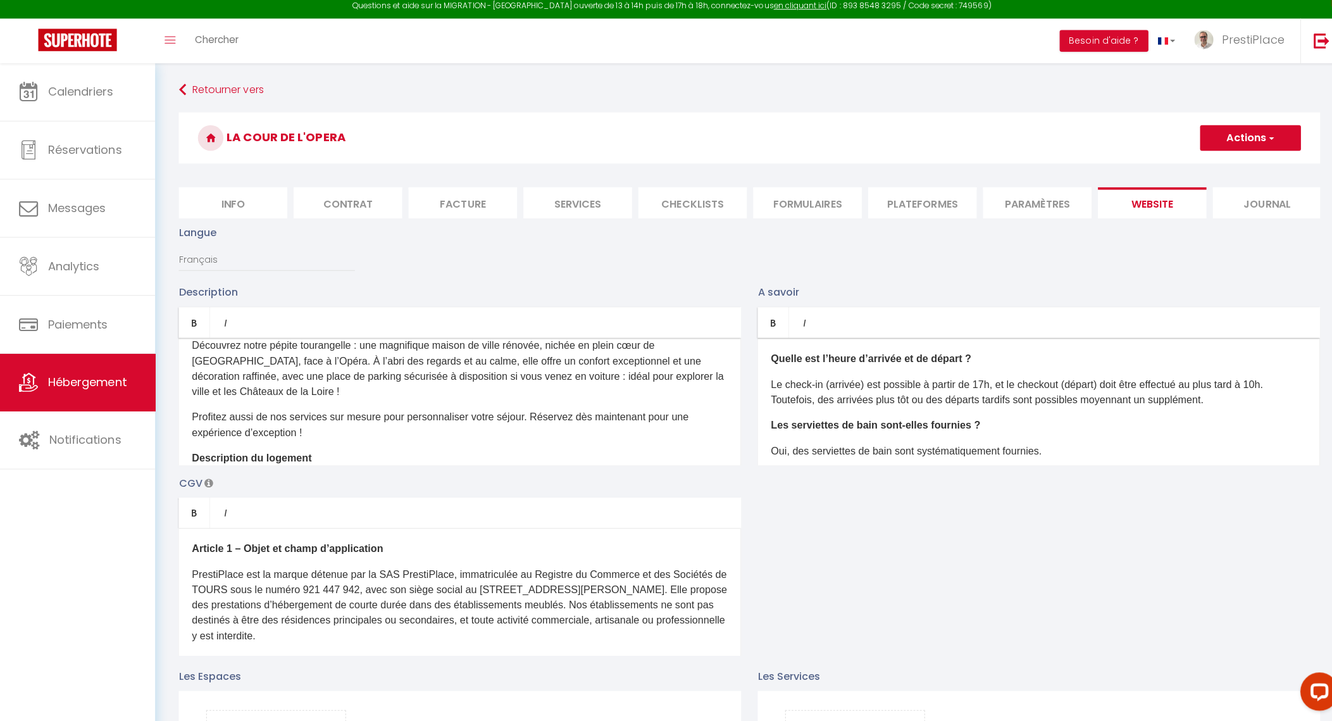
scroll to position [0, 0]
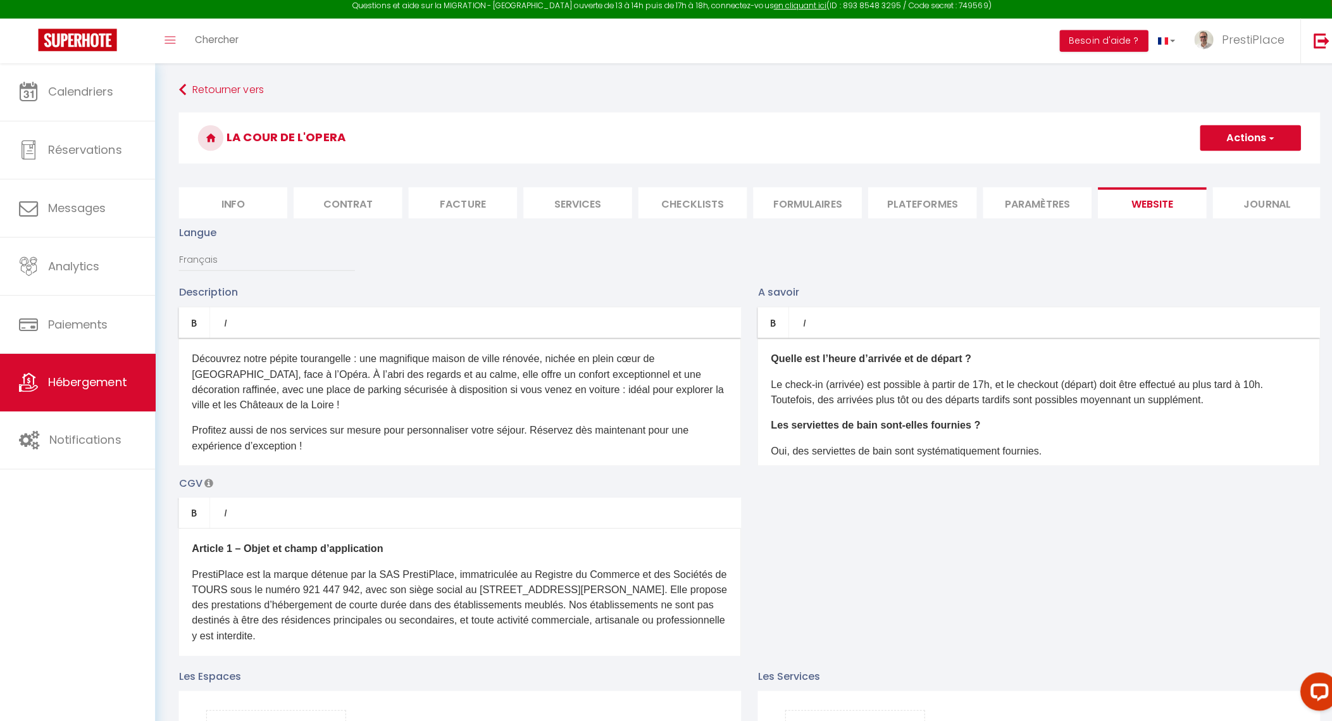
click at [1241, 138] on button "Actions" at bounding box center [1240, 142] width 100 height 25
click at [1218, 168] on input "Enregistrer" at bounding box center [1225, 171] width 47 height 13
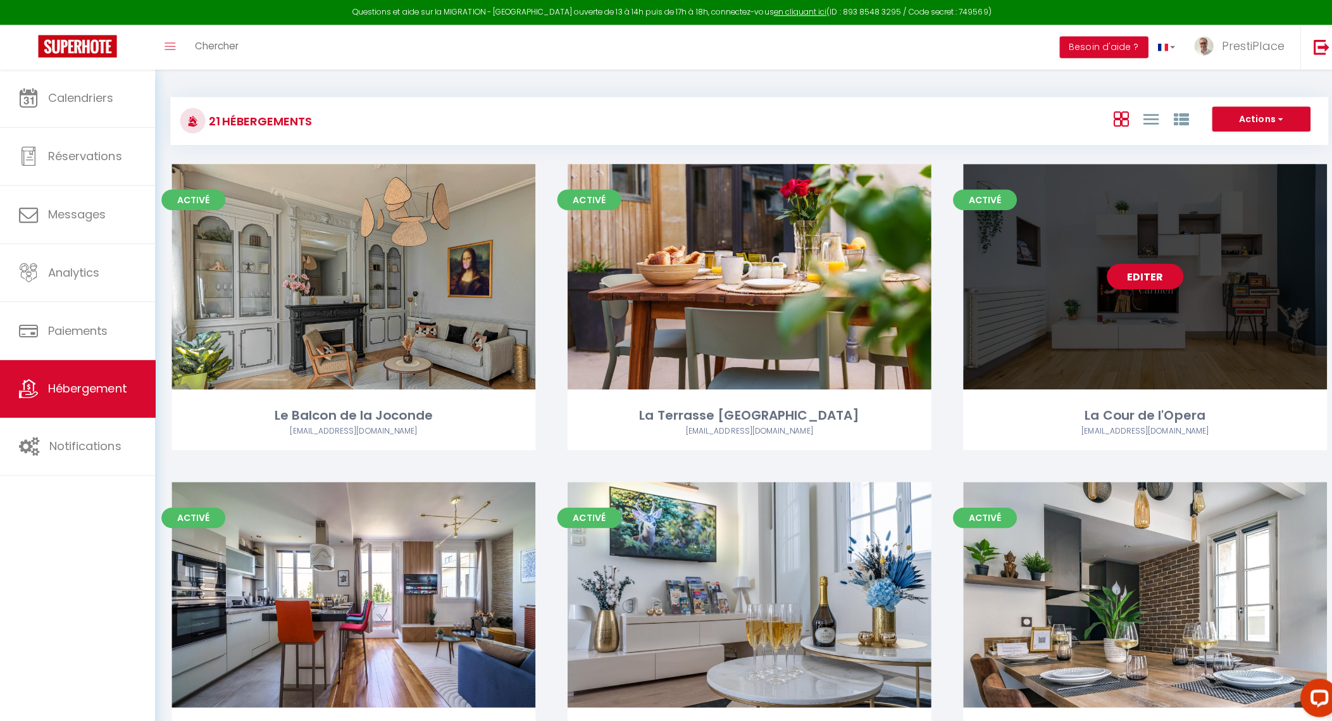
click at [1142, 278] on link "Editer" at bounding box center [1135, 273] width 76 height 25
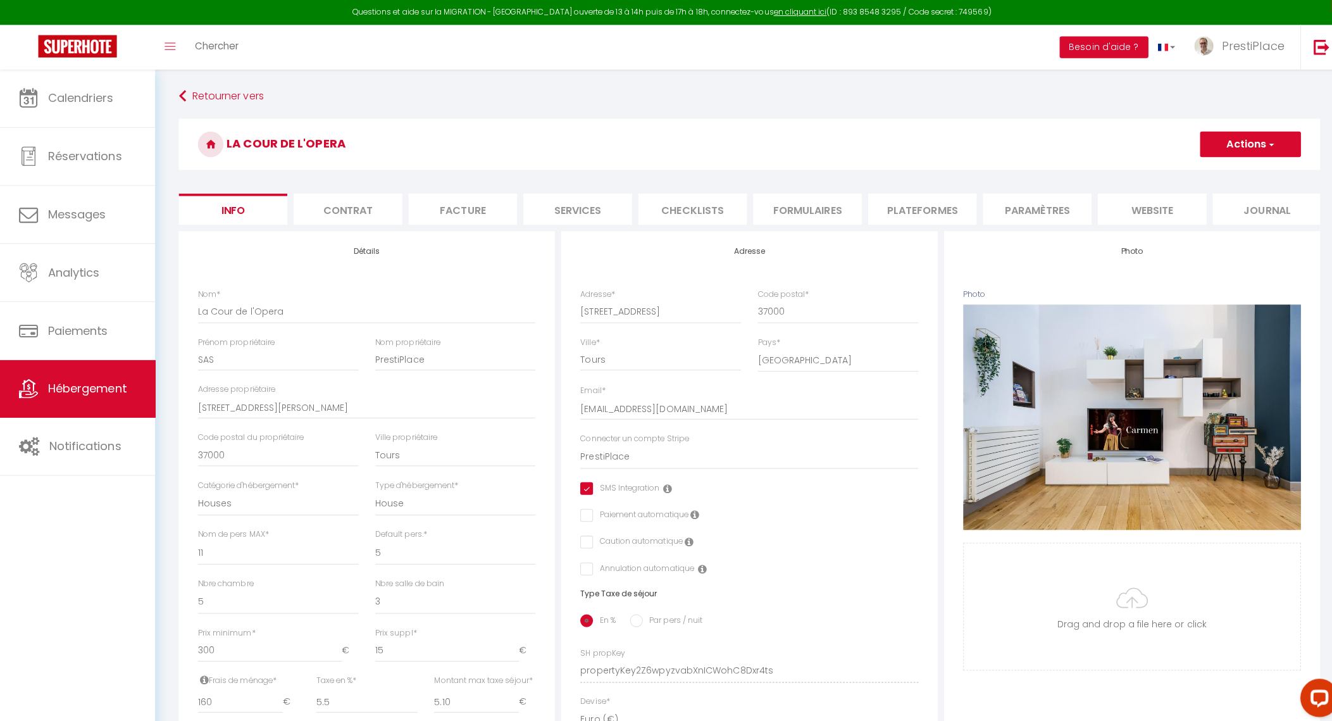
click at [1136, 210] on li "website" at bounding box center [1143, 207] width 108 height 31
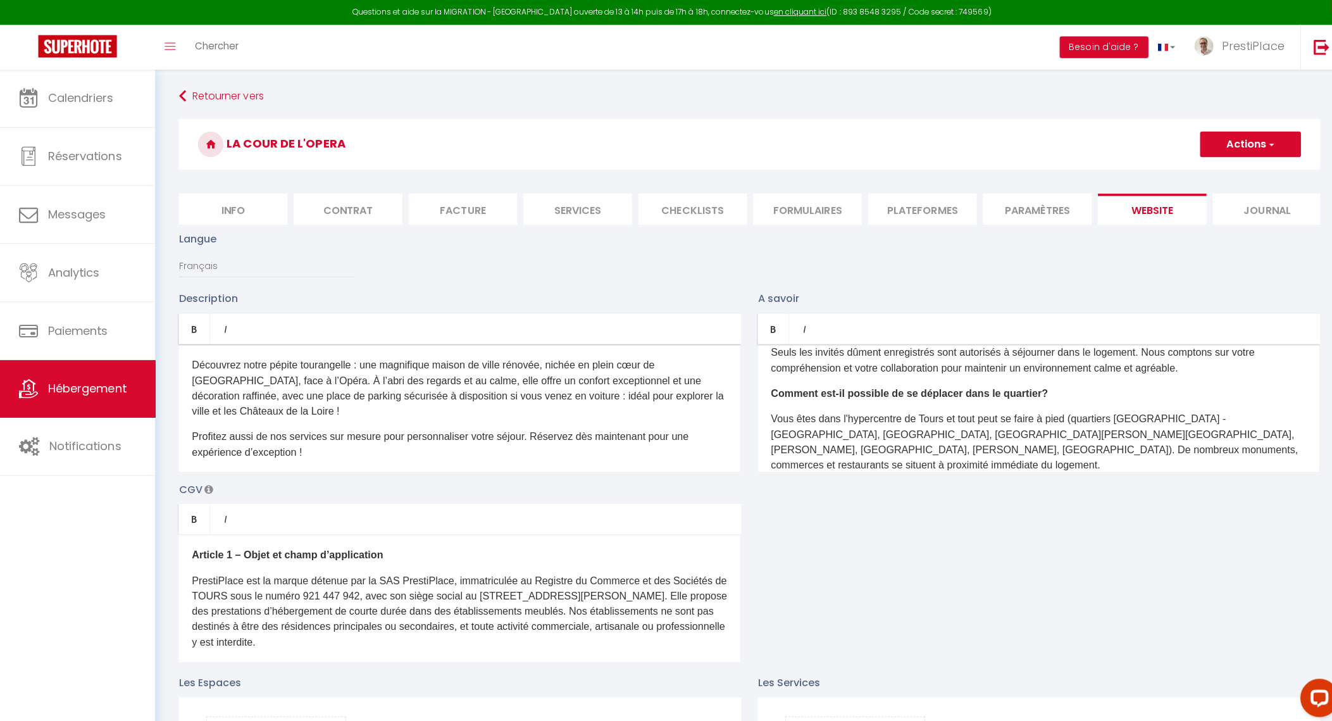
scroll to position [156, 0]
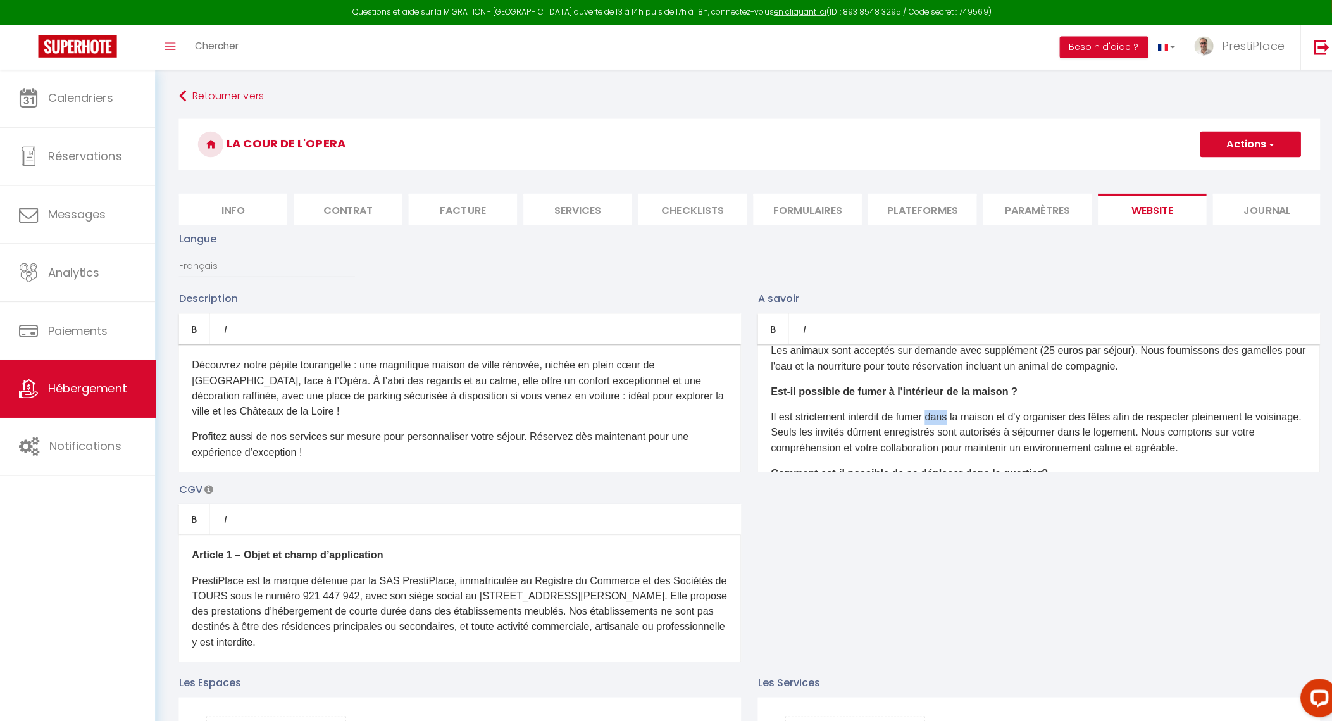
drag, startPoint x: 929, startPoint y: 422, endPoint x: 947, endPoint y: 423, distance: 18.4
click at [947, 423] on p "Il est strictement interdit de fumer dans la maison et d'y organiser des fêtes …" at bounding box center [1030, 429] width 531 height 46
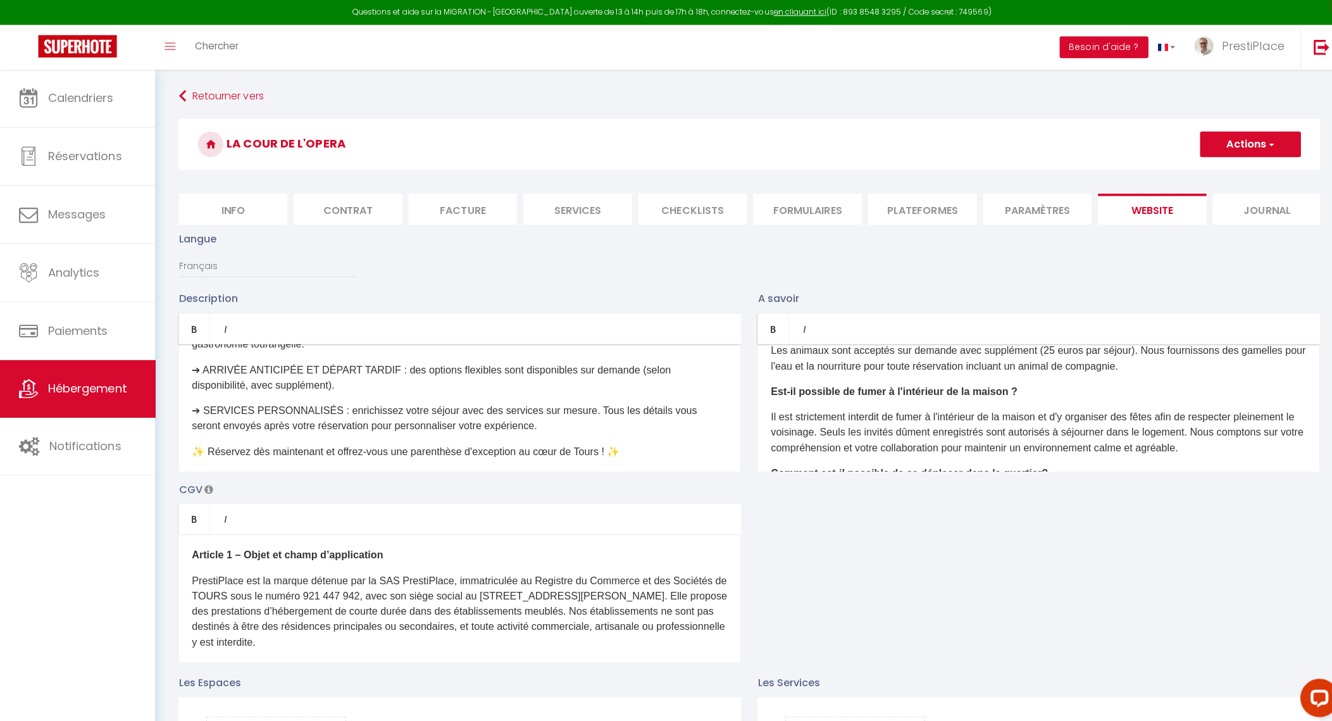
scroll to position [1019, 0]
drag, startPoint x: 339, startPoint y: 456, endPoint x: 210, endPoint y: 447, distance: 129.4
click at [210, 447] on div "Découvrez notre pépite tourangelle : une magnifique maison de ville rénovée, ni…" at bounding box center [456, 404] width 558 height 127
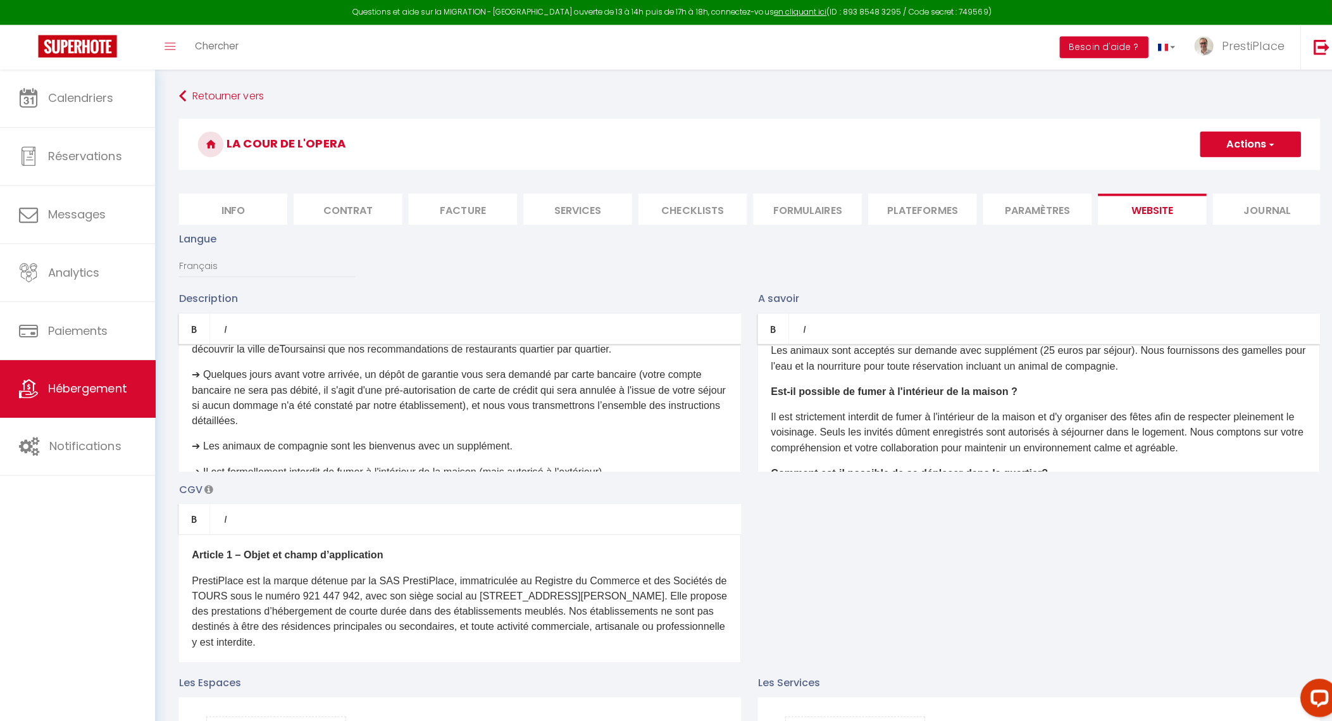
scroll to position [1254, 0]
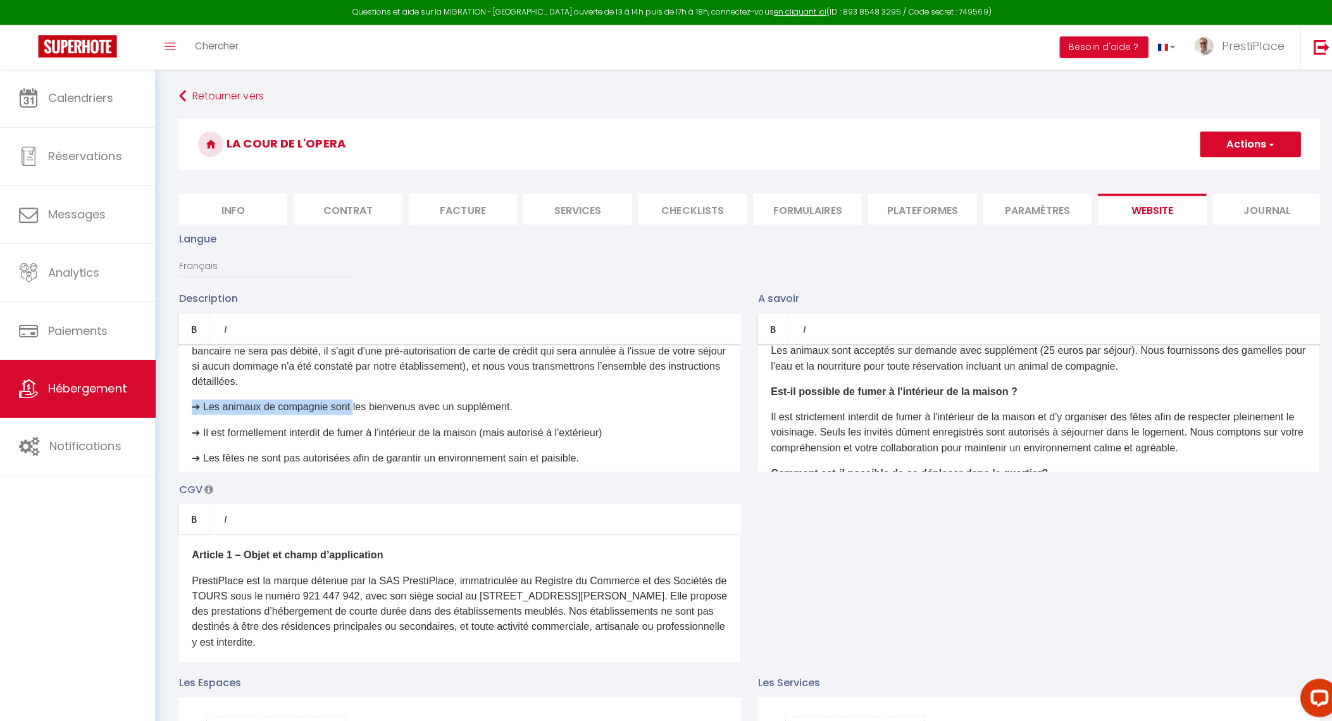
drag, startPoint x: 190, startPoint y: 413, endPoint x: 351, endPoint y: 416, distance: 160.8
click at [351, 411] on p "➔ Les animaux de compagnie sont les bienvenus avec un supplément." at bounding box center [456, 403] width 531 height 15
click at [491, 437] on p "➔ Il est formellement interdit de fumer à l'intérieur de la maison (mais autori…" at bounding box center [456, 429] width 531 height 15
drag, startPoint x: 491, startPoint y: 439, endPoint x: 631, endPoint y: 440, distance: 139.9
click at [631, 437] on p "➔ Il est formellement interdit de fumer à l'intérieur de la maison (mais autori…" at bounding box center [456, 429] width 531 height 15
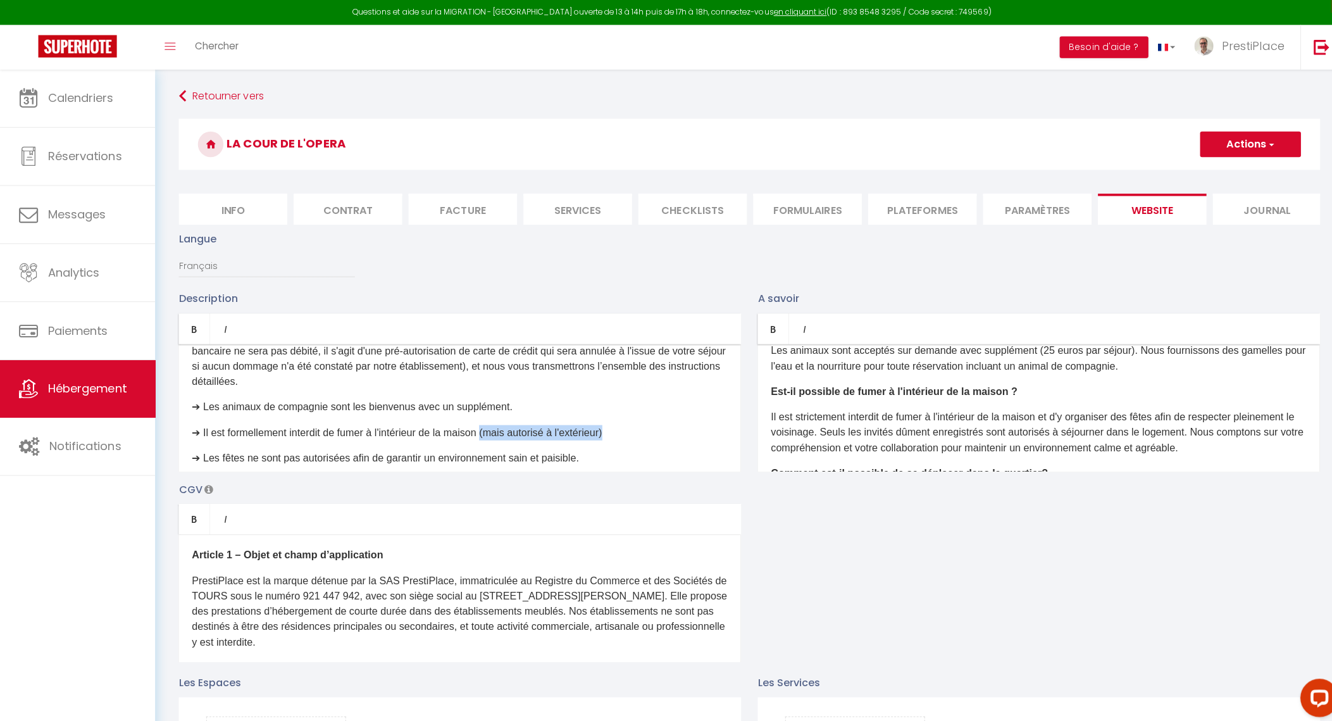
copy p "(mais autorisé à l'extérieur)"
click at [1044, 423] on p "Il est strictement interdit de fumer à l'intérieur de la maison et d'y organise…" at bounding box center [1030, 429] width 531 height 46
click at [191, 411] on p "➔ Les animaux de compagnie sont les bienvenus avec un supplément." at bounding box center [456, 403] width 531 height 15
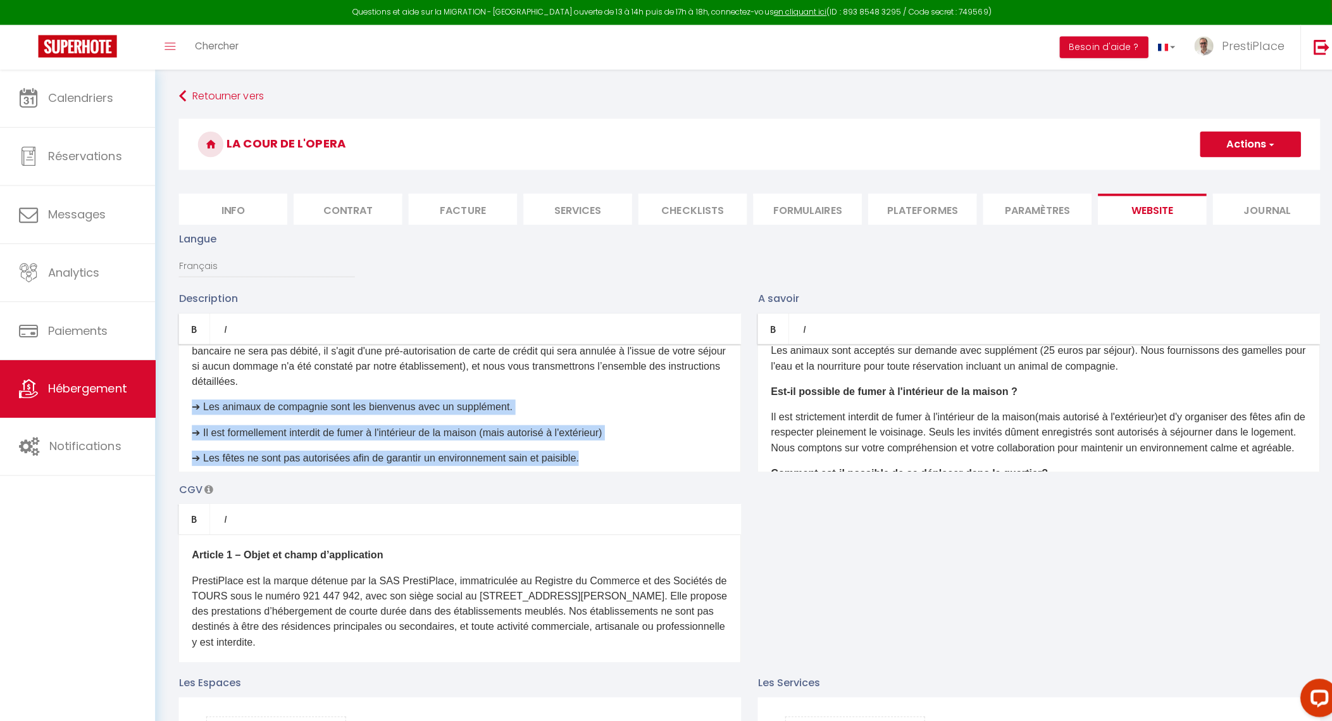
scroll to position [1274, 0]
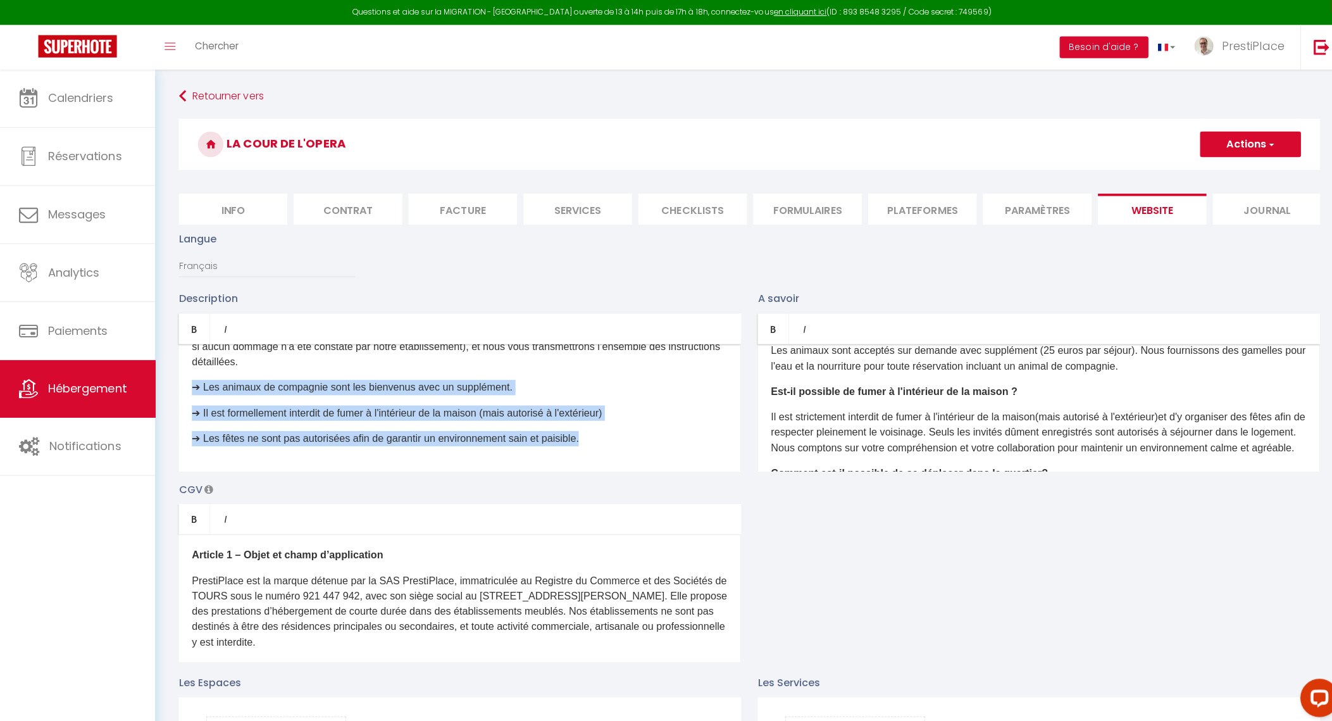
drag, startPoint x: 192, startPoint y: 413, endPoint x: 701, endPoint y: 472, distance: 512.9
click at [701, 468] on div "Découvrez notre pépite tourangelle : une magnifique maison de ville rénovée, ni…" at bounding box center [456, 404] width 558 height 127
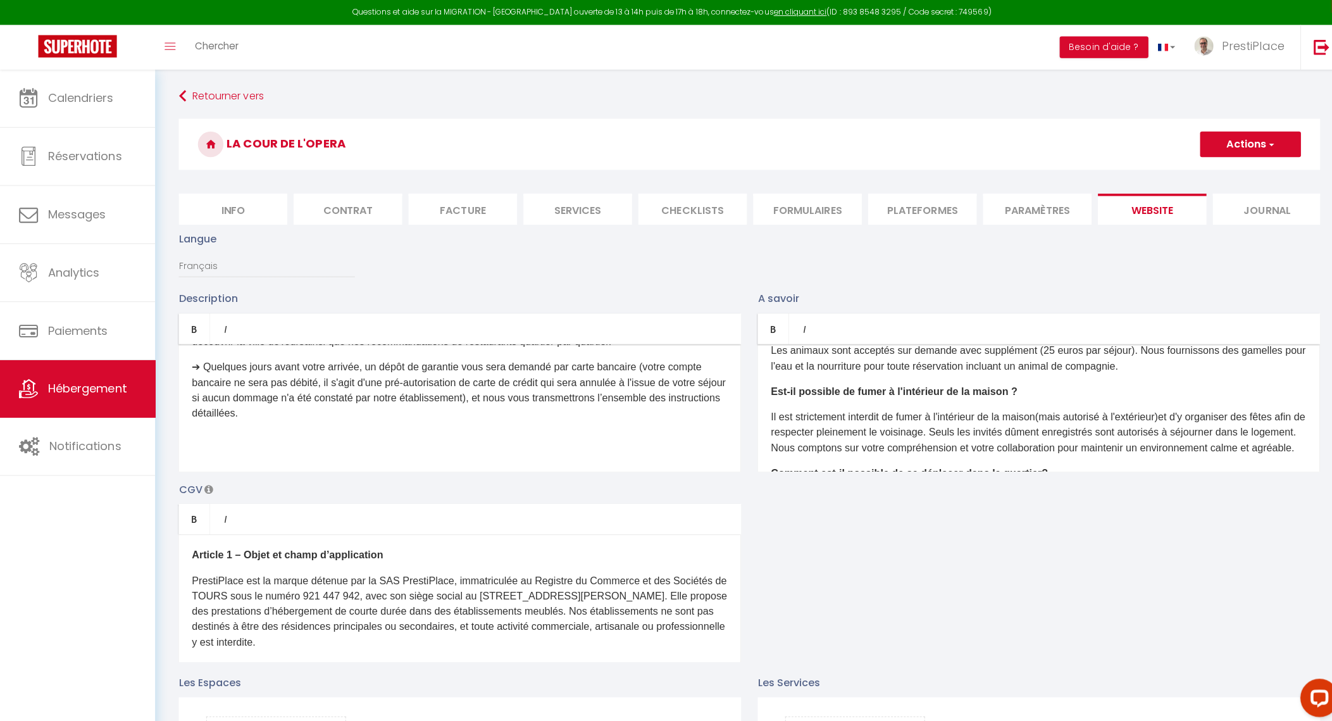
scroll to position [1198, 0]
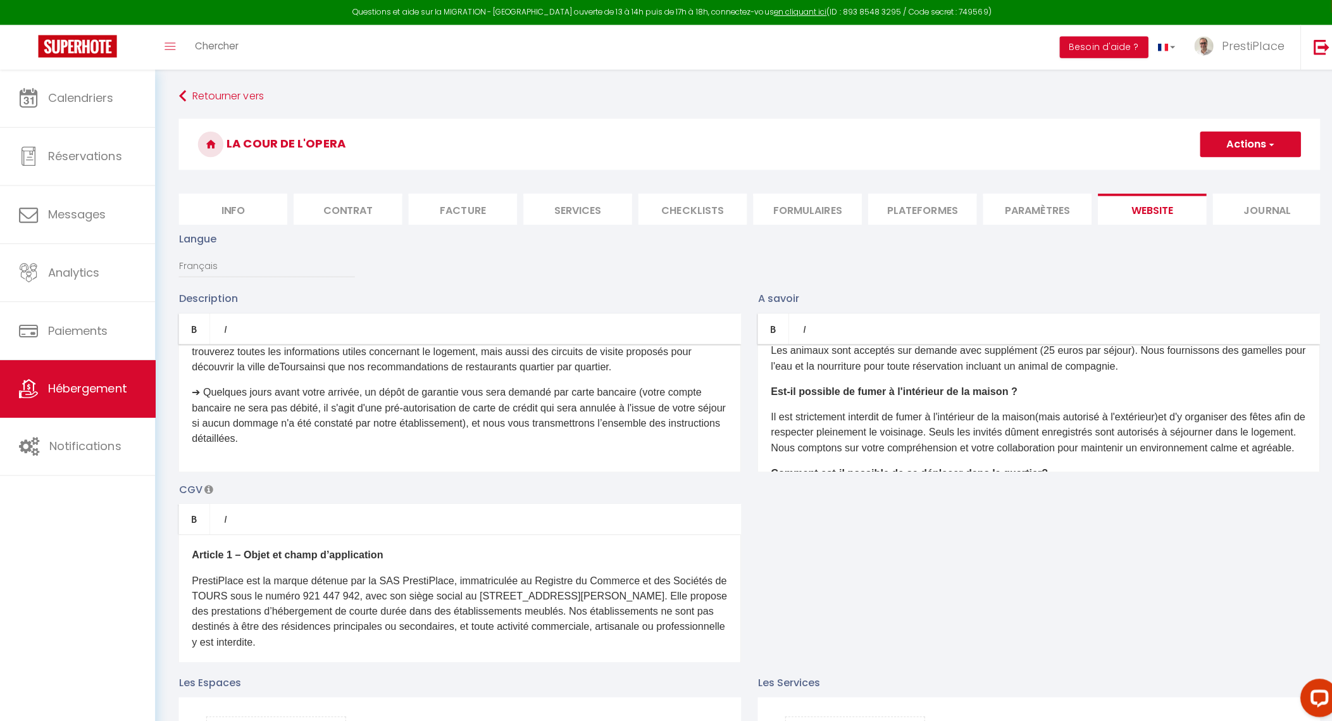
click at [346, 461] on div "Découvrez notre pépite tourangelle : une magnifique maison de ville rénovée, ni…" at bounding box center [456, 404] width 558 height 127
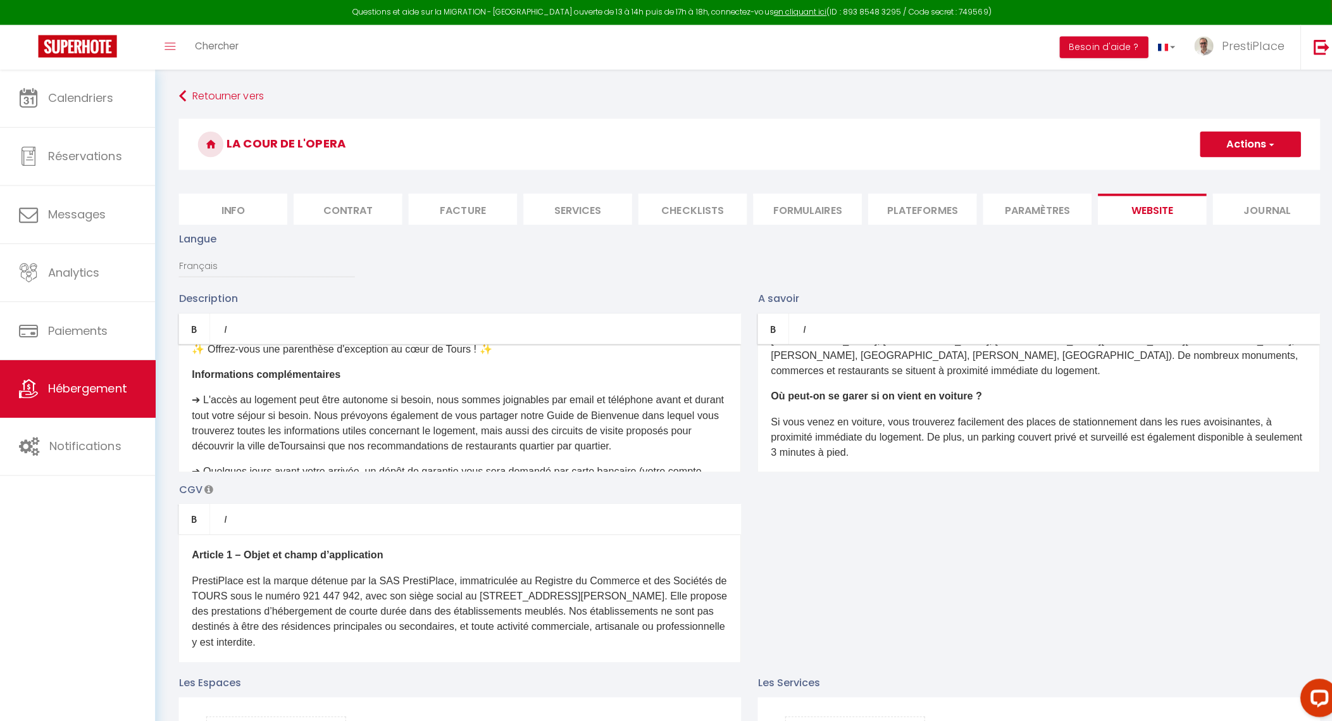
scroll to position [342, 0]
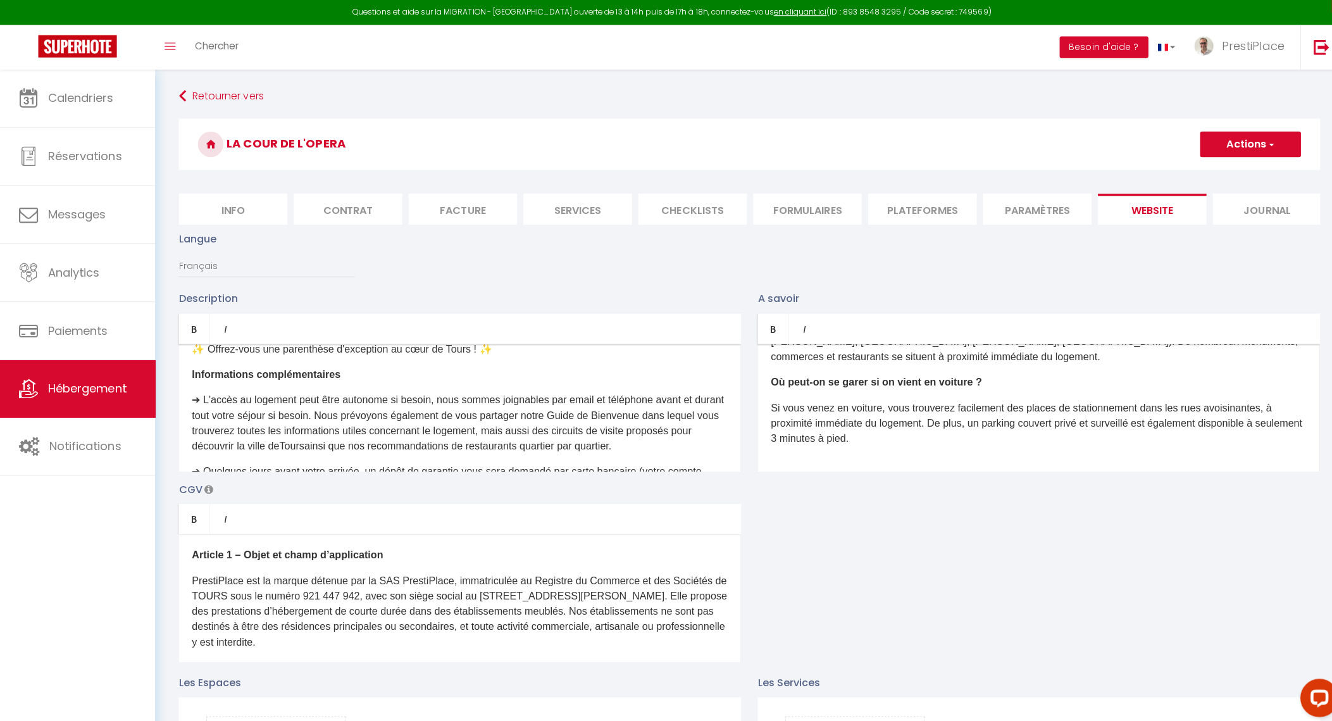
click at [1026, 460] on div "Quelle est l’heure d’arrivée et de départ ? Le check-in (arrivée) est possible …" at bounding box center [1030, 404] width 558 height 127
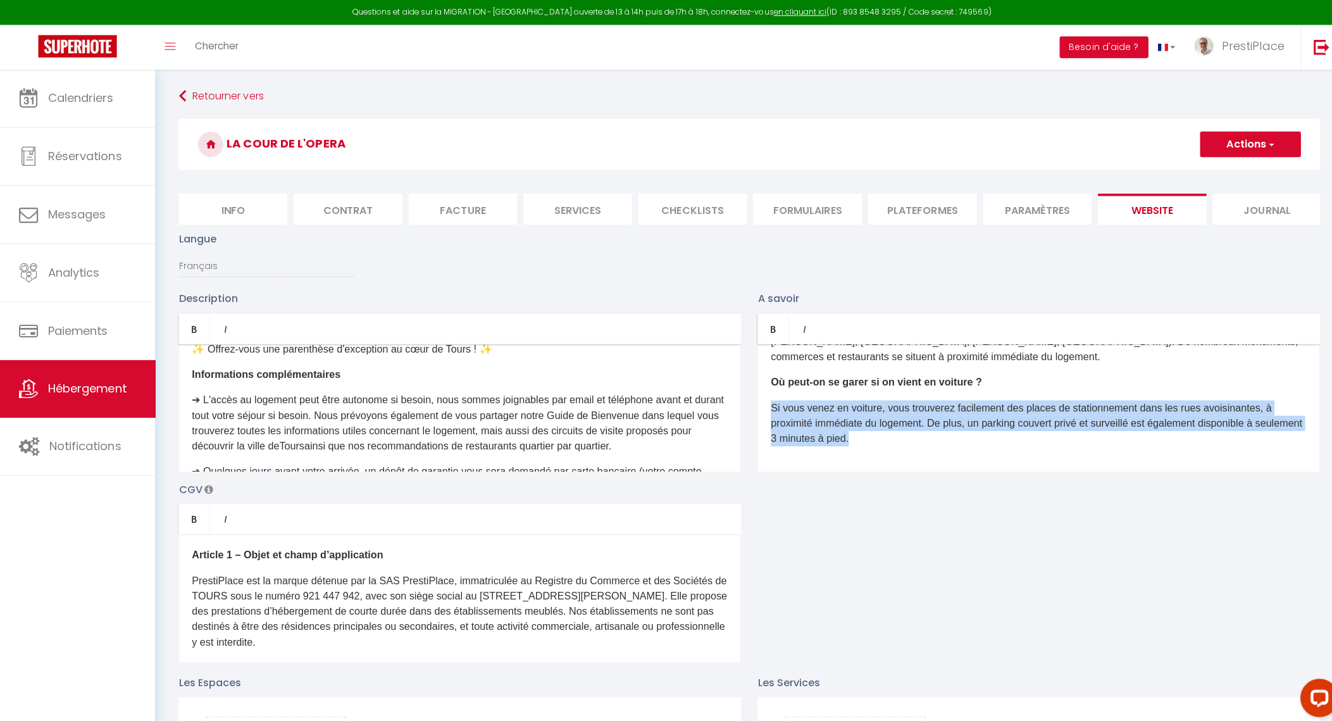
drag, startPoint x: 766, startPoint y: 413, endPoint x: 972, endPoint y: 442, distance: 207.8
click at [972, 442] on p "Si vous venez en voiture, vous trouverez facilement des places de stationnement…" at bounding box center [1030, 420] width 531 height 46
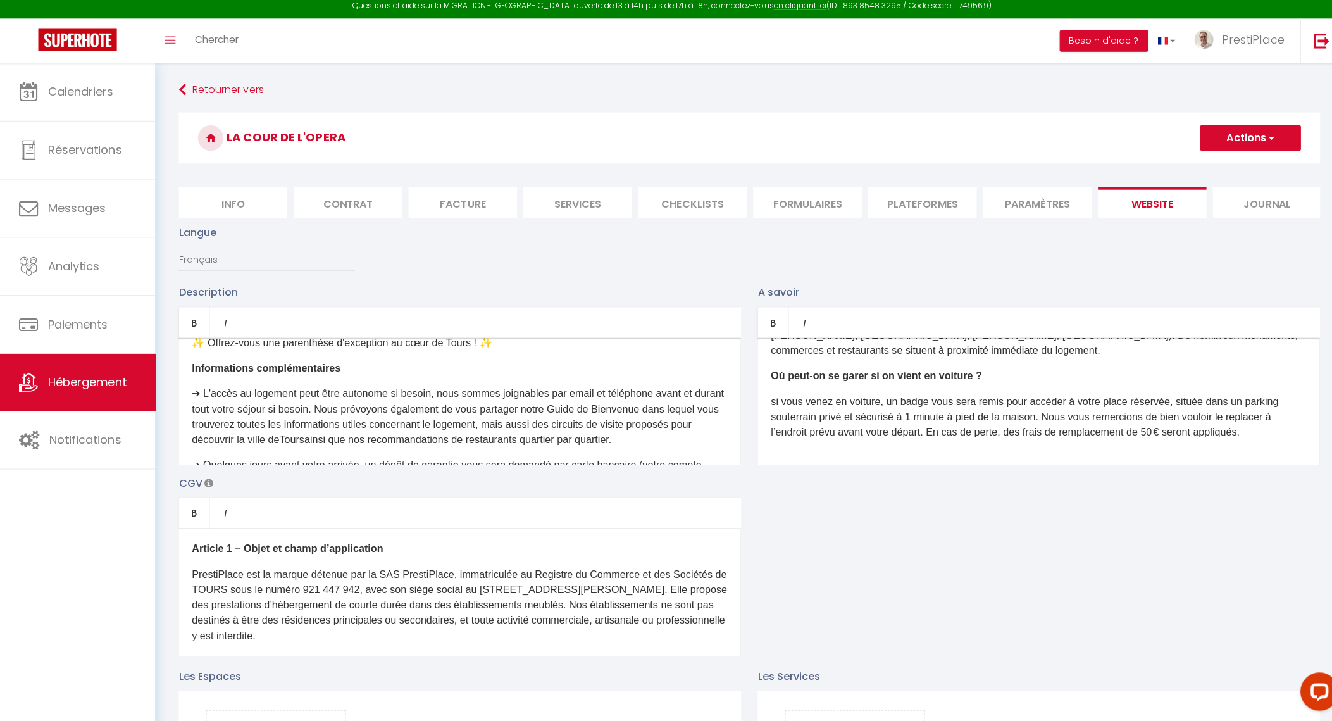
click at [769, 414] on p "si vous venez en voiture, un badge vous sera remis pour accéder à votre place r…" at bounding box center [1030, 420] width 531 height 46
click at [1035, 387] on p "​ ​Où peut-on se garer si on vient en voiture ? ​" at bounding box center [1030, 379] width 531 height 15
click at [1124, 468] on div "Quelle est l’heure d’arrivée et de départ ? Le check-in (arrivée) est possible …" at bounding box center [1030, 404] width 558 height 127
click at [1240, 458] on div "Quelle est l’heure d’arrivée et de départ ? Le check-in (arrivée) est possible …" at bounding box center [1030, 404] width 558 height 127
click at [1260, 442] on p "Si vous venez en voiture, un badge vous sera remis pour accéder à votre place r…" at bounding box center [1030, 420] width 531 height 46
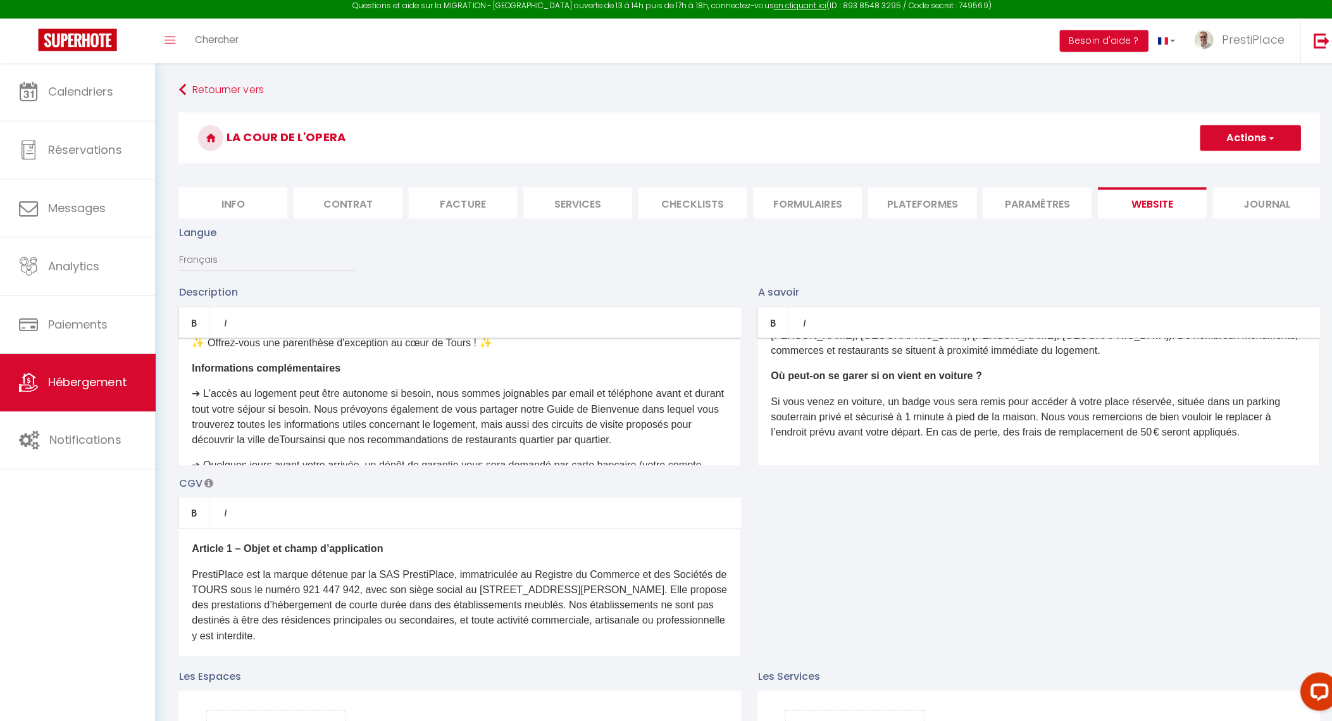
click at [1236, 142] on button "Actions" at bounding box center [1240, 142] width 100 height 25
click at [1222, 171] on input "Enregistrer" at bounding box center [1225, 171] width 47 height 13
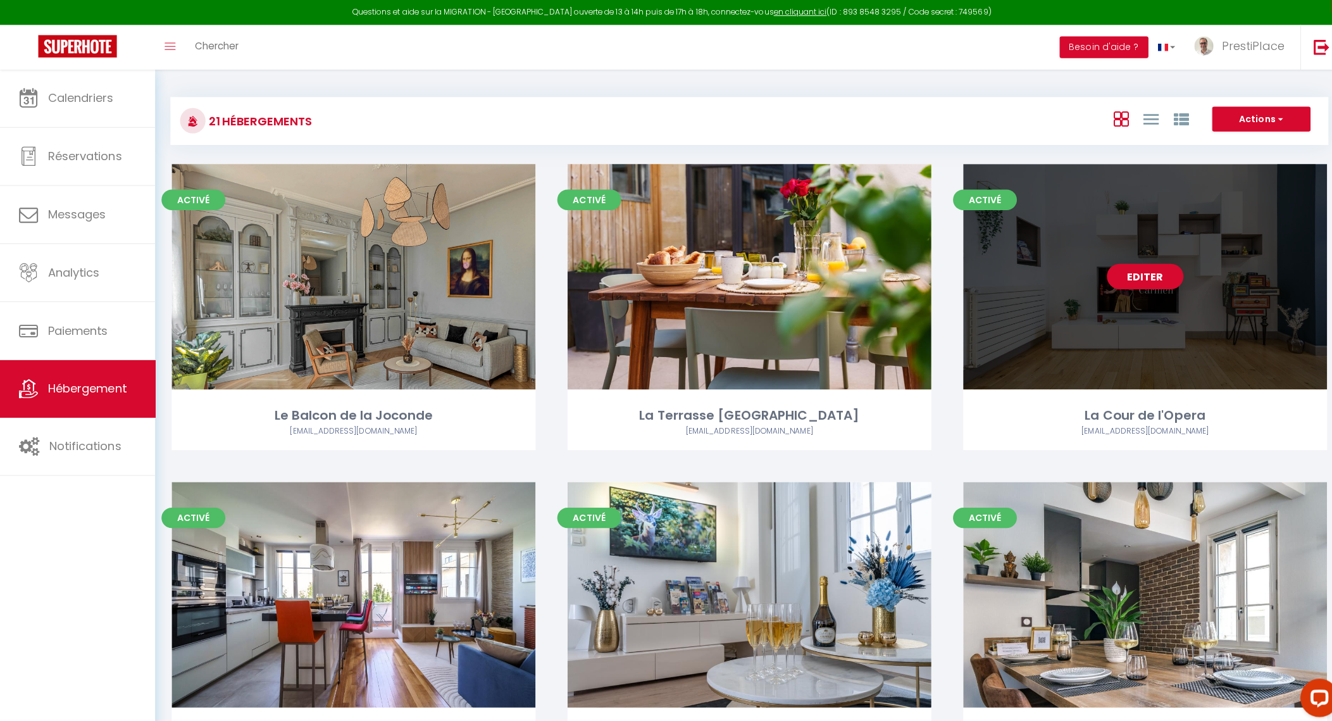
click at [1146, 285] on link "Editer" at bounding box center [1135, 273] width 76 height 25
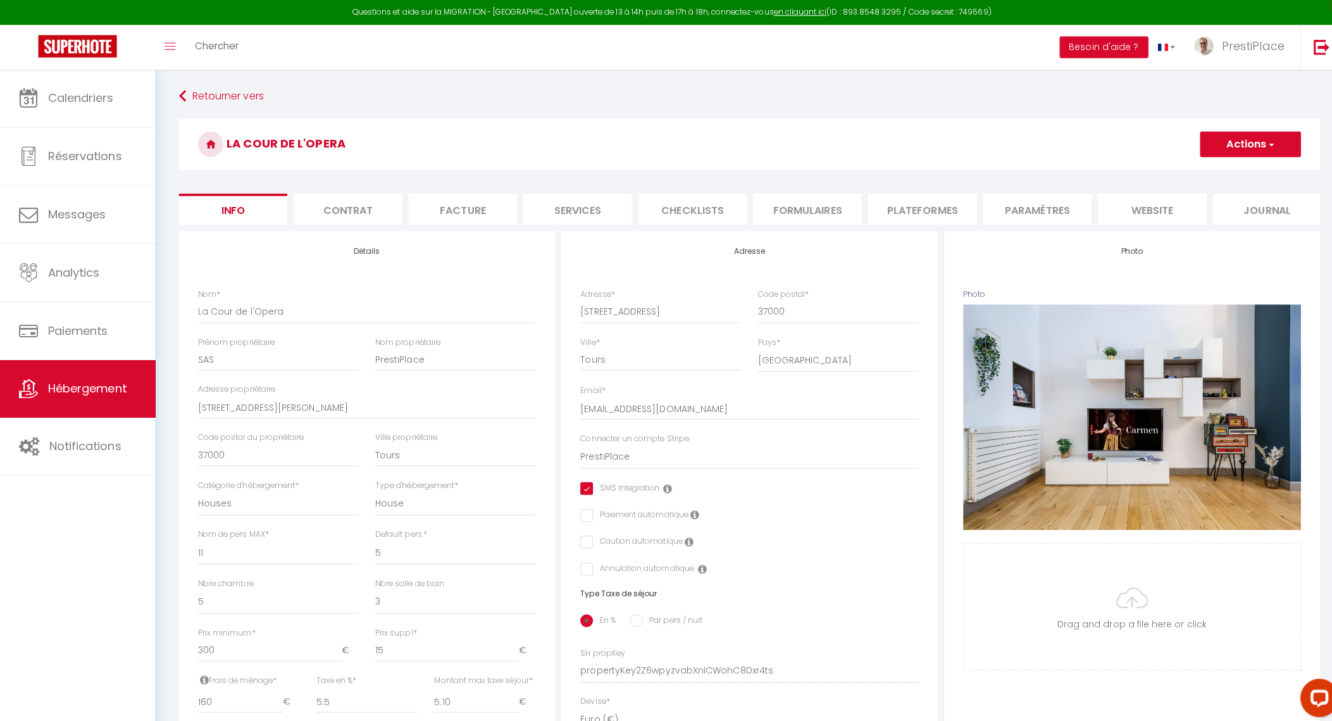
click at [1146, 204] on li "website" at bounding box center [1143, 207] width 108 height 31
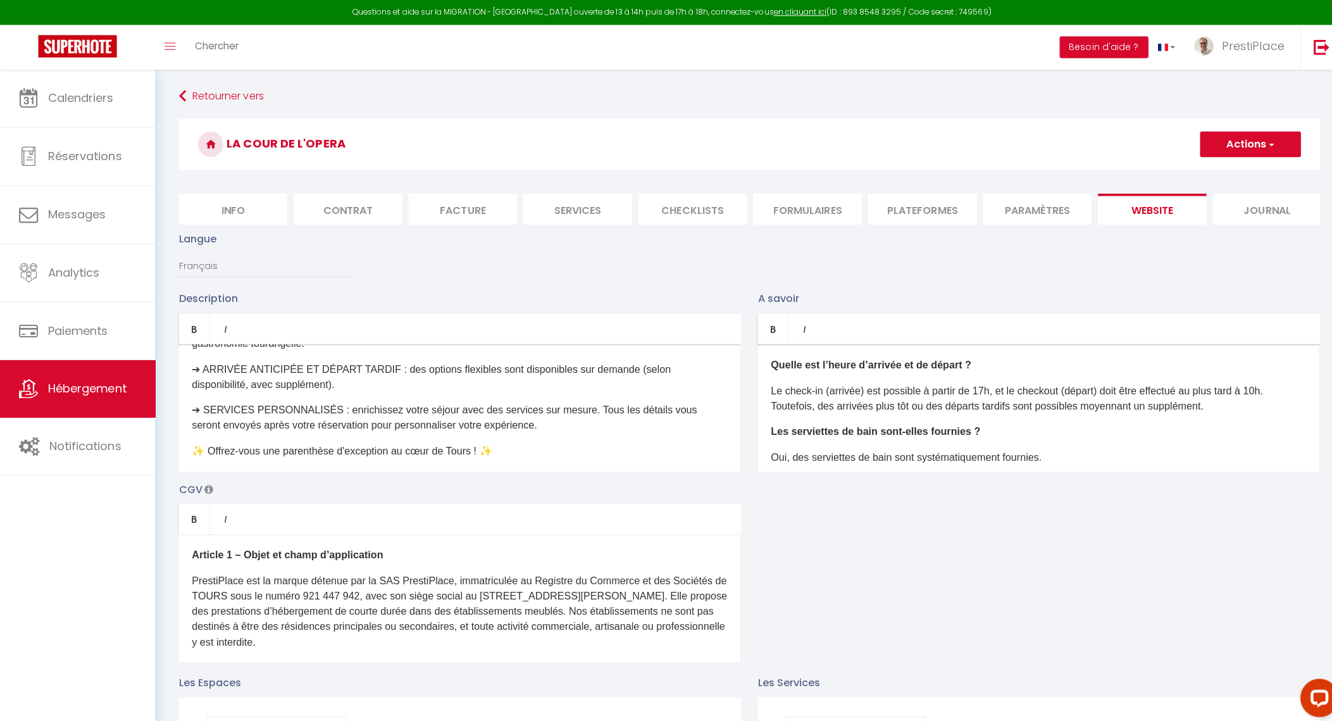
scroll to position [1097, 0]
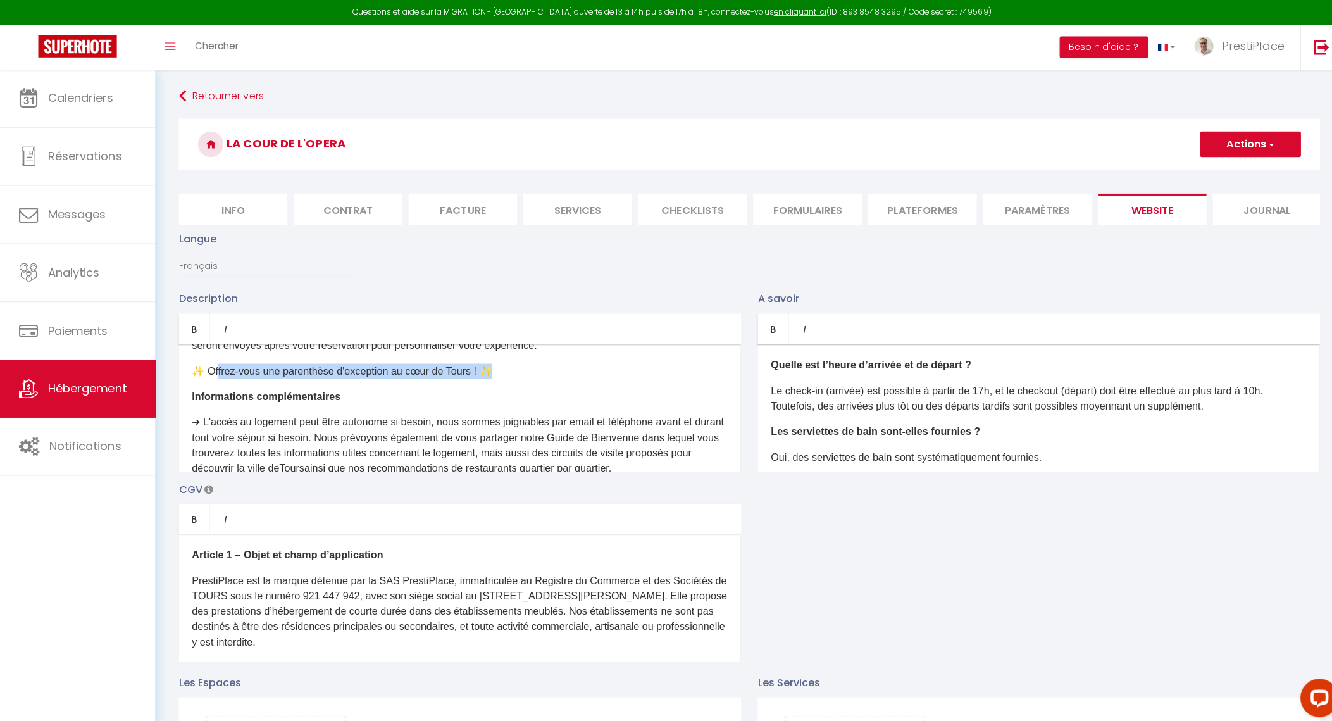
drag, startPoint x: 563, startPoint y: 380, endPoint x: 219, endPoint y: 376, distance: 343.7
click at [219, 376] on p "✨ Offrez-vous une parenthèse d'exception au cœur de Tours ! ✨" at bounding box center [456, 368] width 531 height 15
click at [552, 376] on p "✨ Offrez-vous une parenthèse d'exception au cœur de Tours ! ✨" at bounding box center [456, 368] width 531 height 15
click at [477, 373] on p "✨ Offrez-vous une parenthèse d'exception au cœur de Tours ! ✨" at bounding box center [456, 368] width 531 height 15
drag, startPoint x: 530, startPoint y: 377, endPoint x: 192, endPoint y: 372, distance: 338.0
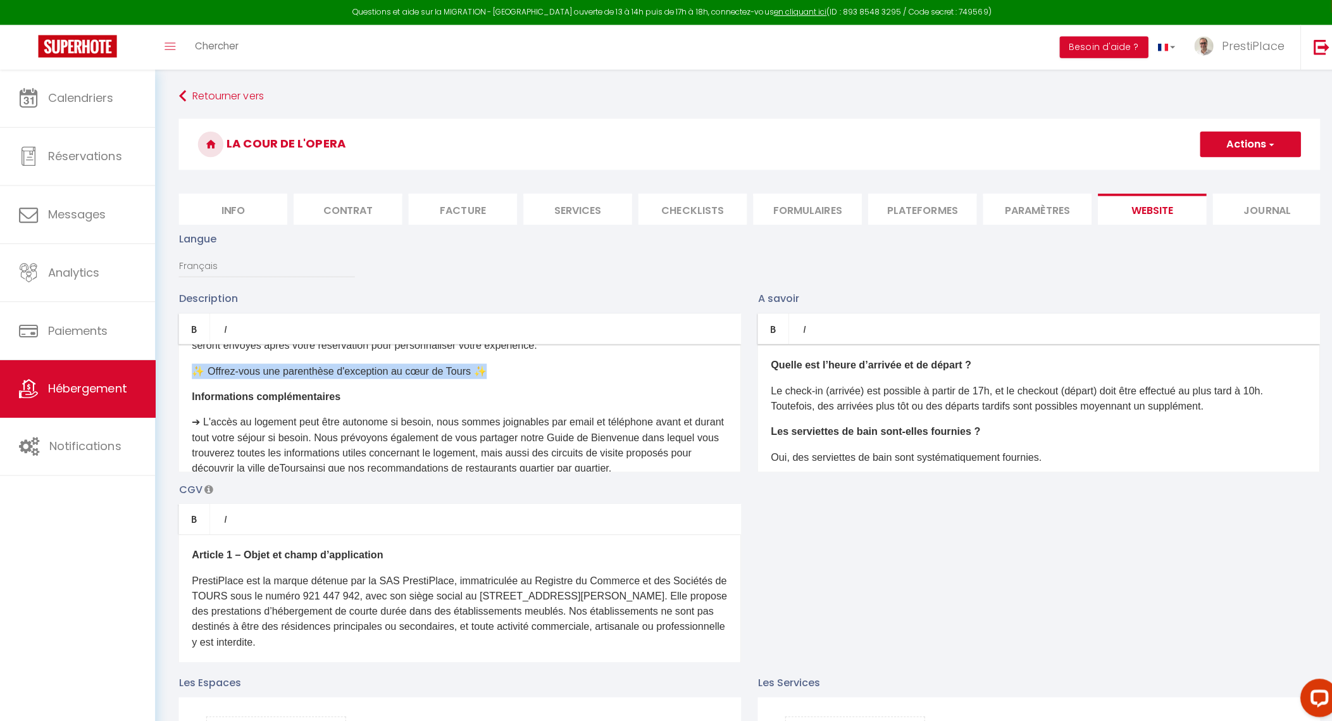
click at [192, 372] on p "✨ Offrez-vous une parenthèse d'exception au cœur de Tours ✨" at bounding box center [456, 368] width 531 height 15
copy p "✨ Offrez-vous une parenthèse d'exception au cœur de Tours ✨"
click at [1228, 153] on button "Actions" at bounding box center [1240, 142] width 100 height 25
click at [1223, 177] on input "Enregistrer" at bounding box center [1225, 171] width 47 height 13
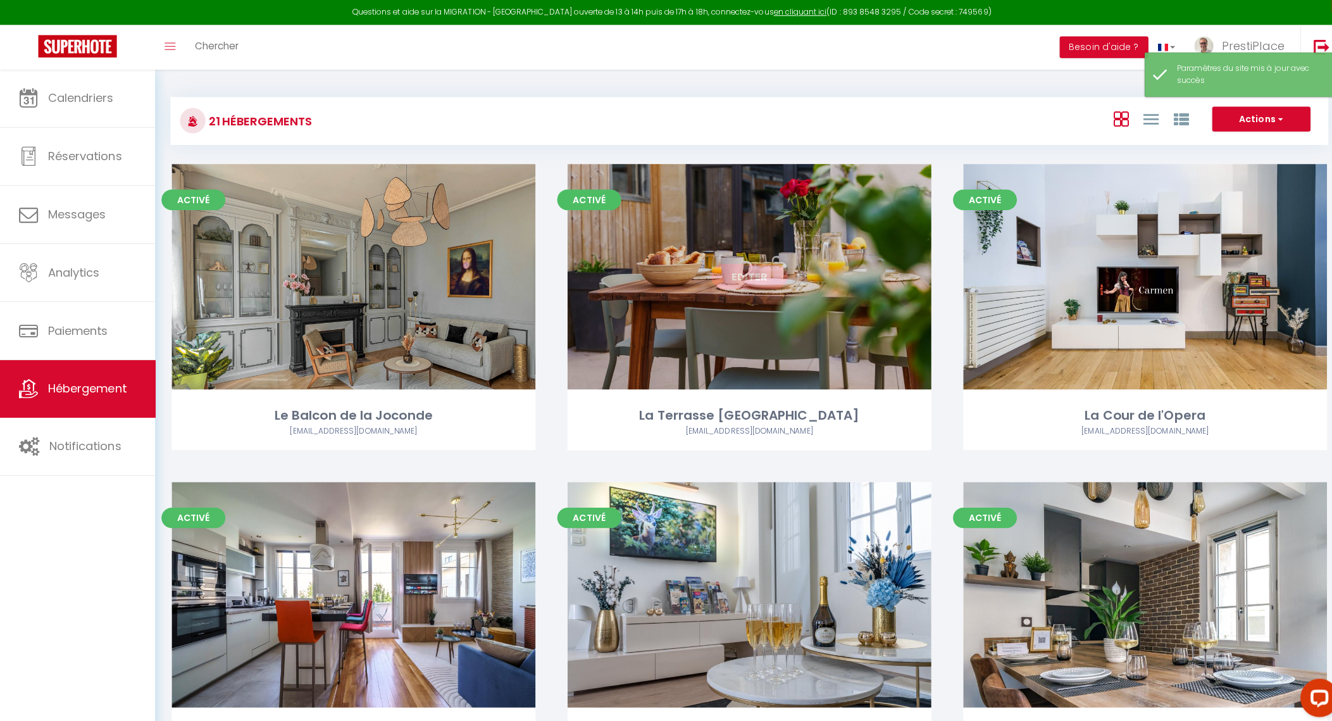
click at [749, 266] on link "Editer" at bounding box center [743, 273] width 76 height 25
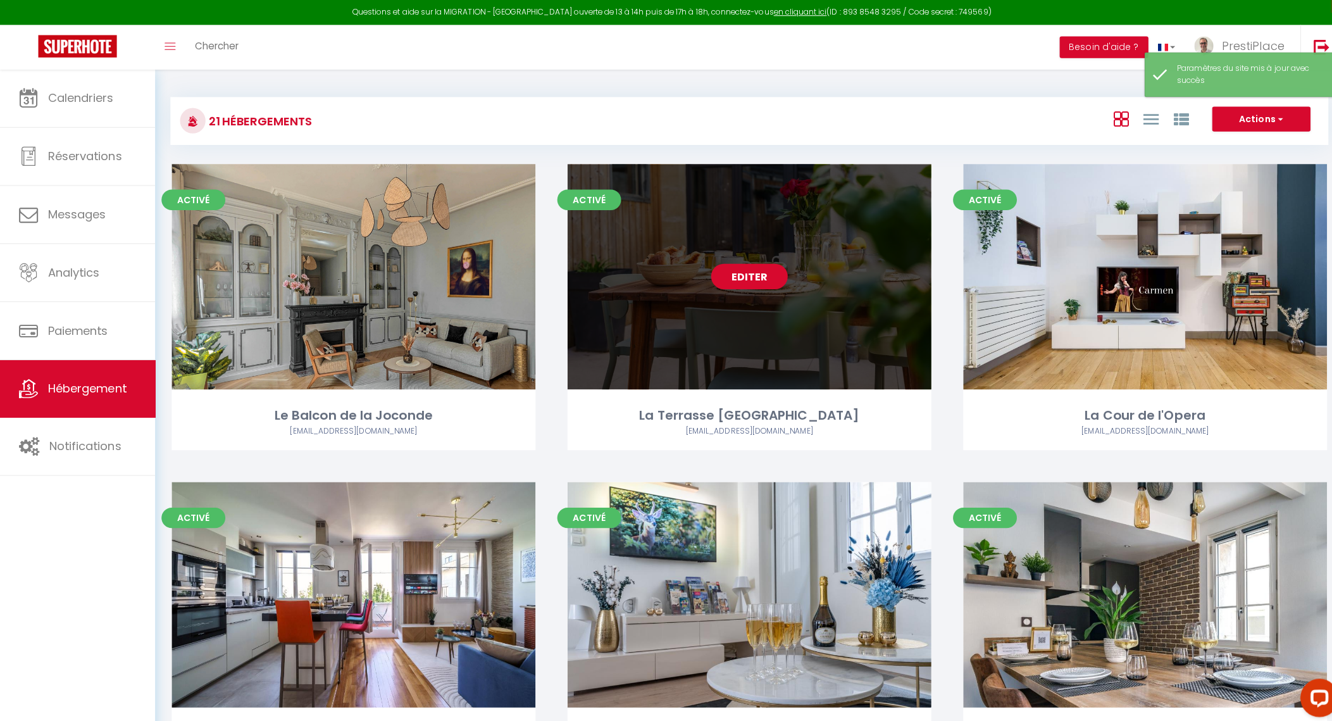
click at [749, 266] on link "Editer" at bounding box center [743, 273] width 76 height 25
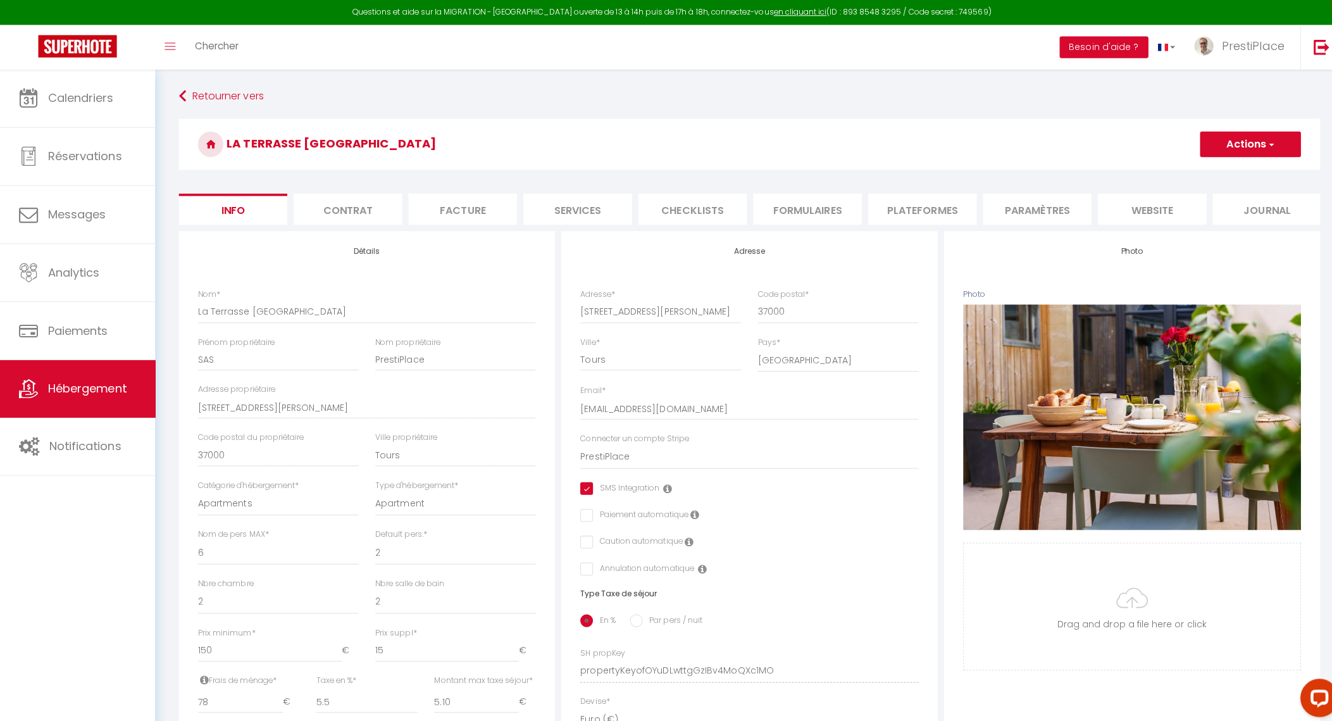
click at [1153, 204] on li "website" at bounding box center [1143, 207] width 108 height 31
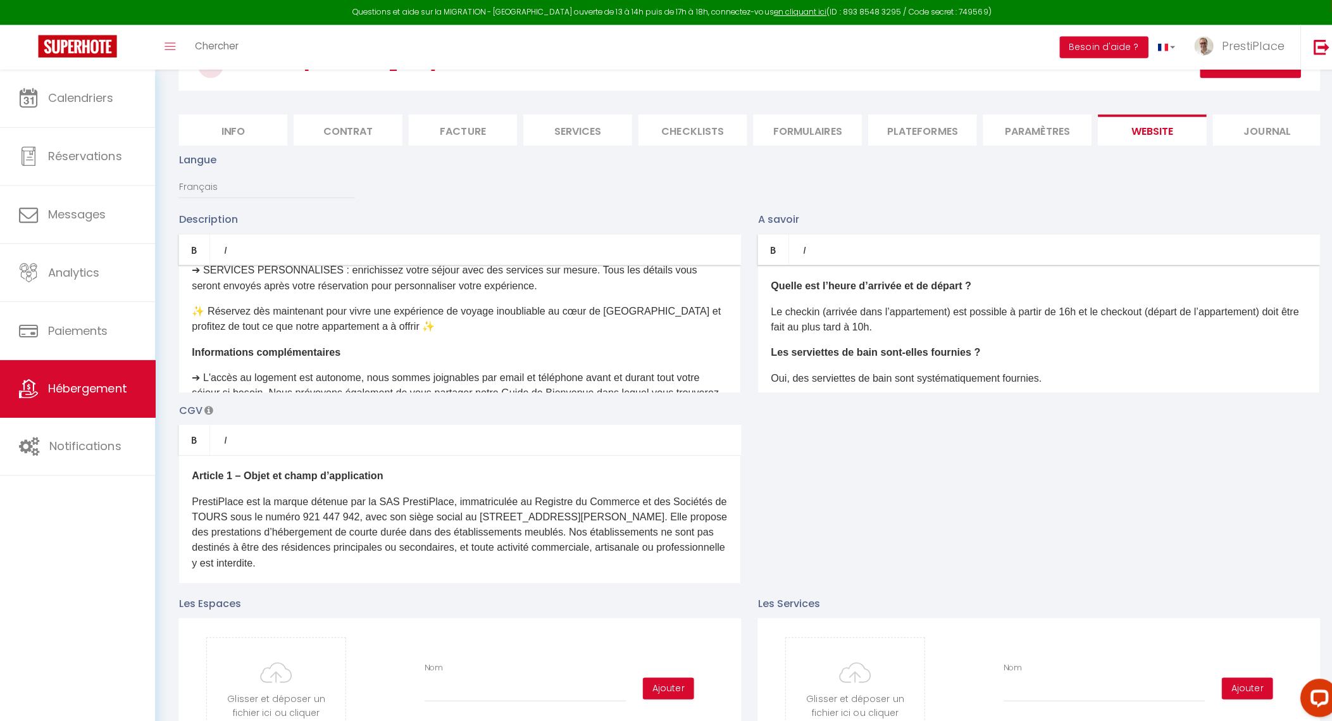
scroll to position [956, 0]
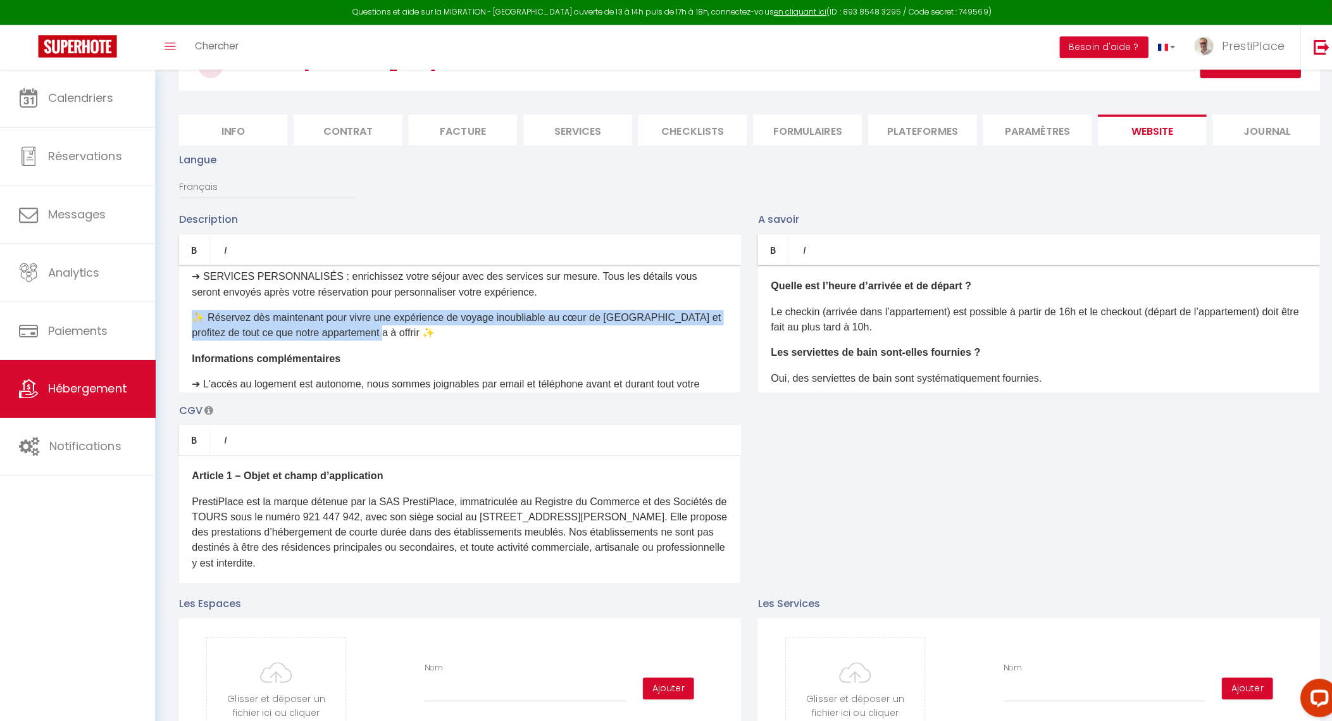
drag, startPoint x: 416, startPoint y: 357, endPoint x: 194, endPoint y: 340, distance: 223.4
click at [194, 338] on p "✨ Réservez dès maintenant pour vivre une expérience de voyage inoubliable au cœ…" at bounding box center [456, 323] width 531 height 30
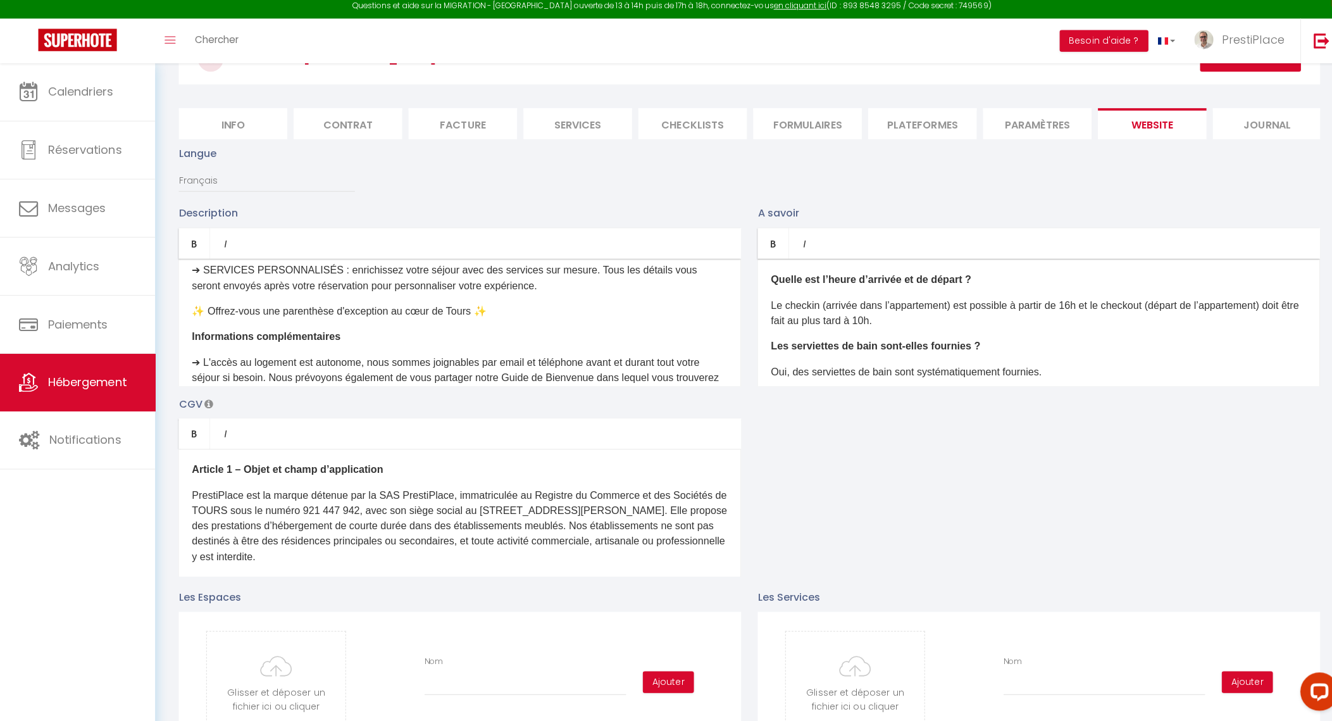
click at [619, 355] on div "À la recherche d'un séjour inoubliable à Tours ? Découvrez notre nouvel apparte…" at bounding box center [456, 326] width 558 height 127
click at [628, 332] on div "À la recherche d'un séjour inoubliable à Tours ? Découvrez notre nouvel apparte…" at bounding box center [456, 326] width 558 height 127
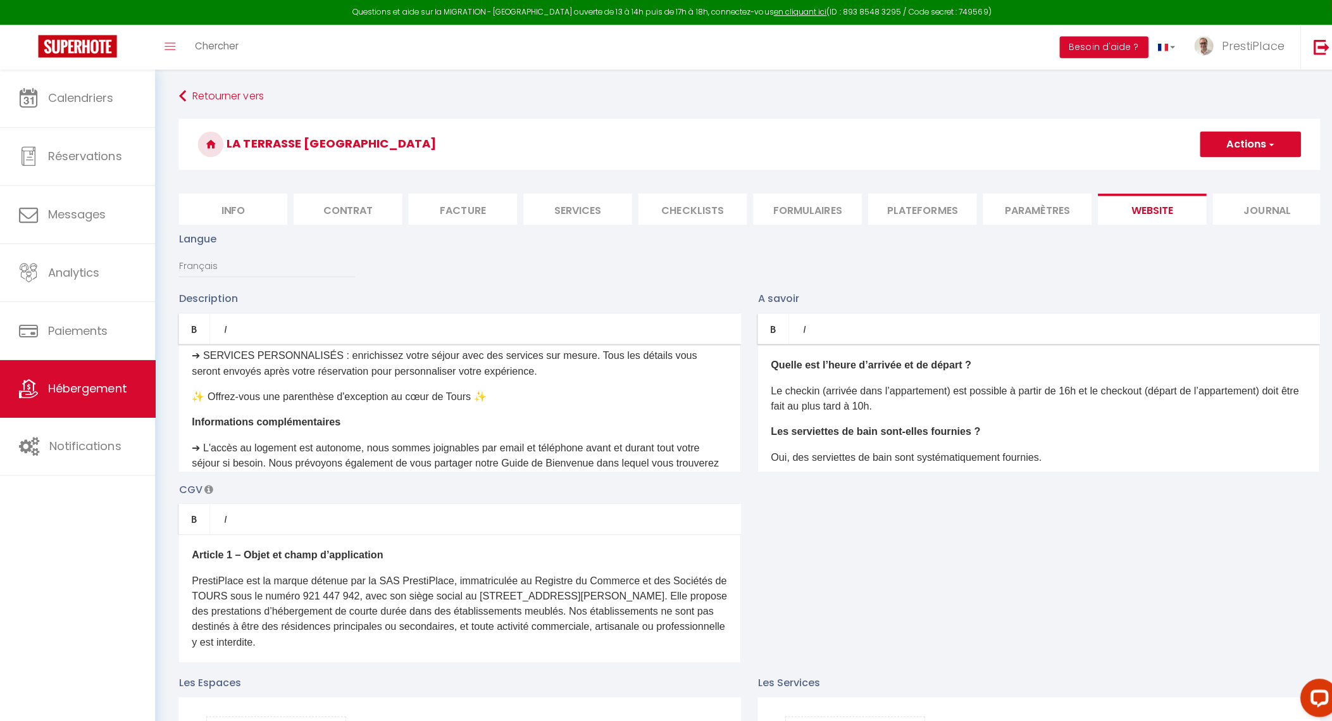
click at [1240, 138] on button "Actions" at bounding box center [1240, 142] width 100 height 25
click at [1229, 170] on input "Enregistrer" at bounding box center [1225, 171] width 47 height 13
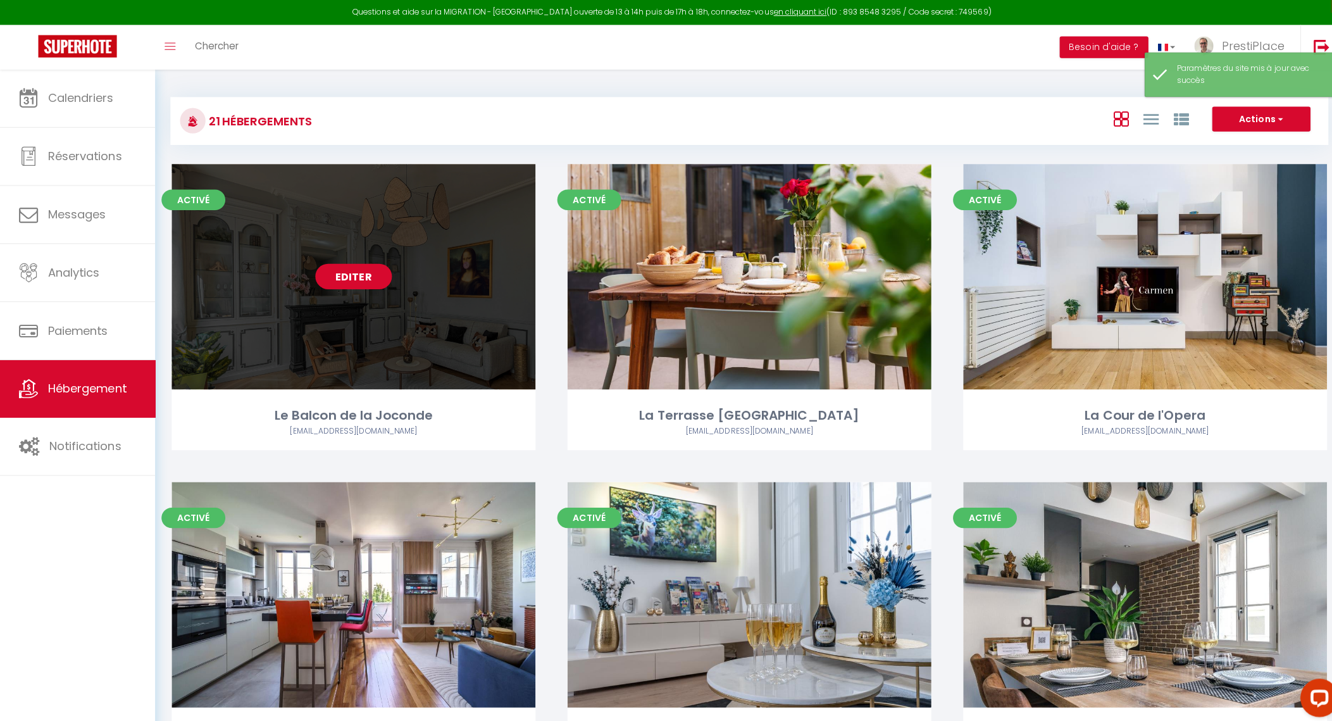
click at [346, 278] on link "Editer" at bounding box center [351, 273] width 76 height 25
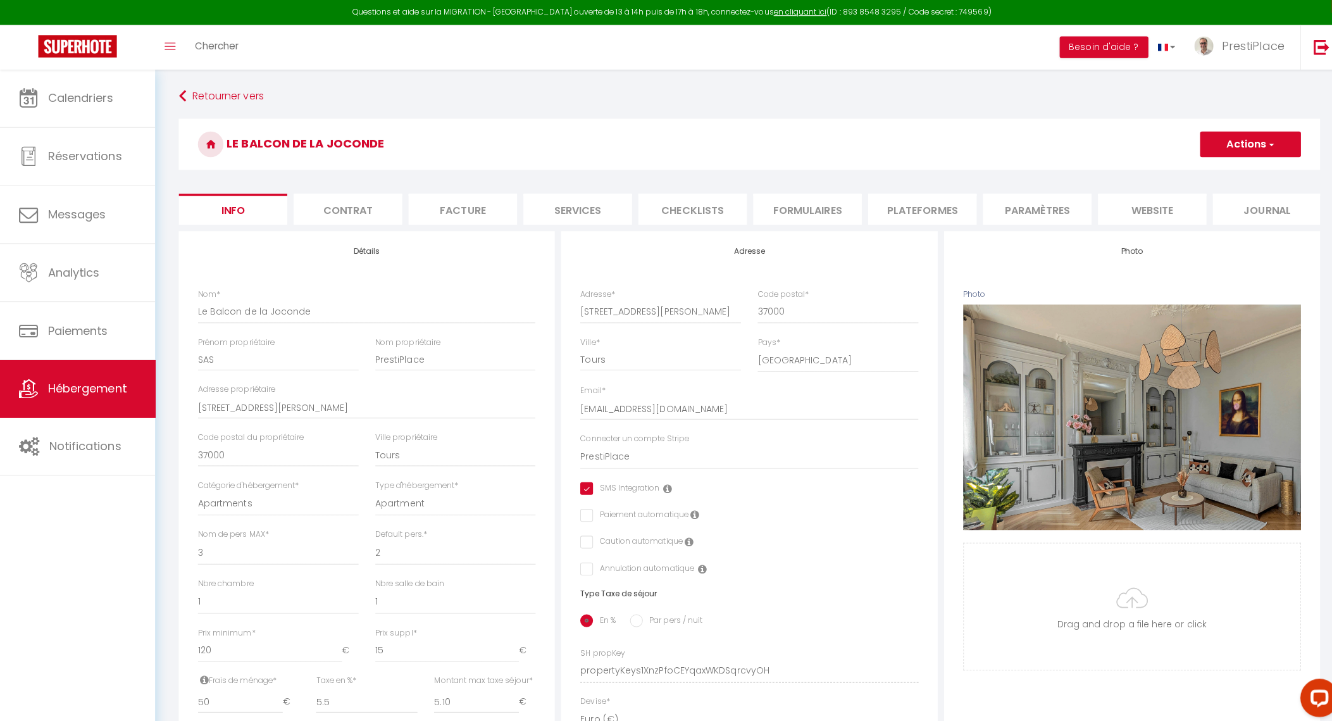
click at [1156, 209] on li "website" at bounding box center [1143, 207] width 108 height 31
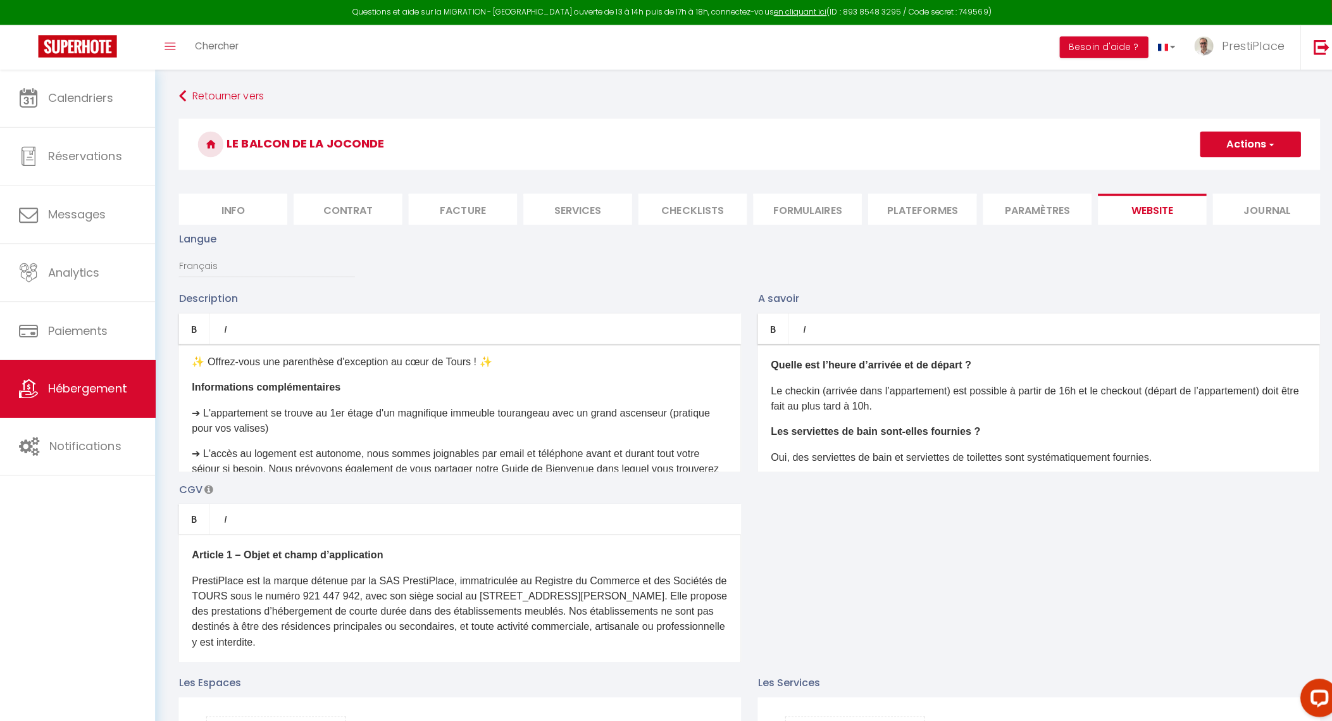
scroll to position [1019, 0]
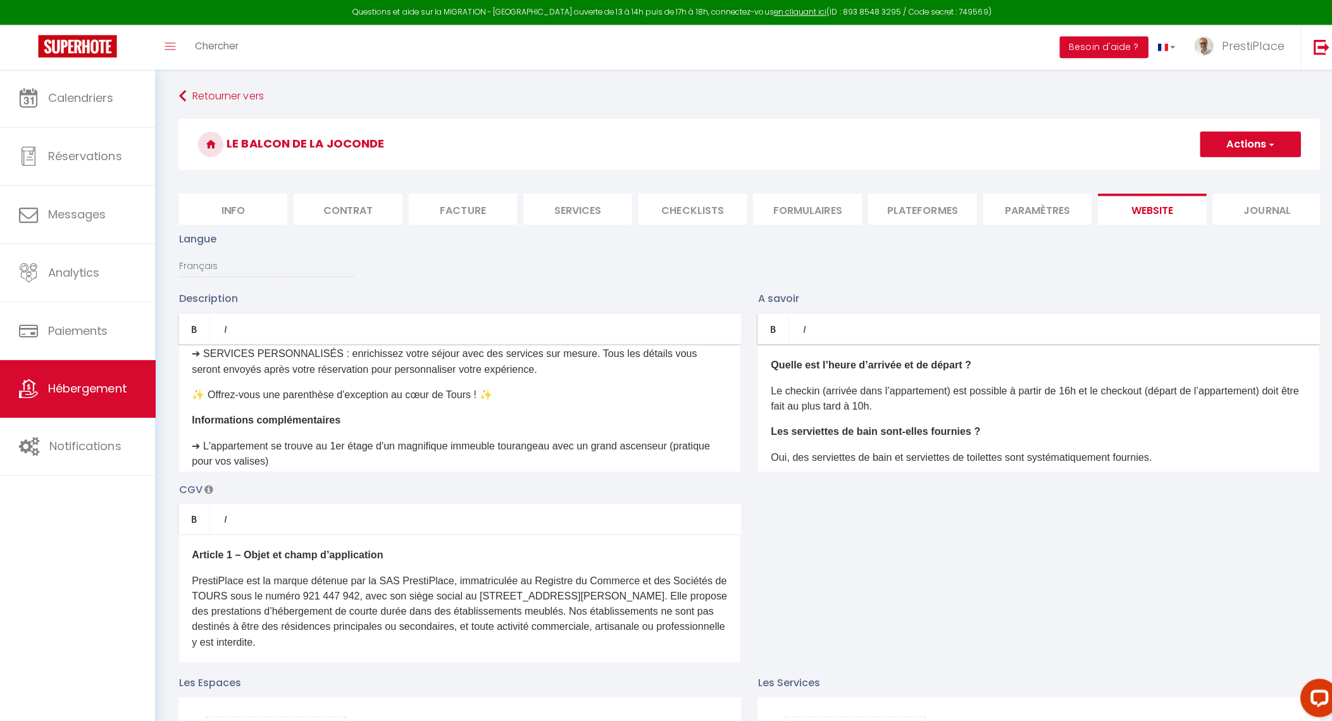
click at [477, 399] on p "✨ Offrez-vous une parenthèse d'exception au cœur de Tours ! ✨" at bounding box center [456, 391] width 531 height 15
click at [1241, 153] on button "Actions" at bounding box center [1240, 142] width 100 height 25
click at [1225, 170] on input "Enregistrer" at bounding box center [1225, 171] width 47 height 13
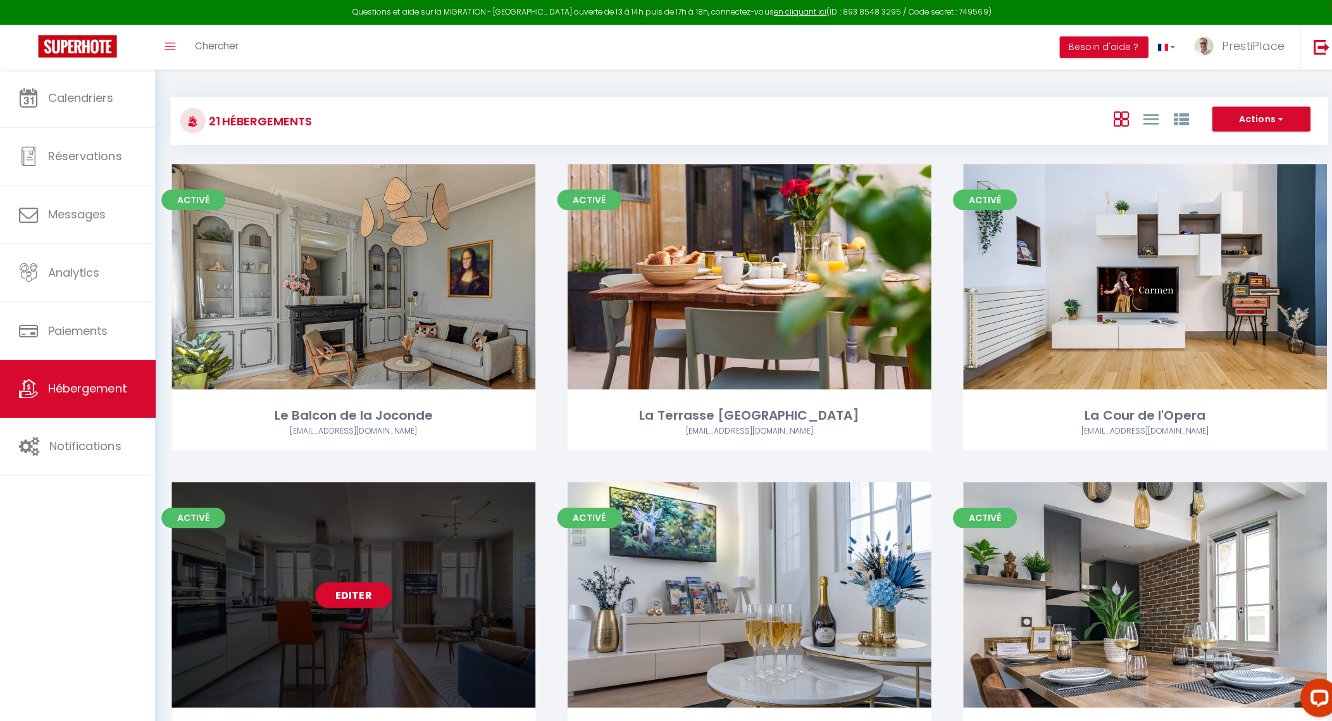
click at [354, 591] on link "Editer" at bounding box center [351, 589] width 76 height 25
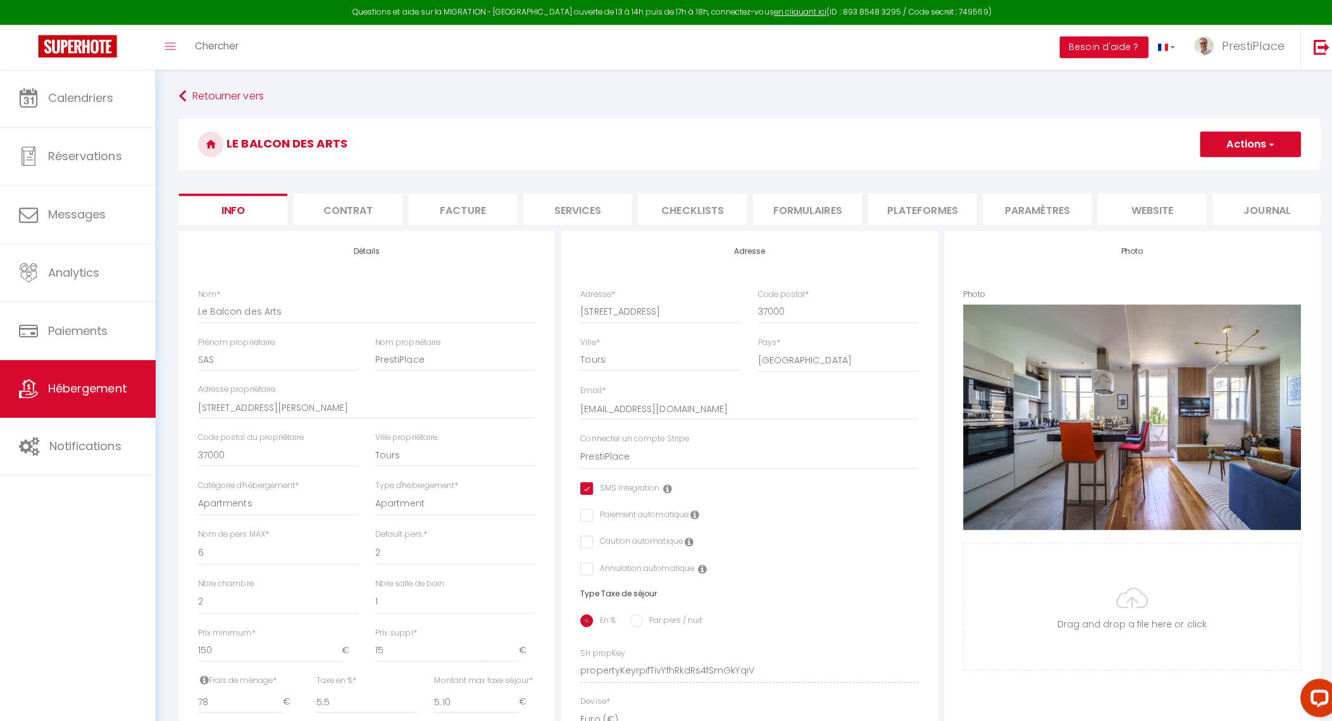
click at [1147, 207] on li "website" at bounding box center [1143, 207] width 108 height 31
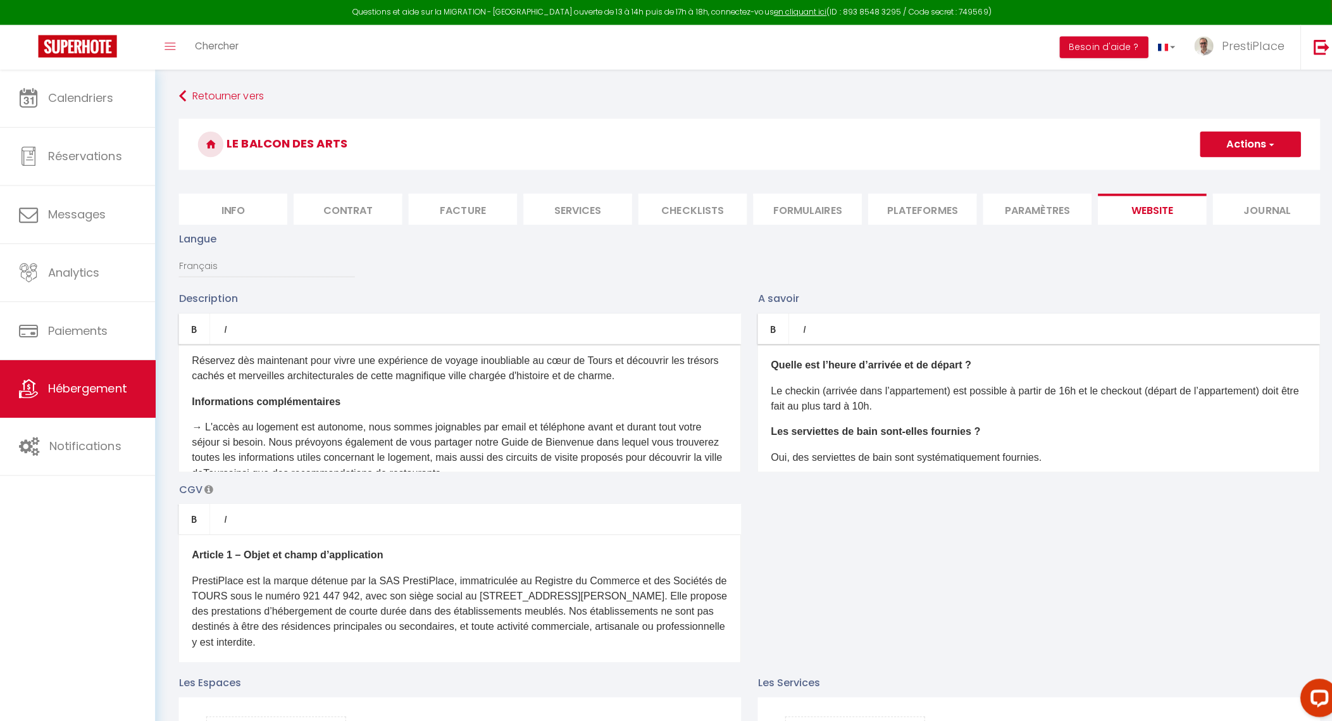
scroll to position [757, 0]
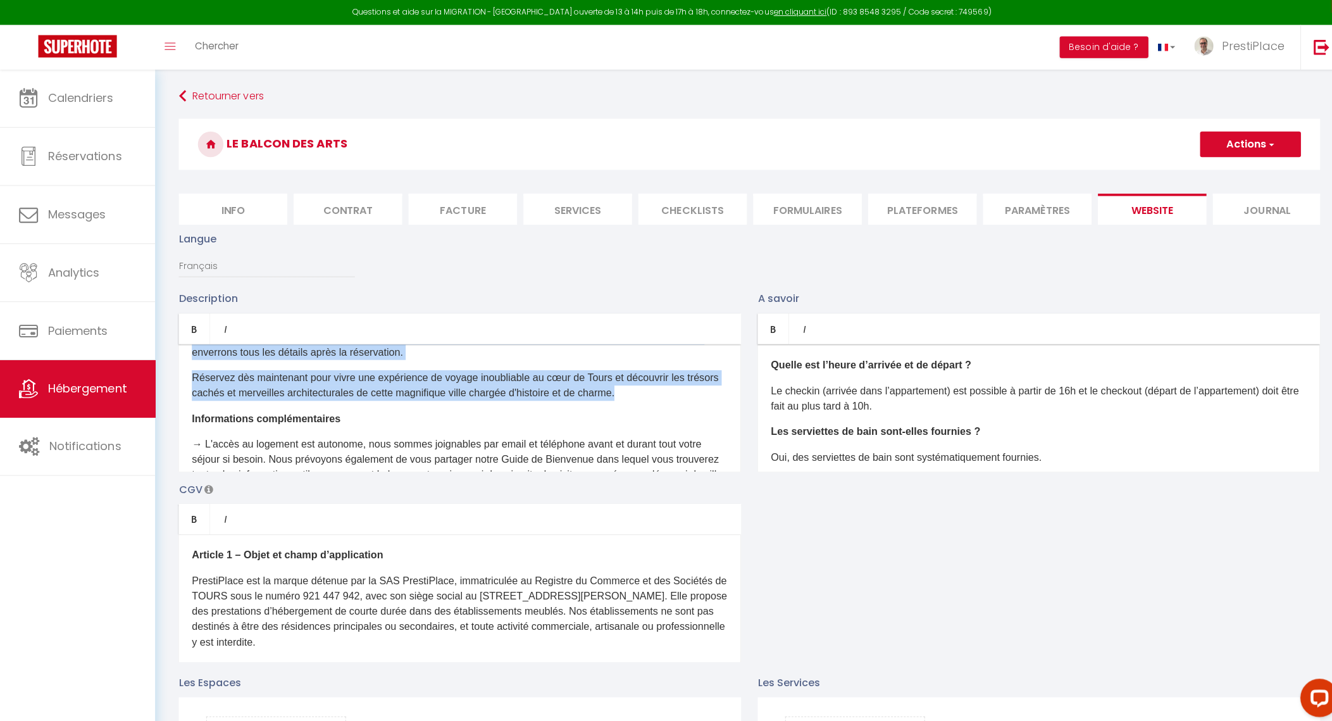
drag, startPoint x: 191, startPoint y: 434, endPoint x: 673, endPoint y: 430, distance: 481.7
click at [673, 430] on div "Prêt à vivre une expérience mémorable ? Découvrez notre appartement conçu par u…" at bounding box center [456, 404] width 558 height 127
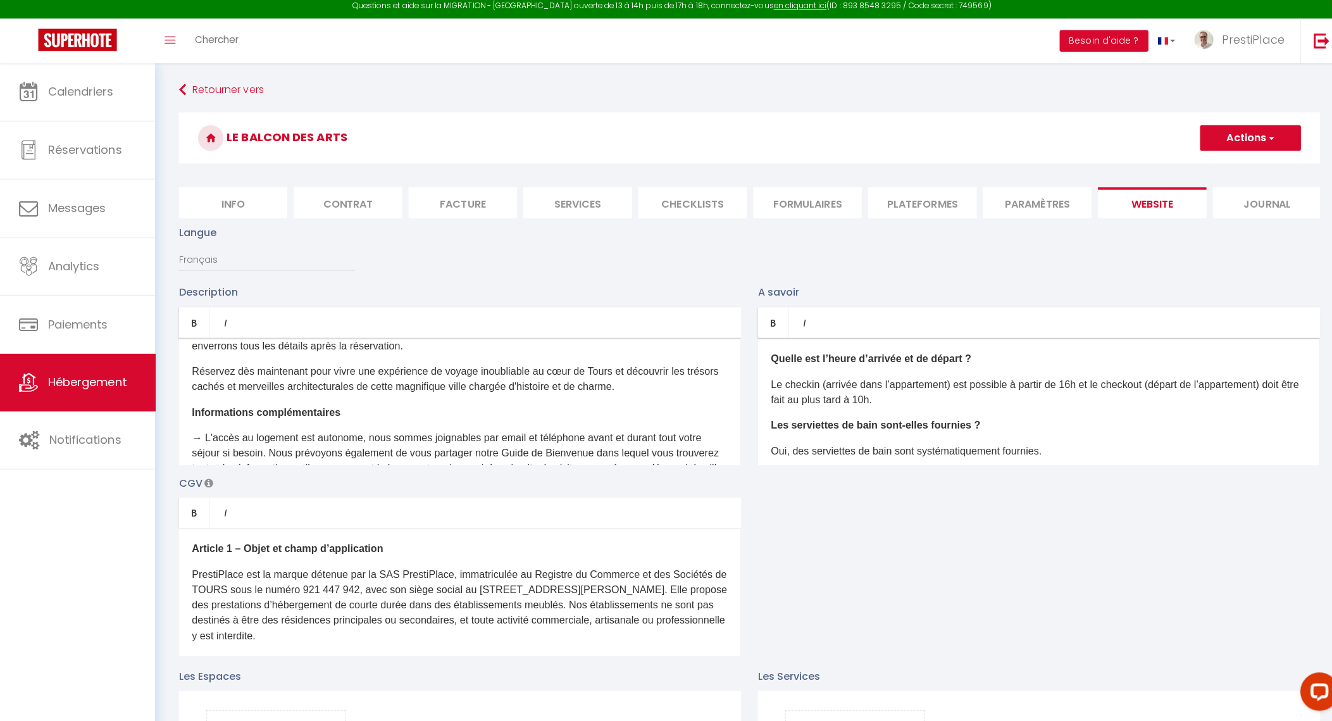
scroll to position [920, 0]
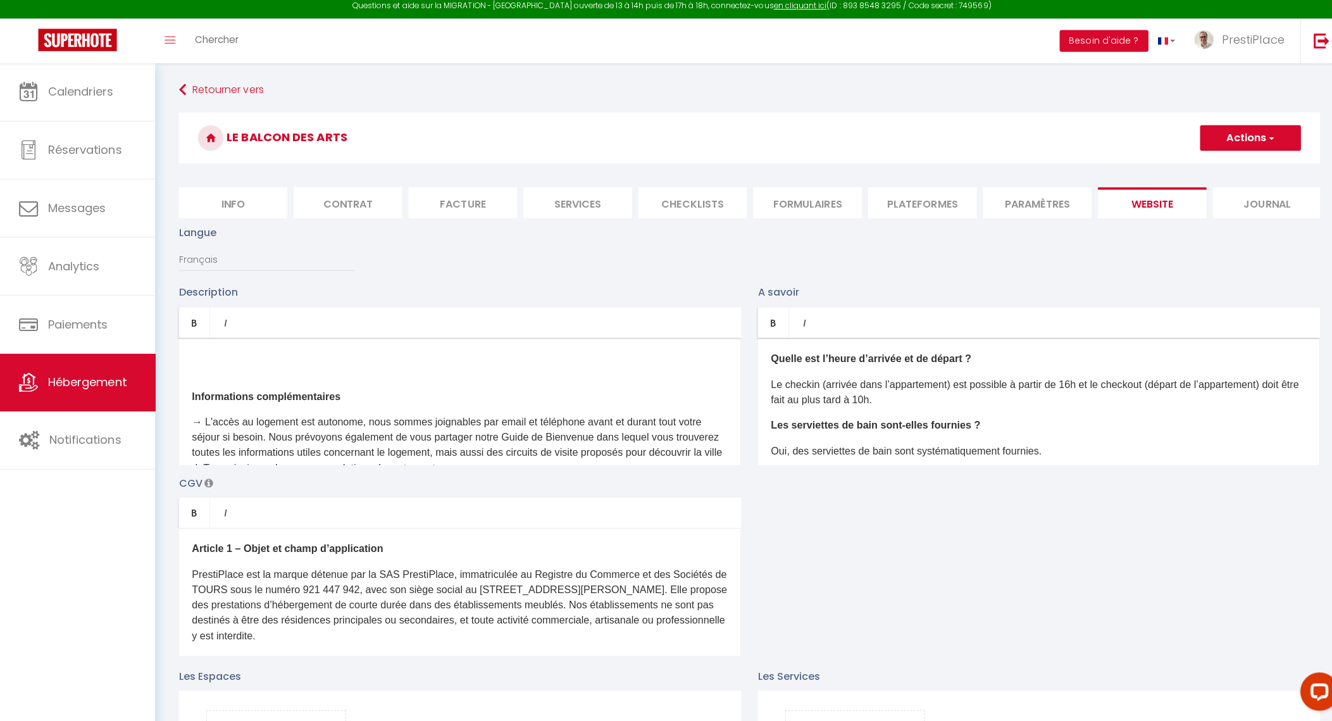
click at [406, 404] on div "Prêt à vivre une expérience mémorable ? Découvrez notre appartement conçu par u…" at bounding box center [456, 404] width 558 height 127
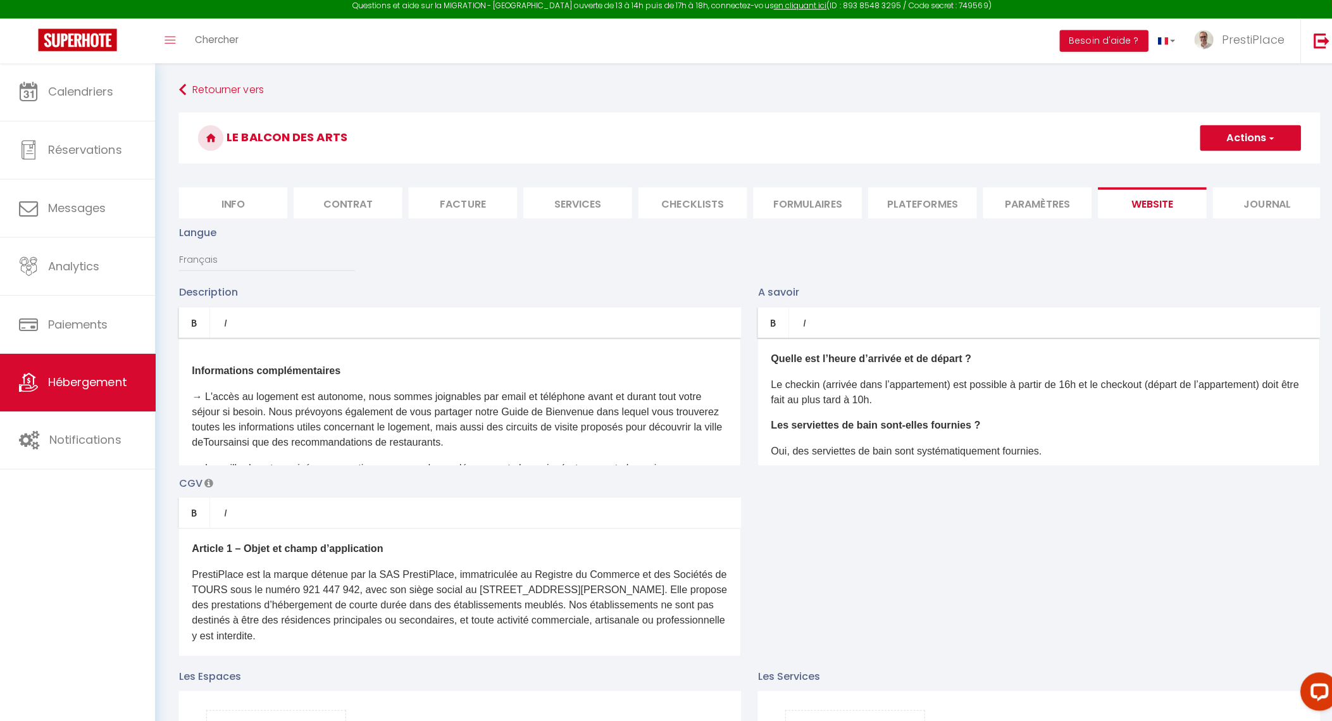
scroll to position [904, 0]
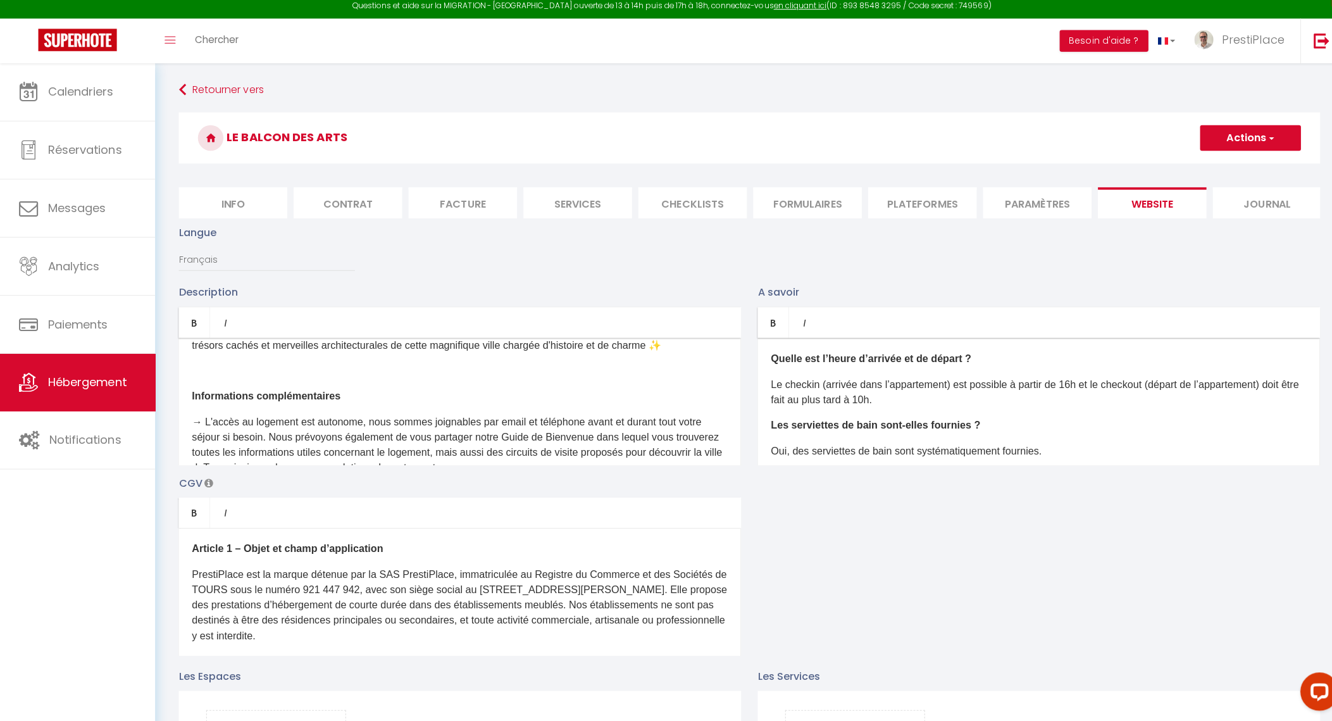
click at [379, 382] on p at bounding box center [456, 373] width 531 height 15
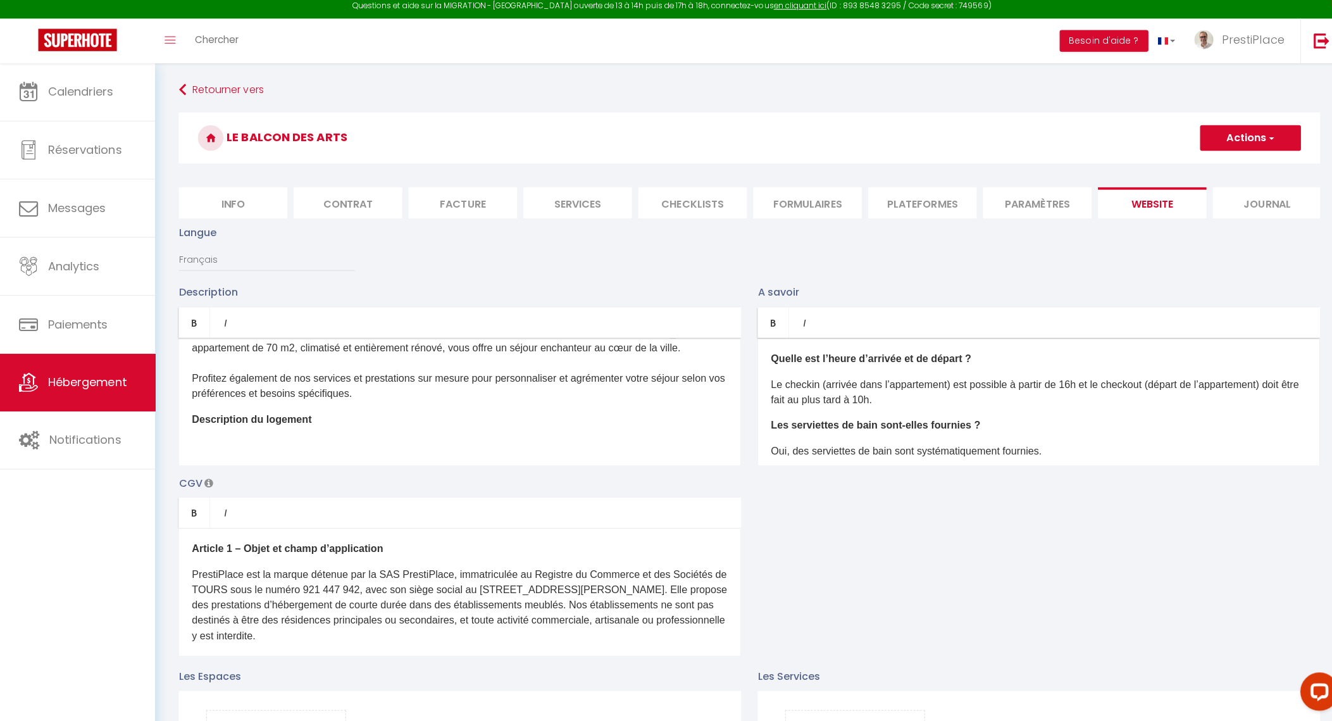
scroll to position [120, 0]
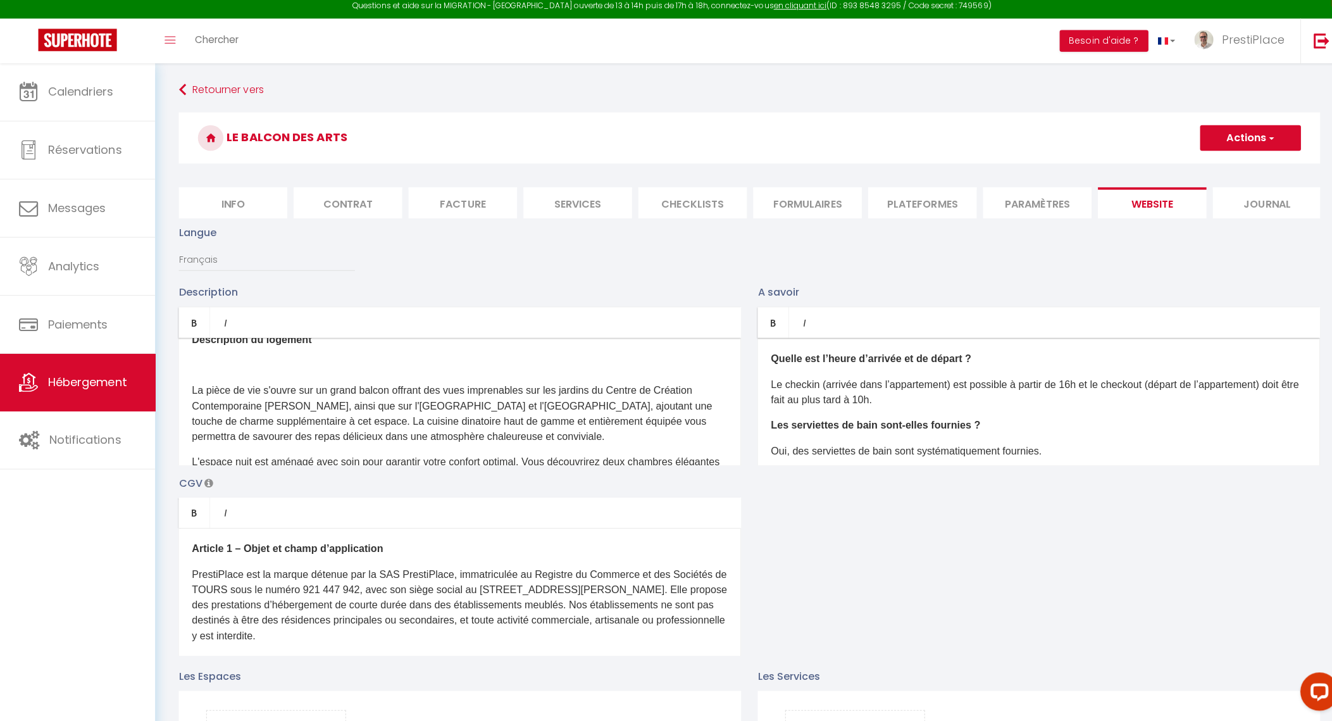
click at [388, 376] on p at bounding box center [456, 368] width 531 height 15
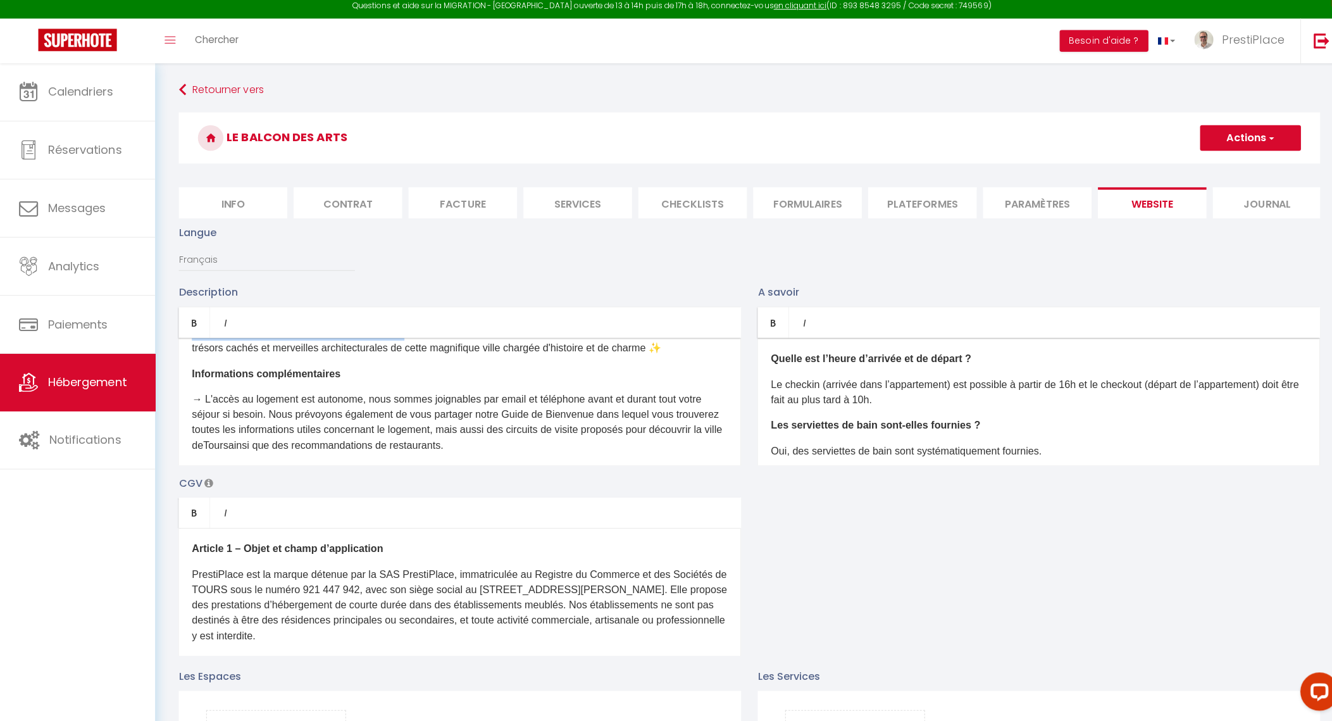
scroll to position [874, 0]
drag, startPoint x: 189, startPoint y: 391, endPoint x: 687, endPoint y: 388, distance: 497.5
click at [687, 388] on div "Prêt à vivre une expérience mémorable ? Découvrez notre appartement conçu par u…" at bounding box center [456, 404] width 558 height 127
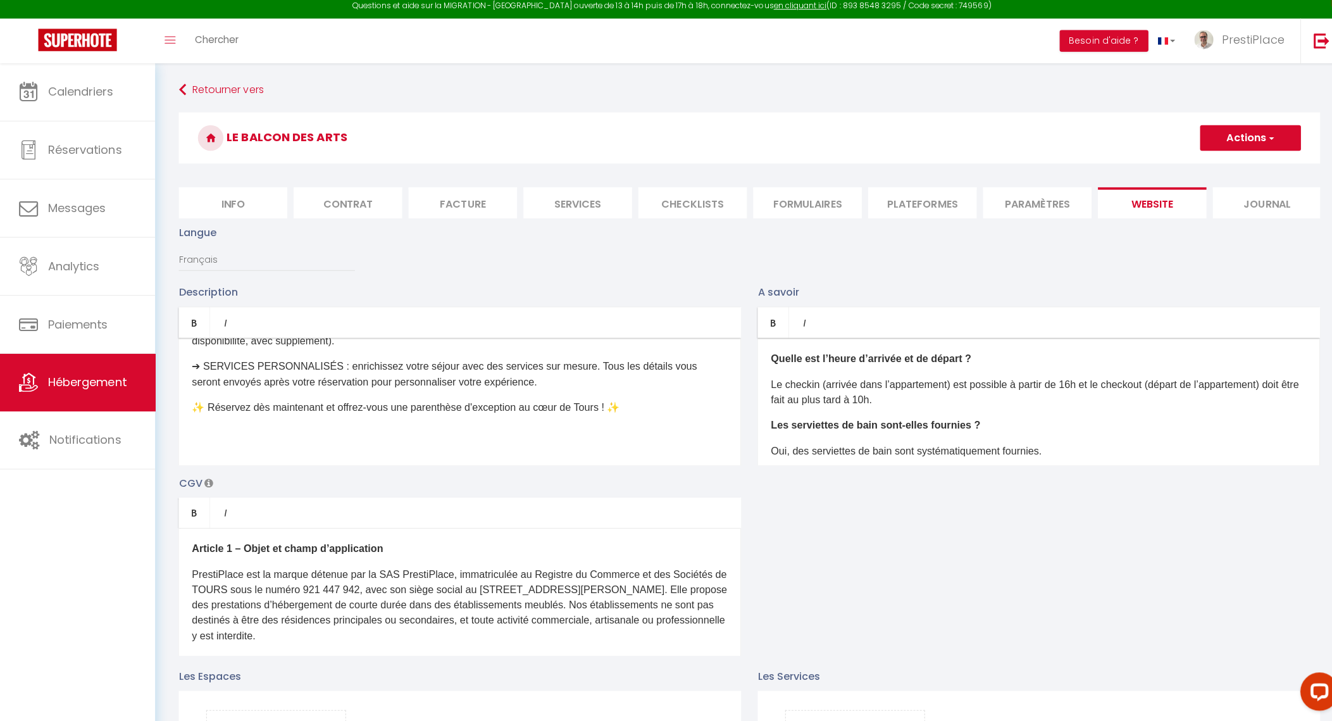
scroll to position [985, 0]
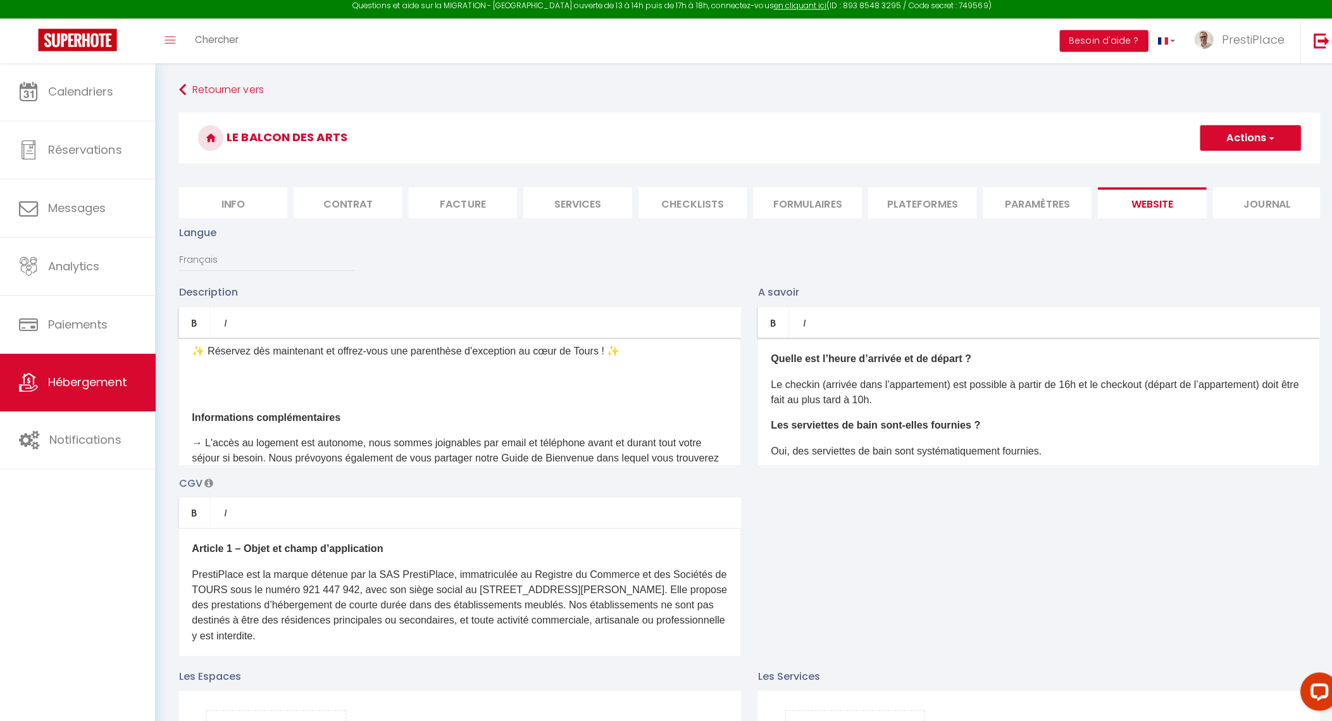
click at [341, 403] on p at bounding box center [456, 394] width 531 height 15
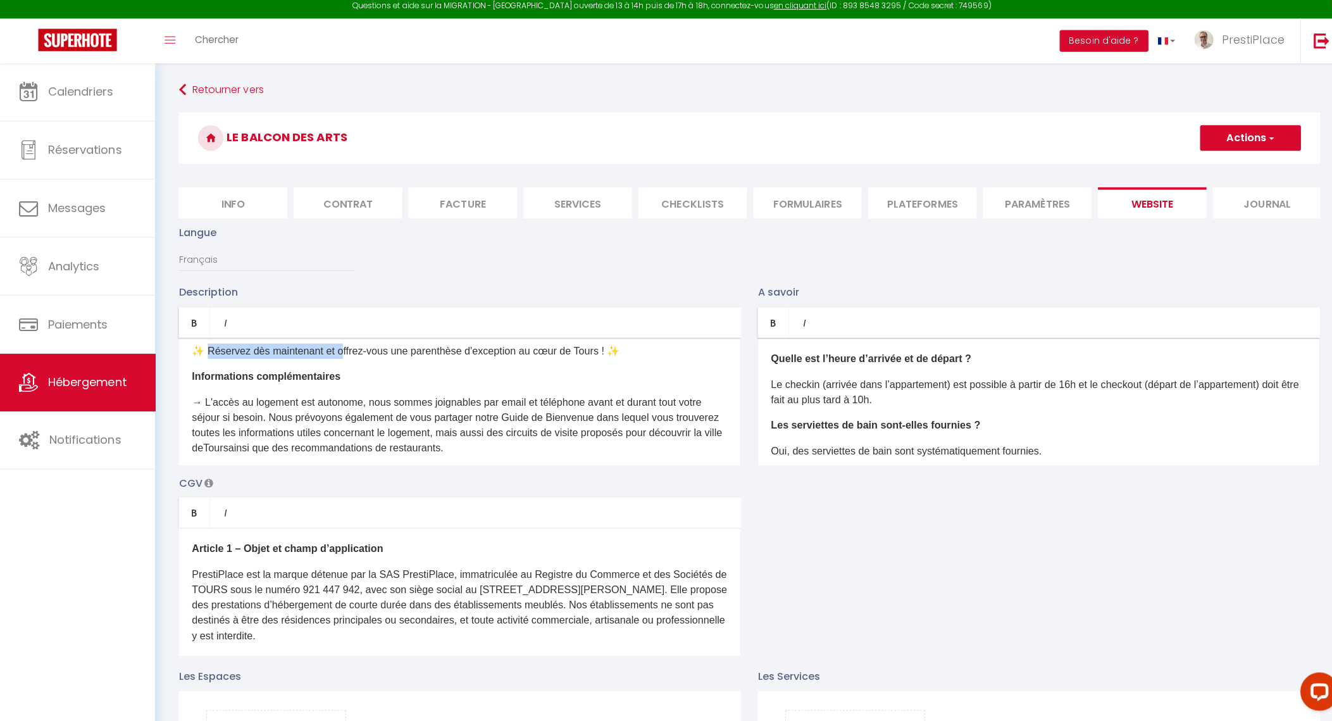
drag, startPoint x: 208, startPoint y: 394, endPoint x: 343, endPoint y: 394, distance: 134.8
click at [343, 362] on p "✨ Réservez dès maintenant et offrez-vous une parenthèse d'exception au cœur de …" at bounding box center [456, 354] width 531 height 15
click at [477, 362] on p "✨ Offrez-vous une parenthèse d'exception au cœur de Tours ! ✨" at bounding box center [456, 354] width 531 height 15
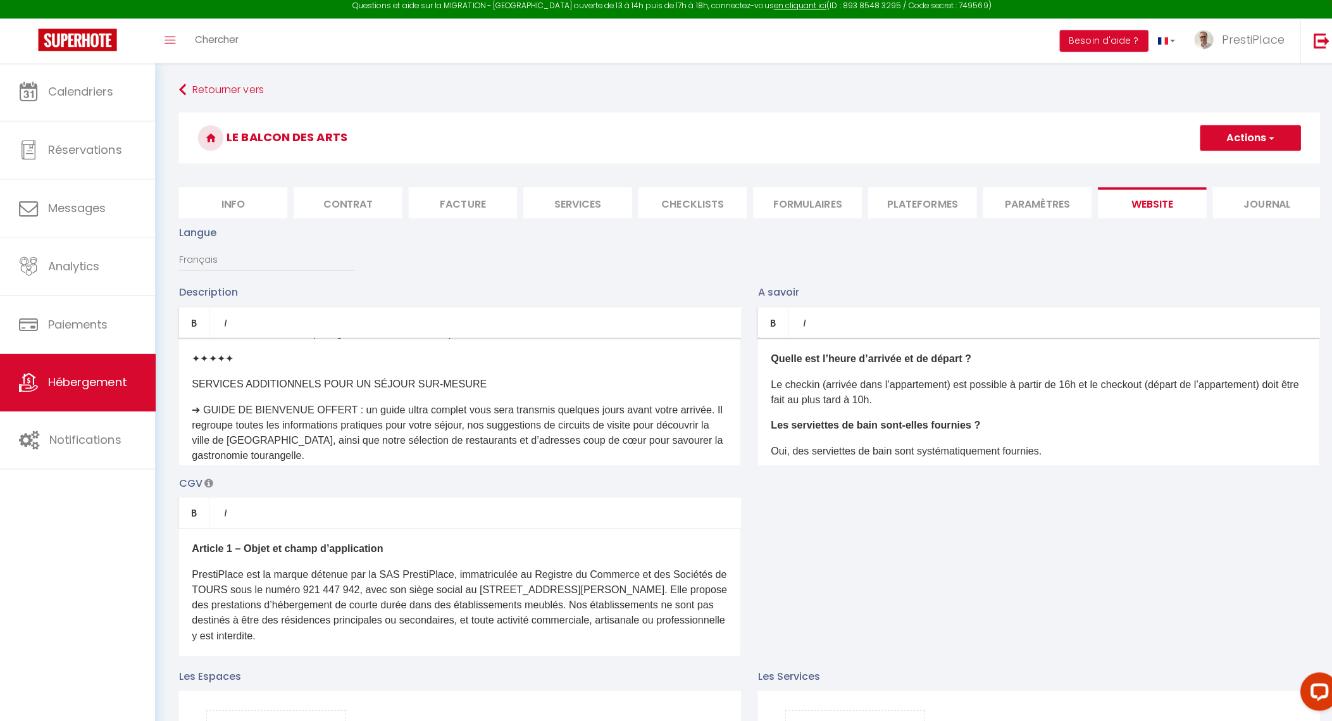
scroll to position [750, 0]
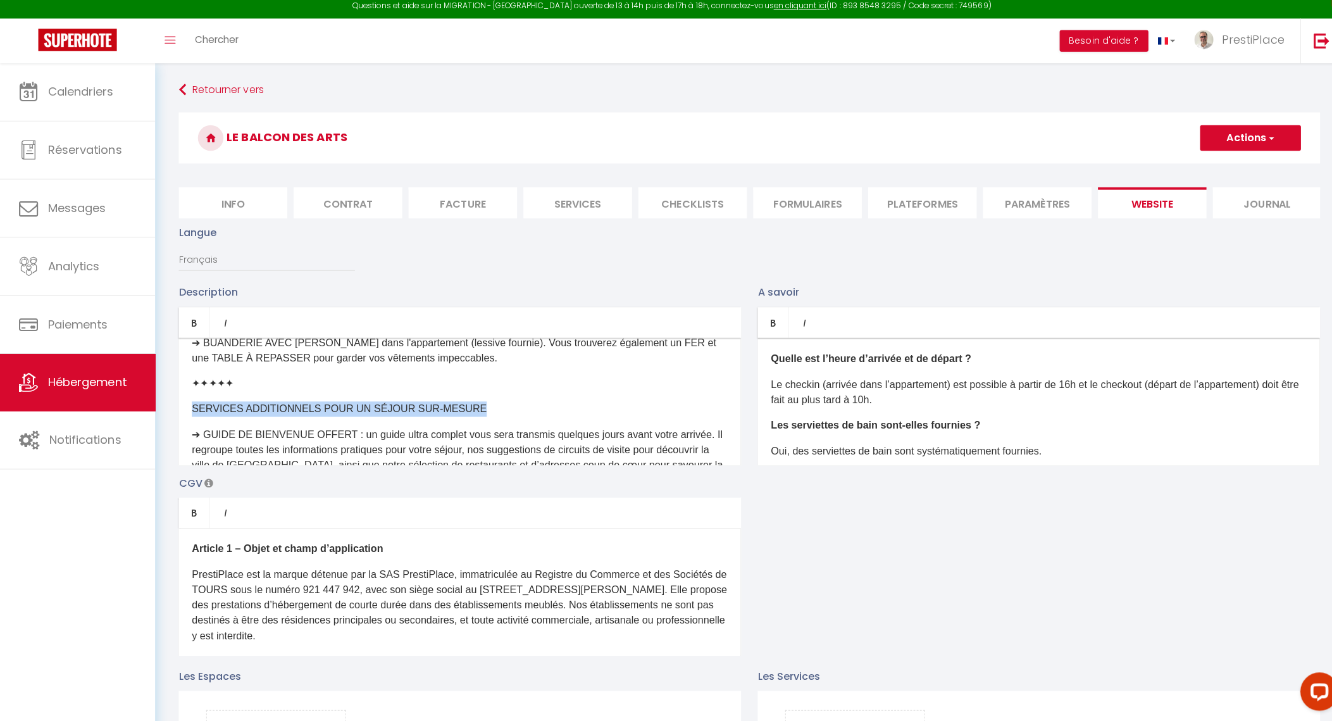
drag, startPoint x: 447, startPoint y: 447, endPoint x: 184, endPoint y: 454, distance: 263.4
click at [184, 454] on div "Prêt à vivre une expérience mémorable ? Découvrez notre appartement conçu par u…" at bounding box center [456, 404] width 558 height 127
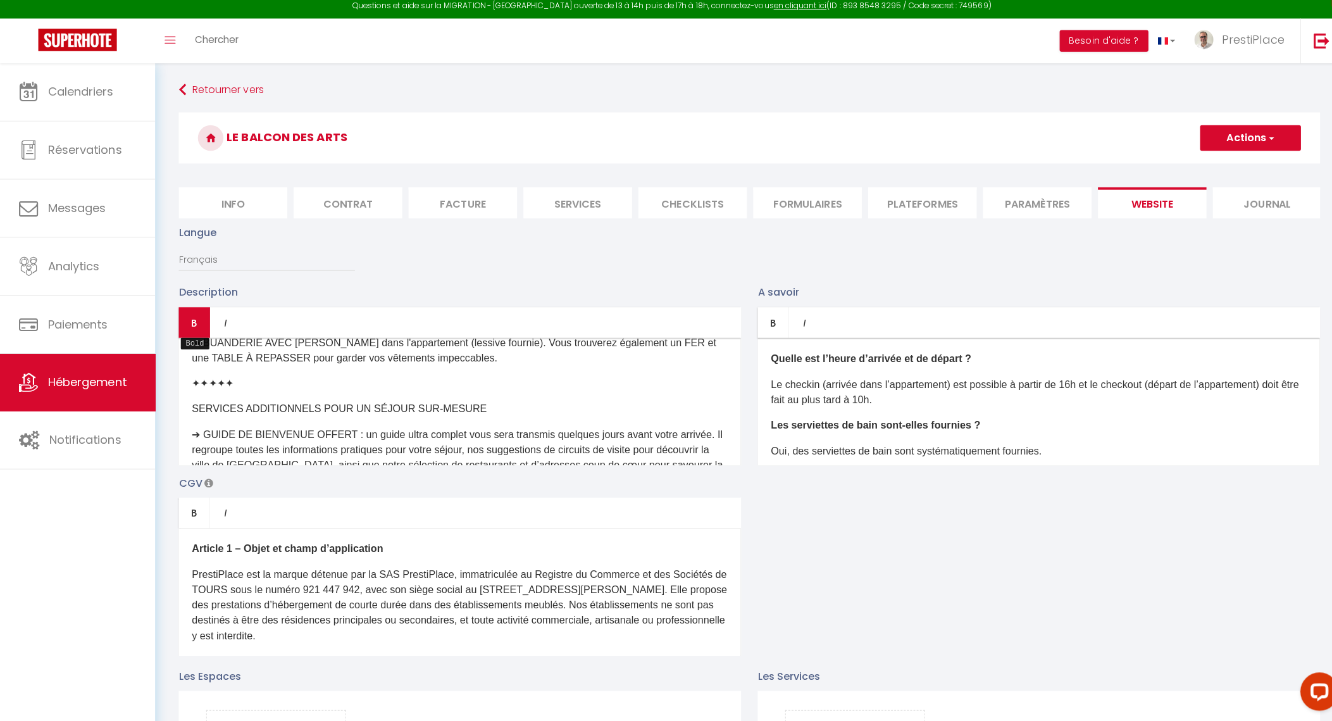
click at [199, 340] on link "Bold" at bounding box center [192, 326] width 31 height 30
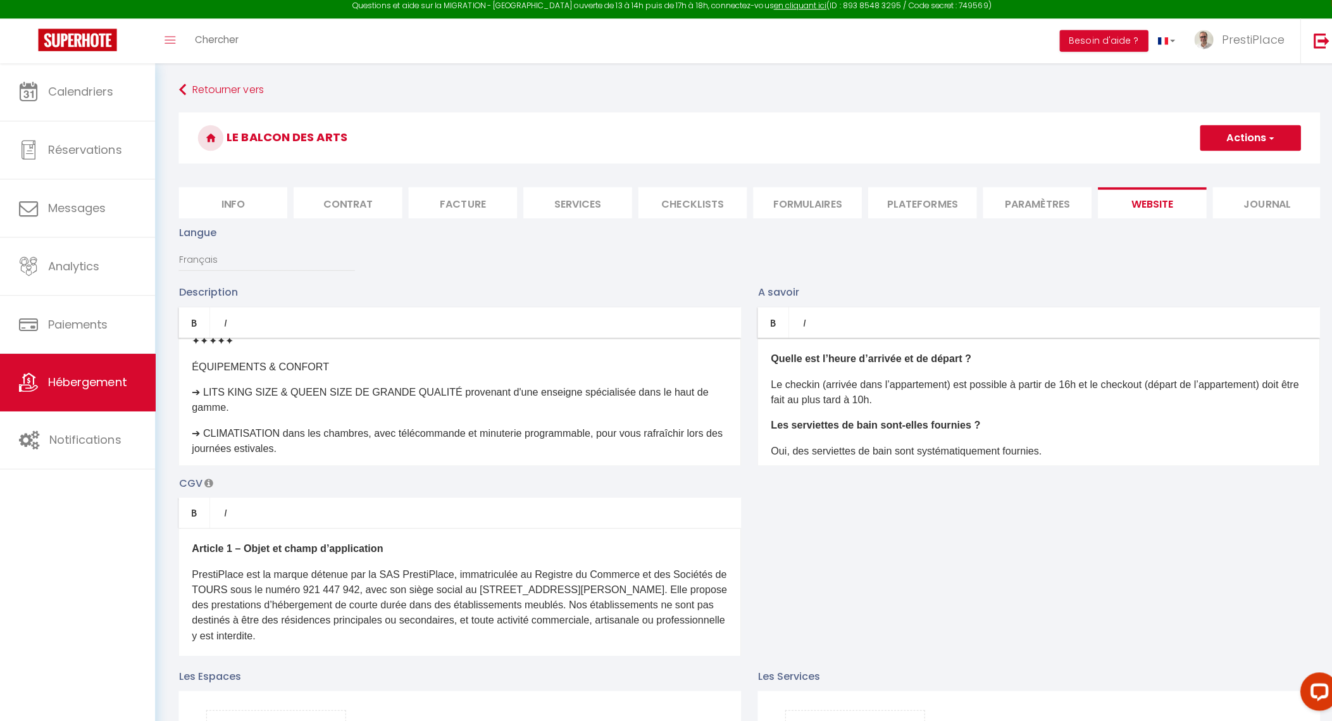
scroll to position [279, 0]
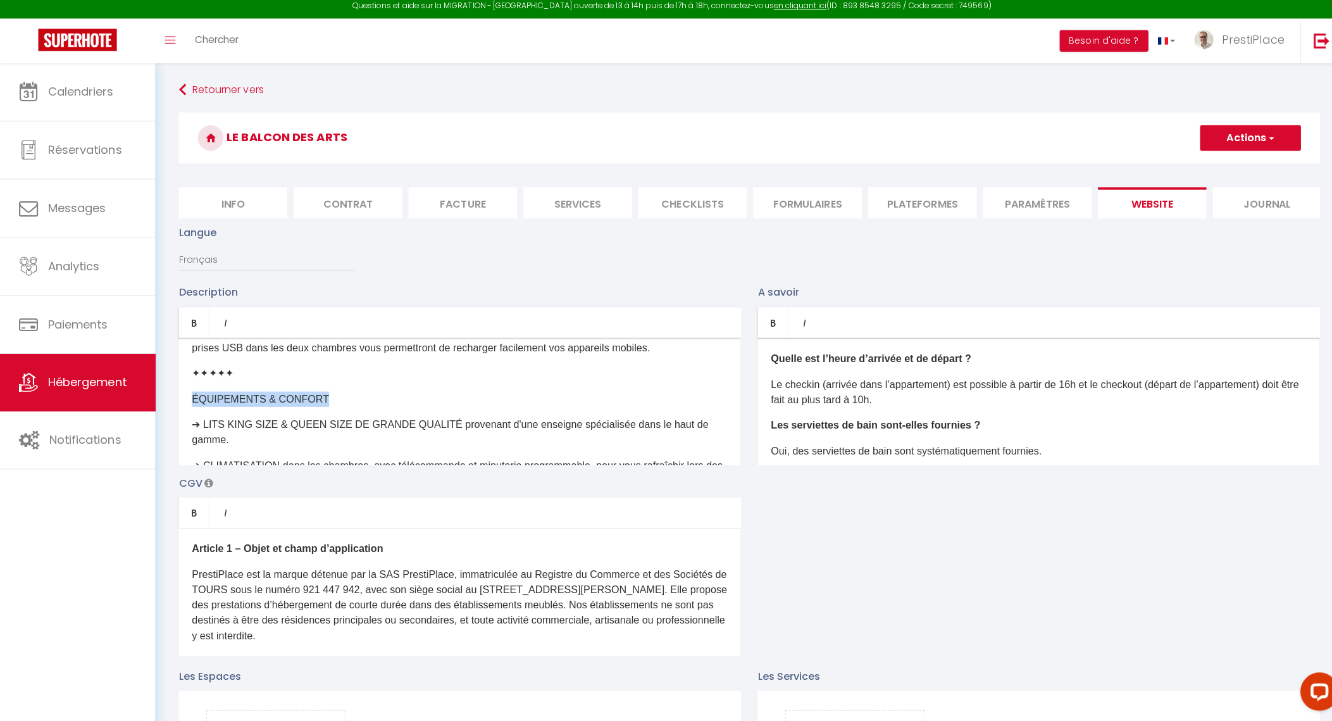
drag, startPoint x: 316, startPoint y: 442, endPoint x: 165, endPoint y: 442, distance: 151.9
click at [192, 331] on icon "Bold" at bounding box center [192, 326] width 10 height 10
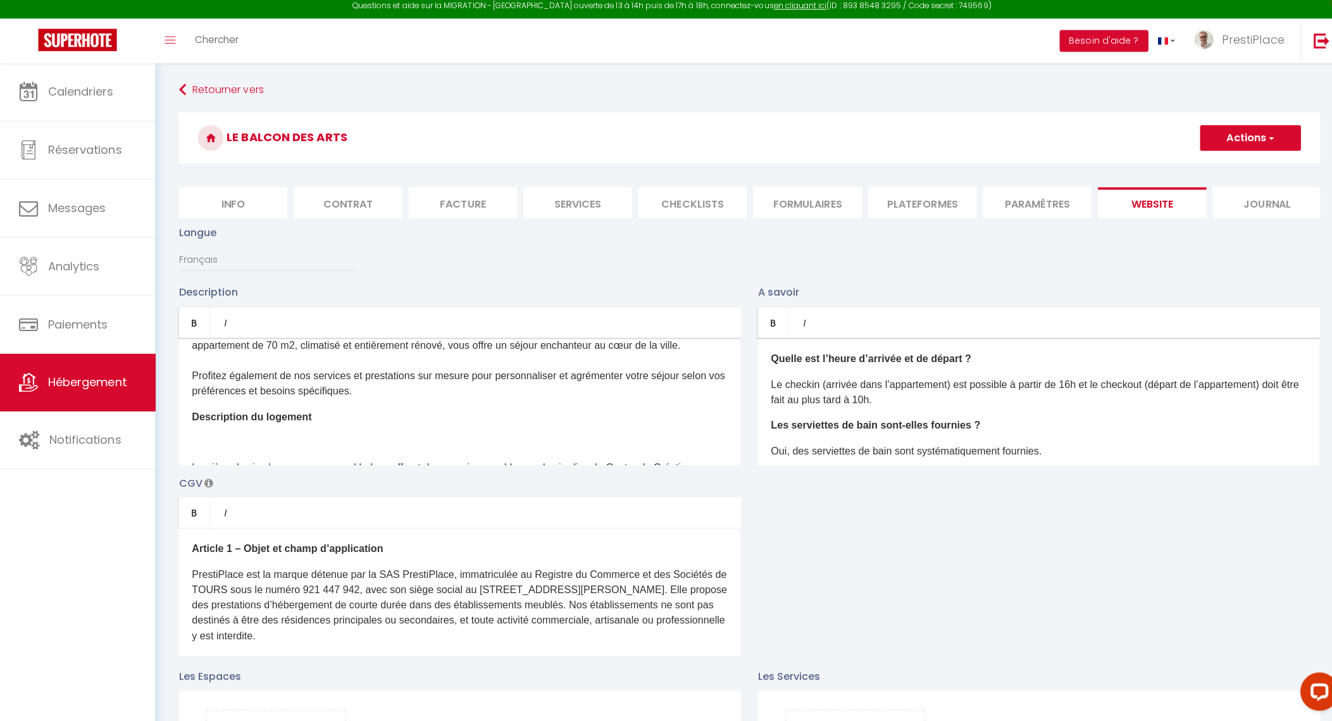
scroll to position [78, 0]
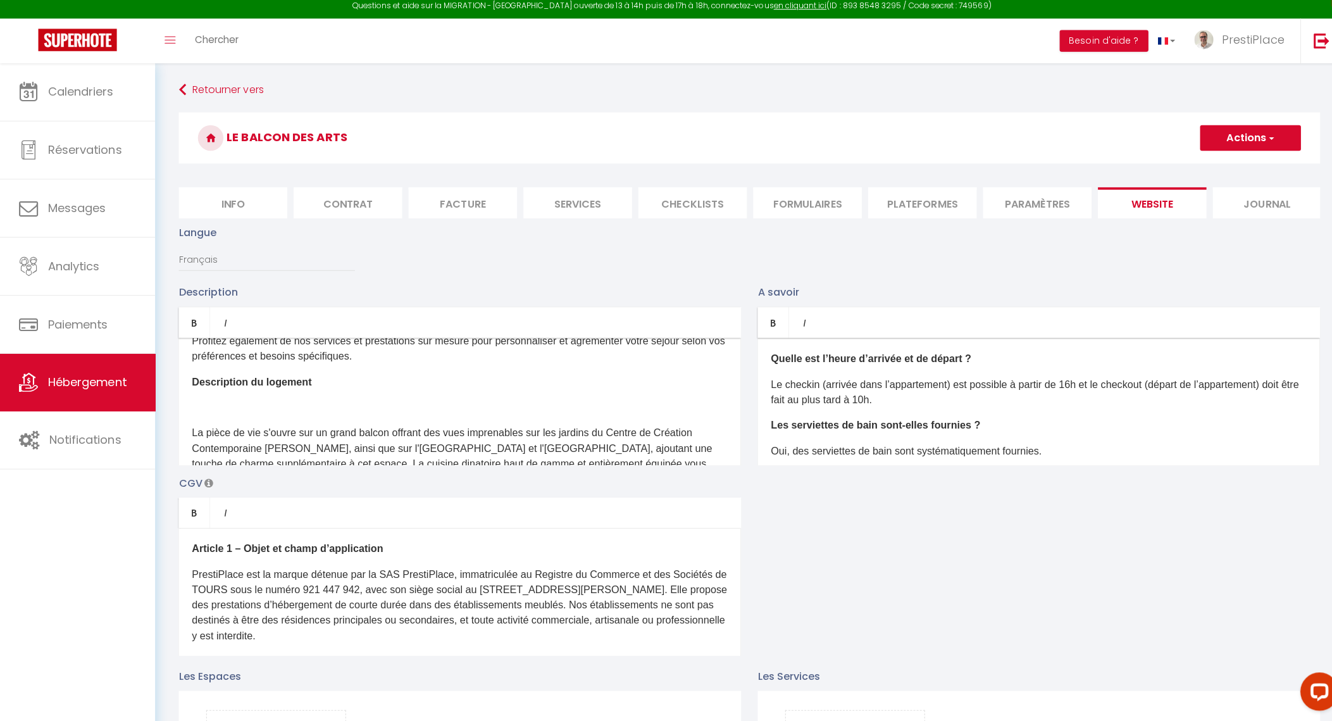
click at [354, 418] on p at bounding box center [456, 410] width 531 height 15
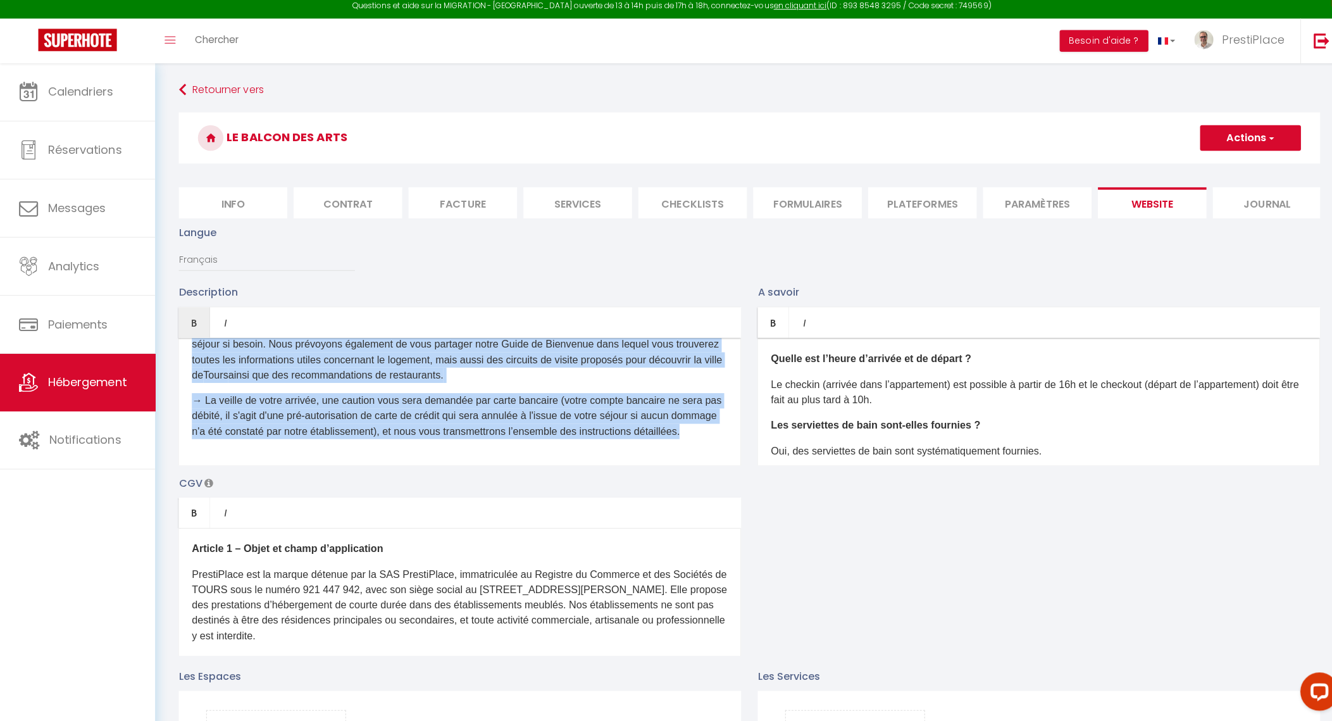
scroll to position [1076, 0]
drag, startPoint x: 192, startPoint y: 406, endPoint x: 555, endPoint y: 483, distance: 371.4
click at [555, 483] on div "Description Bold Italic Rich text editor Prêt à vivre une expérience mémorable …" at bounding box center [743, 472] width 1148 height 368
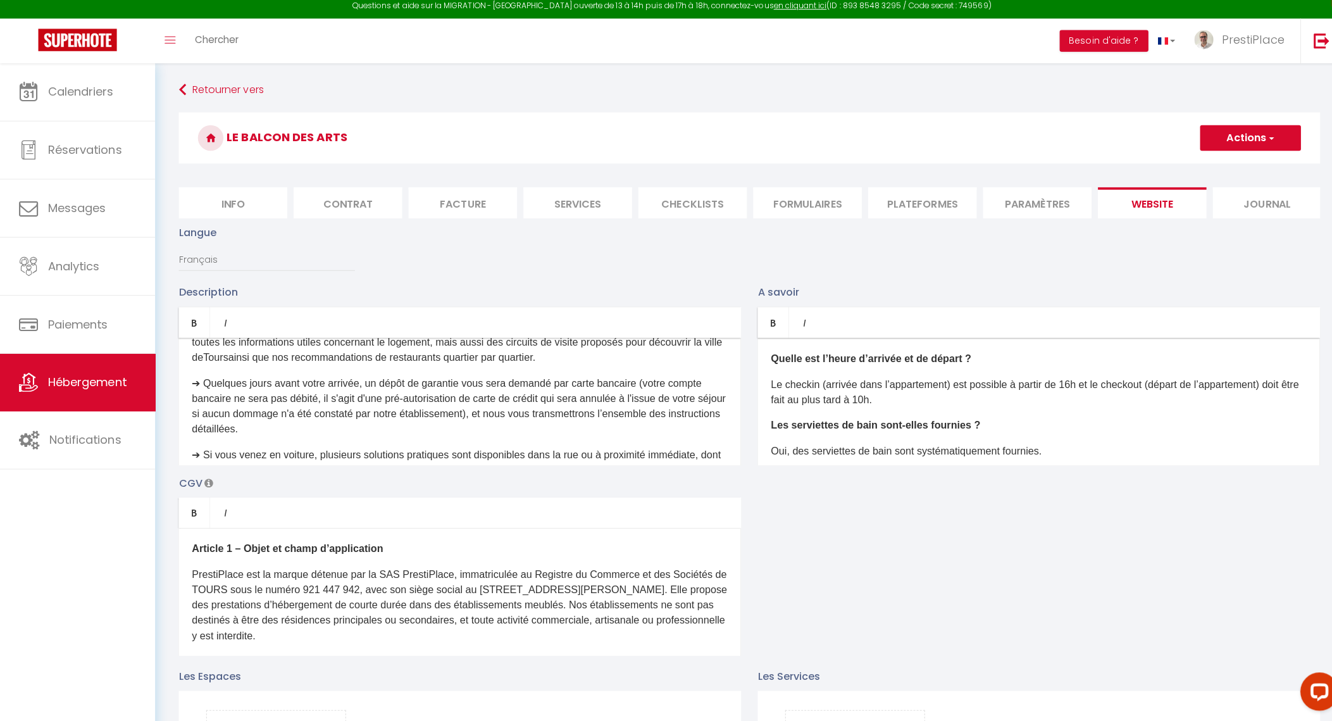
scroll to position [996, 0]
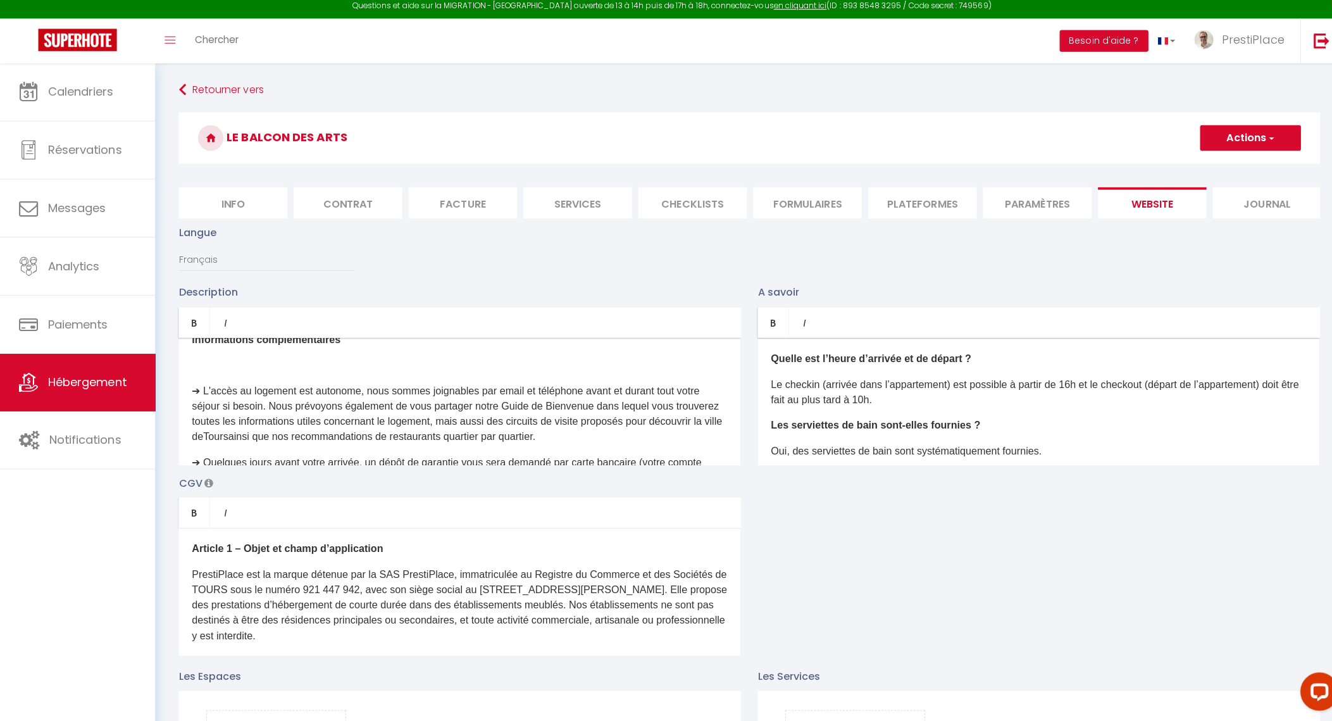
click at [255, 399] on div "Prêt à vivre une expérience mémorable ? Découvrez notre appartement conçu par u…" at bounding box center [456, 404] width 558 height 127
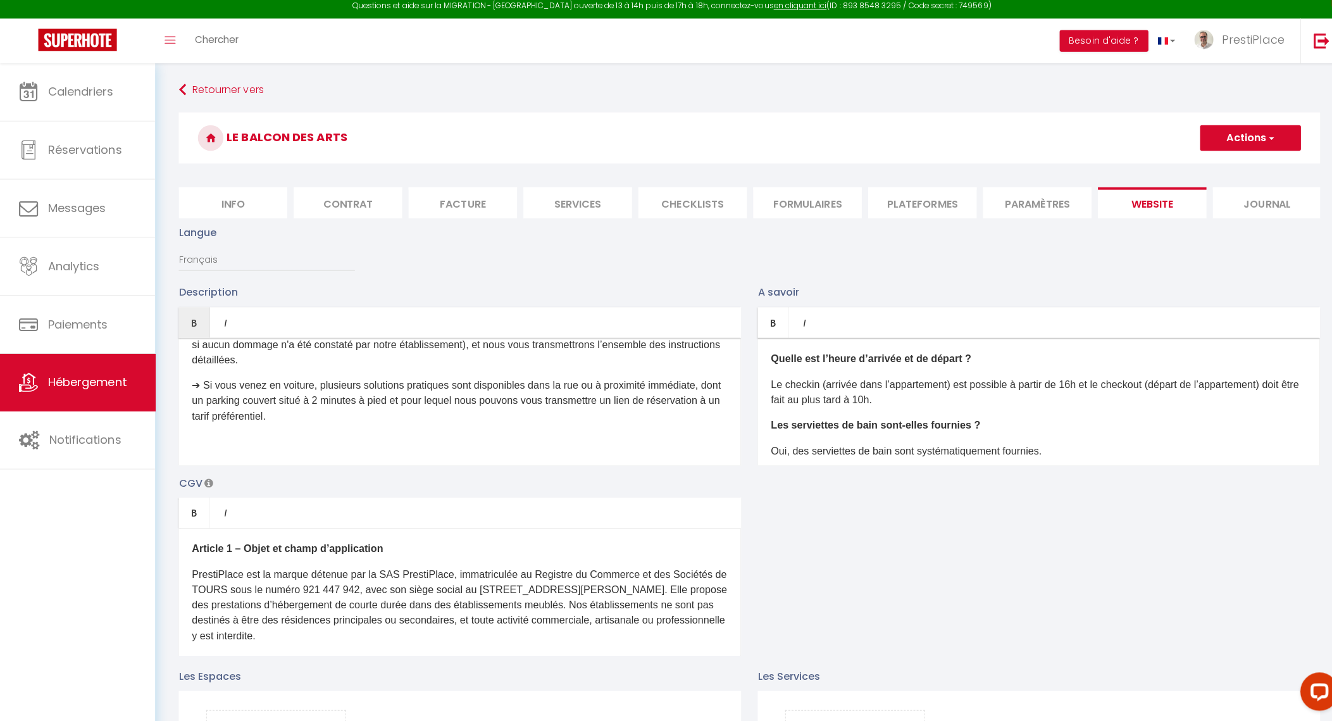
scroll to position [1153, 0]
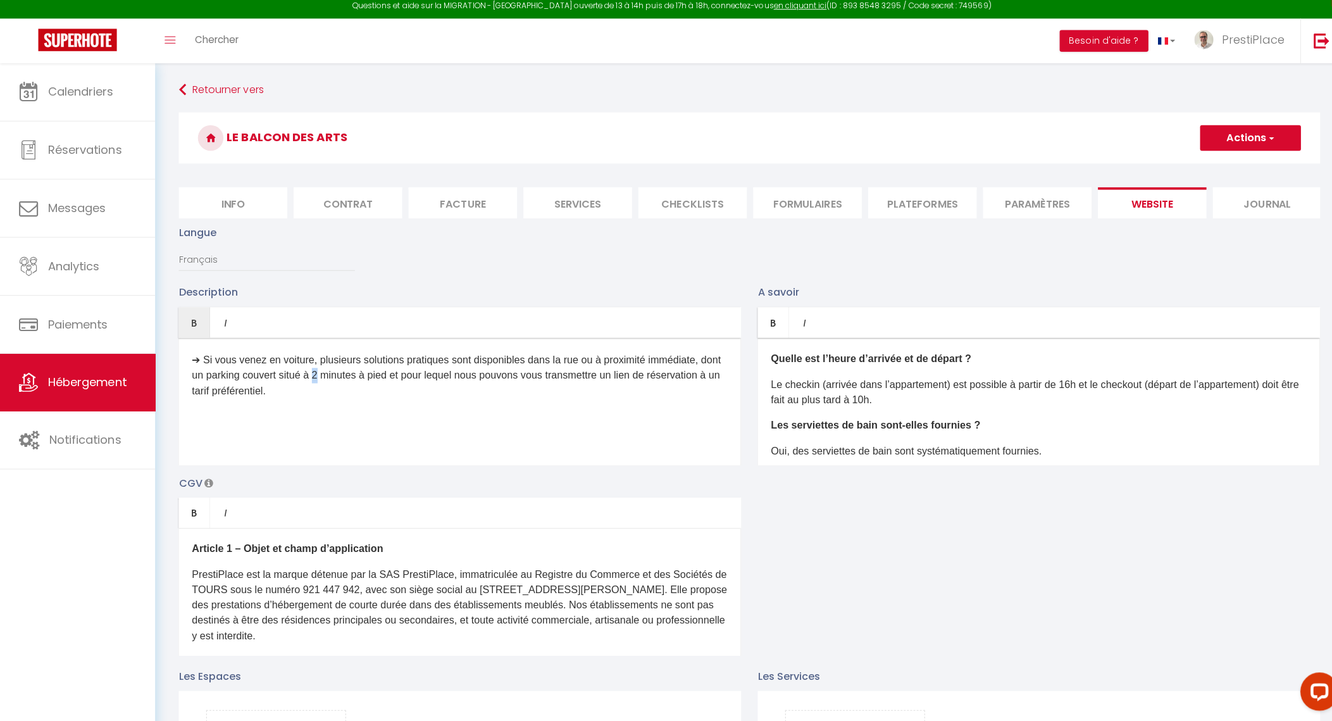
click at [336, 401] on p "➔ Si vous venez en voiture, plusieurs solutions pratiques sont disponibles dans…" at bounding box center [456, 379] width 531 height 46
click at [445, 442] on p at bounding box center [456, 434] width 531 height 15
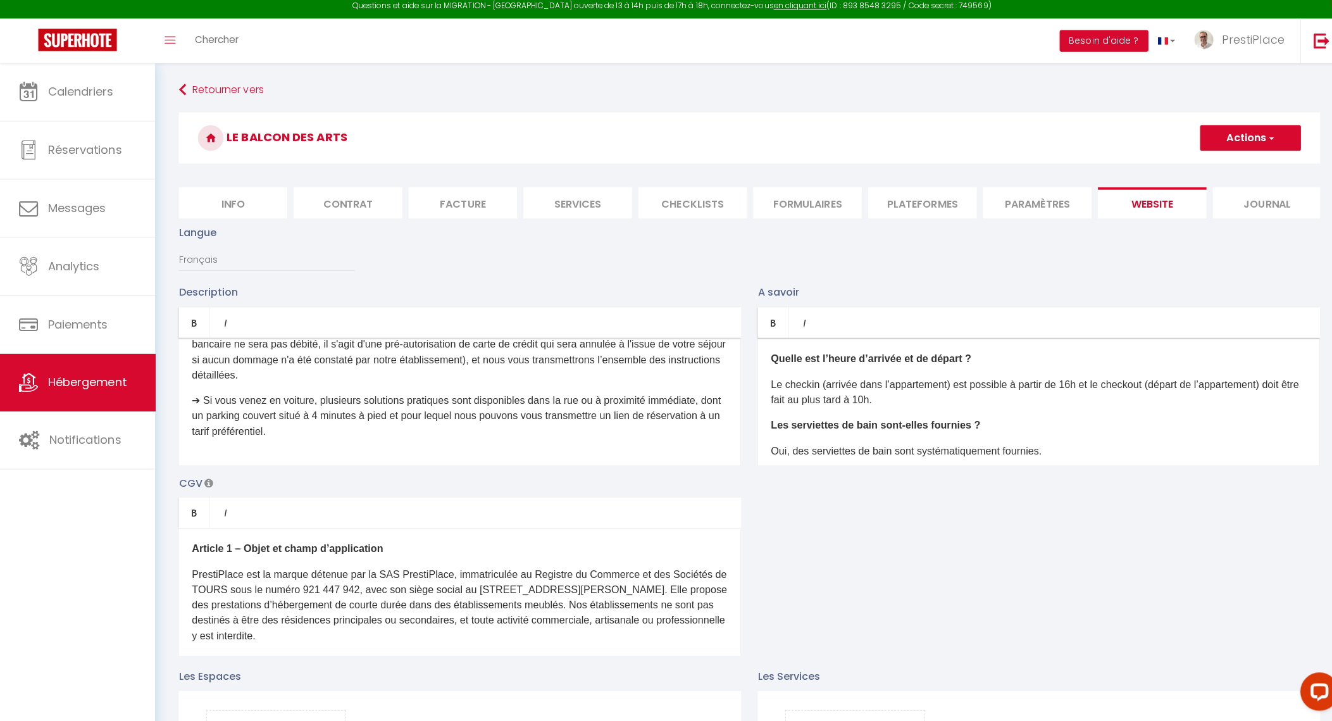
scroll to position [1132, 0]
click at [420, 460] on div "Prêt à vivre une expérience mémorable ? Découvrez notre appartement conçu par u…" at bounding box center [456, 404] width 558 height 127
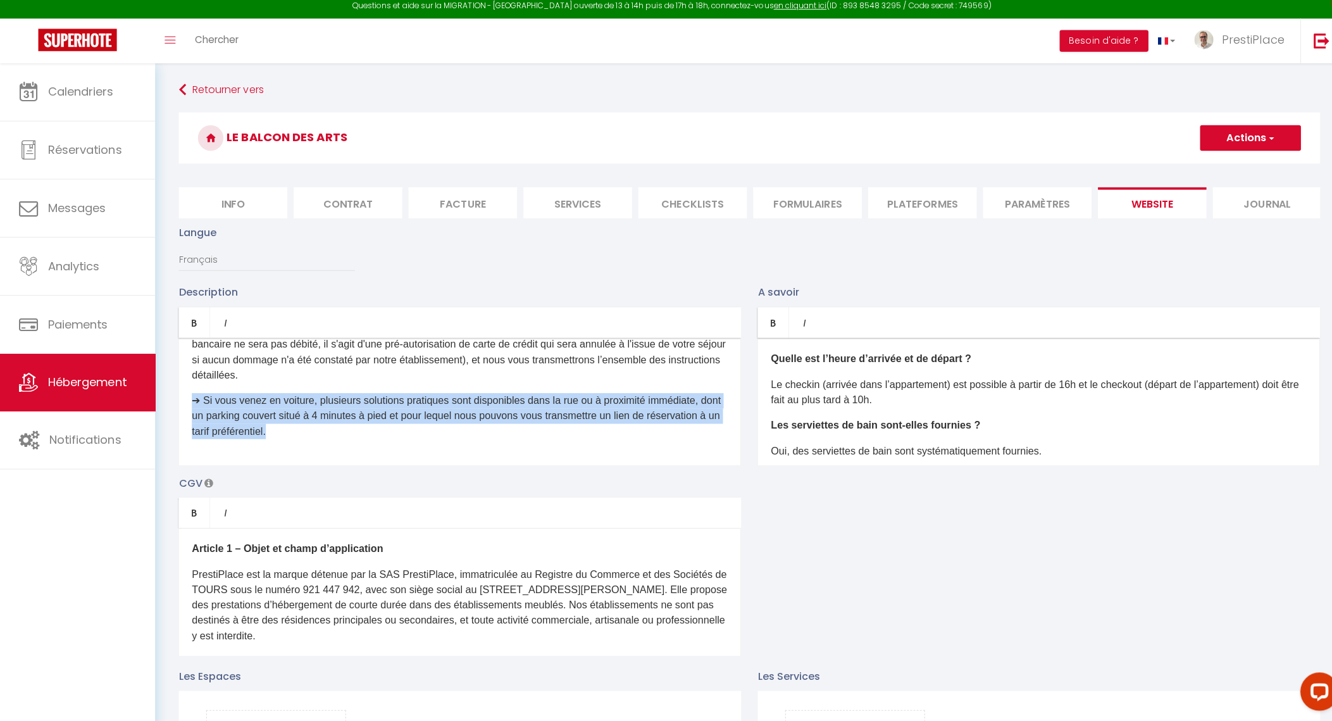
drag, startPoint x: 458, startPoint y: 447, endPoint x: 180, endPoint y: 421, distance: 279.1
click at [180, 421] on div "Prêt à vivre une expérience mémorable ? Découvrez notre appartement conçu par u…" at bounding box center [456, 404] width 558 height 127
copy p "➔ Si vous venez en voiture, plusieurs solutions pratiques sont disponibles dans…"
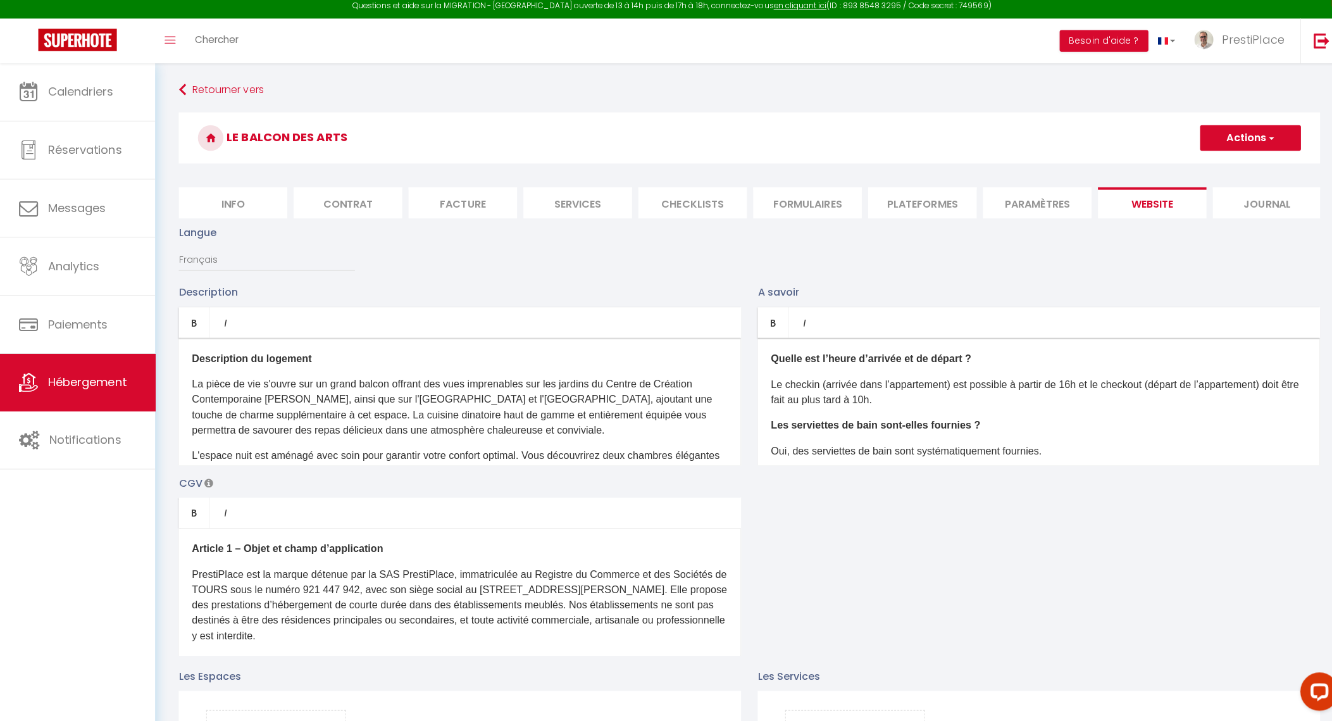
scroll to position [0, 0]
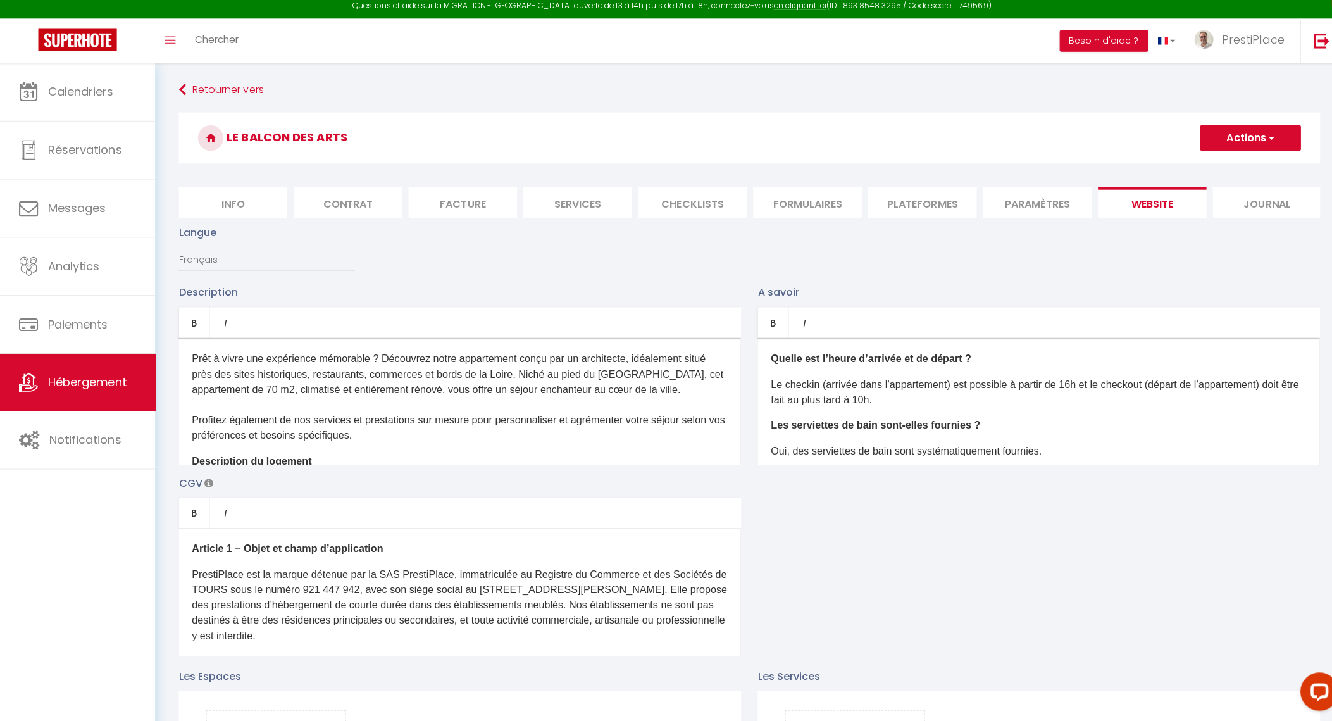
click at [1235, 145] on button "Actions" at bounding box center [1240, 142] width 100 height 25
click at [1227, 171] on input "Enregistrer" at bounding box center [1225, 171] width 47 height 13
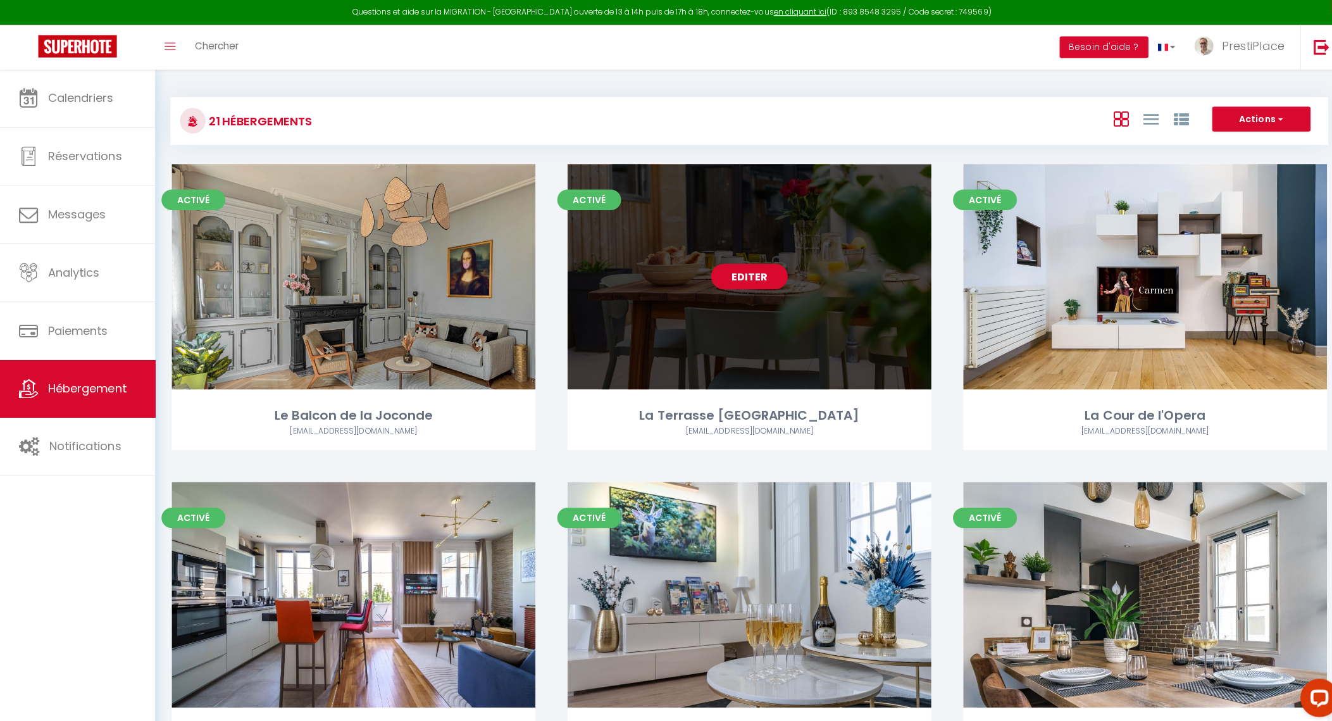
click at [763, 279] on link "Editer" at bounding box center [743, 273] width 76 height 25
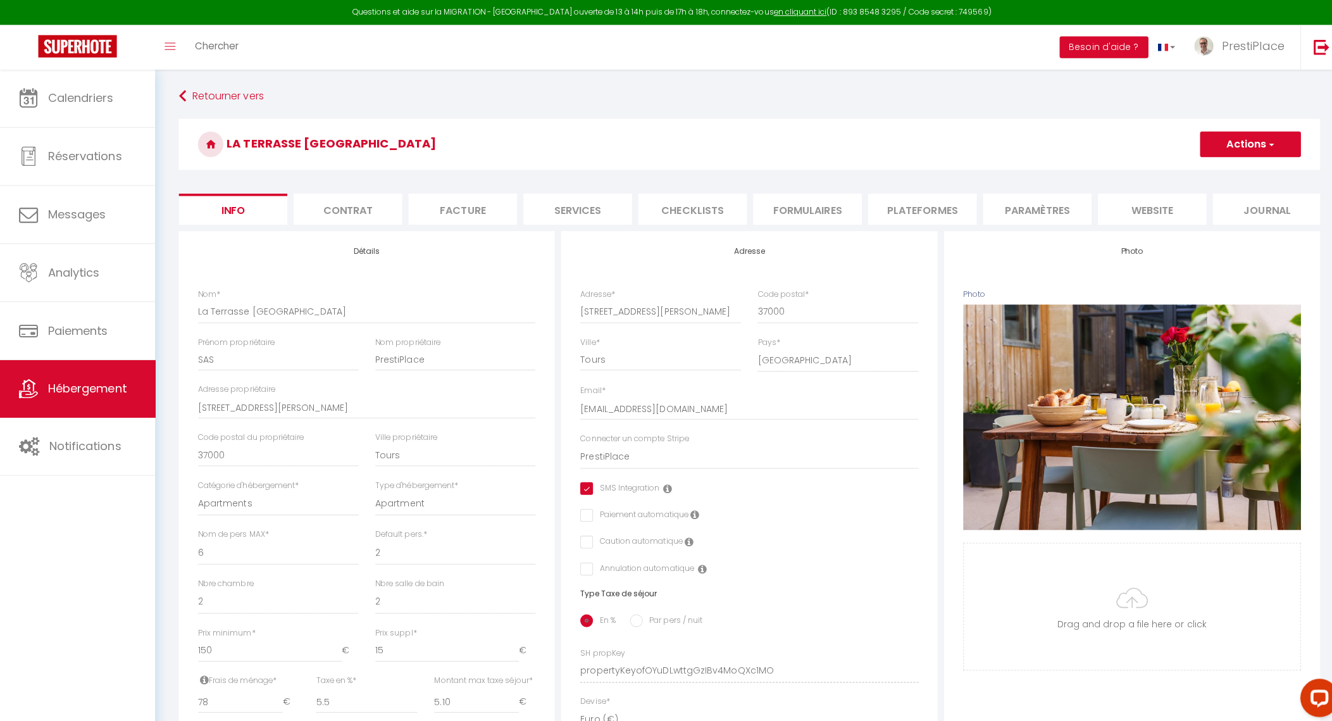
click at [1139, 209] on li "website" at bounding box center [1143, 207] width 108 height 31
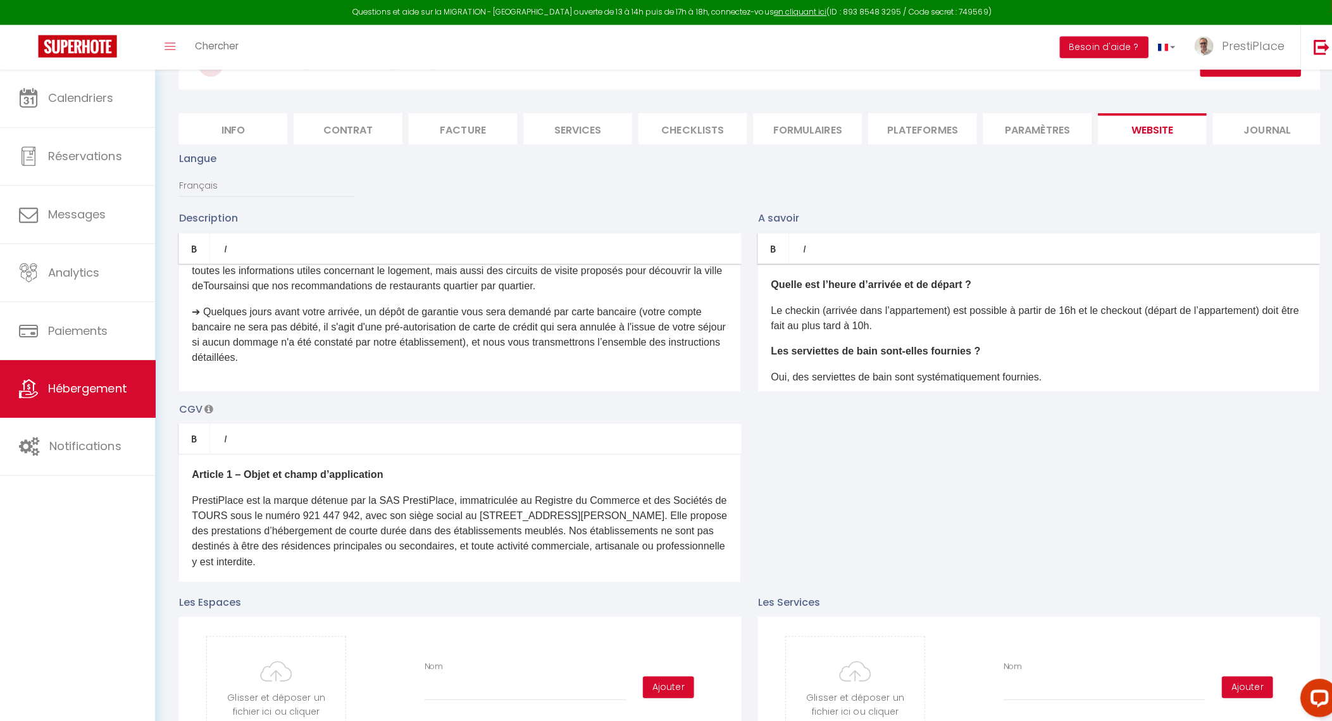
scroll to position [78, 0]
click at [365, 378] on div "À la recherche d'un séjour inoubliable à Tours ? Découvrez notre nouvel apparte…" at bounding box center [456, 326] width 558 height 127
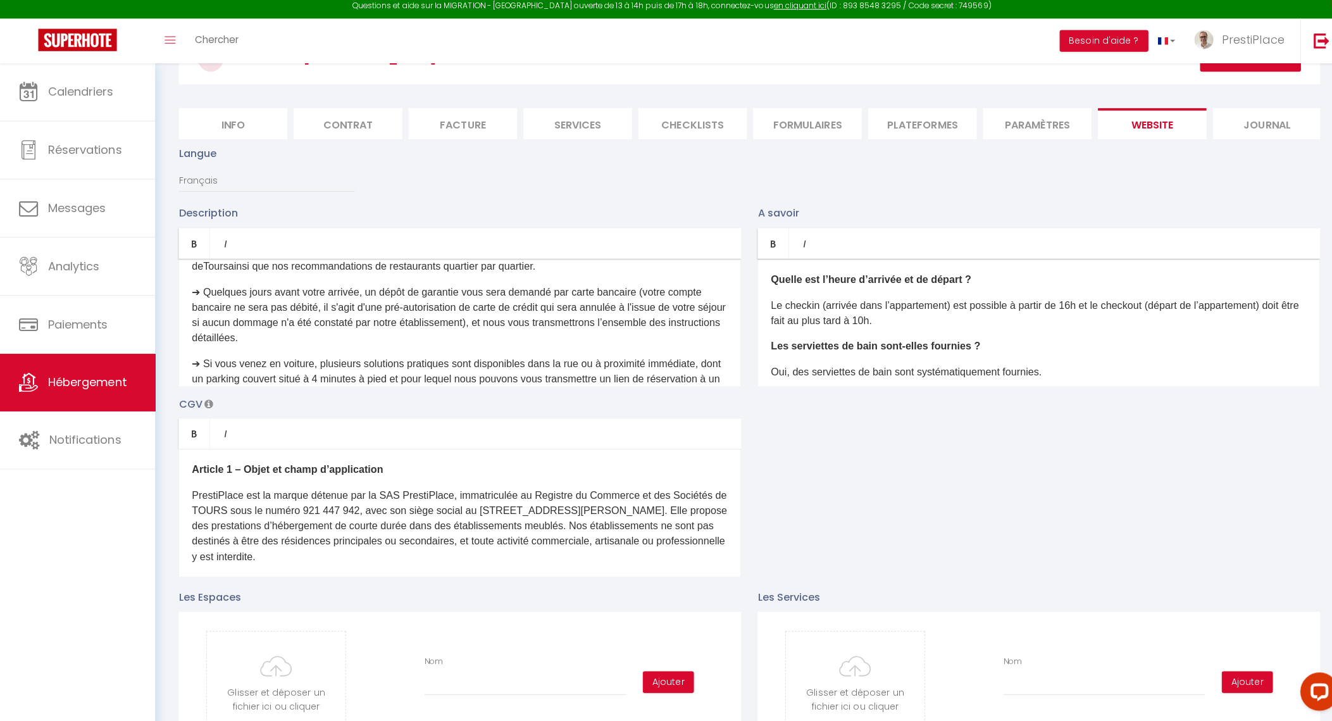
scroll to position [1152, 0]
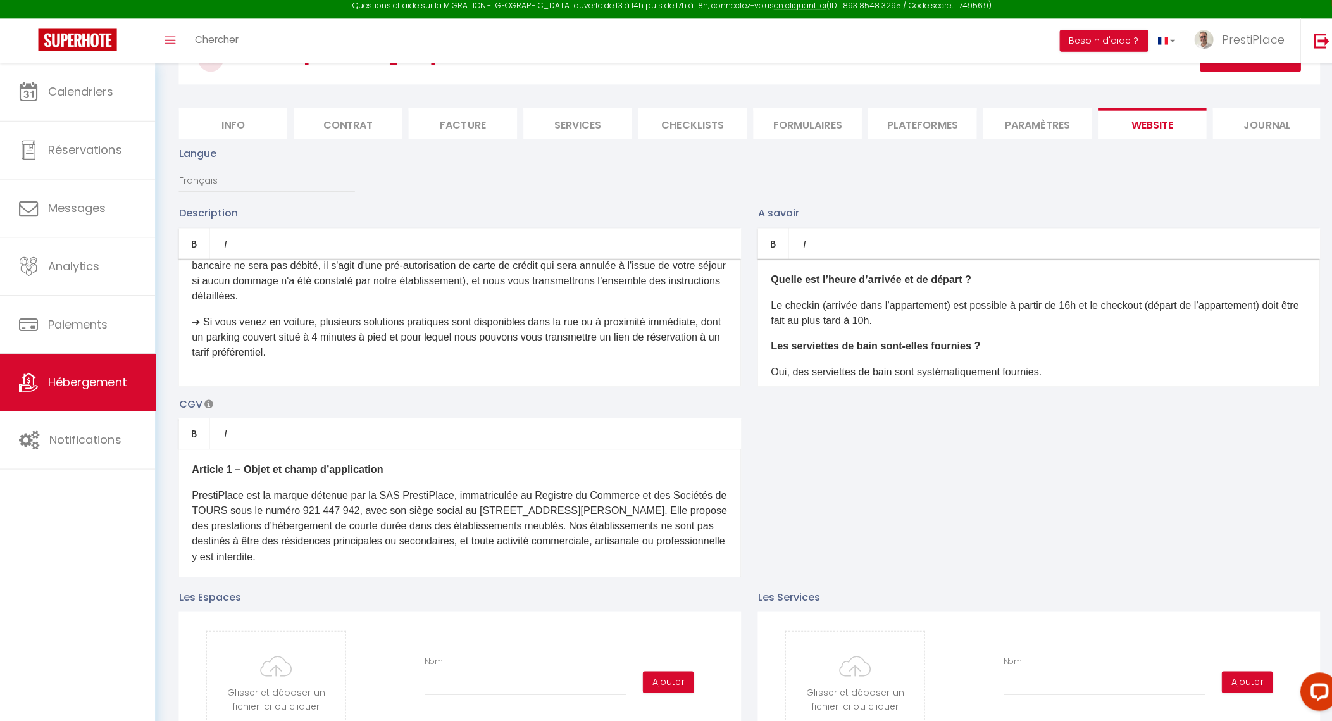
click at [487, 389] on div "À la recherche d'un séjour inoubliable à Tours ? Découvrez notre nouvel apparte…" at bounding box center [456, 326] width 558 height 127
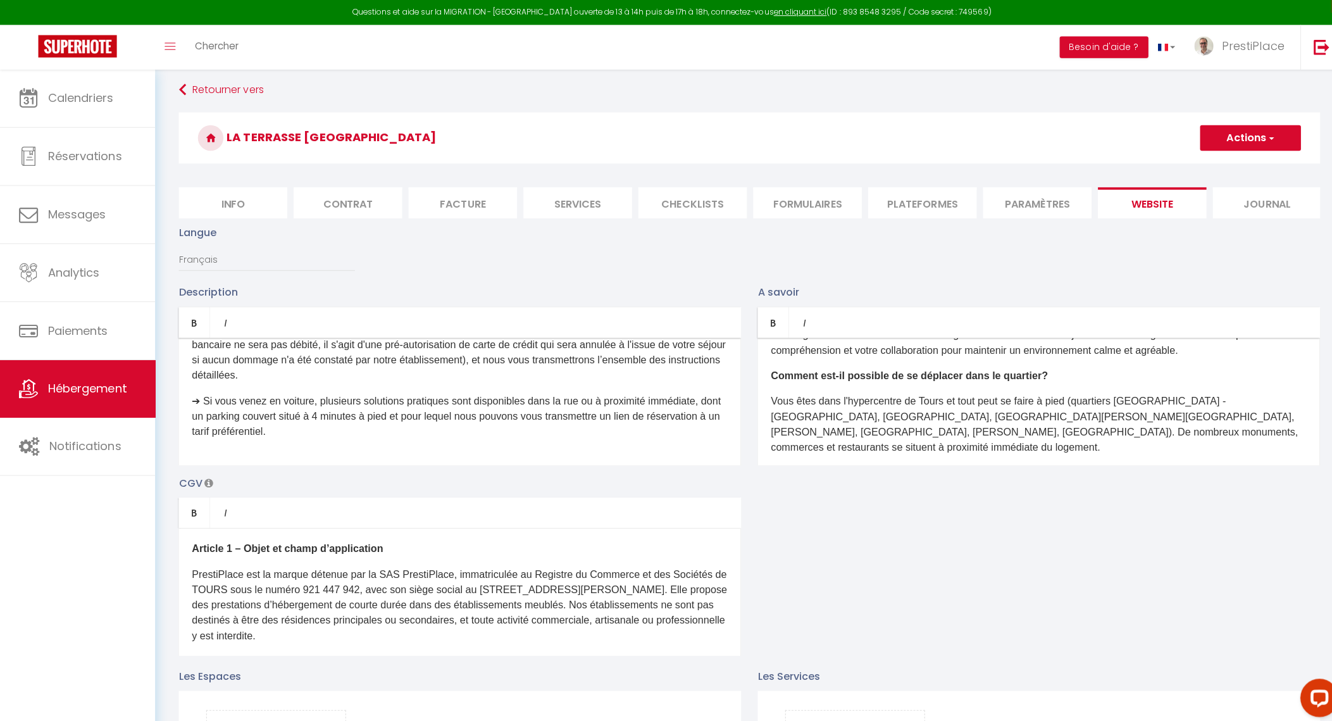
scroll to position [0, 0]
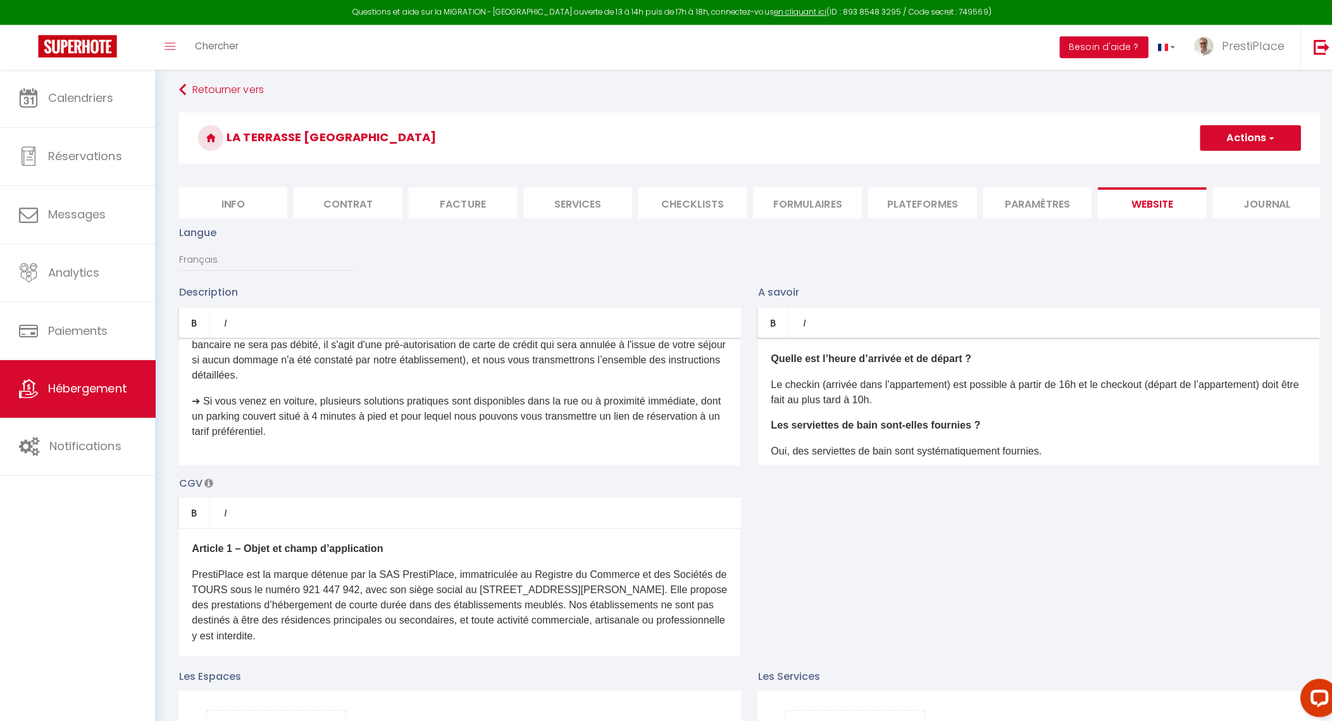
click at [421, 435] on p "➔ Si vous venez en voiture, plusieurs solutions pratiques sont disponibles dans…" at bounding box center [456, 413] width 531 height 46
click at [339, 420] on p "➔ Si vous venez en voiture, plusieurs solutions pratiques sont disponibles dans…" at bounding box center [456, 413] width 531 height 46
click at [225, 425] on p "➔ Si vous venez en voiture, plusieurs solutions pratiques sont disponibles dans…" at bounding box center [456, 413] width 531 height 46
click at [478, 425] on p "➔ Si vous venez en voiture, plusieurs solutions pratiques sont disponibles dans…" at bounding box center [456, 413] width 531 height 46
click at [628, 435] on p "➔ Si vous venez en voiture, plusieurs solutions pratiques sont disponibles dans…" at bounding box center [456, 413] width 531 height 46
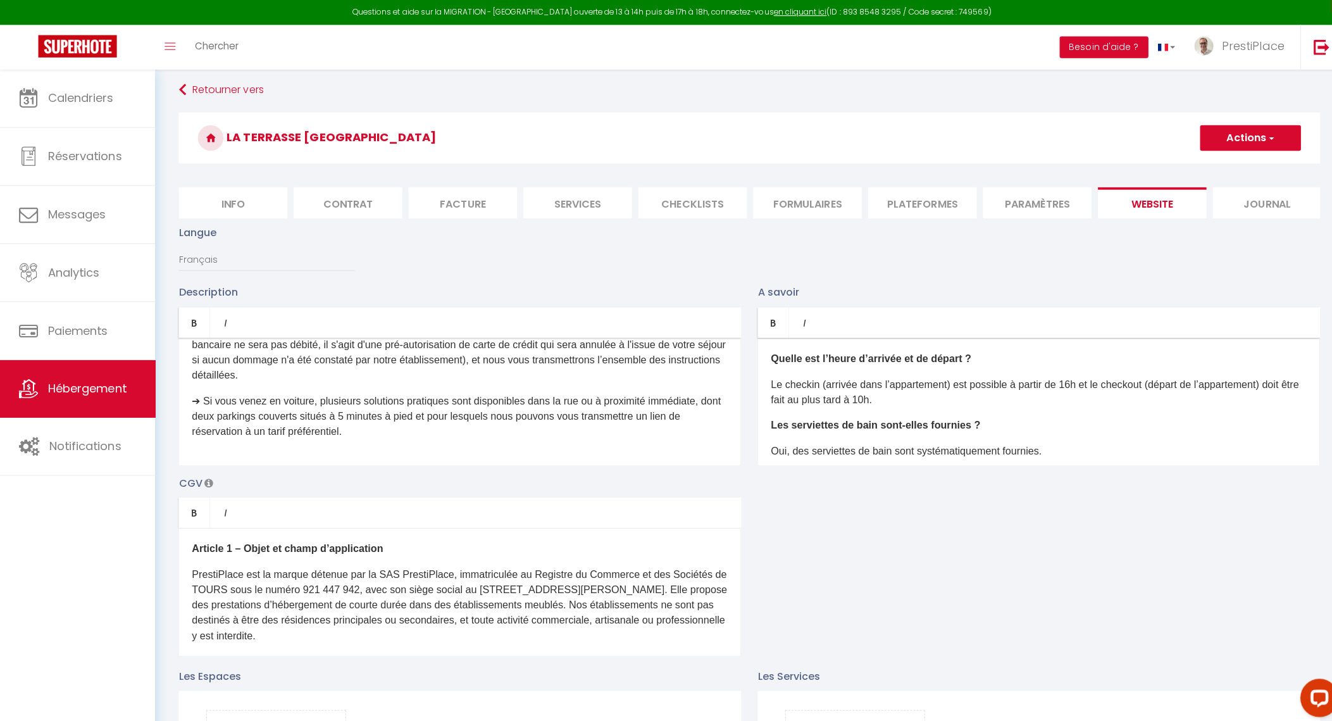
click at [628, 435] on p "➔ Si vous venez en voiture, plusieurs solutions pratiques sont disponibles dans…" at bounding box center [456, 413] width 531 height 46
click at [1231, 134] on button "Actions" at bounding box center [1240, 136] width 100 height 25
click at [1223, 163] on input "Enregistrer" at bounding box center [1225, 164] width 47 height 13
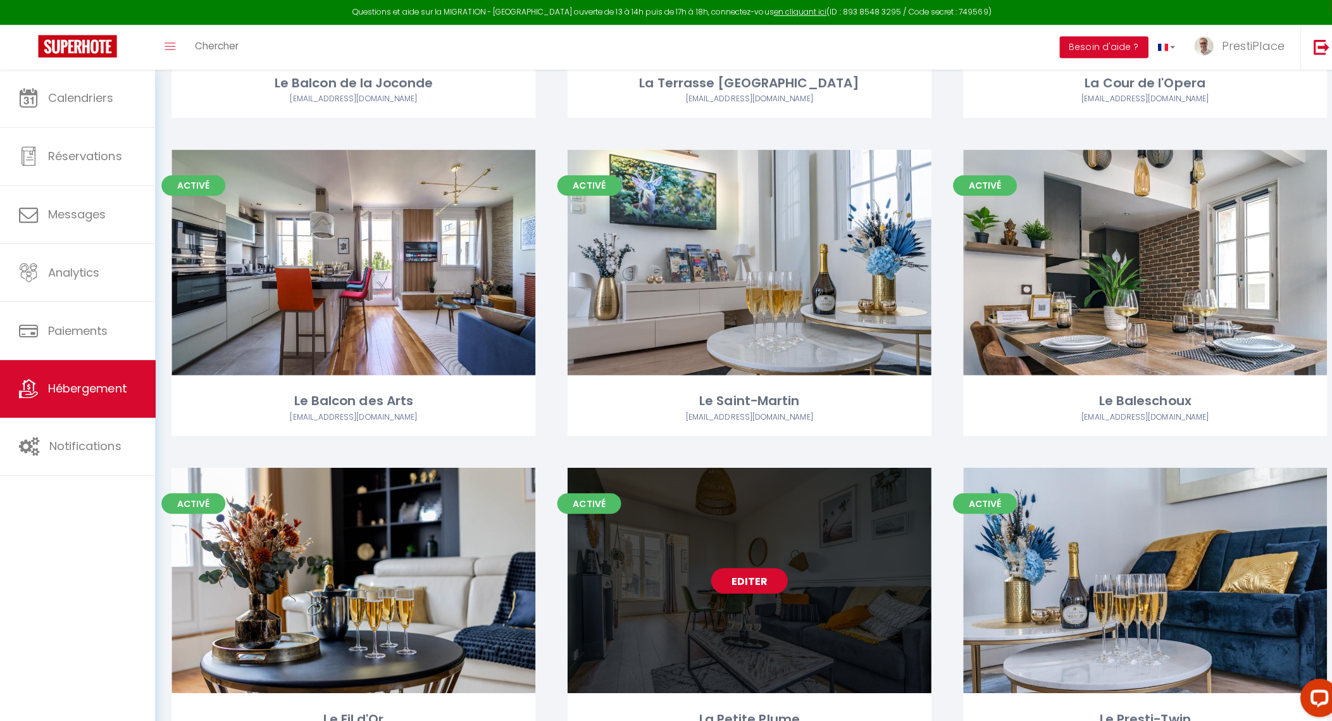
scroll to position [320, 0]
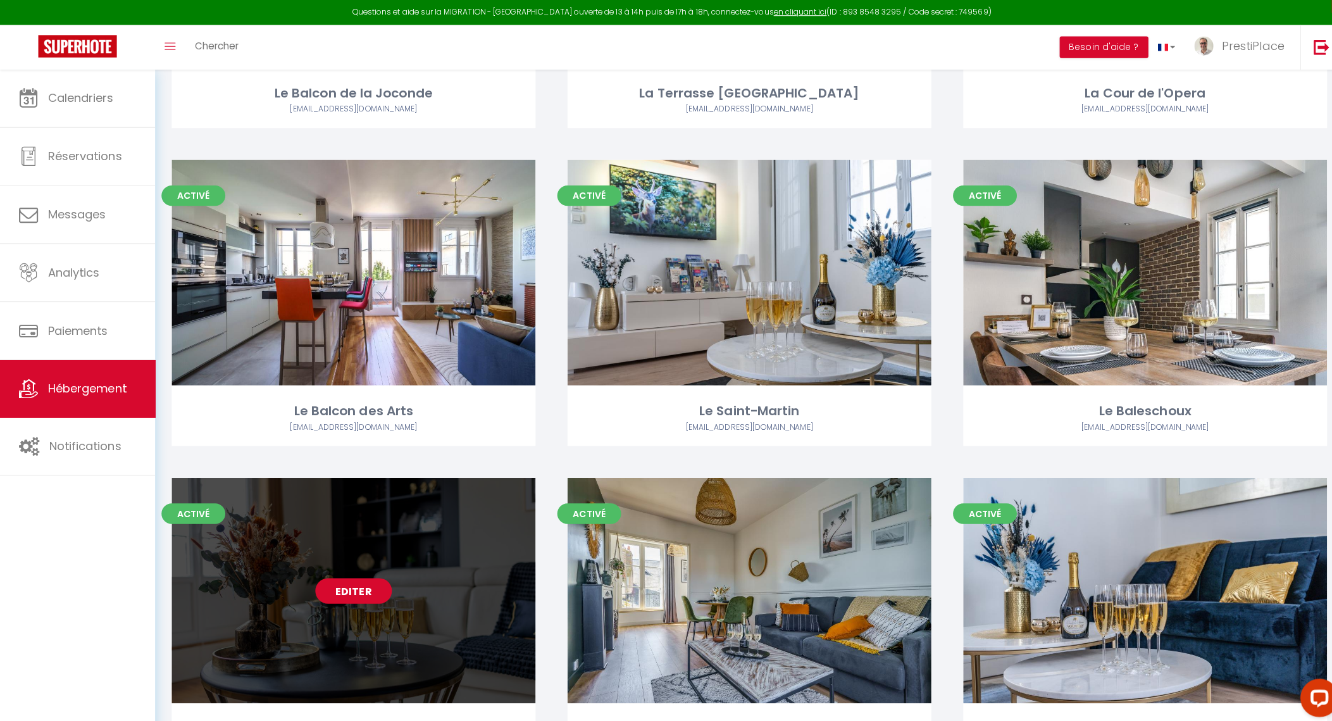
click at [344, 591] on link "Editer" at bounding box center [351, 585] width 76 height 25
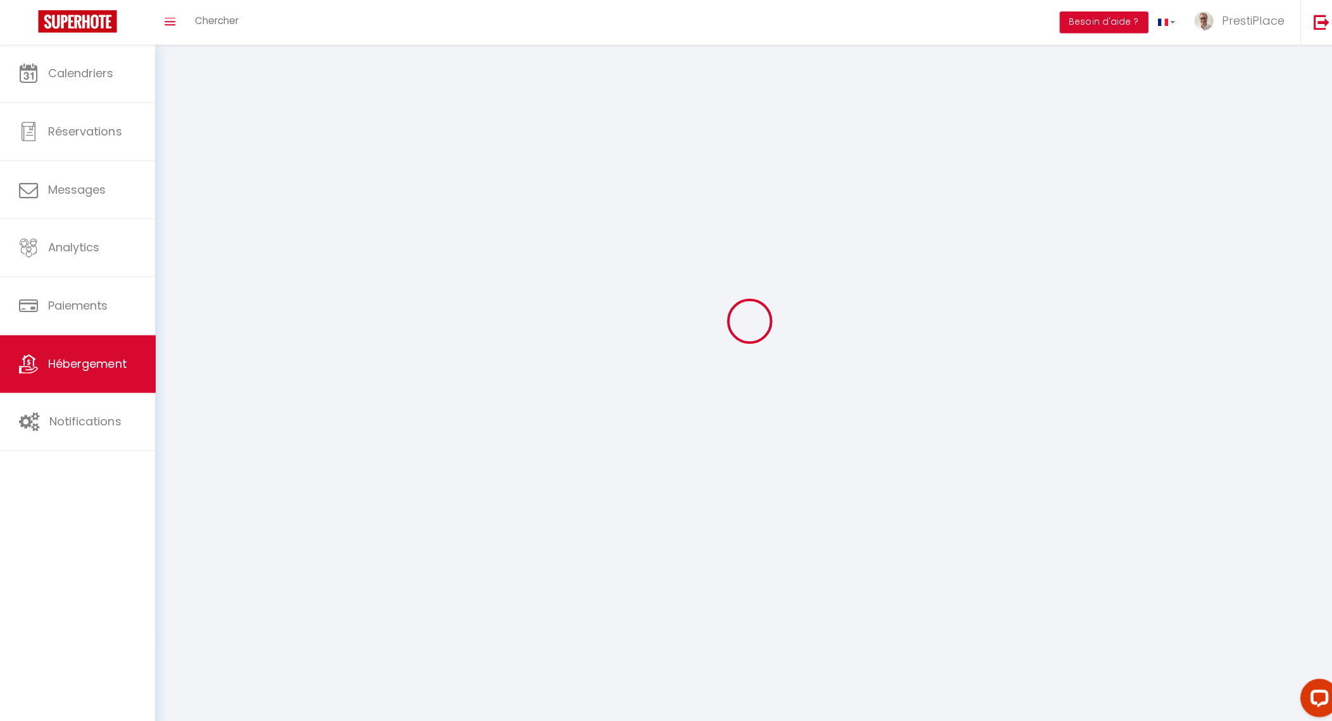
scroll to position [69, 0]
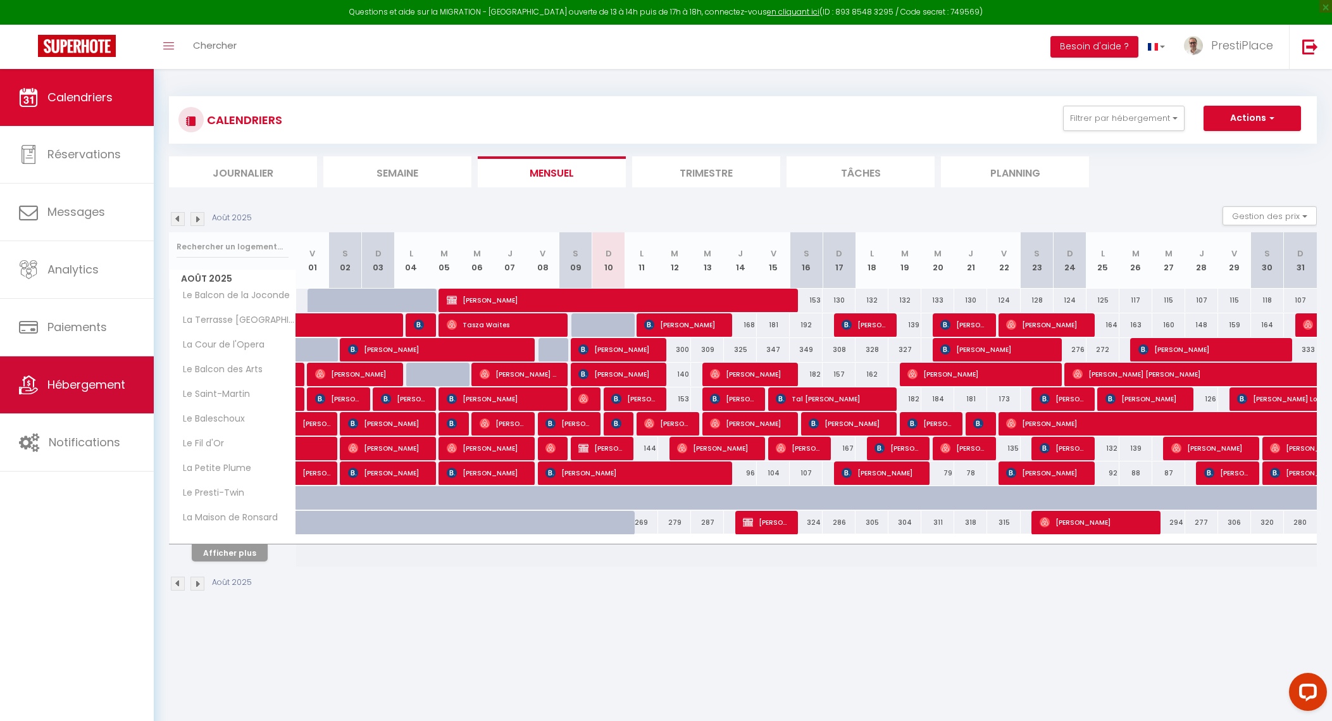
click at [75, 391] on span "Hébergement" at bounding box center [86, 385] width 78 height 16
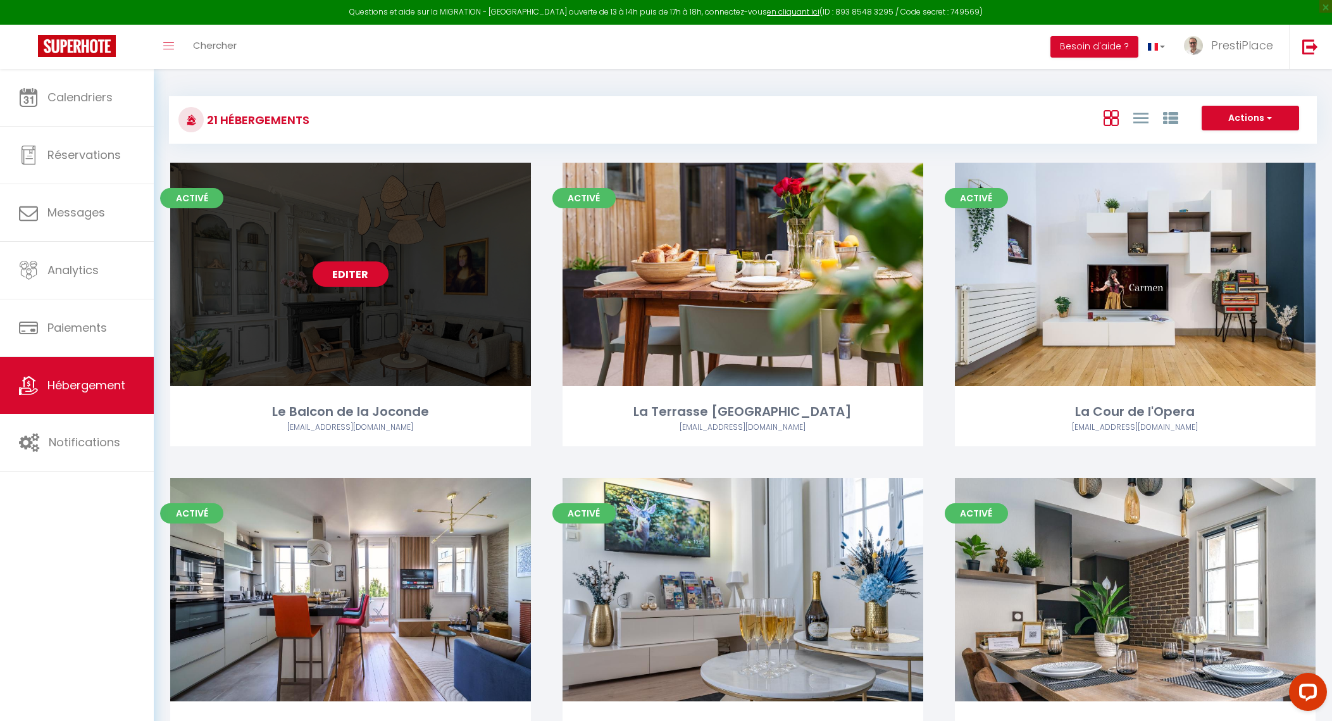
click at [357, 263] on link "Editer" at bounding box center [351, 273] width 76 height 25
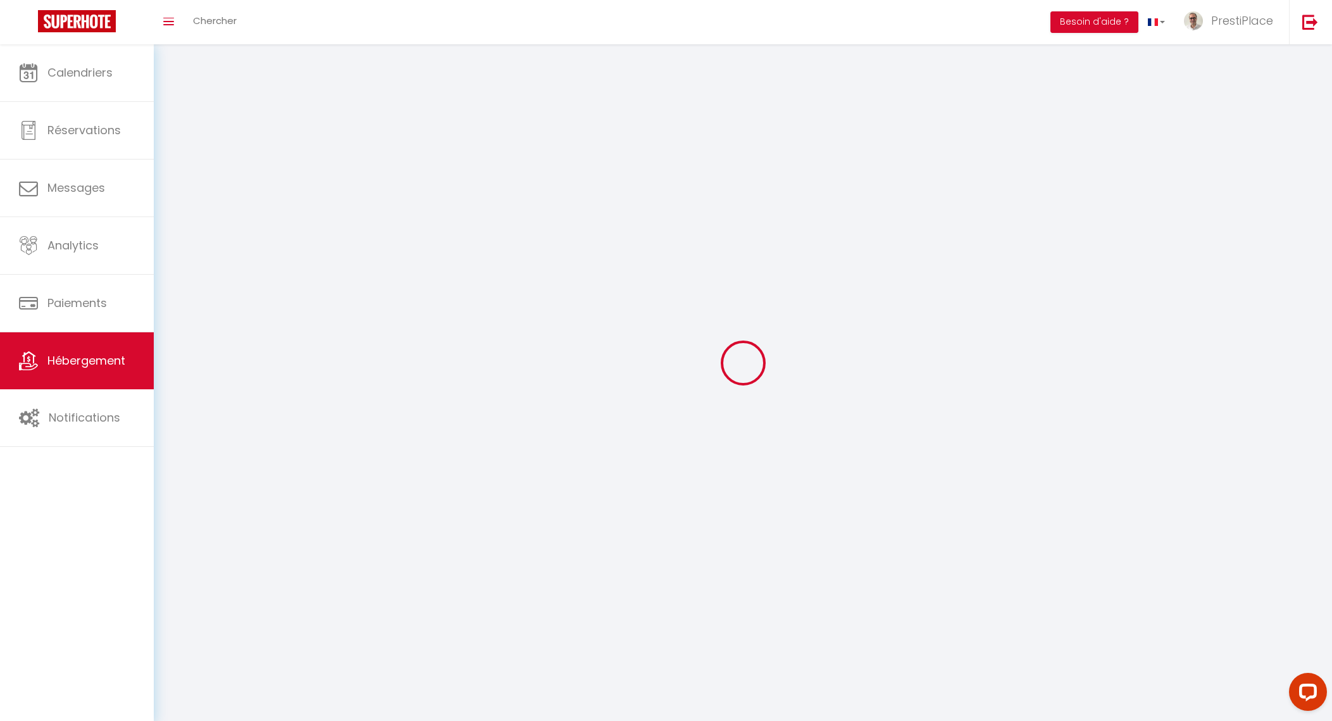
select select "1"
select select
select select "28"
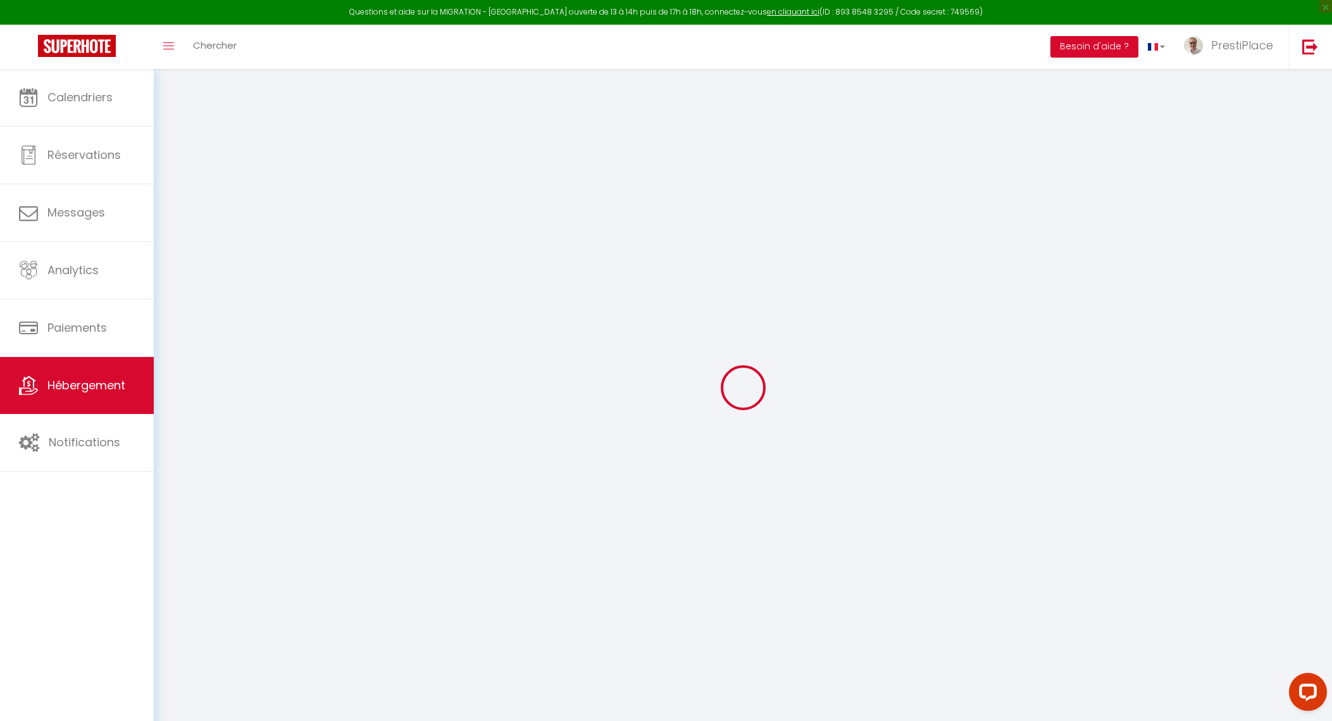
select select
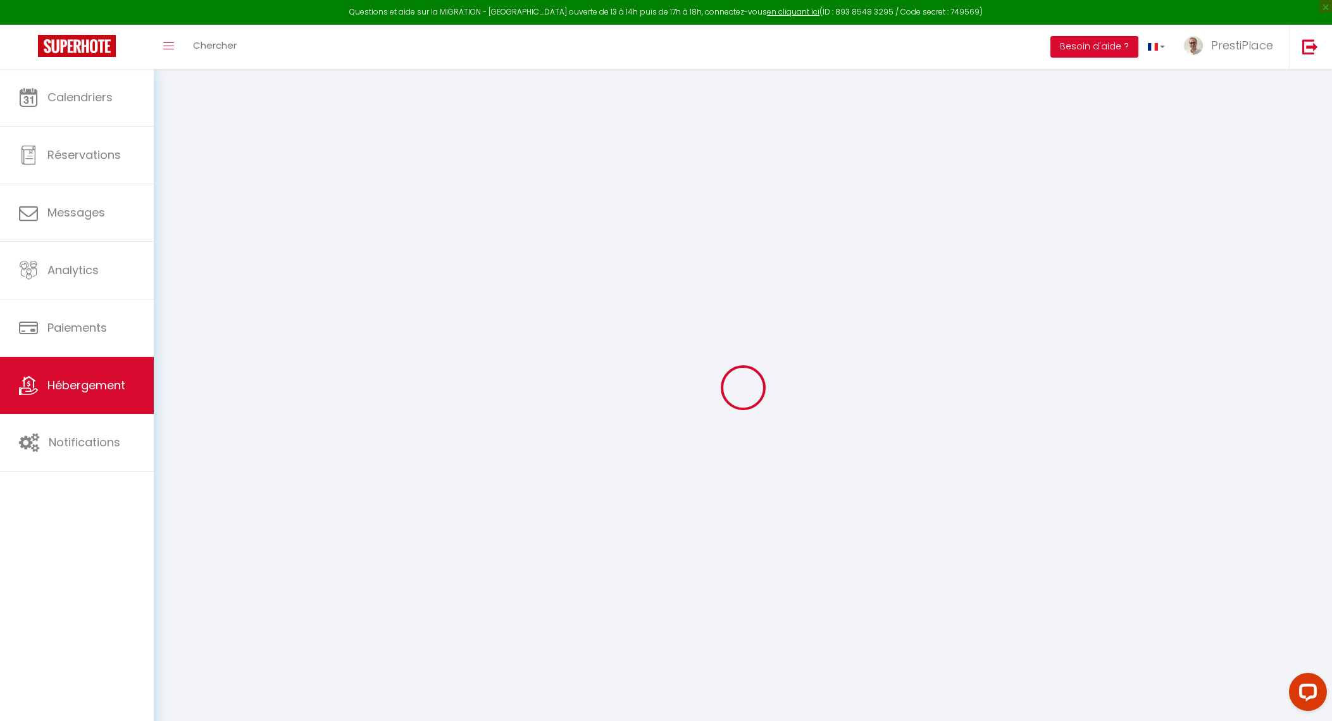
select select
checkbox input "false"
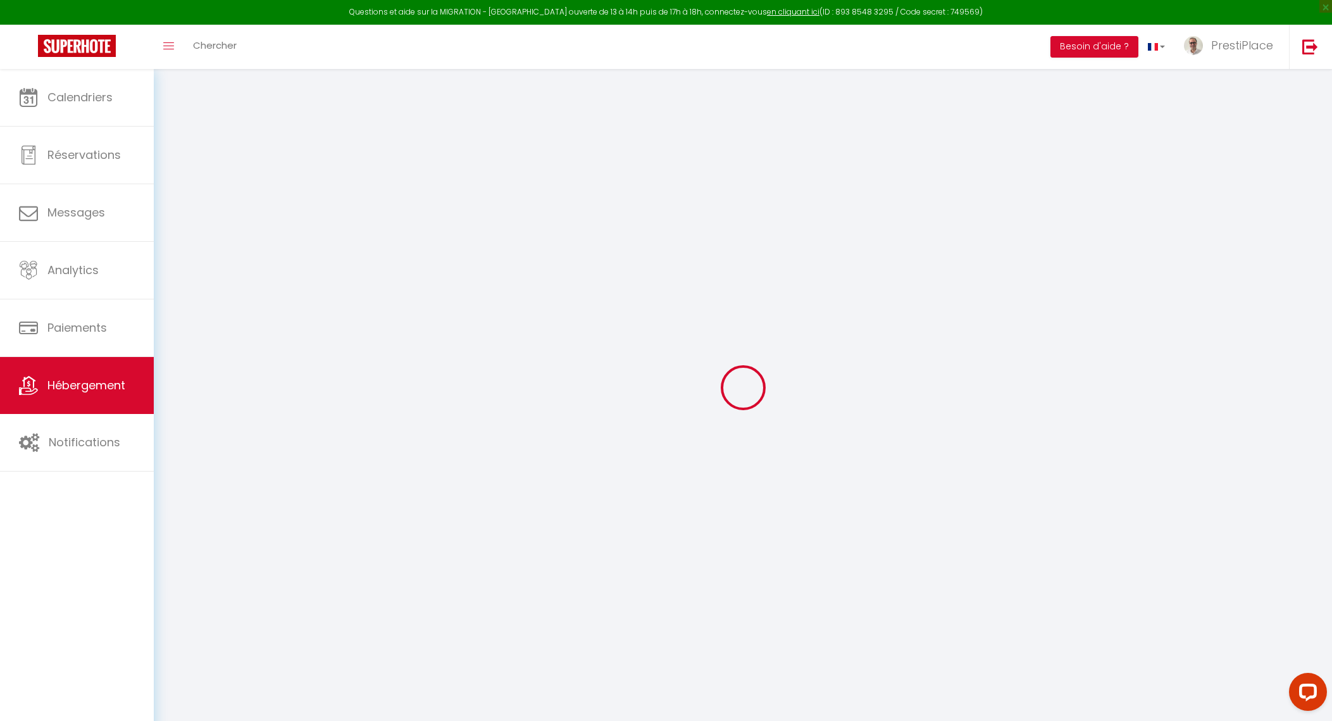
select select
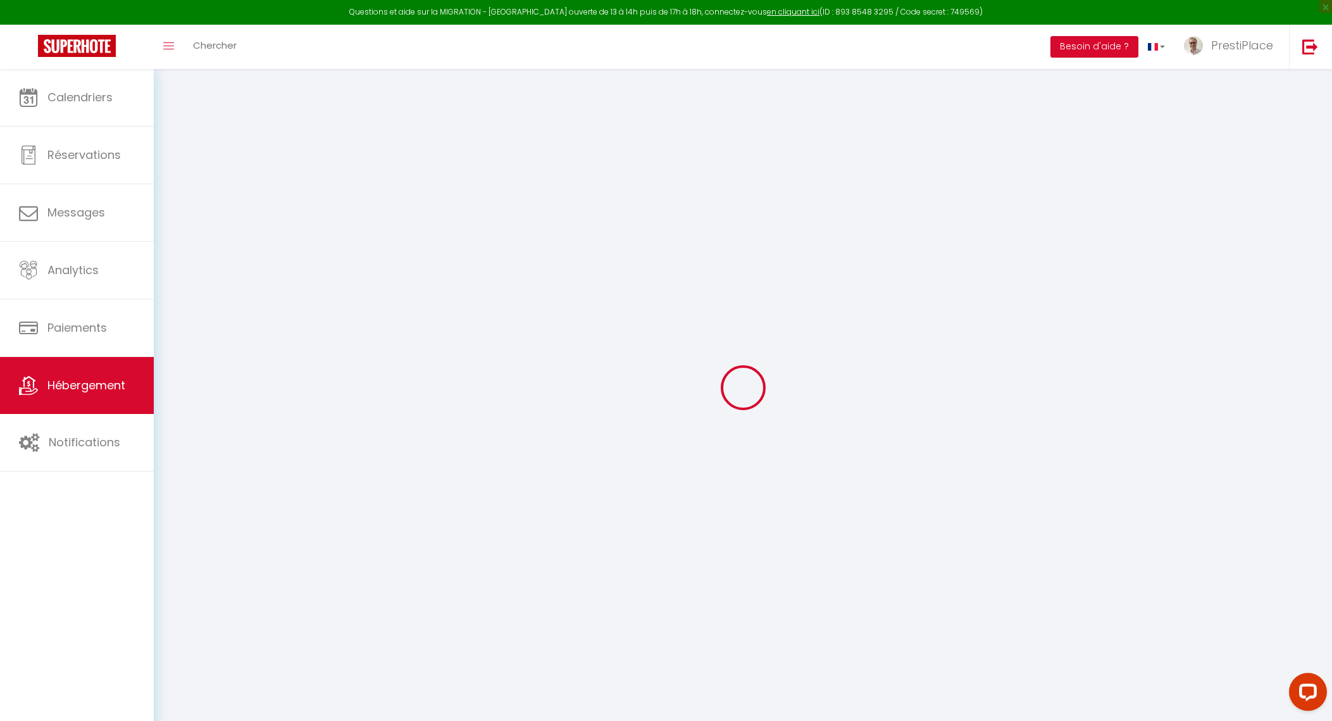
select select
checkbox input "false"
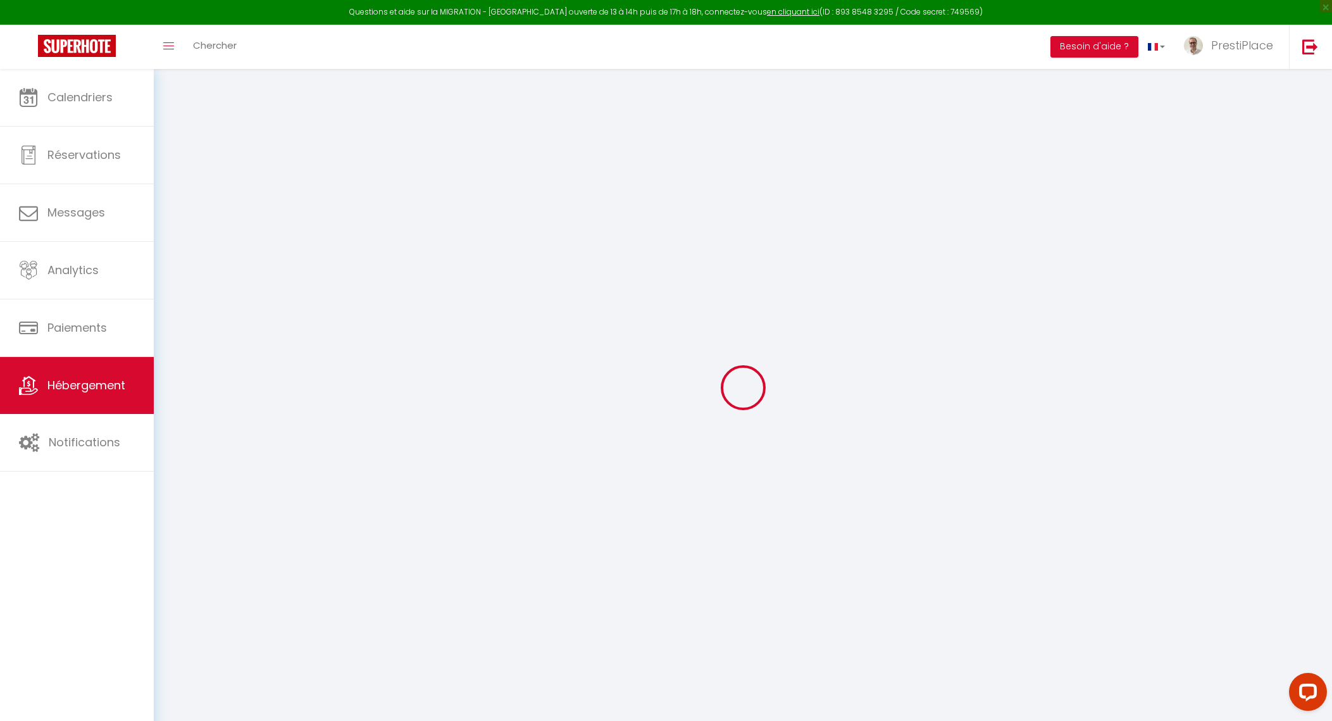
checkbox input "false"
select select
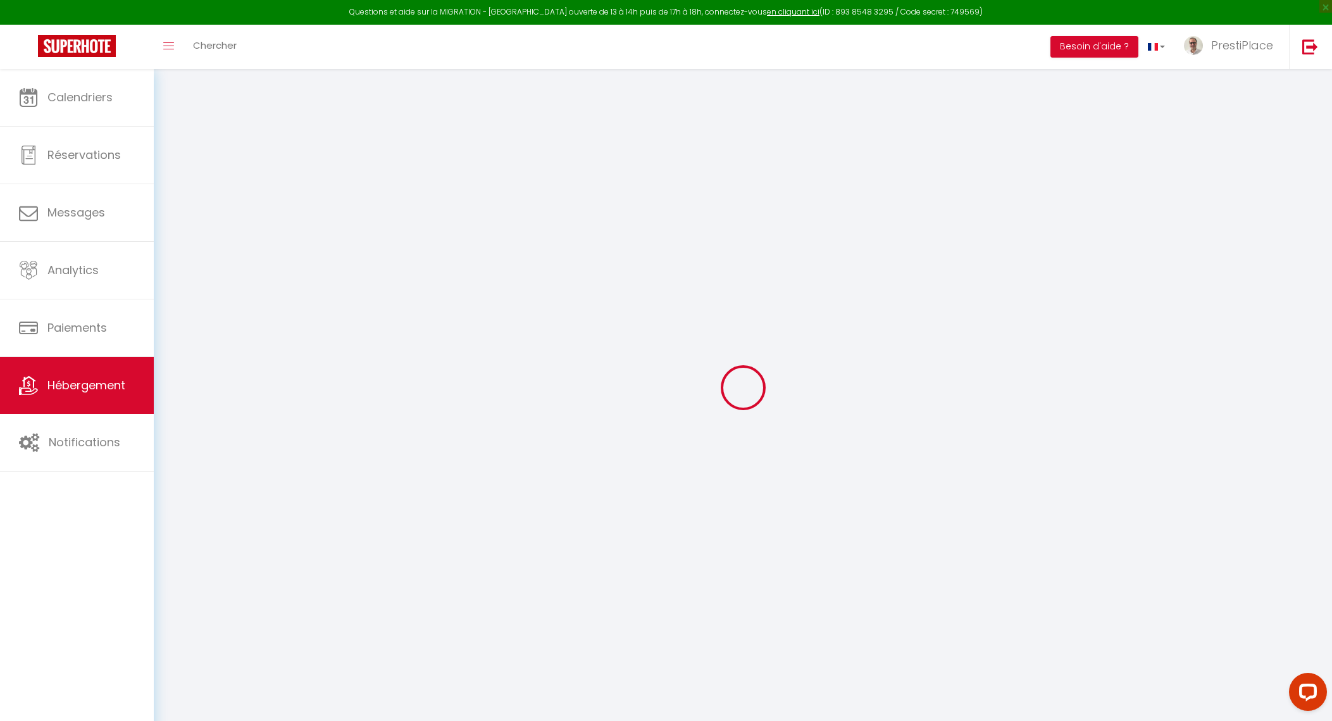
select select
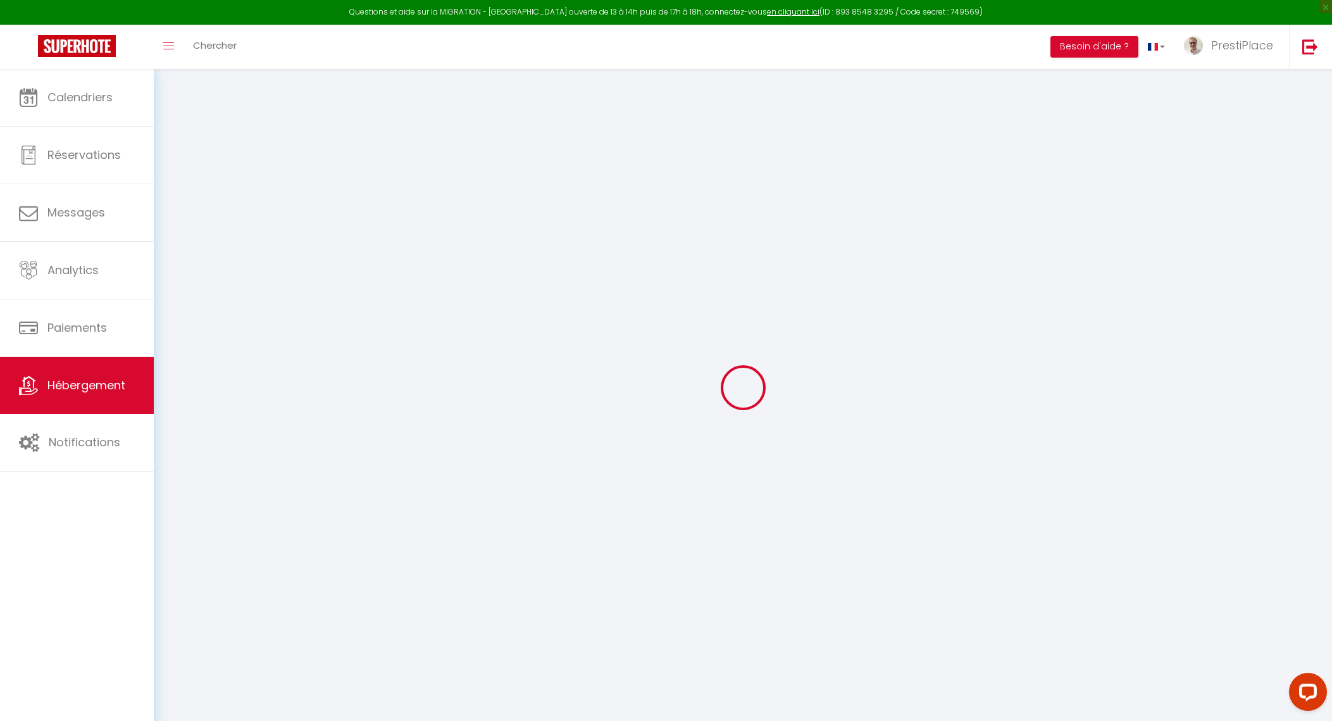
checkbox input "false"
select select
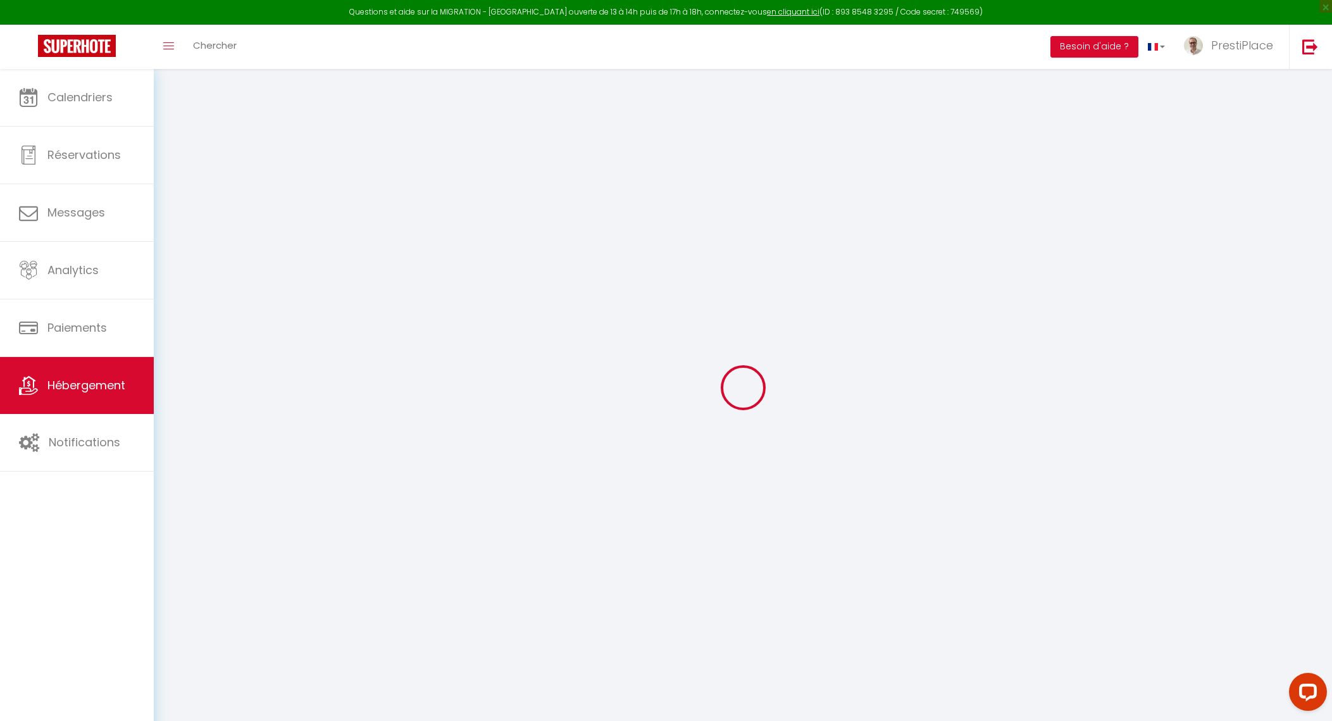
select select
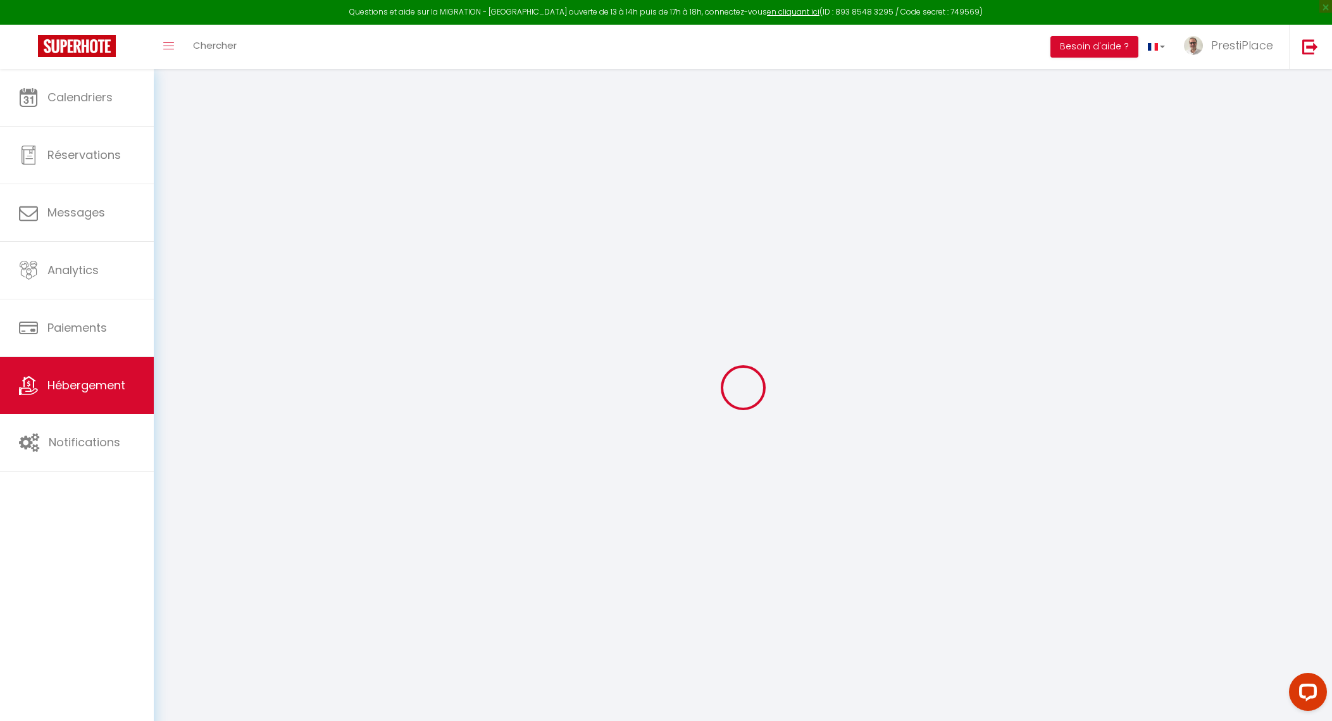
select select
checkbox input "false"
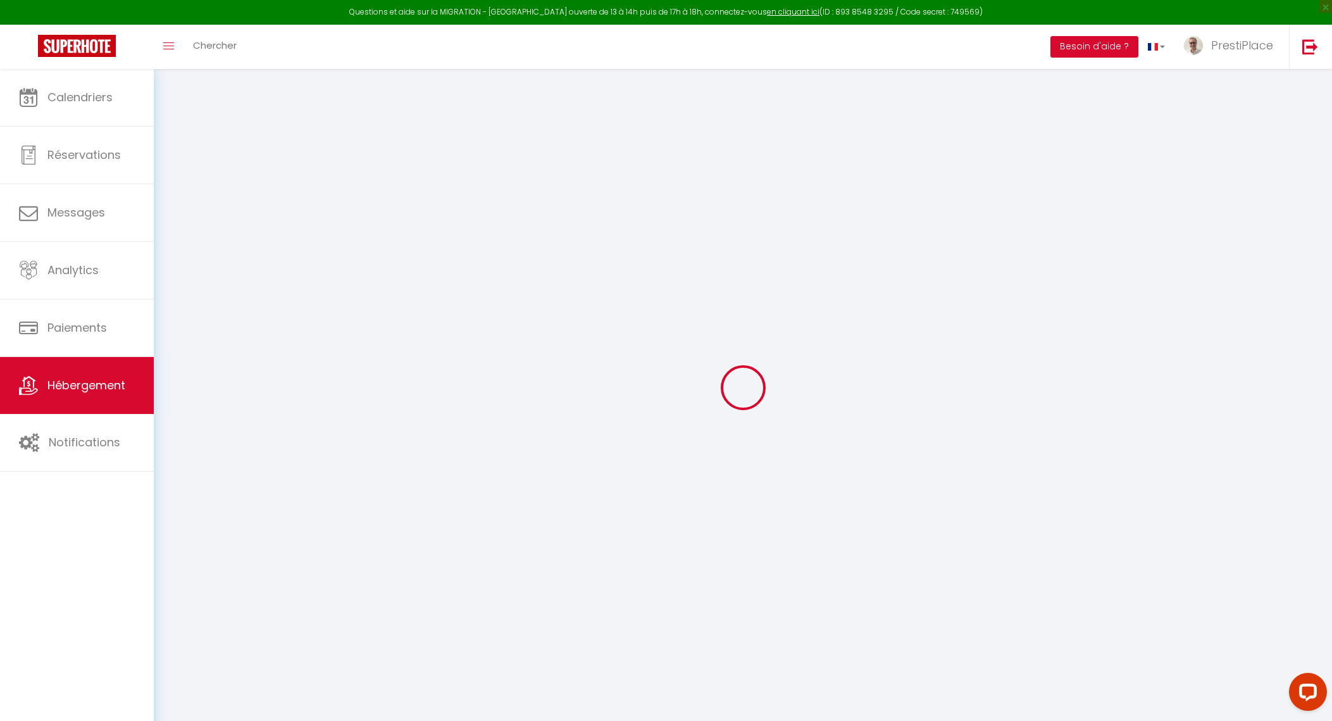
checkbox input "false"
select select
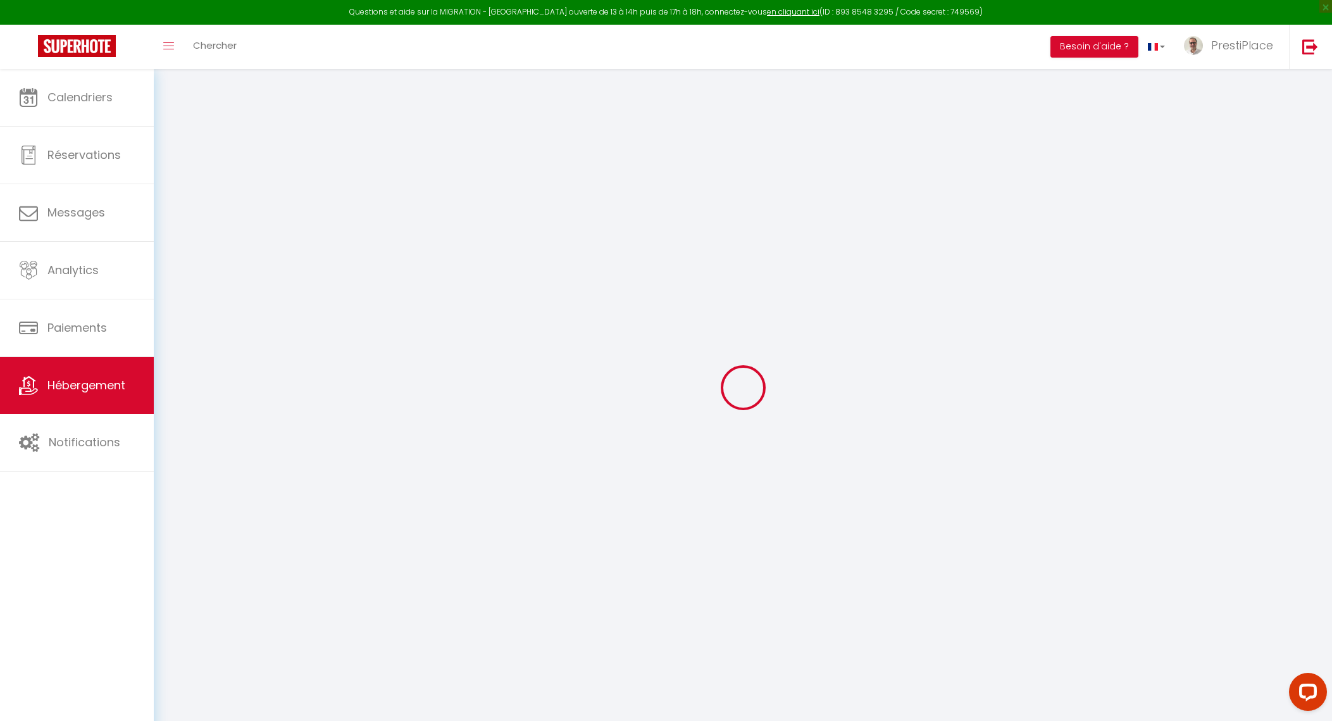
select select
checkbox input "false"
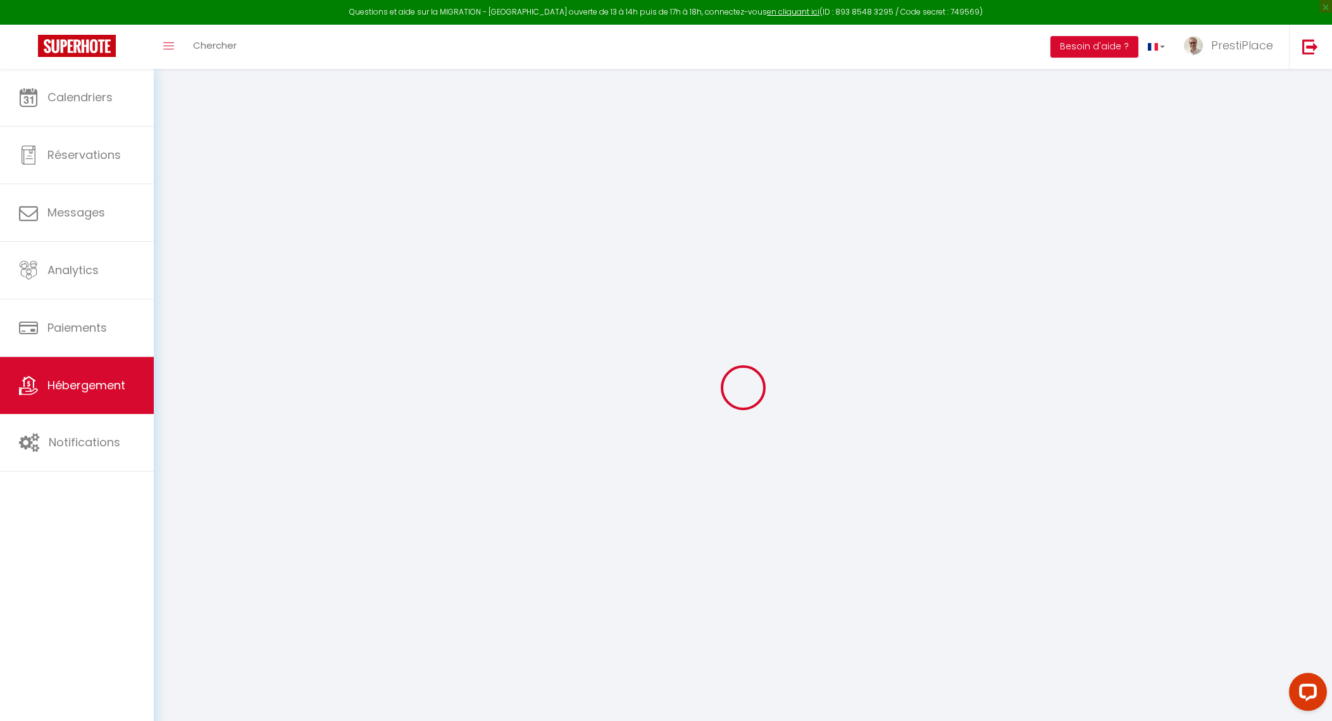
checkbox input "false"
select select
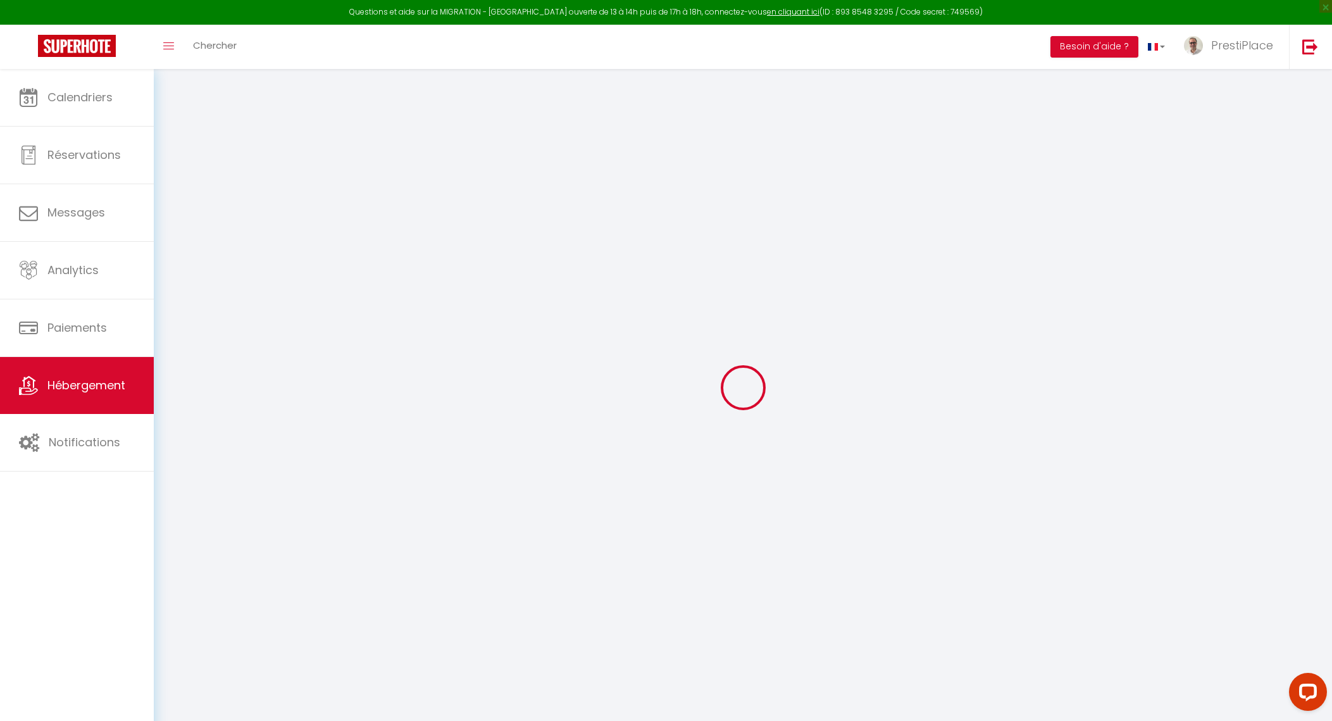
type input "Le Balcon de la Joconde"
type input "SAS"
type input "PrestiPlace"
type input "[STREET_ADDRESS][PERSON_NAME]"
type input "37000"
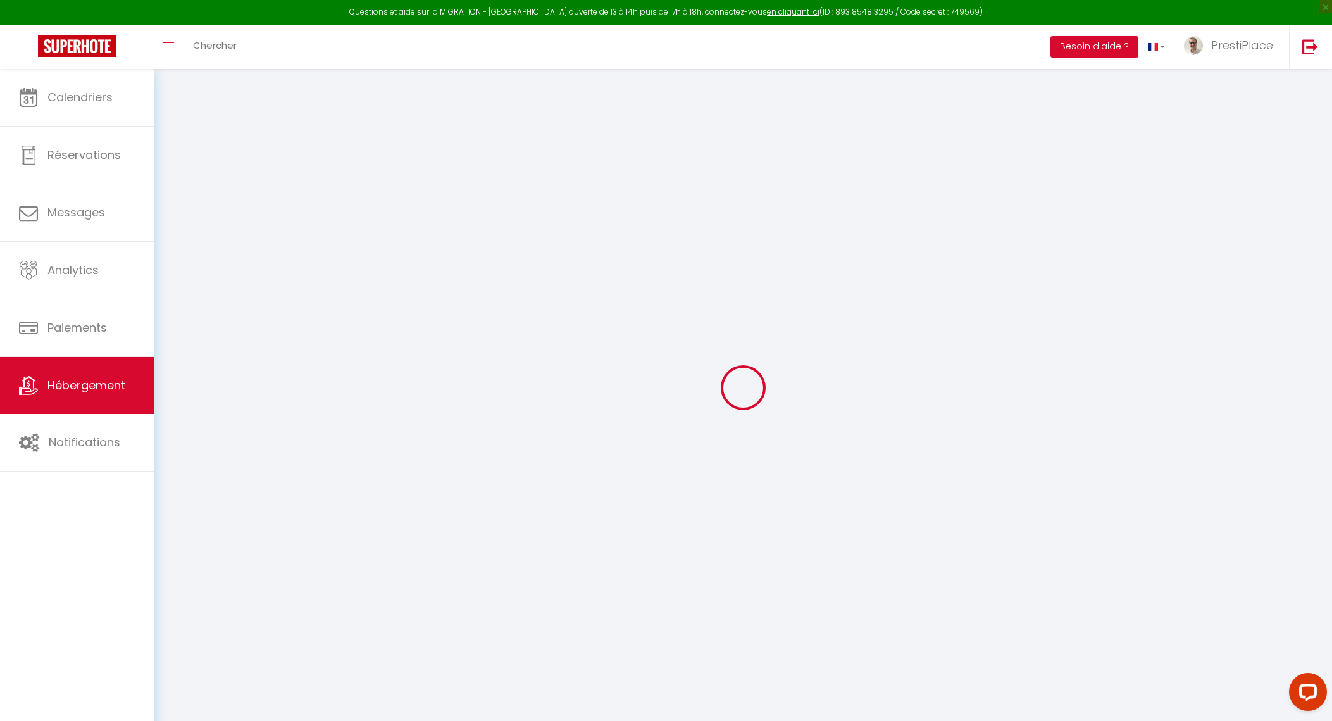
type input "Tours"
type input "120"
type input "15"
type input "50"
type input "5.5"
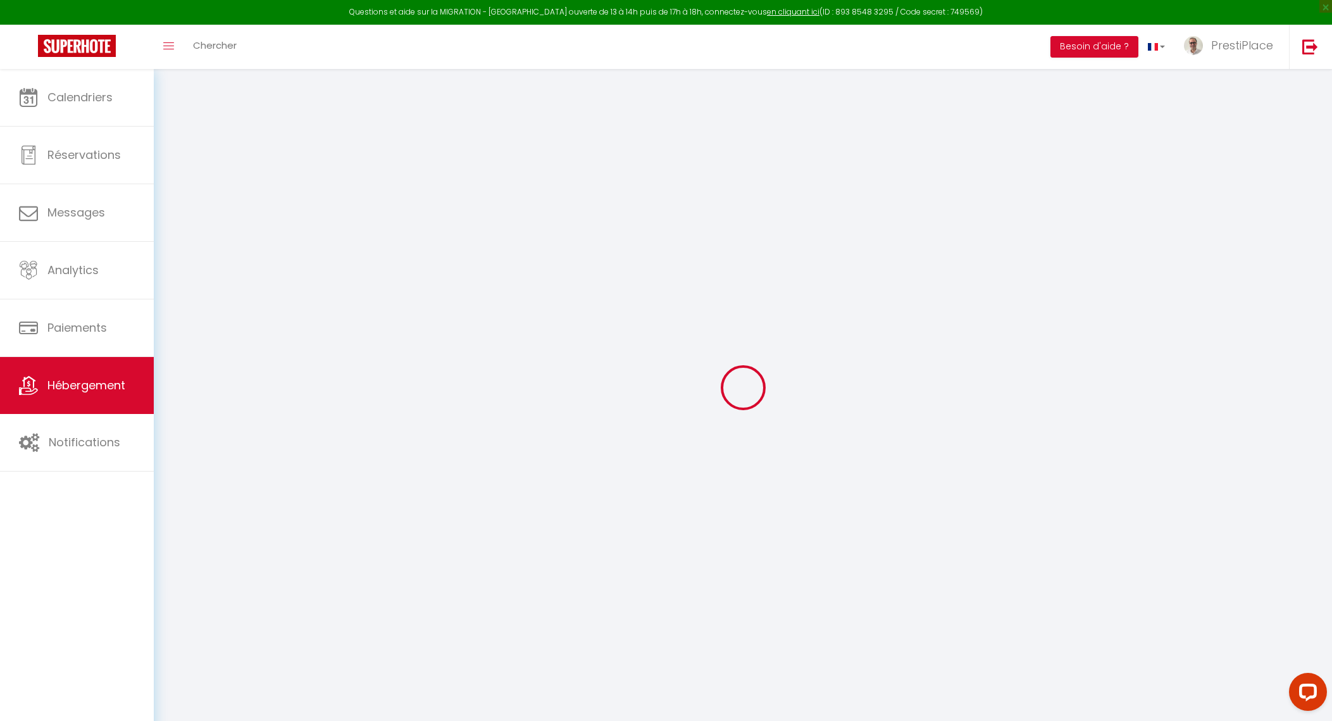
type input "5.10"
type input "600"
select select
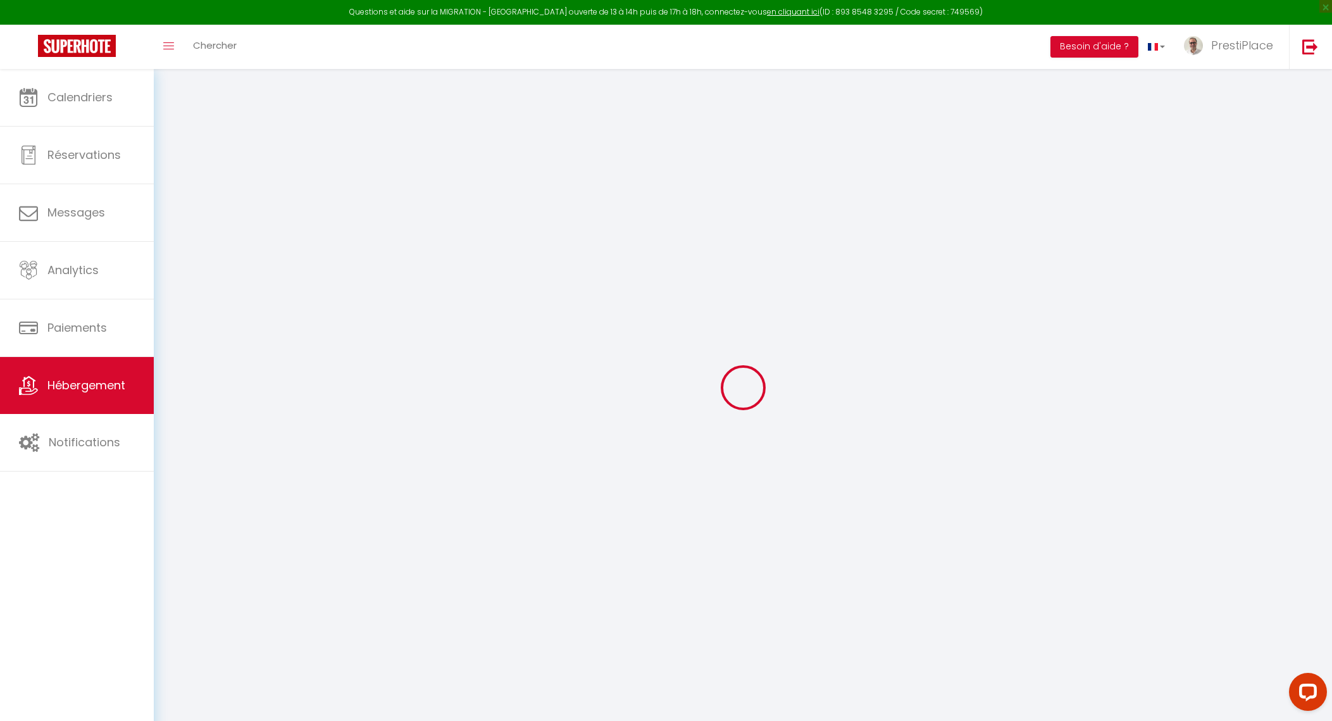
select select
type input "[STREET_ADDRESS][PERSON_NAME]"
type input "37000"
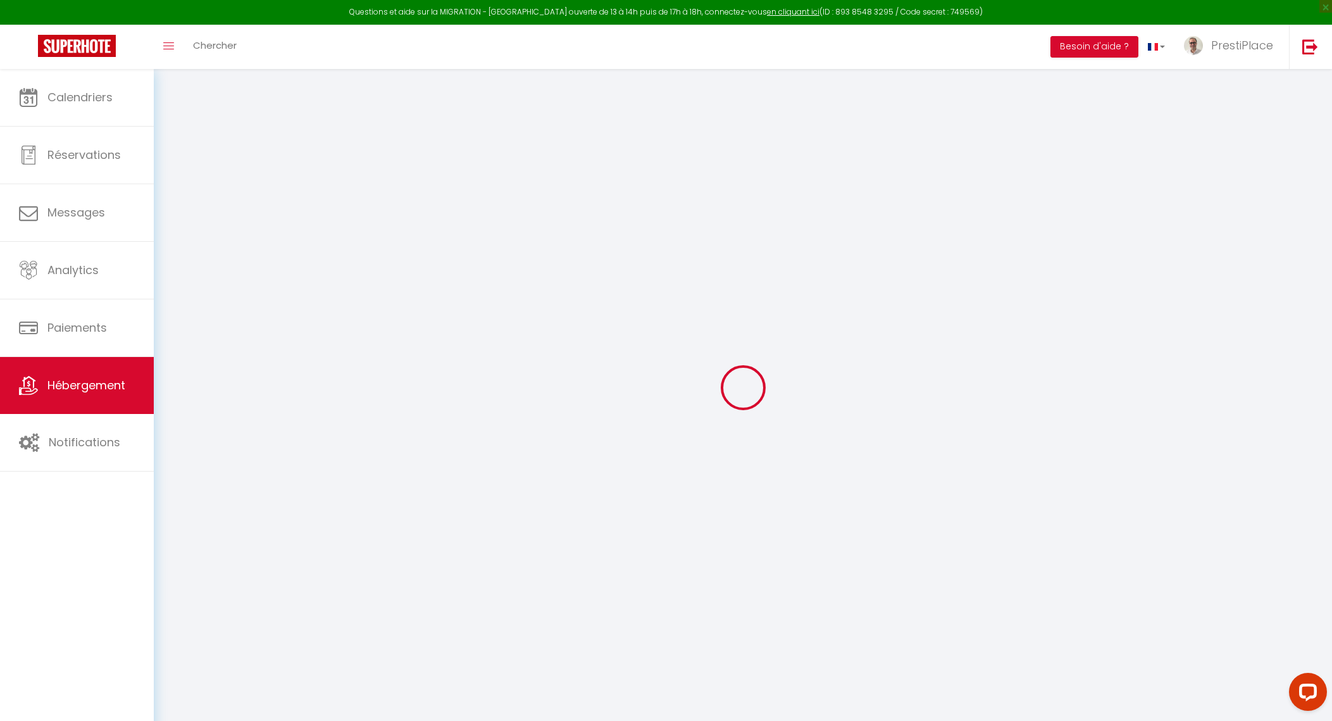
type input "Tours"
type input "[EMAIL_ADDRESS][DOMAIN_NAME]"
select select "10903"
checkbox input "true"
checkbox input "false"
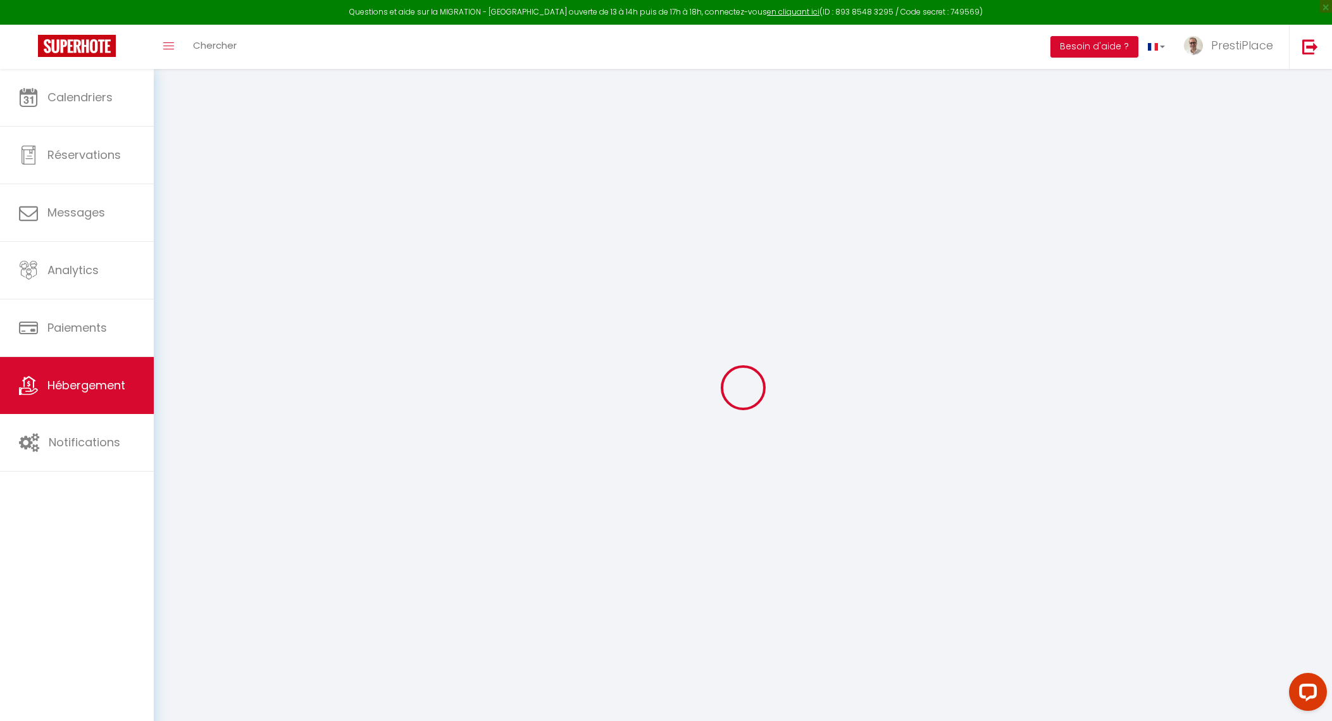
checkbox input "false"
radio input "true"
type input "0"
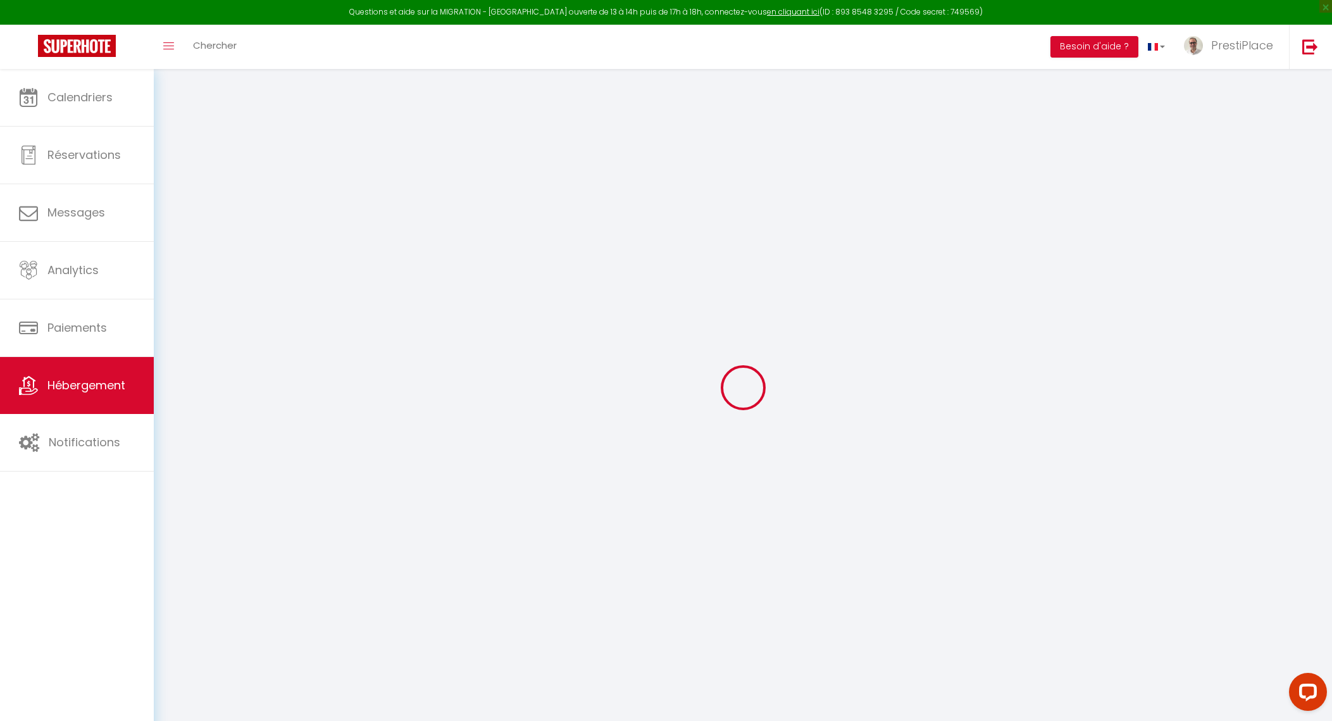
type input "0"
select select
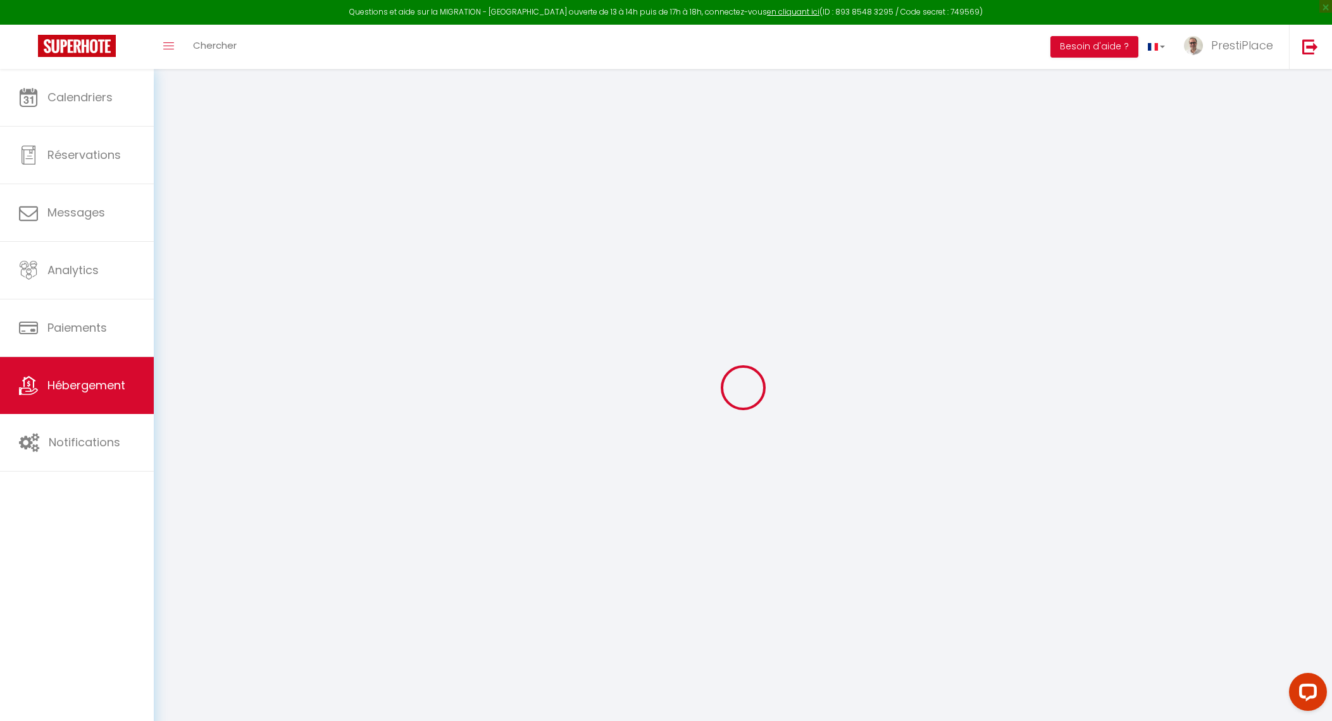
select select
checkbox input "true"
checkbox input "false"
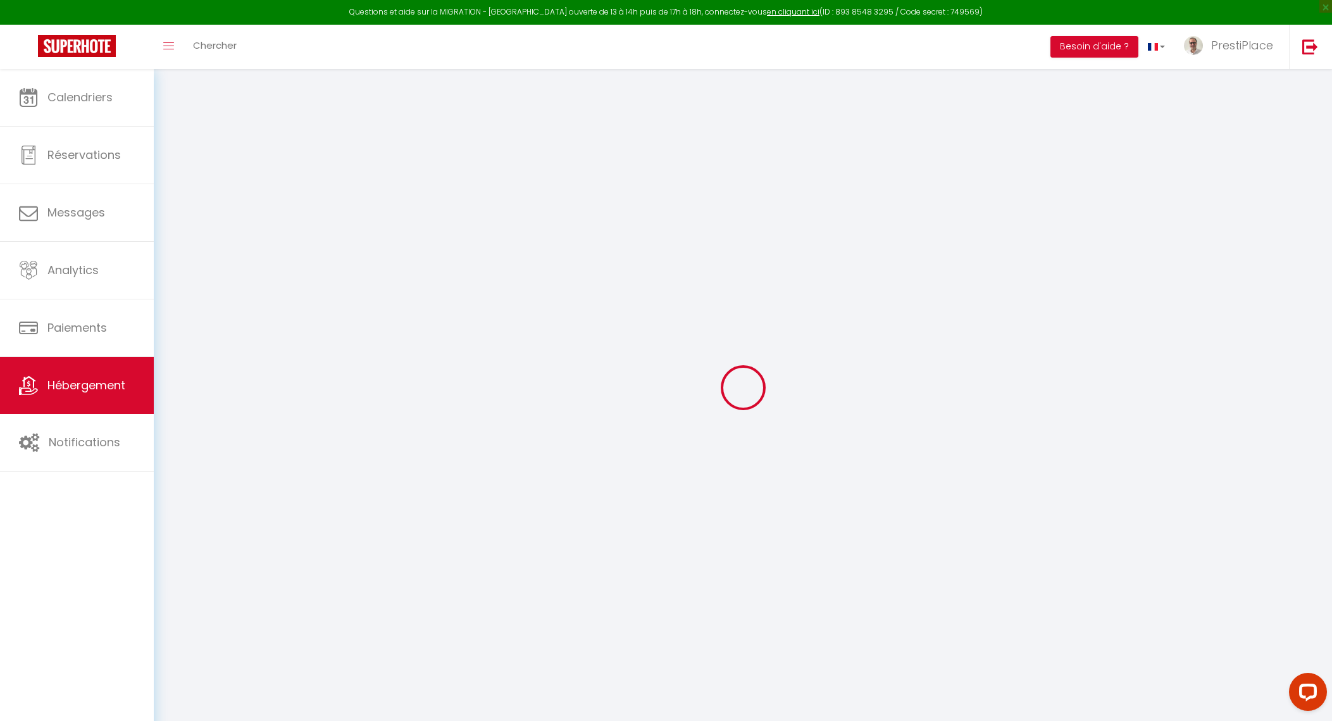
checkbox input "false"
checkbox input "true"
checkbox input "false"
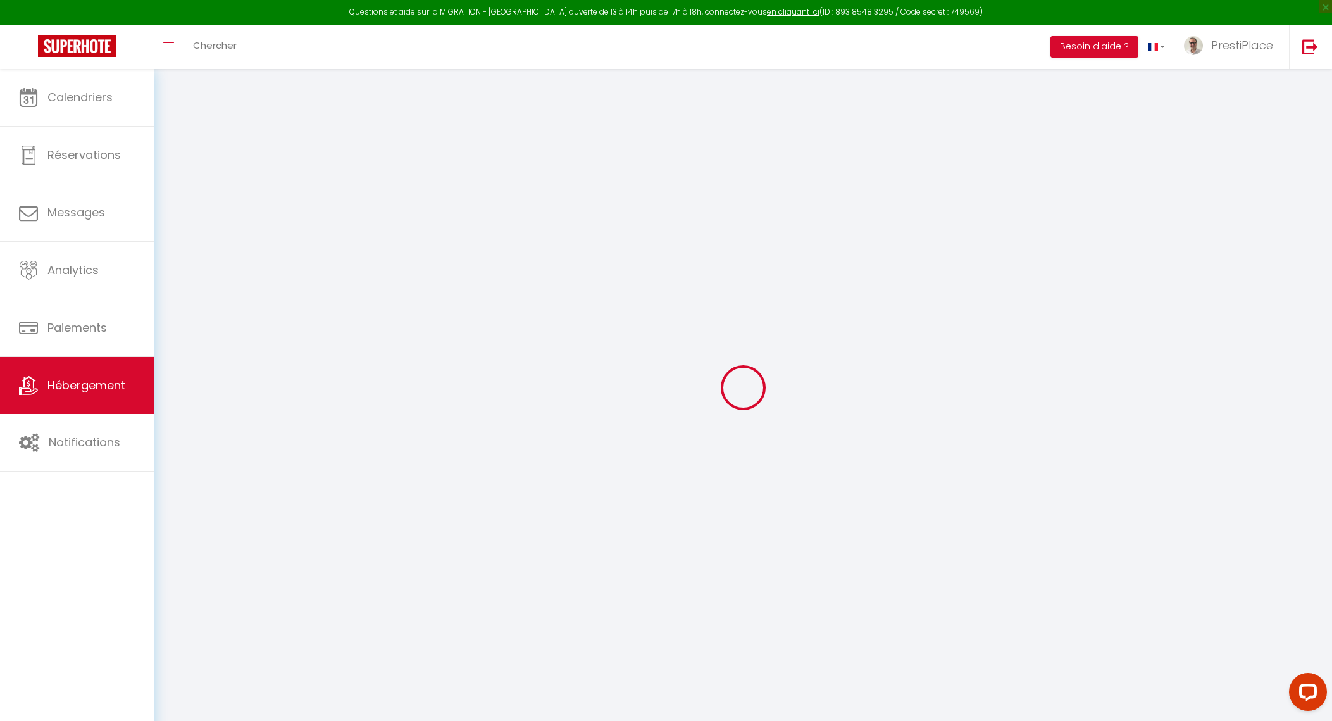
checkbox input "false"
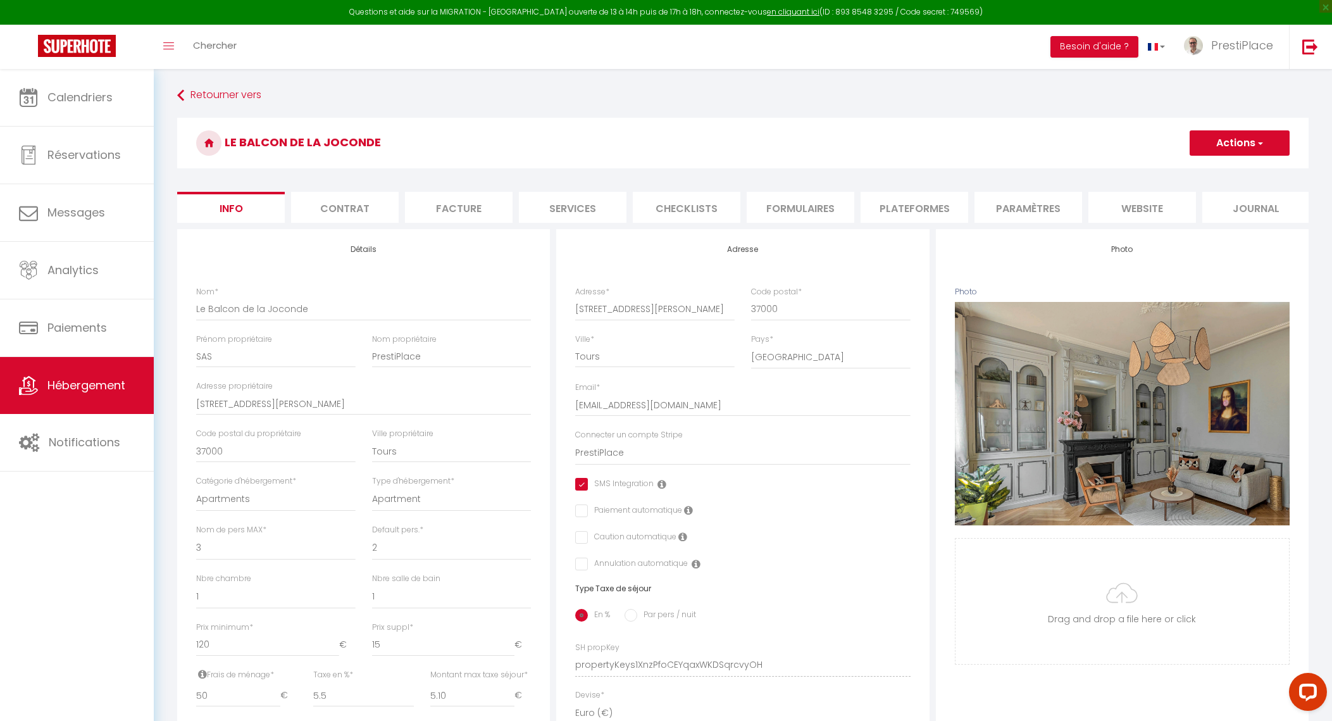
click at [1142, 210] on li "website" at bounding box center [1143, 207] width 108 height 31
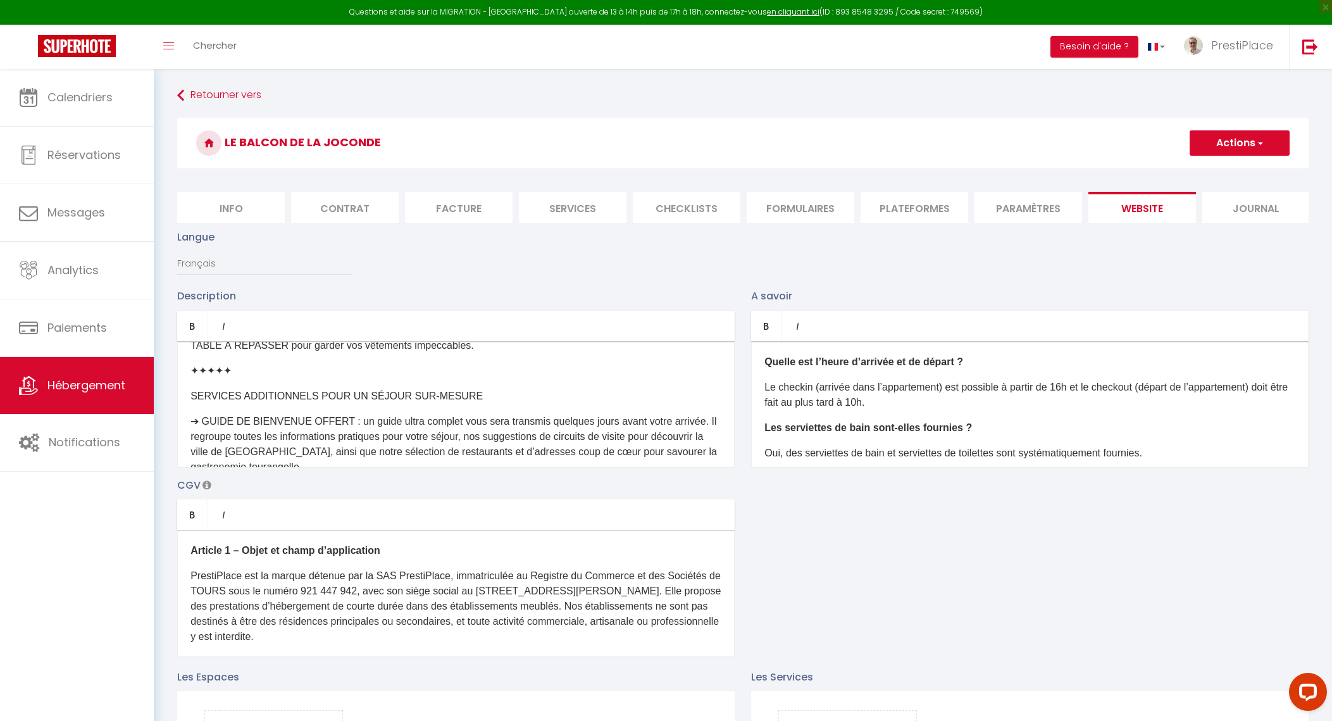
scroll to position [870, 0]
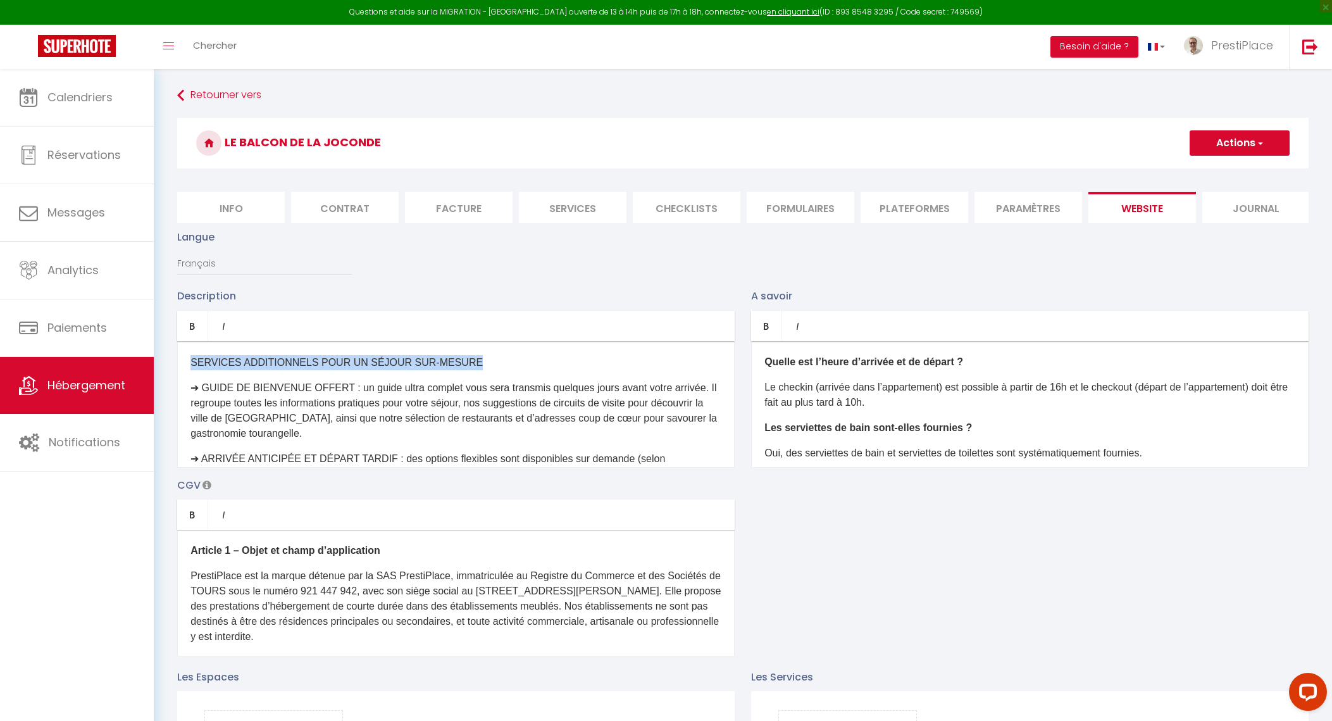
drag, startPoint x: 443, startPoint y: 389, endPoint x: 189, endPoint y: 384, distance: 253.8
click at [189, 384] on div "Envie d’un séjour inoubliable à [GEOGRAPHIC_DATA] ? PrestiPlace vous présente s…" at bounding box center [456, 404] width 558 height 127
click at [191, 331] on icon "Bold" at bounding box center [192, 326] width 10 height 10
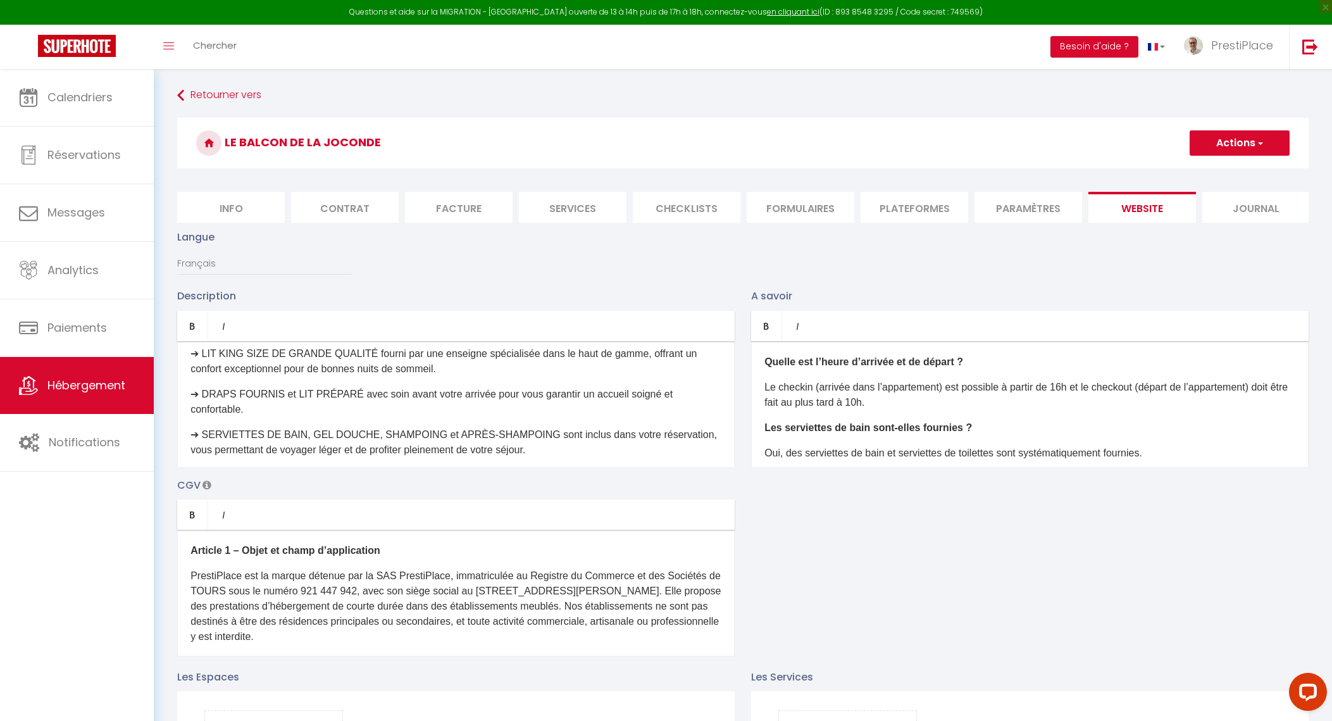
scroll to position [475, 0]
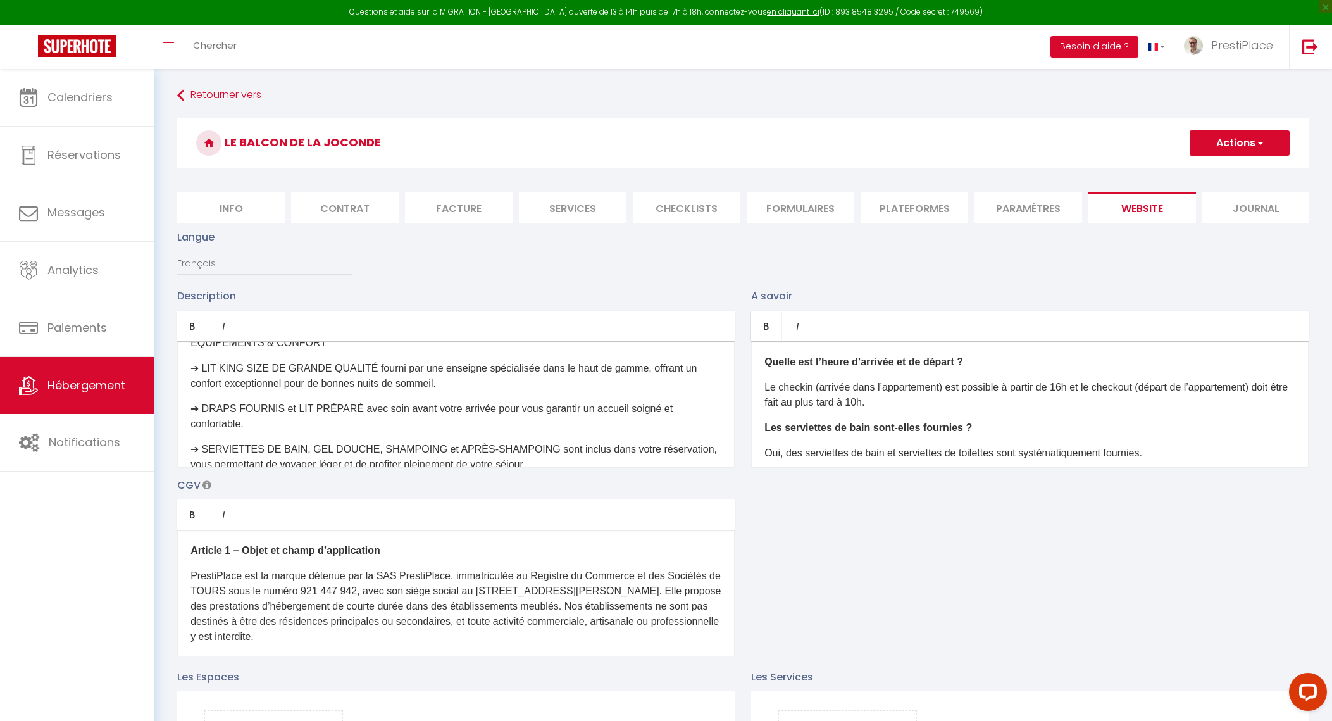
drag, startPoint x: 319, startPoint y: 370, endPoint x: 191, endPoint y: 373, distance: 127.9
click at [191, 351] on p "ÉQUIPEMENTS & CONFORT" at bounding box center [456, 342] width 531 height 15
click at [191, 341] on link "Bold" at bounding box center [192, 326] width 31 height 30
click at [201, 377] on div "Envie d’un séjour inoubliable à [GEOGRAPHIC_DATA] ? PrestiPlace vous présente s…" at bounding box center [456, 404] width 558 height 127
click at [196, 348] on strong "ÉQUIPEMENTS & CONFORT" at bounding box center [259, 342] width 137 height 11
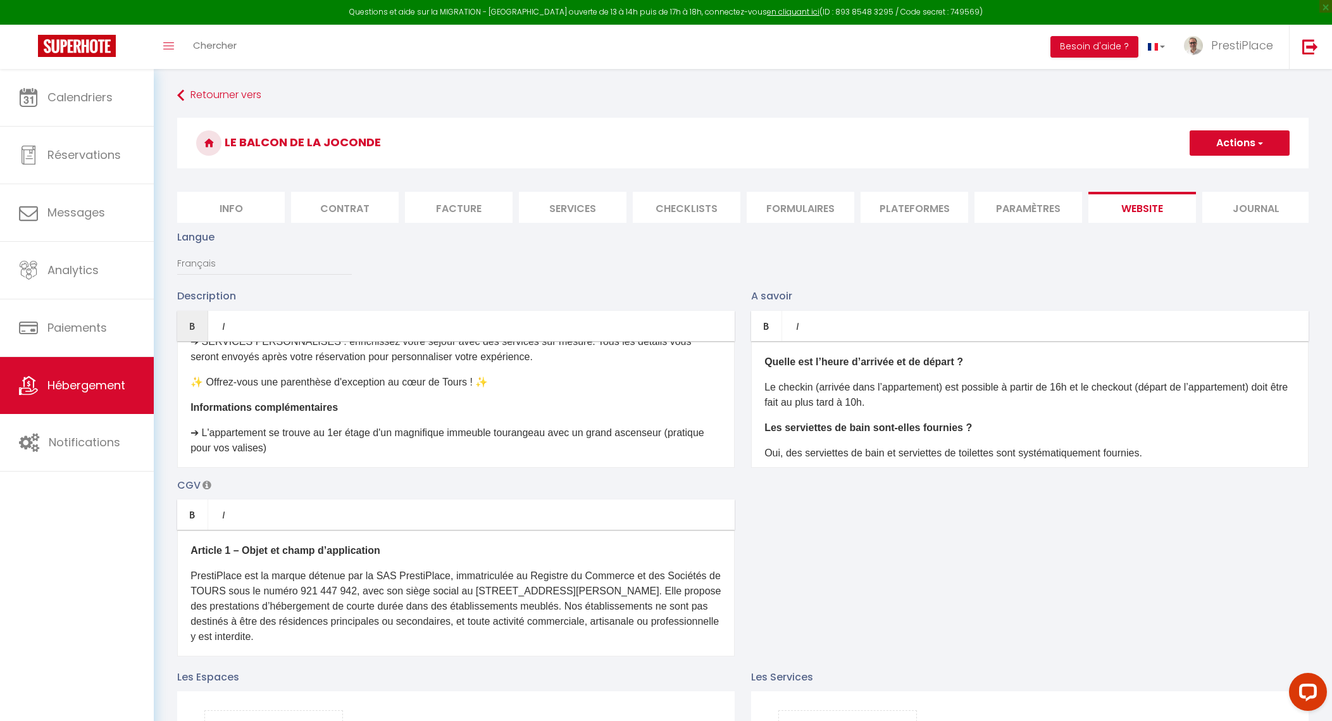
scroll to position [1107, 0]
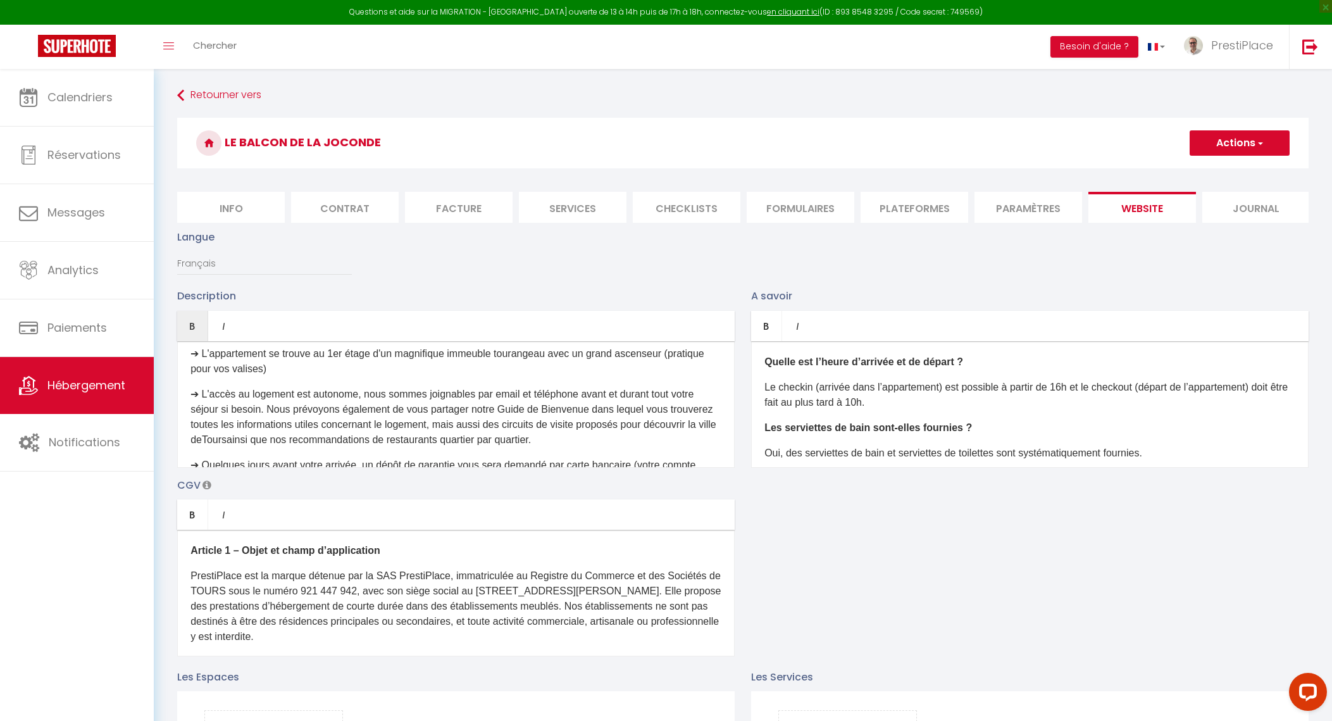
click at [348, 377] on p "​➔ L'appartement se trouve au 1er étage d'un magnifique immeuble tourangeau ave…" at bounding box center [456, 361] width 531 height 30
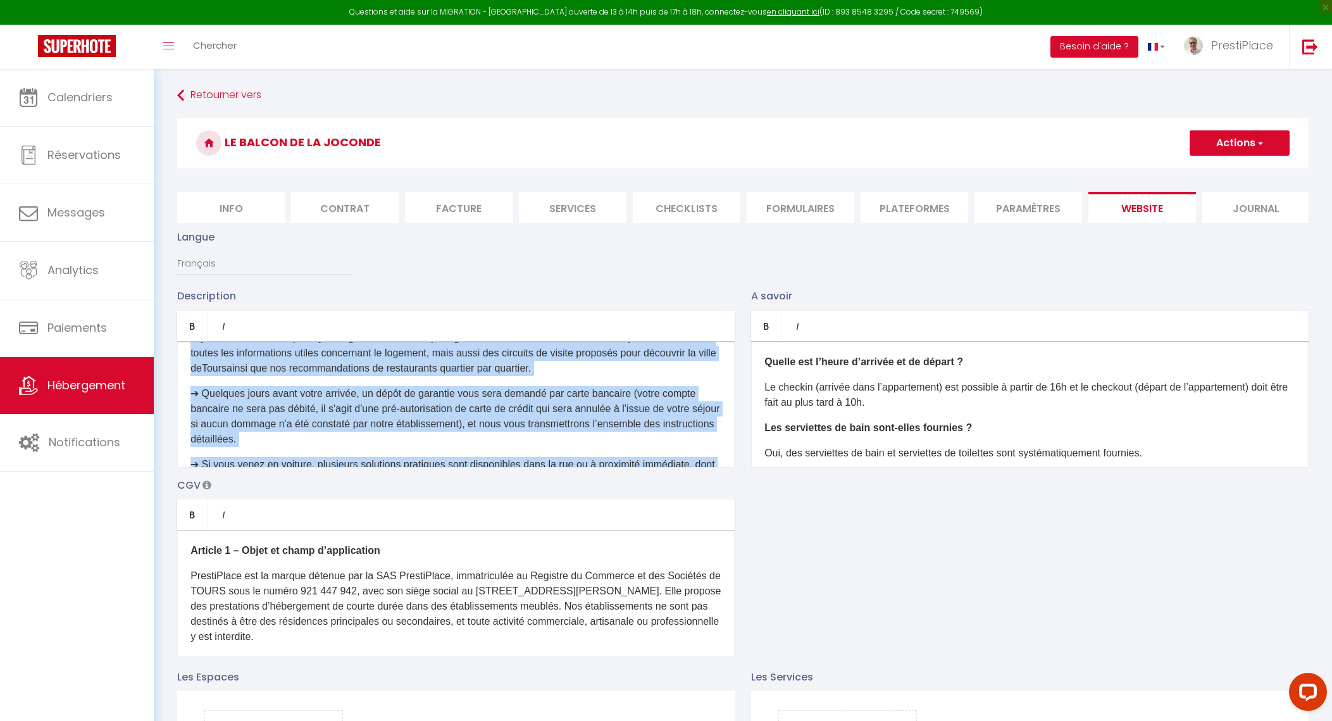
scroll to position [1253, 0]
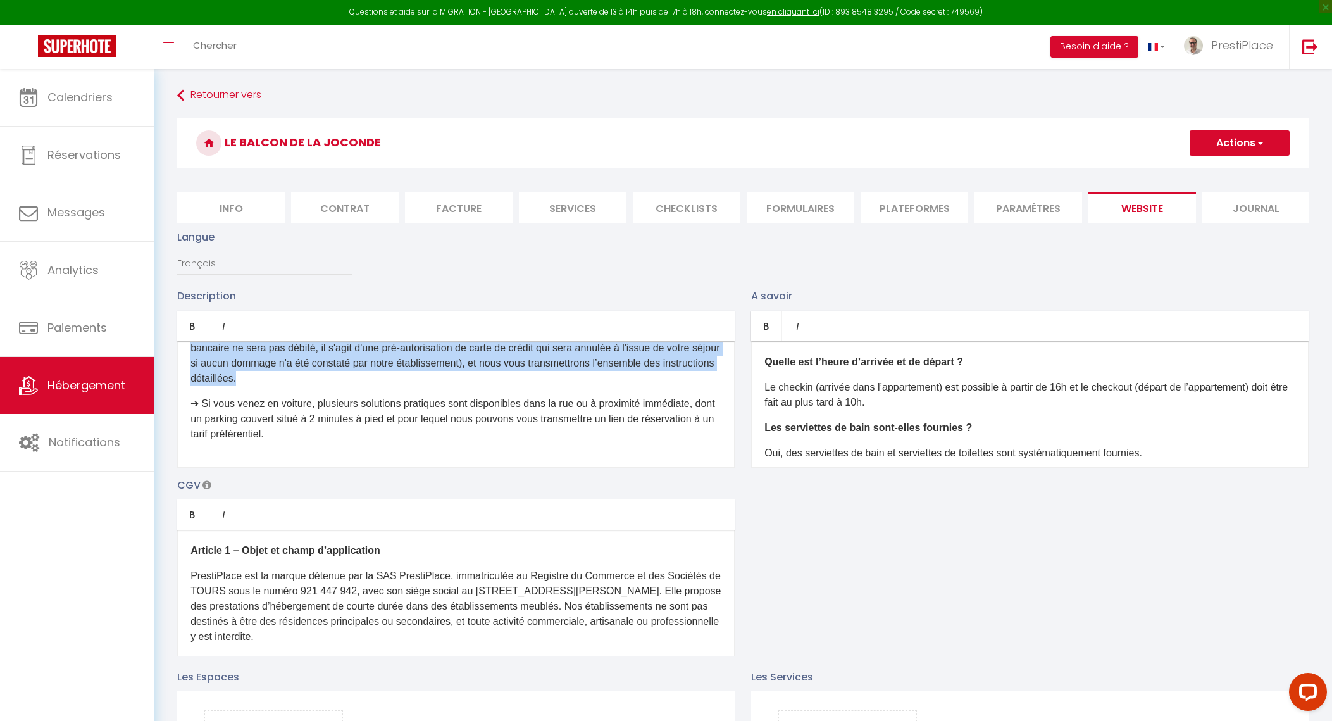
drag, startPoint x: 190, startPoint y: 420, endPoint x: 368, endPoint y: 391, distance: 180.7
click at [368, 391] on div "Envie d’un séjour inoubliable à [GEOGRAPHIC_DATA] ? PrestiPlace vous présente s…" at bounding box center [456, 404] width 558 height 127
copy div "​➔​ ​L'accès au logement est autonome, nous sommes joignables par email et télé…"
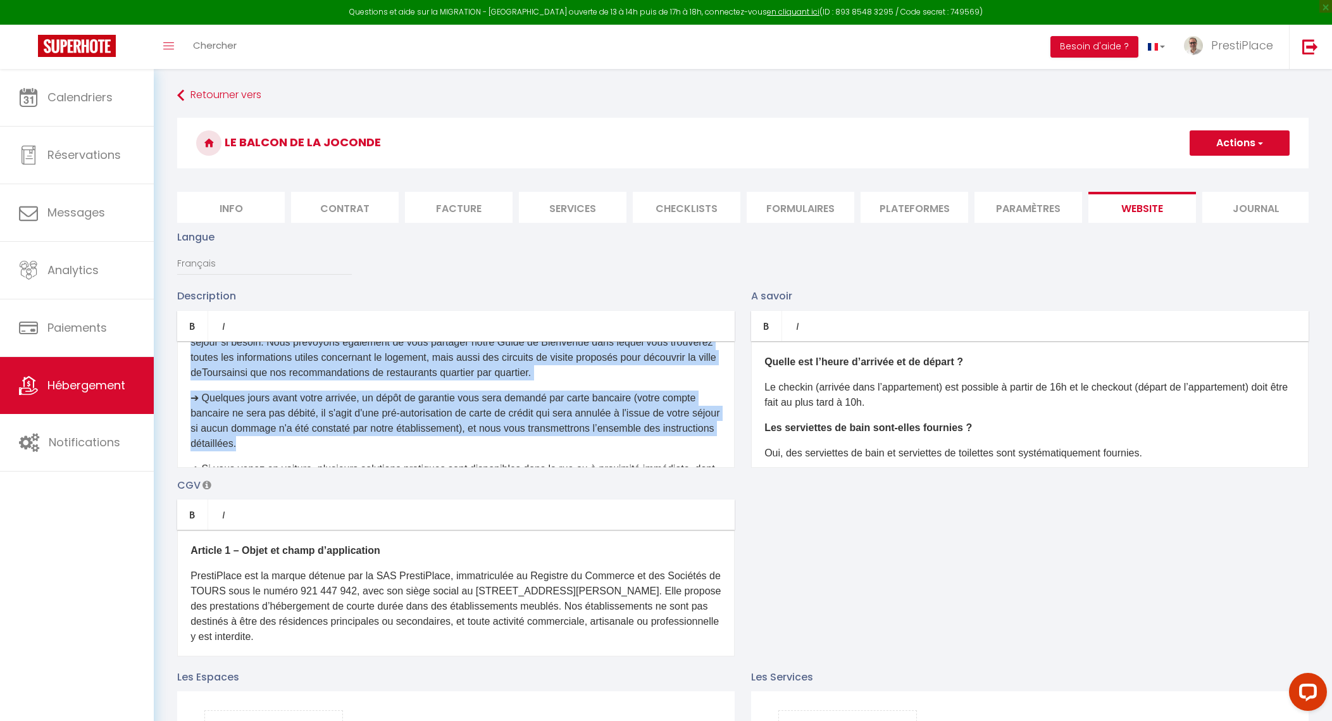
scroll to position [1095, 0]
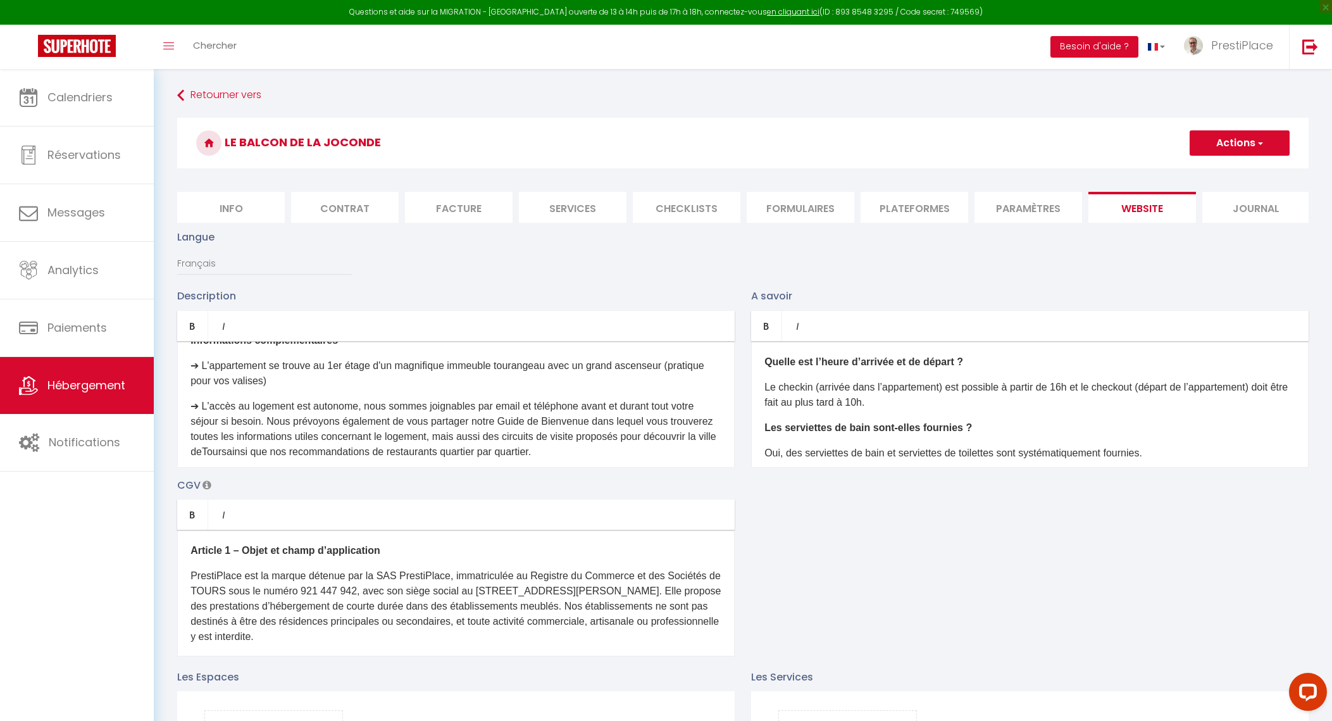
click at [292, 389] on p "​➔ L'appartement se trouve au 1er étage d'un magnifique immeuble tourangeau ave…" at bounding box center [456, 373] width 531 height 30
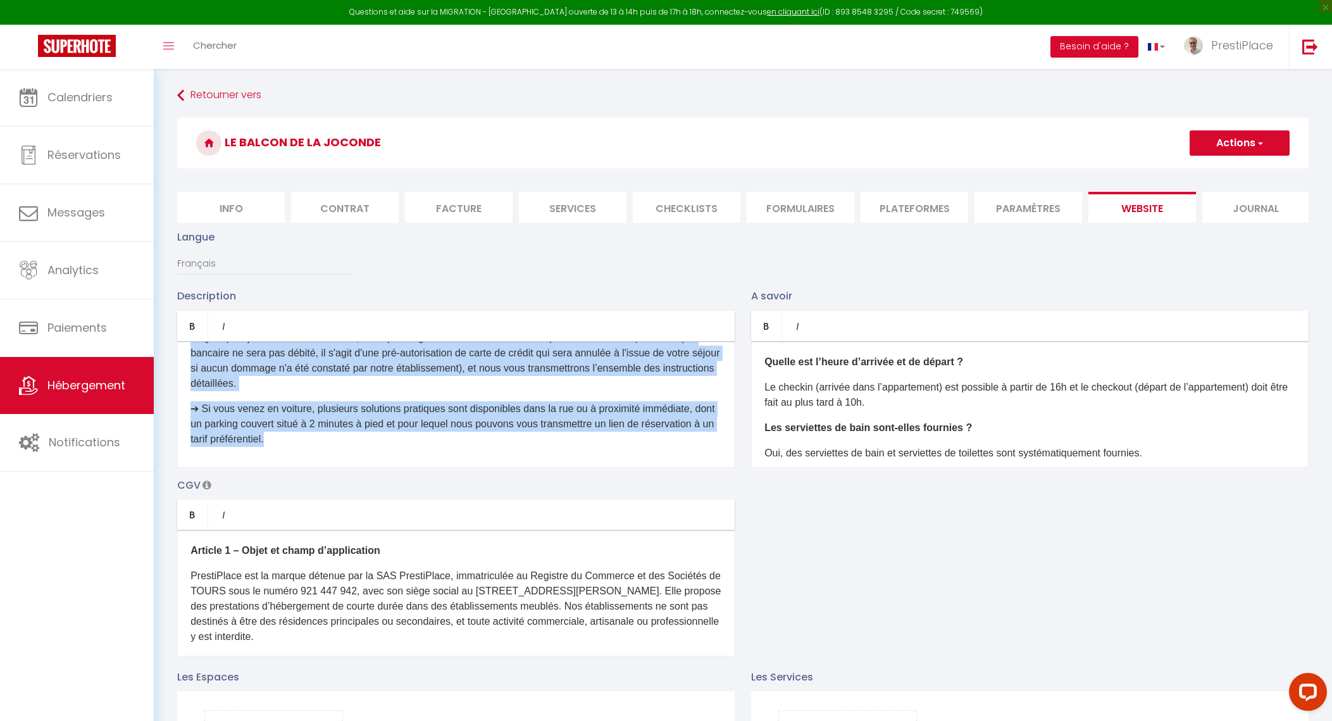
scroll to position [1253, 0]
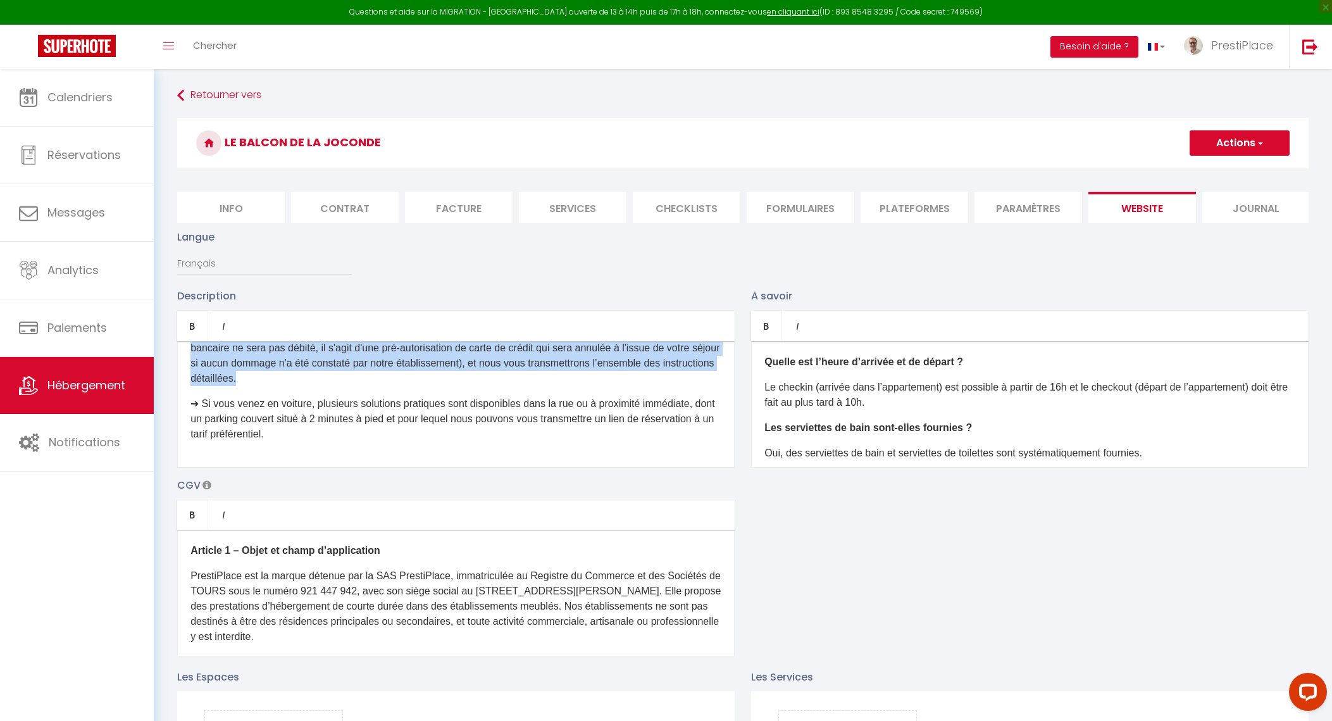
drag, startPoint x: 191, startPoint y: 430, endPoint x: 296, endPoint y: 389, distance: 112.8
click at [296, 389] on div "Envie d’un séjour inoubliable à Tours ? PrestiPlace vous présente sa nouvelle p…" at bounding box center [456, 404] width 558 height 127
copy div "➔​ ​L'accès au logement est autonome, nous sommes joignables par email et télép…"
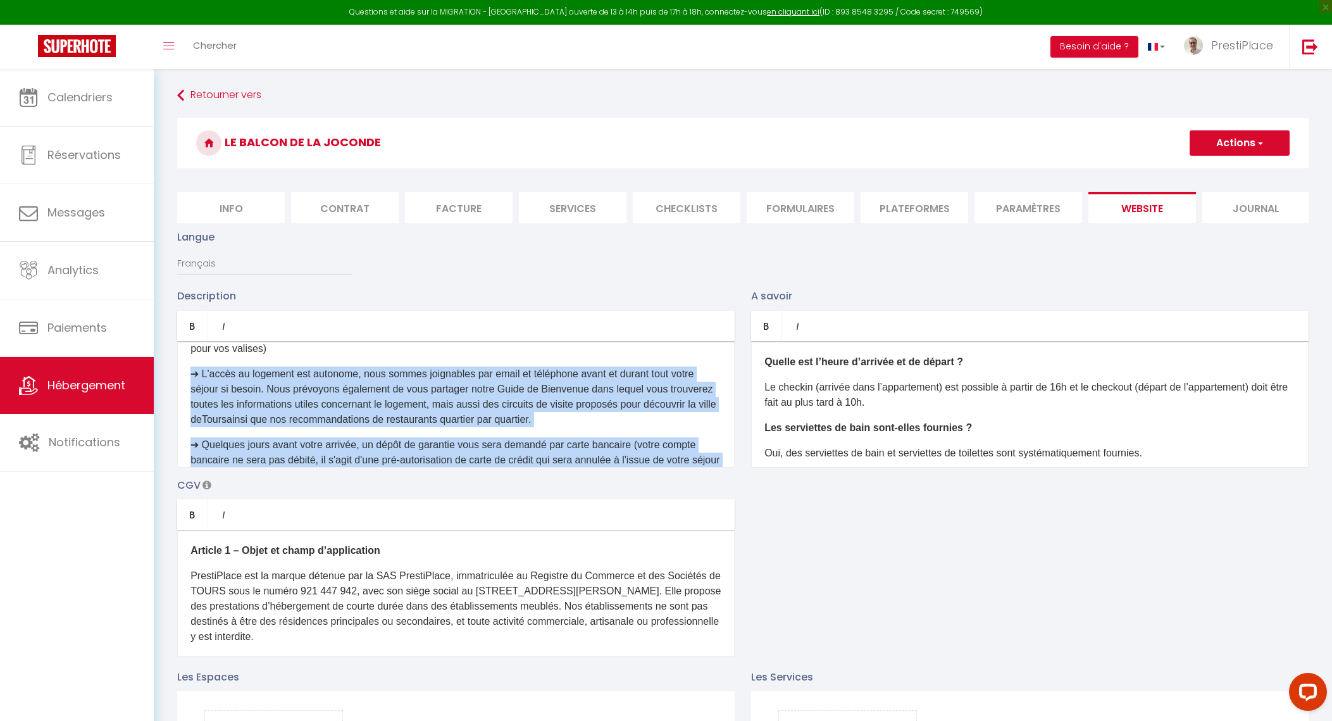
scroll to position [1095, 0]
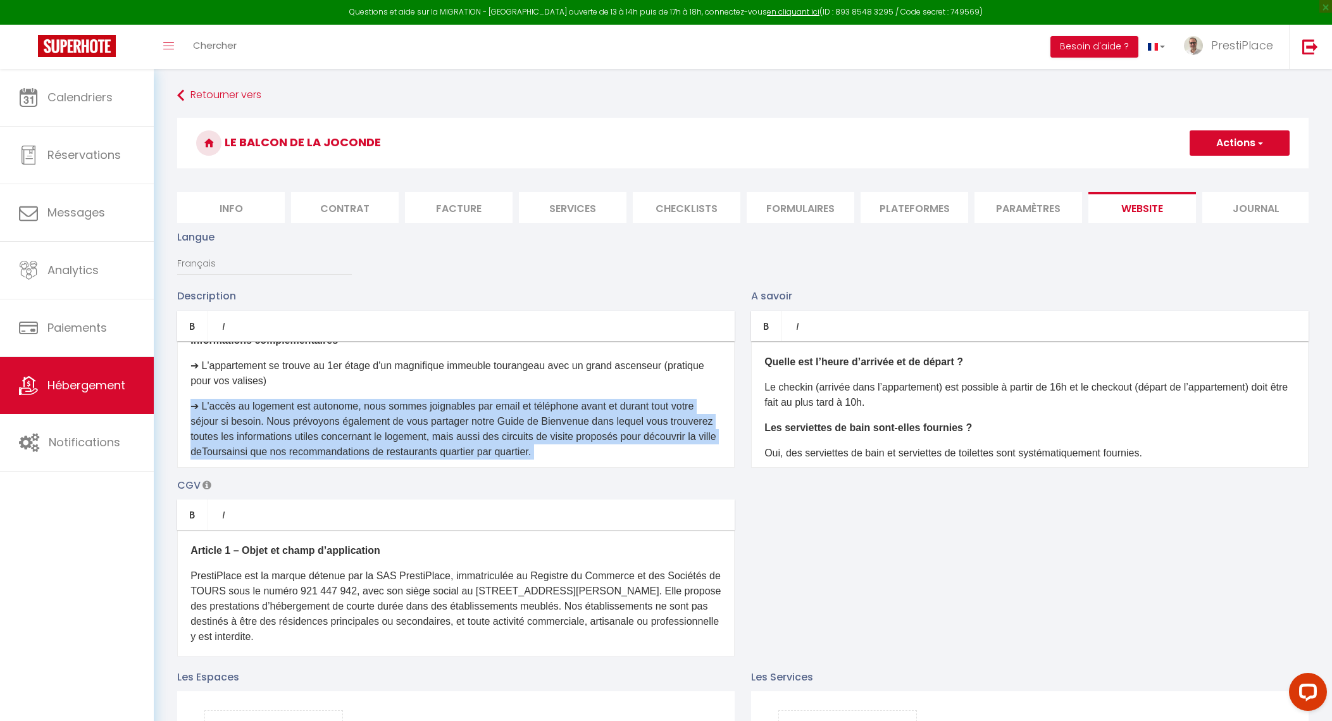
click at [353, 427] on p "​➔​ ​L'accès au logement est autonome, nous sommes joignables par email et télé…" at bounding box center [456, 429] width 531 height 61
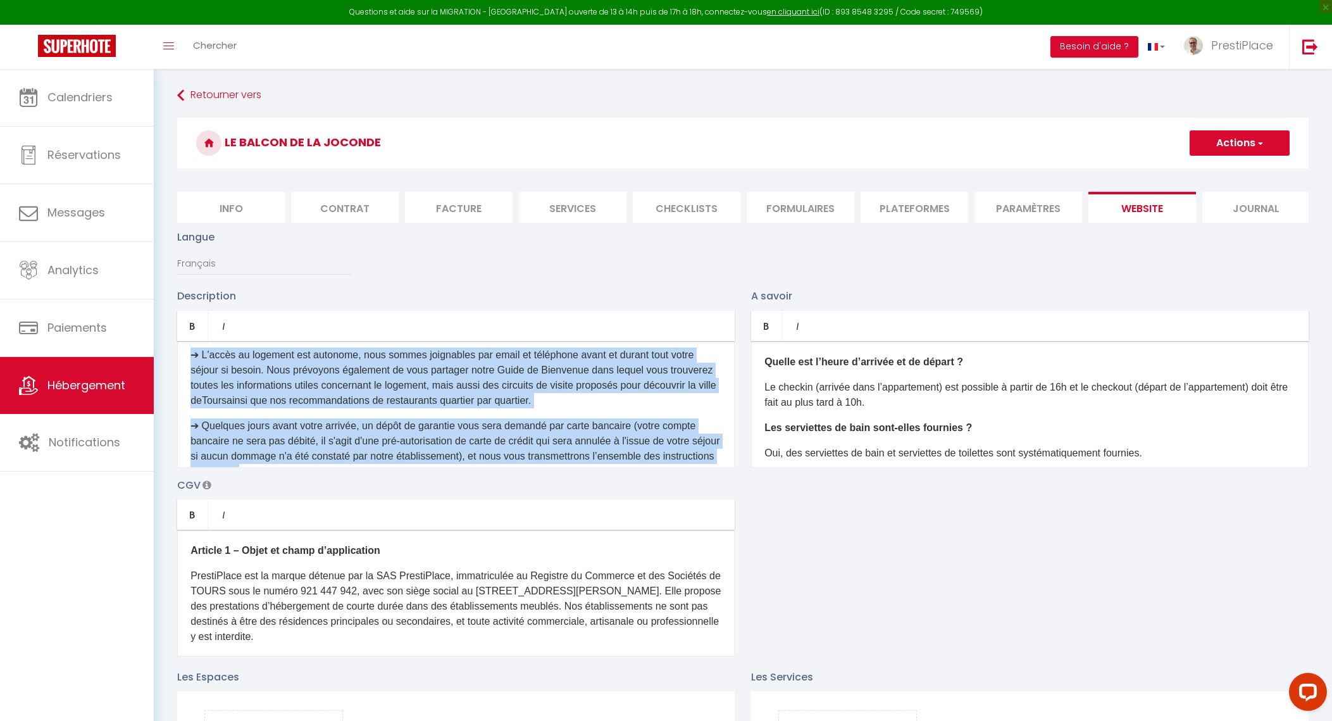
scroll to position [1253, 0]
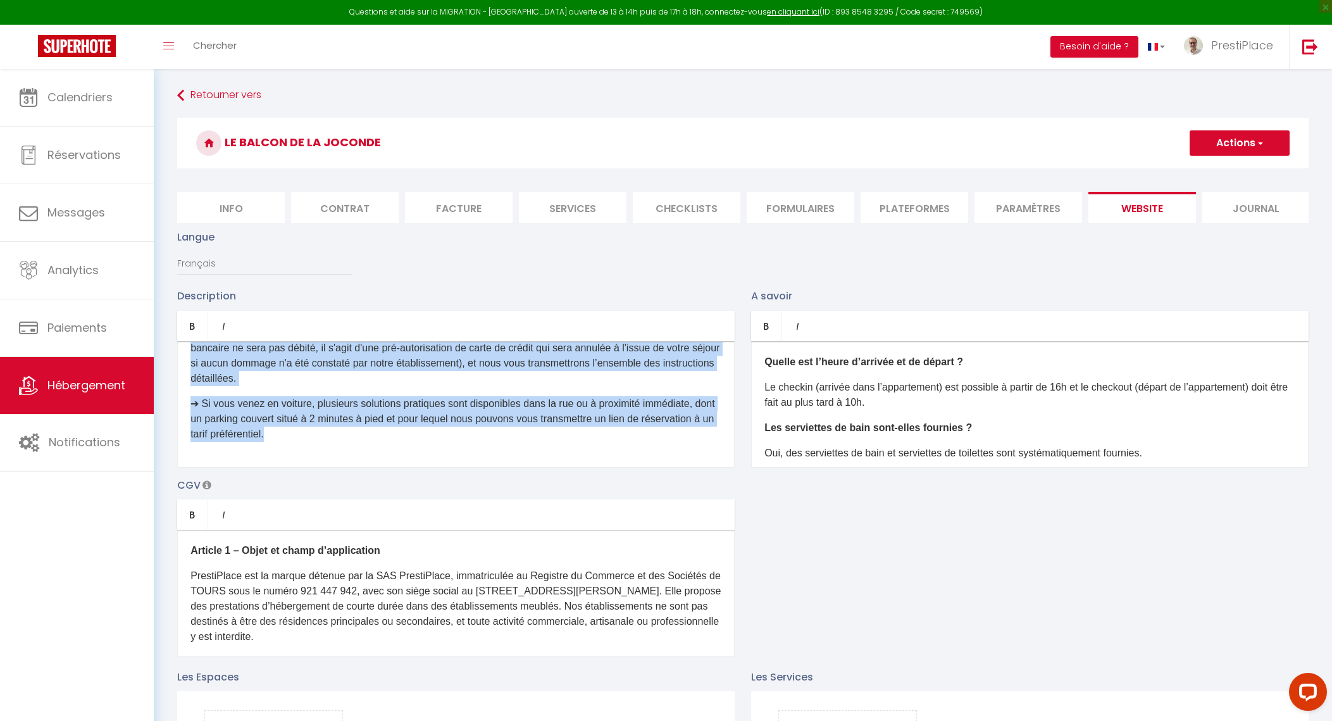
drag, startPoint x: 193, startPoint y: 432, endPoint x: 460, endPoint y: 440, distance: 267.2
click at [460, 440] on div "Envie d’un séjour inoubliable à Tours ? PrestiPlace vous présente sa nouvelle p…" at bounding box center [456, 404] width 558 height 127
copy div "➔​ ​L'accès au logement est autonome, nous sommes joignables par email et télép…"
click at [389, 442] on p "➔ Si vous venez en voiture, plusieurs solutions pratiques sont disponibles dans…" at bounding box center [456, 419] width 531 height 46
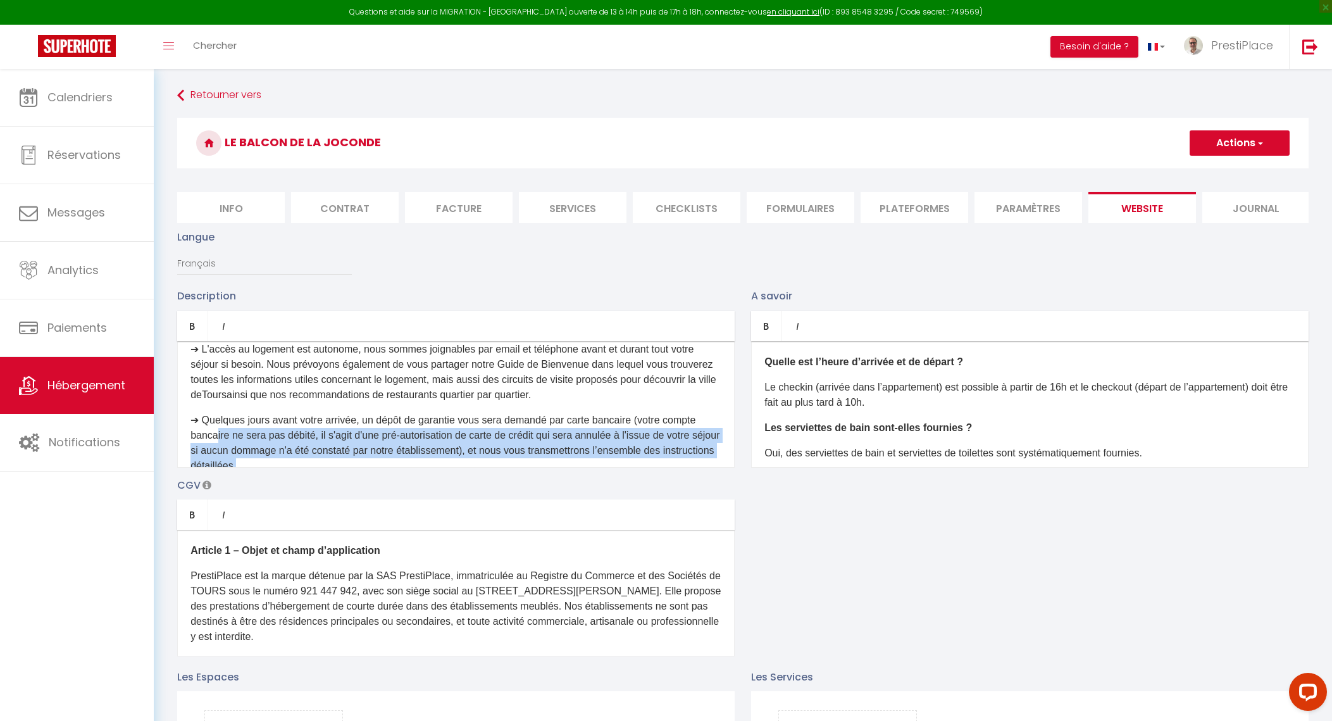
scroll to position [1158, 0]
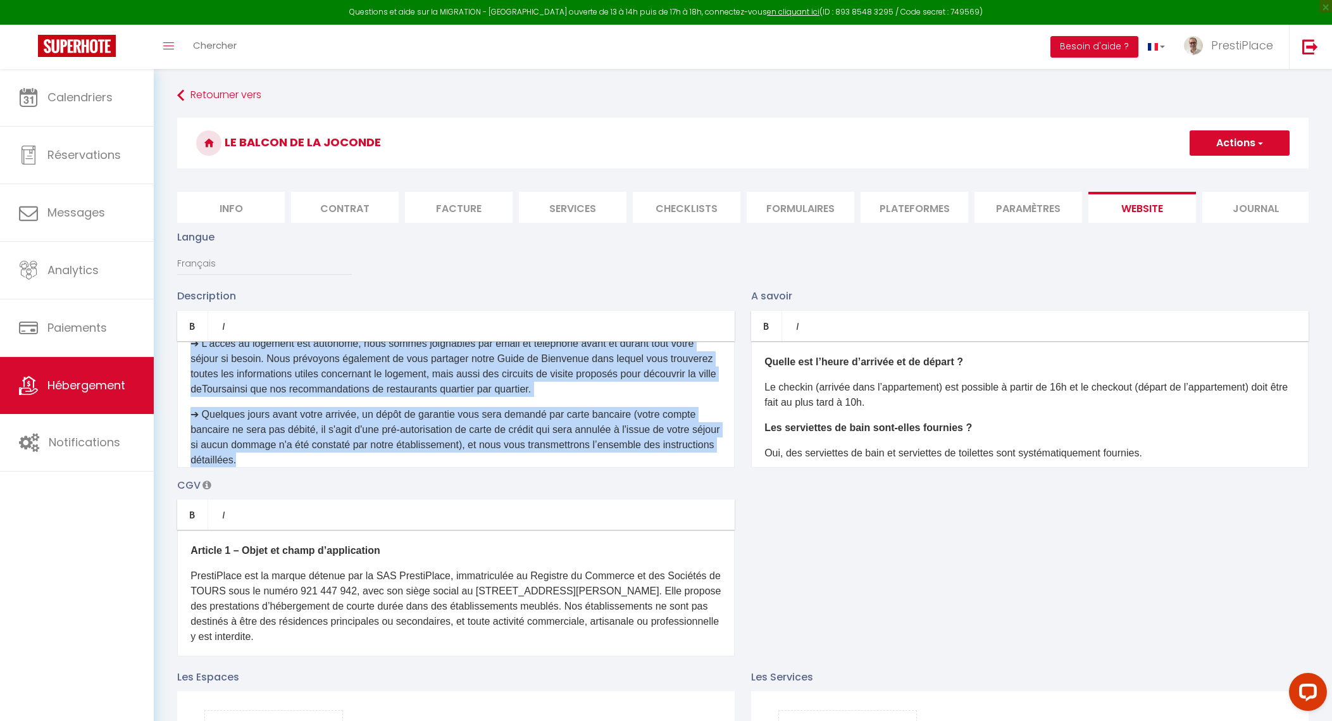
drag, startPoint x: 327, startPoint y: 463, endPoint x: 193, endPoint y: 368, distance: 164.7
click at [193, 368] on div "Envie d’un séjour inoubliable à Tours ? PrestiPlace vous présente sa nouvelle p…" at bounding box center [456, 404] width 558 height 127
copy div "➔​ ​L'accès au logement est autonome, nous sommes joignables par email et télép…"
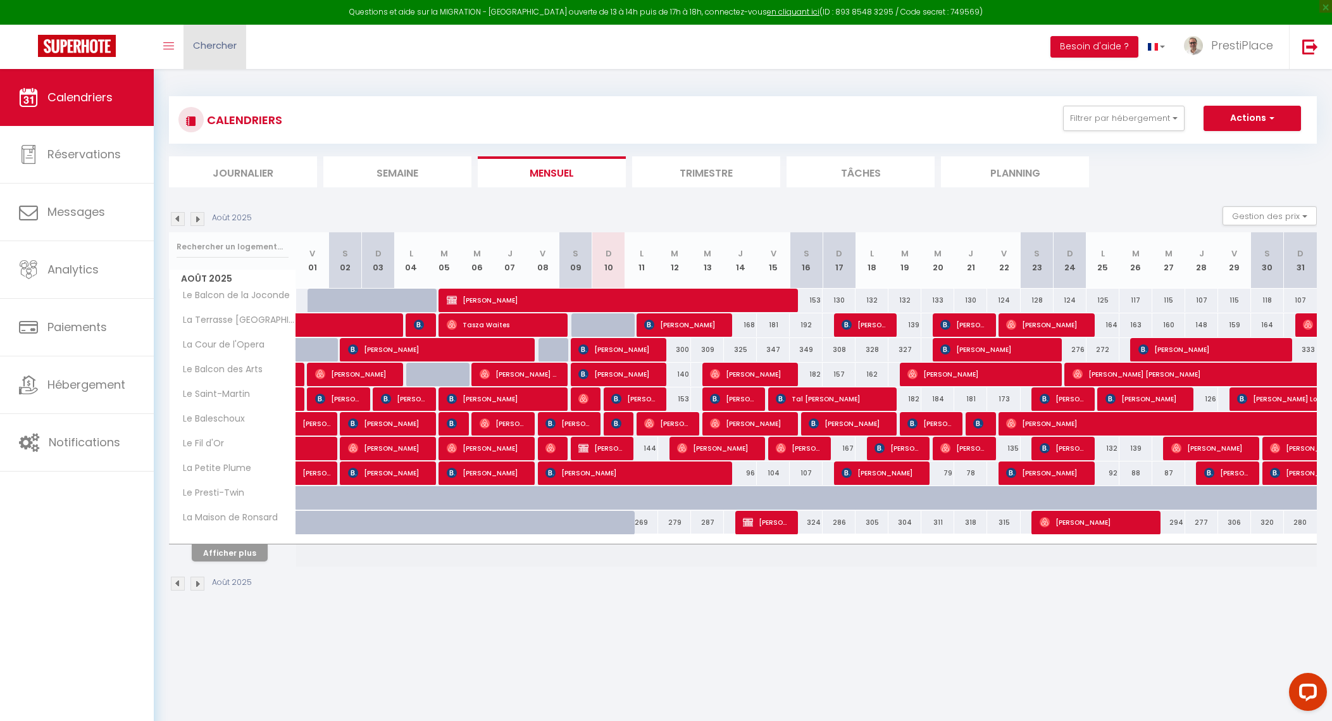
click at [237, 54] on link "Chercher" at bounding box center [215, 47] width 63 height 44
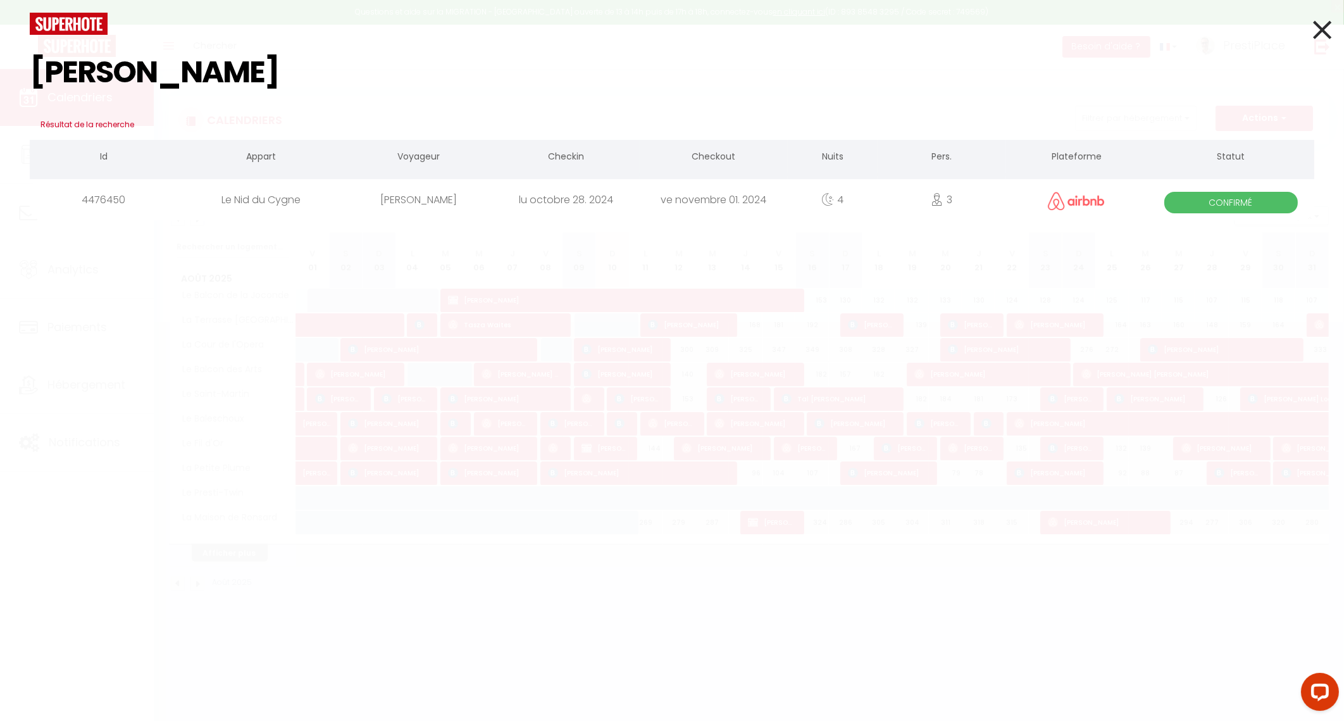
type input "marcos"
click at [442, 196] on div "Marcos Blanco" at bounding box center [417, 199] width 147 height 41
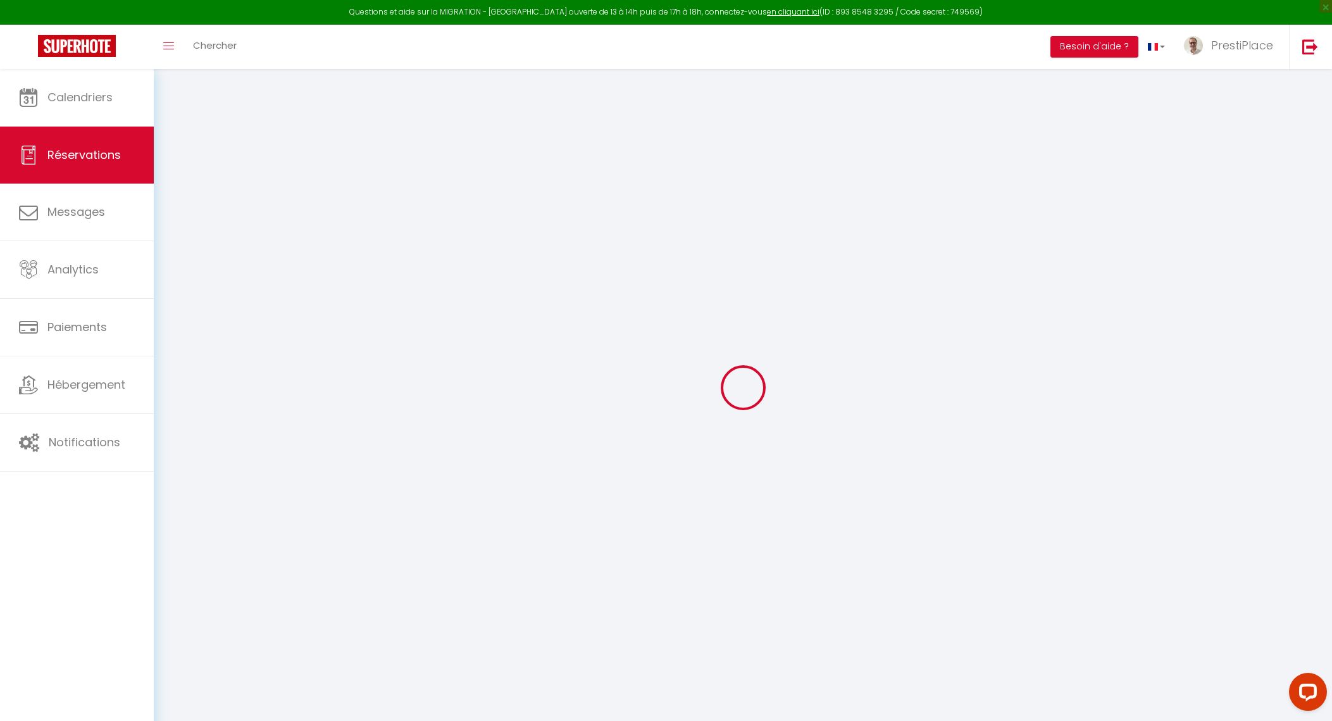
type input "Marcos"
type input "Blanco"
type input "marcos-0hhhdfqcducs0ovo@guest.airbnb.com"
type input "+50688290123"
select select "CR"
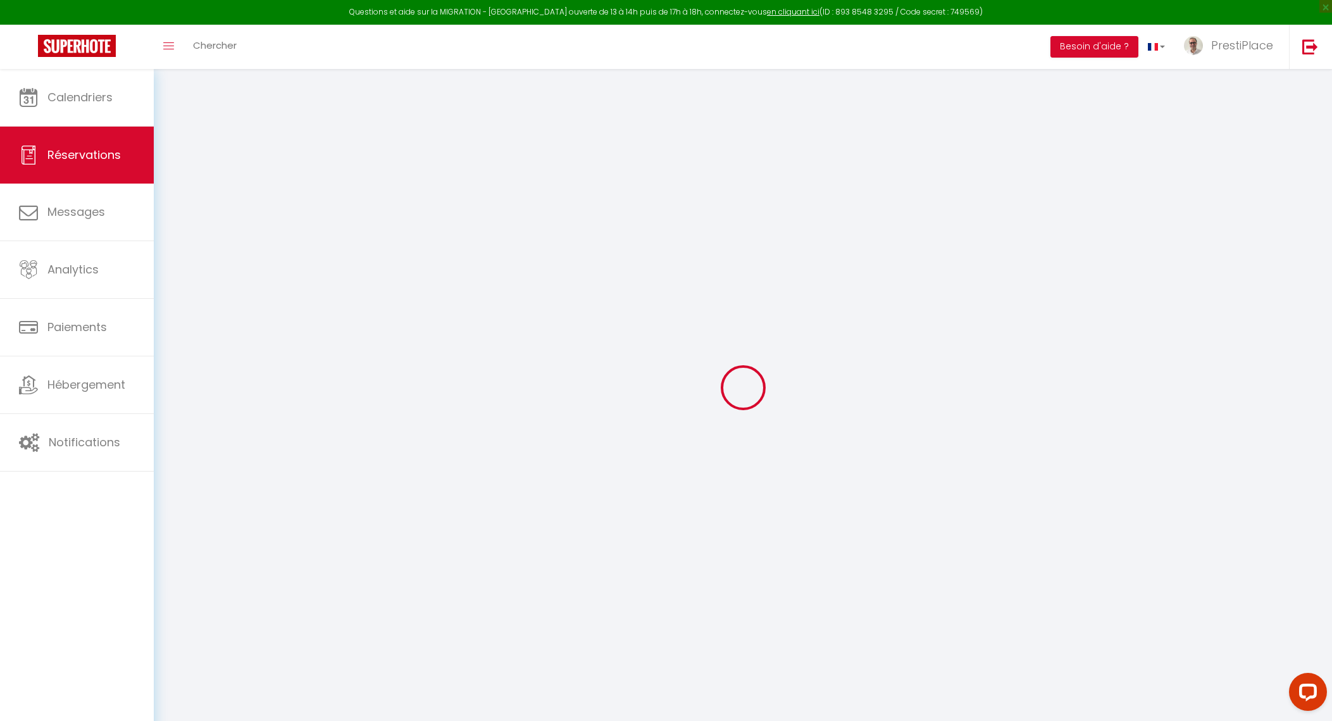
type input "69.3"
select select "51450"
select select "1"
select select
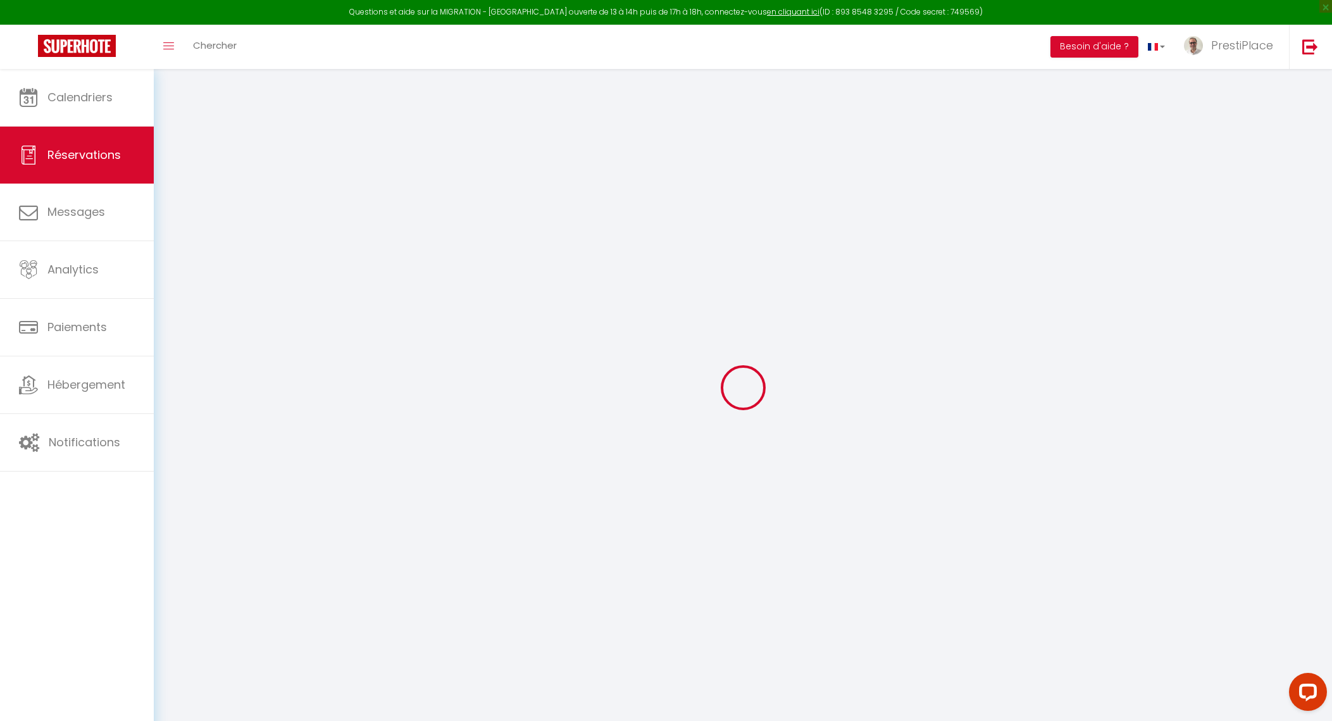
type input "3"
select select "12"
select select
type input "339"
checkbox input "false"
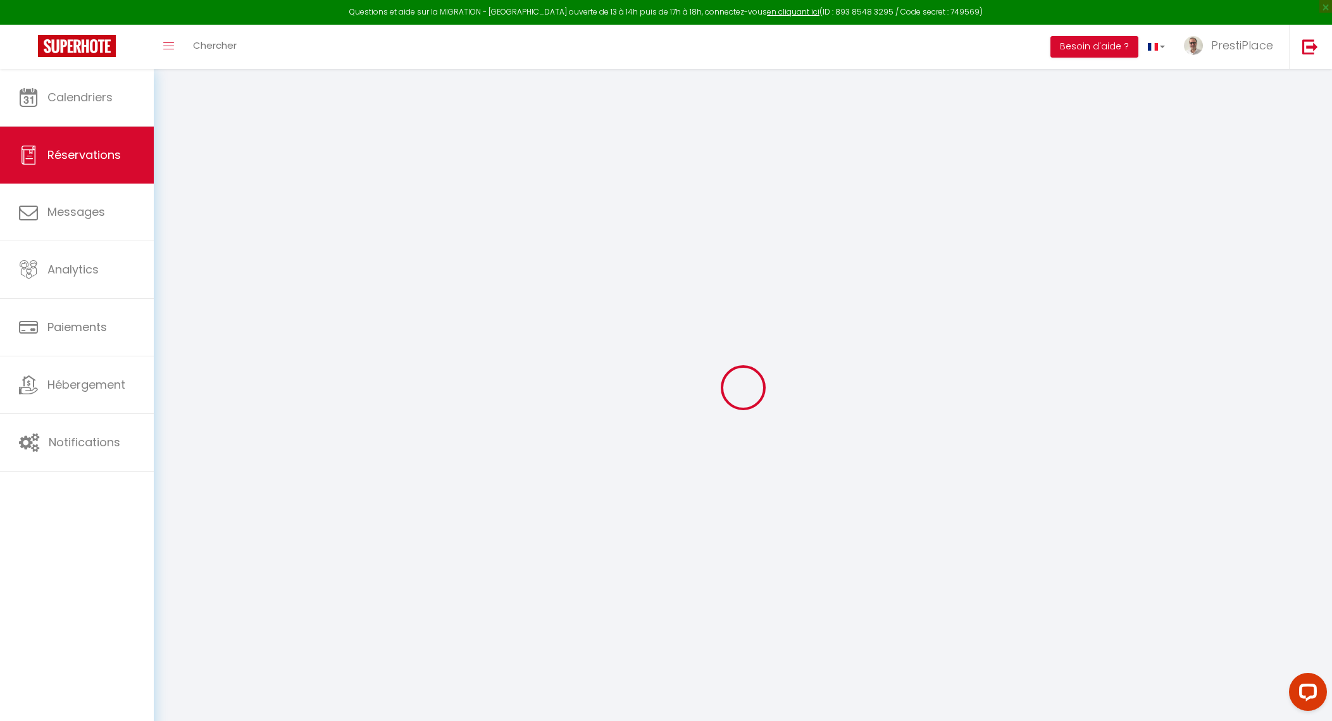
type input "0"
select select "1"
type input "0"
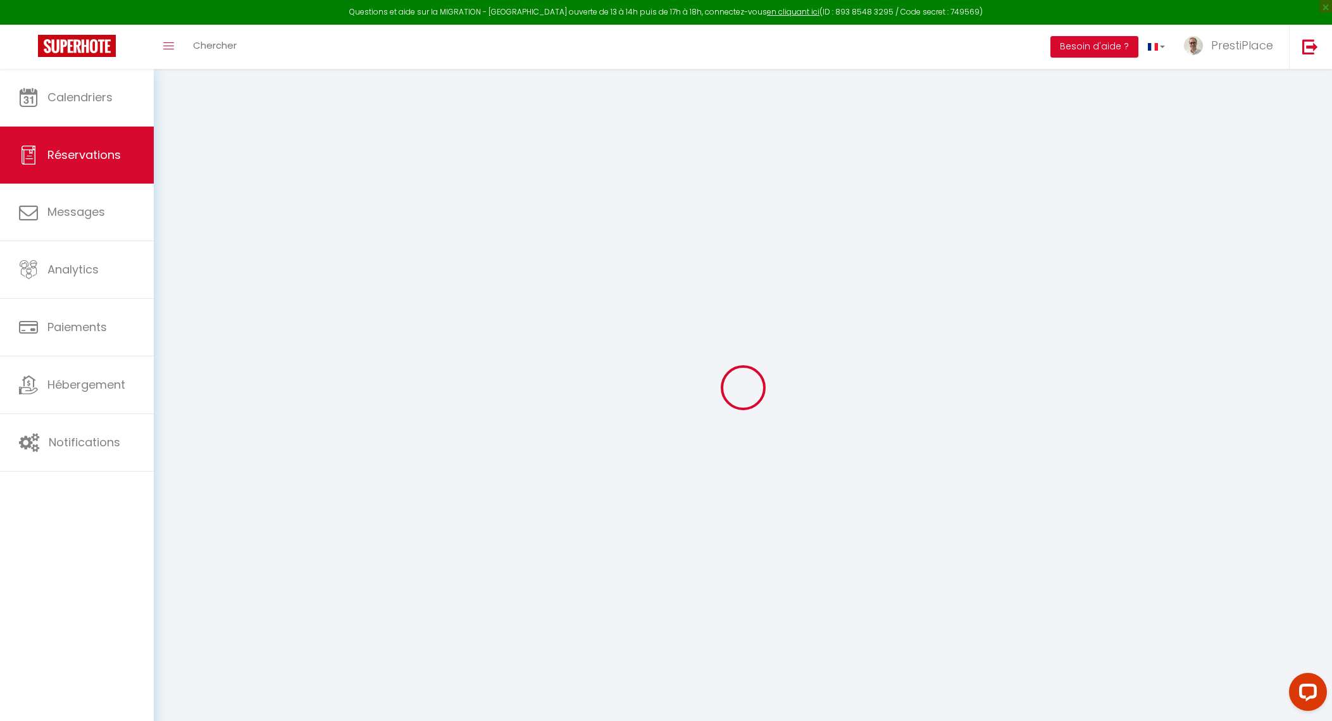
select select
select select "15"
checkbox input "false"
select select
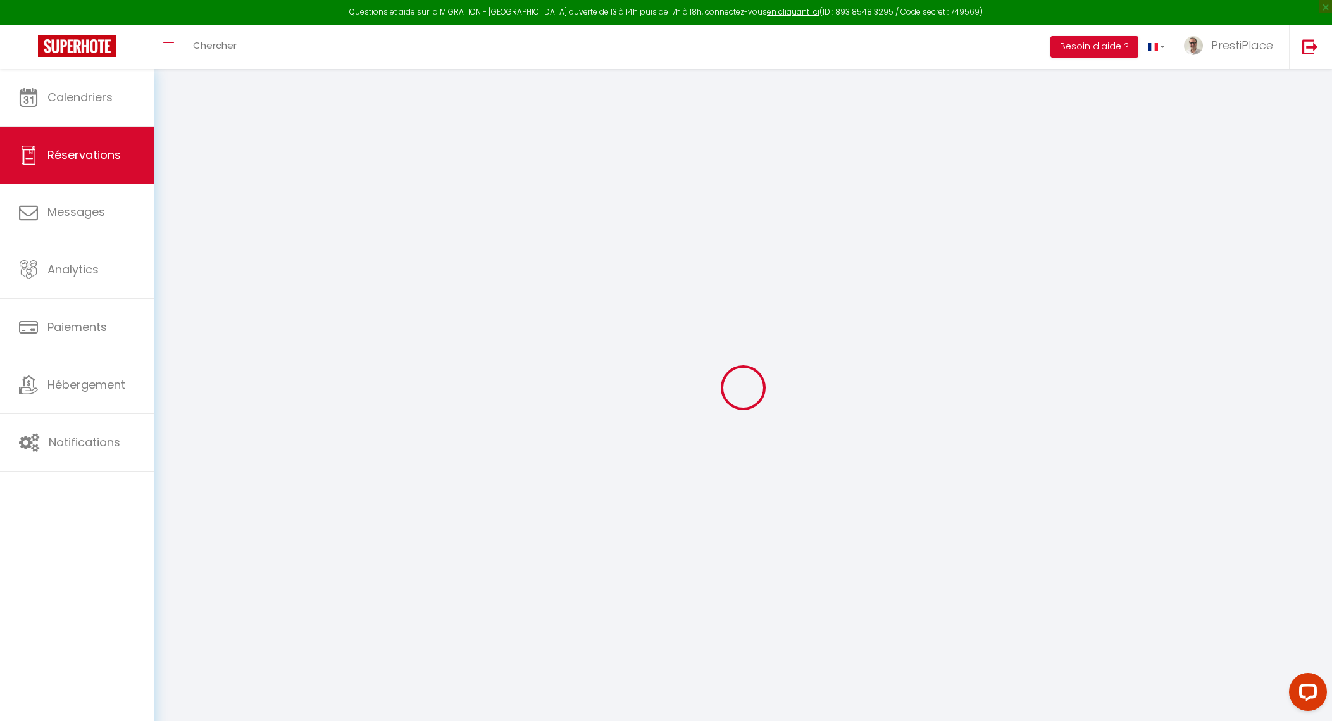
select select
checkbox input "false"
select select
checkbox input "false"
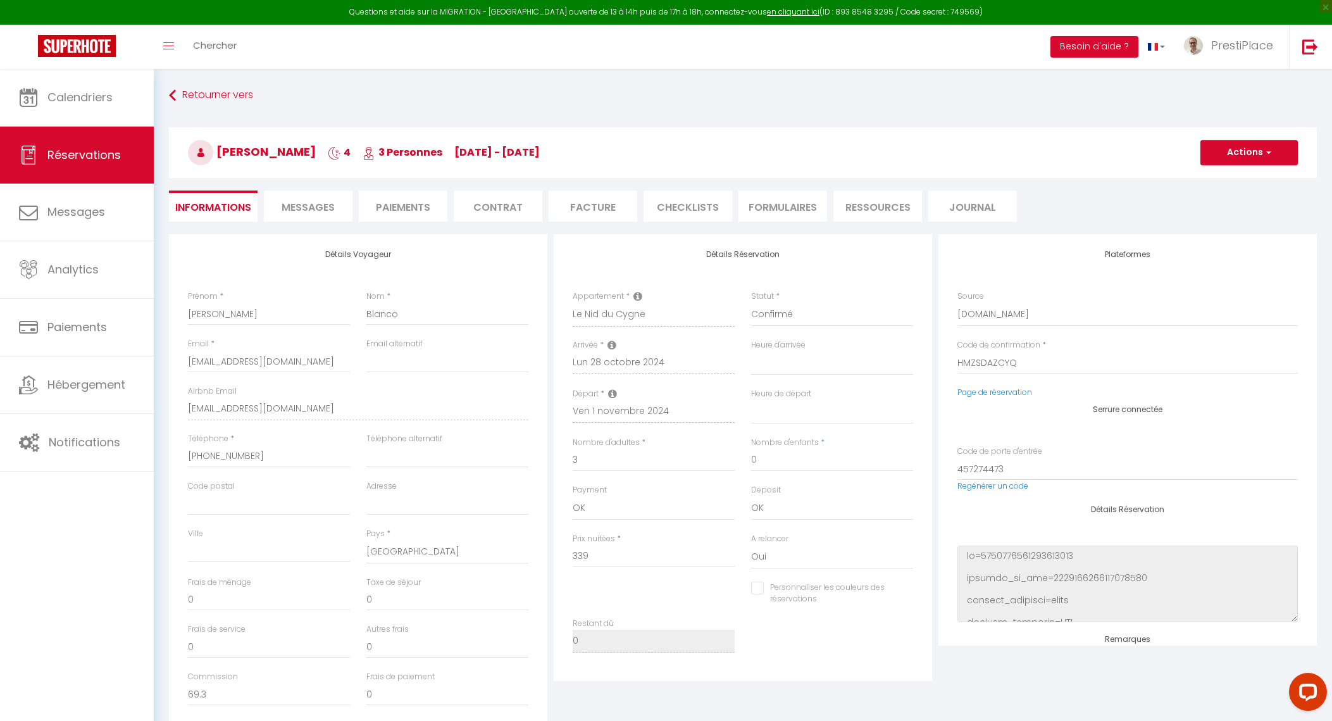
type input "46"
type input "18.64"
select select
checkbox input "false"
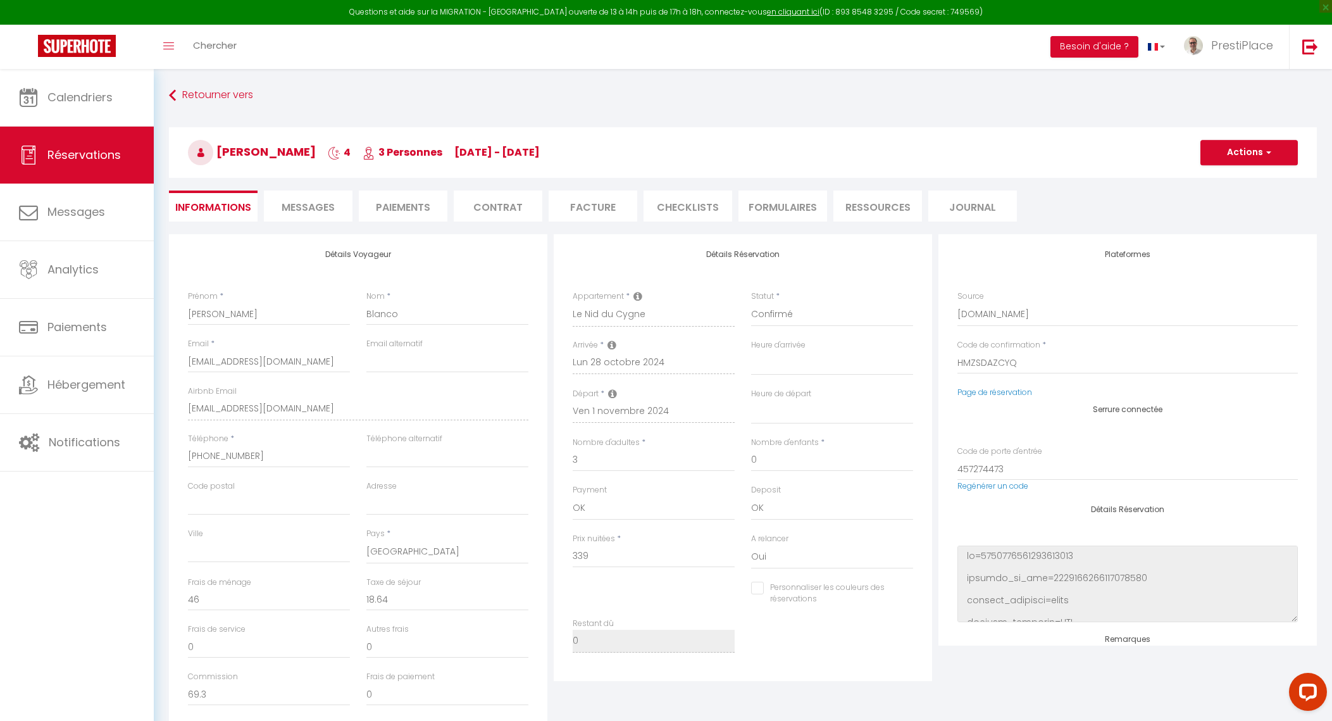
select select
checkbox input "false"
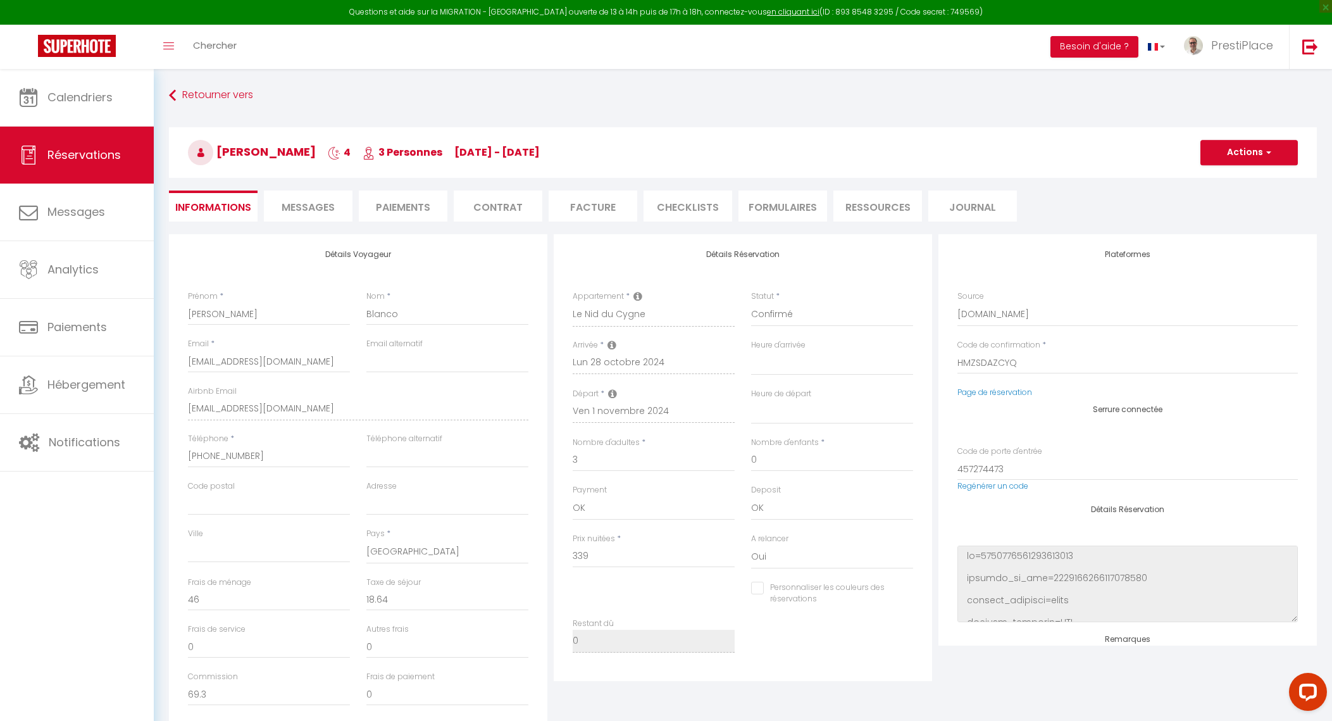
click at [284, 205] on span "Messages" at bounding box center [308, 207] width 53 height 15
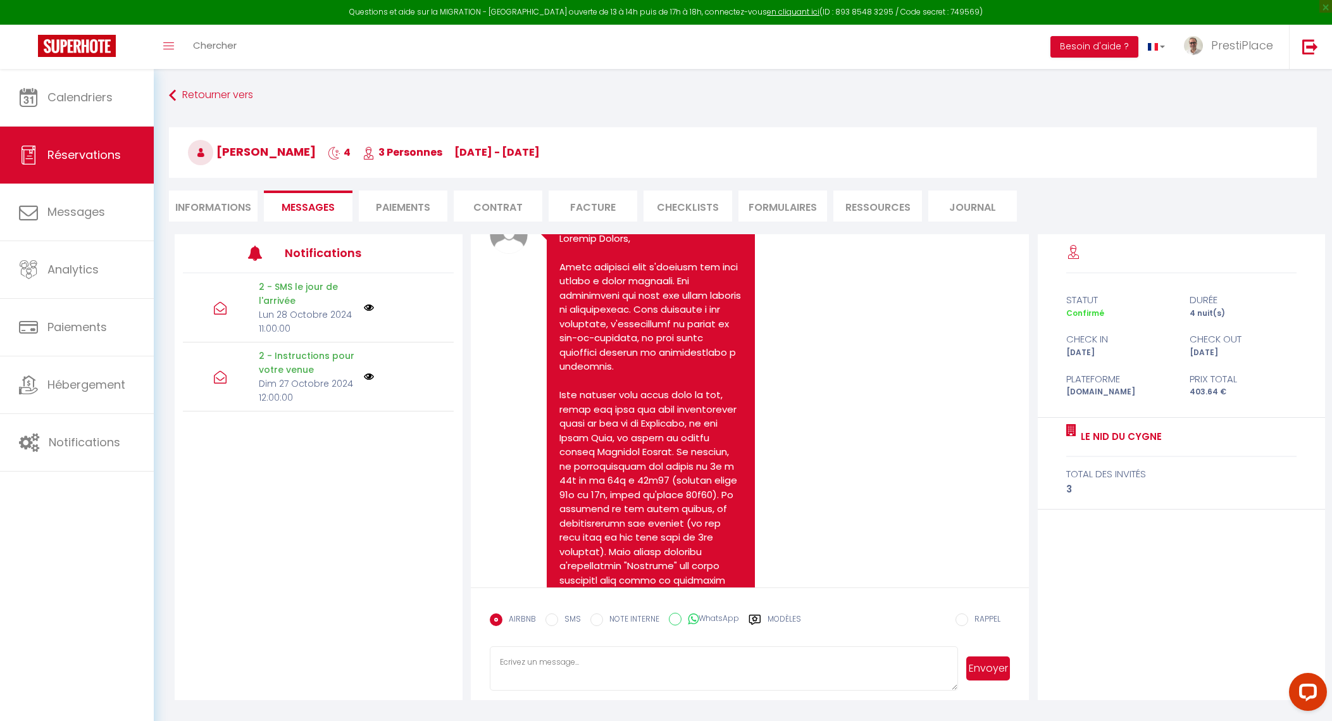
scroll to position [237, 0]
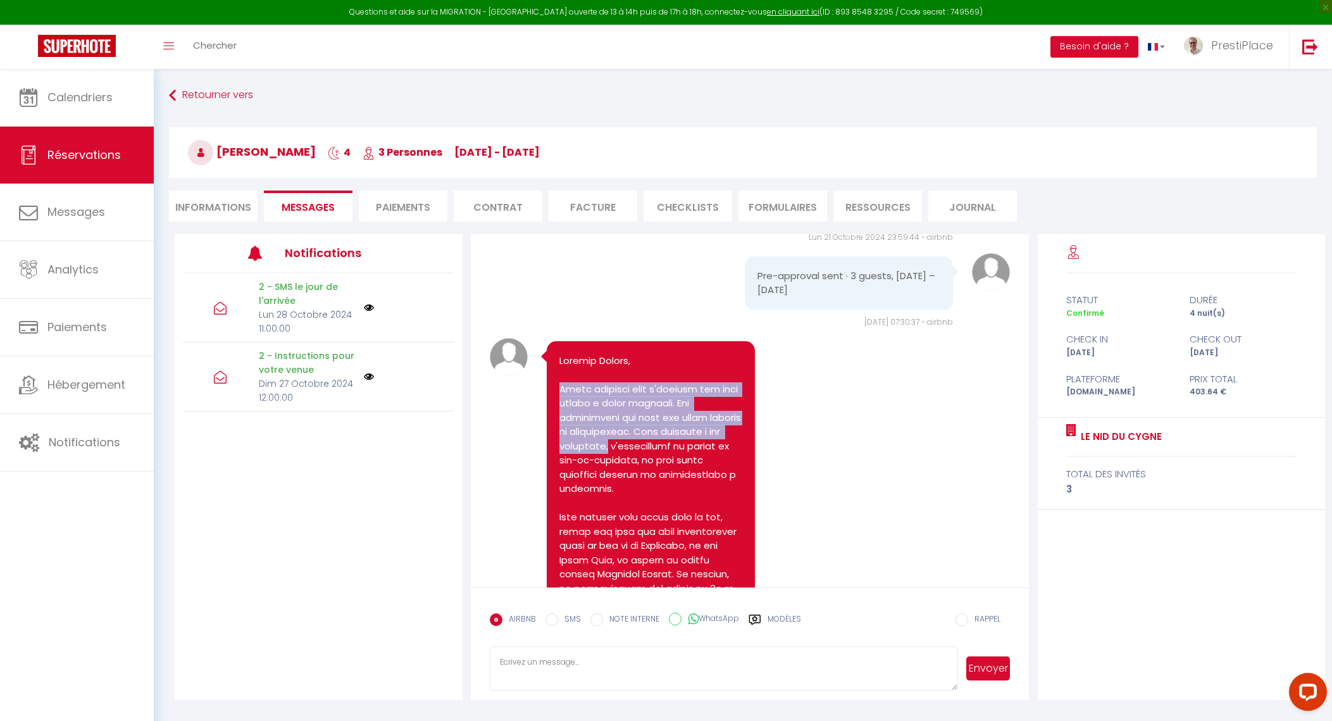
drag, startPoint x: 558, startPoint y: 383, endPoint x: 682, endPoint y: 442, distance: 136.7
copy pre "Merci beaucoup pour l'intérêt que vous portez à notre logement. Cet appartement…"
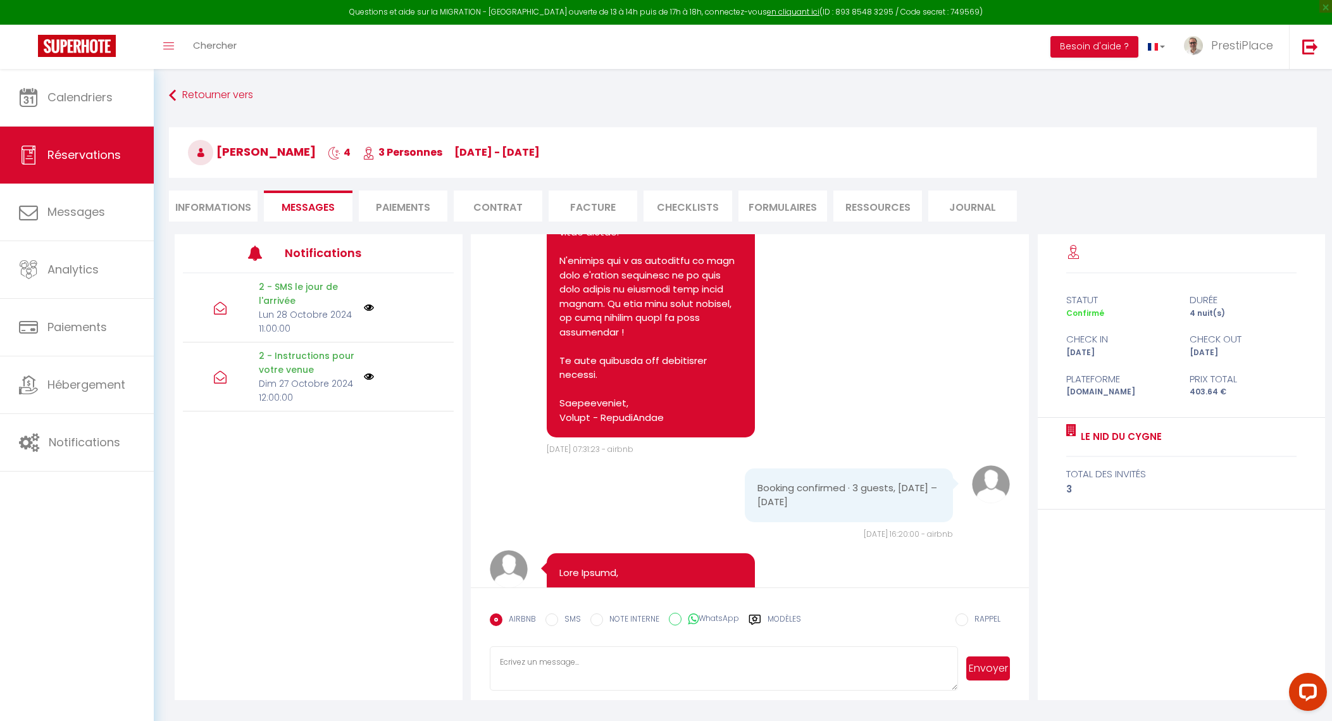
scroll to position [870, 0]
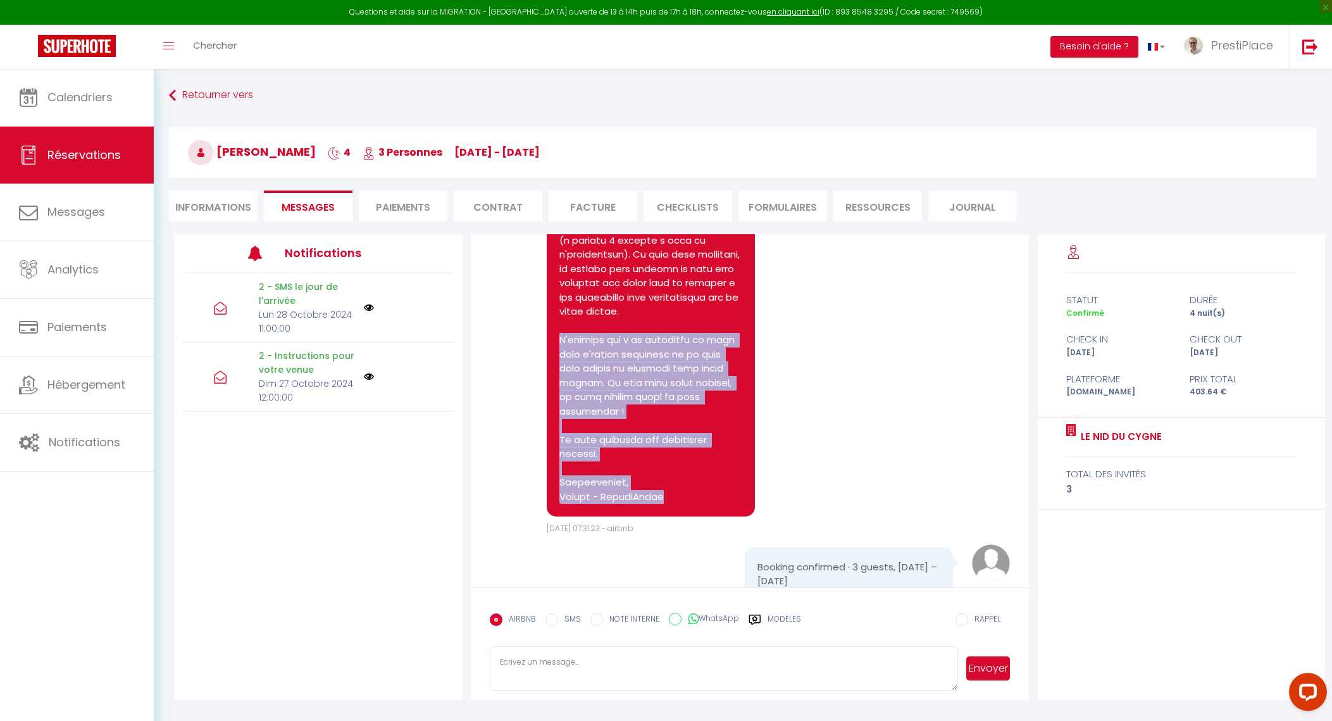
drag, startPoint x: 561, startPoint y: 339, endPoint x: 653, endPoint y: 475, distance: 164.5
click at [653, 475] on pre at bounding box center [651, 113] width 183 height 784
copy pre "N'hésitez pas à me contacter si vous avez d'autres questions ou si vous avez be…"
click at [61, 105] on link "Calendriers" at bounding box center [77, 97] width 154 height 57
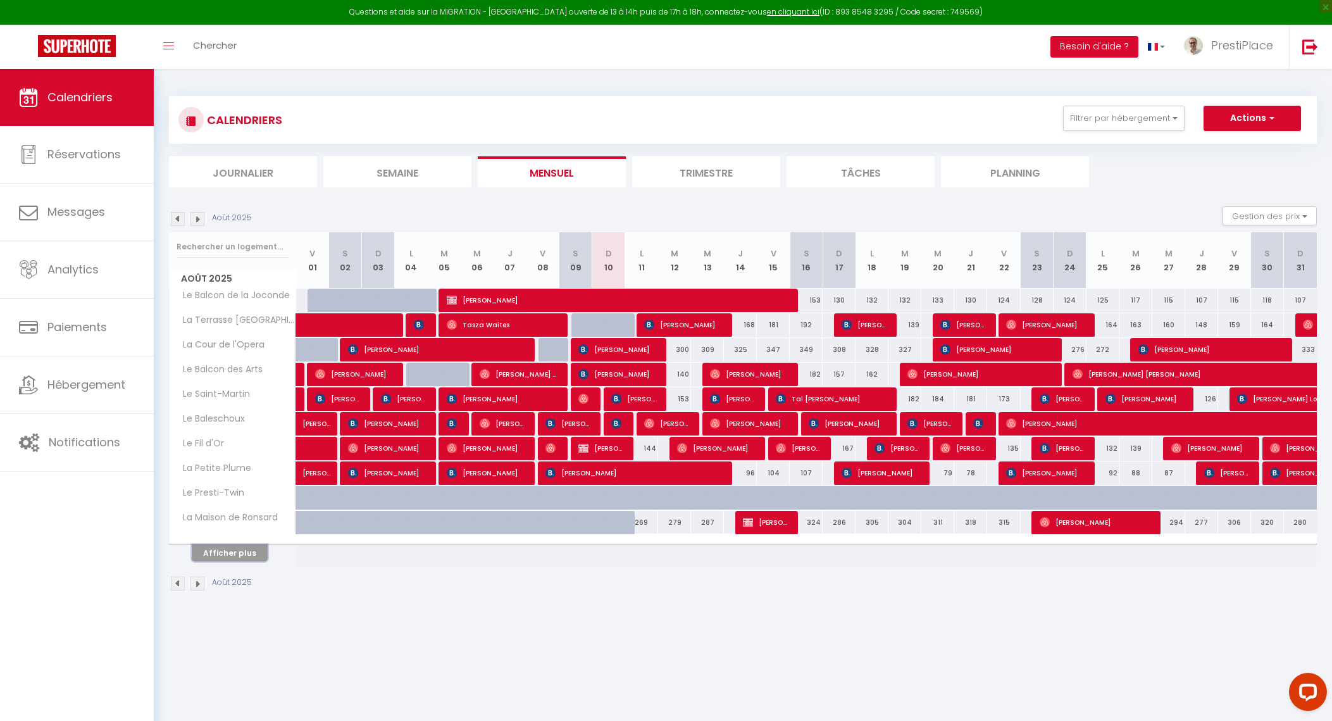
click at [235, 551] on button "Afficher plus" at bounding box center [230, 552] width 76 height 17
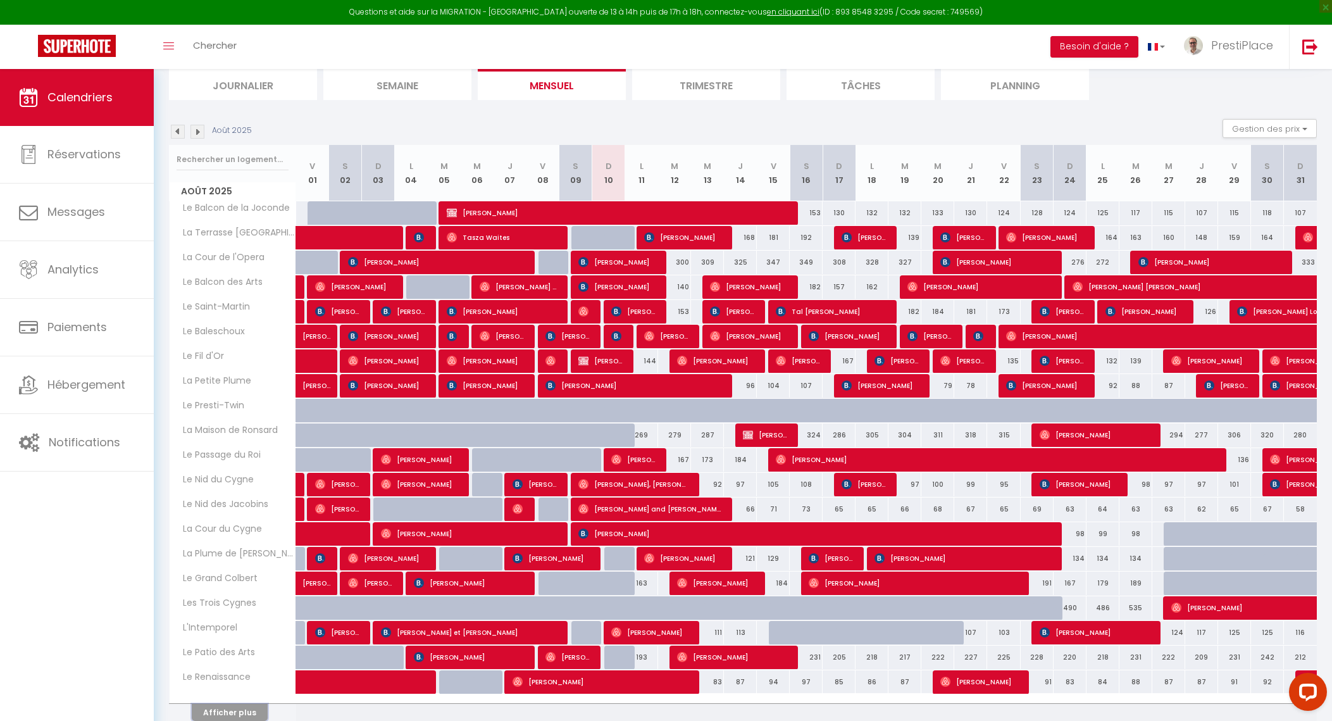
scroll to position [141, 0]
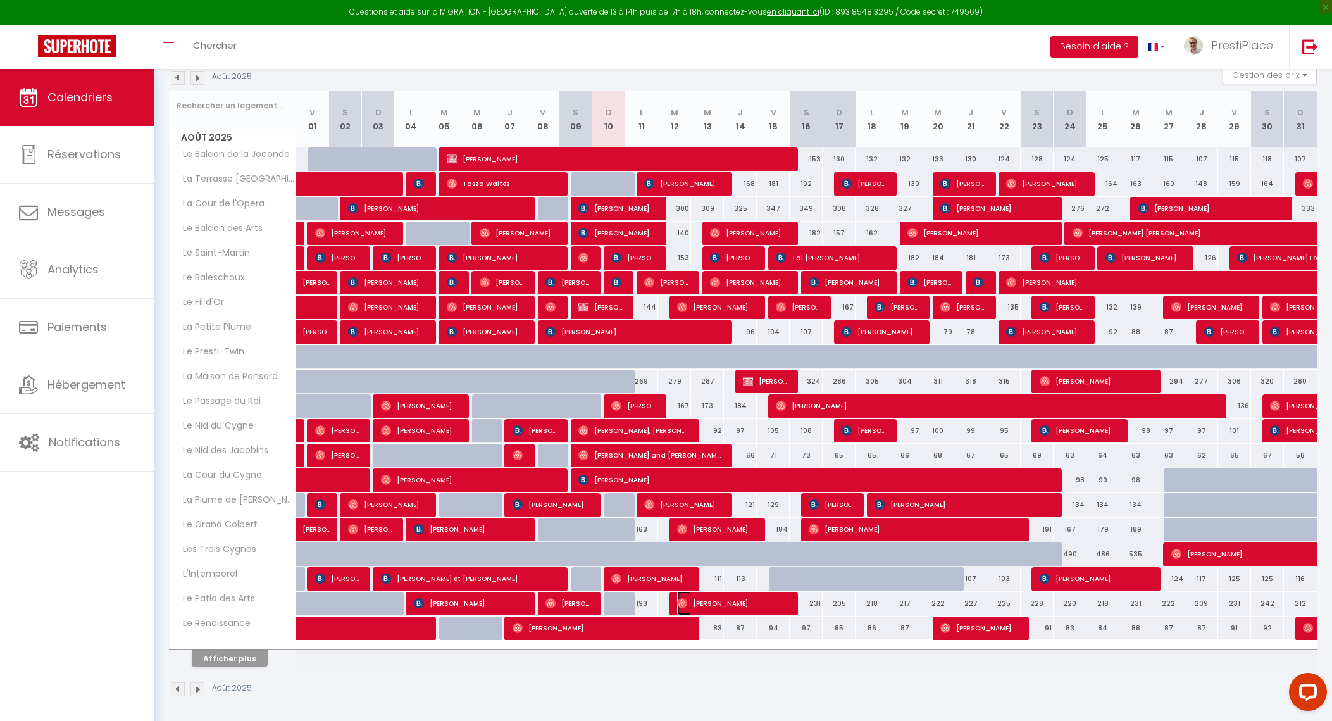
click at [744, 596] on span "Juan Carlos" at bounding box center [731, 603] width 109 height 24
select select "OK"
select select "0"
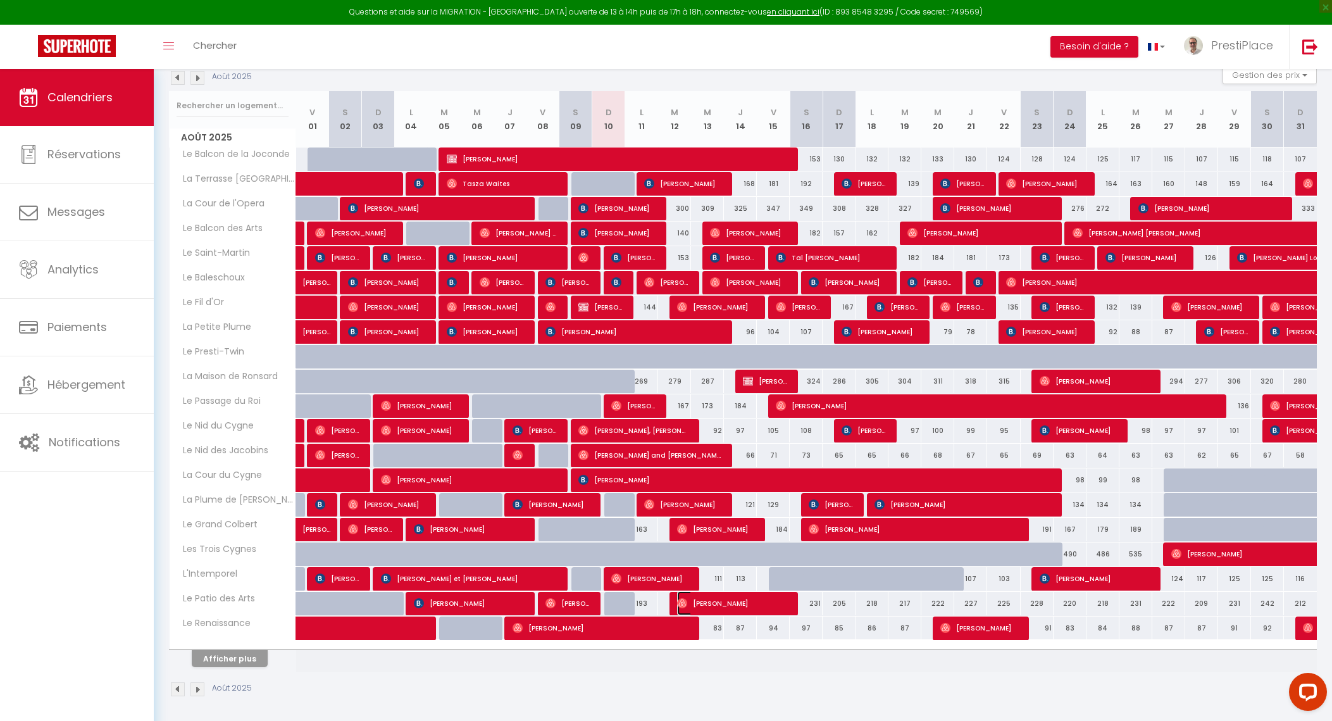
select select "1"
select select
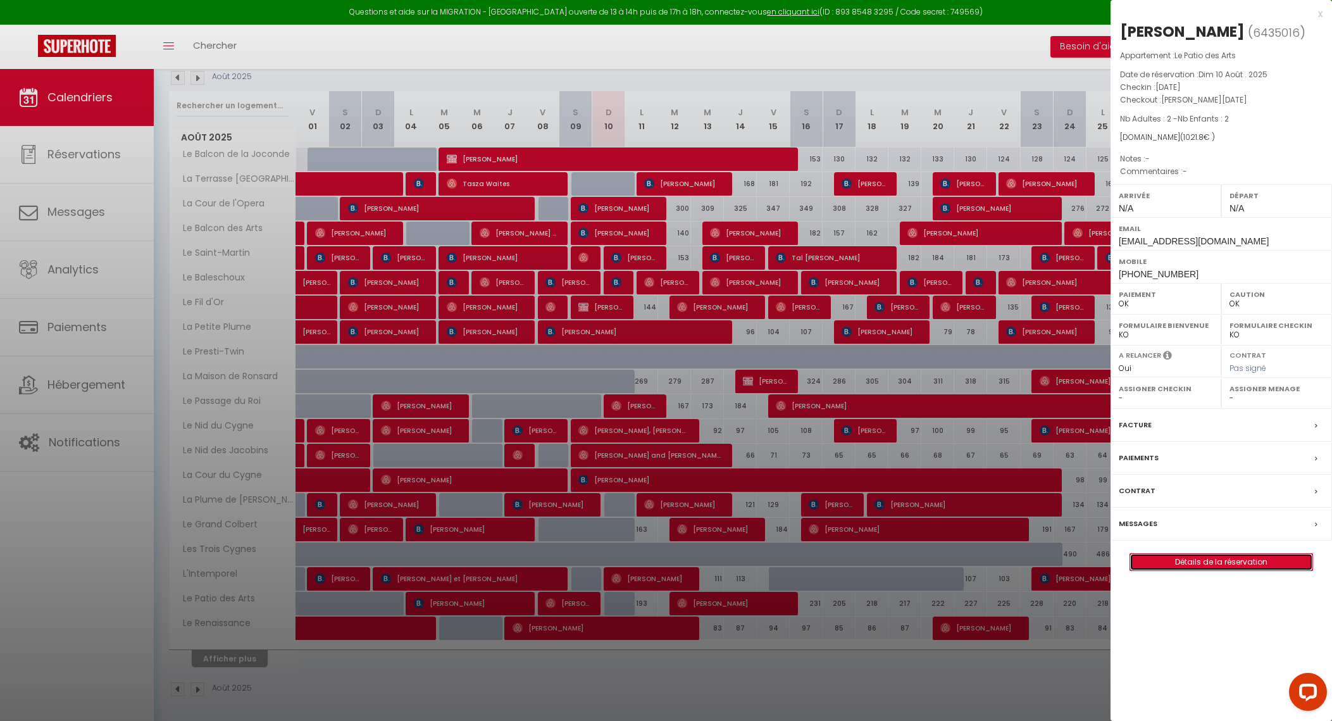
click at [1227, 560] on link "Détails de la réservation" at bounding box center [1221, 562] width 182 height 16
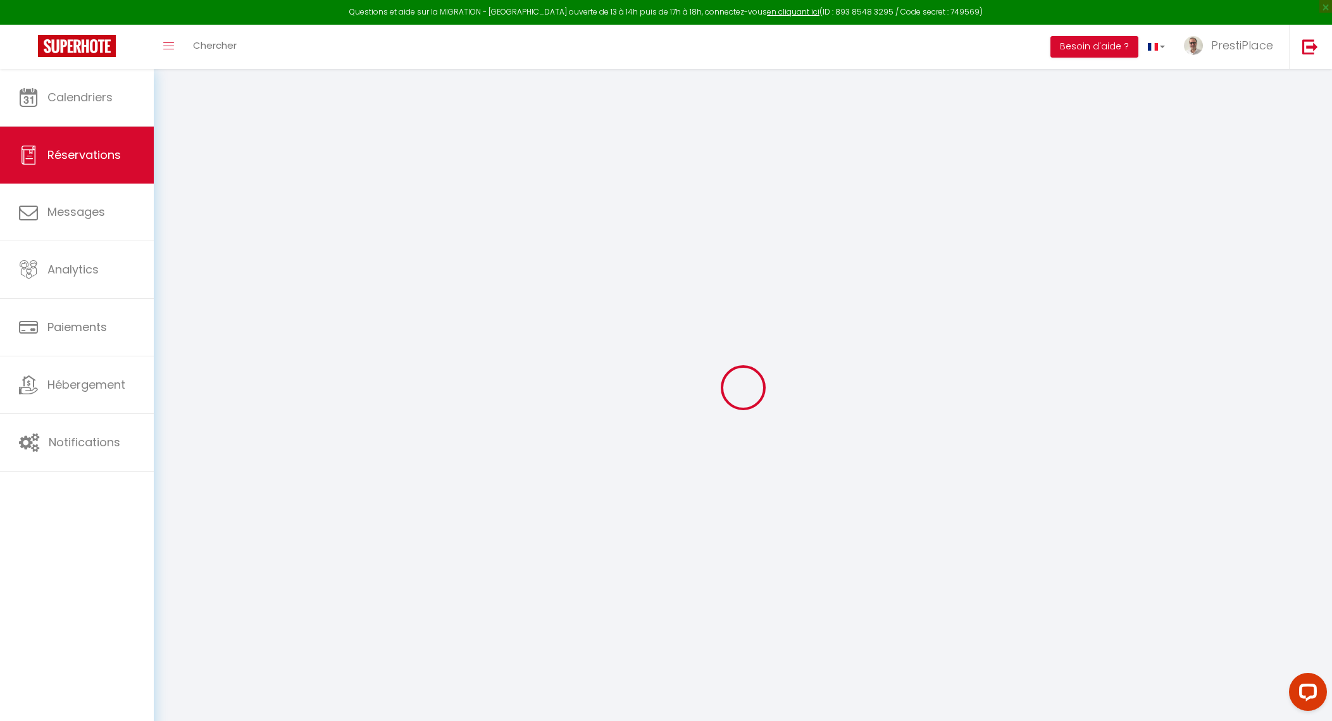
select select
checkbox input "false"
select select
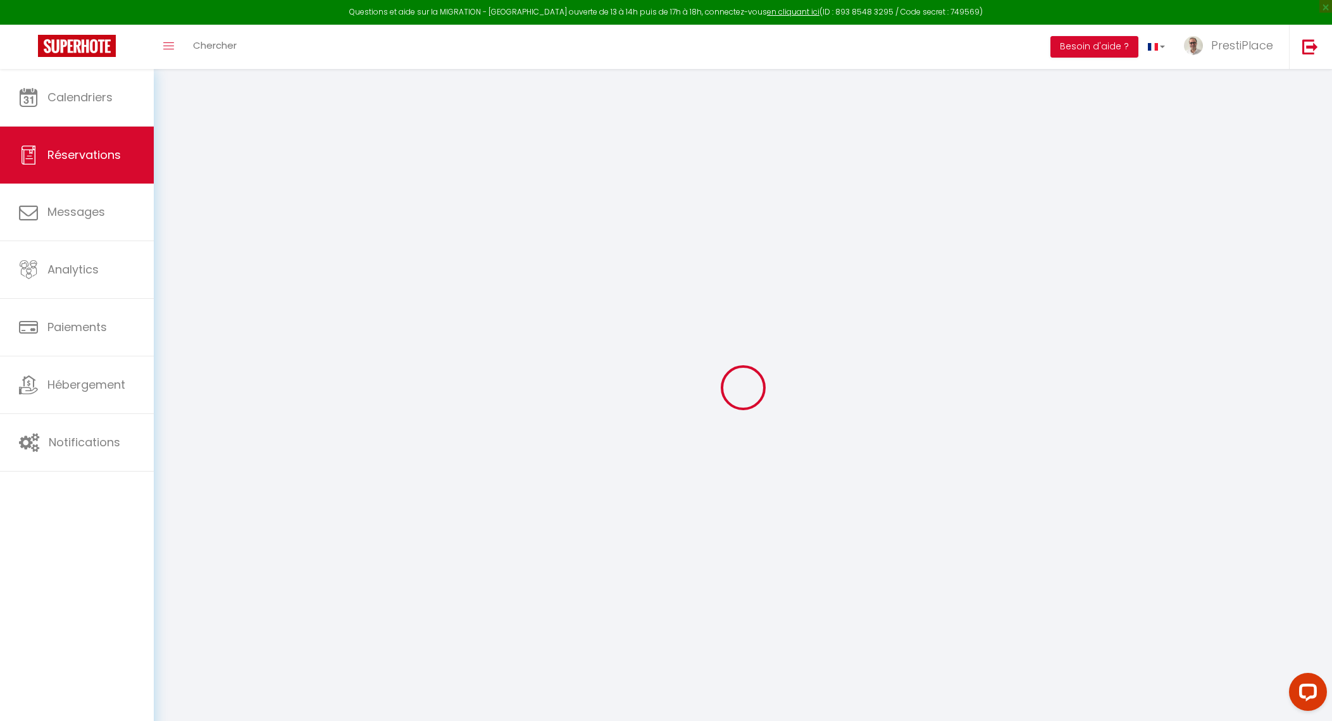
select select
checkbox input "false"
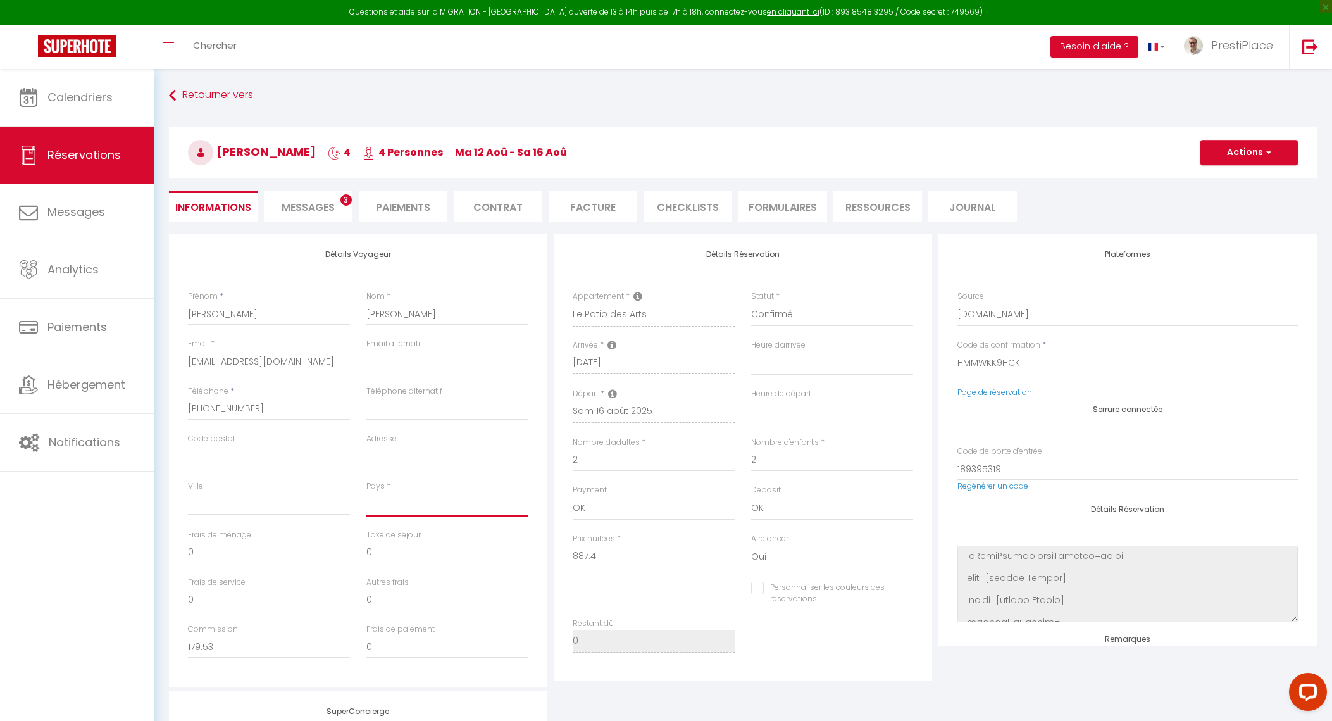
click at [417, 515] on select "France Portugal Afghanistan Albania Algeria American Samoa Andorra Angola Angui…" at bounding box center [447, 504] width 162 height 24
select select
type input "110"
type input "24.4"
select select
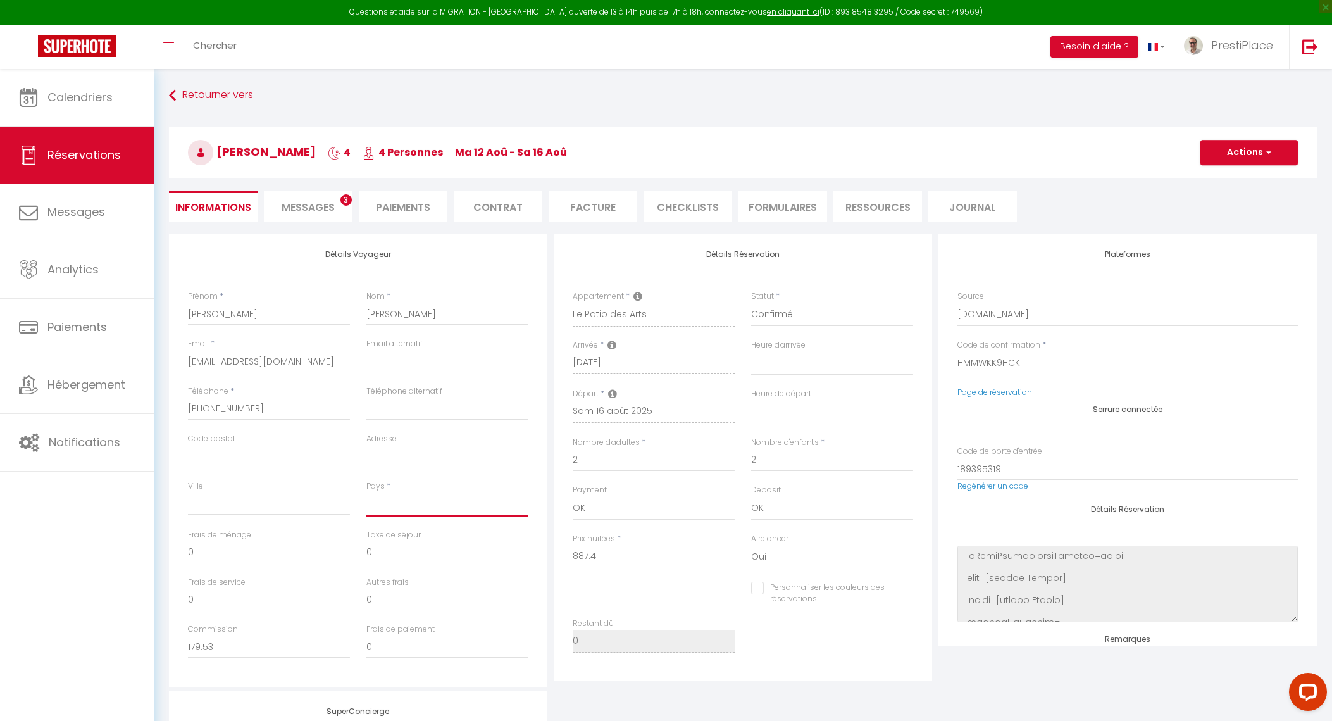
select select
checkbox input "false"
select select
checkbox input "false"
select select
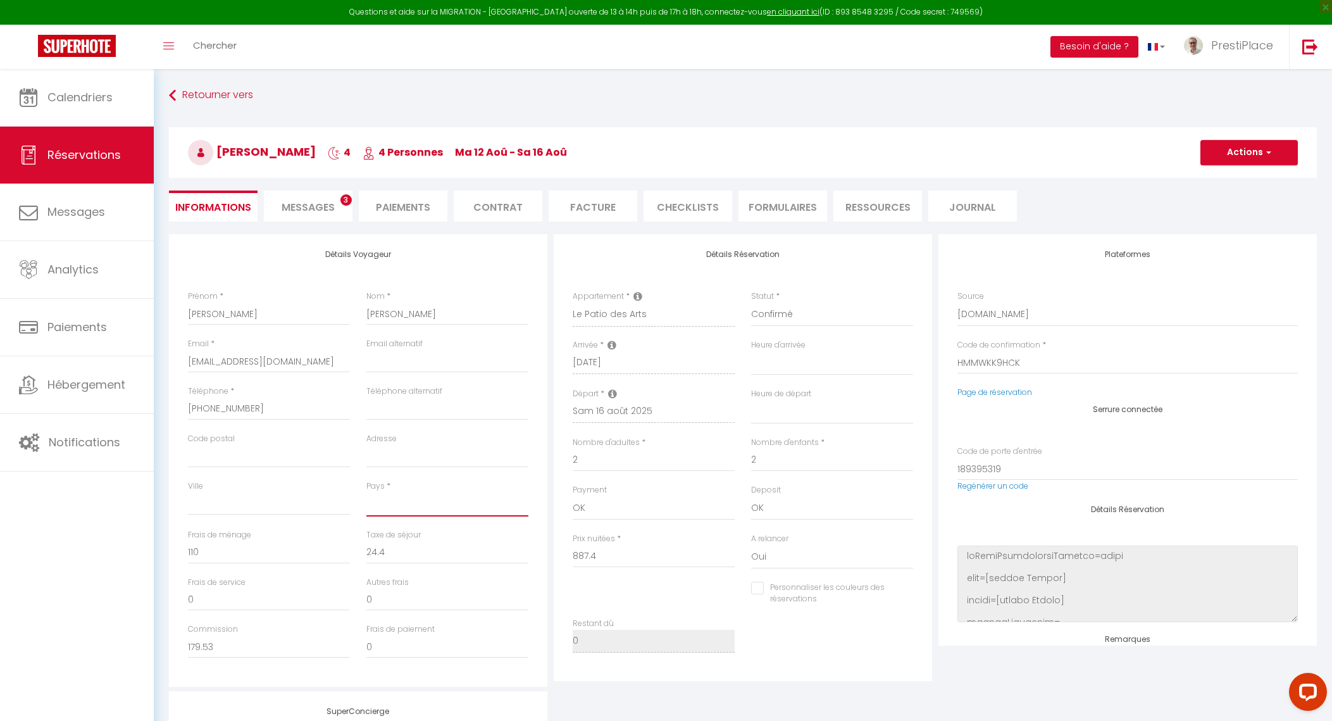
select select
select select "ES"
click at [366, 492] on select "France Portugal Afghanistan Albania Algeria American Samoa Andorra Angola Angui…" at bounding box center [447, 504] width 162 height 24
select select
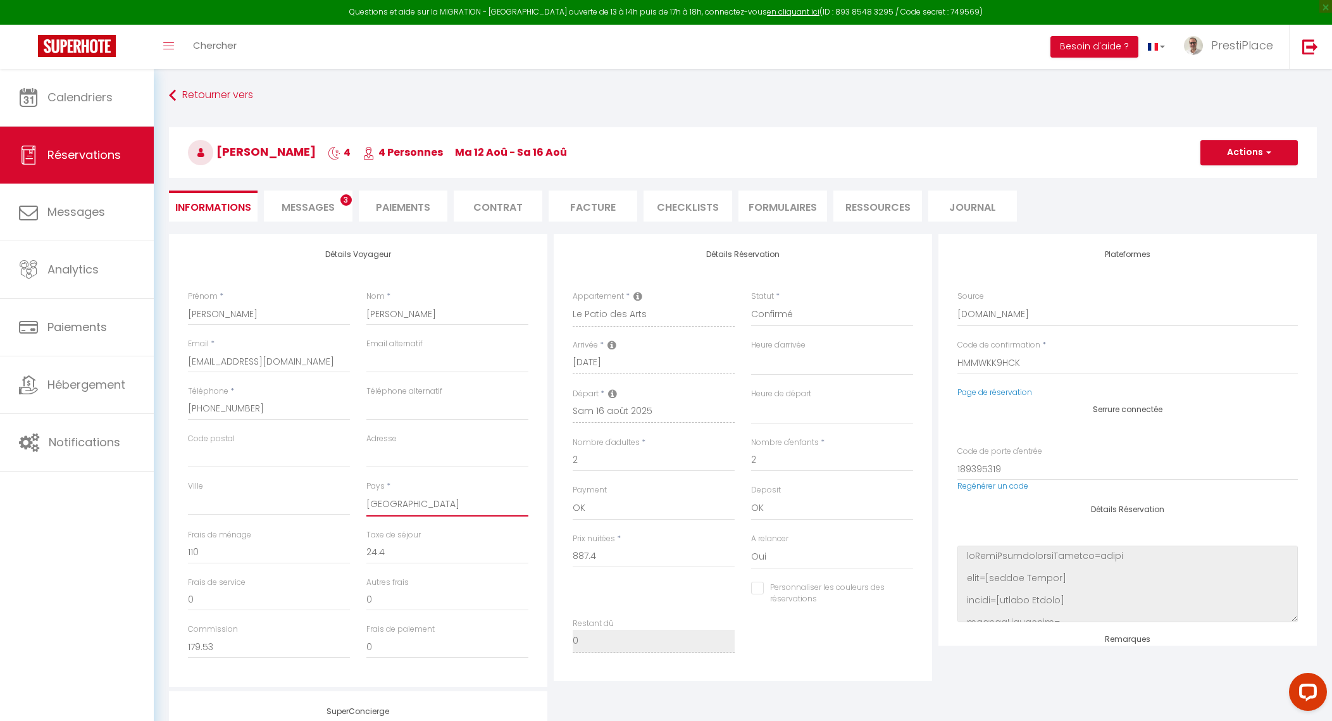
checkbox input "false"
click at [1239, 154] on button "Actions" at bounding box center [1249, 152] width 97 height 25
click at [1238, 175] on link "Enregistrer" at bounding box center [1237, 180] width 100 height 16
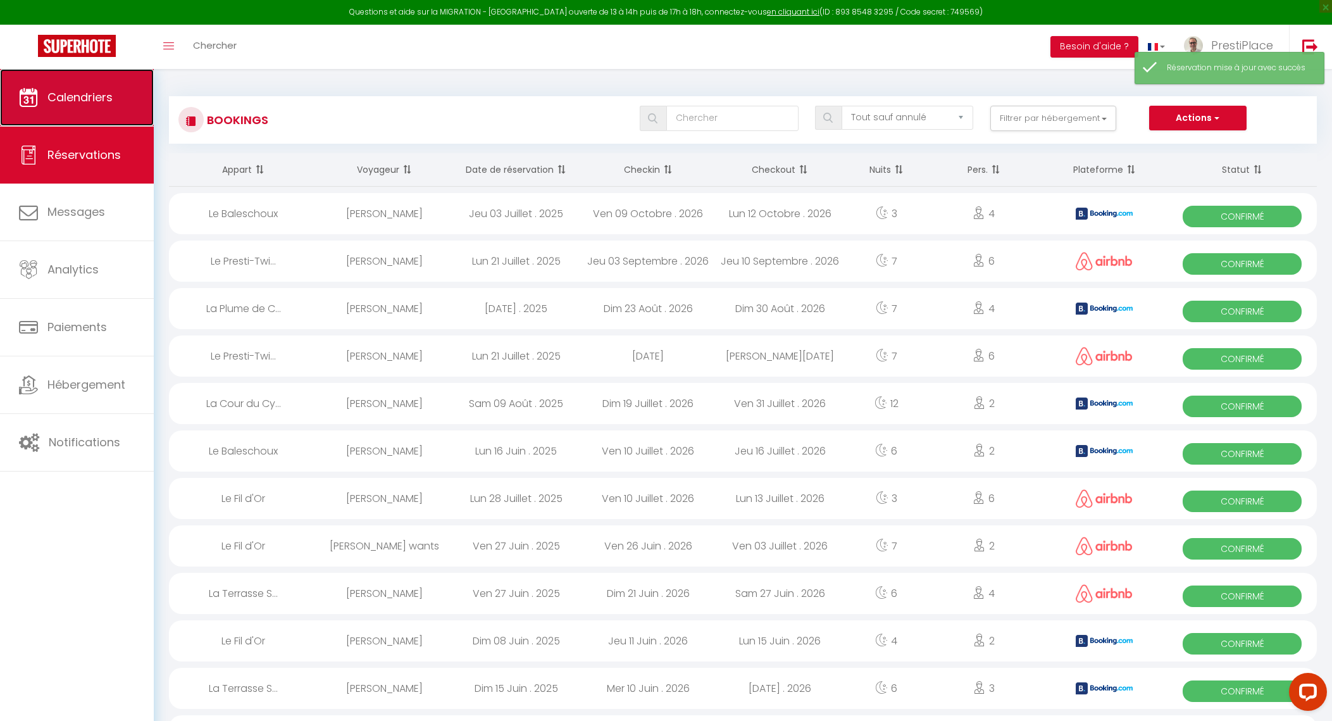
click at [75, 108] on link "Calendriers" at bounding box center [77, 97] width 154 height 57
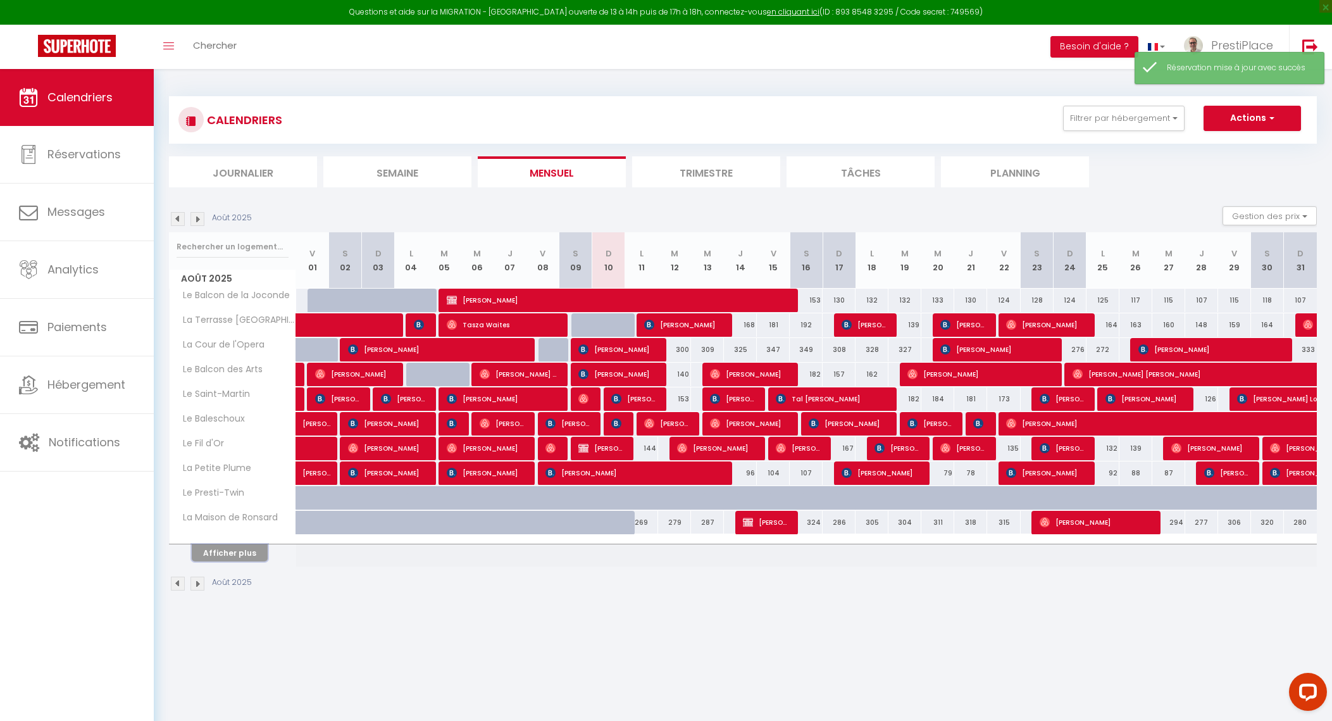
click at [218, 557] on button "Afficher plus" at bounding box center [230, 552] width 76 height 17
select select
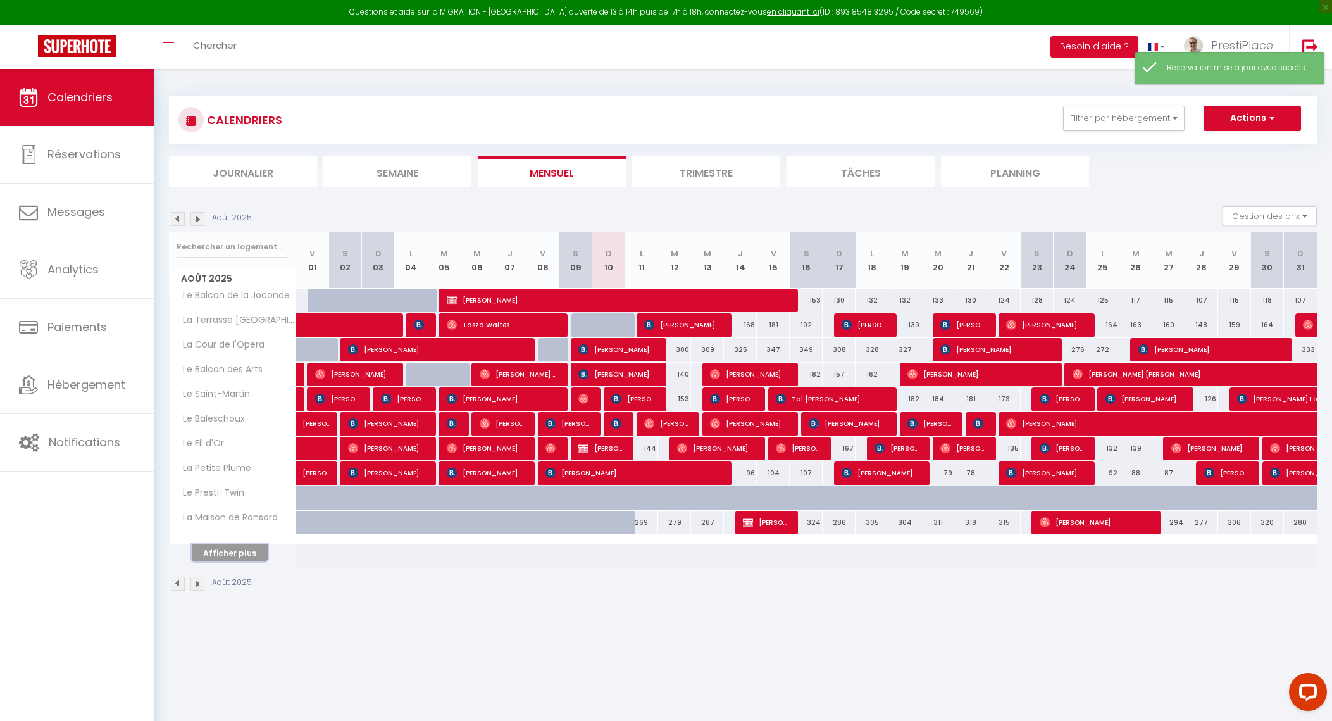
select select
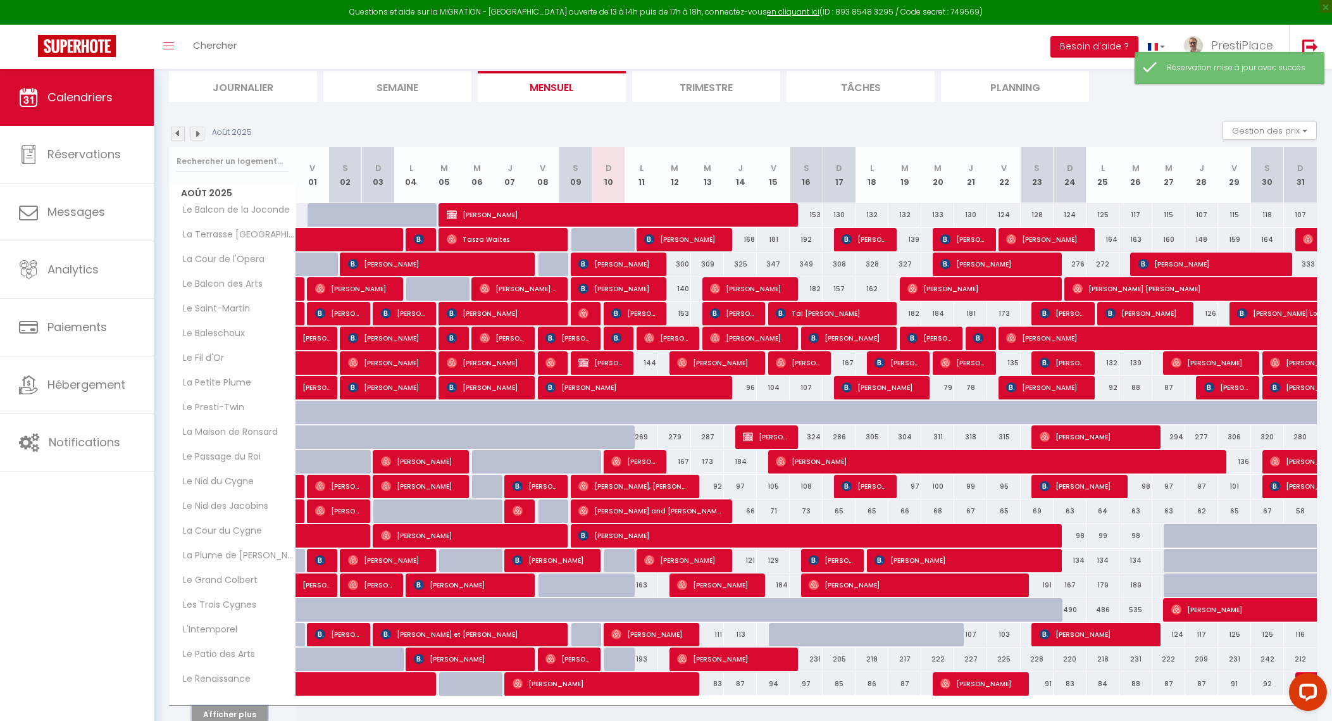
scroll to position [141, 0]
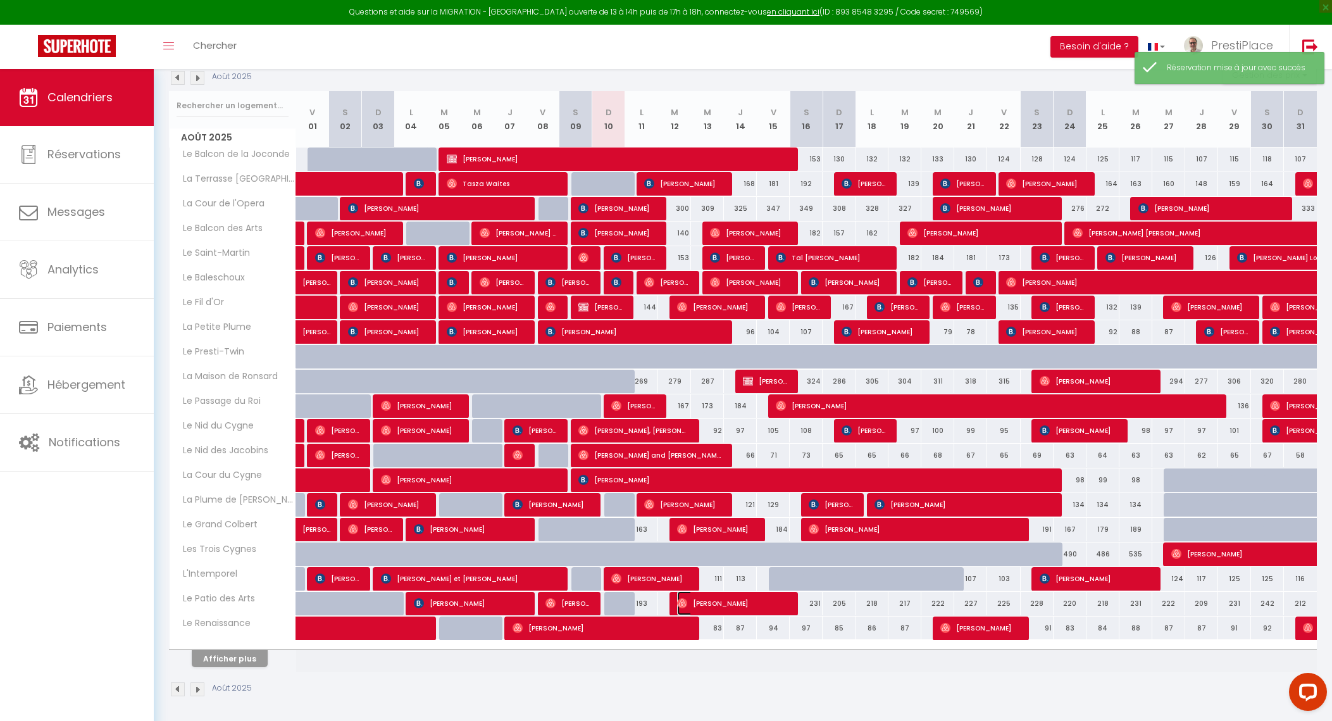
click at [749, 610] on span "Juan Carlos" at bounding box center [731, 603] width 109 height 24
select select "OK"
select select "0"
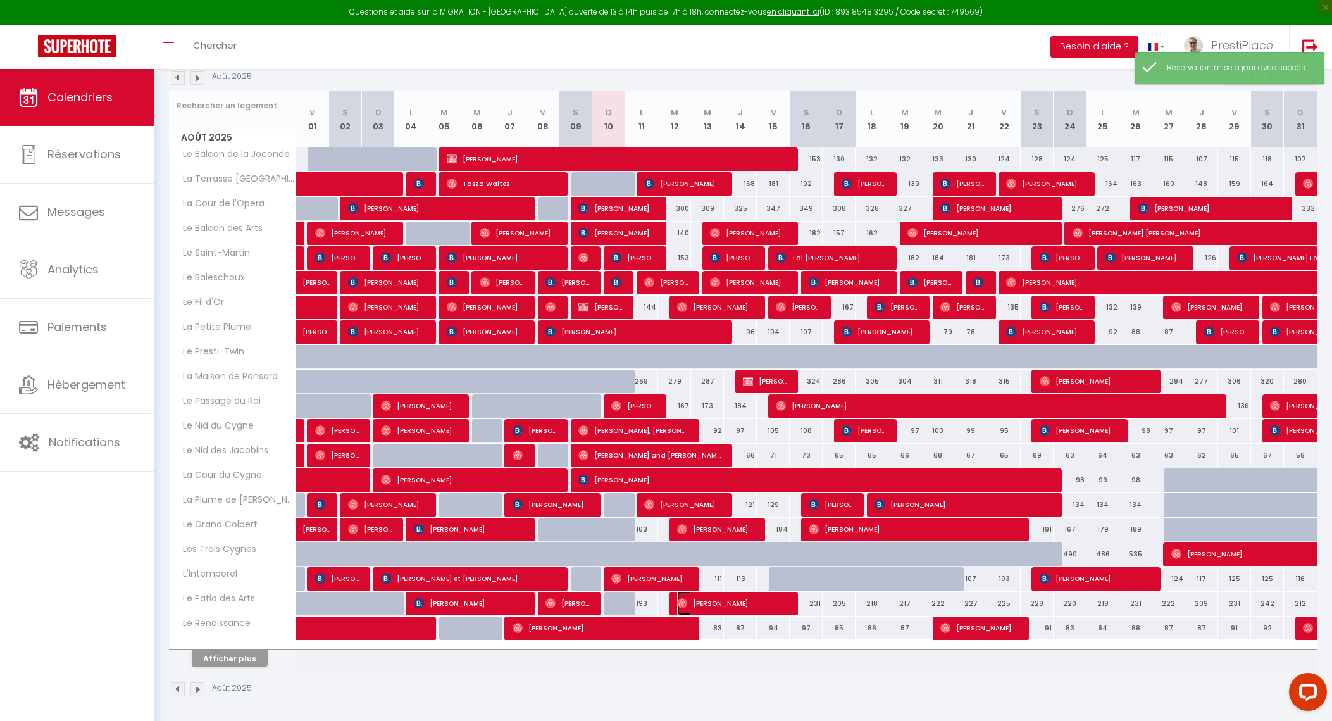
select select "1"
select select
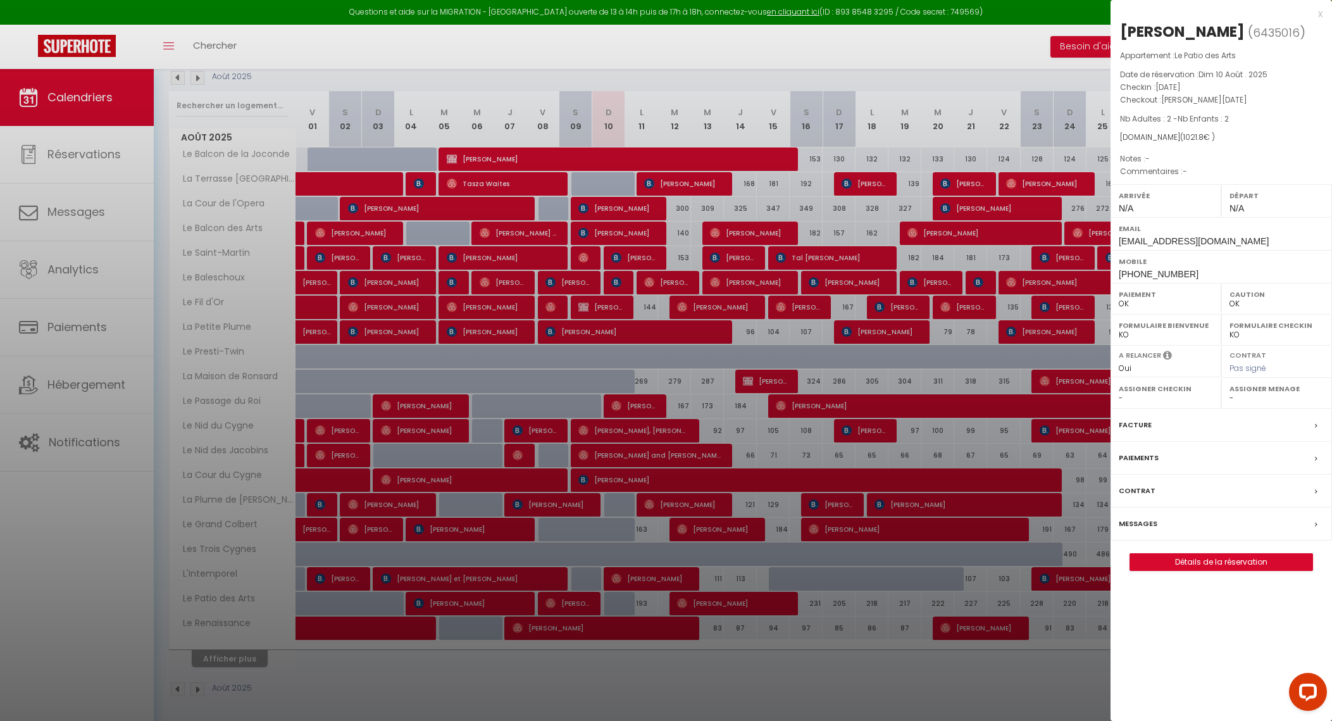
click at [1146, 524] on label "Messages" at bounding box center [1138, 523] width 39 height 13
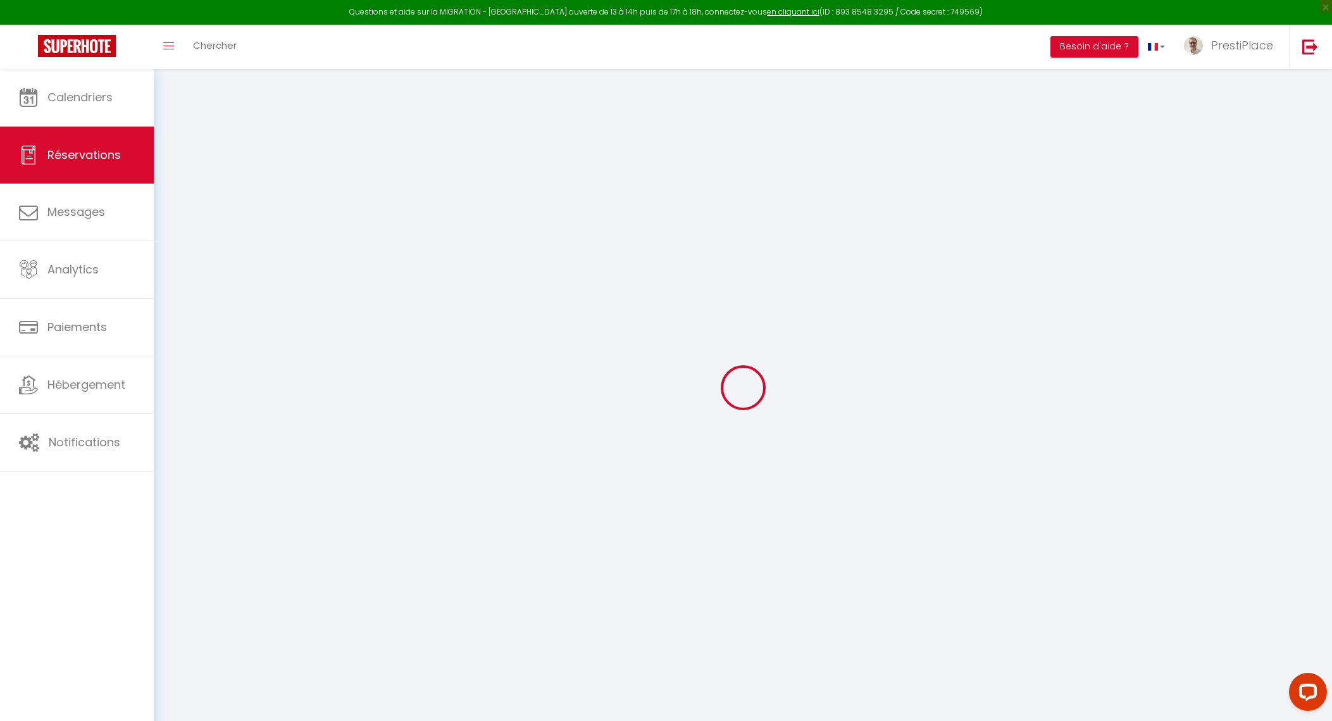
select select
checkbox input "false"
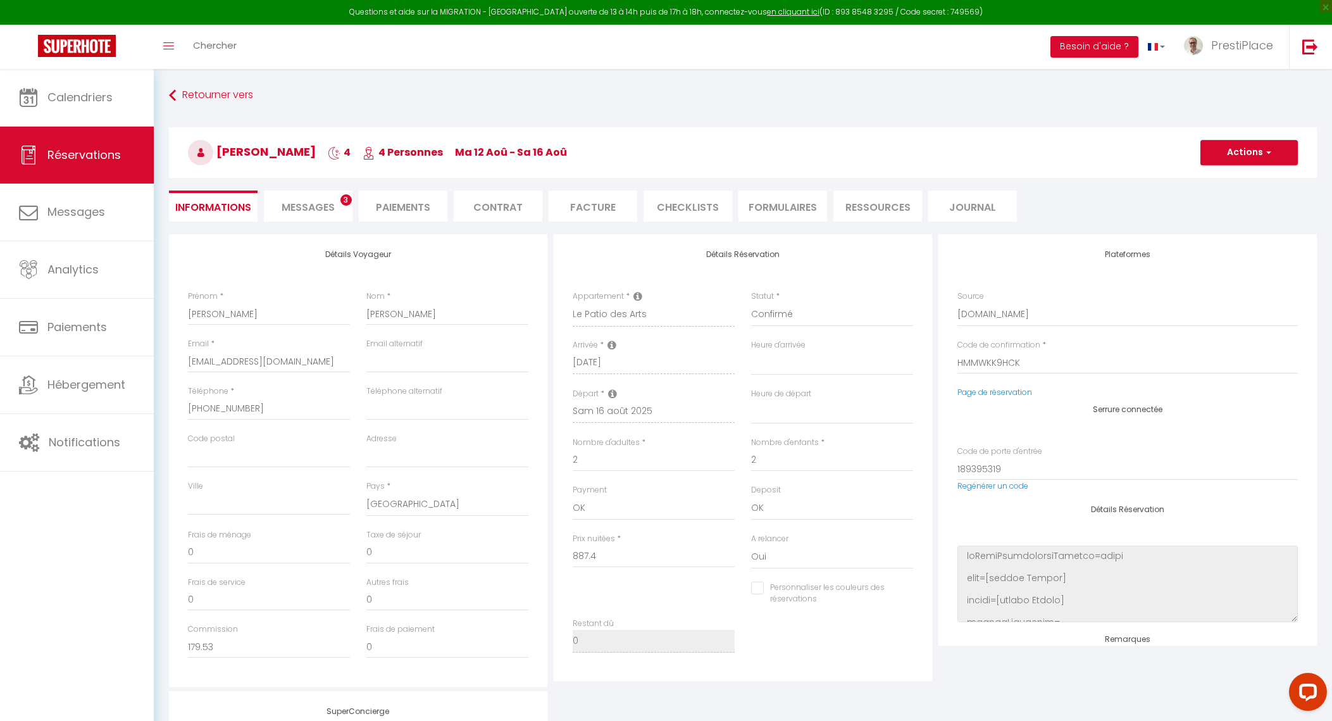
click at [294, 193] on li "Messages 3" at bounding box center [308, 206] width 89 height 31
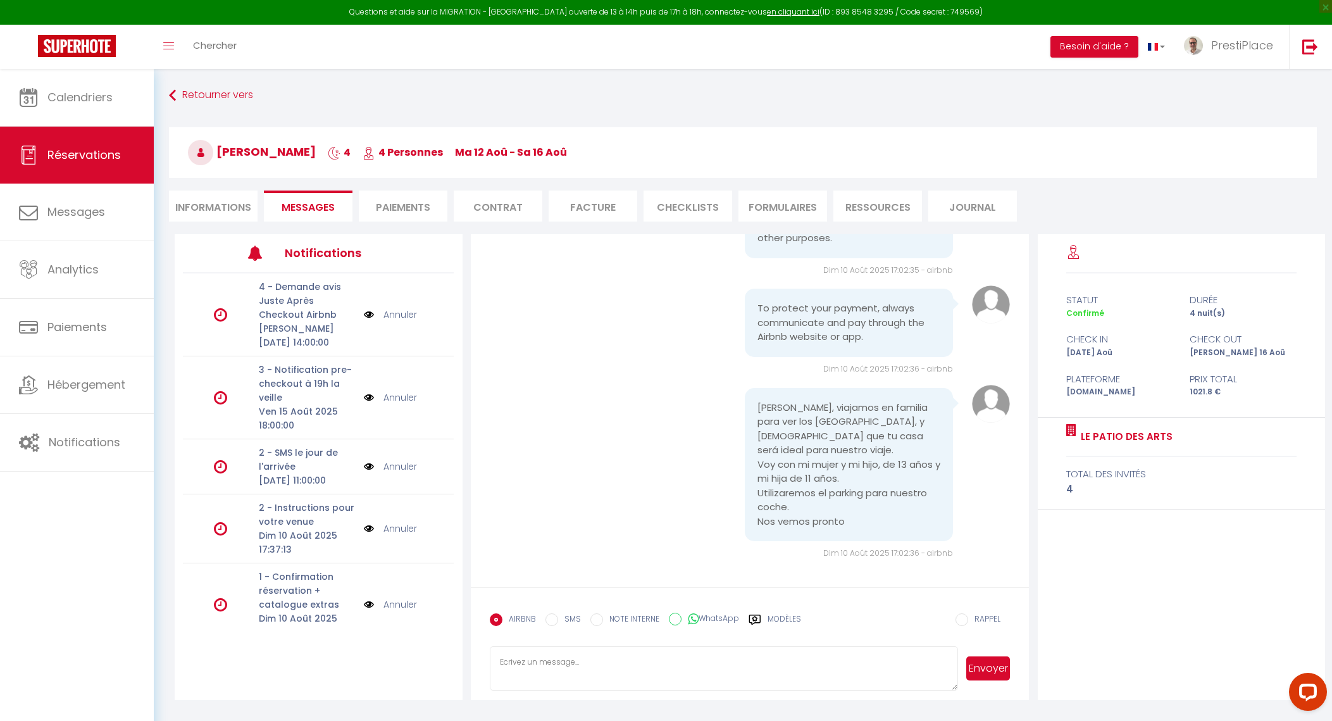
scroll to position [32, 0]
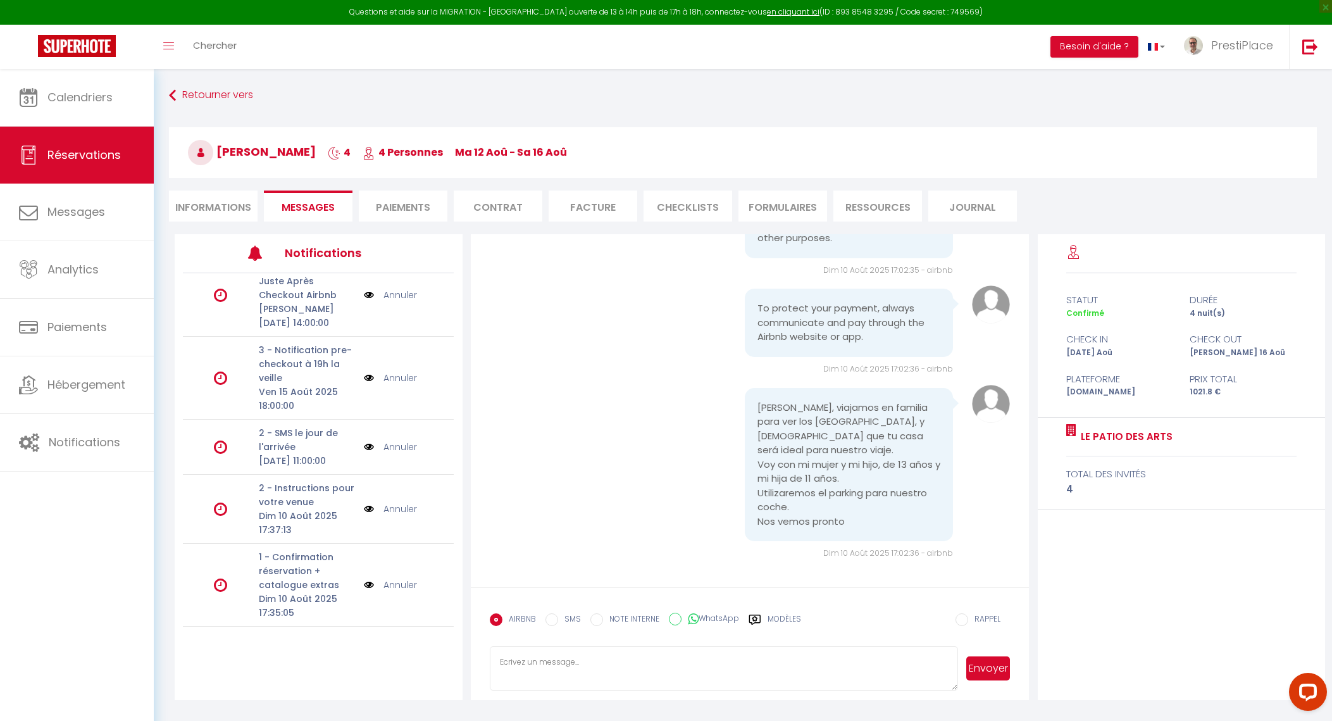
click at [364, 585] on img at bounding box center [369, 585] width 10 height 14
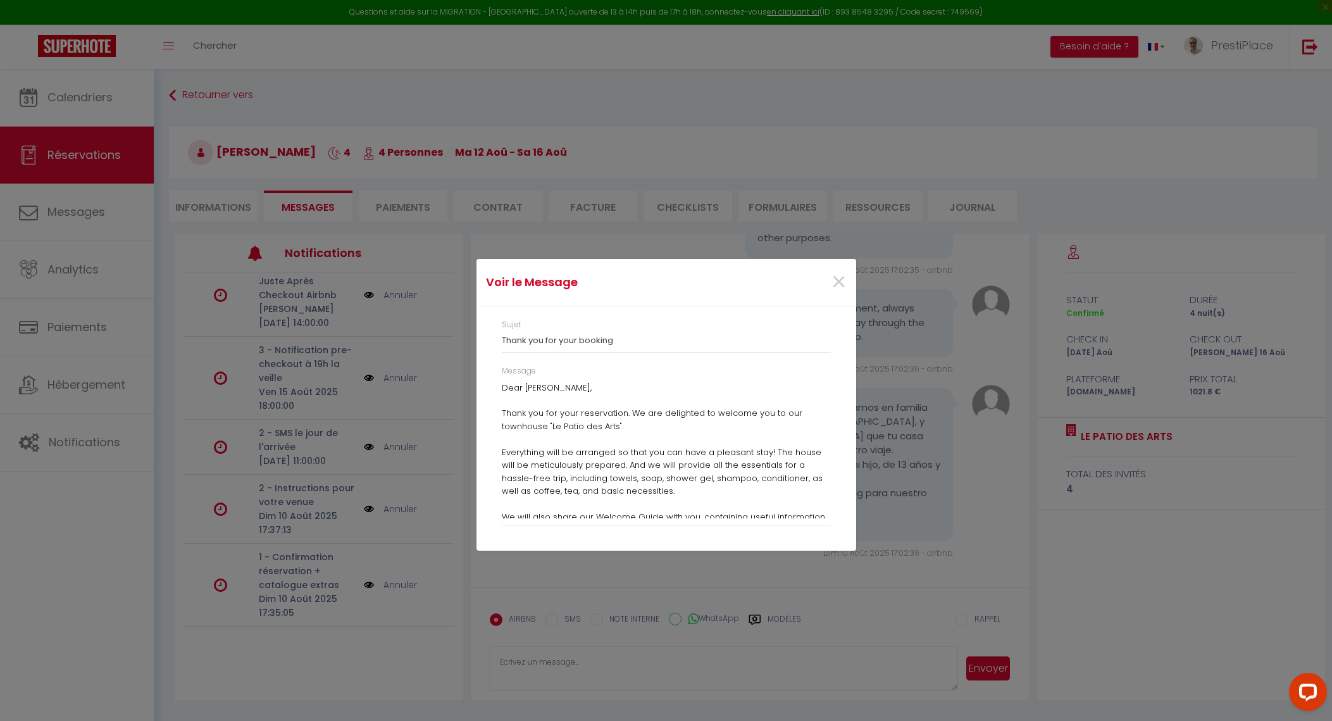
click at [503, 389] on p "Dear Juan, Thank you for your reservation. We are delighted to welcome you to o…" at bounding box center [666, 563] width 329 height 362
click at [839, 287] on span "×" at bounding box center [839, 282] width 16 height 38
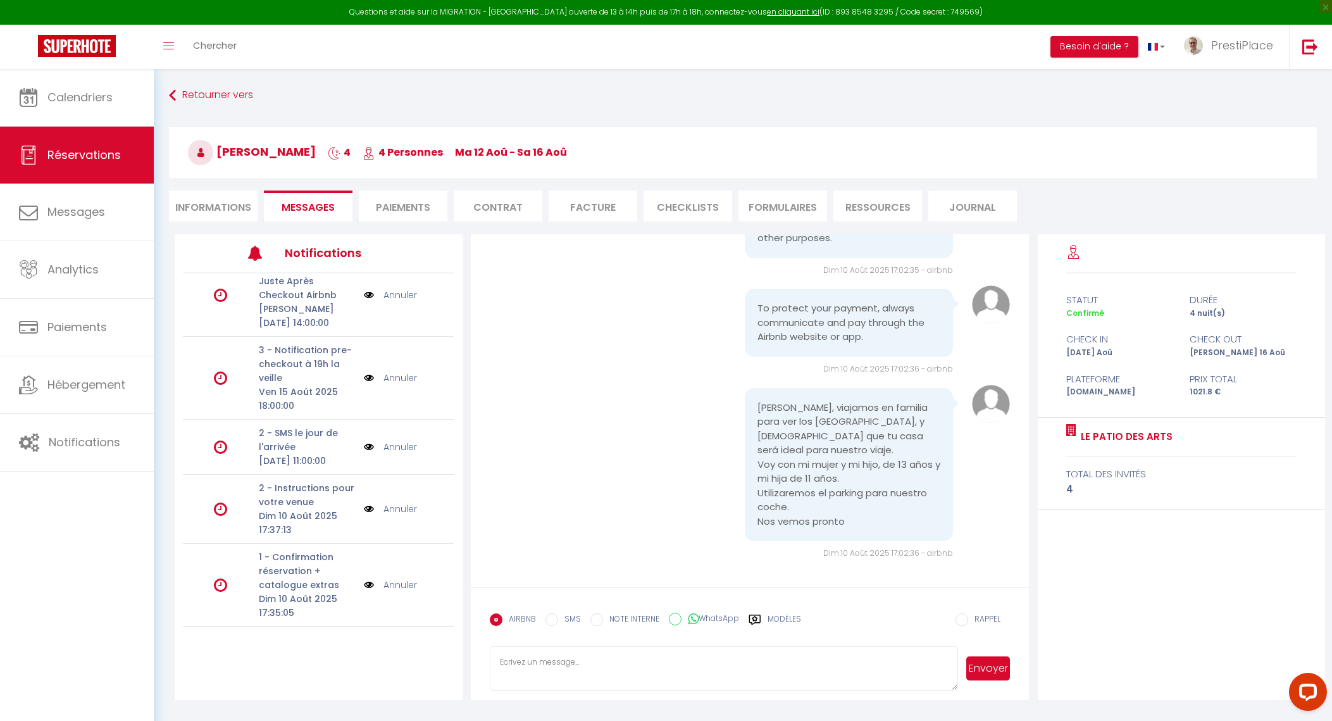
click at [208, 206] on li "Informations" at bounding box center [213, 206] width 89 height 31
select select
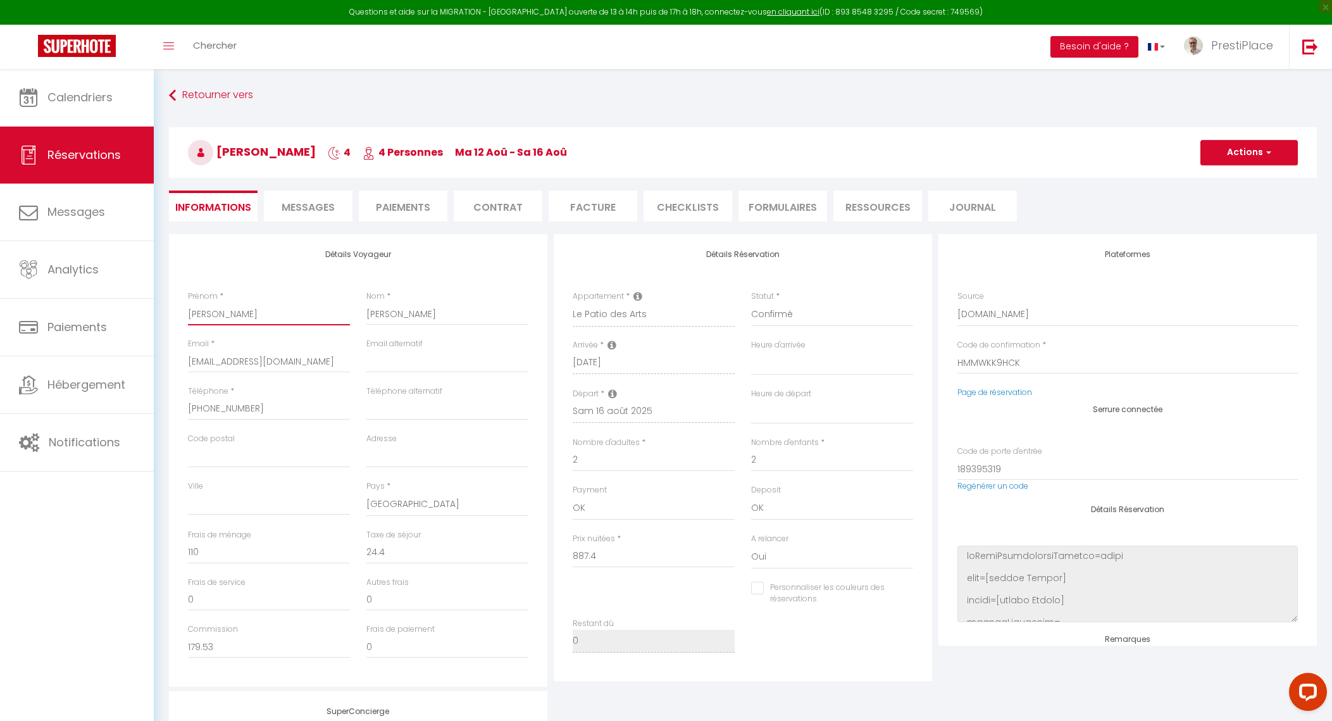
click at [260, 312] on input "Juan" at bounding box center [269, 314] width 162 height 23
type input "Juan"
select select
checkbox input "false"
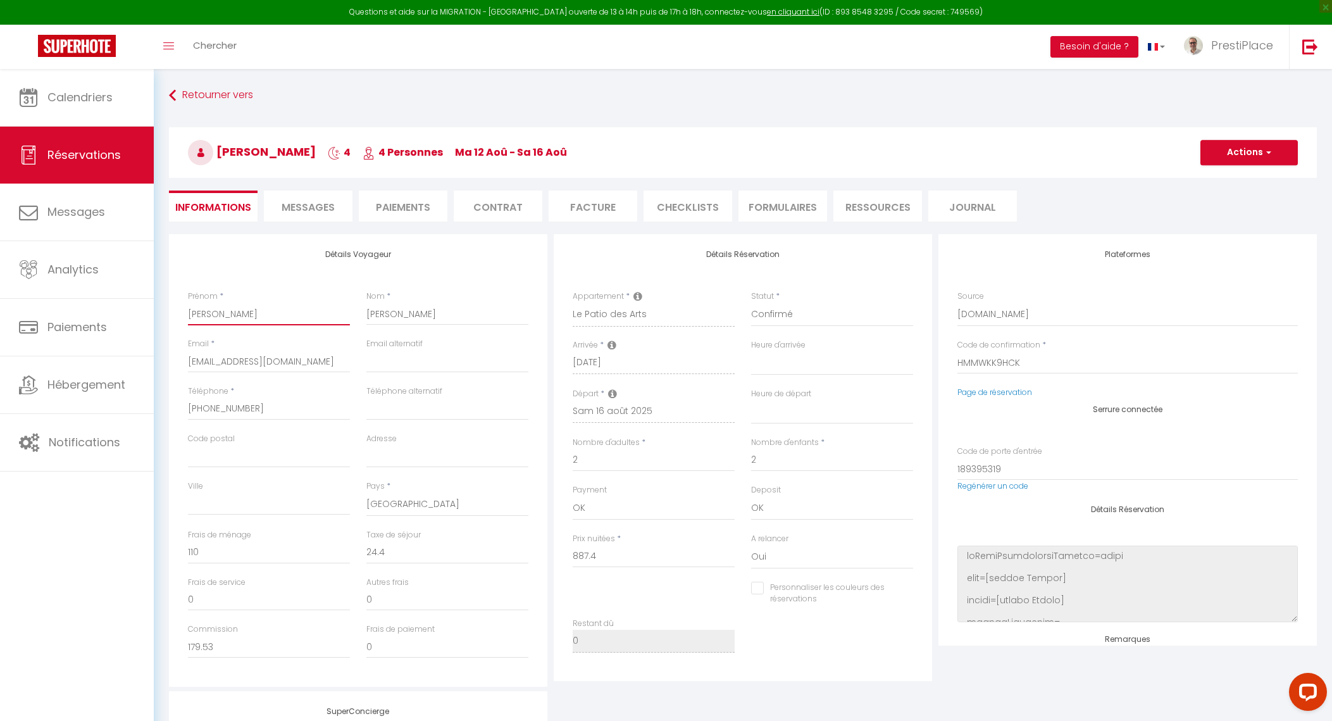
type input "Juan C"
select select
checkbox input "false"
type input "Juan Ca"
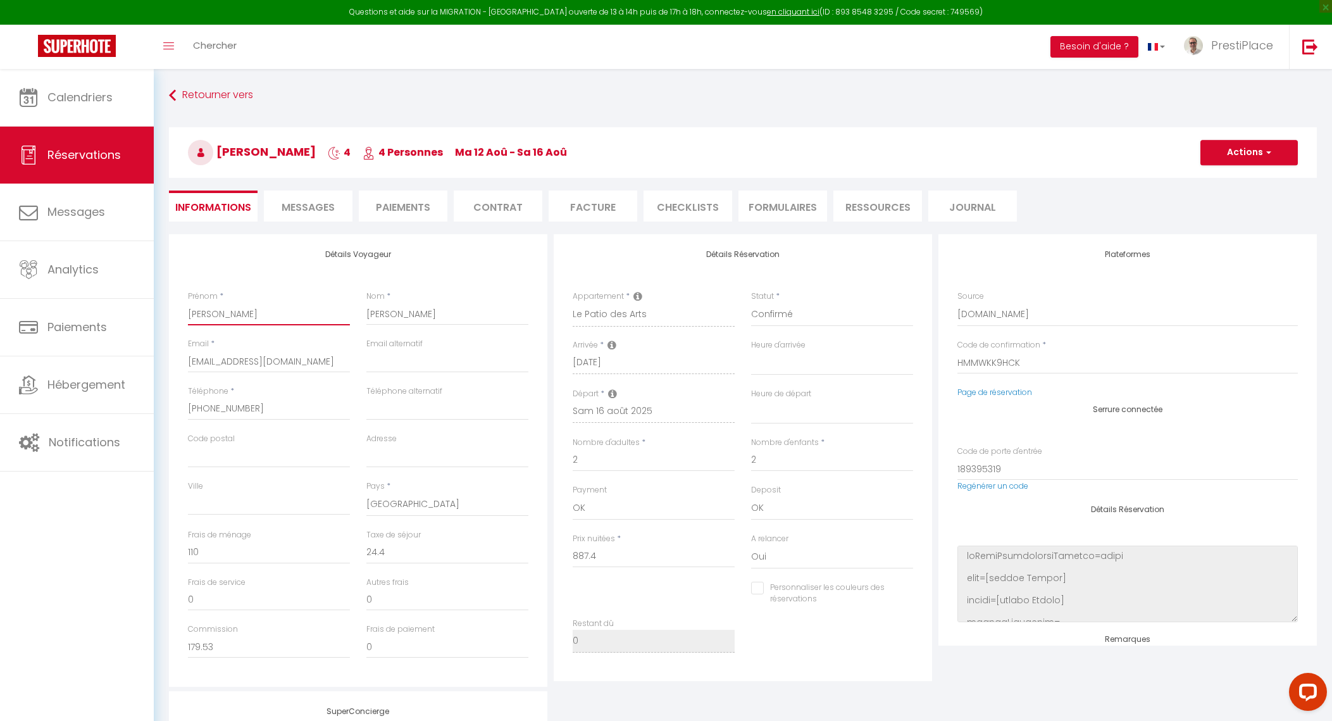
select select
checkbox input "false"
type input "Juan Car"
select select
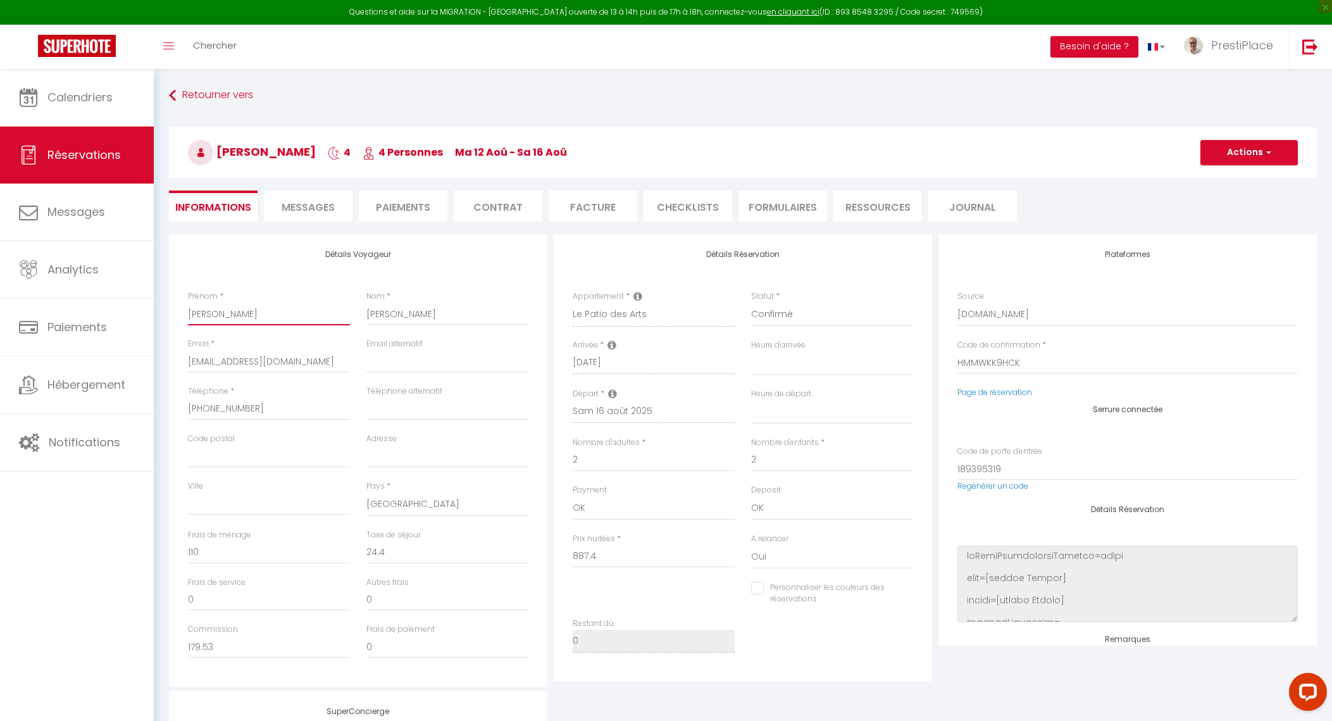
select select
checkbox input "false"
type input "Juan Carl"
select select
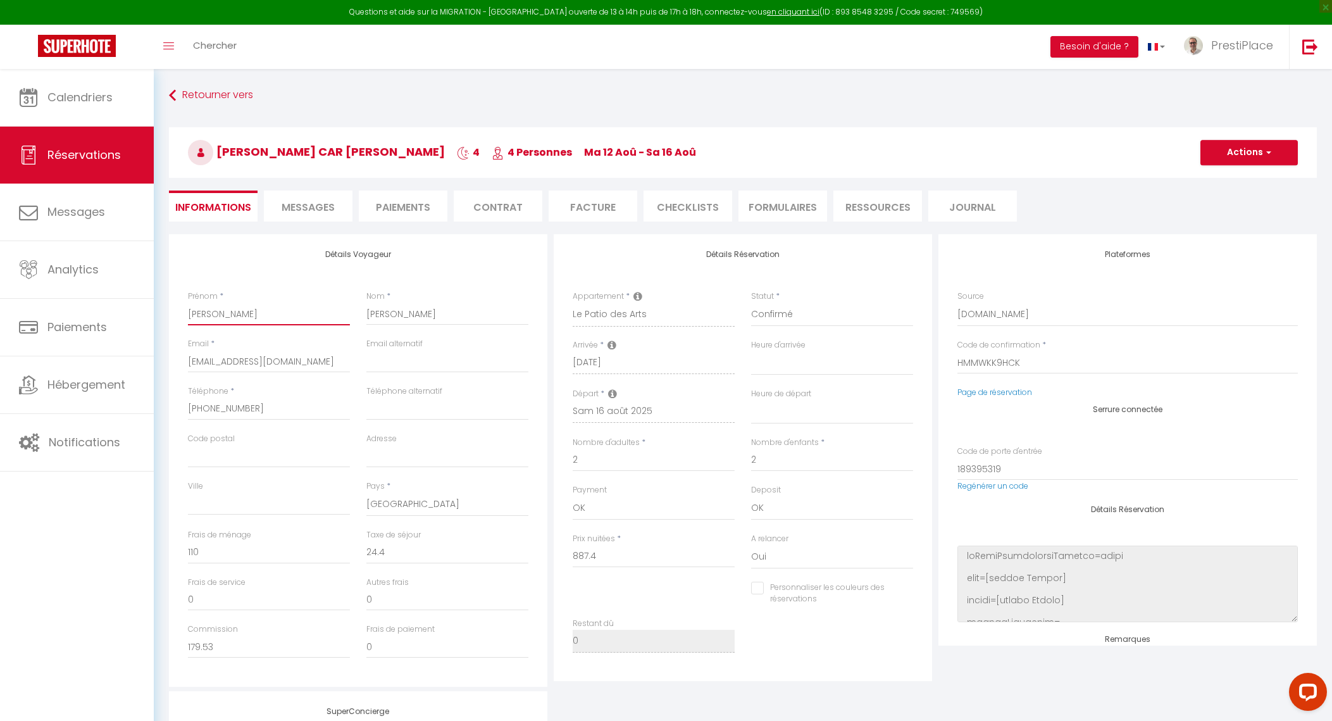
checkbox input "false"
type input "Juan Carlo"
select select
checkbox input "false"
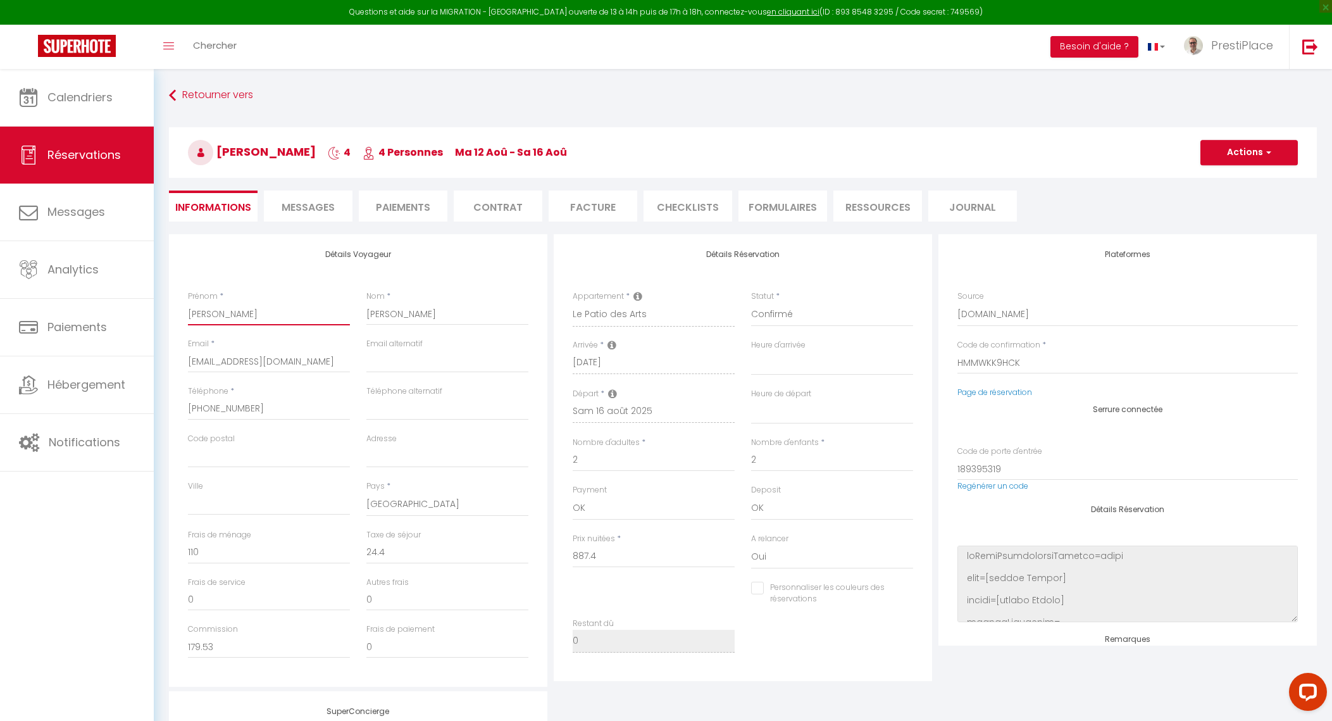
type input "Juan Carlos"
select select
checkbox input "false"
type input "Juan Carlos"
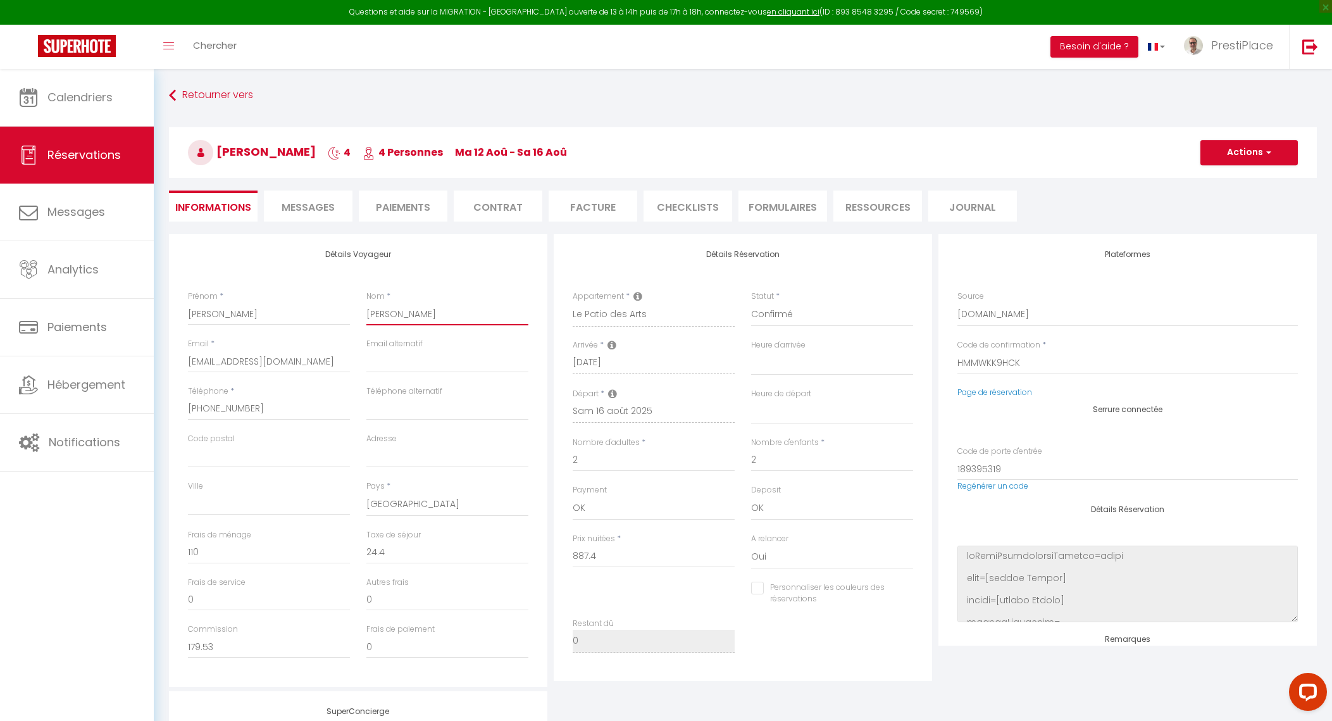
drag, startPoint x: 399, startPoint y: 306, endPoint x: 363, endPoint y: 306, distance: 35.4
click at [363, 306] on div "Nom * Carlos" at bounding box center [447, 314] width 178 height 47
paste input "Sánchez De La Fuente López"
type input "Sánchez De La Fuente López"
select select
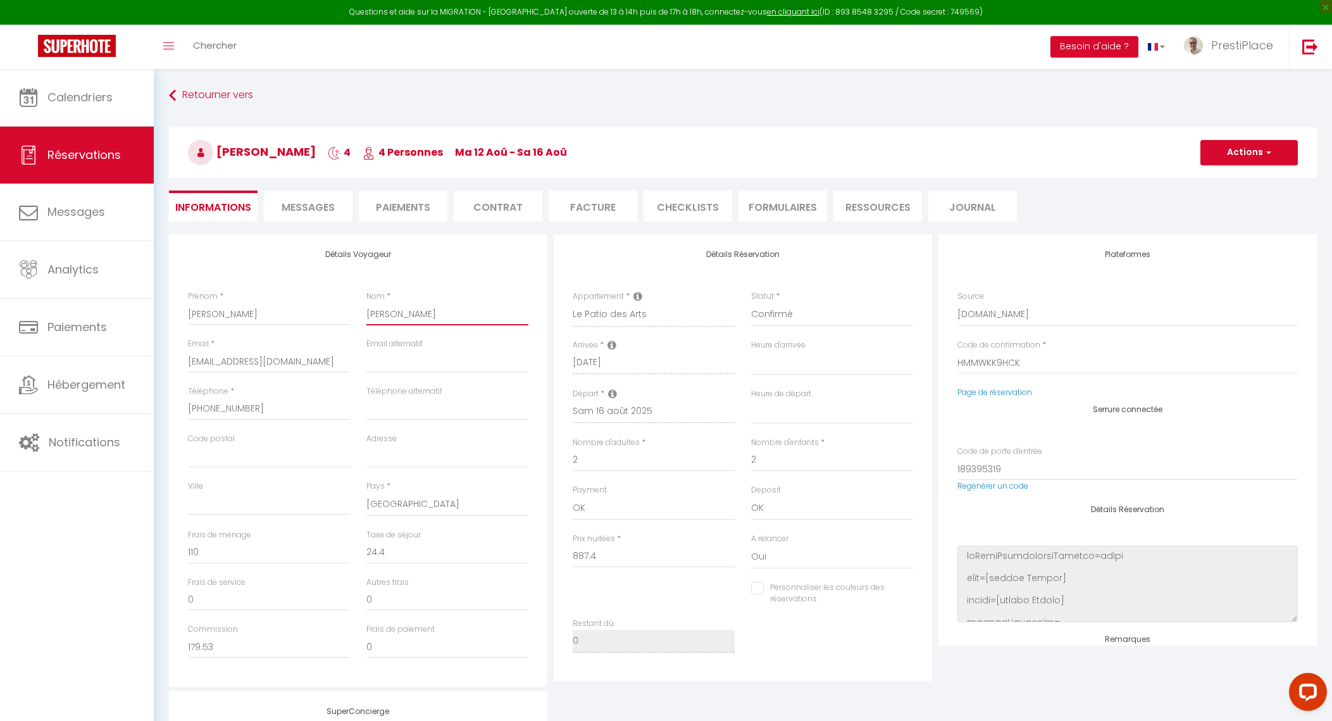
select select
checkbox input "false"
type input "Sánchez De La Fuente López"
click at [1241, 155] on button "Actions" at bounding box center [1249, 152] width 97 height 25
click at [1232, 177] on link "Enregistrer" at bounding box center [1237, 180] width 100 height 16
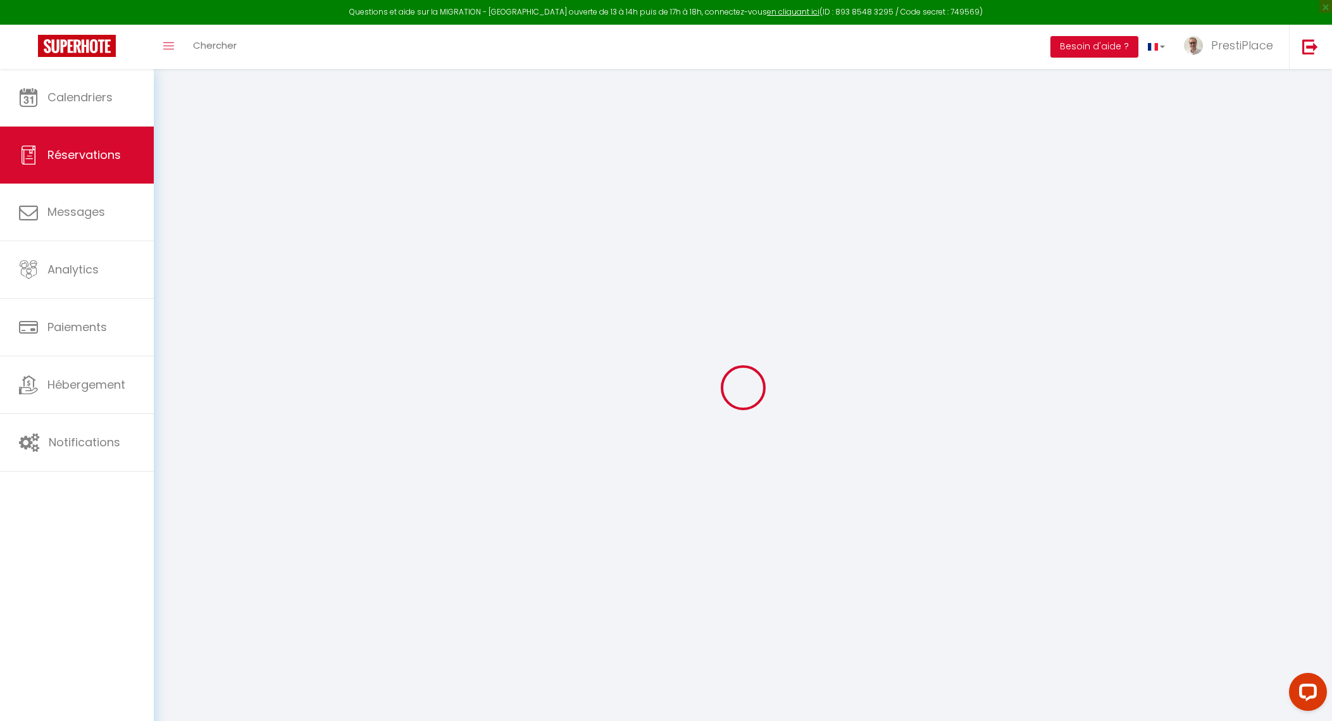
select select "not_cancelled"
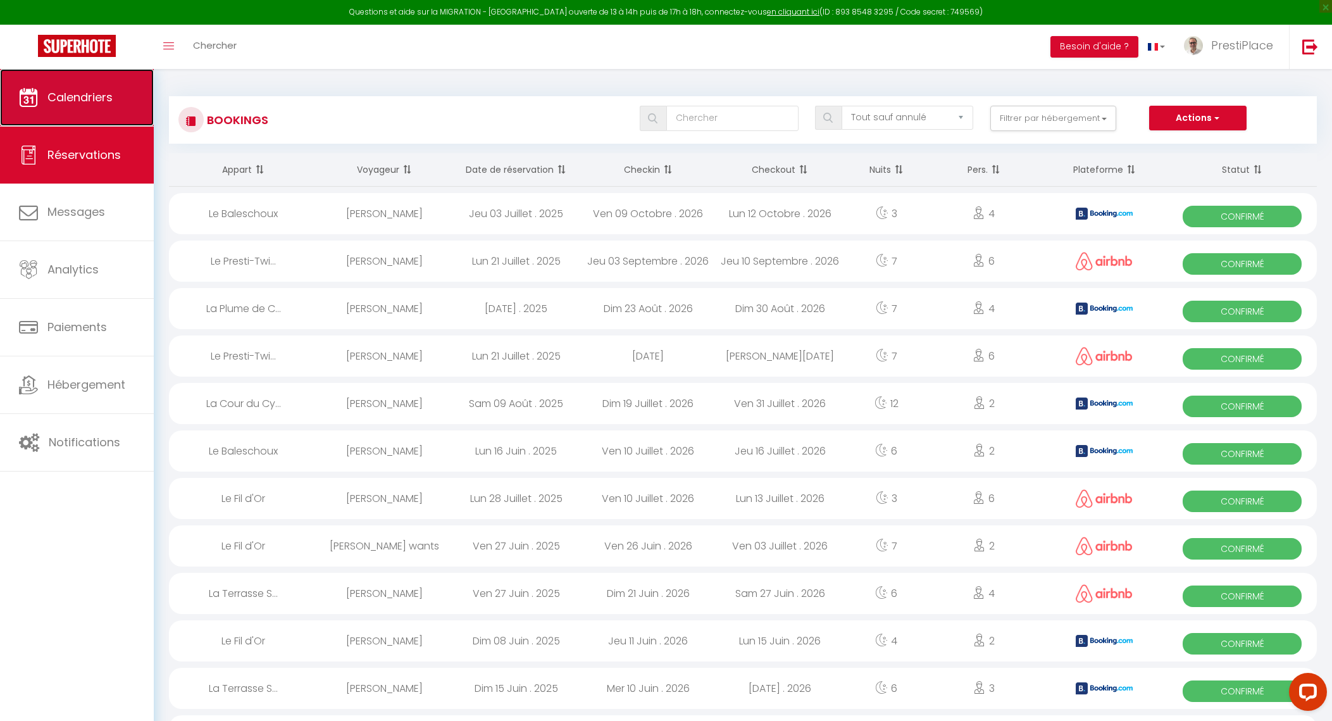
click at [83, 104] on span "Calendriers" at bounding box center [79, 97] width 65 height 16
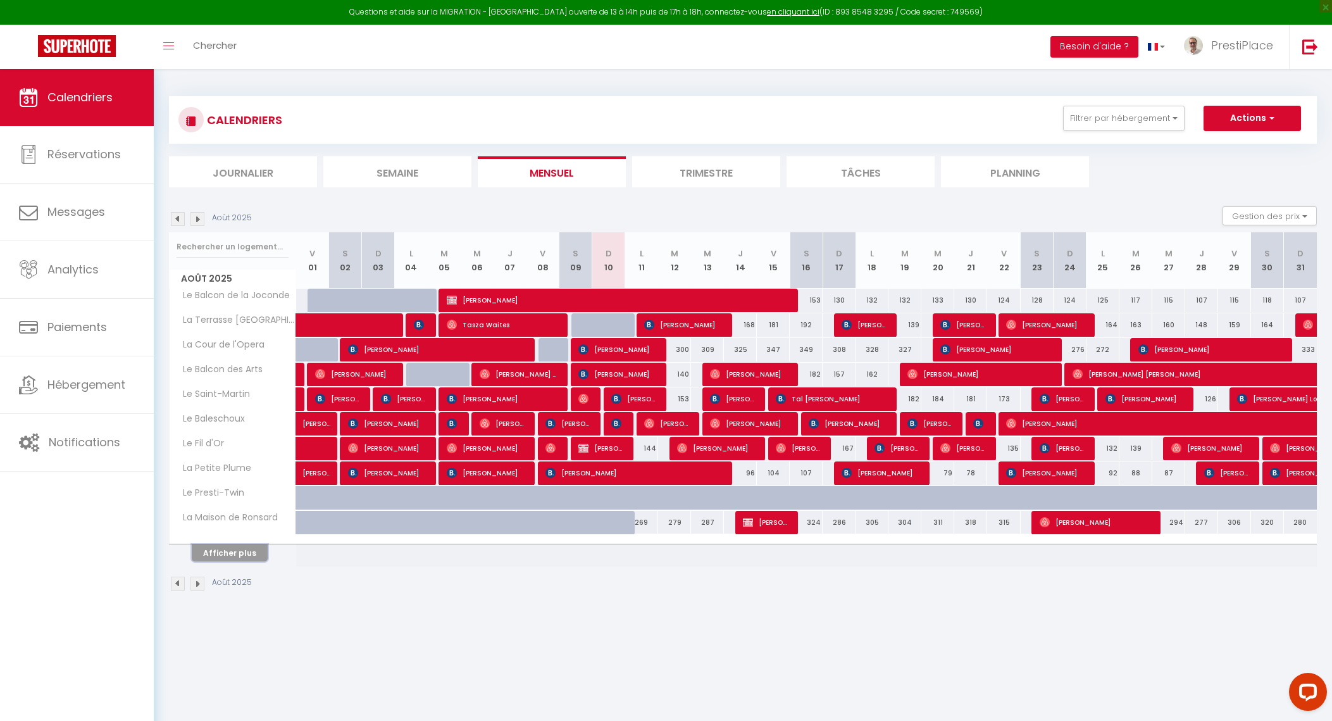
click at [218, 548] on button "Afficher plus" at bounding box center [230, 552] width 76 height 17
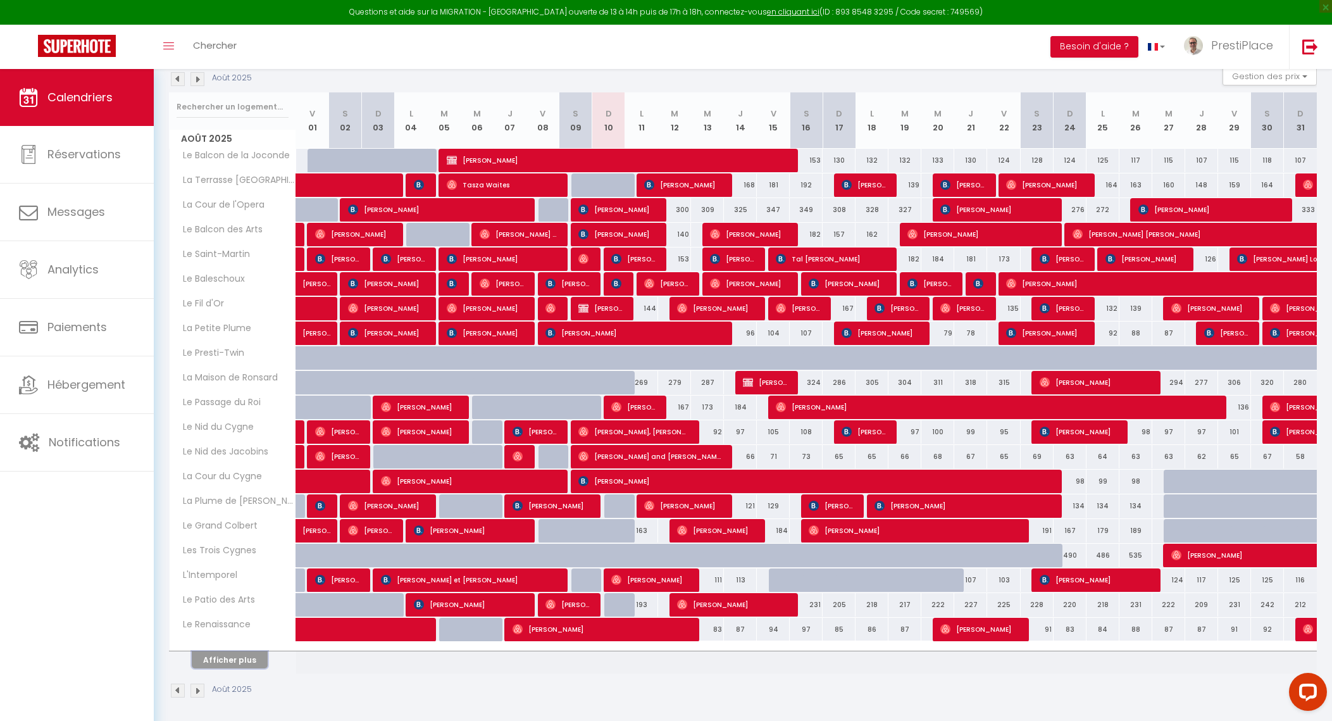
scroll to position [141, 0]
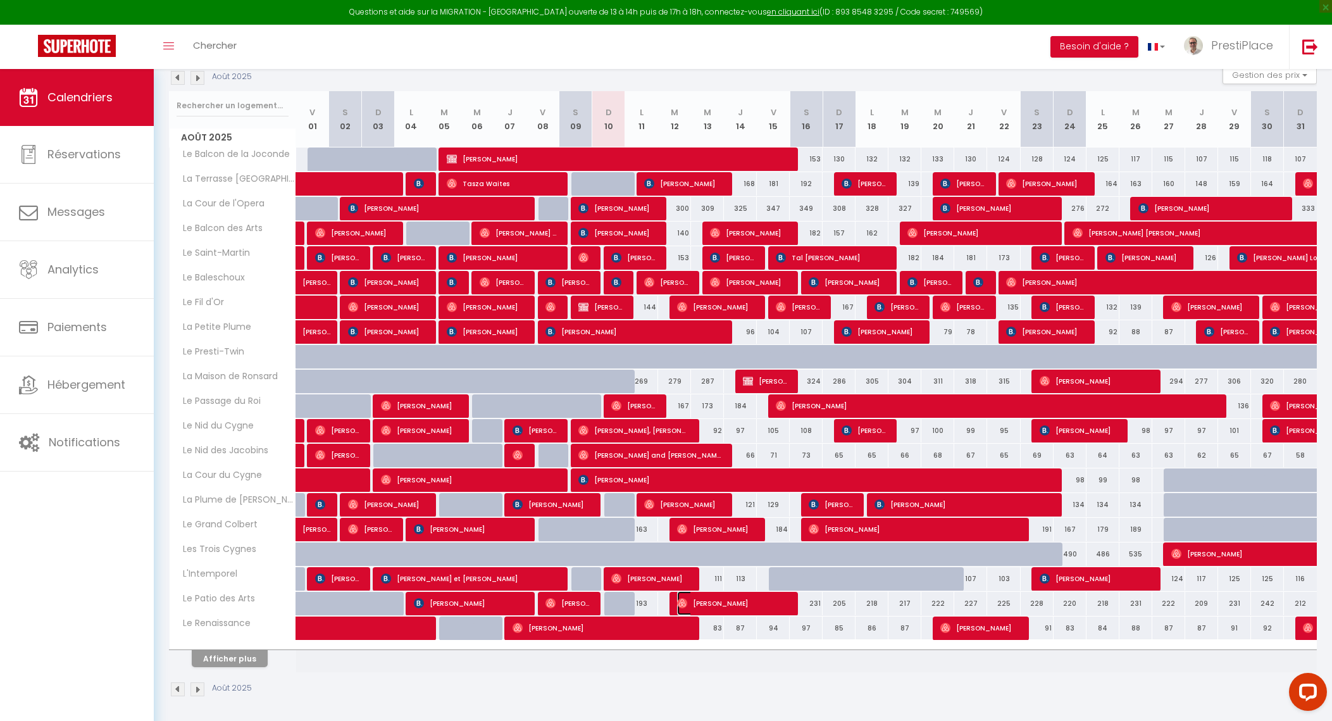
click at [761, 598] on span "Juan Carlos Sánchez De La Fuente López" at bounding box center [731, 603] width 109 height 24
select select "OK"
select select "0"
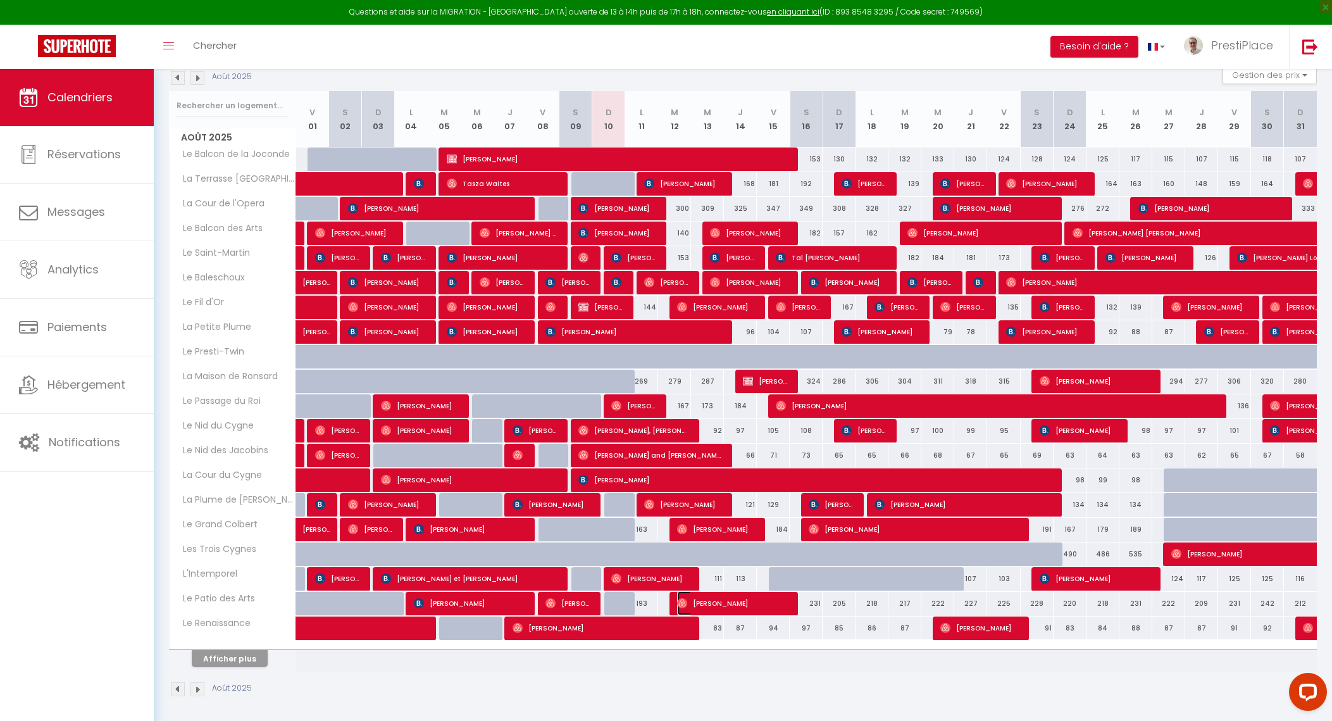
select select "1"
select select
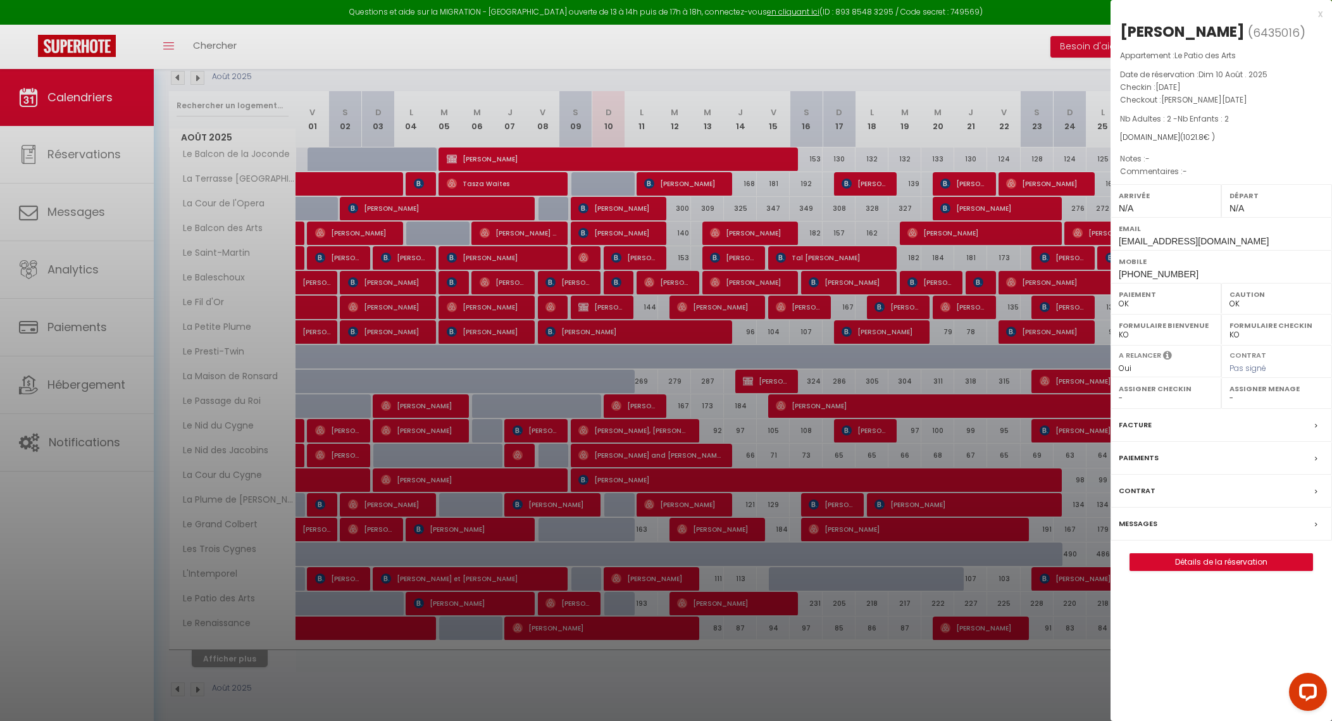
click at [1137, 530] on label "Messages" at bounding box center [1138, 523] width 39 height 13
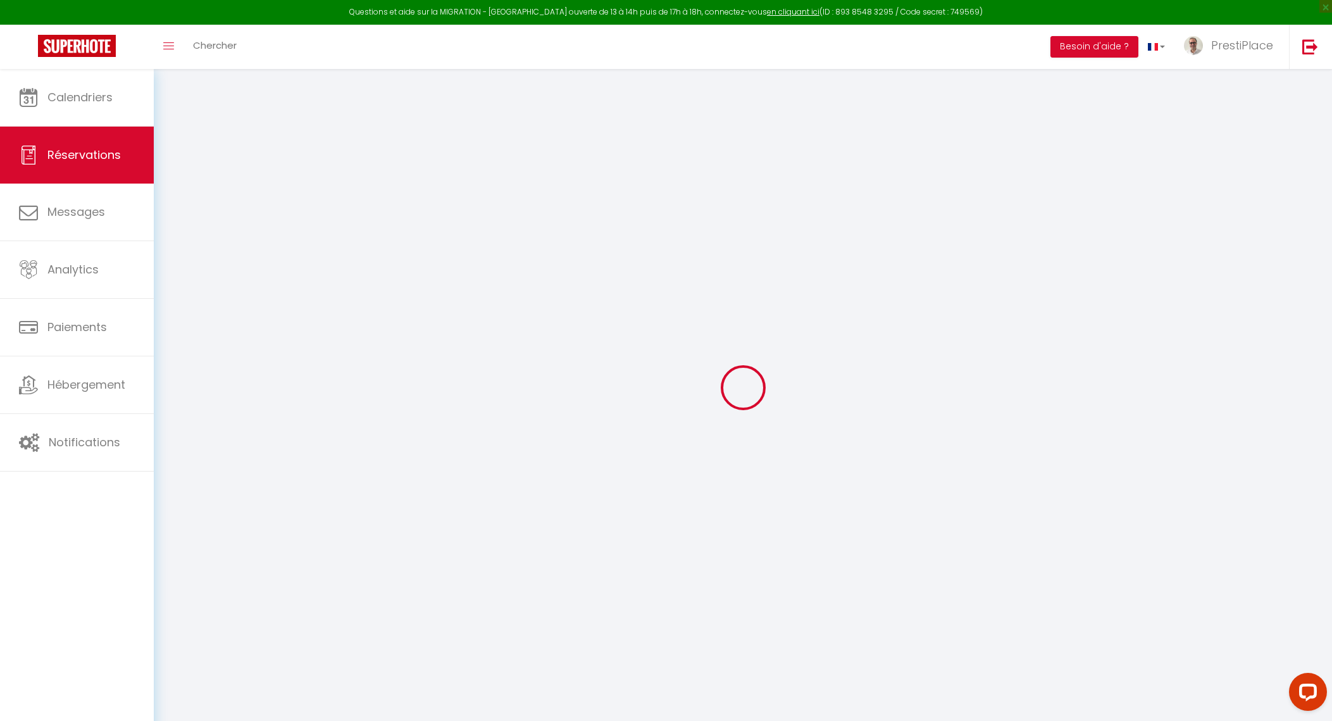
select select
checkbox input "false"
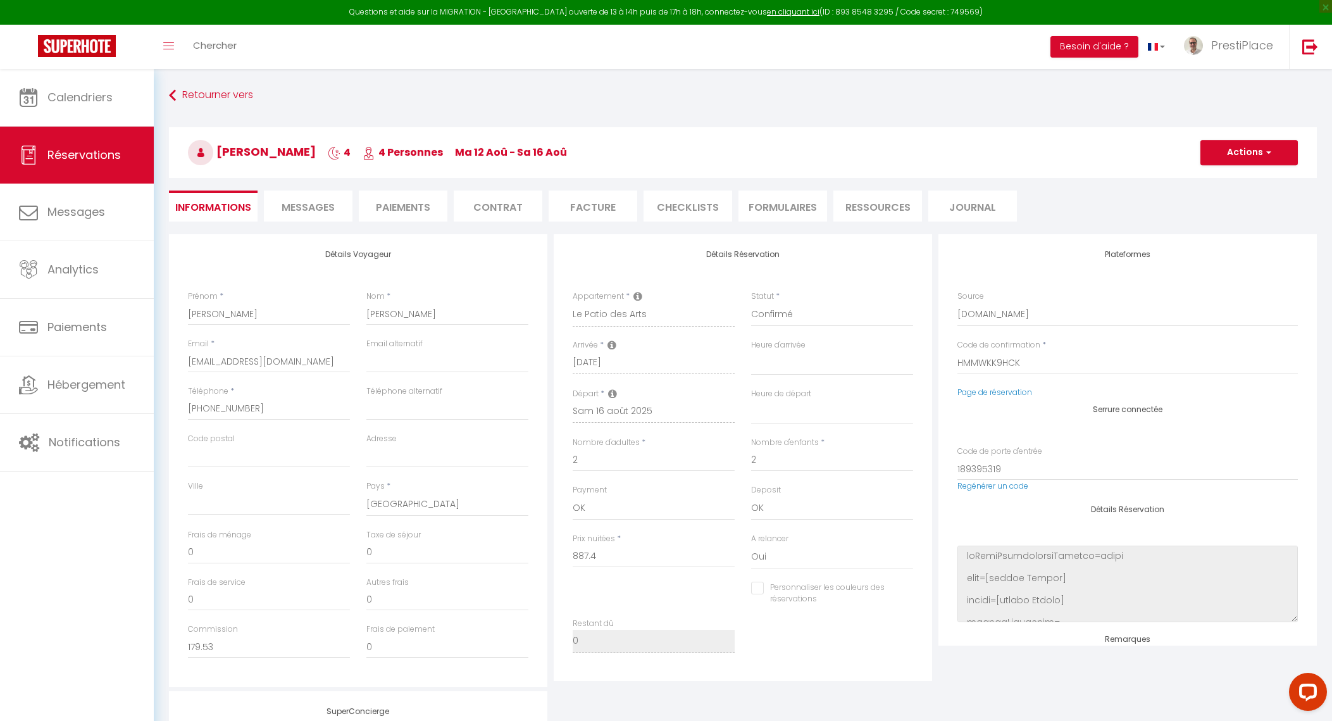
click at [318, 196] on li "Messages" at bounding box center [308, 206] width 89 height 31
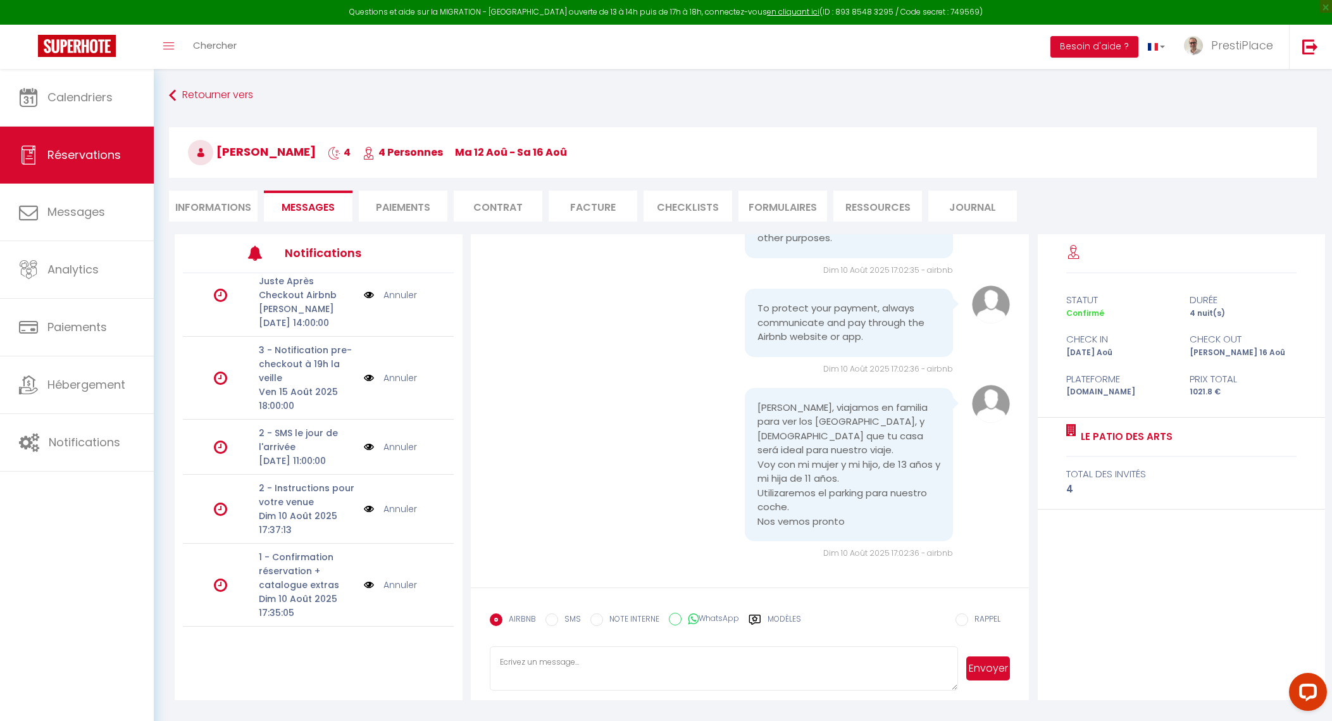
scroll to position [32, 0]
click at [364, 588] on img at bounding box center [369, 585] width 10 height 14
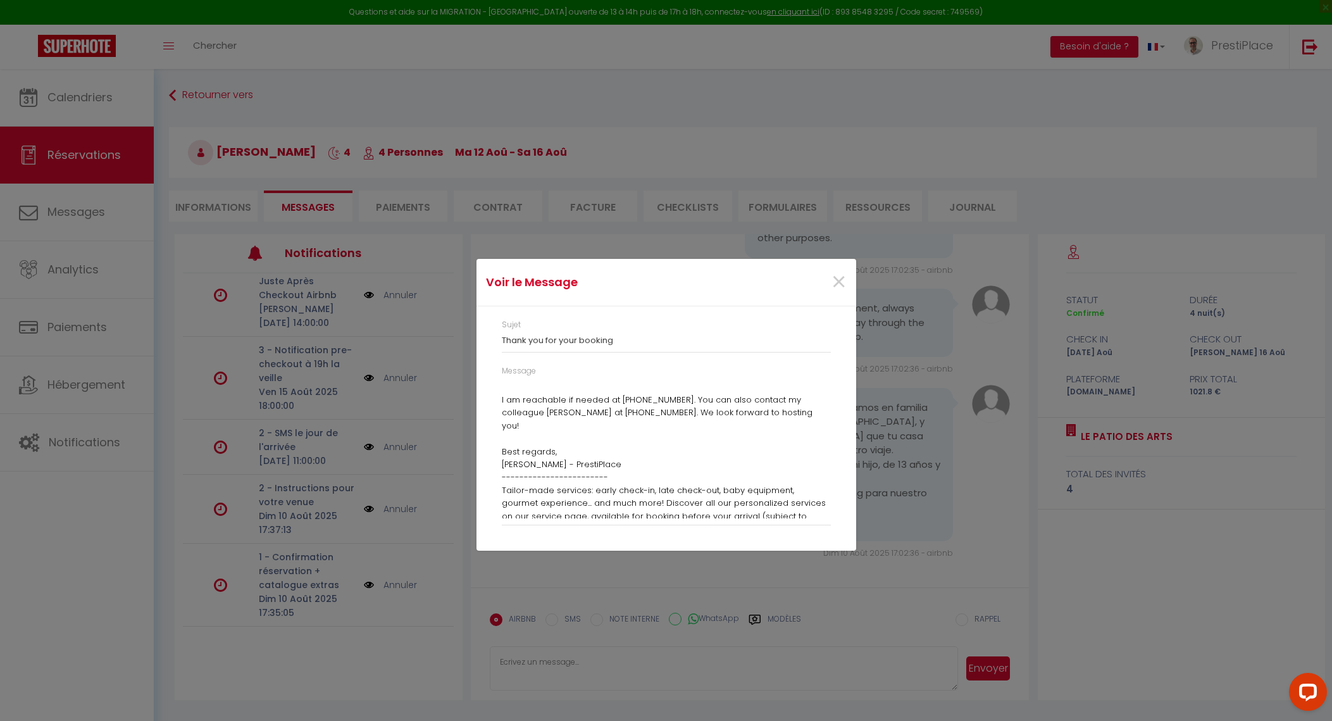
scroll to position [277, 0]
drag, startPoint x: 503, startPoint y: 387, endPoint x: 782, endPoint y: 549, distance: 322.2
click at [782, 549] on div "Sujet Thank you for your booking Message Dear Juan Carlos, Thank you for your r…" at bounding box center [667, 428] width 380 height 244
copy div "Dear Juan Carlos, Thank you for your reservation. We are delighted to welcome y…"
click at [843, 280] on span "×" at bounding box center [839, 282] width 16 height 38
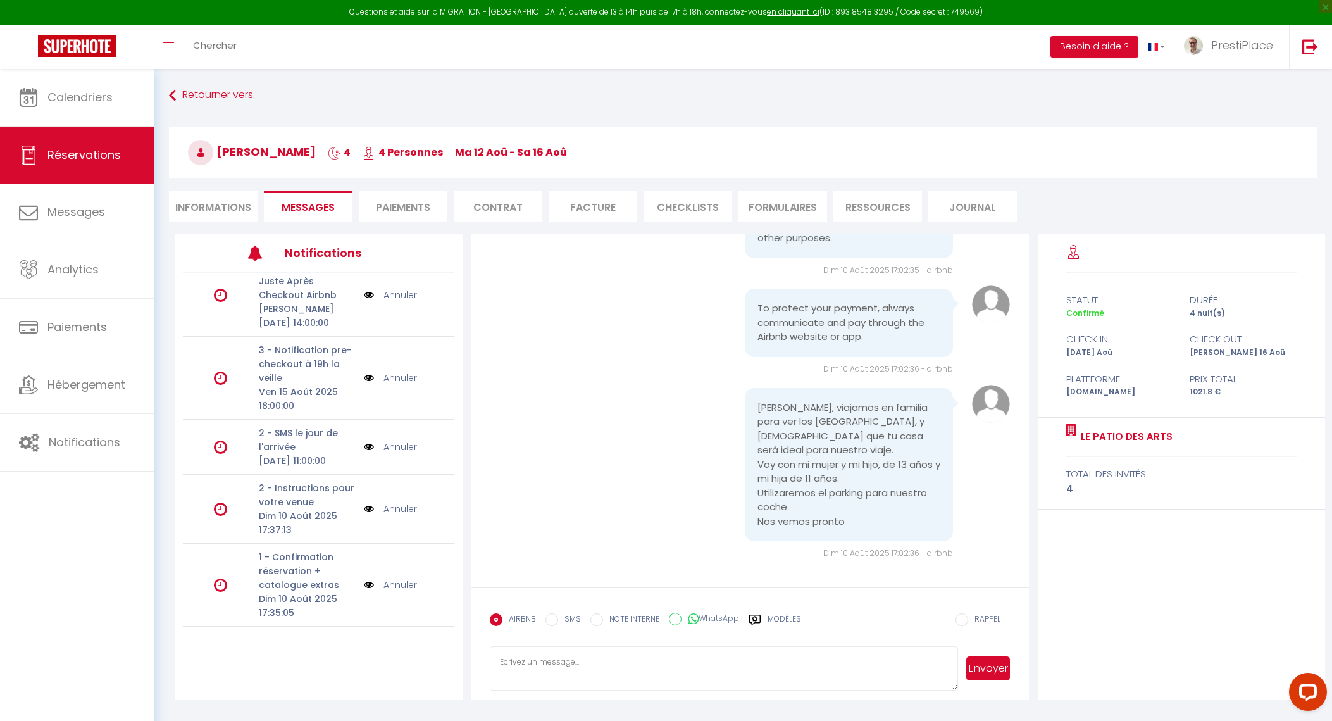
click at [389, 582] on link "Annuler" at bounding box center [401, 585] width 34 height 14
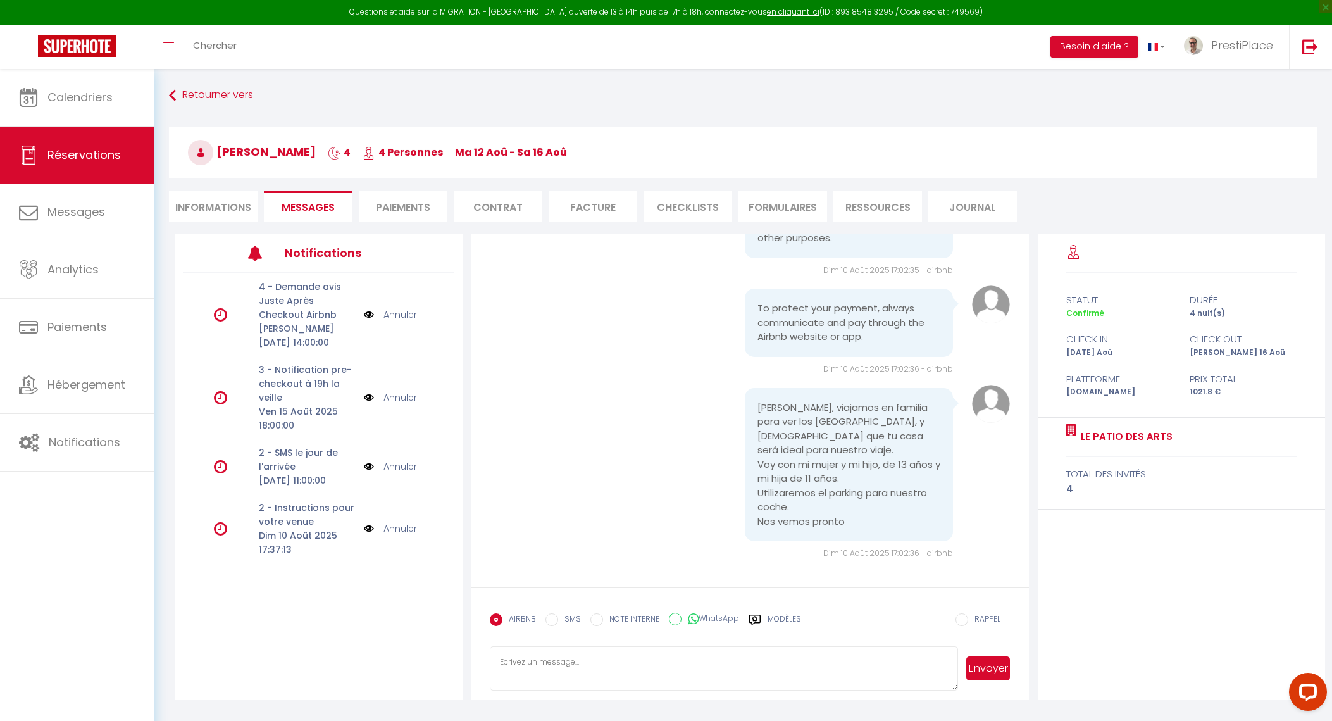
scroll to position [0, 0]
click at [543, 666] on textarea at bounding box center [724, 668] width 469 height 44
paste textarea "Dear Juan Carlos, Thank you for your reservation. We are delighted to welcome y…"
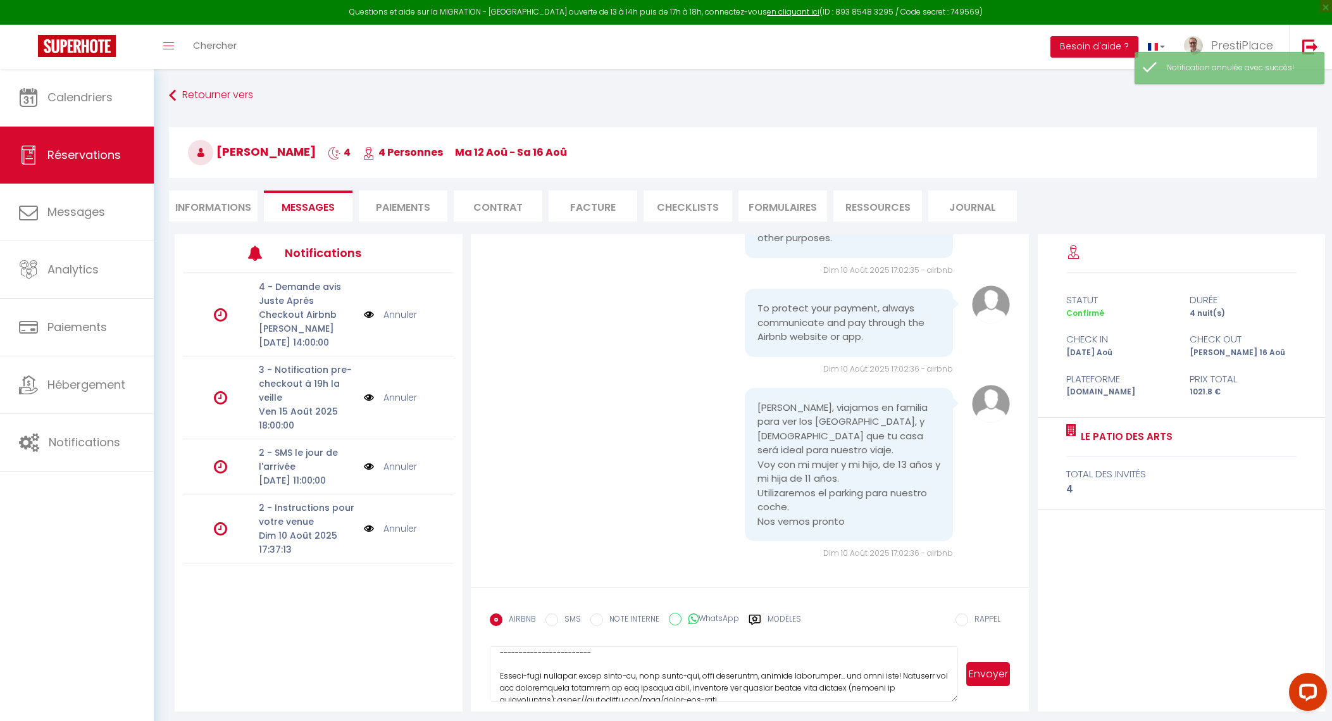
scroll to position [284, 0]
drag, startPoint x: 951, startPoint y: 683, endPoint x: 951, endPoint y: 710, distance: 27.2
click at [951, 710] on textarea at bounding box center [724, 681] width 469 height 71
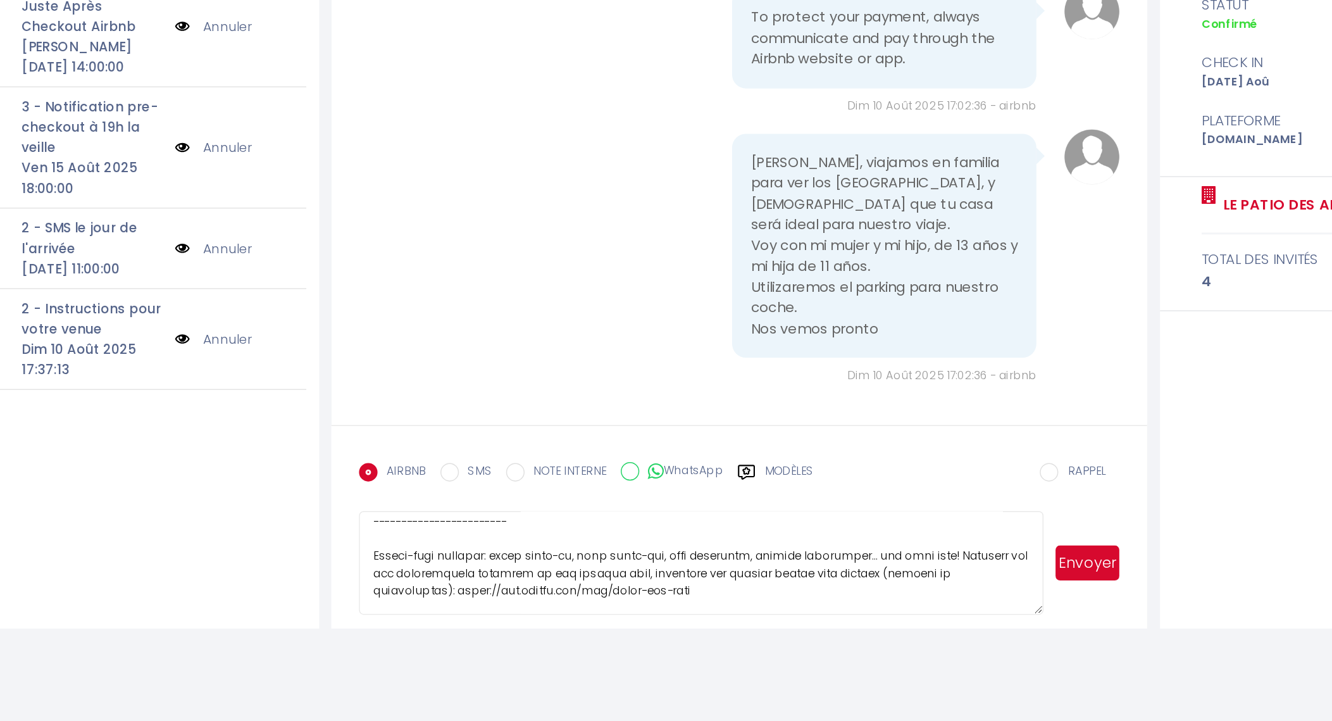
scroll to position [0, 0]
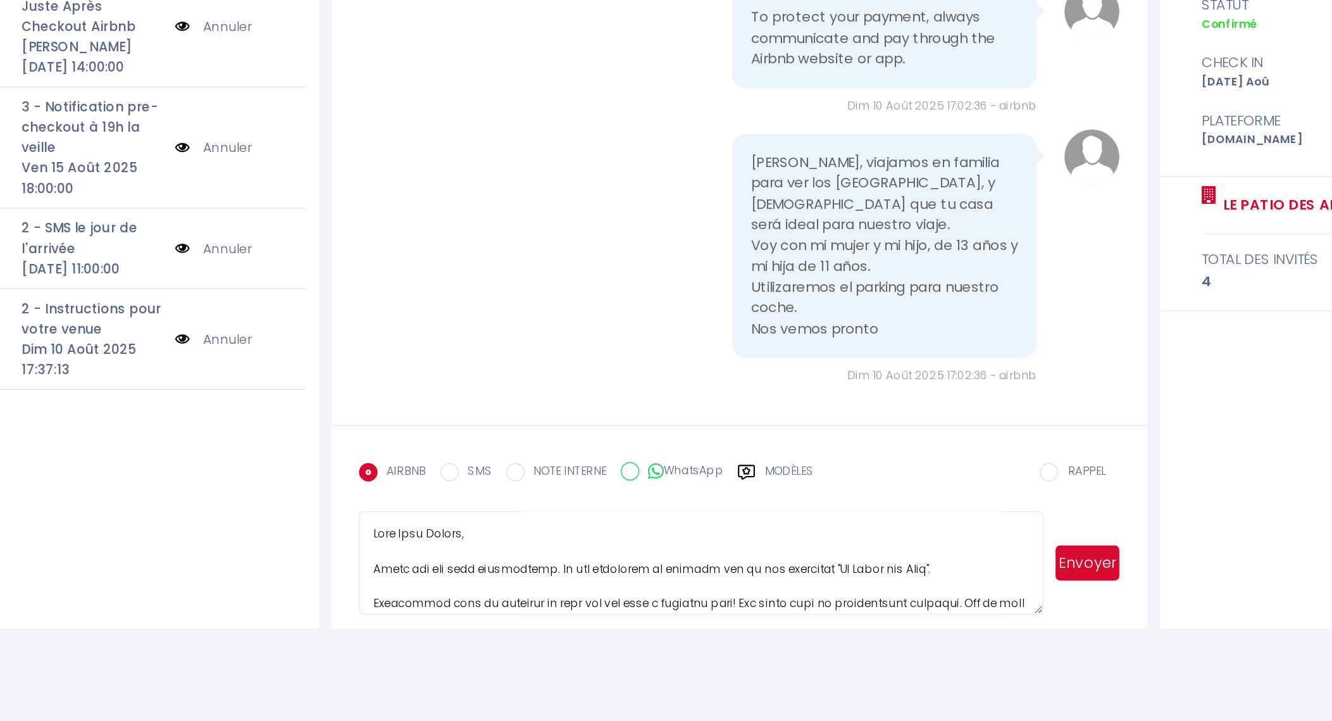
click at [748, 618] on textarea at bounding box center [724, 612] width 469 height 71
click at [651, 605] on textarea at bounding box center [724, 612] width 469 height 71
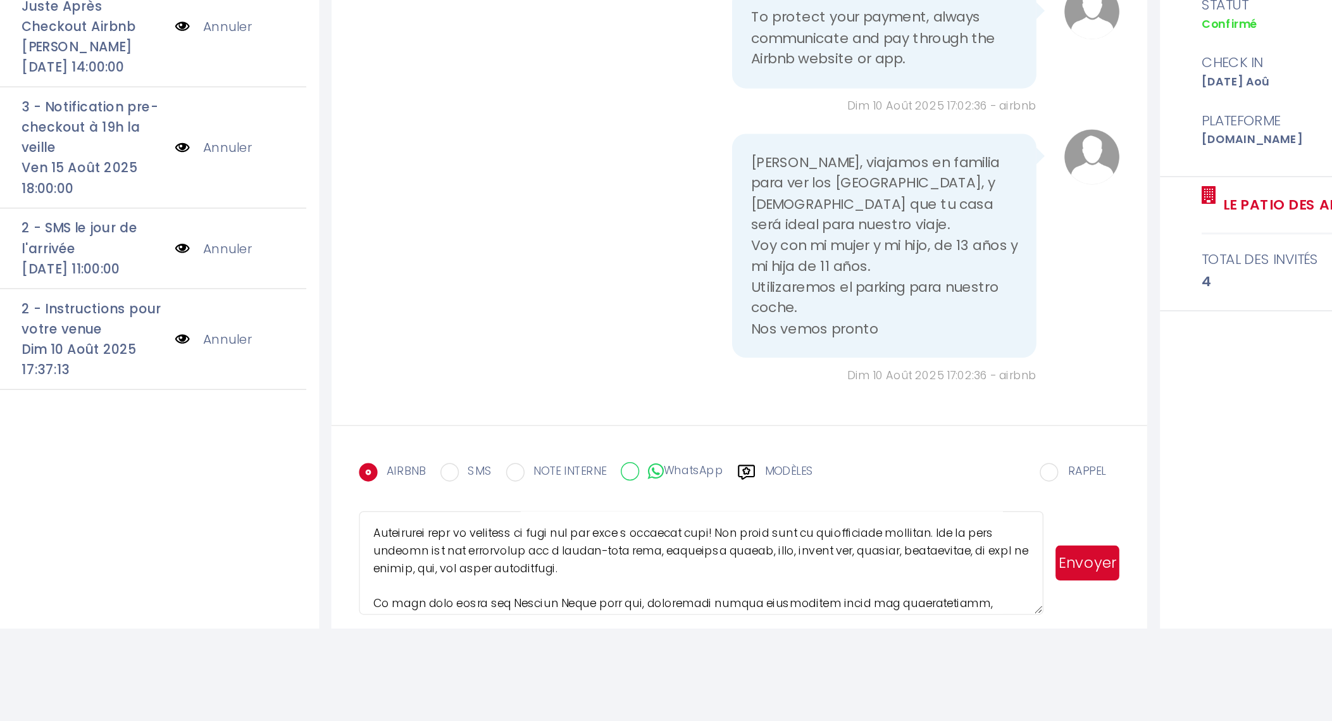
scroll to position [43, 0]
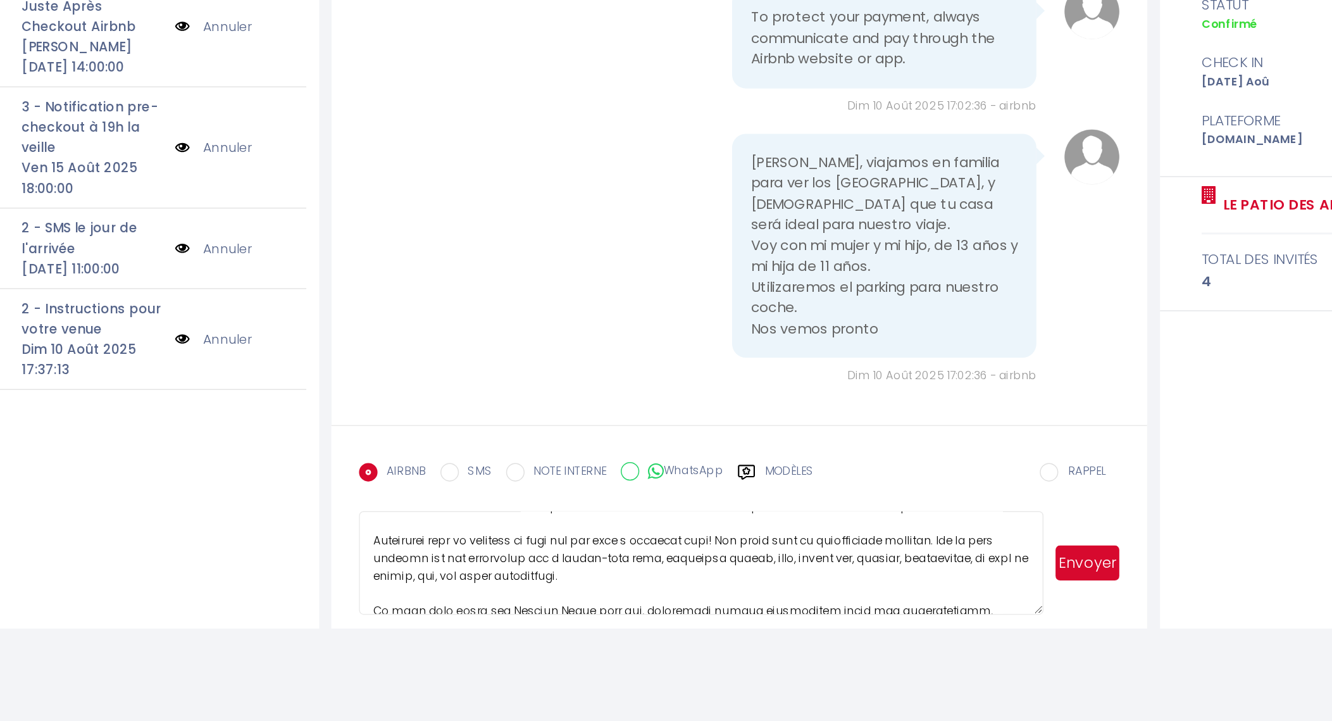
click at [500, 608] on textarea at bounding box center [724, 612] width 469 height 71
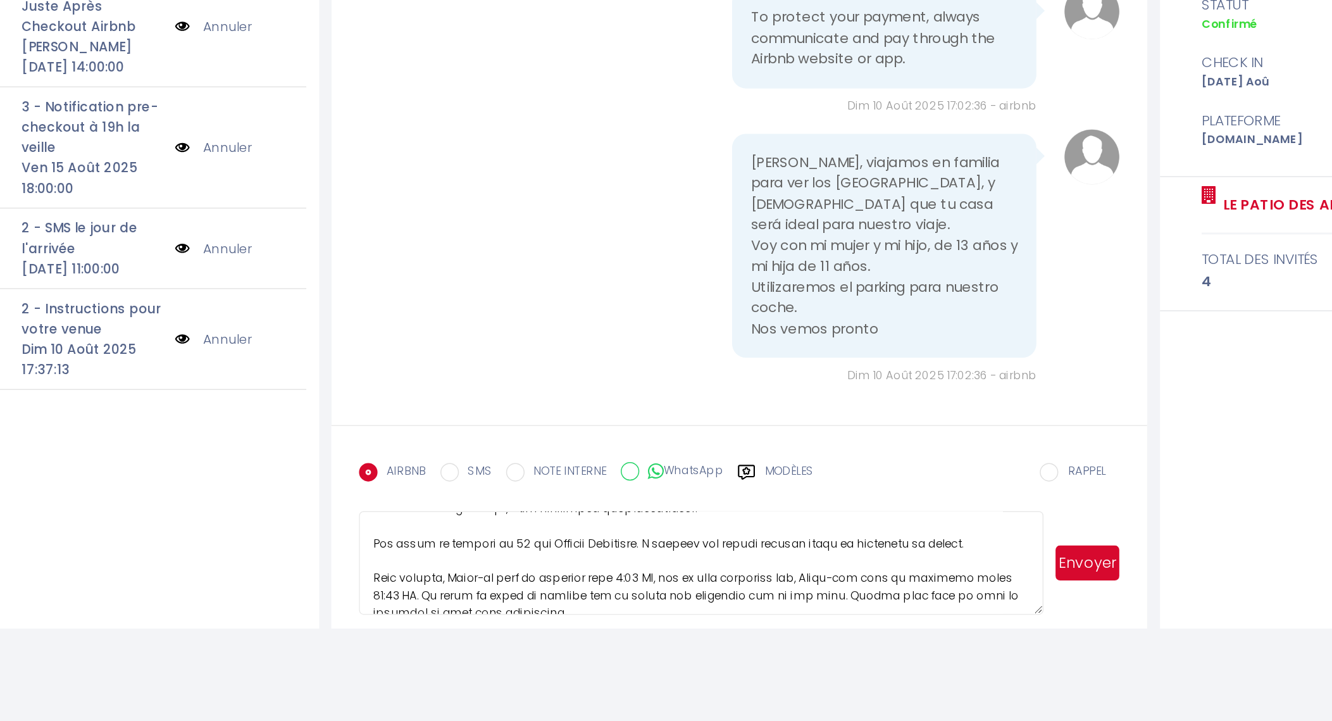
scroll to position [118, 0]
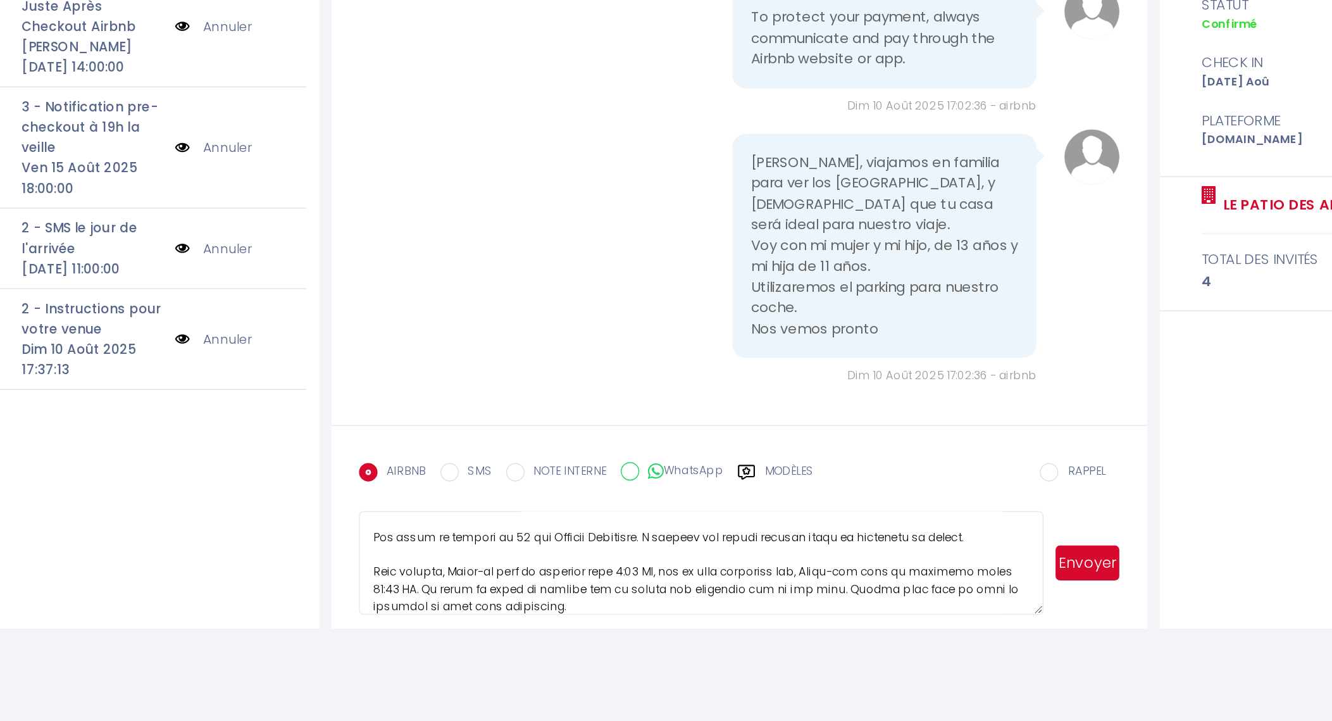
drag, startPoint x: 900, startPoint y: 591, endPoint x: 865, endPoint y: 590, distance: 35.4
click at [865, 590] on textarea at bounding box center [724, 612] width 469 height 71
click at [632, 632] on textarea at bounding box center [724, 612] width 469 height 71
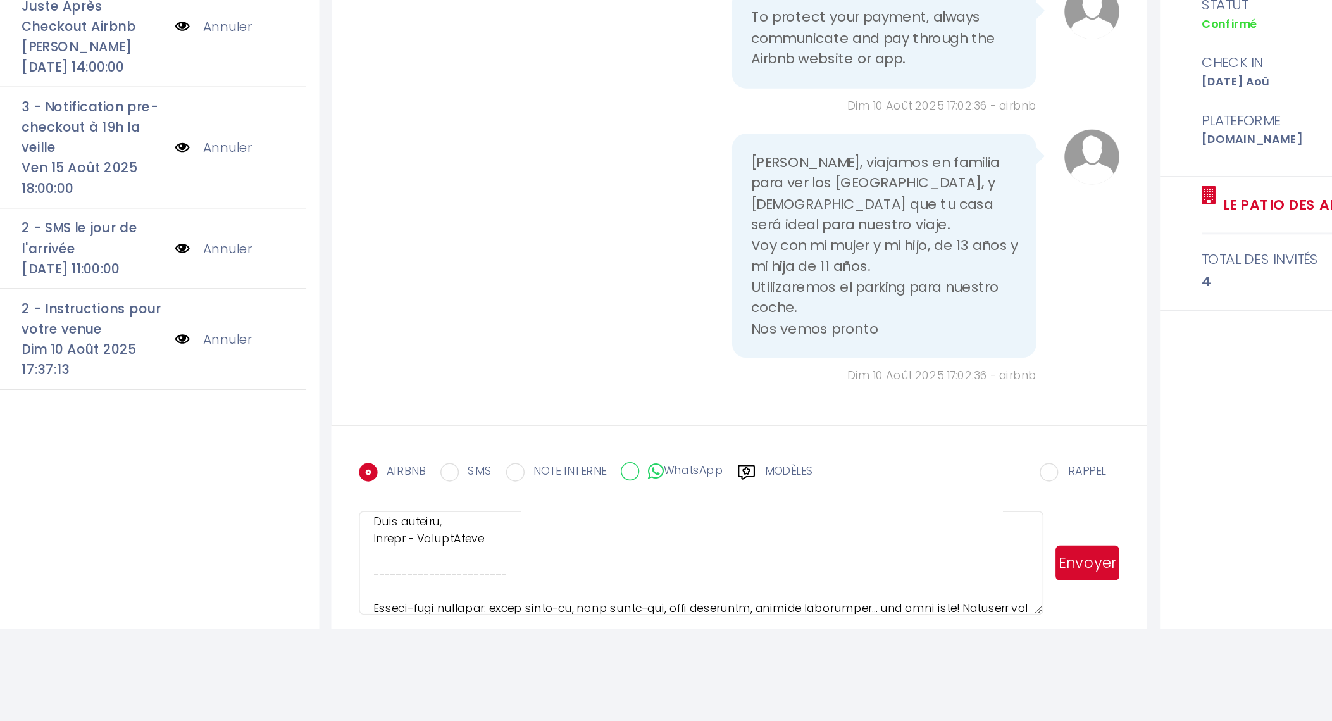
scroll to position [0, 0]
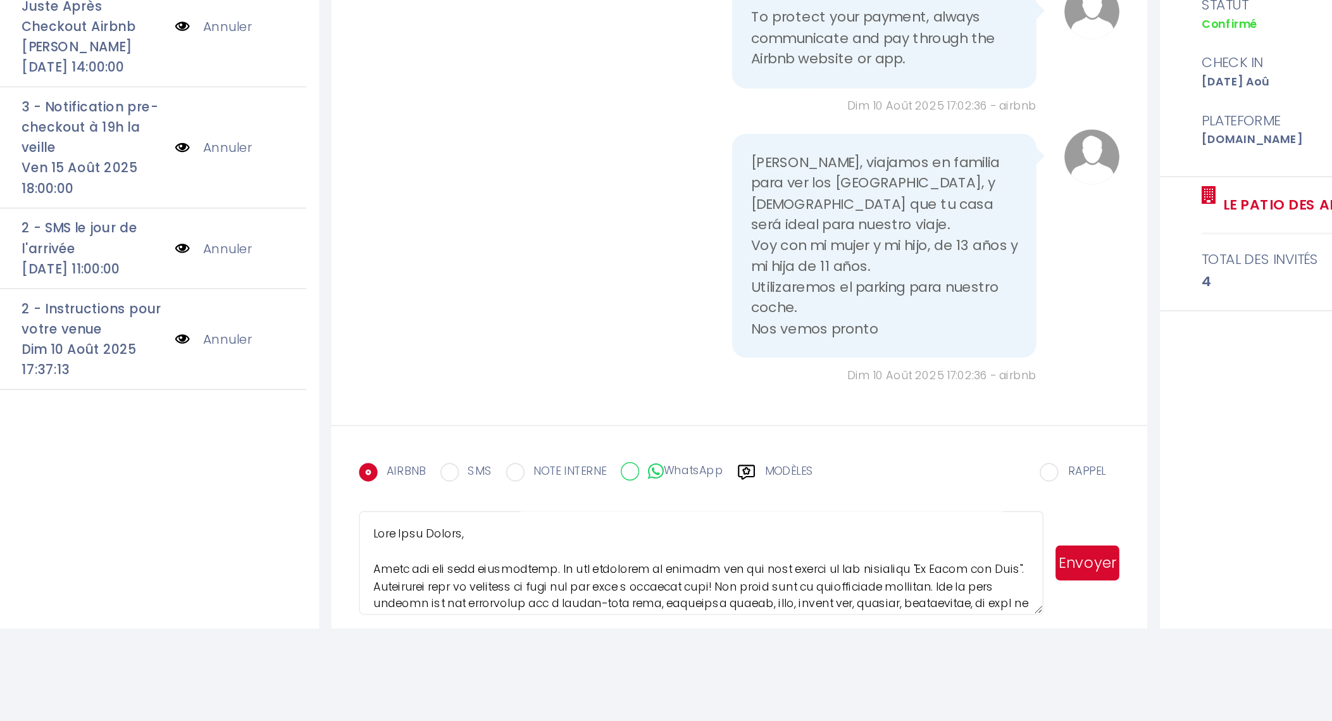
click at [884, 614] on textarea at bounding box center [724, 612] width 469 height 71
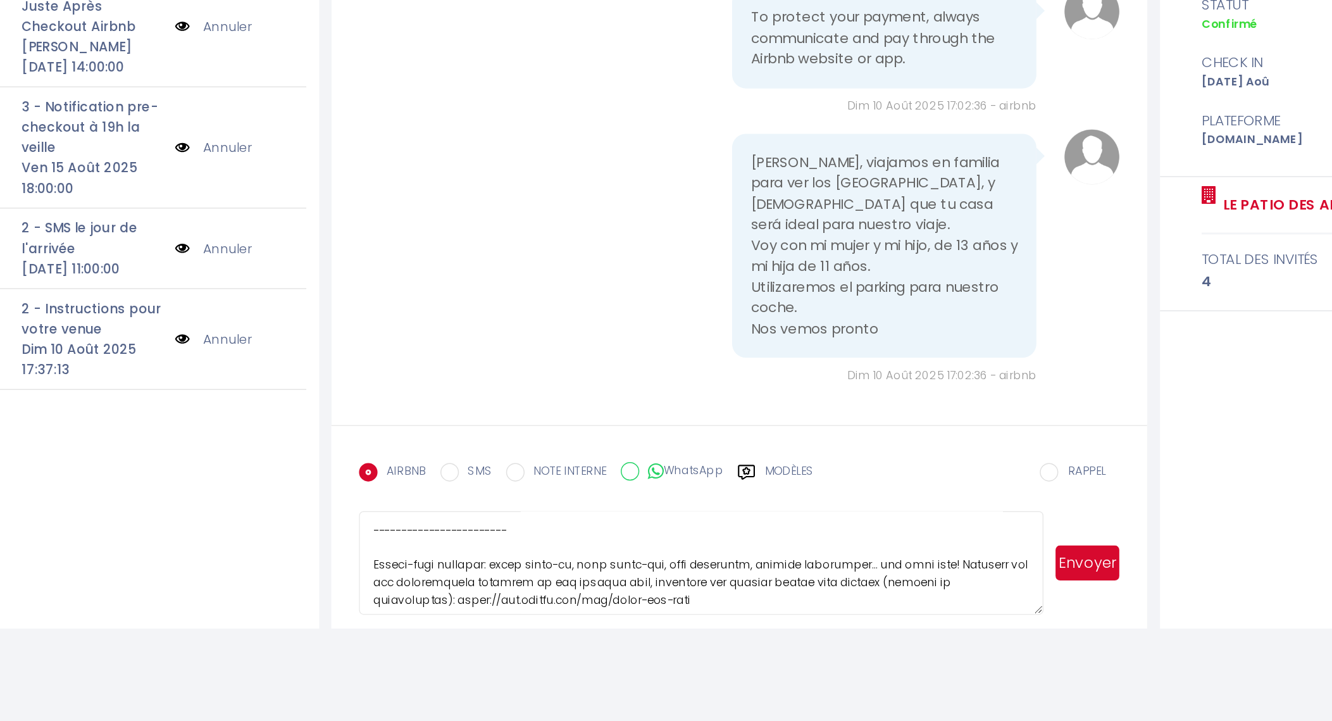
scroll to position [271, 0]
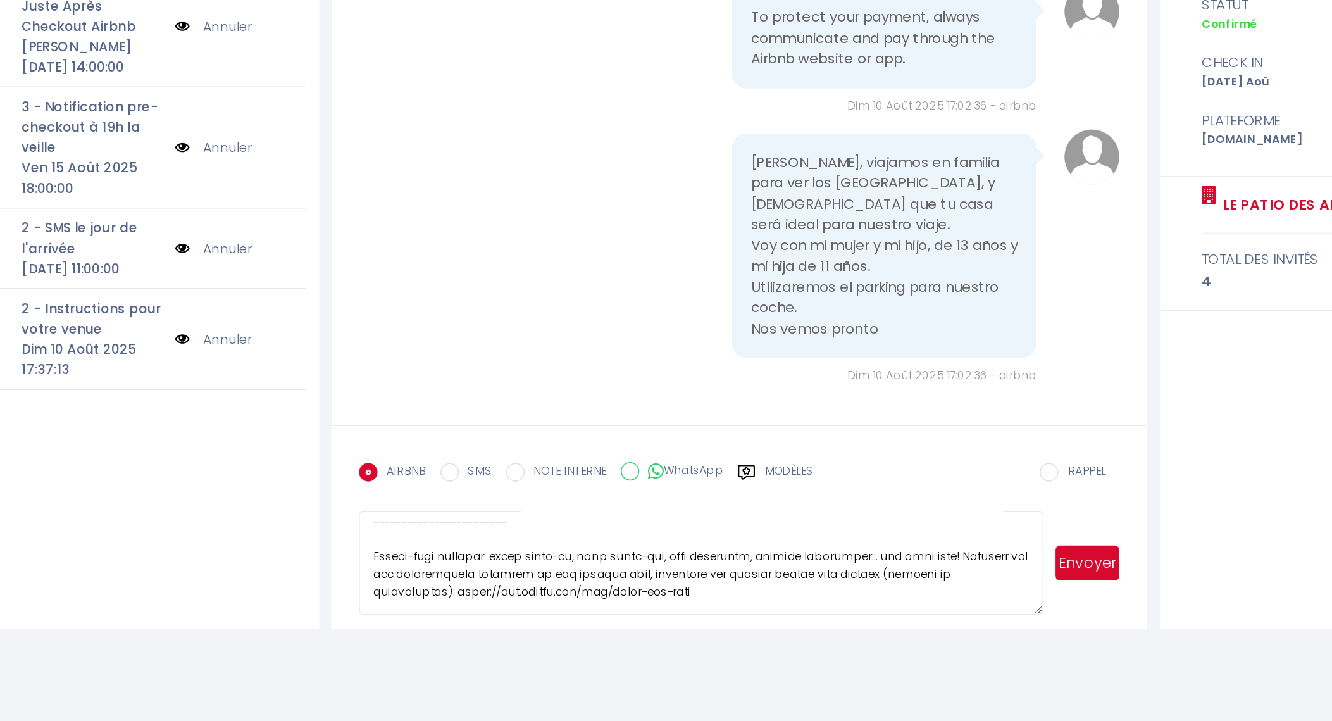
click at [747, 637] on textarea at bounding box center [724, 612] width 469 height 71
drag, startPoint x: 697, startPoint y: 605, endPoint x: 766, endPoint y: 608, distance: 69.7
click at [766, 608] on textarea at bounding box center [724, 612] width 469 height 71
click at [798, 634] on textarea at bounding box center [724, 612] width 469 height 71
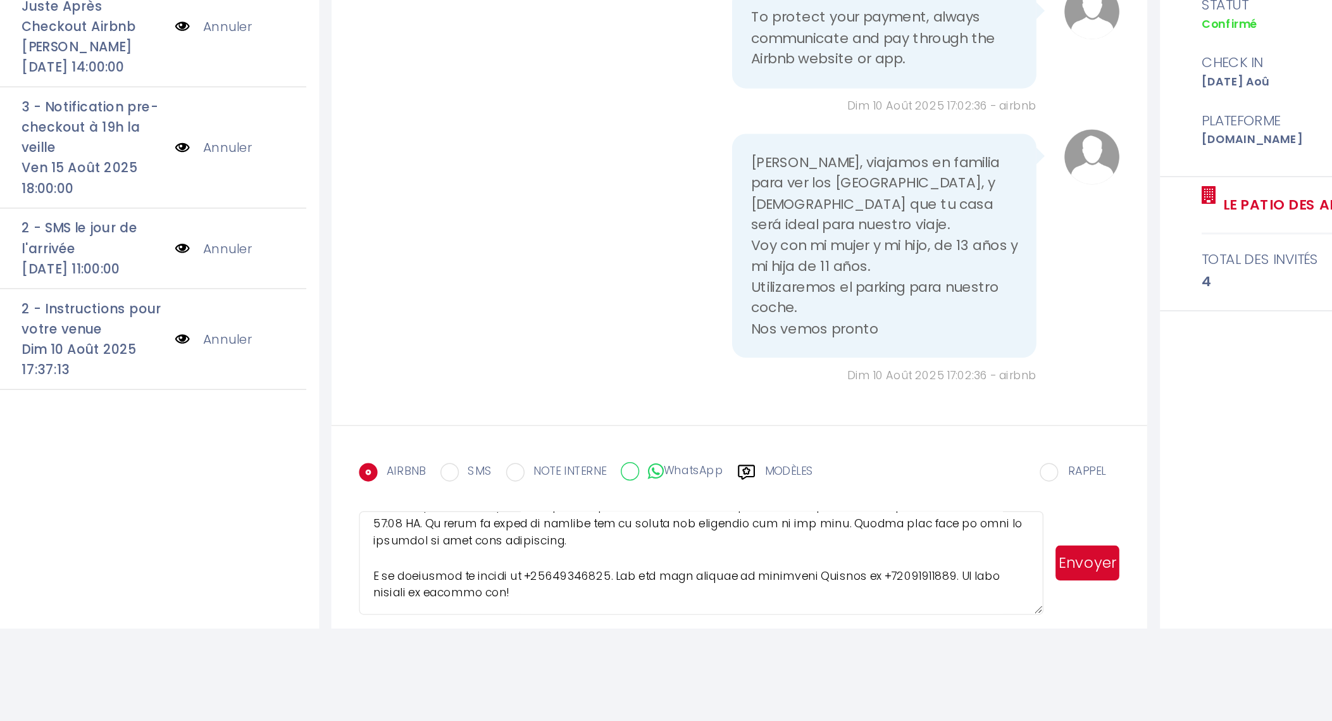
scroll to position [0, 0]
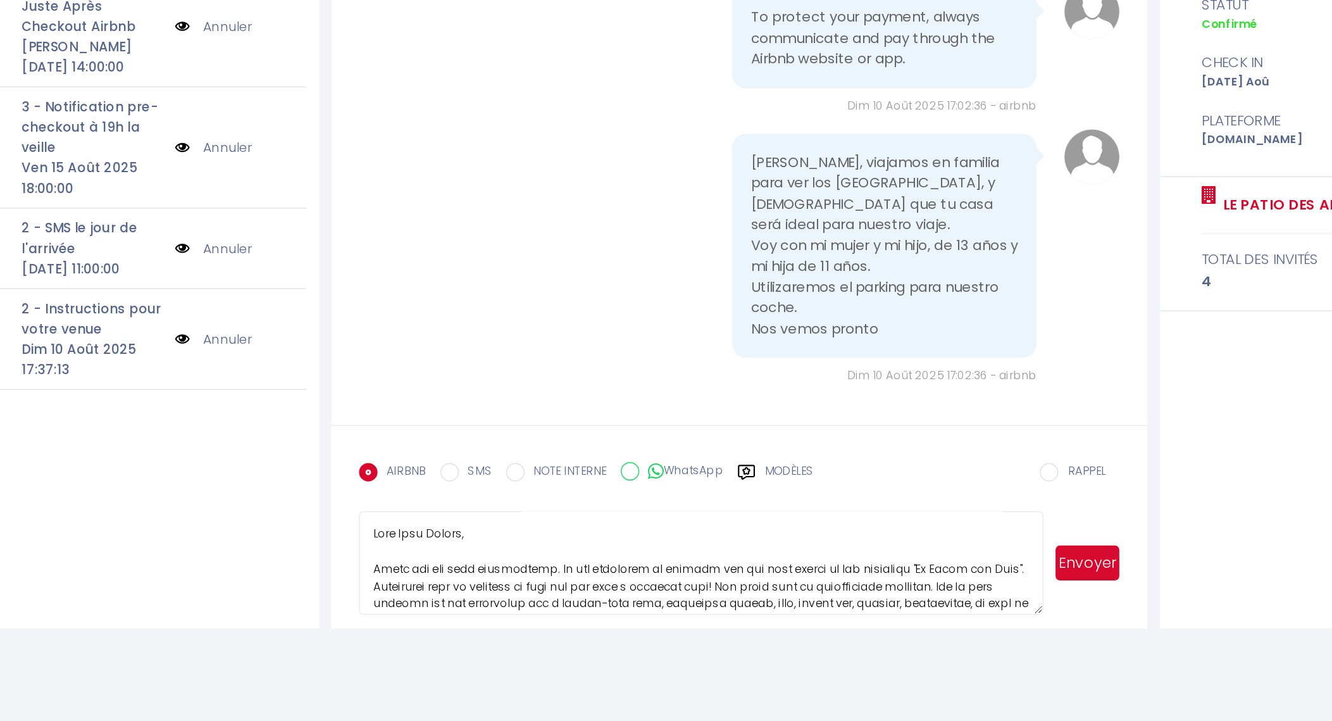
click at [783, 588] on textarea at bounding box center [724, 612] width 469 height 71
type textarea "Dear Juan Carlos, Thank you for your reservation. We are delighted to welcome y…"
click at [991, 608] on button "Envoyer" at bounding box center [988, 613] width 44 height 24
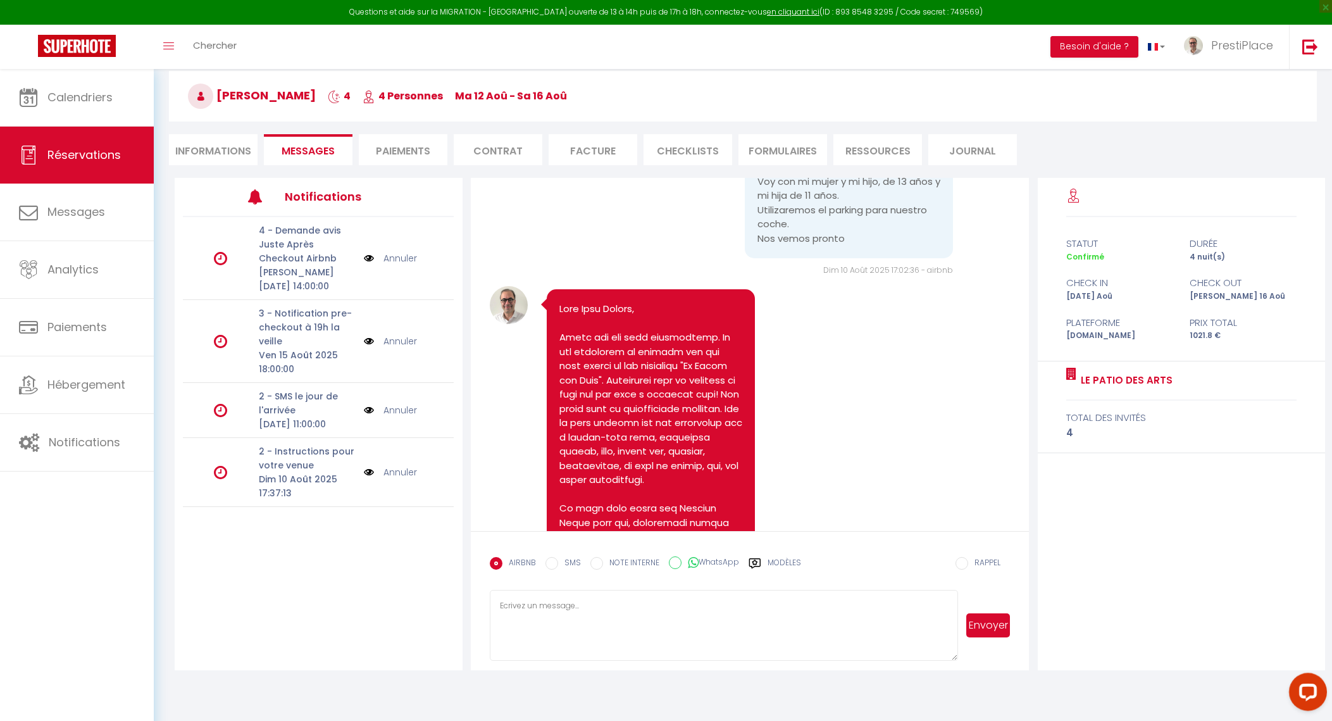
scroll to position [154, 0]
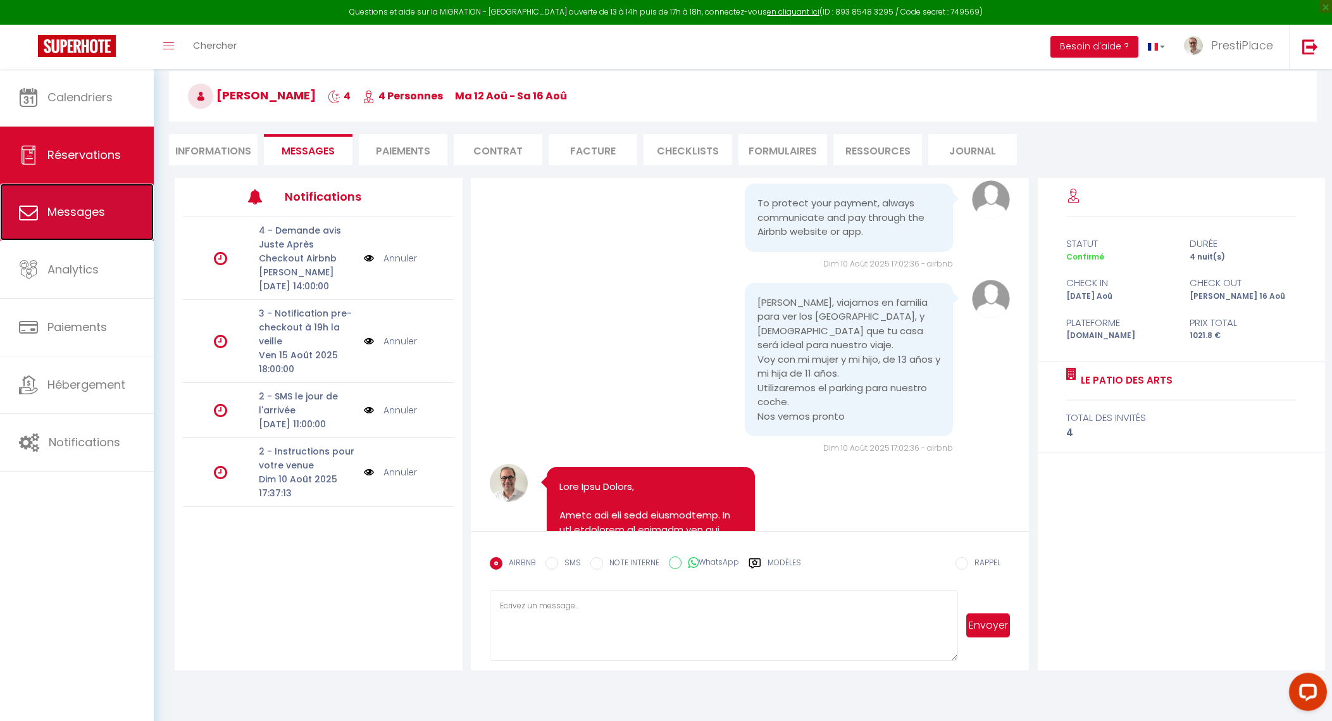
click at [38, 220] on link "Messages" at bounding box center [77, 212] width 154 height 57
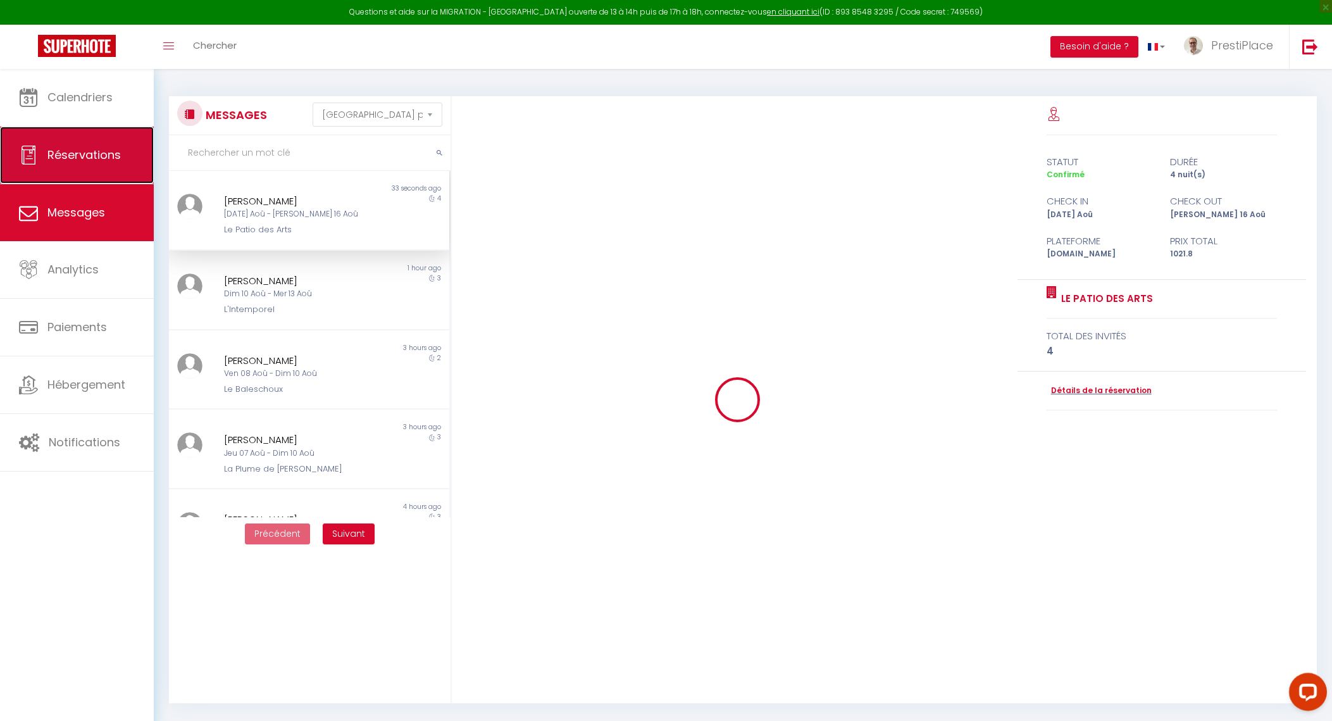
click at [71, 158] on span "Réservations" at bounding box center [83, 155] width 73 height 16
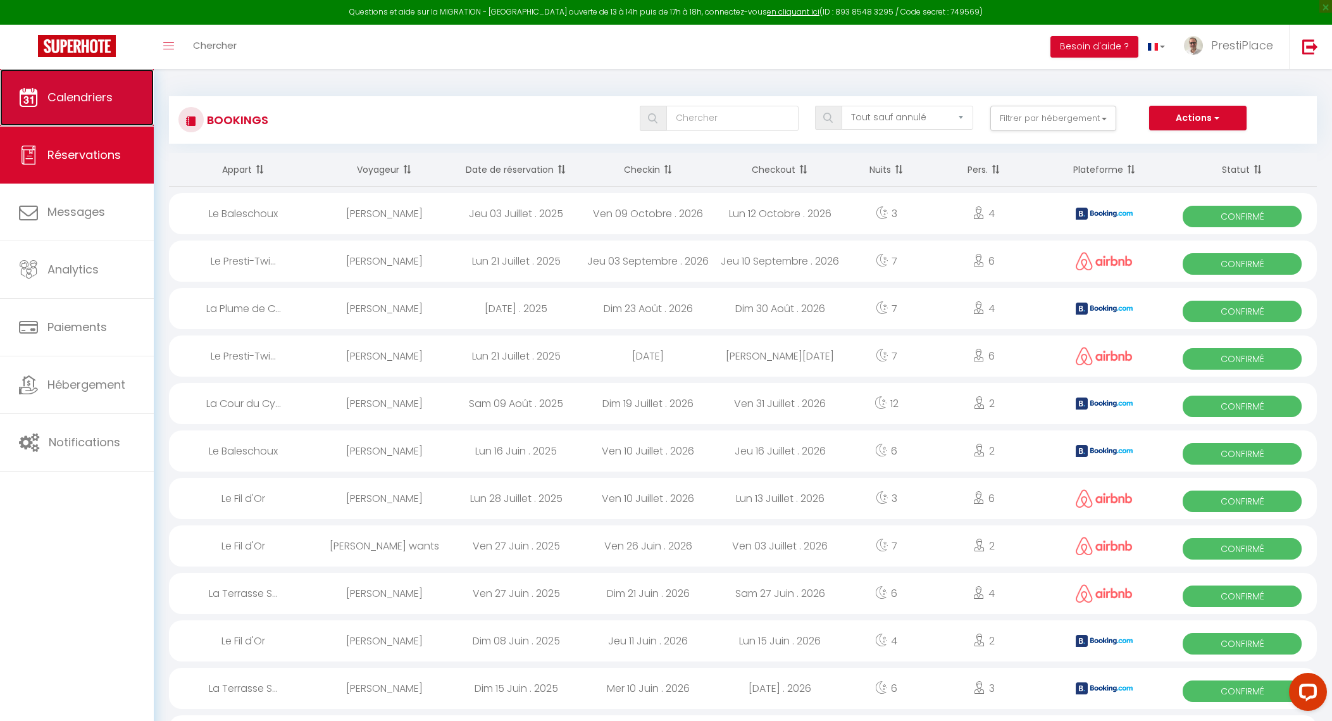
click at [84, 100] on span "Calendriers" at bounding box center [79, 97] width 65 height 16
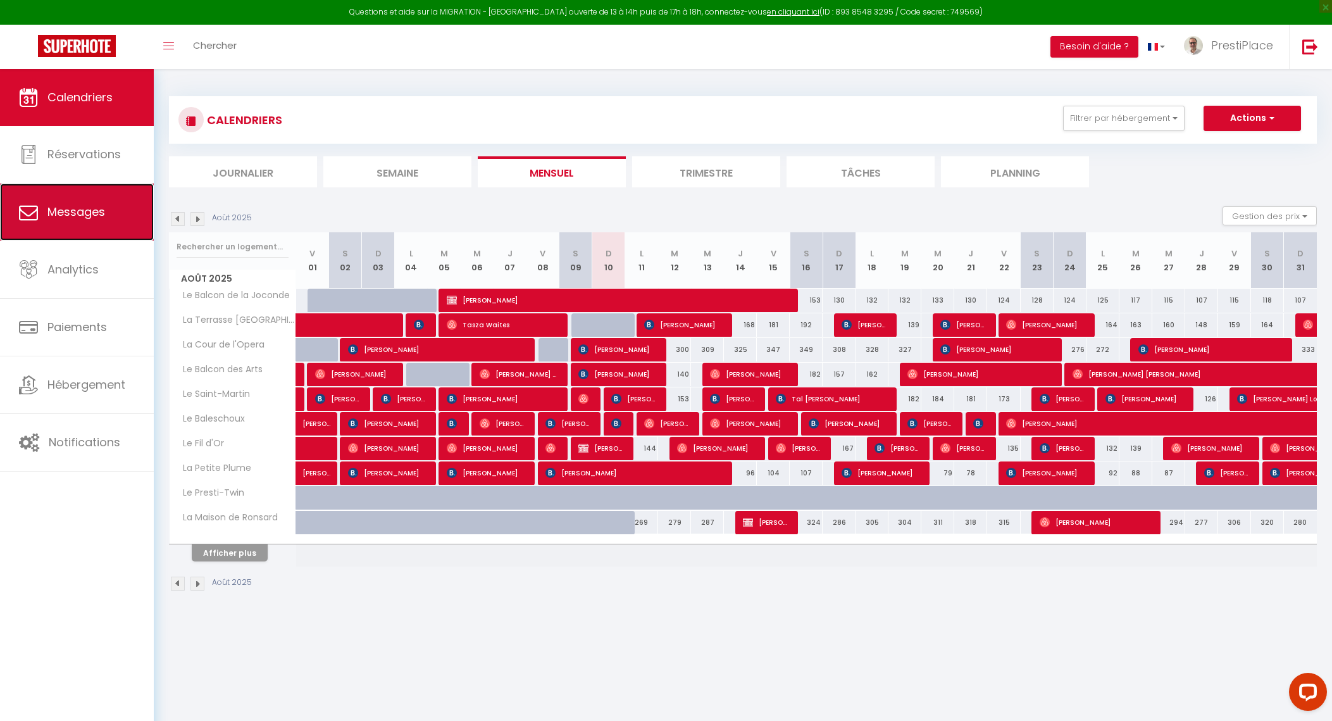
click at [104, 207] on span "Messages" at bounding box center [76, 212] width 58 height 16
select select "message"
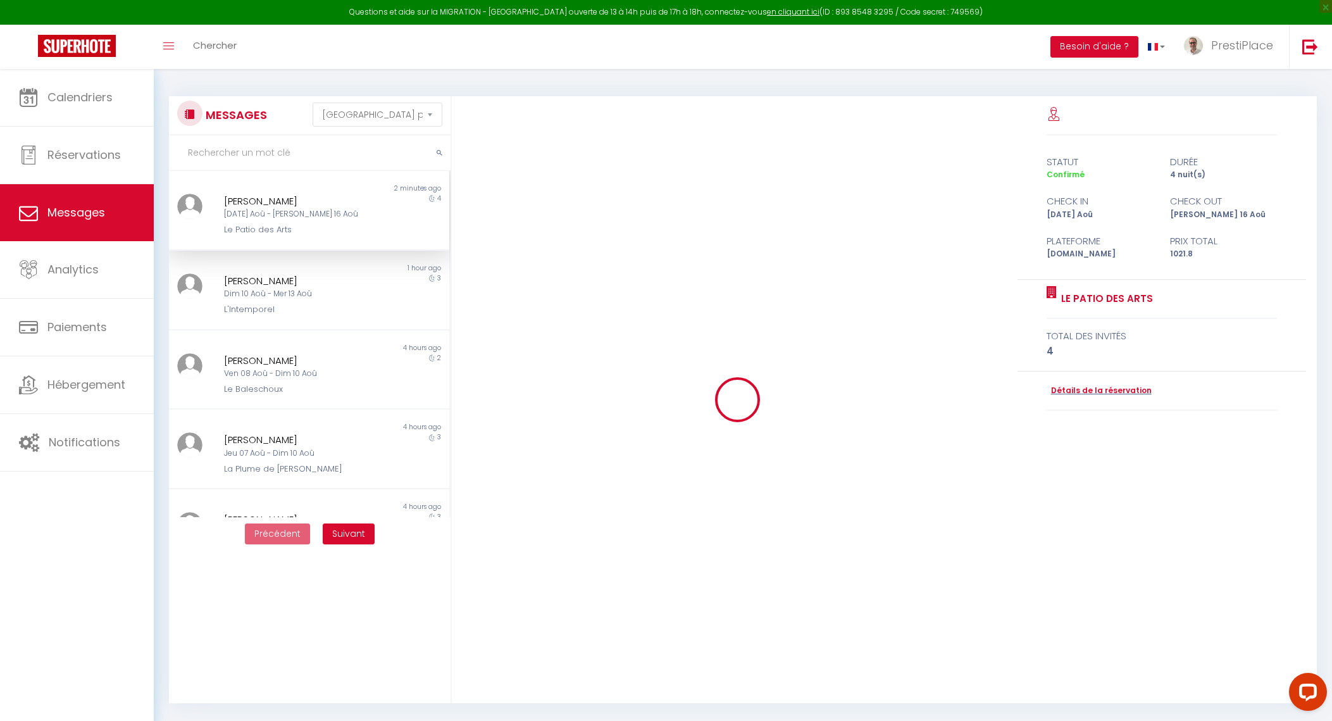
click at [351, 235] on div "Juan Carlos Sánchez De La Fuente López Mar 12 Aoû - Sam 16 Aoû Le Patio des Arts" at bounding box center [297, 215] width 163 height 43
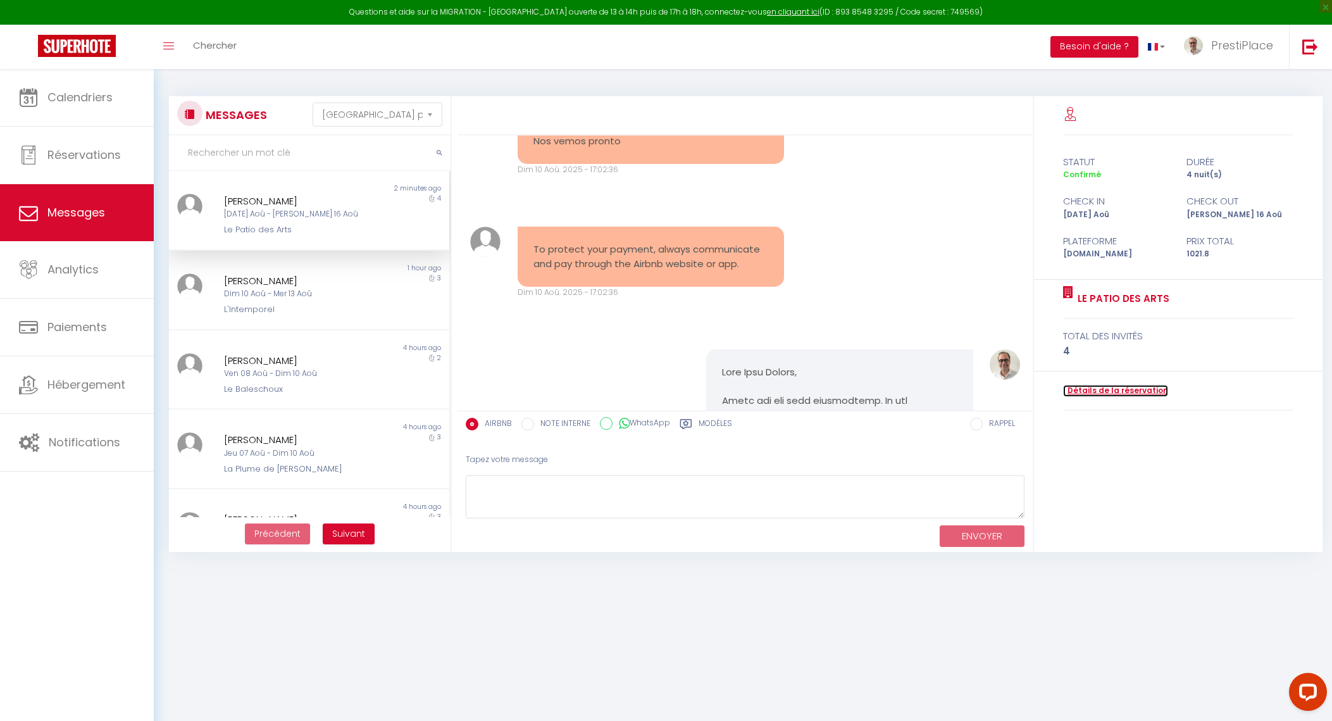
click at [1137, 387] on link "Détails de la réservation" at bounding box center [1115, 391] width 105 height 12
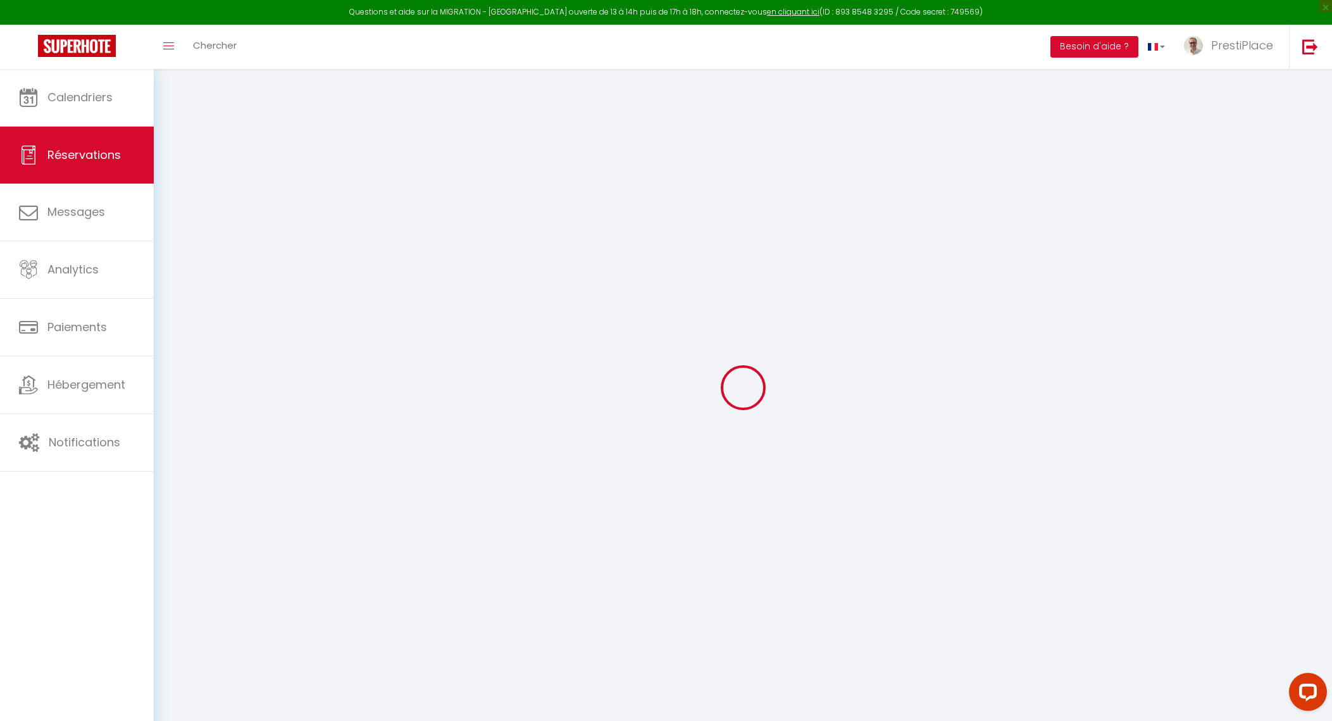
select select
checkbox input "false"
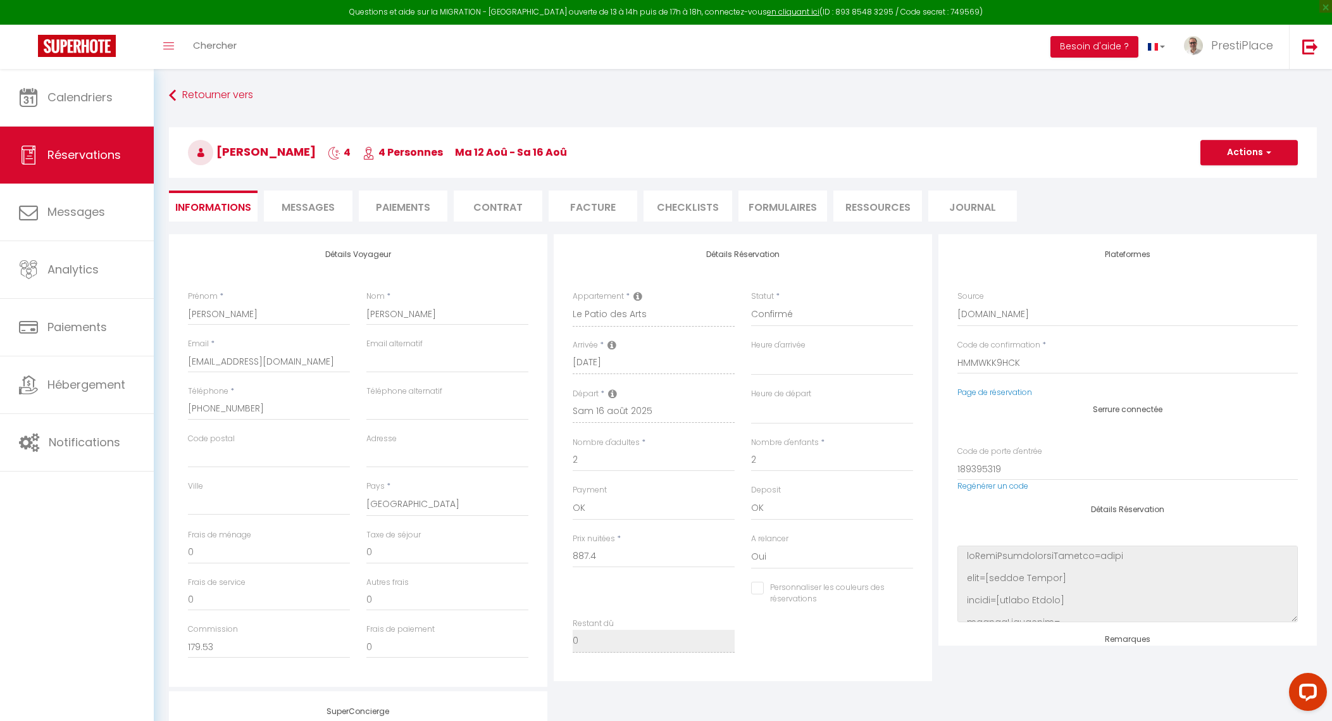
type input "110"
type input "24.4"
select select
checkbox input "false"
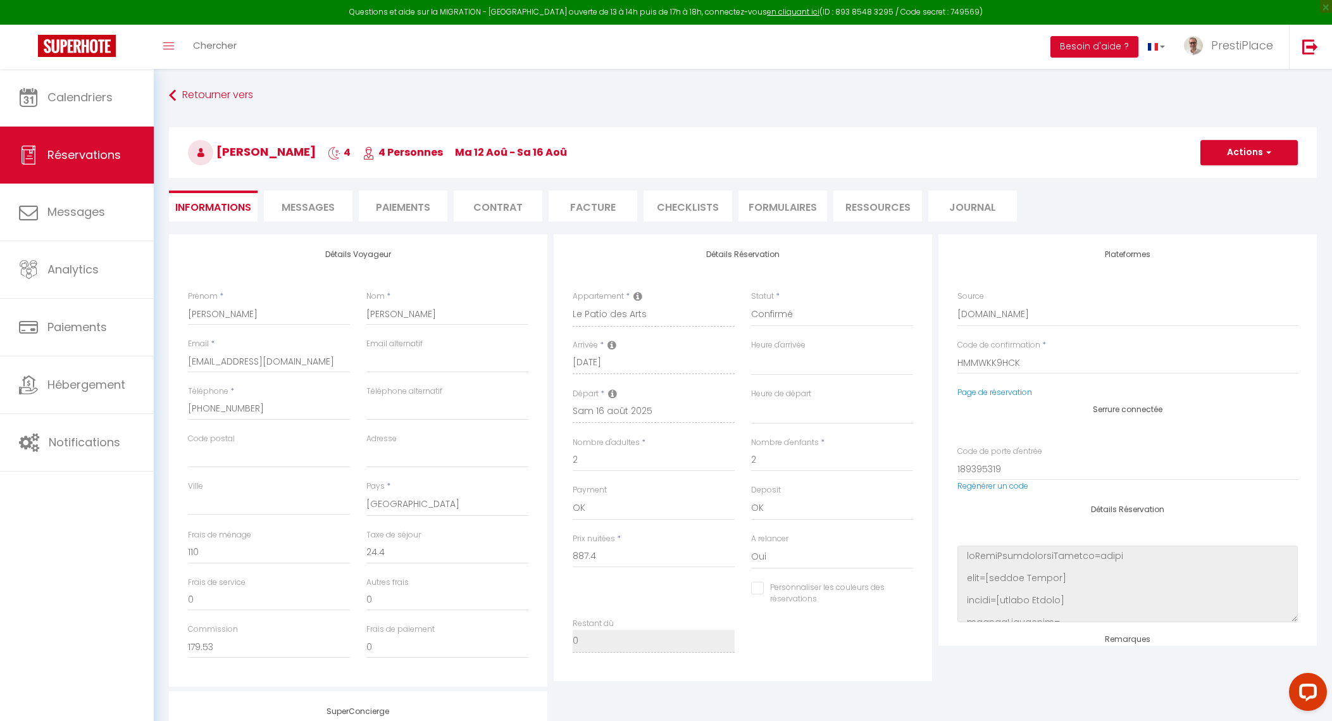
select select
click at [304, 204] on span "Messages" at bounding box center [308, 207] width 53 height 15
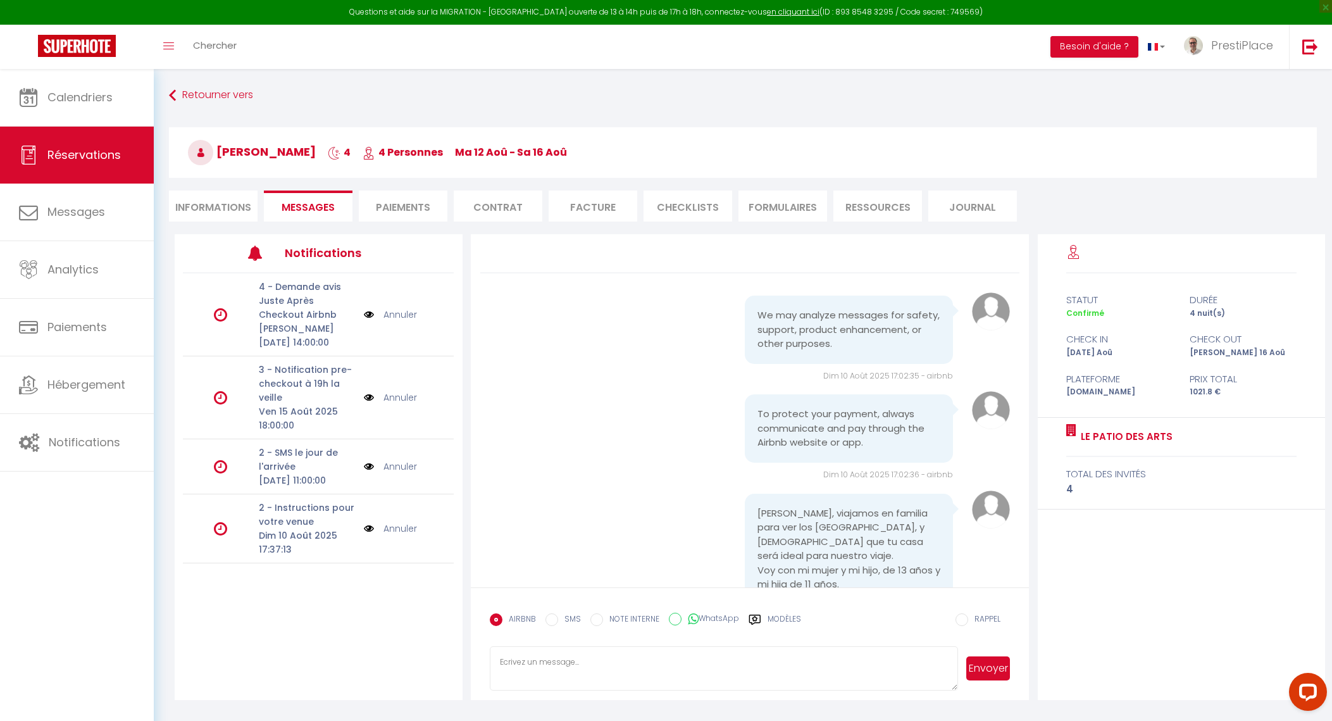
click at [369, 535] on img at bounding box center [369, 529] width 10 height 14
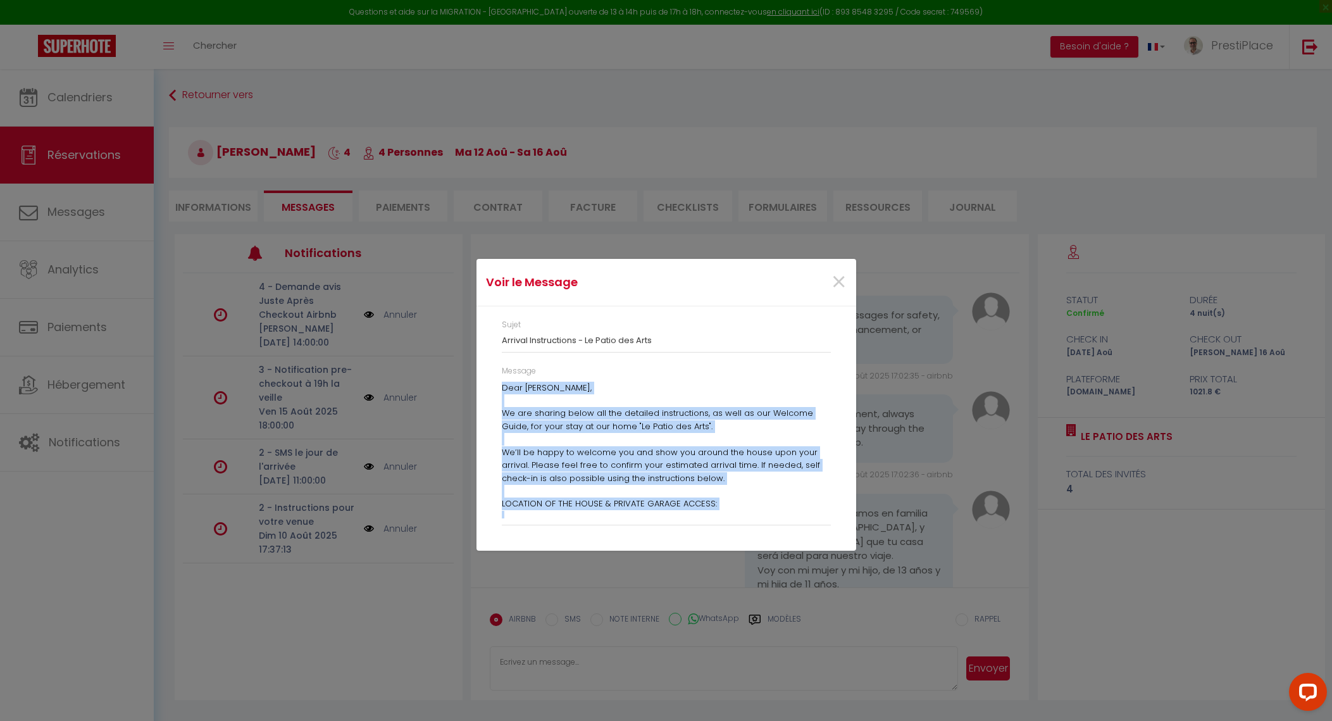
scroll to position [574, 0]
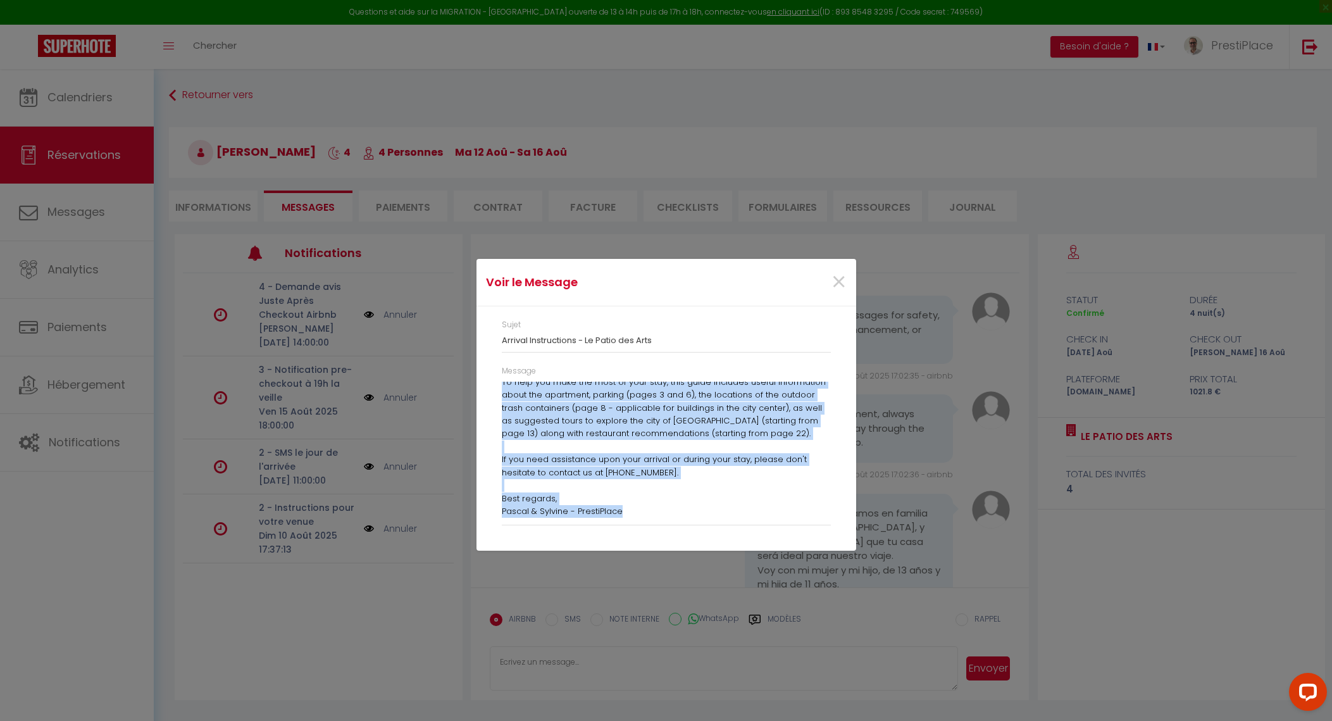
drag, startPoint x: 501, startPoint y: 389, endPoint x: 779, endPoint y: 641, distance: 375.0
click at [779, 641] on div "Voir le Message × Sujet Arrival Instructions - Le Patio des Arts Message Dear J…" at bounding box center [667, 360] width 380 height 721
copy p "Dear Juan Carlos, We are sharing below all the detailed instructions, as well a…"
click at [843, 278] on span "×" at bounding box center [839, 282] width 16 height 38
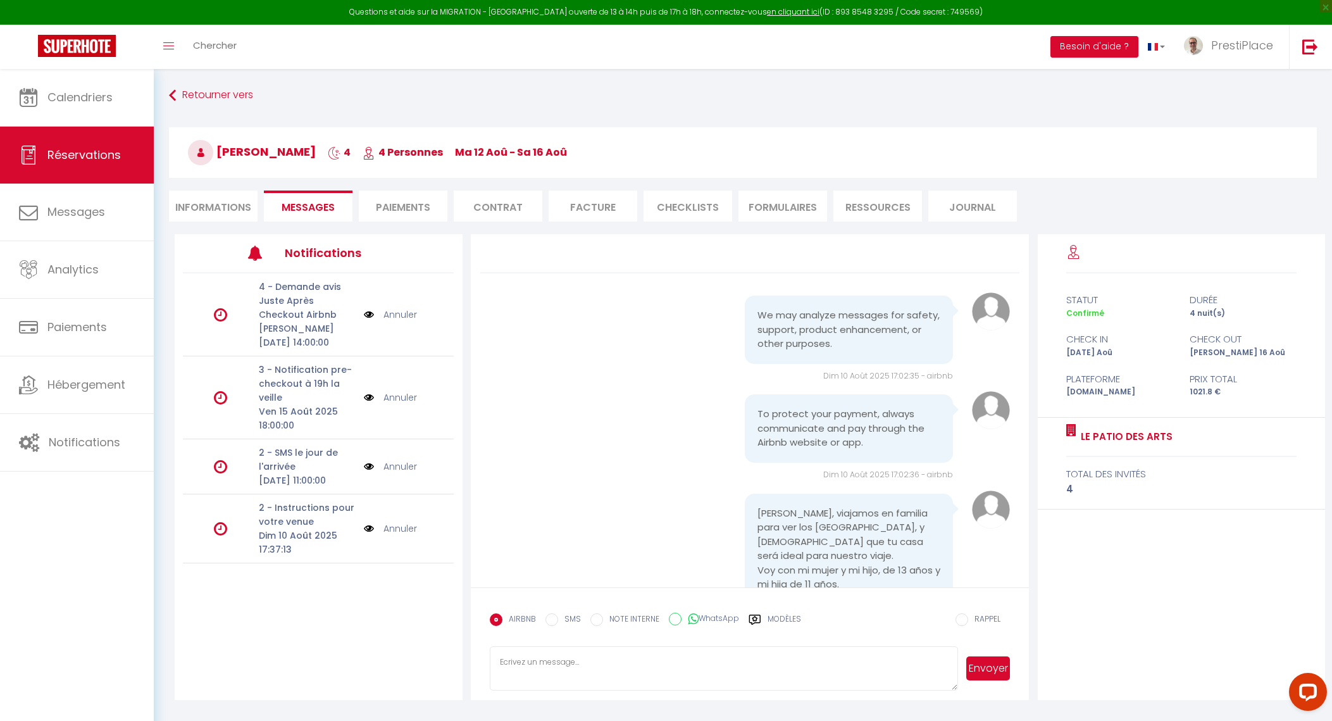
click at [405, 535] on link "Annuler" at bounding box center [401, 529] width 34 height 14
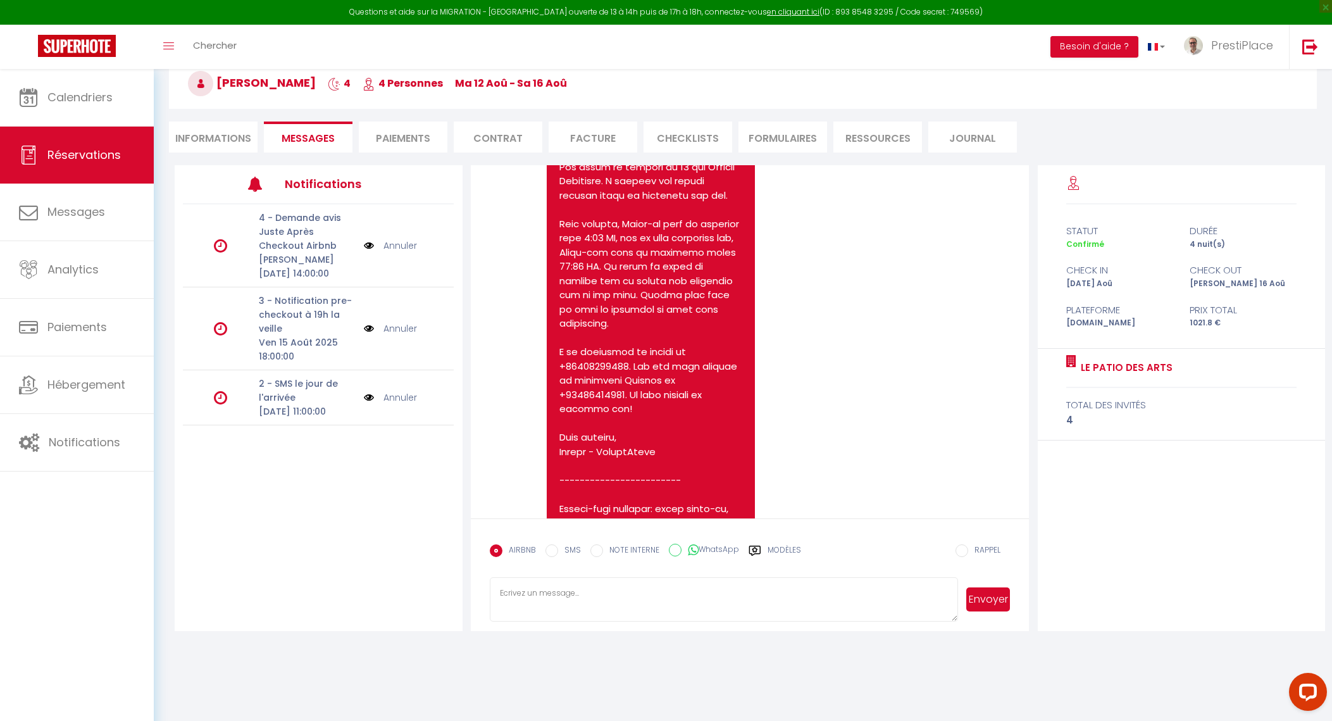
scroll to position [946, 0]
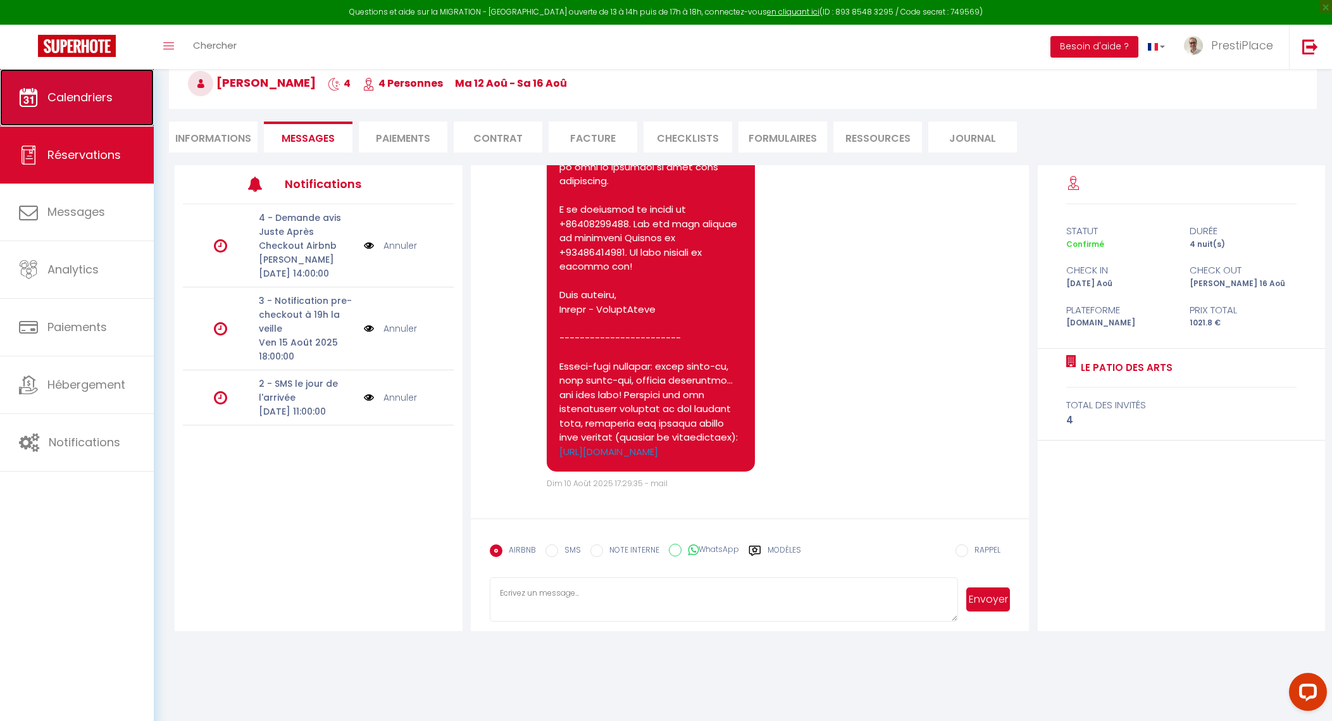
click at [76, 120] on link "Calendriers" at bounding box center [77, 97] width 154 height 57
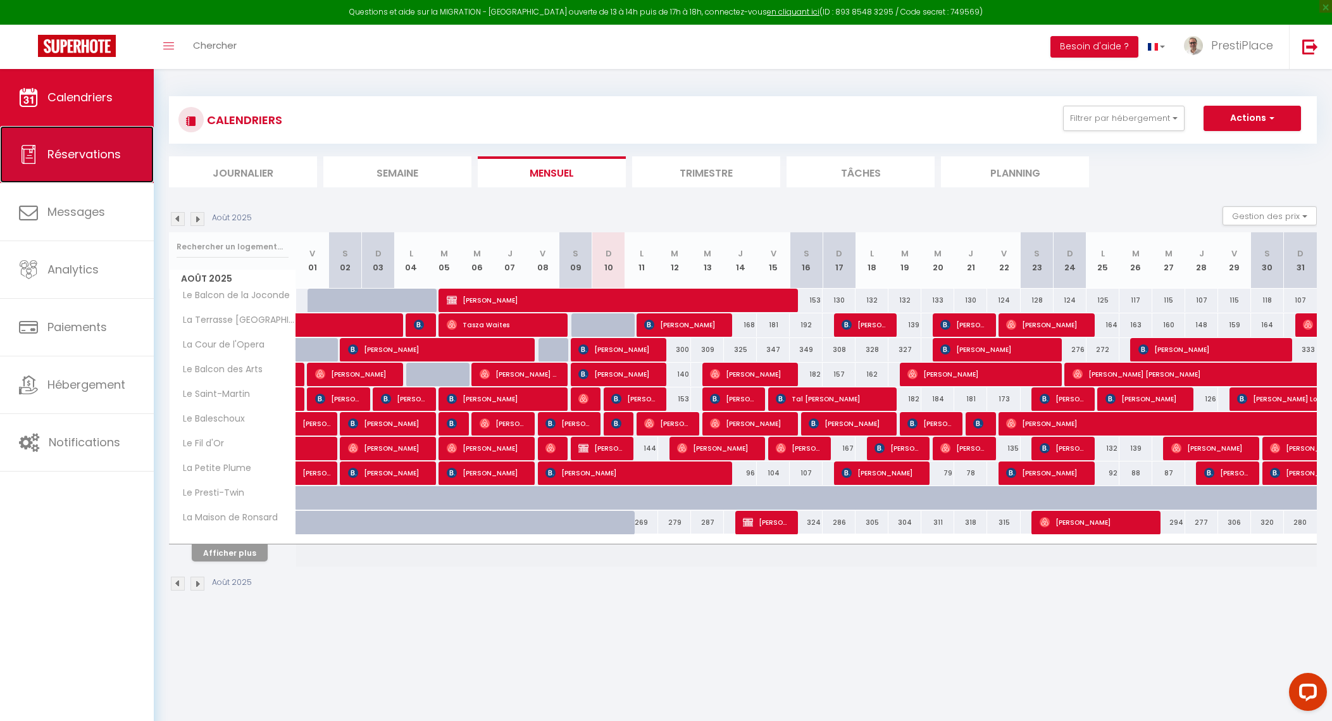
click at [75, 149] on span "Réservations" at bounding box center [83, 154] width 73 height 16
select select "not_cancelled"
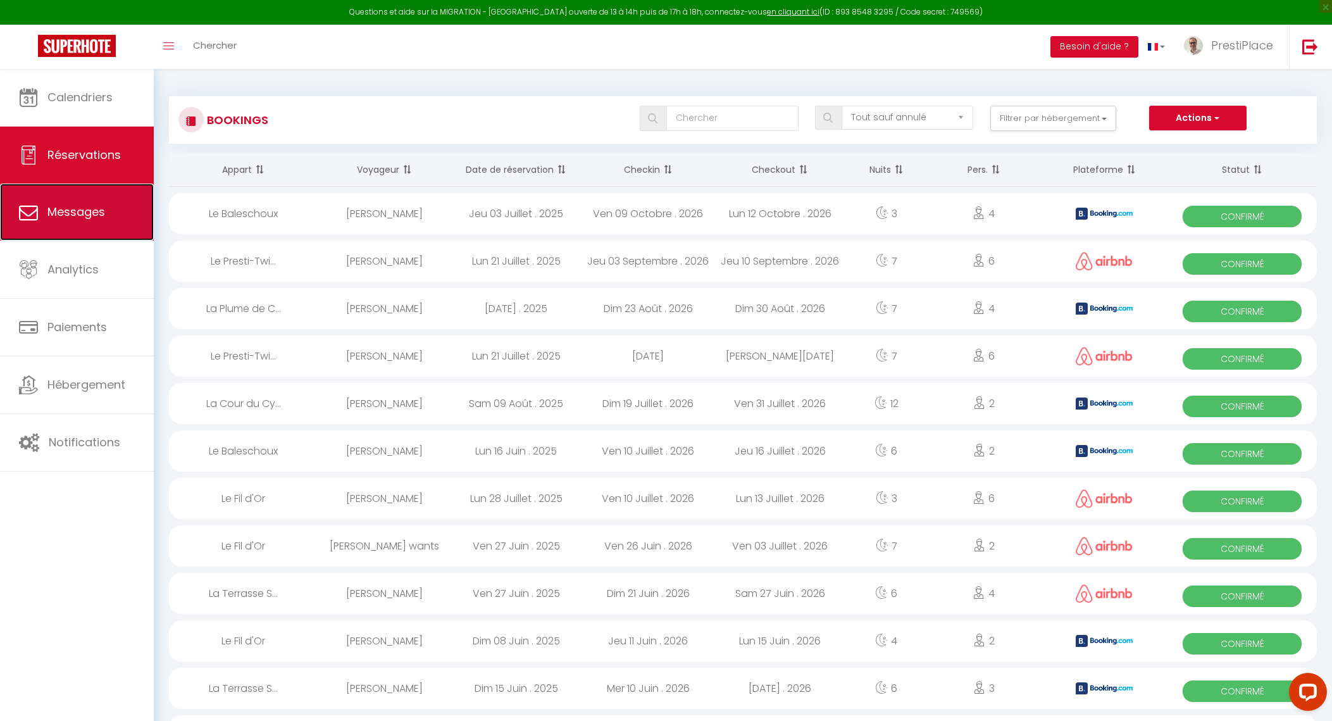
click at [78, 219] on span "Messages" at bounding box center [76, 212] width 58 height 16
select select "message"
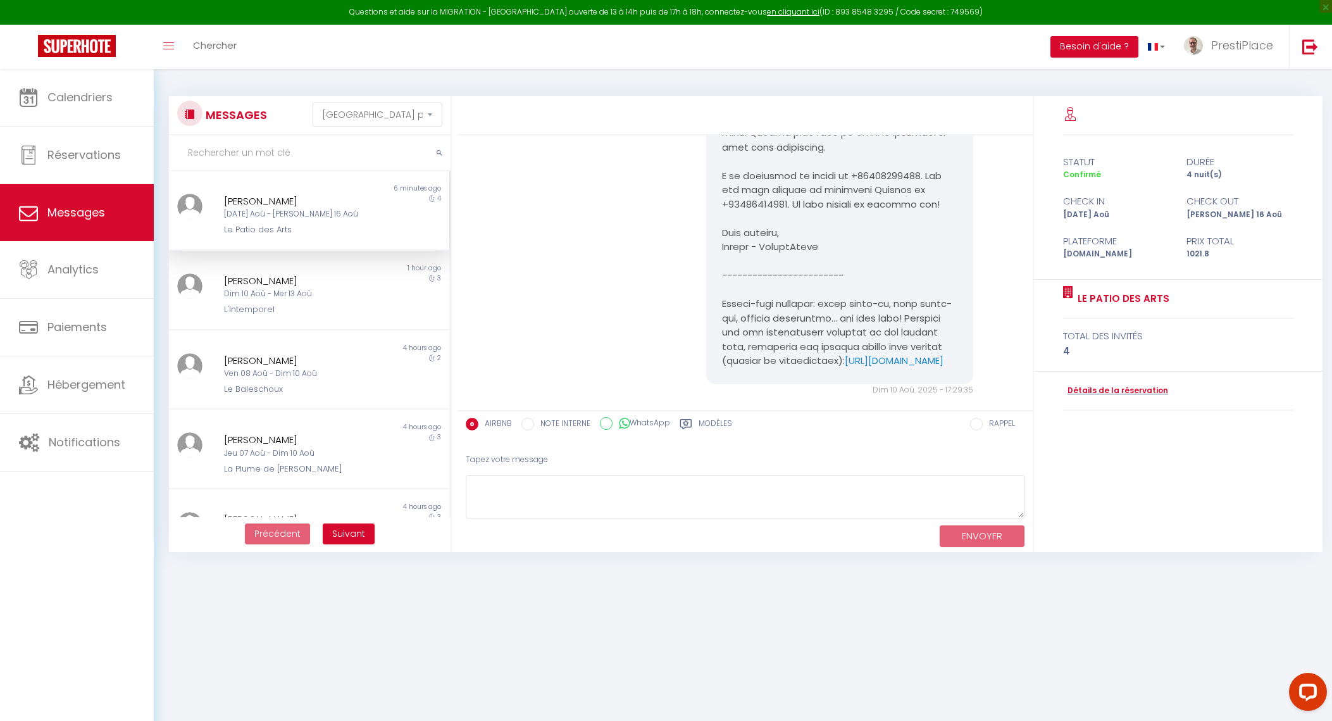
scroll to position [896, 0]
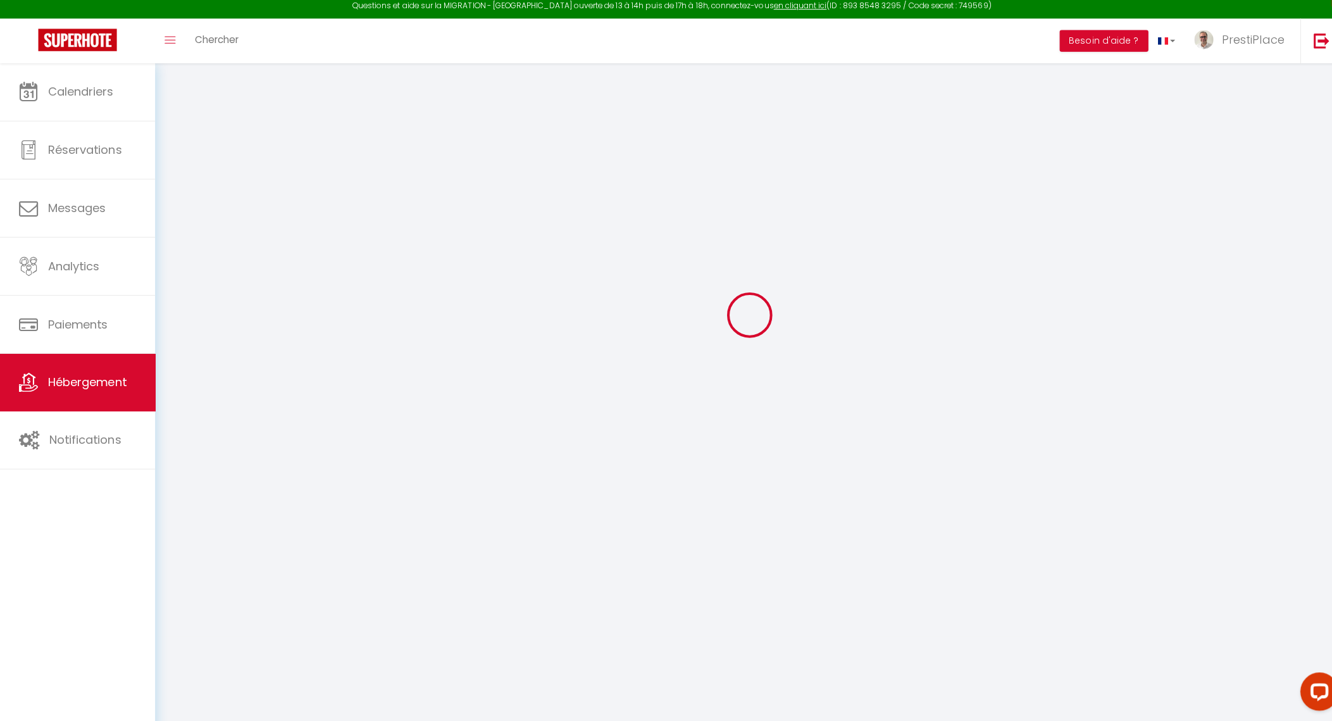
type input "Oups ! Les dates sélectionnées sont indisponibles."
type textarea "Malheureusement, les dates sélectionnées sont indisponibles ou ne respectent pa…"
type input "47.3928573"
type input "0.6829304"
checkbox input "true"
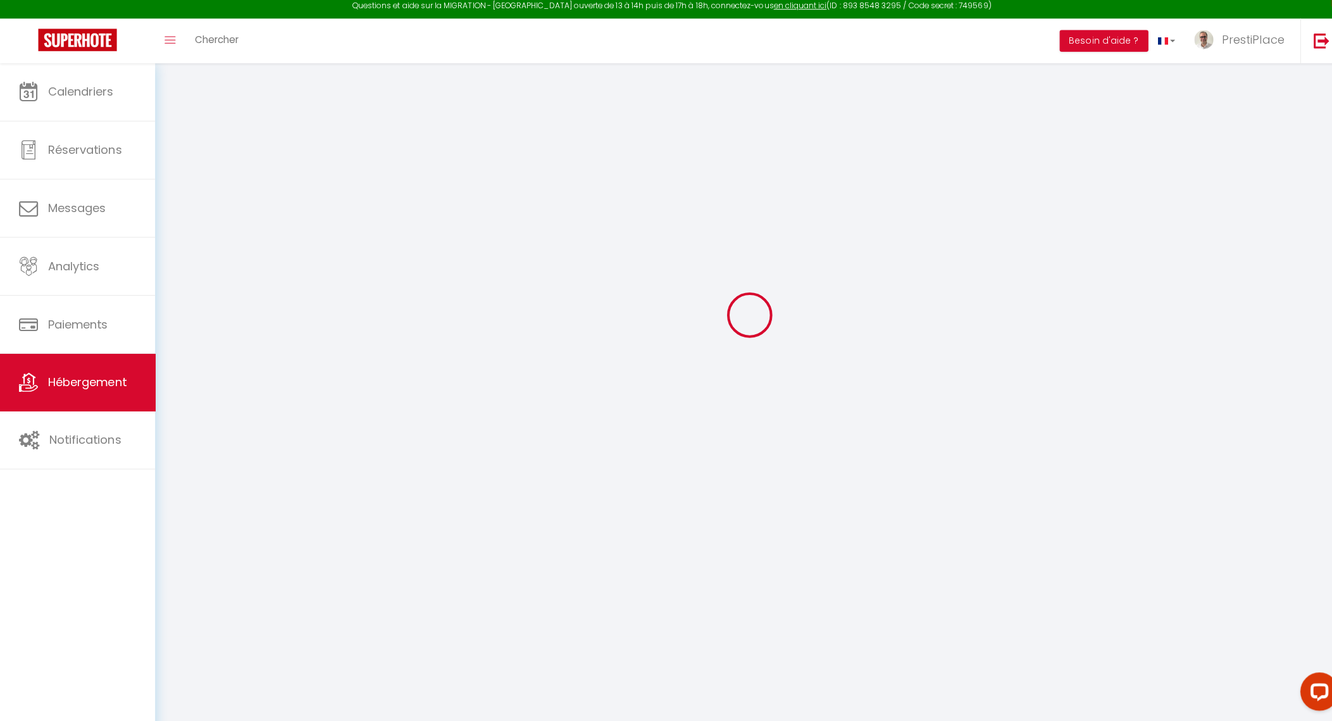
checkbox input "false"
checkbox input "true"
checkbox input "false"
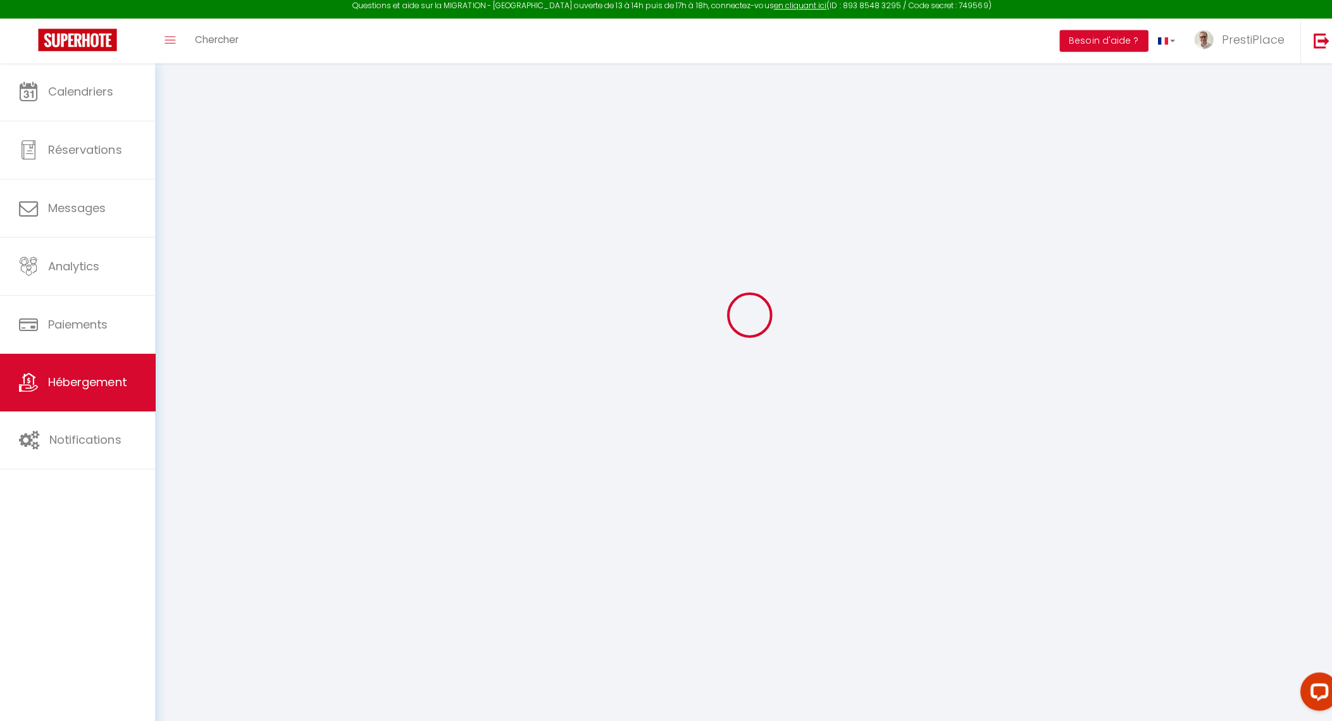
checkbox input "false"
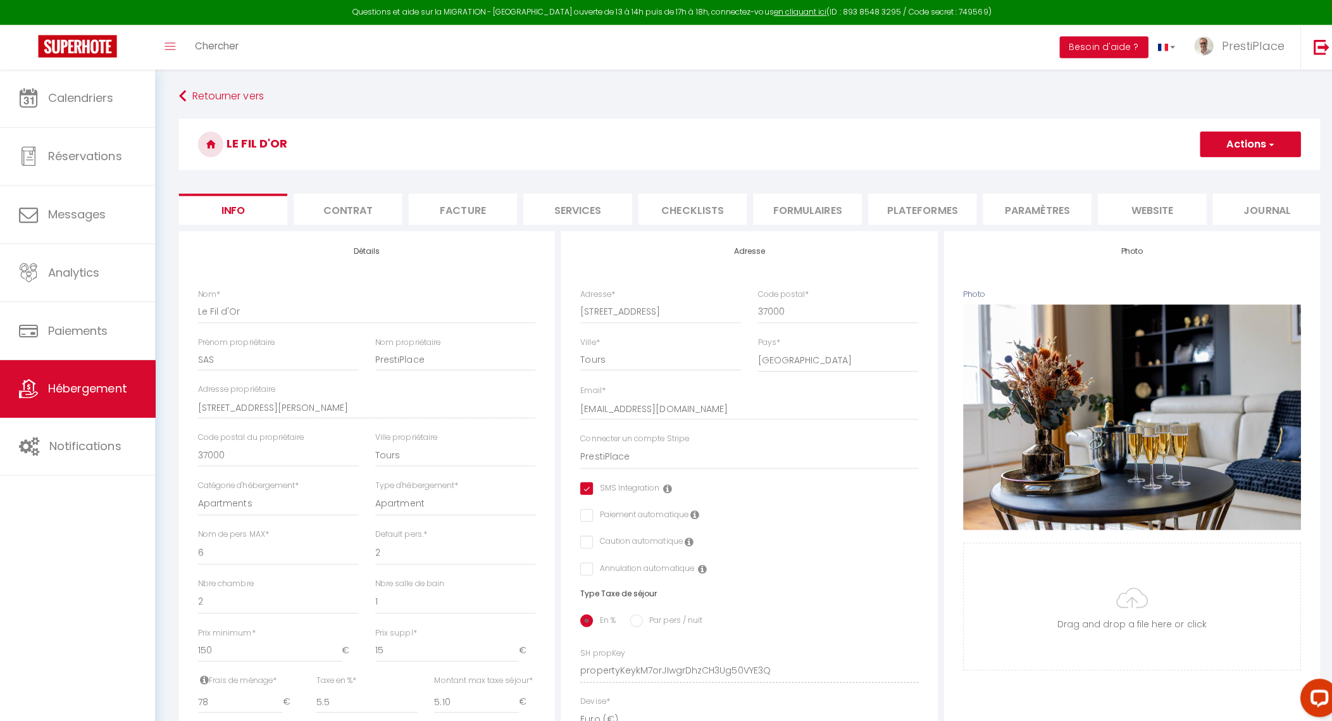
click at [1123, 211] on li "website" at bounding box center [1143, 207] width 108 height 31
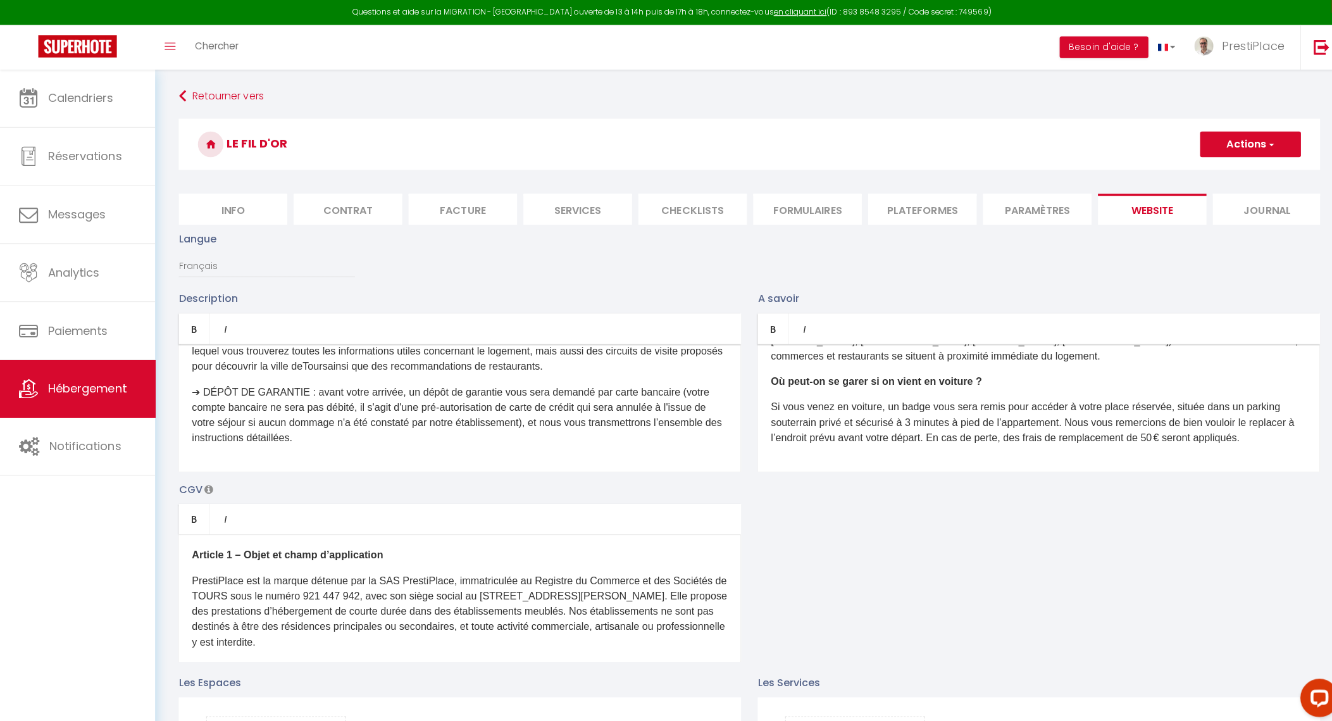
scroll to position [353, 0]
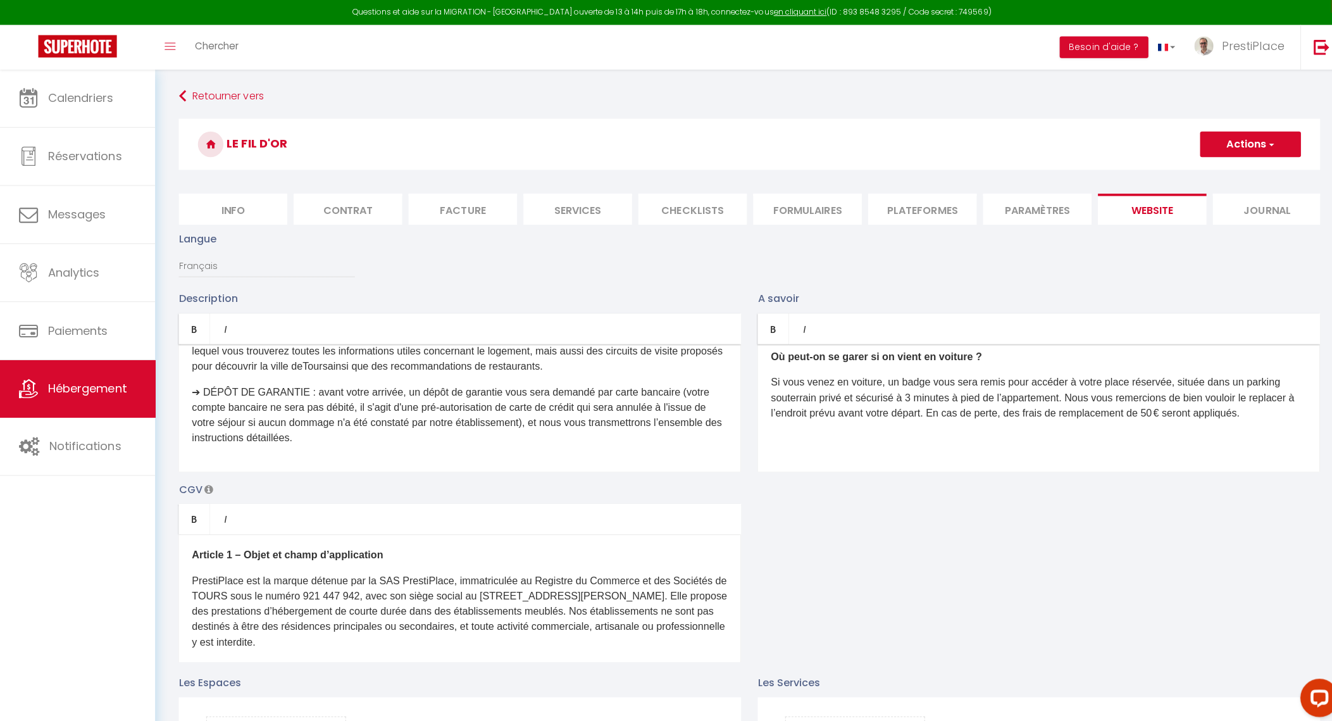
click at [990, 468] on div "Quelle est l’heure d’arrivée et de départ ? Le checkin (arrivée dans l’appartem…" at bounding box center [1030, 404] width 558 height 127
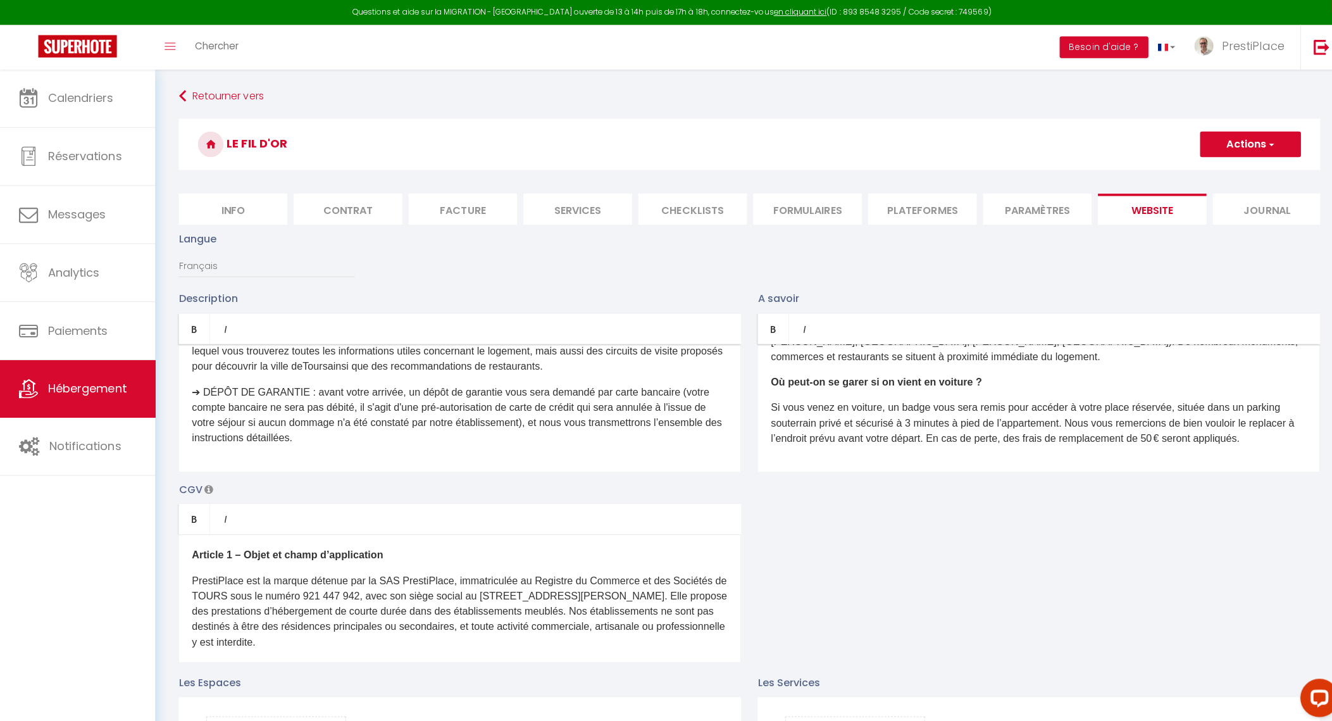
click at [989, 460] on div "Quelle est l’heure d’arrivée et de départ ? Le checkin (arrivée dans l’appartem…" at bounding box center [1030, 404] width 558 height 127
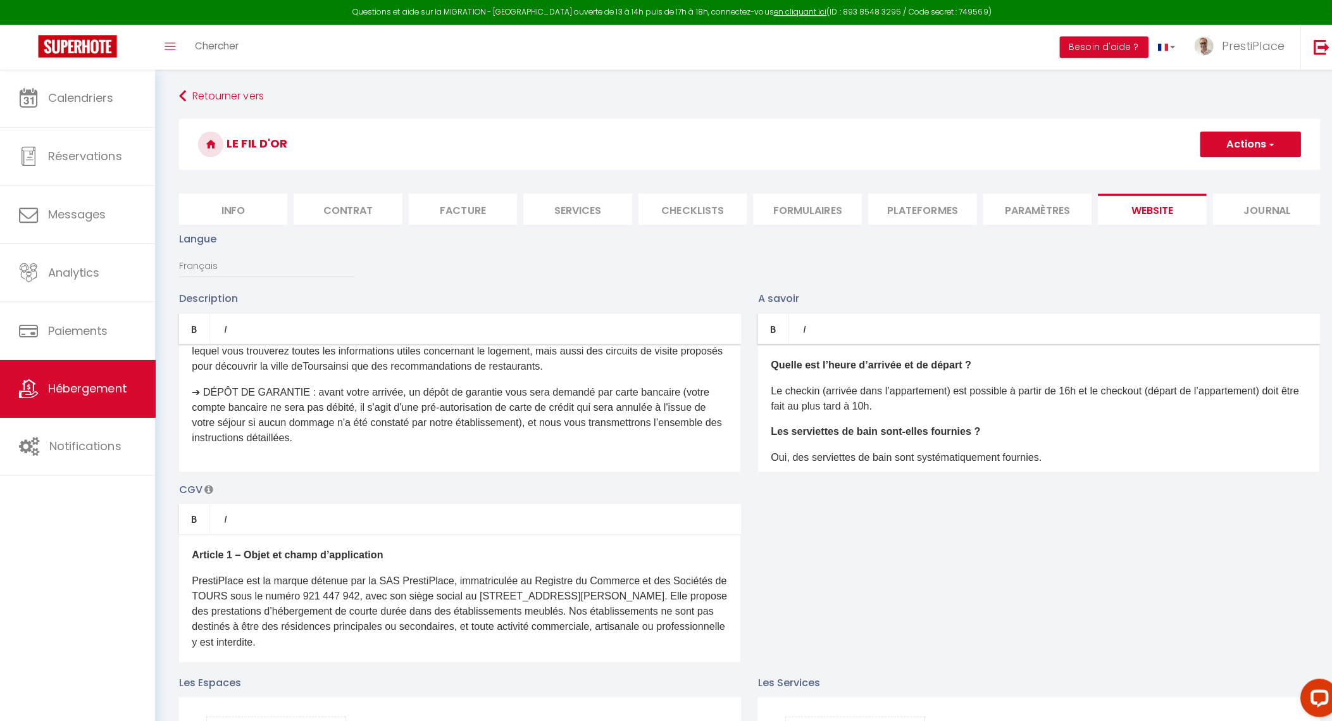
click at [1235, 136] on button "Actions" at bounding box center [1240, 142] width 100 height 25
click at [1226, 170] on input "Enregistrer" at bounding box center [1225, 171] width 47 height 13
checkbox input "true"
checkbox input "false"
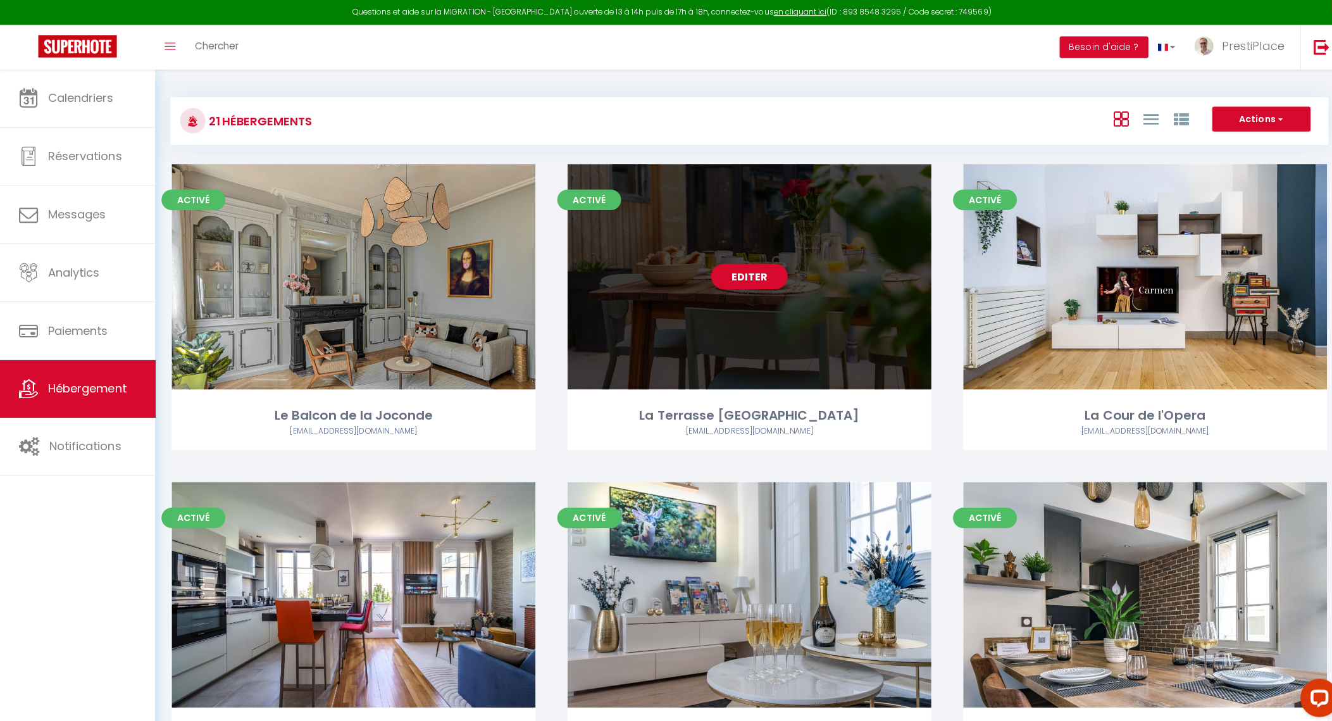
scroll to position [151, 0]
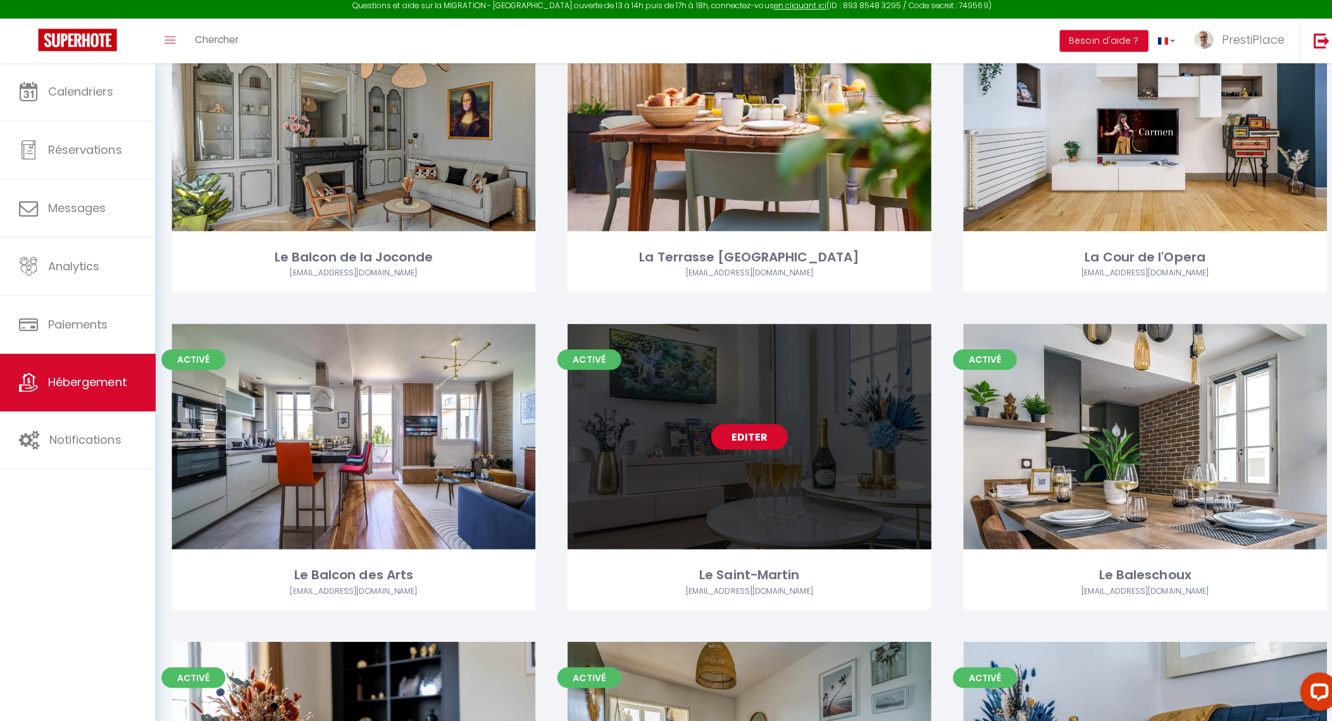
click at [746, 438] on link "Editer" at bounding box center [743, 439] width 76 height 25
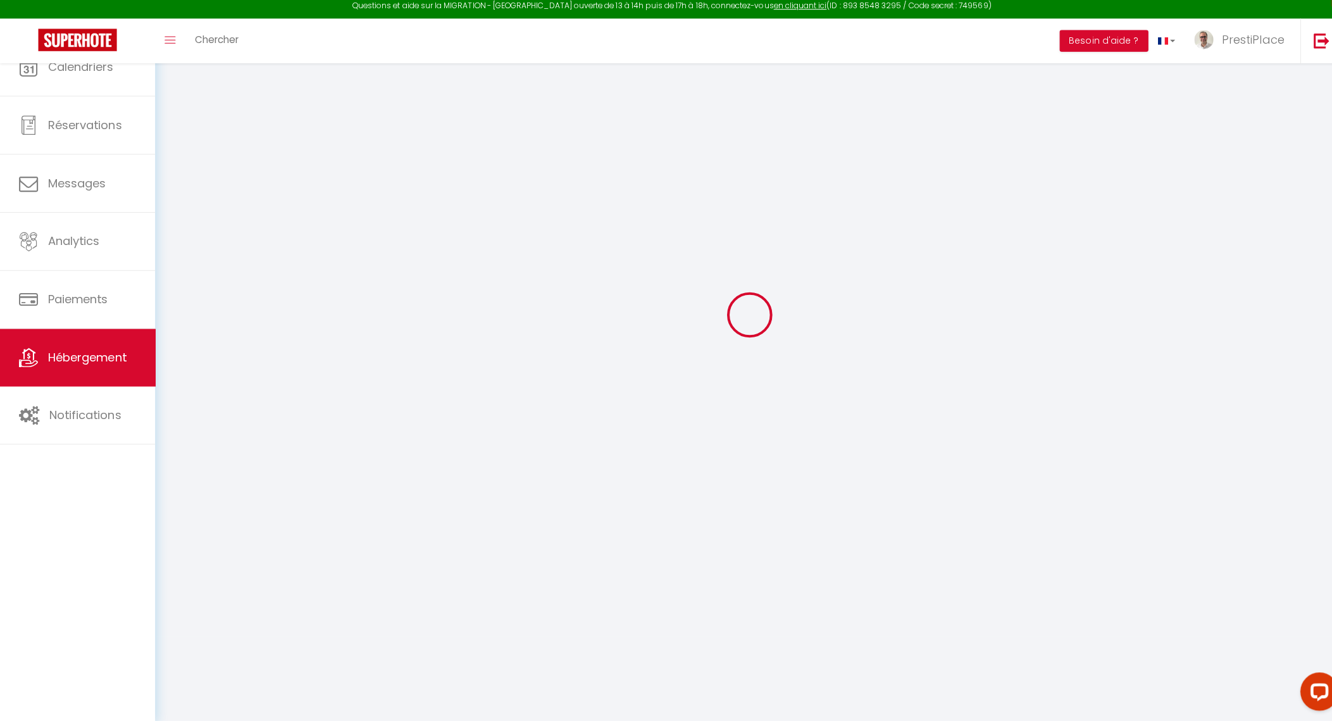
scroll to position [69, 0]
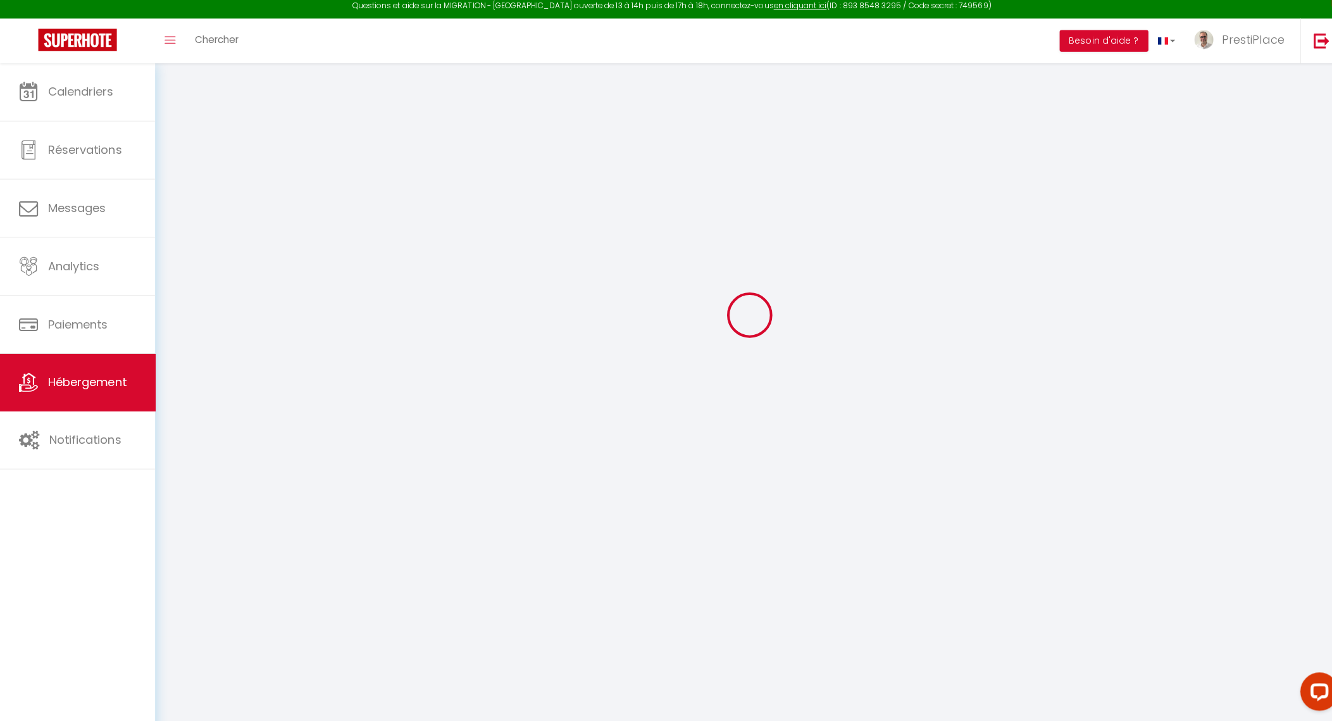
checkbox input "true"
checkbox input "false"
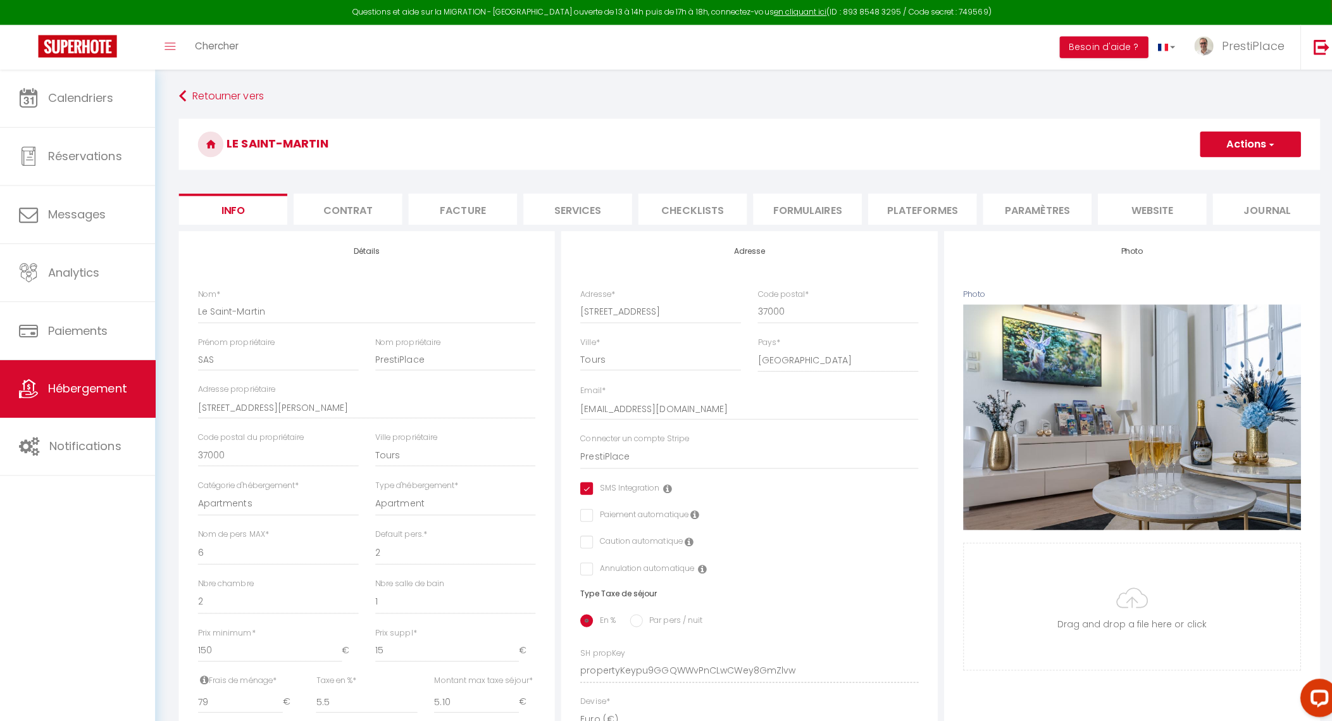
click at [1153, 206] on li "website" at bounding box center [1143, 207] width 108 height 31
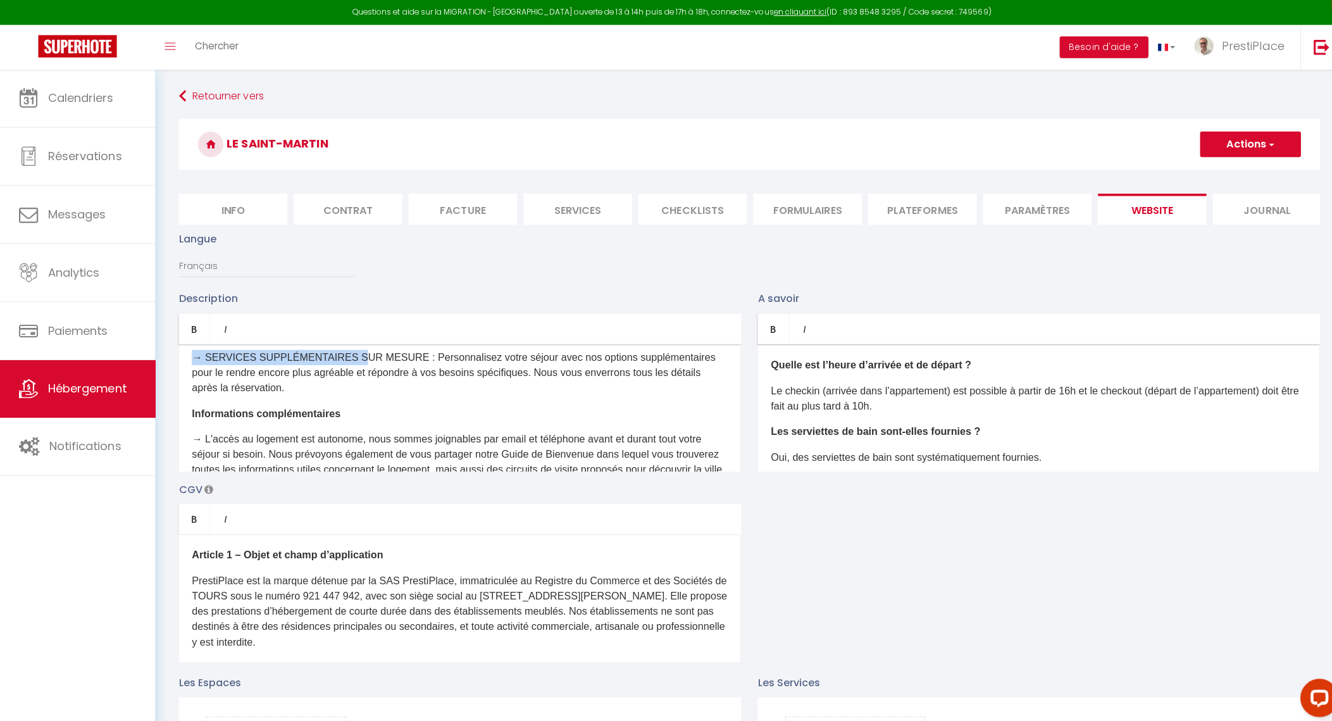
scroll to position [734, 0]
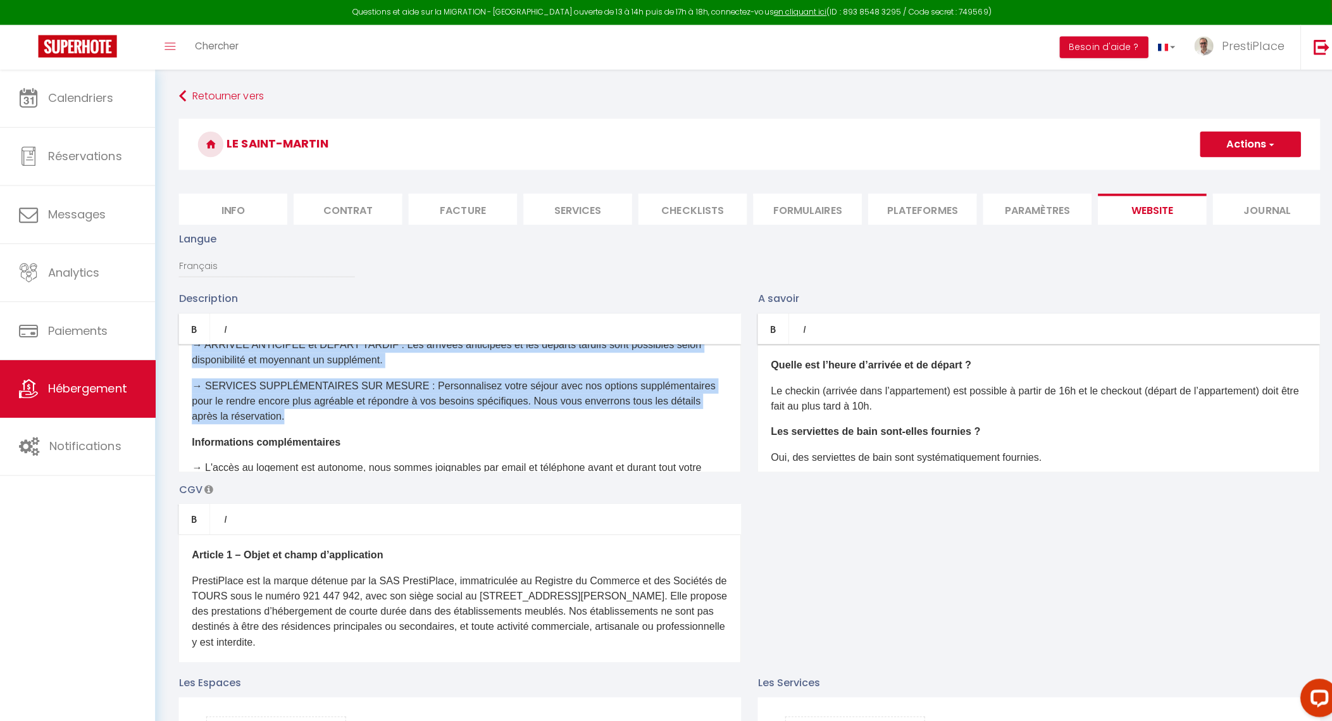
drag, startPoint x: 191, startPoint y: 435, endPoint x: 339, endPoint y: 420, distance: 148.9
click at [339, 420] on div "À la recherche d'un séjour inoubliable à [GEOGRAPHIC_DATA] ? Découvrez notre lo…" at bounding box center [456, 404] width 558 height 127
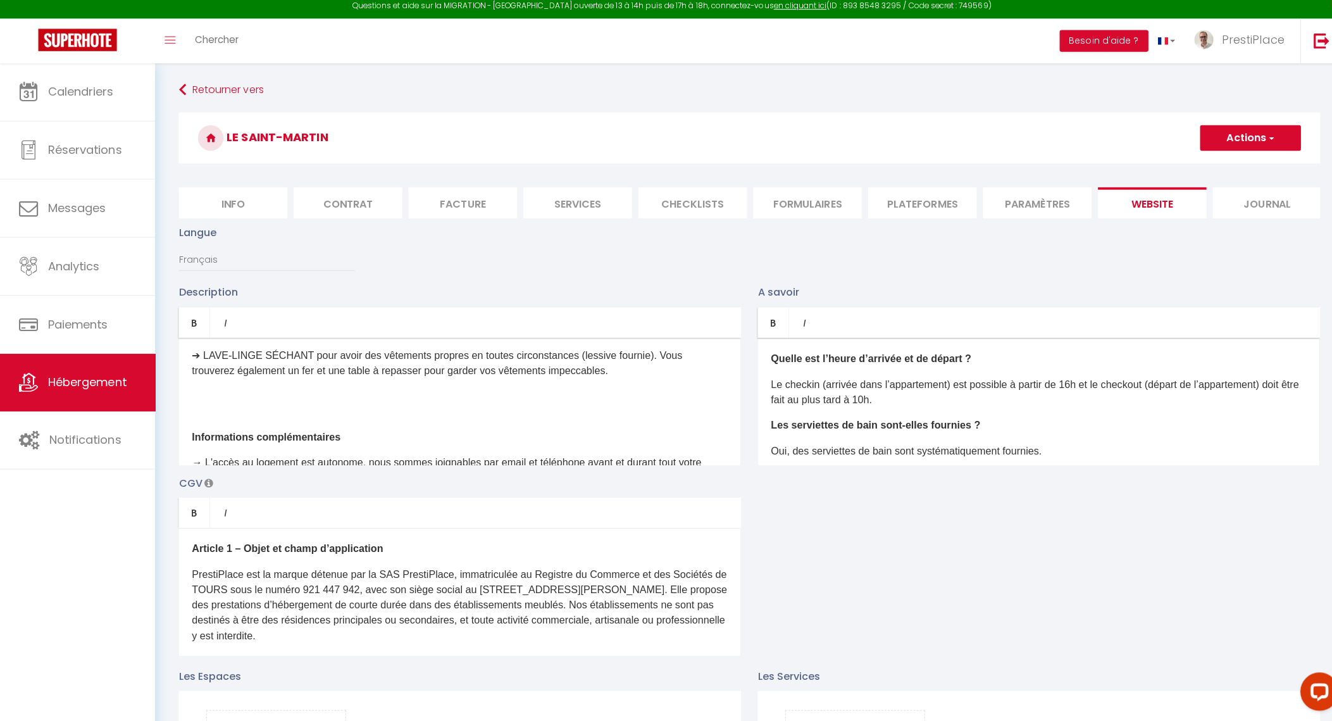
scroll to position [762, 0]
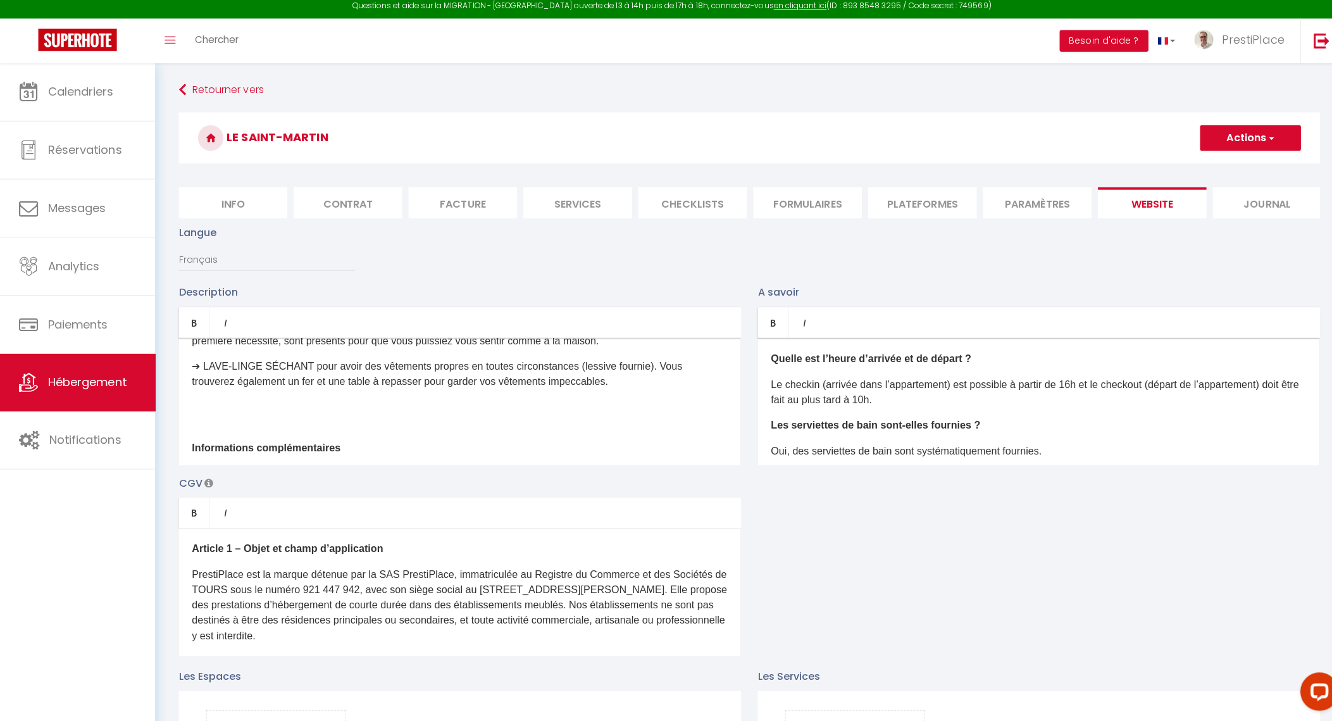
click at [349, 433] on p at bounding box center [456, 425] width 531 height 15
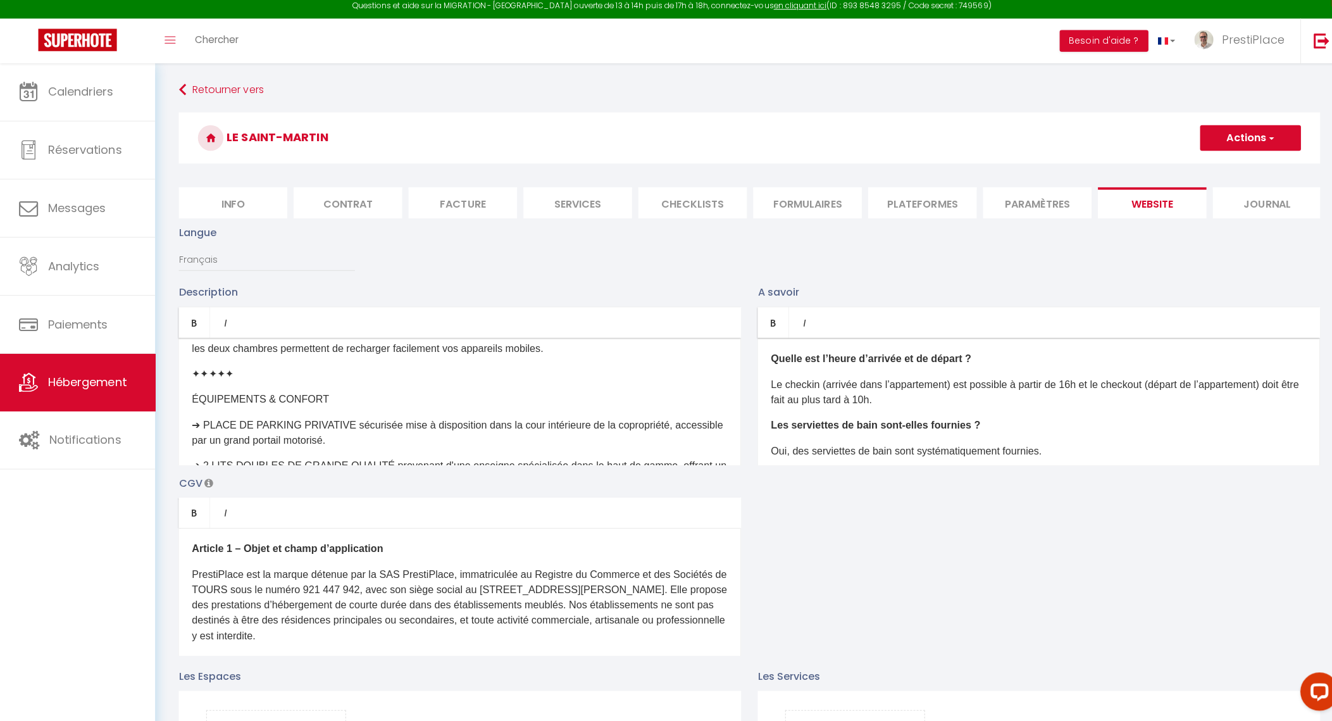
scroll to position [291, 0]
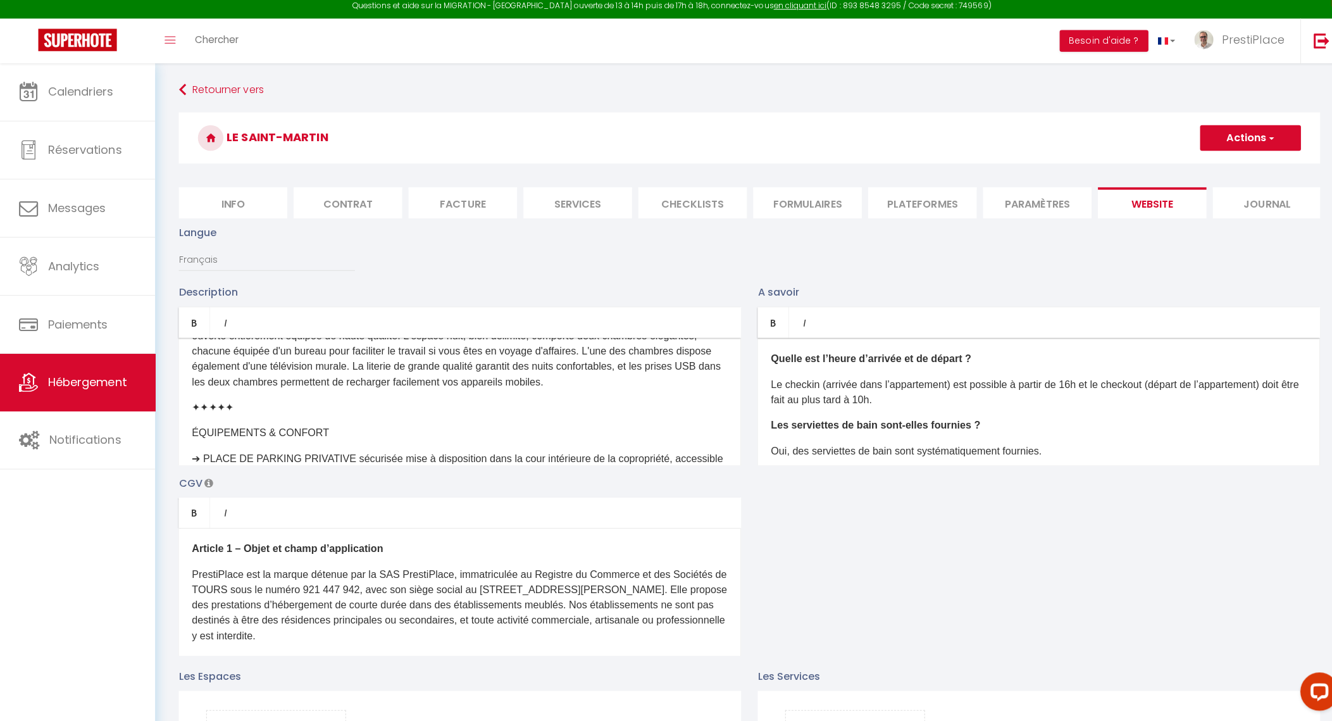
click at [194, 441] on p "ÉQUIPEMENTS & CONFORT" at bounding box center [456, 435] width 531 height 15
drag, startPoint x: 312, startPoint y: 442, endPoint x: 189, endPoint y: 442, distance: 122.8
click at [189, 442] on div "À la recherche d'un séjour inoubliable à [GEOGRAPHIC_DATA] ? Découvrez notre lo…" at bounding box center [456, 404] width 558 height 127
click at [194, 341] on link "Bold" at bounding box center [192, 326] width 31 height 30
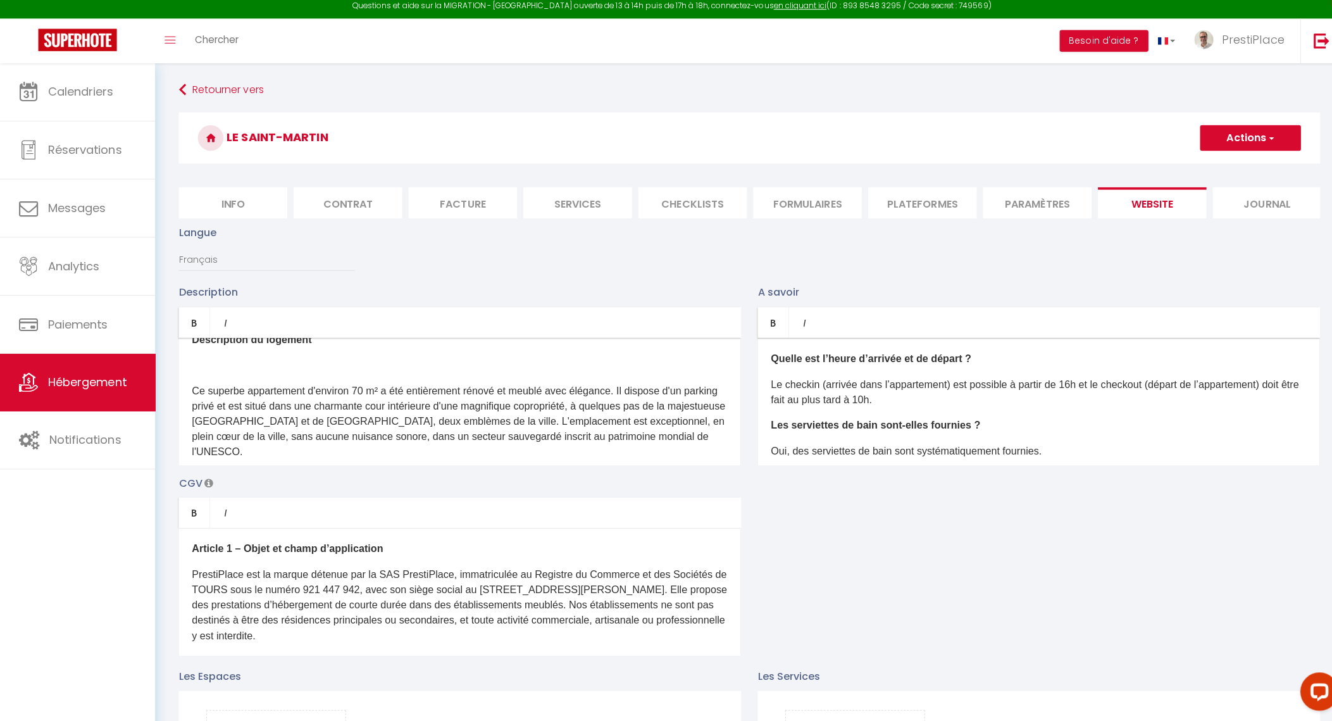
scroll to position [135, 0]
click at [447, 377] on p at bounding box center [456, 368] width 531 height 15
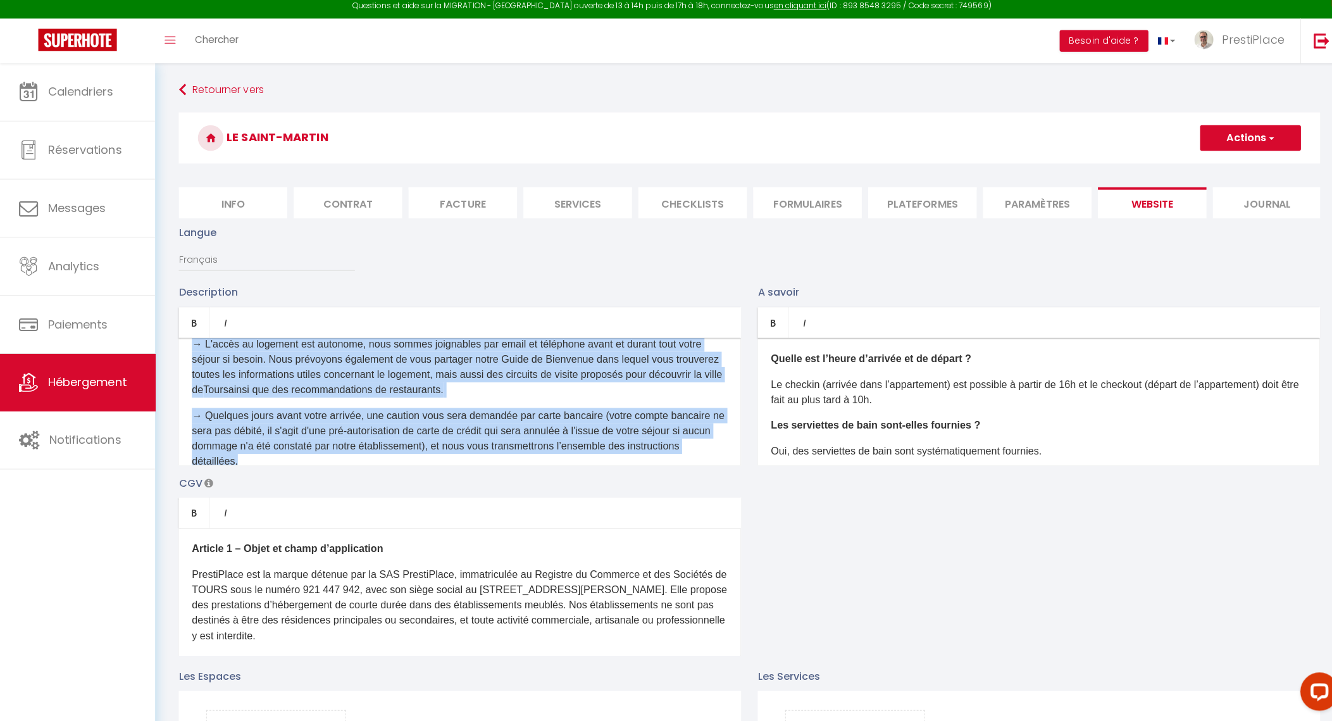
scroll to position [854, 0]
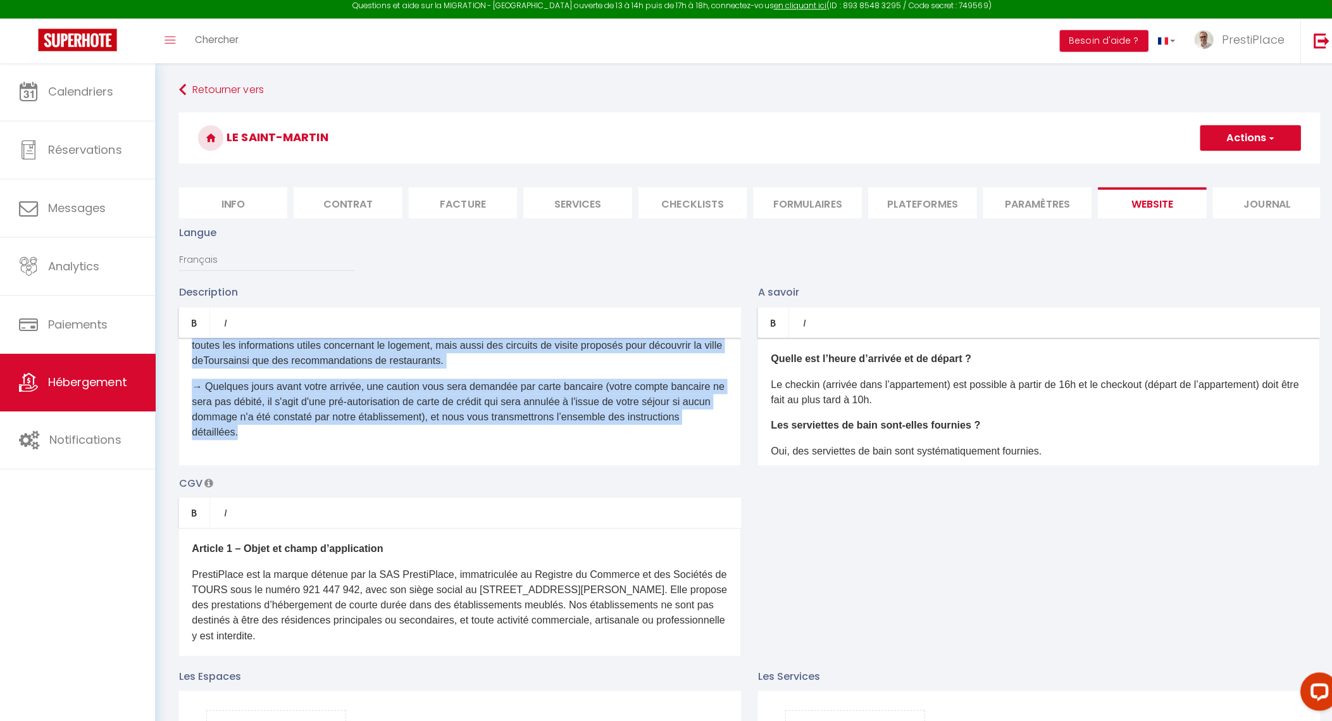
drag, startPoint x: 192, startPoint y: 420, endPoint x: 342, endPoint y: 459, distance: 155.1
click at [342, 459] on div "À la recherche d'un séjour inoubliable à [GEOGRAPHIC_DATA] ? Découvrez notre lo…" at bounding box center [456, 404] width 558 height 127
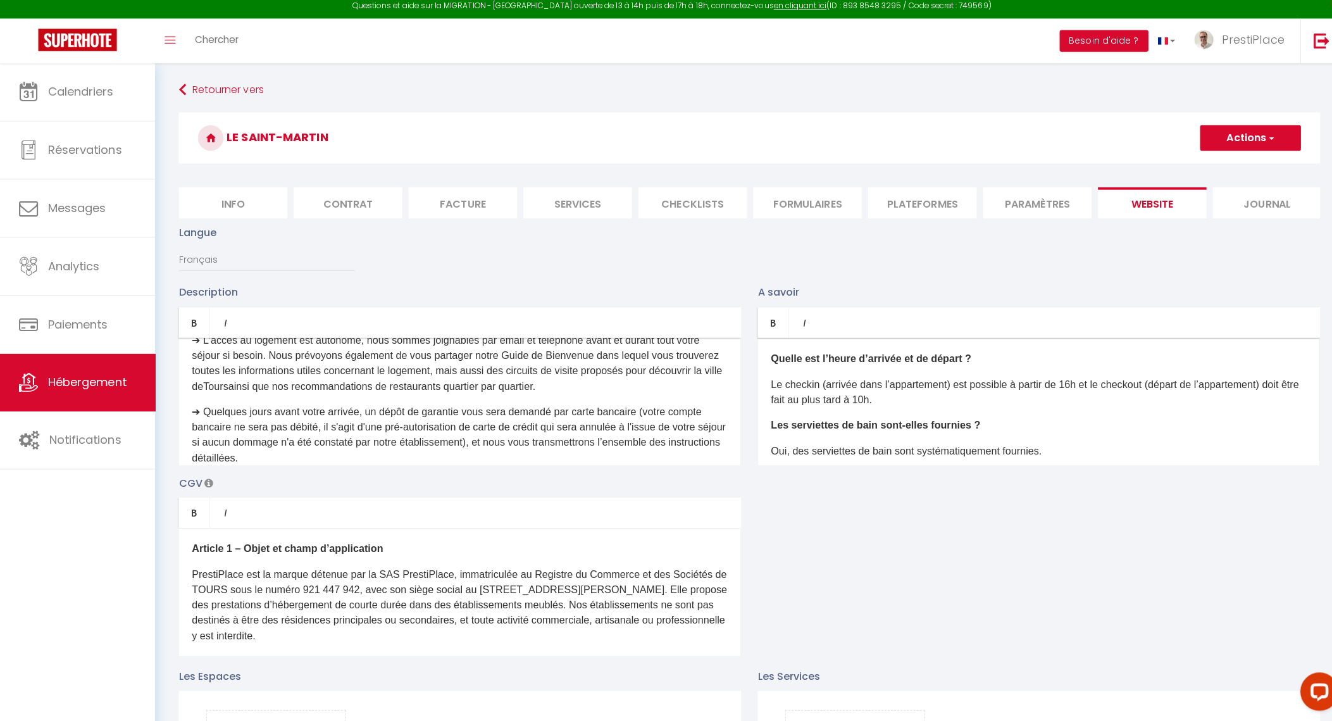
scroll to position [763, 0]
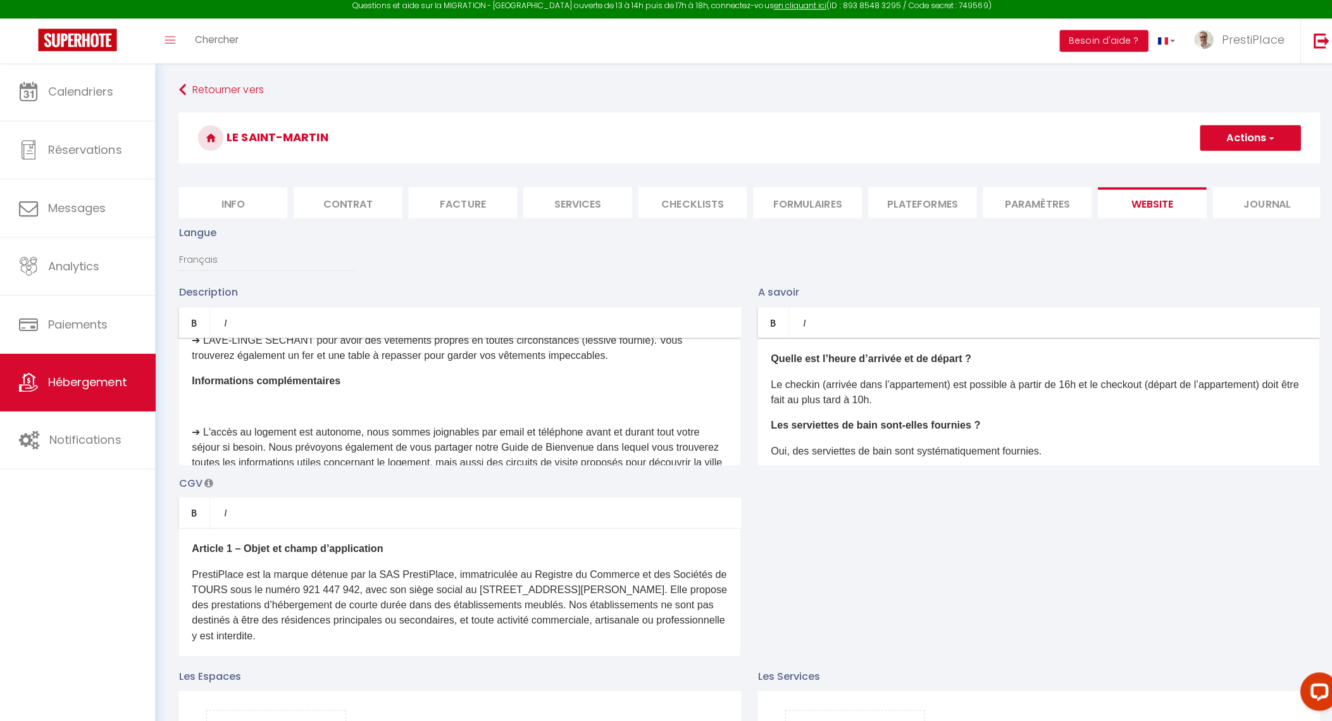
click at [325, 417] on p at bounding box center [456, 409] width 531 height 15
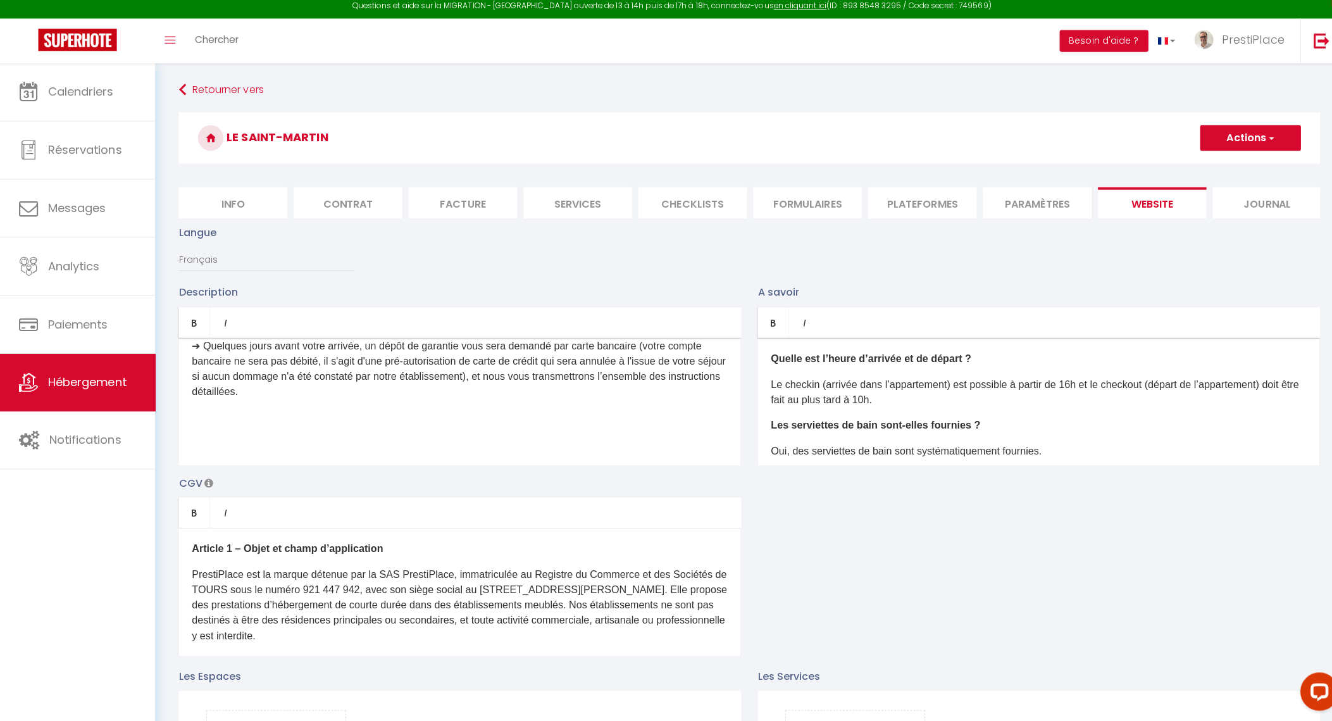
scroll to position [894, 0]
click at [478, 454] on div "À la recherche d'un séjour inoubliable à [GEOGRAPHIC_DATA] ? Découvrez notre lo…" at bounding box center [456, 404] width 558 height 127
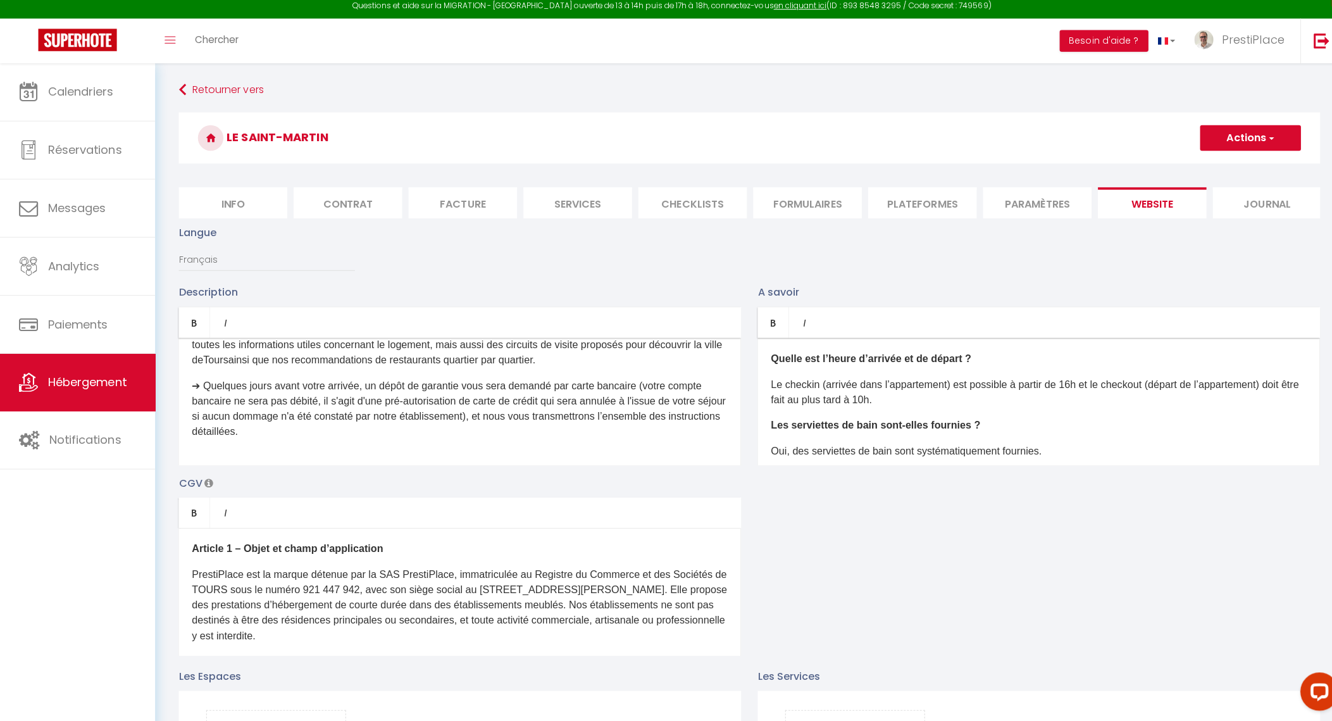
scroll to position [854, 0]
click at [432, 463] on div "À la recherche d'un séjour inoubliable à [GEOGRAPHIC_DATA] ? Découvrez notre lo…" at bounding box center [456, 404] width 558 height 127
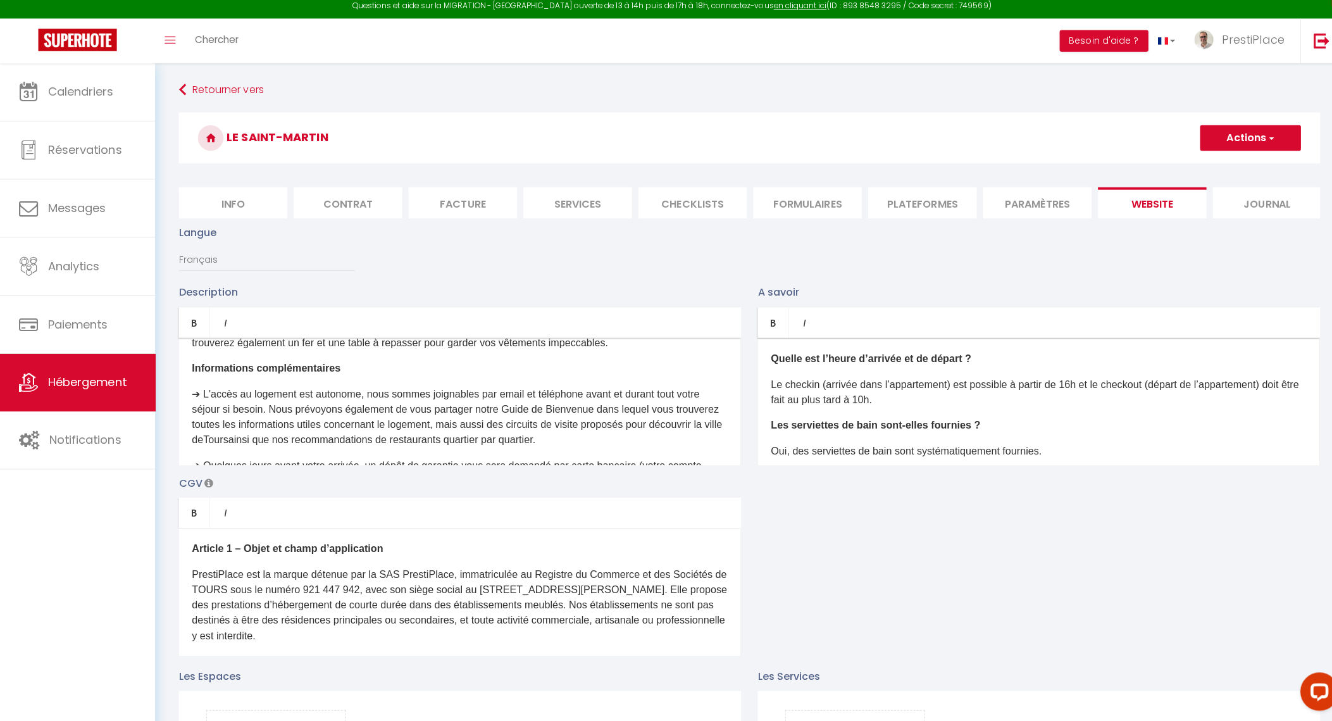
click at [1244, 149] on button "Actions" at bounding box center [1240, 142] width 100 height 25
click at [1224, 172] on input "Enregistrer" at bounding box center [1225, 171] width 47 height 13
checkbox input "true"
checkbox input "false"
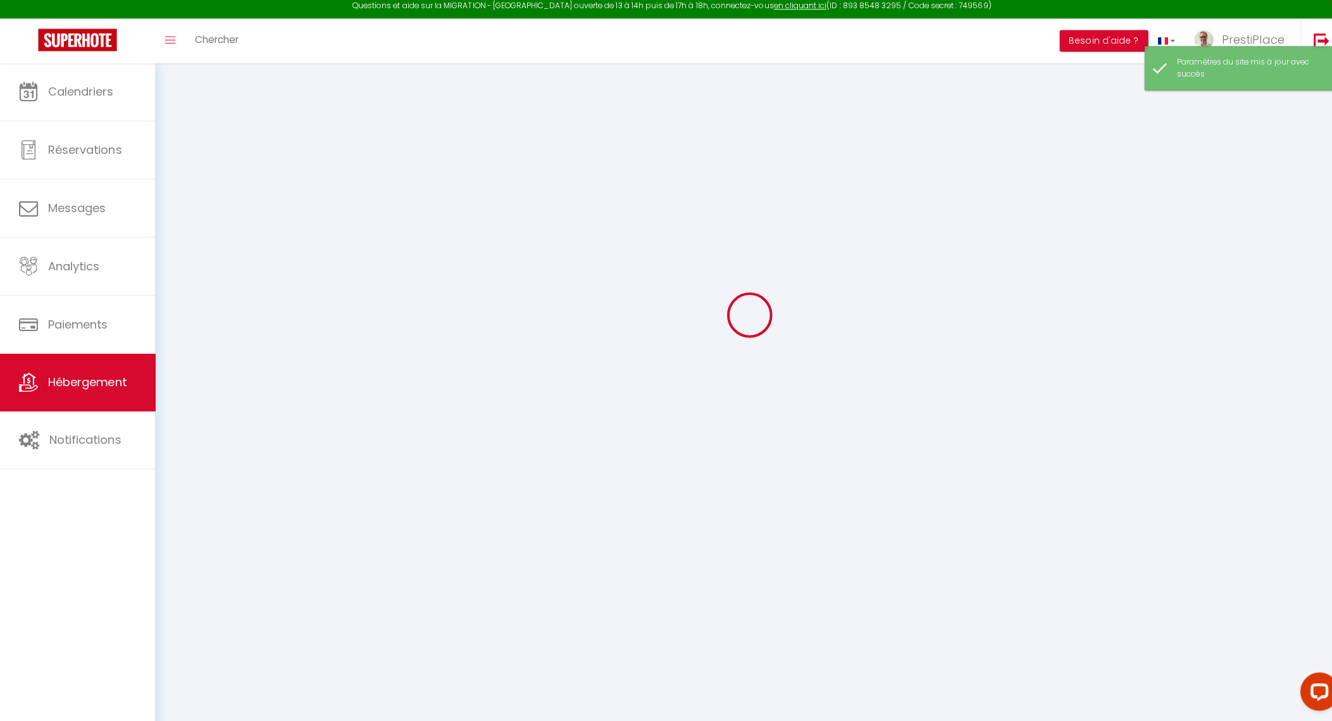
scroll to position [706, 0]
